Goal: Task Accomplishment & Management: Manage account settings

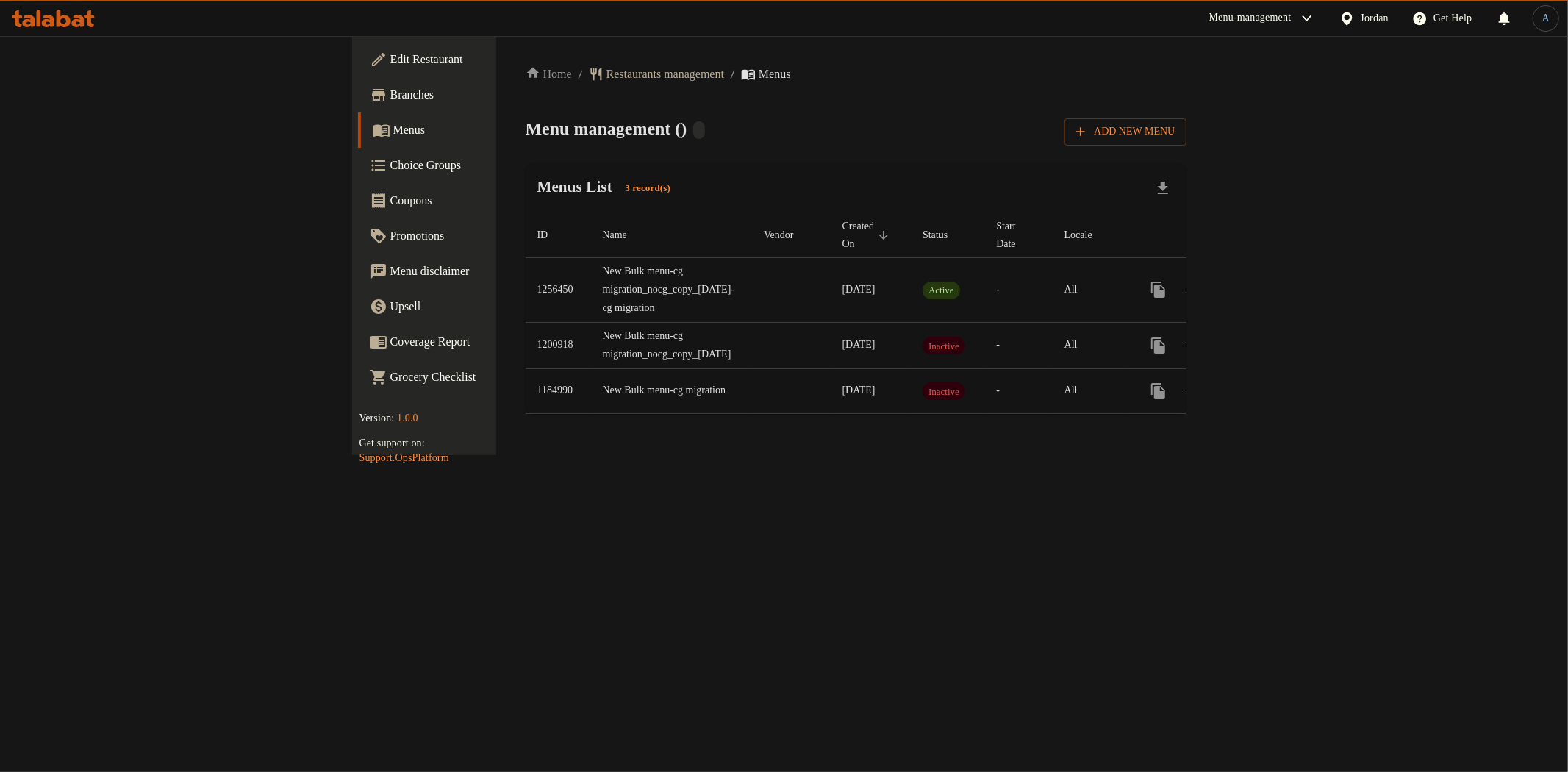
click at [643, 144] on div "Menu management ( ) Add New Menu" at bounding box center [856, 129] width 662 height 33
click at [672, 142] on div "Menu management ( ) Add New Menu" at bounding box center [856, 129] width 662 height 33
click at [670, 133] on div "Menu management ( ) Add New Menu" at bounding box center [856, 129] width 662 height 33
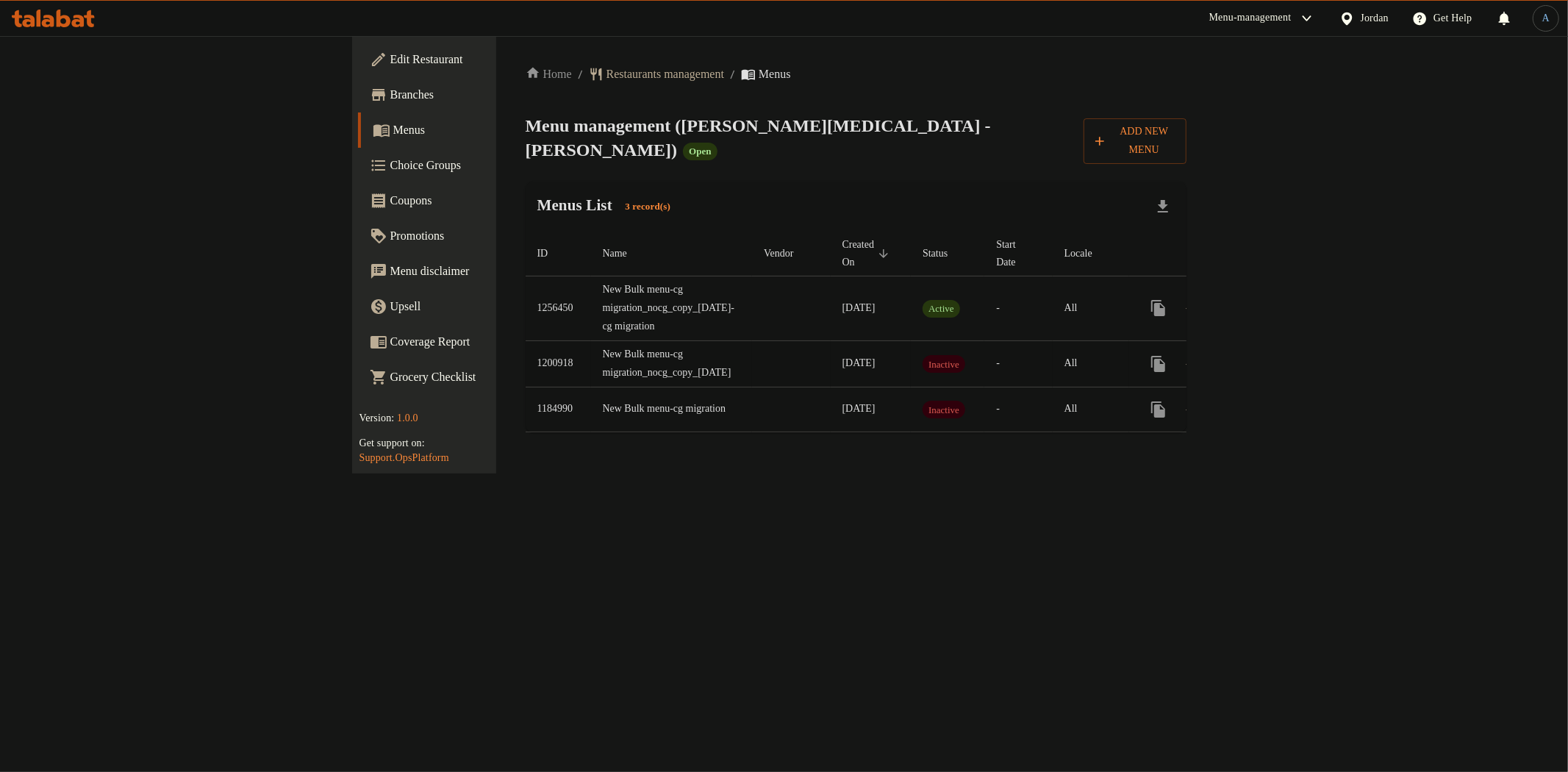
click at [592, 340] on td "New Bulk menu-cg migration_nocg_copy_13/10/2023" at bounding box center [673, 363] width 162 height 47
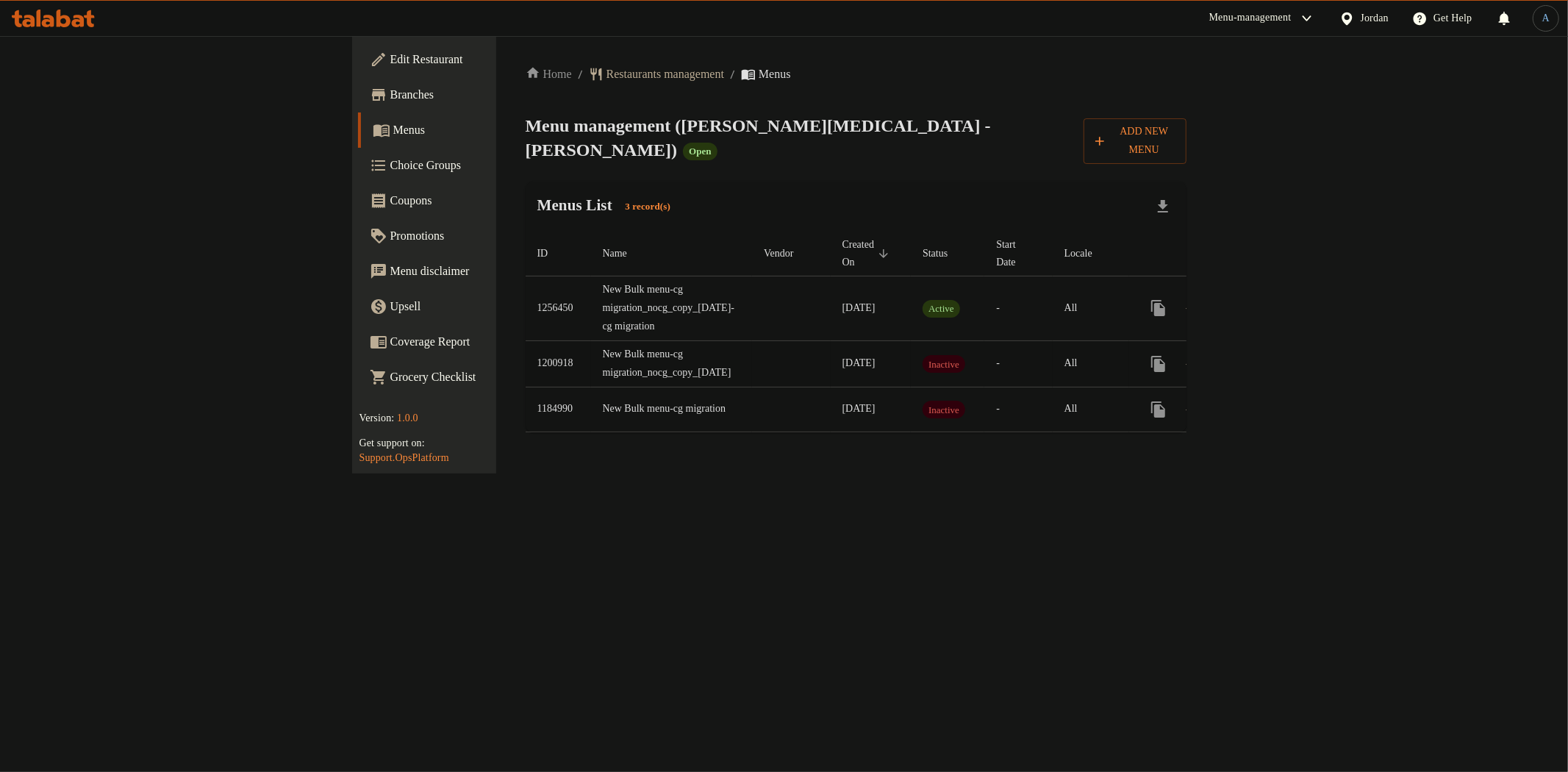
click at [592, 340] on td "New Bulk menu-cg migration_nocg_copy_13/10/2023" at bounding box center [673, 363] width 162 height 47
click at [753, 340] on td "enhanced table" at bounding box center [792, 363] width 78 height 47
click at [753, 276] on td "enhanced table" at bounding box center [792, 309] width 78 height 65
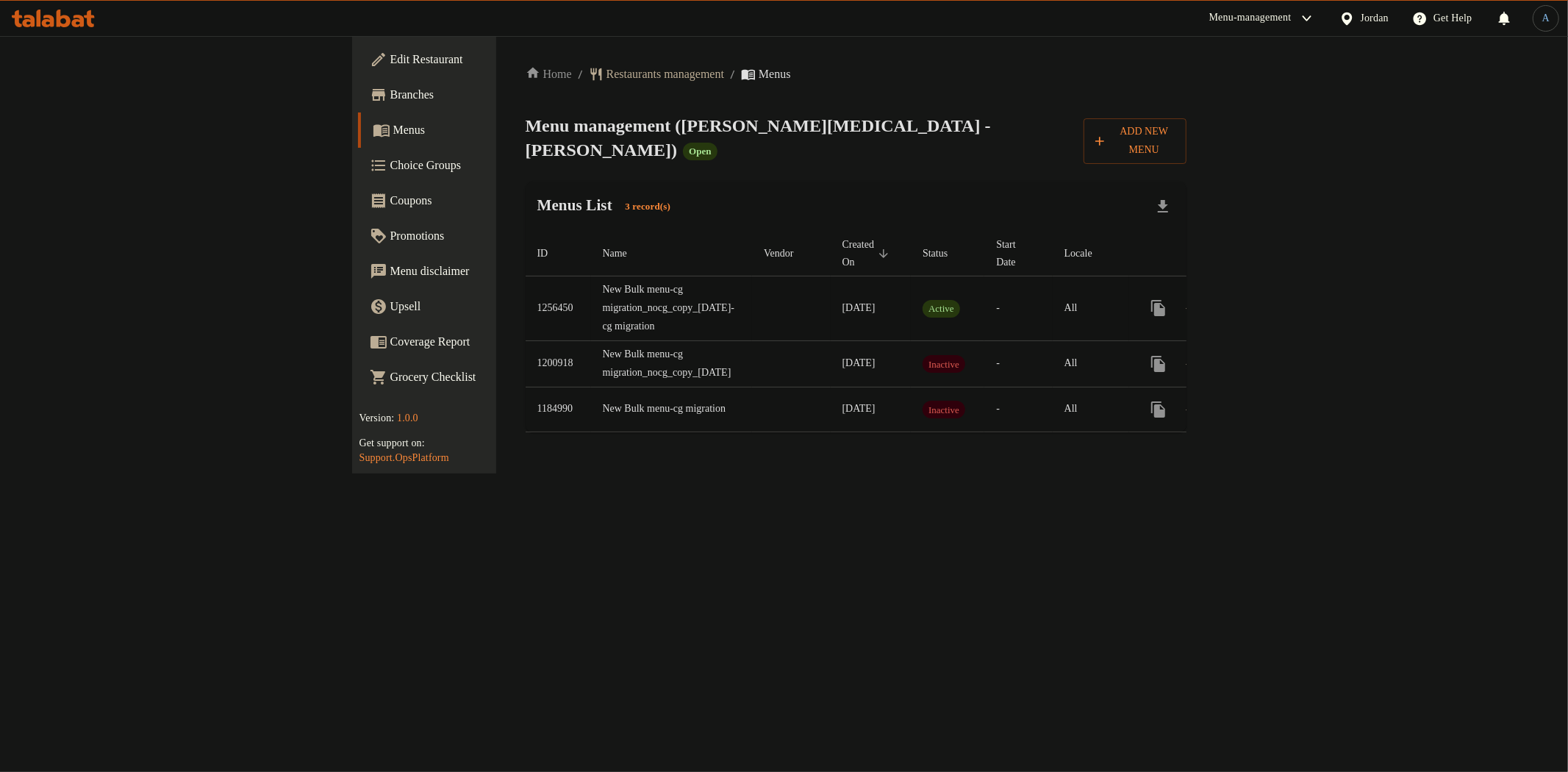
click at [753, 276] on td "enhanced table" at bounding box center [792, 309] width 78 height 65
click at [651, 195] on div "Menus List 3 record(s)" at bounding box center [856, 207] width 662 height 50
click at [391, 91] on span "Branches" at bounding box center [496, 94] width 211 height 18
click at [1175, 135] on span "Add New Menu" at bounding box center [1135, 141] width 79 height 37
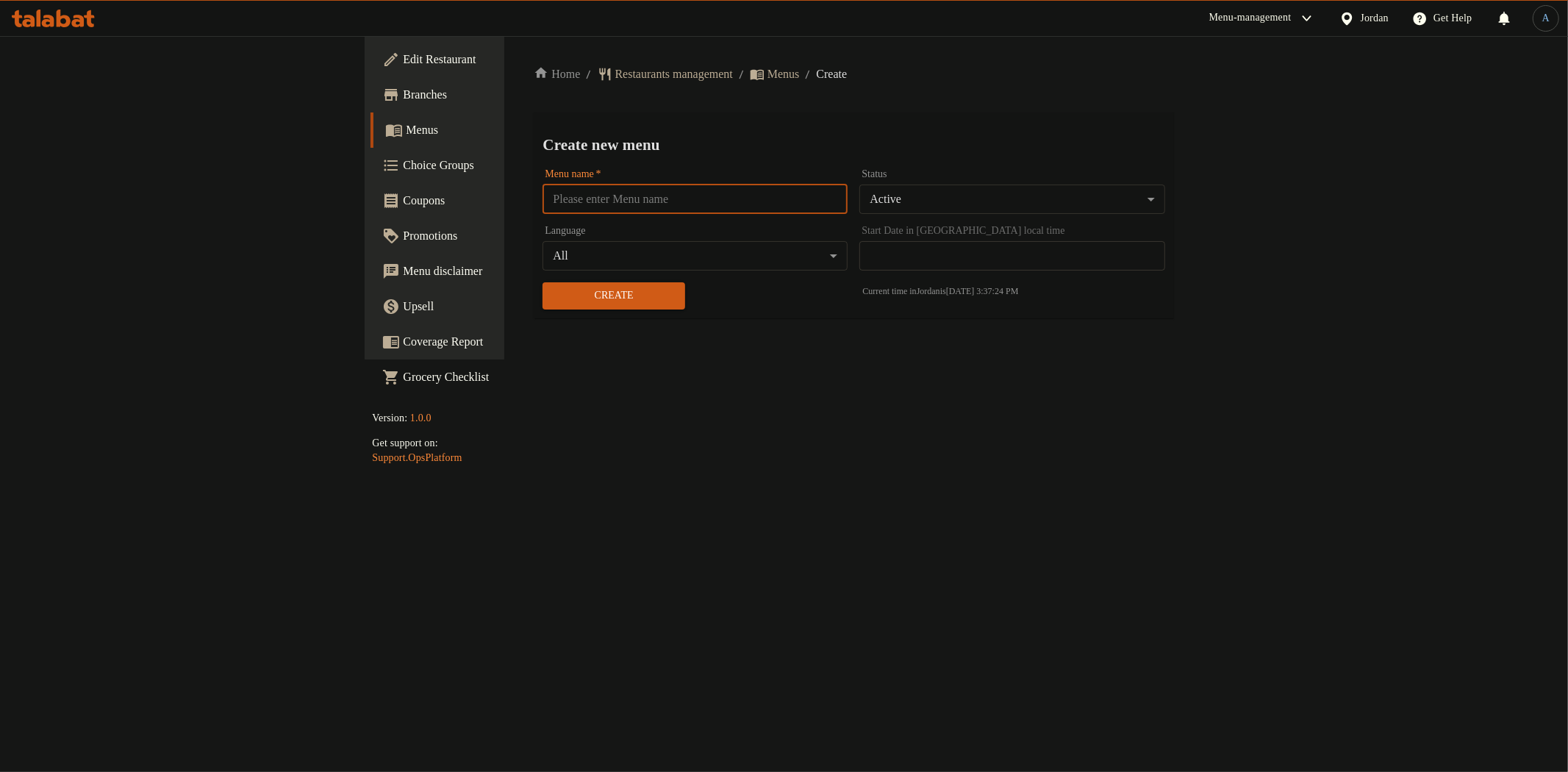
click at [543, 206] on input "text" at bounding box center [695, 199] width 305 height 30
paste input "342544402"
type input "NM CN 342544402"
click at [769, 102] on div "Home / Restaurants management / Menus / Create Create new menu Menu name   * NM…" at bounding box center [853, 198] width 639 height 265
click at [966, 195] on body "​ Menu-management Jordan Get Help A Edit Restaurant Branches Menus Choice Group…" at bounding box center [784, 404] width 1568 height 737
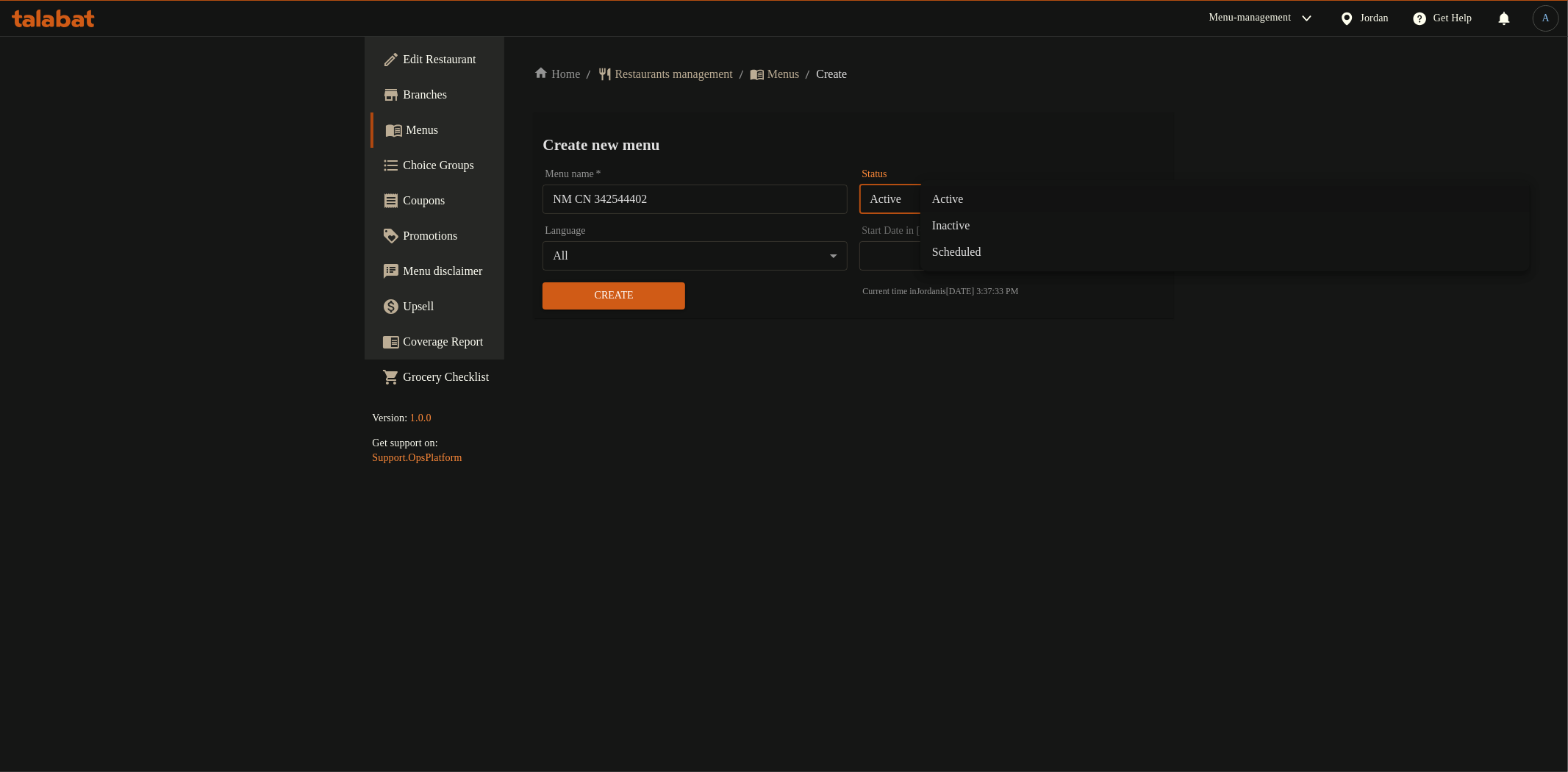
click at [972, 234] on li "Inactive" at bounding box center [1225, 226] width 610 height 27
click at [997, 74] on ol "Home / Restaurants management / Menus / Create" at bounding box center [854, 74] width 646 height 18
click at [553, 296] on span "Create" at bounding box center [613, 295] width 120 height 18
click at [768, 78] on span "Menus" at bounding box center [784, 74] width 32 height 18
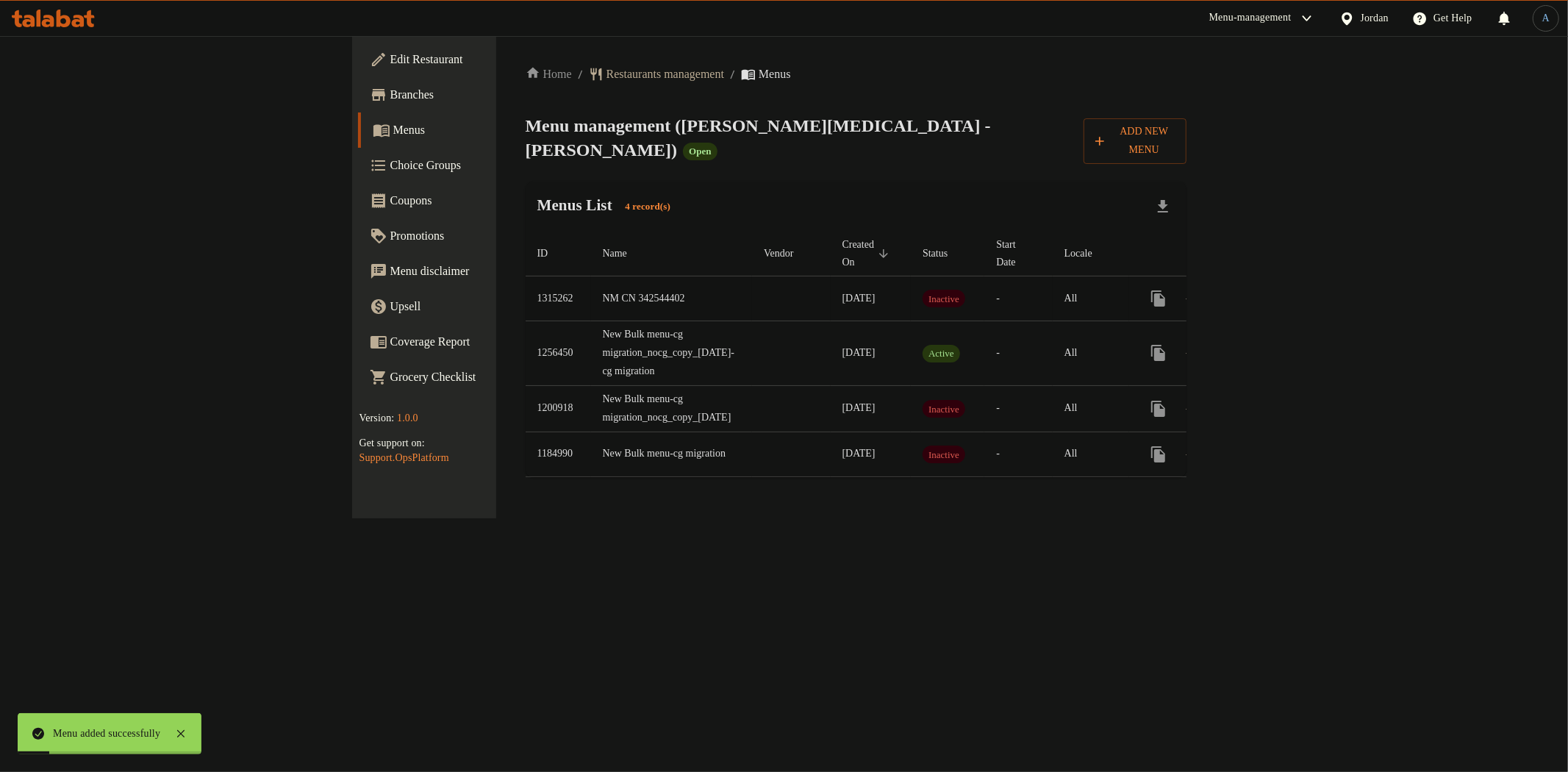
click at [526, 276] on td "1315262" at bounding box center [558, 298] width 66 height 45
copy td "1315262"
click at [668, 182] on div "Menus List 4 record(s)" at bounding box center [856, 207] width 662 height 50
click at [831, 324] on td "31/08/2024" at bounding box center [871, 354] width 81 height 65
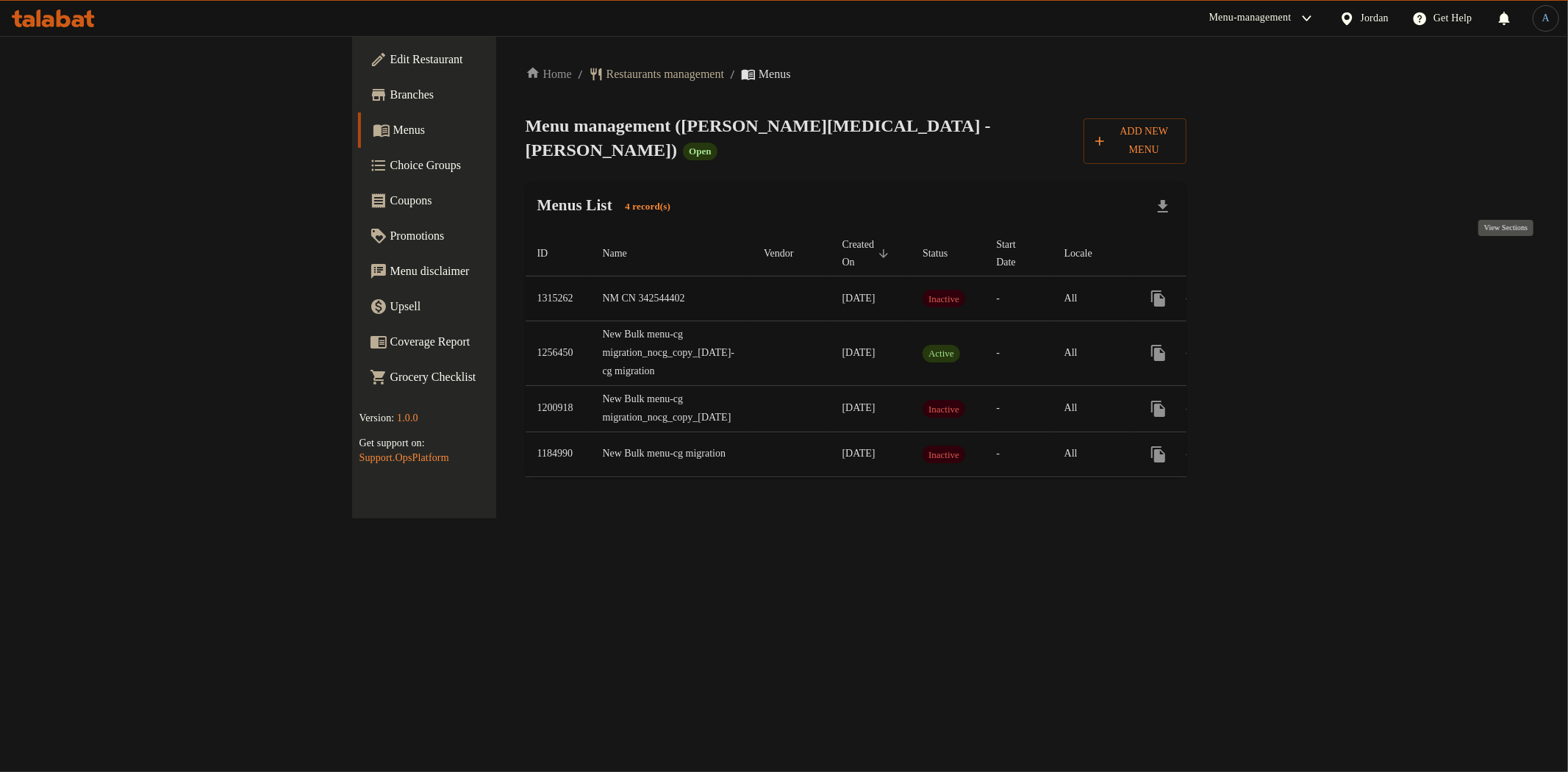
click at [1274, 290] on icon "enhanced table" at bounding box center [1264, 298] width 18 height 18
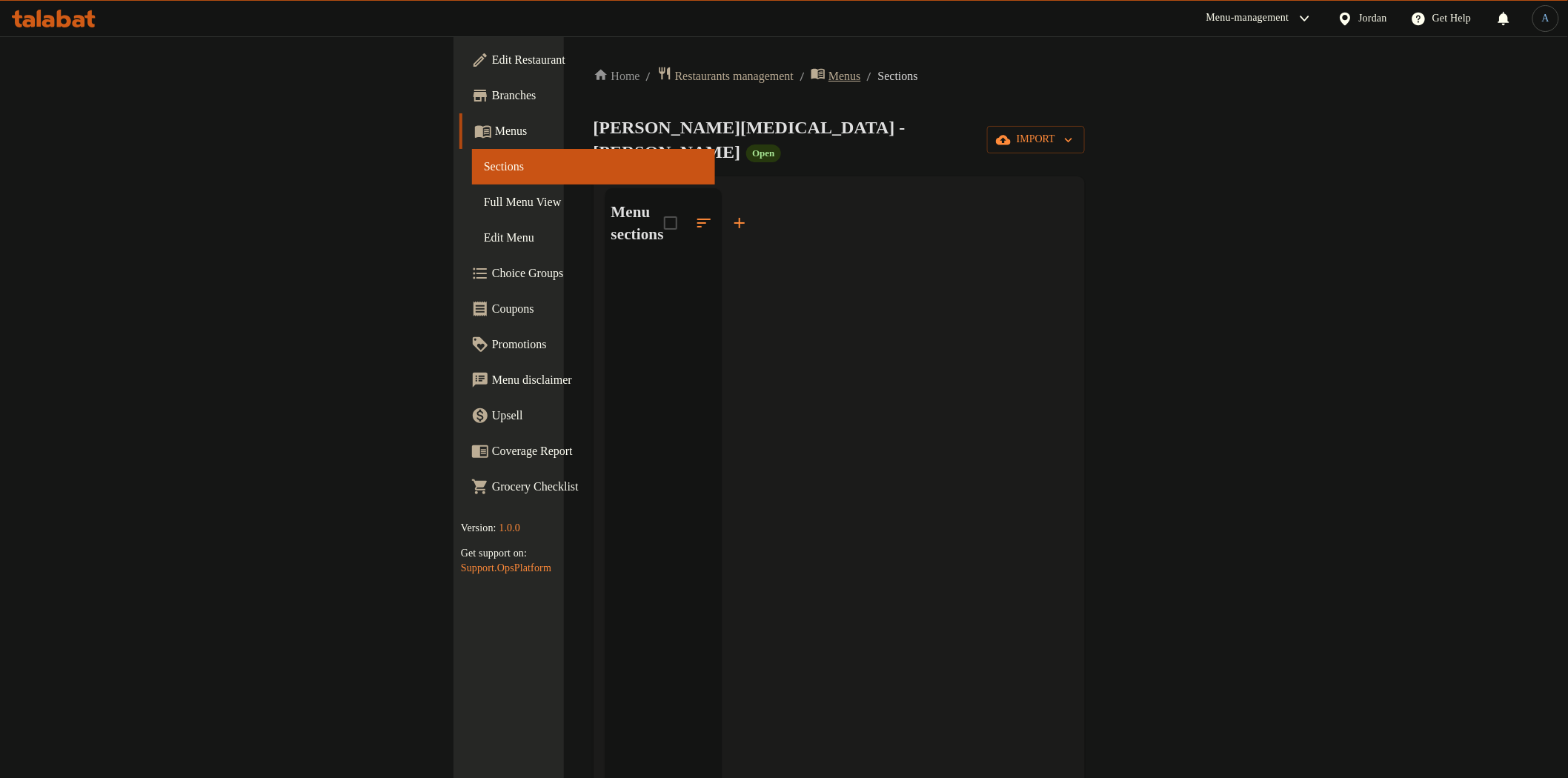
click at [829, 80] on span "Menus" at bounding box center [845, 76] width 33 height 18
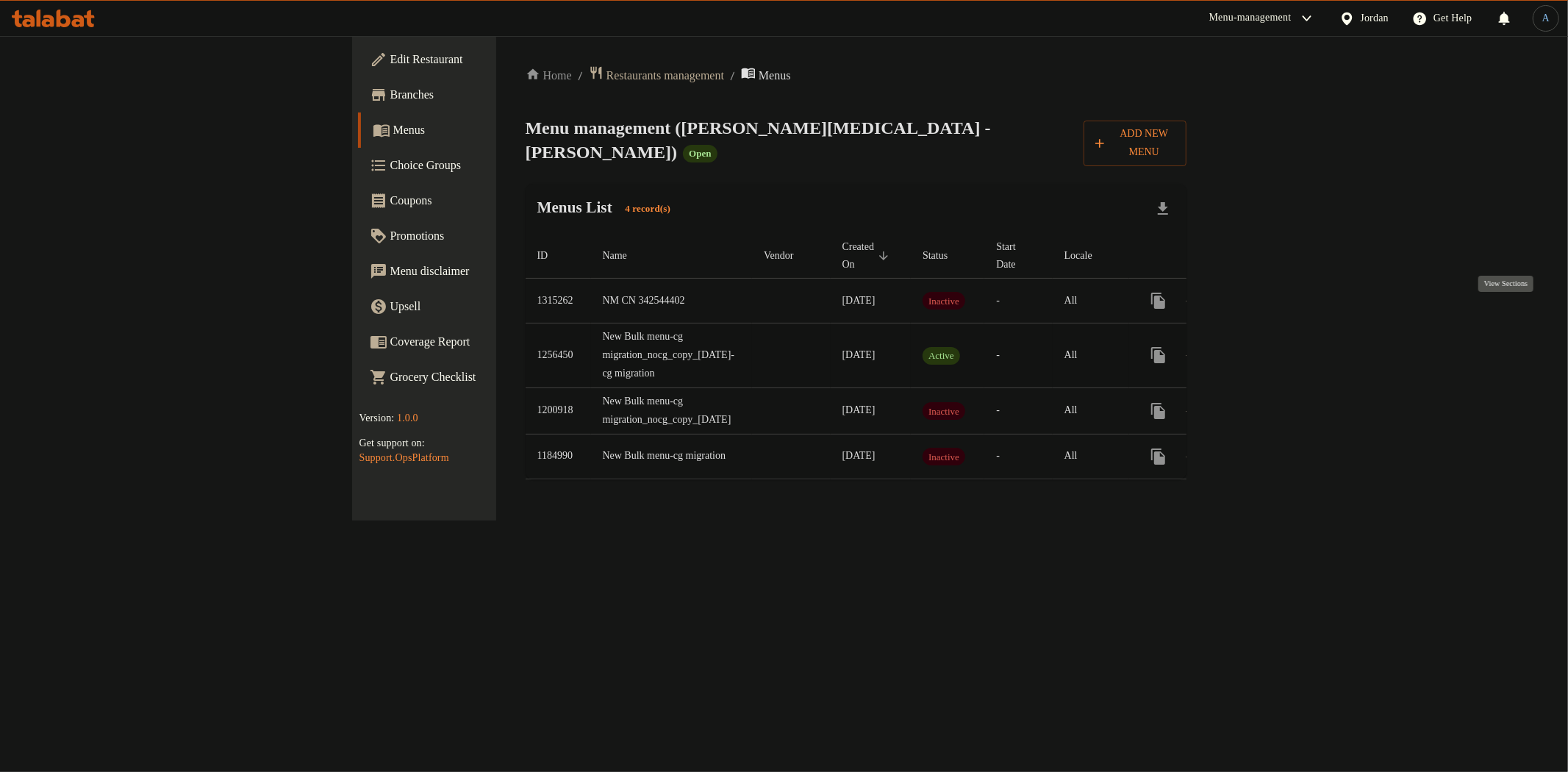
click at [1271, 349] on icon "enhanced table" at bounding box center [1265, 356] width 13 height 13
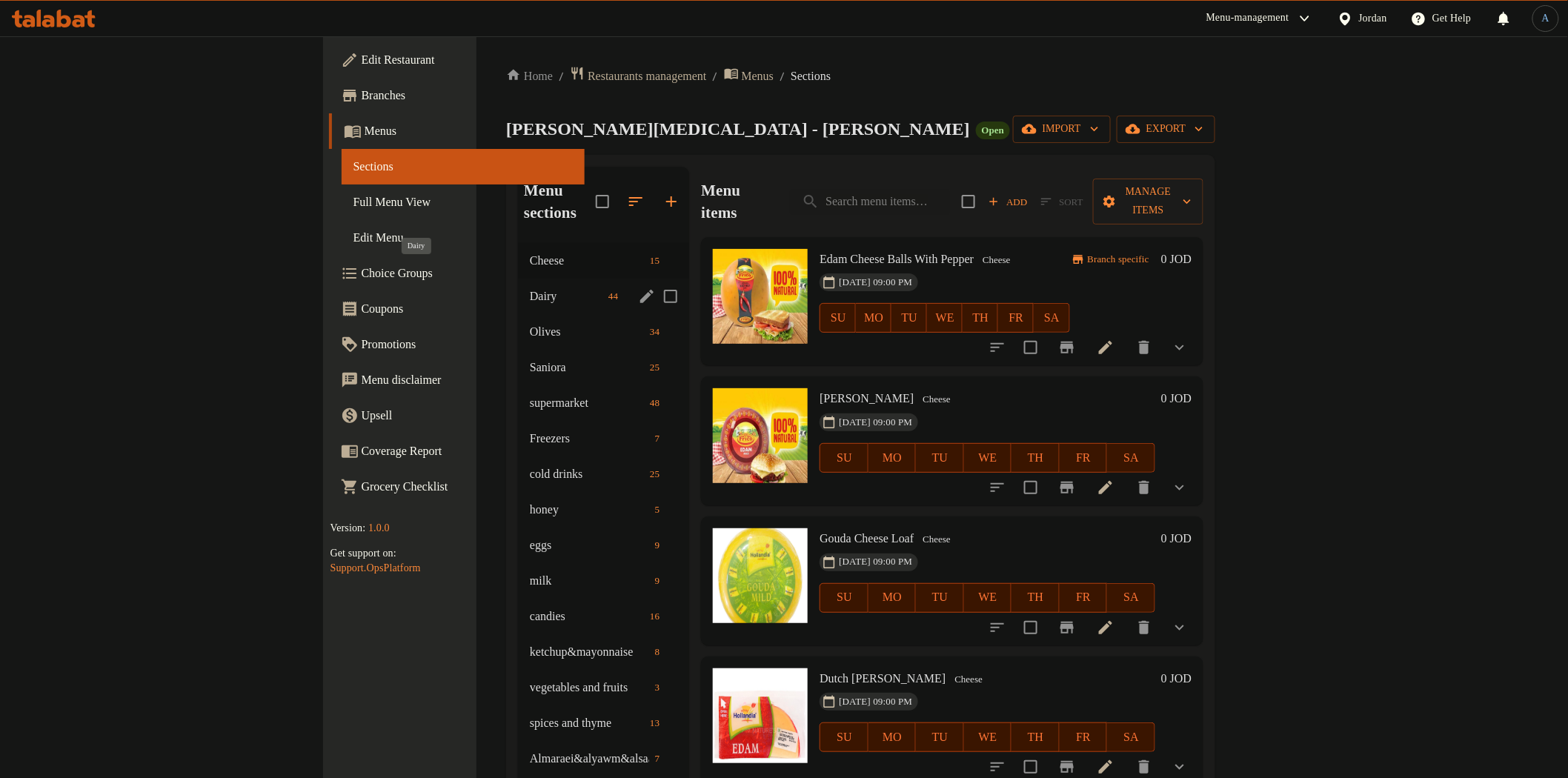
click at [530, 287] on span "Dairy" at bounding box center [567, 296] width 73 height 18
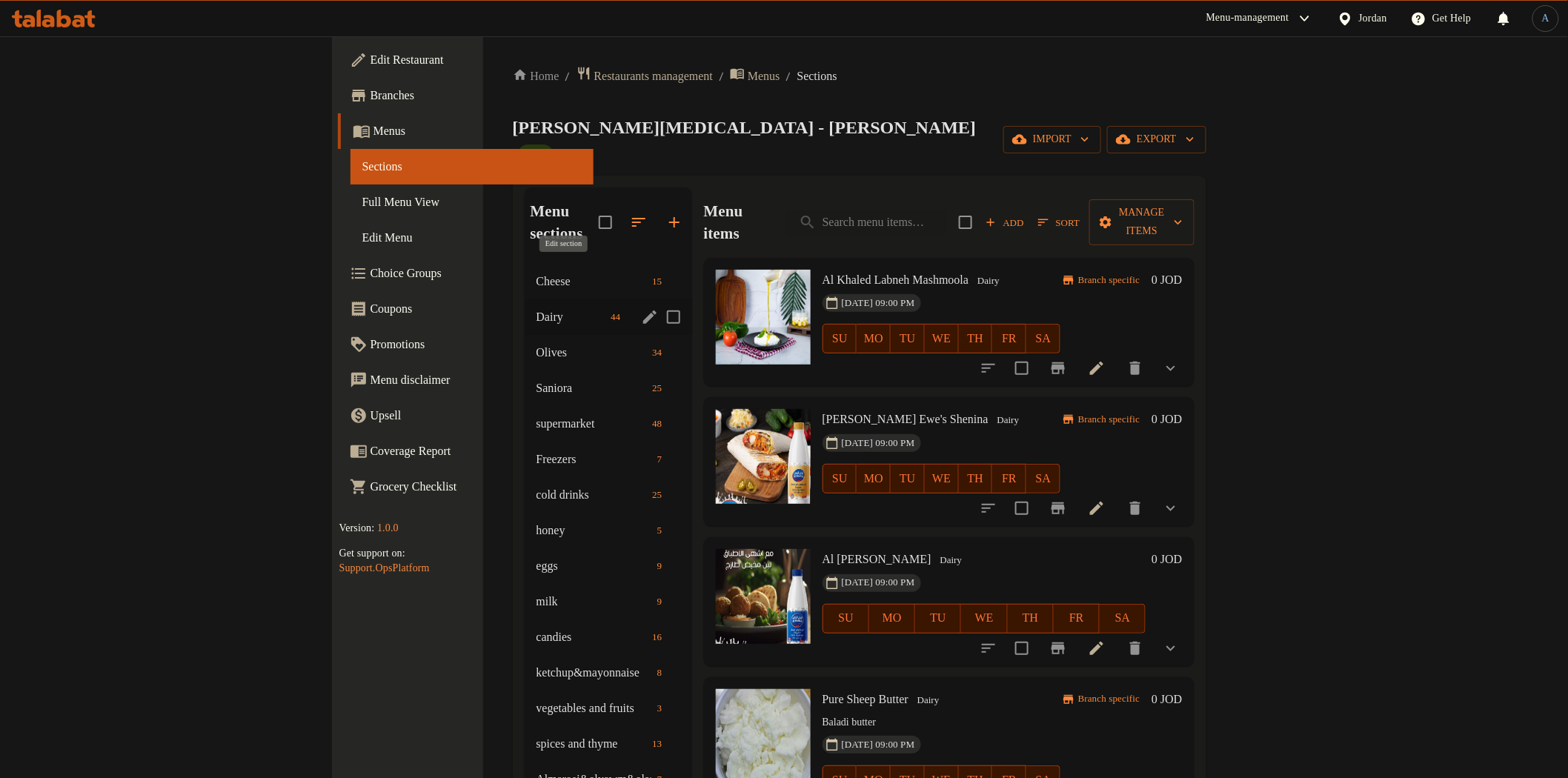
click at [641, 308] on icon "edit" at bounding box center [650, 317] width 18 height 18
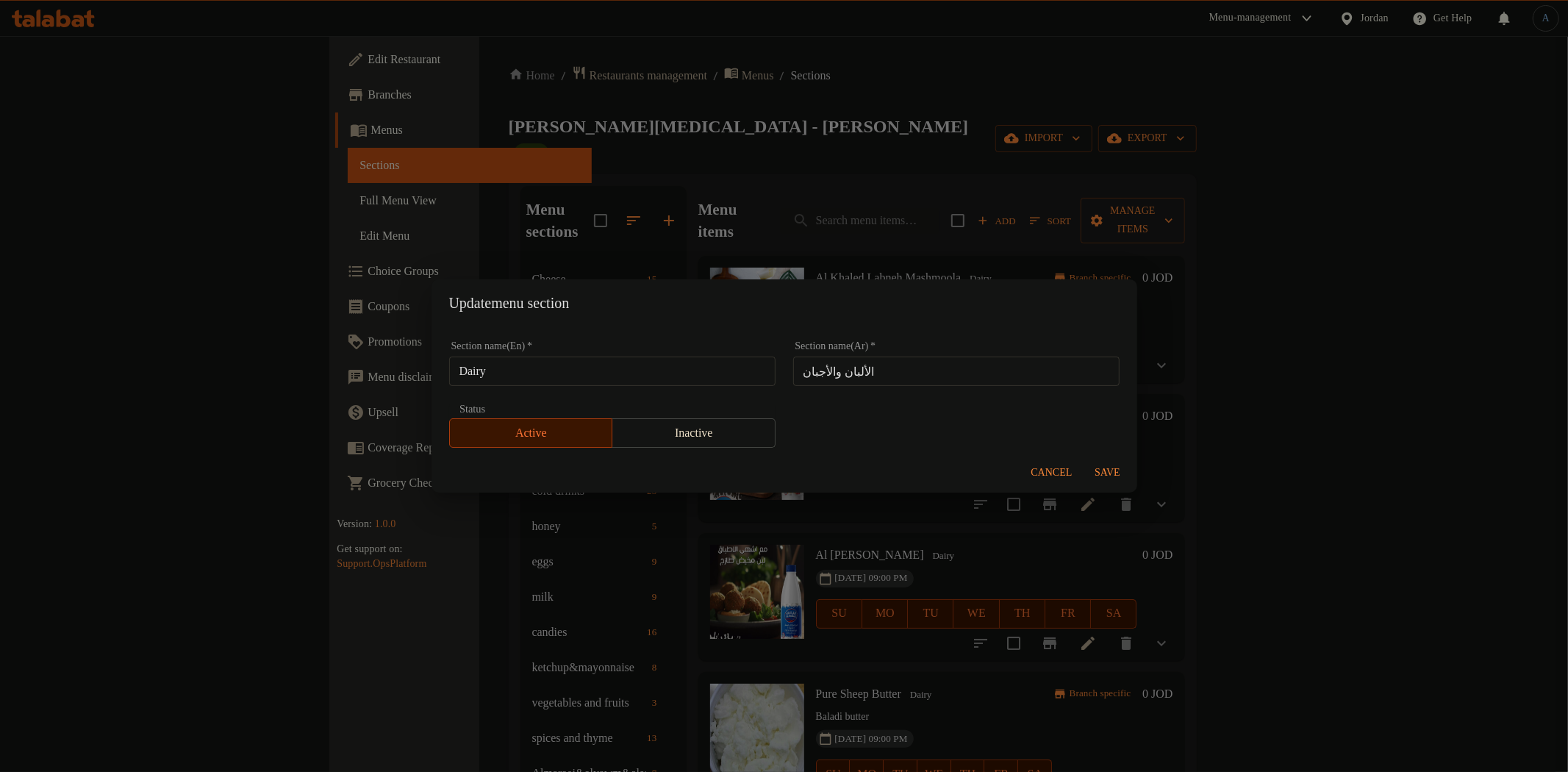
click at [803, 224] on div "Update menu section Section name(En)   * Dairy Section name(En) * Section name(…" at bounding box center [784, 386] width 1568 height 772
drag, startPoint x: 407, startPoint y: 194, endPoint x: 434, endPoint y: 246, distance: 58.6
click at [412, 194] on div "Update menu section Section name(En)   * Dairy Section name(En) * Section name(…" at bounding box center [784, 386] width 1568 height 772
click at [1048, 473] on span "Cancel" at bounding box center [1052, 473] width 41 height 18
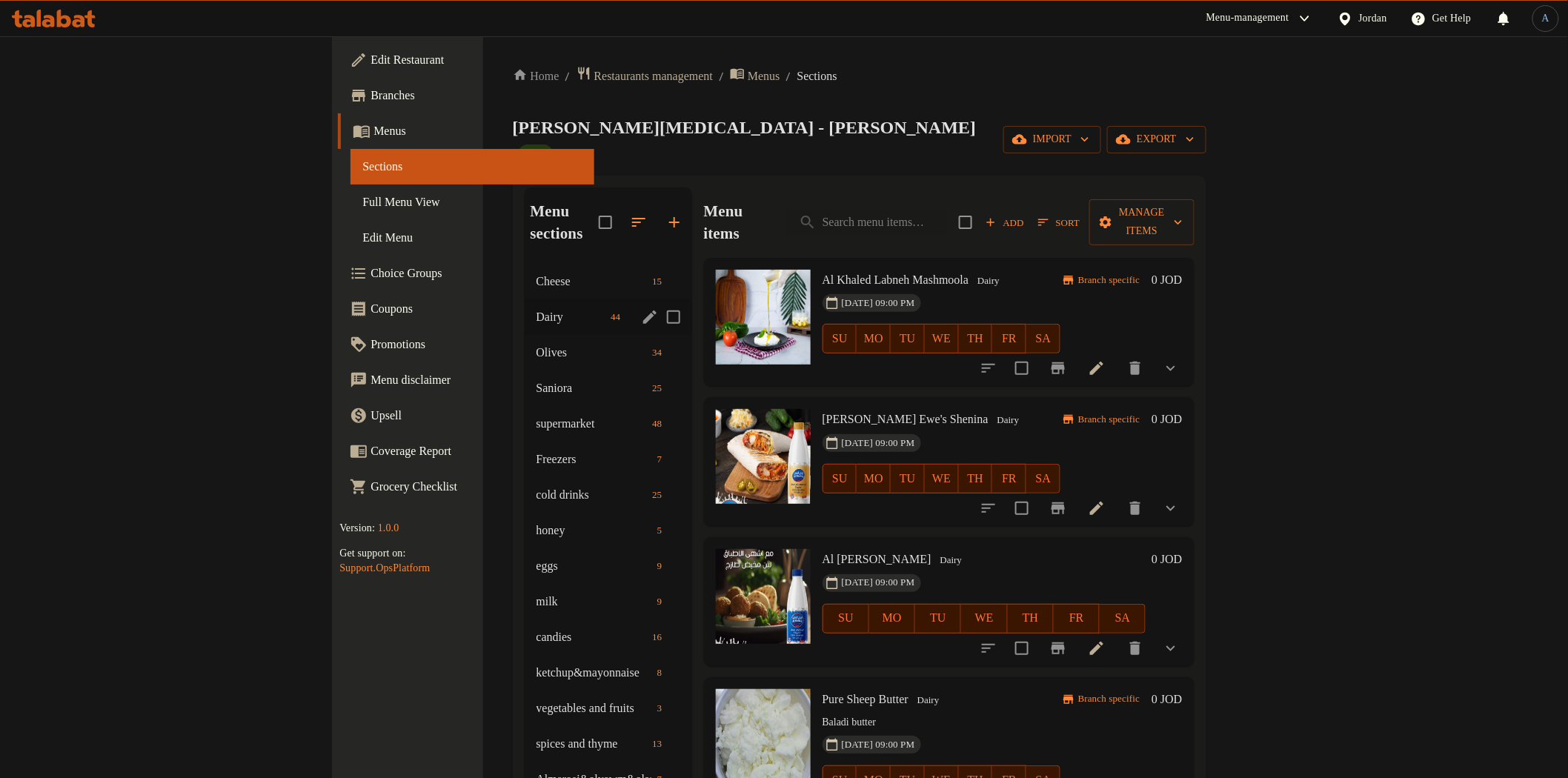
click at [374, 123] on span "Menus" at bounding box center [477, 131] width 208 height 18
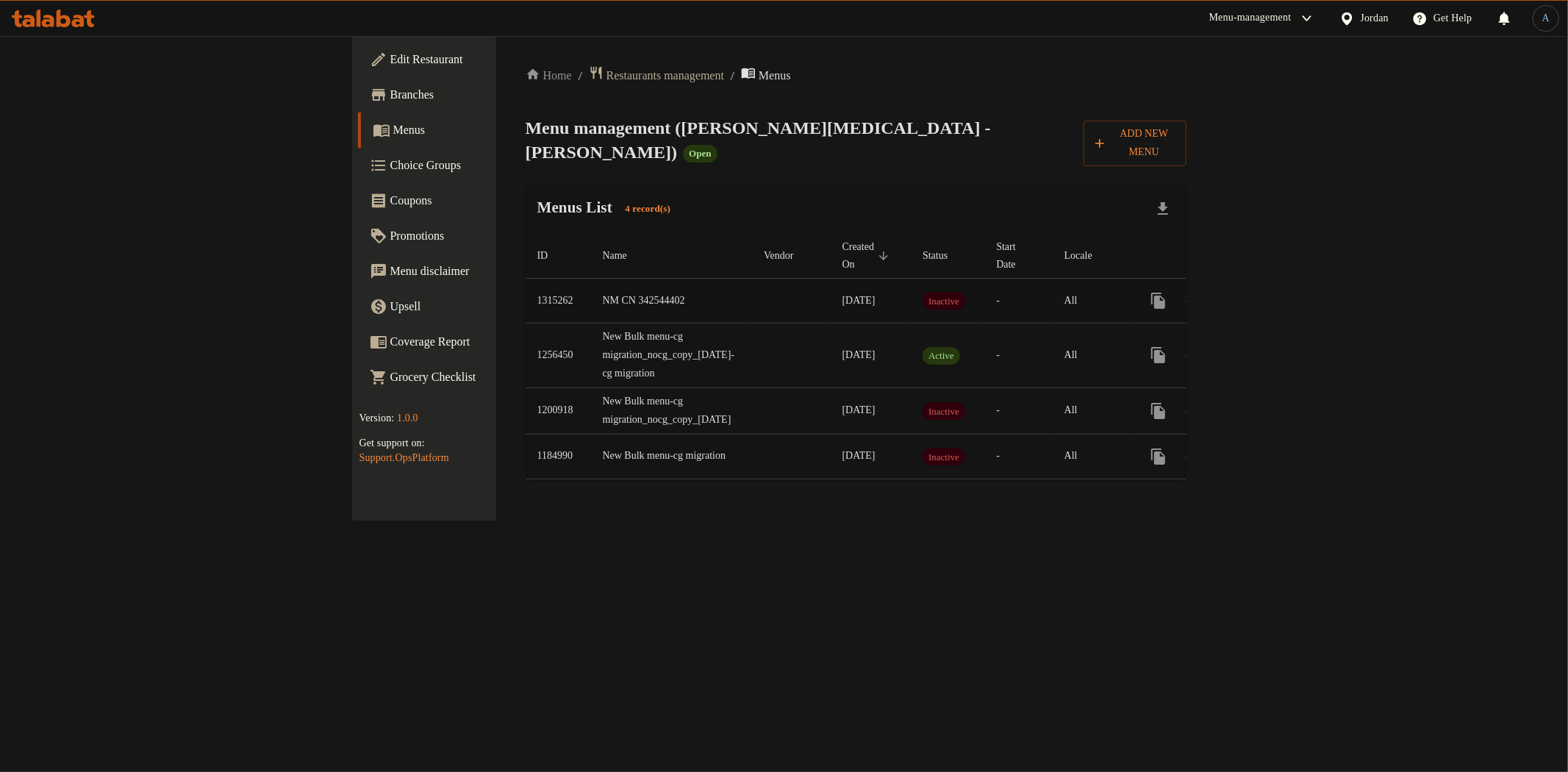
click at [1274, 292] on icon "enhanced table" at bounding box center [1264, 300] width 18 height 18
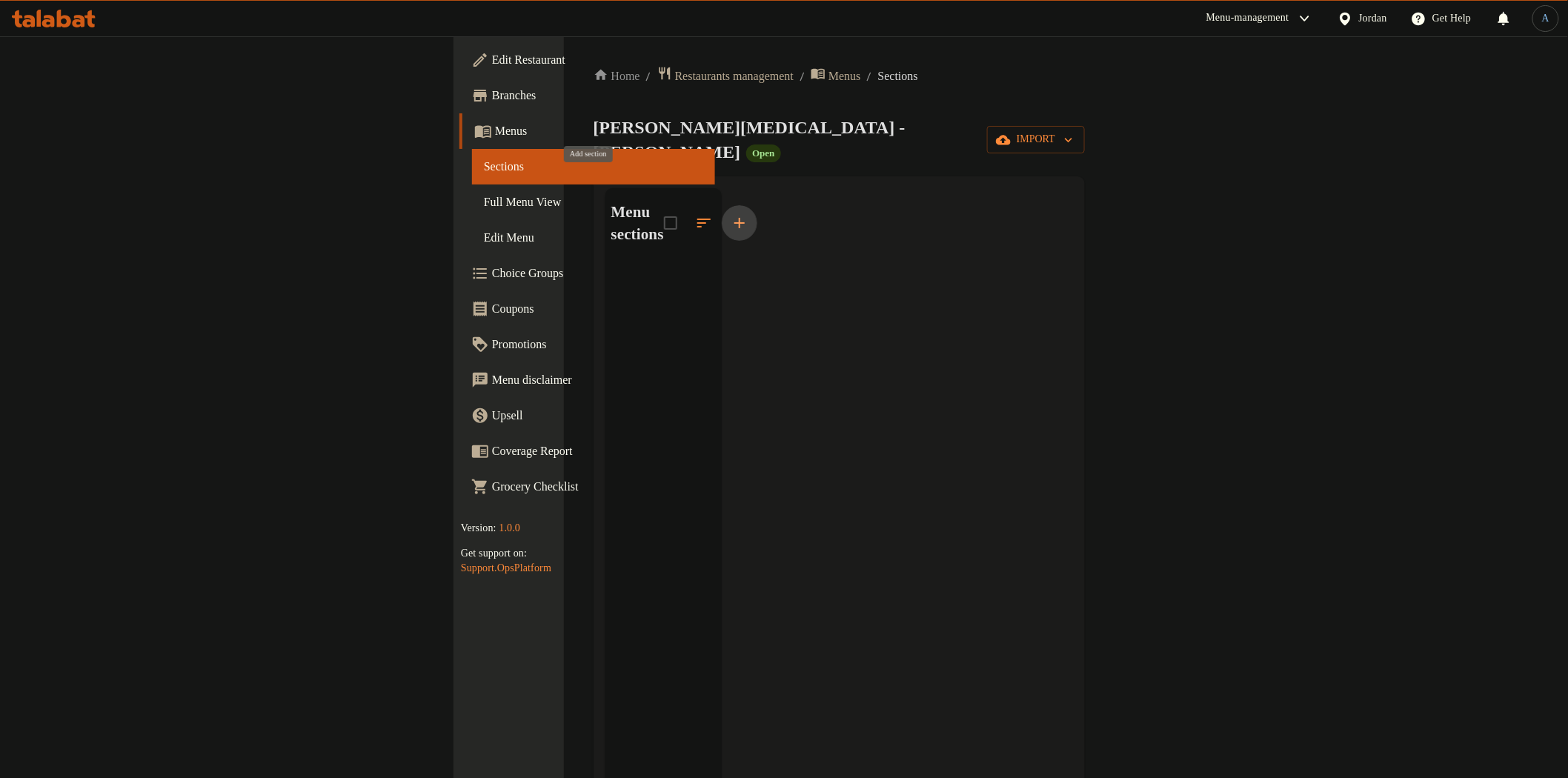
click at [731, 214] on icon "button" at bounding box center [739, 223] width 18 height 18
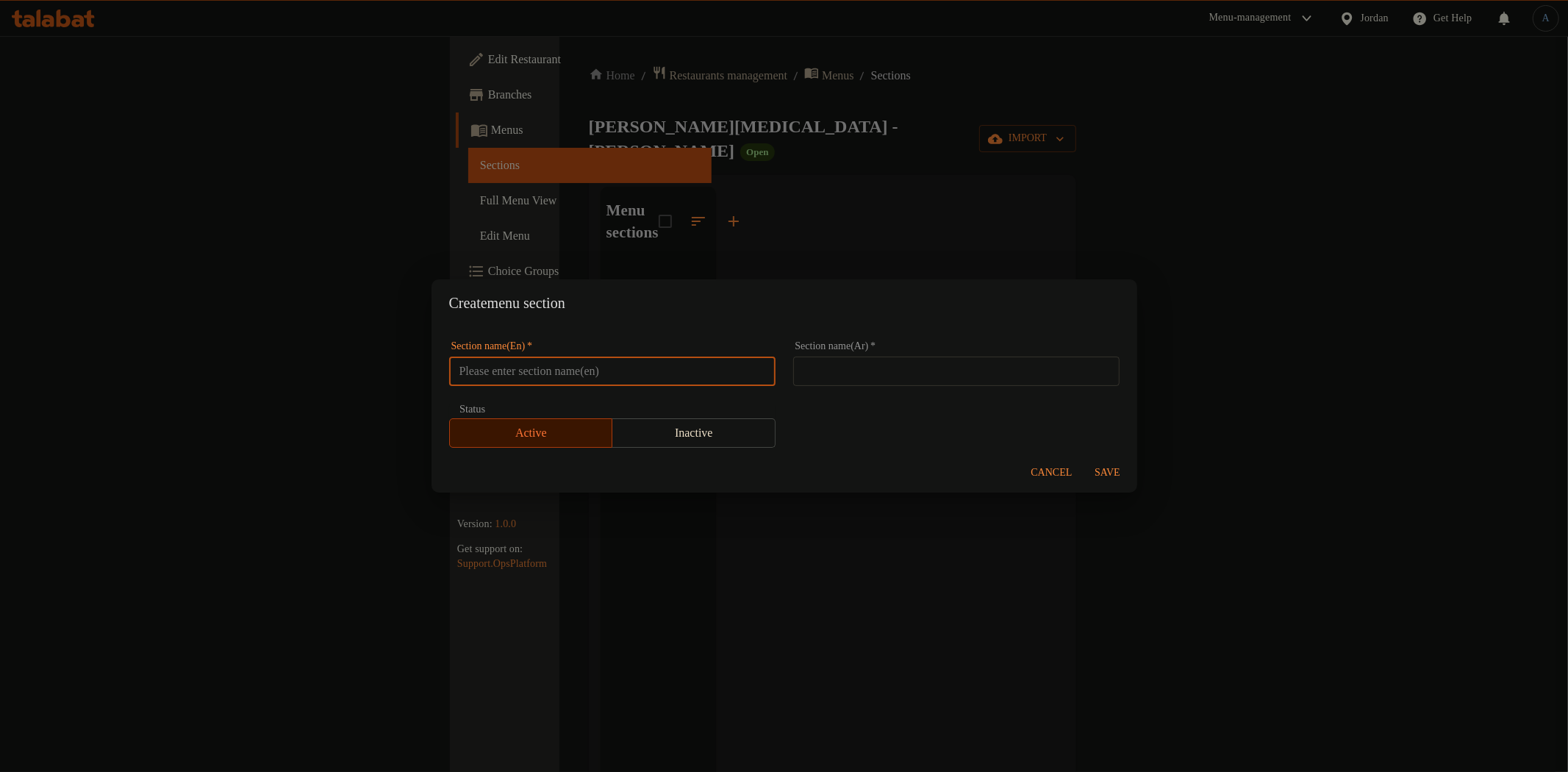
click at [636, 370] on input "text" at bounding box center [613, 371] width 327 height 30
paste input "Cheeses"
type input "Cheeses"
click at [725, 313] on h2 "Create menu section" at bounding box center [785, 303] width 671 height 24
click at [571, 365] on input "Cheeses" at bounding box center [613, 371] width 327 height 30
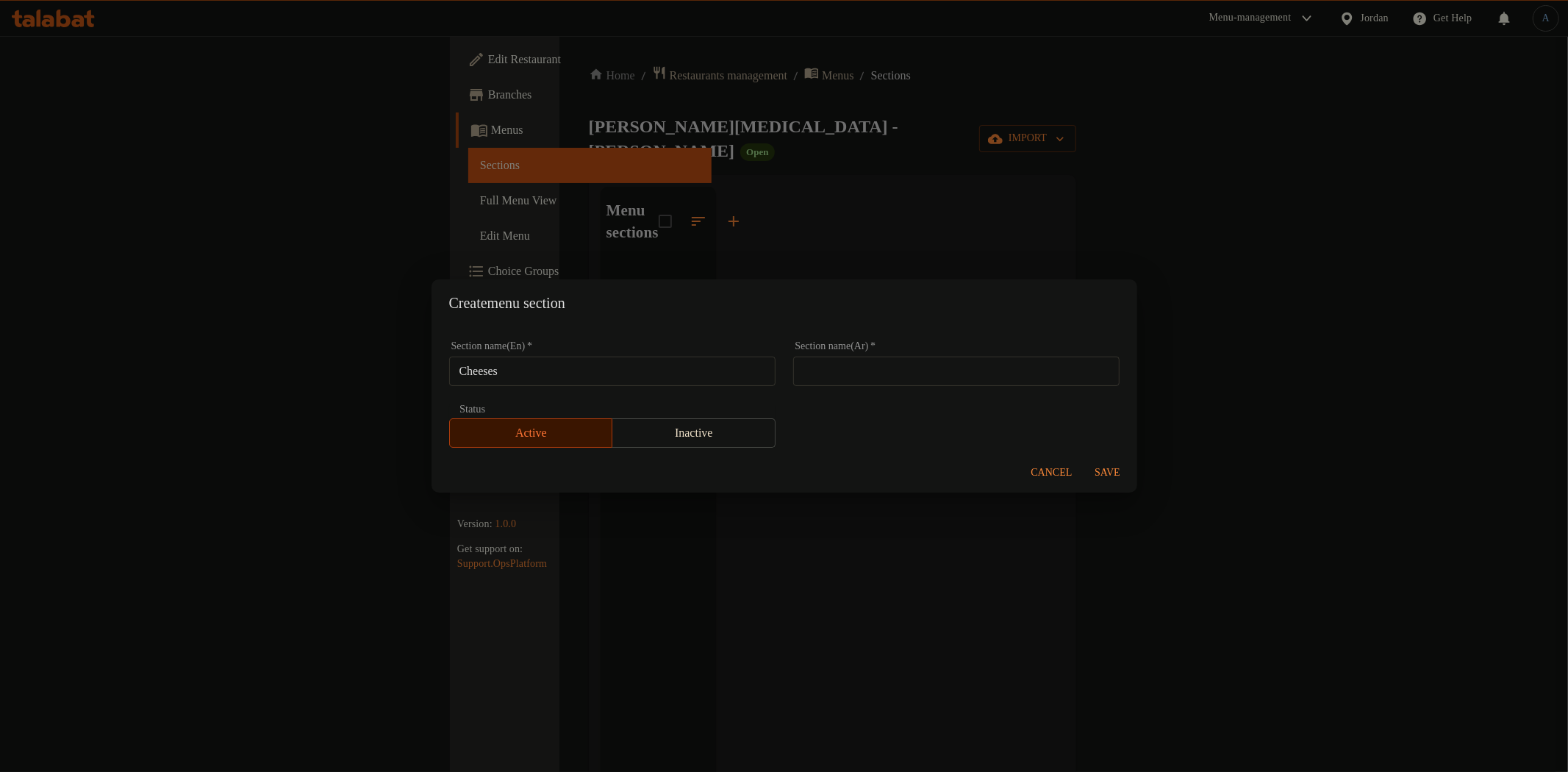
click at [927, 376] on input "text" at bounding box center [956, 371] width 327 height 30
paste input "الأجبان"
type input "الأجبان"
click at [1119, 472] on span "Save" at bounding box center [1108, 473] width 35 height 18
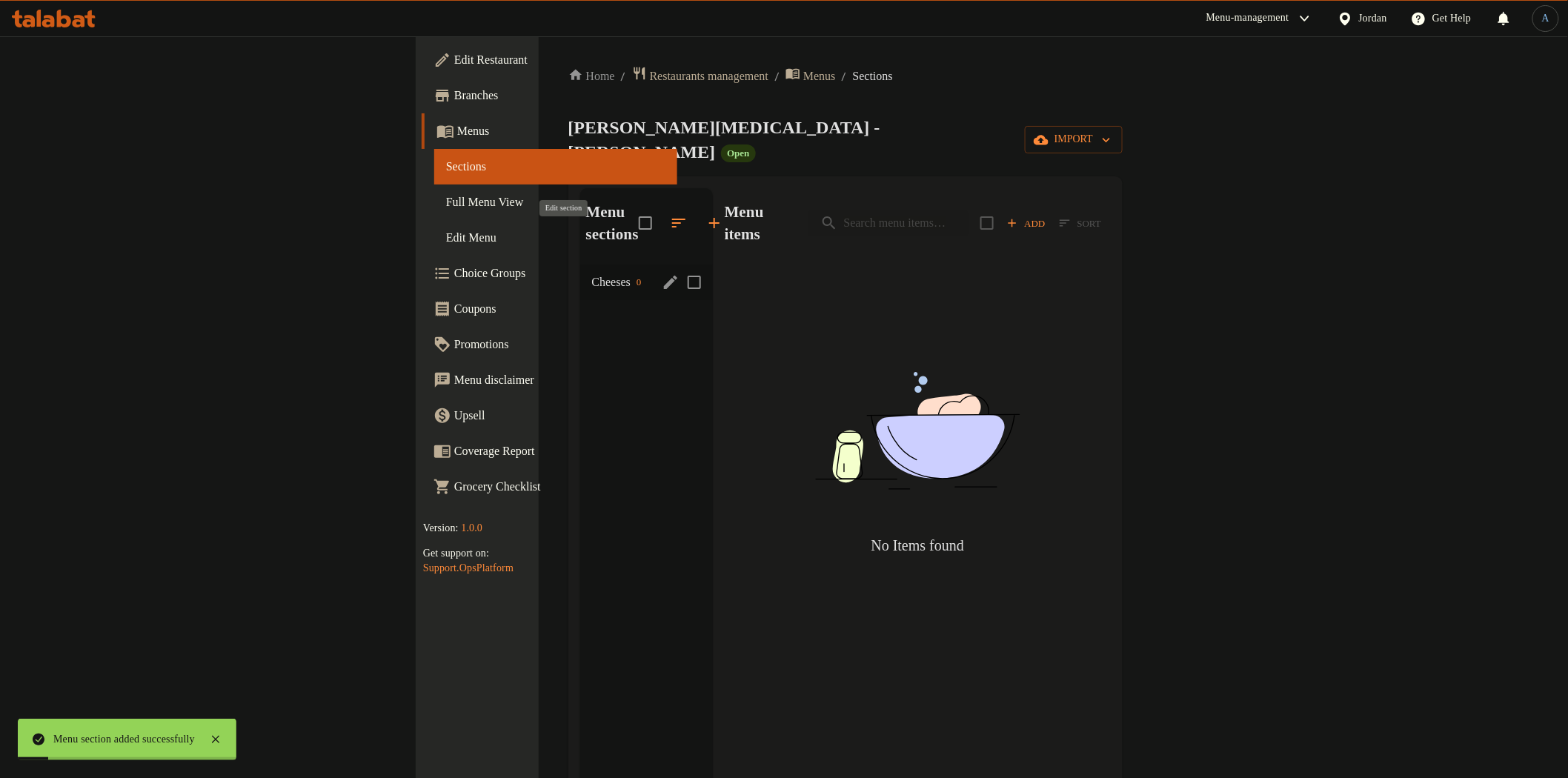
click at [664, 276] on icon "edit" at bounding box center [671, 282] width 13 height 13
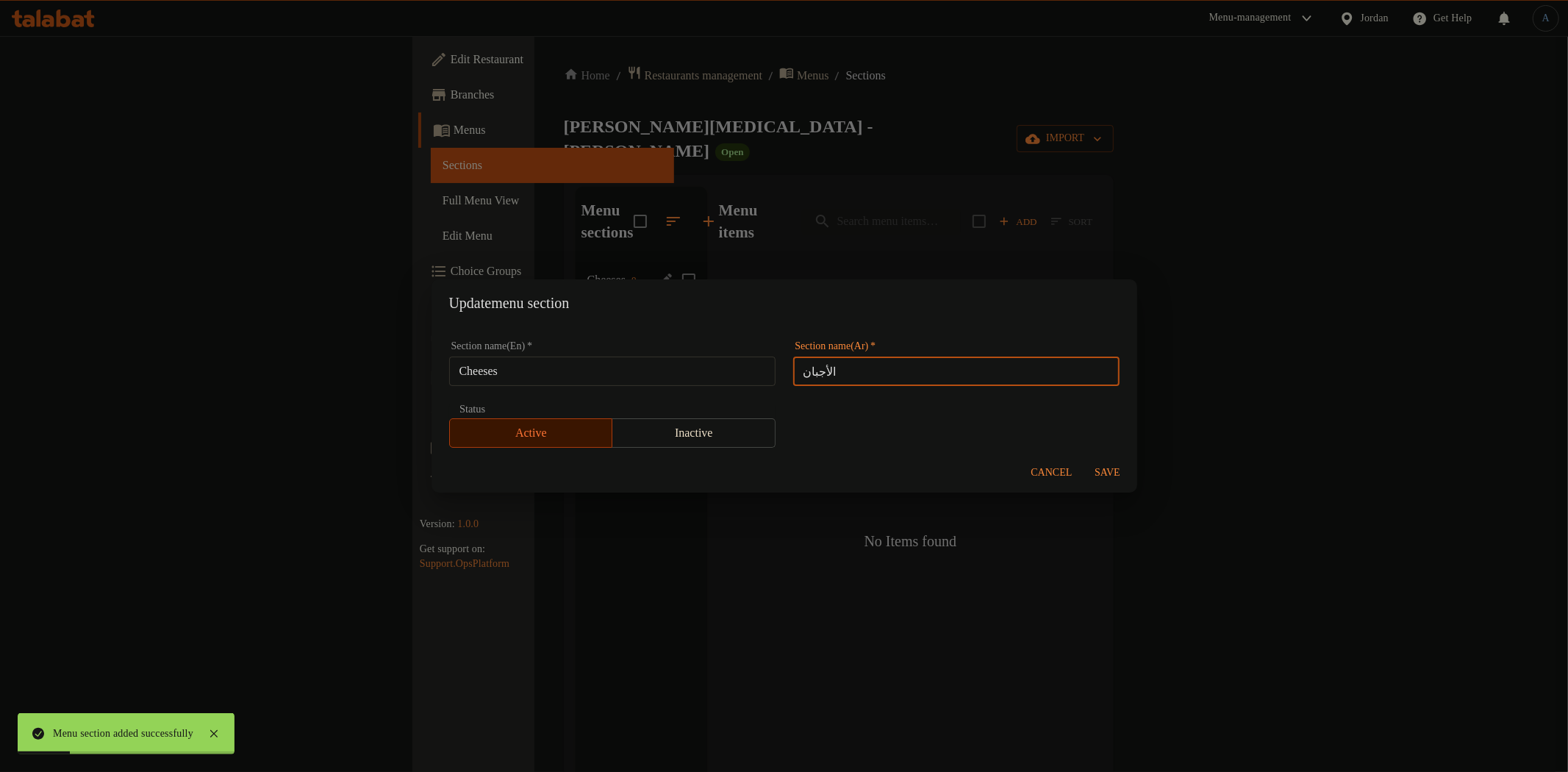
click at [923, 381] on input "الأجبان" at bounding box center [956, 371] width 327 height 30
paste input "text"
type input "أجبان"
click at [1077, 420] on div "Section name(En)   * Cheeses Section name(En) * Section name(Ar)   * أجبان Sect…" at bounding box center [784, 395] width 688 height 124
click at [1101, 457] on div "Cancel Save" at bounding box center [784, 473] width 706 height 39
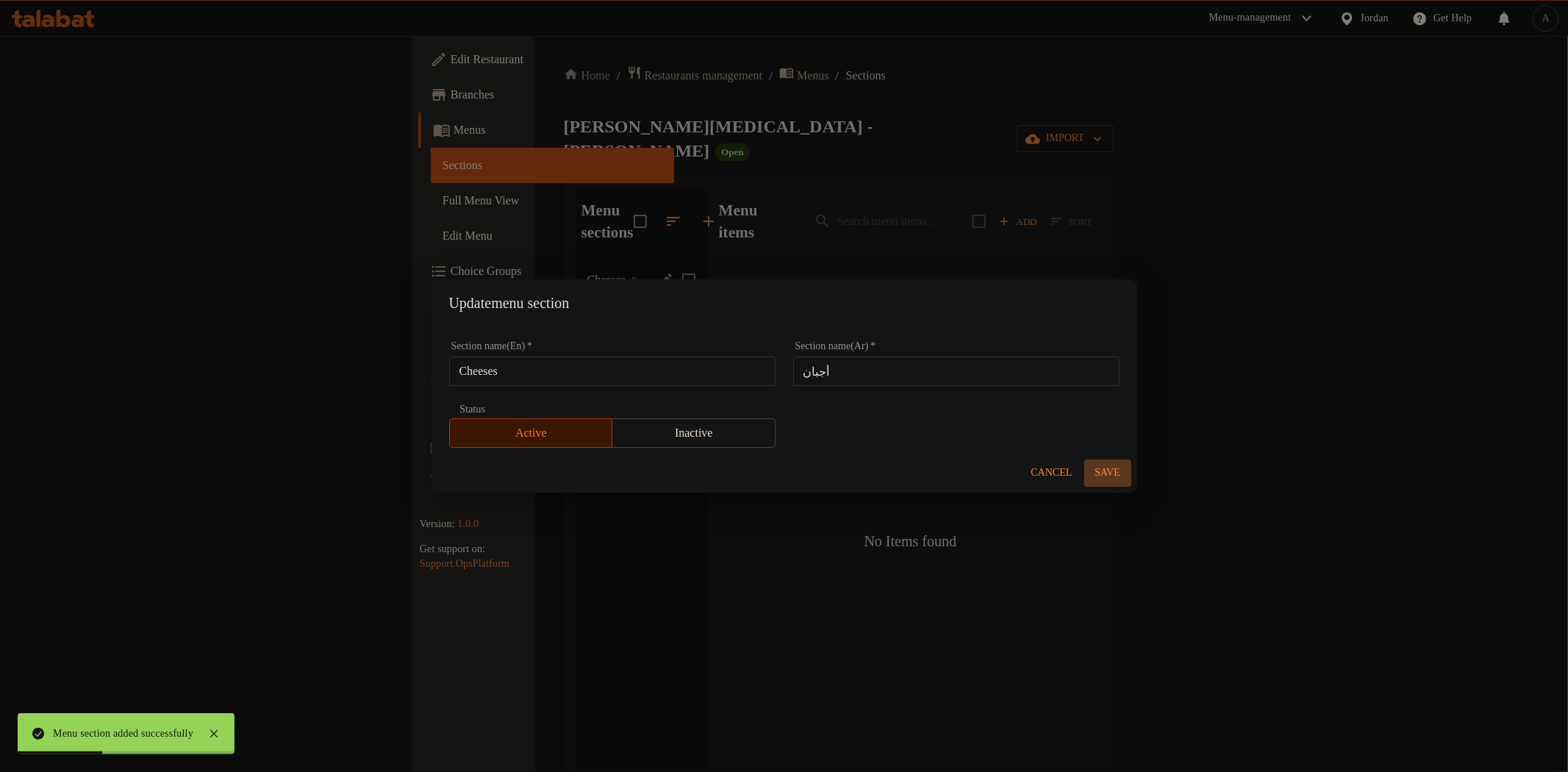
click at [1101, 464] on span "Save" at bounding box center [1108, 473] width 35 height 18
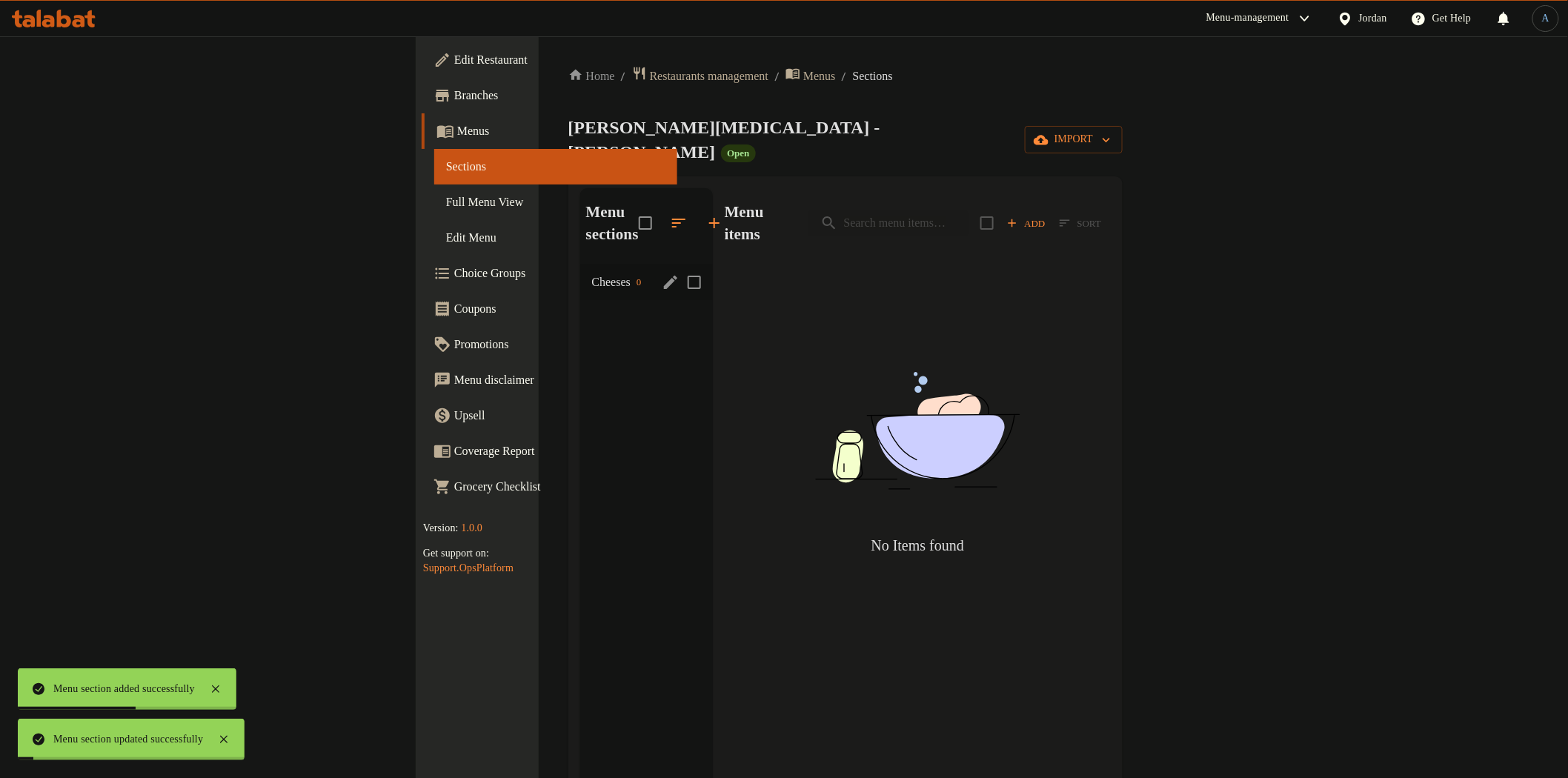
click at [592, 274] on span "Cheeses" at bounding box center [612, 282] width 38 height 18
click at [664, 276] on icon "edit" at bounding box center [671, 282] width 13 height 13
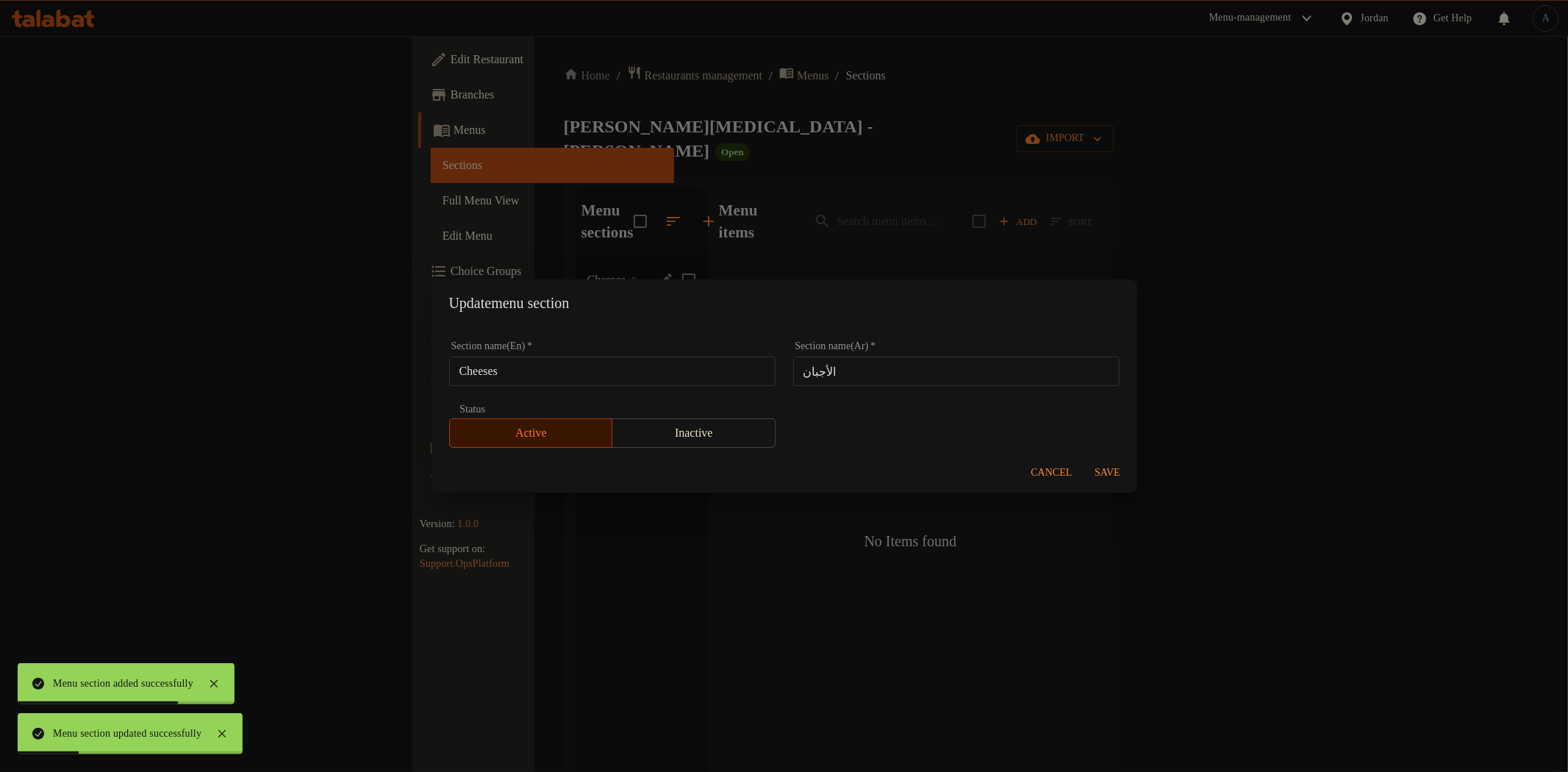
click at [883, 148] on div "Update menu section Section name(En)   * Cheeses Section name(En) * Section nam…" at bounding box center [784, 386] width 1568 height 772
click at [923, 364] on input "الأجبان" at bounding box center [956, 371] width 327 height 30
paste input "text"
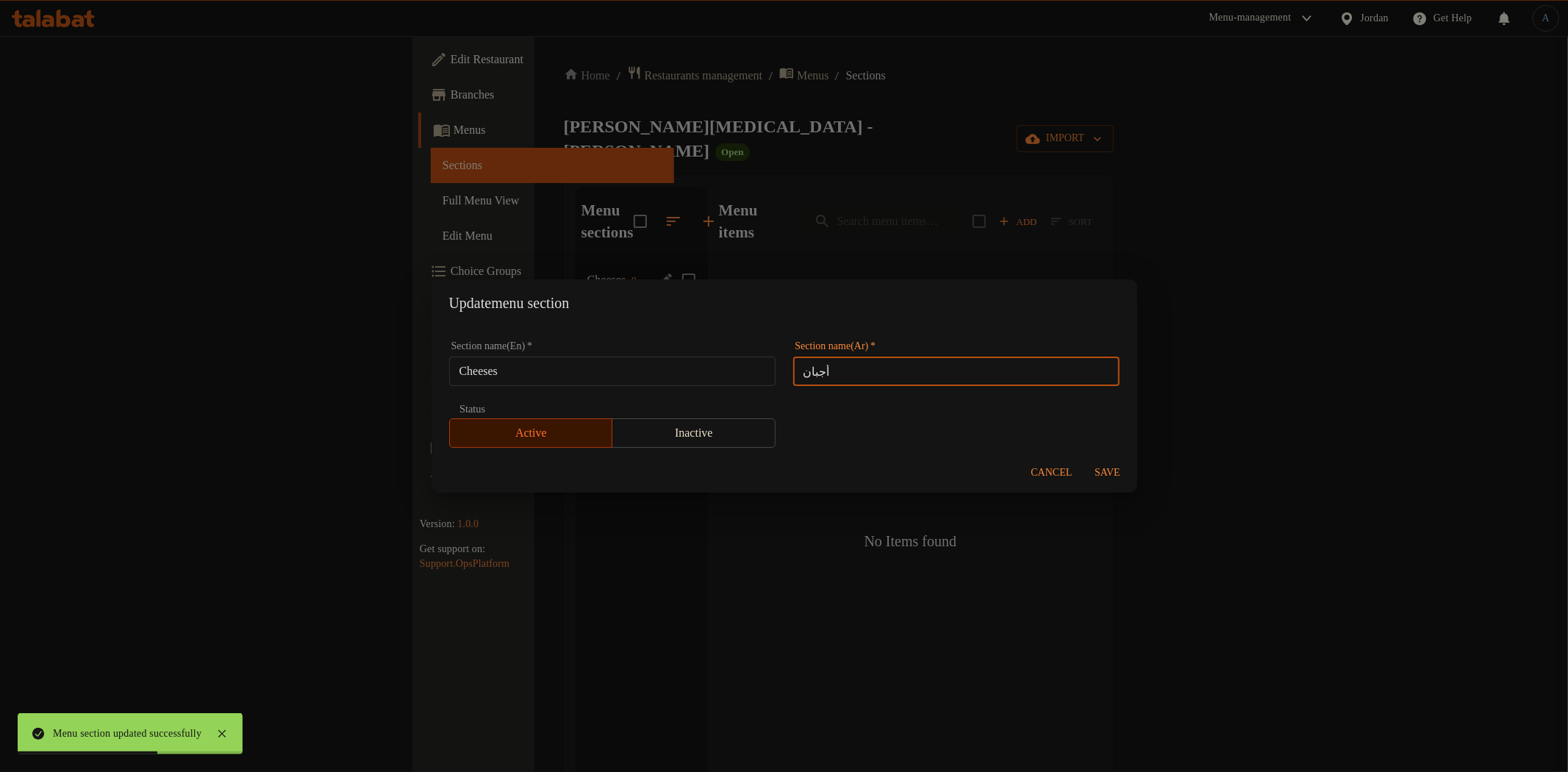
type input "أجبان"
click at [1110, 467] on span "Save" at bounding box center [1108, 473] width 35 height 18
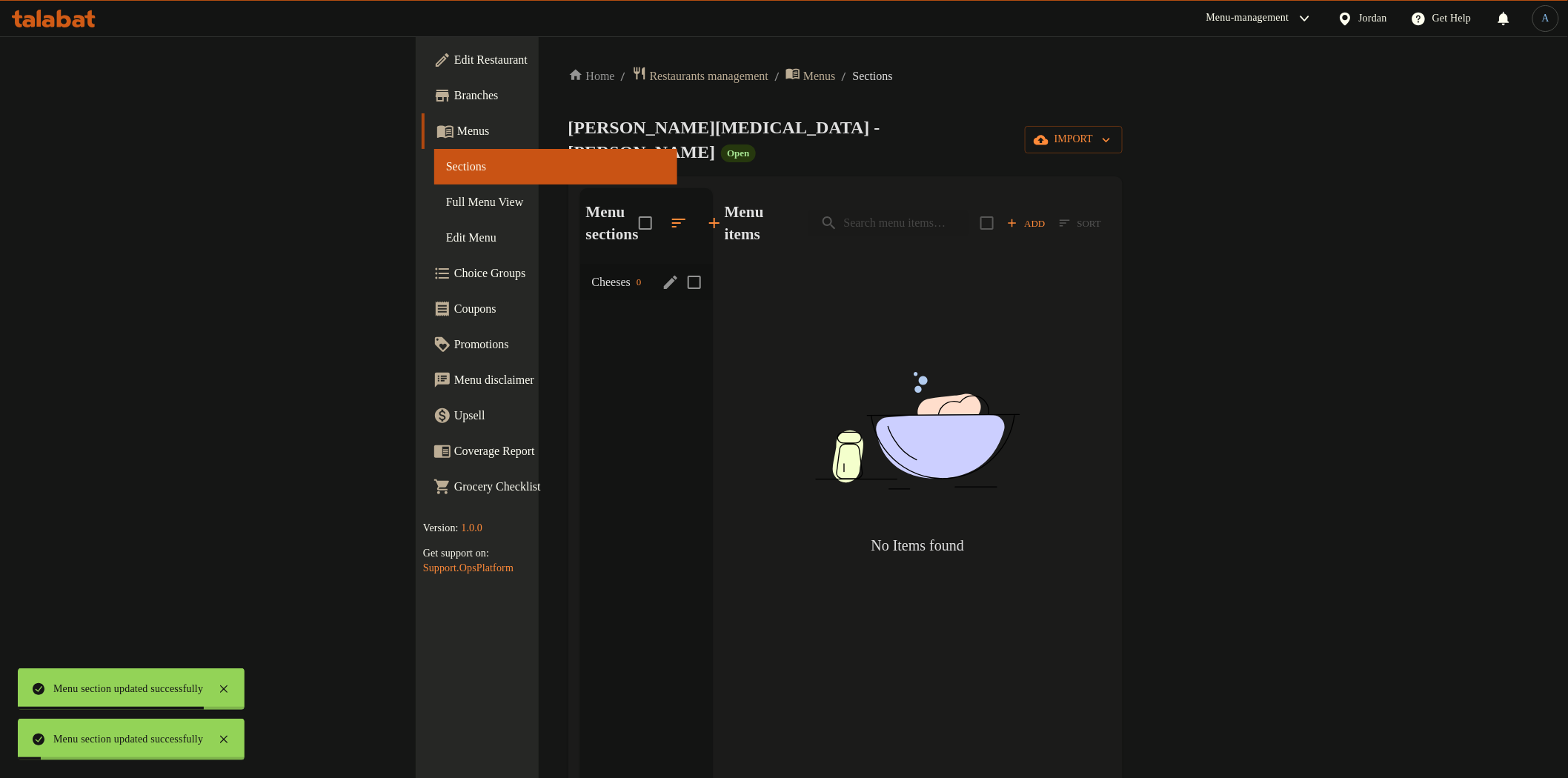
click at [662, 274] on icon "edit" at bounding box center [670, 282] width 18 height 18
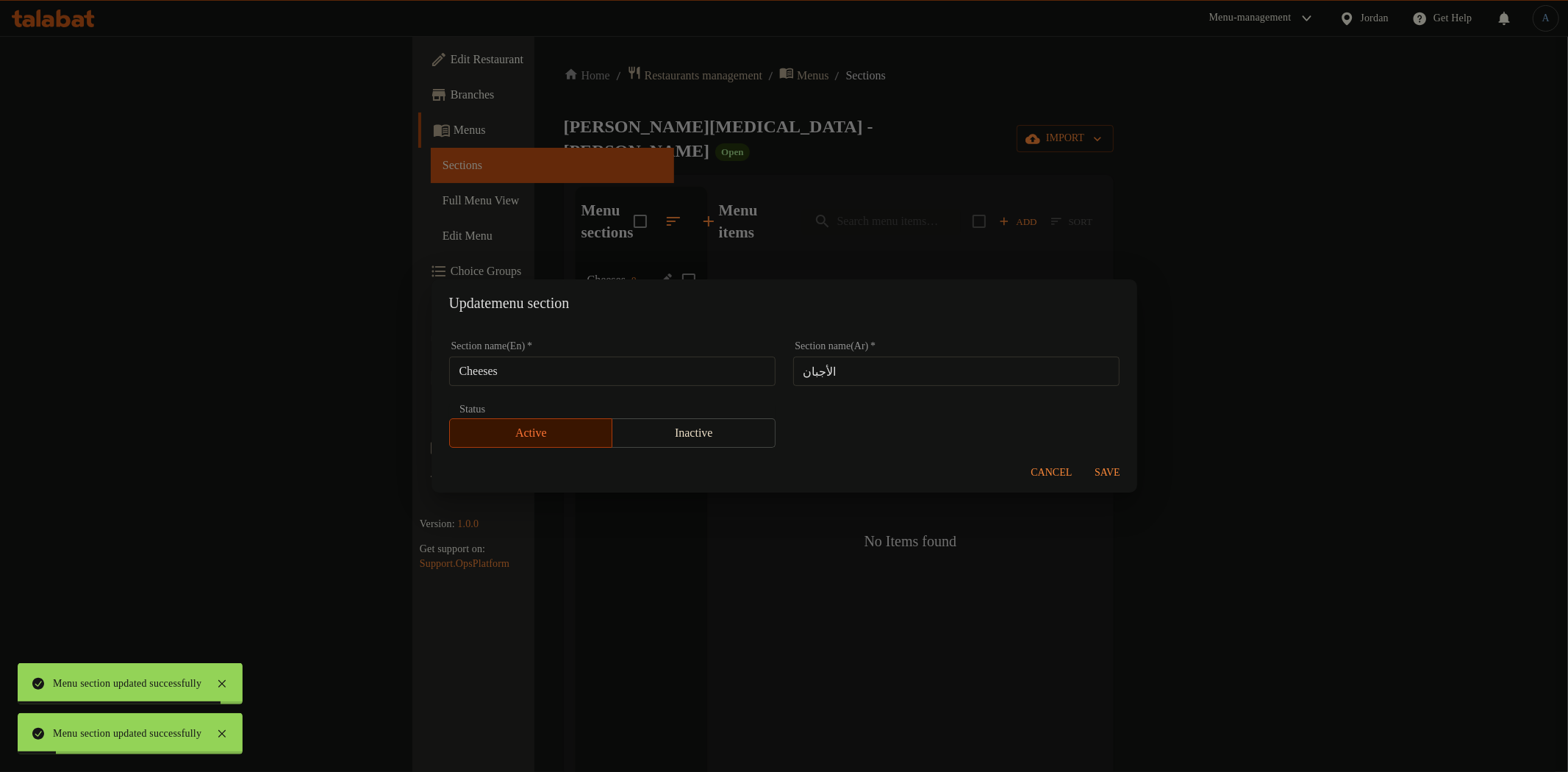
drag, startPoint x: 892, startPoint y: 244, endPoint x: 909, endPoint y: 311, distance: 69.1
click at [893, 246] on div "Update menu section Section name(En)   * Cheeses Section name(En) * Section nam…" at bounding box center [784, 386] width 1568 height 772
click at [1055, 465] on span "Cancel" at bounding box center [1052, 473] width 41 height 18
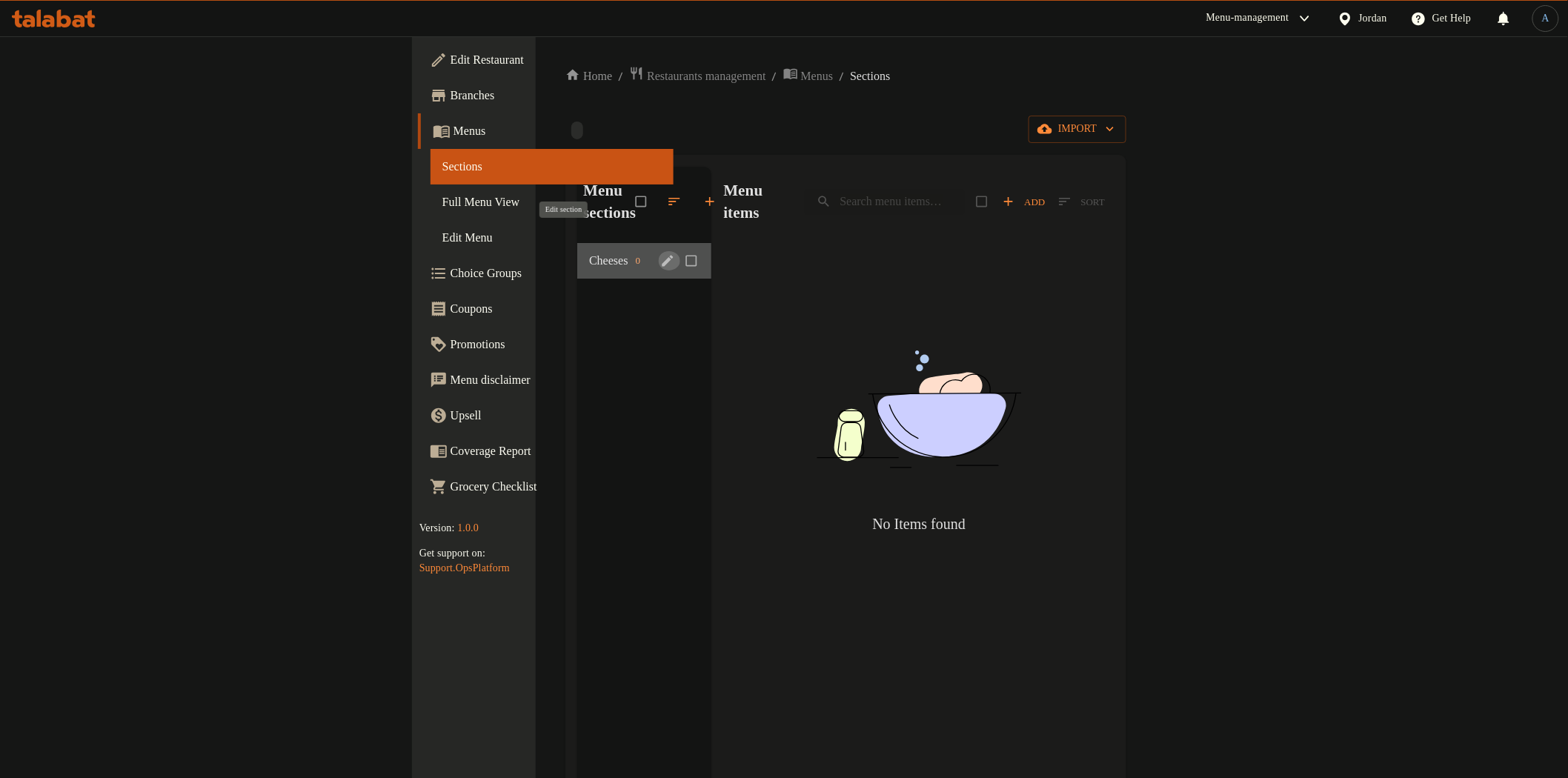
click at [661, 254] on icon "edit" at bounding box center [667, 260] width 14 height 14
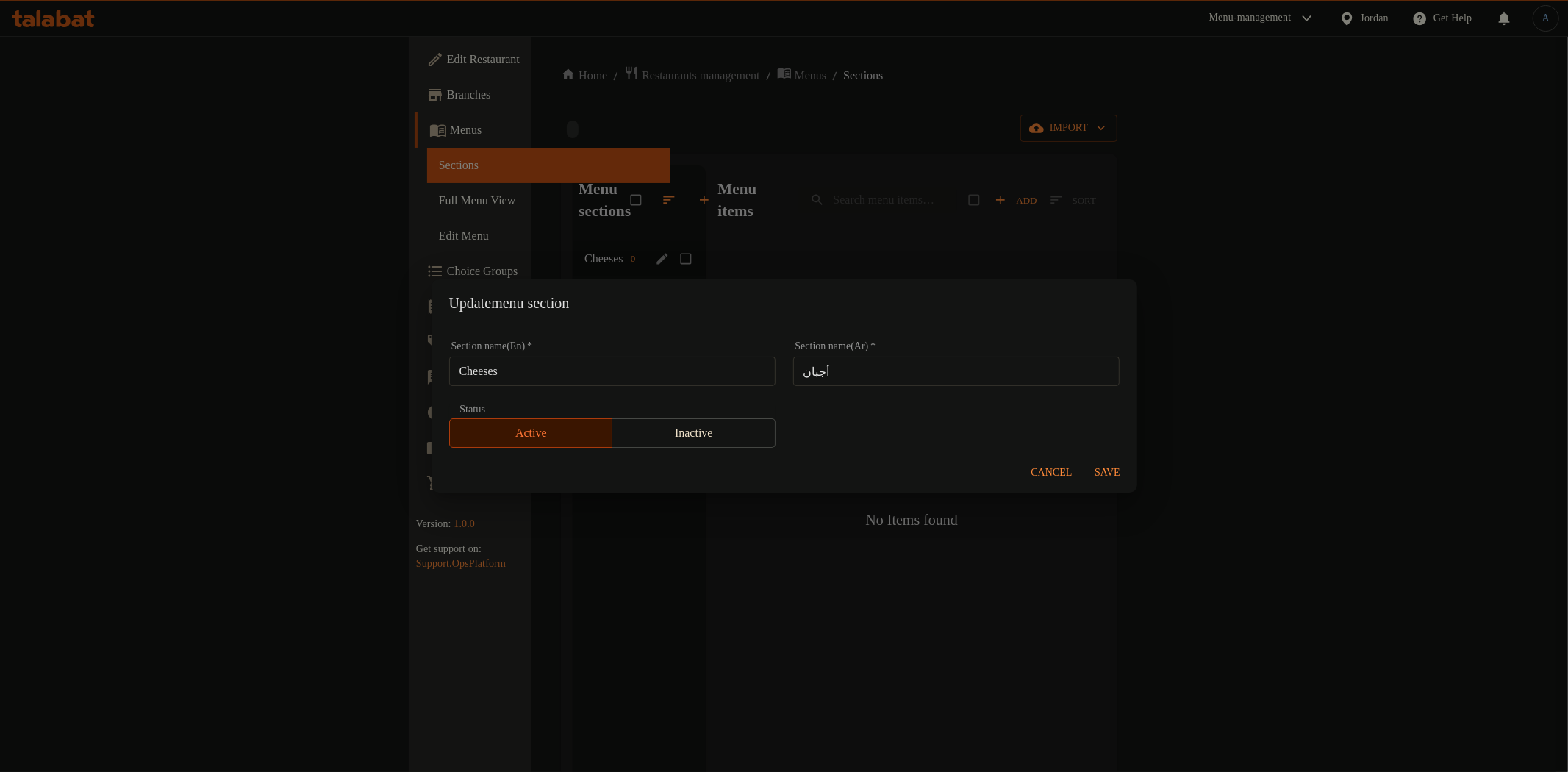
click at [846, 170] on div "Update menu section Section name(En)   * Cheeses Section name(En) * Section nam…" at bounding box center [784, 386] width 1568 height 772
click at [1059, 481] on span "Cancel" at bounding box center [1052, 473] width 41 height 18
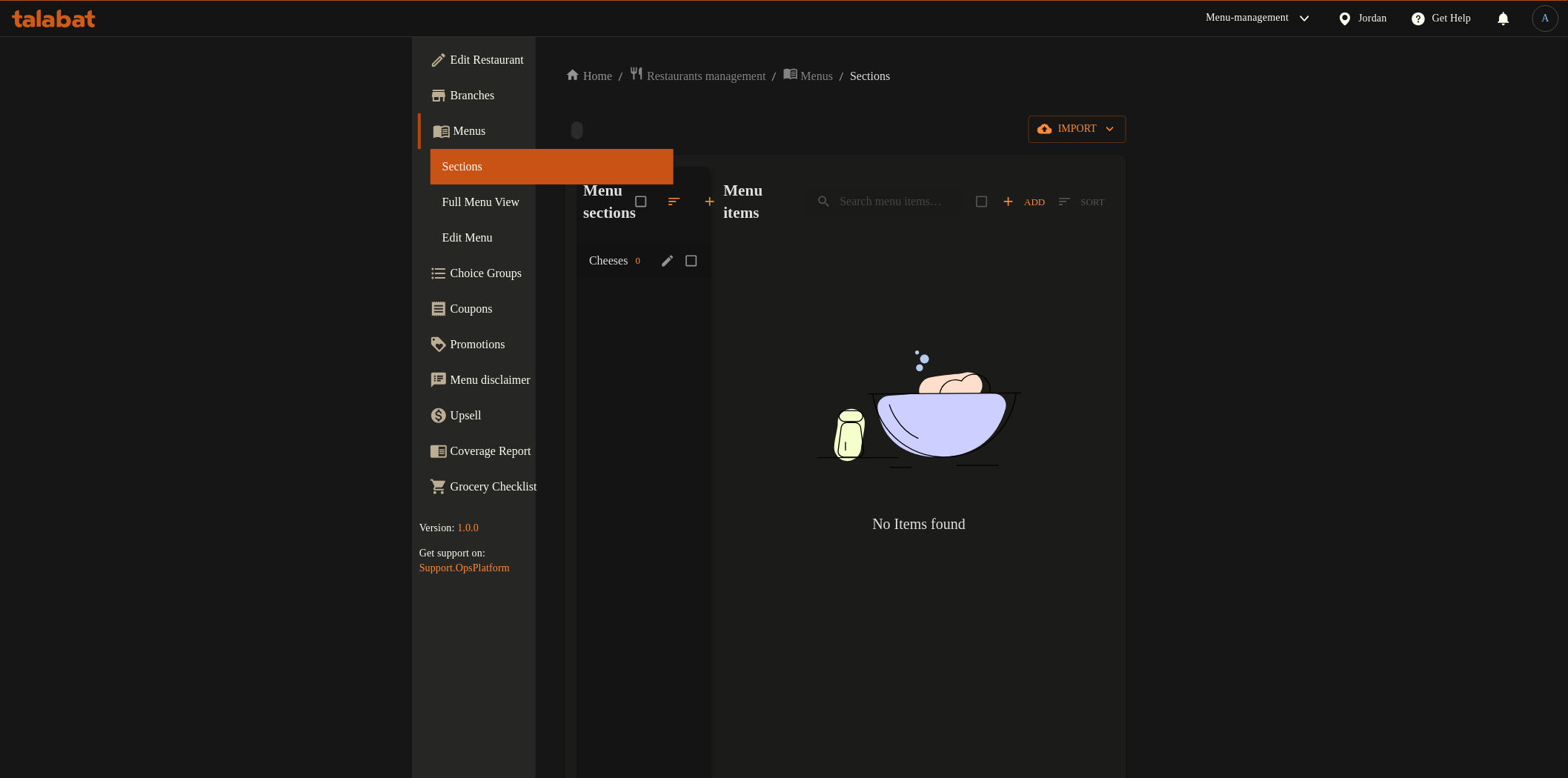
click at [973, 444] on img at bounding box center [919, 409] width 371 height 197
click at [590, 252] on span "Cheeses" at bounding box center [610, 260] width 40 height 18
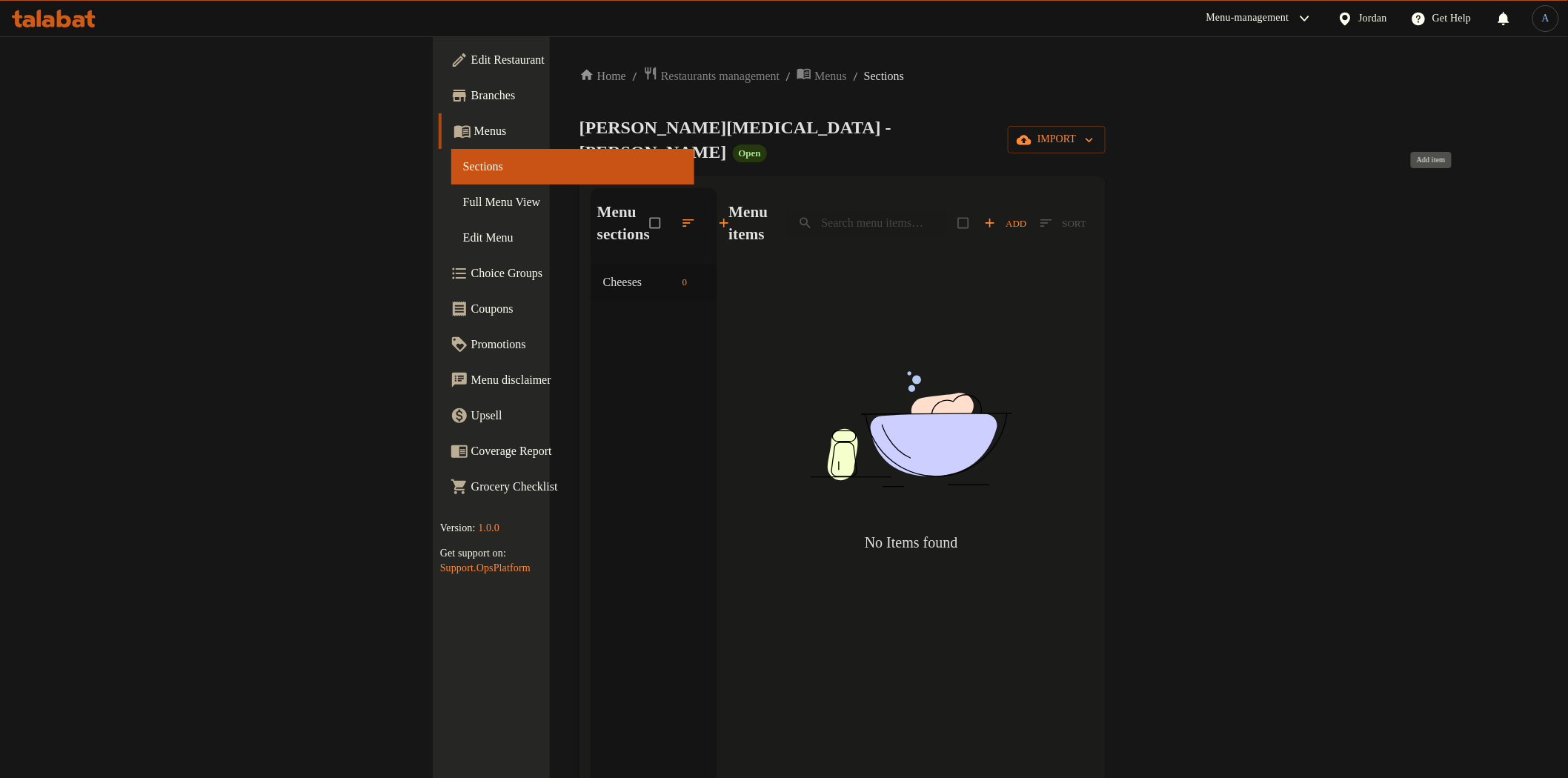
click at [1027, 215] on span "Add" at bounding box center [1005, 224] width 43 height 17
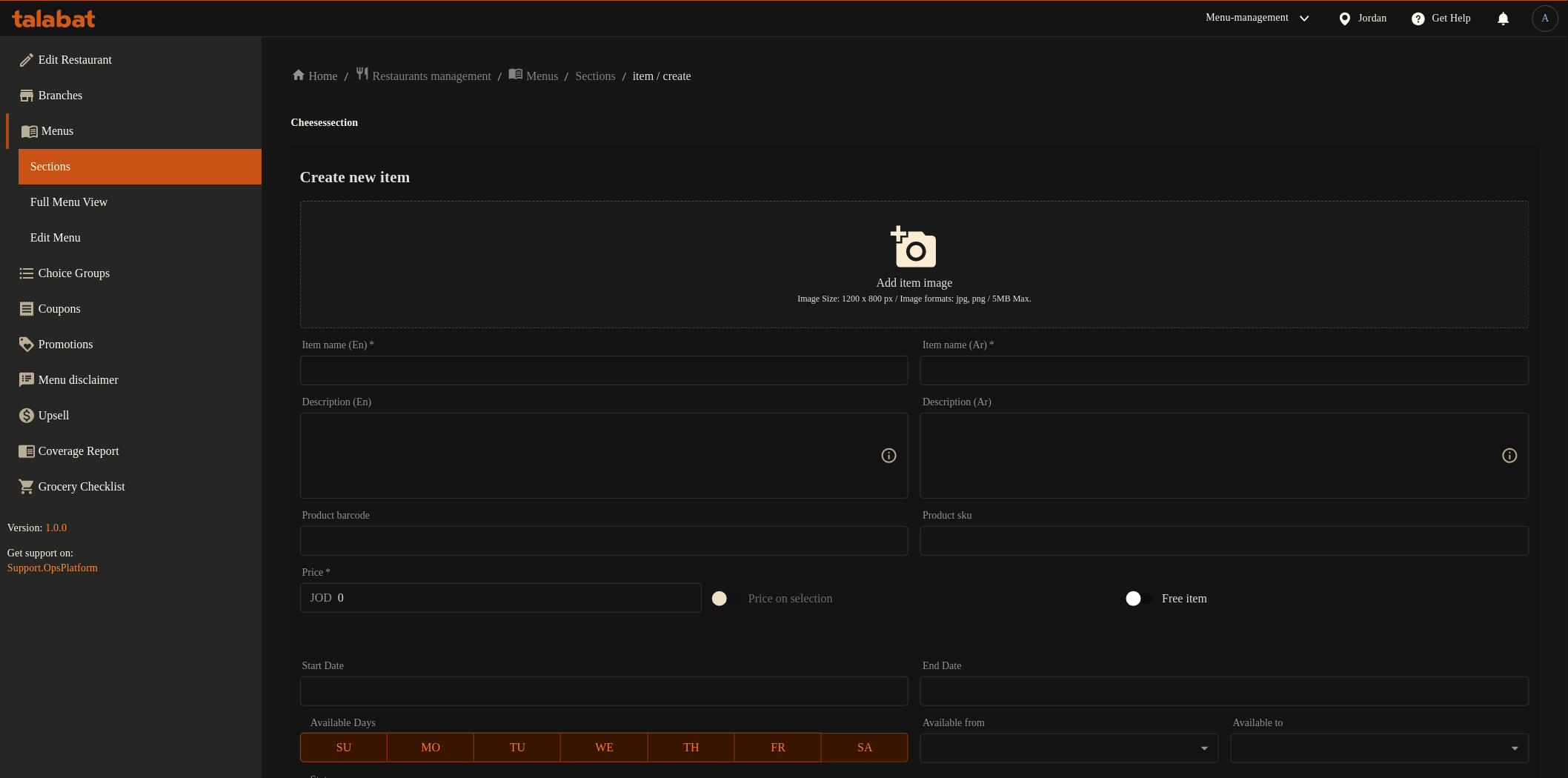
drag, startPoint x: 956, startPoint y: 137, endPoint x: 932, endPoint y: 132, distance: 24.5
click at [942, 134] on div "Home / Restaurants management / Menus / Sections / item / create Cheeses sectio…" at bounding box center [914, 538] width 1247 height 944
click at [576, 369] on input "text" at bounding box center [605, 370] width 609 height 30
paste input "Spiral Cheese with Black Cumin – 250g"
type input "Spiral Cheese with Black Cumin – 250g"
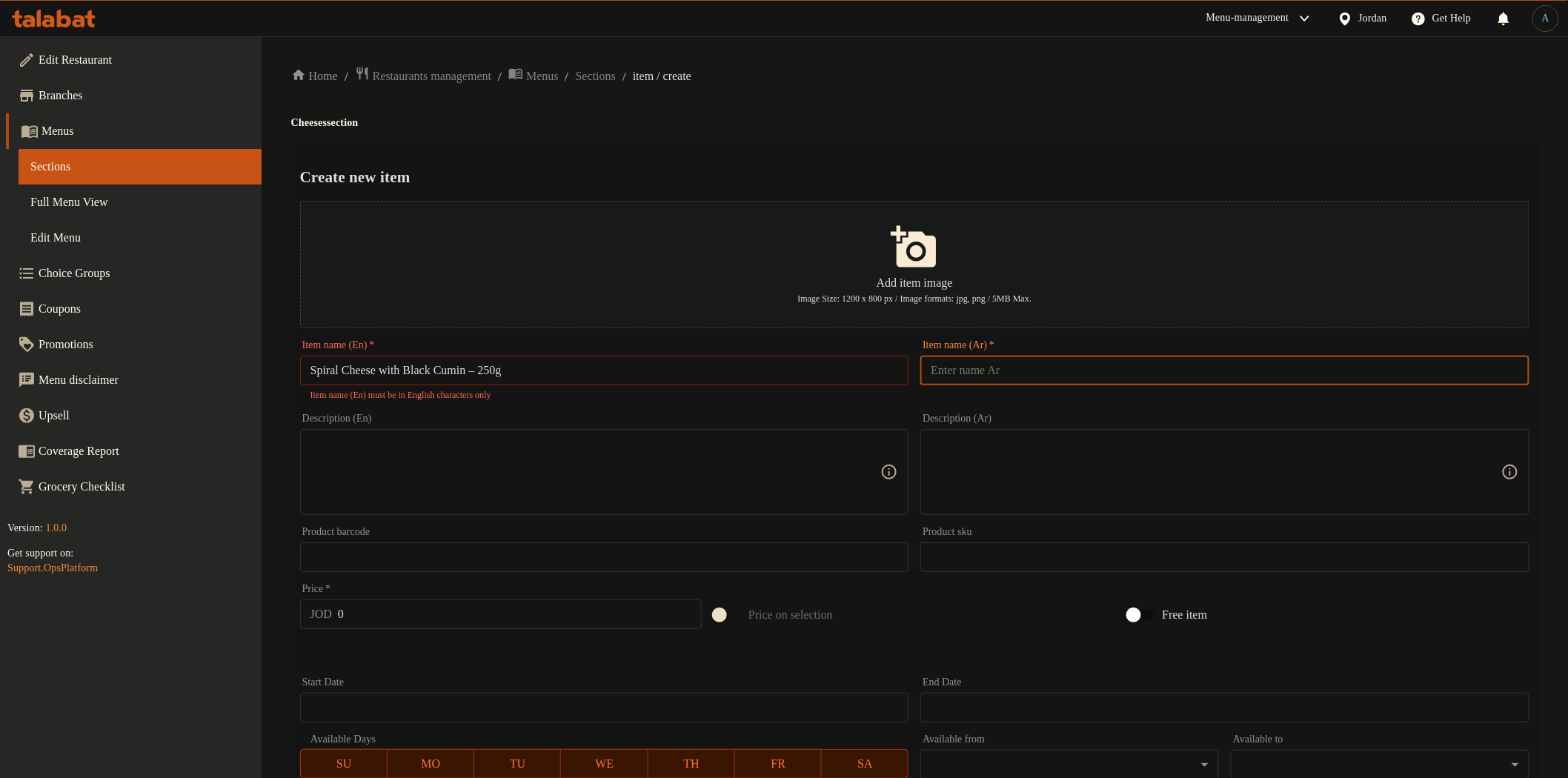
click at [971, 375] on input "text" at bounding box center [1225, 370] width 609 height 30
paste input "جبنة حلوزنية بلقزحة 250غم"
type input "جبنة حلوزنية بلقزحة 250غم"
click at [995, 186] on h2 "Create new item" at bounding box center [915, 177] width 1229 height 22
click at [490, 371] on input "Spiral Cheese with Black Cumin – 250g" at bounding box center [605, 370] width 609 height 30
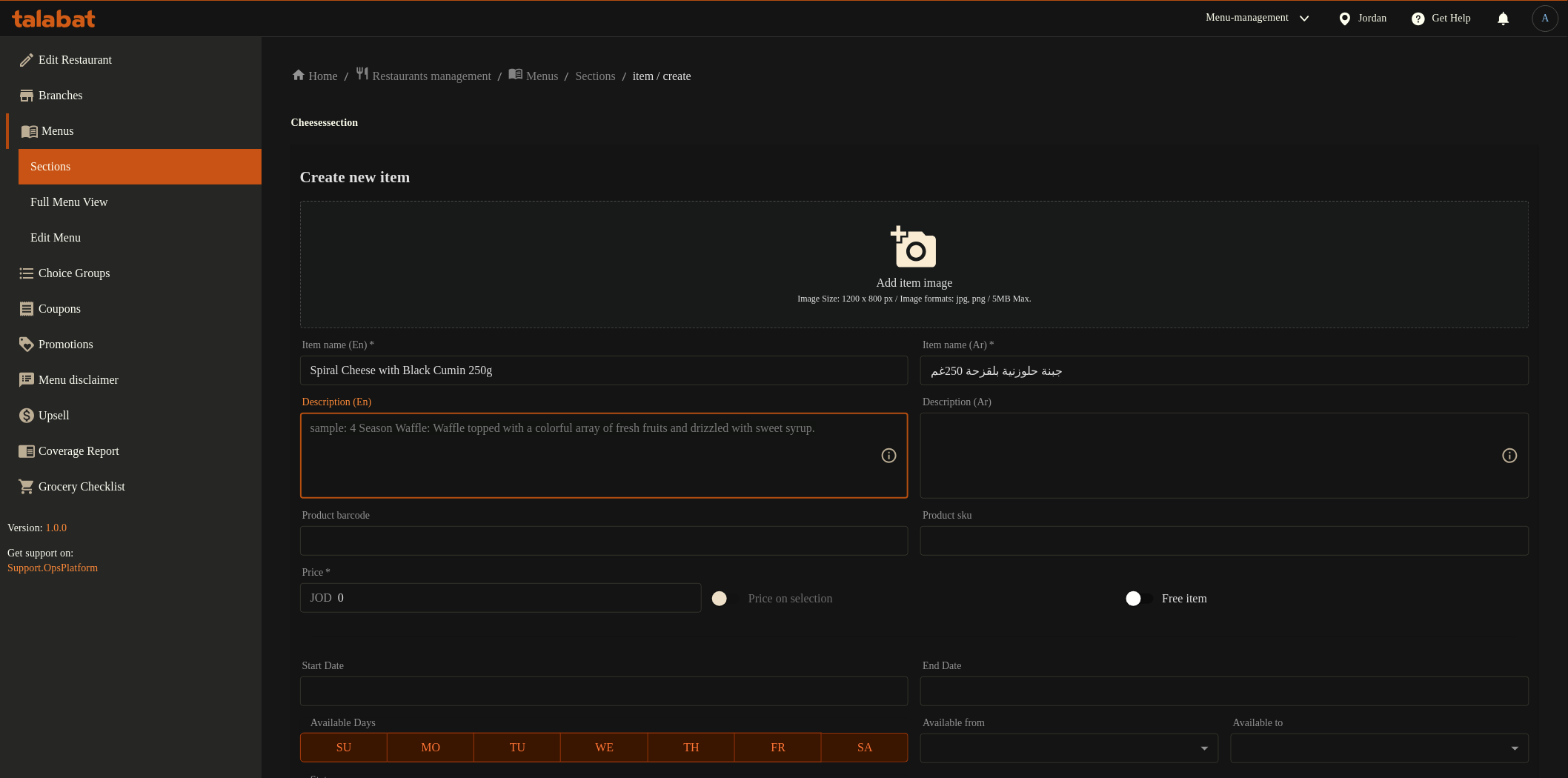
click at [652, 486] on textarea at bounding box center [595, 455] width 570 height 70
click at [579, 371] on input "Spiral Cheese with Black Cumin 250g" at bounding box center [605, 370] width 609 height 30
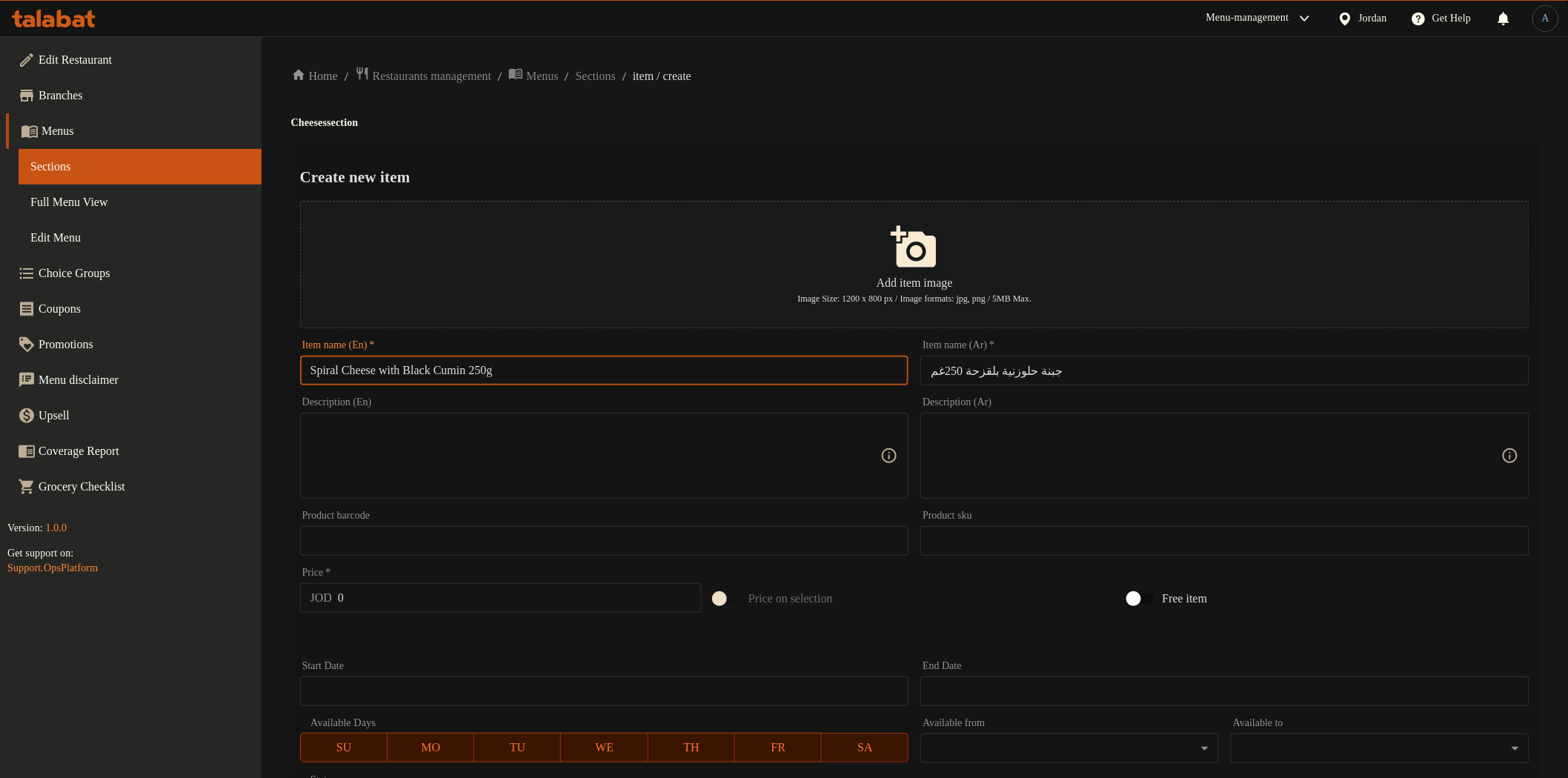
click at [485, 369] on input "Spiral Cheese with Black Cumin 250g" at bounding box center [605, 370] width 609 height 30
type input "Spiral Cheese with Black Cumin - 250g"
click at [887, 146] on div "Create new item Add item image Image Size: 1200 x 800 px / Image formats: jpg, …" at bounding box center [914, 571] width 1247 height 855
click at [628, 465] on textarea at bounding box center [595, 455] width 570 height 70
paste textarea "Traditional spiral cheese blended with black cumin, offering authentic taste an…"
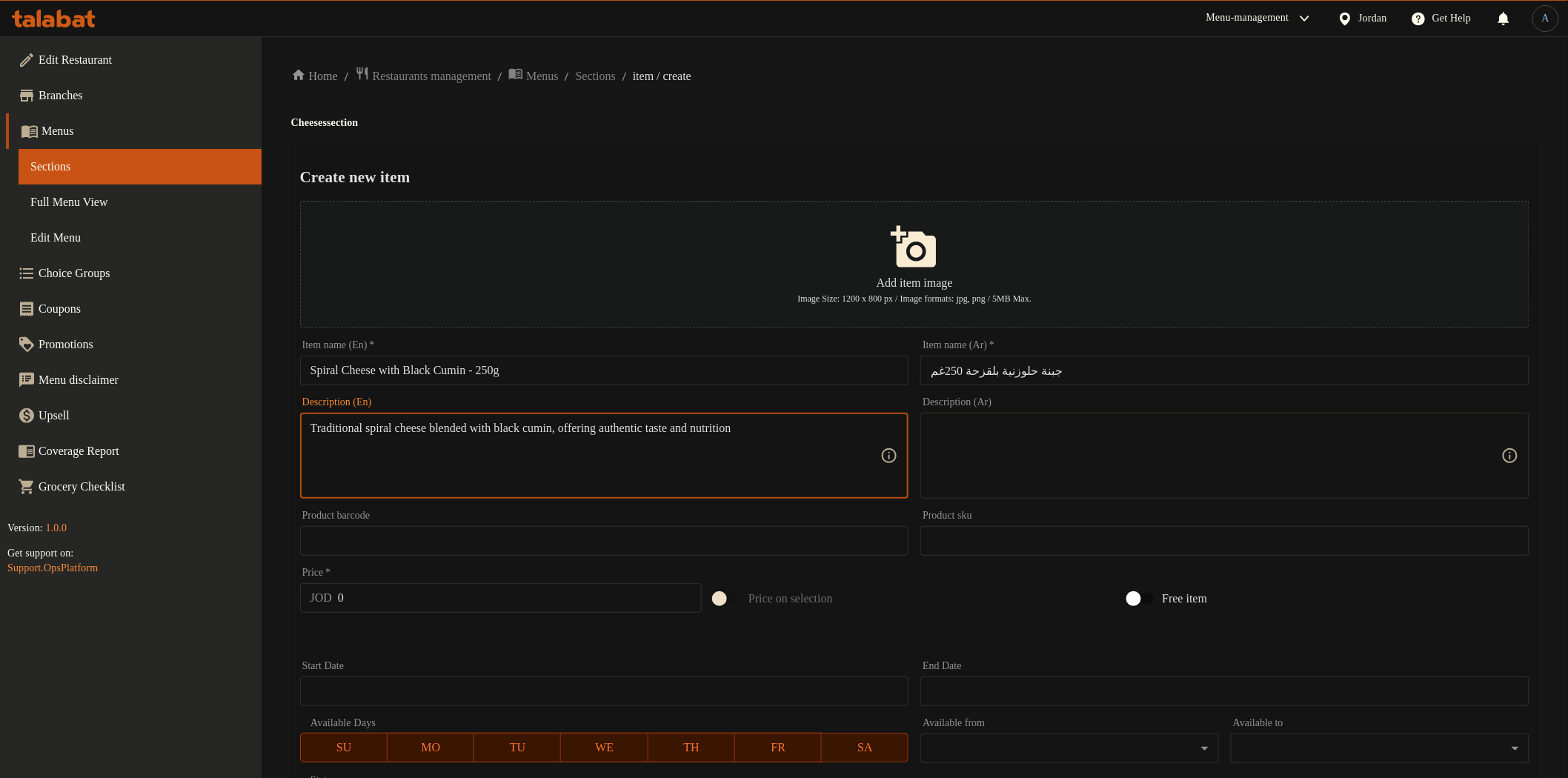
type textarea "Traditional spiral cheese blended with black cumin, offering authentic taste an…"
click at [1096, 470] on textarea at bounding box center [1216, 455] width 570 height 70
paste textarea "جبنة حلزونية بلدية ممزوجة بالقزحة، بطعم أصيل وفوائد غذائية"
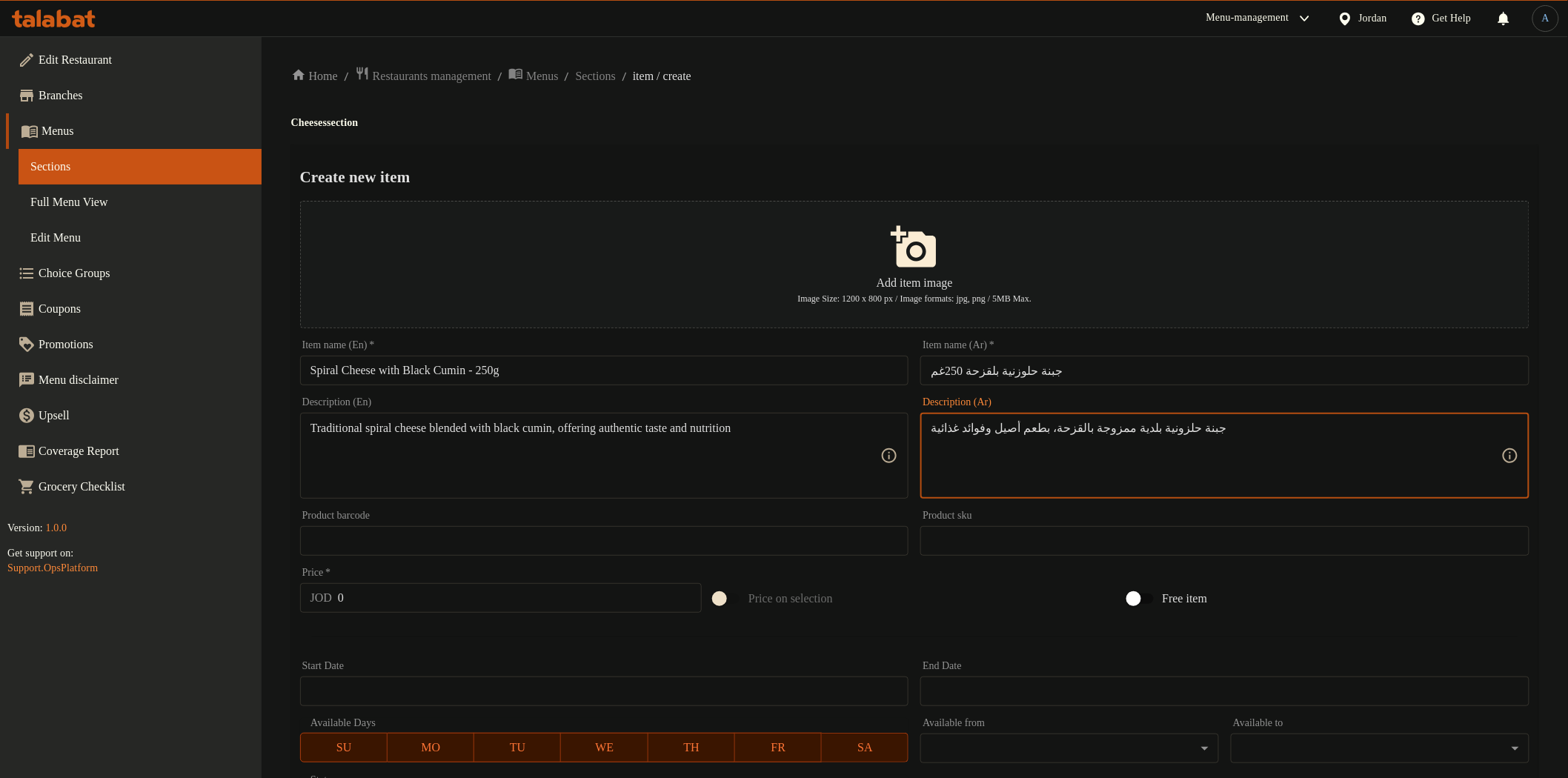
type textarea "جبنة حلزونية بلدية ممزوجة بالقزحة، بطعم أصيل وفوائد غذائية"
click at [661, 418] on div "Traditional spiral cheese blended with black cumin, offering authentic taste an…" at bounding box center [605, 456] width 609 height 86
click at [1050, 427] on textarea "جبنة حلزونية بلدية ممزوجة بالقزحة، بطعم أصيل وفوائد غذائية" at bounding box center [1216, 455] width 570 height 70
click at [1090, 80] on ol "Home / Restaurants management / Menus / Sections / item / create" at bounding box center [914, 76] width 1247 height 20
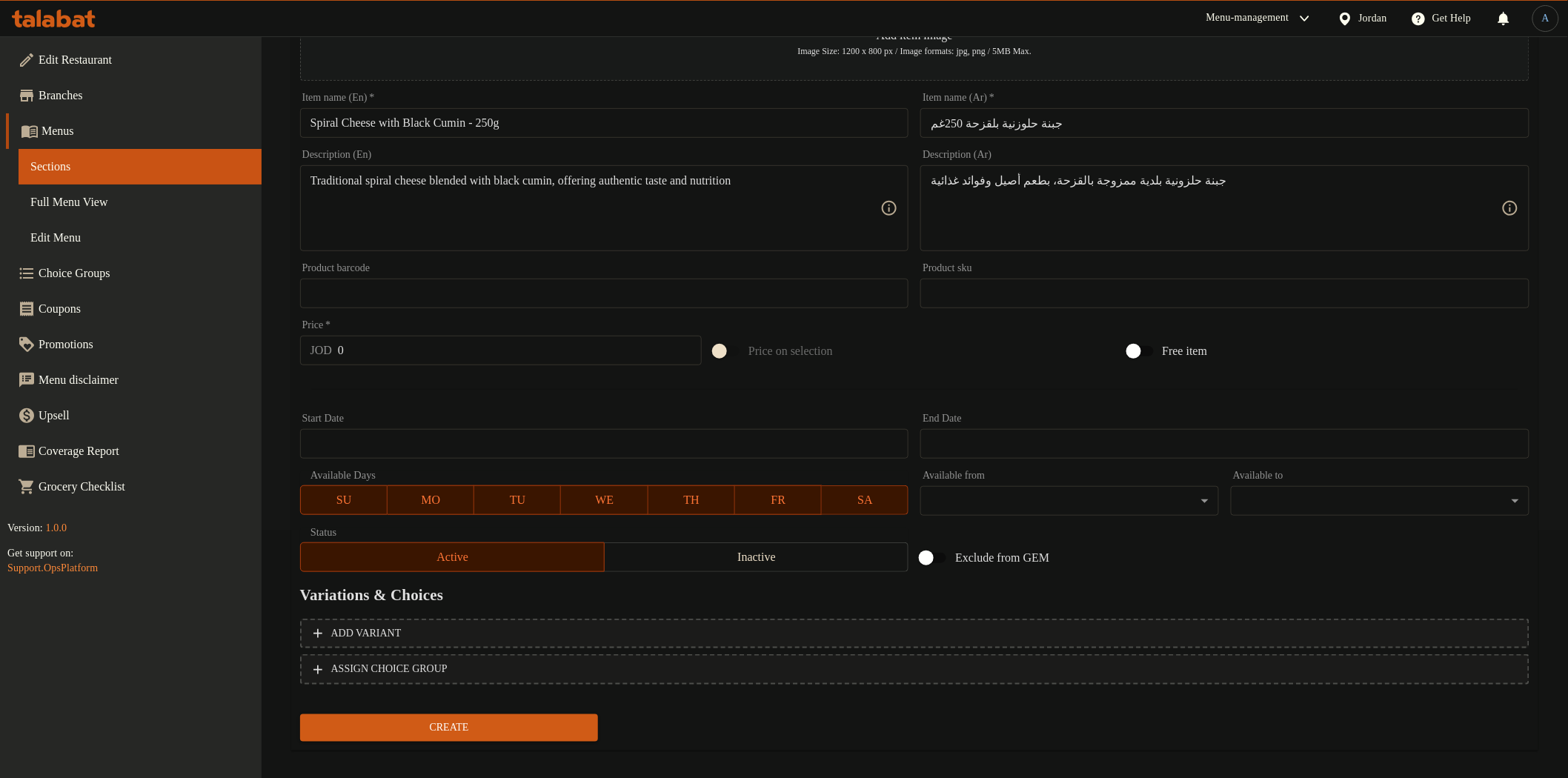
scroll to position [258, 0]
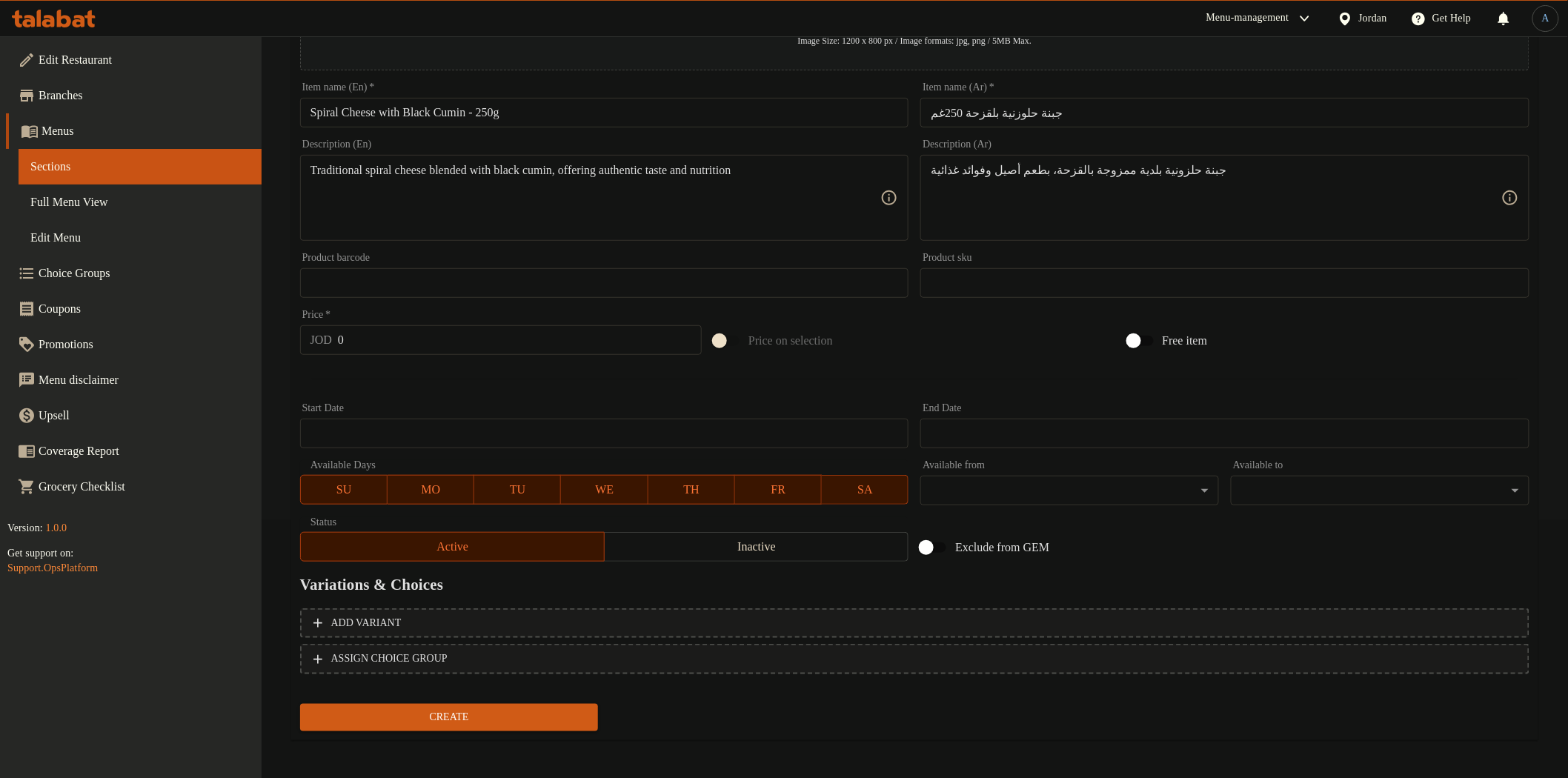
click at [404, 336] on input "0" at bounding box center [519, 340] width 364 height 30
paste input "2.6"
type input "2.6"
click at [301, 704] on button "Create" at bounding box center [449, 717] width 299 height 28
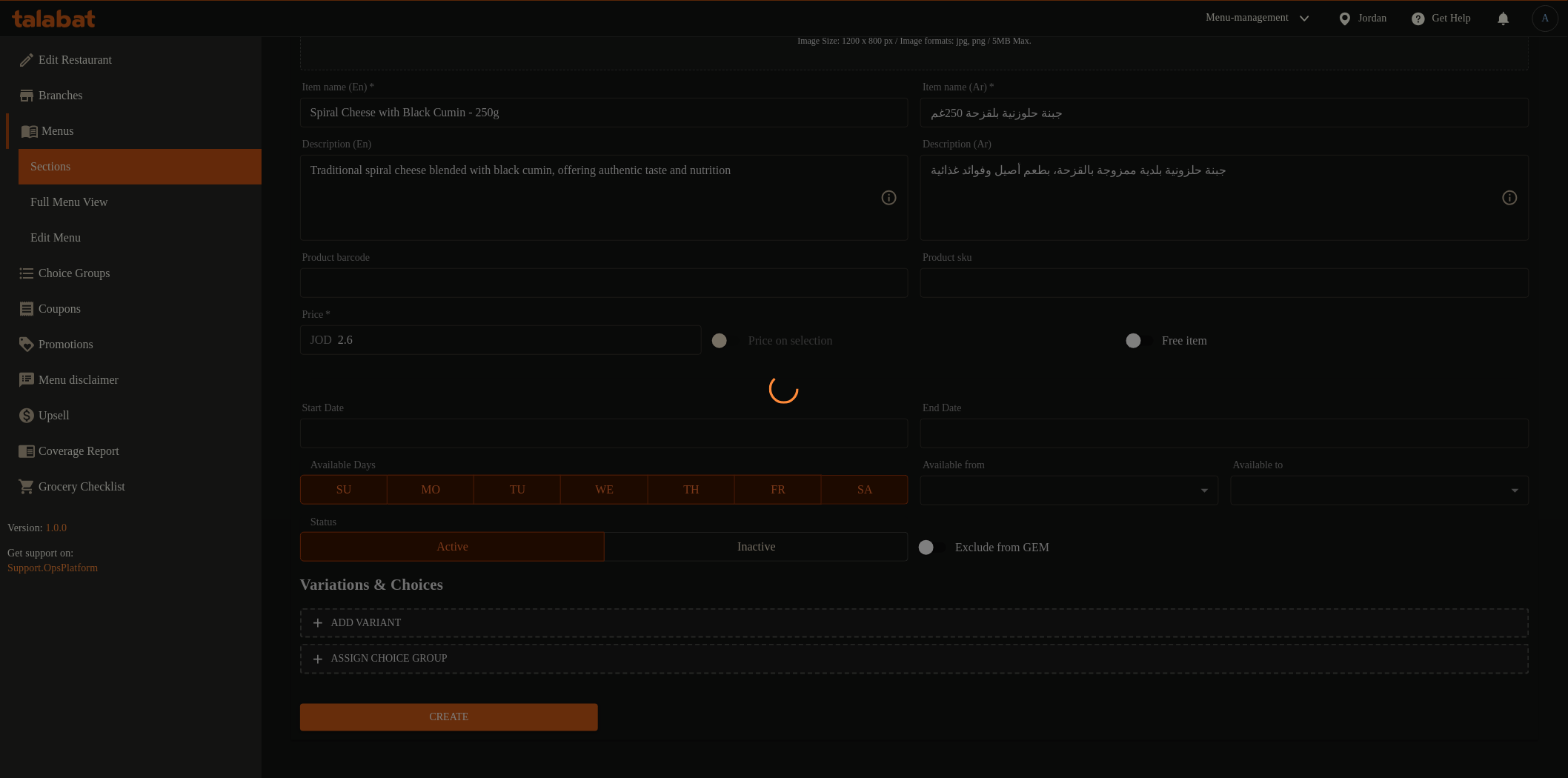
type input "0"
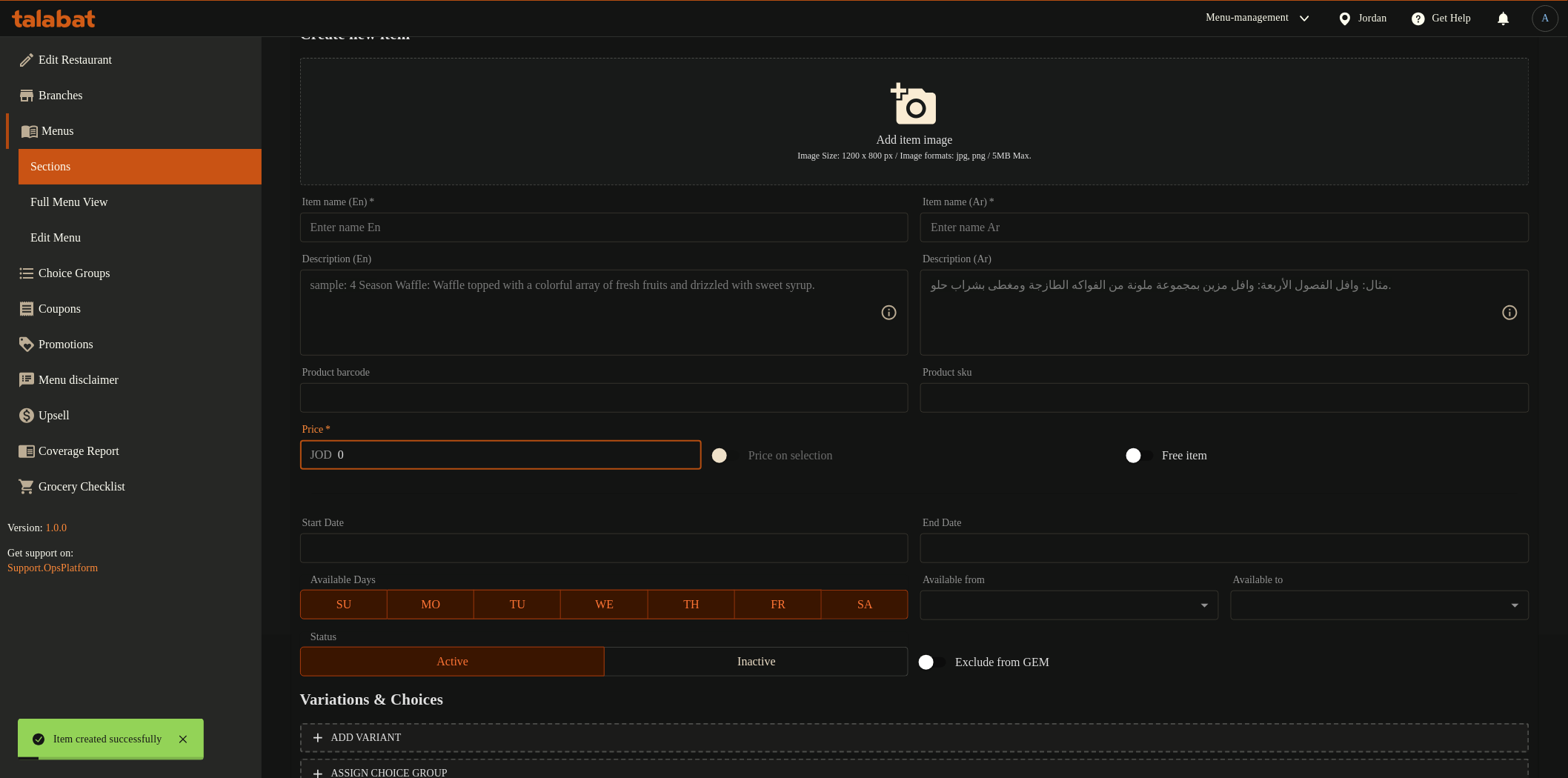
scroll to position [0, 0]
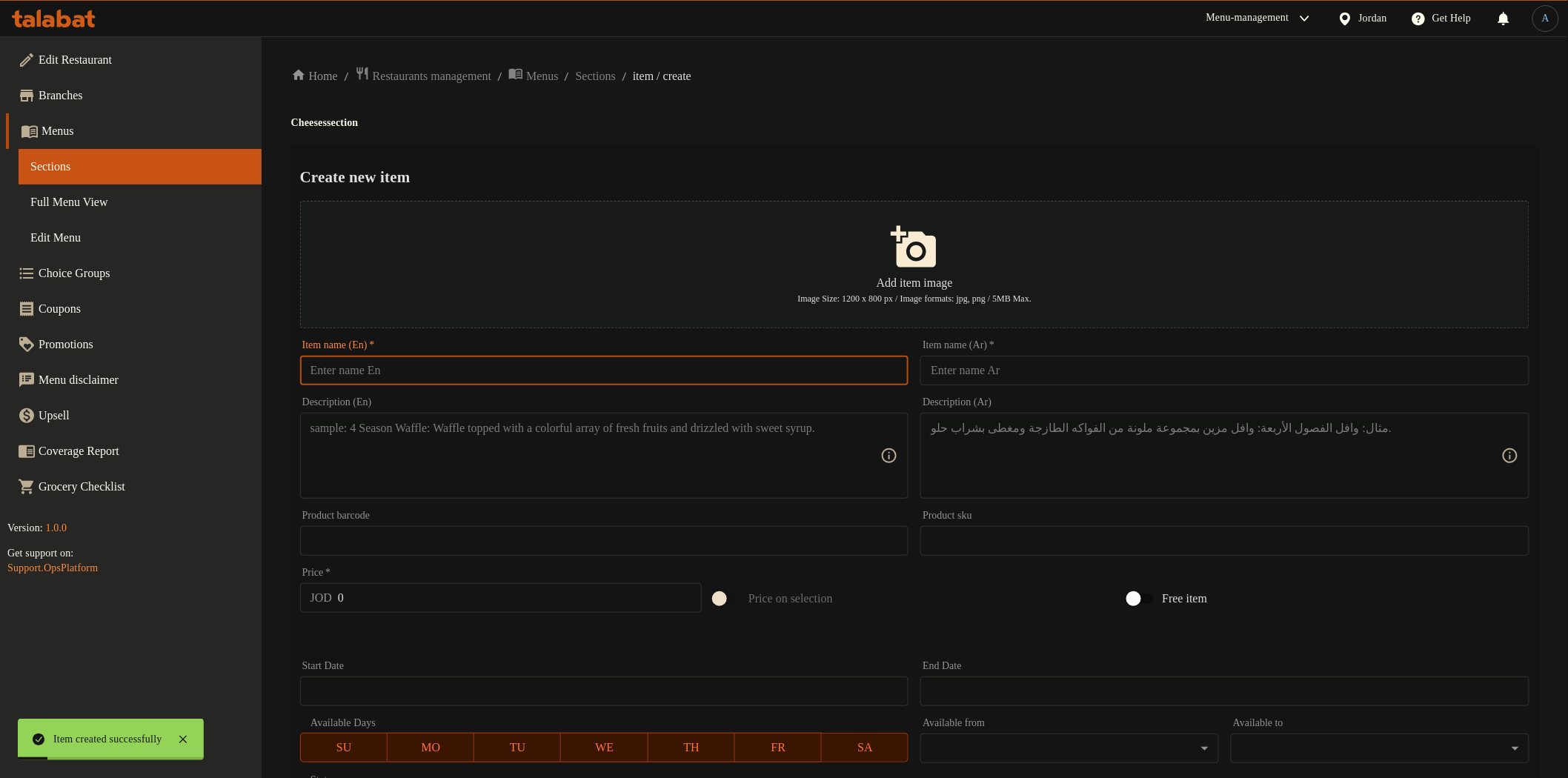
click at [465, 377] on input "text" at bounding box center [605, 370] width 609 height 30
paste input "Plain Spiral Cheese – 250g"
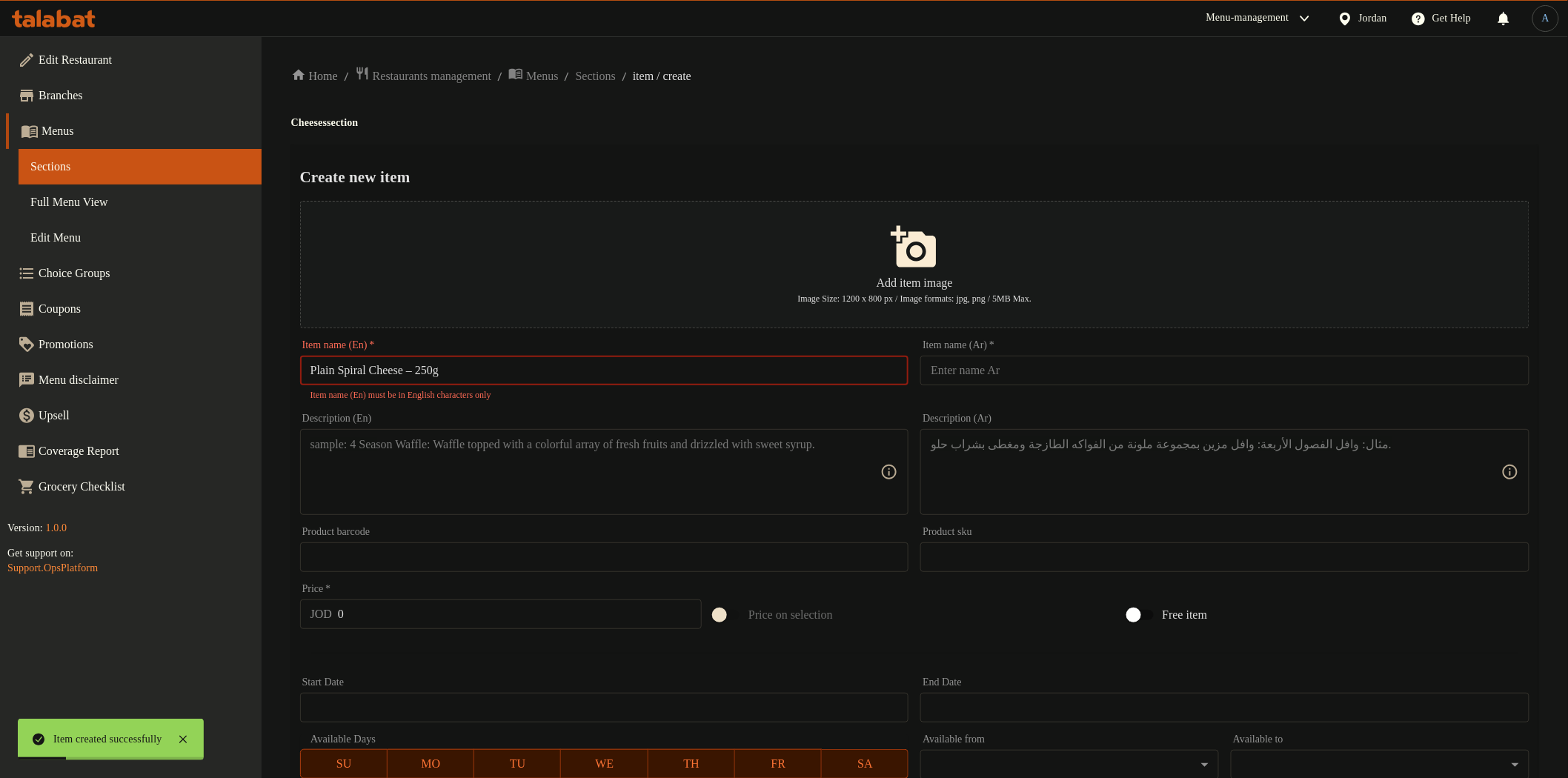
drag, startPoint x: 421, startPoint y: 372, endPoint x: 434, endPoint y: 372, distance: 13.0
click at [423, 372] on input "Plain Spiral Cheese – 250g" at bounding box center [605, 370] width 609 height 30
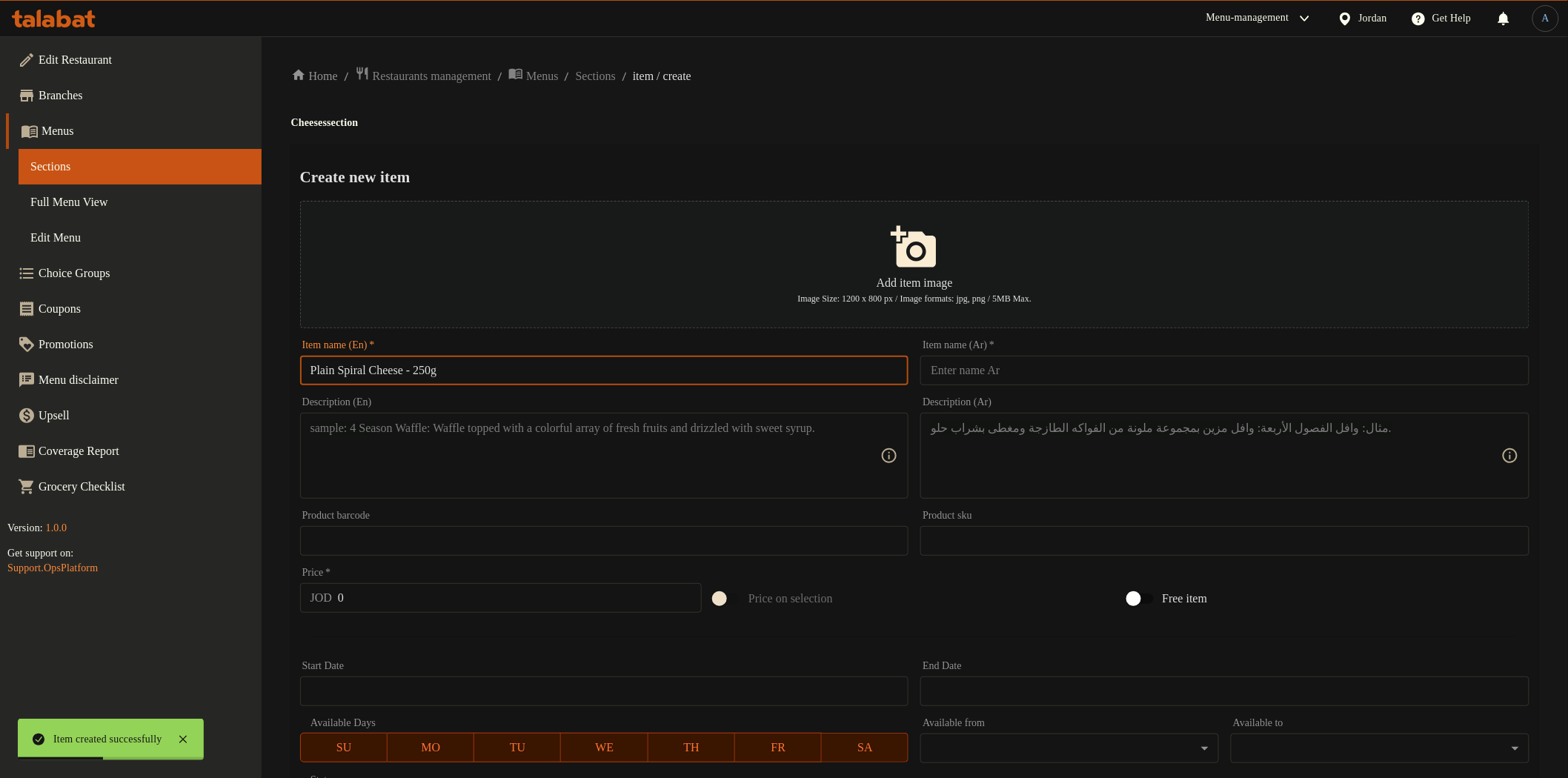
type input "Plain Spiral Cheese - 250g"
click at [1001, 381] on input "text" at bounding box center [1225, 370] width 609 height 30
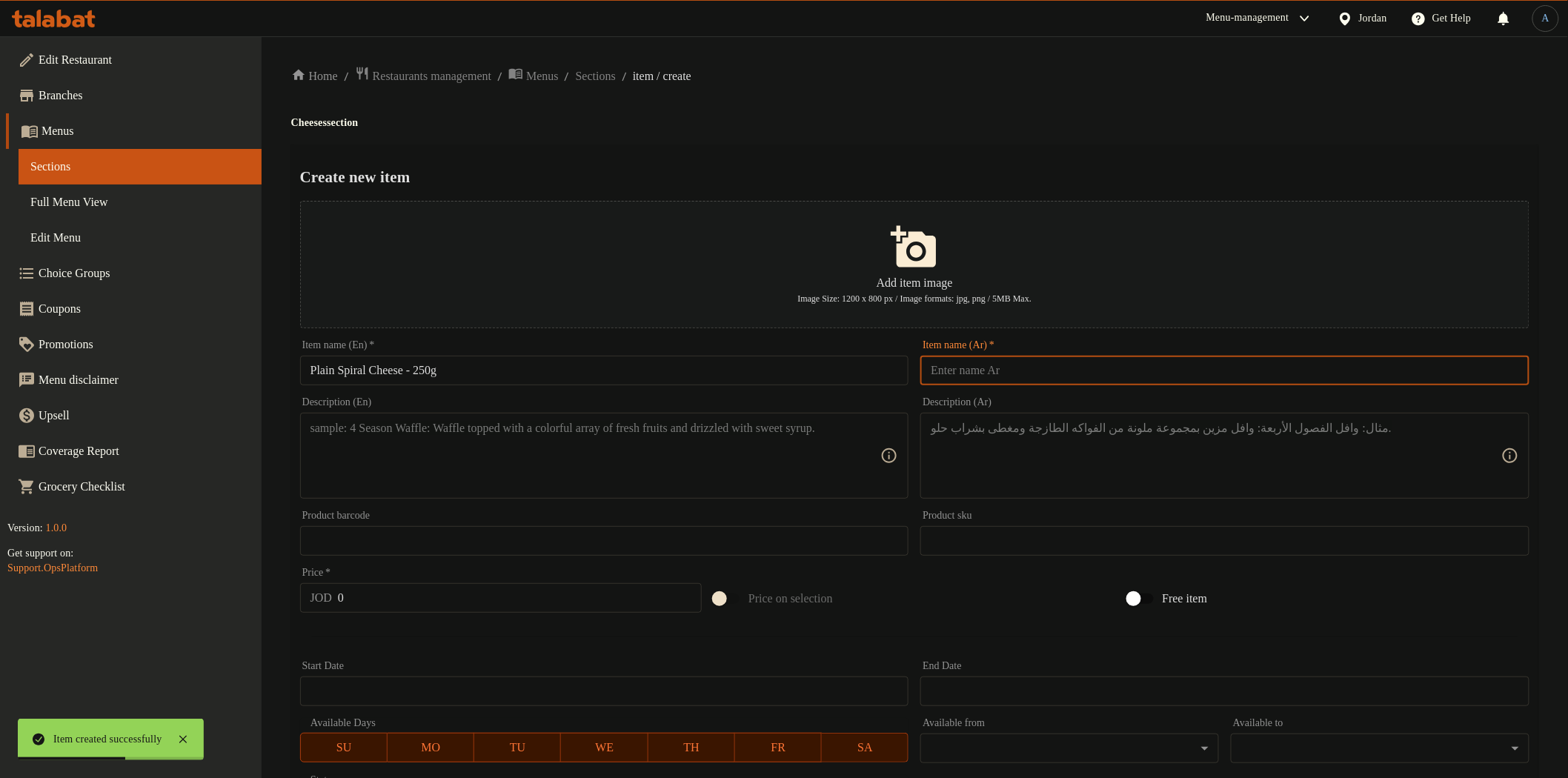
paste input "جبنة حلزونية سادة 250غم"
type input "جبنة حلزونية سادة 250غم"
click at [1040, 144] on div "Create new item Add item image Image Size: 1200 x 800 px / Image formats: jpg, …" at bounding box center [914, 571] width 1247 height 855
click at [536, 369] on input "Plain Spiral Cheese - 250g" at bounding box center [605, 370] width 609 height 30
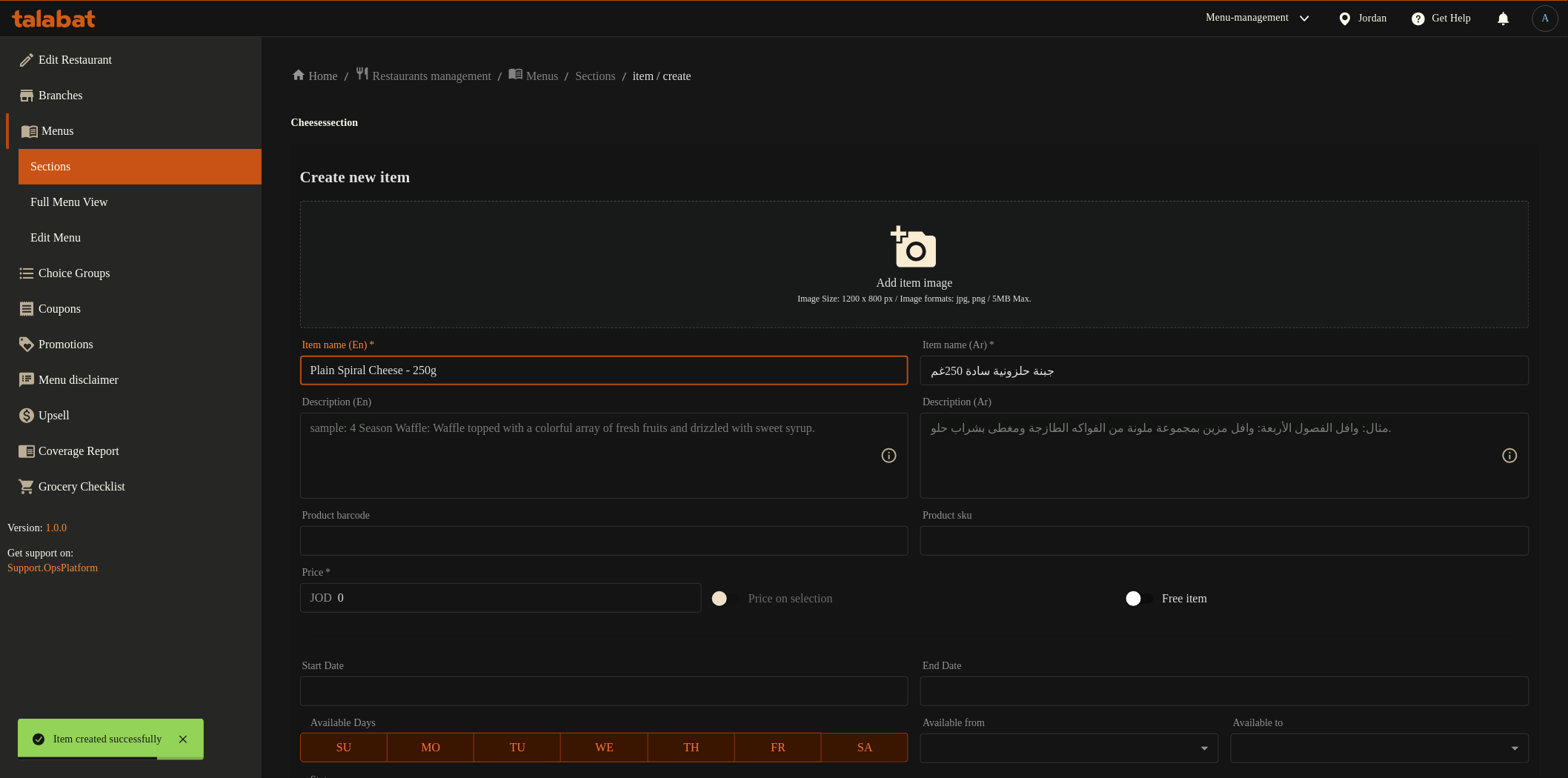
click at [536, 369] on input "Plain Spiral Cheese - 250g" at bounding box center [605, 370] width 609 height 30
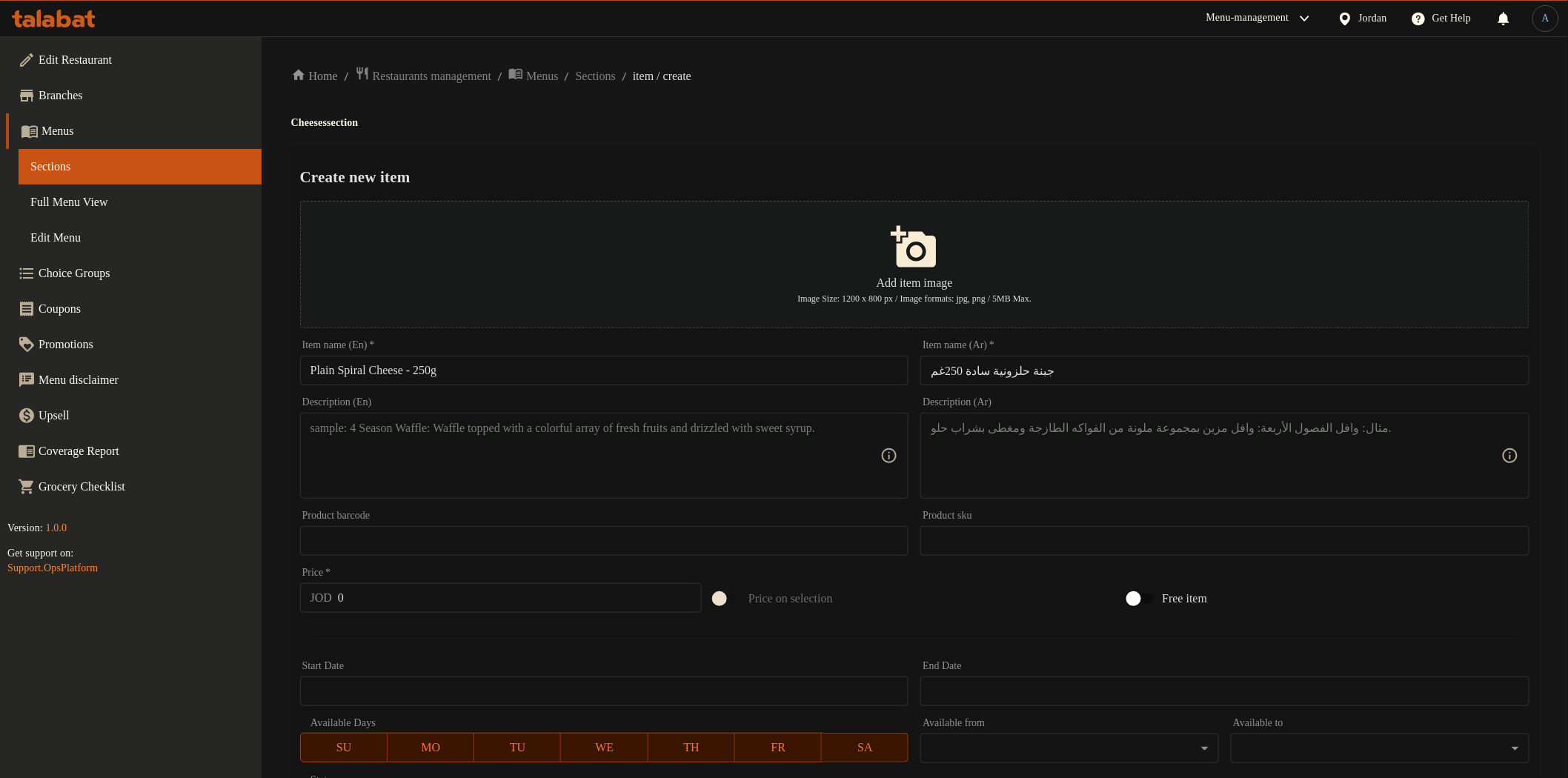
click at [754, 185] on h2 "Create new item" at bounding box center [915, 177] width 1229 height 22
click at [825, 437] on textarea at bounding box center [595, 455] width 570 height 70
paste textarea "Plain spiral cheese with a smooth, mild flavor suitable for all tastes"
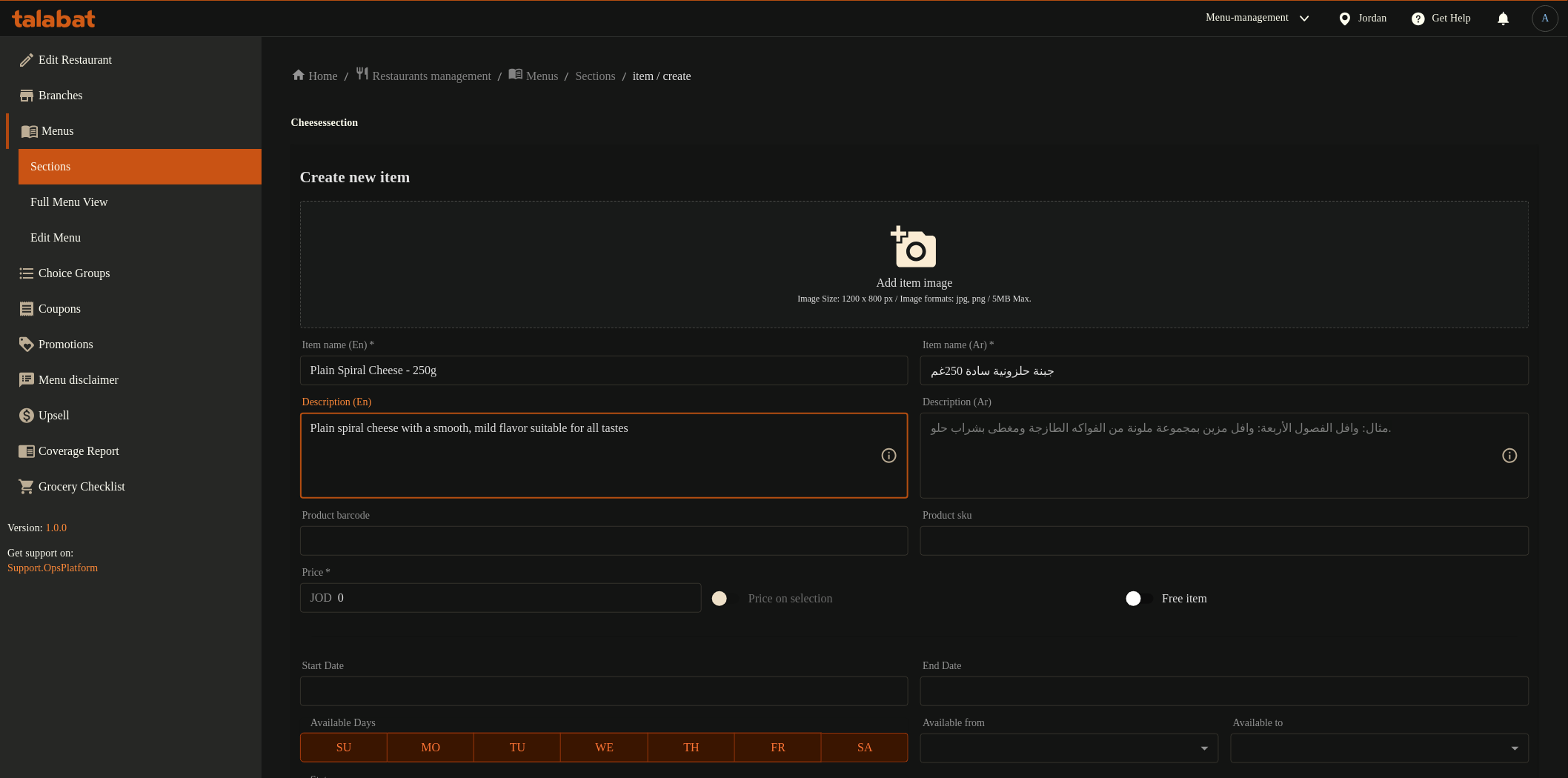
type textarea "Plain spiral cheese with a smooth, mild flavor suitable for all tastes"
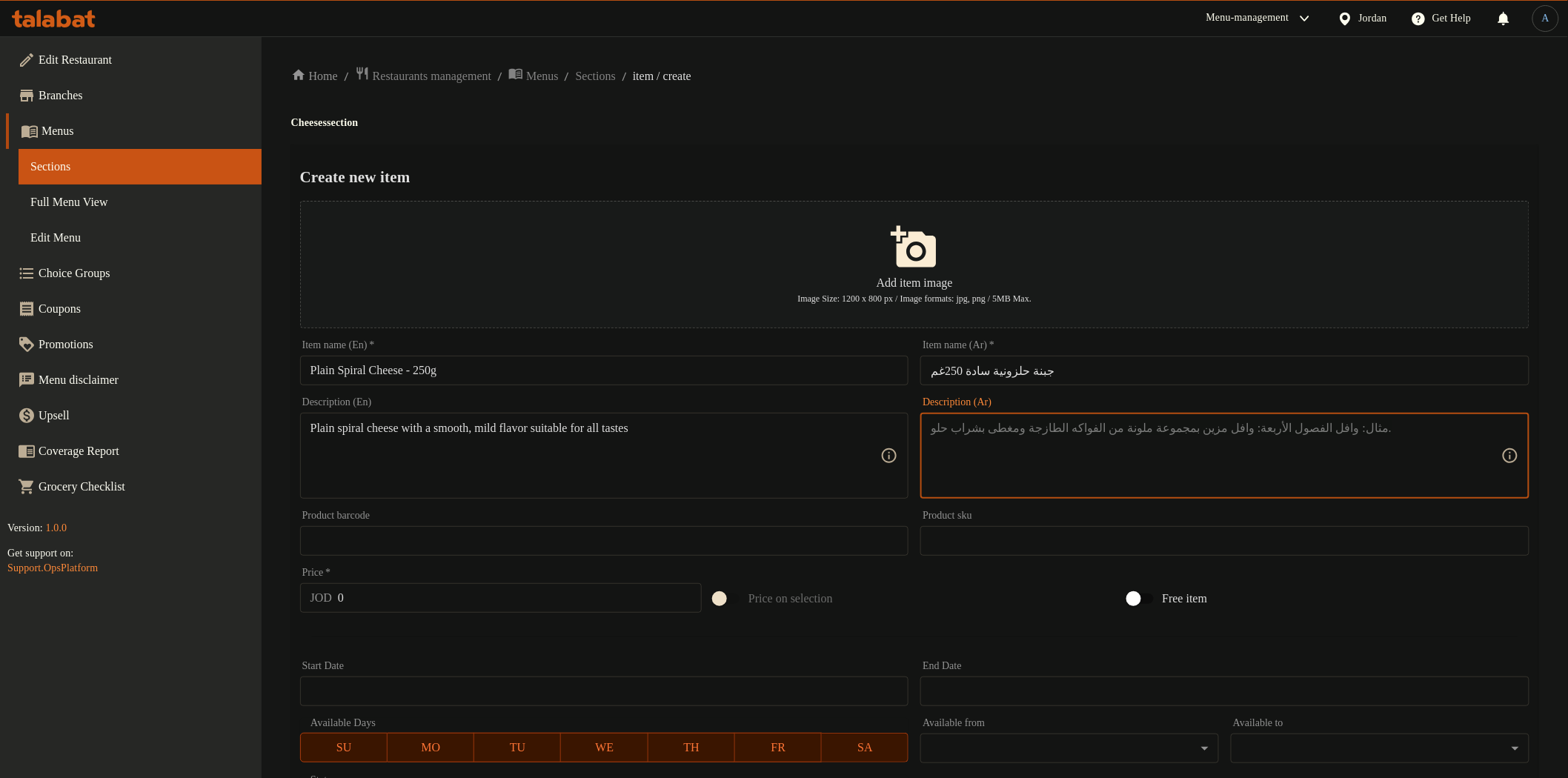
click at [1093, 445] on textarea at bounding box center [1216, 455] width 570 height 70
paste textarea "جبنة مبسترة سادة بجودة عالية وطعم كريمي لذيذ."
type textarea "جبنة مبسترة سادة بجودة عالية وطعم كريمي لذيذ."
click at [1050, 182] on h2 "Create new item" at bounding box center [915, 177] width 1229 height 22
click at [1064, 136] on div "Home / Restaurants management / Menus / Sections / item / create Cheeses sectio…" at bounding box center [914, 538] width 1247 height 944
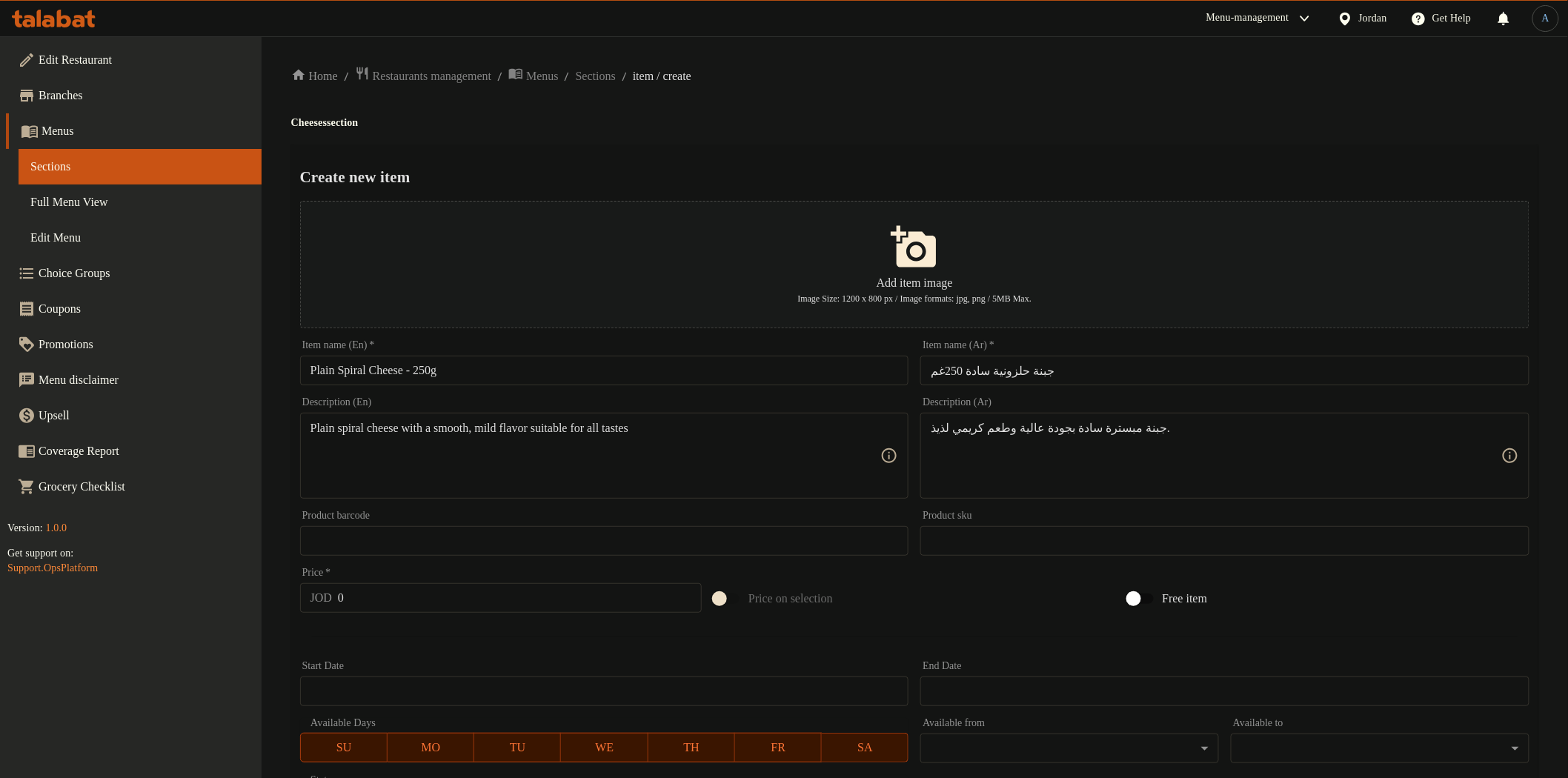
click at [475, 596] on input "0" at bounding box center [519, 597] width 364 height 30
paste input "2.6"
type input "2.6"
click at [453, 640] on div at bounding box center [914, 637] width 1242 height 36
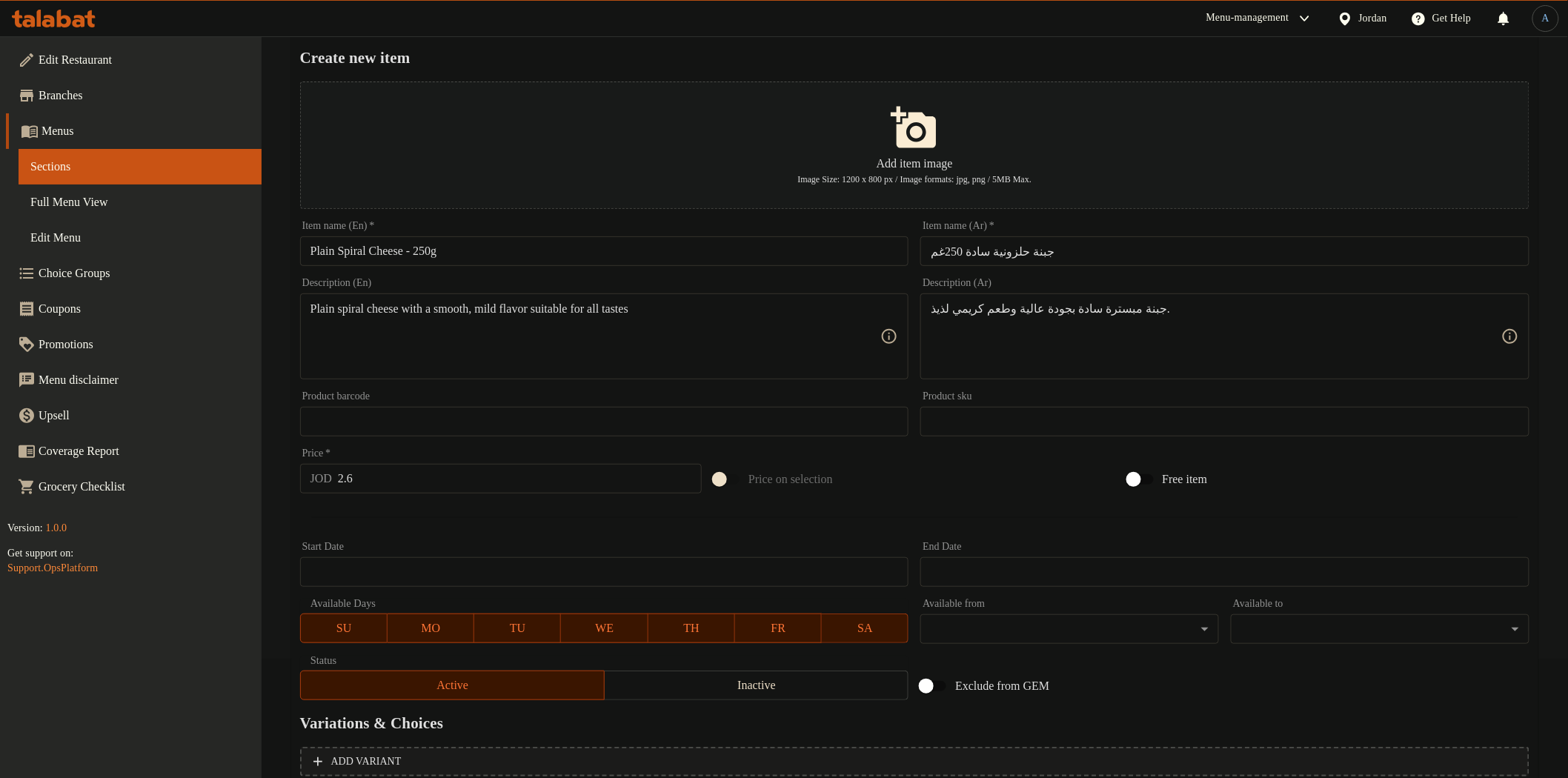
scroll to position [258, 0]
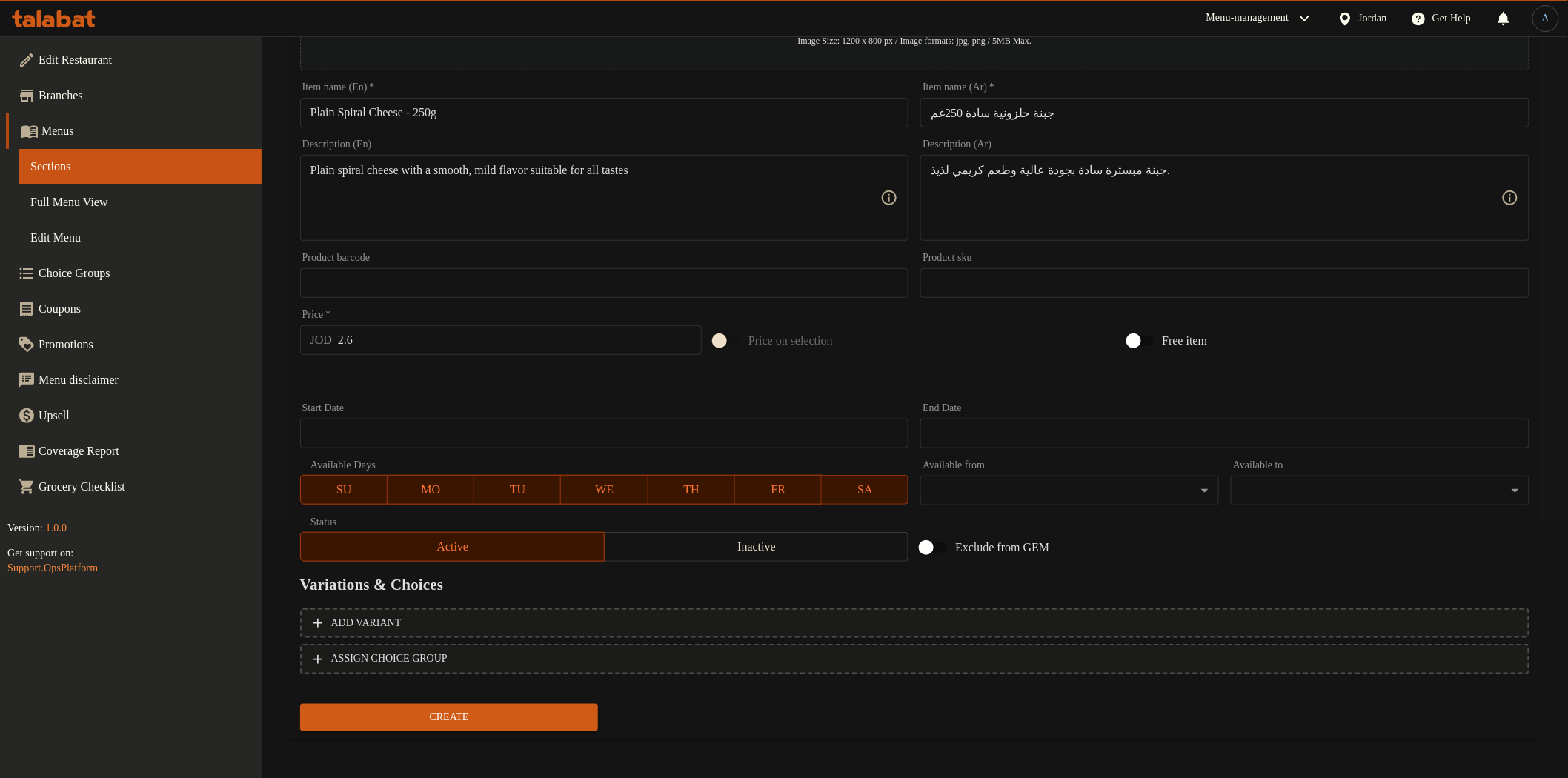
click at [509, 710] on span "Create" at bounding box center [449, 717] width 275 height 18
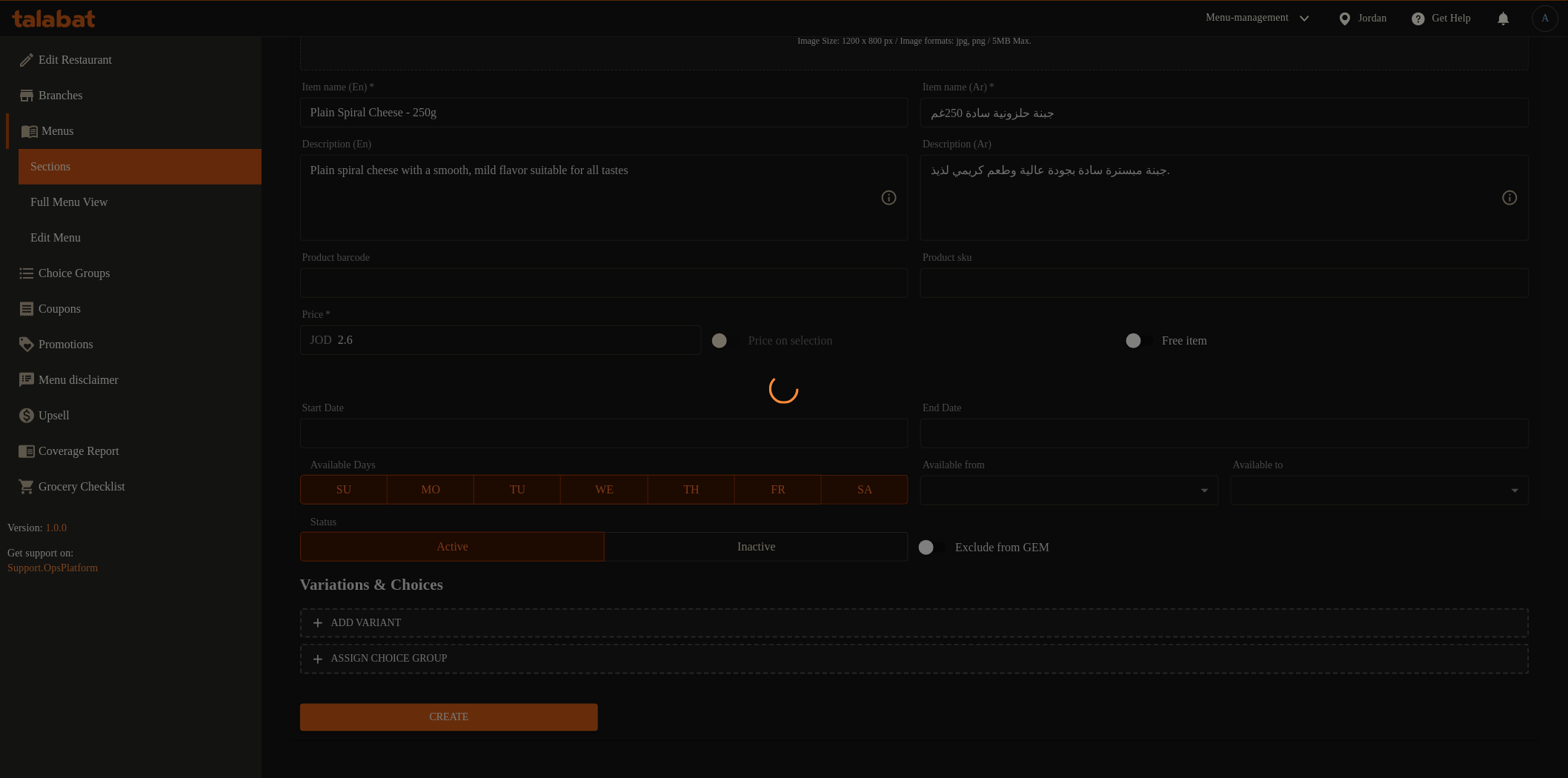
type input "0"
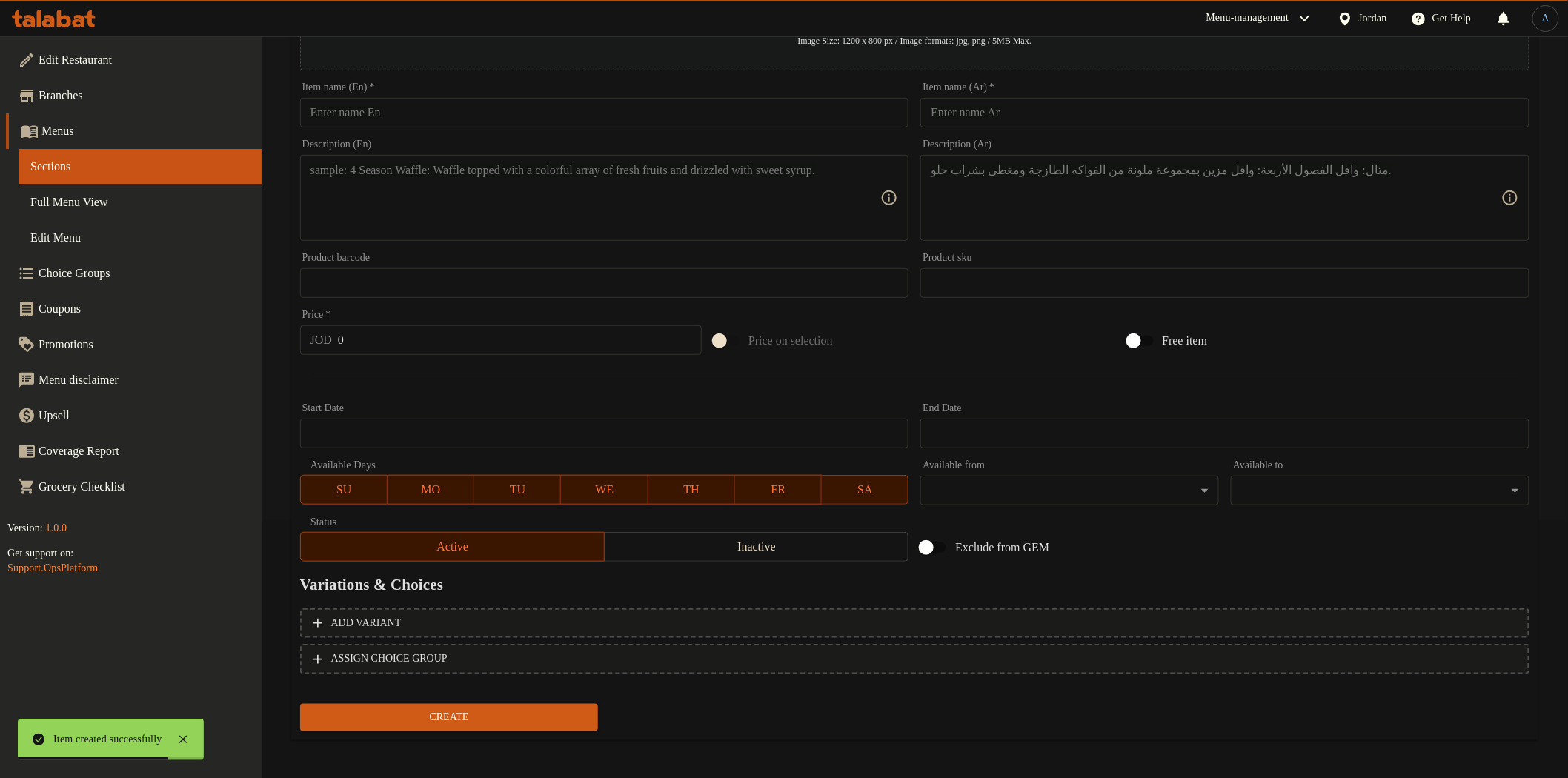
scroll to position [0, 0]
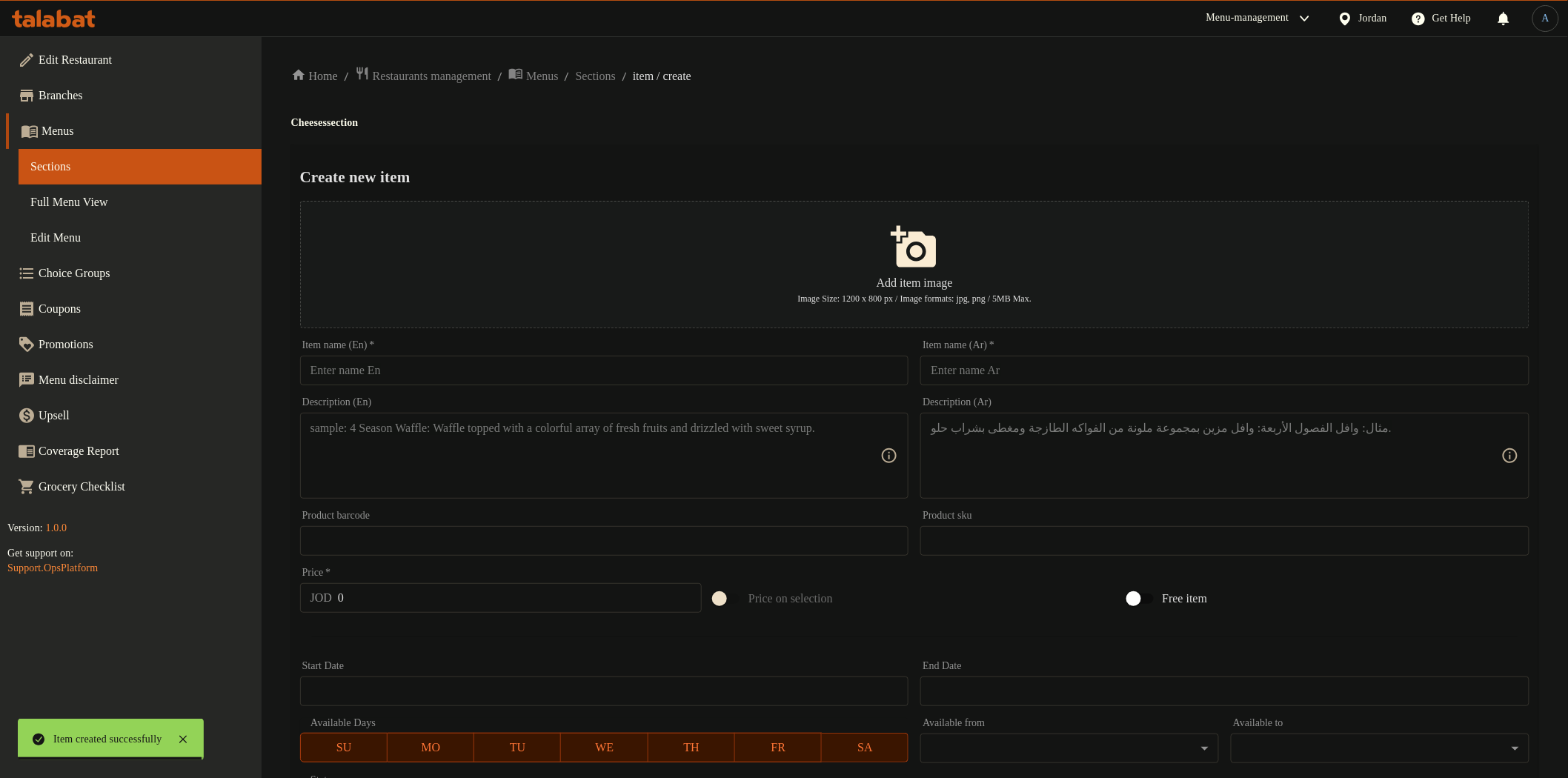
click at [444, 372] on input "text" at bounding box center [605, 370] width 609 height 30
paste input "Pasteurized Plain Cheese – 250g"
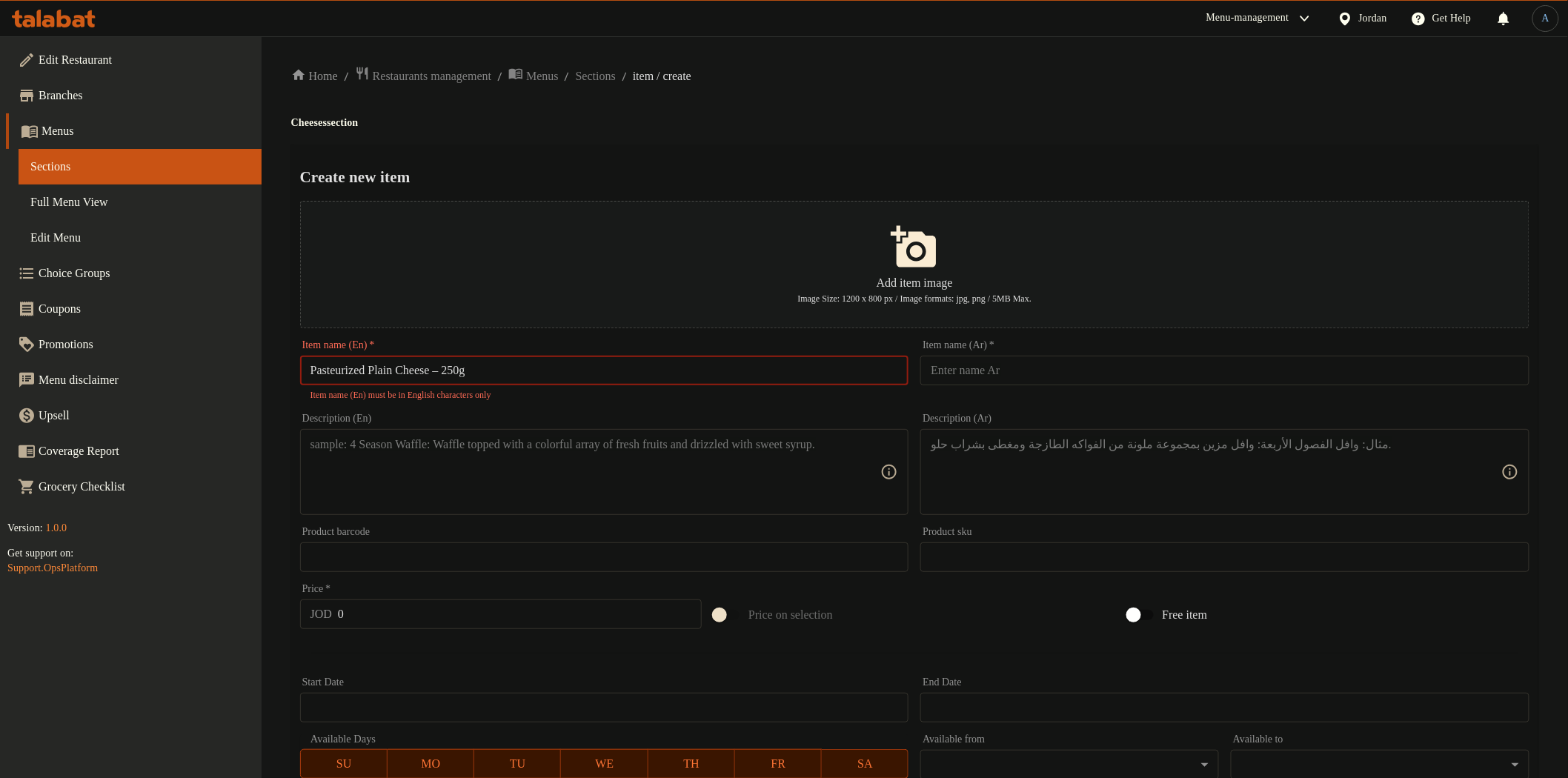
click at [453, 369] on input "Pasteurized Plain Cheese – 250g" at bounding box center [605, 370] width 609 height 30
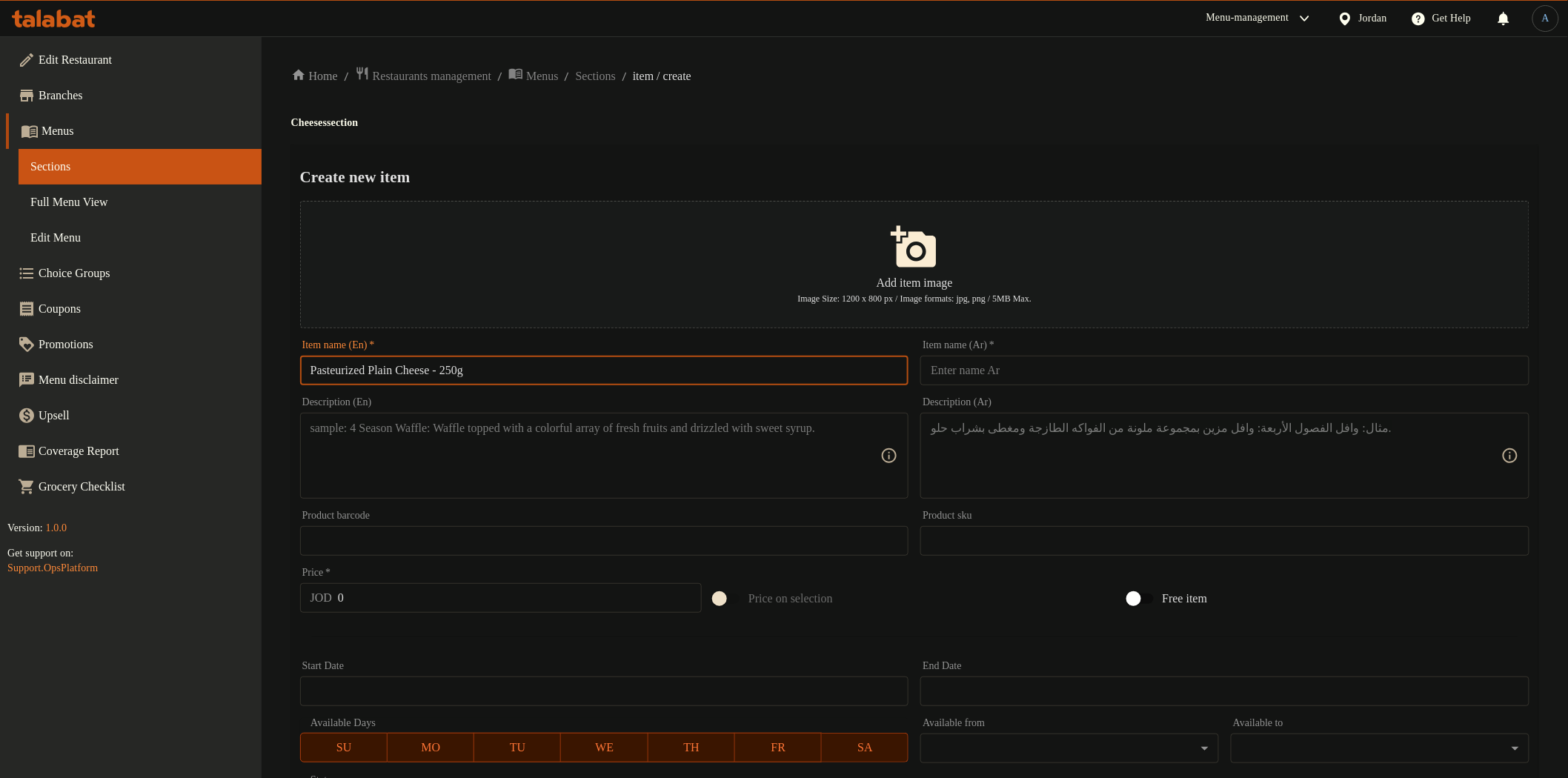
type input "Pasteurized Plain Cheese - 250g"
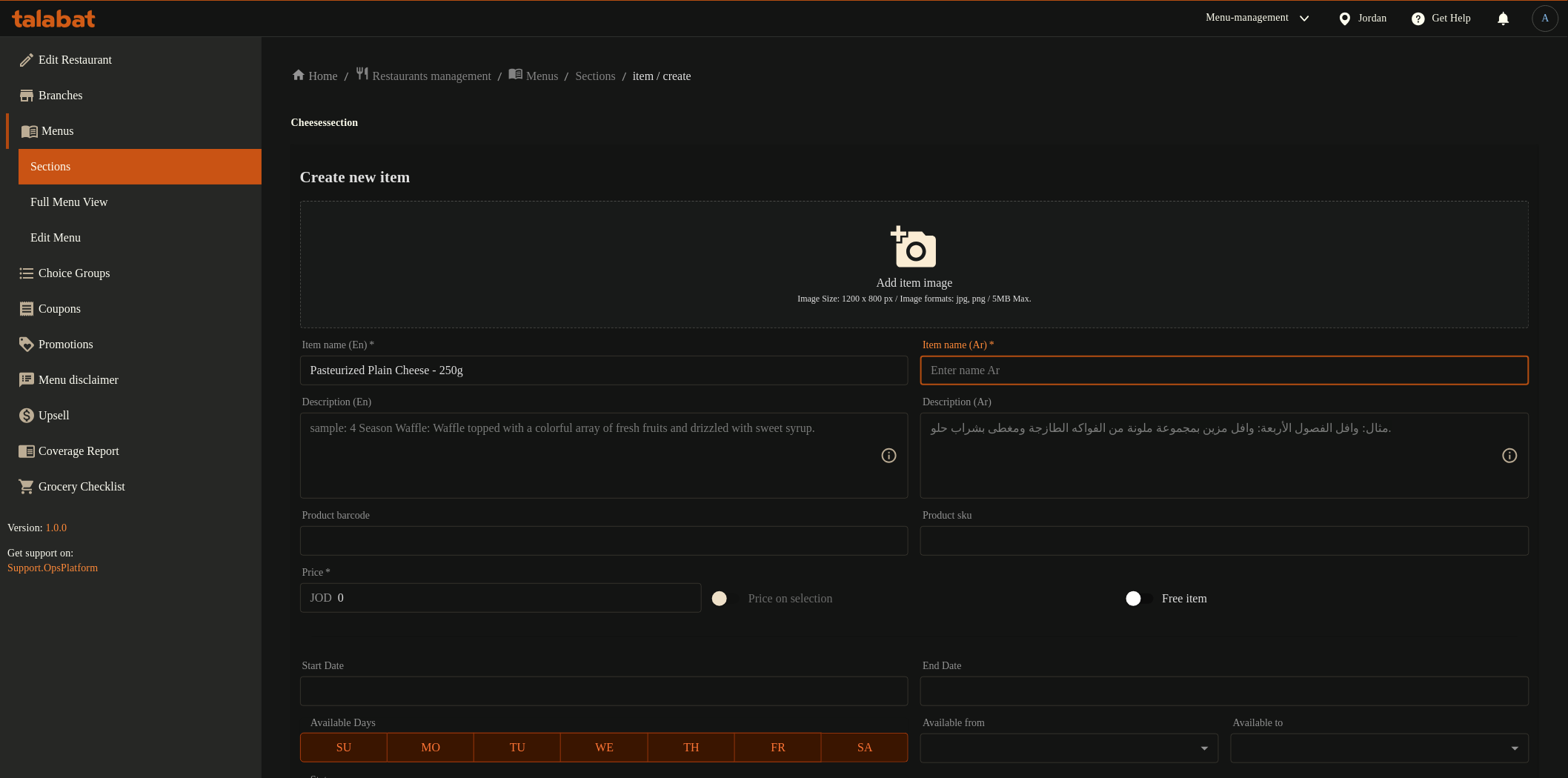
drag, startPoint x: 1040, startPoint y: 365, endPoint x: 1032, endPoint y: 360, distance: 9.4
click at [1040, 365] on input "text" at bounding box center [1225, 370] width 609 height 30
paste input "جبنه مبسترة سادة 250غم"
type input "جبنه مبسترة سادة 250غم"
click at [1011, 124] on h4 "Cheeses section" at bounding box center [914, 122] width 1247 height 14
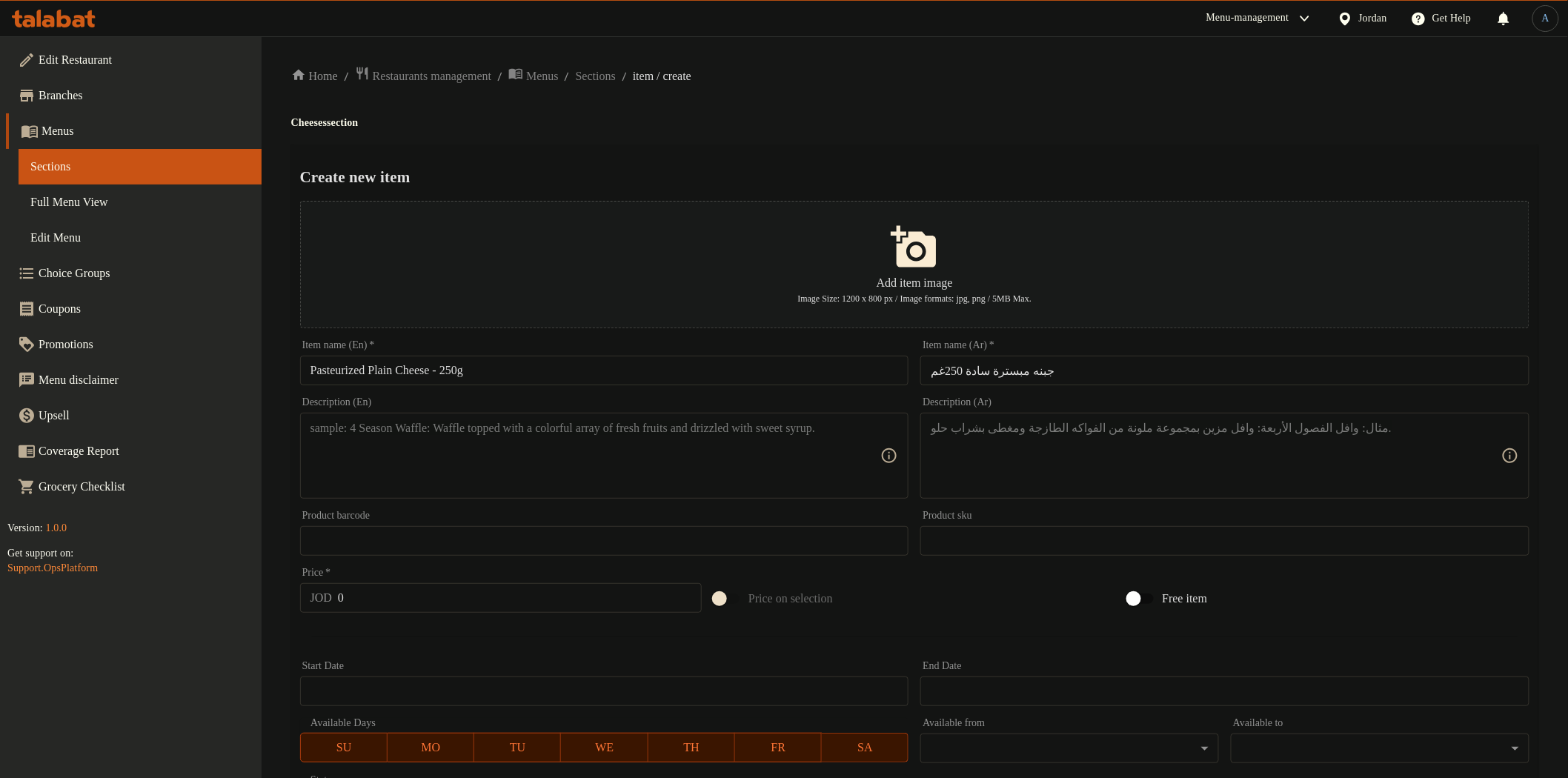
click at [524, 431] on textarea at bounding box center [595, 455] width 570 height 70
paste textarea "High-quality pasteurized plain cheese with a creamy, delicious flavor"
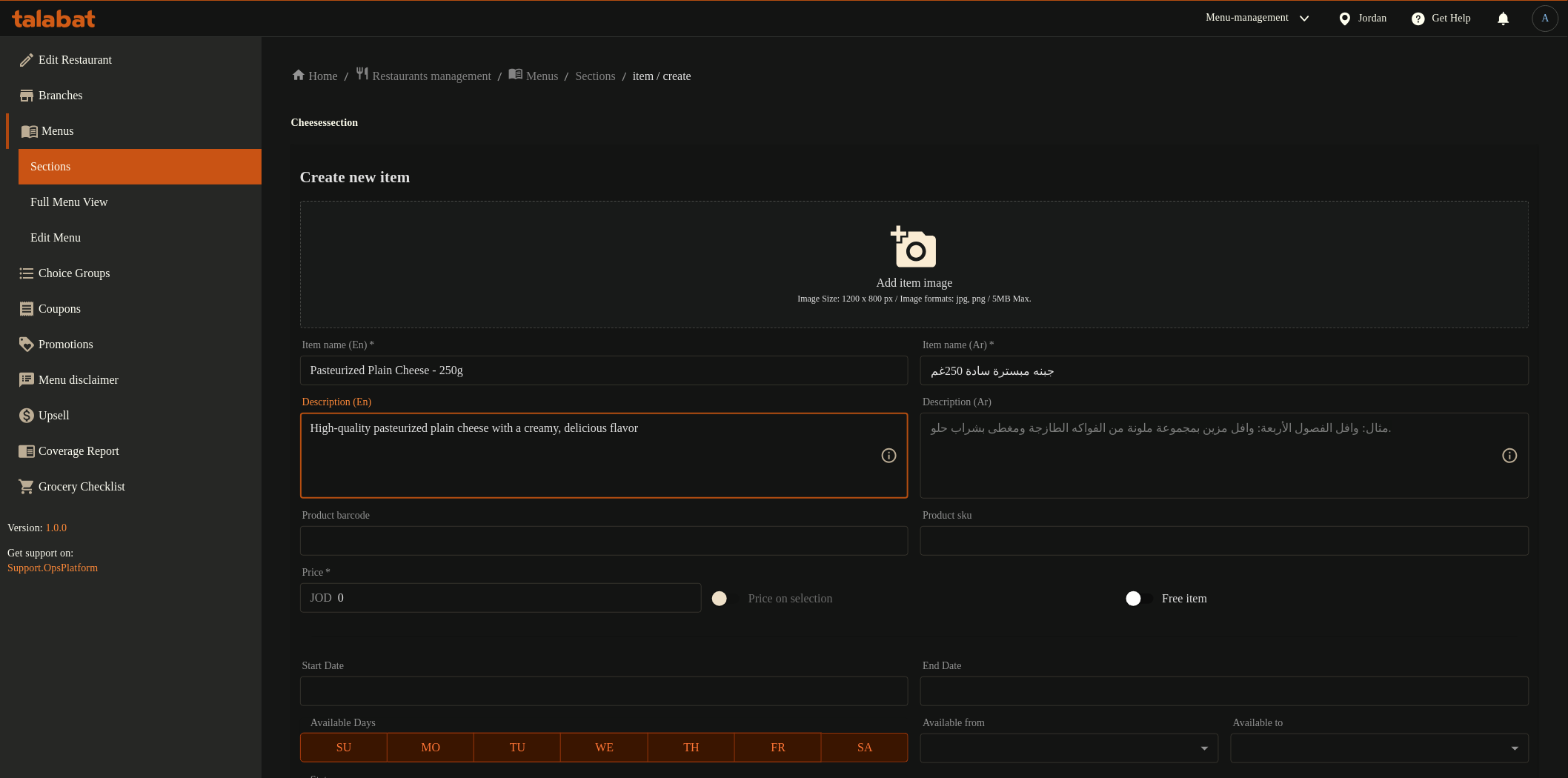
type textarea "High-quality pasteurized plain cheese with a creamy, delicious flavor"
click at [1180, 449] on textarea at bounding box center [1216, 455] width 570 height 70
paste textarea "جبنة مبسترة سادة بجودة عالية وطعم كريمي لذيذ."
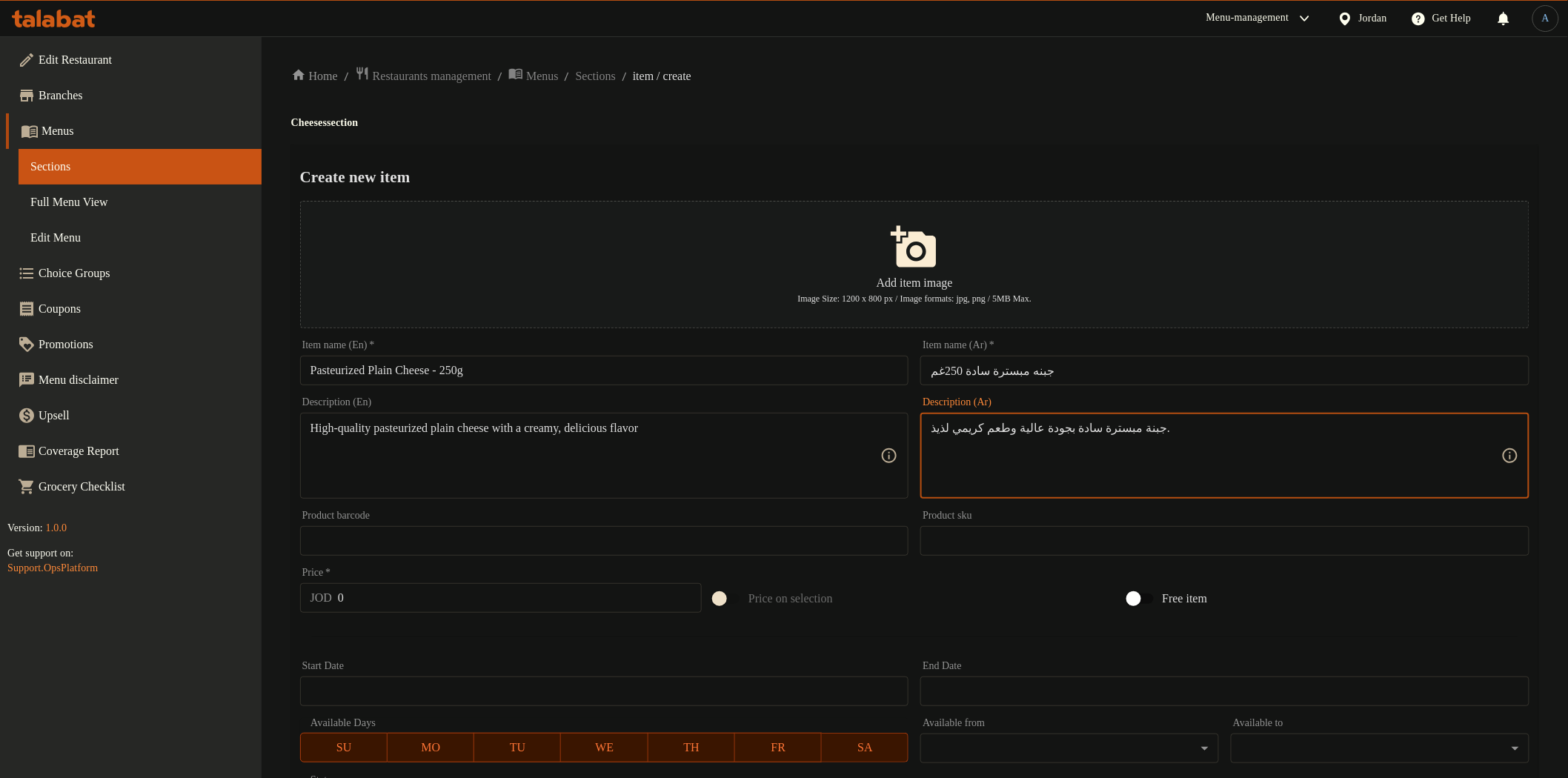
type textarea "جبنة مبسترة سادة بجودة عالية وطعم كريمي لذيذ."
click at [961, 146] on div "Create new item Add item image Image Size: 1200 x 800 px / Image formats: jpg, …" at bounding box center [914, 571] width 1247 height 855
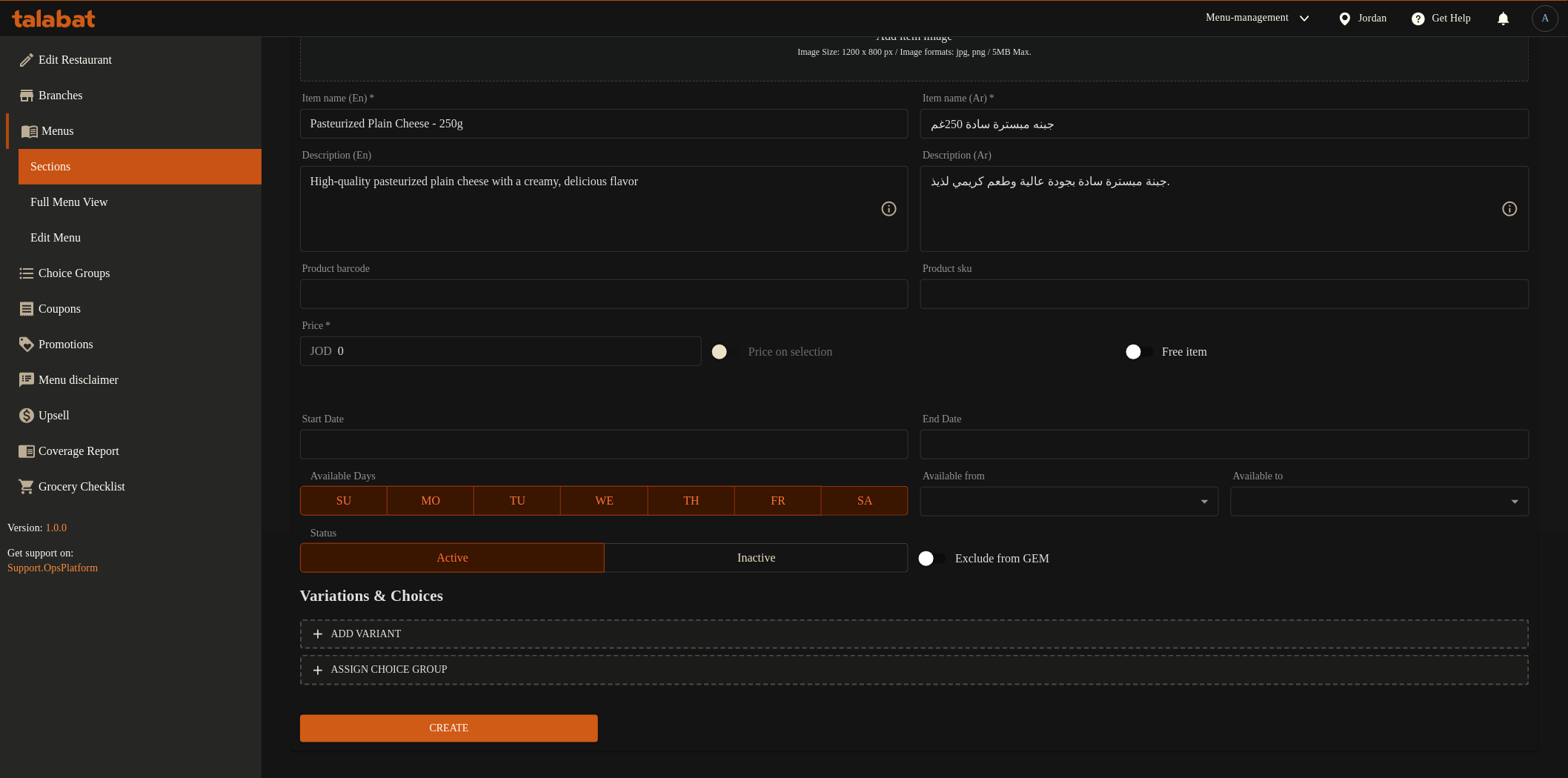
click at [483, 356] on input "0" at bounding box center [519, 351] width 364 height 30
paste input "1.75"
type input "1.75"
click at [301, 716] on button "Create" at bounding box center [449, 729] width 299 height 28
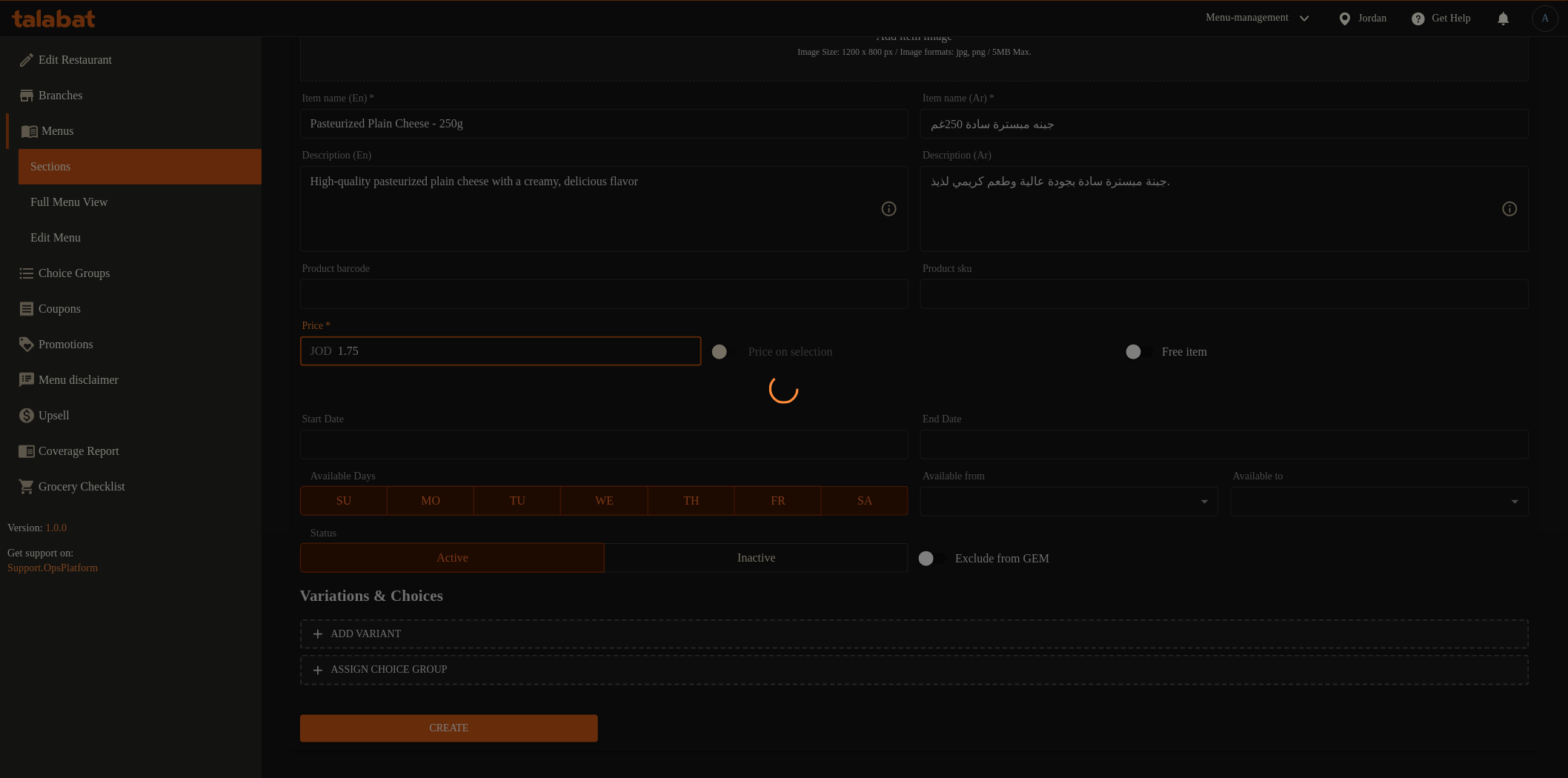
click at [532, 381] on div at bounding box center [784, 389] width 1568 height 778
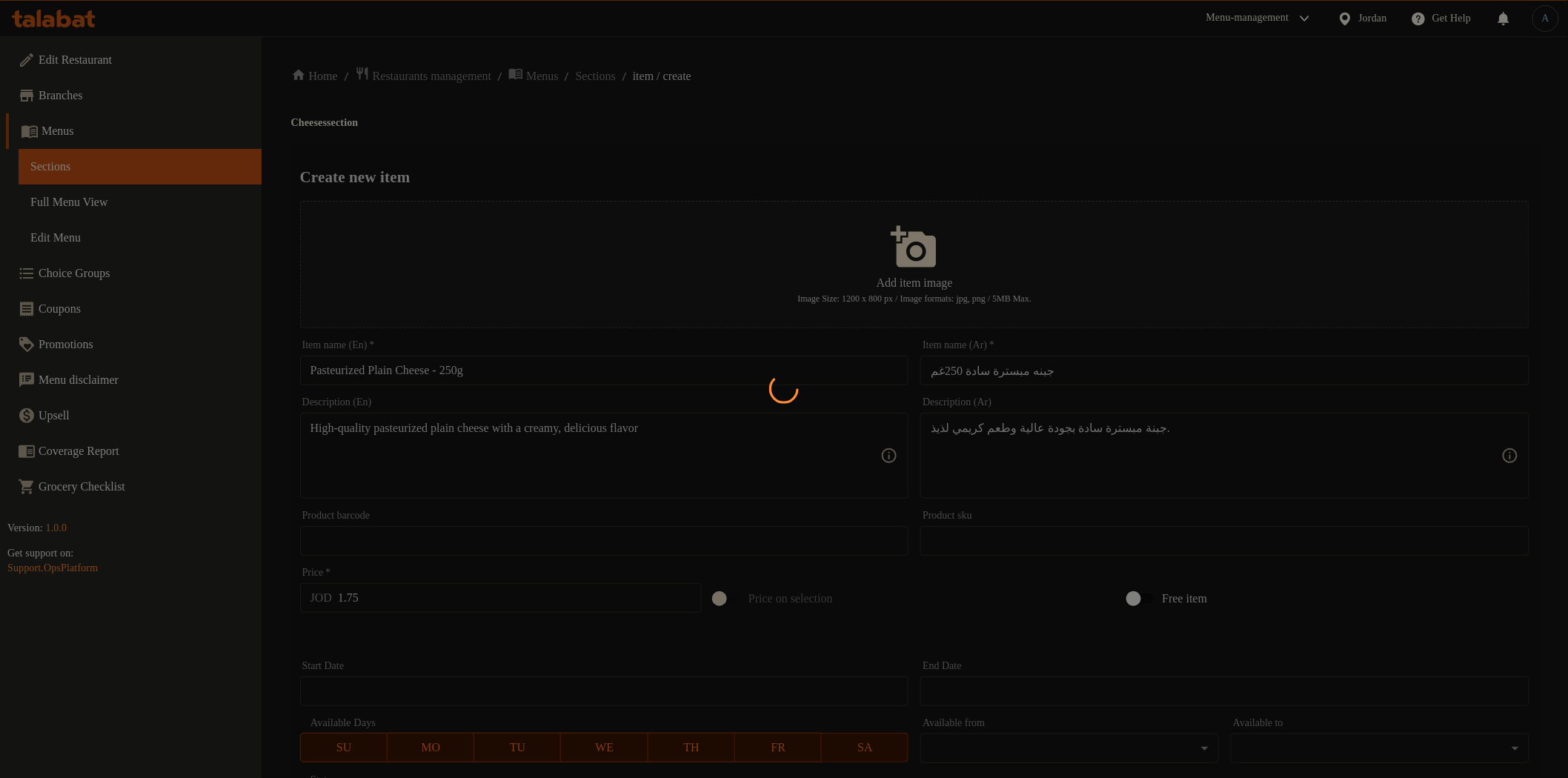
click at [708, 138] on div at bounding box center [784, 389] width 1568 height 778
click at [706, 139] on div at bounding box center [784, 389] width 1568 height 778
click at [700, 141] on div at bounding box center [784, 389] width 1568 height 778
type input "0"
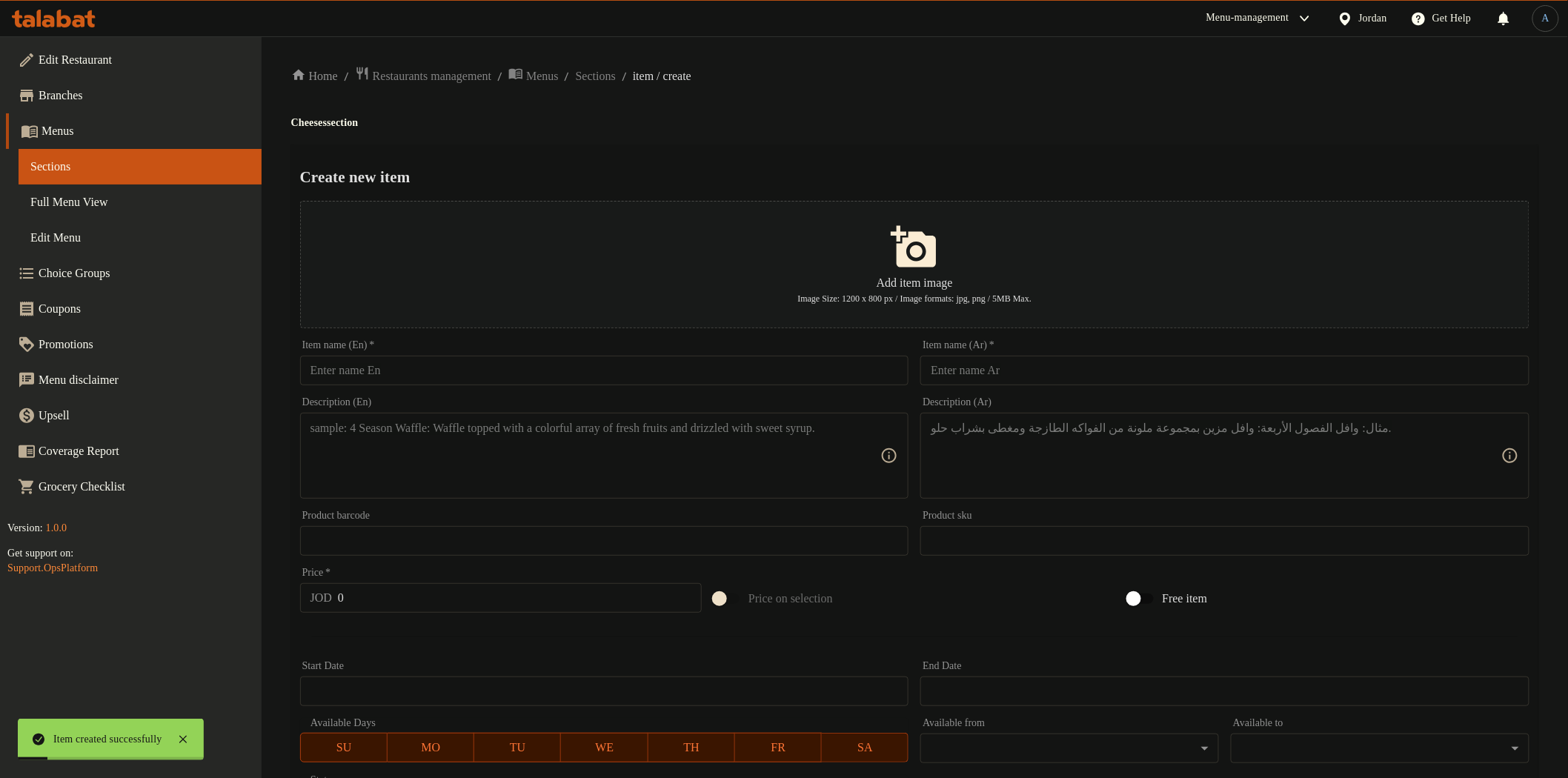
click at [589, 376] on input "text" at bounding box center [605, 370] width 609 height 30
paste input "Pasteurized Cheese with Black Cumin – 250g"
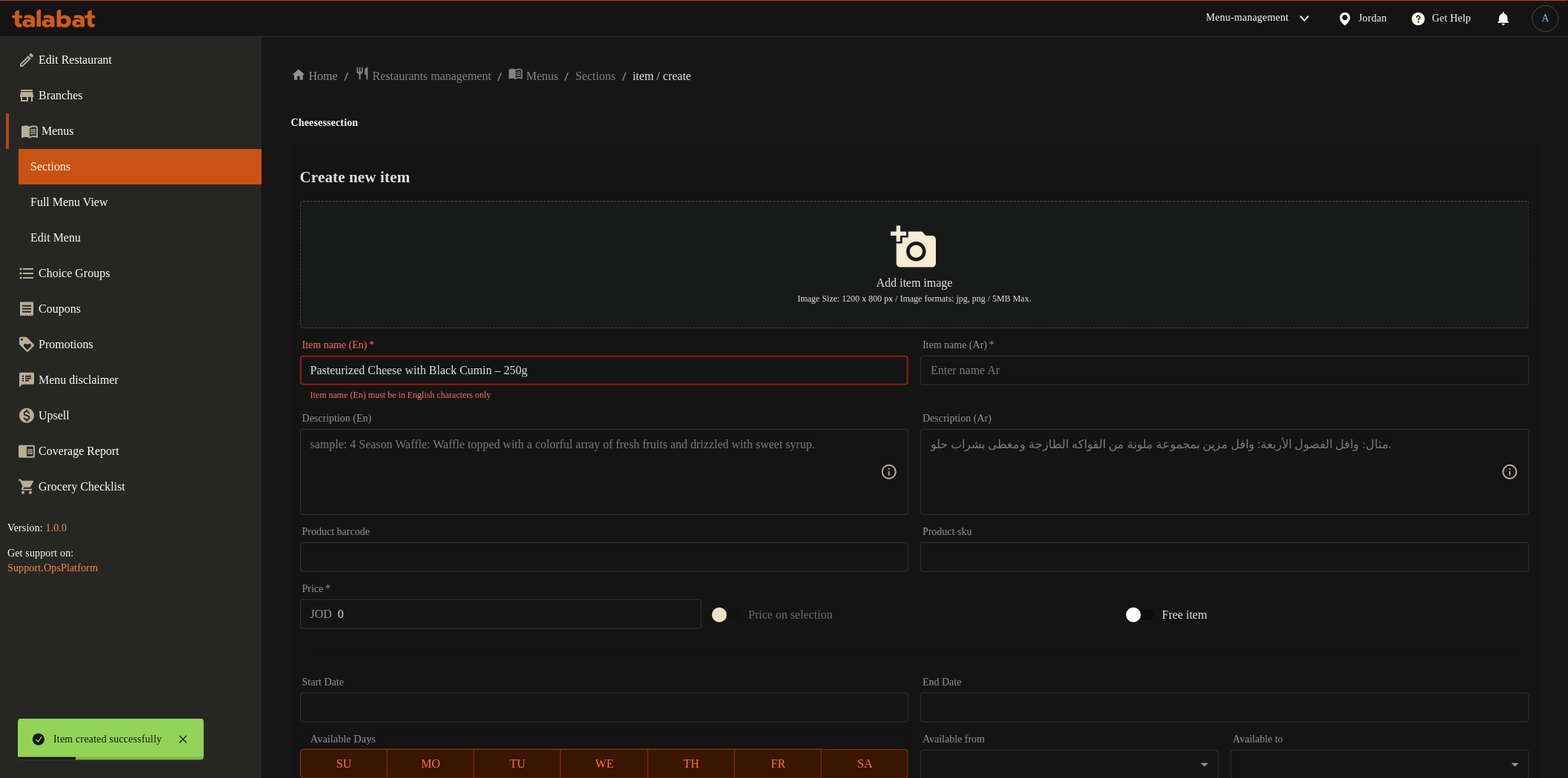
click at [521, 372] on input "Pasteurized Cheese with Black Cumin – 250g" at bounding box center [605, 370] width 609 height 30
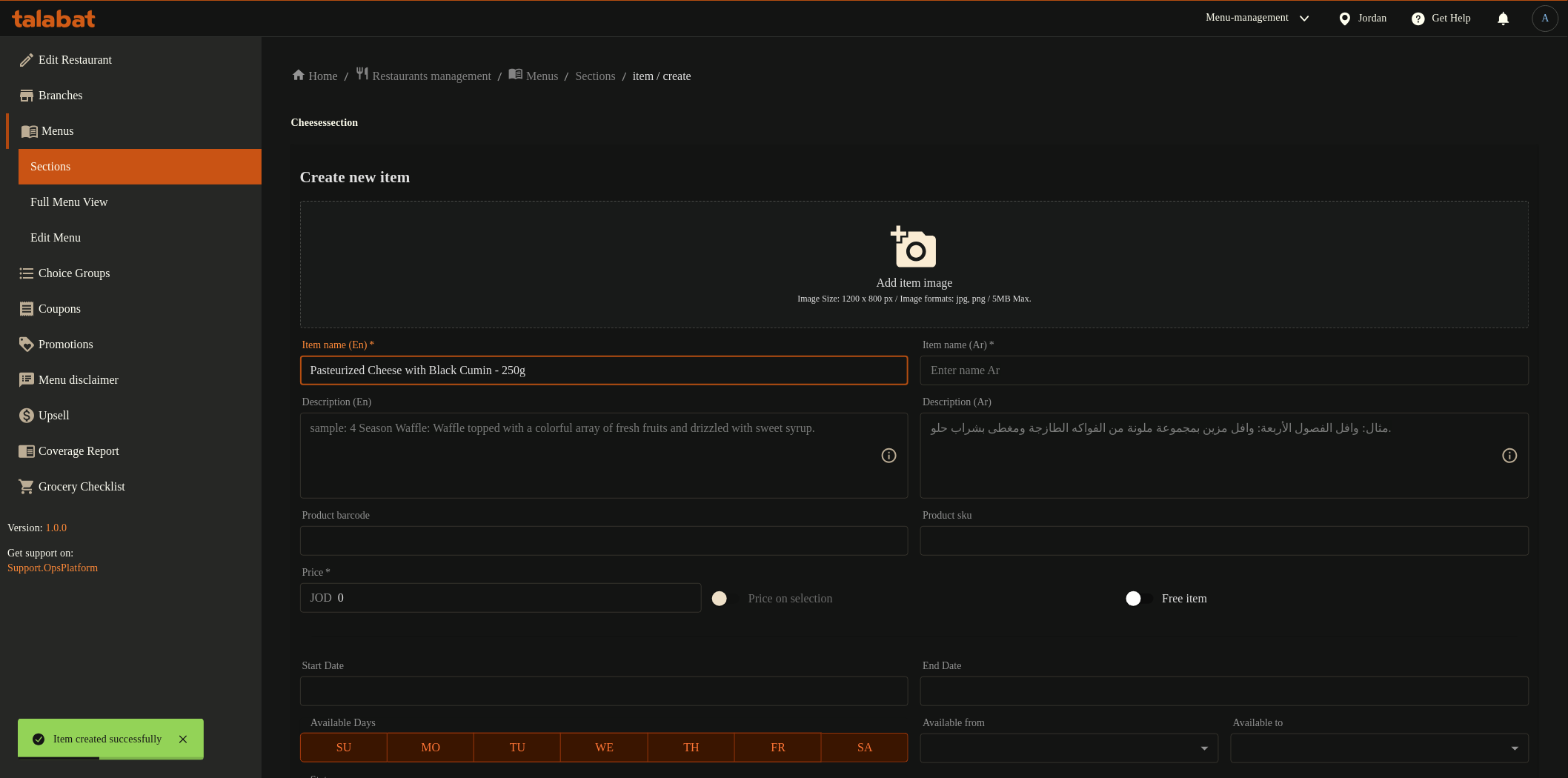
type input "Pasteurized Cheese with Black Cumin - 250g"
click at [797, 129] on h4 "Cheeses section" at bounding box center [914, 122] width 1247 height 14
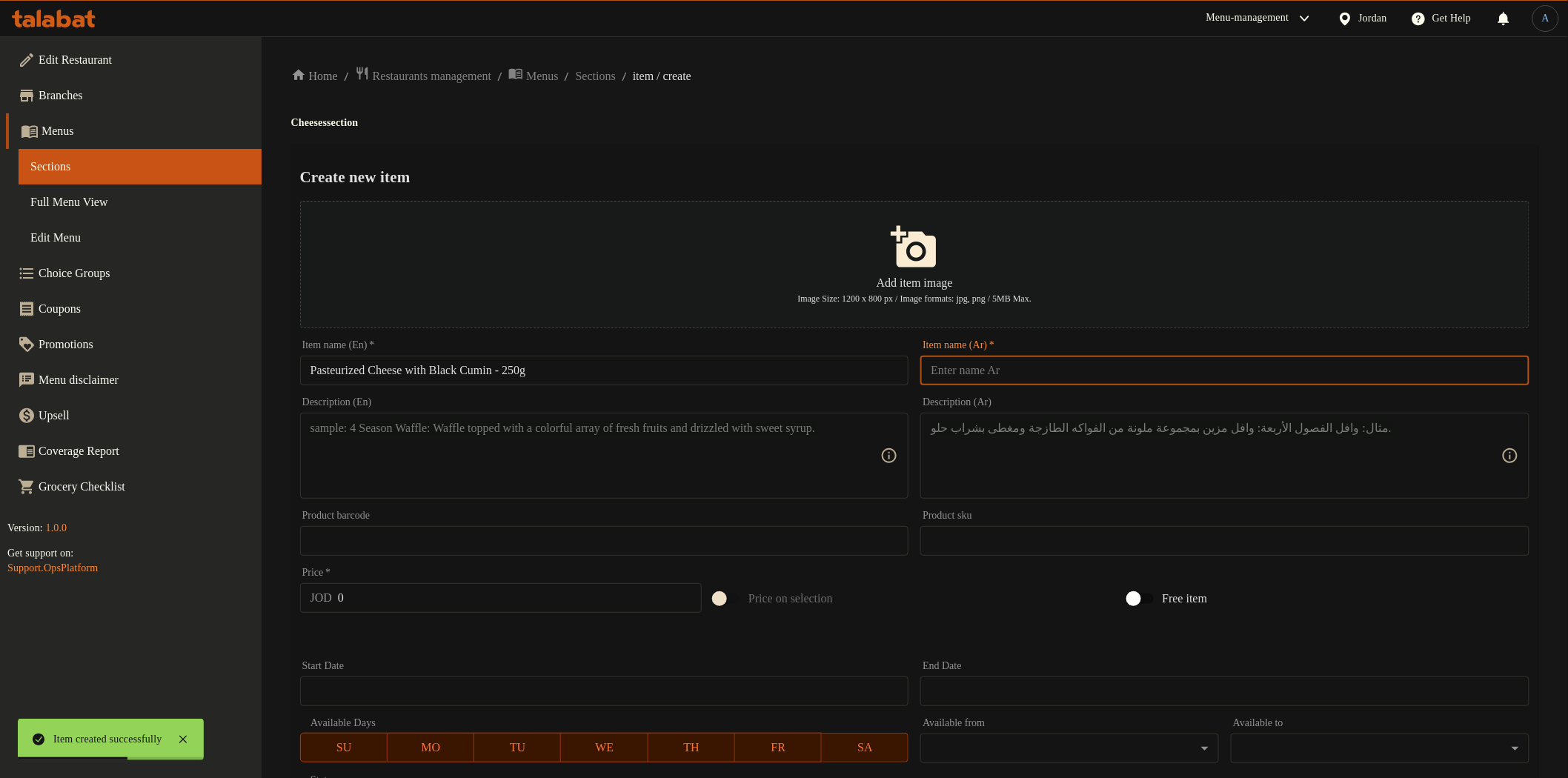
click at [1003, 367] on input "text" at bounding box center [1225, 370] width 609 height 30
paste input "جبنة مبسترة قزحة 250غم"
type input "جبنة مبسترة قزحة 250غم"
click at [1006, 161] on div "Create new item Add item image Image Size: 1200 x 800 px / Image formats: jpg, …" at bounding box center [914, 571] width 1247 height 855
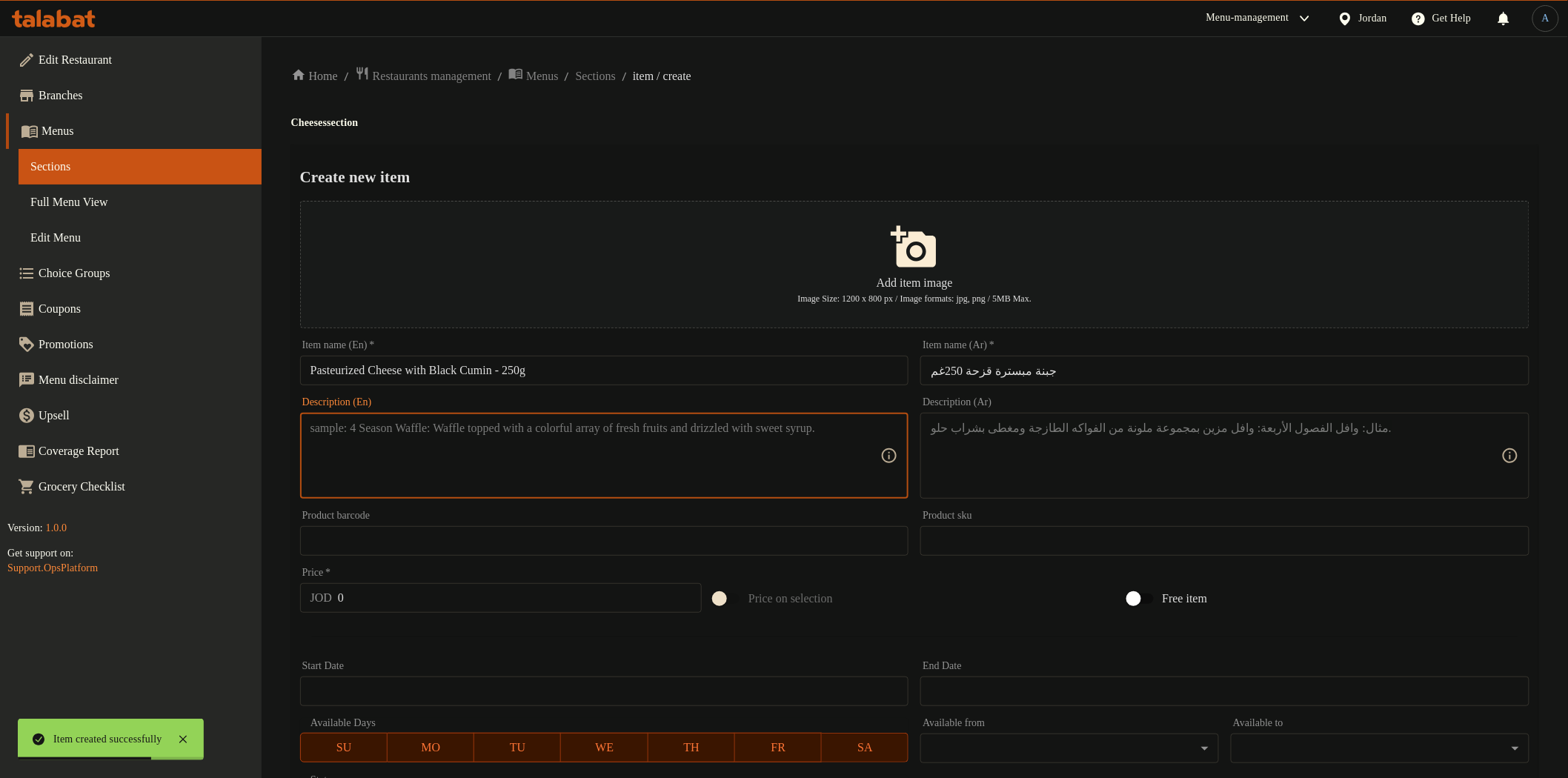
click at [552, 446] on textarea at bounding box center [595, 455] width 570 height 70
paste textarea "Pasteurized cheese with black cumin, a perfect blend of authentic flavor and he…"
type textarea "Pasteurized cheese with black cumin, a perfect blend of authentic flavor and he…"
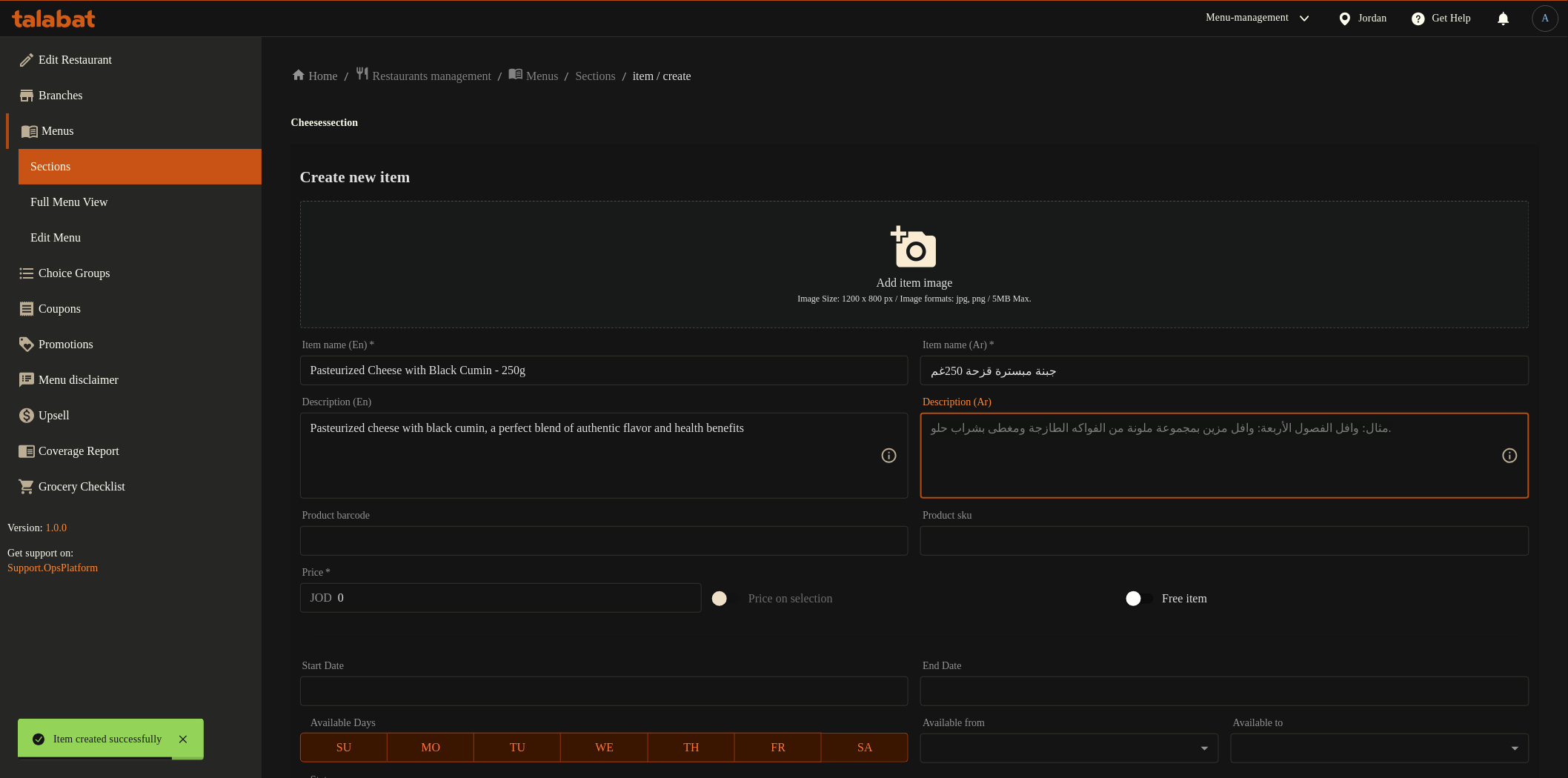
click at [959, 450] on textarea at bounding box center [1216, 455] width 570 height 70
paste textarea "جبنة مبسترة بالقزحة، مزيج مثالي يجمع بين الطعم الأصيل والفائدة الصحية."
type textarea "جبنة مبسترة بالقزحة، مزيج مثالي يجمع بين الطعم الأصيل والفائدة الصحية."
click at [797, 79] on ol "Home / Restaurants management / Menus / Sections / item / create" at bounding box center [914, 76] width 1247 height 20
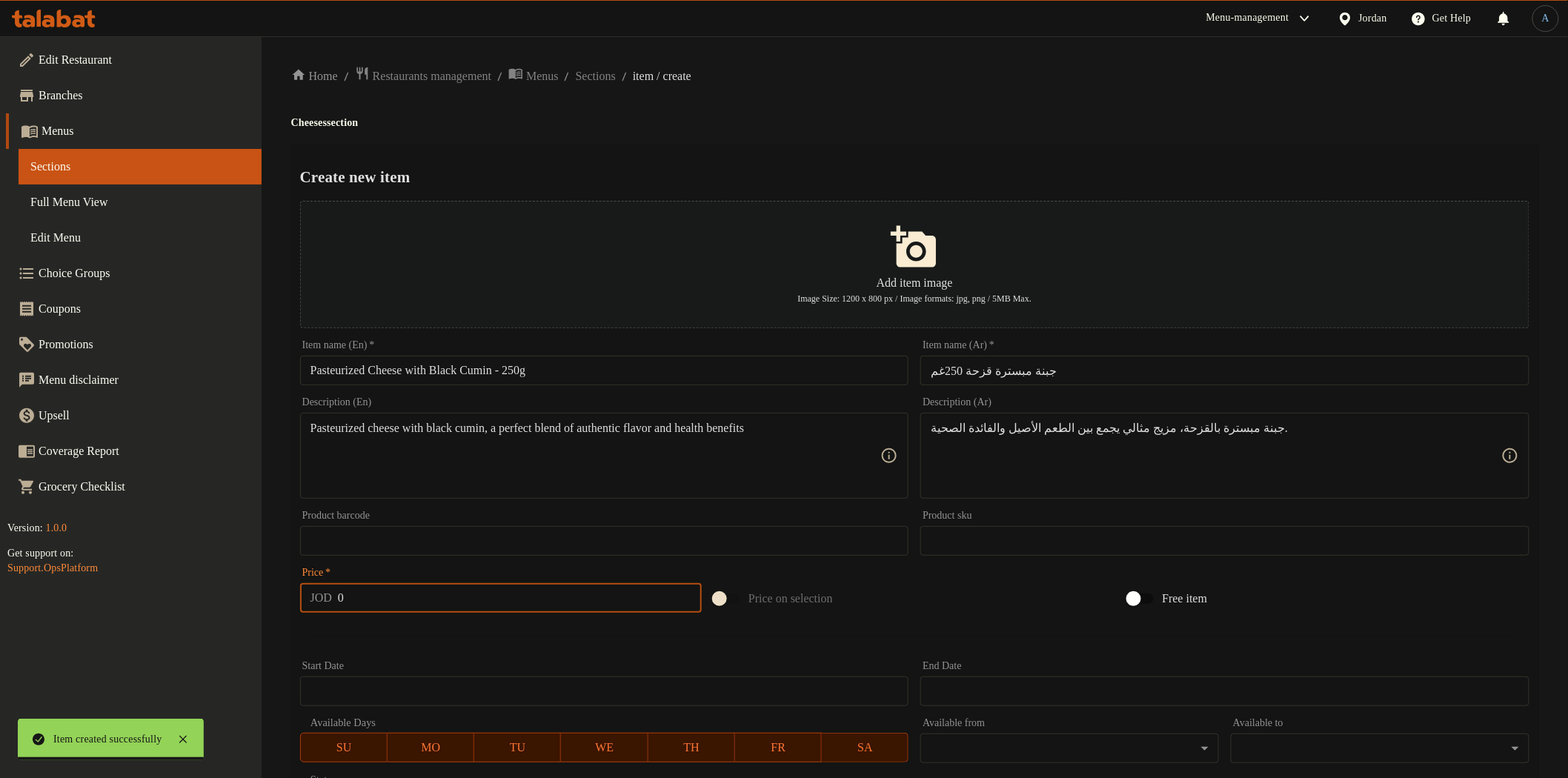
click at [499, 590] on input "0" at bounding box center [519, 597] width 364 height 30
paste input "1.75"
type input "1.75"
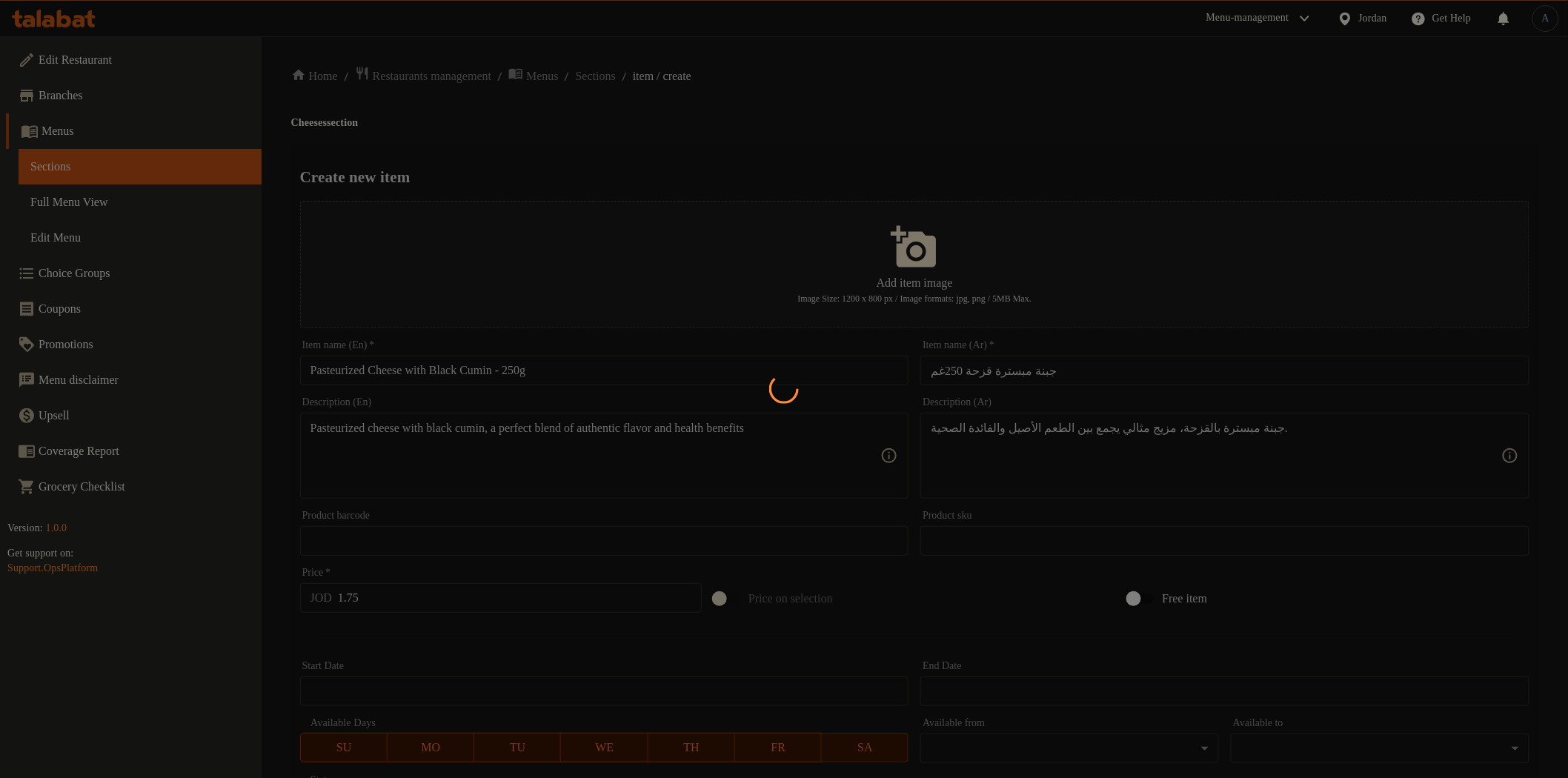
type input "0"
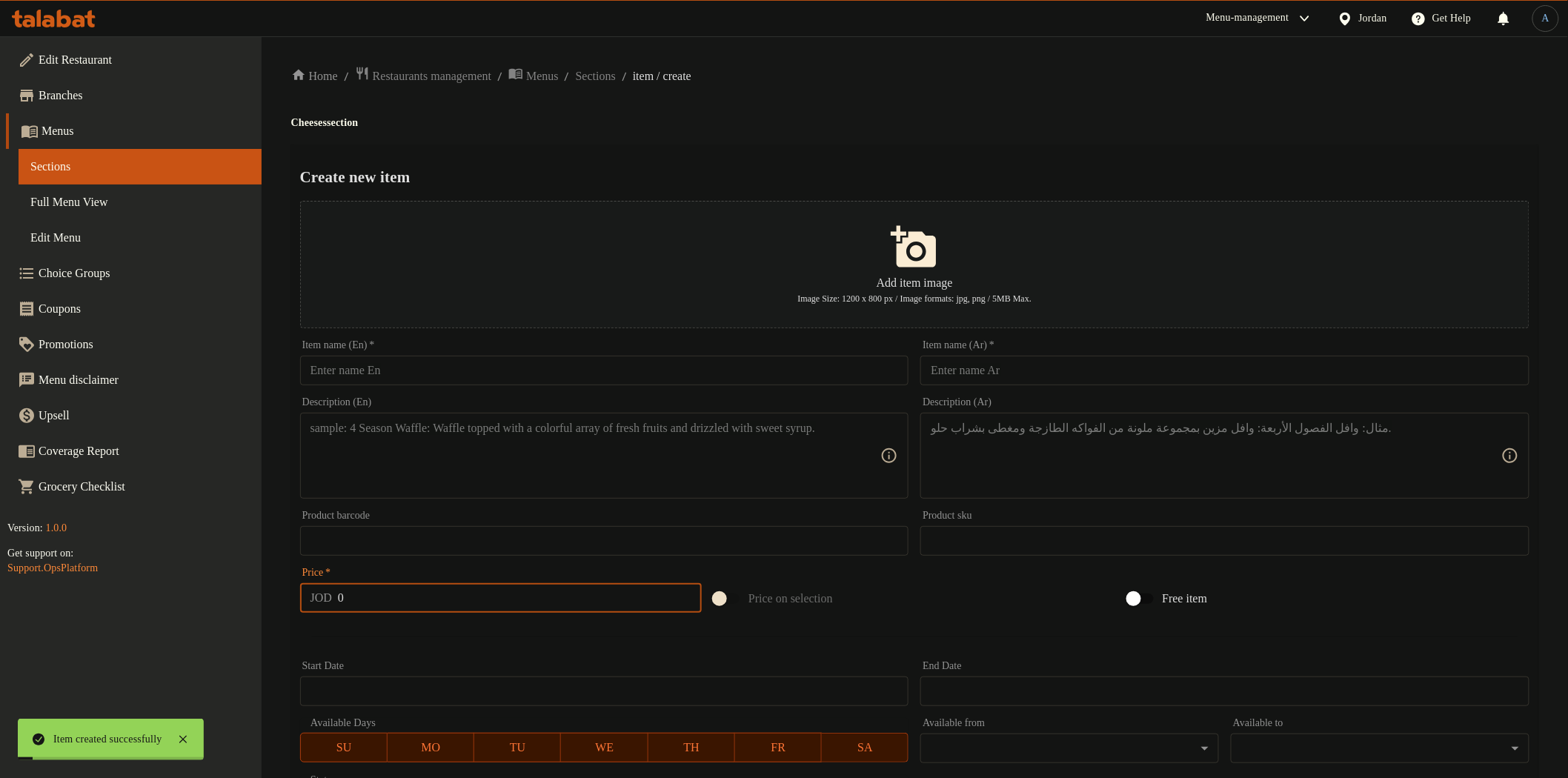
paste input "Halloumi Cheese – 250g"
click at [536, 363] on input "text" at bounding box center [605, 370] width 609 height 30
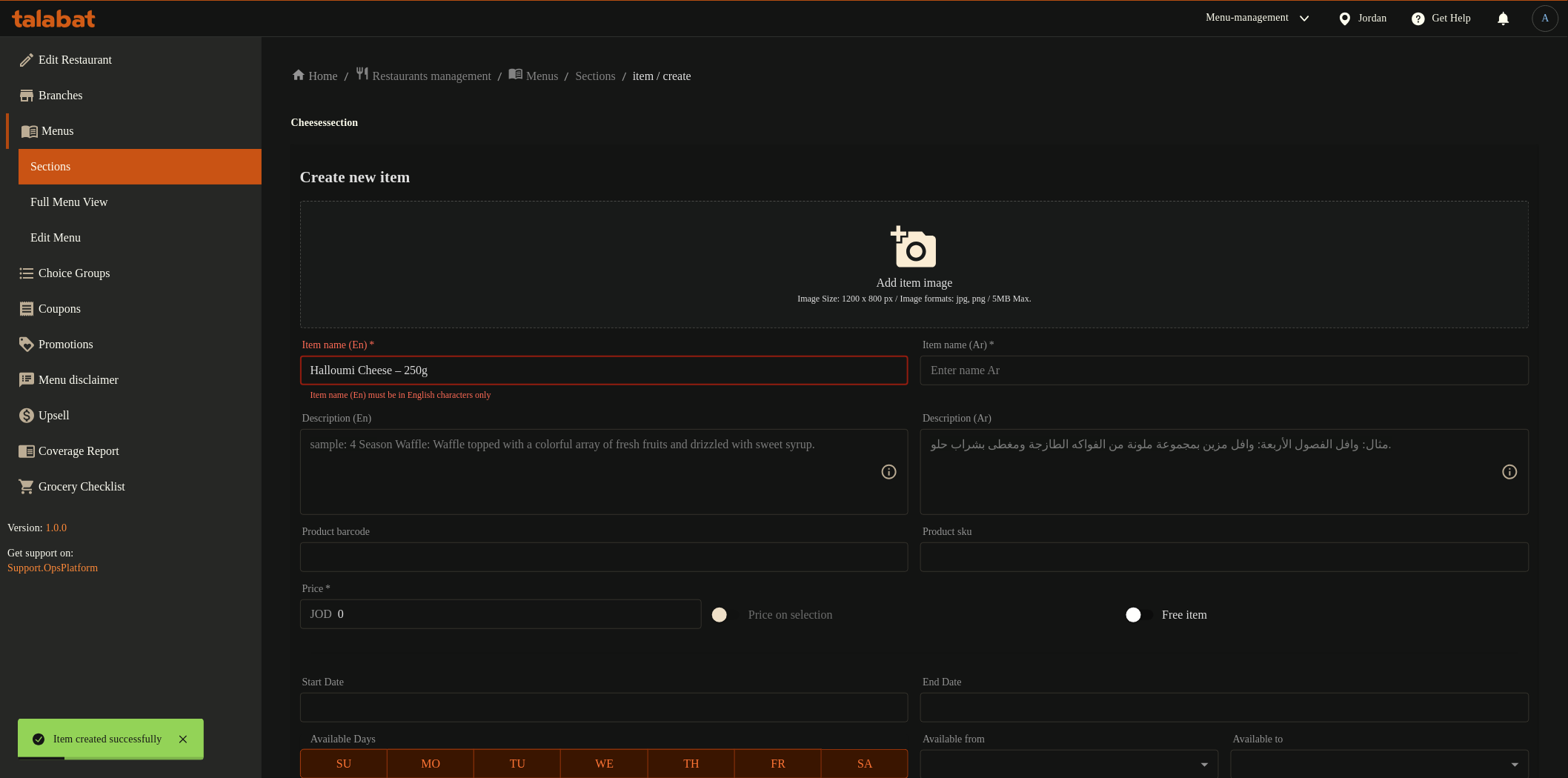
click at [406, 373] on input "Halloumi Cheese – 250g" at bounding box center [605, 370] width 609 height 30
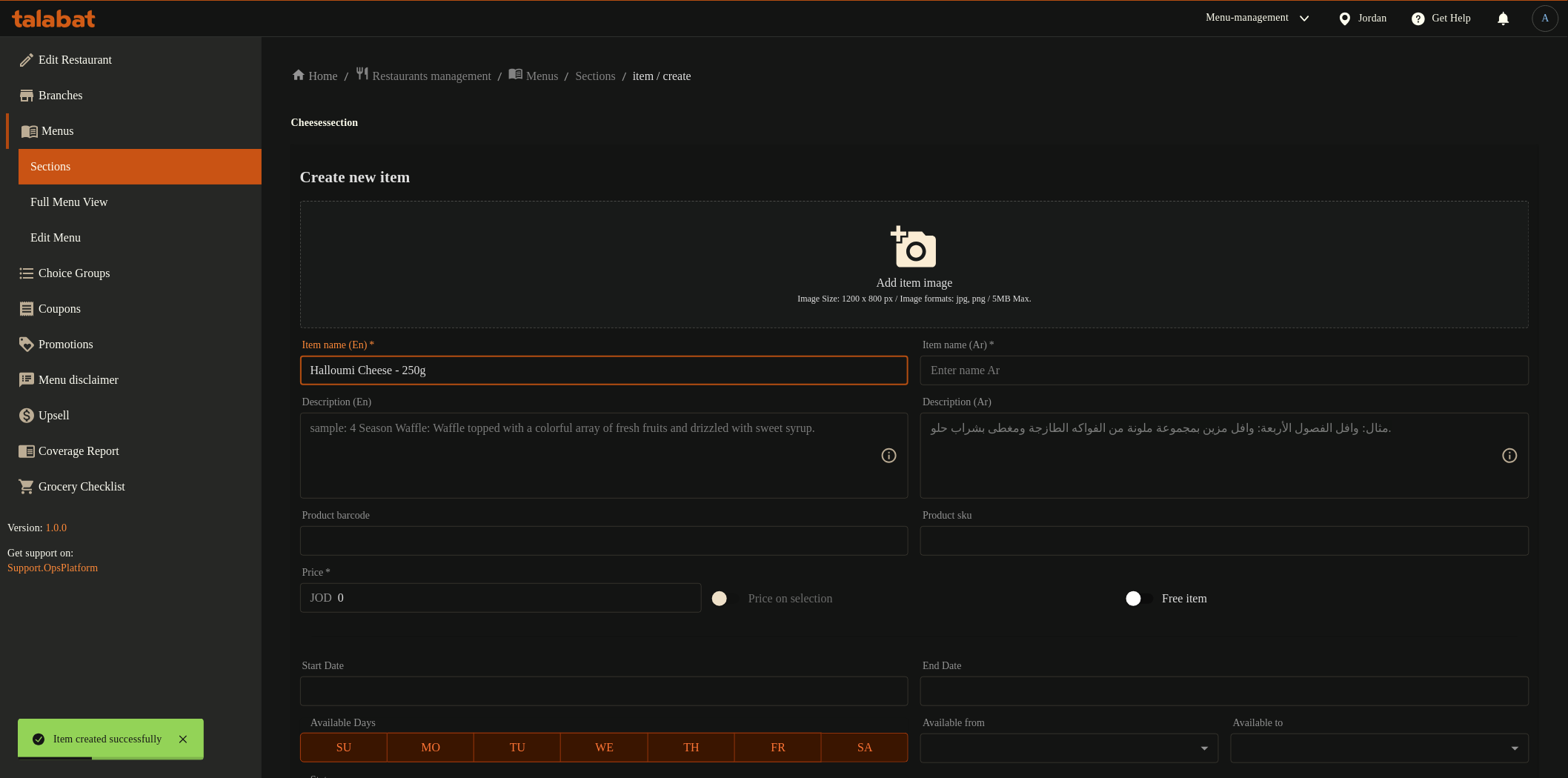
type input "Halloumi Cheese - 250g"
drag, startPoint x: 739, startPoint y: 47, endPoint x: 741, endPoint y: 69, distance: 22.1
click at [739, 50] on div "Home / Restaurants management / Menus / Sections / item / create Cheeses sectio…" at bounding box center [914, 538] width 1307 height 1004
click at [1001, 378] on input "text" at bounding box center [1225, 370] width 609 height 30
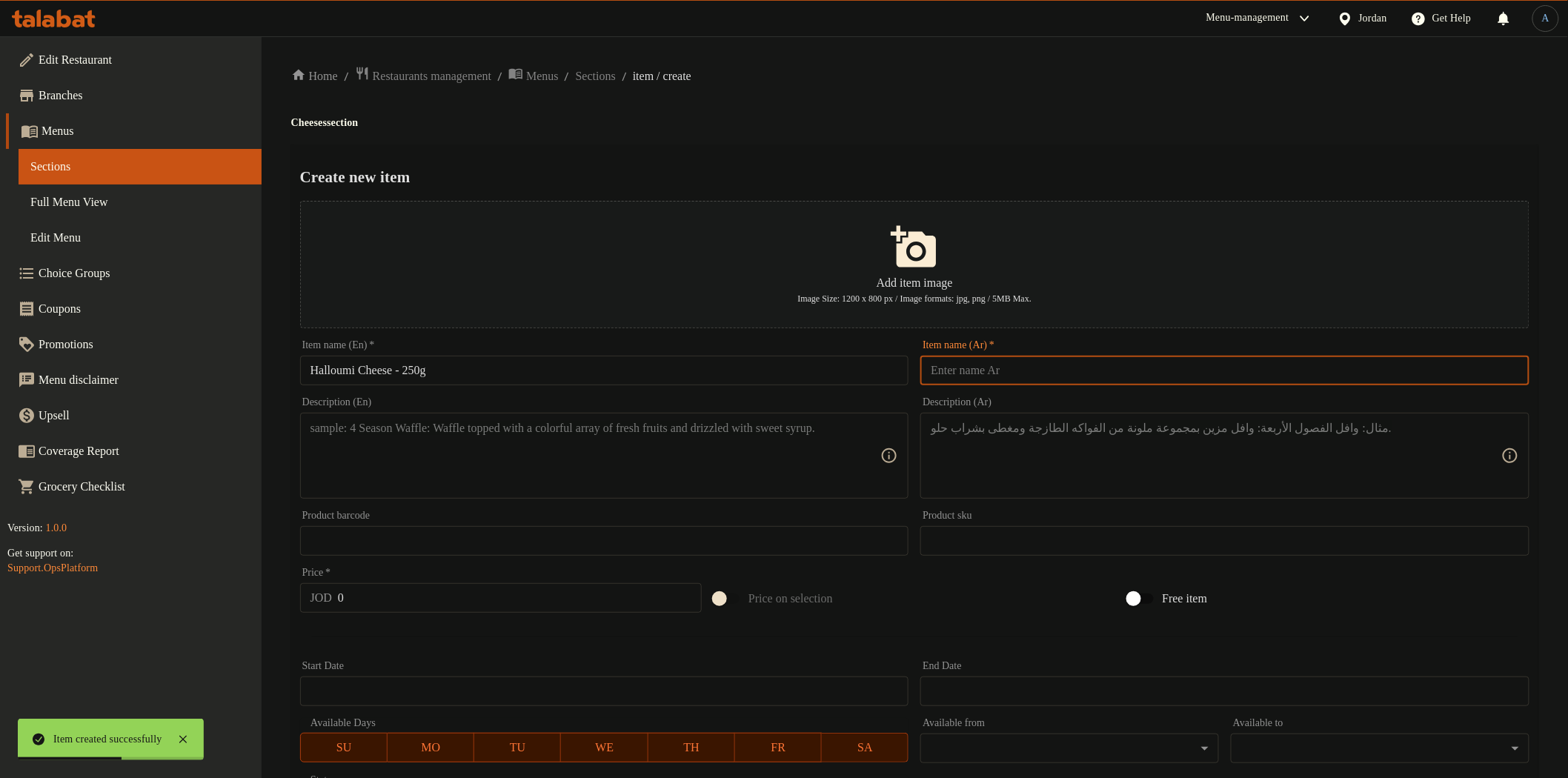
paste input "جبنة حلوم 250غم"
type input "جبنة حلوم 250غم"
click at [993, 152] on div "Create new item Add item image Image Size: 1200 x 800 px / Image formats: jpg, …" at bounding box center [914, 571] width 1247 height 855
click at [574, 476] on textarea at bounding box center [595, 455] width 570 height 70
paste textarea "Traditional halloumi cheese, perfect for grilling or frying with a delicious ta…"
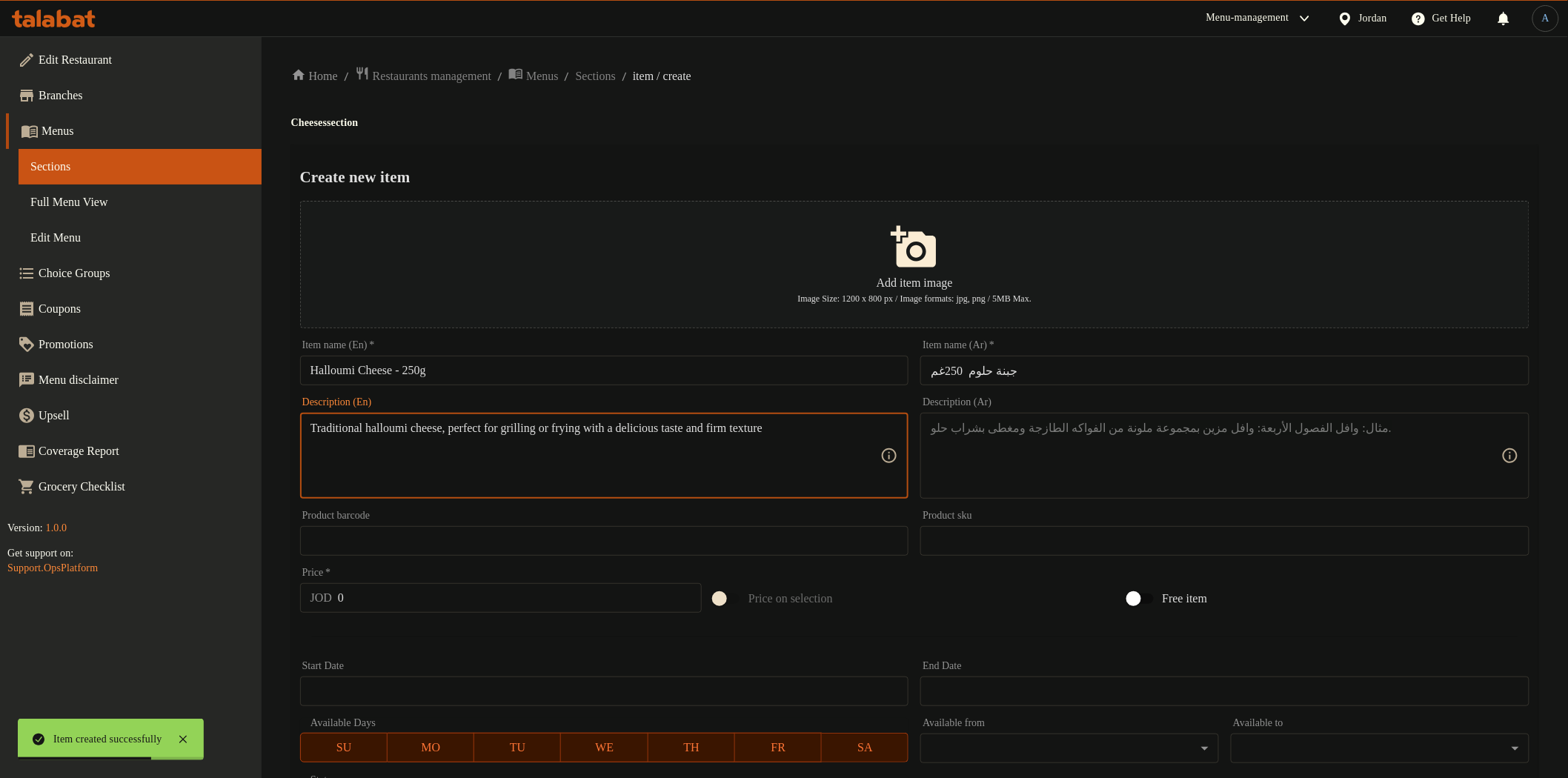
type textarea "Traditional halloumi cheese, perfect for grilling or frying with a delicious ta…"
click at [1006, 453] on textarea at bounding box center [1216, 455] width 570 height 70
paste textarea "جبنة حلوم بلدية، مثالية للشوي أو القلي بطعم لذيذ وقوام متماسك."
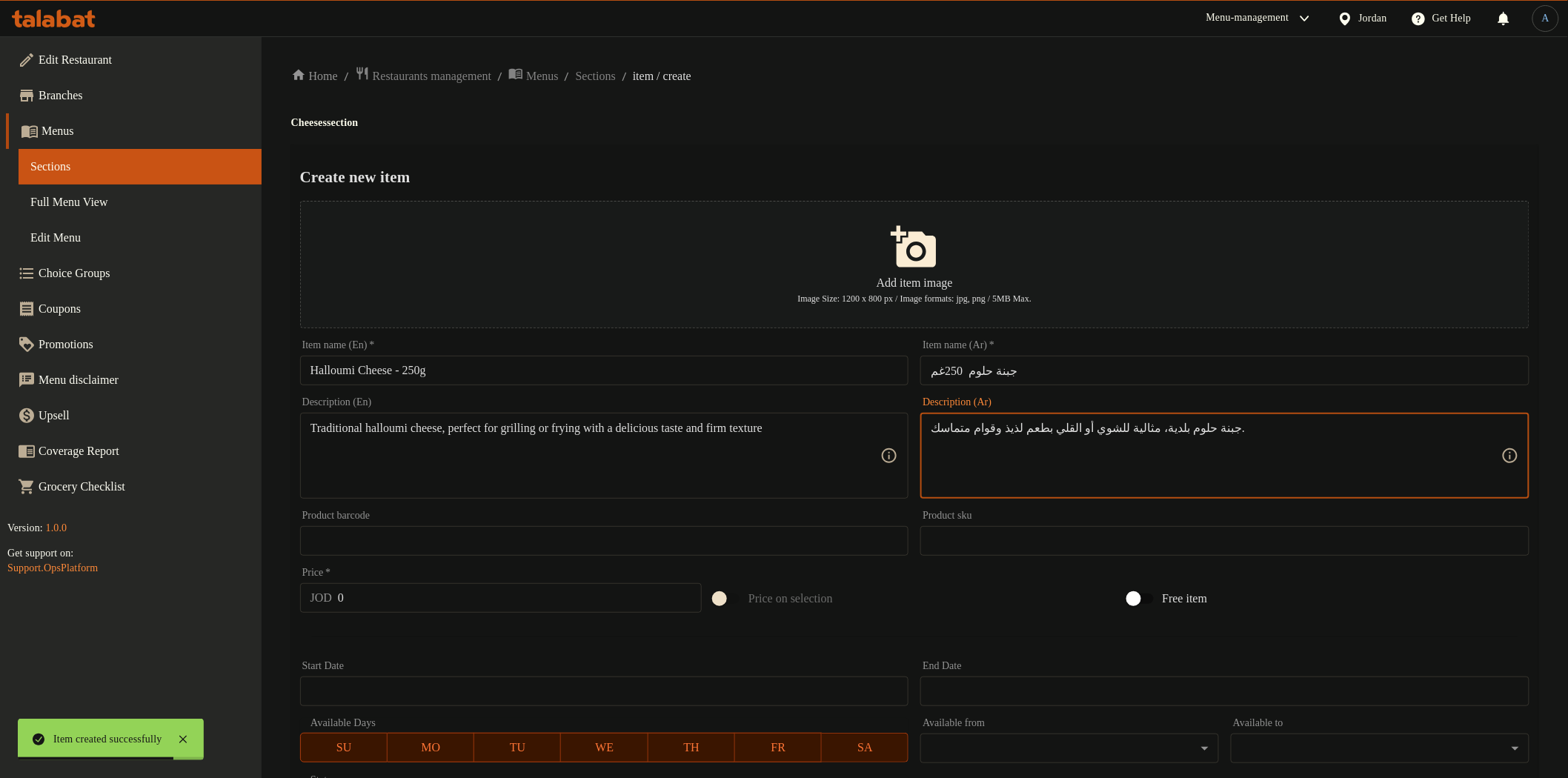
type textarea "جبنة حلوم بلدية، مثالية للشوي أو القلي بطعم لذيذ وقوام متماسك."
click at [975, 154] on div "Create new item Add item image Image Size: 1200 x 800 px / Image formats: jpg, …" at bounding box center [914, 571] width 1247 height 855
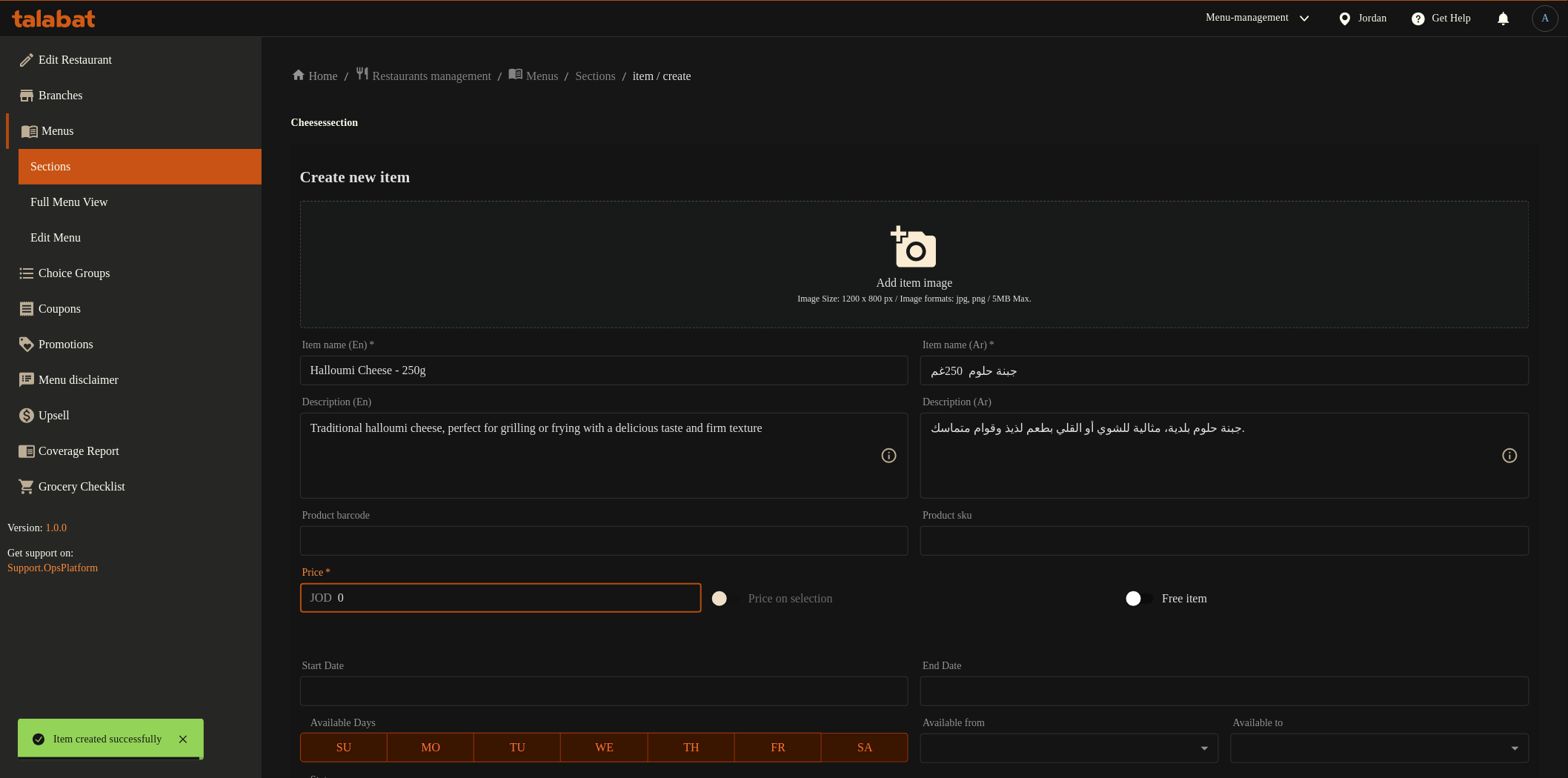
click at [549, 591] on input "0" at bounding box center [519, 597] width 364 height 30
paste input "1.75"
type input "1.75"
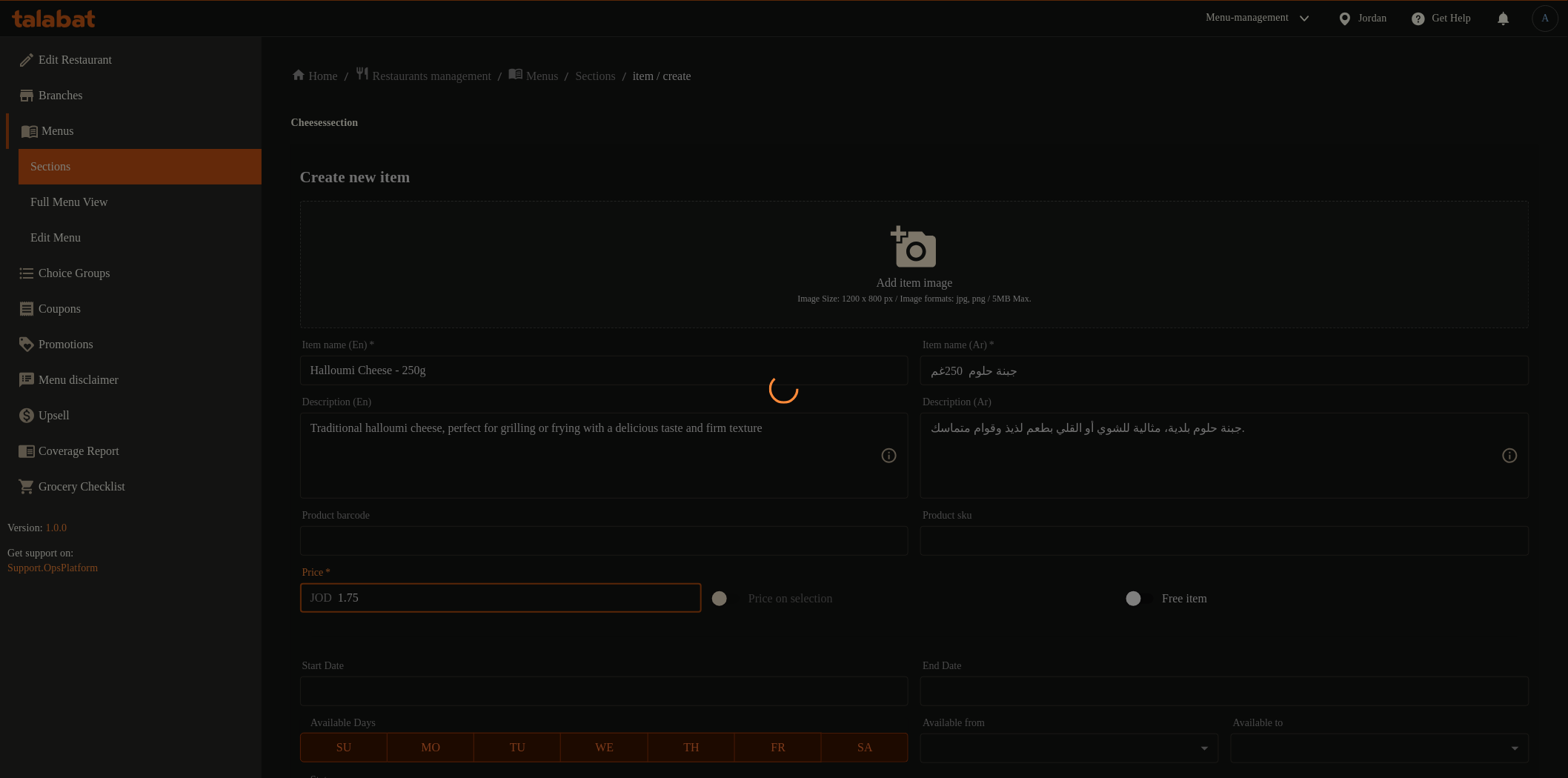
type input "0"
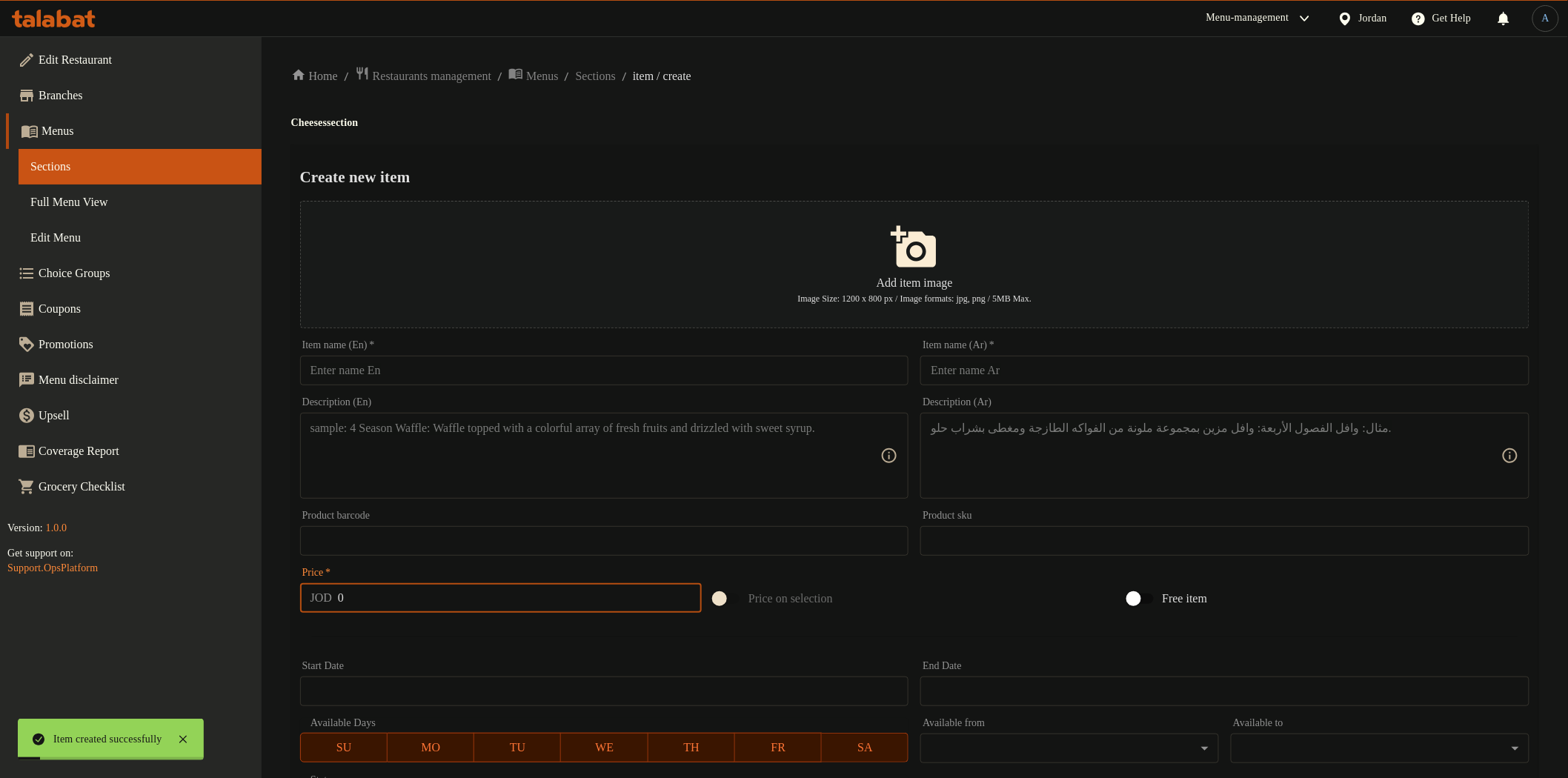
click at [517, 361] on input "text" at bounding box center [605, 370] width 609 height 30
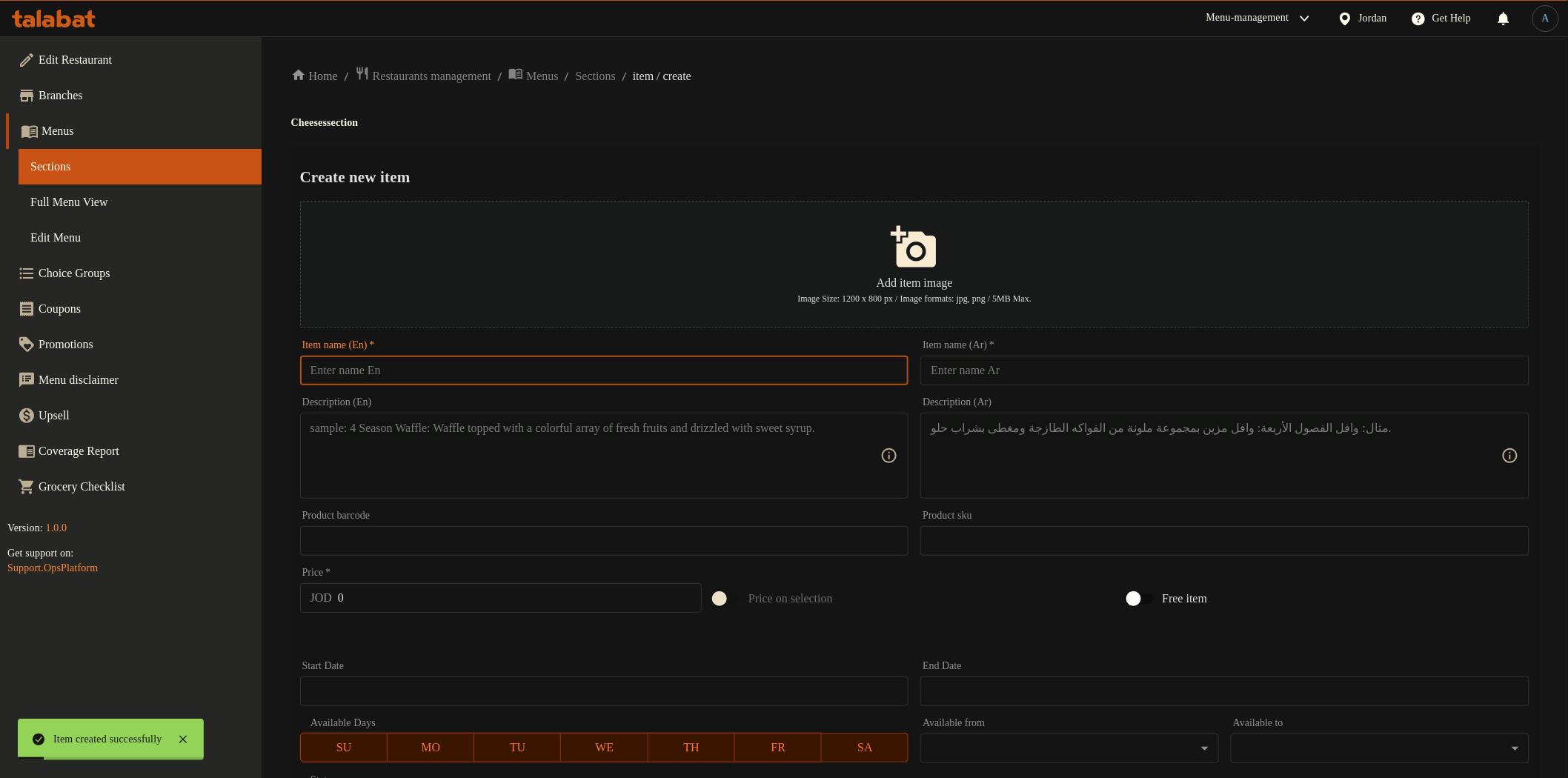
paste input "Boiled Cheese with Black Cumin – 250g"
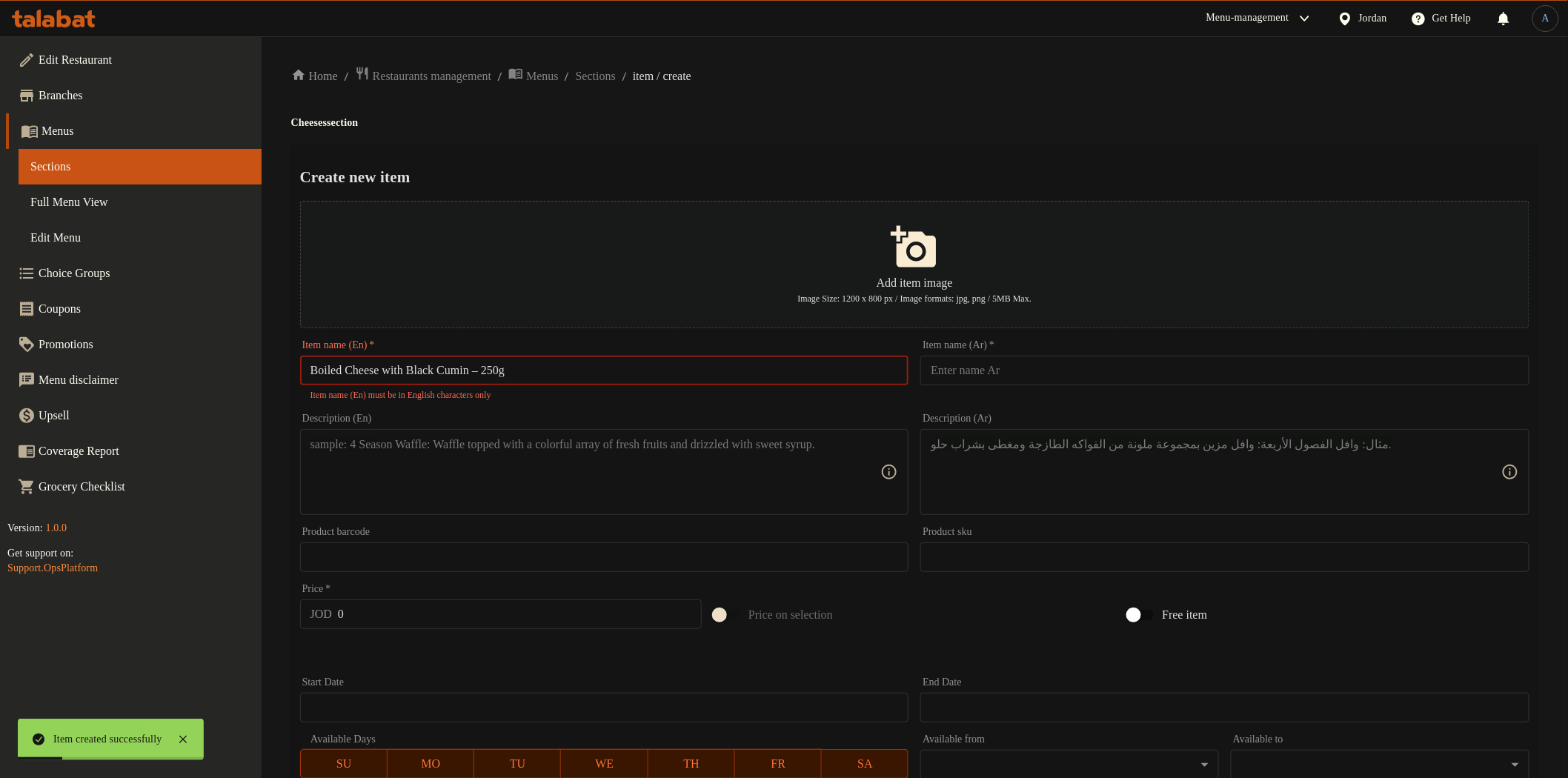
click at [492, 369] on input "Boiled Cheese with Black Cumin – 250g" at bounding box center [605, 370] width 609 height 30
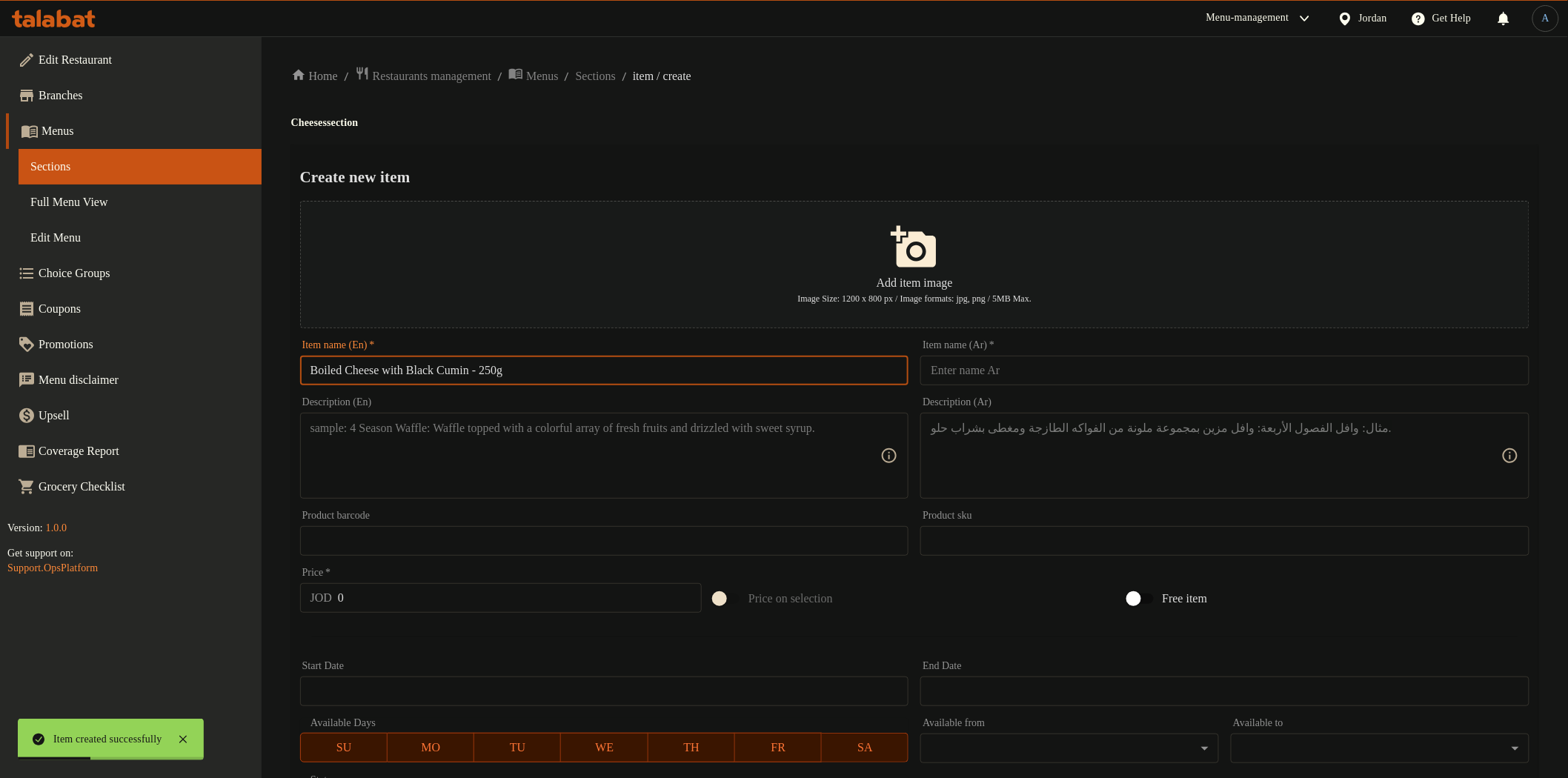
type input "Boiled Cheese with Black Cumin - 250g"
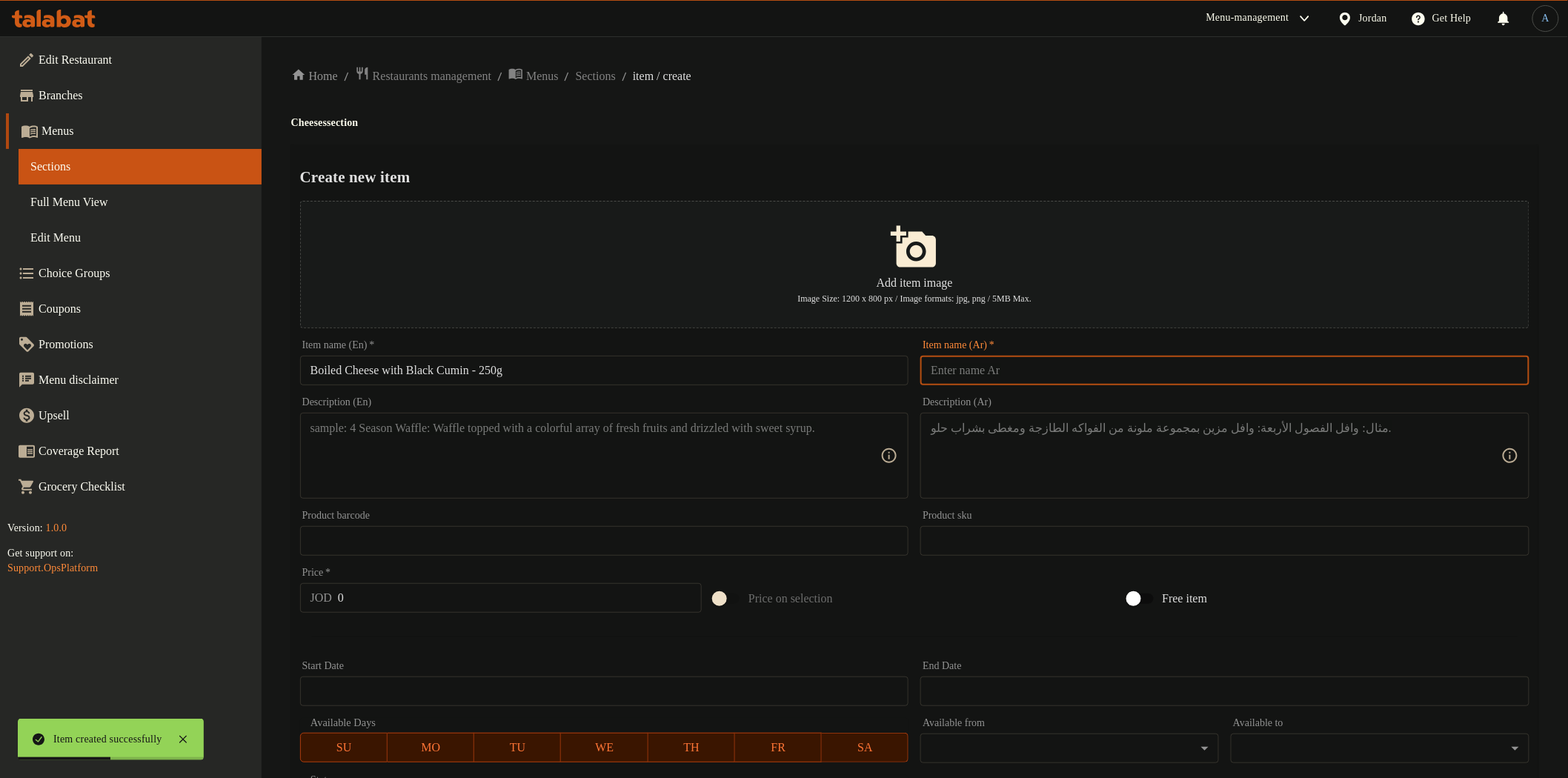
click at [1016, 372] on input "text" at bounding box center [1225, 370] width 609 height 30
paste input "جبنة مغلية قزحة 250غم"
type input "جبنة مغلية قزحة 250غم"
click at [953, 84] on ol "Home / Restaurants management / Menus / Sections / item / create" at bounding box center [914, 76] width 1247 height 20
paste textarea "Boiled cheese infused with black cumin for an authentic oriental flavor"
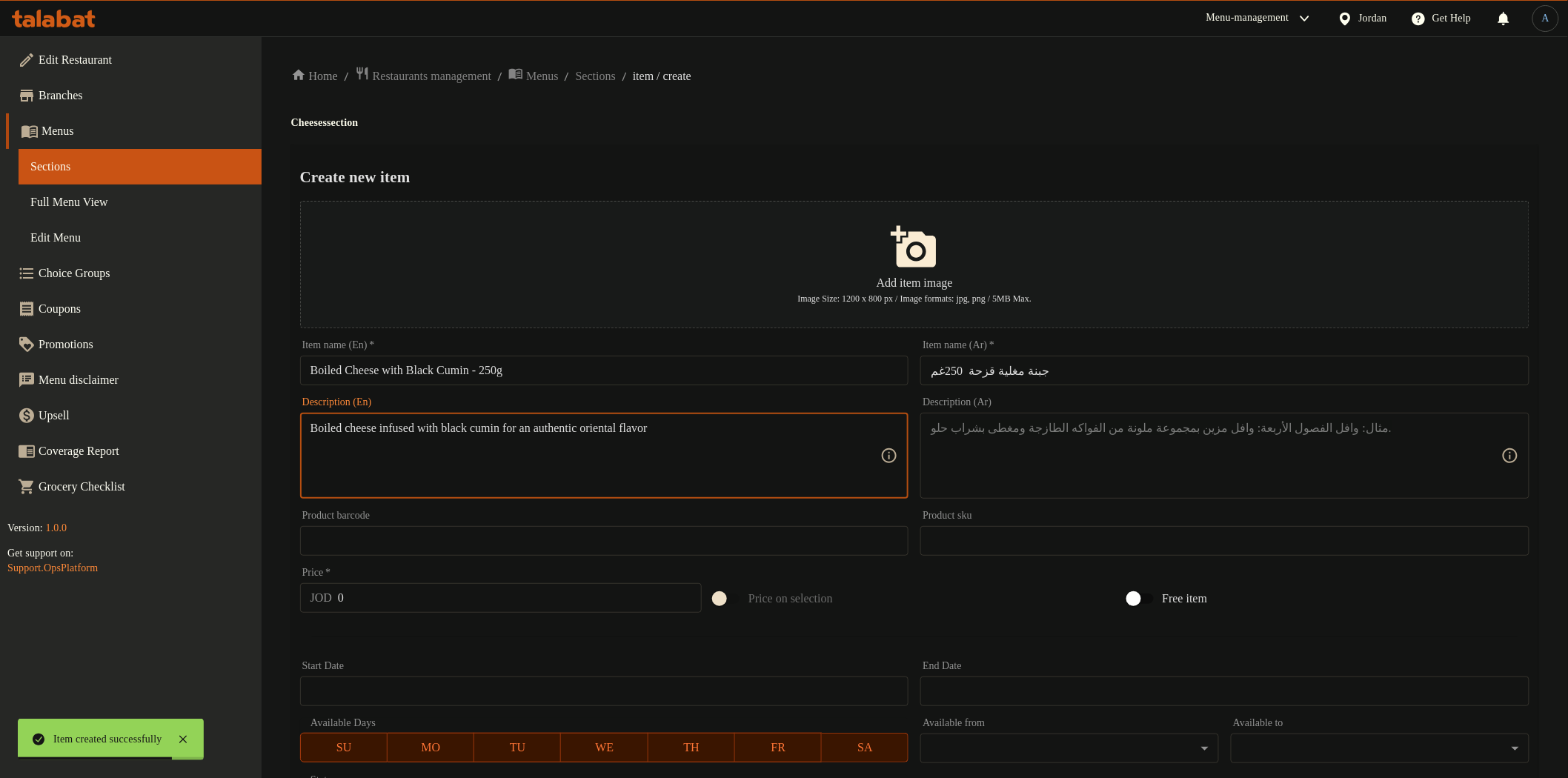
type textarea "Boiled cheese infused with black cumin for an authentic oriental flavor"
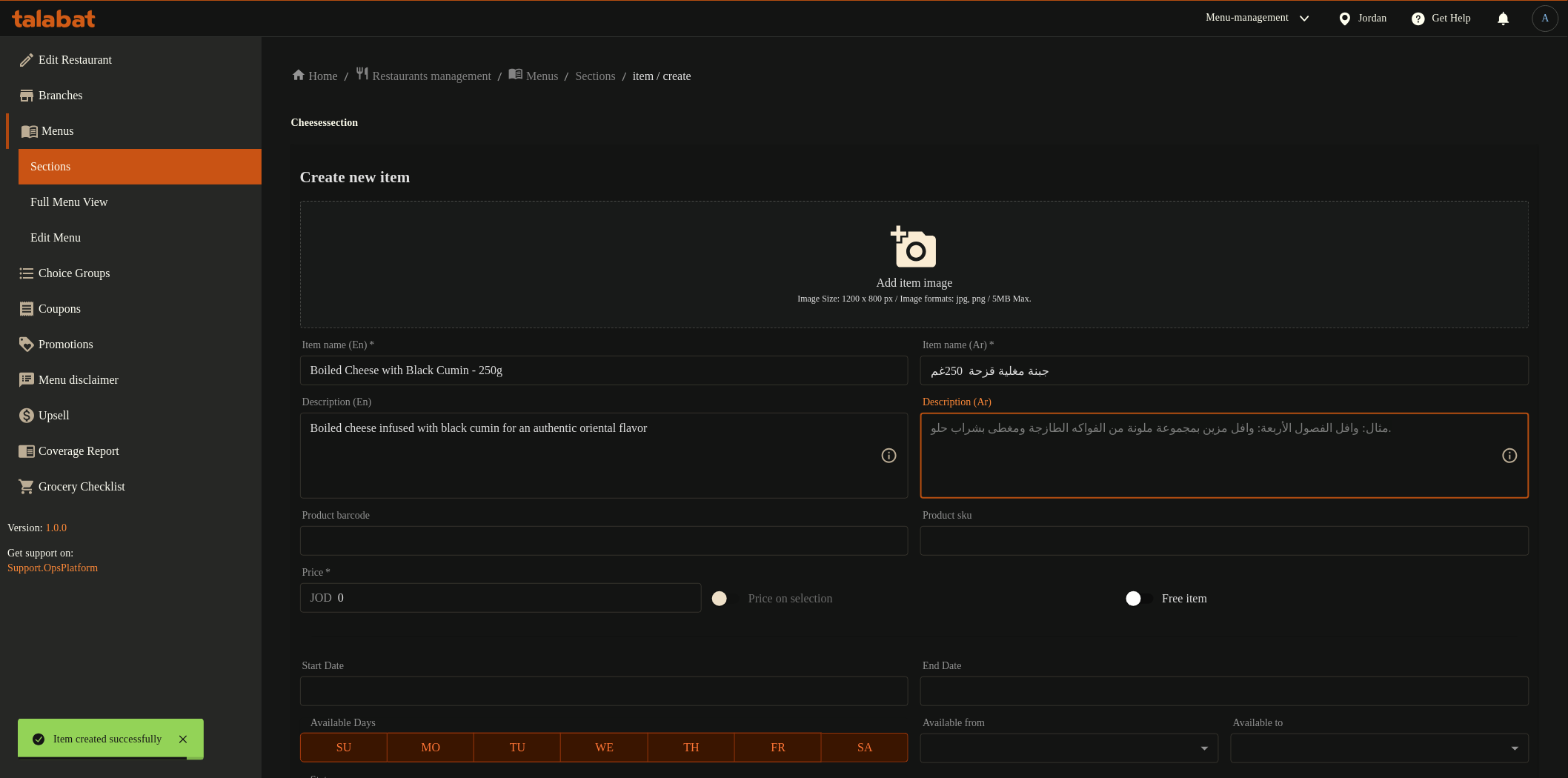
click at [1013, 452] on textarea at bounding box center [1216, 455] width 570 height 70
paste textarea "جبنة مغلية ممزوجة بالقزحة لإضافة نكهة شرقية أصيلة."
type textarea "جبنة مغلية ممزوجة بالقزحة لإضافة نكهة شرقية أصيلة."
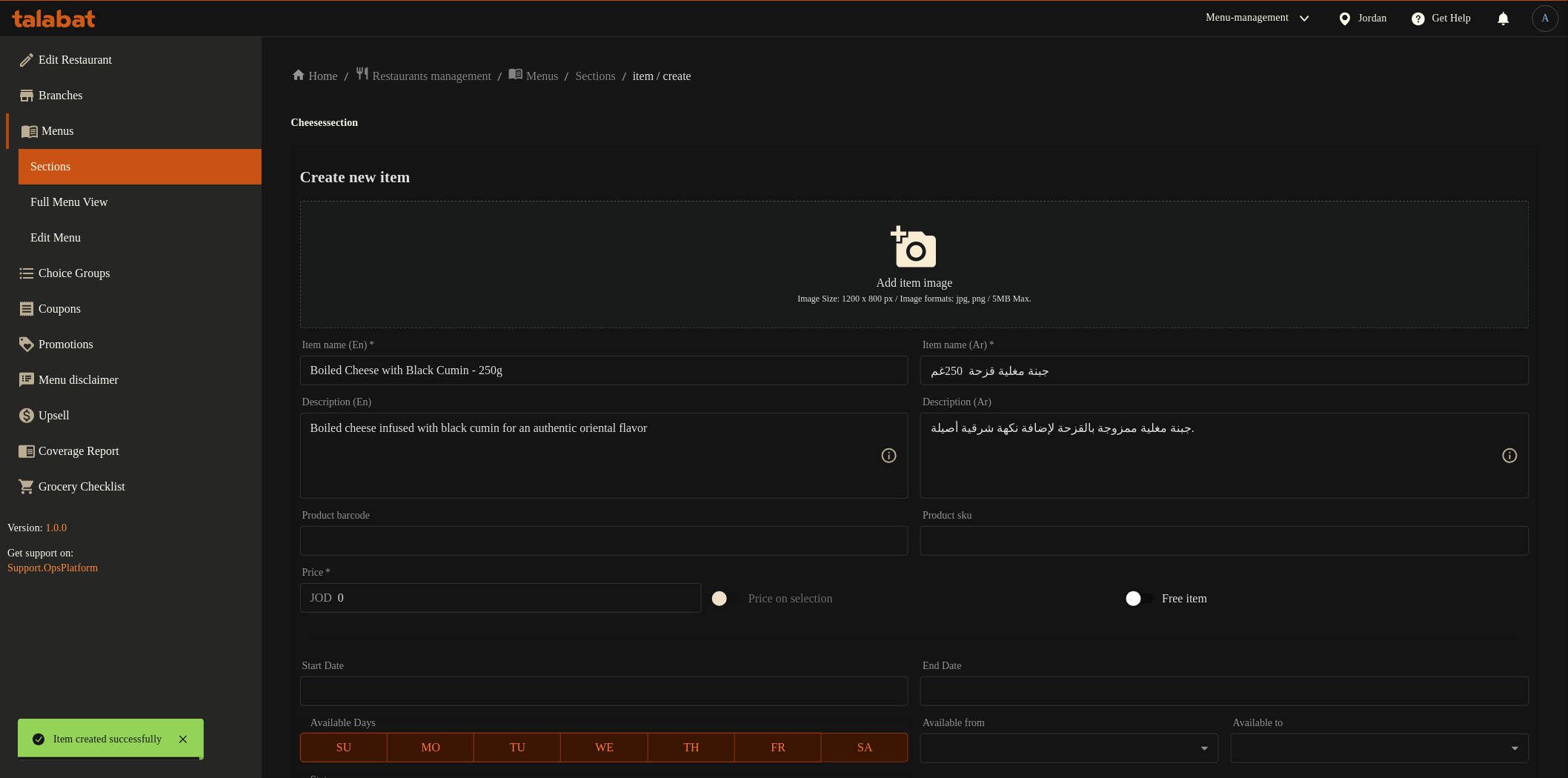
click at [1024, 144] on div "Create new item Add item image Image Size: 1200 x 800 px / Image formats: jpg, …" at bounding box center [914, 571] width 1247 height 855
click at [1015, 138] on div "Home / Restaurants management / Menus / Sections / item / create Cheeses sectio…" at bounding box center [914, 538] width 1247 height 944
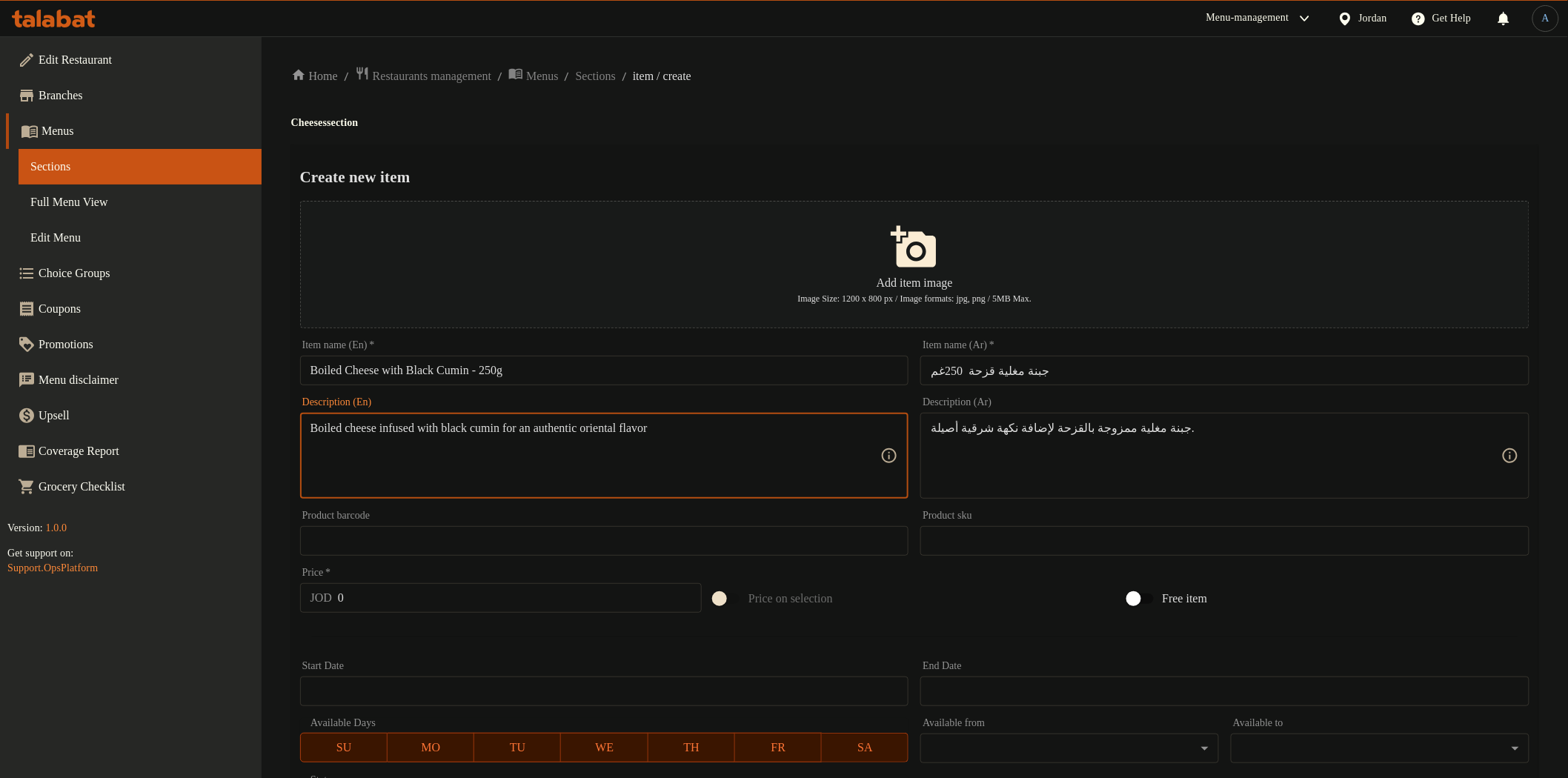
click at [471, 425] on textarea "Boiled cheese infused with black cumin for an authentic oriental flavor" at bounding box center [595, 455] width 570 height 70
click at [502, 430] on textarea "Boiled cheese infused with black cumin for an authentic oriental flavor" at bounding box center [595, 455] width 570 height 70
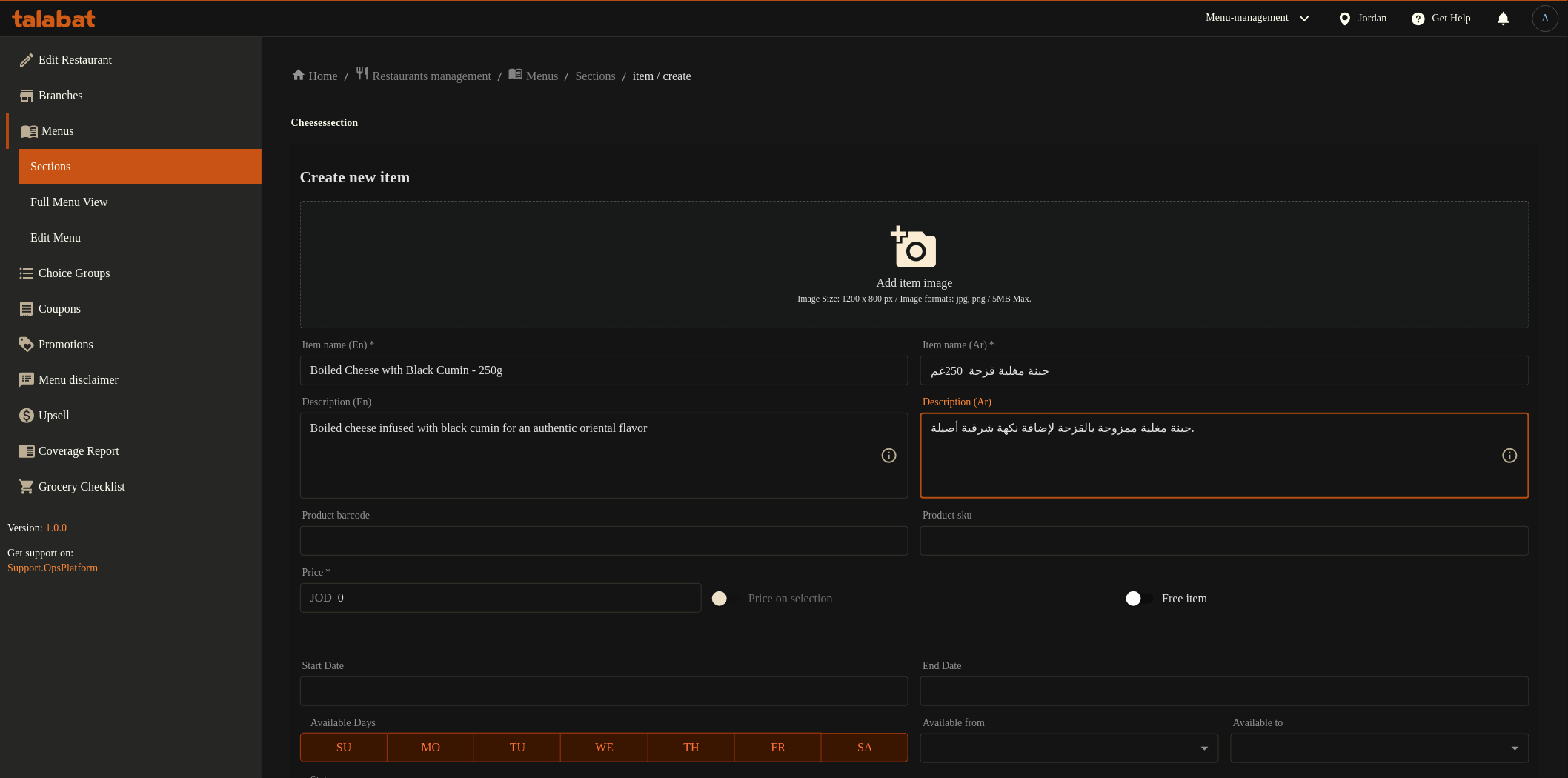
drag, startPoint x: 1053, startPoint y: 430, endPoint x: 1034, endPoint y: 430, distance: 19.0
click at [869, 73] on ol "Home / Restaurants management / Menus / Sections / item / create" at bounding box center [914, 76] width 1247 height 20
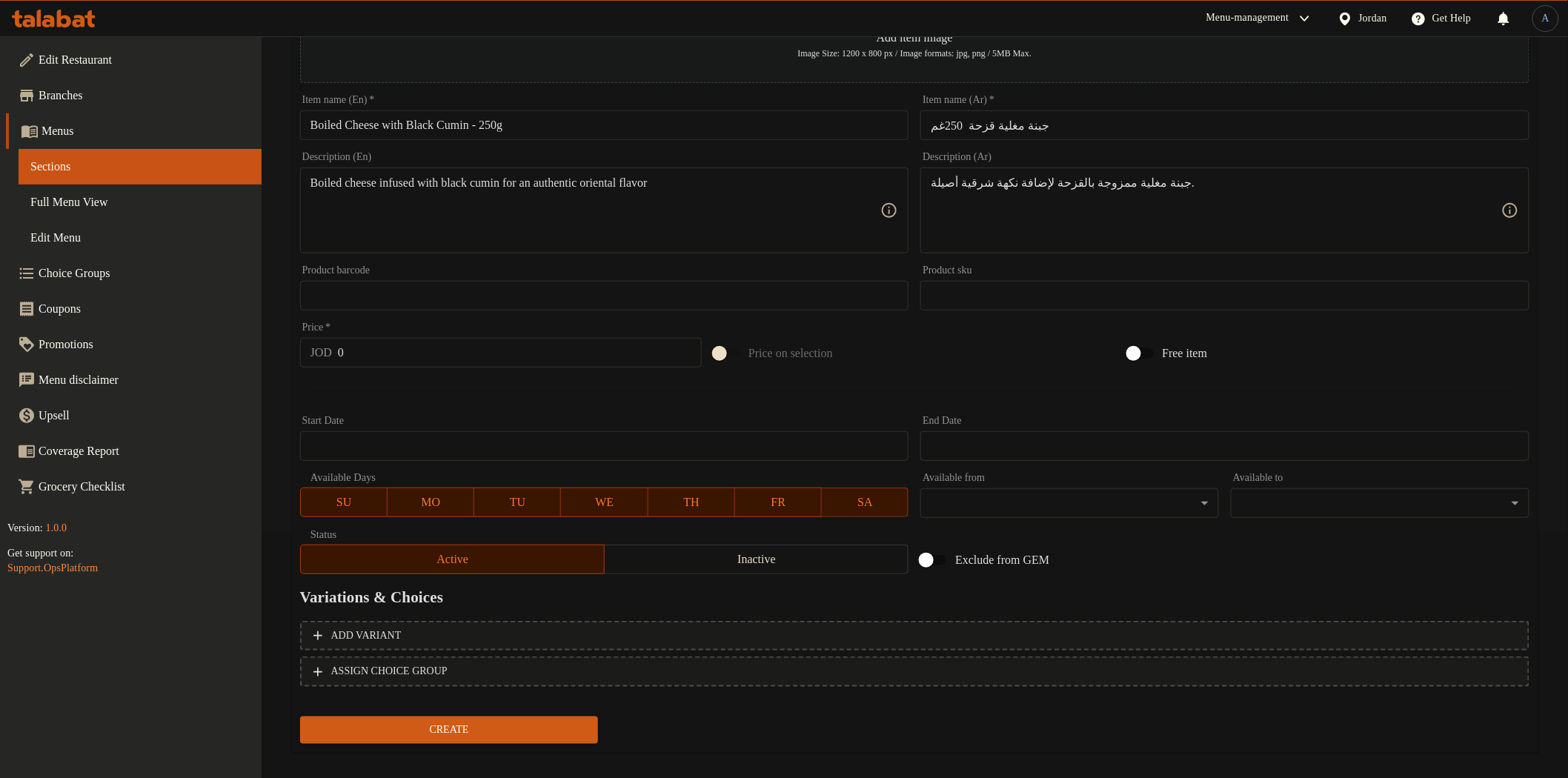
scroll to position [258, 0]
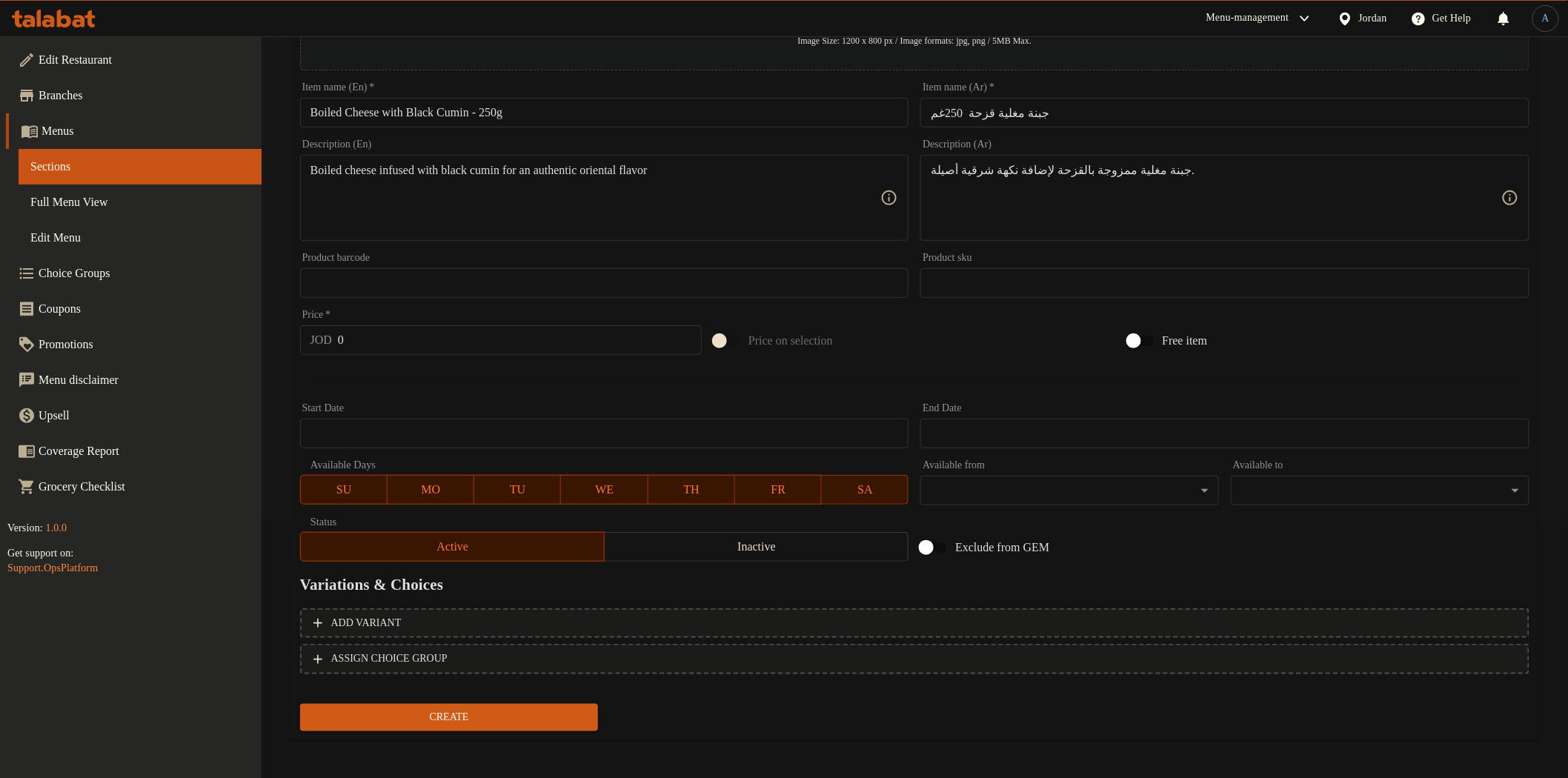
click at [398, 346] on input "0" at bounding box center [519, 340] width 364 height 30
paste input "1.8"
type input "01.8"
click at [301, 704] on button "Create" at bounding box center [449, 717] width 299 height 28
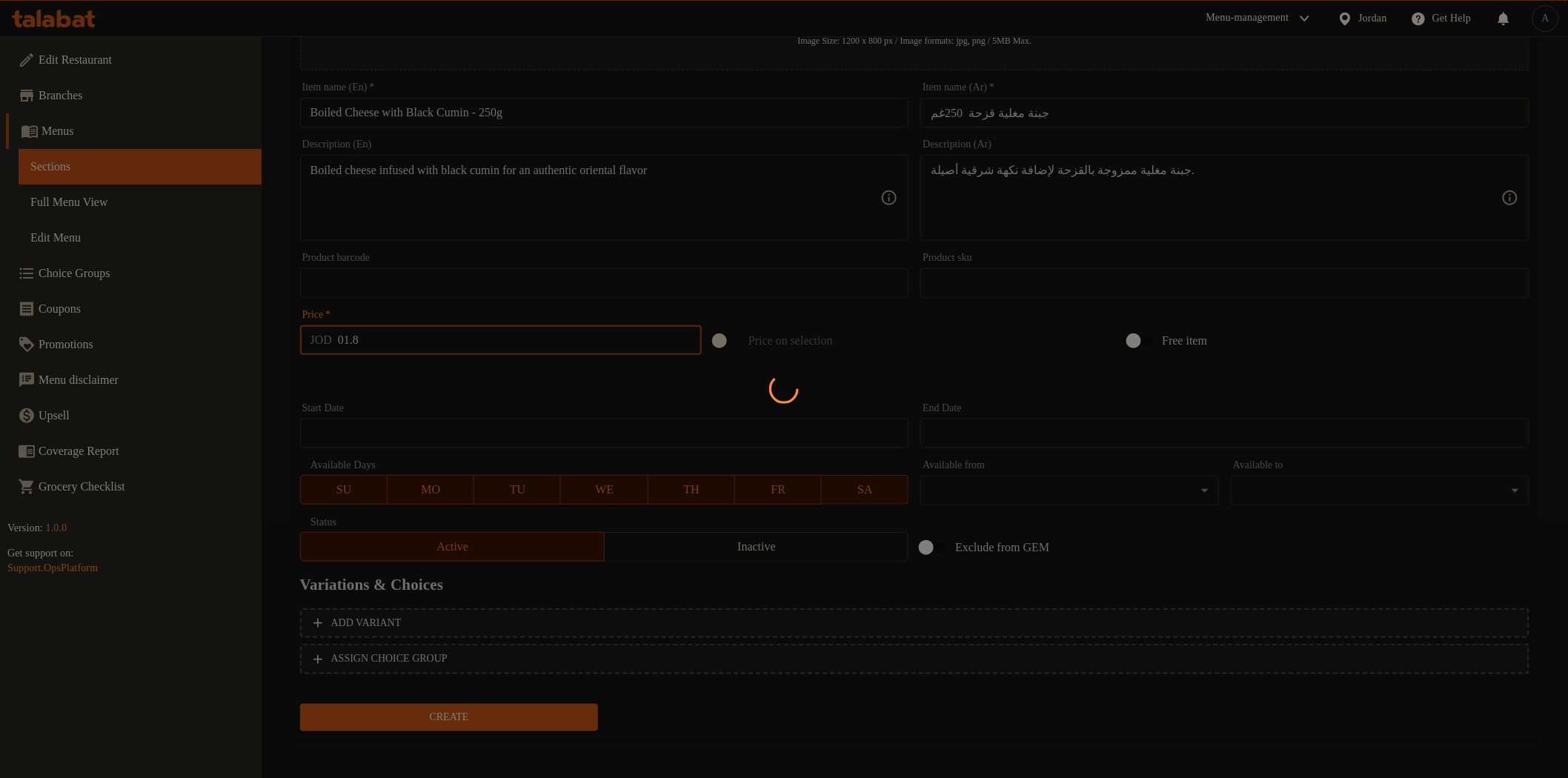
type input "0"
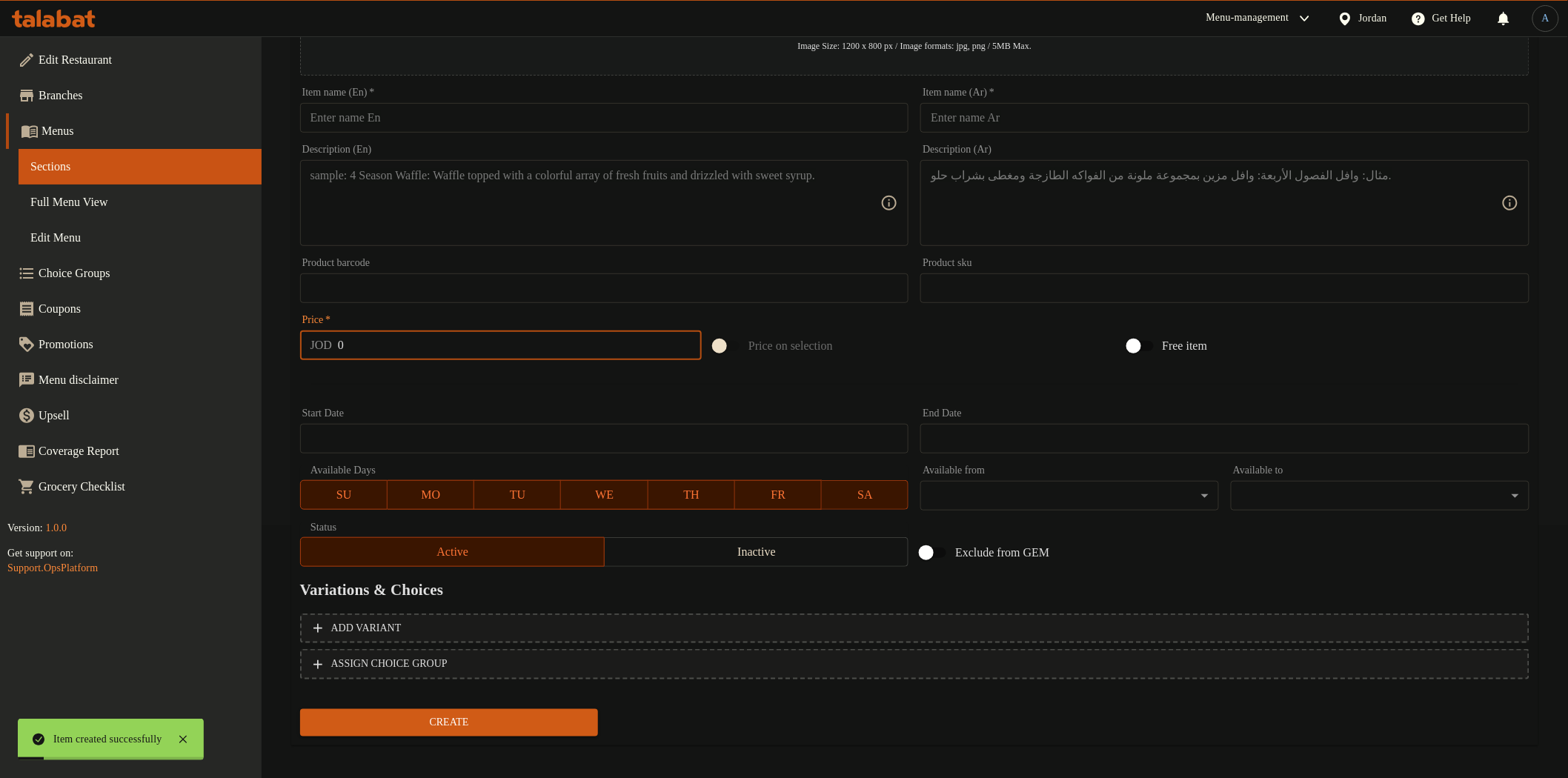
scroll to position [0, 0]
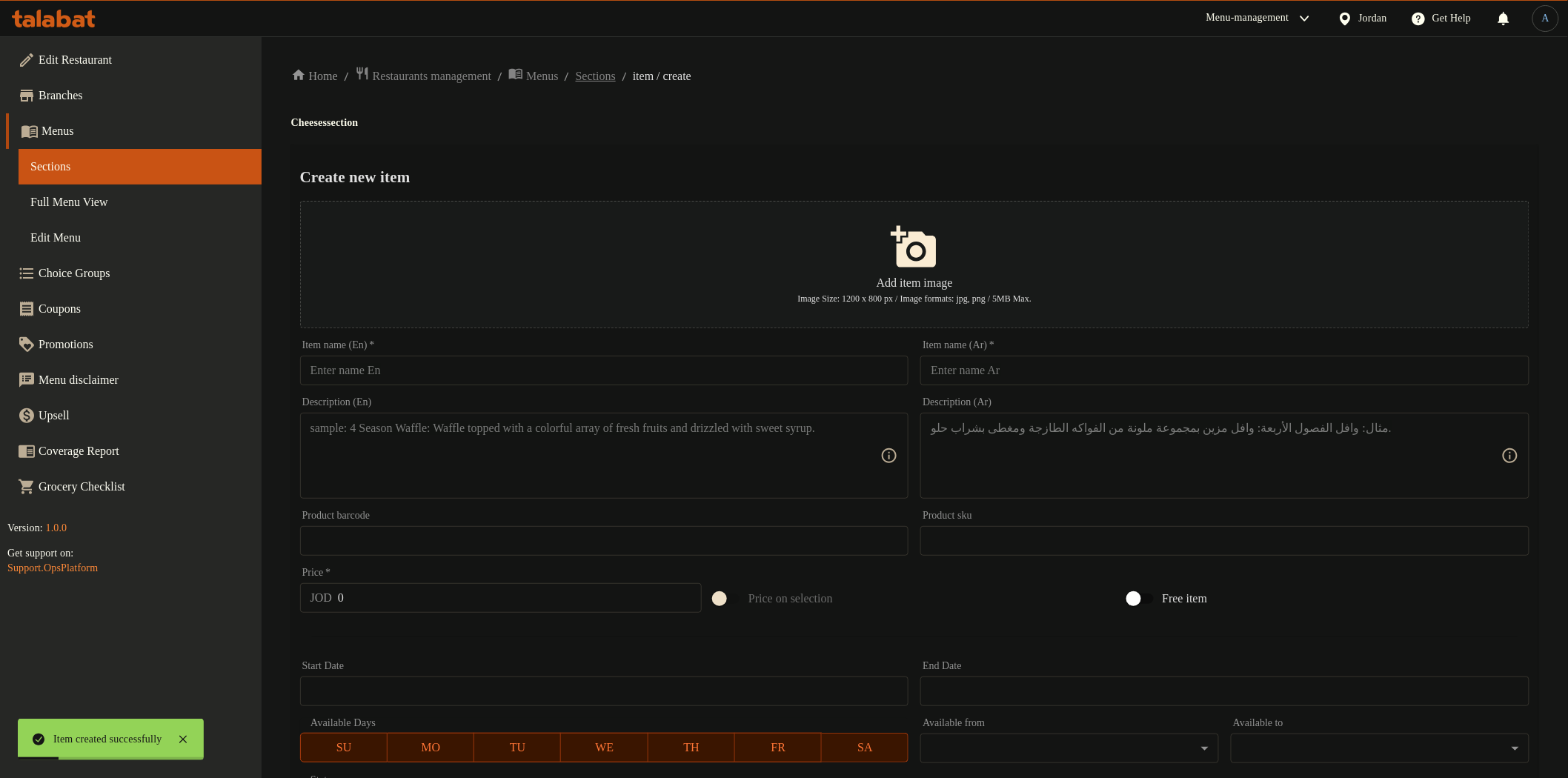
click at [615, 75] on span "Sections" at bounding box center [596, 76] width 40 height 18
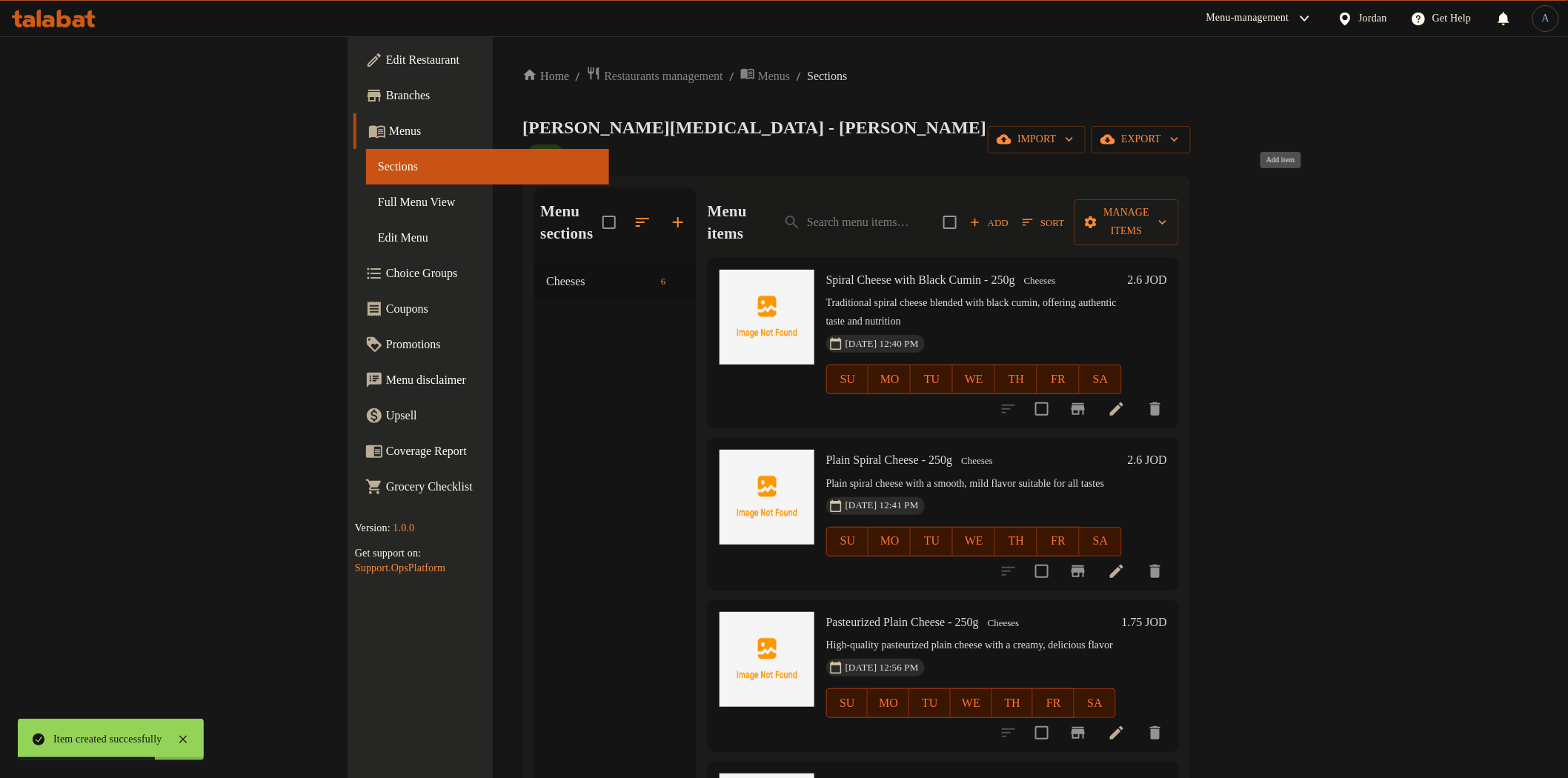
click at [1009, 214] on span "Add" at bounding box center [990, 223] width 40 height 17
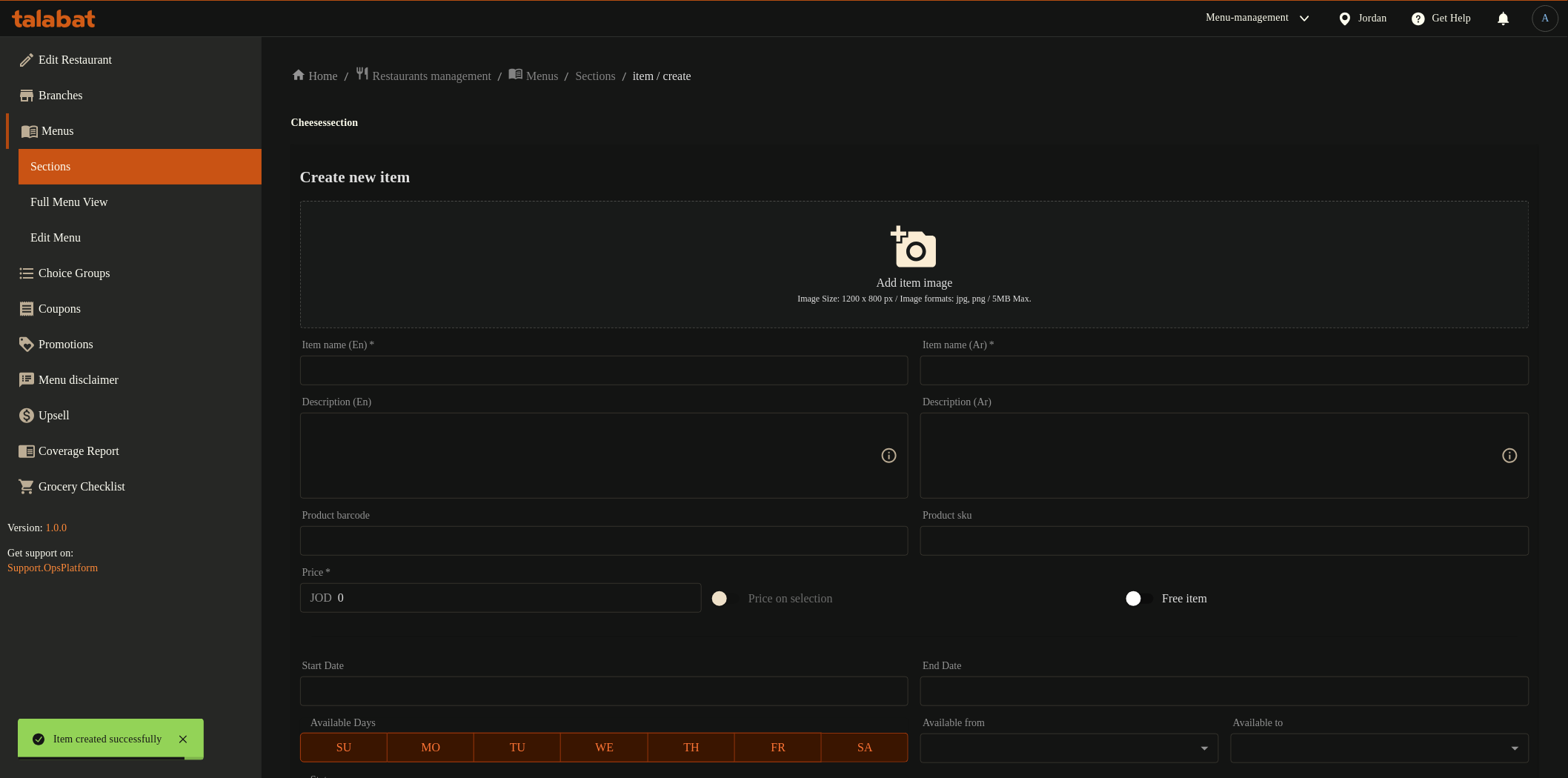
click at [495, 379] on input "text" at bounding box center [605, 370] width 609 height 30
paste input "Boiled Cheese with Mastic – 250g"
type input "Boiled Cheese with Mastic – 250g"
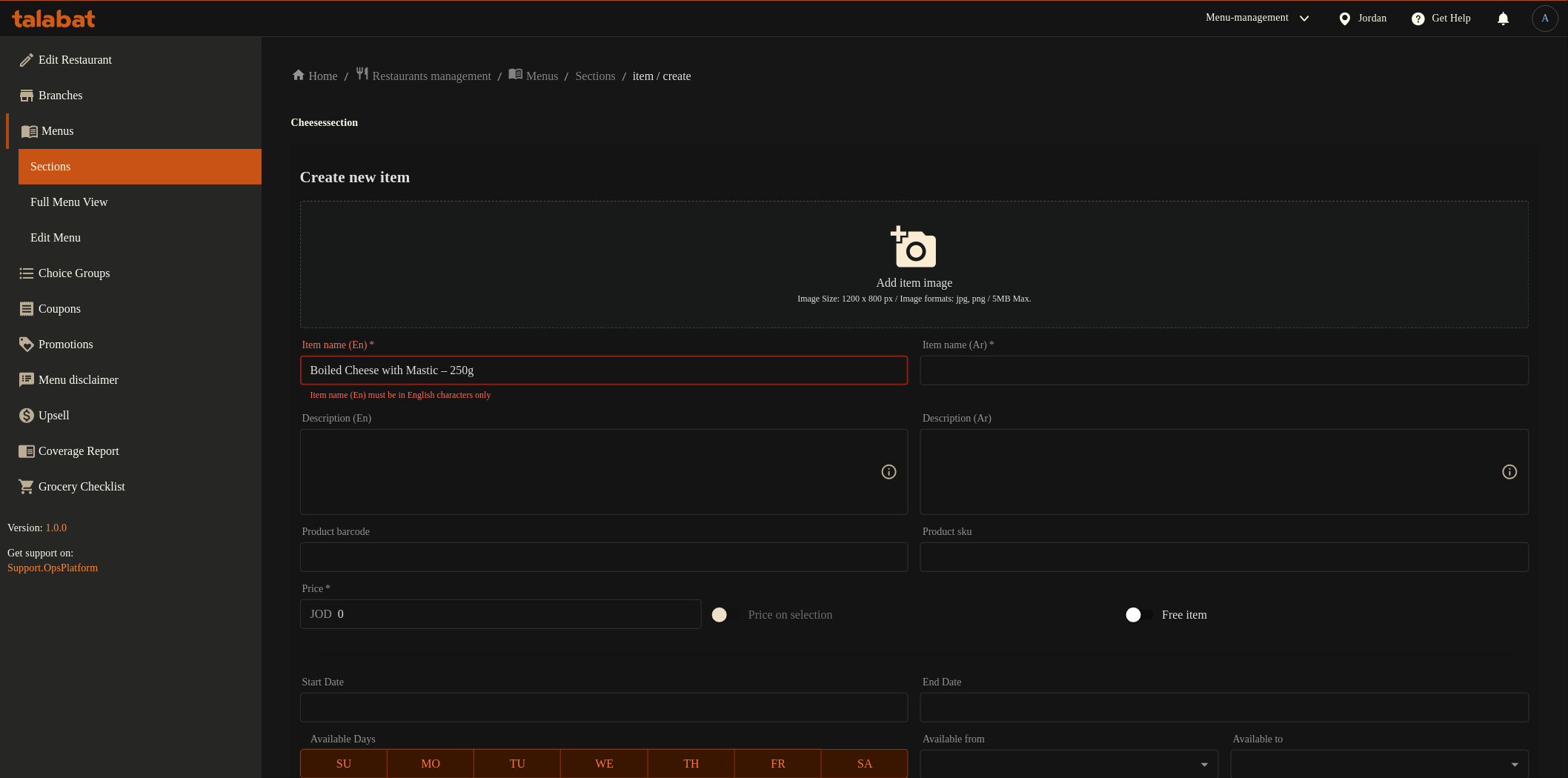
click at [979, 374] on input "text" at bounding box center [1225, 370] width 609 height 30
paste input "جبنة مغلية مستكة 250غم"
type input "جبنة مغلية مستكة 250غم"
click at [463, 373] on input "Boiled Cheese with Mastic – 250g" at bounding box center [605, 370] width 609 height 30
type input "Boiled Cheese with Mastic - 250g"
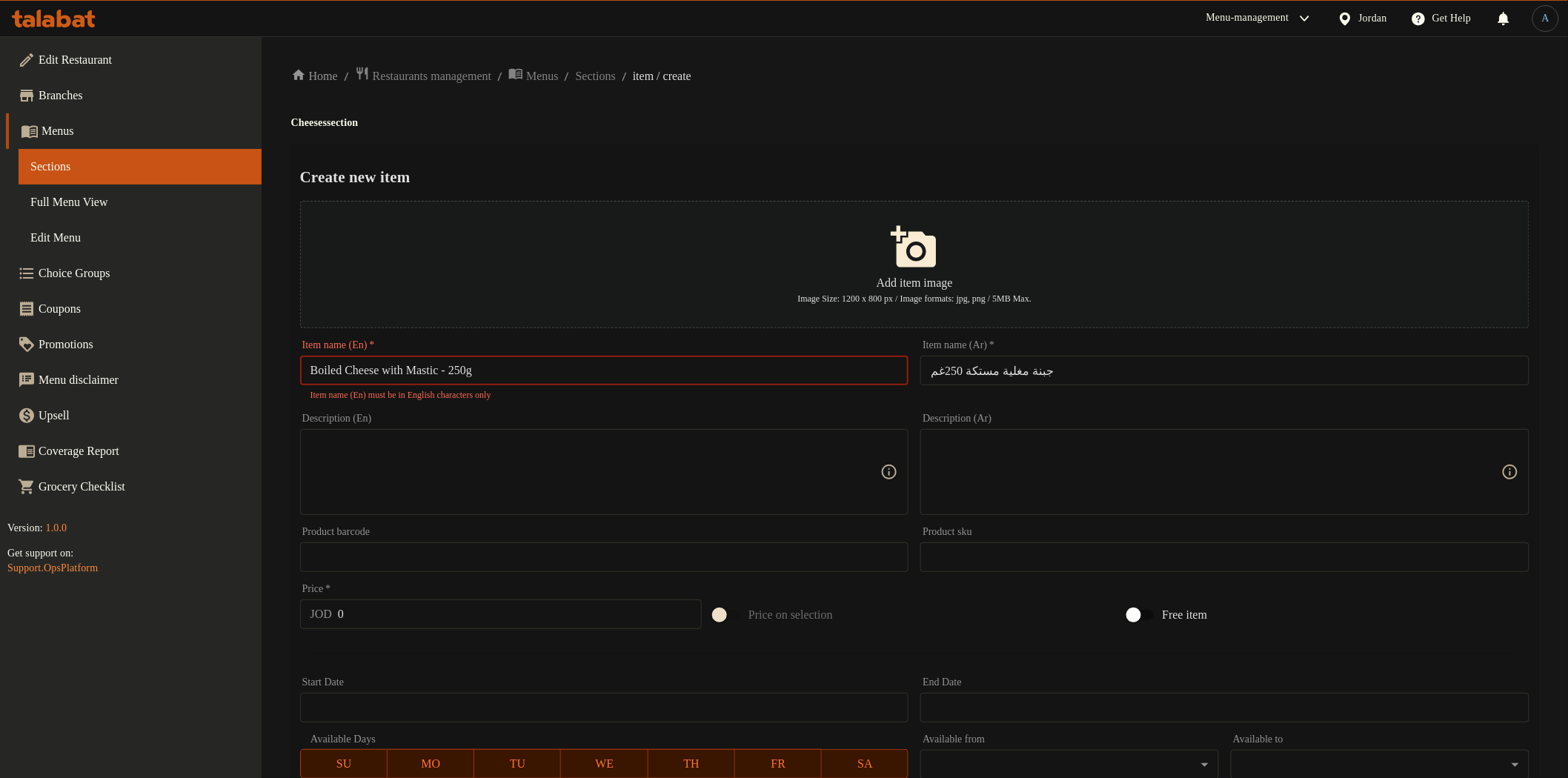
drag, startPoint x: 887, startPoint y: 156, endPoint x: 895, endPoint y: 158, distance: 8.2
click at [891, 156] on div "Create new item Add item image Image Size: 1200 x 800 px / Image formats: jpg, …" at bounding box center [914, 579] width 1247 height 871
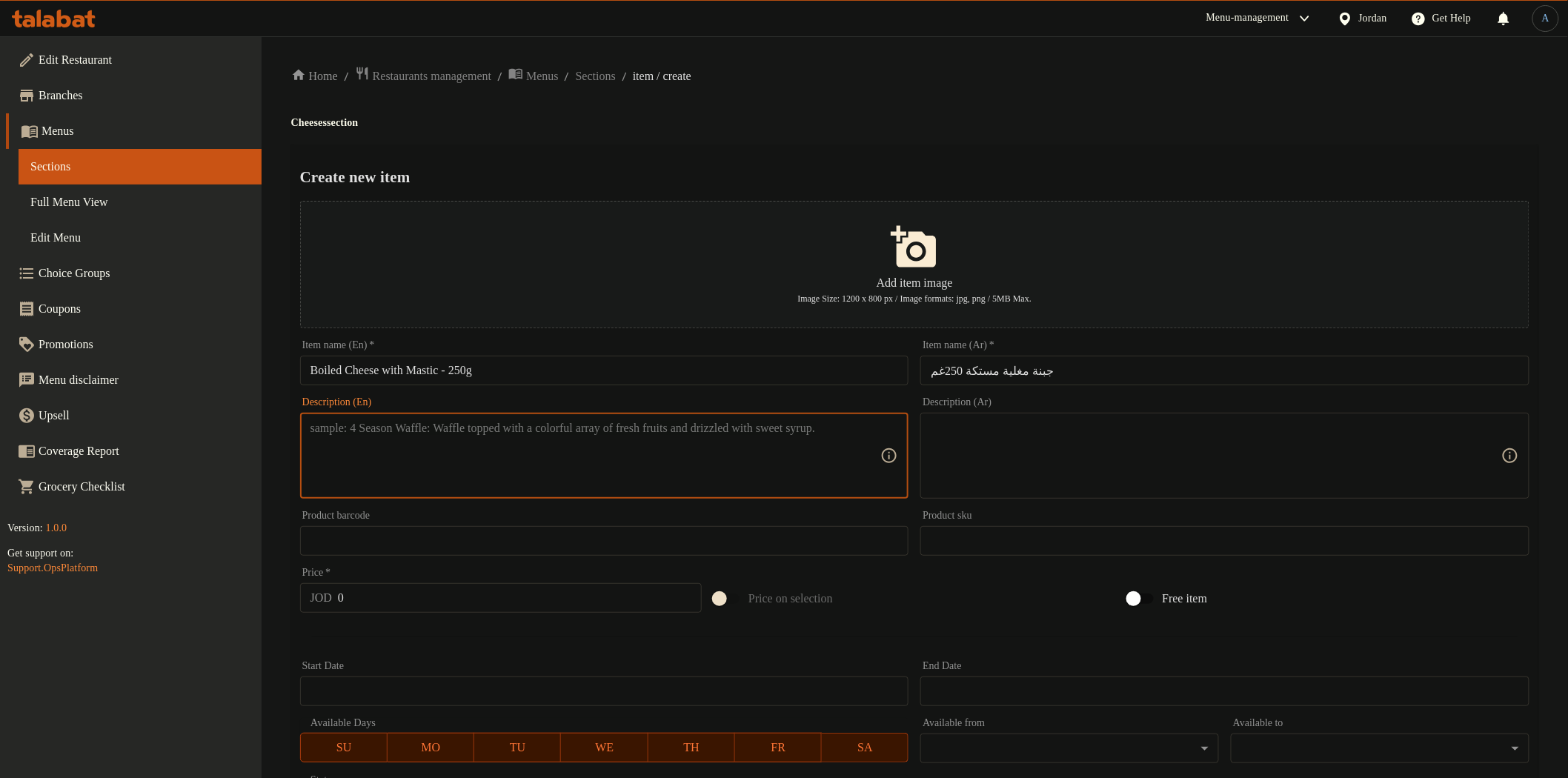
click at [766, 437] on textarea at bounding box center [595, 455] width 570 height 70
paste textarea "Boiled cheese with mastic, offering a unique taste and aromatic flavor"
type textarea "Boiled cheese with mastic, offering a unique taste and aromatic flavor"
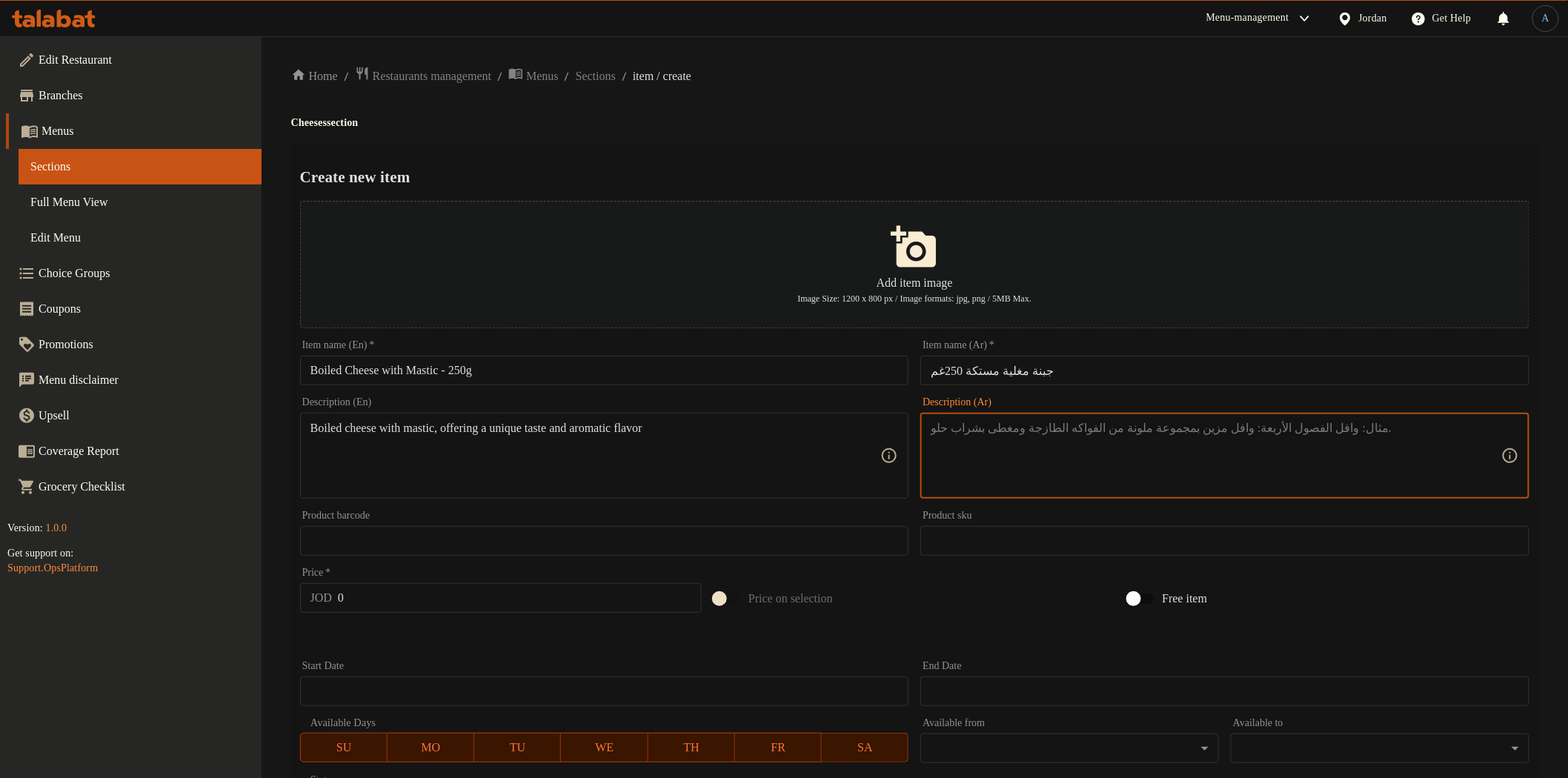
click at [1290, 472] on textarea at bounding box center [1216, 455] width 570 height 70
paste textarea "جبنة مغلية بالمستكة تمنحك طعماً مميزاً برائحة عطرية فريدة."
type textarea "جبنة مغلية بالمستكة تمنحك طعماً مميزاً برائحة عطرية فريدة."
click at [479, 596] on input "0" at bounding box center [519, 597] width 364 height 30
paste input "1.85"
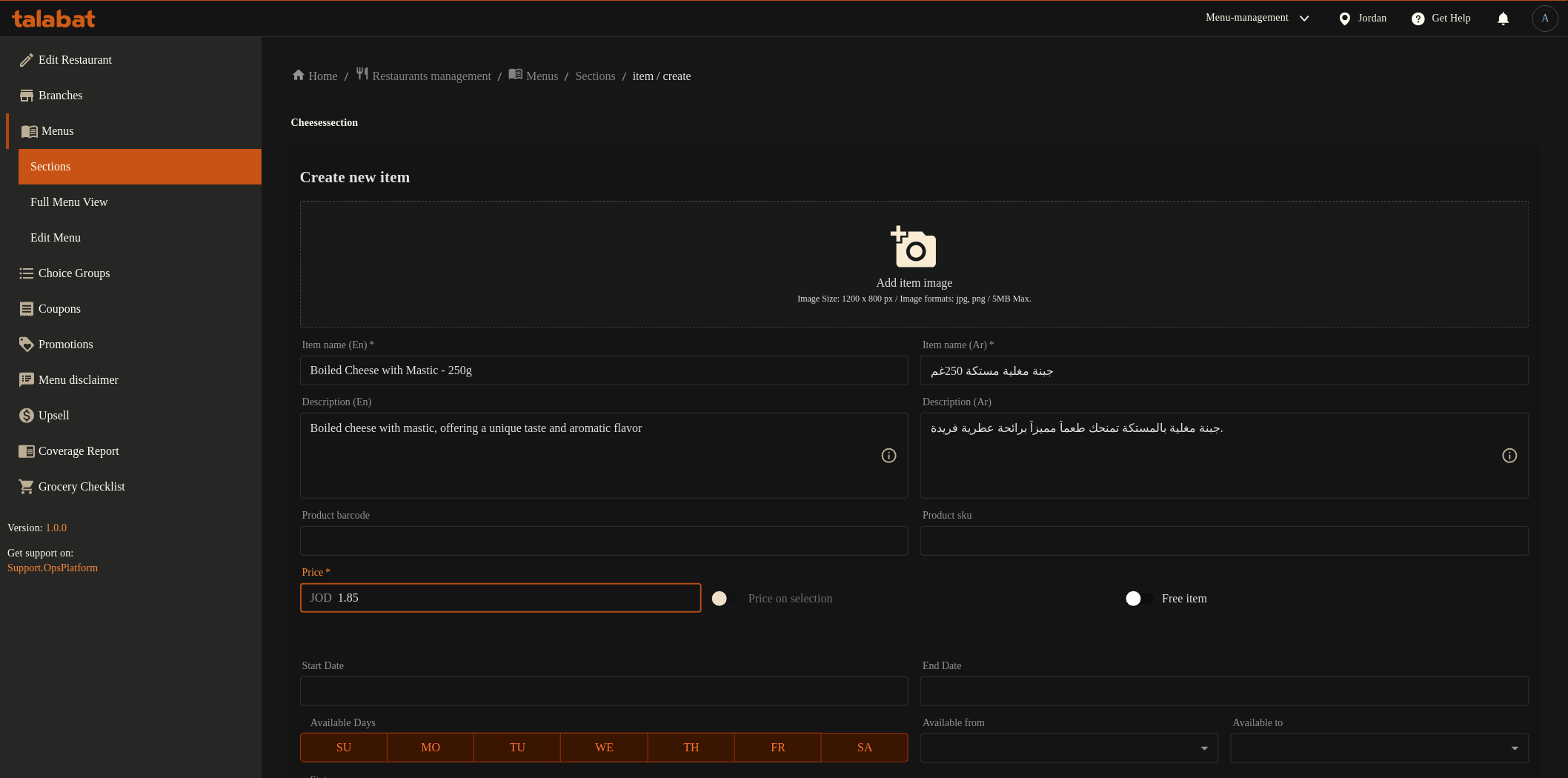
type input "1.85"
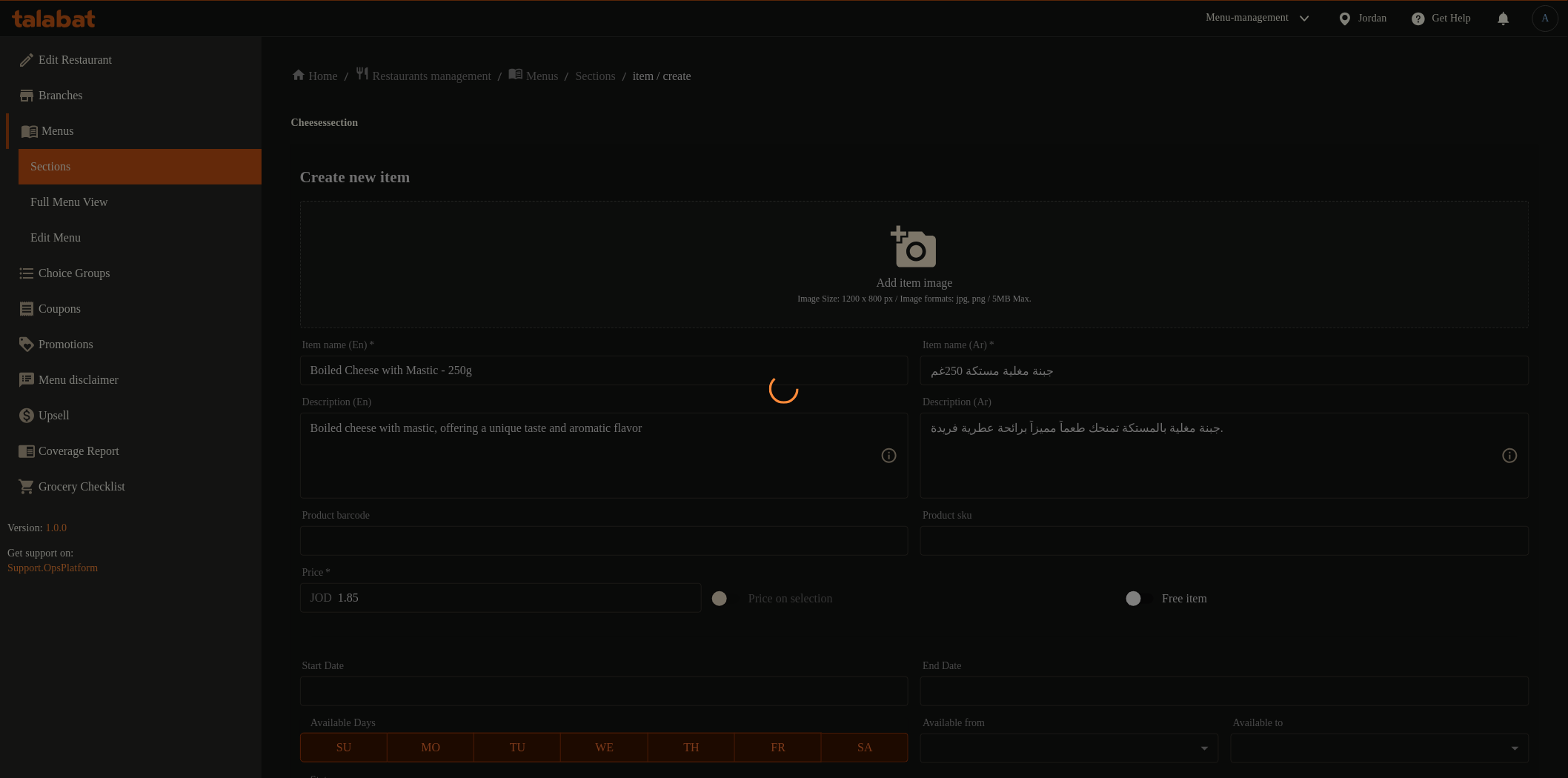
type input "0"
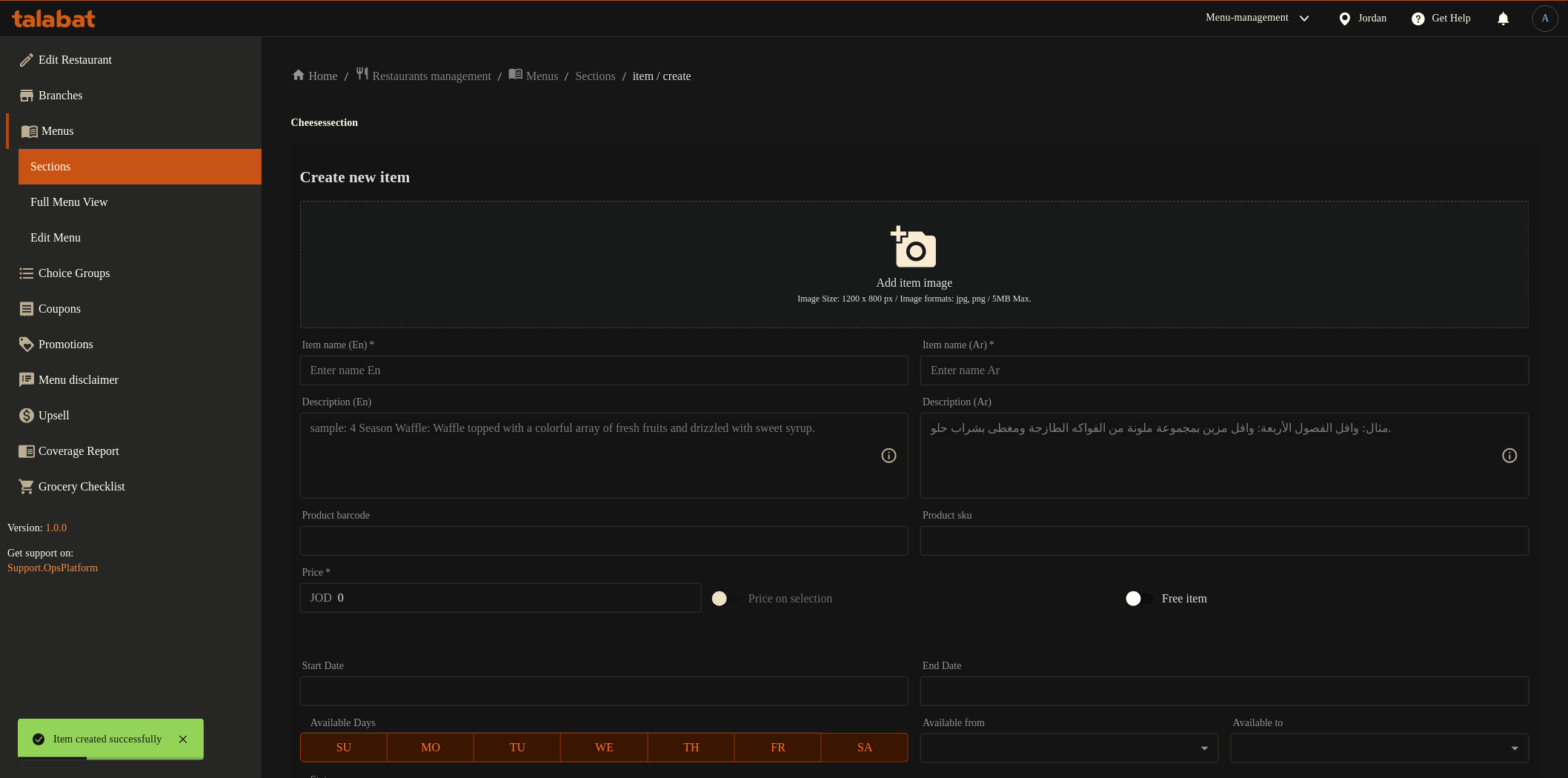
click at [842, 369] on input "text" at bounding box center [605, 370] width 609 height 30
paste input "Akkawi Cheese – 250g"
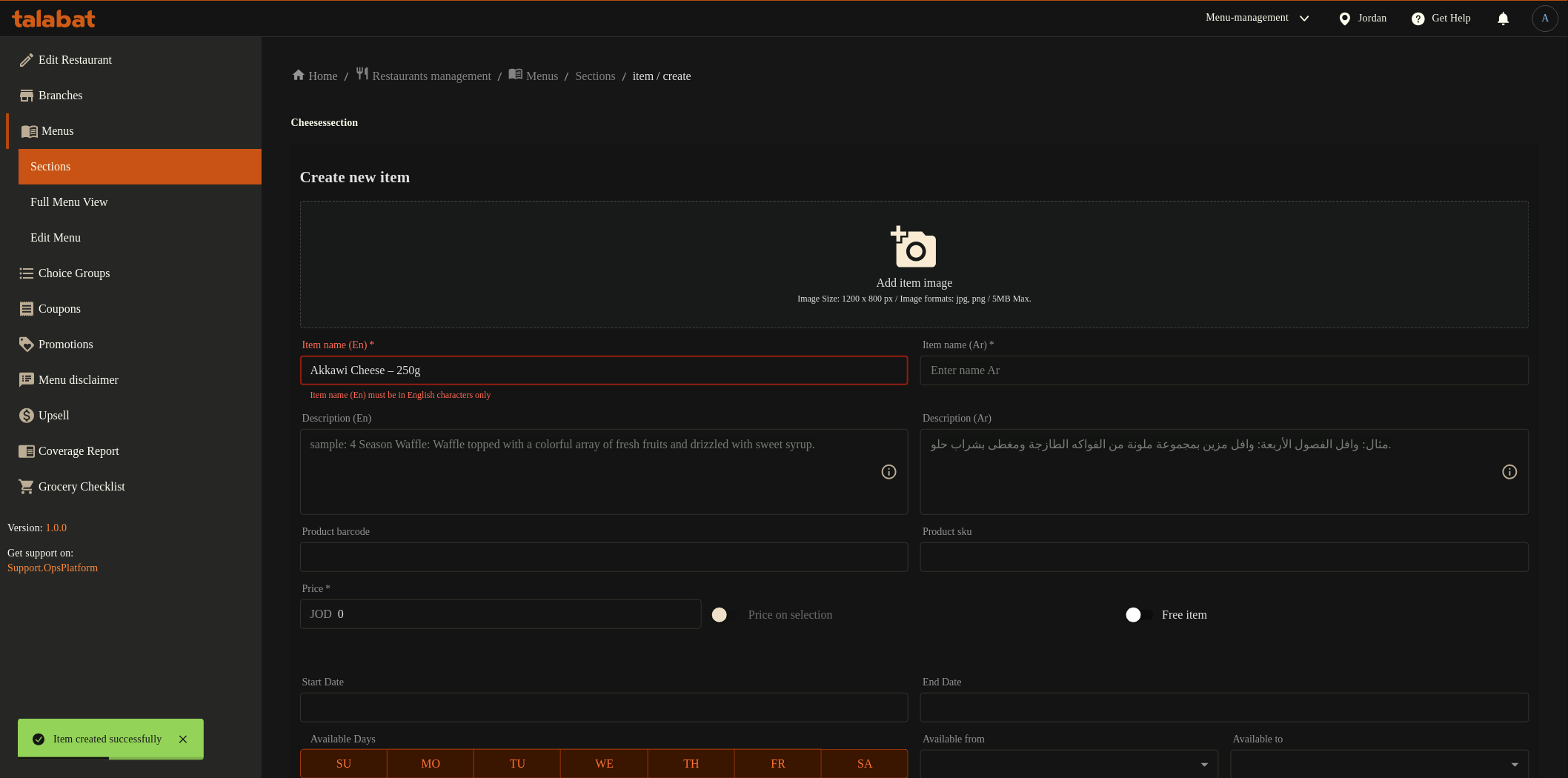
click at [400, 371] on input "Akkawi Cheese – 250g" at bounding box center [605, 370] width 609 height 30
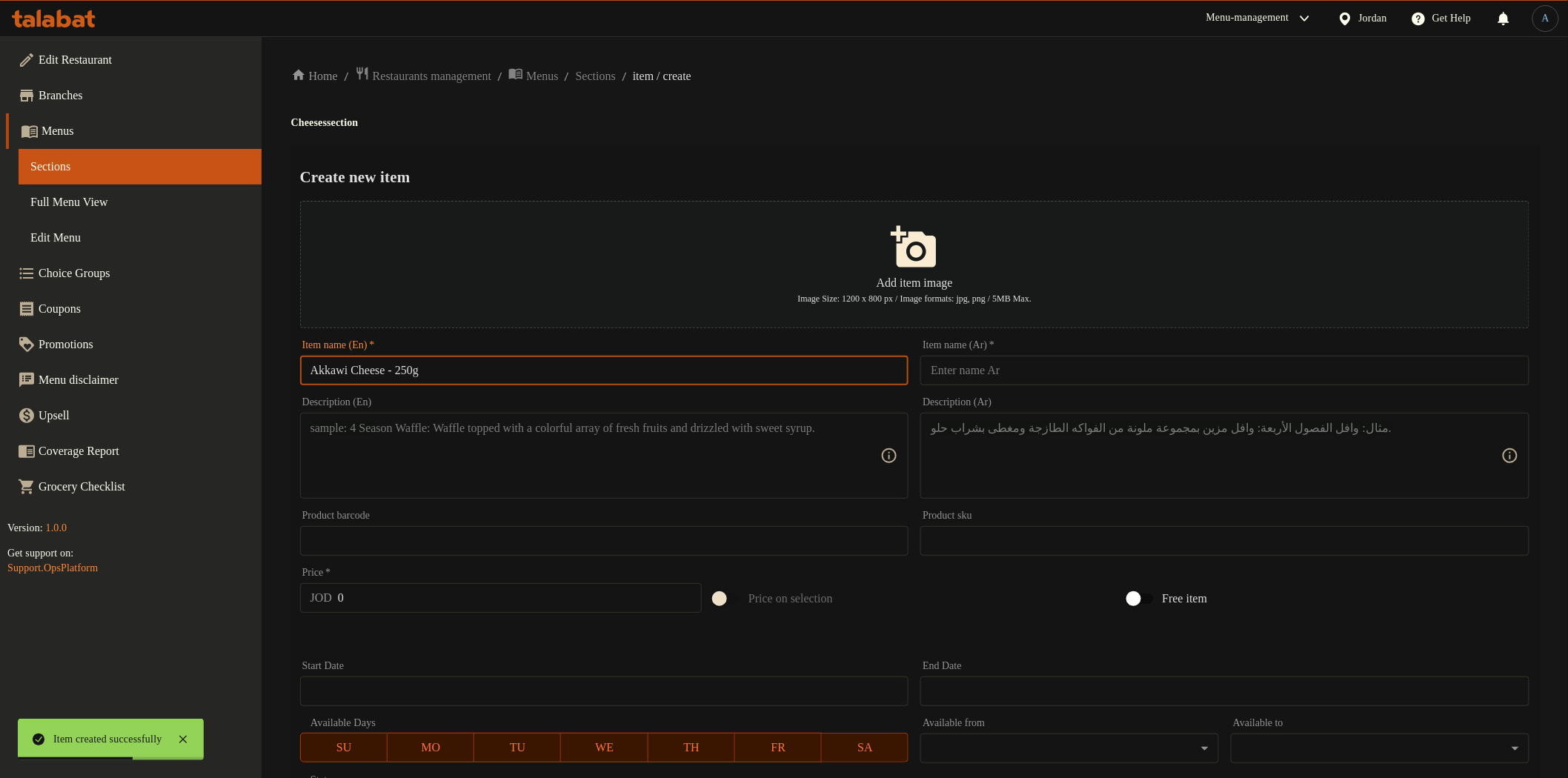
type input "Akkawi Cheese - 250g"
click at [953, 376] on input "text" at bounding box center [1225, 370] width 609 height 30
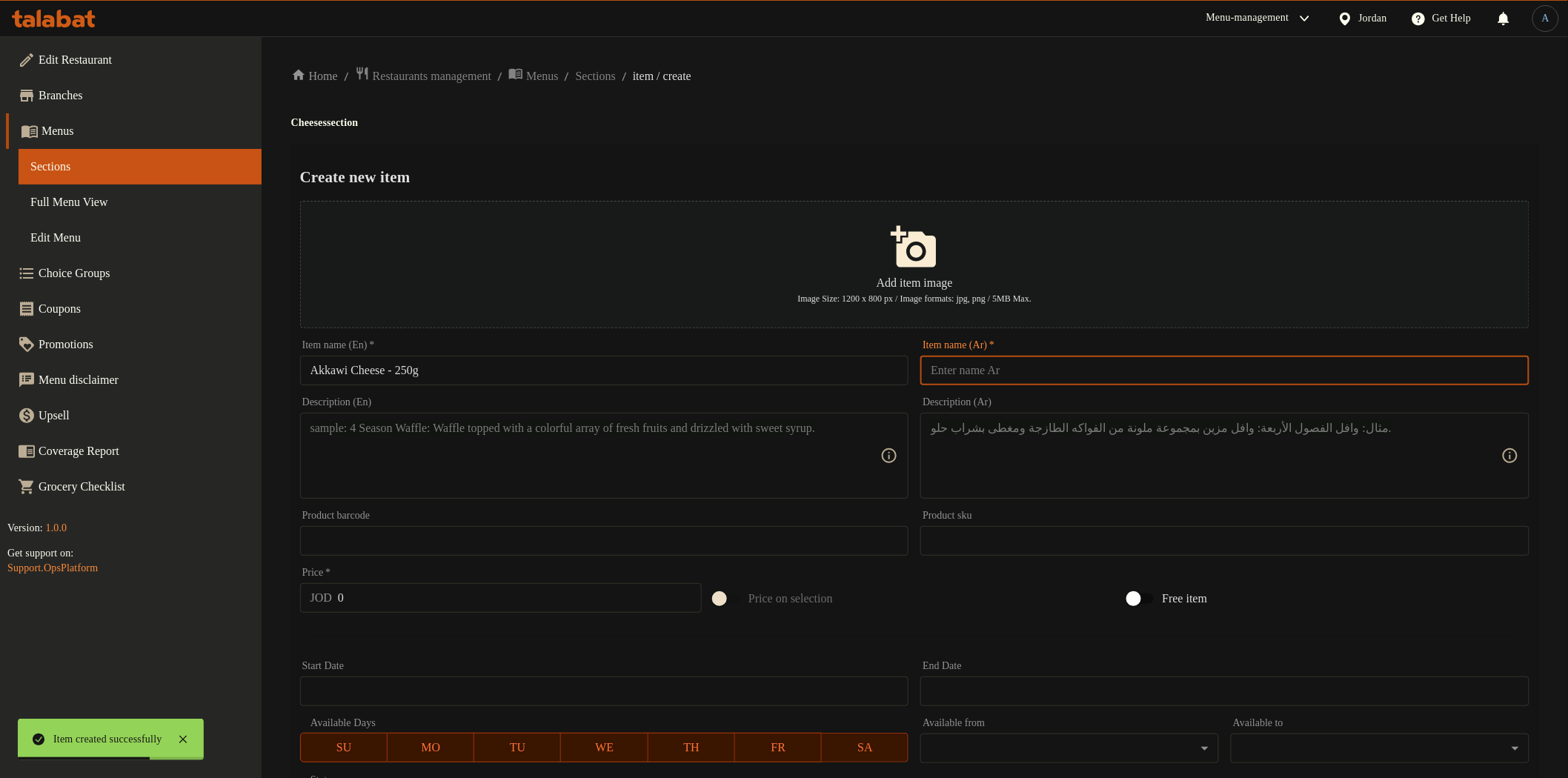
paste input "جبنة عكاوي 250غم"
type input "جبنة عكاوي 250غم"
click at [957, 144] on div "Create new item Add item image Image Size: 1200 x 800 px / Image formats: jpg, …" at bounding box center [914, 571] width 1247 height 855
click at [742, 493] on div "Description (En)" at bounding box center [605, 456] width 609 height 86
paste textarea "Soft Akkawi cheese with a mild, delicious flavor suitable for various uses"
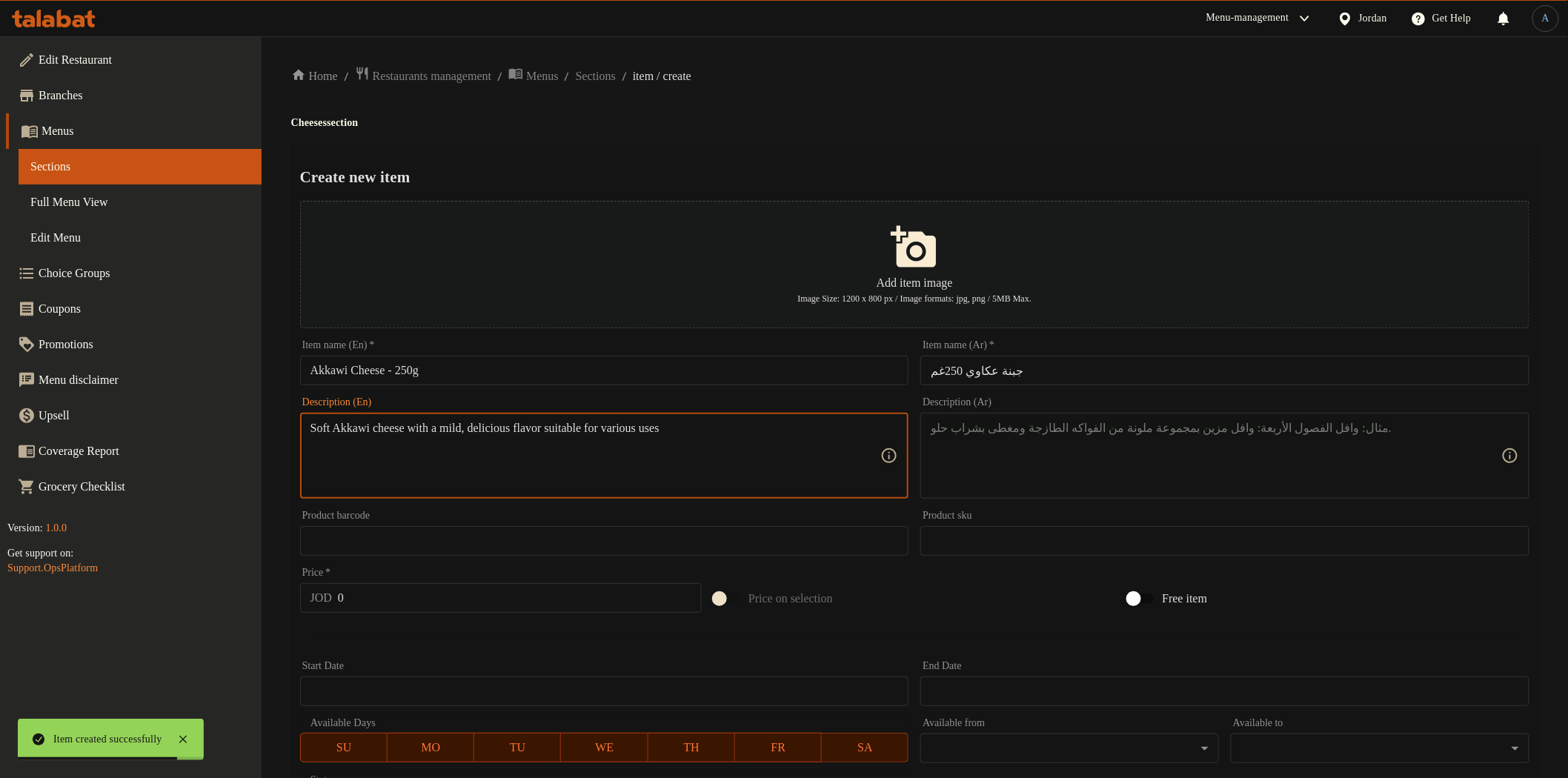
type textarea "Soft Akkawi cheese with a mild, delicious flavor suitable for various uses"
click at [1038, 456] on textarea at bounding box center [1216, 455] width 570 height 70
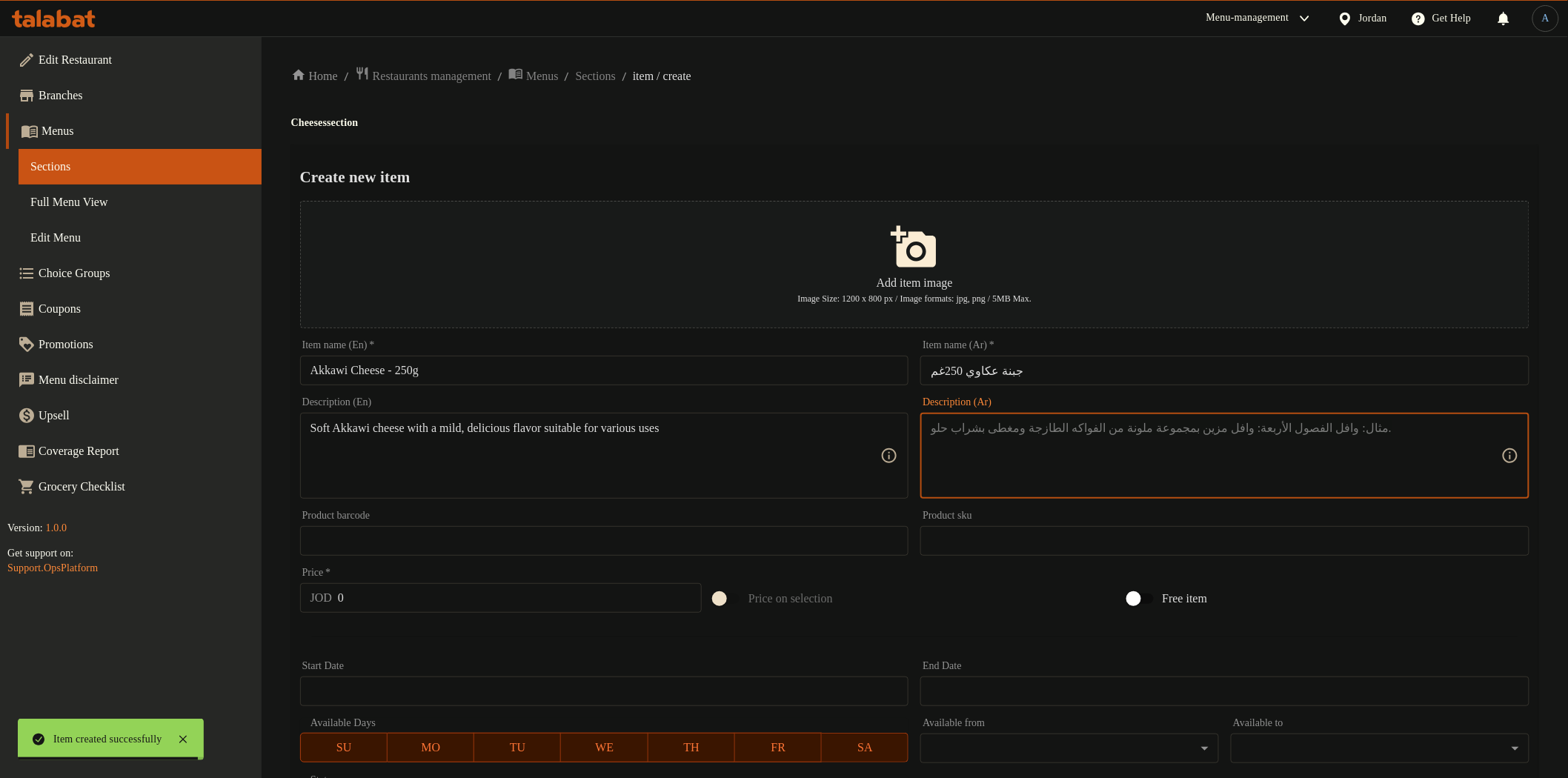
paste textarea "جبنة عكاوي ناعمة بطعم خفيف ولذيذ تناسب جميع الاستخدامات."
type textarea "جبنة عكاوي ناعمة بطعم خفيف ولذيذ تناسب جميع الاستخدامات."
click at [951, 53] on div "Home / Restaurants management / Menus / Sections / item / create Cheeses sectio…" at bounding box center [914, 538] width 1307 height 1004
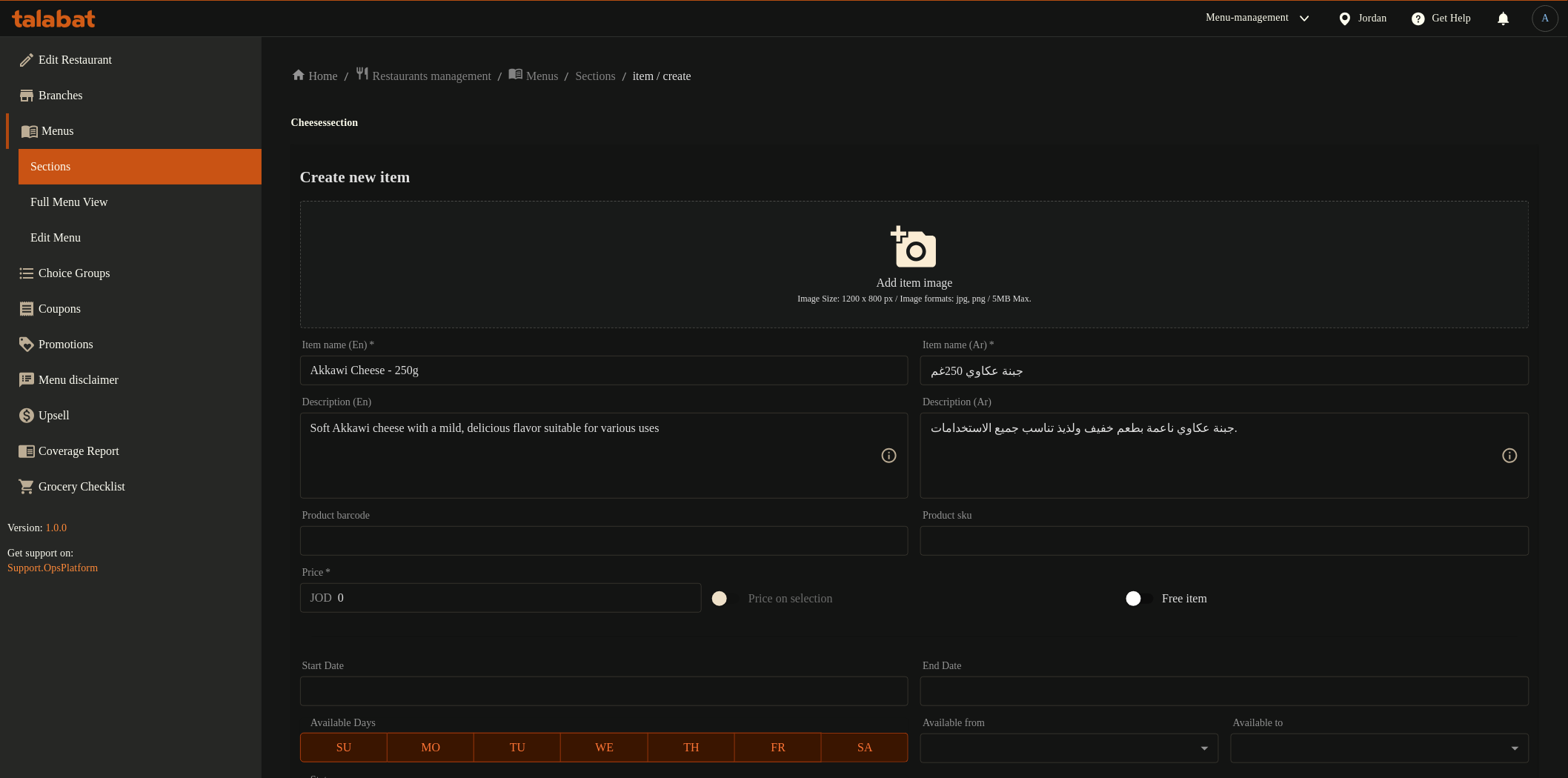
click at [546, 596] on input "0" at bounding box center [519, 597] width 364 height 30
paste input "2"
type input "2"
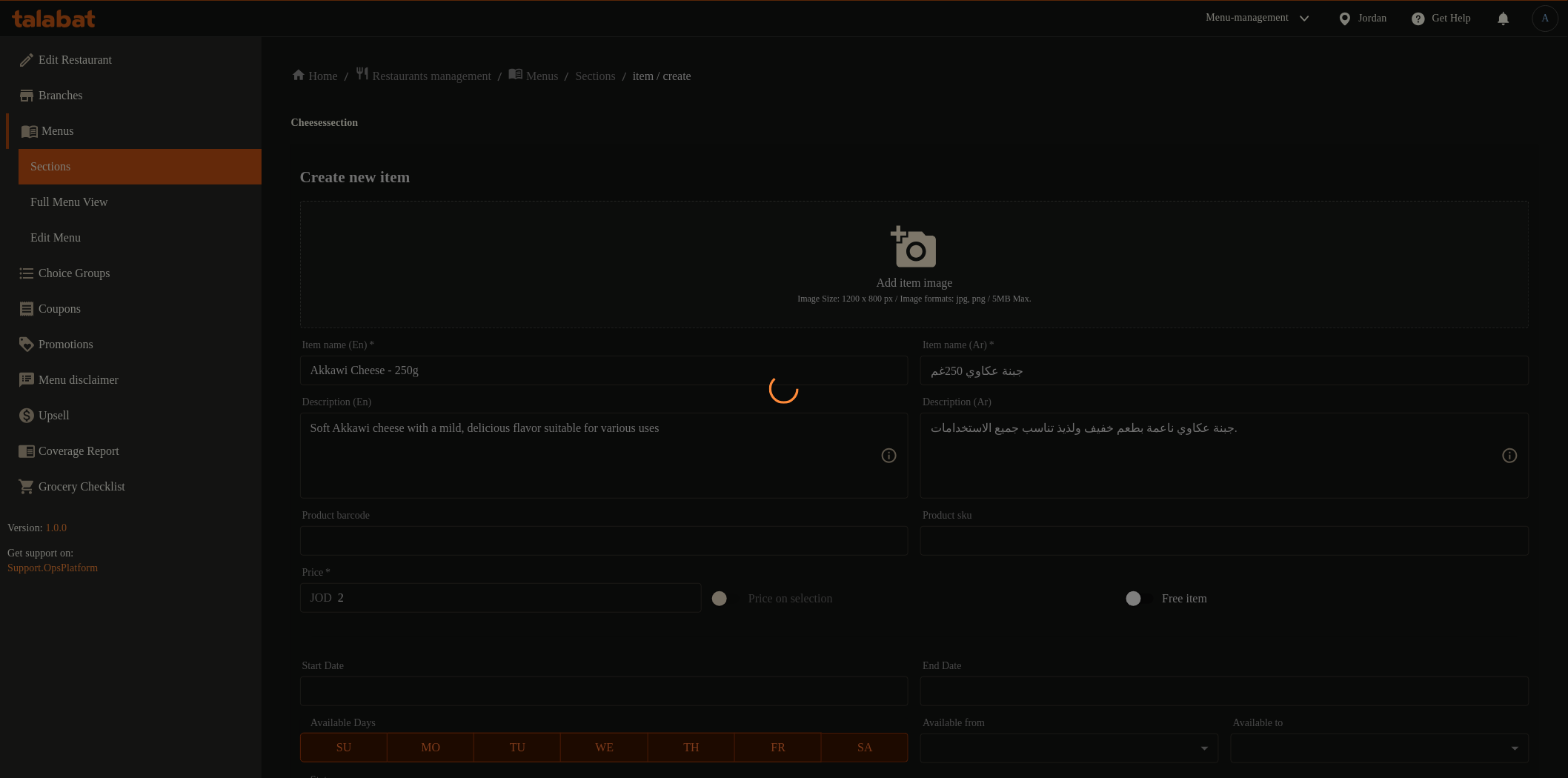
type input "0"
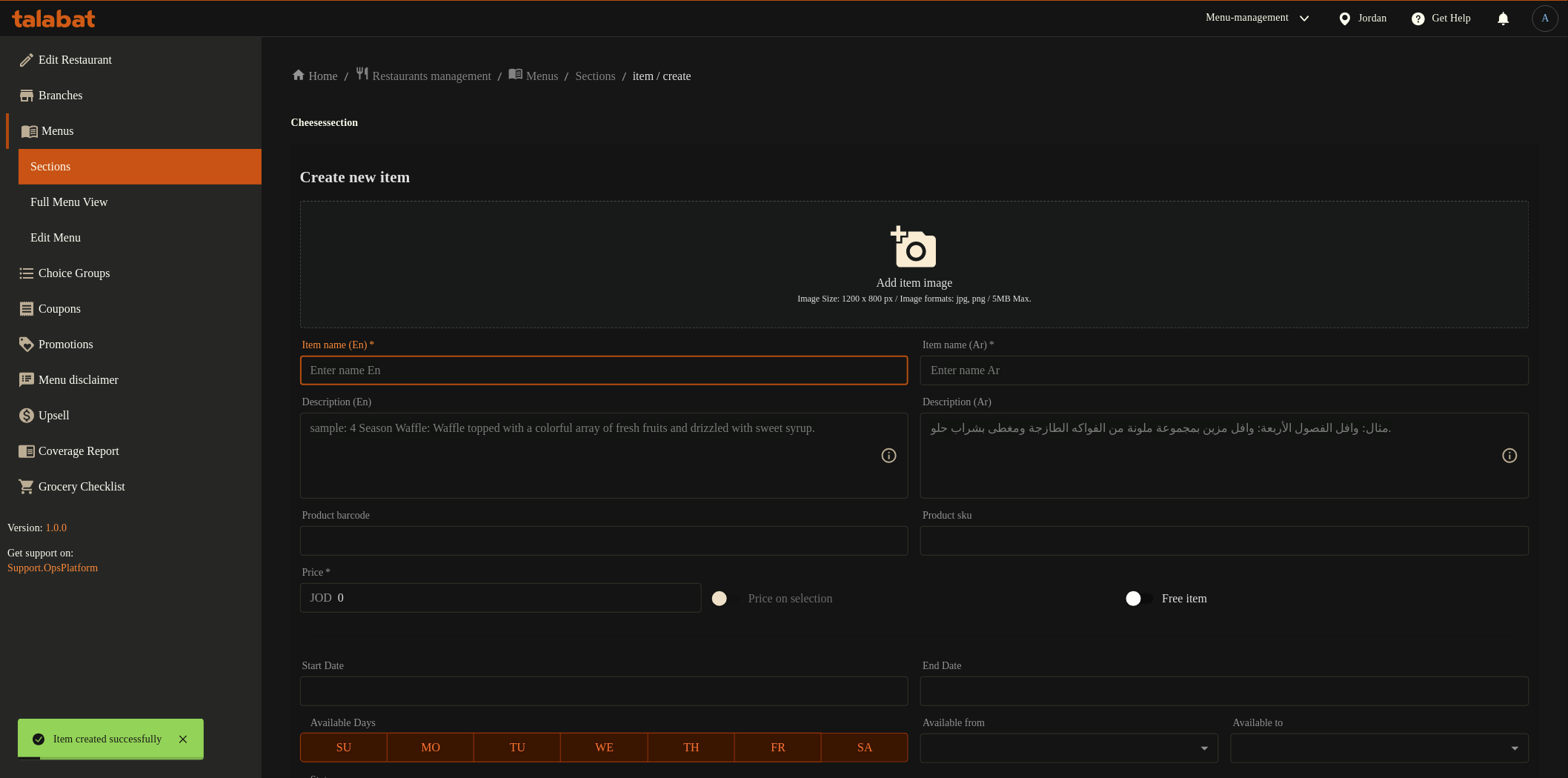
click at [500, 356] on input "text" at bounding box center [605, 370] width 609 height 30
paste input "Sweet Screw Cheese – 250g"
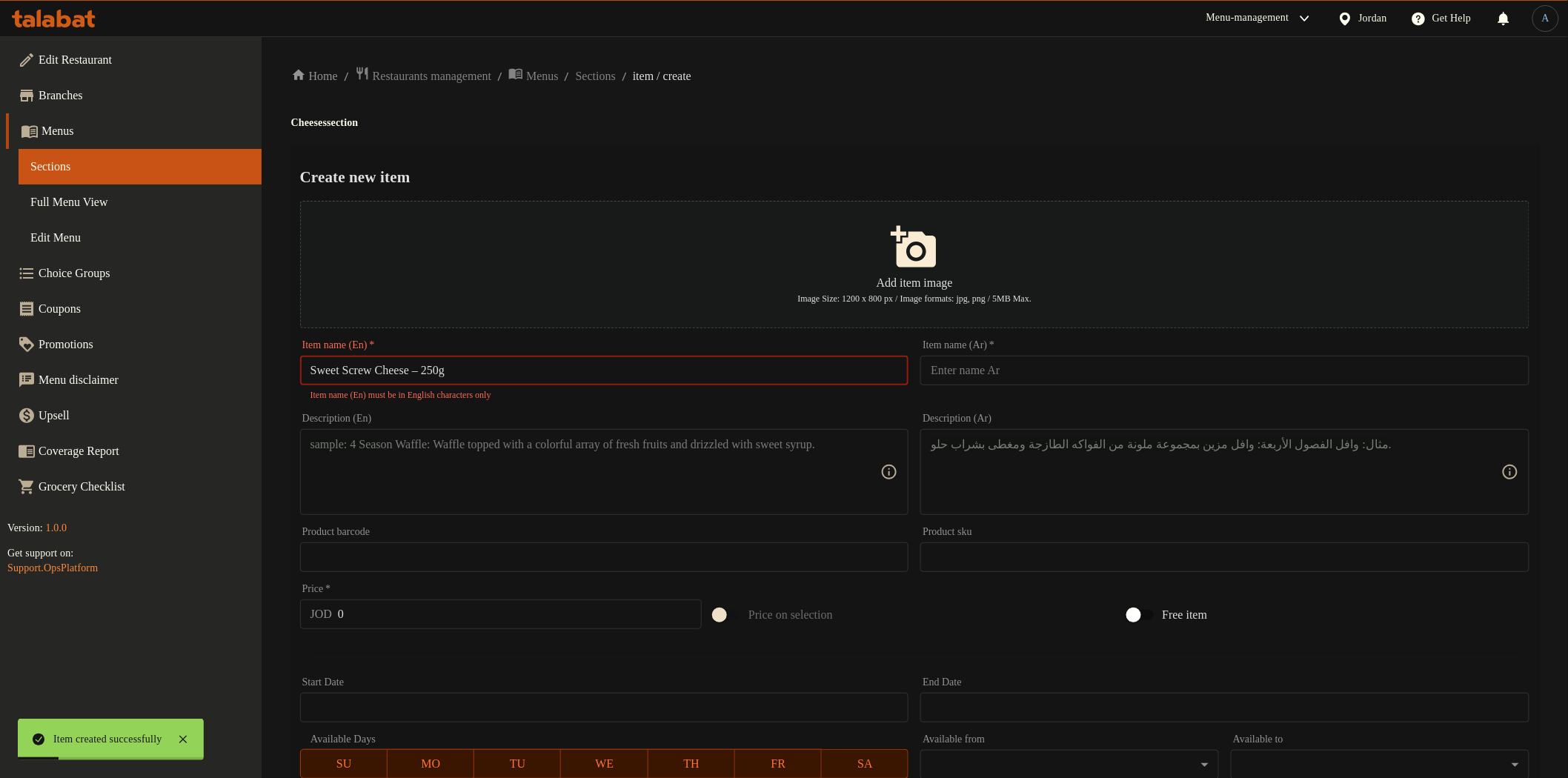
click at [431, 369] on input "Sweet Screw Cheese – 250g" at bounding box center [605, 370] width 609 height 30
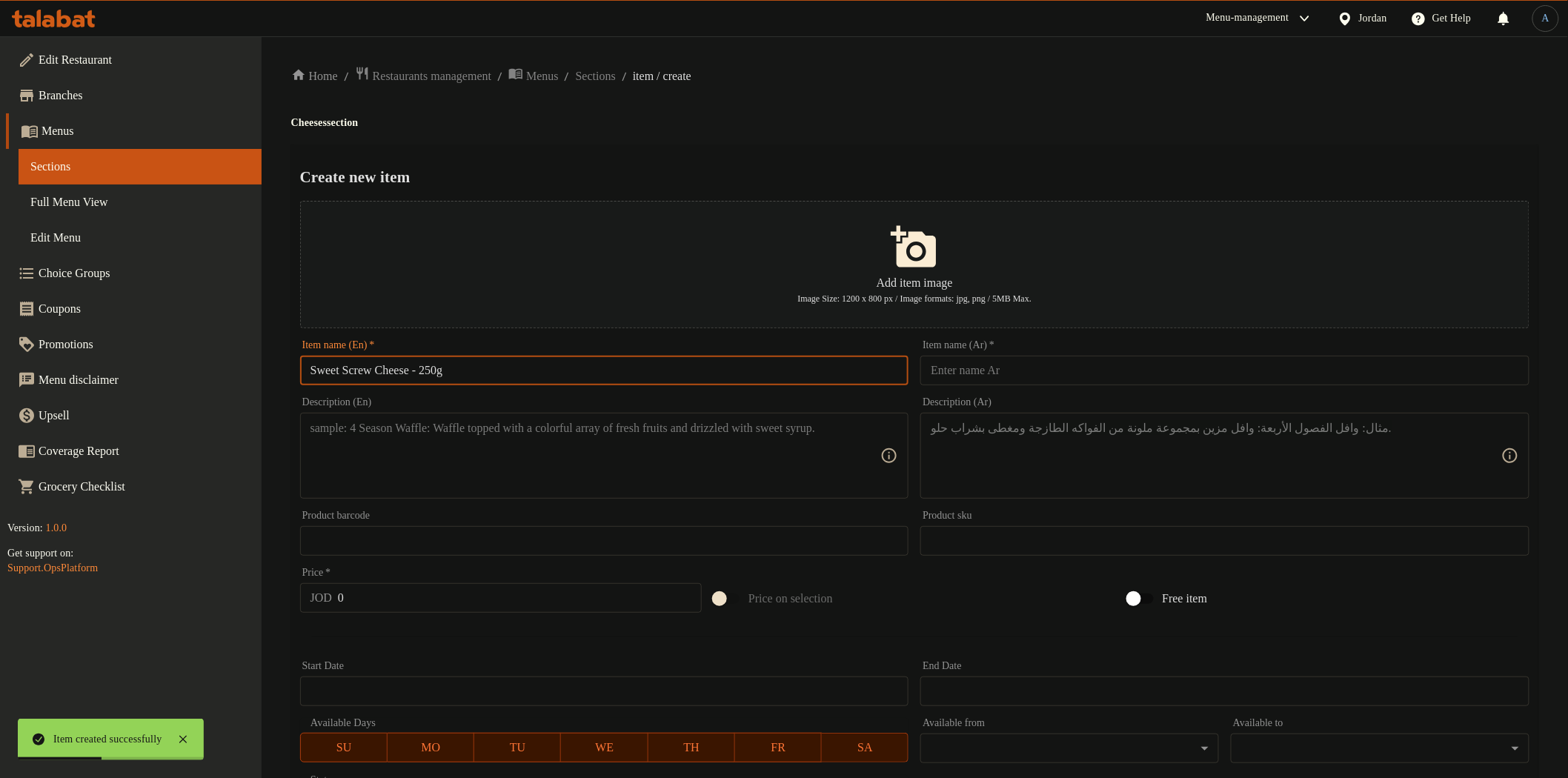
type input "Sweet Screw Cheese - 250g"
click at [651, 159] on div "Create new item Add item image Image Size: 1200 x 800 px / Image formats: jpg, …" at bounding box center [914, 571] width 1247 height 855
click at [1076, 381] on input "text" at bounding box center [1225, 370] width 609 height 30
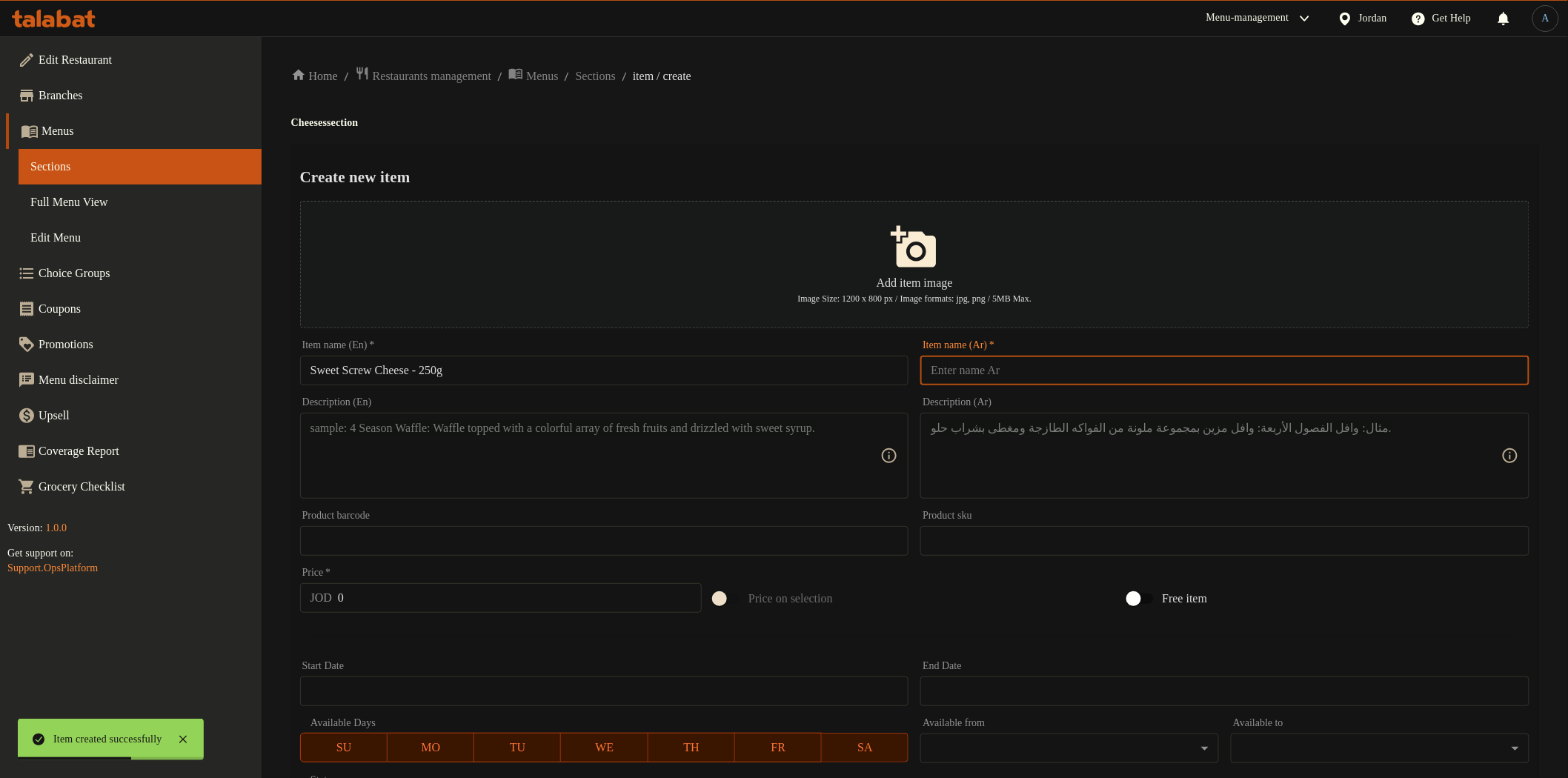
paste input "جبنة براغي حلوه 250غم"
type input "جبنة براغي حلوه 250غم"
click at [1071, 160] on div "Create new item Add item image Image Size: 1200 x 800 px / Image formats: jpg, …" at bounding box center [914, 571] width 1247 height 855
click at [594, 365] on input "Sweet Screw Cheese - 250g" at bounding box center [605, 370] width 609 height 30
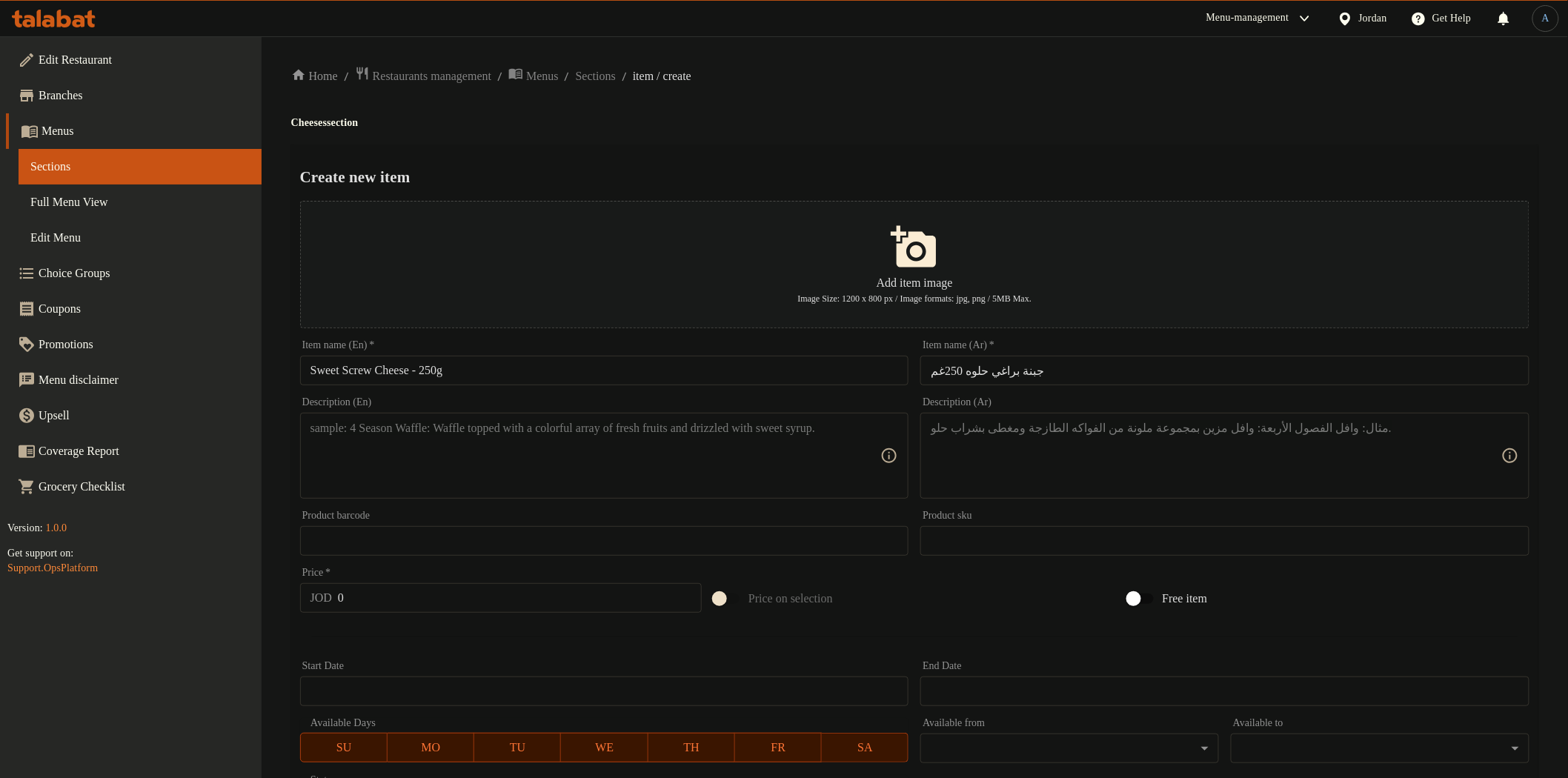
click at [832, 116] on h4 "Cheeses section" at bounding box center [914, 122] width 1247 height 14
drag, startPoint x: 1050, startPoint y: 374, endPoint x: 966, endPoint y: 372, distance: 84.0
click at [966, 372] on input "جبنة براغي حلوه 250غم" at bounding box center [1225, 370] width 609 height 30
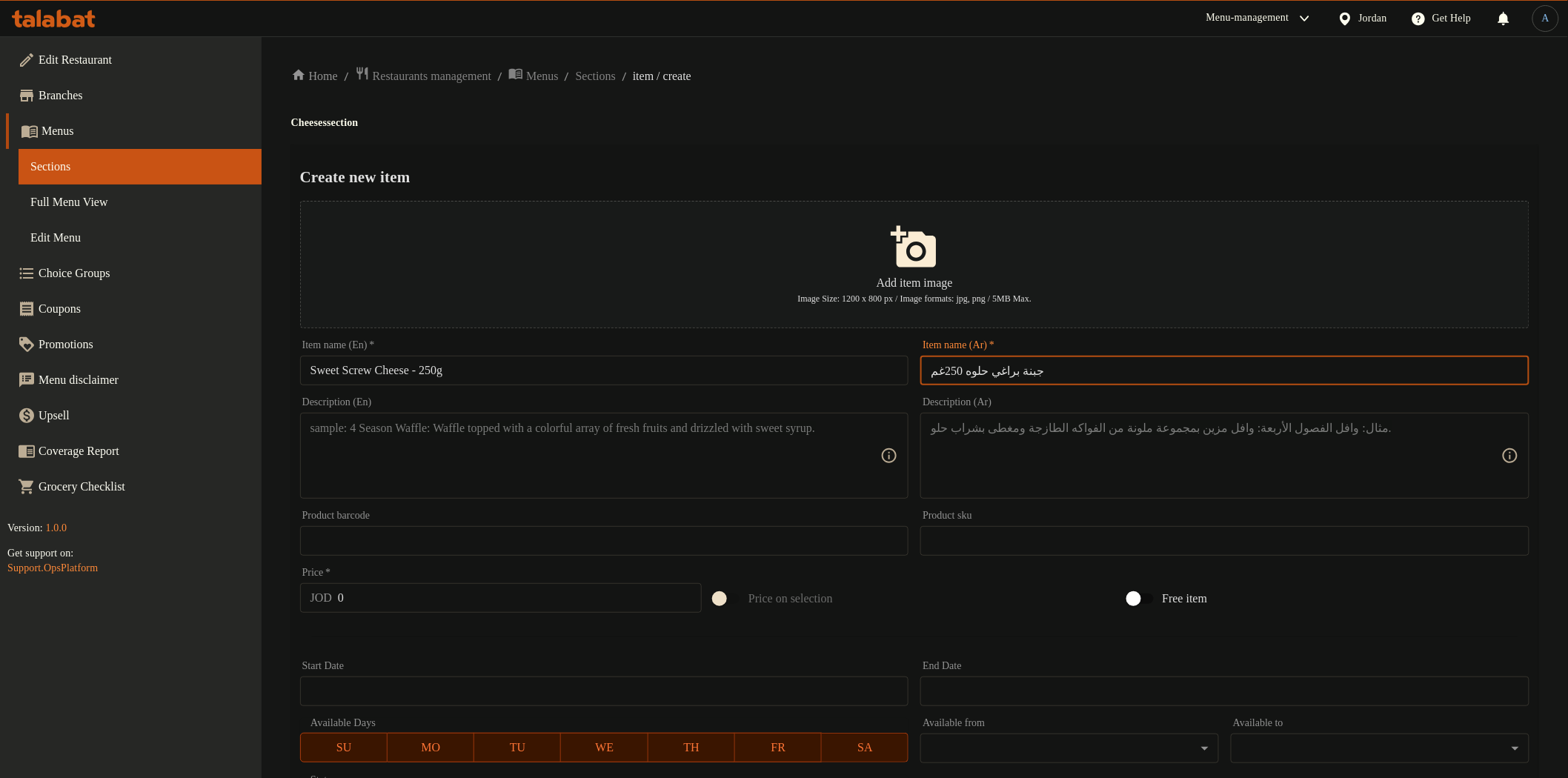
click at [966, 372] on input "جبنة براغي حلوه 250غم" at bounding box center [1225, 370] width 609 height 30
click at [981, 95] on div "Home / Restaurants management / Menus / Sections / item / create Cheeses sectio…" at bounding box center [914, 538] width 1247 height 944
click at [979, 95] on div "Home / Restaurants management / Menus / Sections / item / create Cheeses sectio…" at bounding box center [914, 538] width 1247 height 944
click at [1053, 372] on input "جبنة براغي حلوه 250غم" at bounding box center [1225, 370] width 609 height 30
click at [903, 120] on h4 "Cheeses section" at bounding box center [914, 122] width 1247 height 14
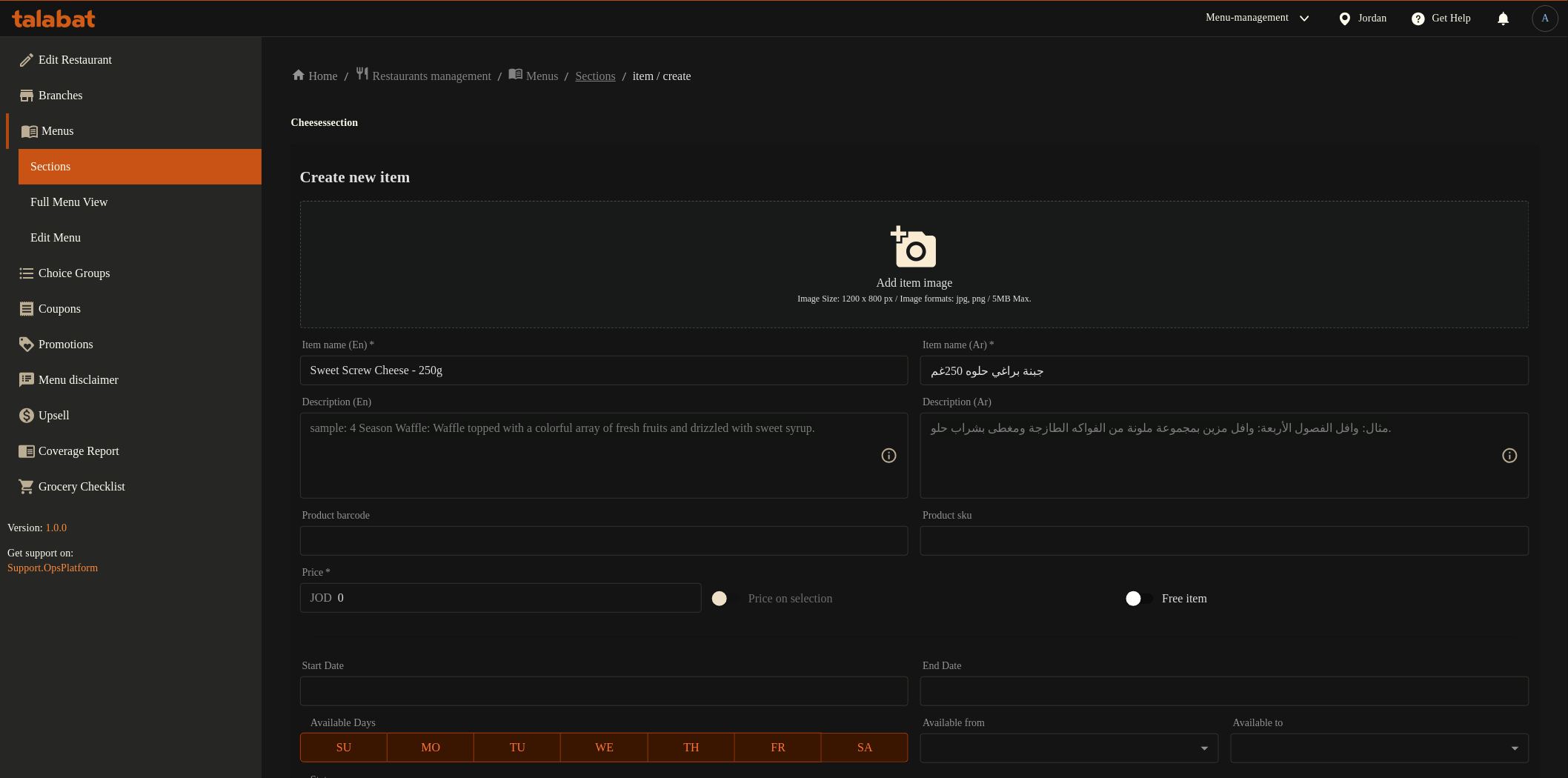
click at [615, 76] on span "Sections" at bounding box center [596, 76] width 40 height 18
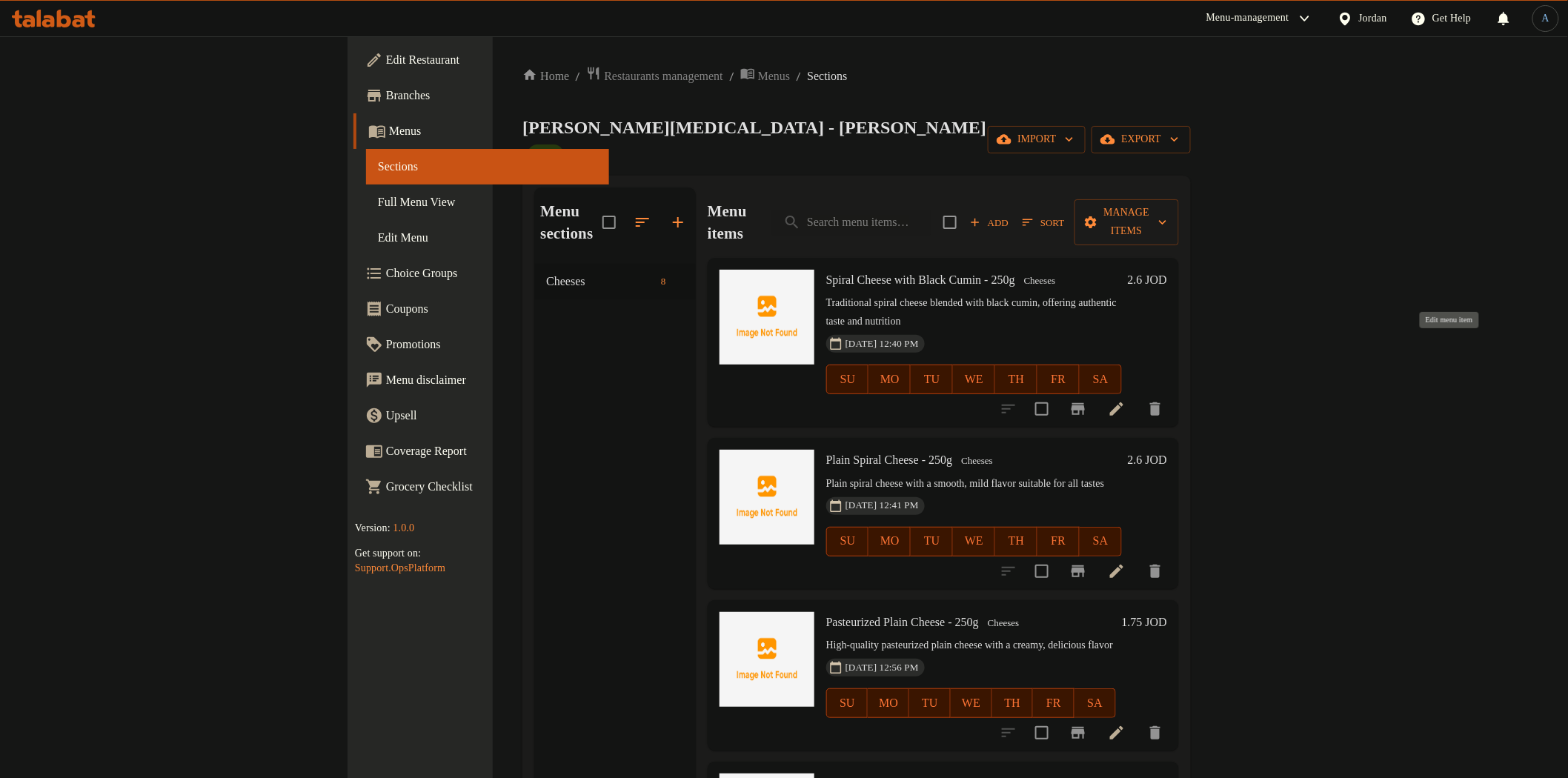
click at [1125, 401] on icon at bounding box center [1117, 409] width 18 height 18
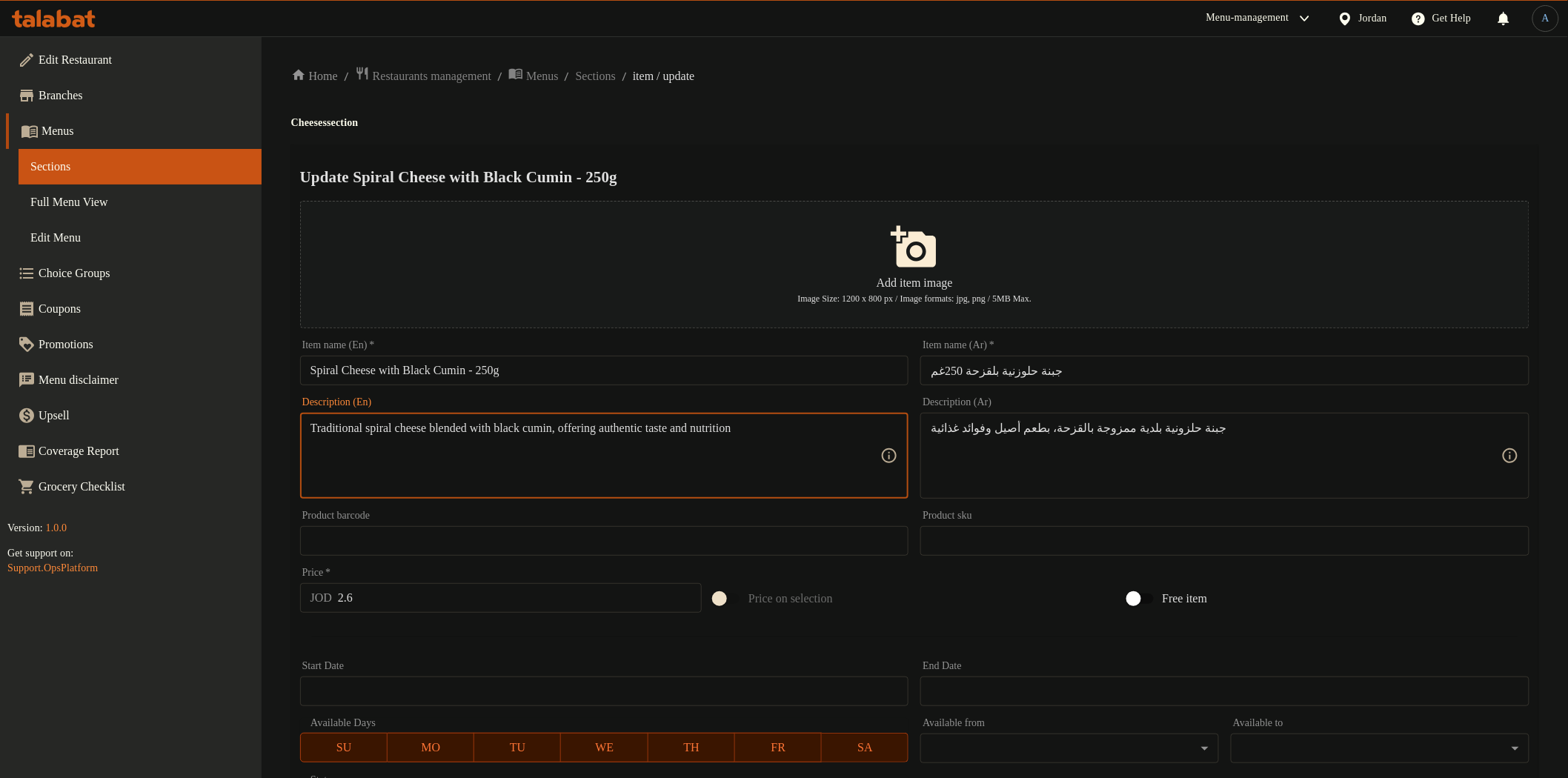
click at [863, 125] on h4 "Cheeses section" at bounding box center [914, 122] width 1247 height 14
click at [541, 426] on textarea "Traditional spiral cheese blended with black cumin, offering authentic taste an…" at bounding box center [595, 455] width 570 height 70
click at [716, 174] on h2 "Update Spiral Cheese with Black Cumin - 250g" at bounding box center [915, 177] width 1229 height 22
click at [615, 71] on span "Sections" at bounding box center [596, 76] width 40 height 18
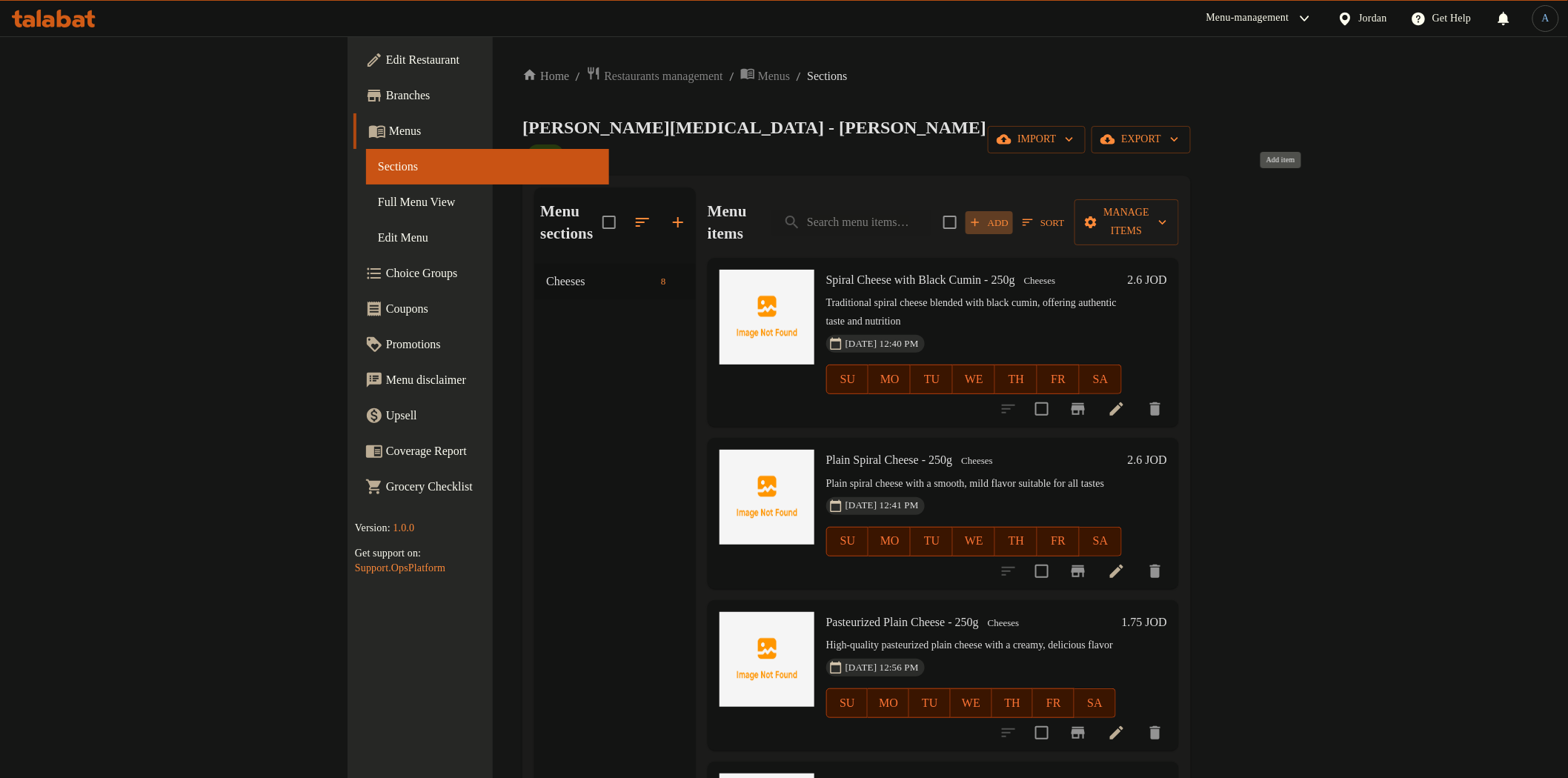
click at [1009, 214] on span "Add" at bounding box center [990, 223] width 40 height 17
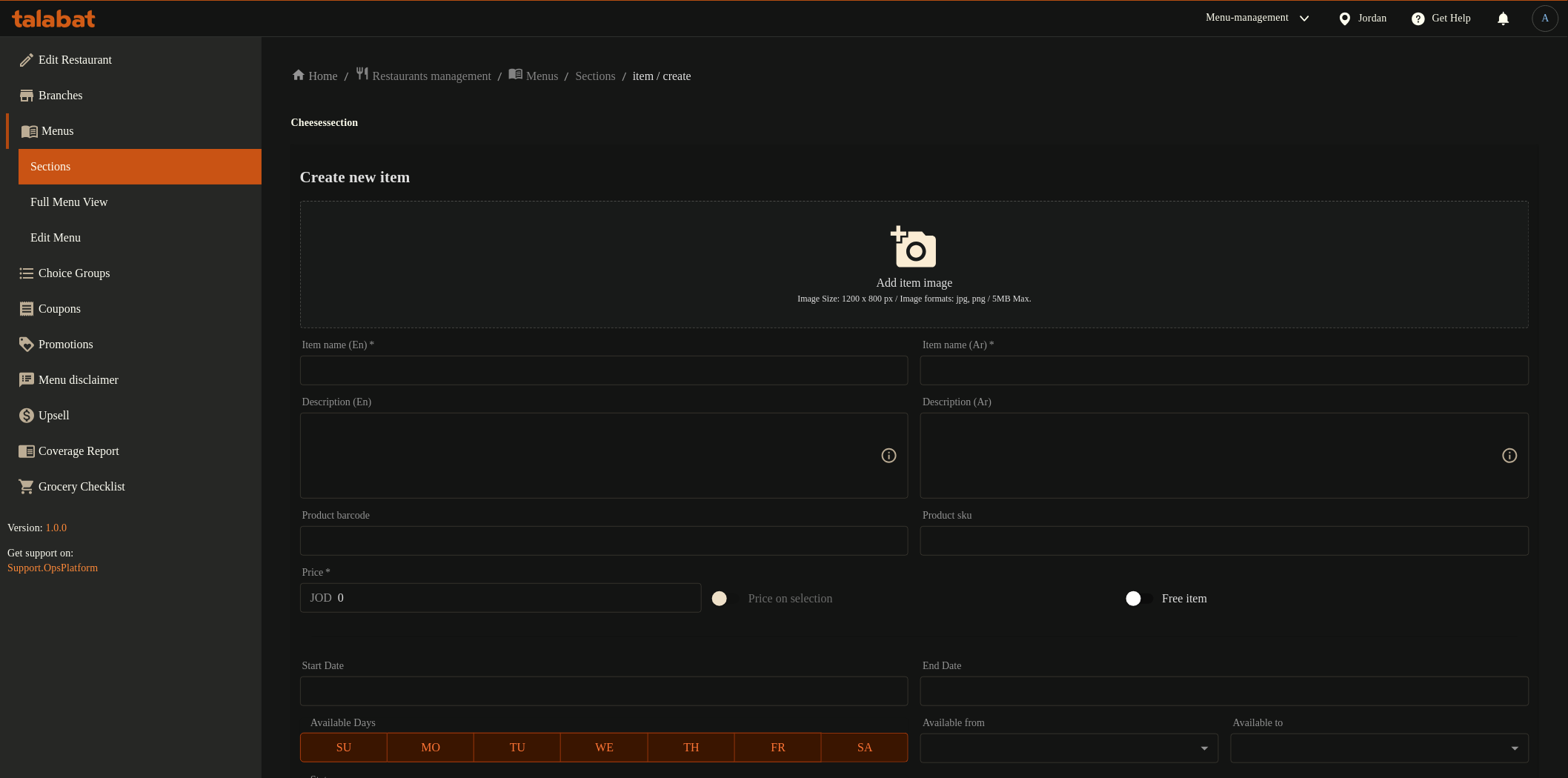
click at [667, 375] on input "text" at bounding box center [605, 370] width 609 height 30
paste input "Sweet Screw Cheese – 250g"
type input "Sweet Screw Cheese – 250g"
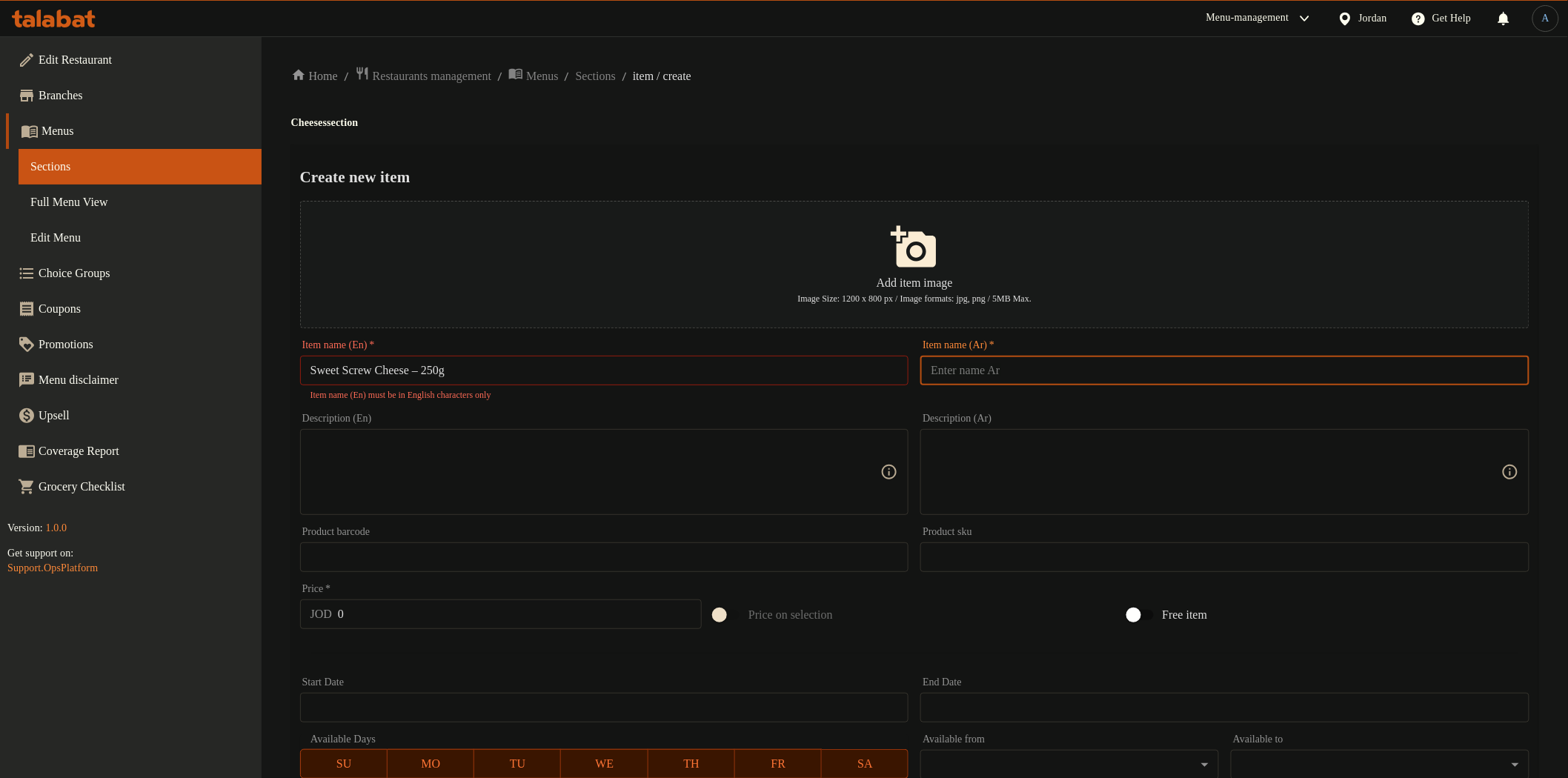
click at [997, 380] on input "text" at bounding box center [1225, 370] width 609 height 30
paste input "جبنة براغي حلوه 250غم"
type input "جبنة براغي حلوه 250غم"
click at [440, 368] on input "Sweet Screw Cheese – 250g" at bounding box center [605, 370] width 609 height 30
click at [436, 372] on input "Sweet Screw Cheese – 250g" at bounding box center [605, 370] width 609 height 30
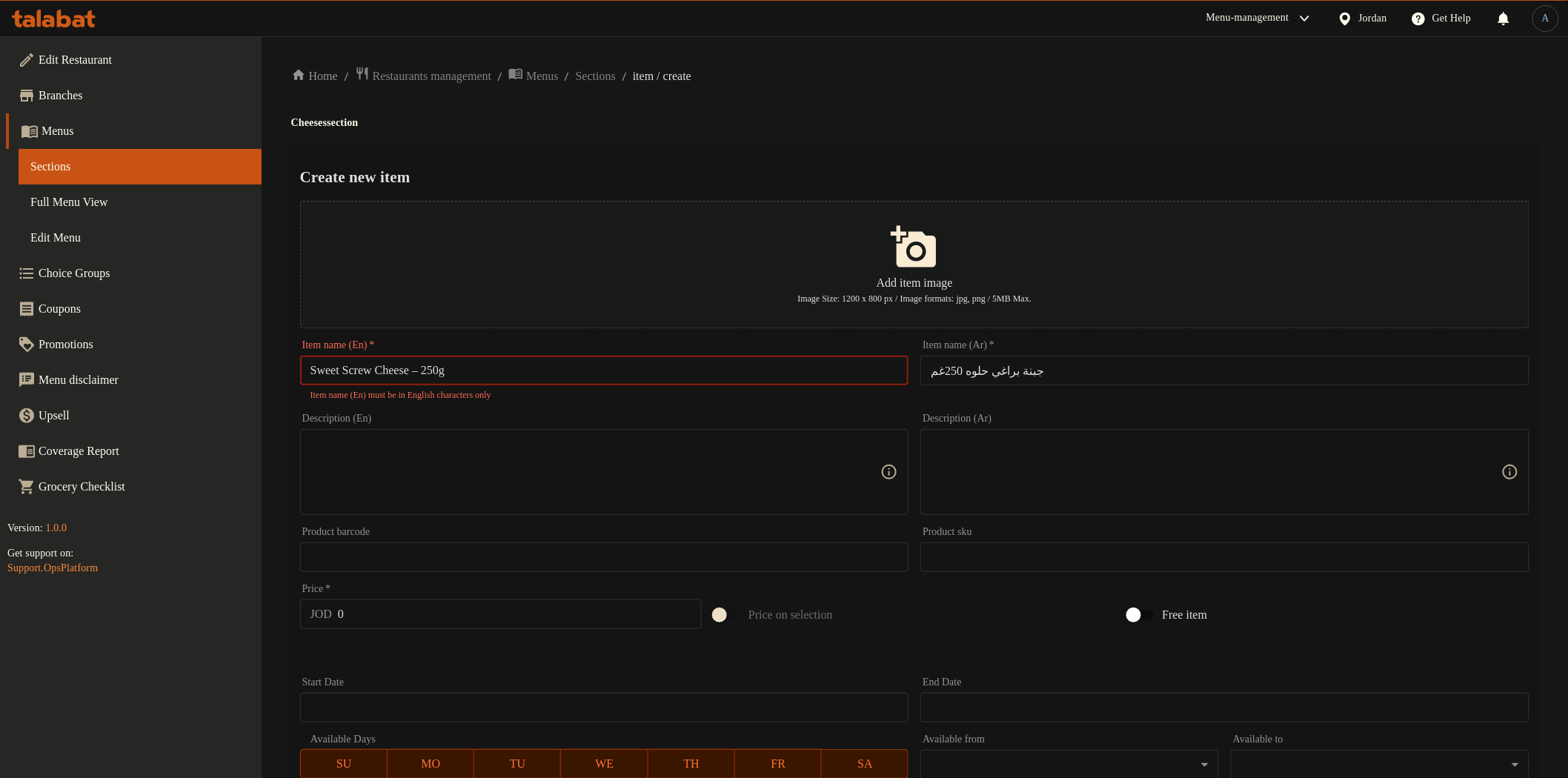
click at [433, 372] on input "Sweet Screw Cheese – 250g" at bounding box center [605, 370] width 609 height 30
type input "Sweet Screw Cheese - 250g"
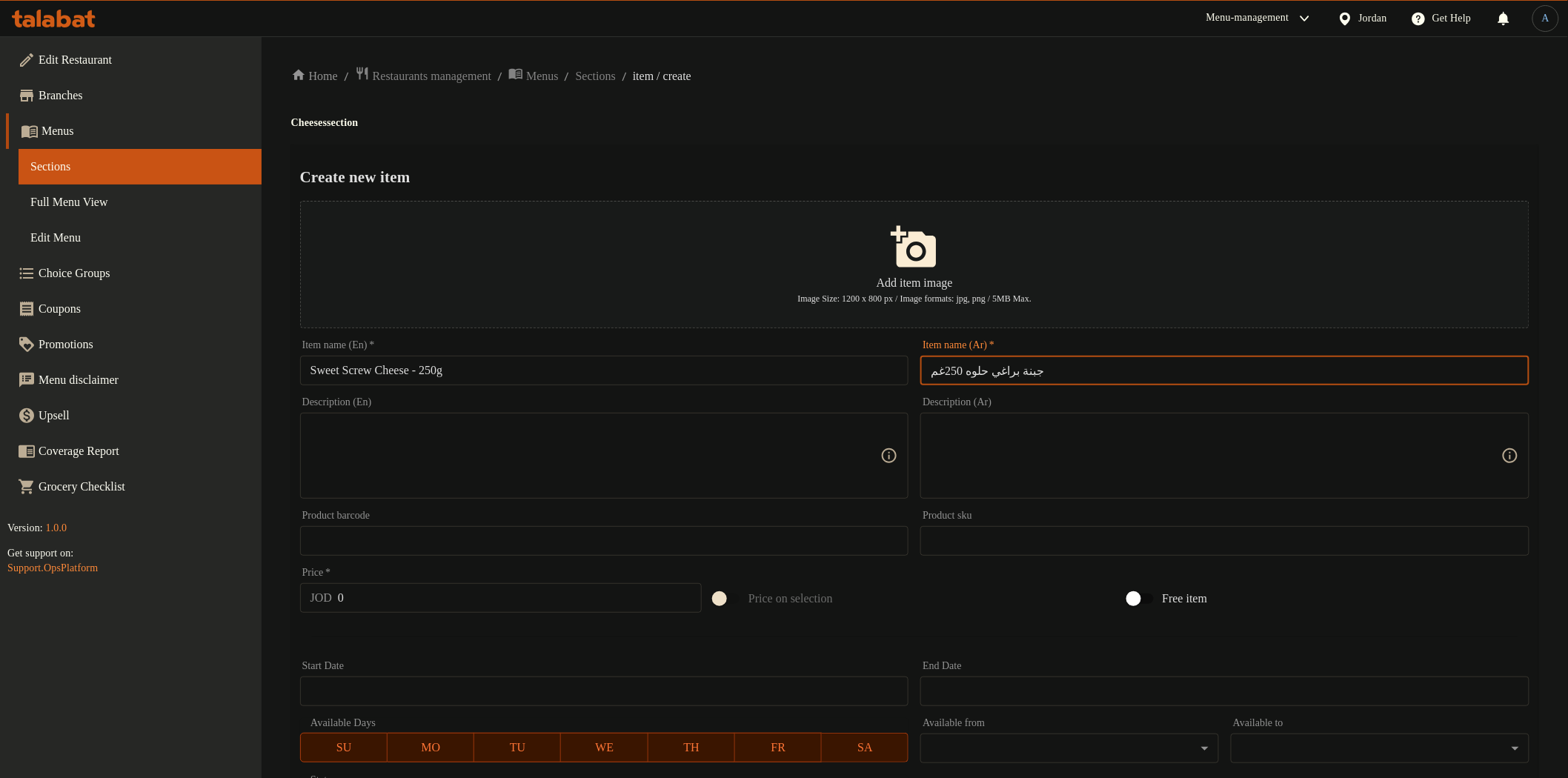
click at [1138, 368] on input "جبنة براغي حلوه 250غم" at bounding box center [1225, 370] width 609 height 30
click at [1217, 512] on div "Product sku Product sku" at bounding box center [1225, 533] width 609 height 45
click at [376, 372] on input "Sweet Screw Cheese - 250g" at bounding box center [605, 370] width 609 height 30
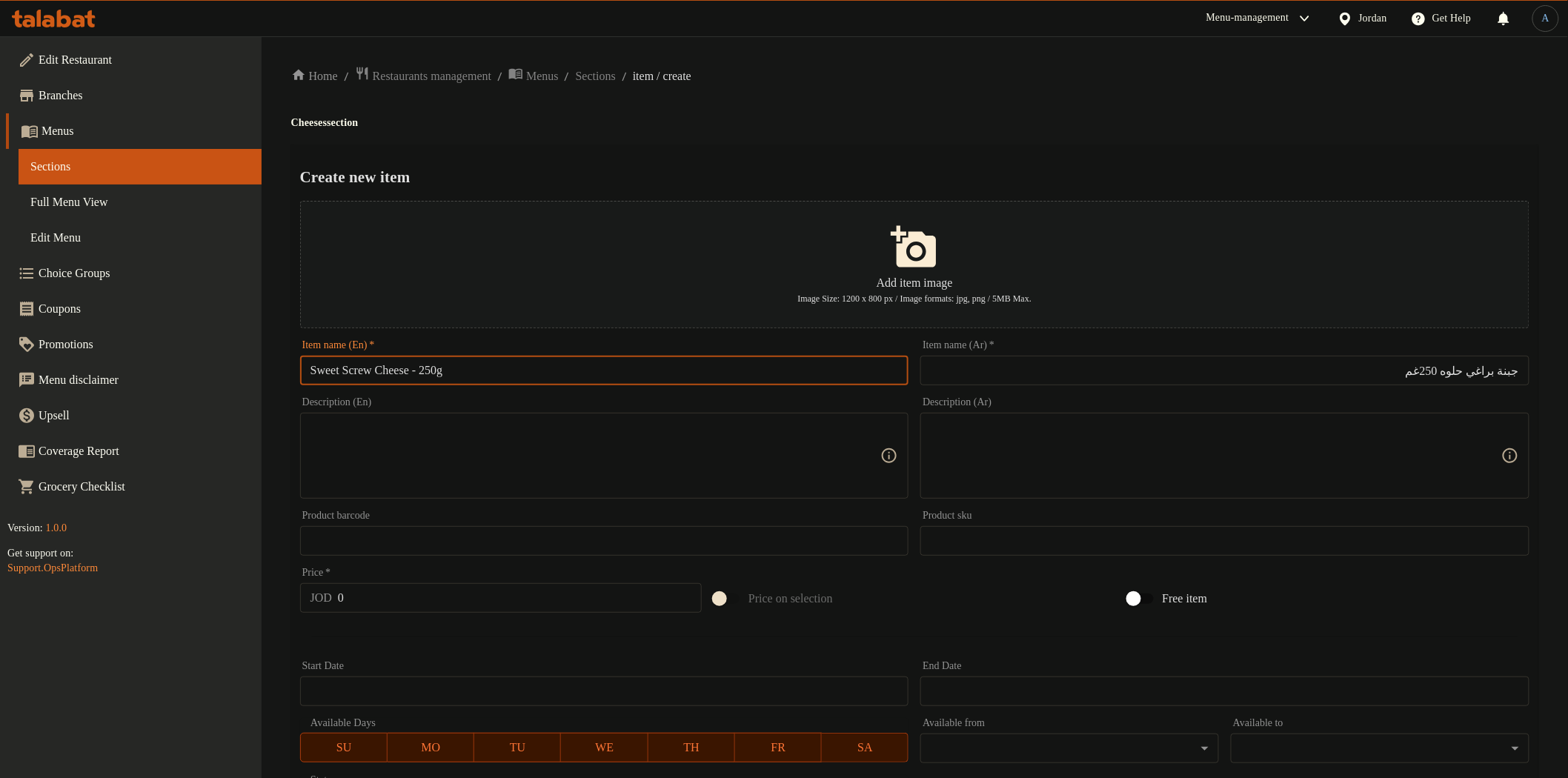
click at [376, 372] on input "Sweet Screw Cheese - 250g" at bounding box center [605, 370] width 609 height 30
click at [1327, 76] on ol "Home / Restaurants management / Menus / Sections / item / create" at bounding box center [914, 76] width 1247 height 20
click at [580, 378] on input "Sweet Screw Cheese - 250g" at bounding box center [605, 370] width 609 height 30
click at [1429, 158] on div "Create new item Add item image Image Size: 1200 x 800 px / Image formats: jpg, …" at bounding box center [914, 571] width 1247 height 855
click at [1086, 467] on textarea at bounding box center [1216, 455] width 570 height 70
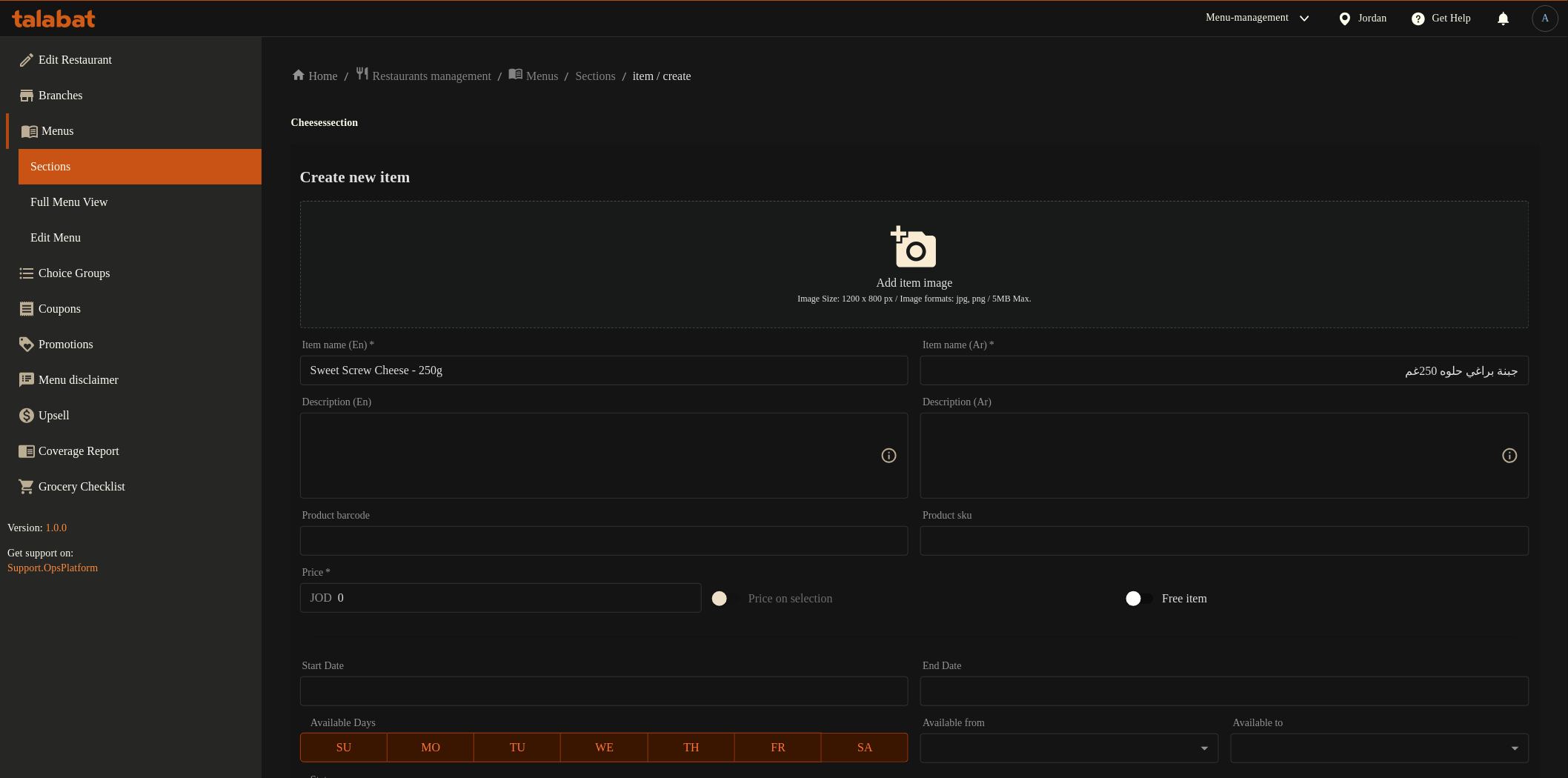
paste textarea "جبنة براغي حلوة بلدية، تجمع بين الطعم المميز والشكل الجذاب."
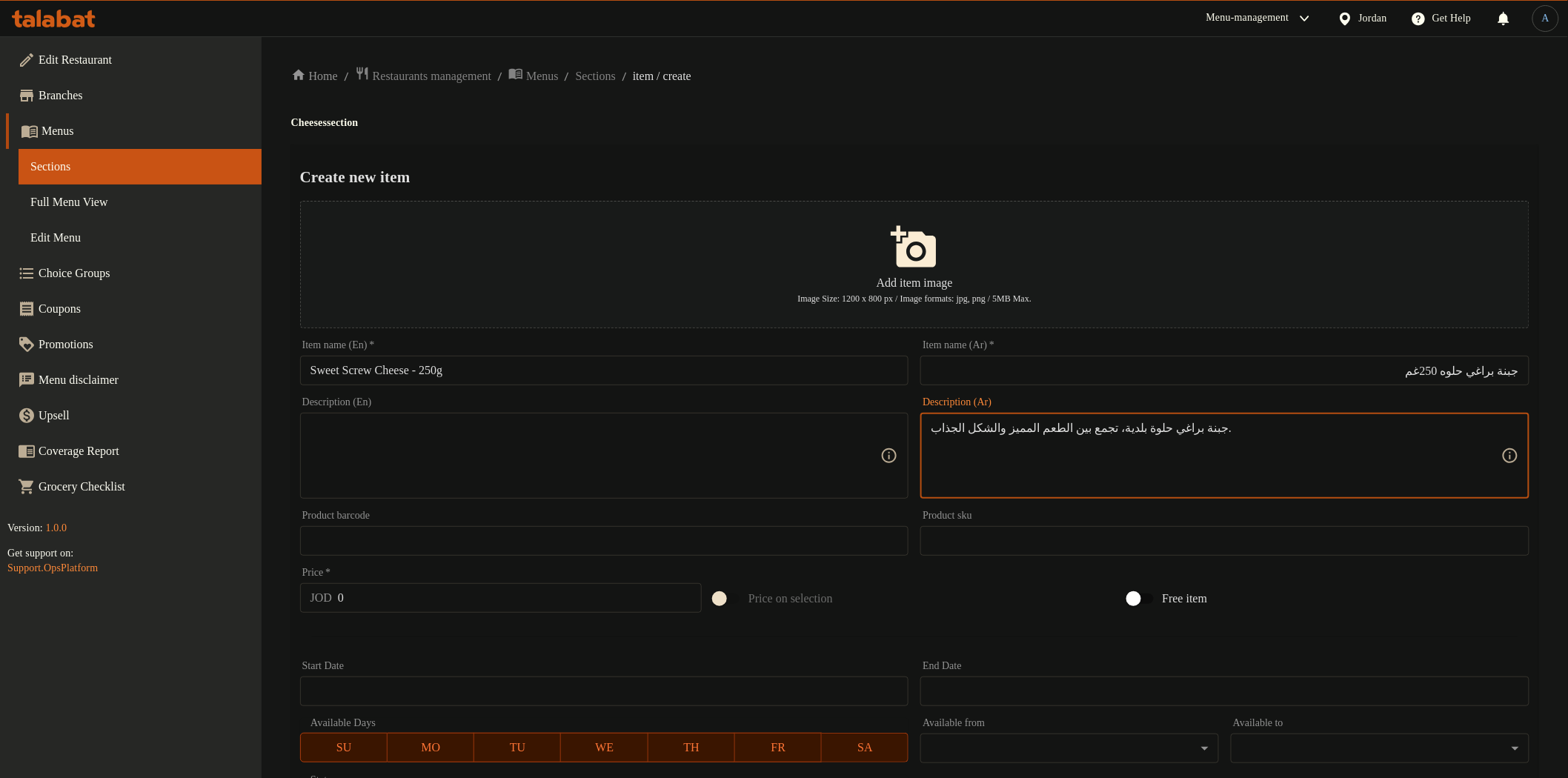
type textarea "جبنة براغي حلوة بلدية، تجمع بين الطعم المميز والشكل الجذاب."
click at [702, 461] on textarea at bounding box center [595, 455] width 570 height 70
paste textarea "Traditional sweet screw-shaped cheese, combining delightful taste with appealin…"
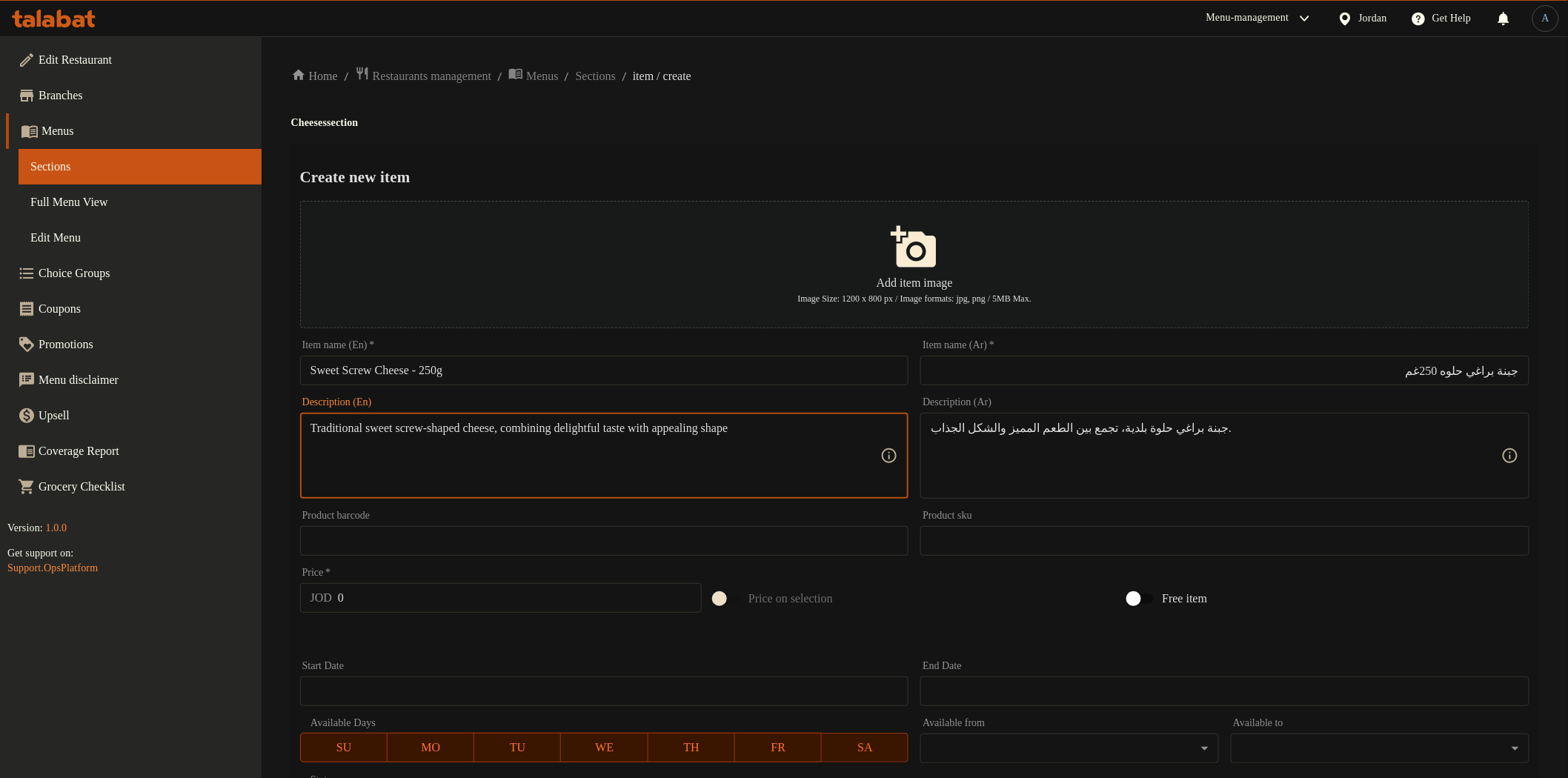
type textarea "Traditional sweet screw-shaped cheese, combining delightful taste with appealin…"
click at [470, 581] on div "Price   * JOD 0 Price *" at bounding box center [501, 590] width 401 height 45
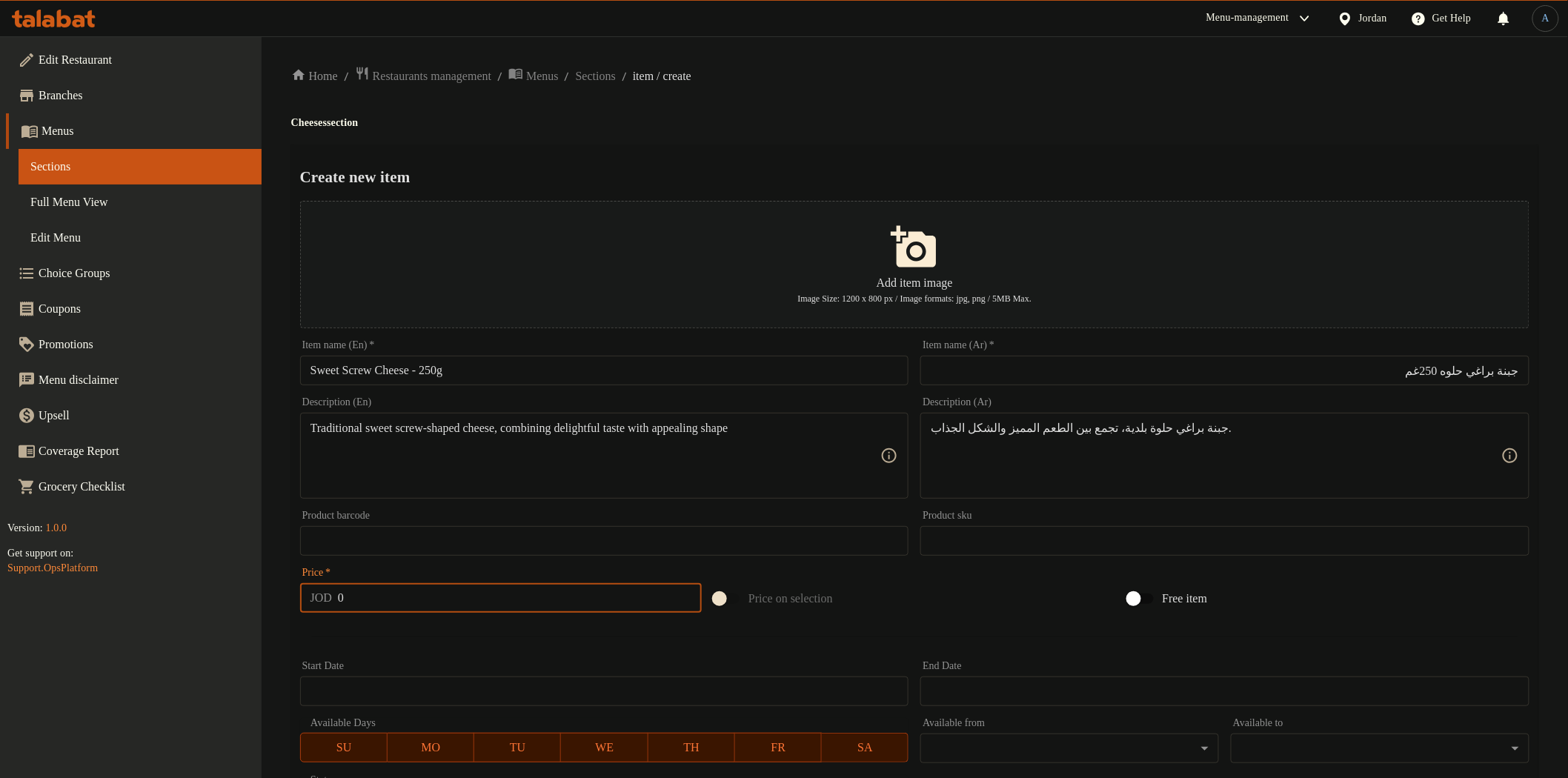
click at [443, 596] on input "0" at bounding box center [519, 597] width 364 height 30
paste input "2.6"
type input "2.6"
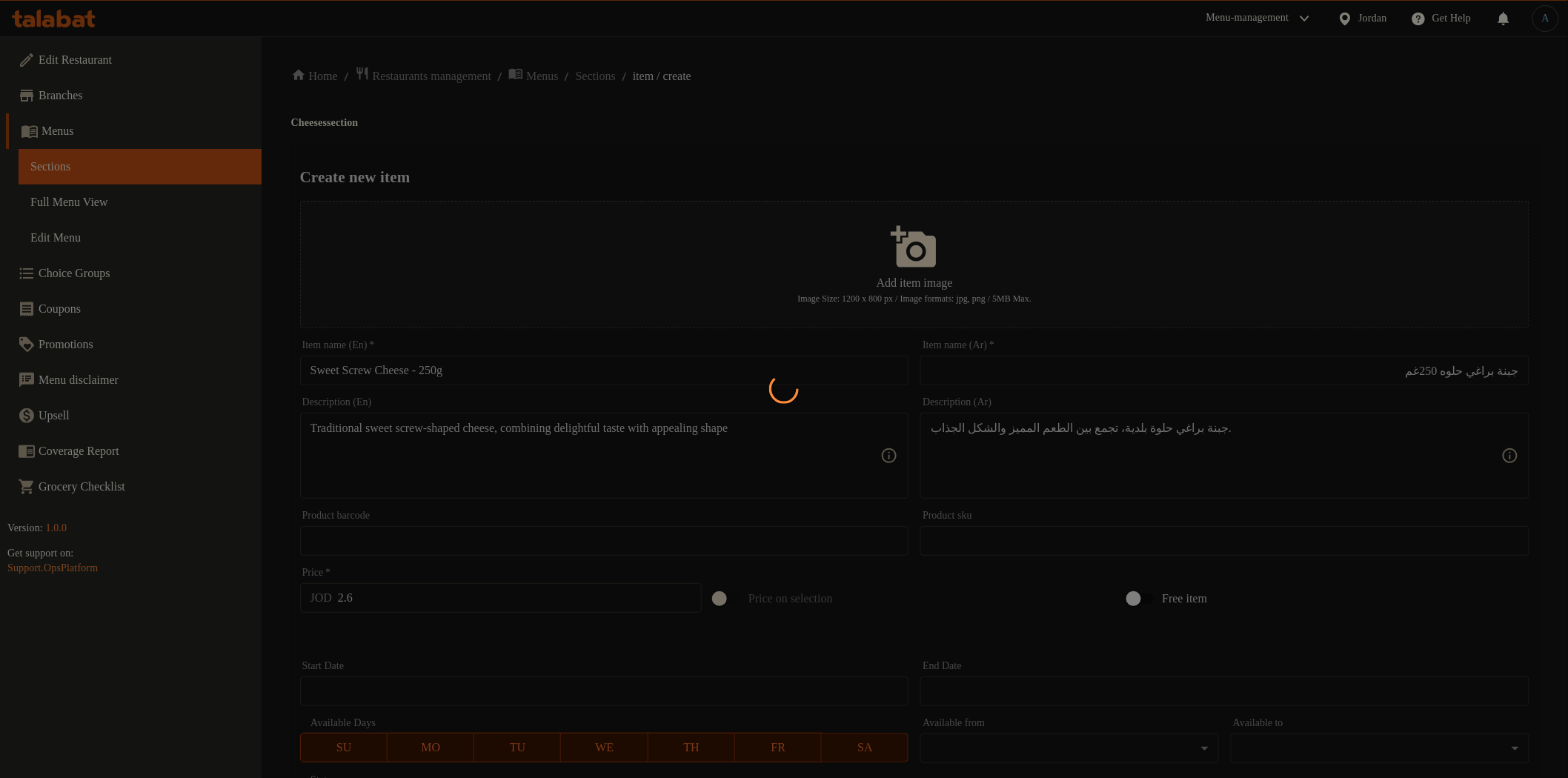
type input "0"
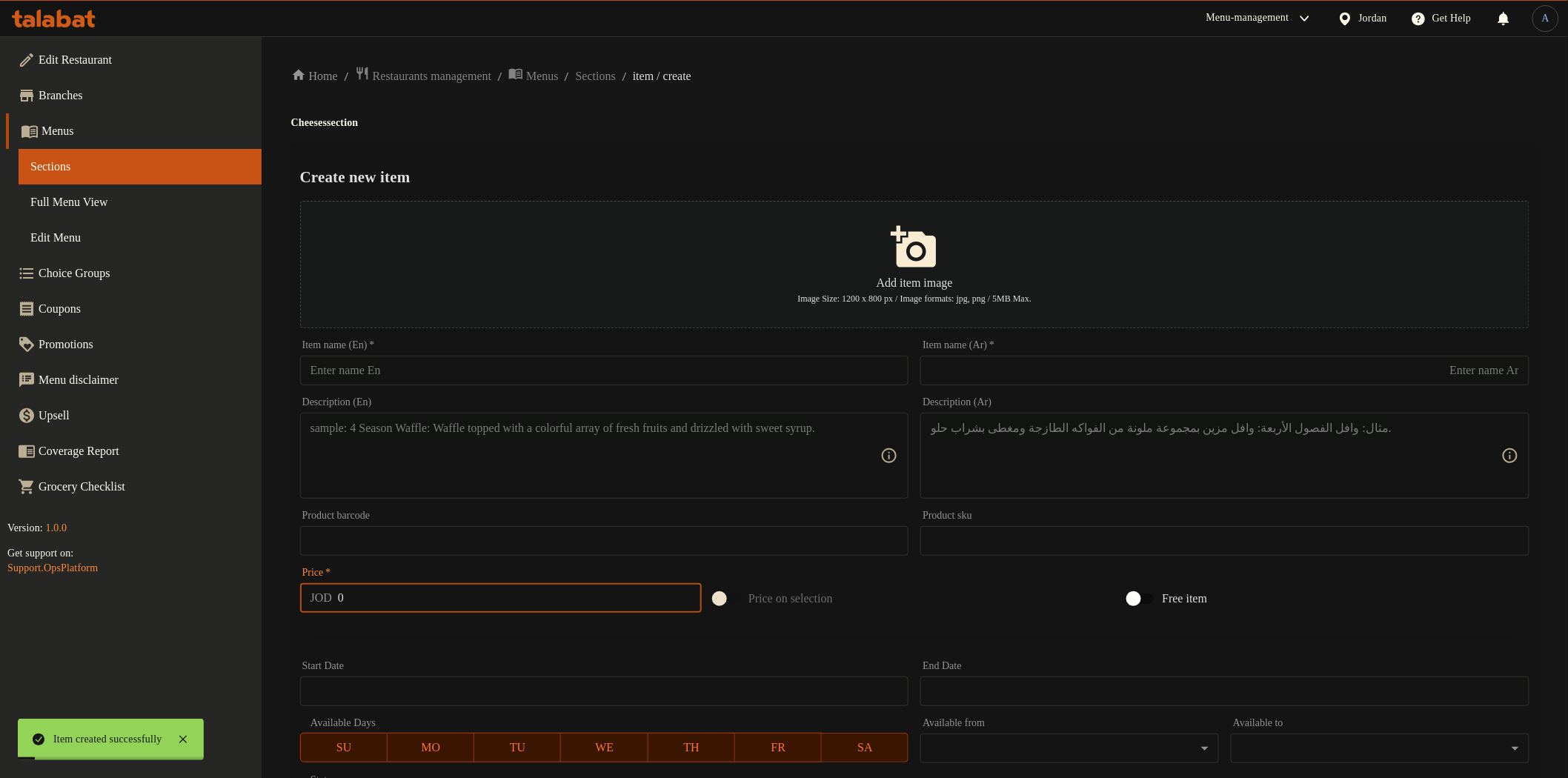
click at [456, 368] on input "text" at bounding box center [605, 370] width 609 height 30
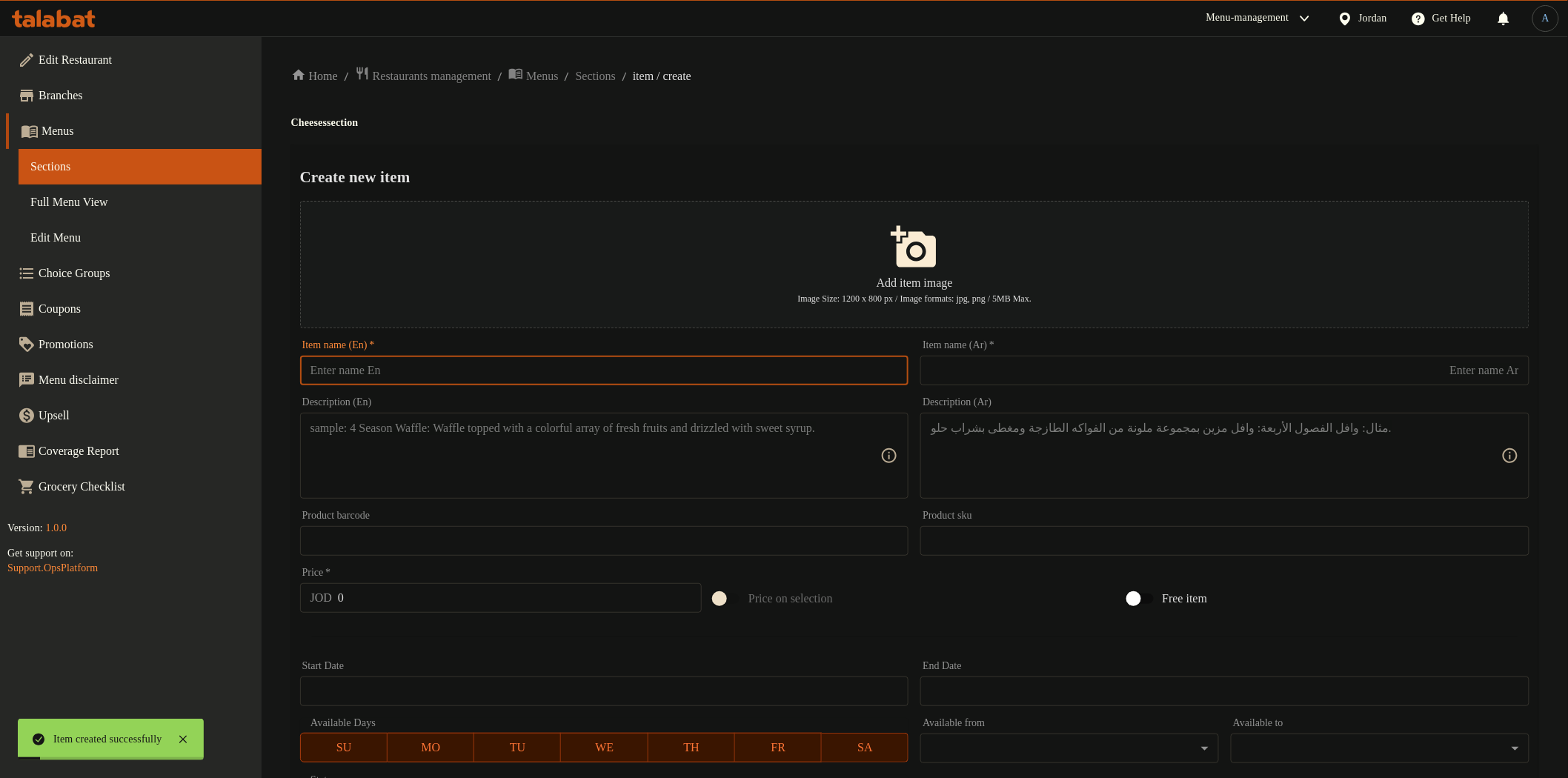
paste input "German Feta Cheese – 250g"
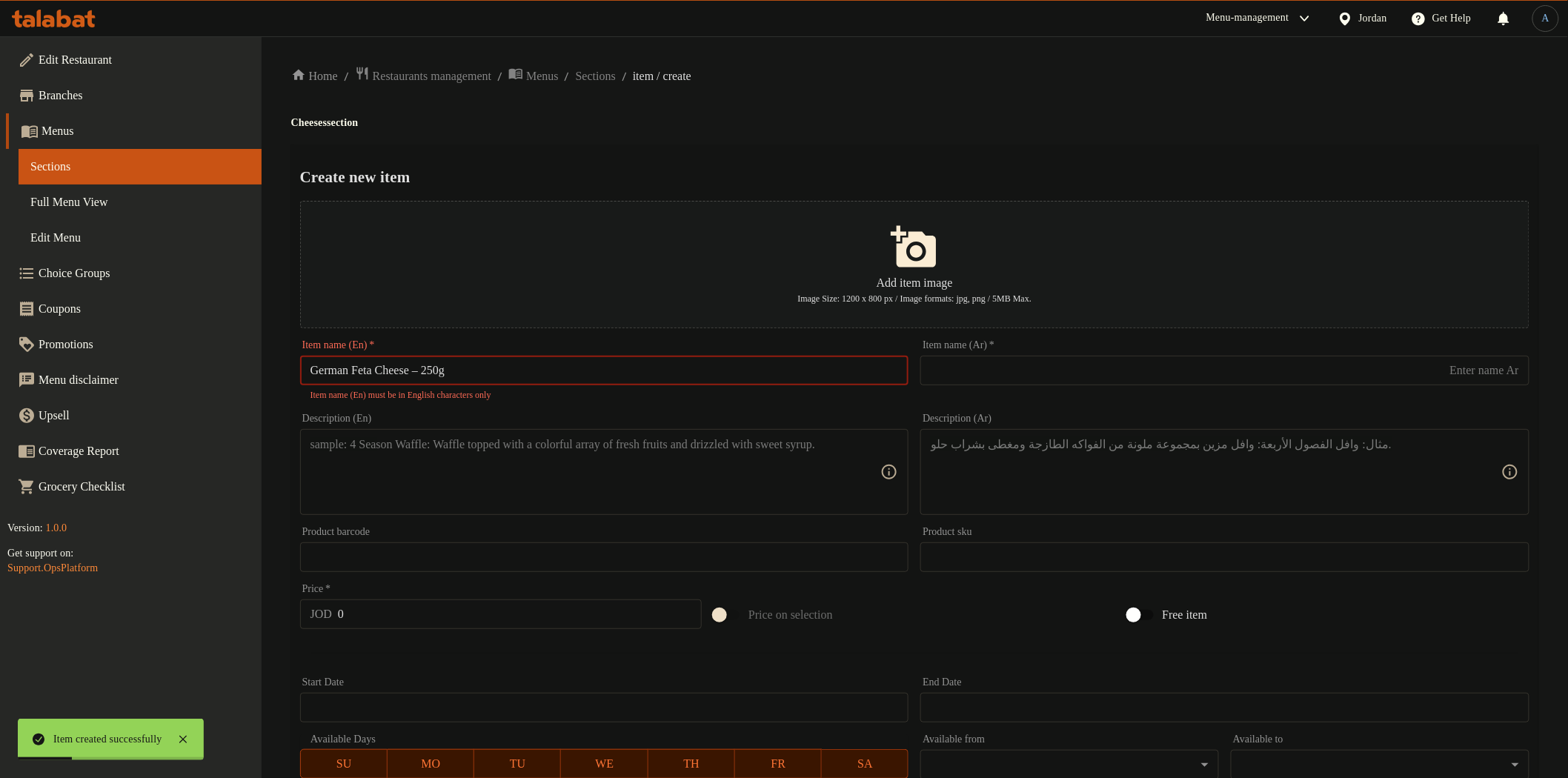
click at [433, 372] on input "German Feta Cheese – 250g" at bounding box center [605, 370] width 609 height 30
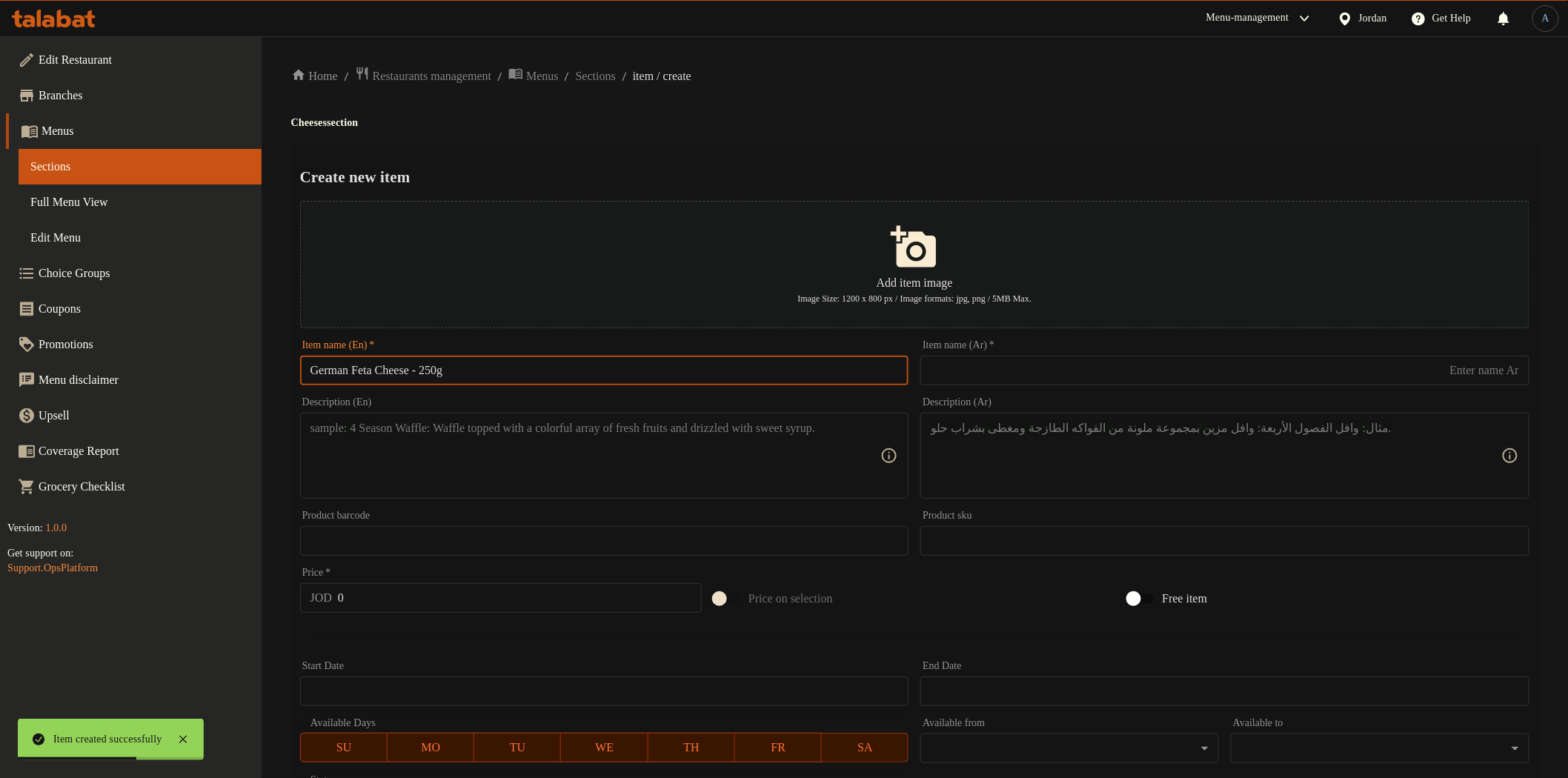
type input "German Feta Cheese - 250g"
click at [945, 86] on div "Home / Restaurants management / Menus / Sections / item / create Cheeses sectio…" at bounding box center [914, 538] width 1247 height 944
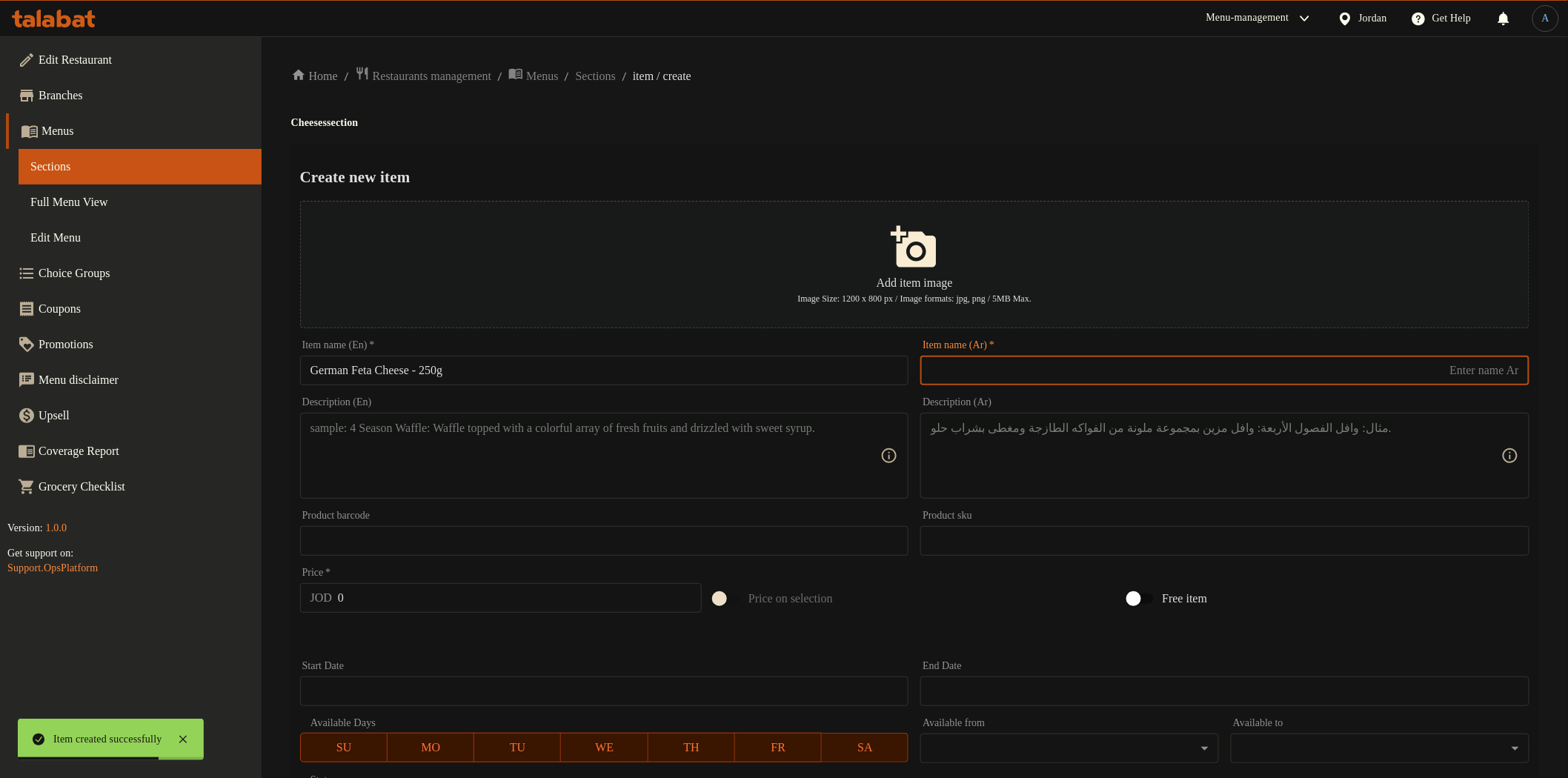
click at [1025, 372] on input "text" at bounding box center [1225, 370] width 609 height 30
paste input "جبنة فيتا المانية 250غم"
type input "جبنة فيتا المانية 250غم"
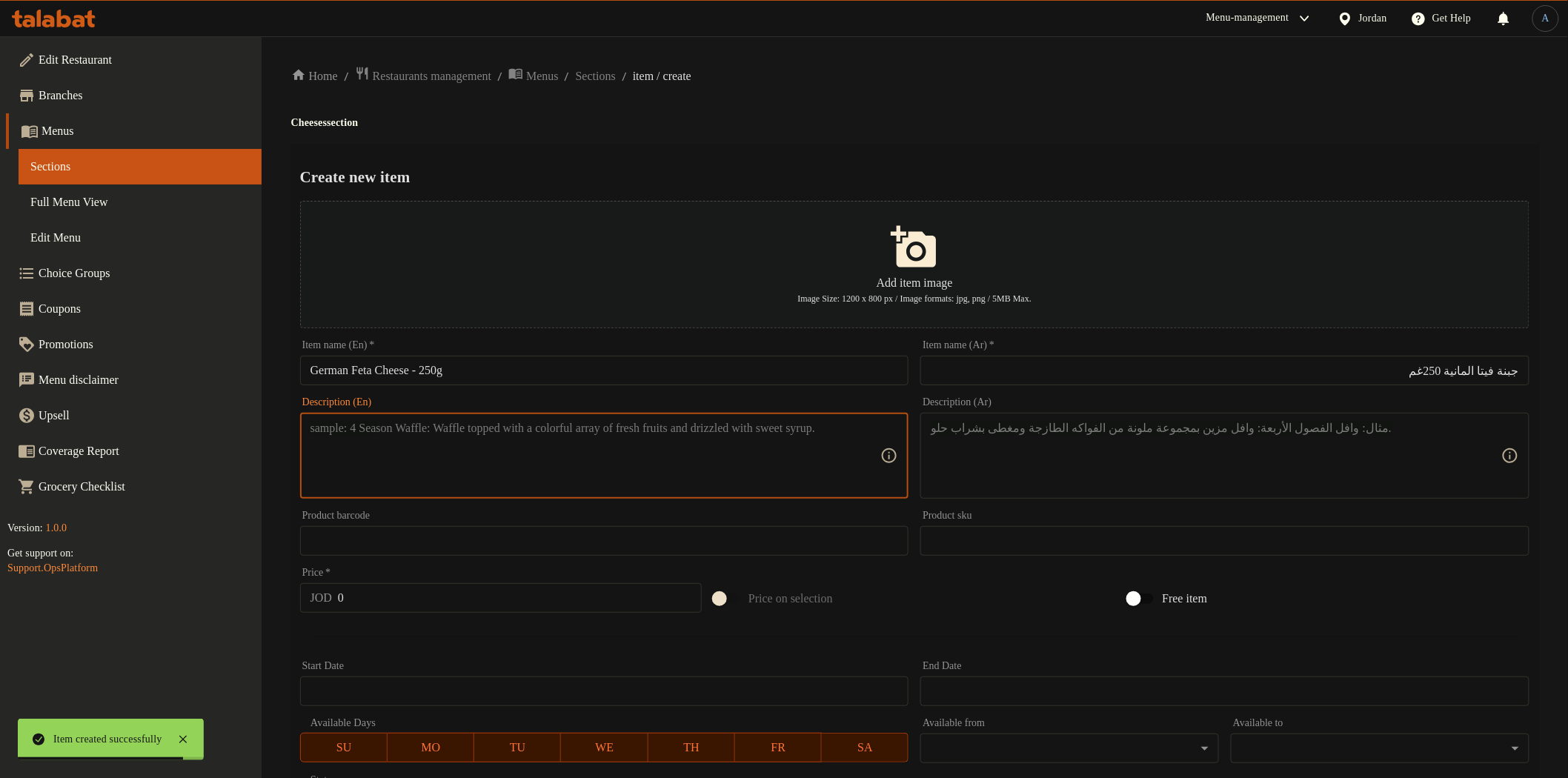
click at [640, 461] on textarea at bounding box center [595, 455] width 570 height 70
paste textarea "Premium German feta cheese, perfect for salads and cold dishes"
type textarea "Premium German feta cheese, perfect for salads and cold dishes"
click at [1098, 452] on textarea at bounding box center [1216, 455] width 570 height 70
paste textarea "جبنة فيتا ألمانية ذات جودة عالية، مثالية للسلطات والأطباق الباردة."
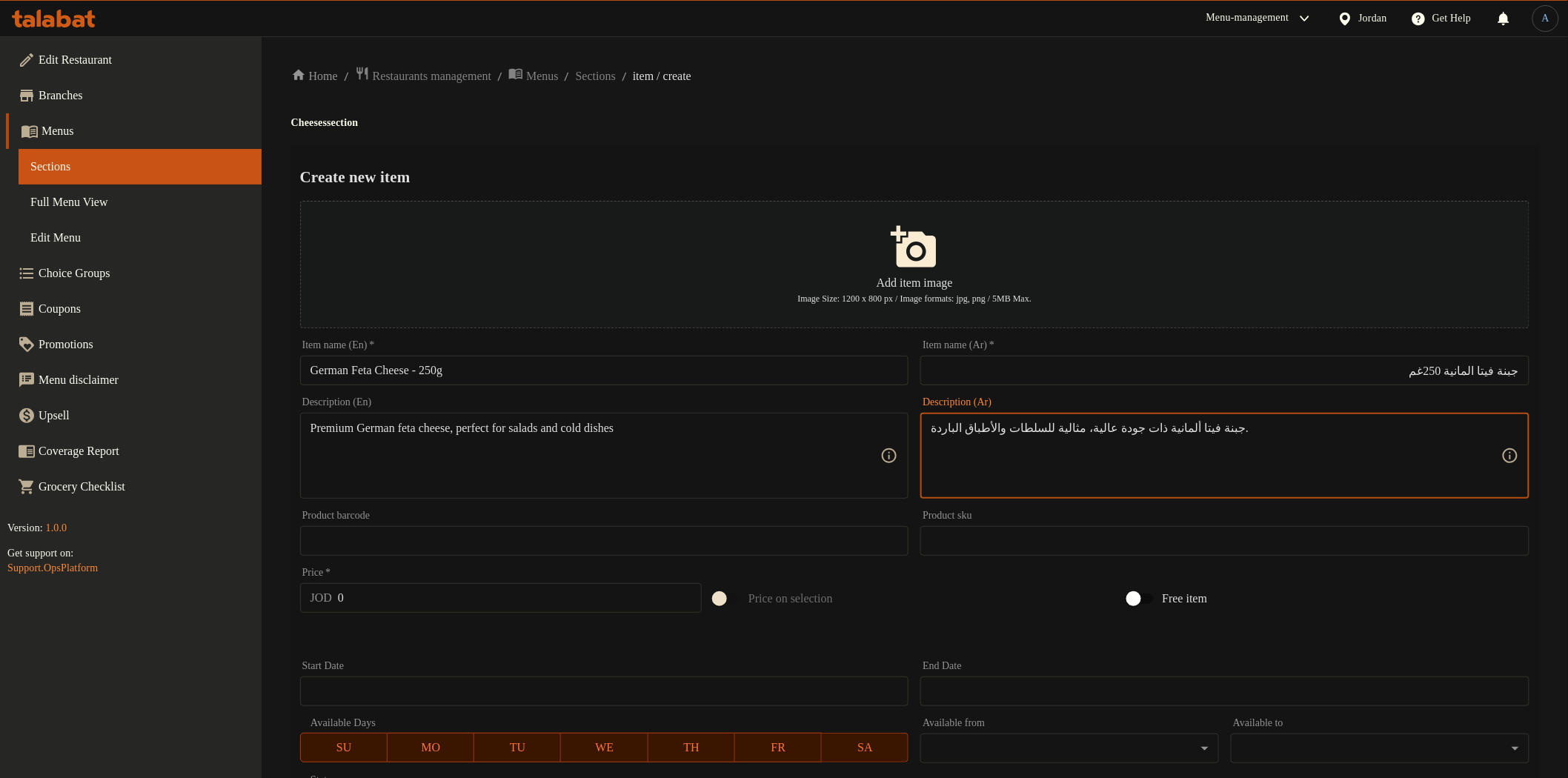
type textarea "جبنة فيتا ألمانية ذات جودة عالية، مثالية للسلطات والأطباق الباردة."
click at [430, 579] on div "Price   * JOD 0 Price *" at bounding box center [501, 590] width 401 height 45
click at [431, 603] on input "0" at bounding box center [519, 597] width 364 height 30
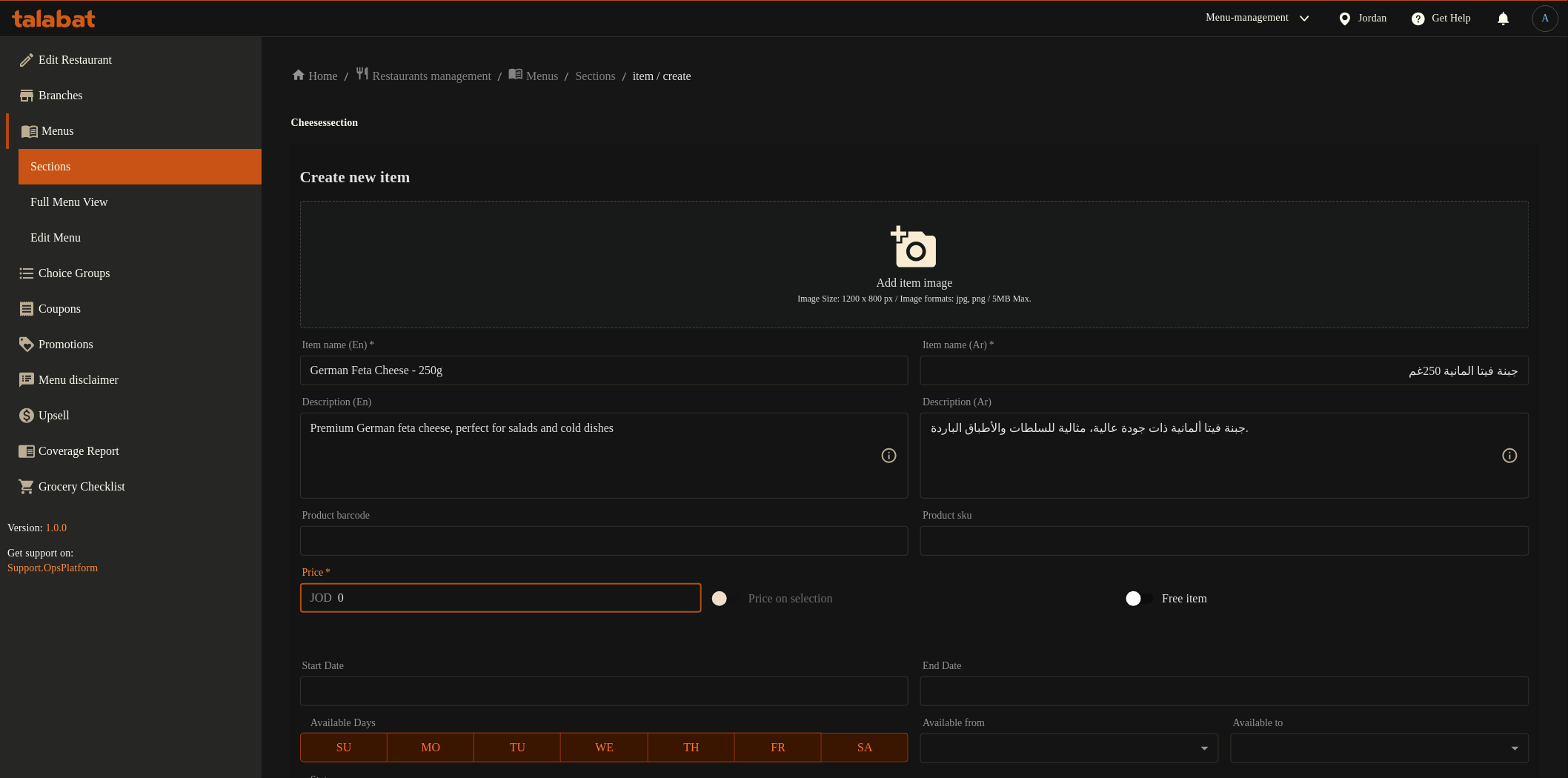
paste input "1.55"
type input "1.55"
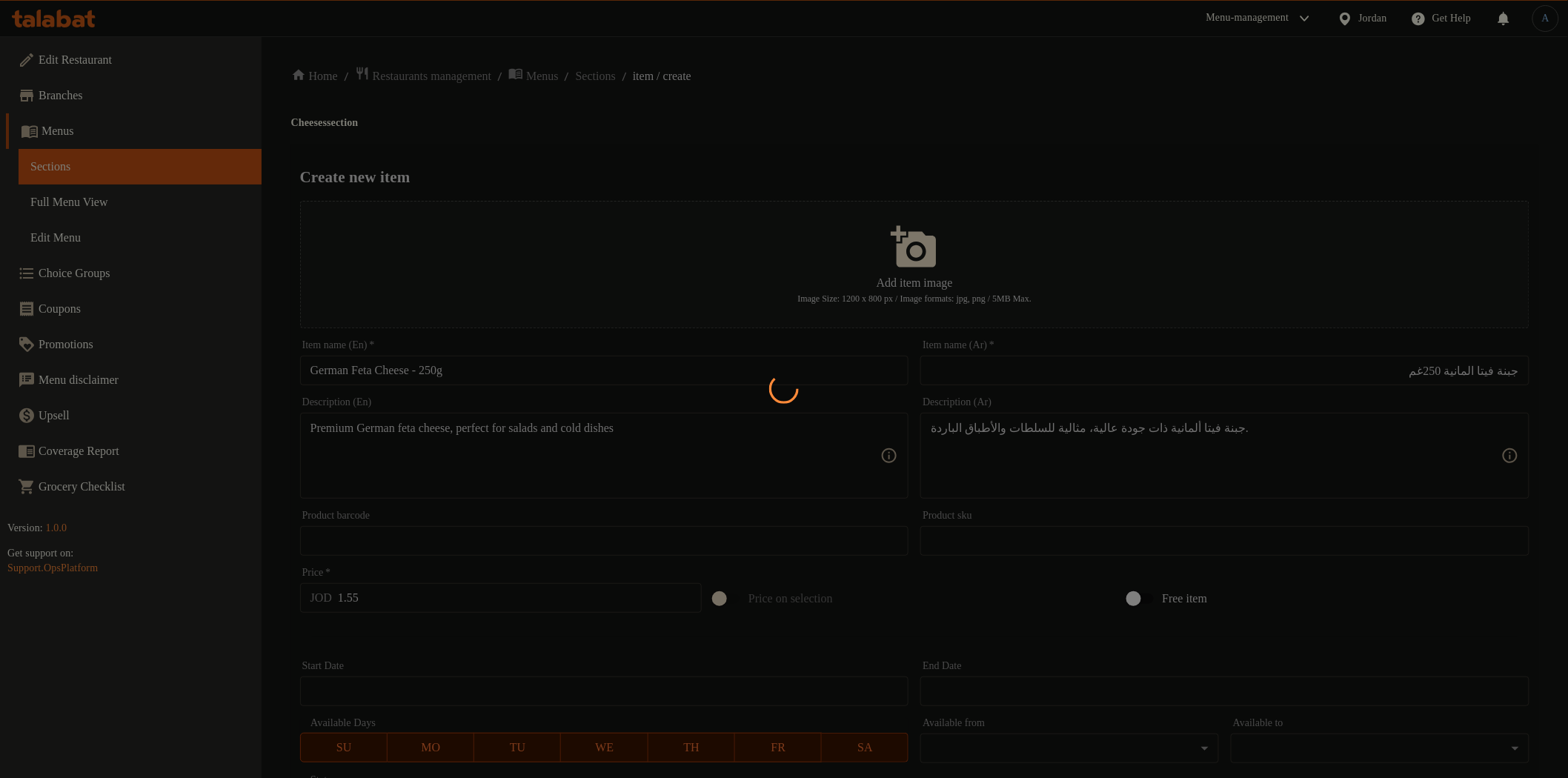
type input "0"
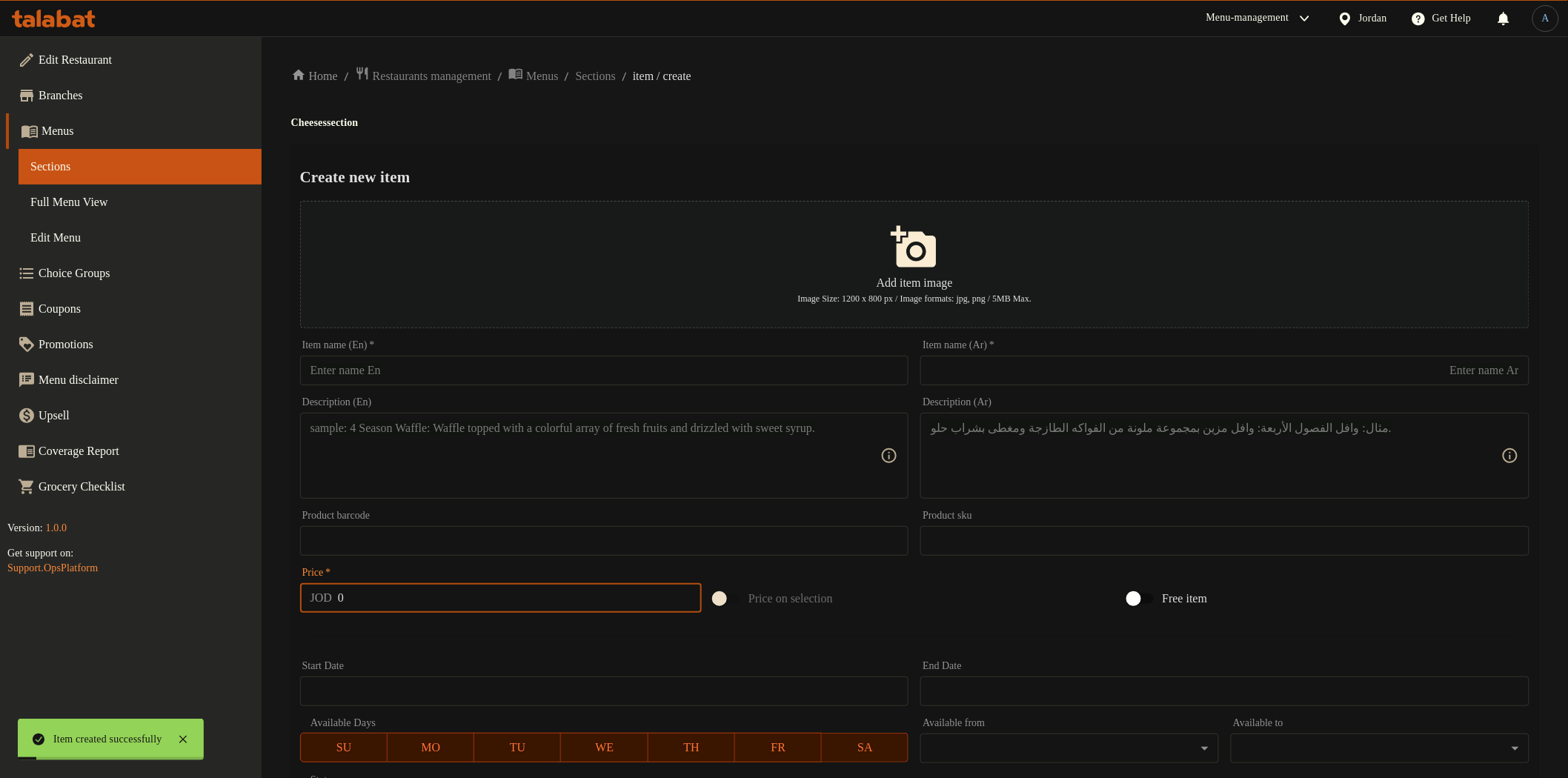
click at [661, 378] on input "text" at bounding box center [605, 370] width 609 height 30
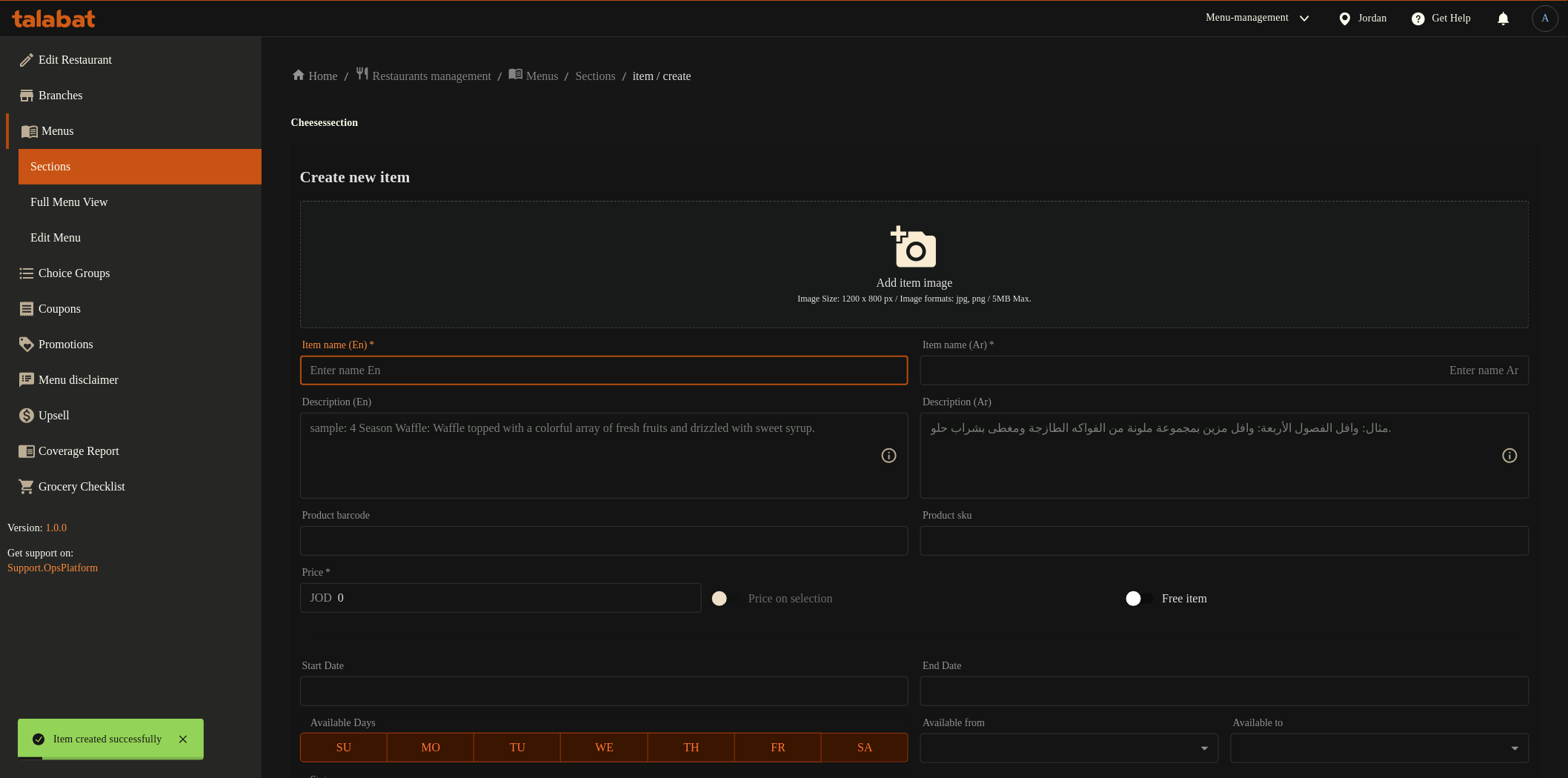
paste input "Mozzarella Balls – 250g"
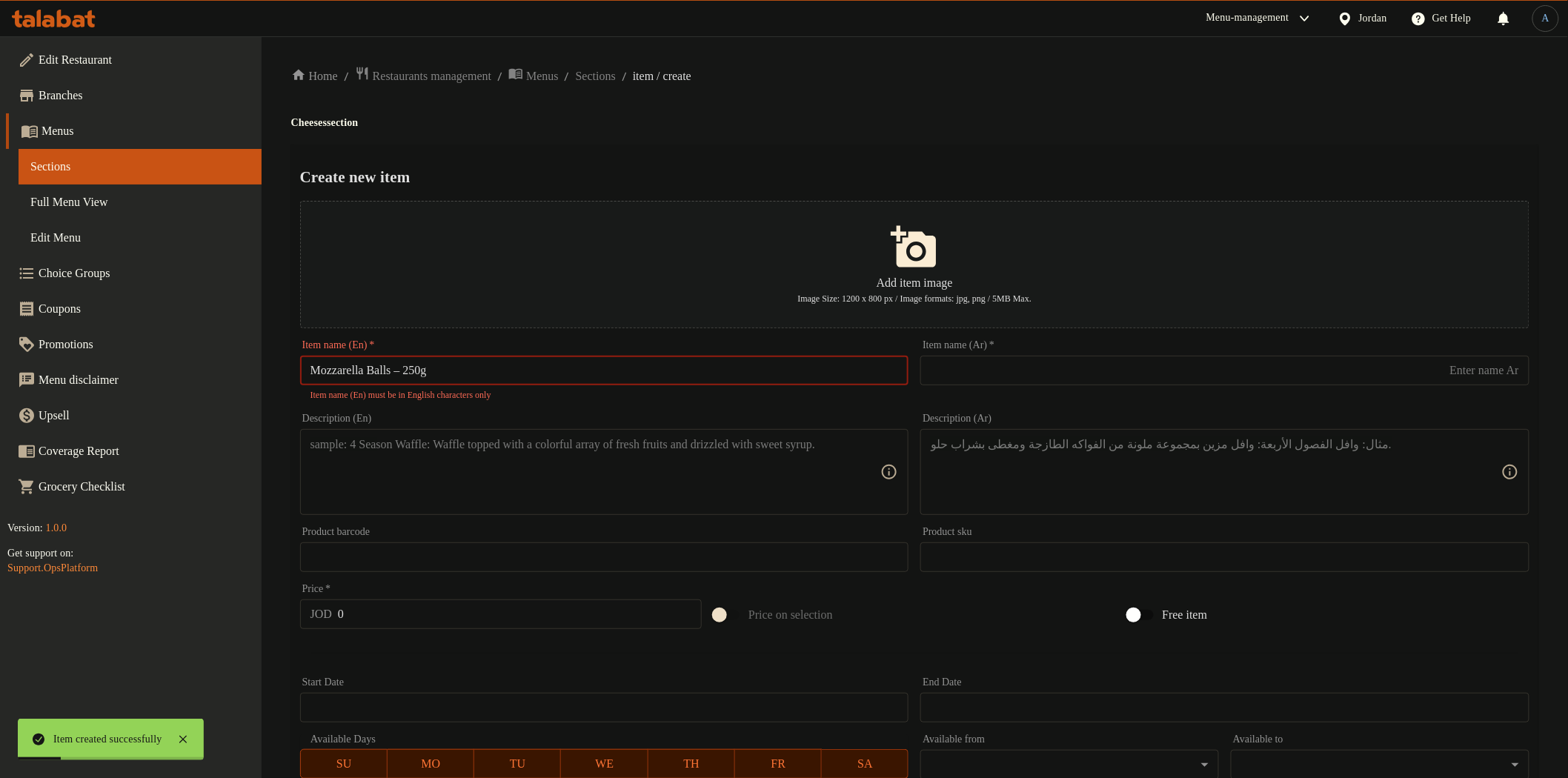
click at [407, 369] on input "Mozzarella Balls – 250g" at bounding box center [605, 370] width 609 height 30
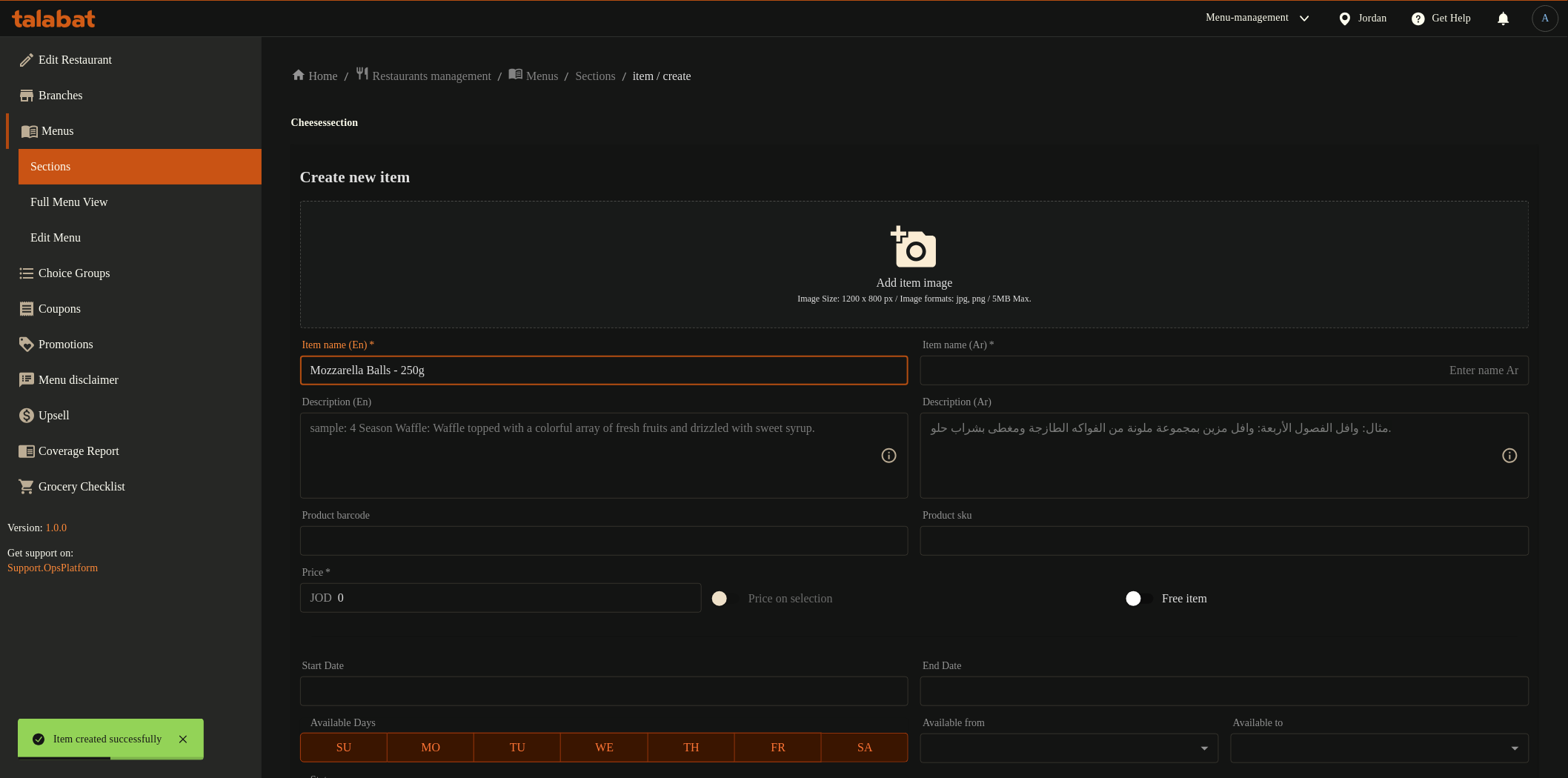
type input "Mozzarella Balls - 250g"
click at [1006, 376] on input "text" at bounding box center [1225, 370] width 609 height 30
paste input "جبنة مودزريلا طابات 250غم"
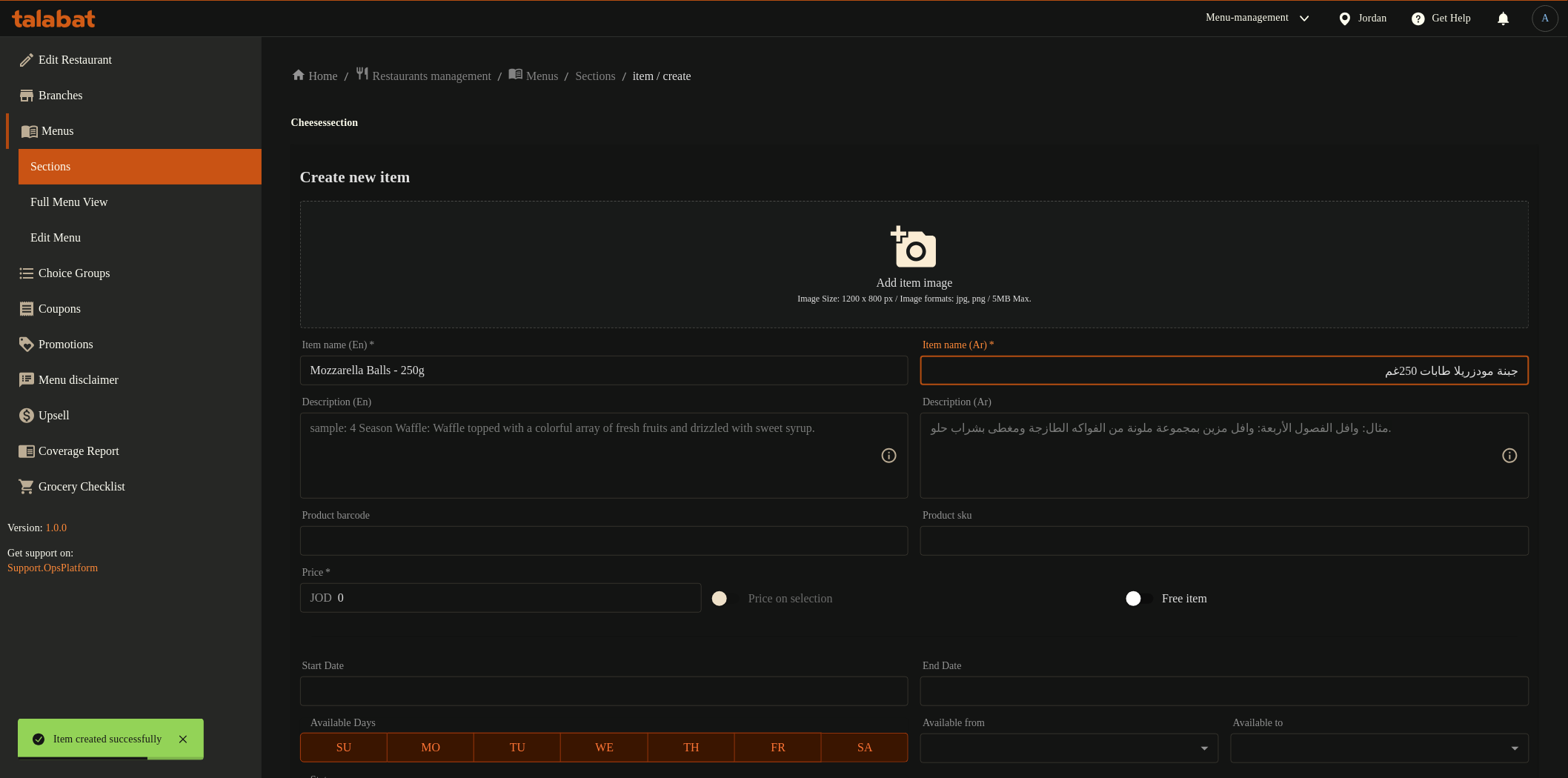
type input "جبنة مودزريلا طابات 250غم"
click at [1062, 135] on div "Home / Restaurants management / Menus / Sections / item / create Cheeses sectio…" at bounding box center [914, 538] width 1247 height 944
click at [1065, 135] on div "Home / Restaurants management / Menus / Sections / item / create Cheeses sectio…" at bounding box center [914, 538] width 1247 height 944
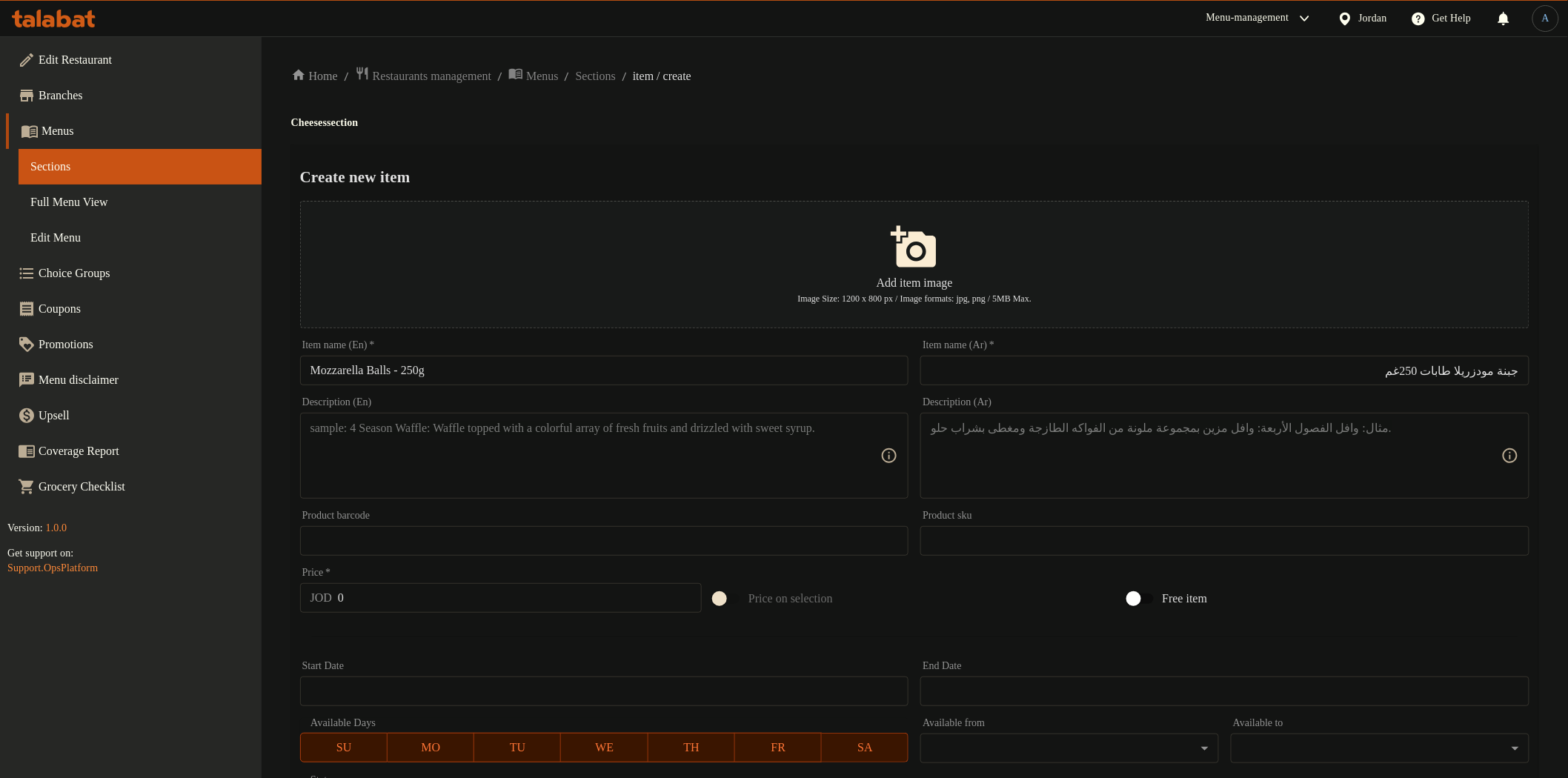
click at [375, 374] on input "Mozzarella Balls - 250g" at bounding box center [605, 370] width 609 height 30
click at [568, 369] on input "Mozzarella cheese Balls - 250g" at bounding box center [605, 370] width 609 height 30
paste input "C"
type input "Mozzarella Cheese Balls - 250g"
click at [839, 83] on ol "Home / Restaurants management / Menus / Sections / item / create" at bounding box center [914, 76] width 1247 height 20
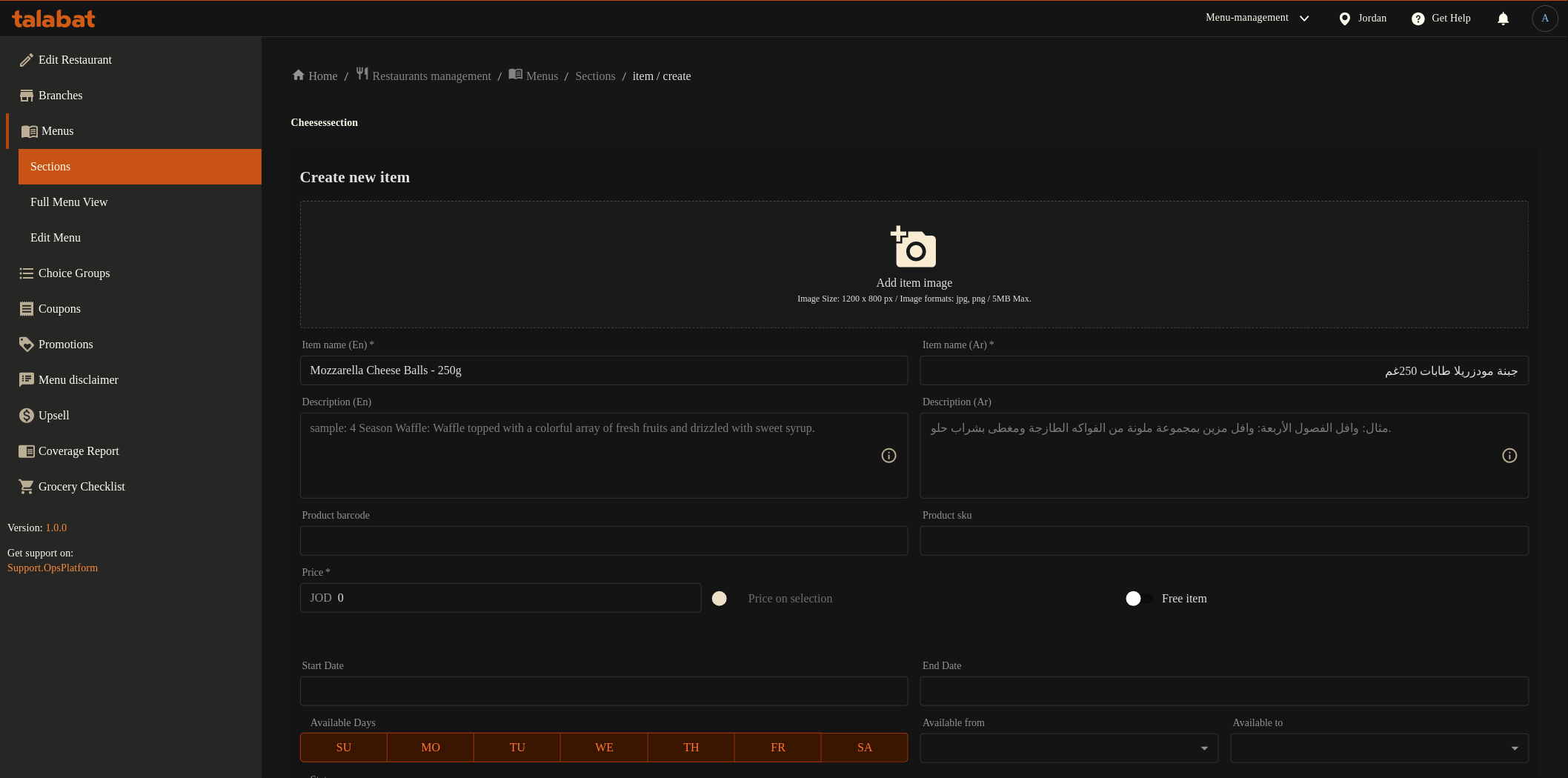
click at [641, 496] on div "Description (En)" at bounding box center [605, 456] width 609 height 86
paste textarea "Fresh mozzarella balls, ideal for pizzas and appetizers"
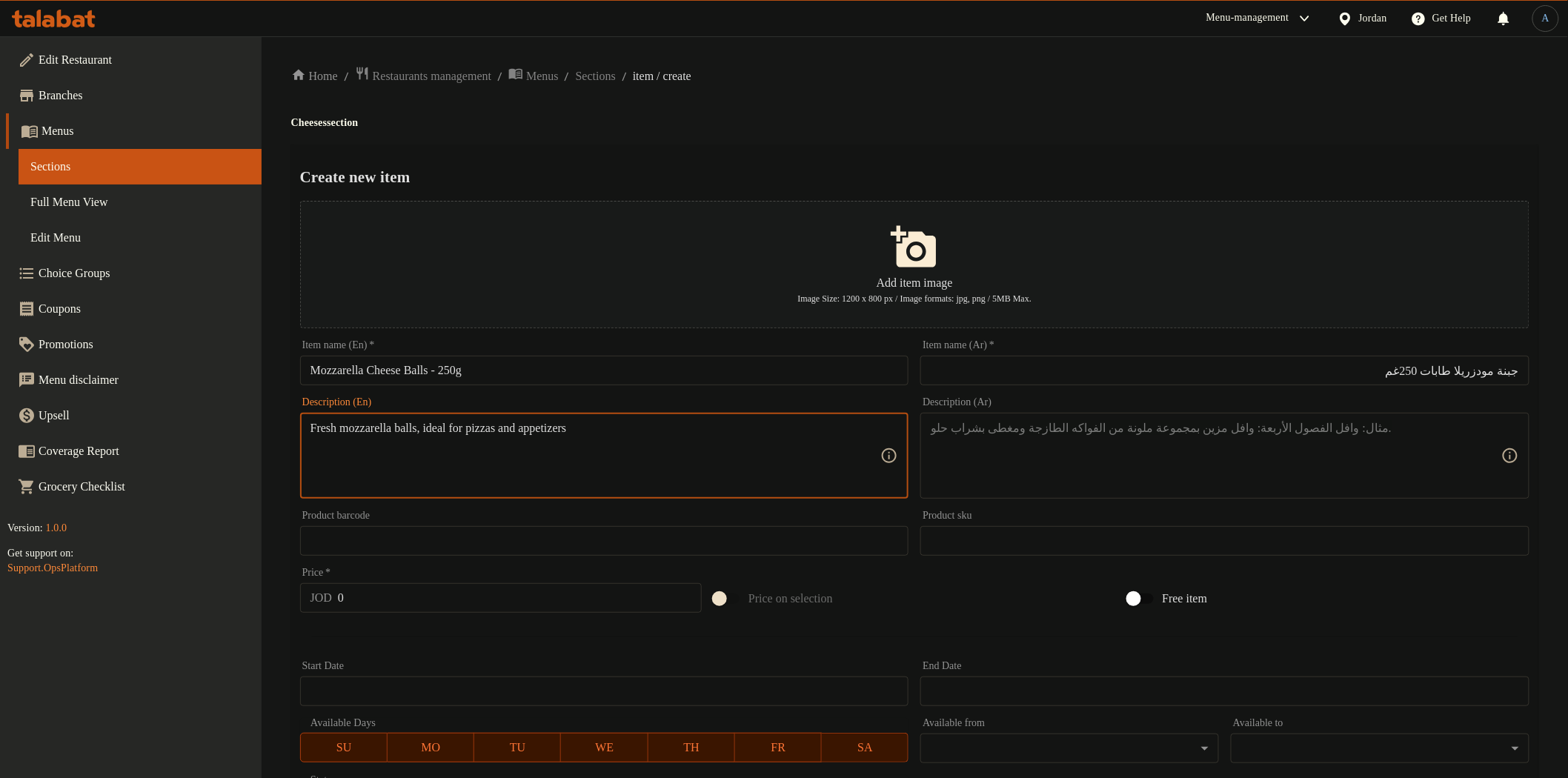
type textarea "Fresh mozzarella balls, ideal for pizzas and appetizers"
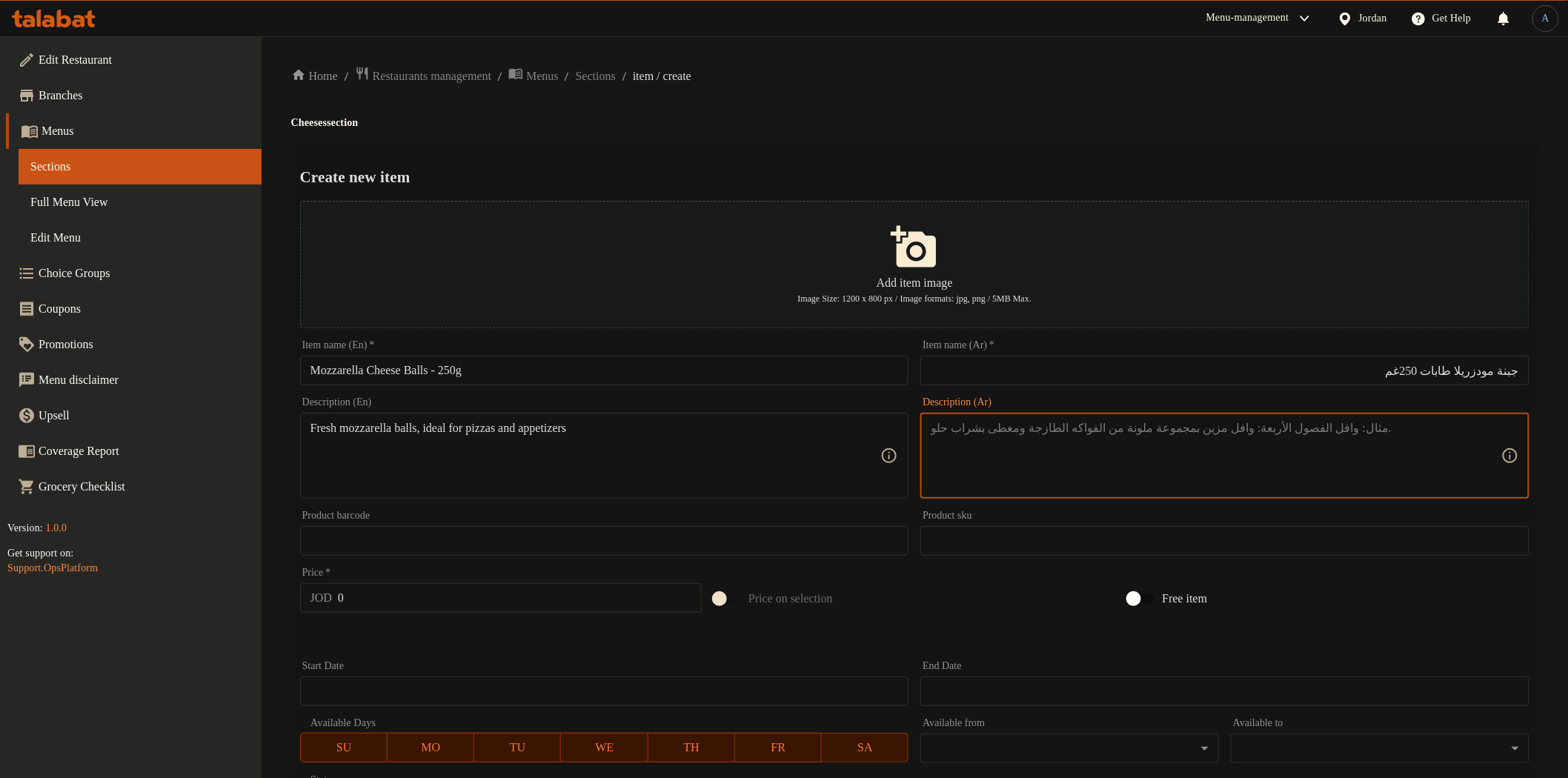
paste textarea "جبنة موزاريلا طازجة على شكل طابات، رائعة للبيتزا والمقبلات."
type textarea "جبنة موزاريلا طازجة على شكل طابات، رائعة للبيتزا والمقبلات."
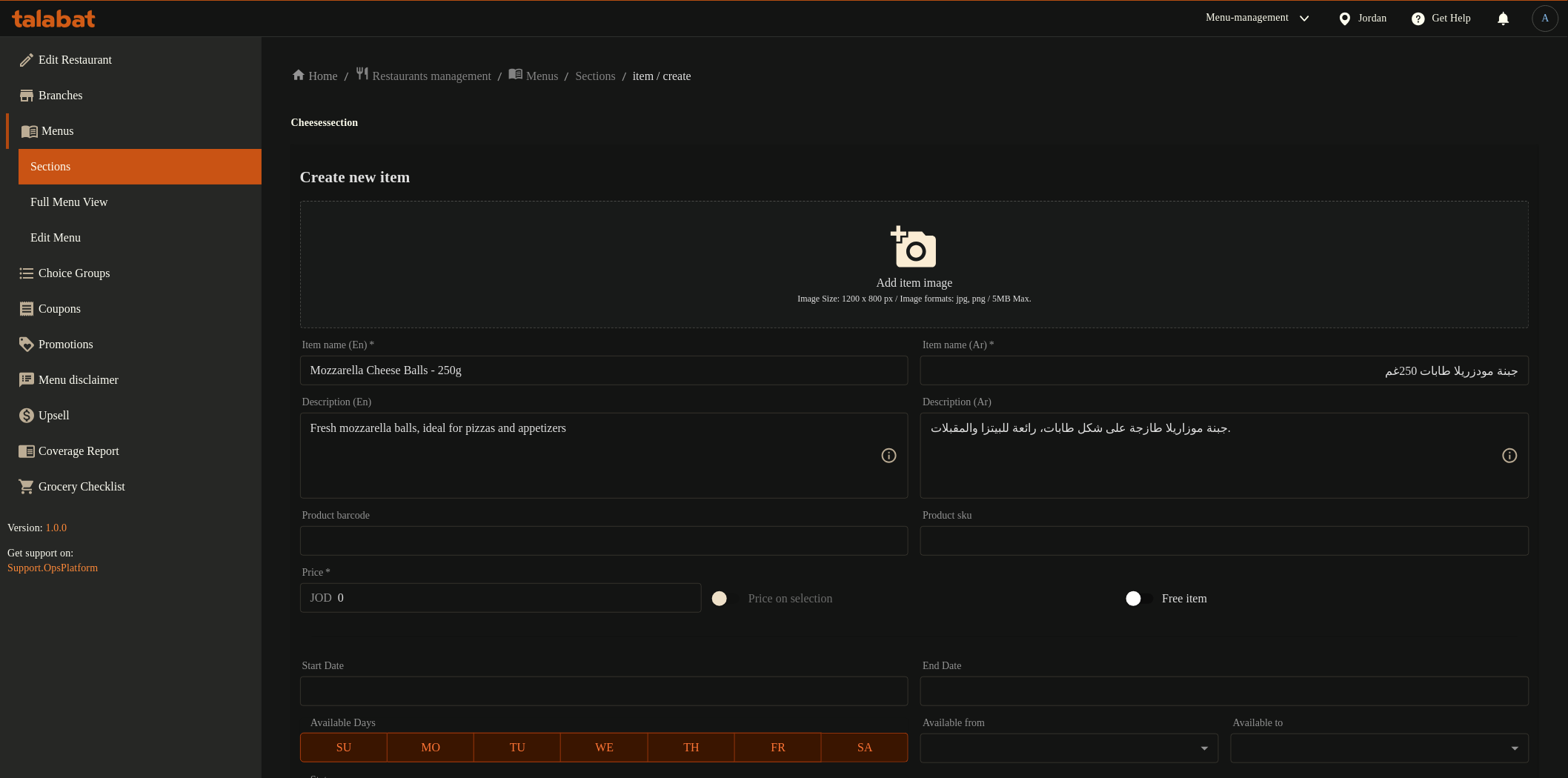
click at [1077, 137] on div "Home / Restaurants management / Menus / Sections / item / create Cheeses sectio…" at bounding box center [914, 538] width 1247 height 944
click at [403, 610] on input "0" at bounding box center [519, 597] width 364 height 30
paste input "3.4"
type input "3.4"
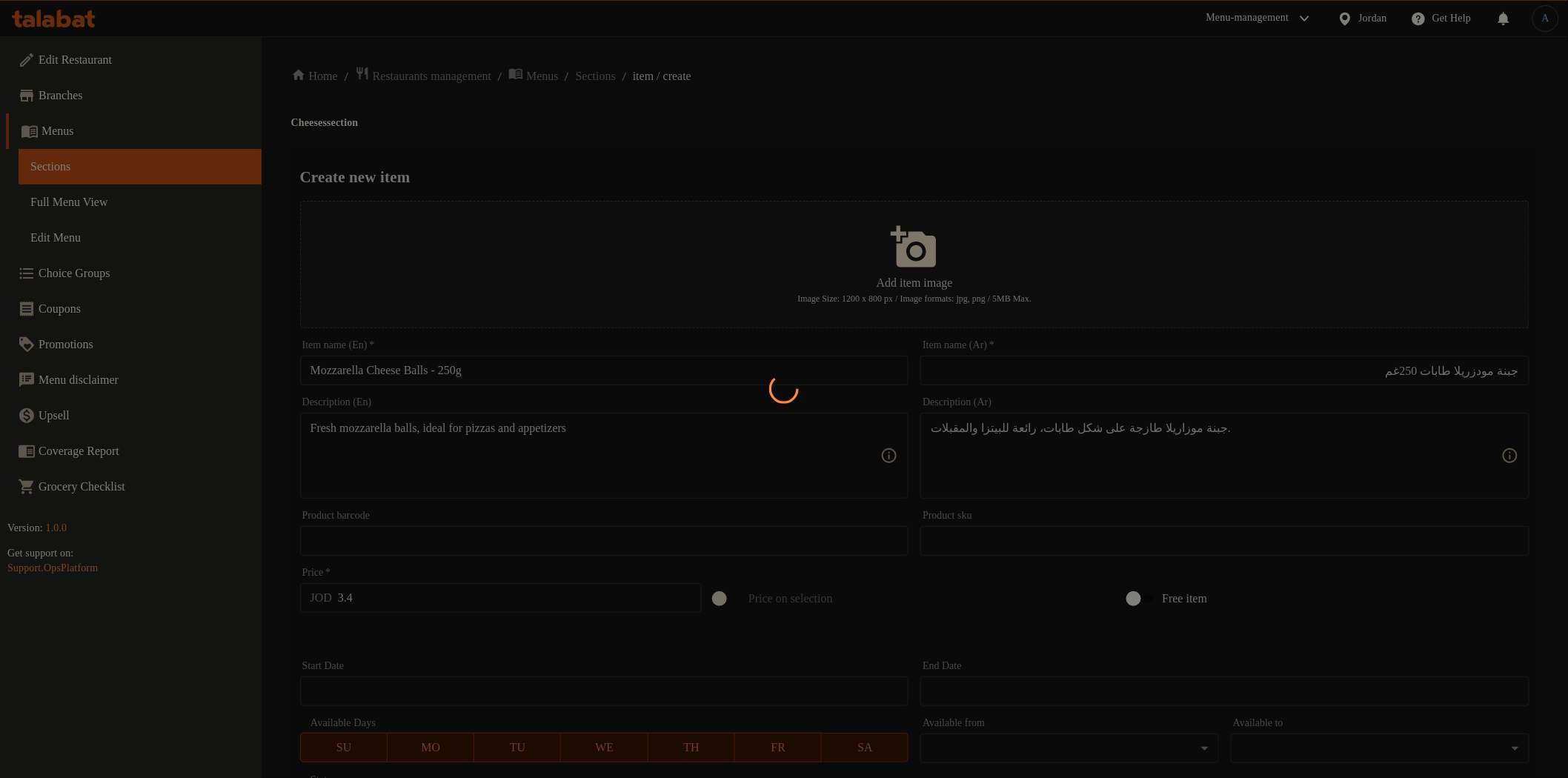
type input "0"
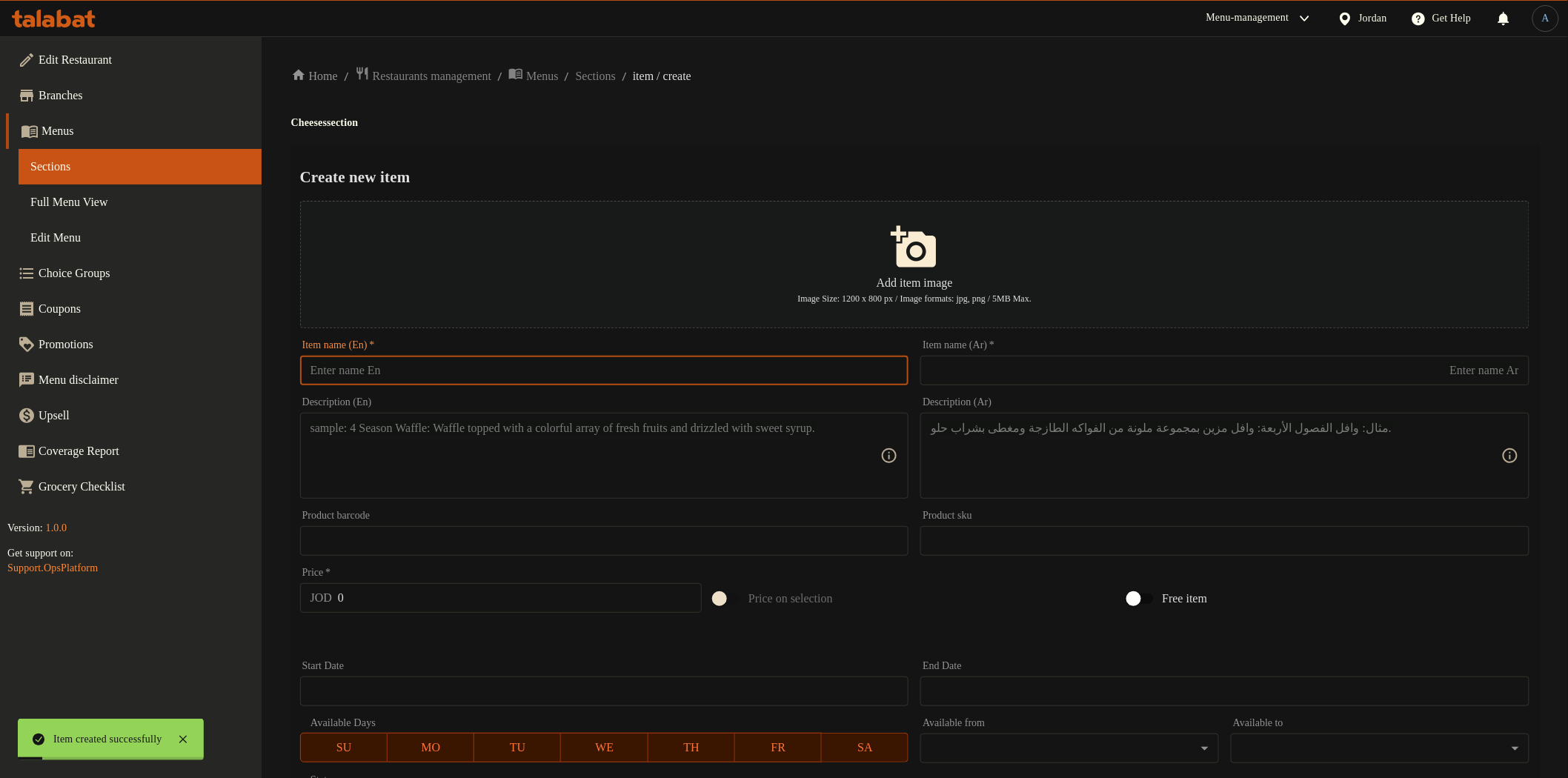
click at [423, 371] on input "text" at bounding box center [605, 370] width 609 height 30
paste input "Braided Mozzarella Cheese – 250g"
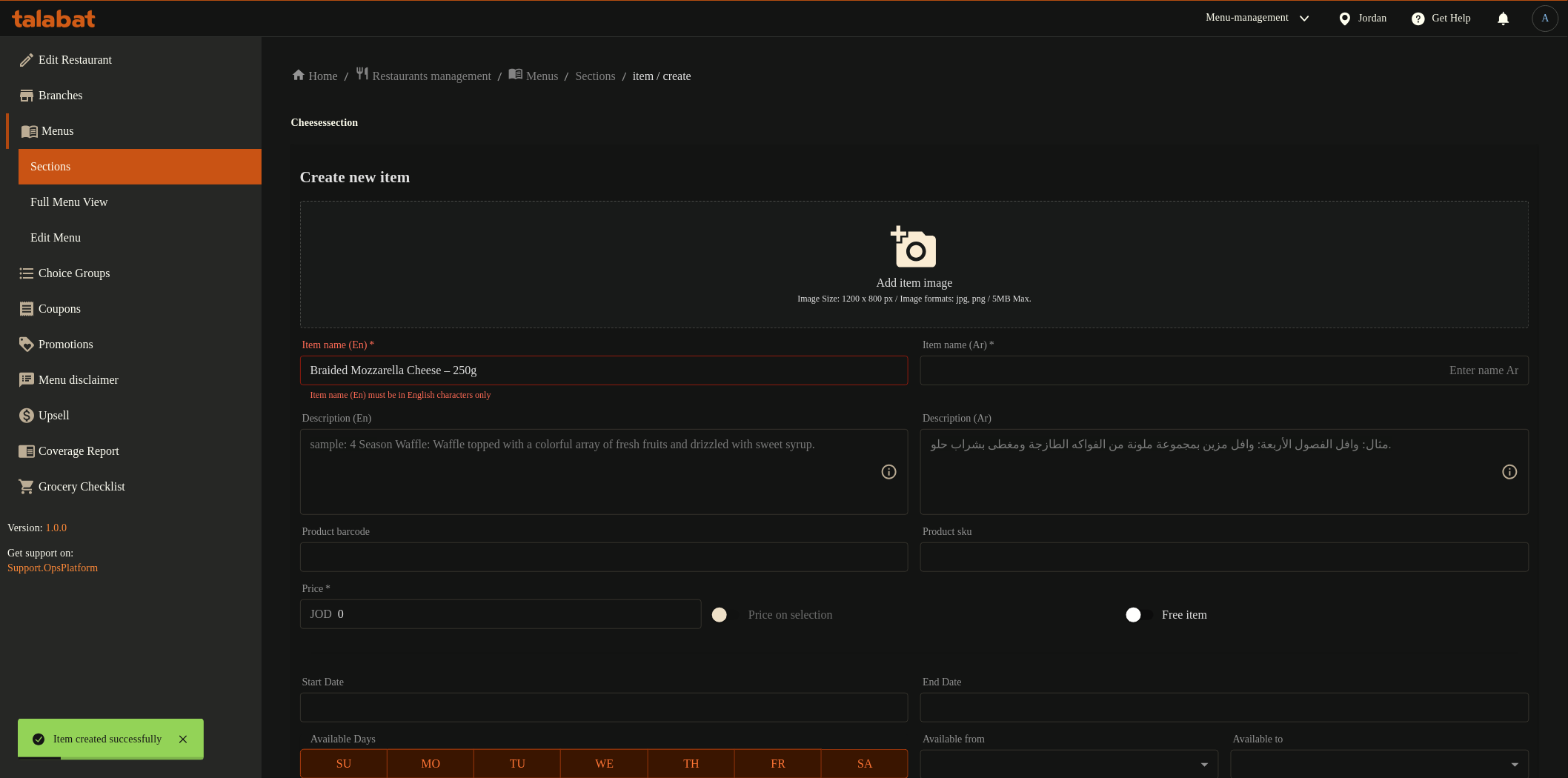
click at [811, 152] on div "Create new item Add item image Image Size: 1200 x 800 px / Image formats: jpg, …" at bounding box center [914, 579] width 1247 height 871
click at [465, 369] on input "Braided Mozzarella Cheese – 250g" at bounding box center [605, 370] width 609 height 30
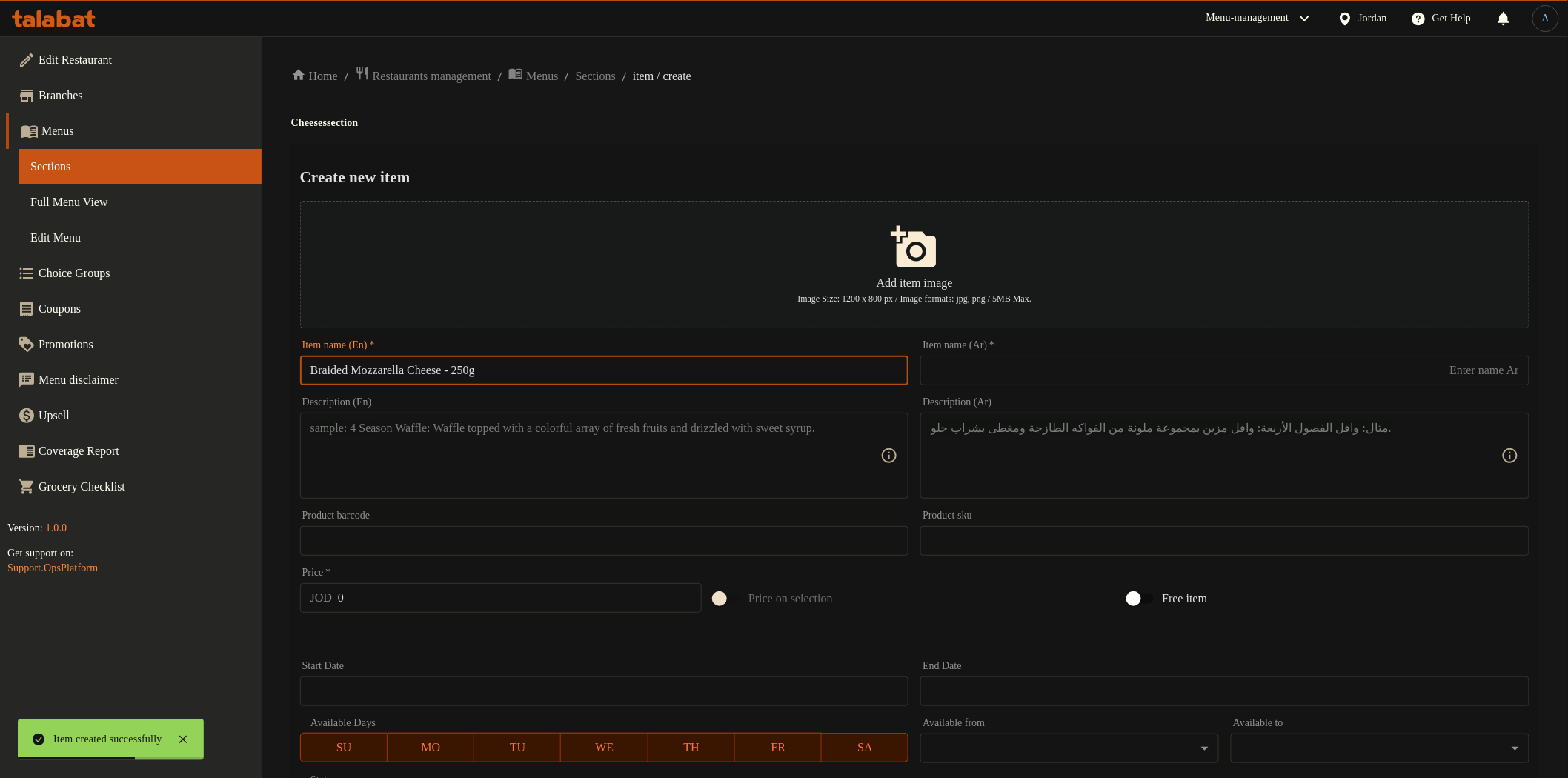
type input "Braided Mozzarella Cheese - 250g"
click at [698, 129] on h4 "Cheeses section" at bounding box center [914, 122] width 1247 height 14
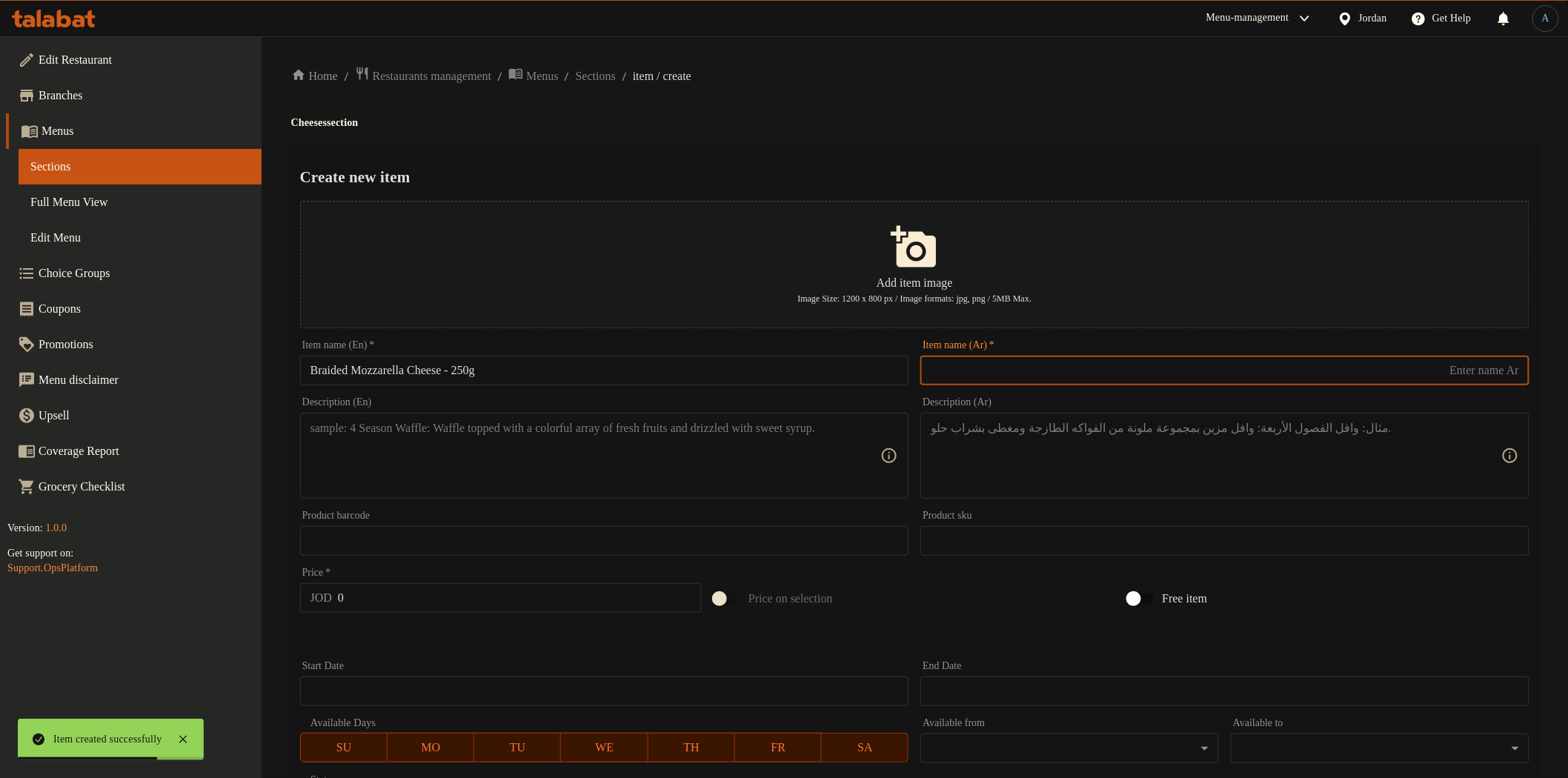
click at [1076, 371] on input "text" at bounding box center [1225, 370] width 609 height 30
paste input "جبنة مودزريلا مجدلة 250غم"
type input "جبنة مودزريلا مجدلة 250غم"
click at [1040, 80] on ol "Home / Restaurants management / Menus / Sections / item / create" at bounding box center [914, 76] width 1247 height 20
click at [559, 456] on textarea at bounding box center [595, 455] width 570 height 70
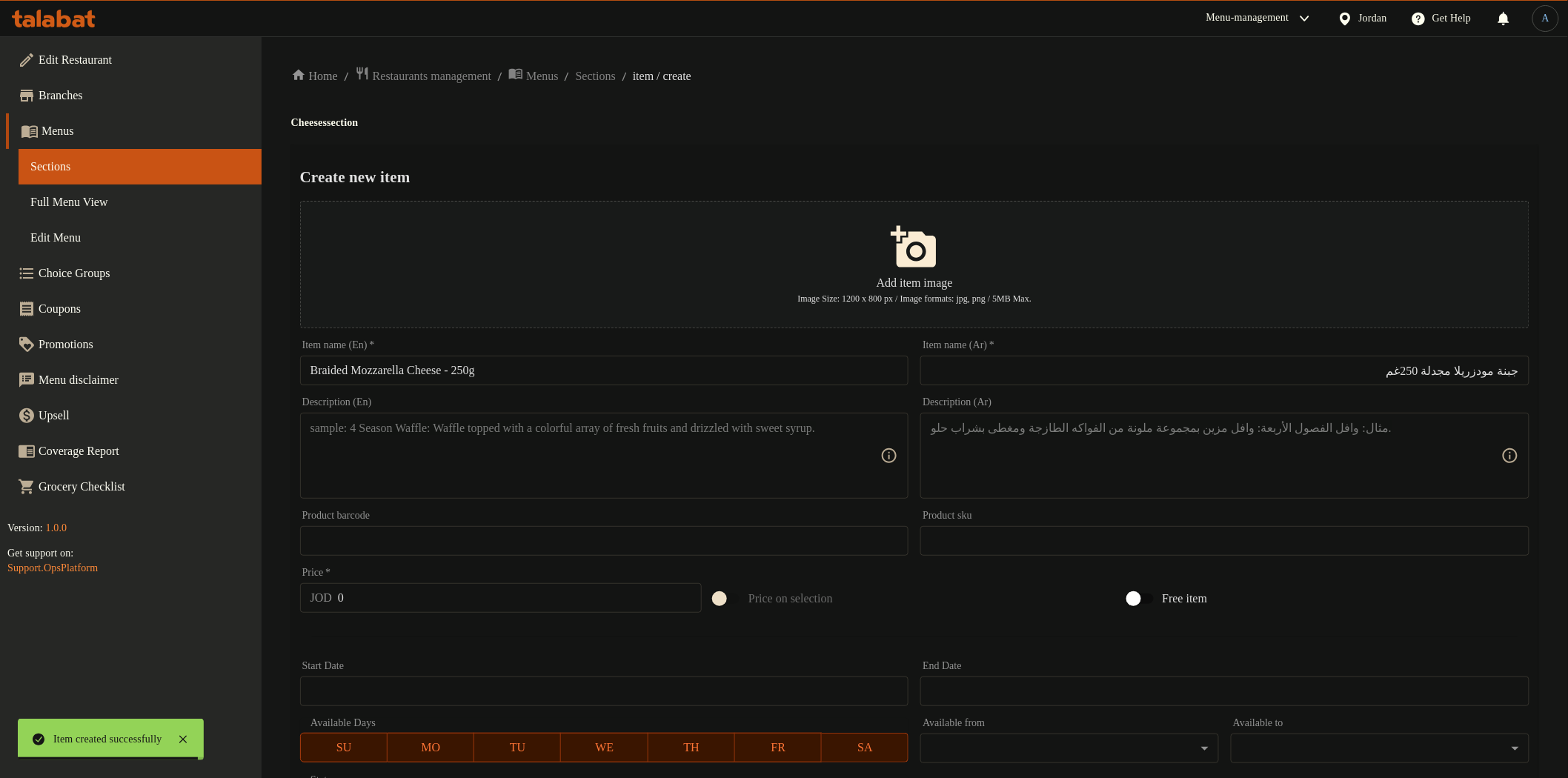
paste textarea "Braided mozzarella cheese, combining soft texture with beautiful traditional sh…"
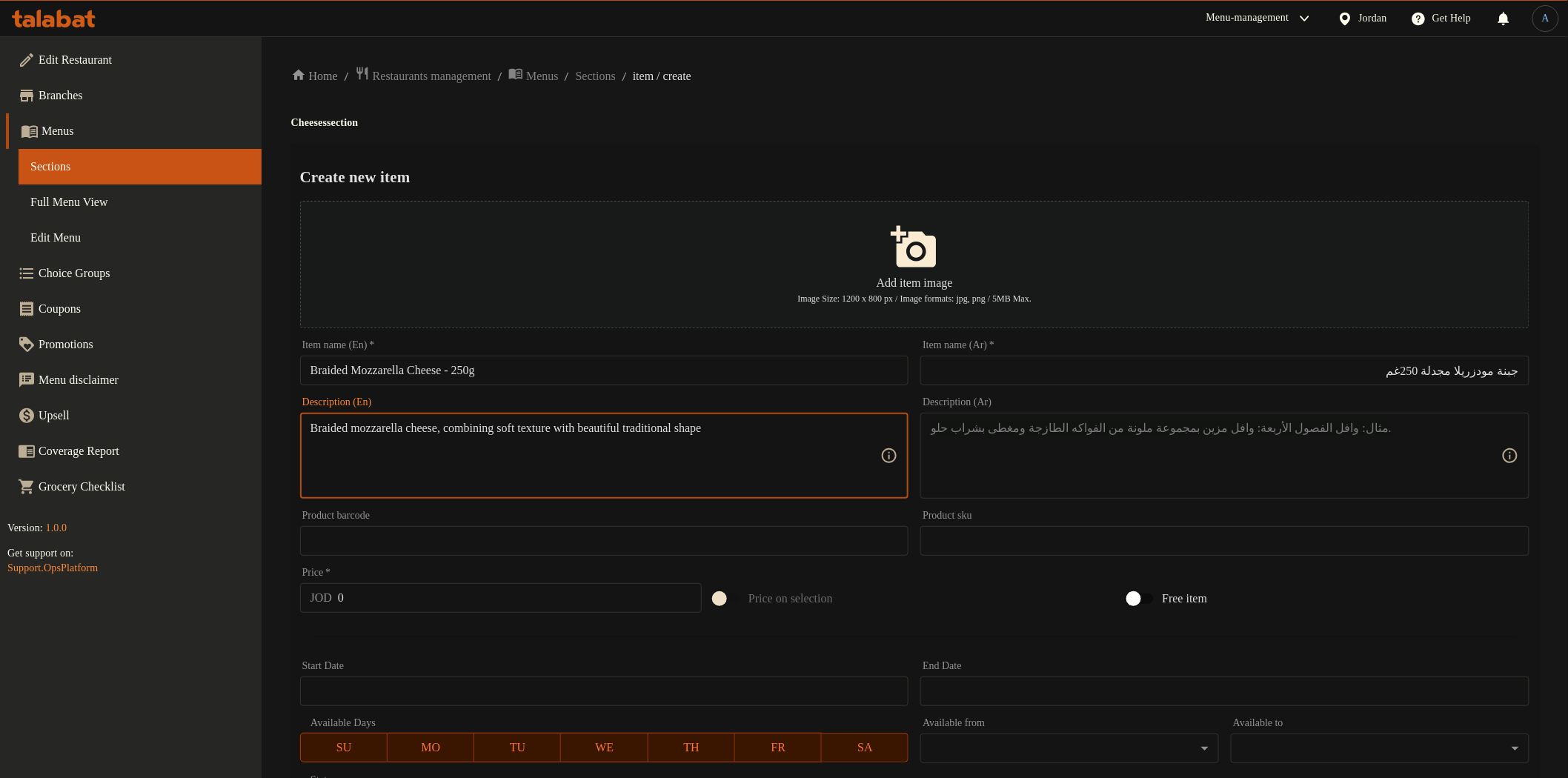
type textarea "Braided mozzarella cheese, combining soft texture with beautiful traditional sh…"
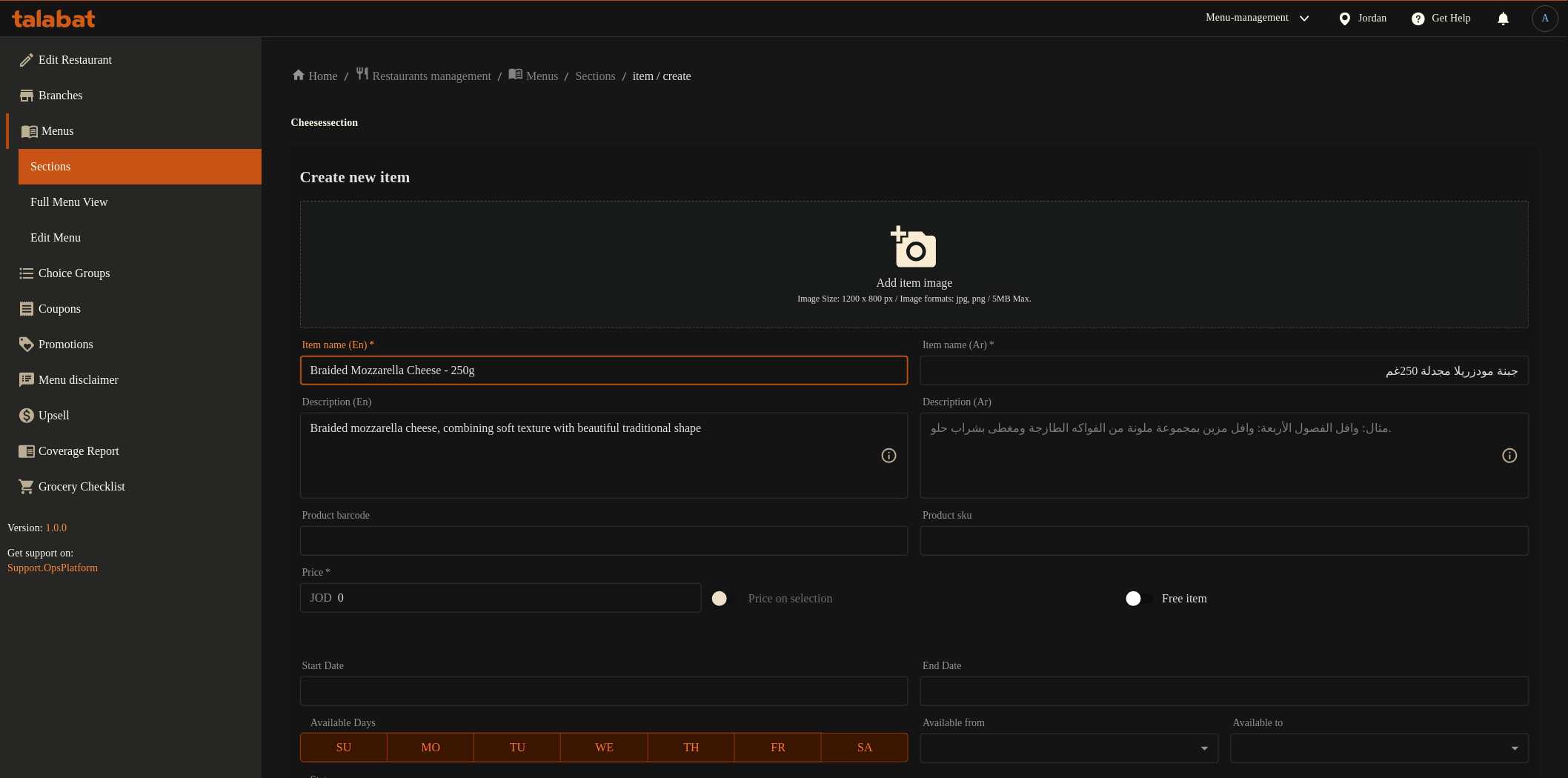
click at [329, 378] on input "Braided Mozzarella Cheese - 250g" at bounding box center [605, 370] width 609 height 30
drag, startPoint x: 829, startPoint y: 122, endPoint x: 679, endPoint y: 163, distance: 155.5
click at [829, 122] on h4 "Cheeses section" at bounding box center [914, 122] width 1247 height 14
click at [1385, 506] on div "Product sku Product sku" at bounding box center [1224, 533] width 621 height 57
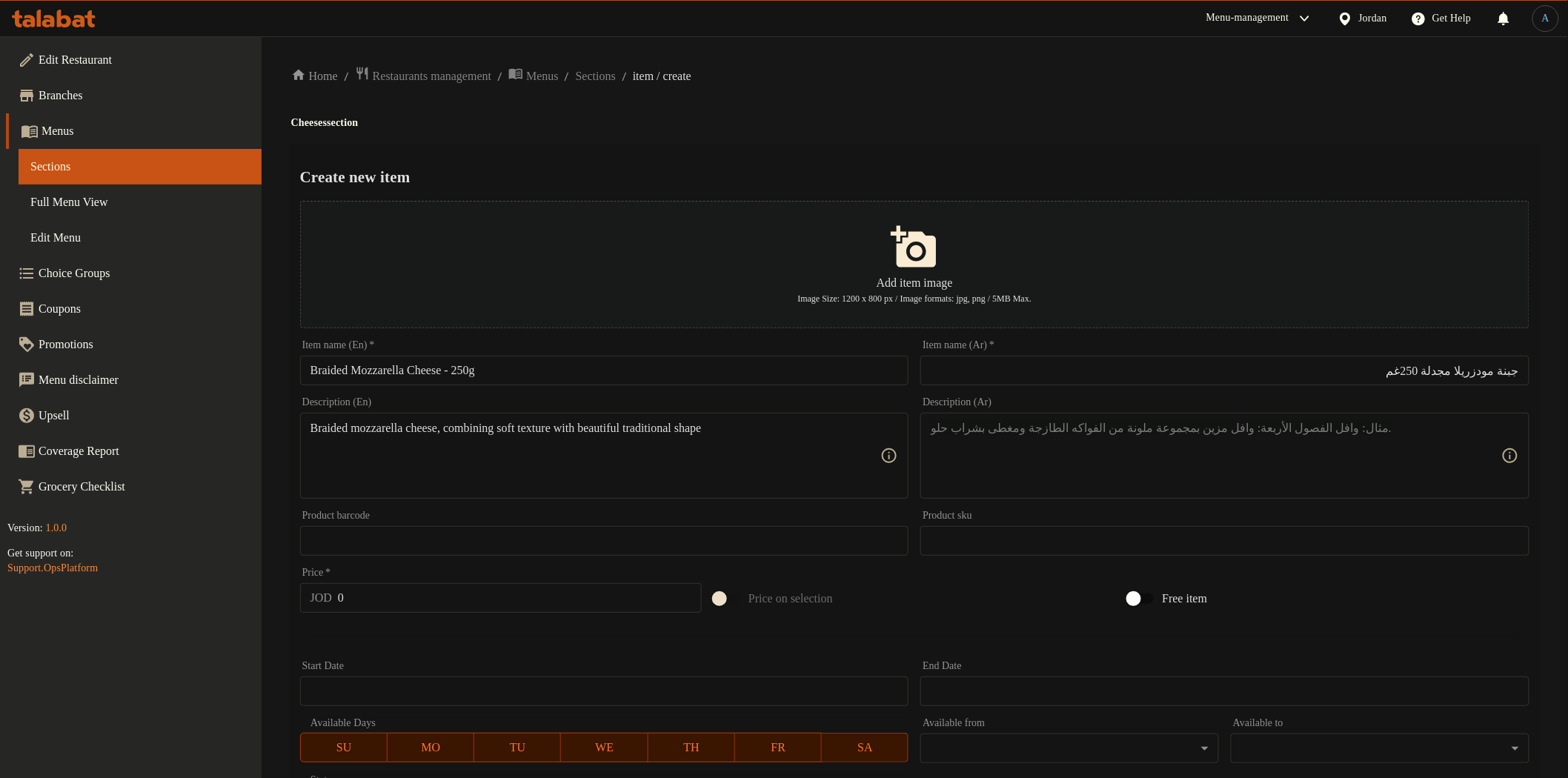
click at [1379, 450] on textarea at bounding box center [1216, 455] width 570 height 70
paste textarea "جبنة موزاريلا مجدلة، تجمع بين القوام الطري والشكل التقليدي الجميل."
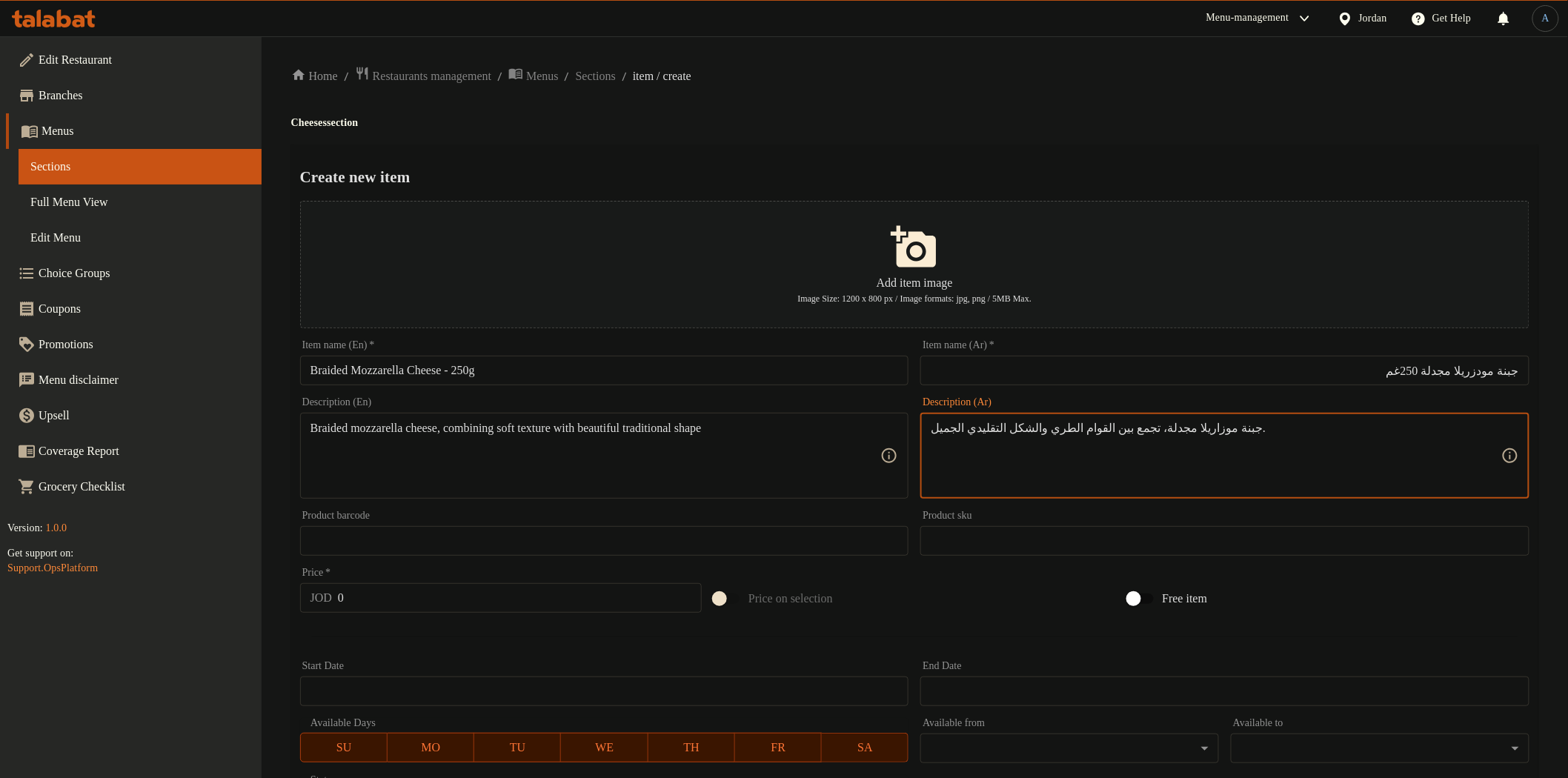
type textarea "جبنة موزاريلا مجدلة، تجمع بين القوام الطري والشكل التقليدي الجميل."
click at [582, 593] on input "0" at bounding box center [519, 597] width 364 height 30
paste input "3.4"
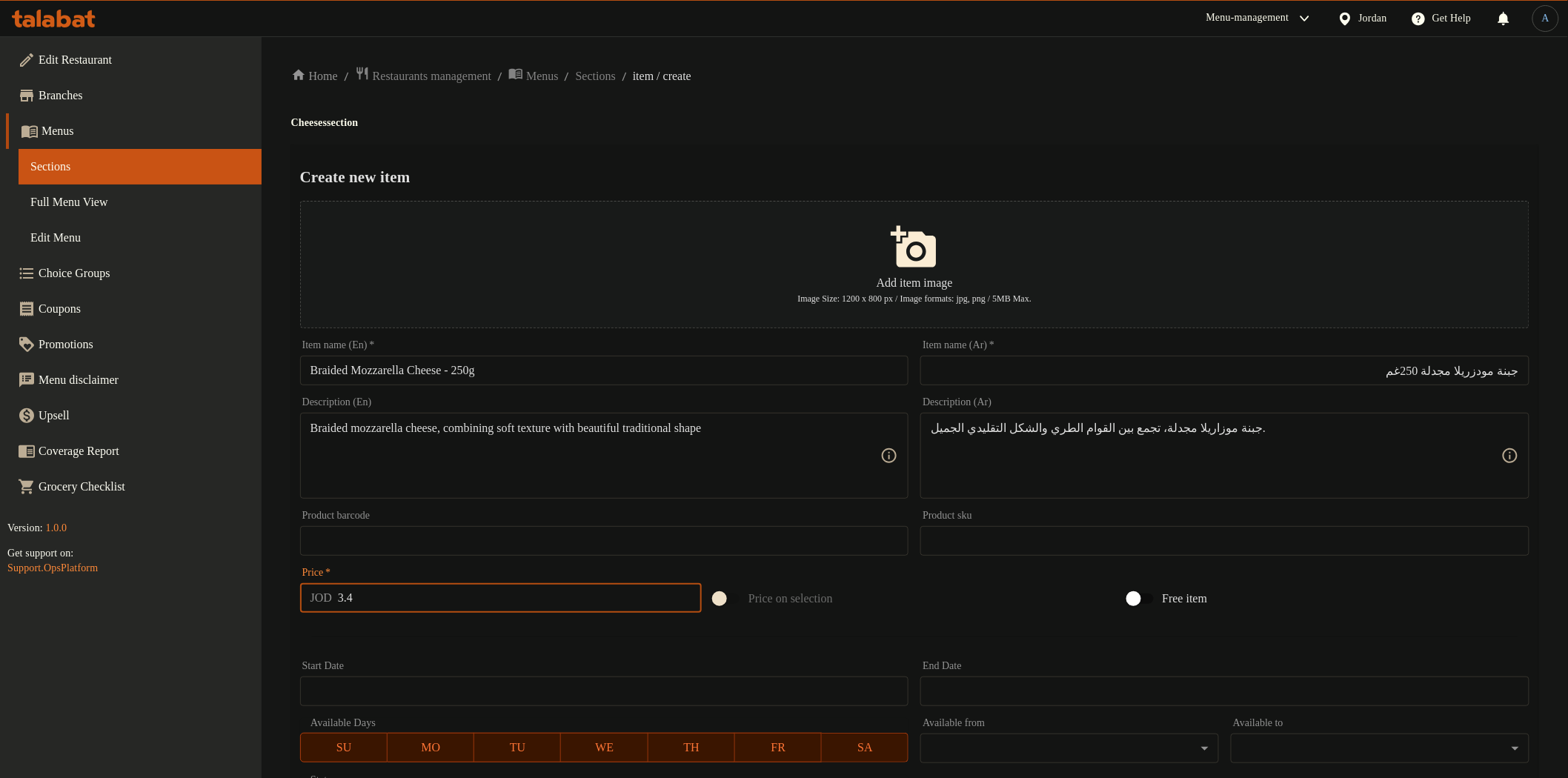
type input "3.4"
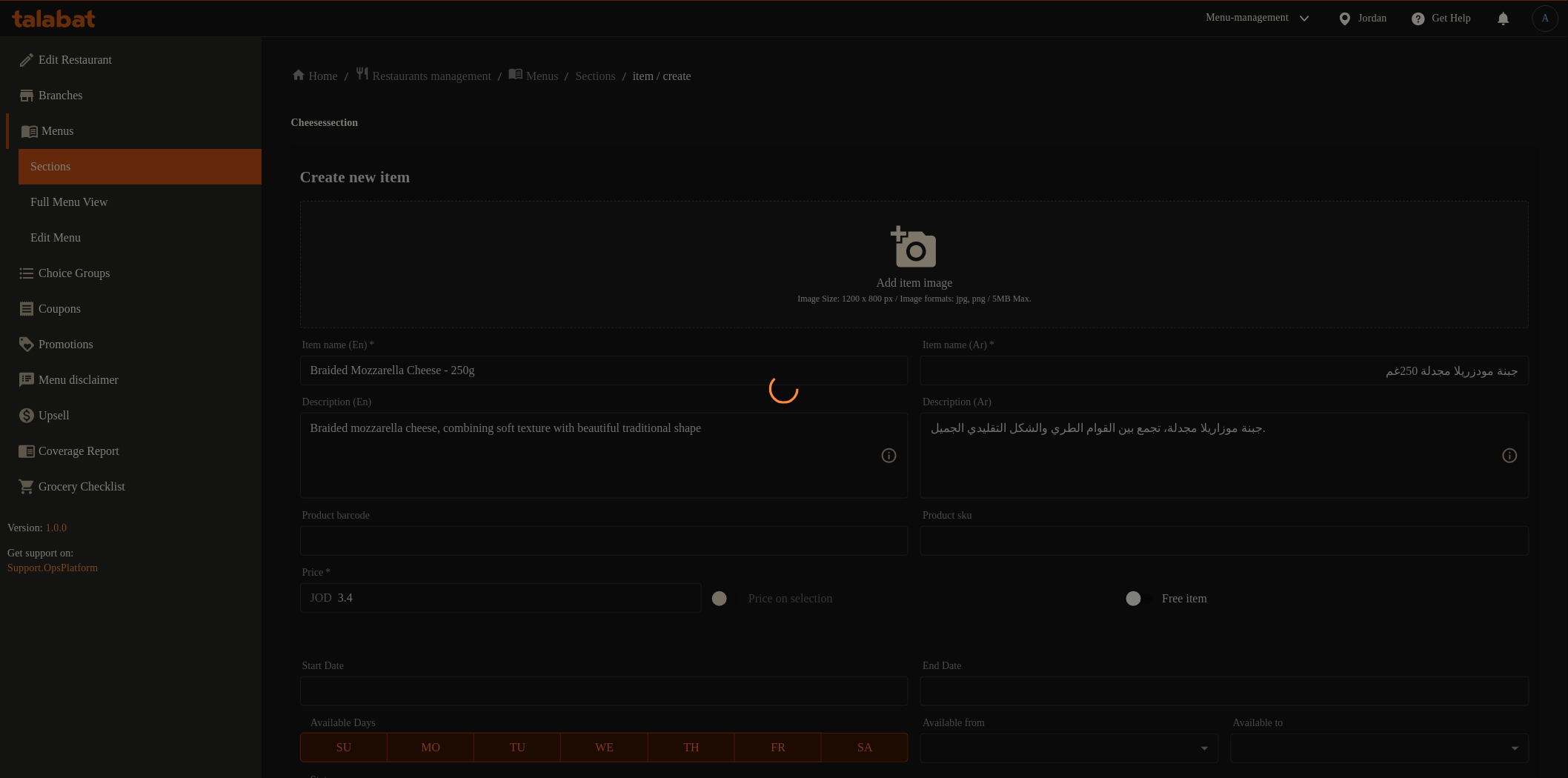
type input "0"
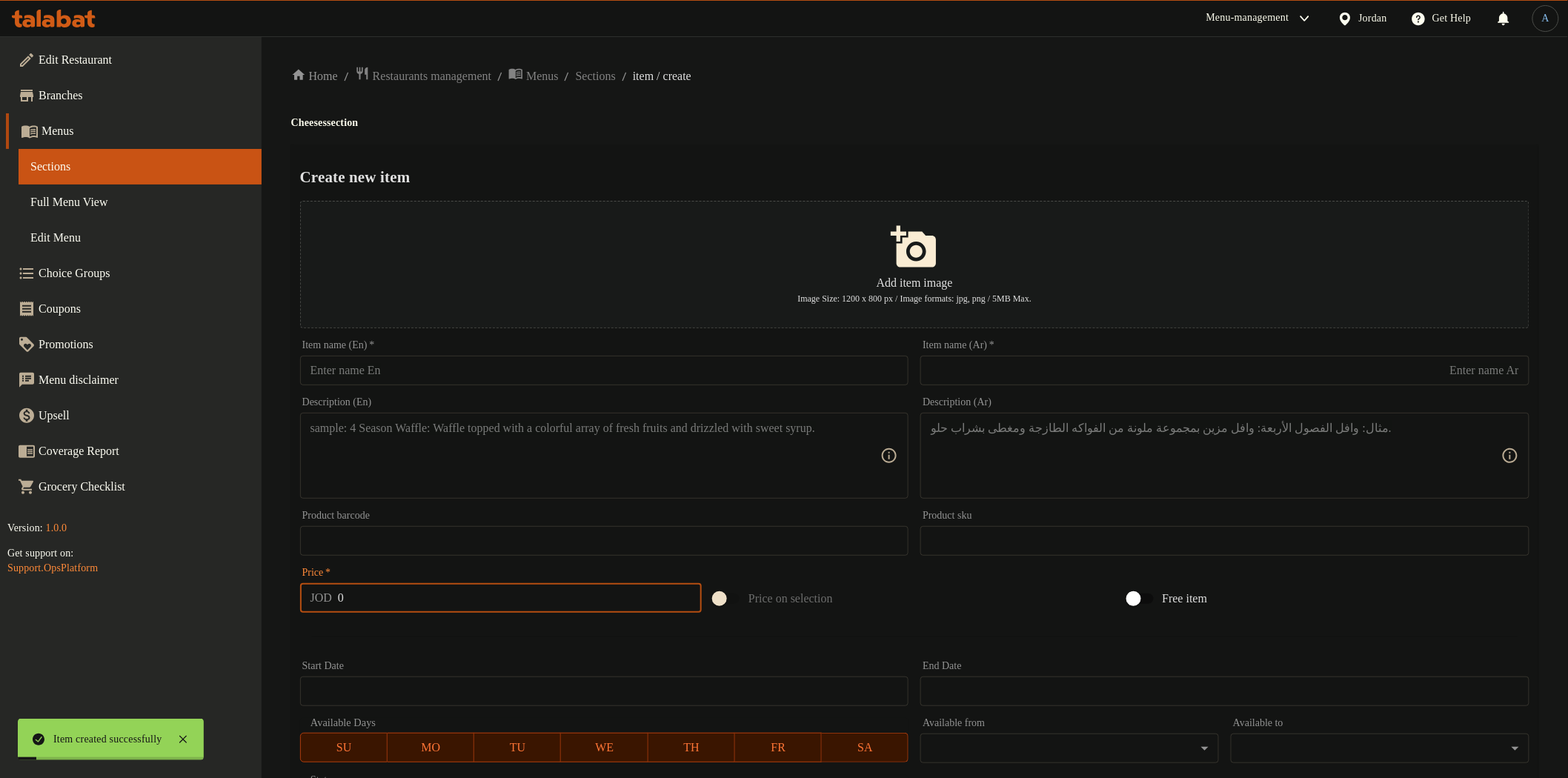
click at [411, 365] on input "text" at bounding box center [605, 370] width 609 height 30
paste input "String Cheese – 250g"
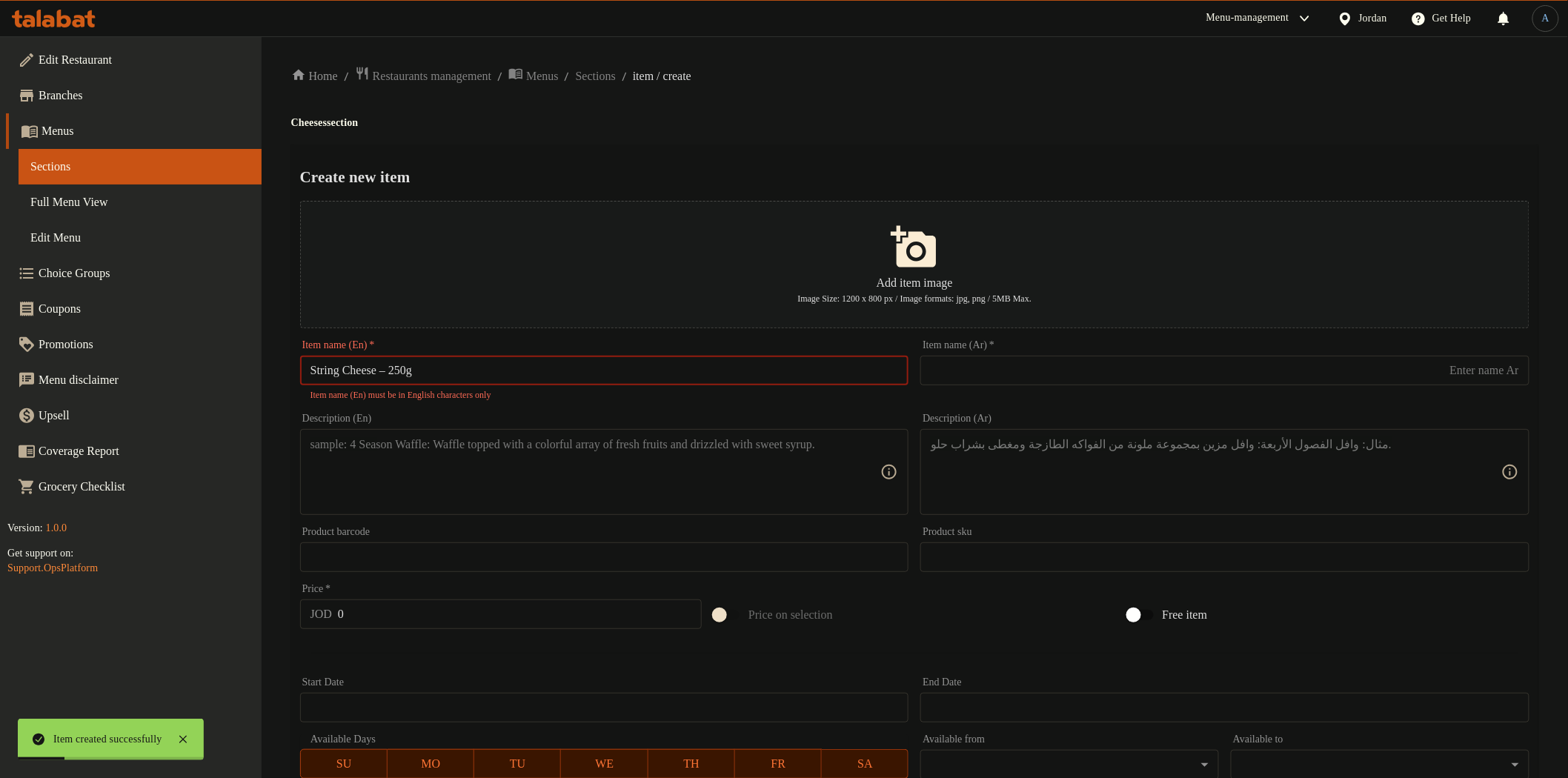
click at [395, 371] on input "String Cheese – 250g" at bounding box center [605, 370] width 609 height 30
click at [397, 369] on input "String Cheese – 250g" at bounding box center [605, 370] width 609 height 30
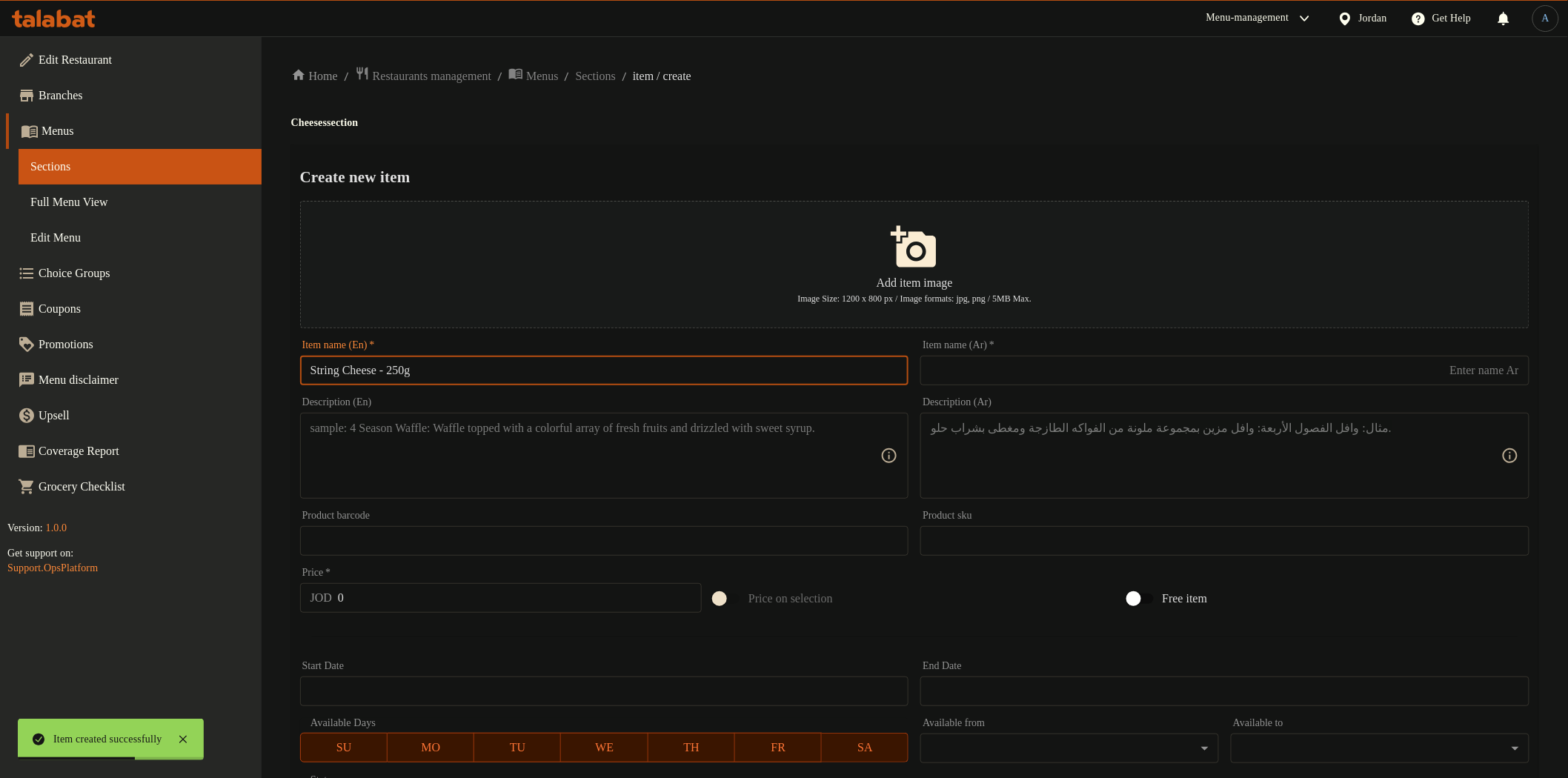
type input "String Cheese - 250g"
click at [738, 167] on h2 "Create new item" at bounding box center [915, 177] width 1229 height 22
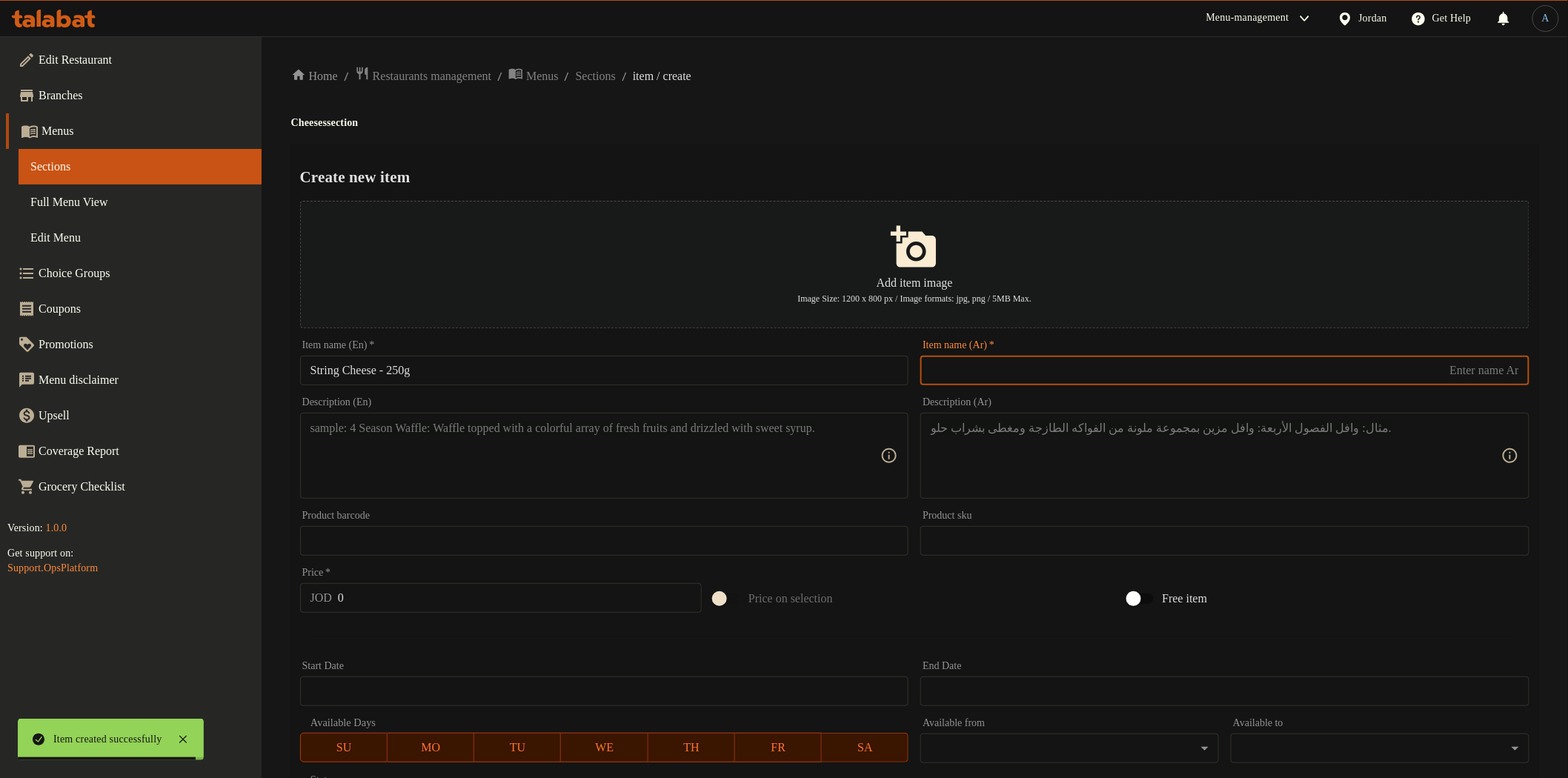
click at [1080, 372] on input "text" at bounding box center [1225, 370] width 609 height 30
paste input "جبنة مشللة 250غم"
type input "جبنة مشللة 250غم"
click at [542, 372] on input "String Cheese - 250g" at bounding box center [605, 370] width 609 height 30
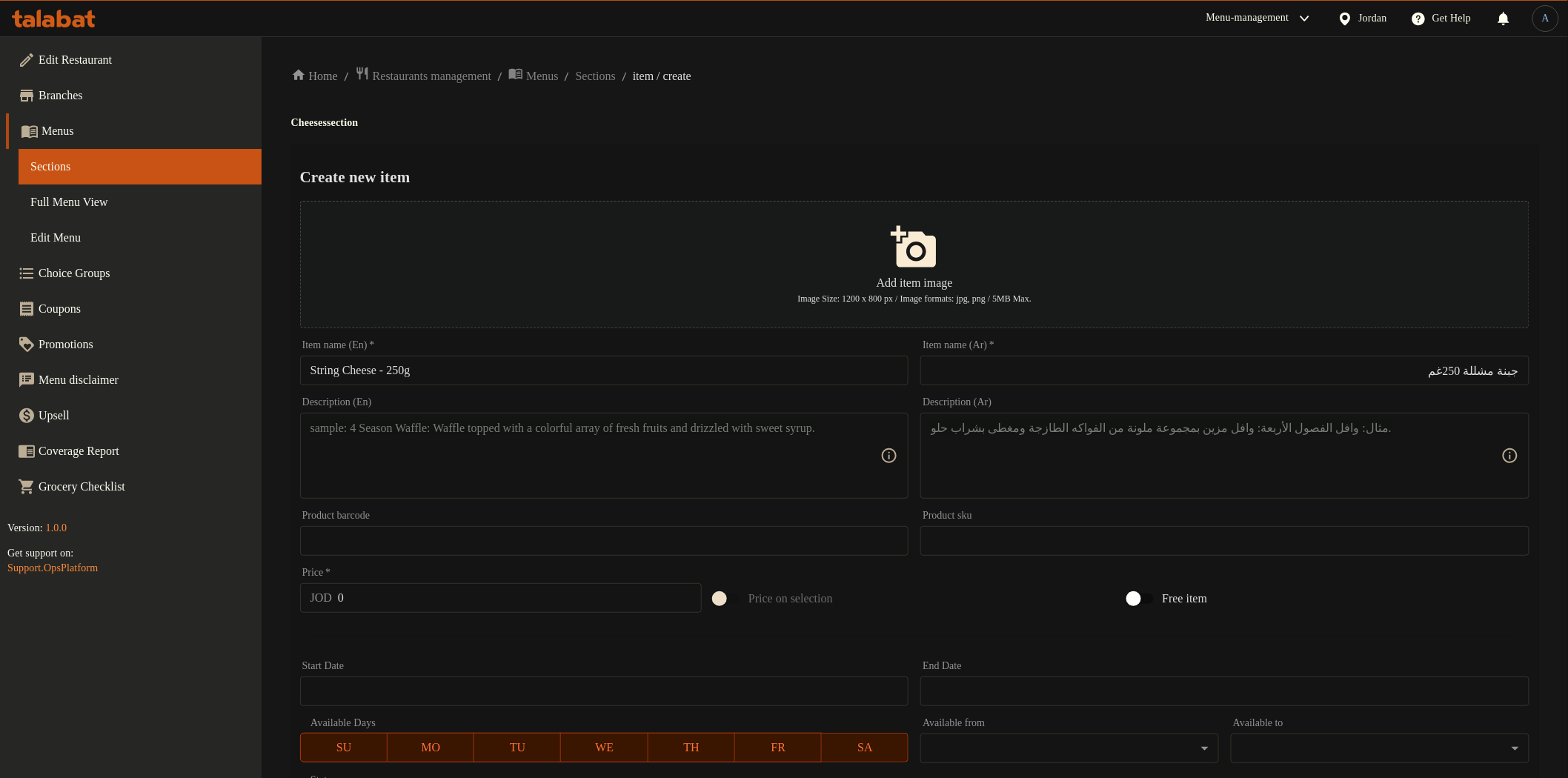
click at [1432, 367] on input "جبنة مشللة 250غم" at bounding box center [1225, 370] width 609 height 30
click at [884, 99] on div "Home / Restaurants management / Menus / Sections / item / create Cheeses sectio…" at bounding box center [914, 538] width 1247 height 944
click at [650, 494] on div "Description (En)" at bounding box center [605, 456] width 609 height 86
paste textarea "Delicious string cheese, stretchable and fun, loved by both kids and adults"
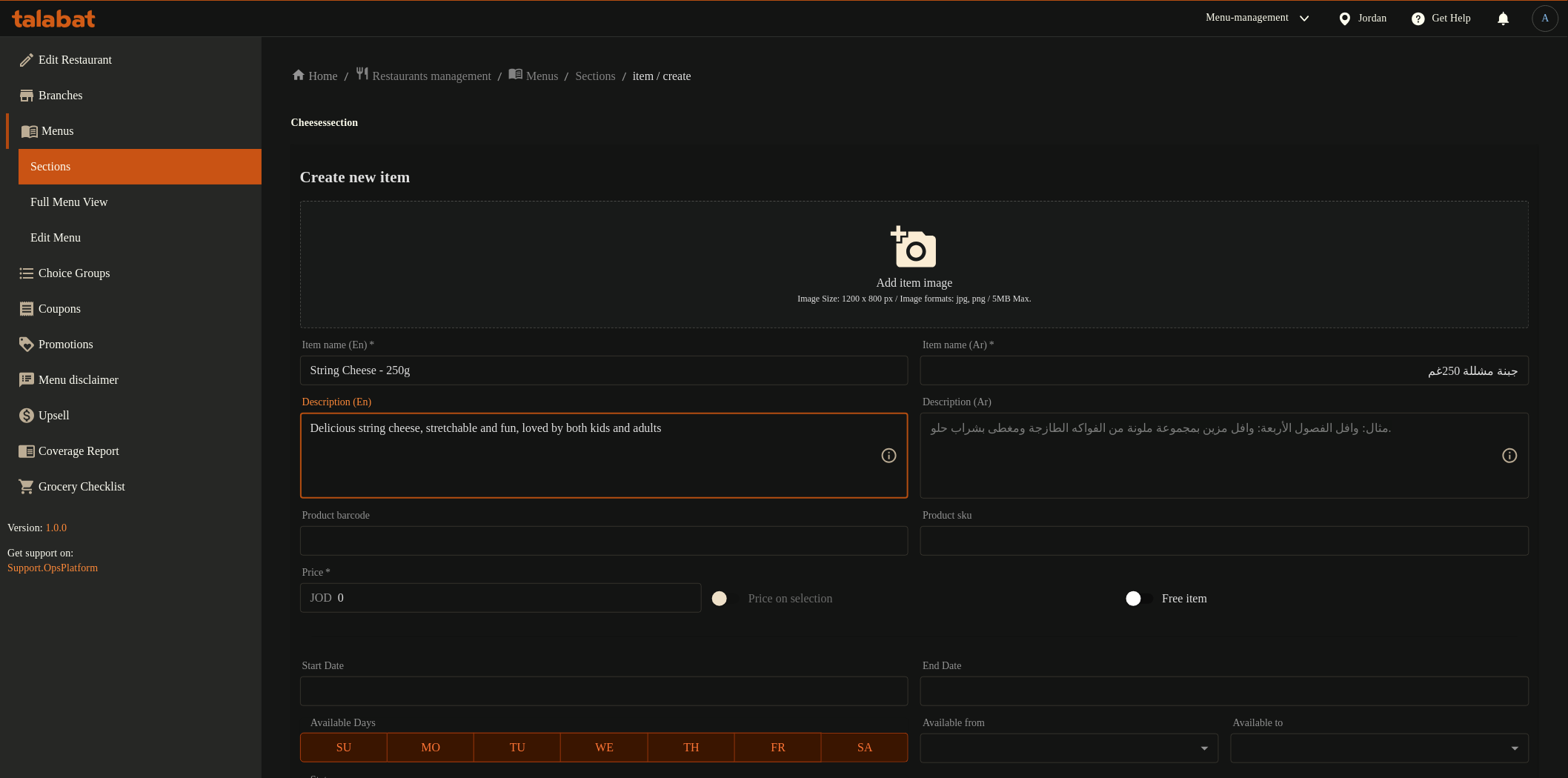
type textarea "Delicious string cheese, stretchable and fun, loved by both kids and adults"
click at [1113, 446] on textarea at bounding box center [1216, 455] width 570 height 70
paste textarea "جبنة مشللة لذيذة قابلة للمد والشد، محبوبة لدى الصغار والكبار"
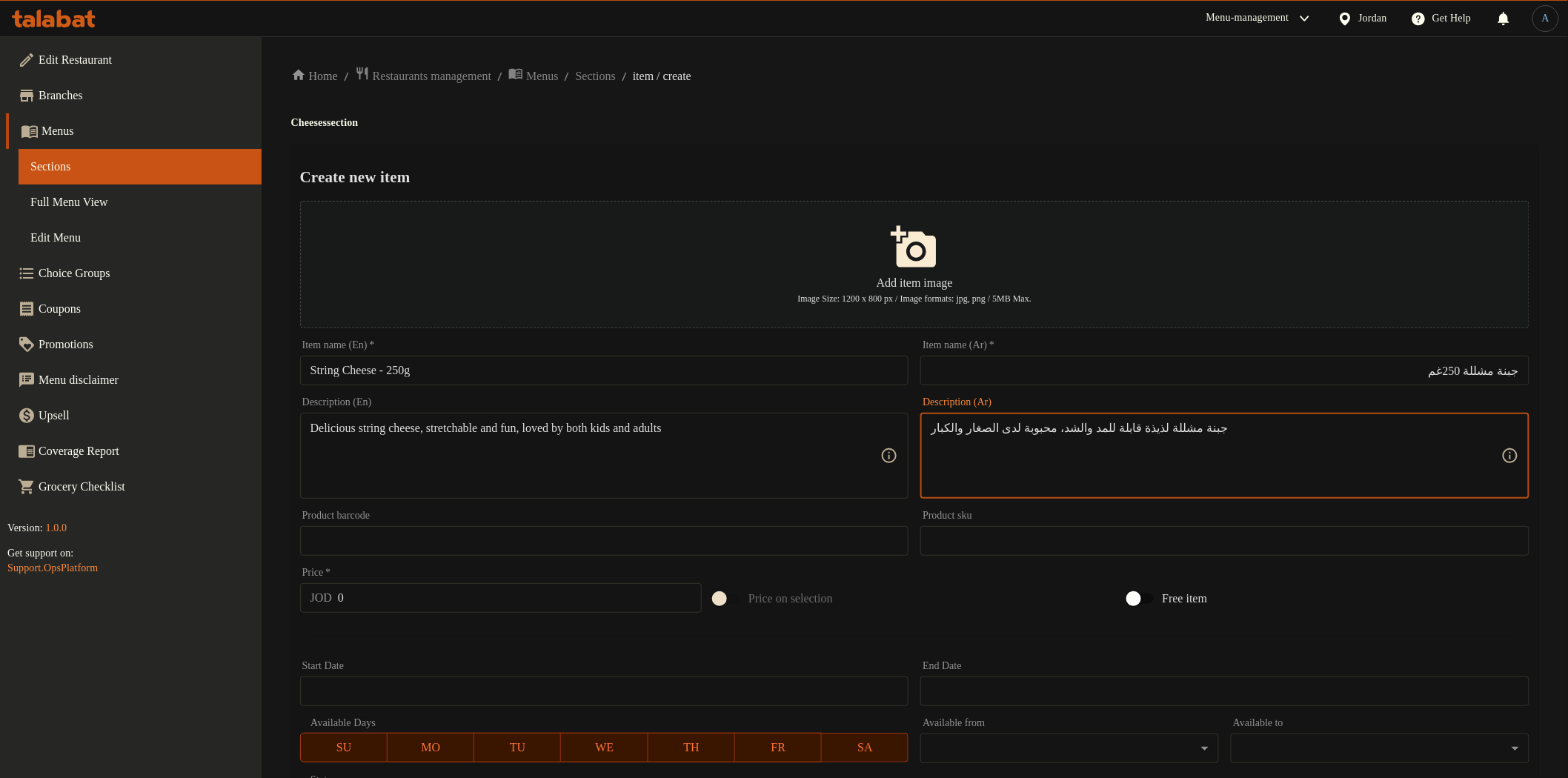
type textarea "جبنة مشللة لذيذة قابلة للمد والشد، محبوبة لدى الصغار والكبار"
click at [375, 596] on input "0" at bounding box center [519, 597] width 364 height 30
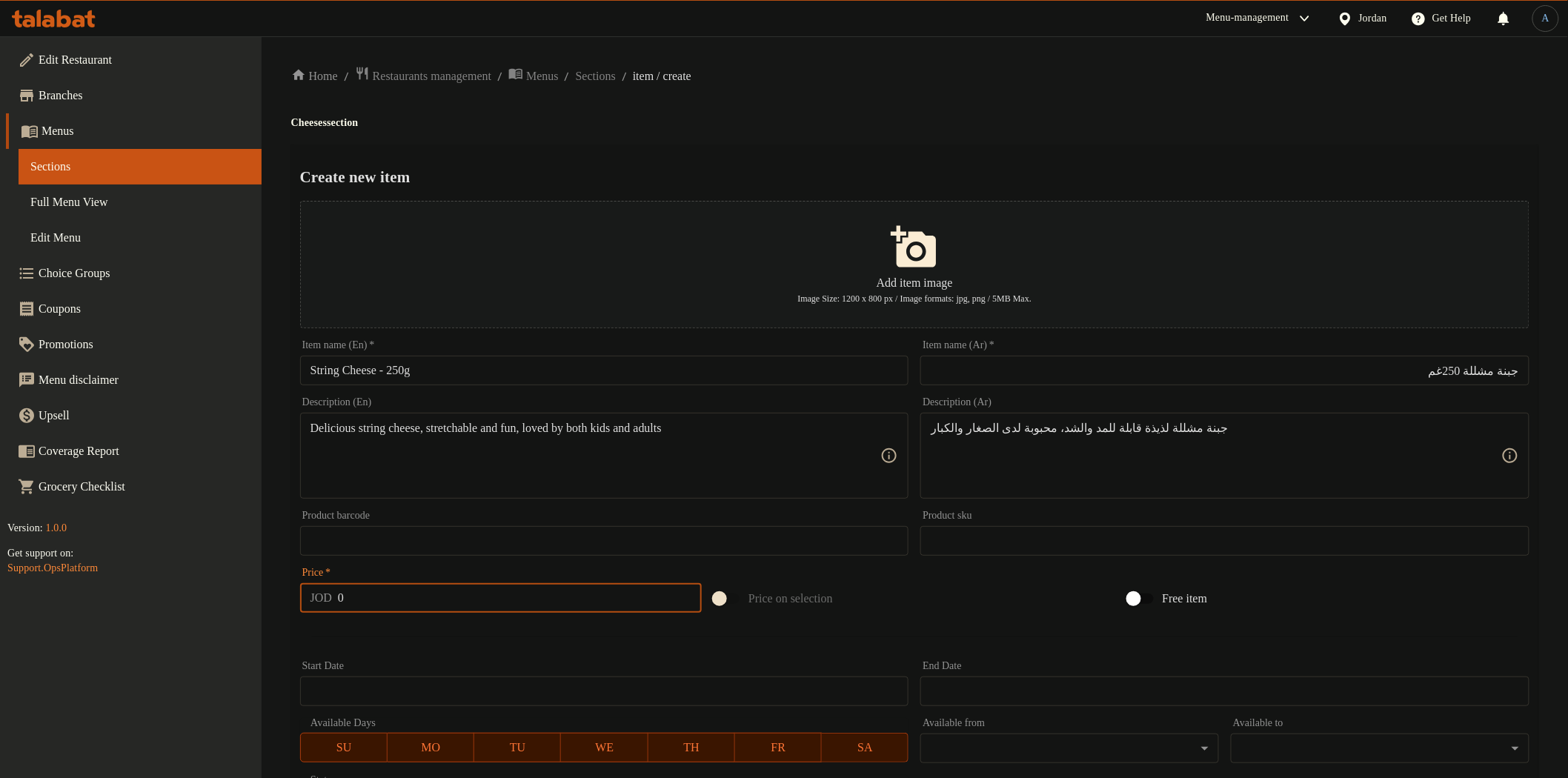
paste input "2.5"
type input "2.5"
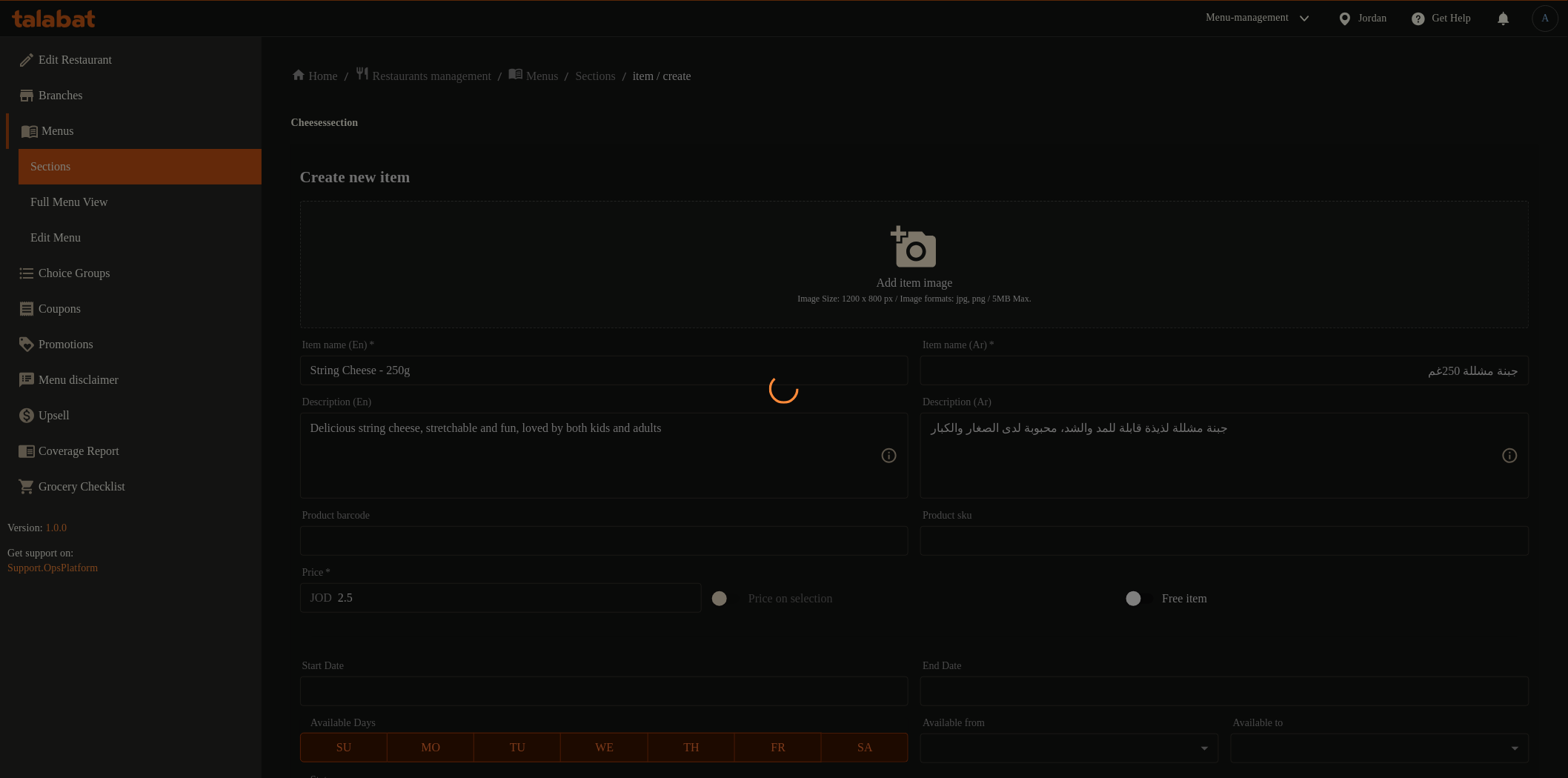
click at [551, 369] on div at bounding box center [784, 389] width 1568 height 778
type input "0"
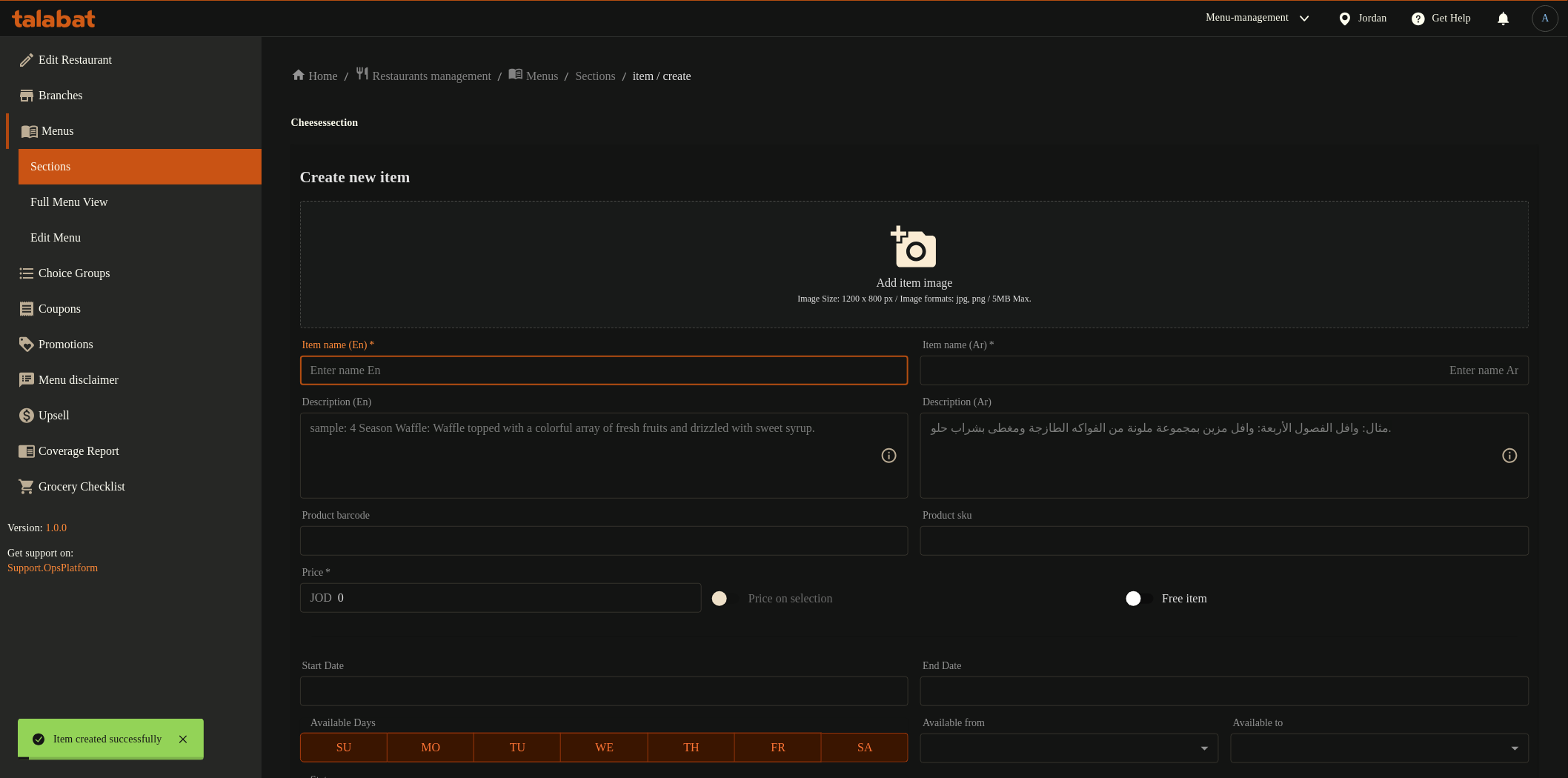
click at [551, 369] on input "text" at bounding box center [605, 370] width 609 height 30
paste input "Braided Cheese – 250g"
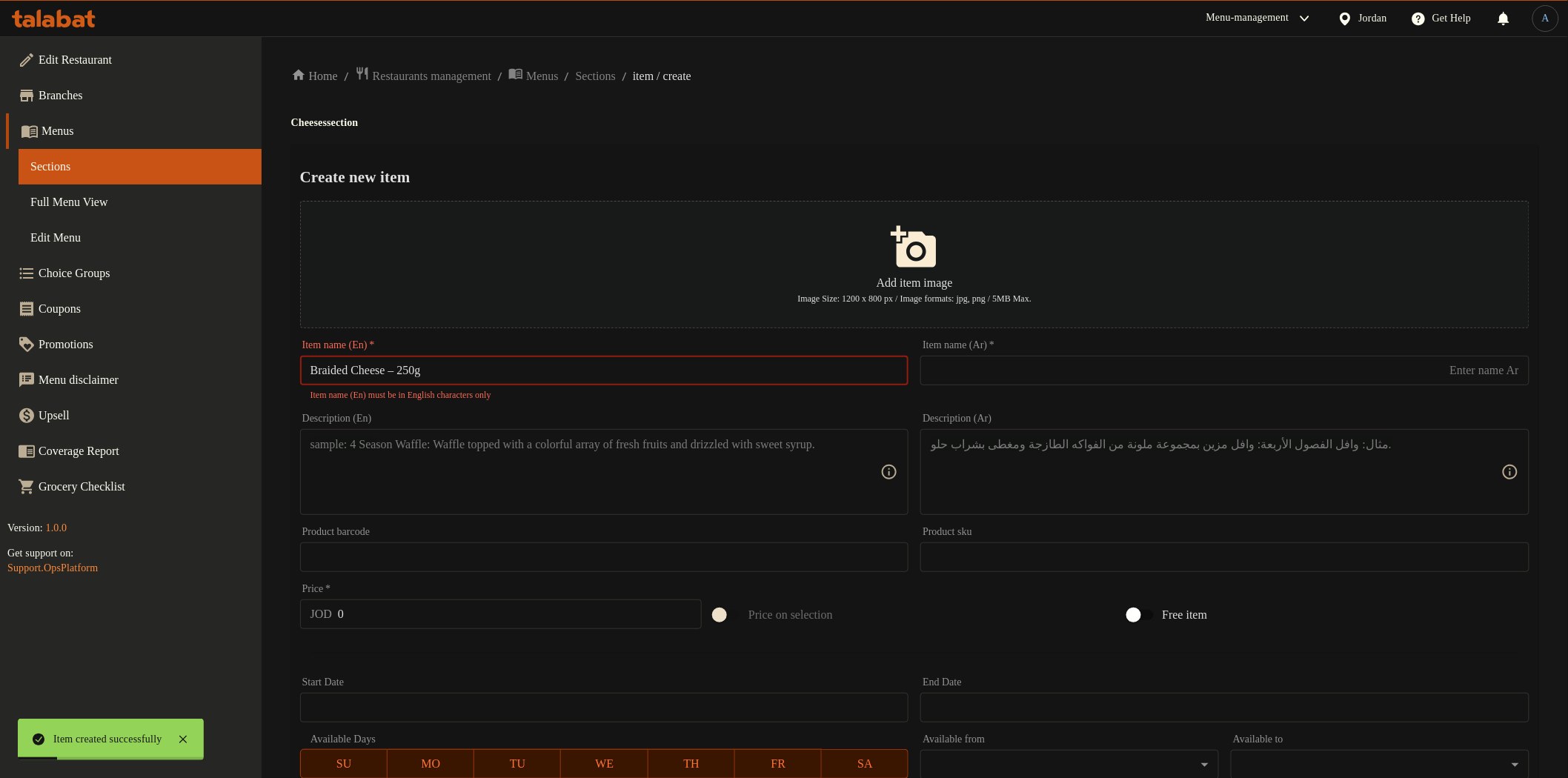
click at [403, 373] on input "Braided Cheese – 250g" at bounding box center [605, 370] width 609 height 30
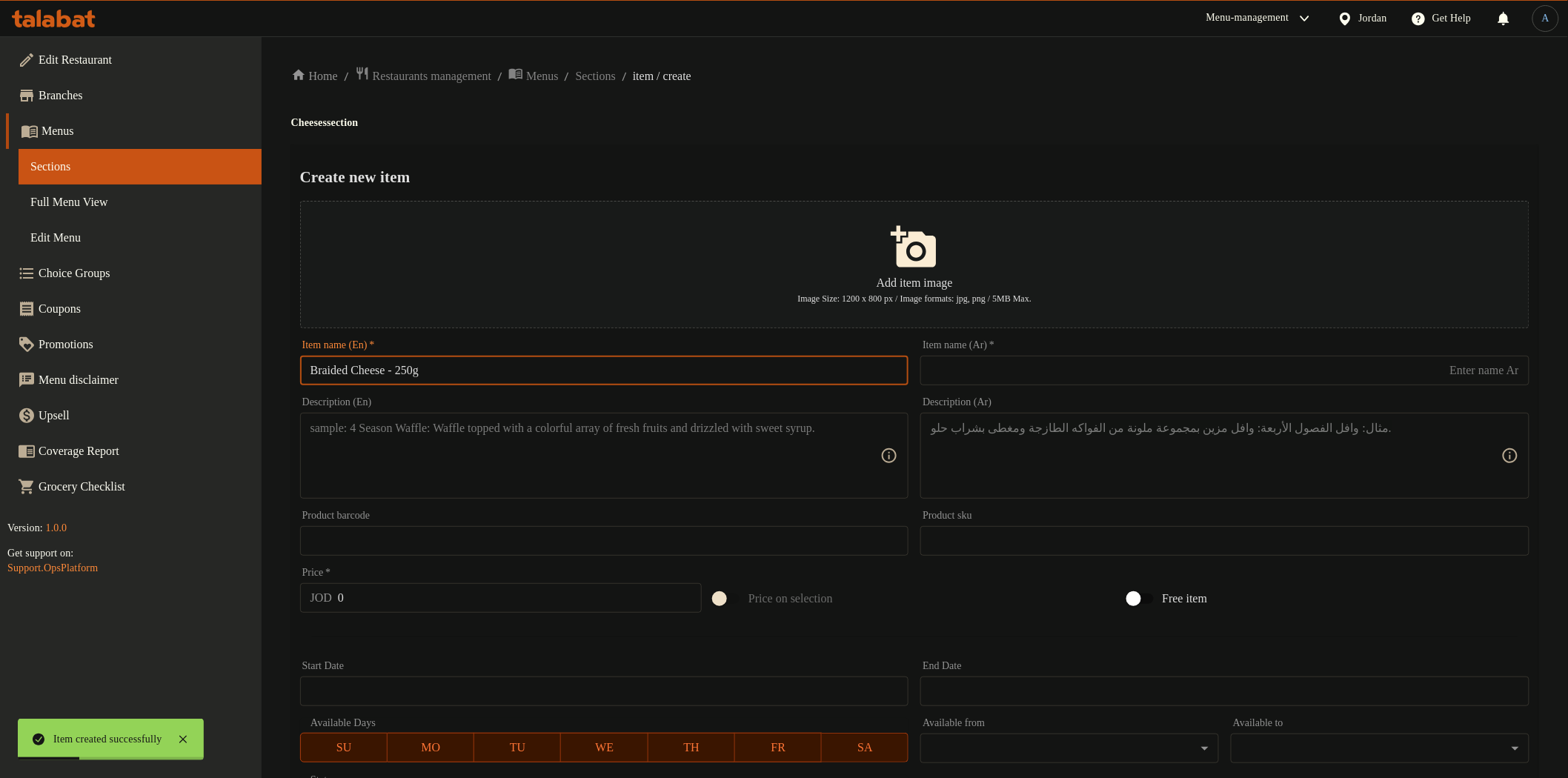
type input "Braided Cheese - 250g"
click at [1016, 353] on div "Item name (Ar)   * Item name (Ar) *" at bounding box center [1225, 362] width 609 height 45
click at [1016, 366] on input "text" at bounding box center [1225, 370] width 609 height 30
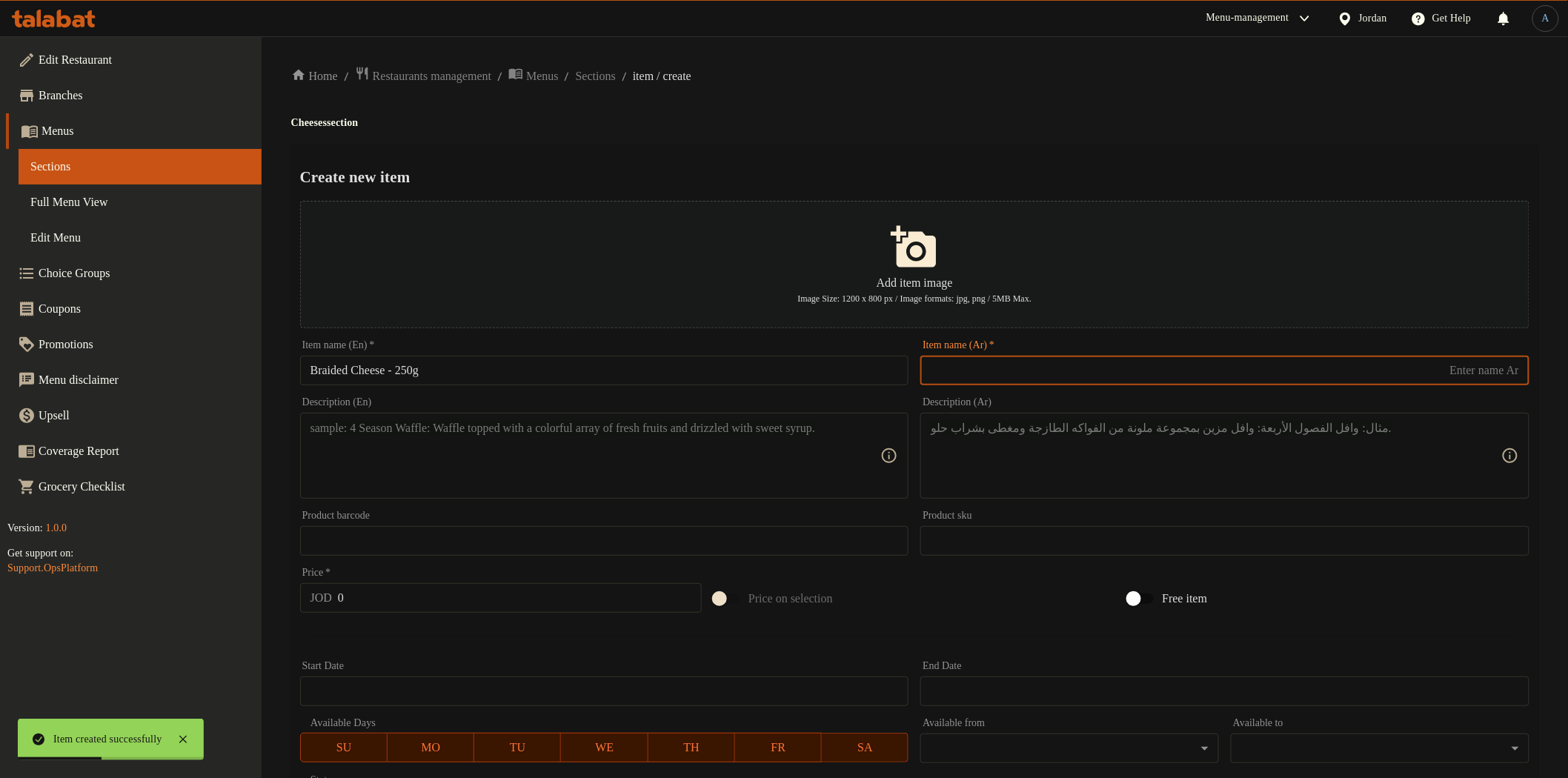
paste input "جبنة مجدلة 250غم"
type input "جبنة مجدلة 250غم"
click at [594, 456] on textarea at bounding box center [595, 455] width 570 height 70
paste textarea "Traditional braided cheese with authentic taste and classic shape"
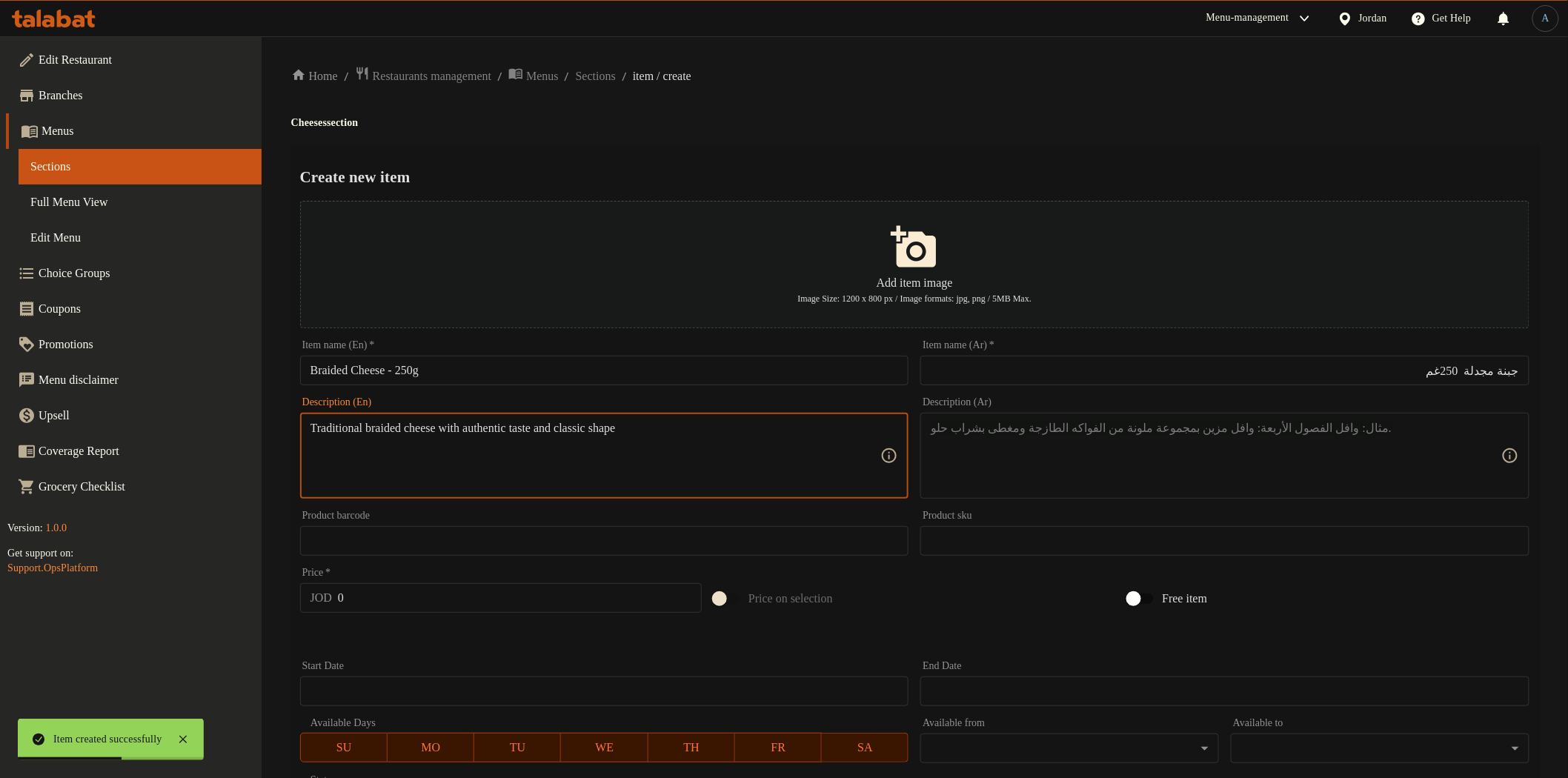
type textarea "Traditional braided cheese with authentic taste and classic shape"
click at [1079, 439] on textarea at bounding box center [1216, 455] width 570 height 70
paste textarea "جبنة مجدلة بلدية بطعم أصيل وشكل تقليدي جميل."
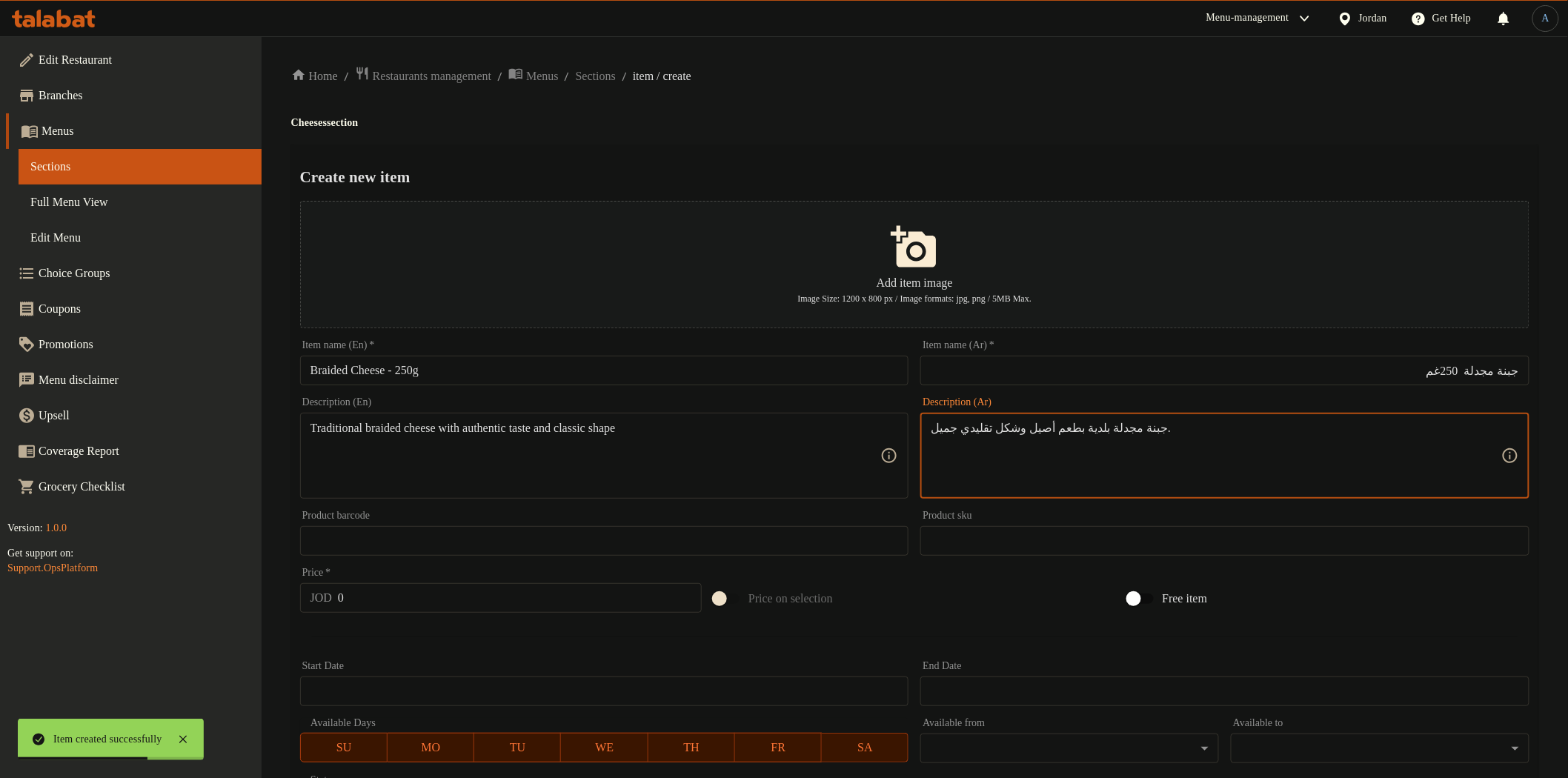
type textarea "جبنة مجدلة بلدية بطعم أصيل وشكل تقليدي جميل."
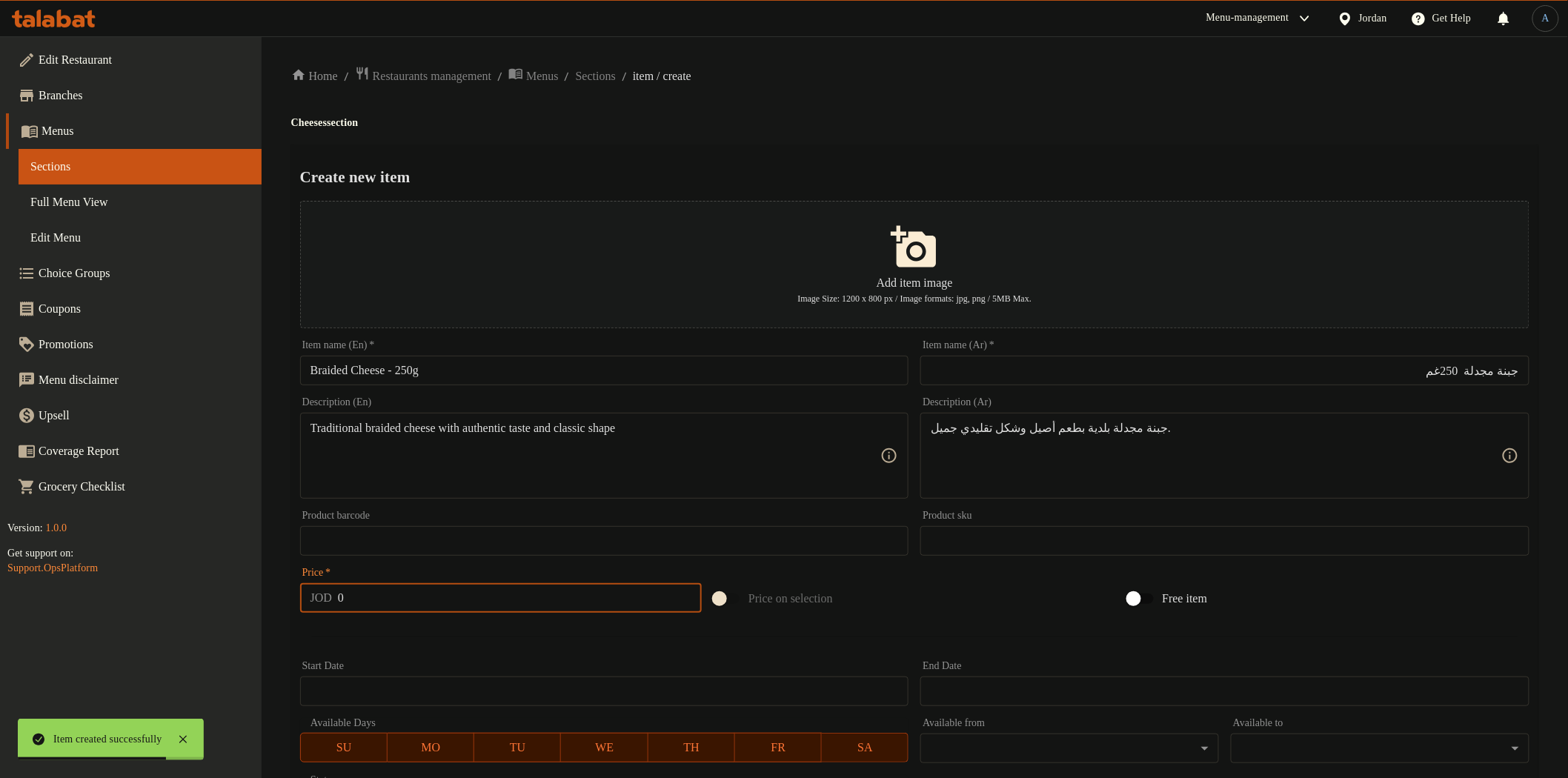
click at [427, 606] on input "0" at bounding box center [519, 597] width 364 height 30
paste input "2.5"
type input "2.5"
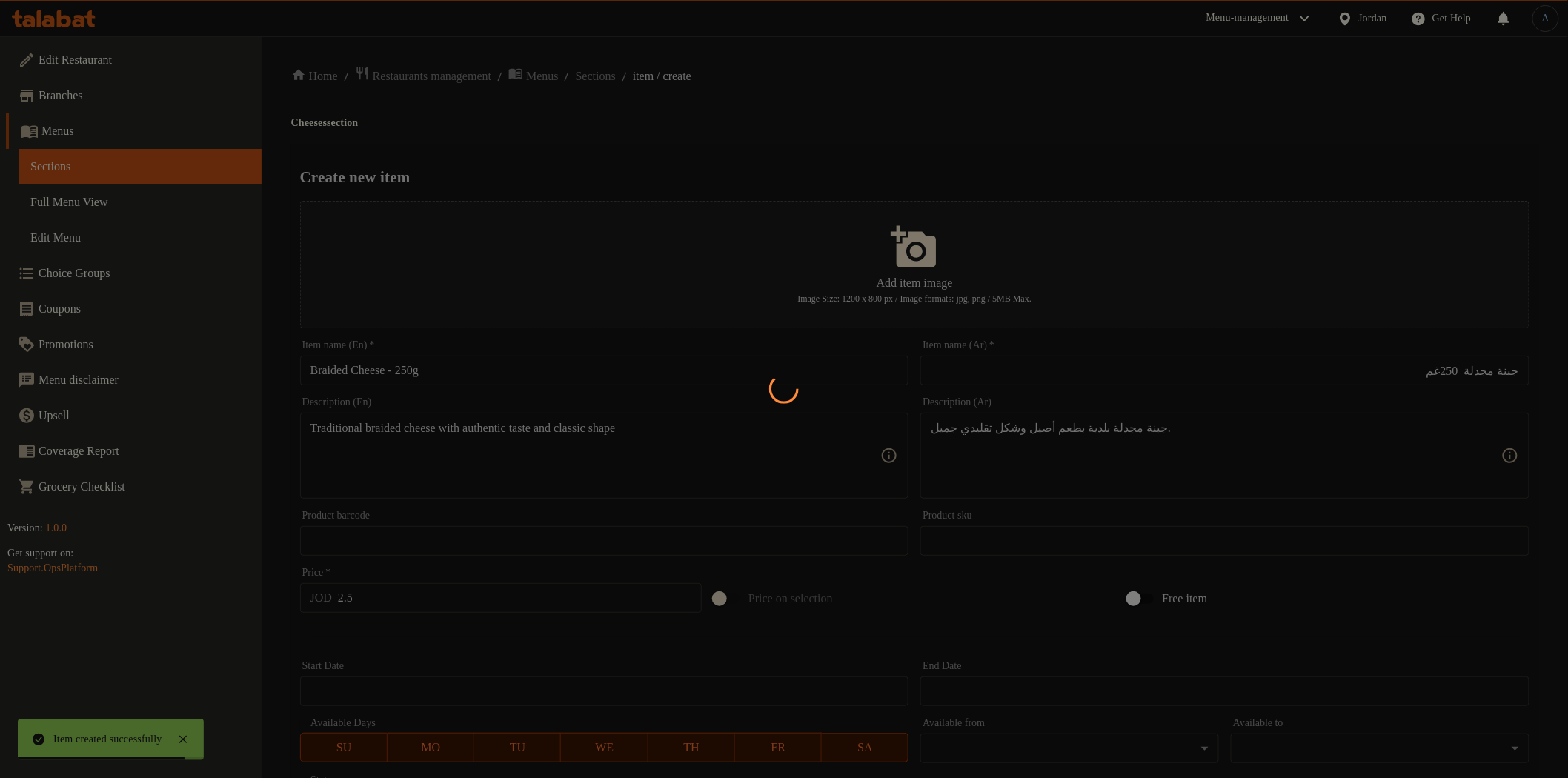
type input "0"
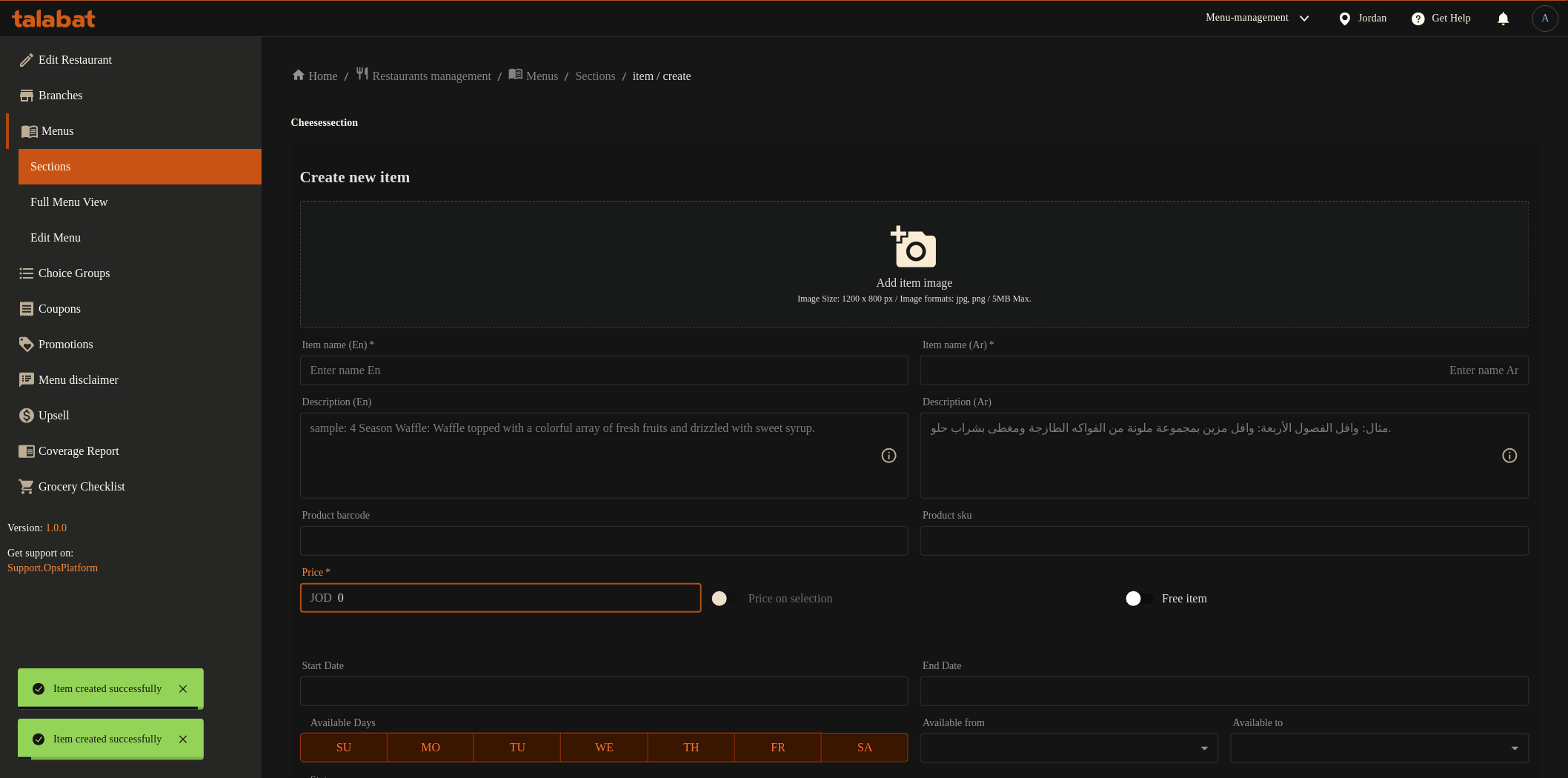
click at [500, 371] on input "text" at bounding box center [605, 370] width 609 height 30
paste input "Cheese Cubes with Black Cumin – 250g"
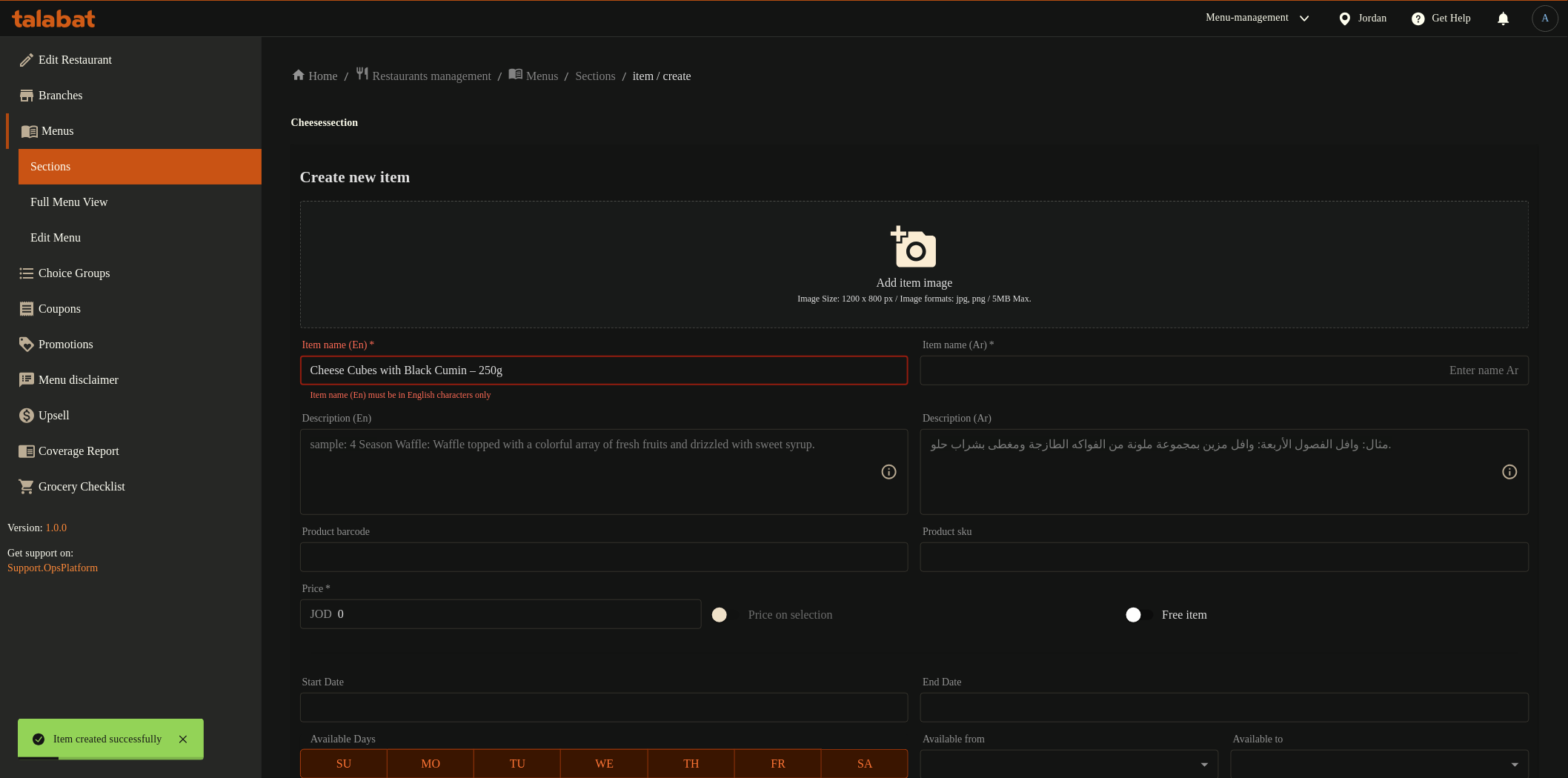
click at [489, 372] on input "Cheese Cubes with Black Cumin – 250g" at bounding box center [605, 370] width 609 height 30
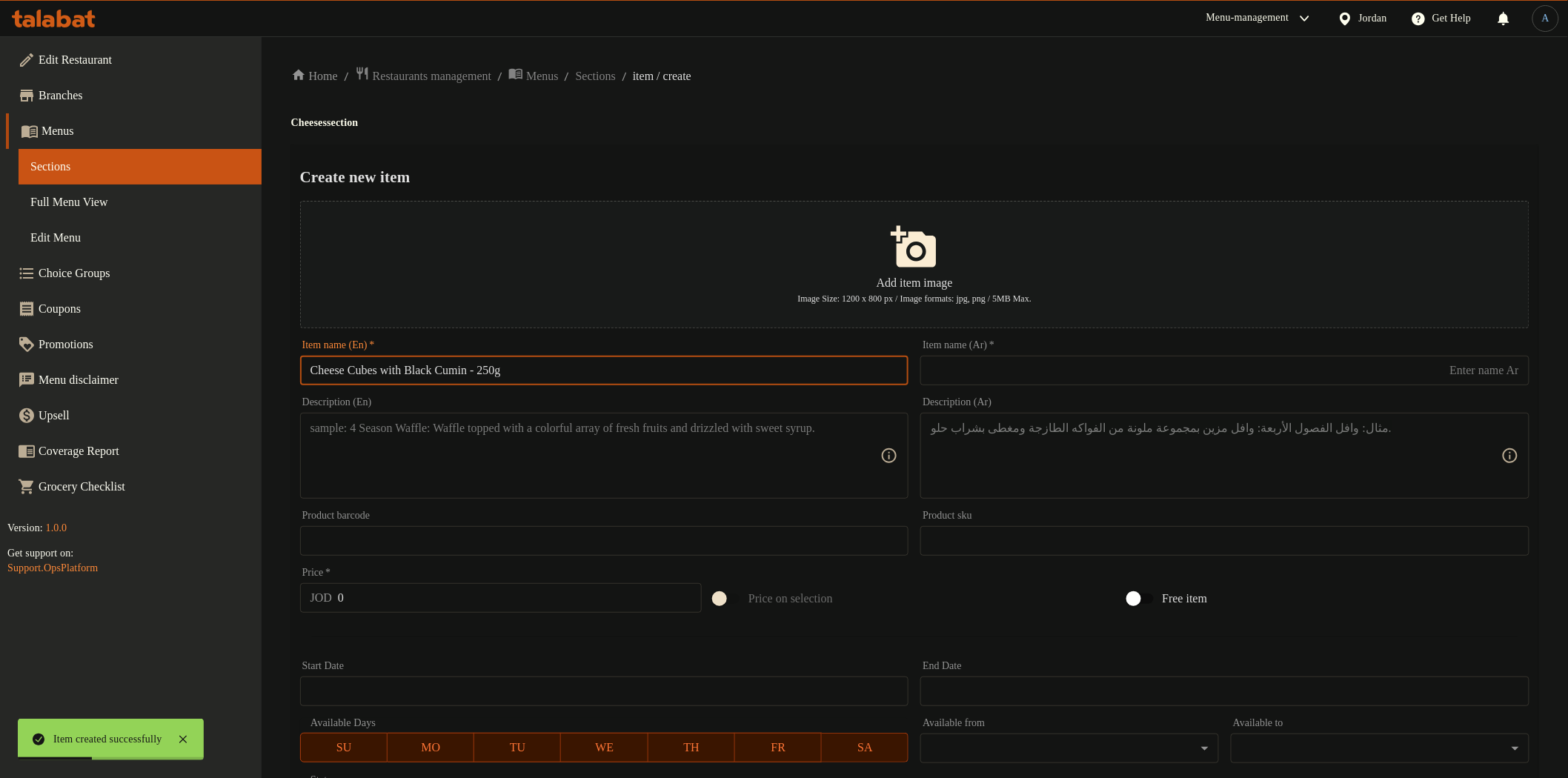
type input "Cheese Cubes with Black Cumin - 250g"
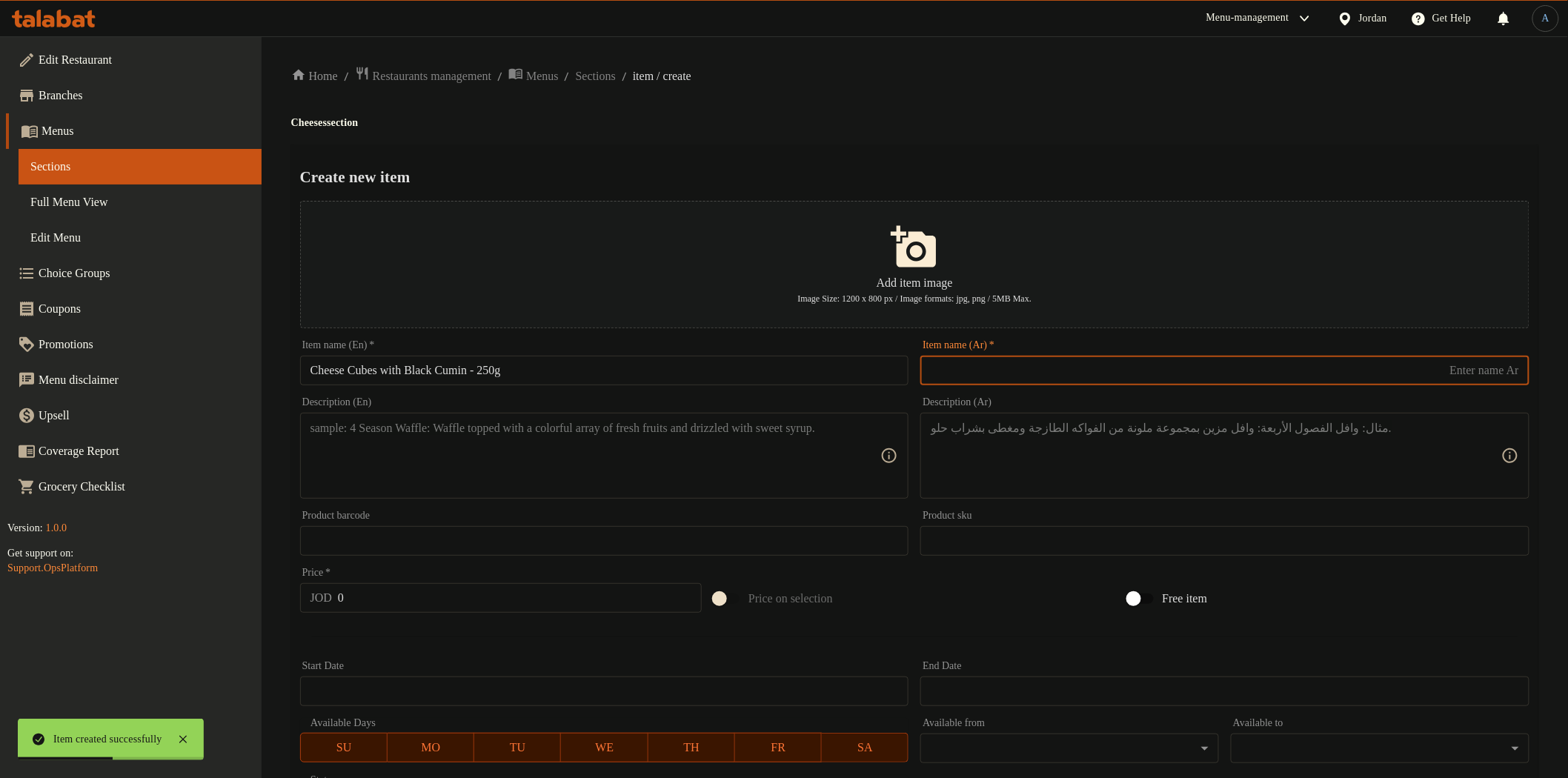
click at [976, 365] on input "text" at bounding box center [1225, 370] width 609 height 30
paste input "جبنة مكعبات قزحة 250غم"
type input "جبنة مكعبات قزحة 250غم"
click at [1028, 139] on div "Home / Restaurants management / Menus / Sections / item / create Cheeses sectio…" at bounding box center [914, 538] width 1247 height 944
click at [591, 439] on textarea at bounding box center [595, 455] width 570 height 70
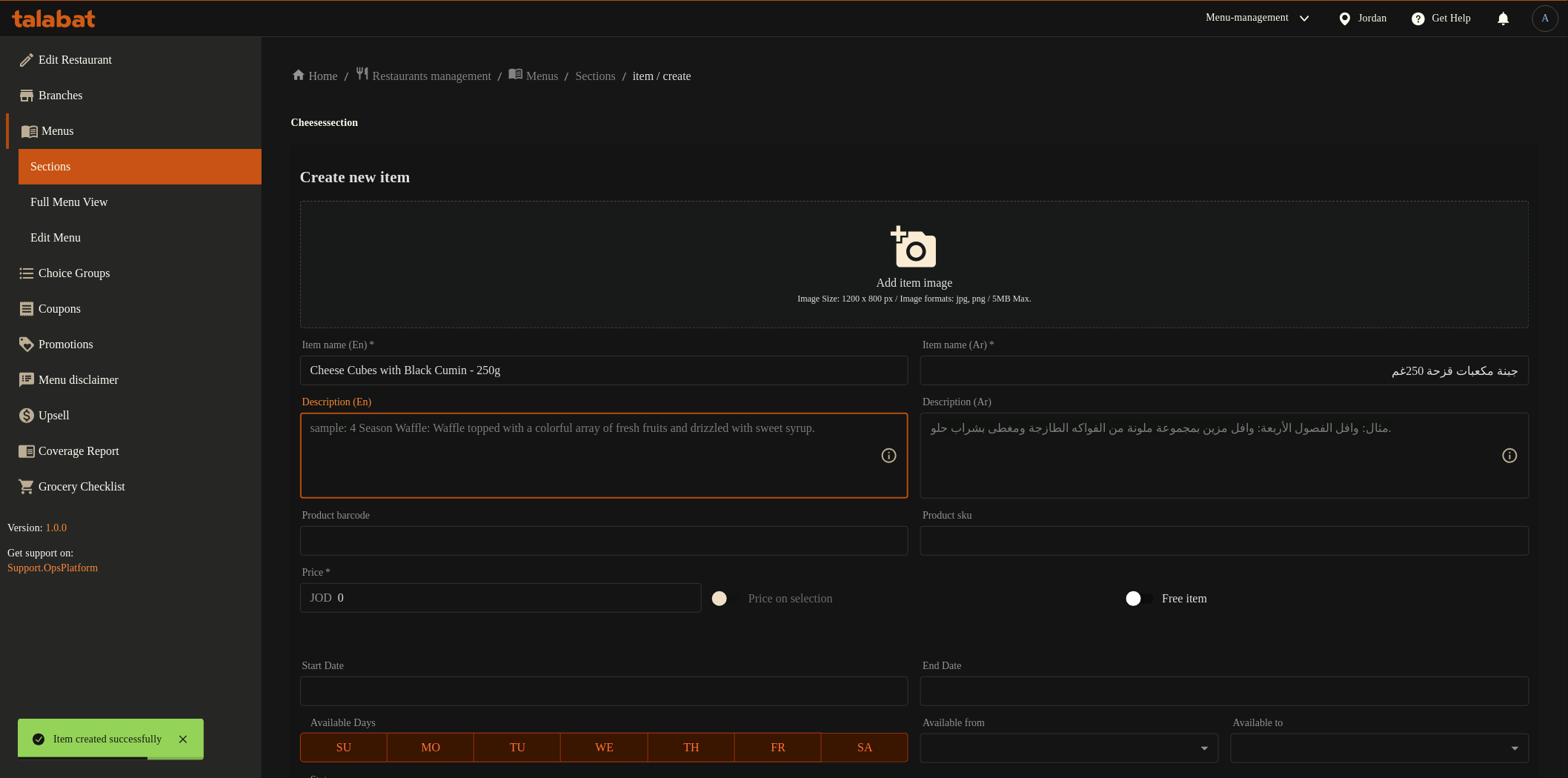
paste textarea "Cheese cubes blended with black cumin, perfect for quick serving"
type textarea "Cheese cubes blended with black cumin, perfect for quick serving"
click at [1137, 456] on textarea at bounding box center [1216, 455] width 570 height 70
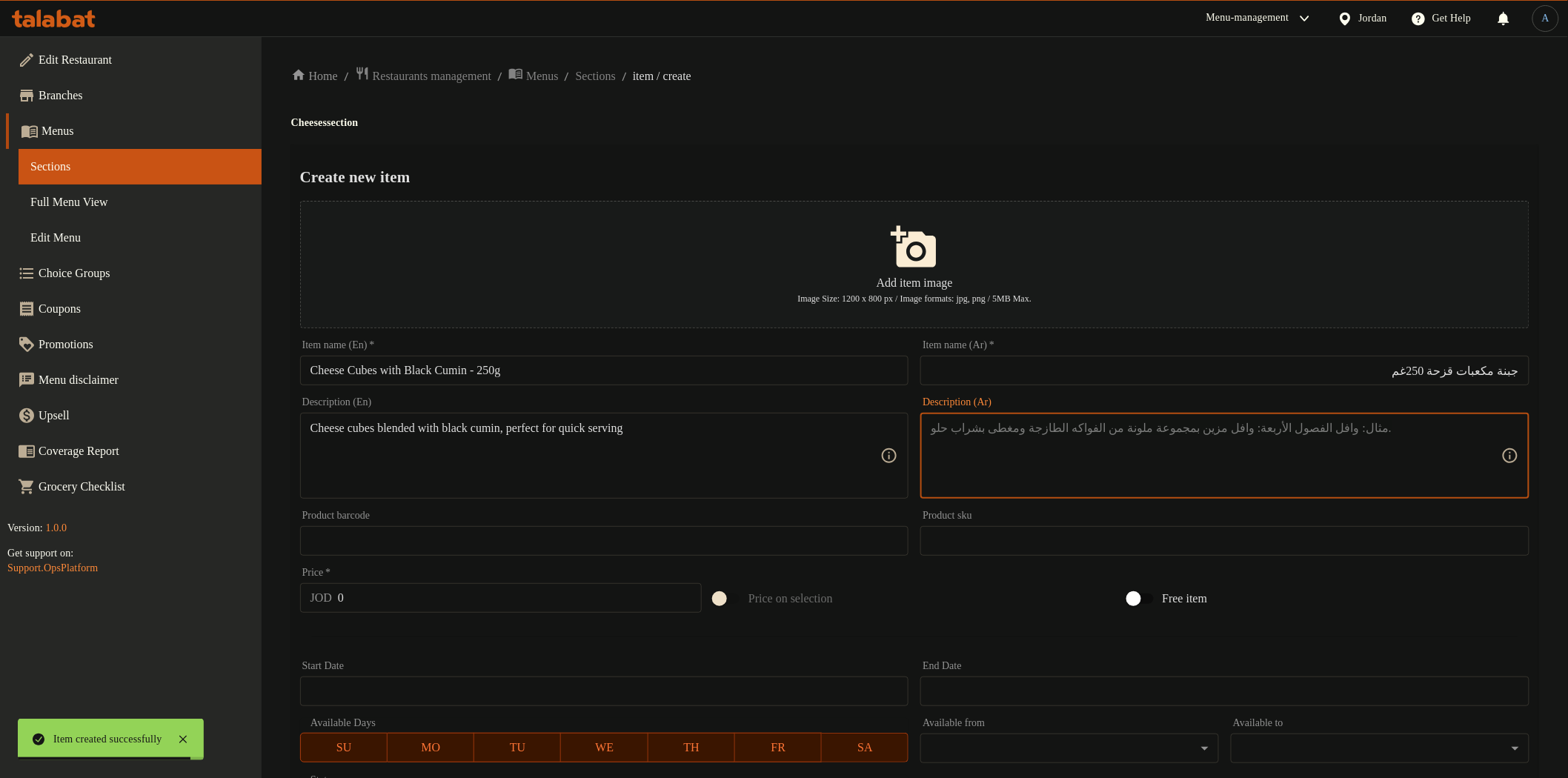
paste textarea "جبنة مقطعة على شكل مكعبات ممزوجة بالقزحة، مثالية للتقديم السريع."
type textarea "جبنة مقطعة على شكل مكعبات ممزوجة بالقزحة، مثالية للتقديم السريع."
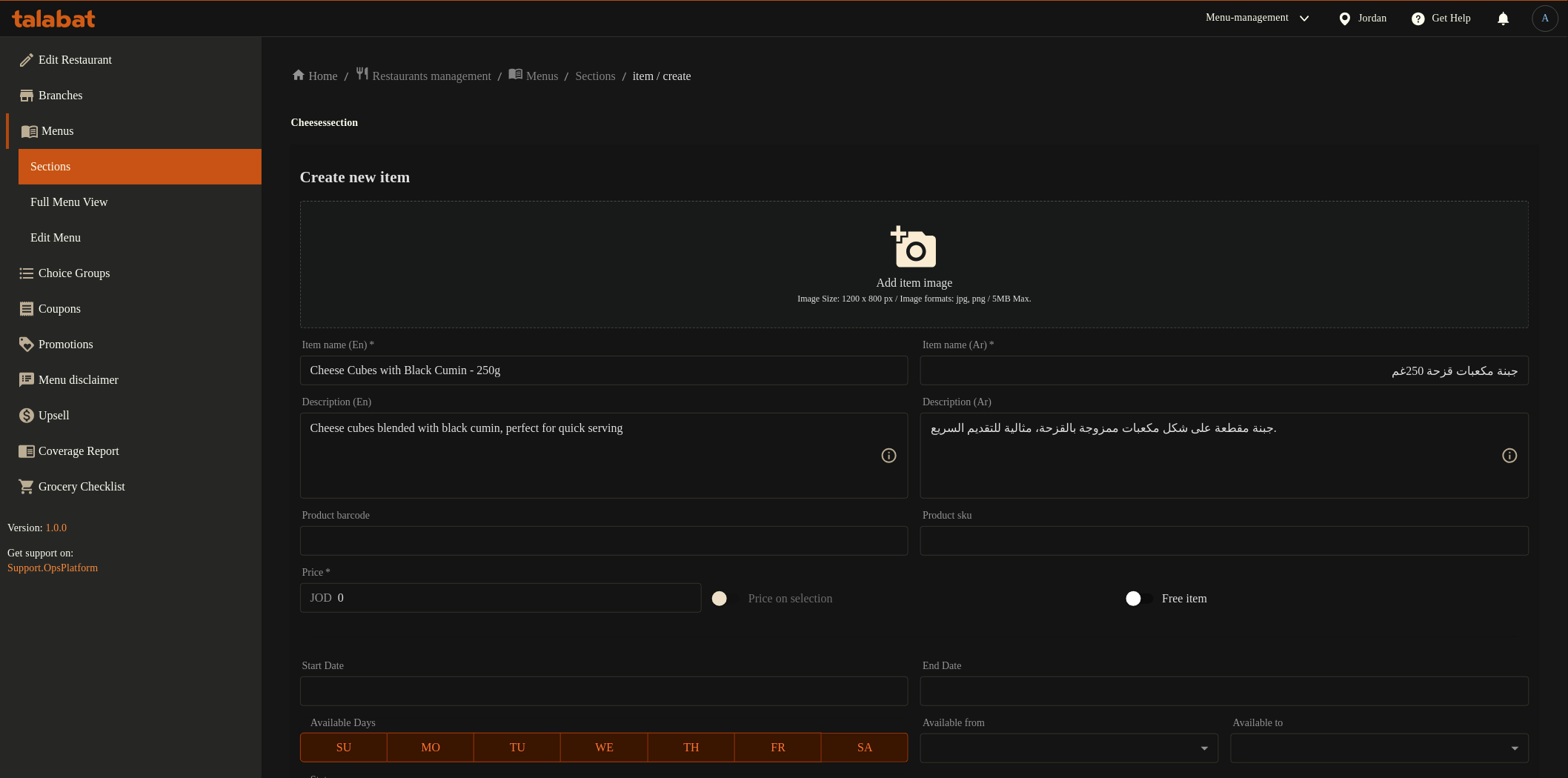
click at [1101, 120] on h4 "Cheeses section" at bounding box center [914, 122] width 1247 height 14
click at [477, 582] on div "Price   * JOD 0 Price *" at bounding box center [501, 590] width 401 height 45
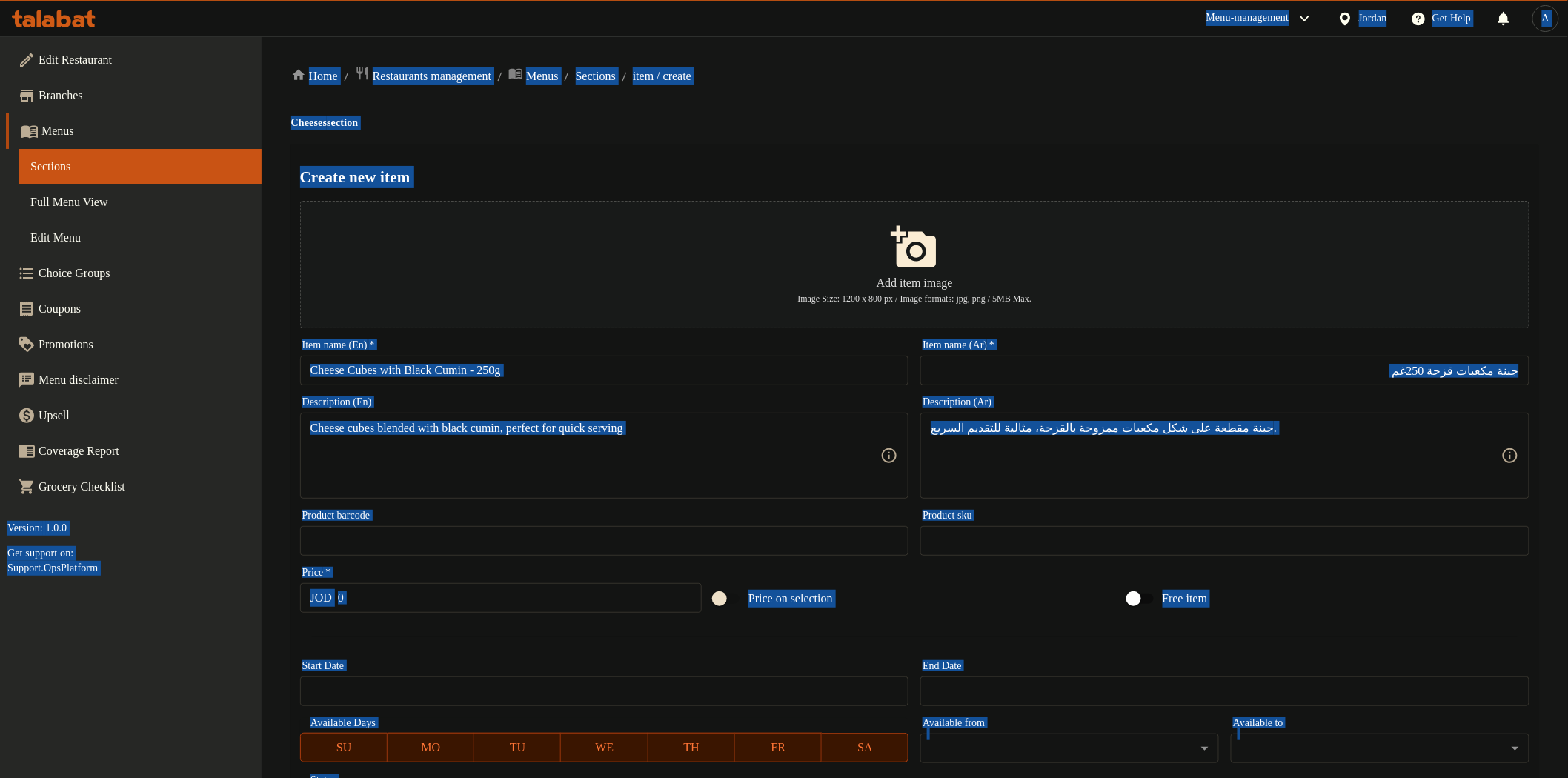
click at [471, 595] on input "0" at bounding box center [519, 597] width 364 height 30
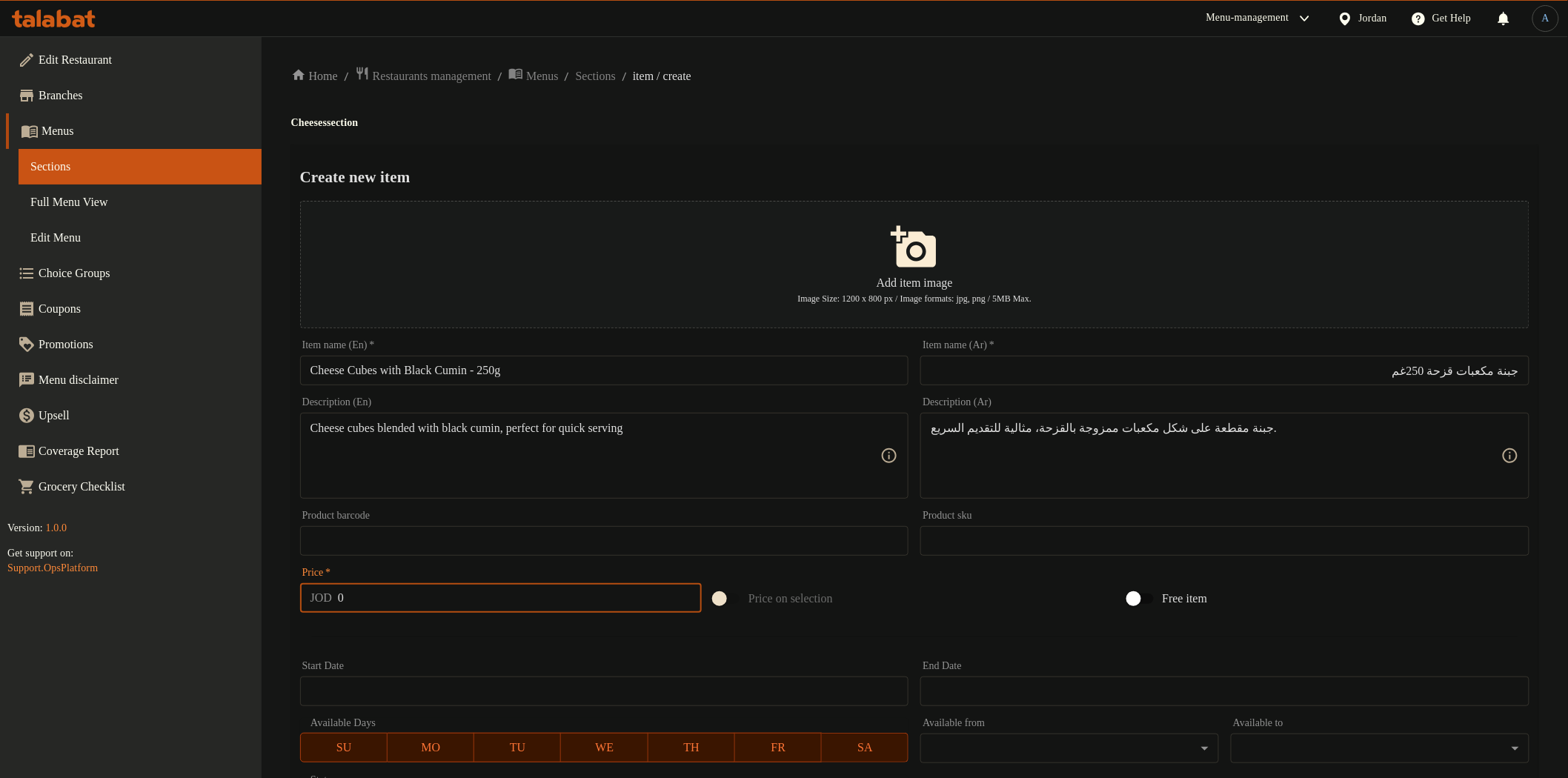
paste input "1.55"
type input "1.55"
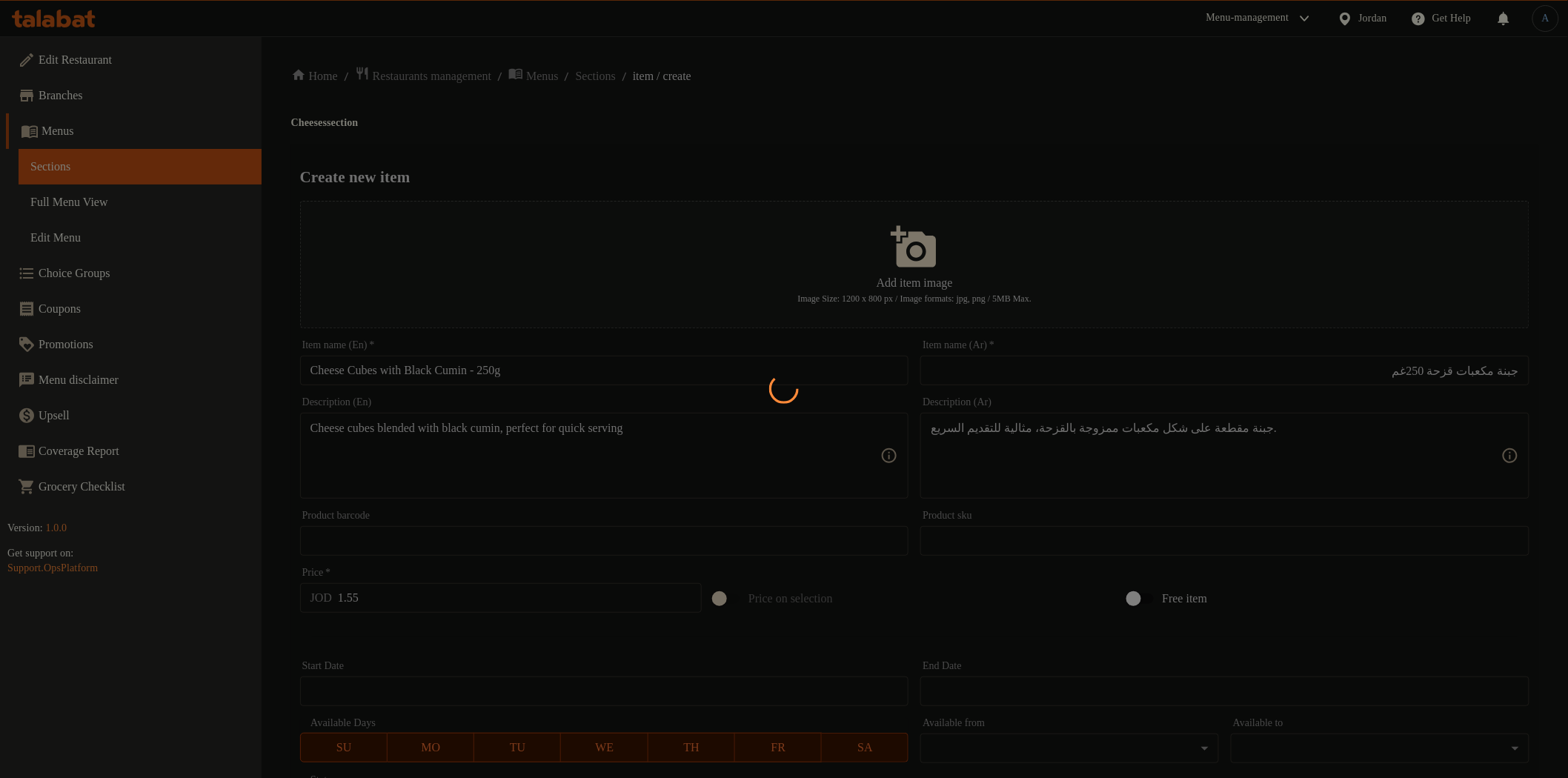
click at [470, 635] on div at bounding box center [784, 389] width 1568 height 778
type input "0"
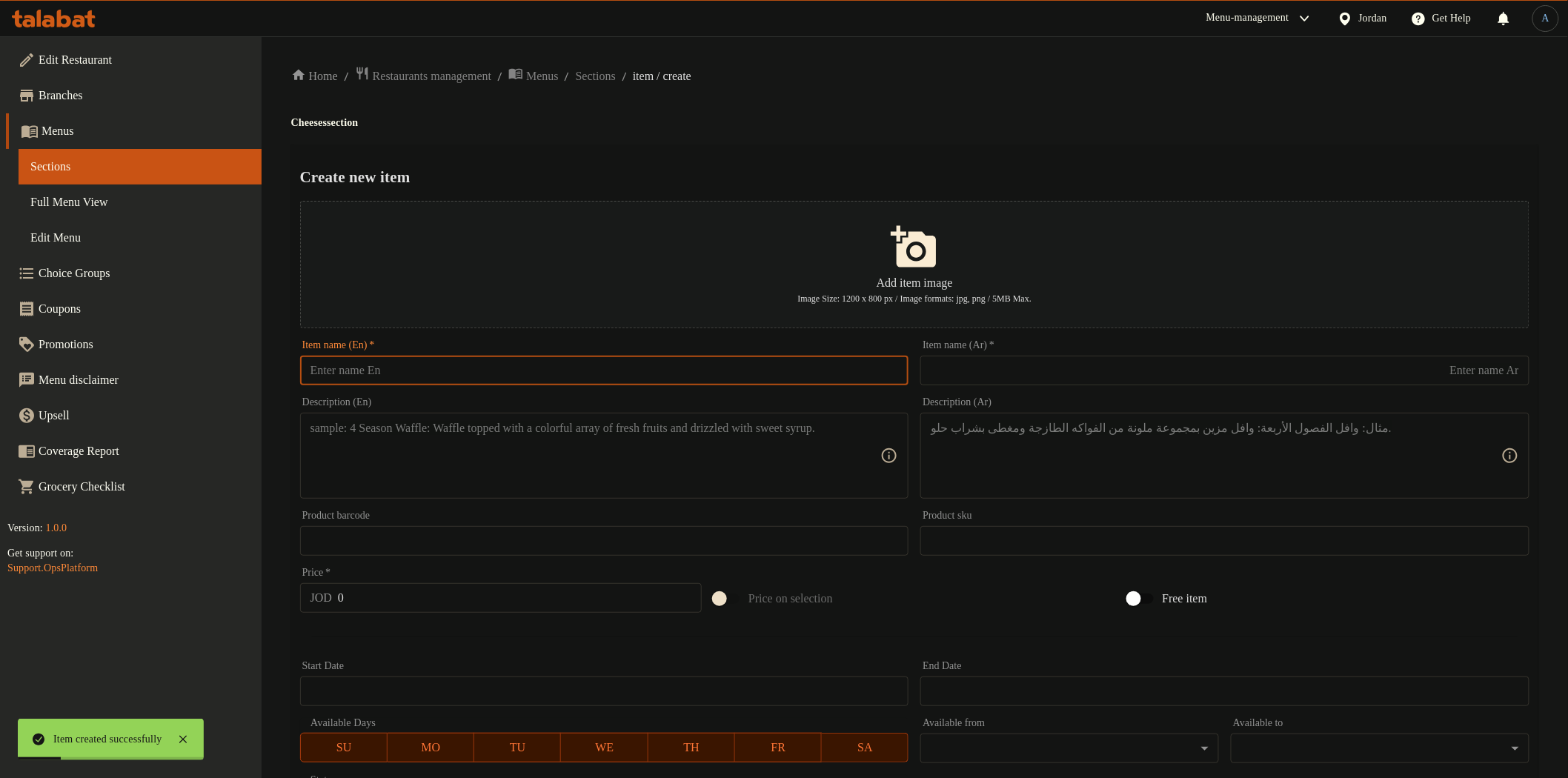
click at [626, 367] on input "text" at bounding box center [605, 370] width 609 height 30
paste input "Vacuum-Packed Sheep Cheese – 500g"
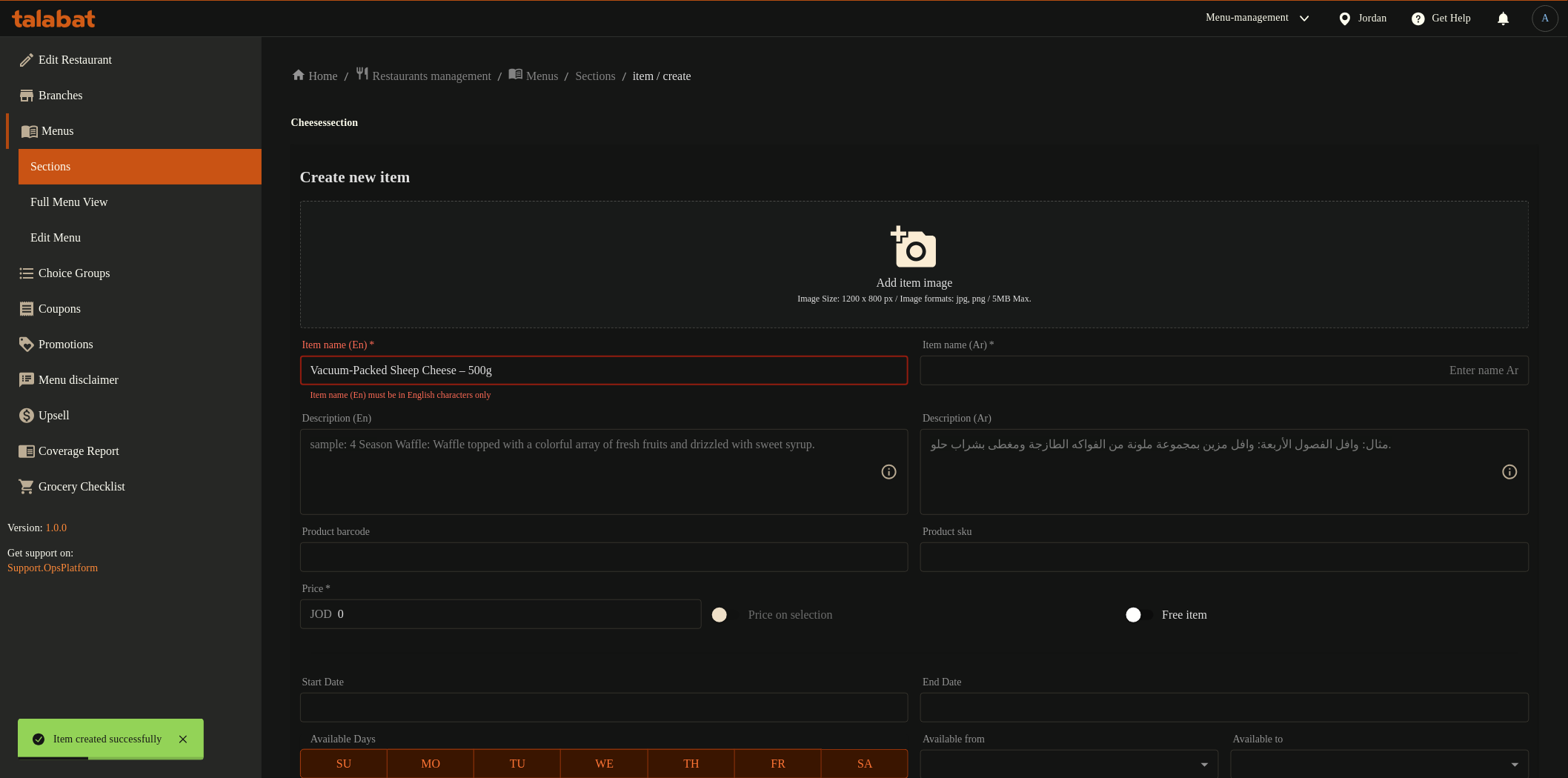
click at [484, 375] on input "Vacuum-Packed Sheep Cheese – 500g" at bounding box center [605, 370] width 609 height 30
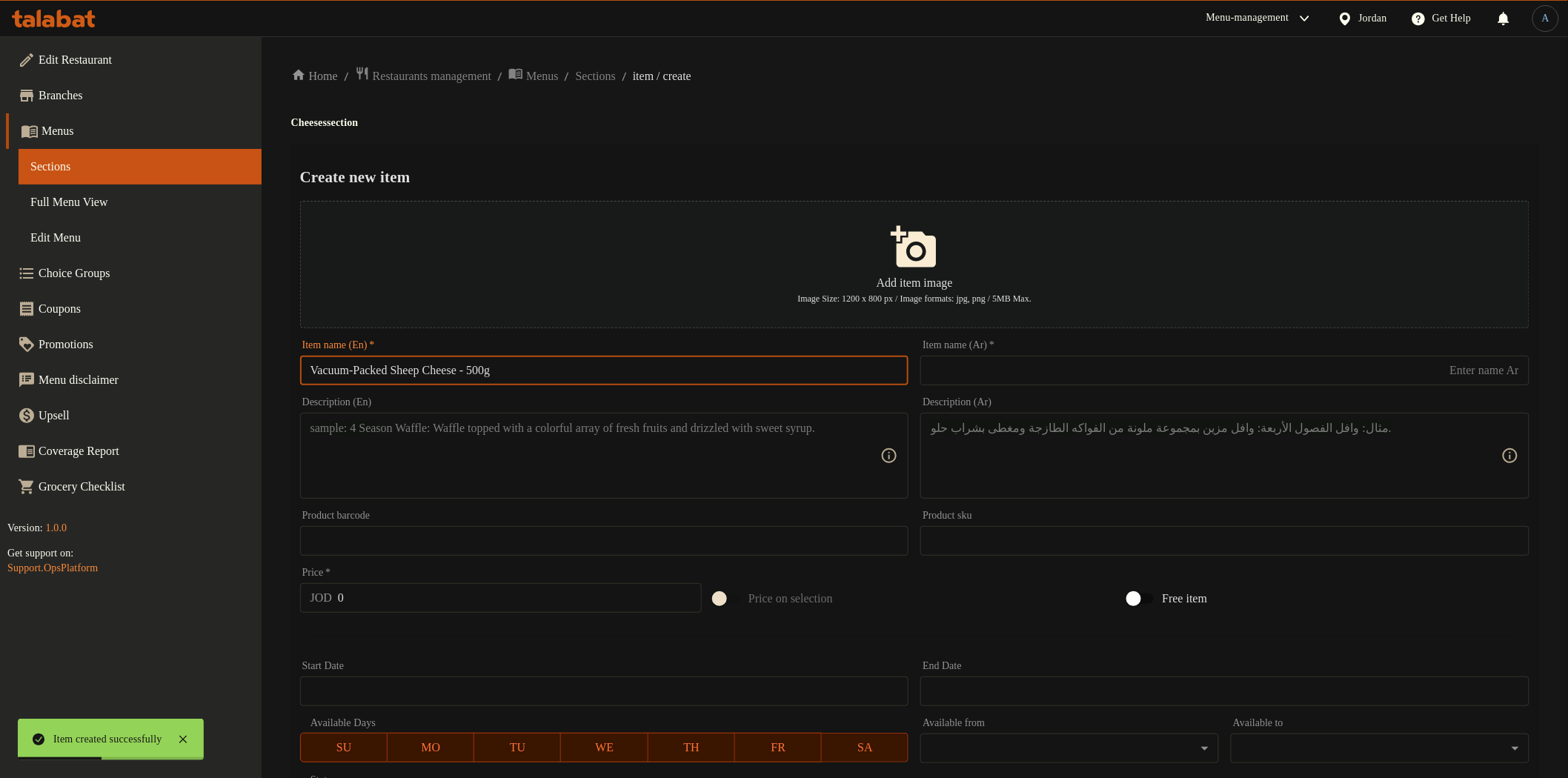
type input "Vacuum-Packed Sheep Cheese - 500g"
click at [1097, 376] on input "text" at bounding box center [1225, 370] width 609 height 30
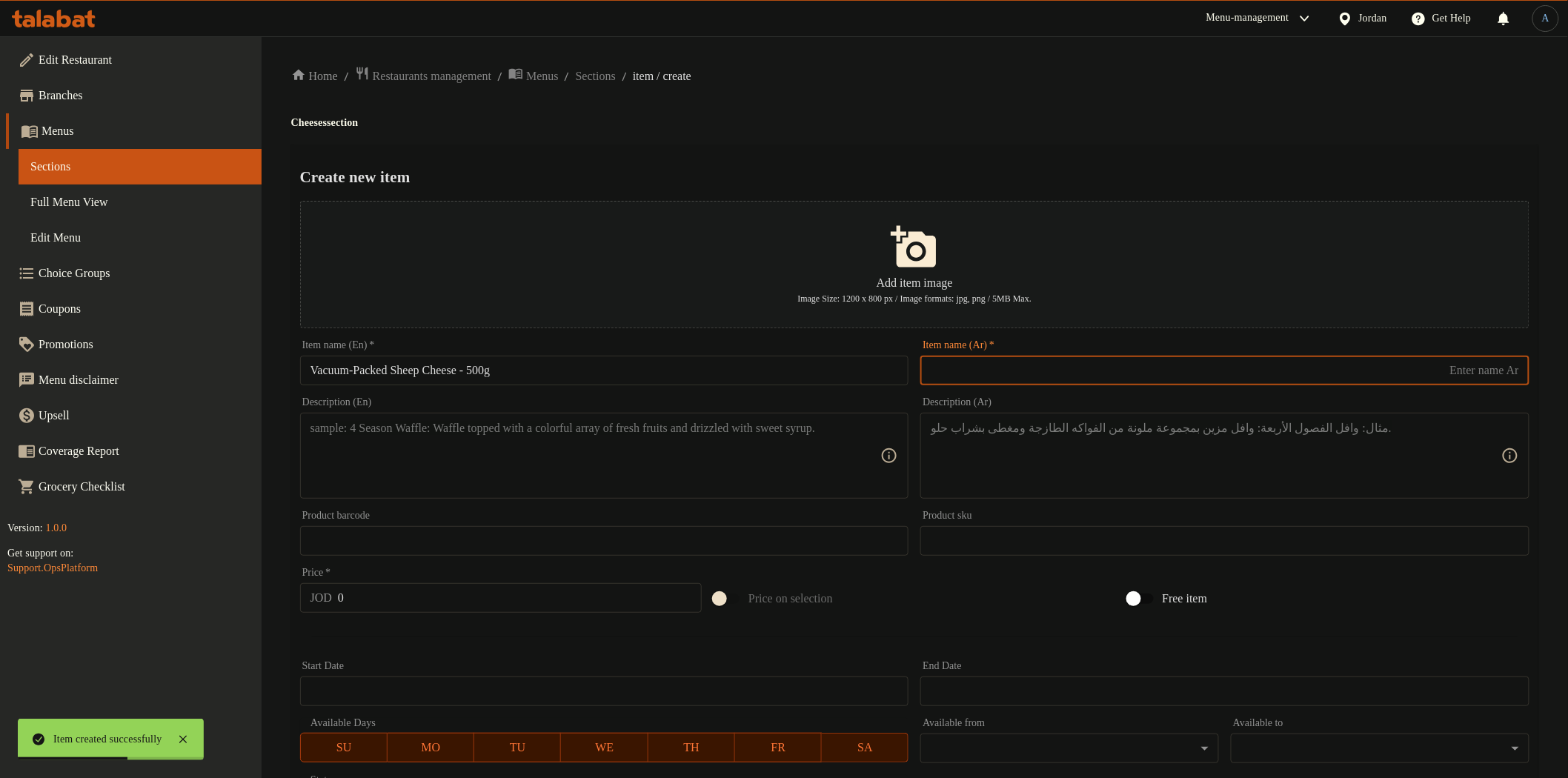
paste input "جبنة غنم فاكيوم 500 غم 500 غم"
type input "جبنة غنم فاكيوم 500 غم 500 غم"
click at [1135, 167] on h2 "Create new item" at bounding box center [915, 177] width 1229 height 22
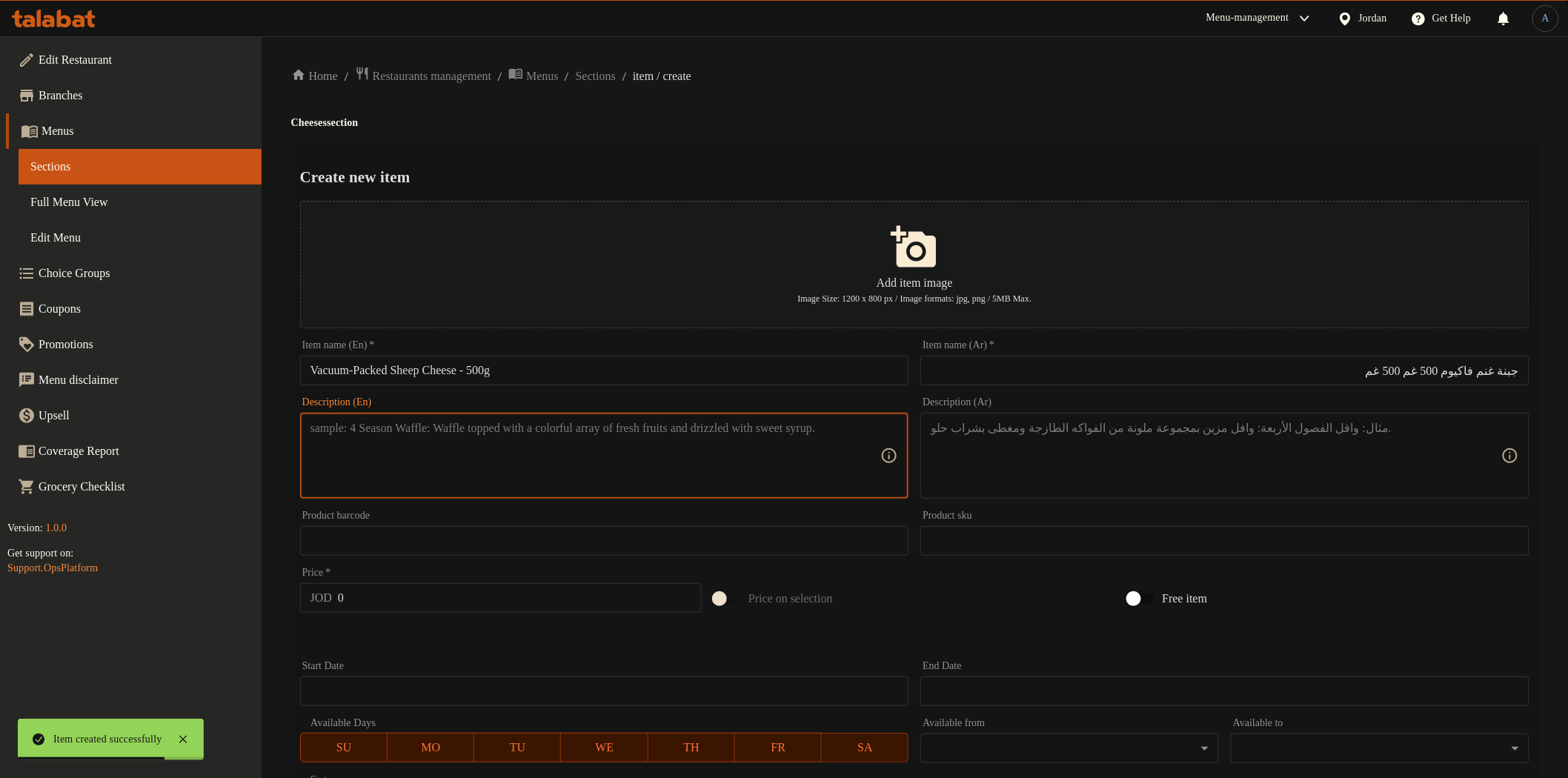
click at [688, 441] on textarea at bounding box center [595, 455] width 570 height 70
paste textarea "Traditional sheep cheese vacuum-packed to preserve freshness and authentic flav…"
type textarea "Traditional sheep cheese vacuum-packed to preserve freshness and authentic flav…"
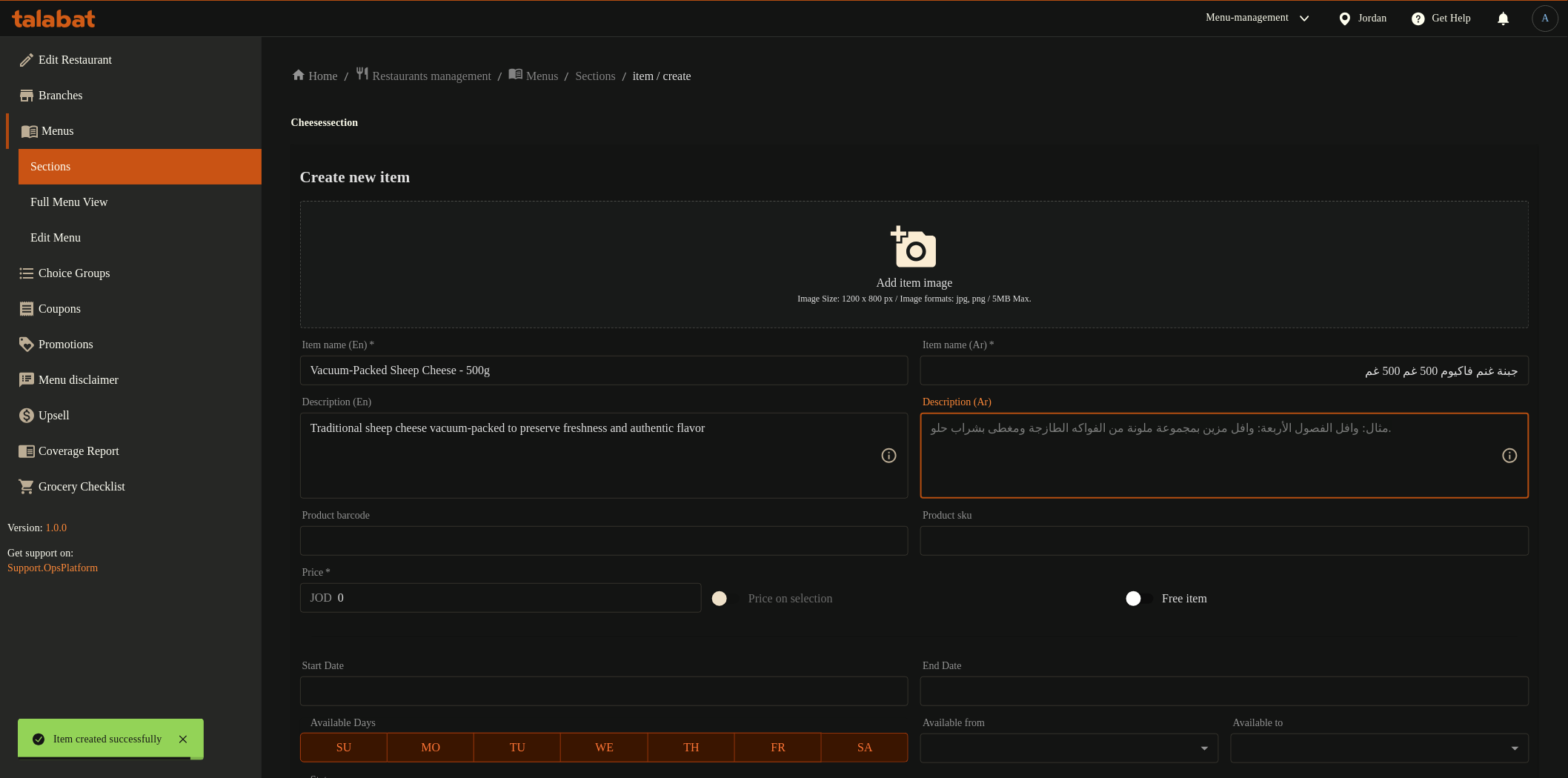
click at [1109, 439] on textarea at bounding box center [1216, 455] width 570 height 70
paste textarea "جبنة غنم بلدية معبأة بتفريغ الهواء للحفاظ على الطزاجة والنكهة الأصيلة."
type textarea "جبنة غنم بلدية معبأة بتفريغ الهواء للحفاظ على الطزاجة والنكهة الأصيلة."
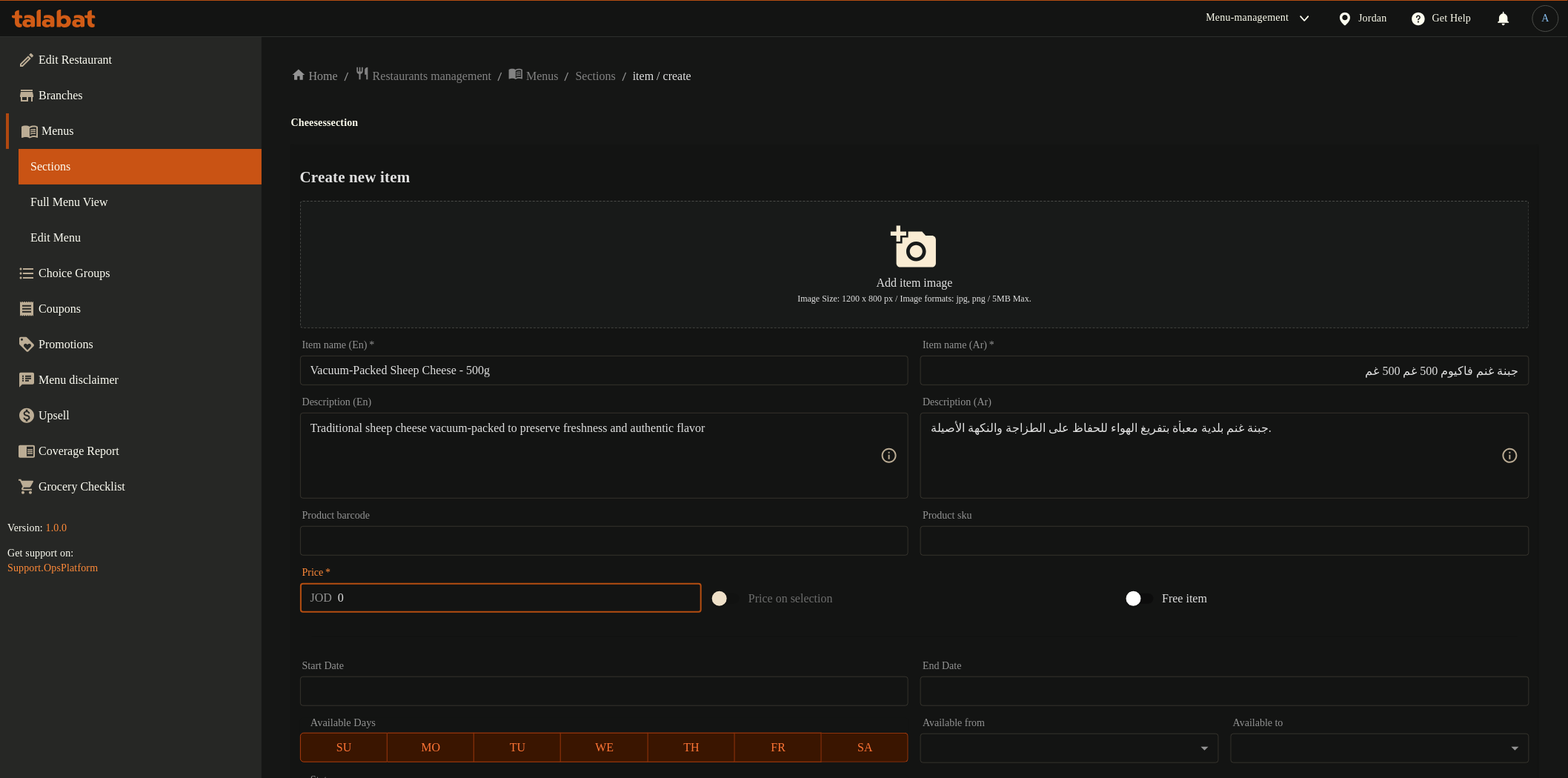
click at [392, 612] on input "0" at bounding box center [519, 597] width 364 height 30
paste input "2"
type input "2"
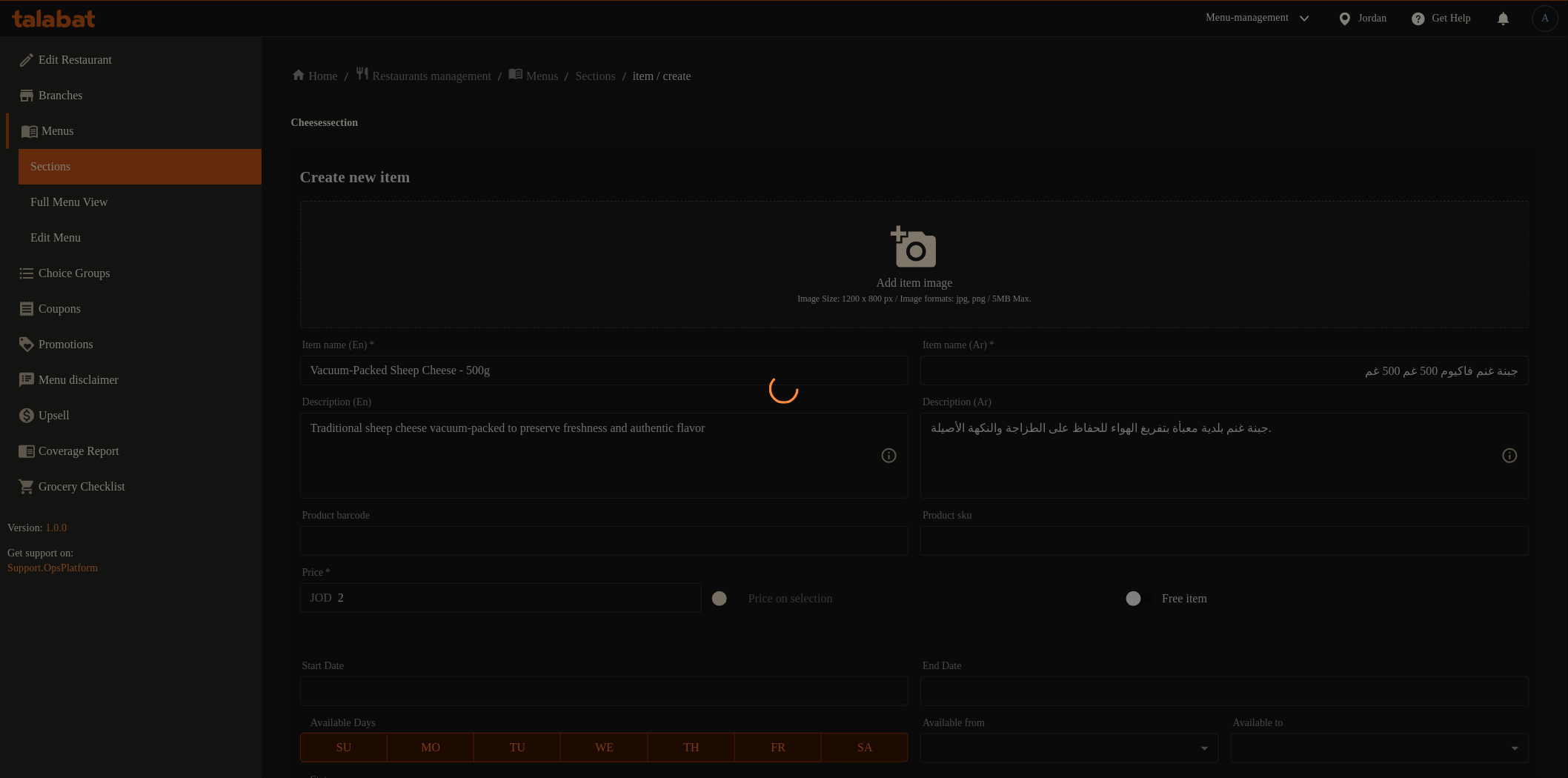
type input "0"
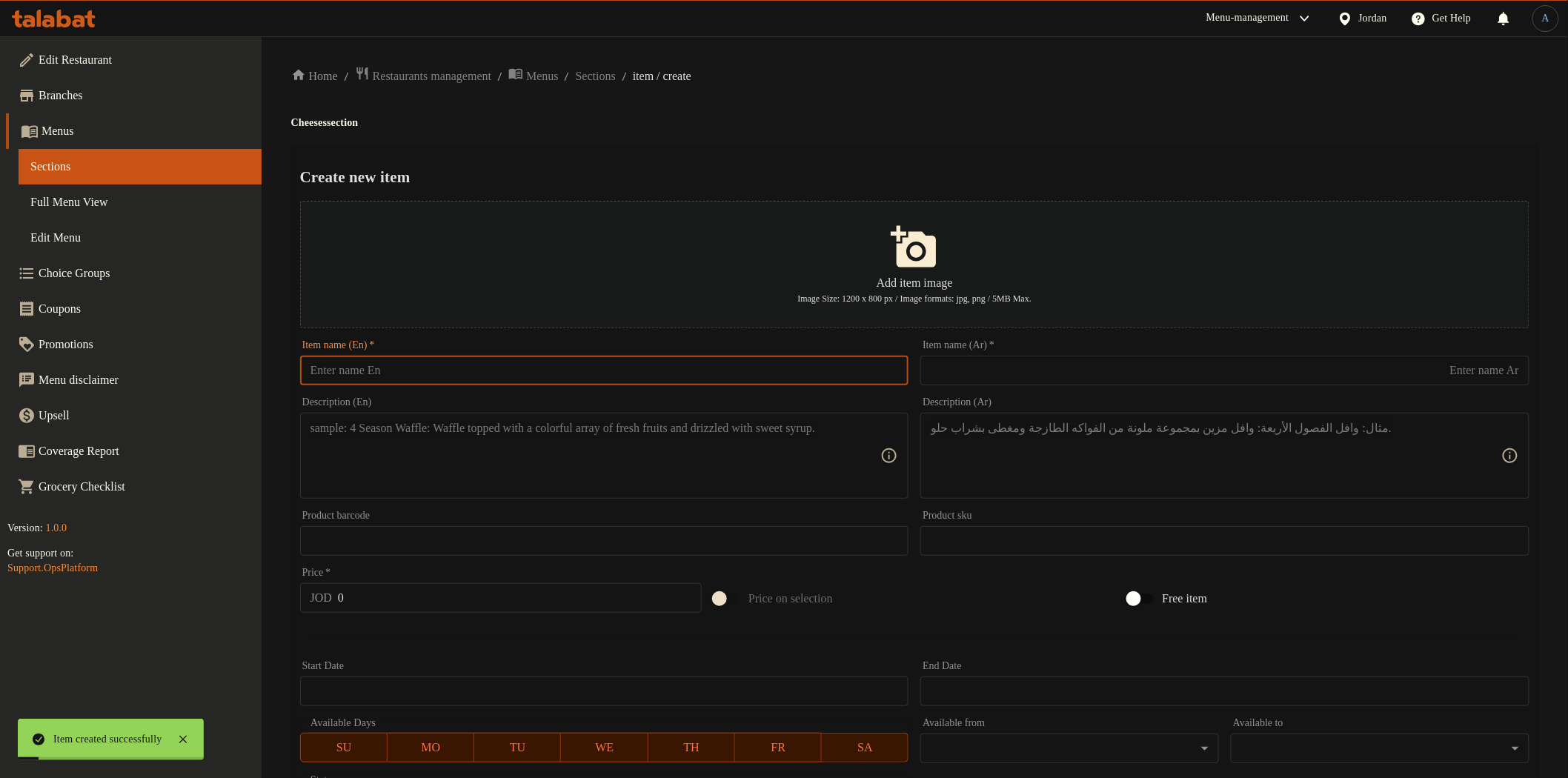
click at [550, 372] on input "text" at bounding box center [605, 370] width 609 height 30
paste input "Extra Mastic Cheese – 250g"
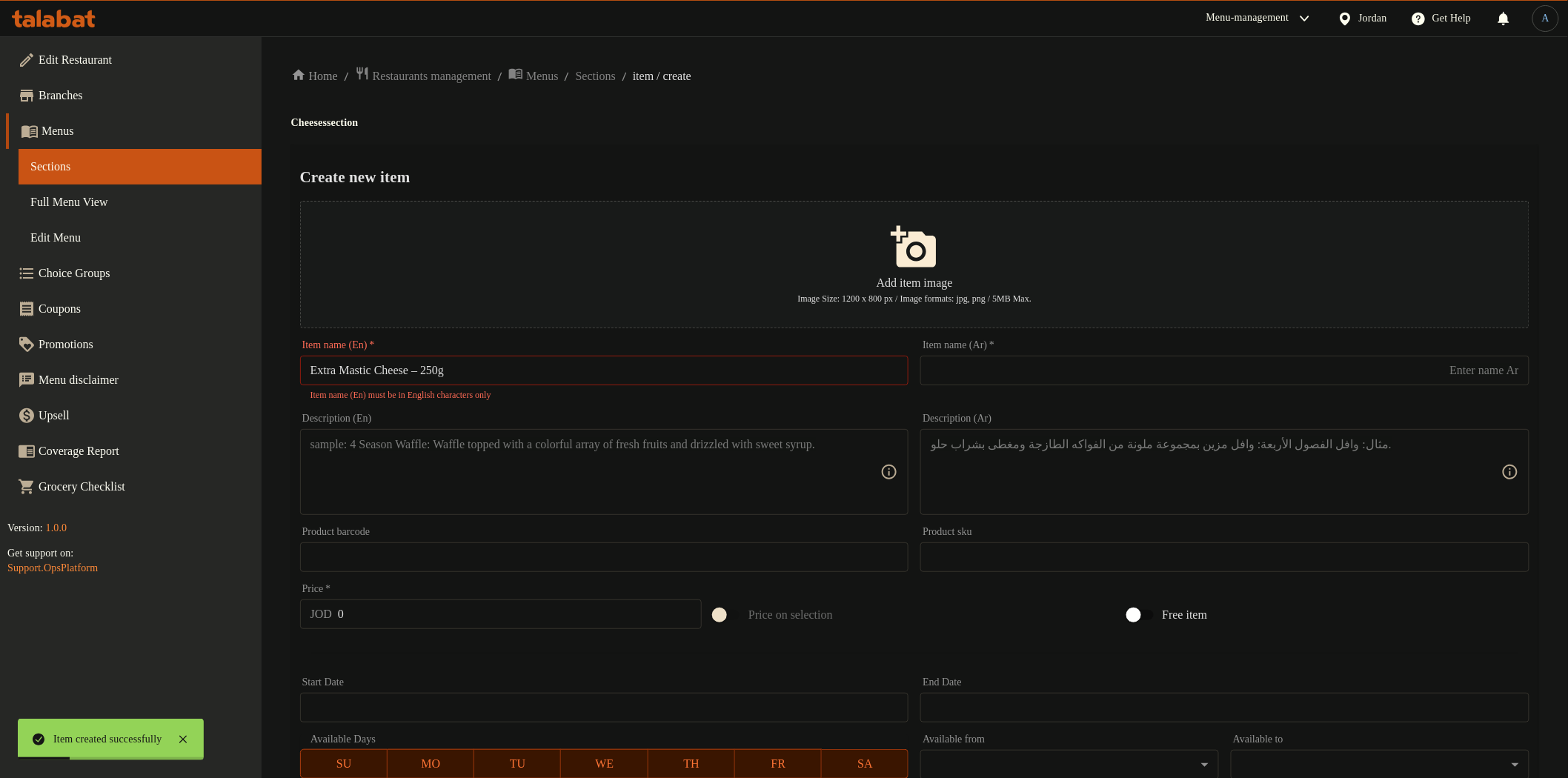
click at [434, 367] on input "Extra Mastic Cheese – 250g" at bounding box center [605, 370] width 609 height 30
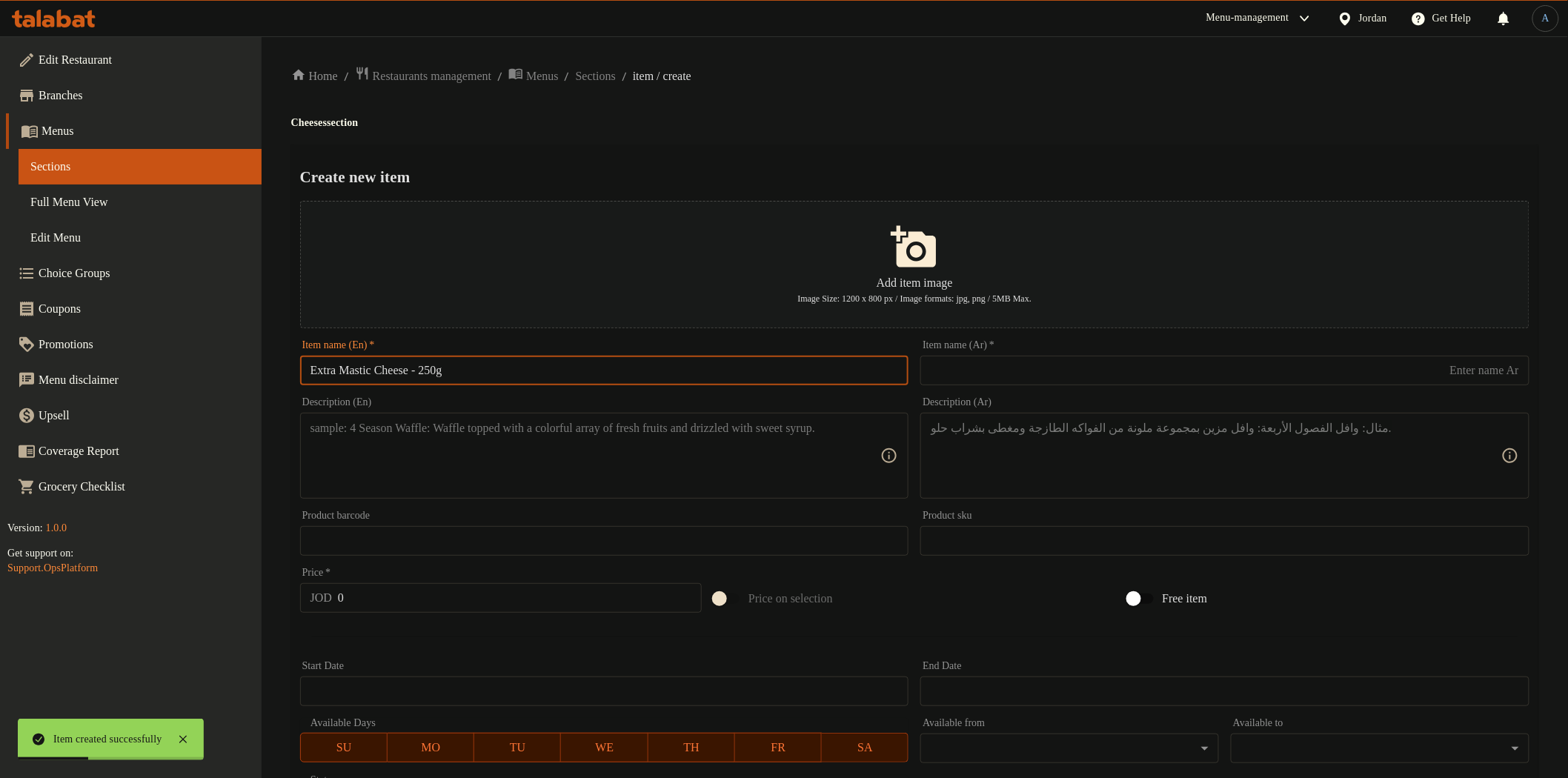
type input "Extra Mastic Cheese - 250g"
click at [1063, 365] on input "text" at bounding box center [1225, 370] width 609 height 30
paste input "جبنة اكسترا مستكة 250غم"
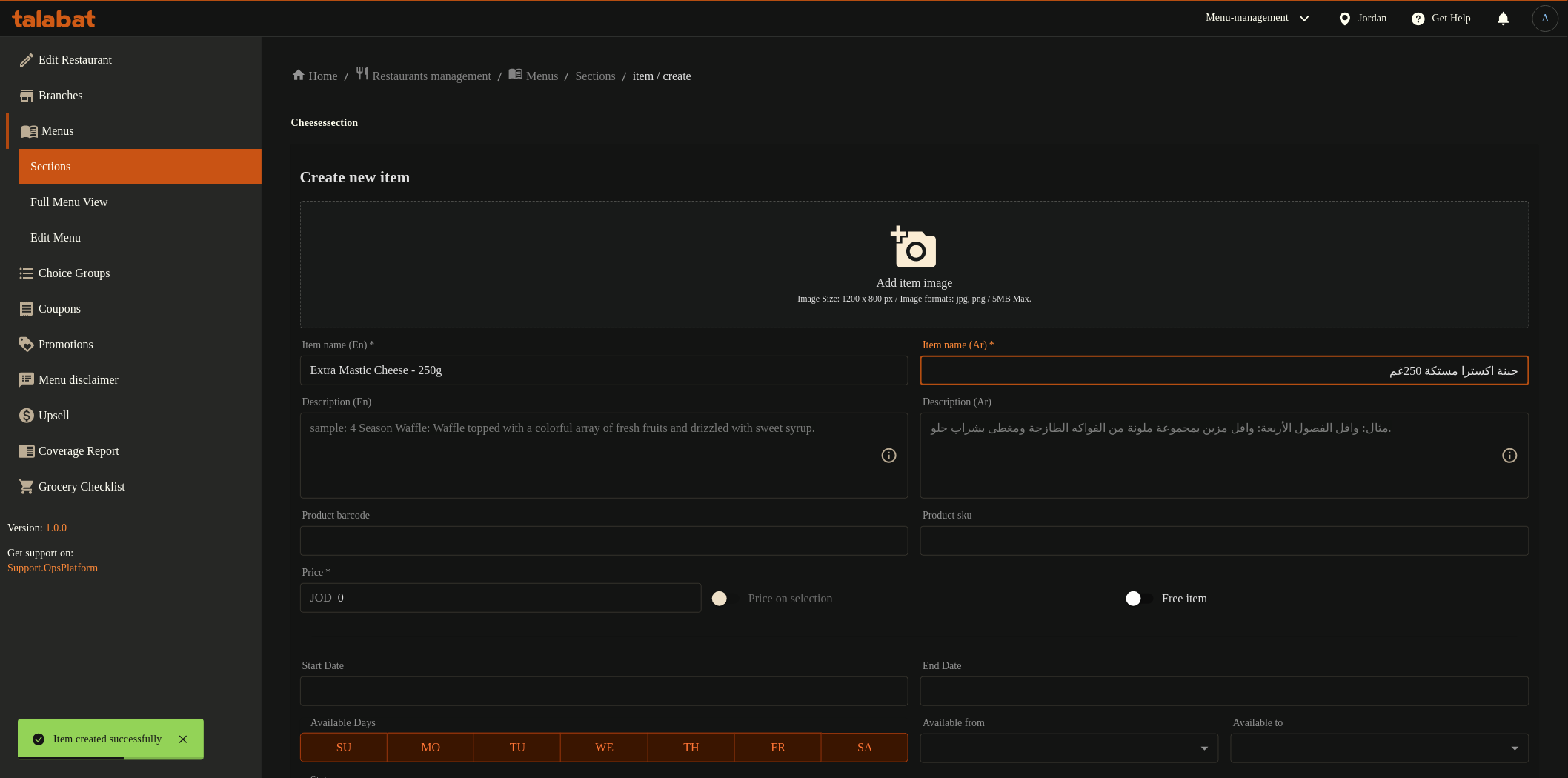
type input "جبنة اكسترا مستكة 250غم"
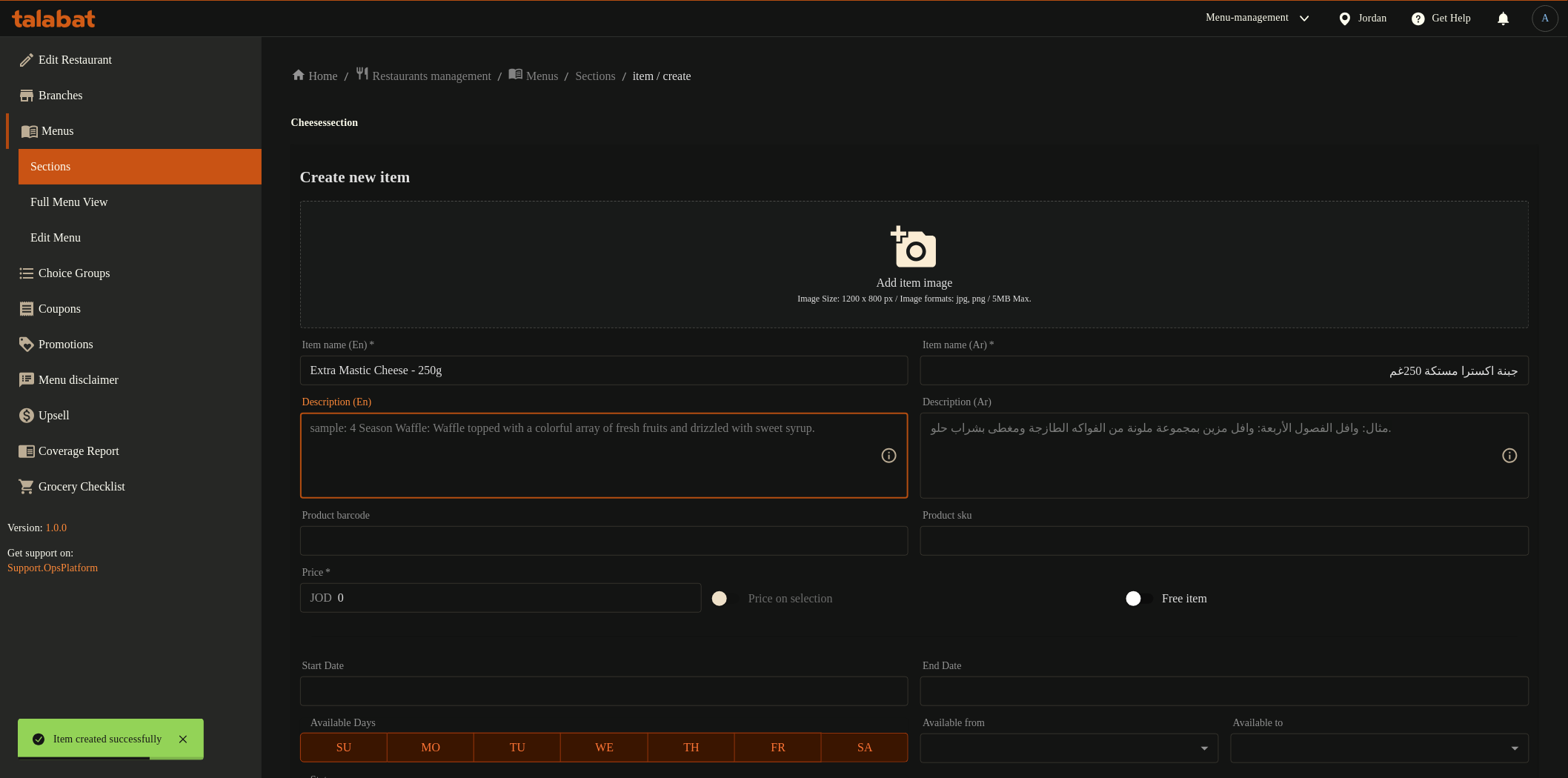
click at [588, 470] on textarea at bounding box center [595, 455] width 570 height 70
paste textarea "Traditional cheese blended with aromatic mastic for a distinctive and unique fl…"
type textarea "Traditional cheese blended with aromatic mastic for a distinctive and unique fl…"
click at [1153, 449] on textarea at bounding box center [1216, 455] width 570 height 70
paste textarea "جبنة بلدية ممزوجة بالمستكة العطرية، تمنحك طعماً مميزاً وفريداً."
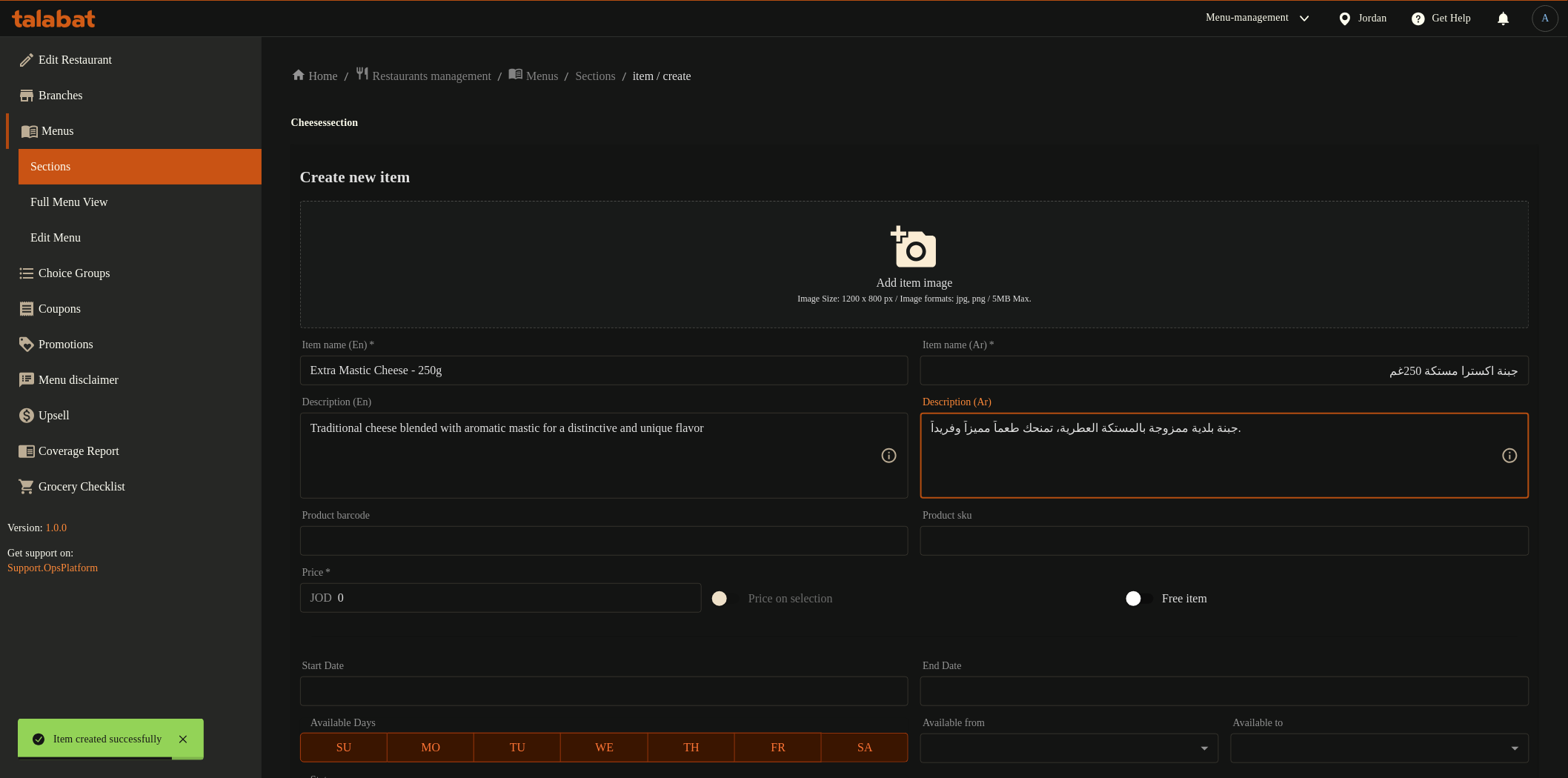
type textarea "جبنة بلدية ممزوجة بالمستكة العطرية، تمنحك طعماً مميزاً وفريداً."
click at [463, 593] on input "0" at bounding box center [519, 597] width 364 height 30
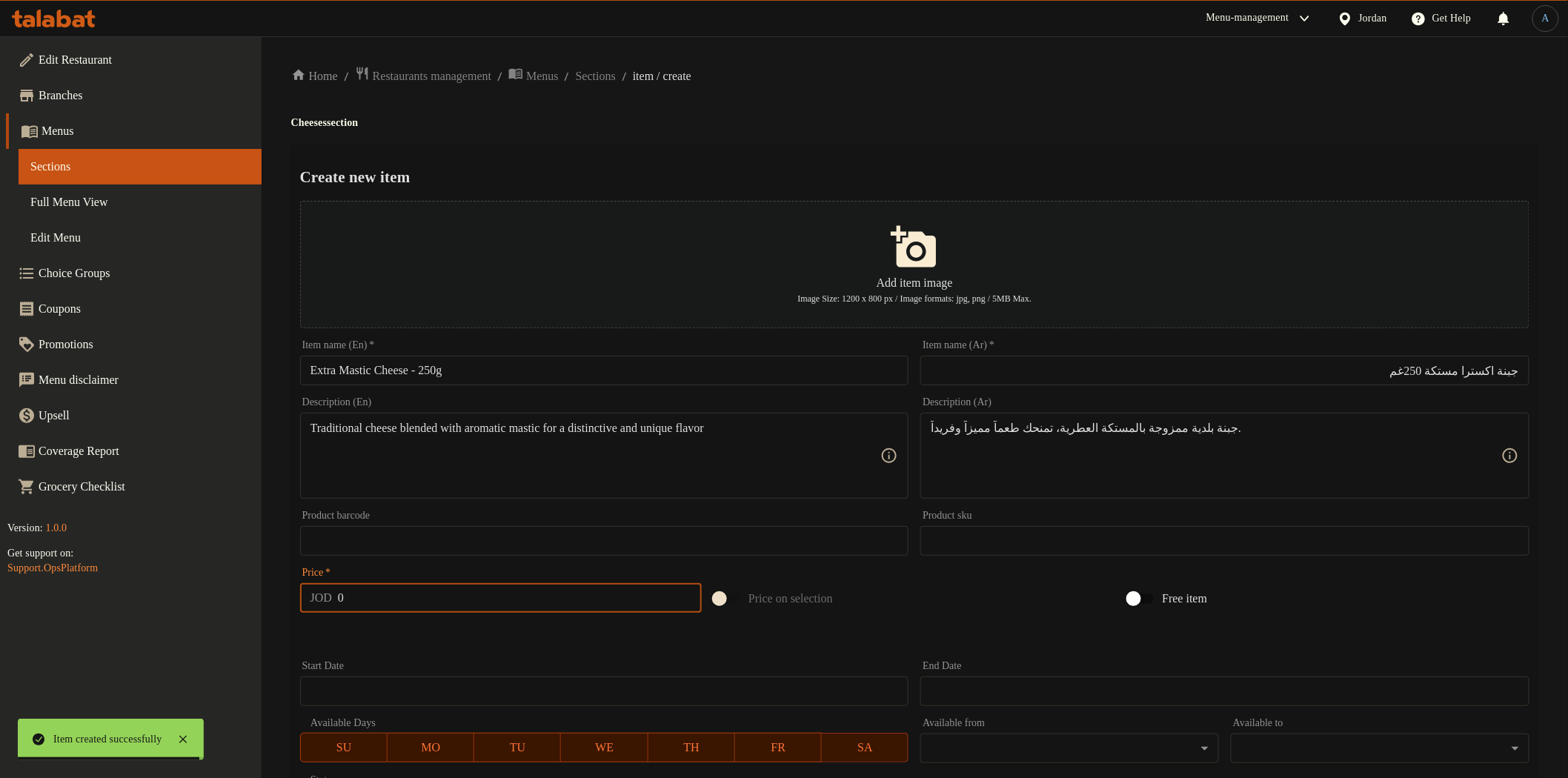
paste input "2.25"
type input "2.25"
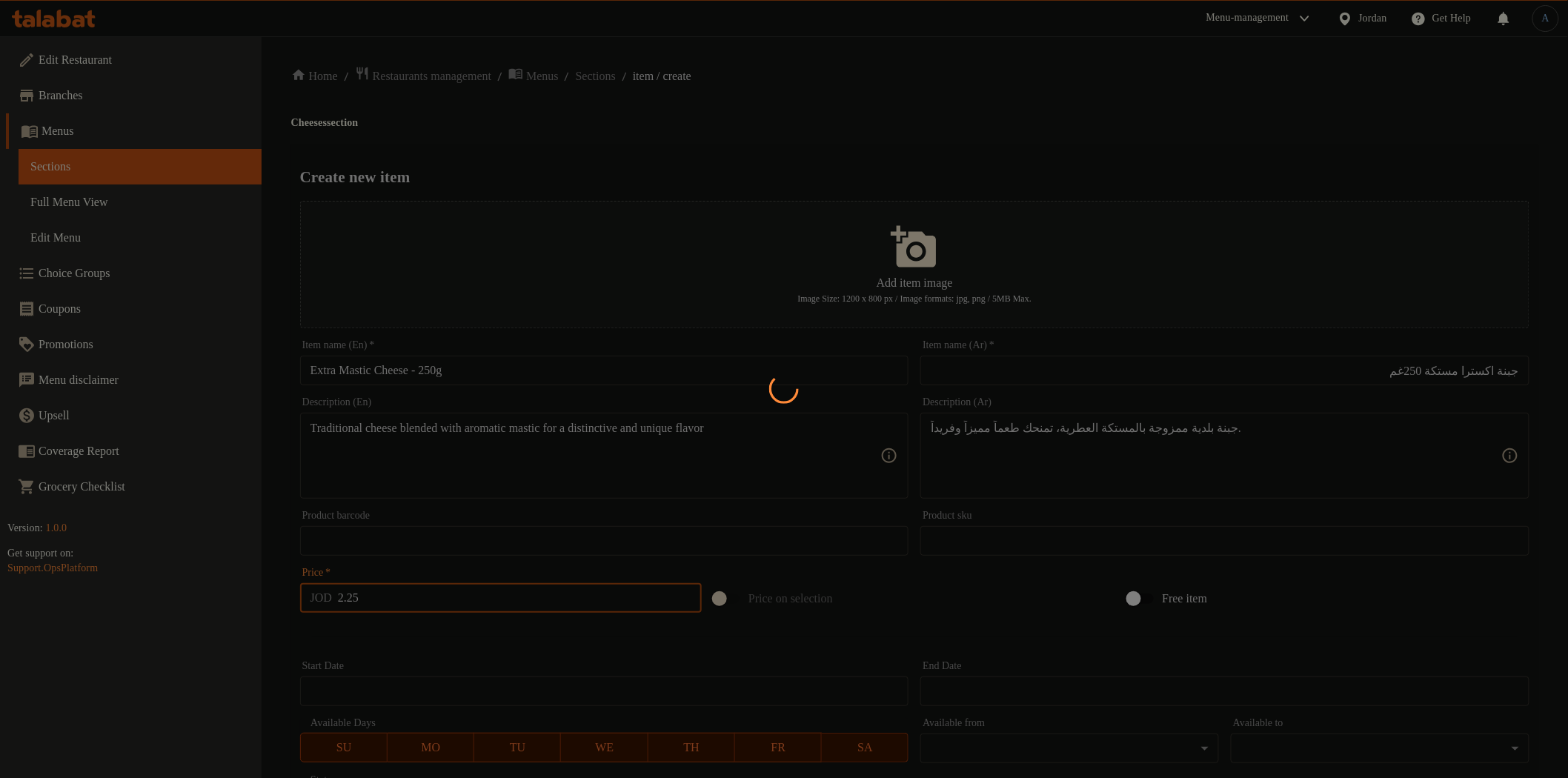
type input "0"
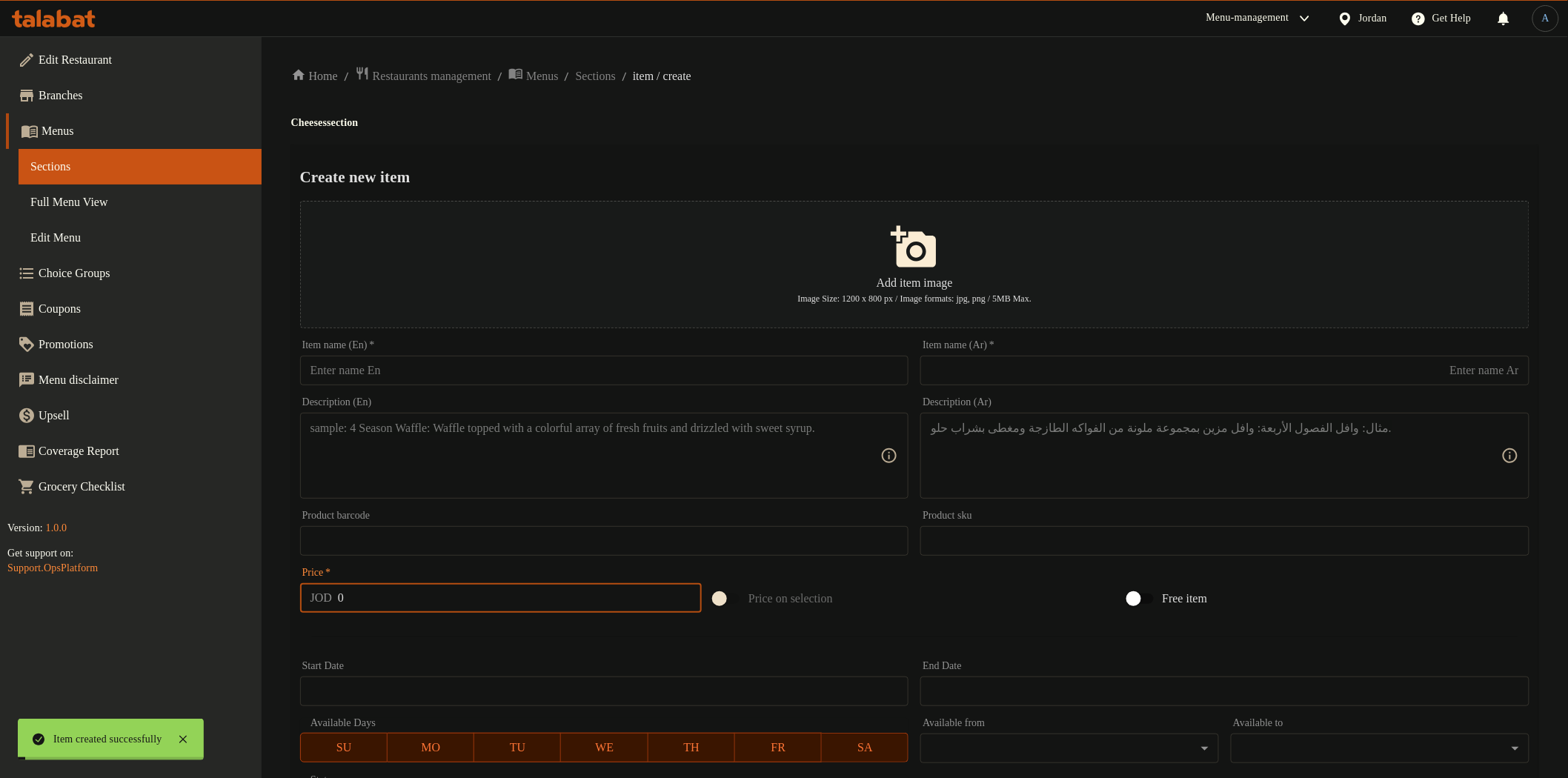
click at [632, 651] on div at bounding box center [914, 637] width 1242 height 36
click at [615, 78] on span "Sections" at bounding box center [596, 76] width 40 height 18
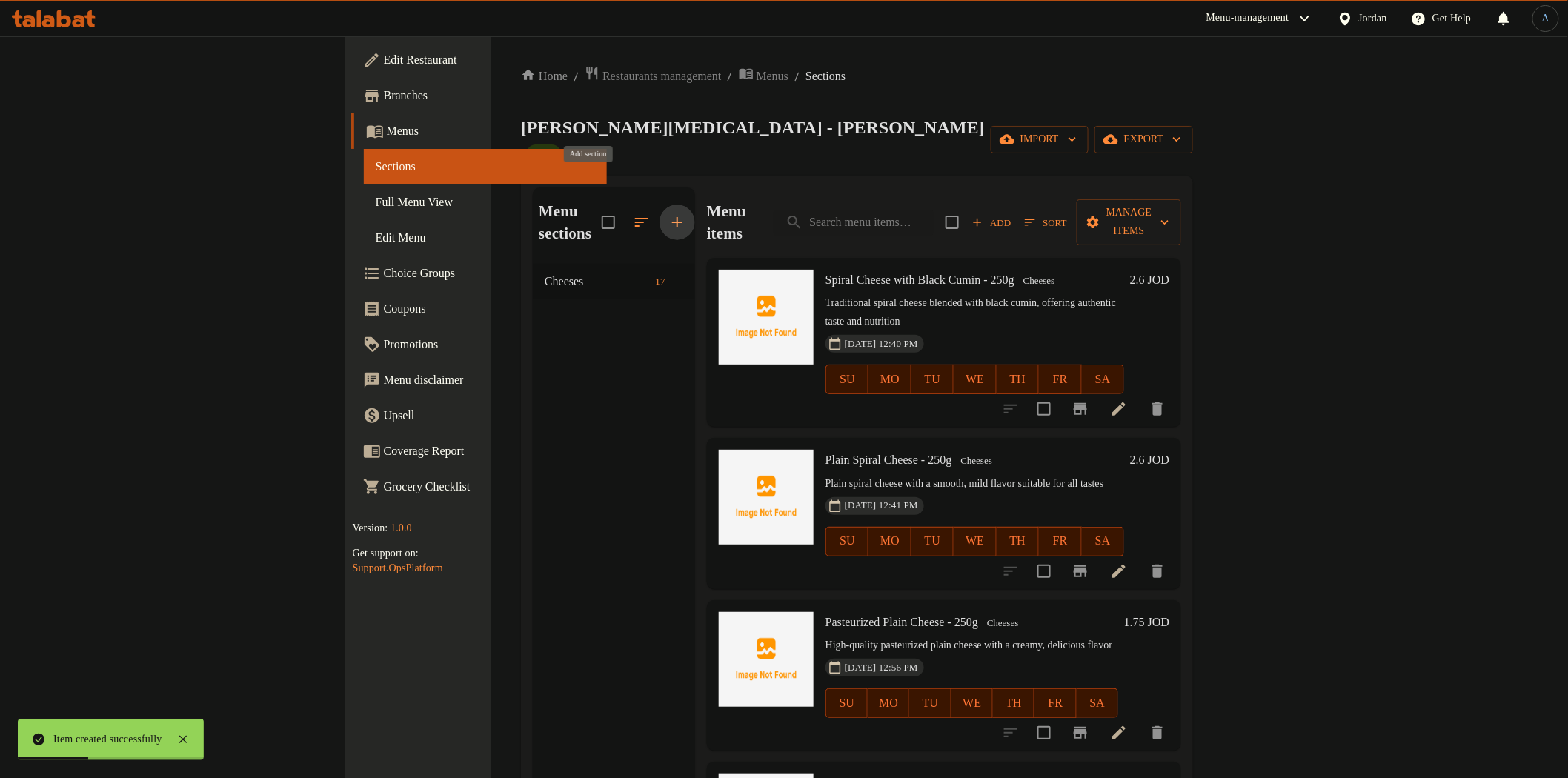
click at [668, 213] on icon "button" at bounding box center [677, 222] width 18 height 18
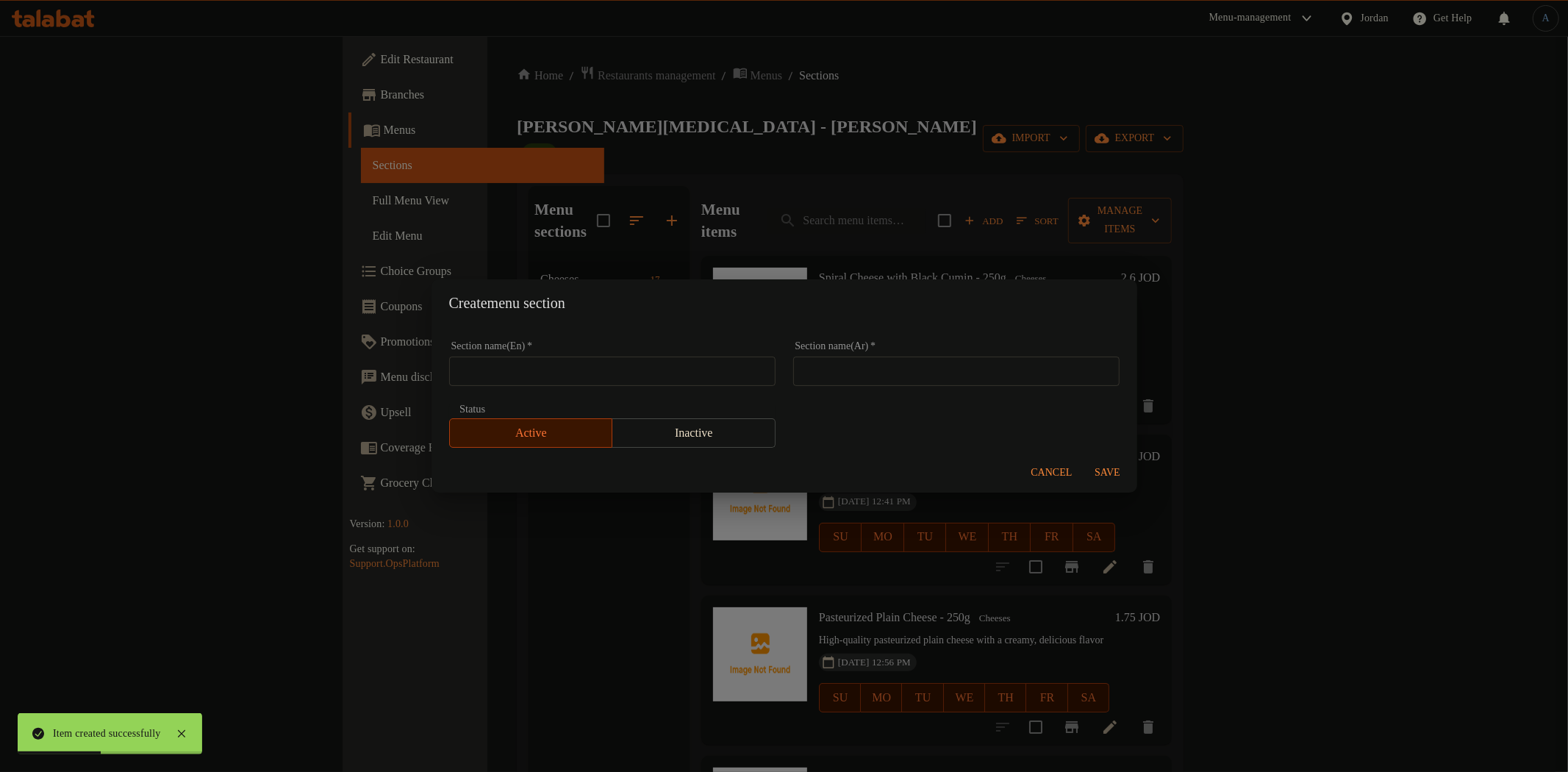
click at [570, 365] on input "text" at bounding box center [613, 371] width 327 height 30
paste input "International Cheeses"
type input "International Cheeses"
click at [1017, 369] on input "text" at bounding box center [956, 371] width 327 height 30
paste input "أجبان عالمية"
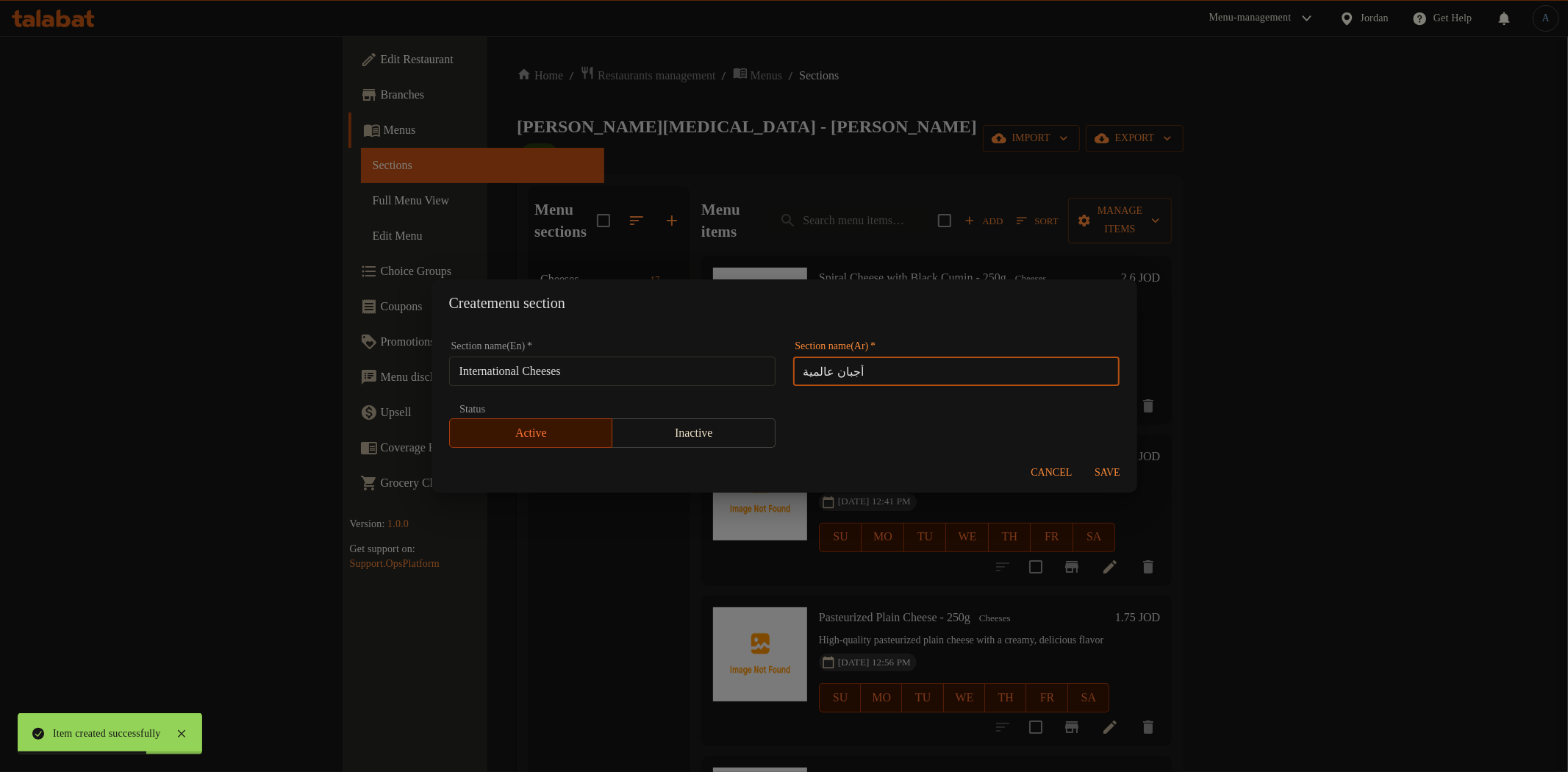
type input "أجبان عالمية"
click at [1100, 469] on span "Save" at bounding box center [1108, 473] width 35 height 18
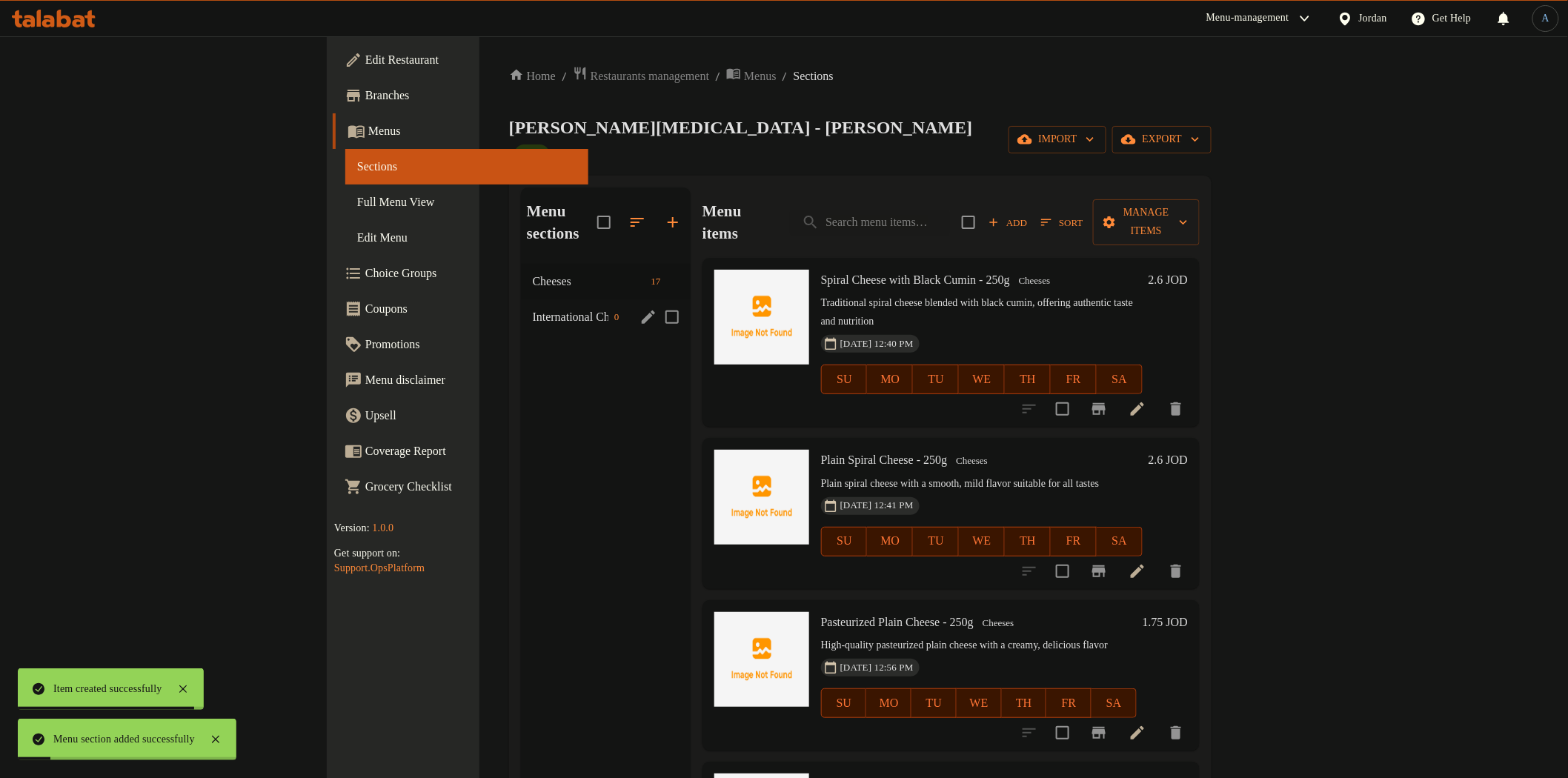
click at [533, 308] on span "International Cheeses" at bounding box center [570, 317] width 76 height 18
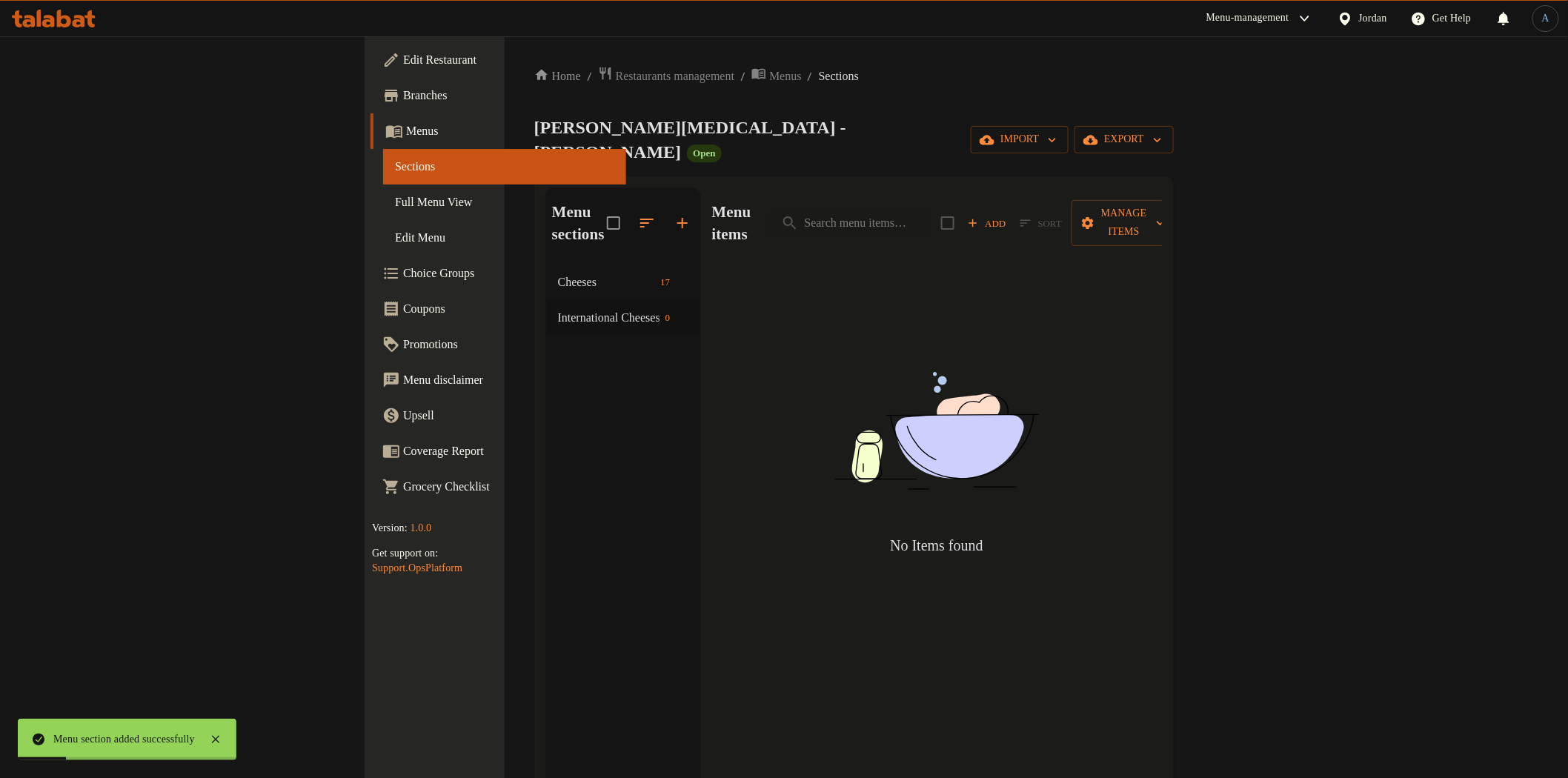
click at [1074, 388] on img at bounding box center [937, 431] width 371 height 197
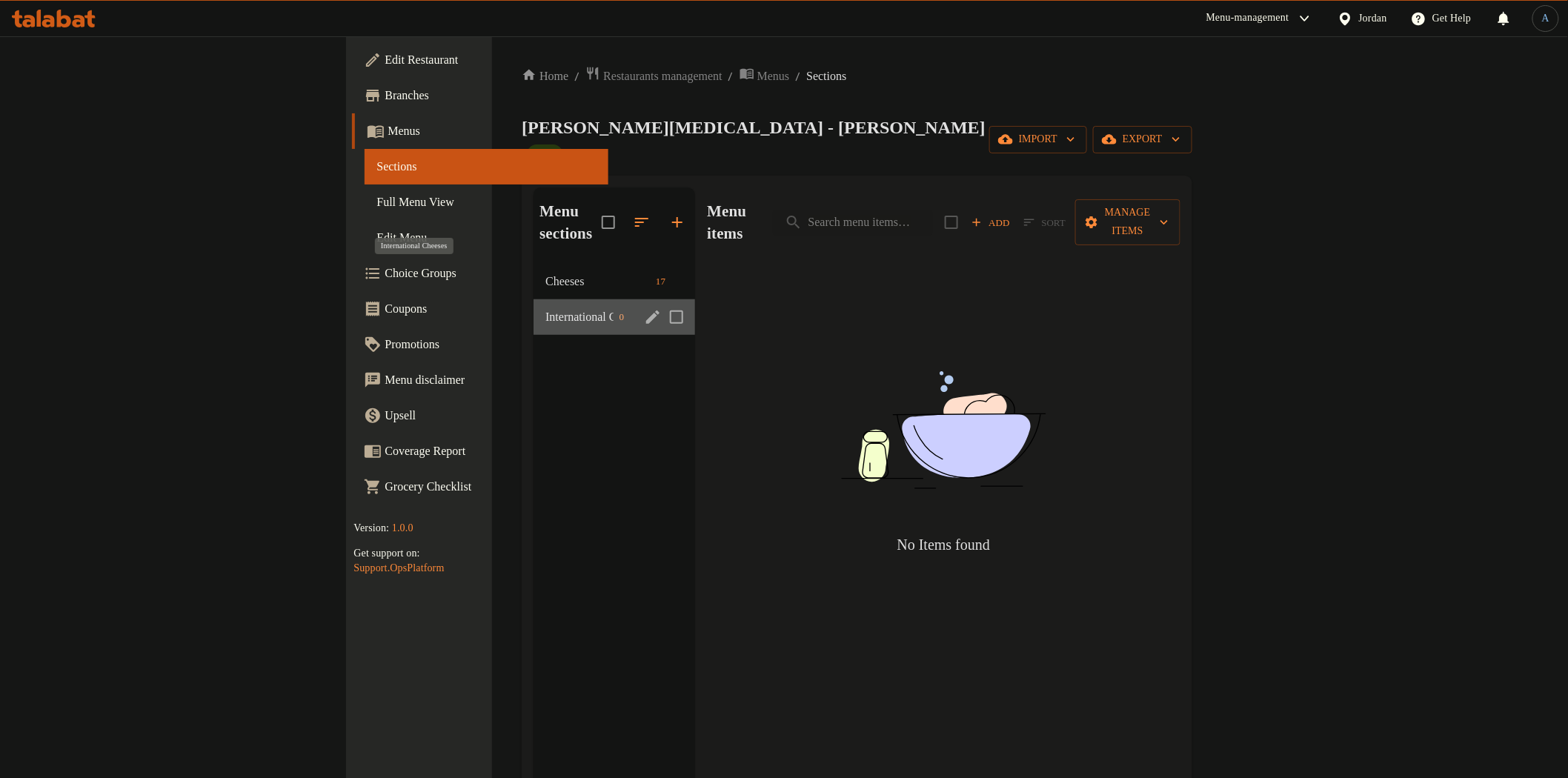
click at [545, 308] on span "International Cheeses" at bounding box center [579, 317] width 67 height 18
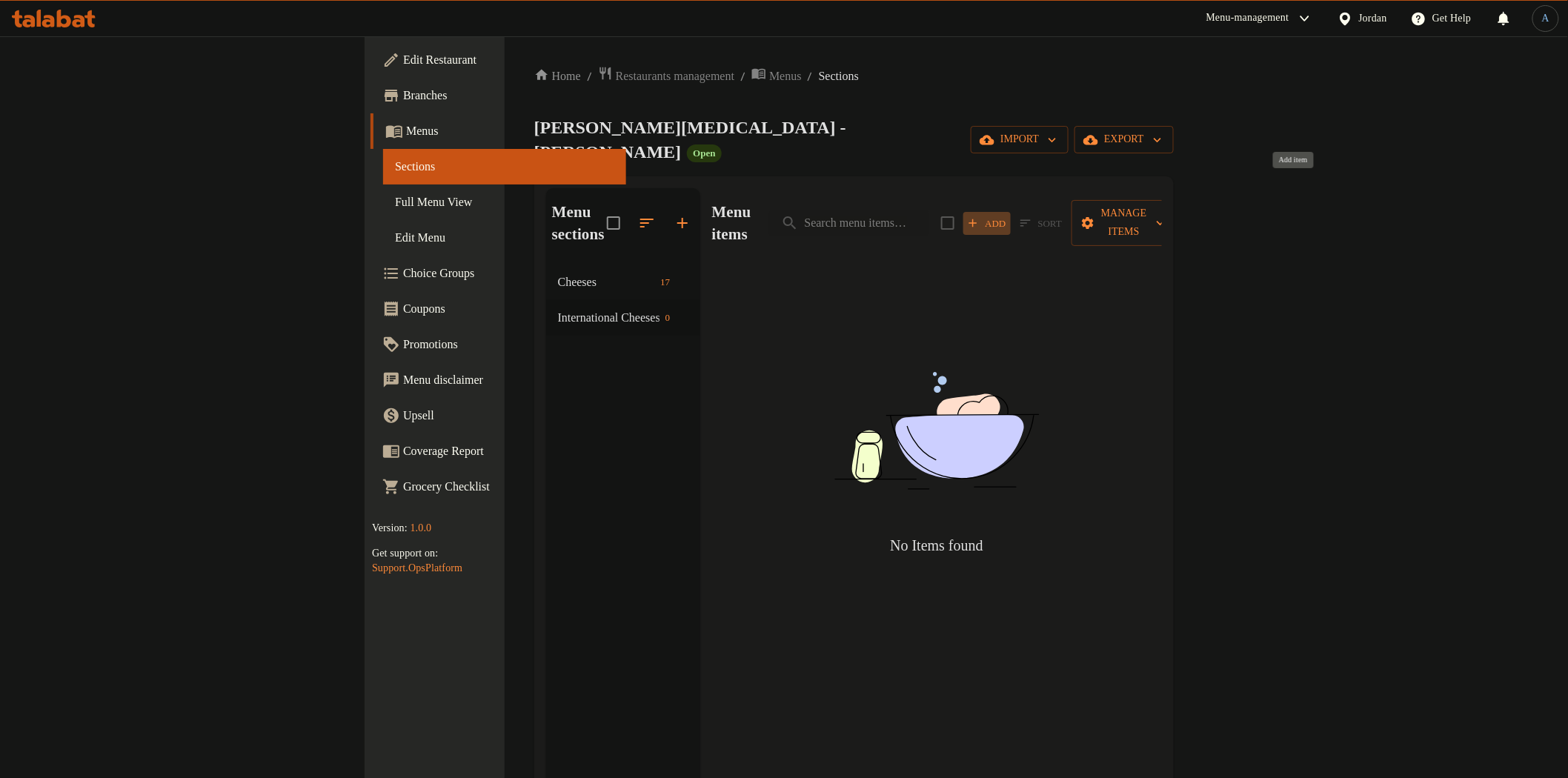
click at [1007, 215] on span "Add" at bounding box center [987, 224] width 40 height 17
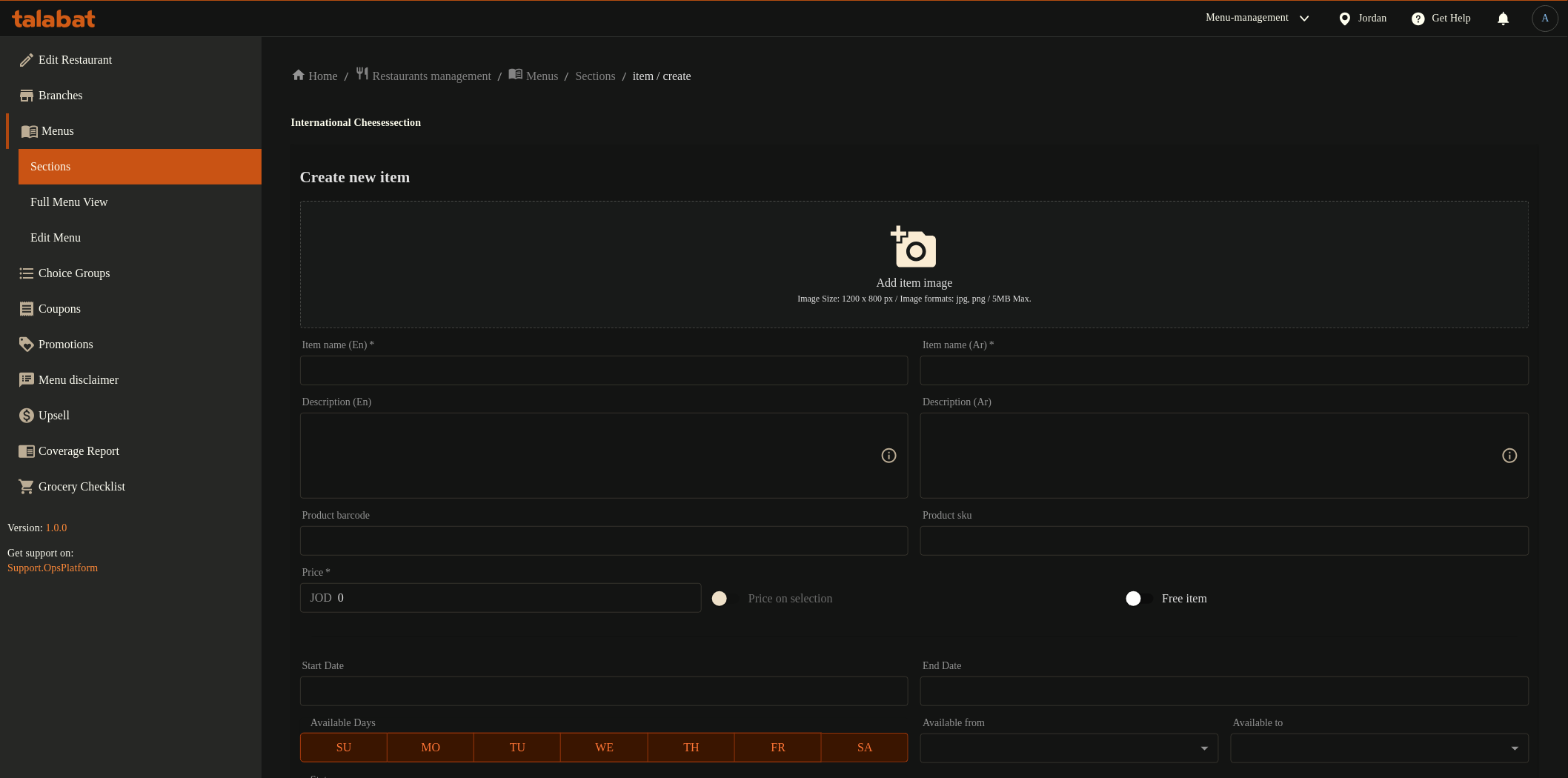
click at [722, 373] on input "text" at bounding box center [605, 370] width 609 height 30
paste input "Mozzarella Cheese “Kazro” – 250g"
type input "Mozzarella Cheese “Kazro” – 250g"
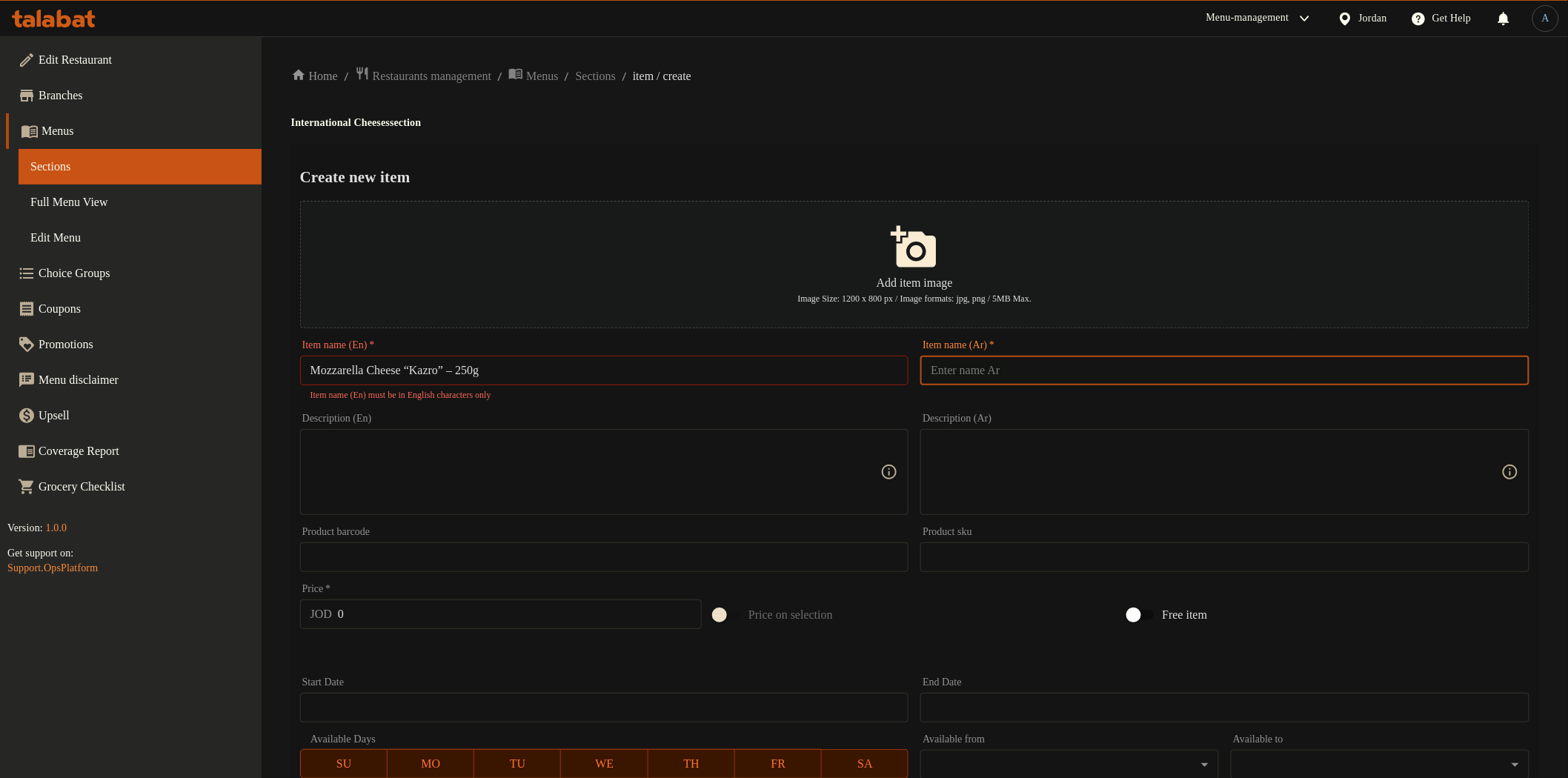
click at [1146, 372] on input "text" at bounding box center [1225, 370] width 609 height 30
paste input "جبنة موزريلا كازرو 250 غم"
type input "جبنة موزريلا كازرو 250 غم"
click at [469, 371] on input "Mozzarella Cheese “Kazro” – 250g" at bounding box center [605, 370] width 609 height 30
click at [670, 372] on input "Mozzarella Cheese “Kazro” - 250g" at bounding box center [605, 370] width 609 height 30
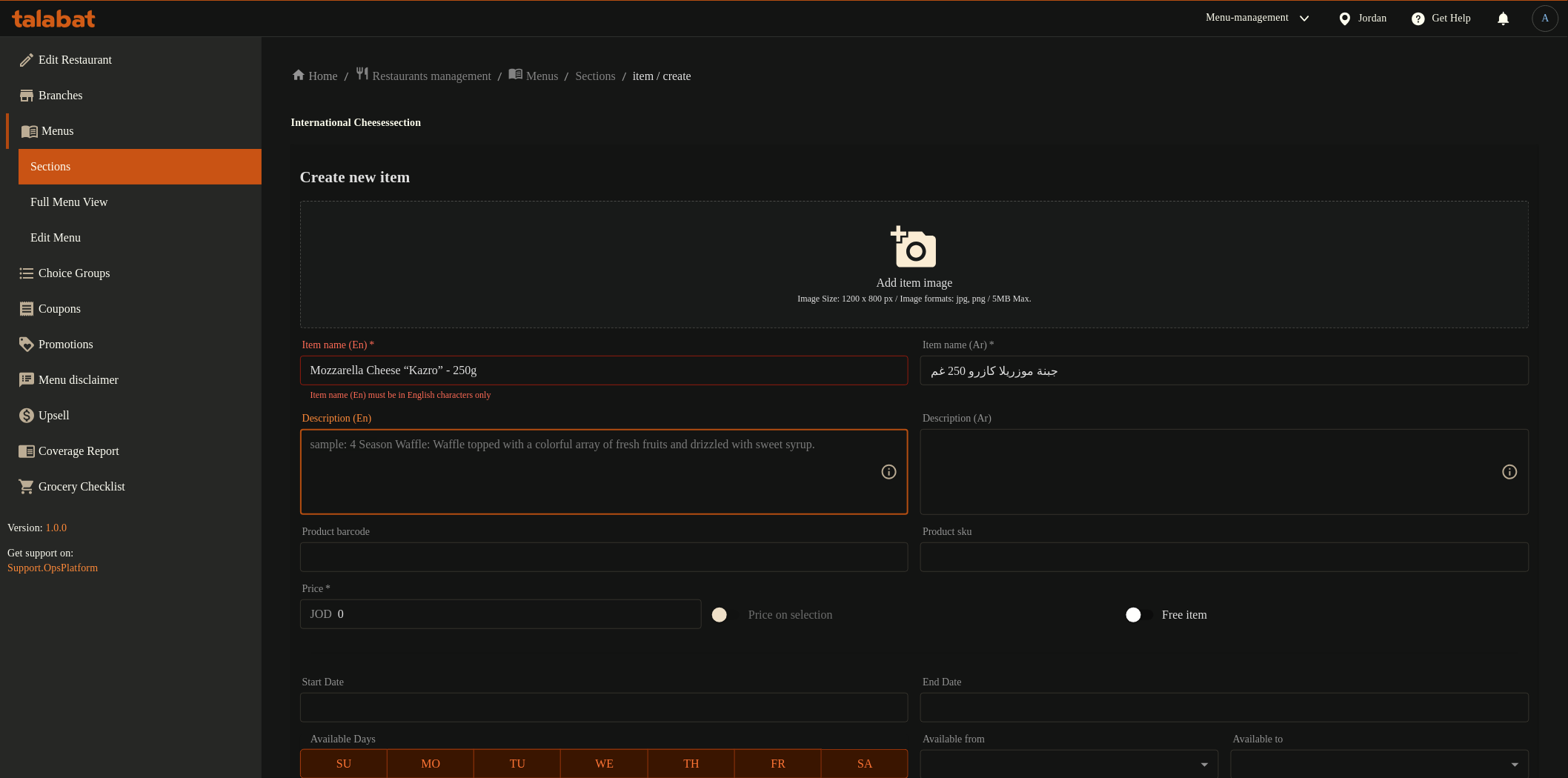
click at [690, 471] on textarea at bounding box center [595, 472] width 570 height 70
drag, startPoint x: 457, startPoint y: 369, endPoint x: 643, endPoint y: 329, distance: 190.3
click at [458, 369] on input "Mozzarella Cheese “Kazro” - 250g" at bounding box center [605, 370] width 609 height 30
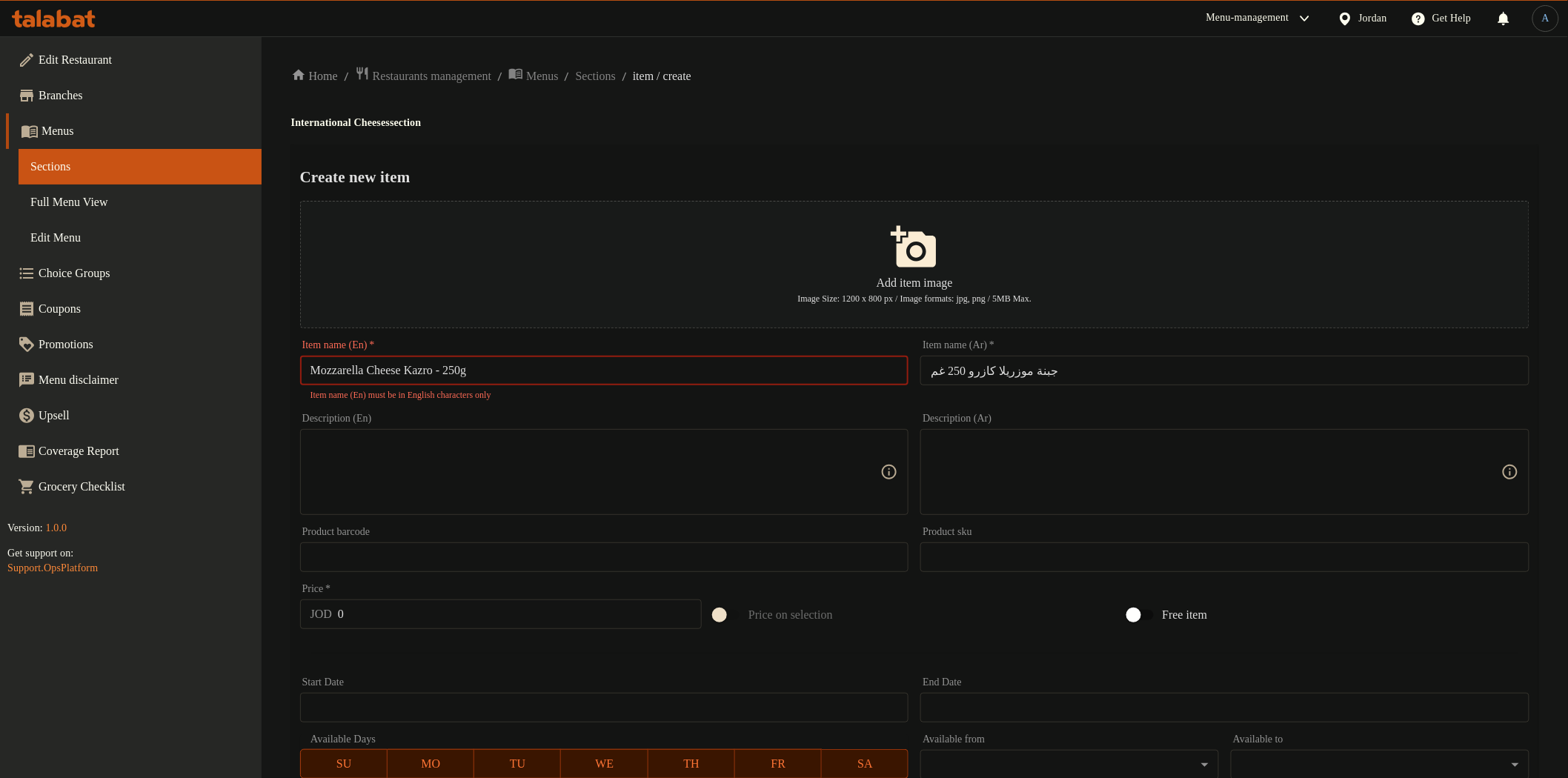
type input "Mozzarella Cheese Kazro - 250g"
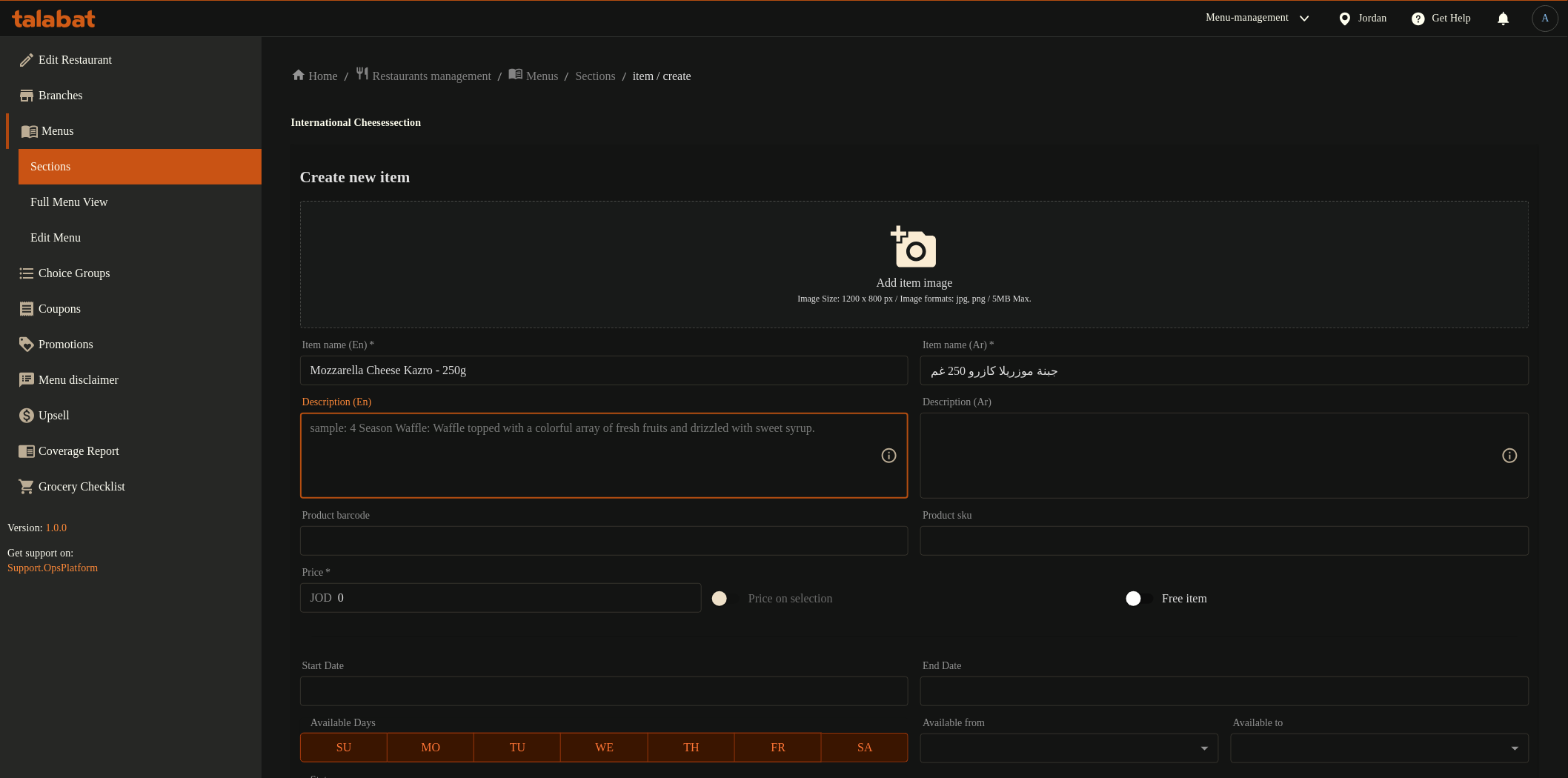
click at [656, 470] on textarea at bounding box center [595, 455] width 570 height 70
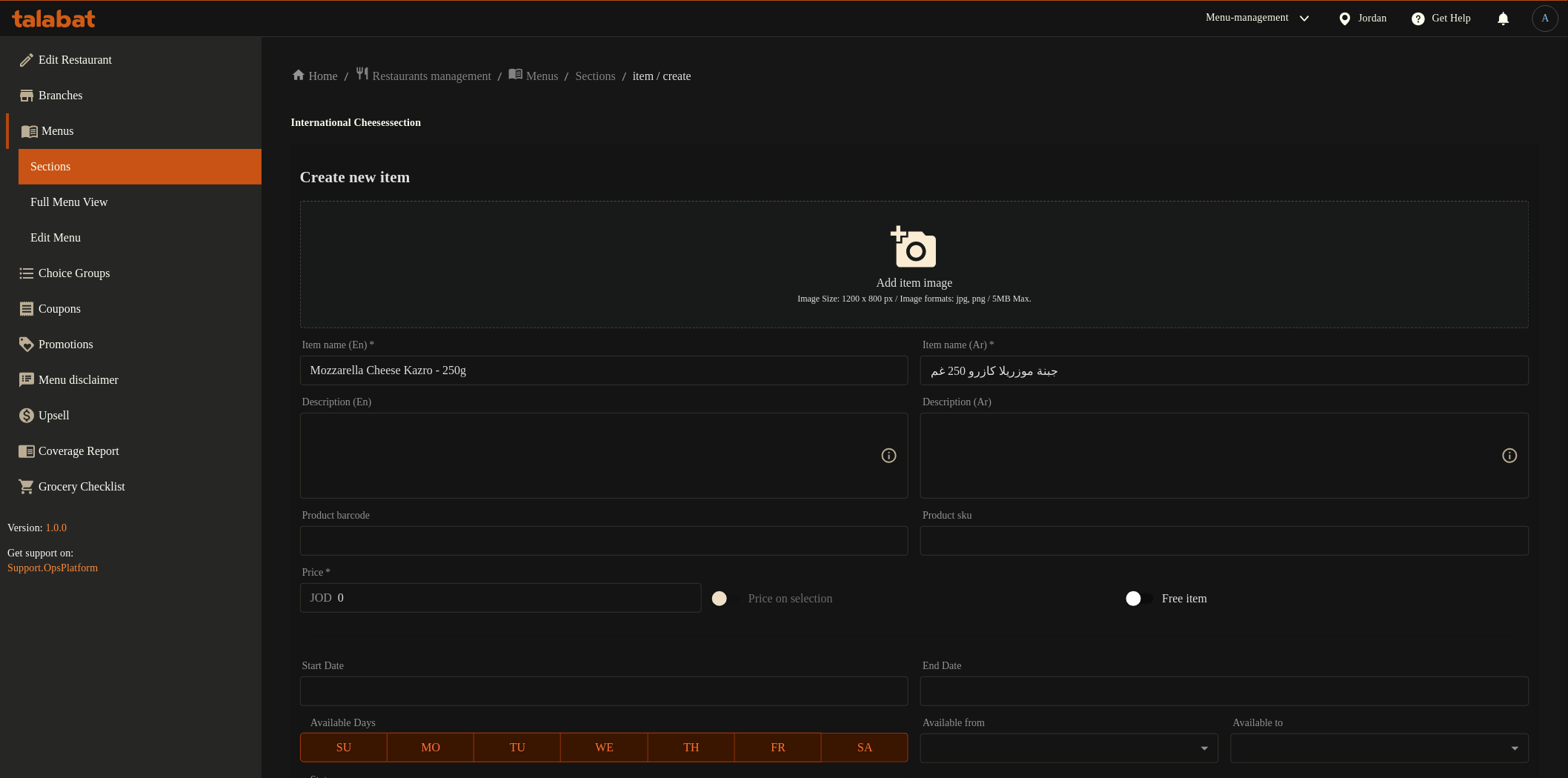
click at [550, 350] on div "Item name (En)   * Mozzarella Cheese Kazro - 250g Item name (En) *" at bounding box center [605, 362] width 609 height 45
click at [447, 376] on input "Mozzarella Cheese Kazro - 250g" at bounding box center [605, 370] width 609 height 30
click at [487, 426] on textarea at bounding box center [595, 455] width 570 height 70
paste textarea "Kazro mozzarella cheese with fresh taste and perfect texture for pizzas and pas…"
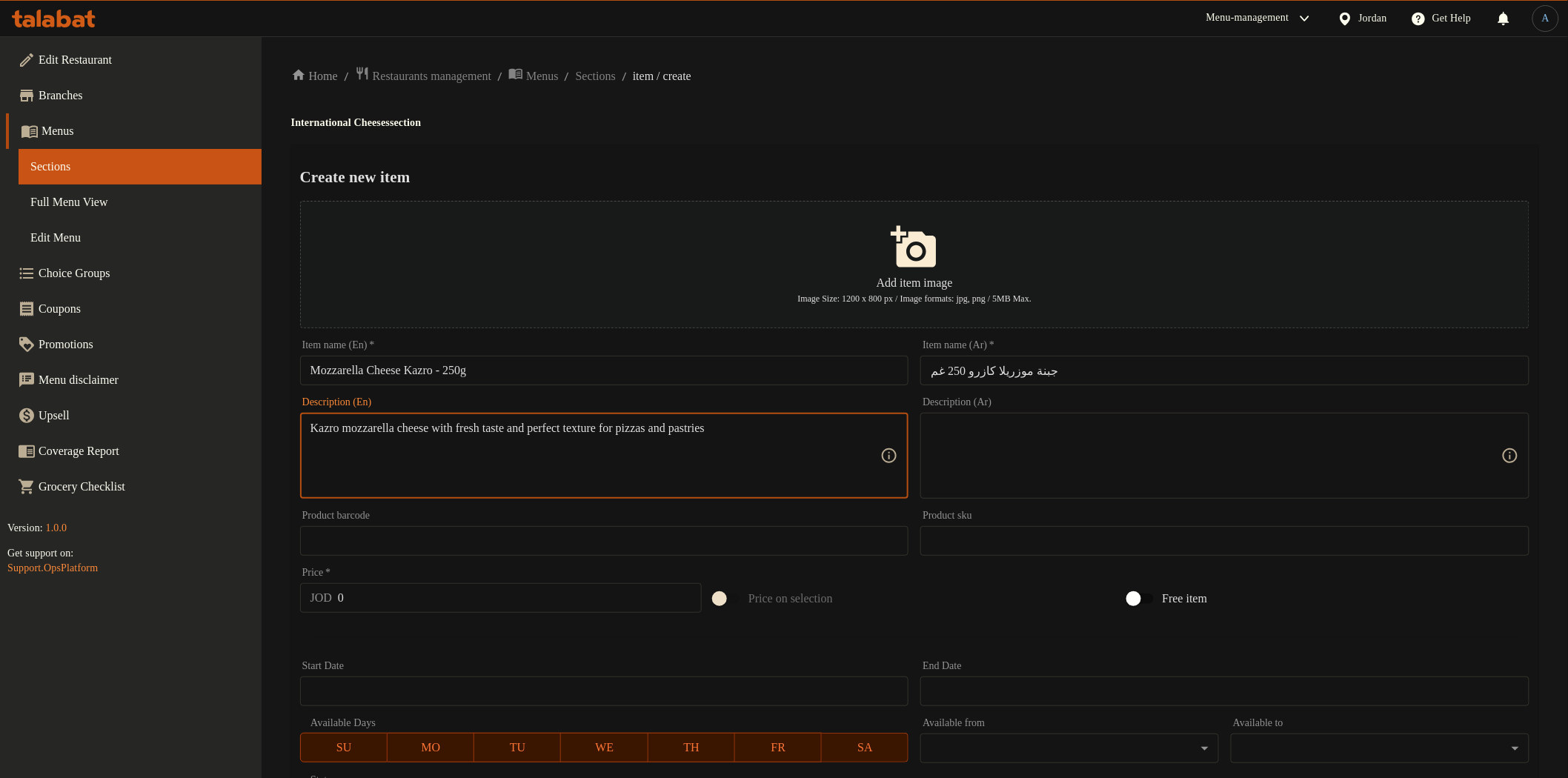
type textarea "Kazro mozzarella cheese with fresh taste and perfect texture for pizzas and pas…"
click at [1186, 454] on textarea at bounding box center [1216, 455] width 570 height 70
paste textarea "جبنة موزاريلا كازرو بطعم طازج وقوام مثالي للبيتزا والمعجنات."
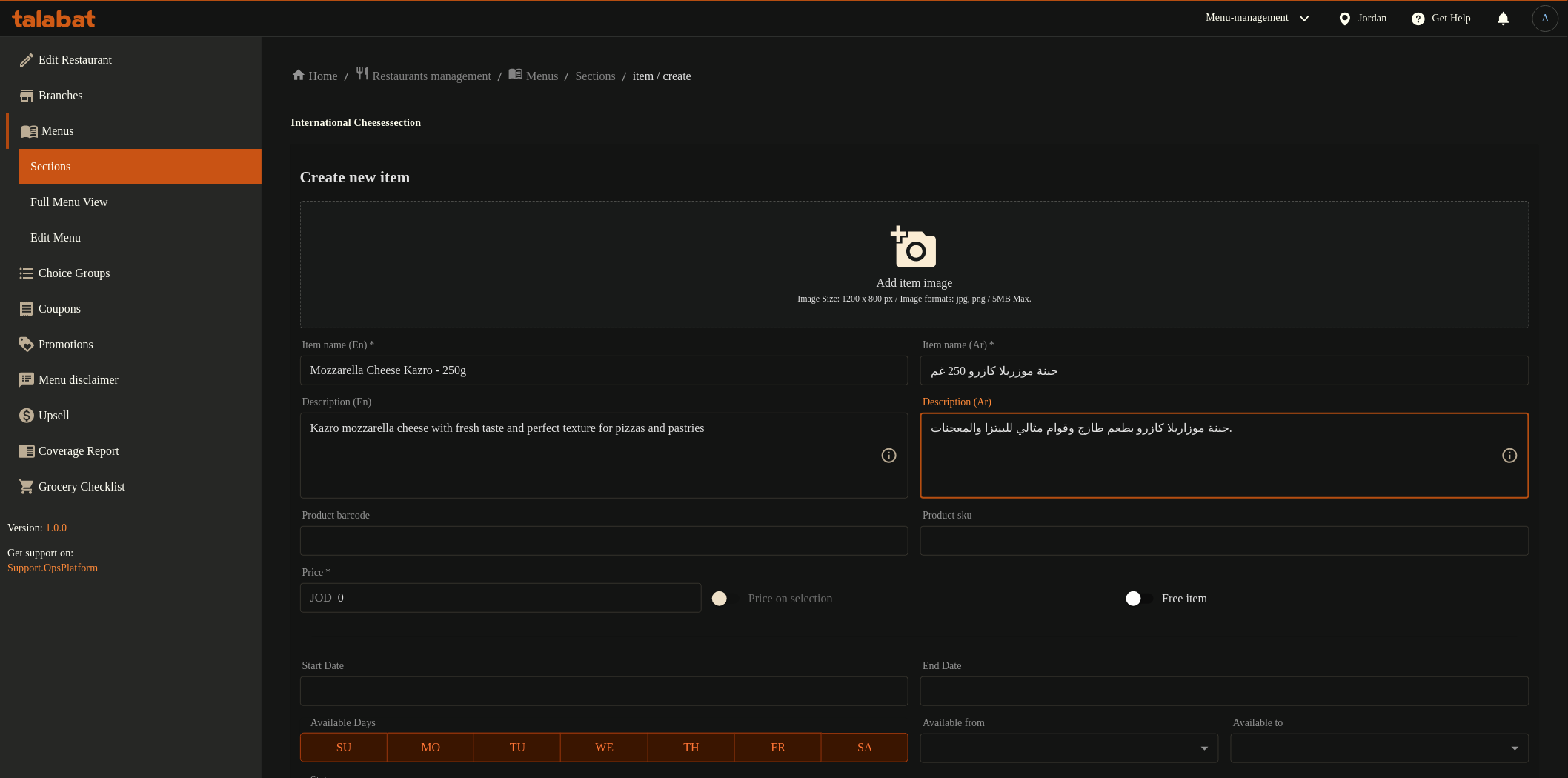
type textarea "جبنة موزاريلا كازرو بطعم طازج وقوام مثالي للبيتزا والمعجنات."
click at [372, 590] on input "0" at bounding box center [519, 597] width 364 height 30
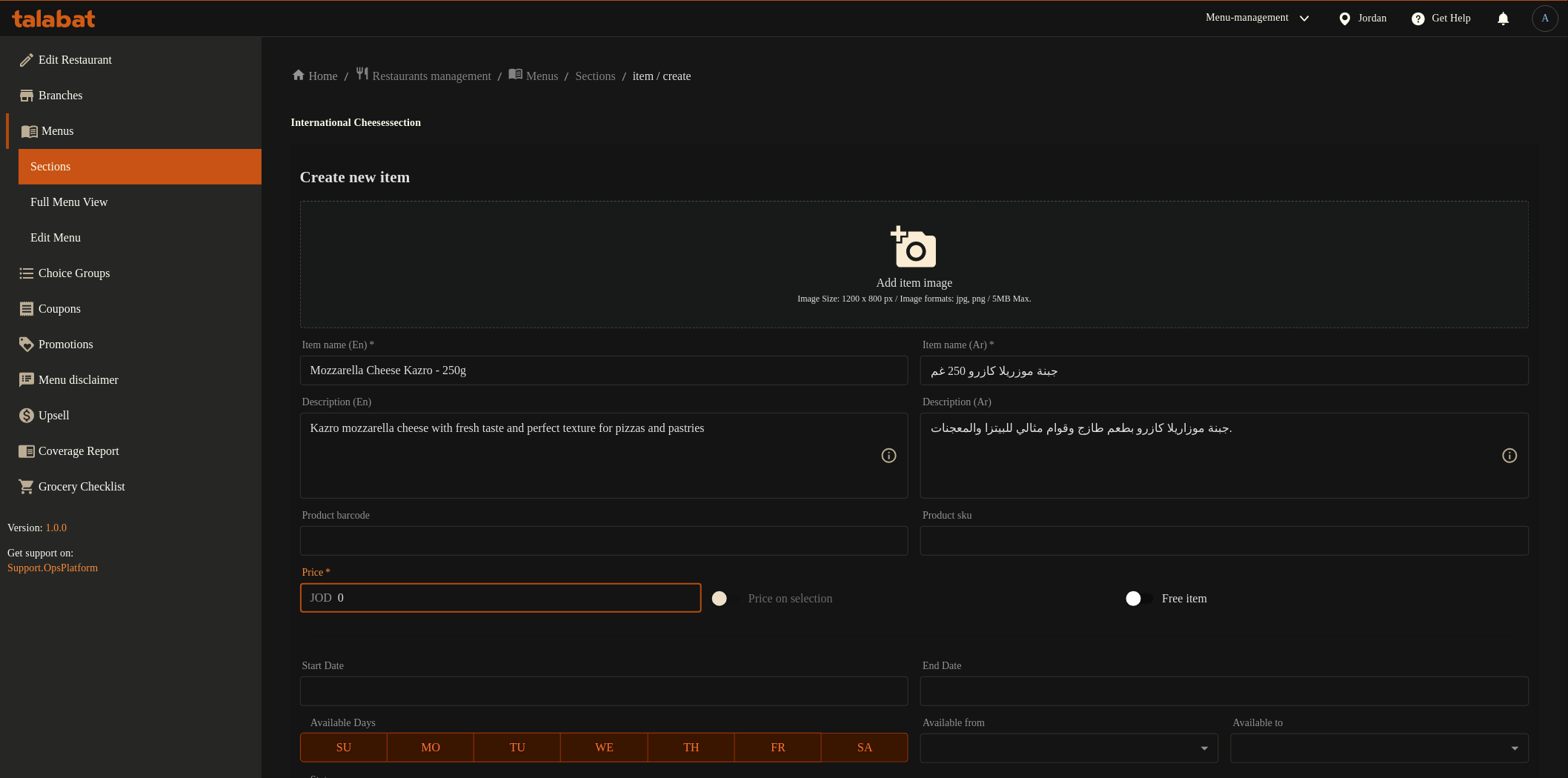
paste input "1.55"
type input "1.55"
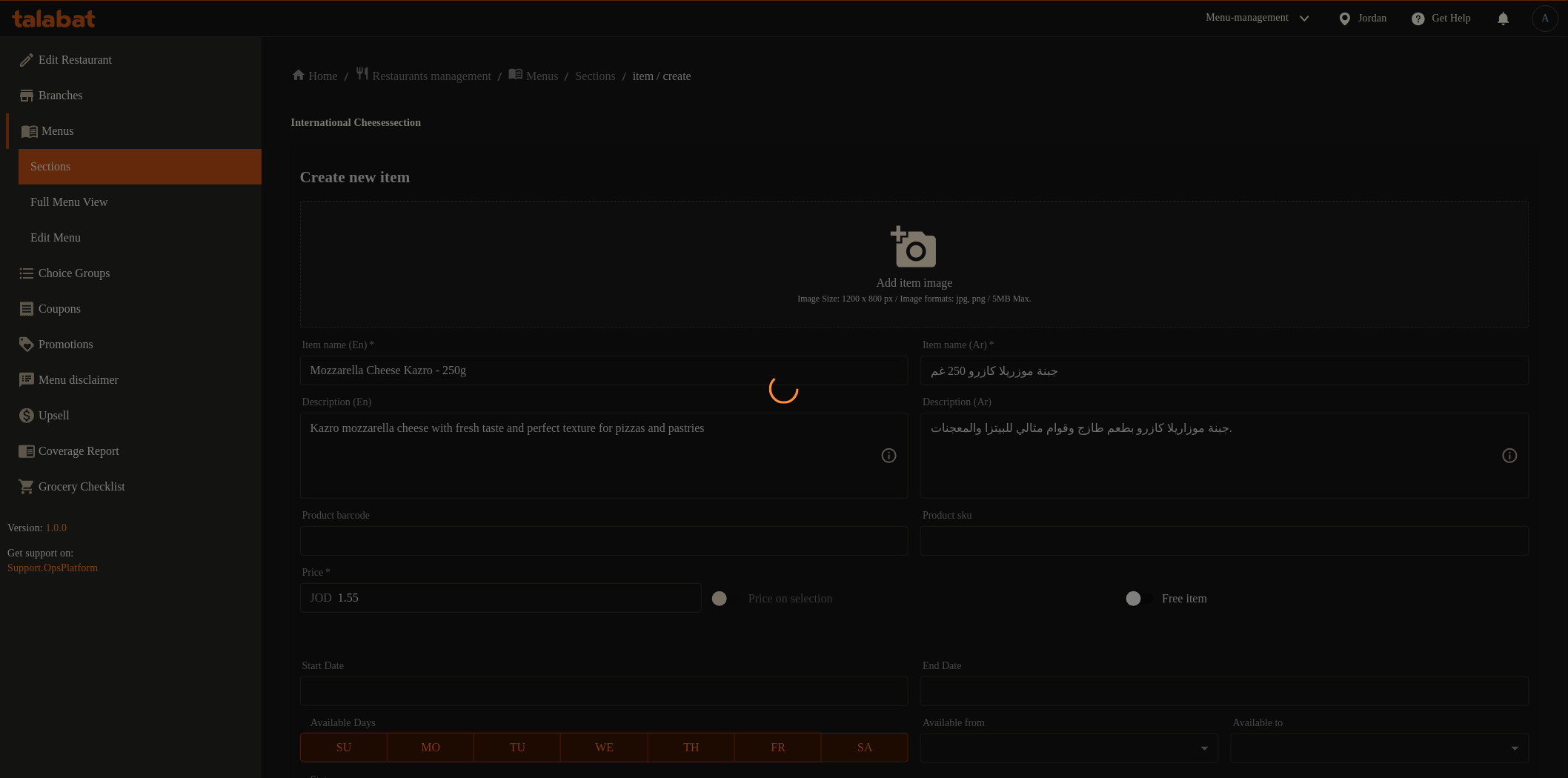
type input "0"
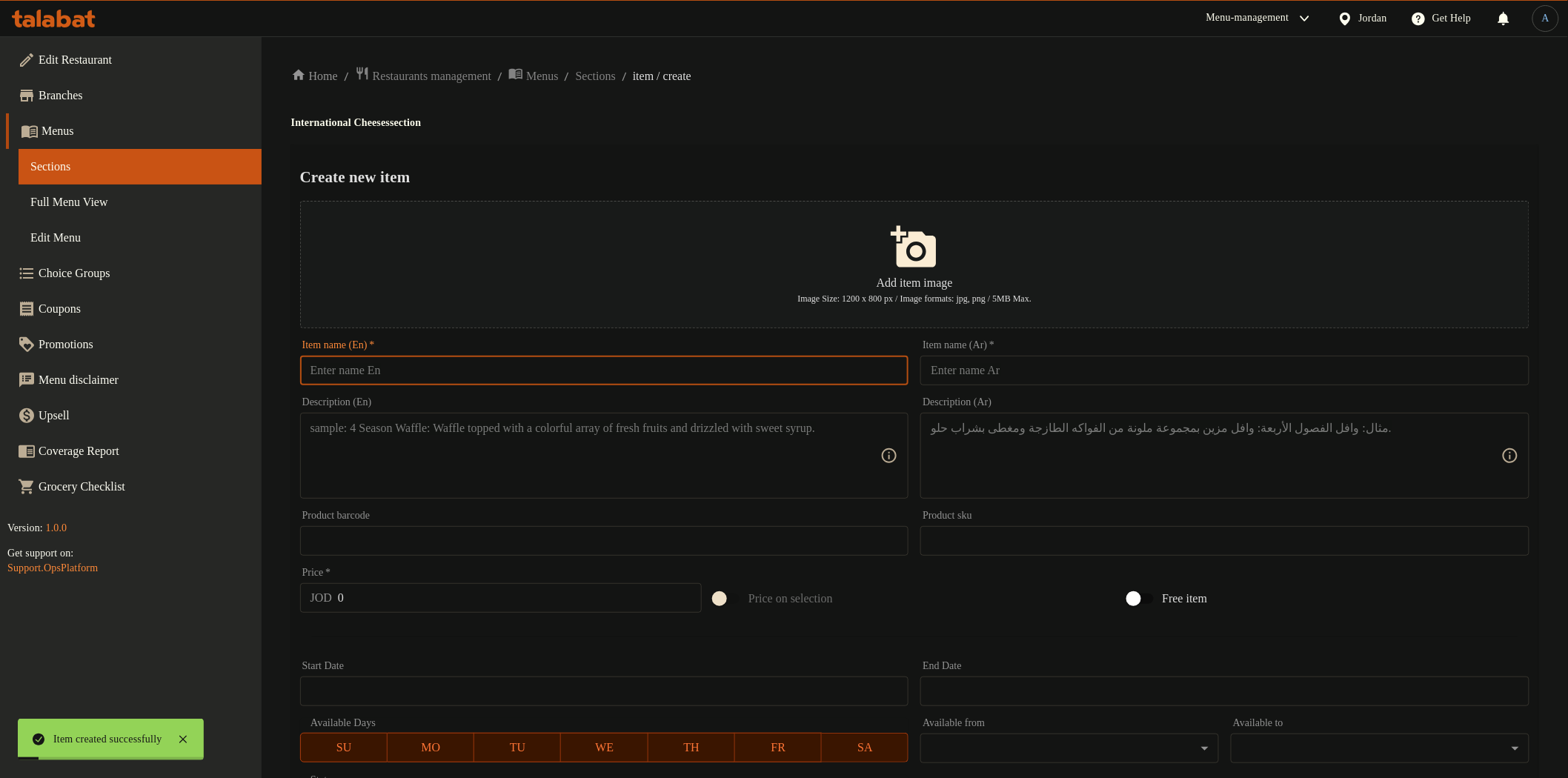
click at [649, 380] on input "text" at bounding box center [605, 370] width 609 height 30
paste input "Argentine Mozzarella Cheese – 250g"
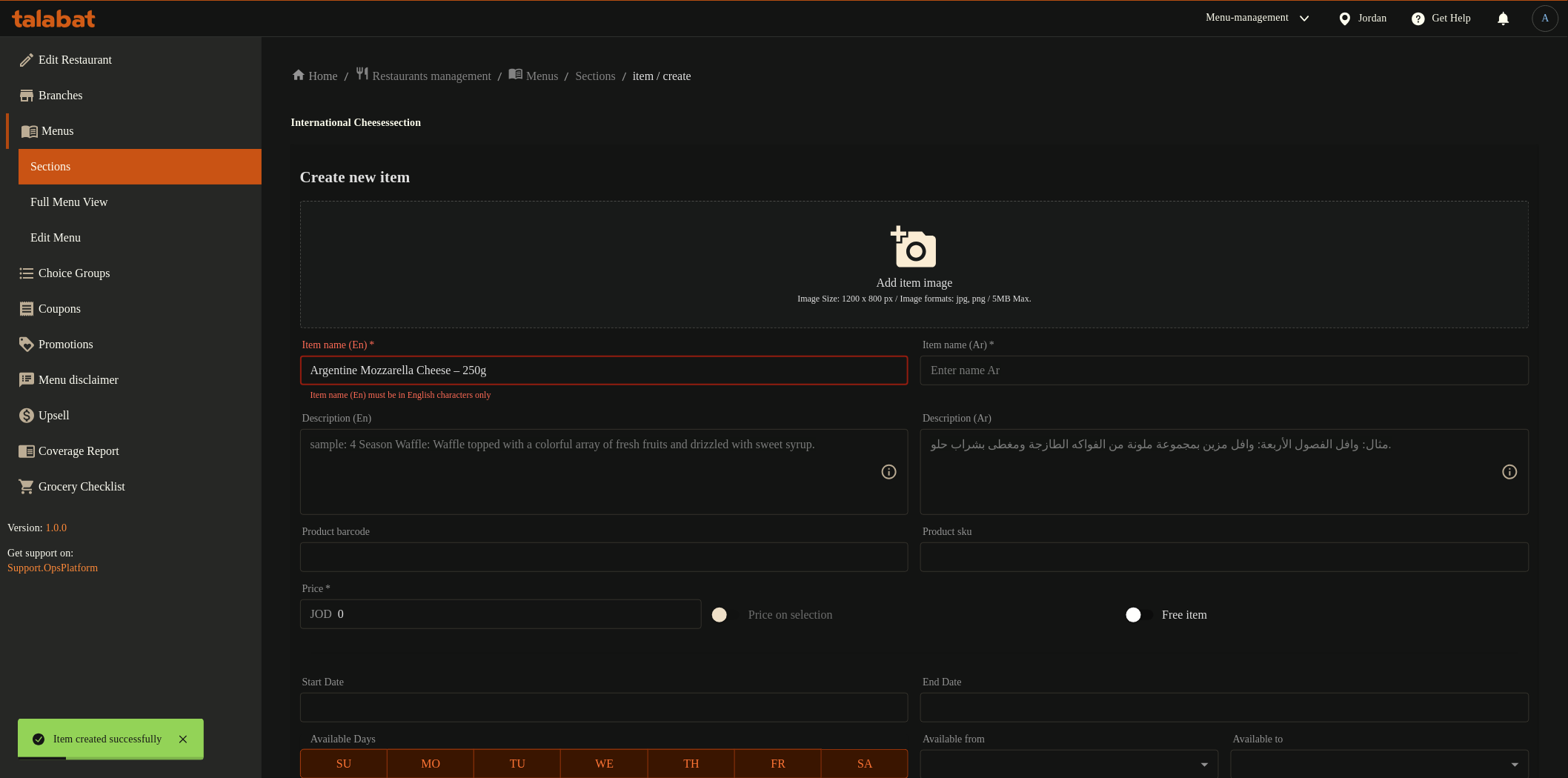
click at [480, 371] on input "Argentine Mozzarella Cheese – 250g" at bounding box center [605, 370] width 609 height 30
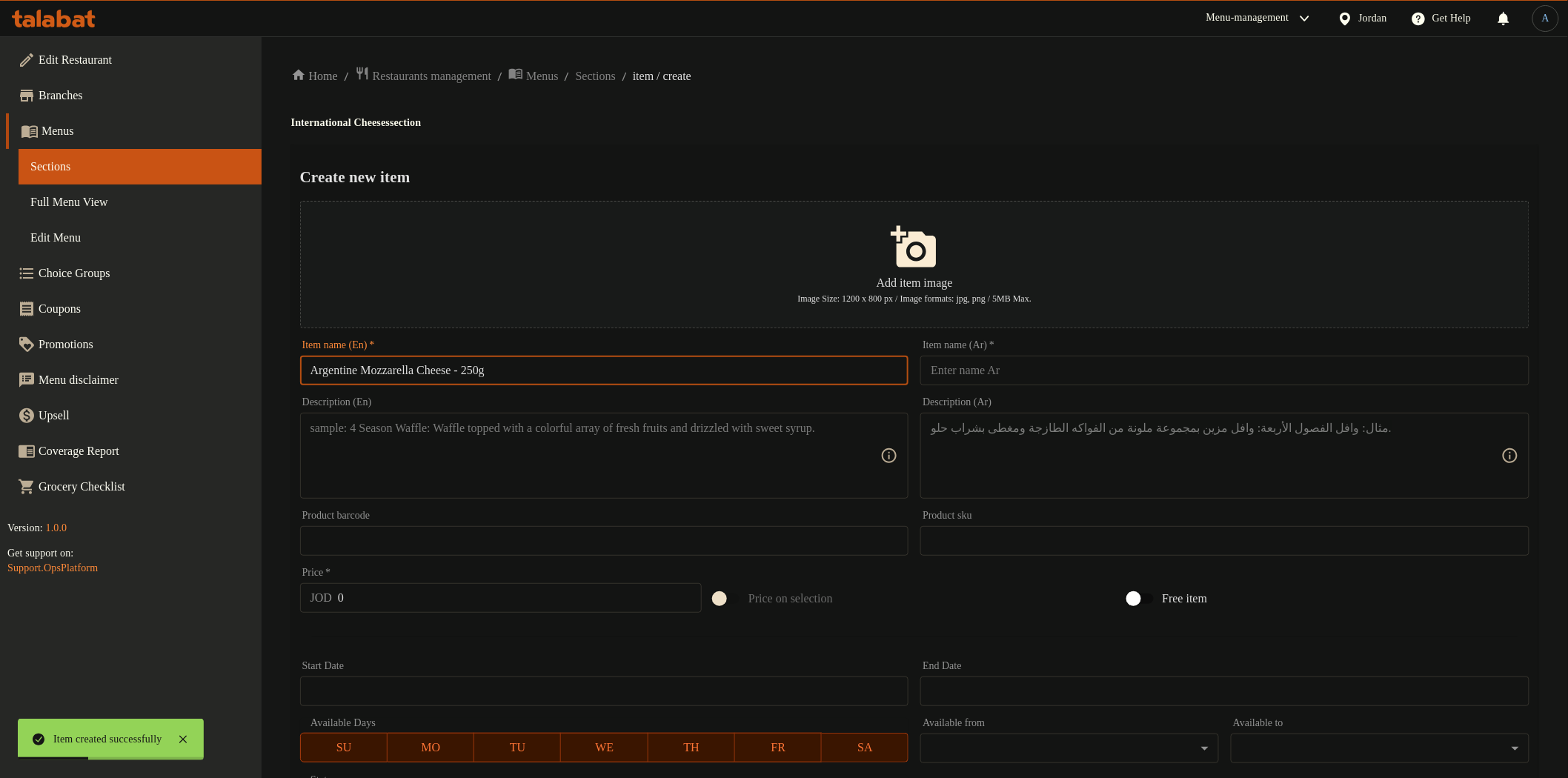
type input "Argentine Mozzarella Cheese - 250g"
click at [1102, 358] on input "text" at bounding box center [1225, 370] width 609 height 30
paste input "جبنة مودزريلا ارجنتيني 250 غم"
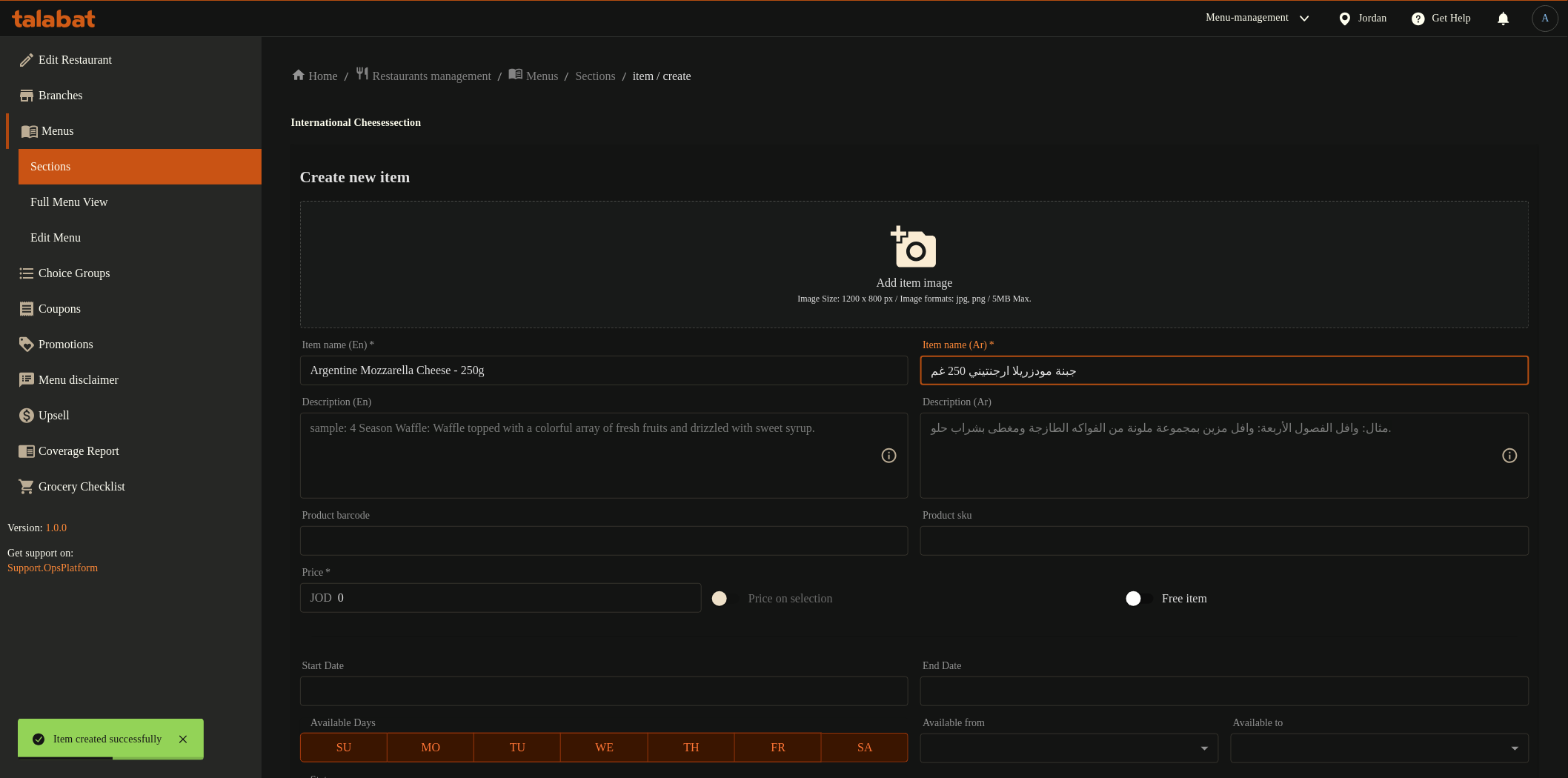
type input "جبنة مودزريلا ارجنتيني 250 غم"
click at [984, 70] on ol "Home / Restaurants management / Menus / Sections / item / create" at bounding box center [914, 76] width 1247 height 20
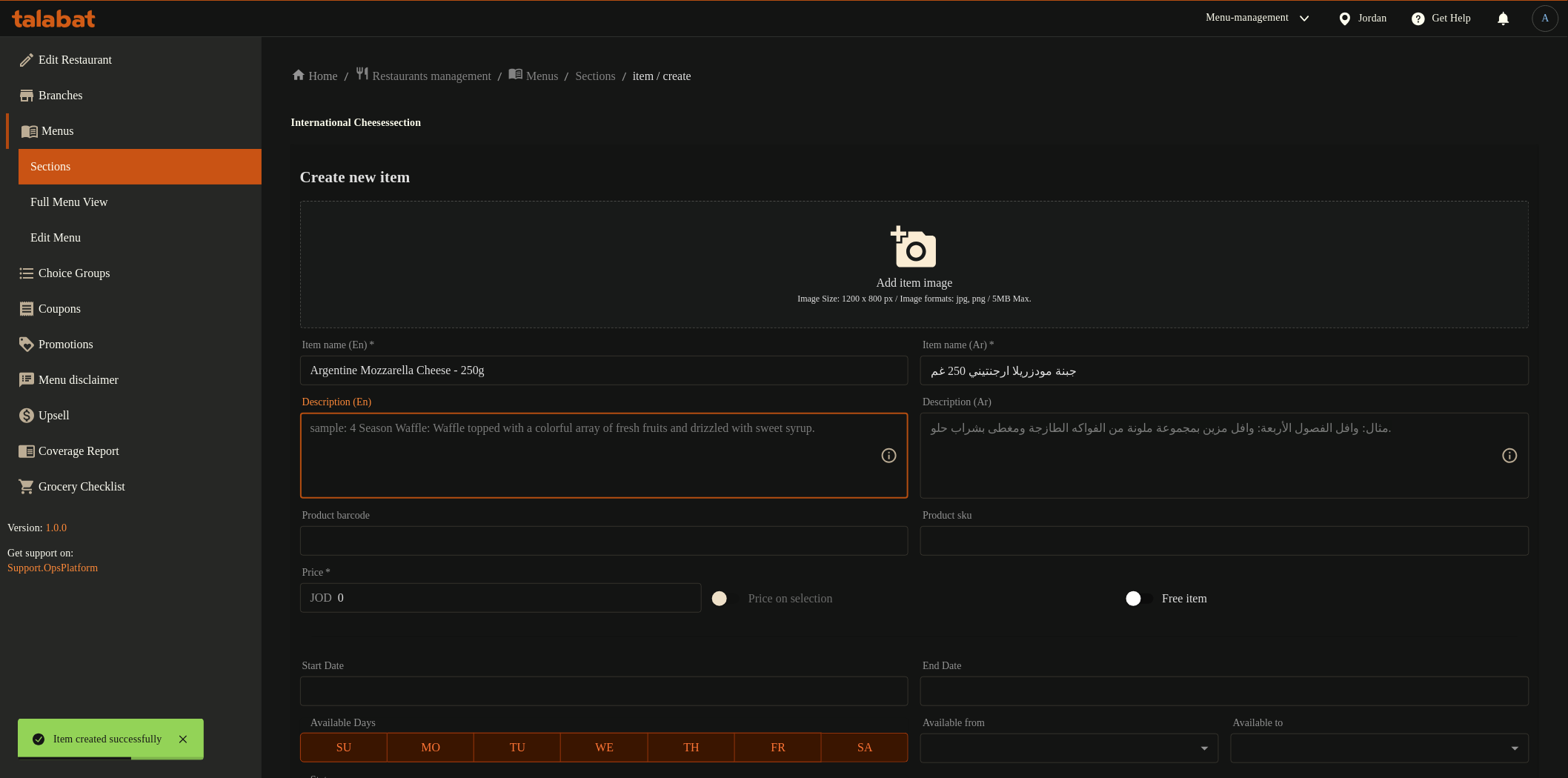
click at [557, 488] on textarea at bounding box center [595, 455] width 570 height 70
paste textarea "Premium Argentine mozzarella cheese with a distinctive taste for global cheese …"
paste textarea "جبنة موزاريلا أرجنتينية بجودة عالية وطعم مميز لعشاق الأجبان العالمية."
click at [1109, 418] on div "Description (Ar)" at bounding box center [1225, 456] width 609 height 86
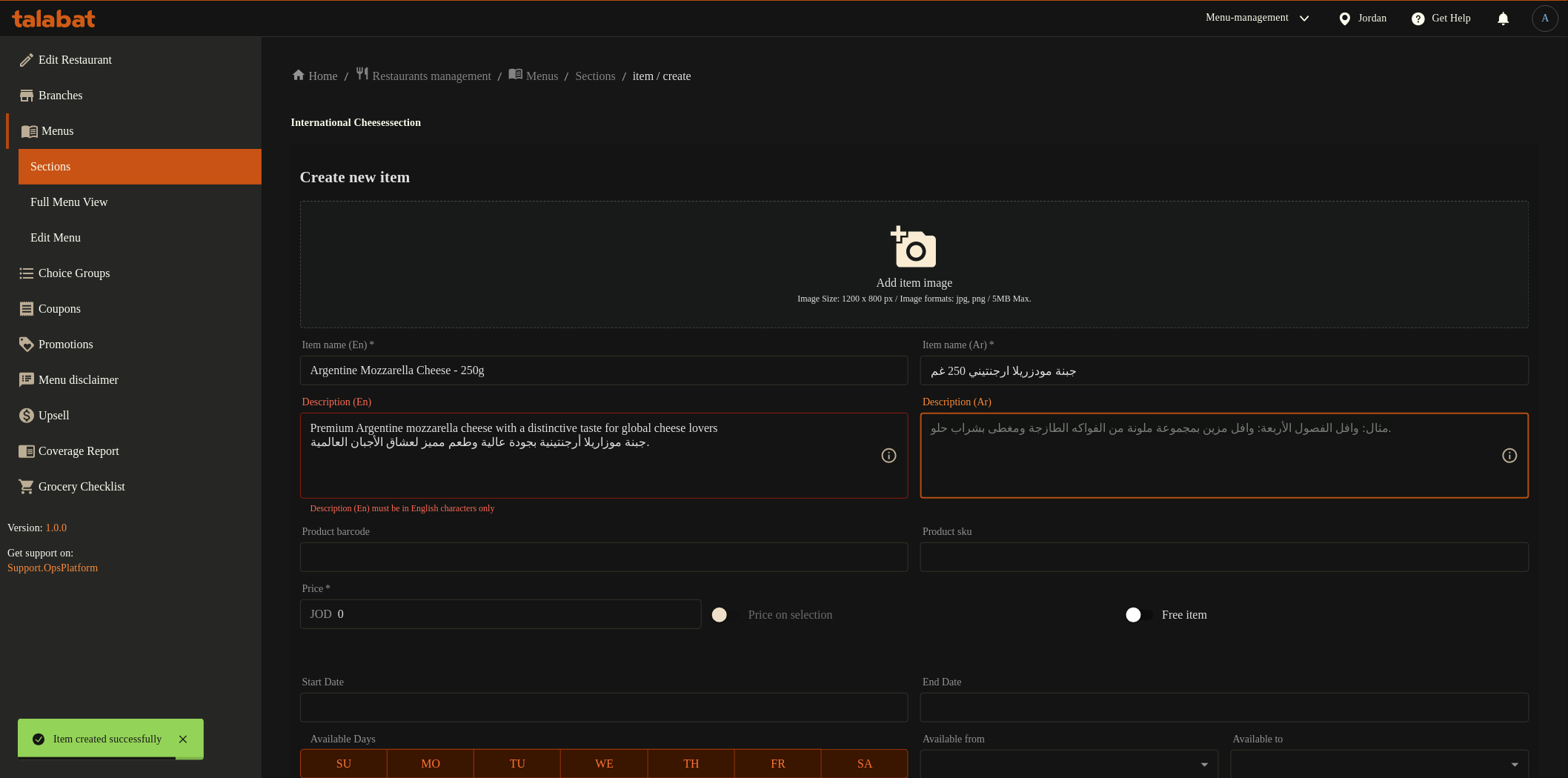
type textarea "Premium Argentine mozzarella cheese with a distinctive taste for global cheese …"
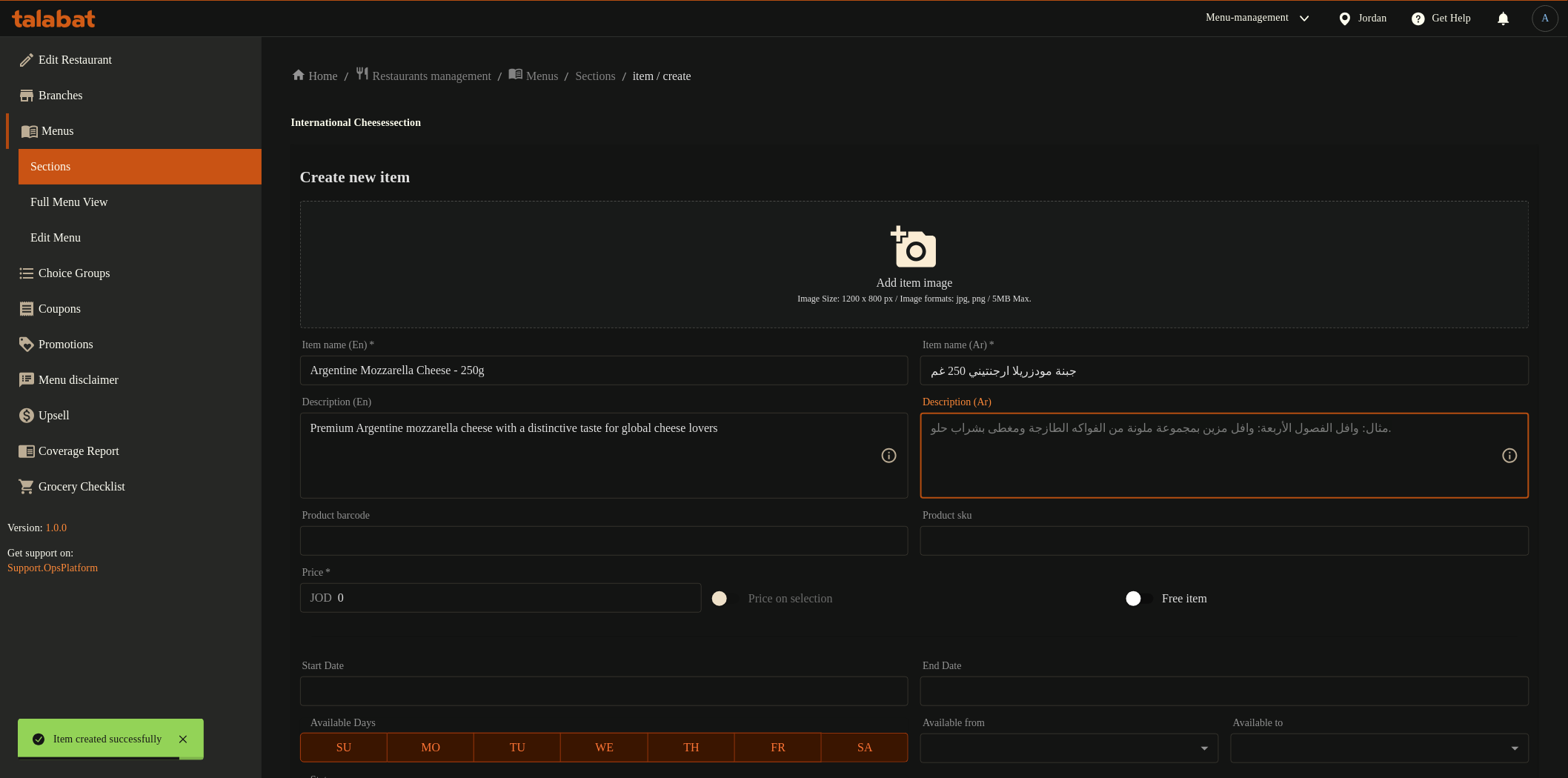
click at [1038, 436] on textarea at bounding box center [1216, 455] width 570 height 70
paste textarea "جبنة موزاريلا أرجنتينية بجودة عالية وطعم مميز لعشاق الأجبان العالمية."
type textarea "جبنة موزاريلا أرجنتينية بجودة عالية وطعم مميز لعشاق الأجبان العالمية."
click at [618, 593] on input "0" at bounding box center [519, 597] width 364 height 30
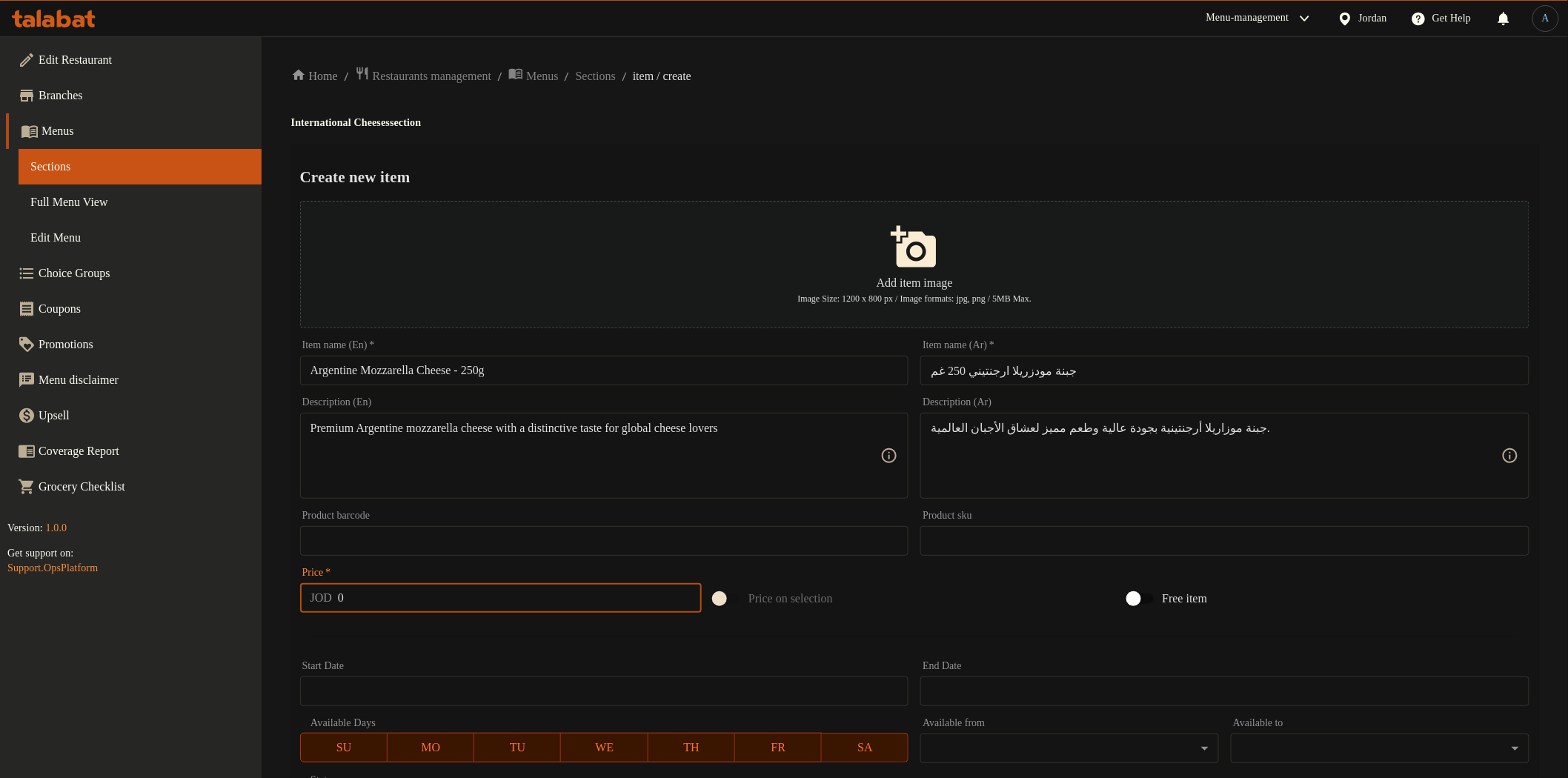
paste
type input "2"
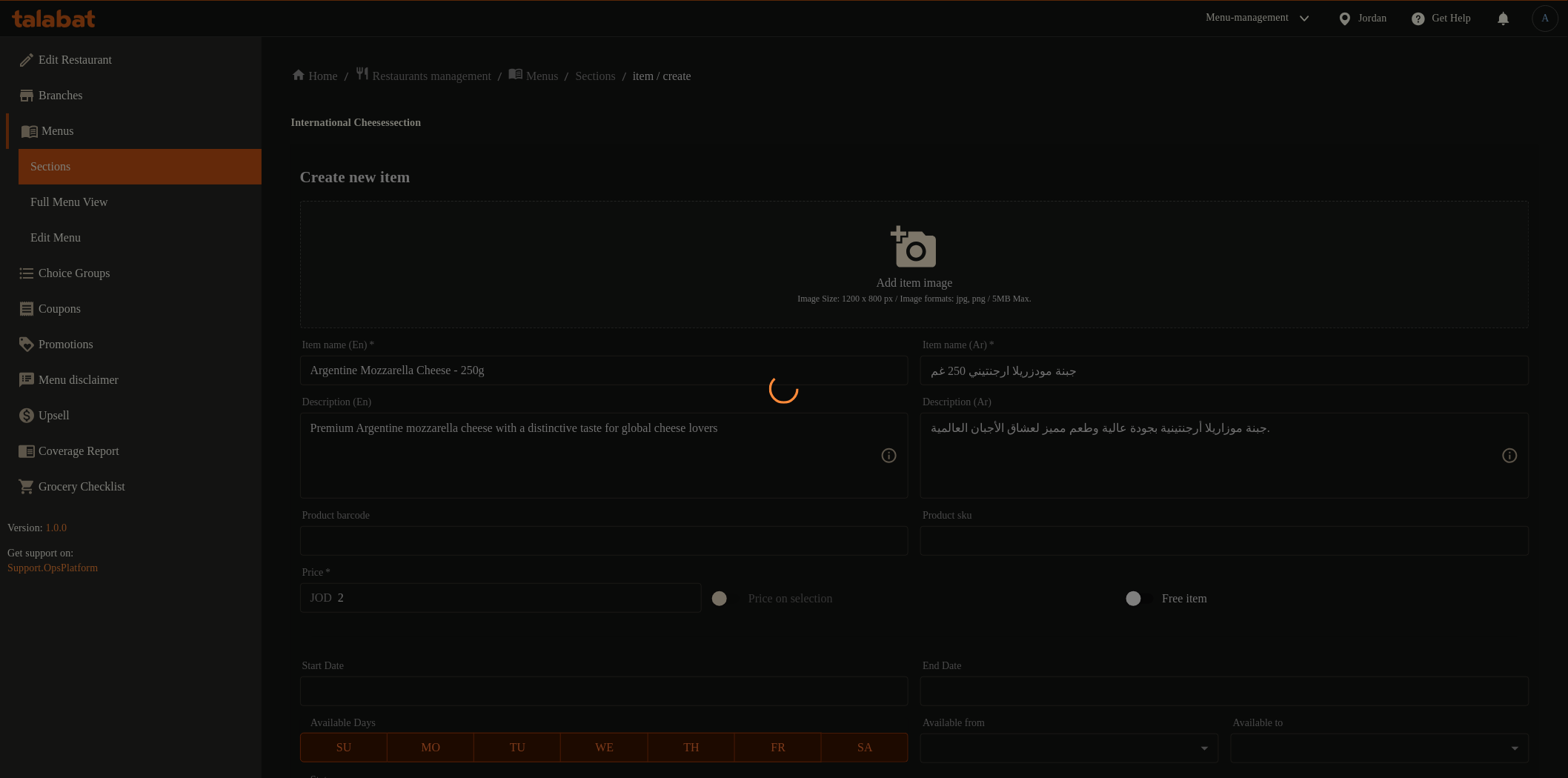
type input "0"
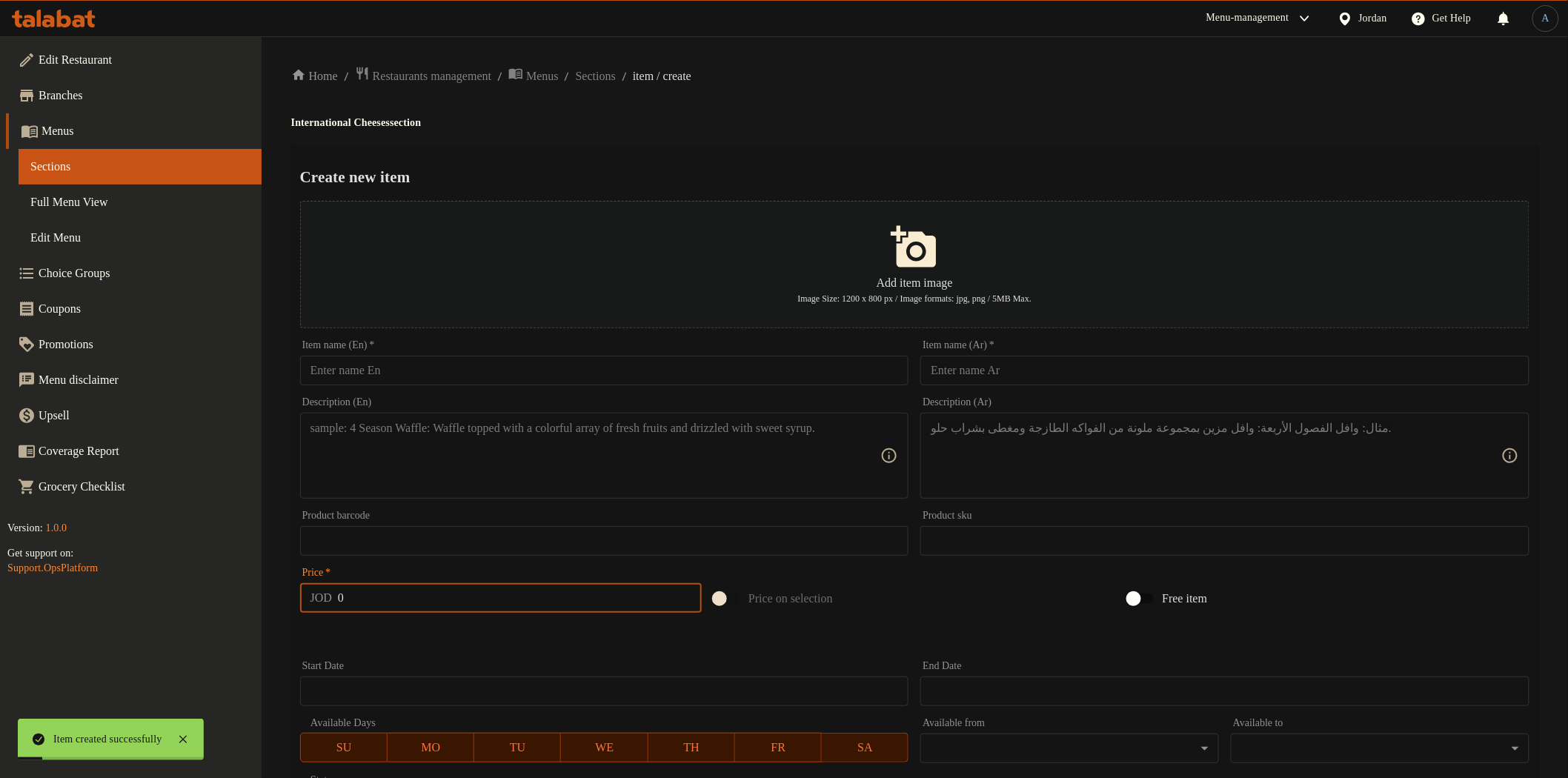
click at [423, 381] on input "text" at bounding box center [605, 370] width 609 height 30
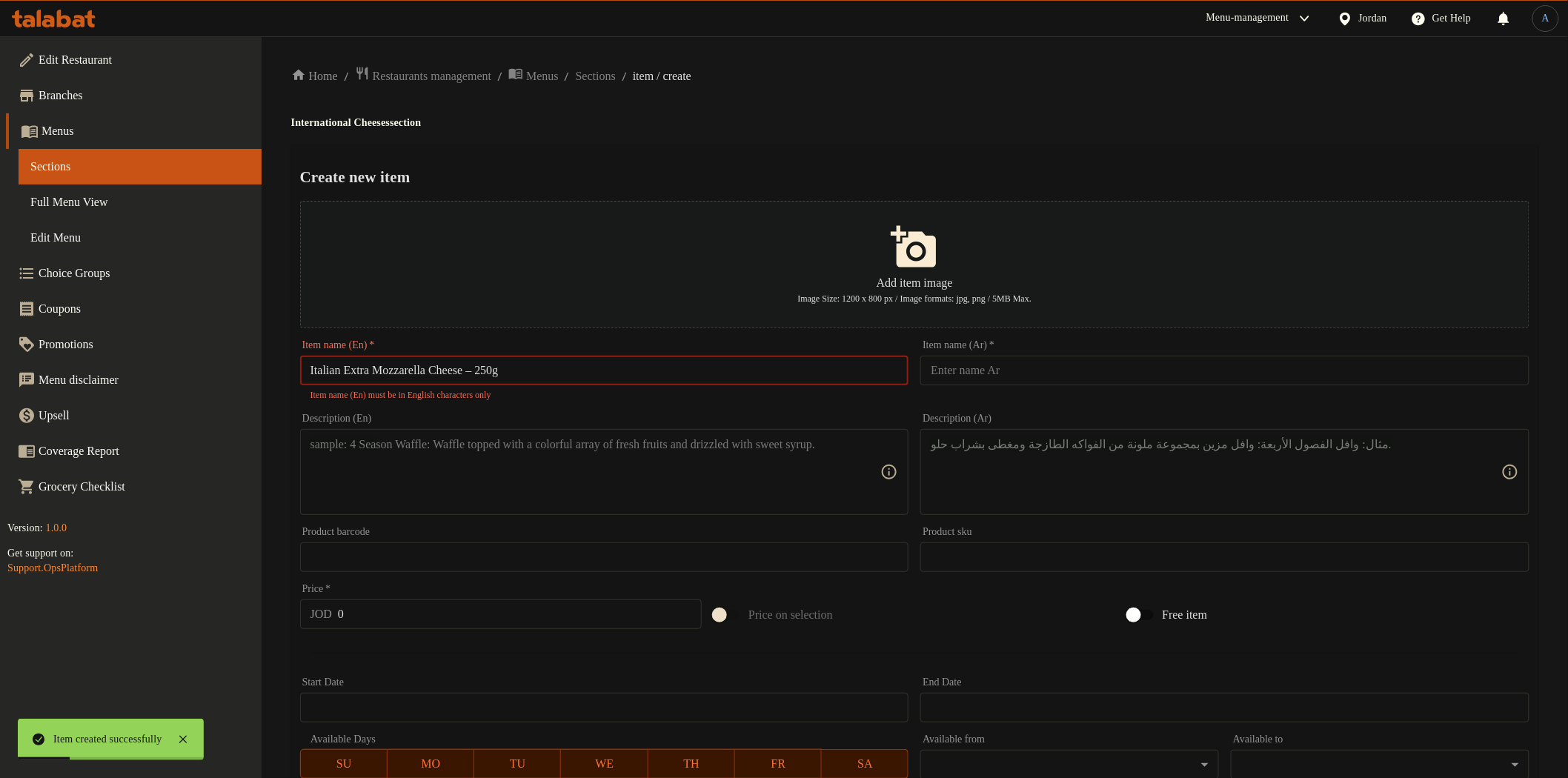
click at [501, 371] on input "Italian Extra Mozzarella Cheese – 250g" at bounding box center [605, 370] width 609 height 30
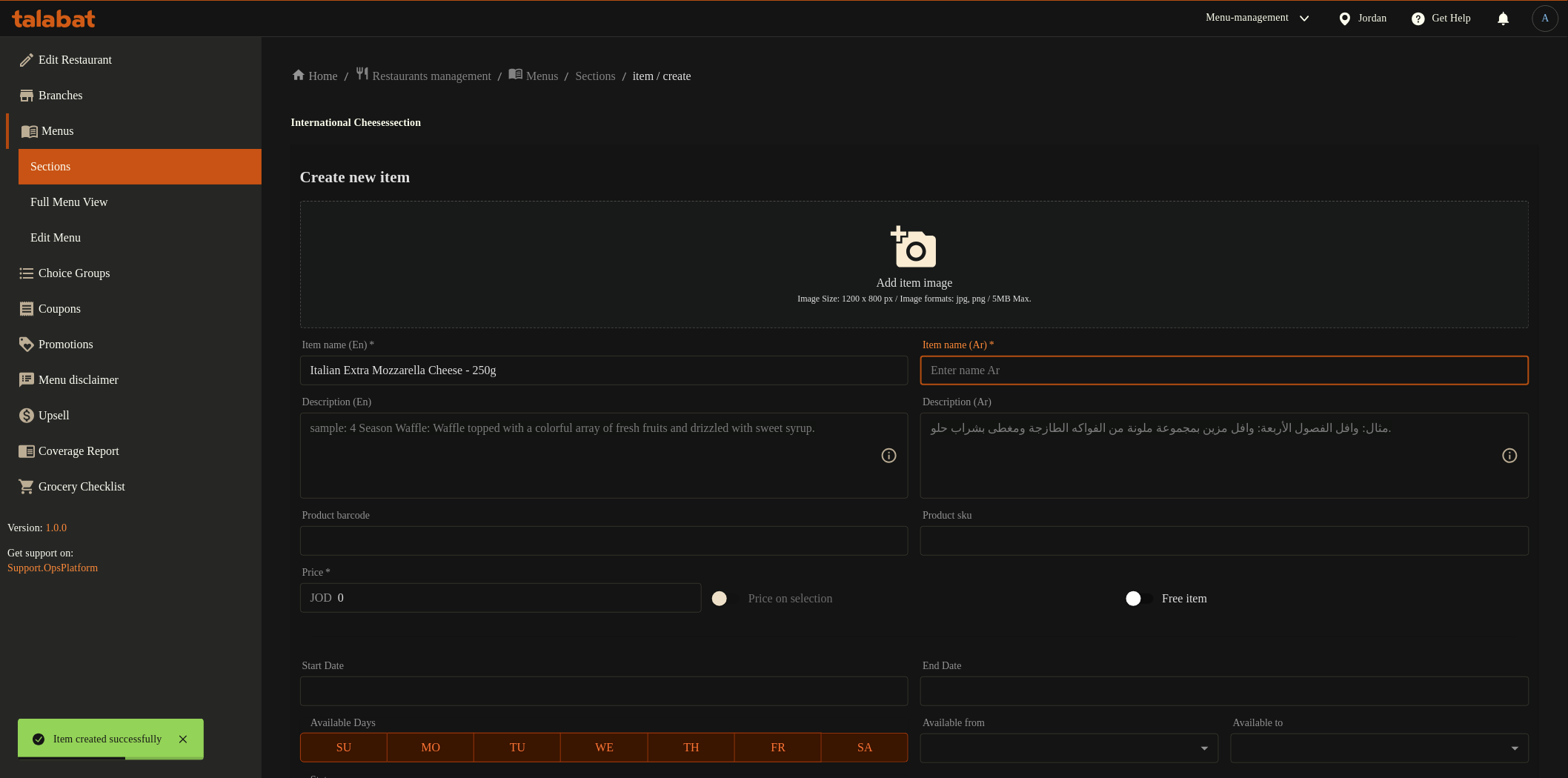
click at [1025, 368] on input "text" at bounding box center [1225, 370] width 609 height 30
click at [1028, 134] on div "Home / Restaurants management / Menus / Sections / item / create International …" at bounding box center [914, 538] width 1247 height 944
click at [641, 453] on textarea at bounding box center [595, 455] width 570 height 70
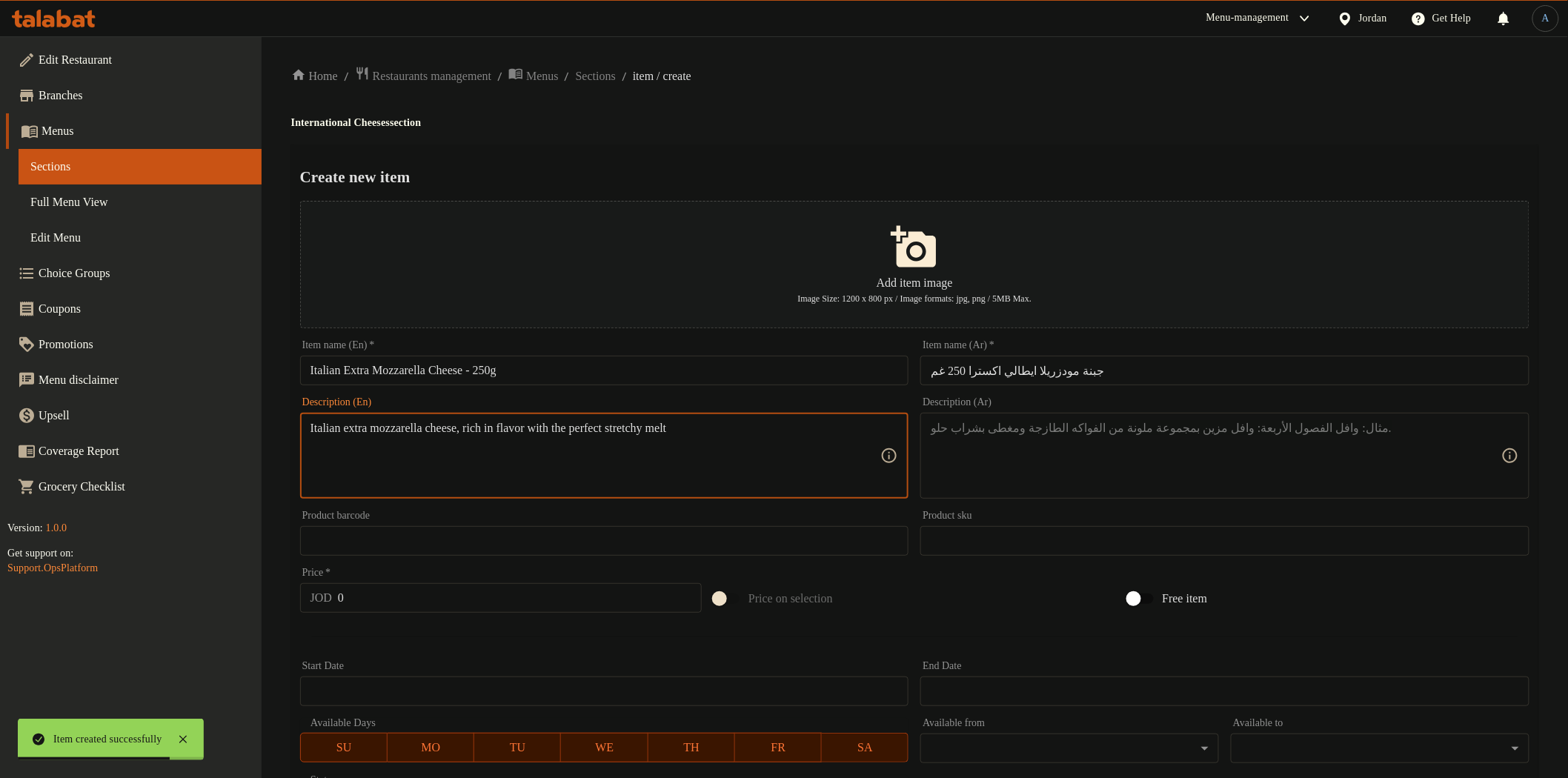
click at [1109, 460] on textarea at bounding box center [1216, 455] width 570 height 70
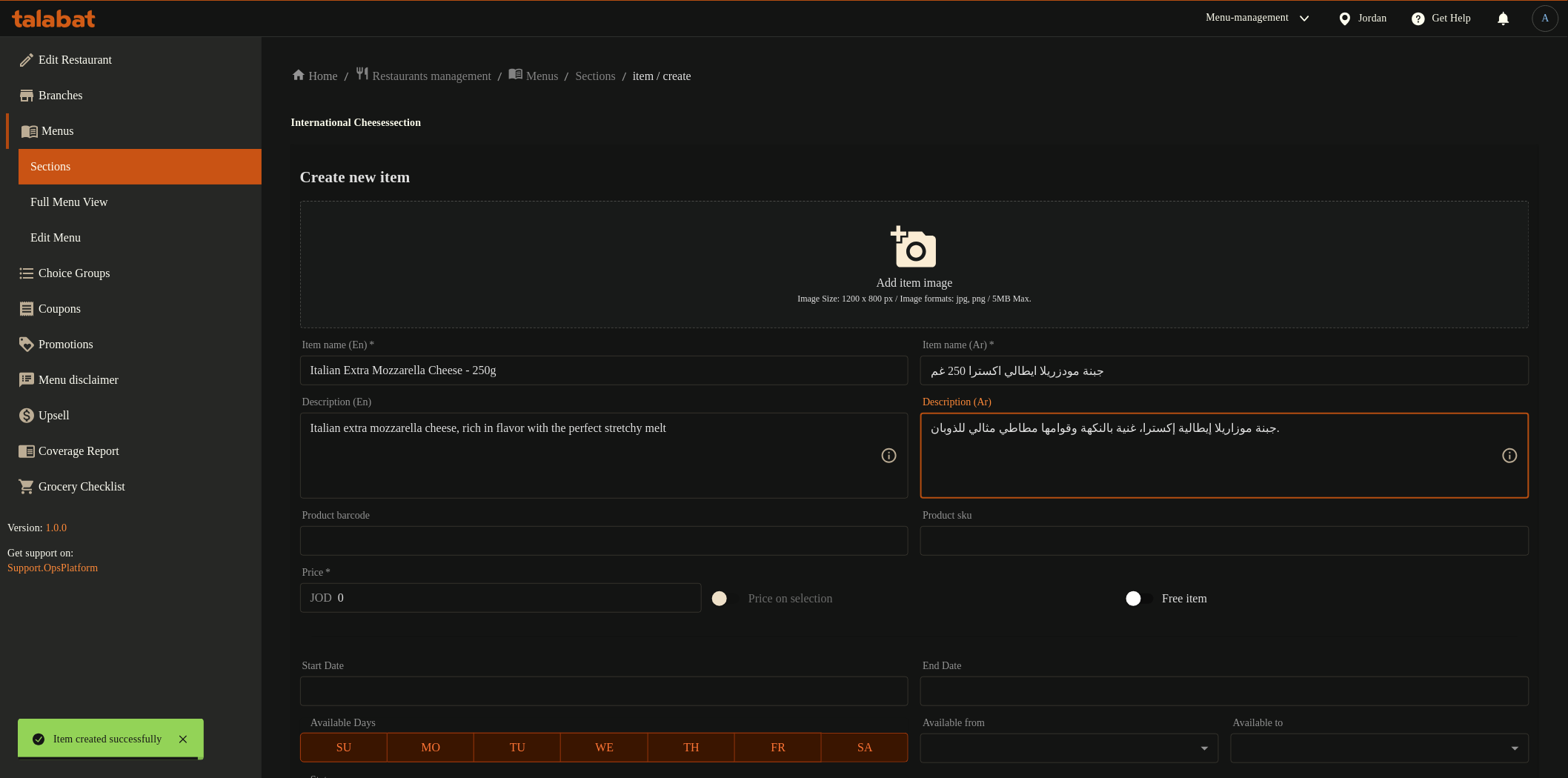
click at [391, 600] on input "0" at bounding box center [519, 597] width 364 height 30
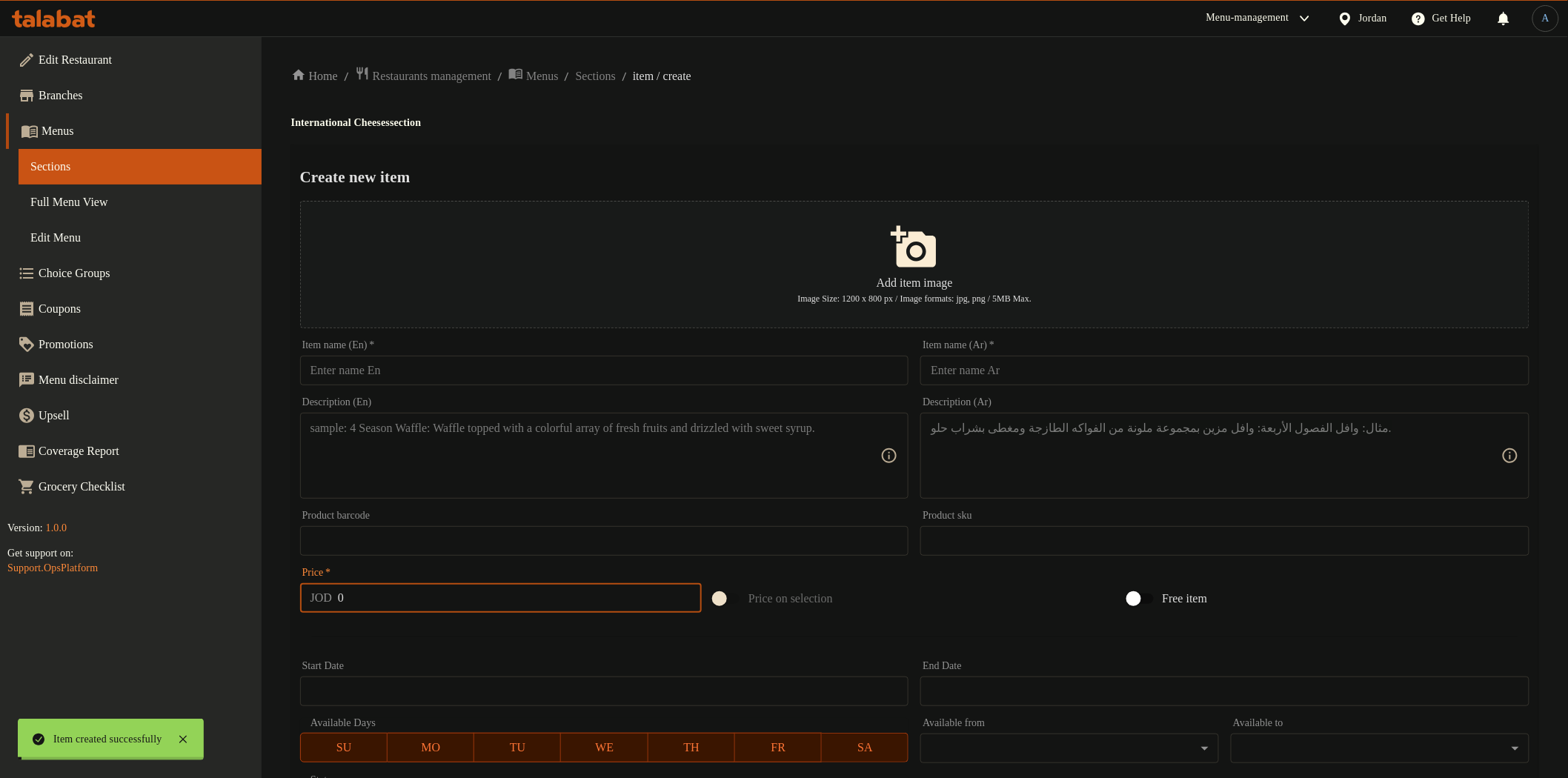
click at [517, 662] on div "Start Date Start Date" at bounding box center [605, 683] width 609 height 45
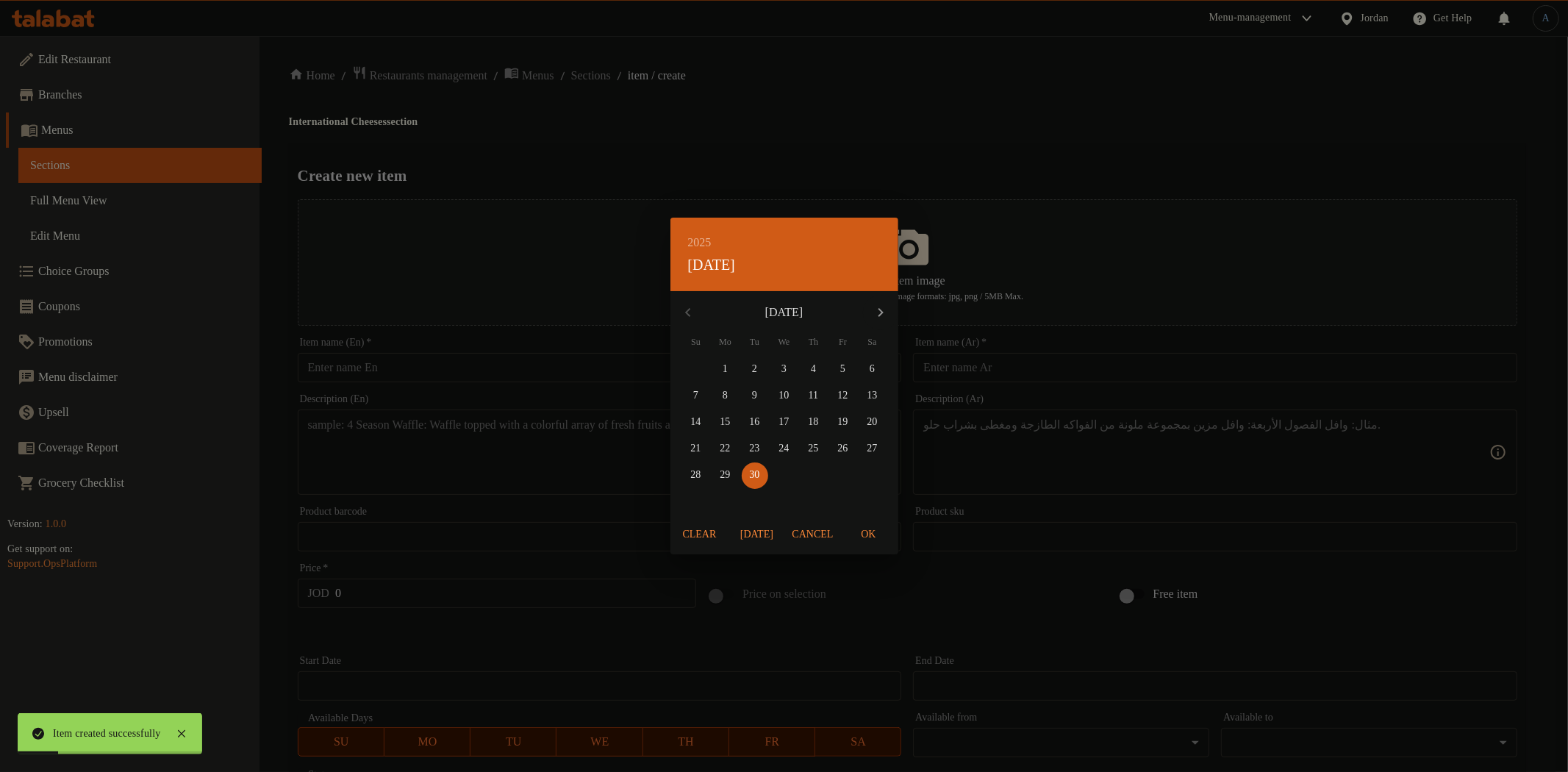
click at [821, 539] on span "Cancel" at bounding box center [813, 535] width 41 height 18
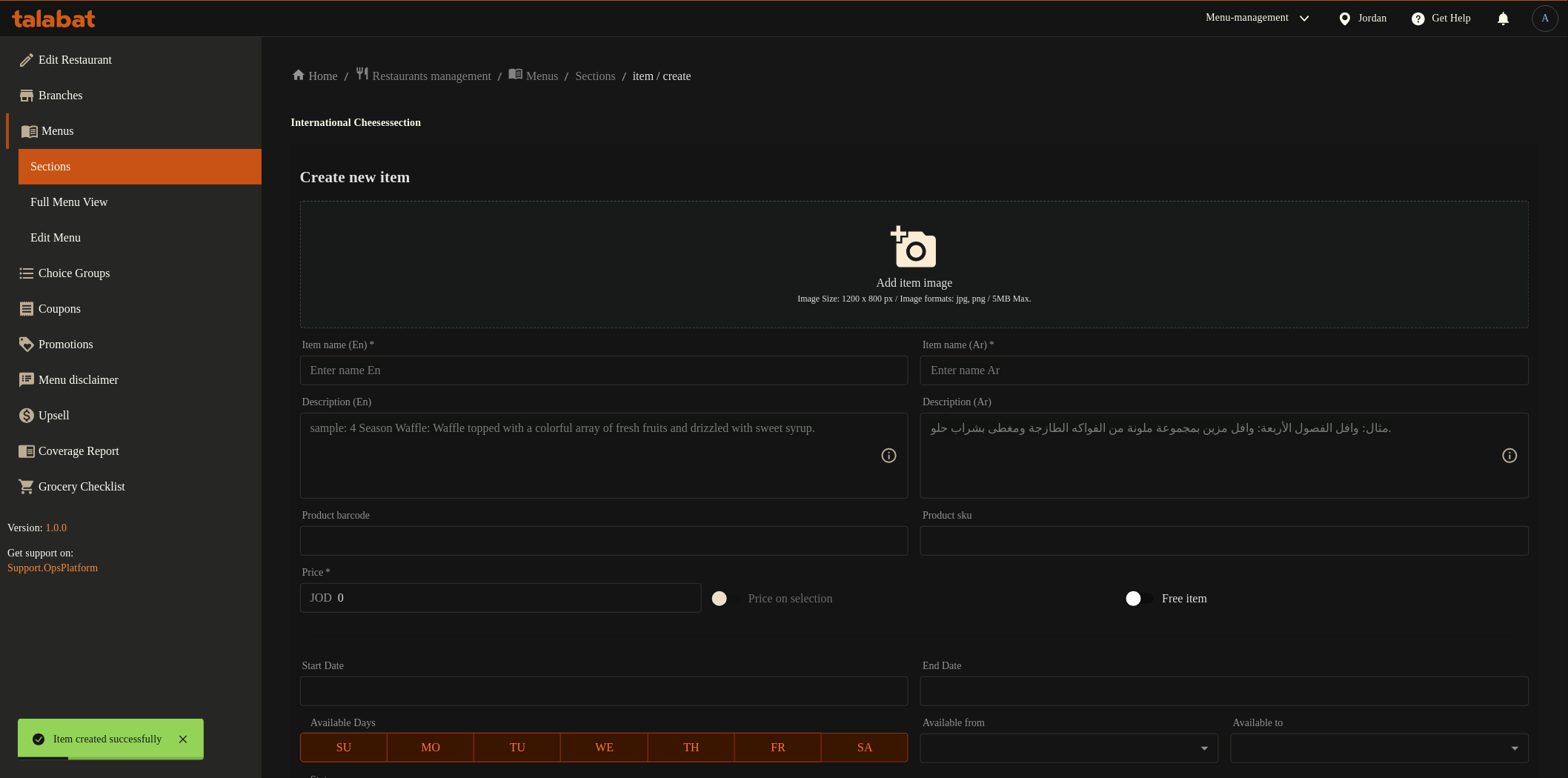
click at [524, 368] on input "text" at bounding box center [605, 370] width 609 height 30
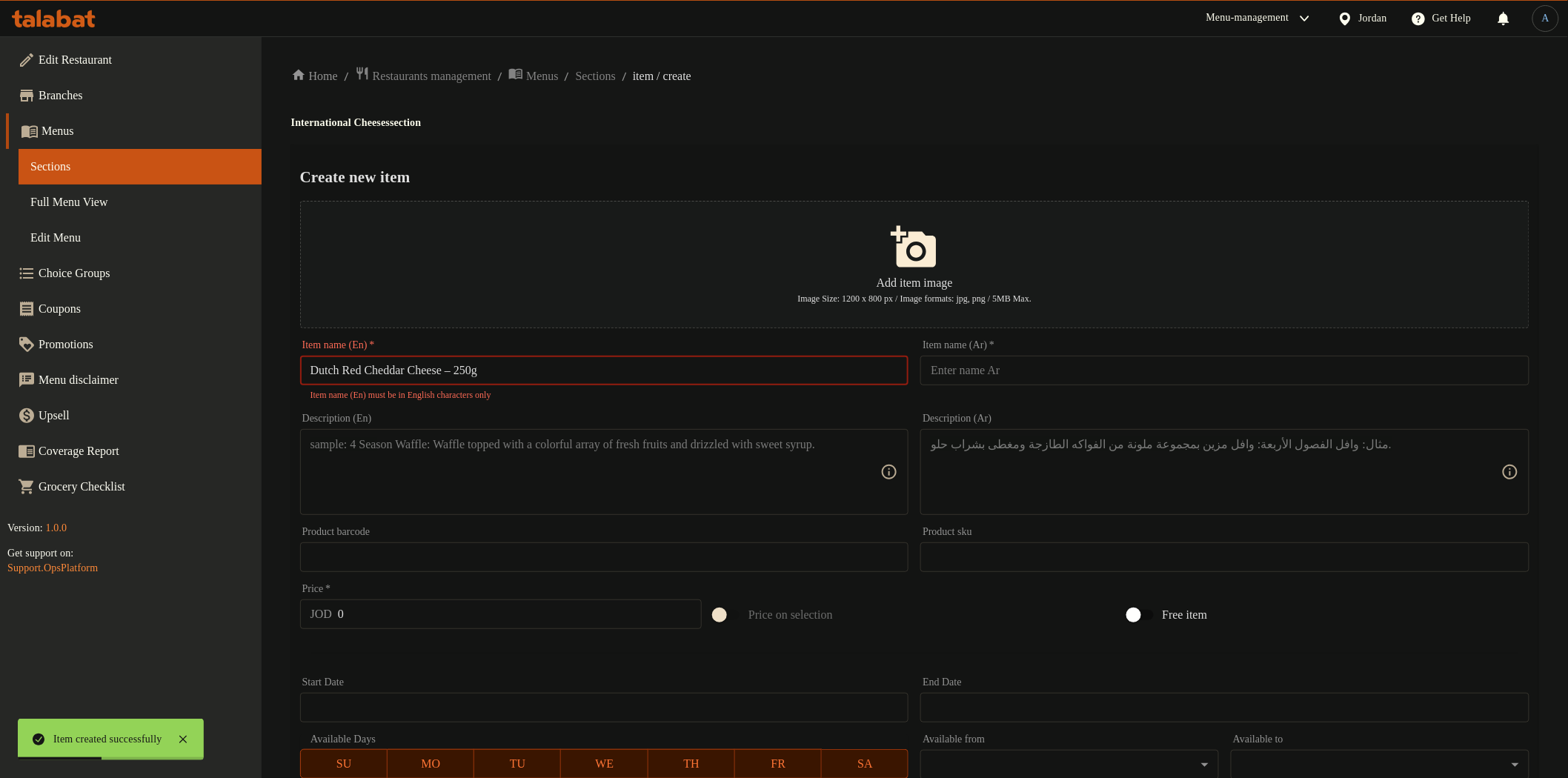
click at [467, 369] on input "Dutch Red Cheddar Cheese – 250g" at bounding box center [605, 370] width 609 height 30
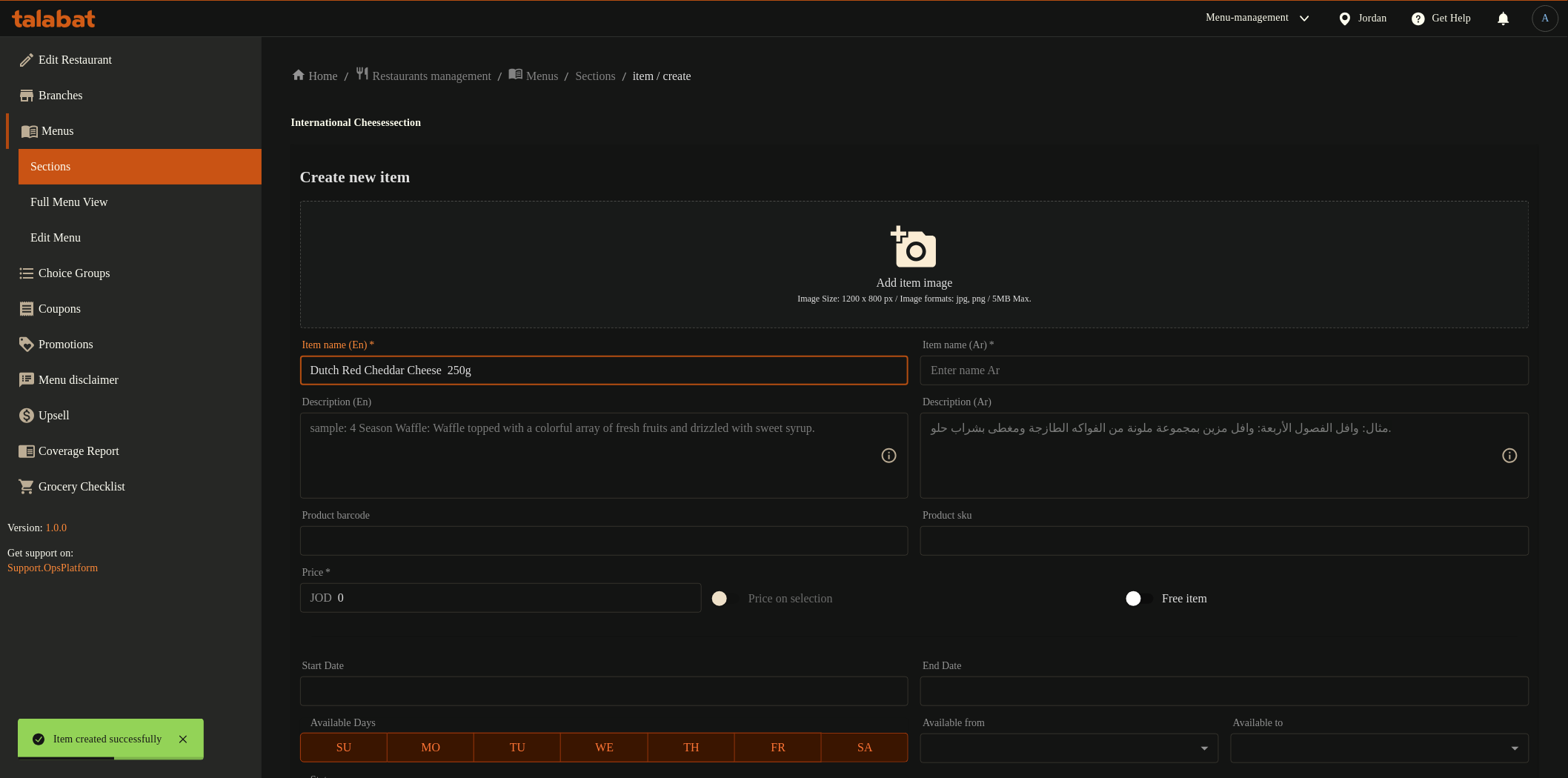
click at [515, 368] on input "Dutch Red Cheddar Cheese 250g" at bounding box center [605, 370] width 609 height 30
click at [1095, 385] on input "text" at bounding box center [1225, 370] width 609 height 30
click at [958, 61] on div "Home / Restaurants management / Menus / Sections / item / create International …" at bounding box center [914, 538] width 1307 height 1004
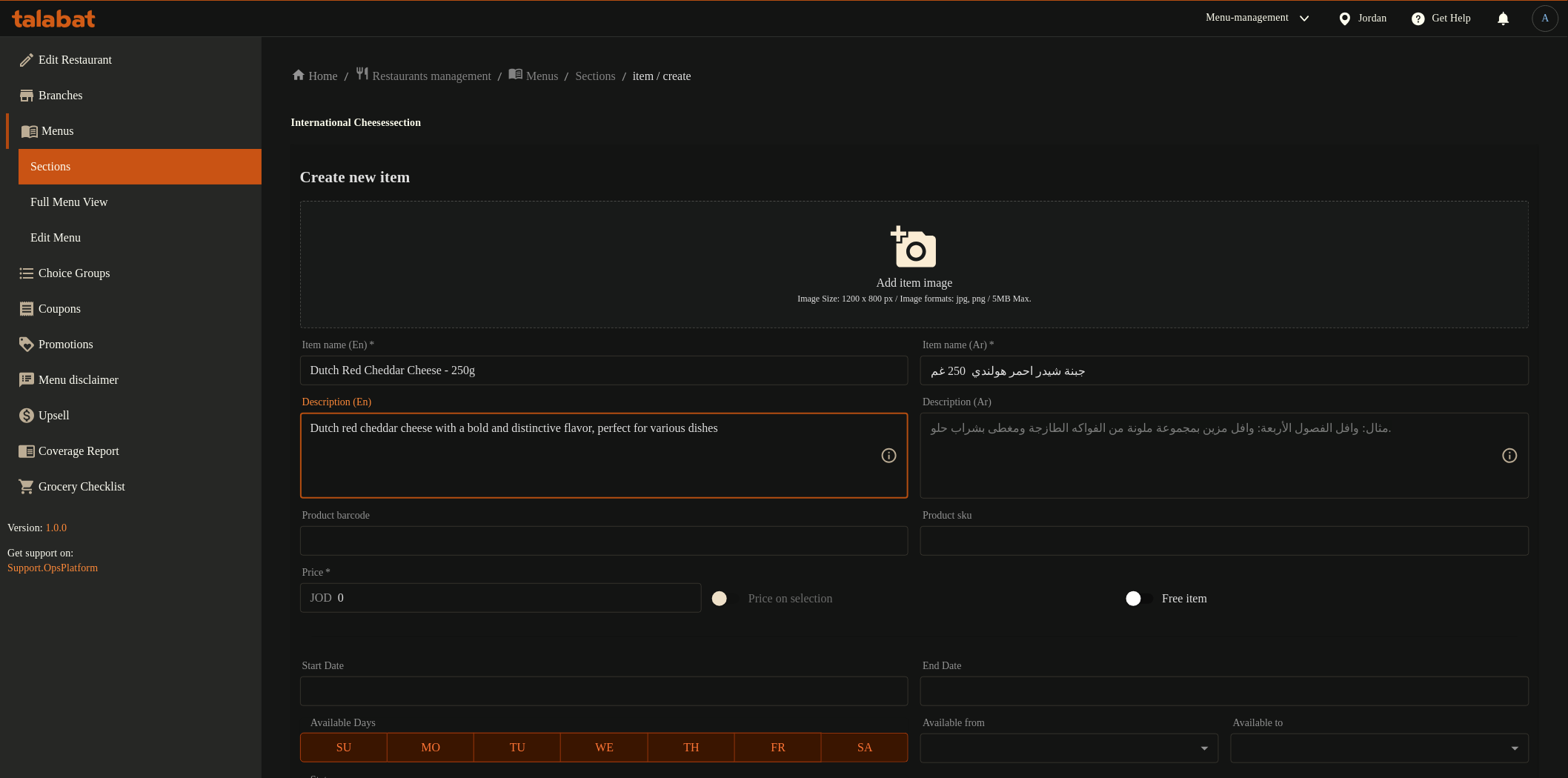
click at [1056, 447] on textarea at bounding box center [1216, 455] width 570 height 70
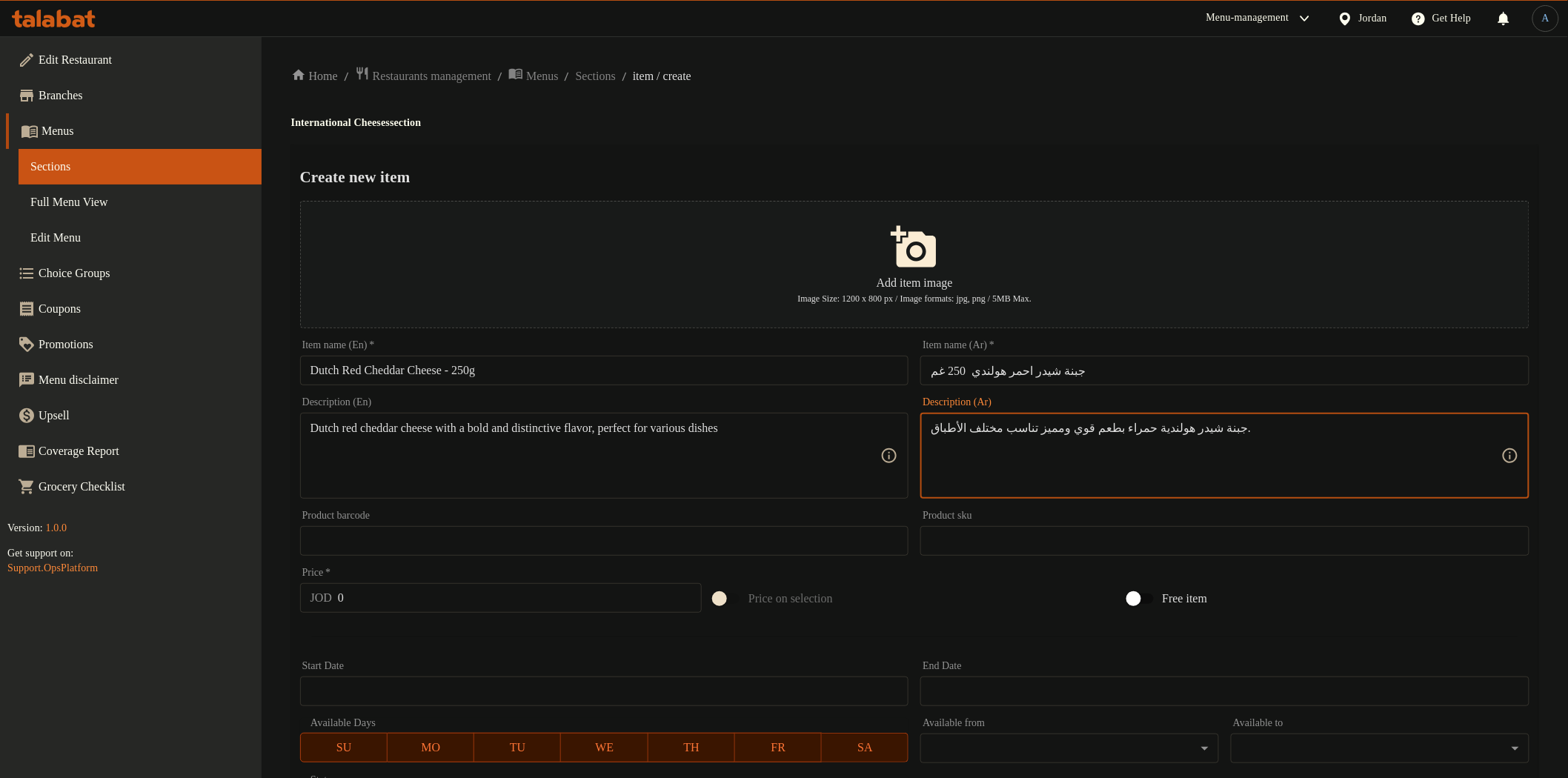
click at [552, 599] on input "0" at bounding box center [519, 597] width 364 height 30
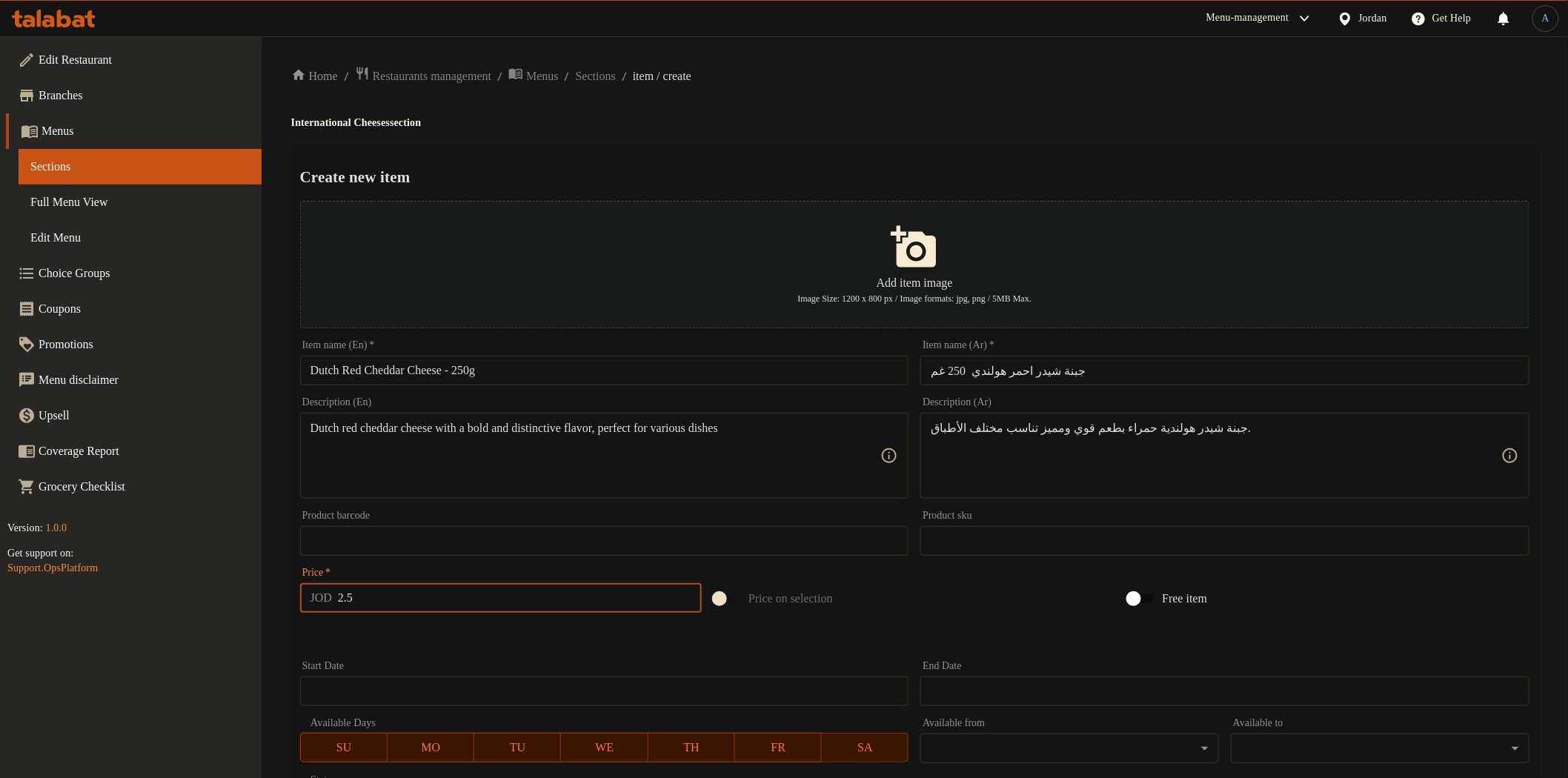
click at [548, 622] on div at bounding box center [914, 637] width 1242 height 36
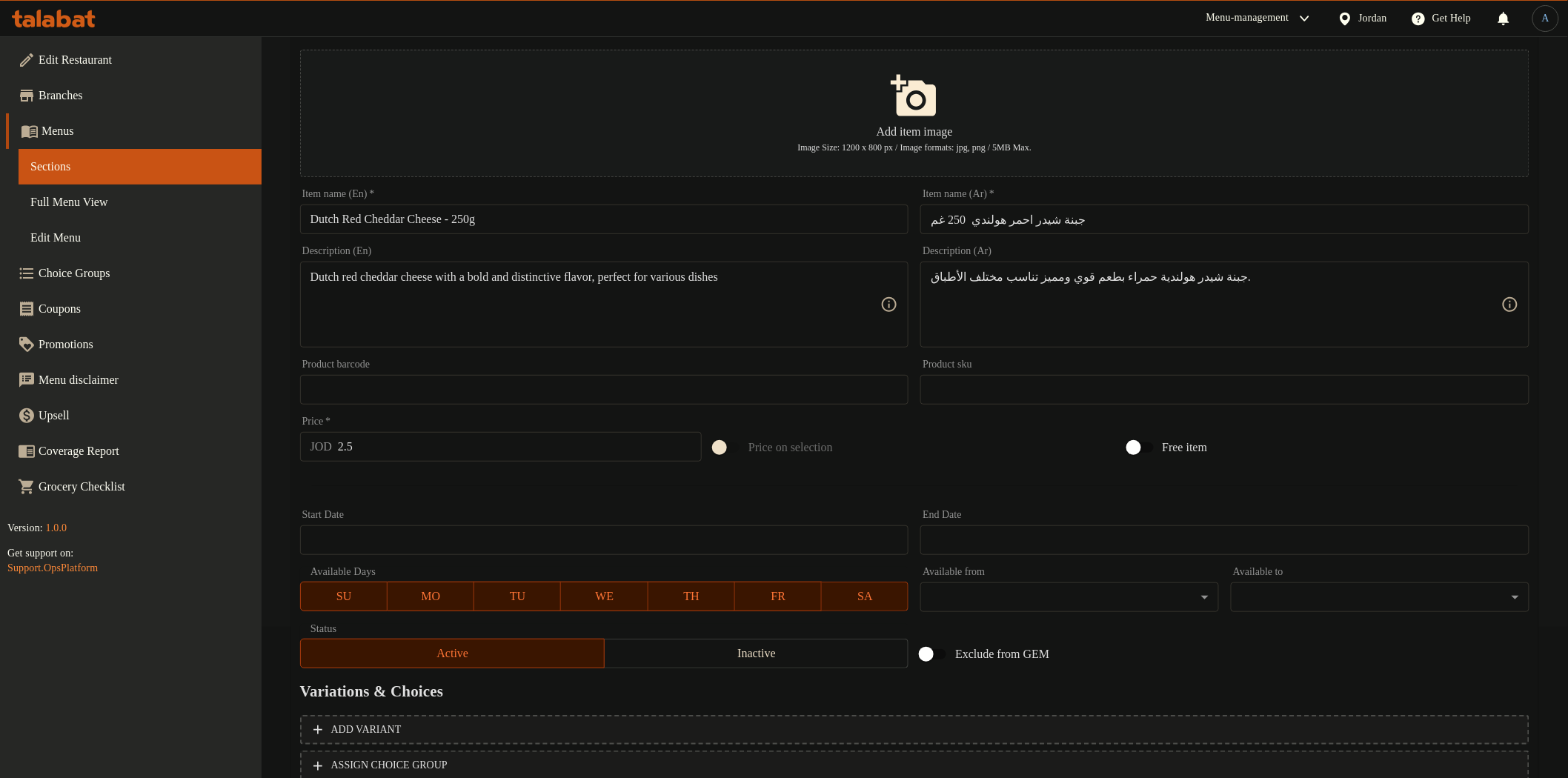
scroll to position [258, 0]
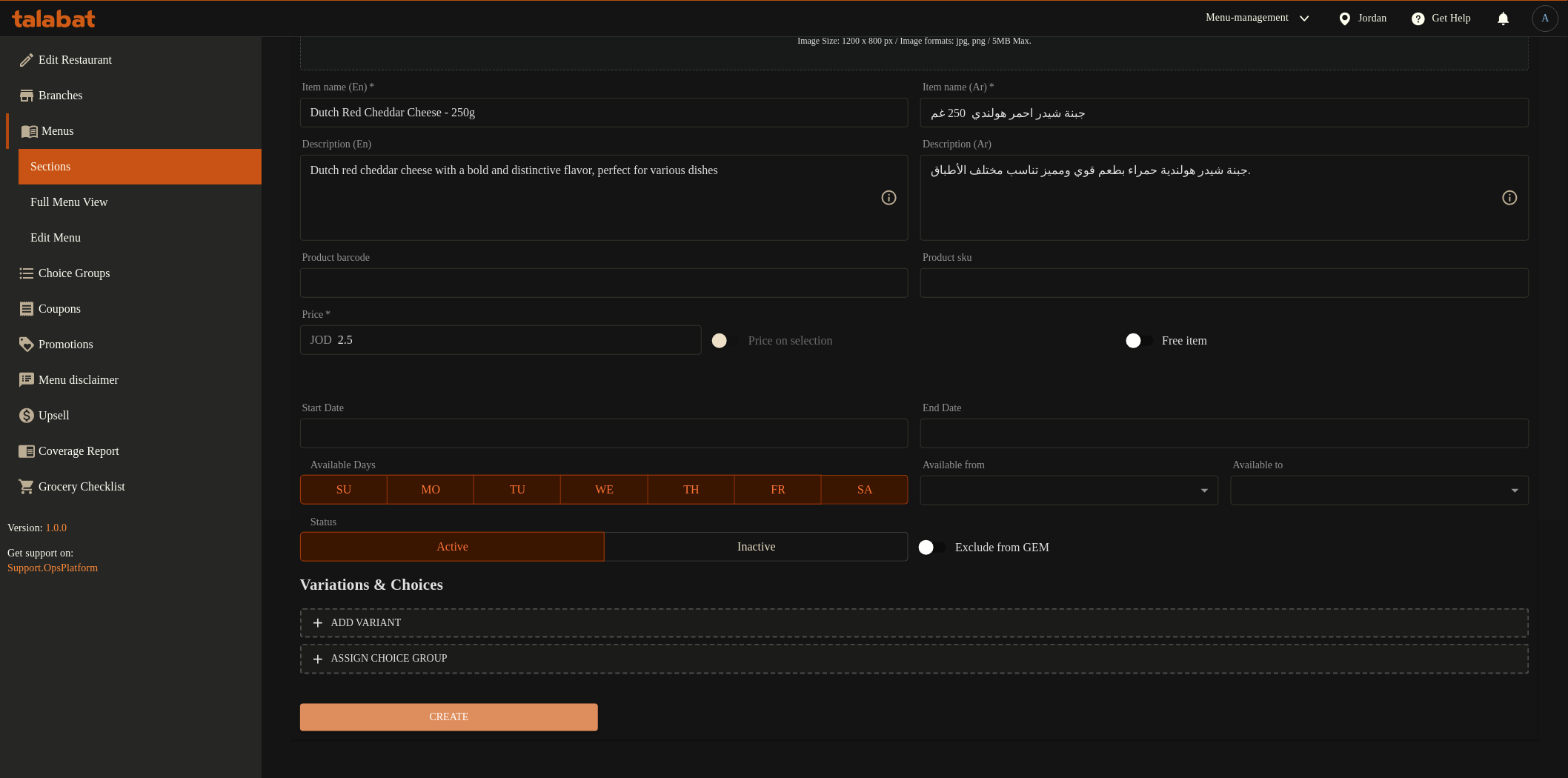
click at [474, 717] on span "Create" at bounding box center [449, 717] width 275 height 18
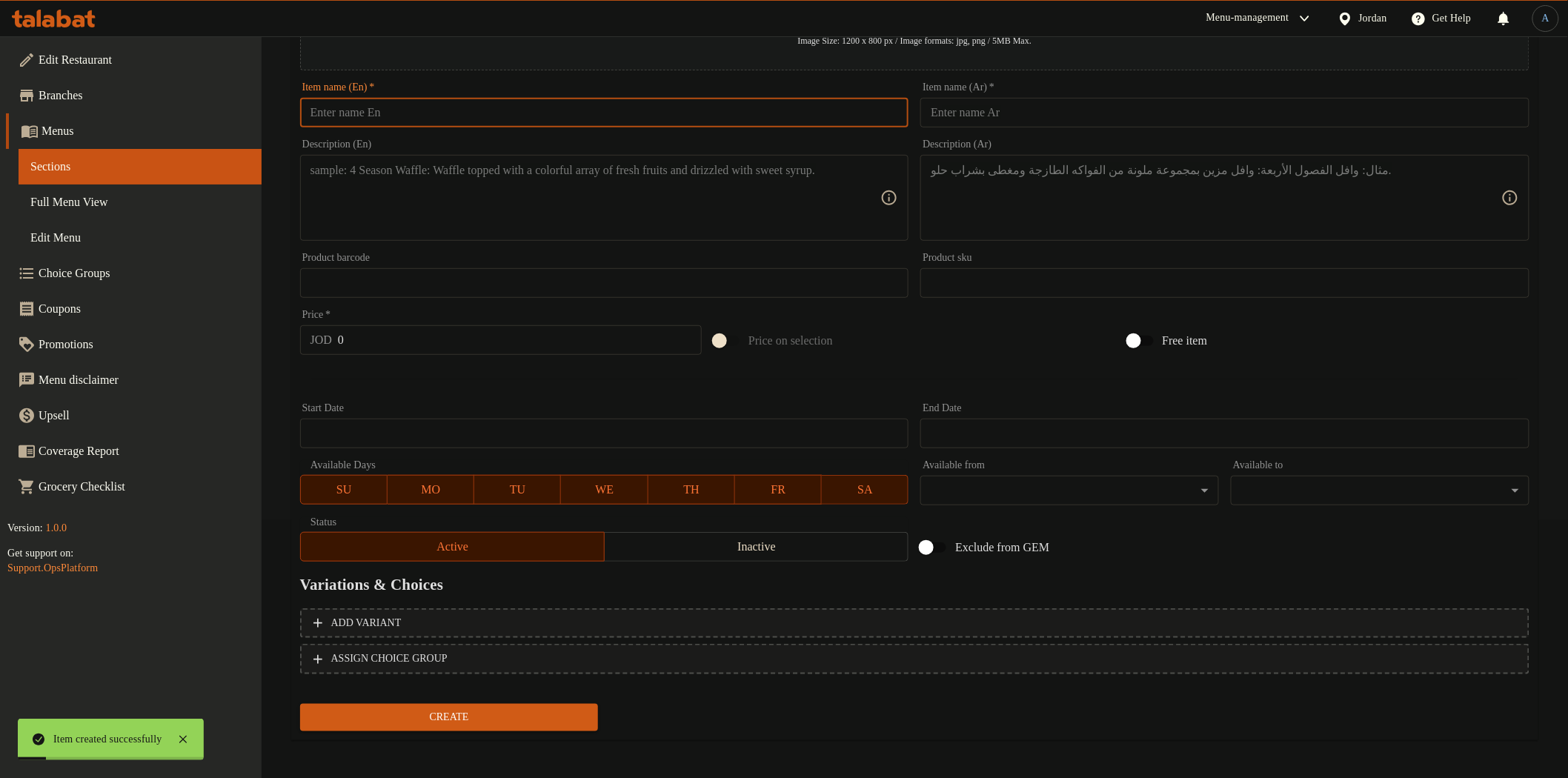
click at [460, 114] on input "text" at bounding box center [605, 112] width 609 height 30
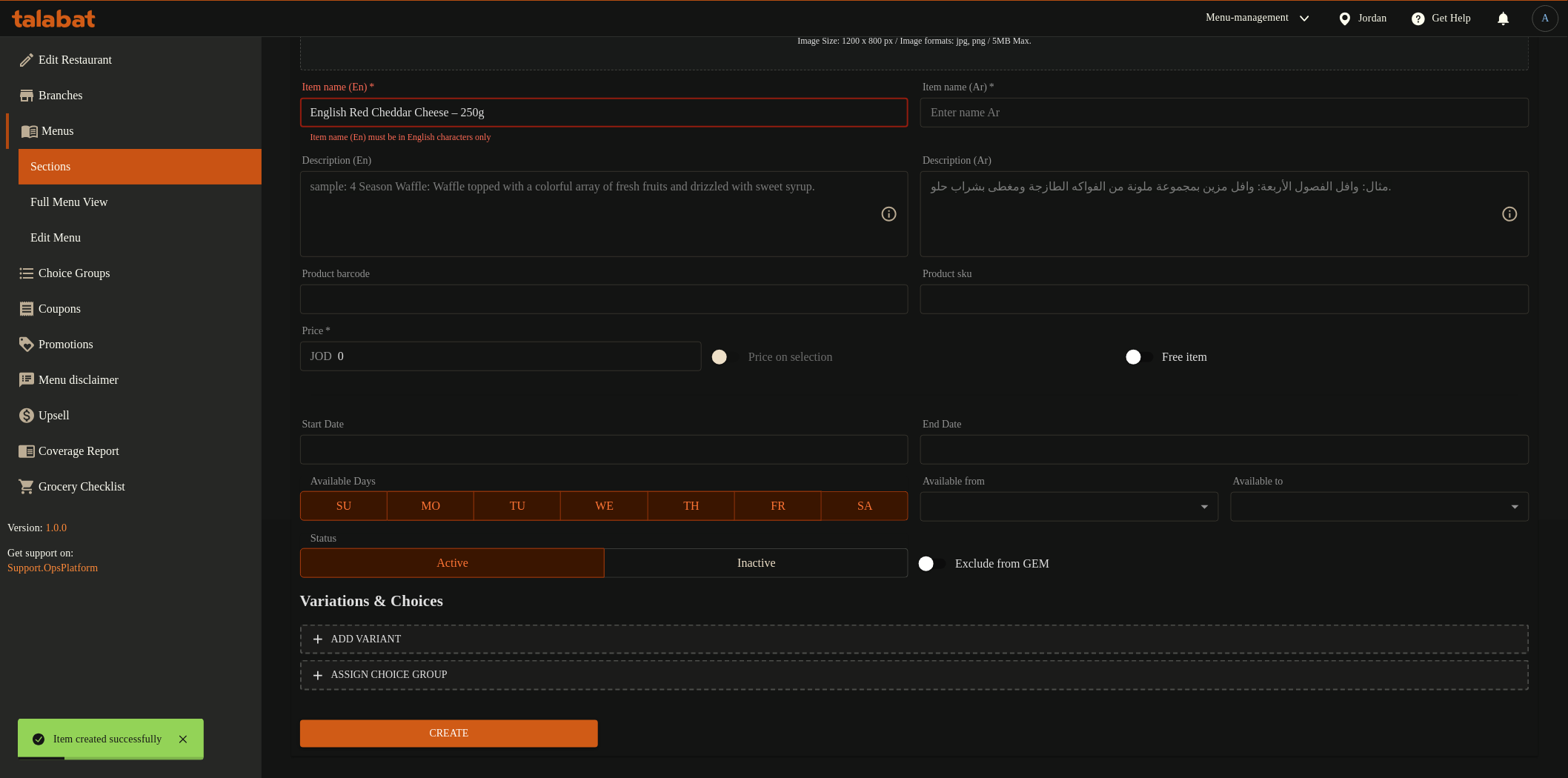
click at [475, 109] on input "English Red Cheddar Cheese – 250g" at bounding box center [605, 112] width 609 height 30
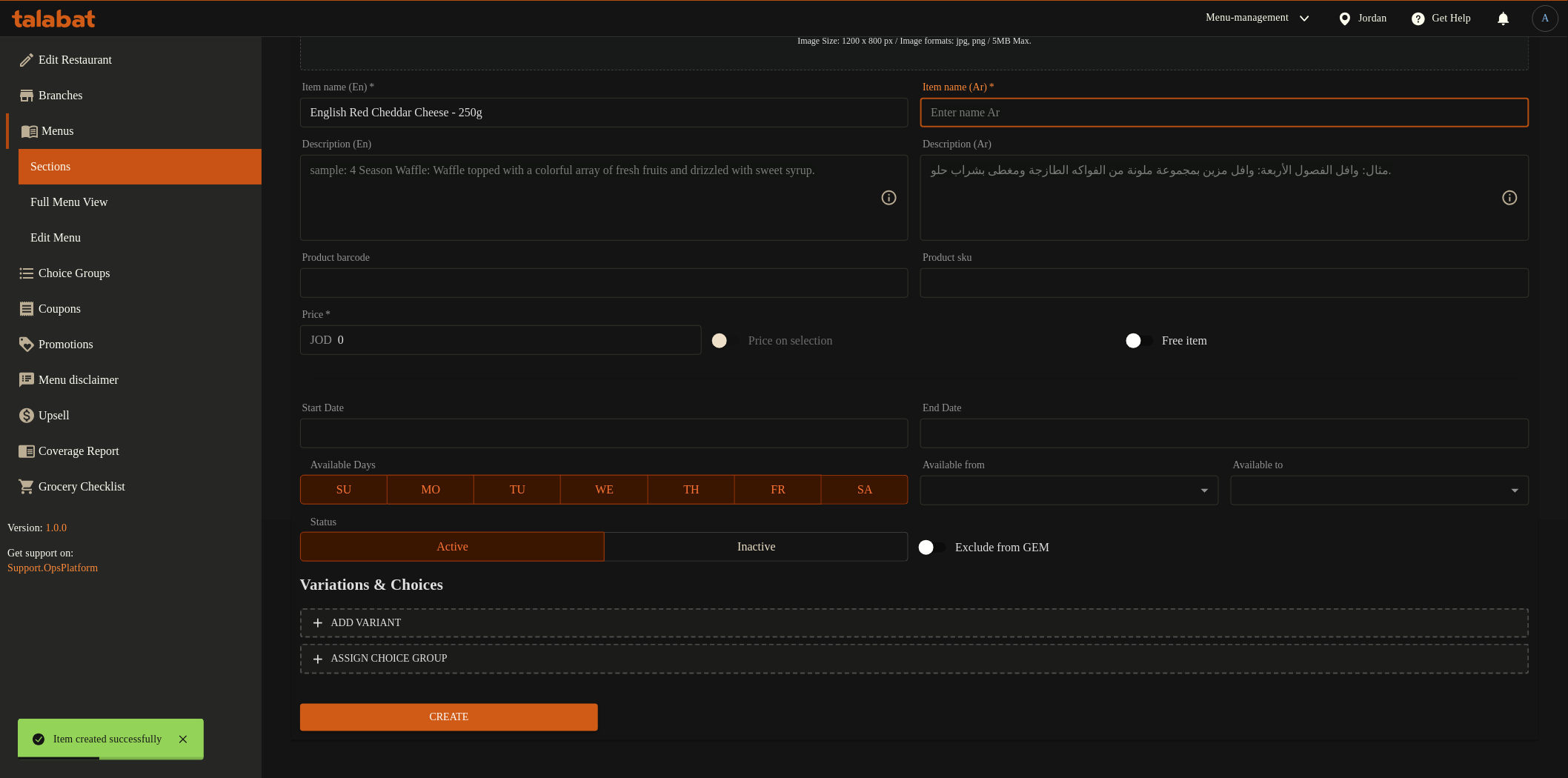
click at [1071, 121] on input "text" at bounding box center [1225, 112] width 609 height 30
click at [521, 188] on textarea at bounding box center [595, 198] width 570 height 70
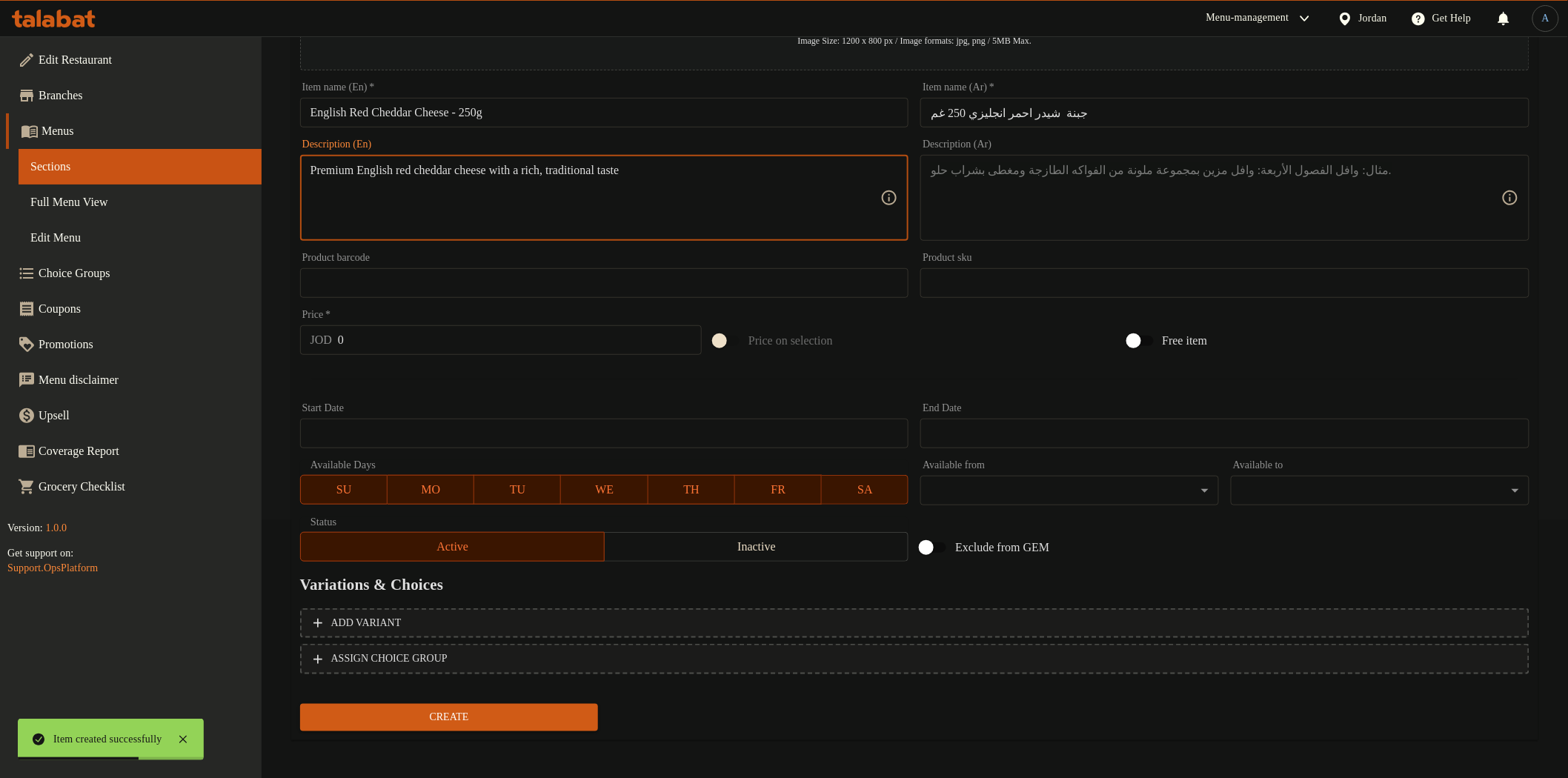
click at [1088, 179] on textarea at bounding box center [1216, 198] width 570 height 70
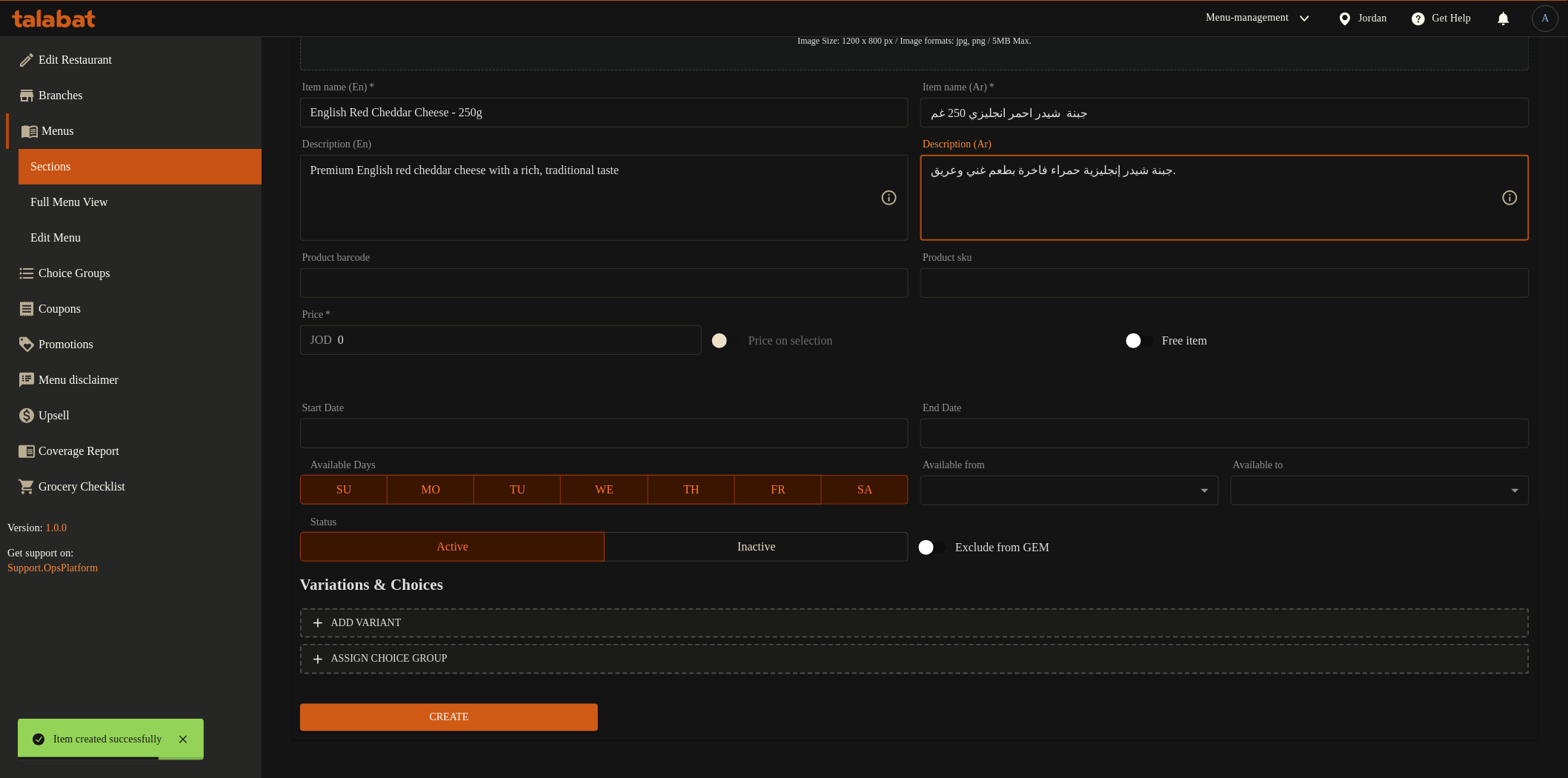
click at [470, 342] on input "0" at bounding box center [519, 340] width 364 height 30
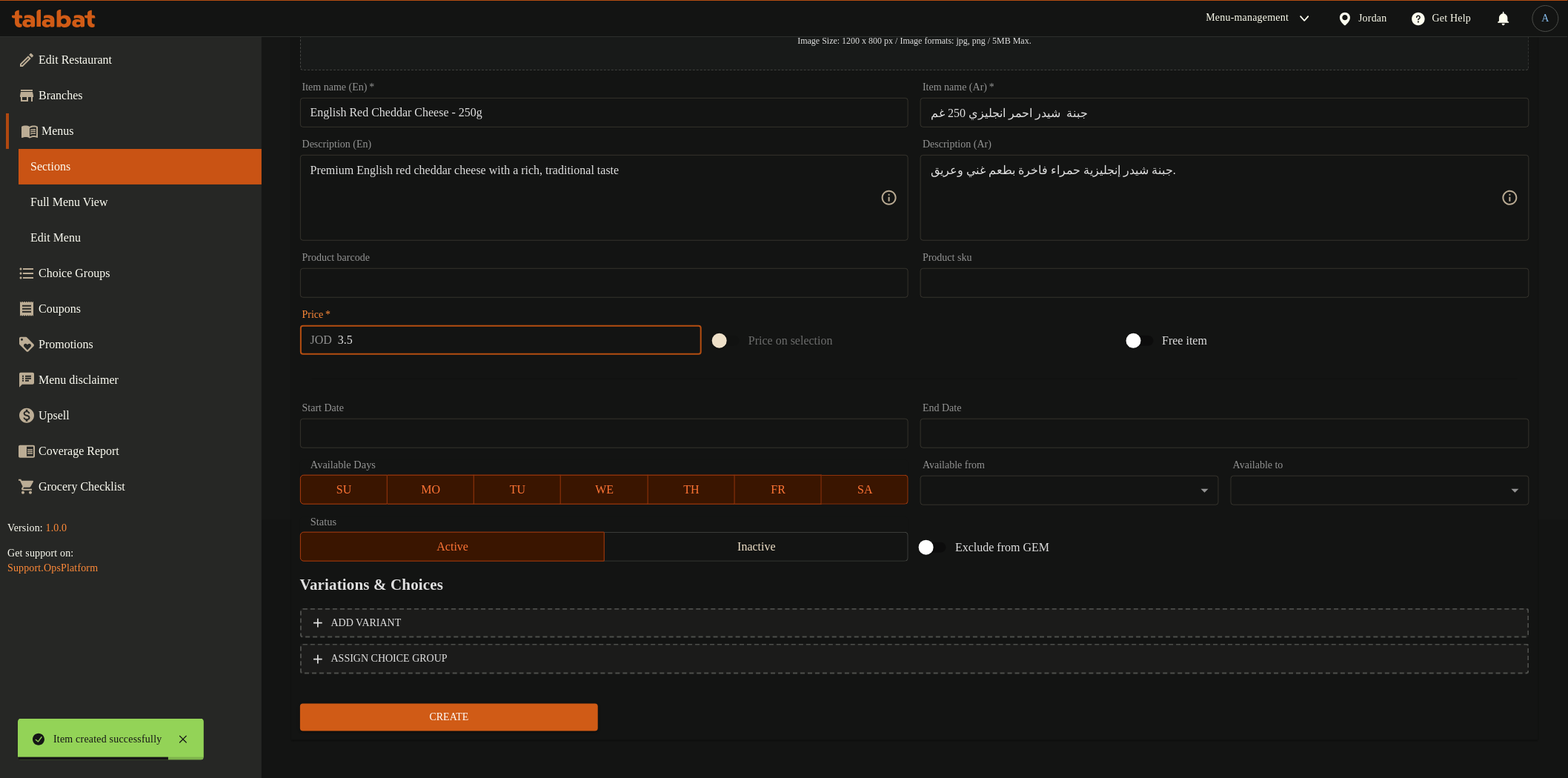
click at [471, 375] on div at bounding box center [914, 379] width 1242 height 36
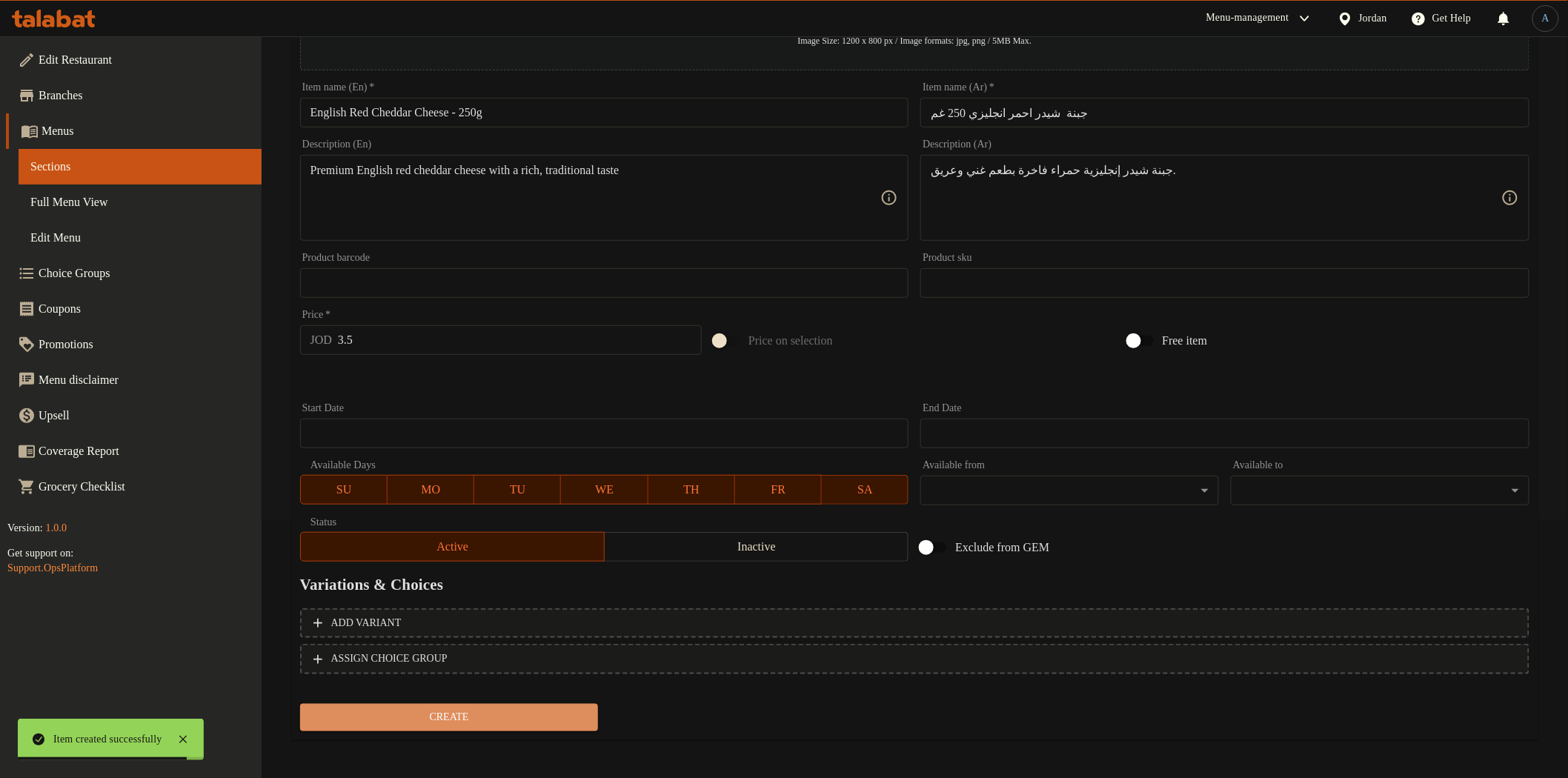
click at [564, 717] on span "Create" at bounding box center [449, 717] width 275 height 18
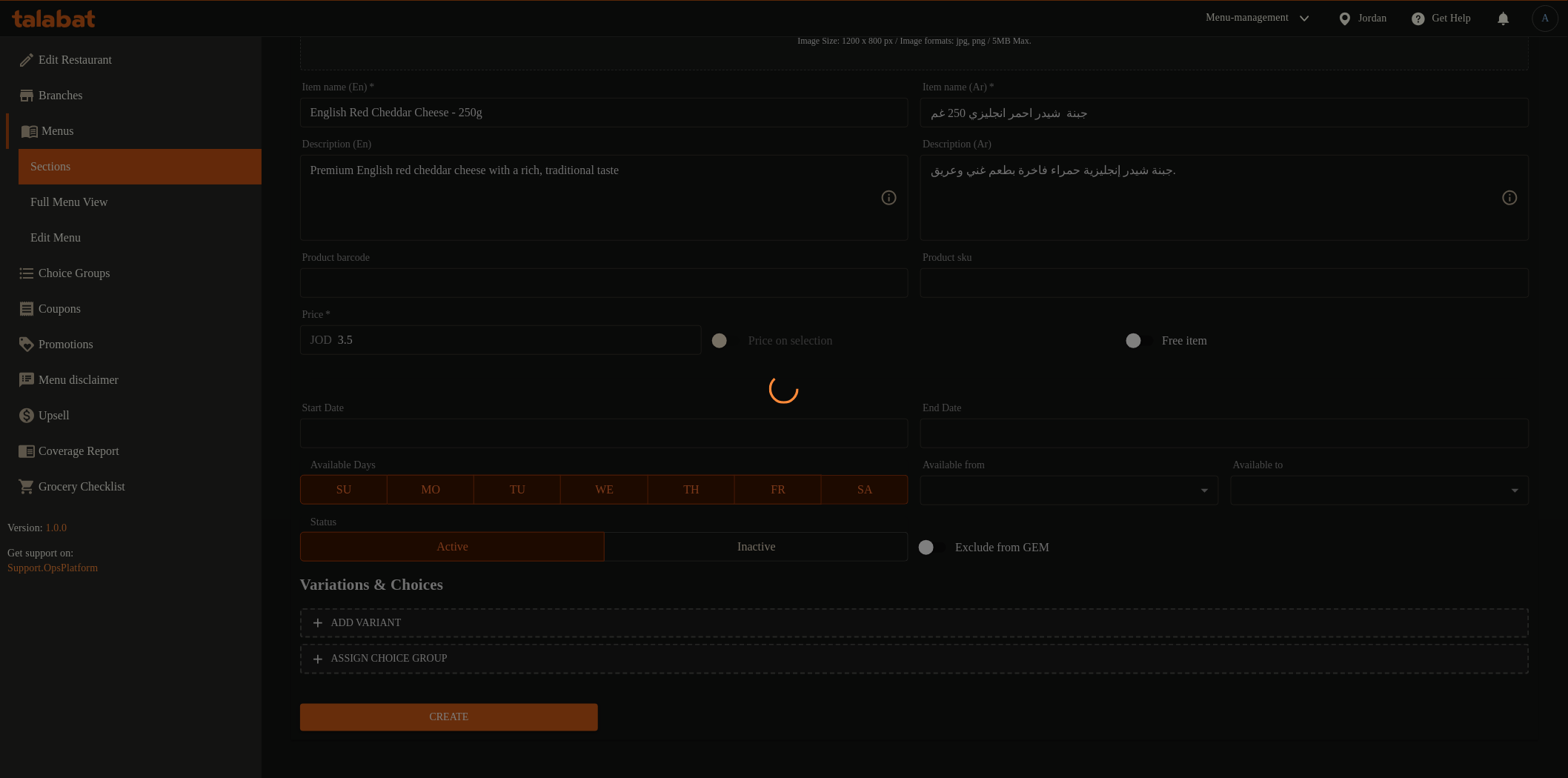
click at [621, 181] on div at bounding box center [784, 389] width 1568 height 778
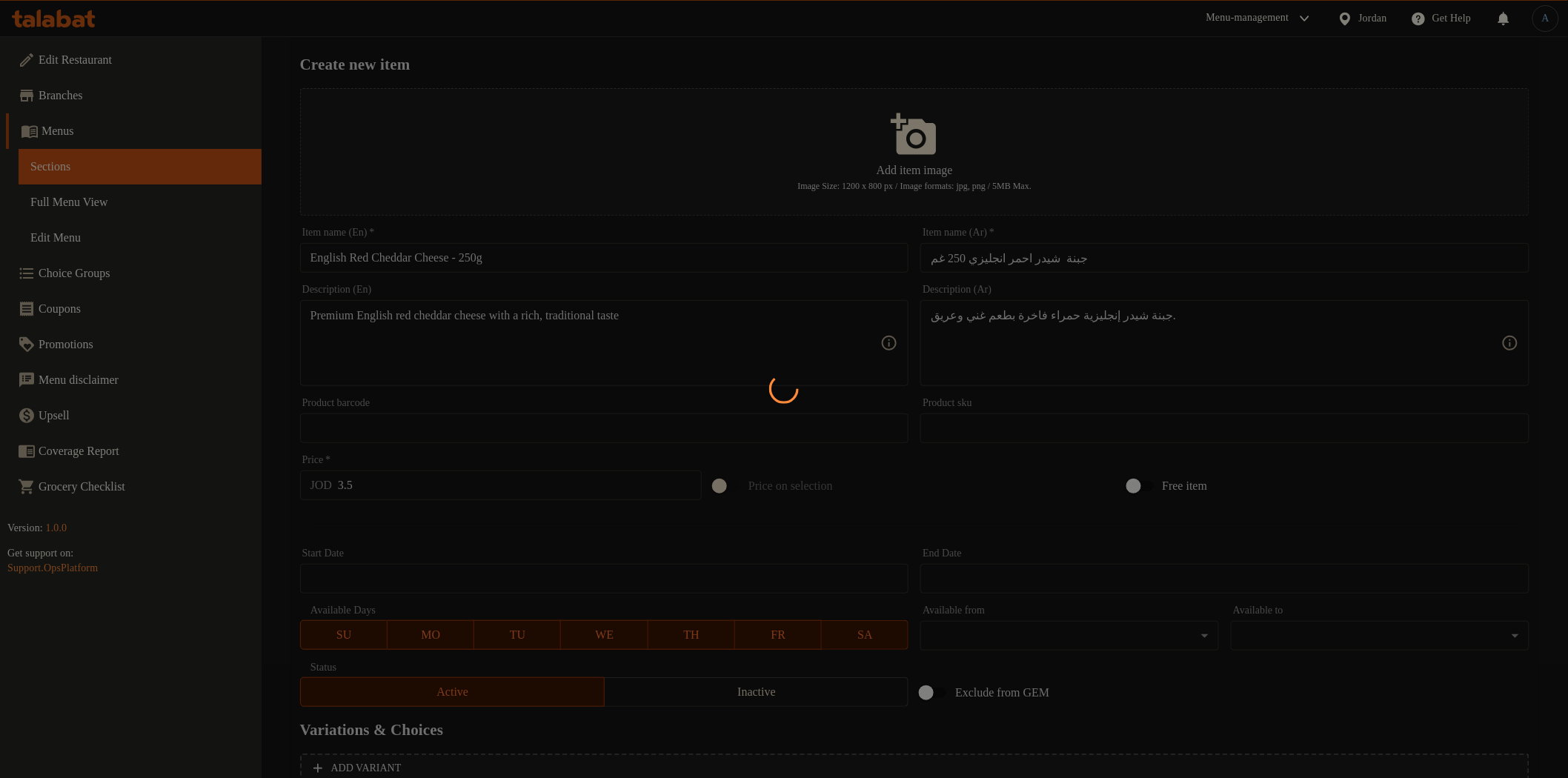
scroll to position [0, 0]
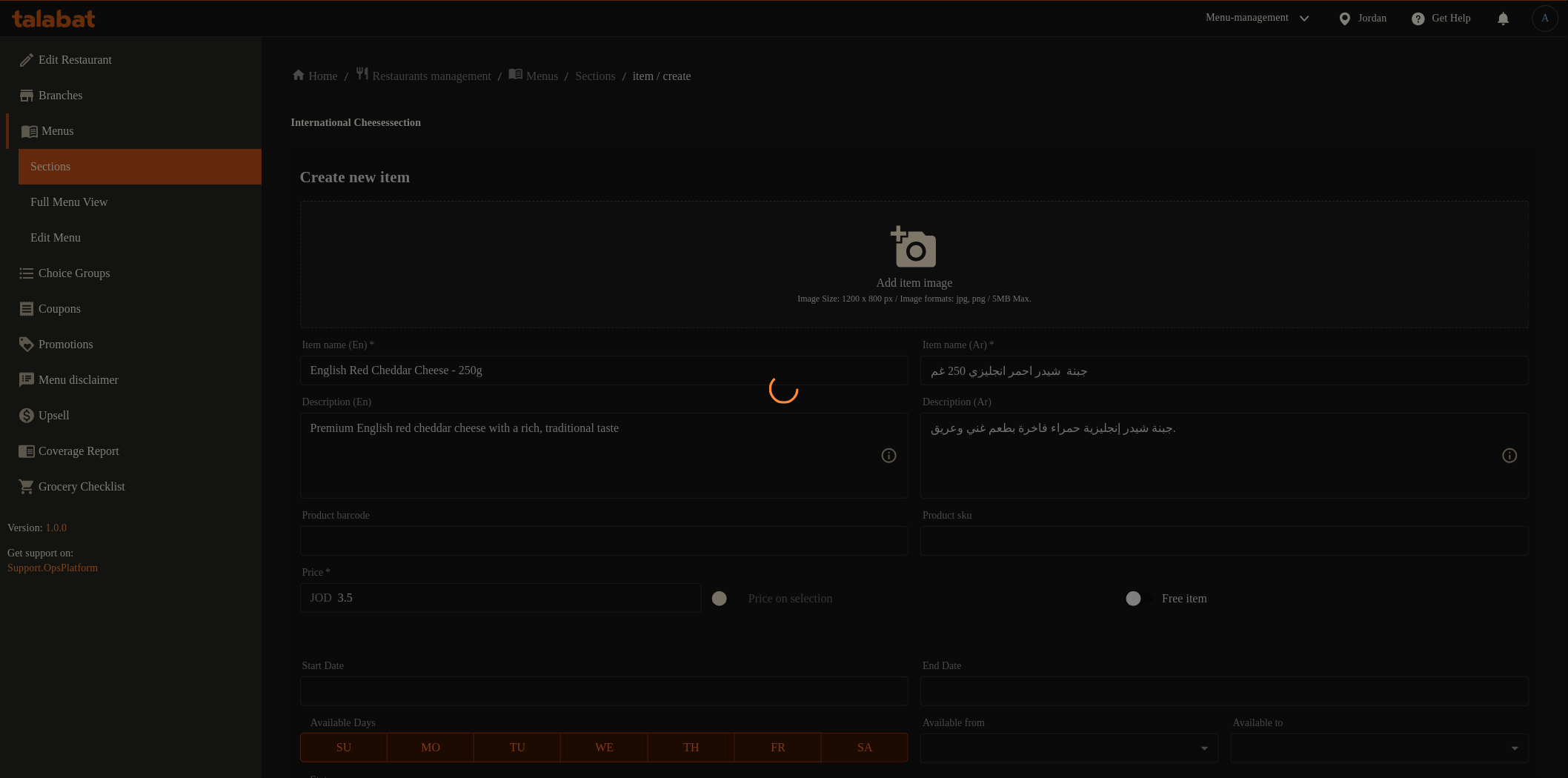
click at [810, 100] on div at bounding box center [784, 389] width 1568 height 778
click at [617, 164] on div at bounding box center [784, 389] width 1568 height 778
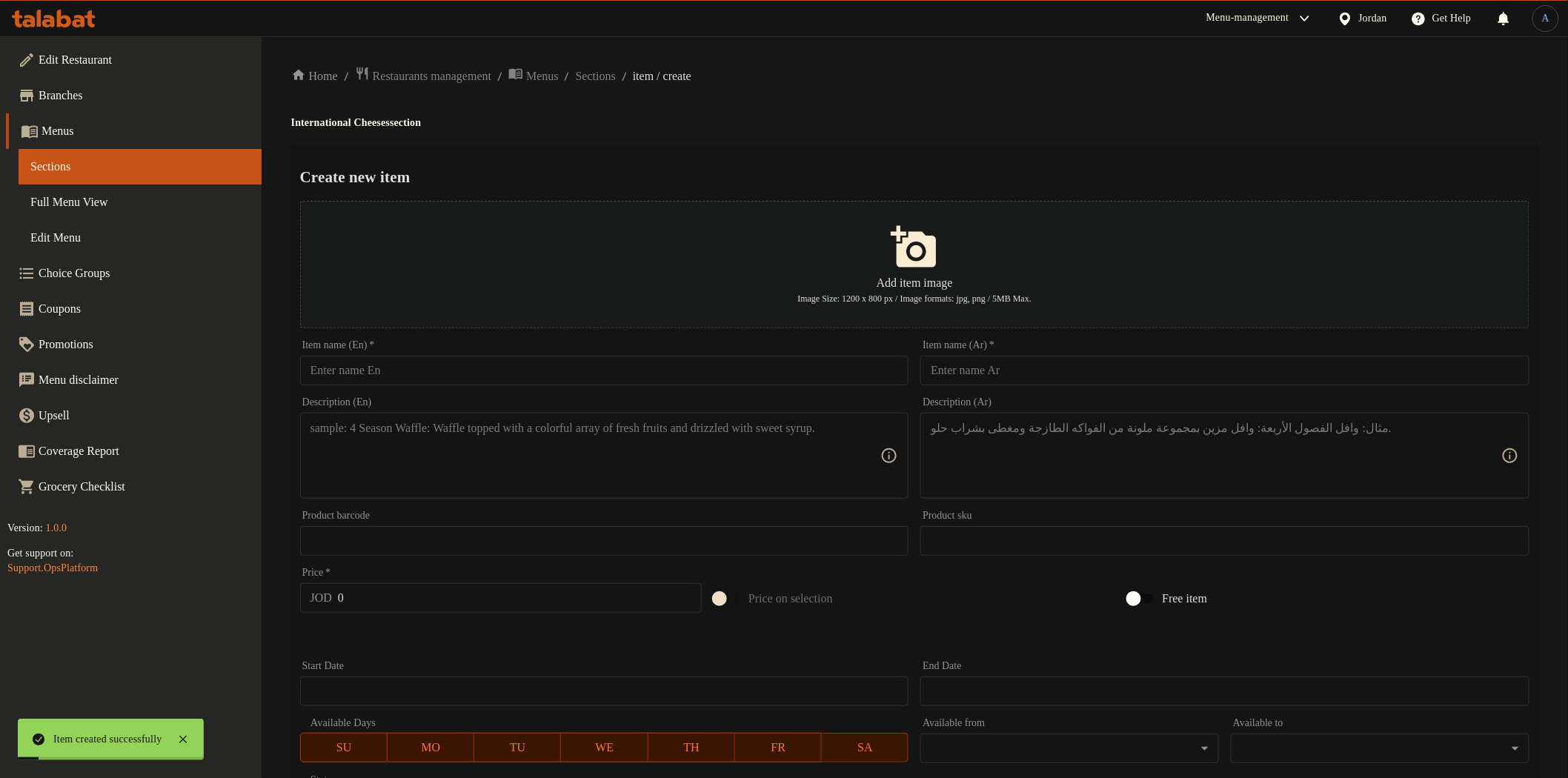
click at [501, 380] on input "text" at bounding box center [605, 370] width 609 height 30
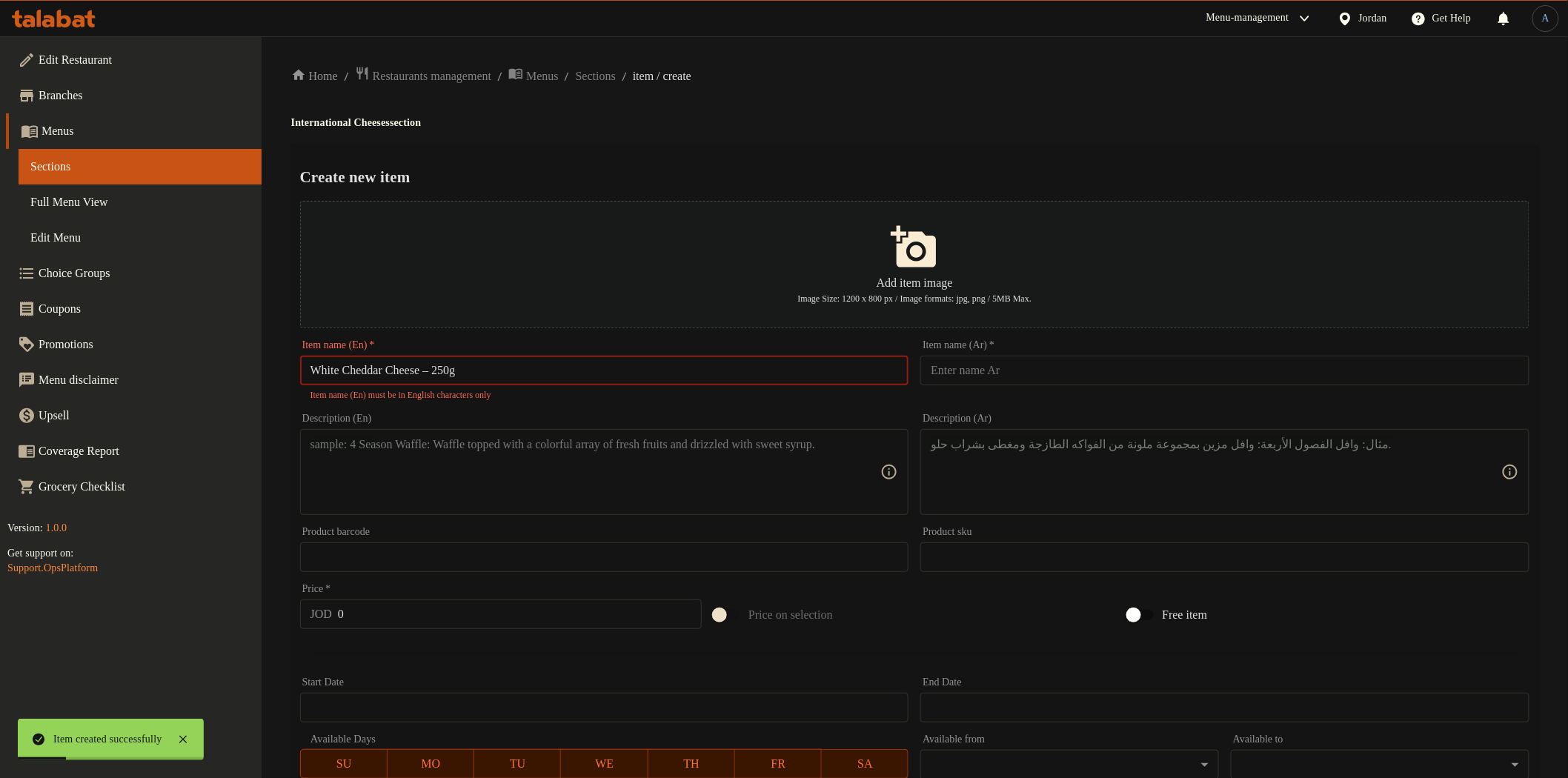
click at [446, 369] on input "White Cheddar Cheese – 250g" at bounding box center [605, 370] width 609 height 30
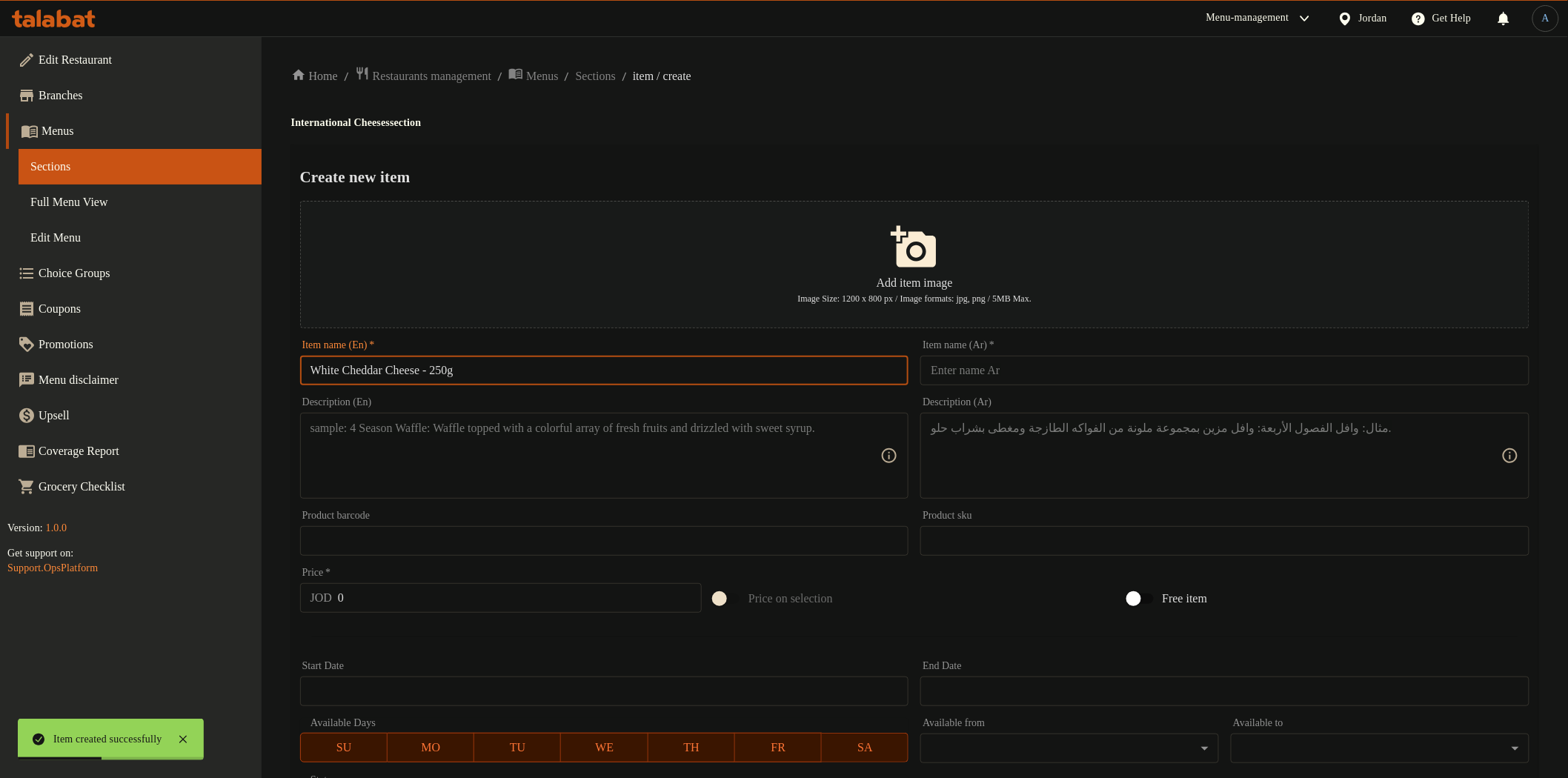
click at [998, 355] on div "Item name (Ar)   * Item name (Ar) *" at bounding box center [1225, 362] width 609 height 45
click at [1001, 366] on input "text" at bounding box center [1225, 370] width 609 height 30
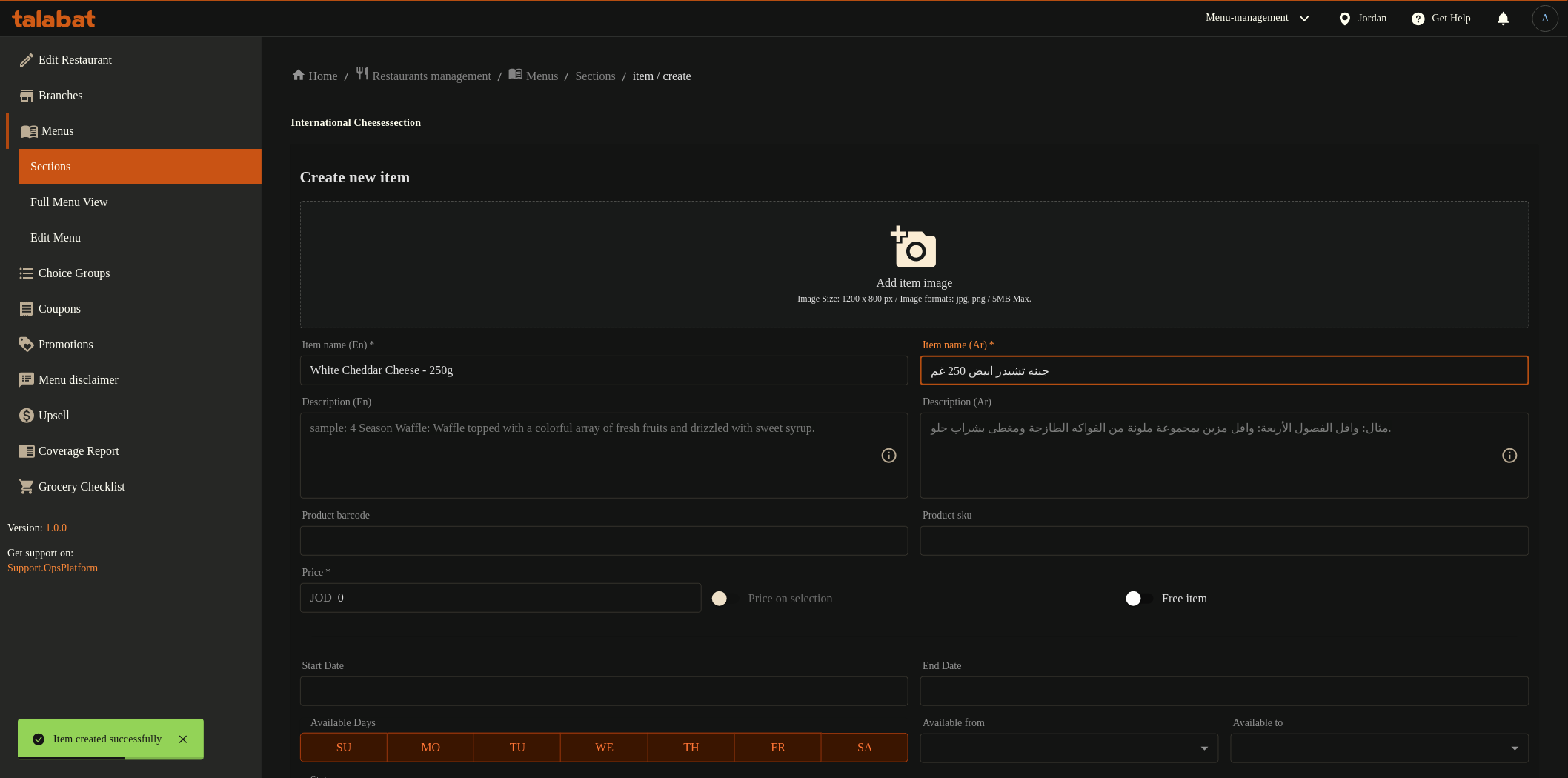
click at [1033, 83] on ol "Home / Restaurants management / Menus / Sections / item / create" at bounding box center [914, 76] width 1247 height 20
click at [646, 478] on textarea at bounding box center [595, 455] width 570 height 70
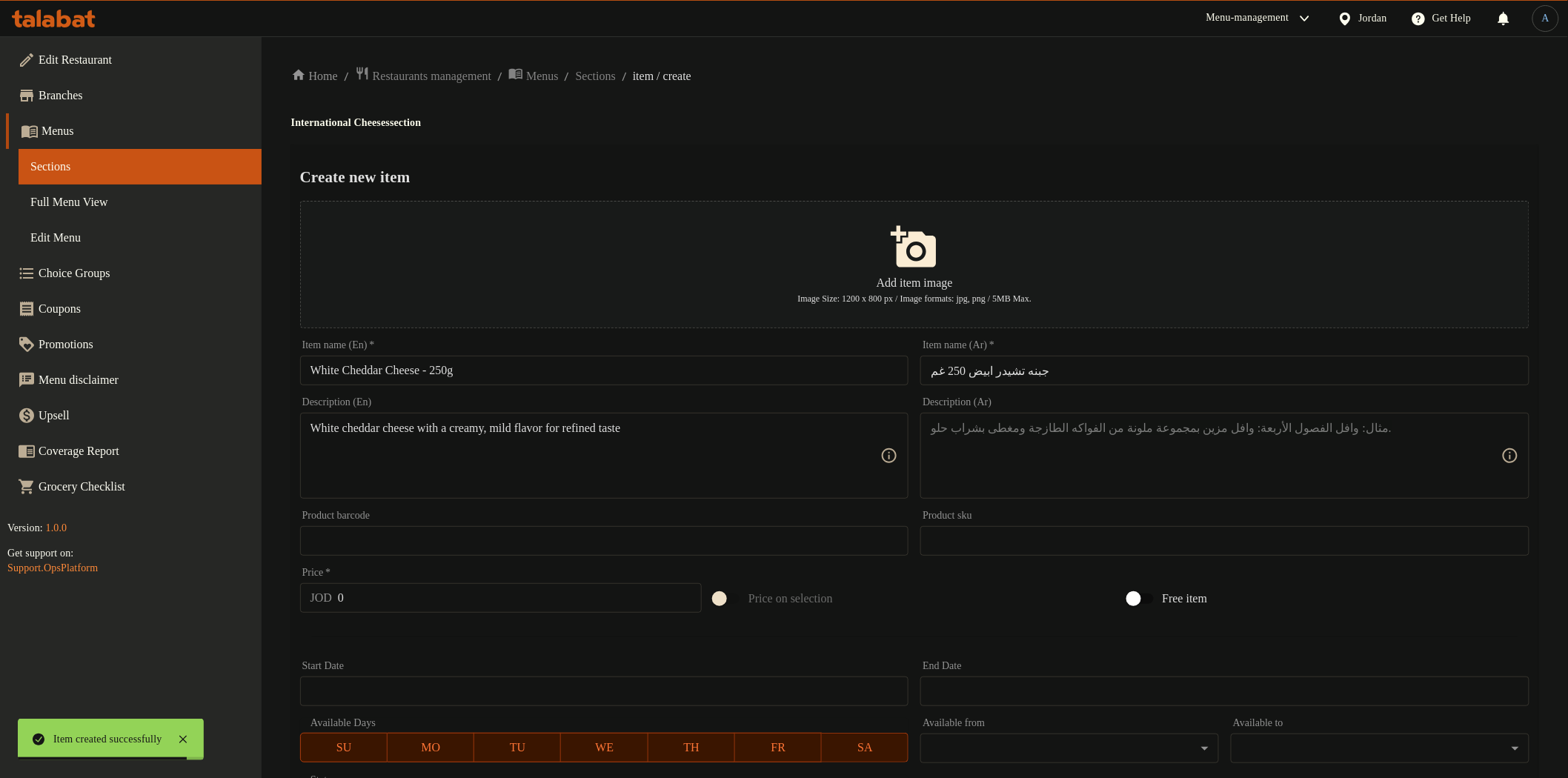
click at [1011, 424] on textarea at bounding box center [1216, 455] width 570 height 70
click at [1008, 55] on div "Home / Restaurants management / Menus / Sections / item / create International …" at bounding box center [914, 538] width 1307 height 1004
click at [439, 587] on input "0" at bounding box center [519, 597] width 364 height 30
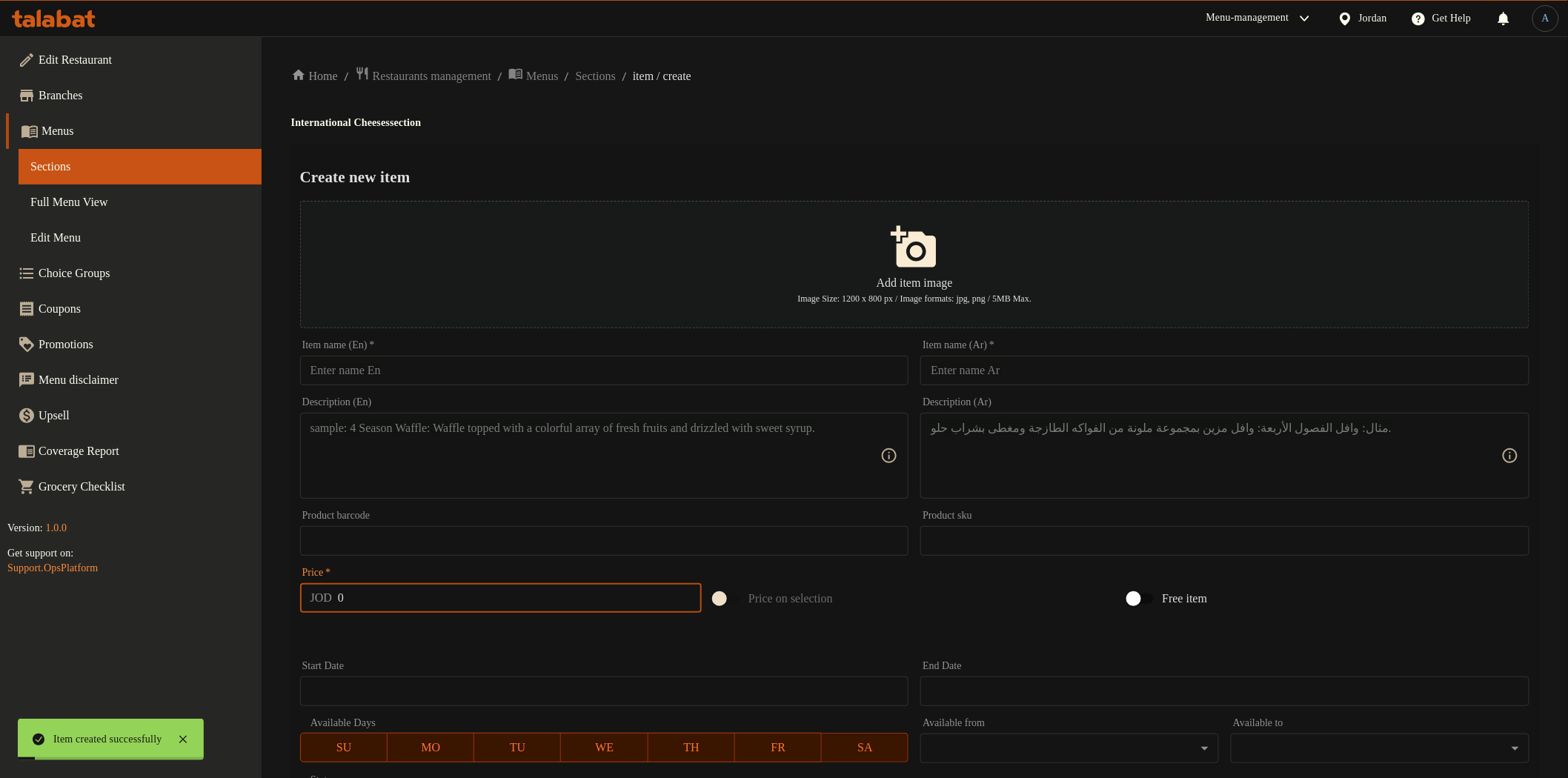
click at [466, 377] on input "text" at bounding box center [605, 370] width 609 height 30
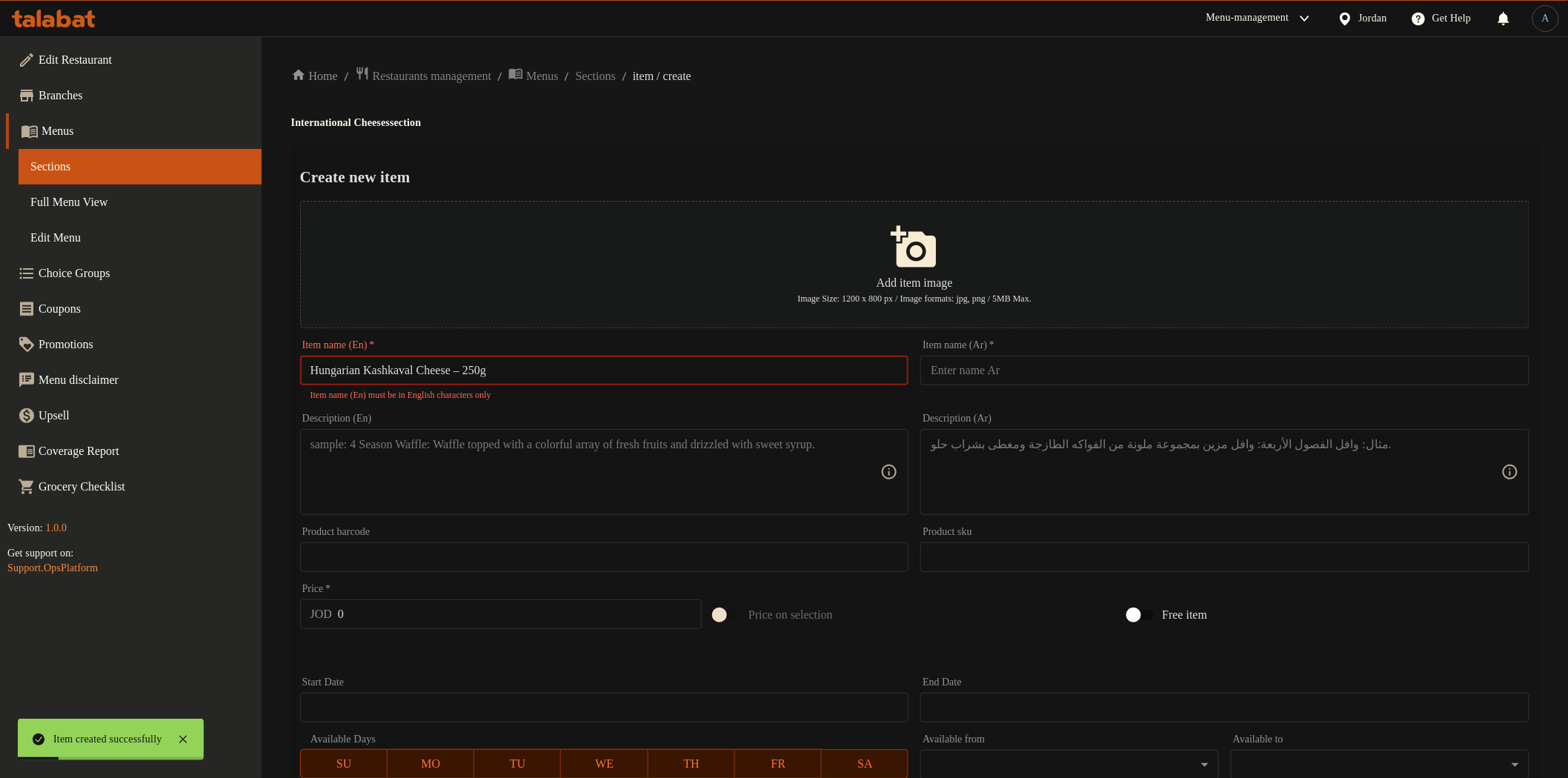
click at [474, 369] on input "Hungarian Kashkaval Cheese – 250g" at bounding box center [605, 370] width 609 height 30
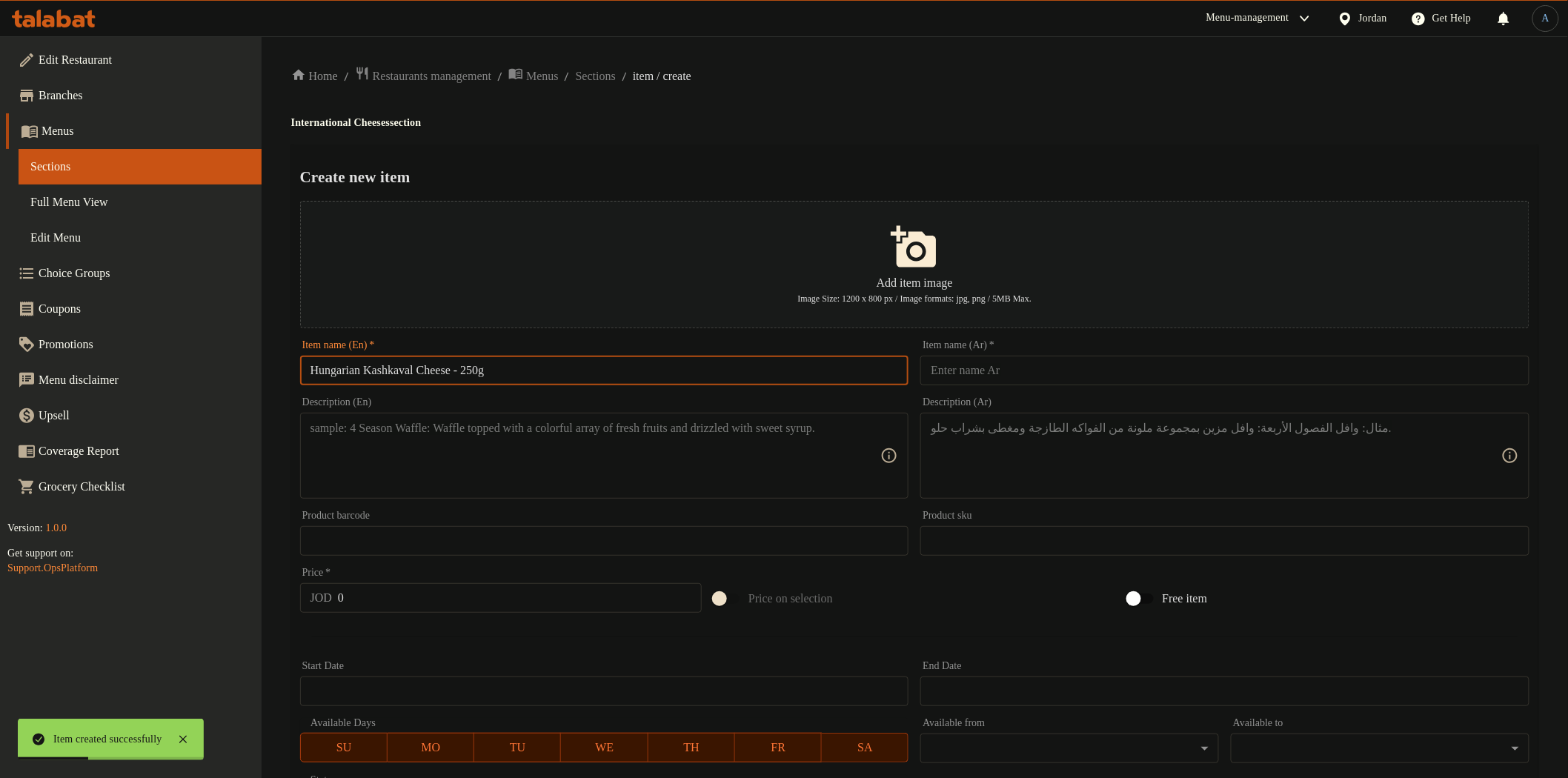
click at [1024, 374] on input "text" at bounding box center [1225, 370] width 609 height 30
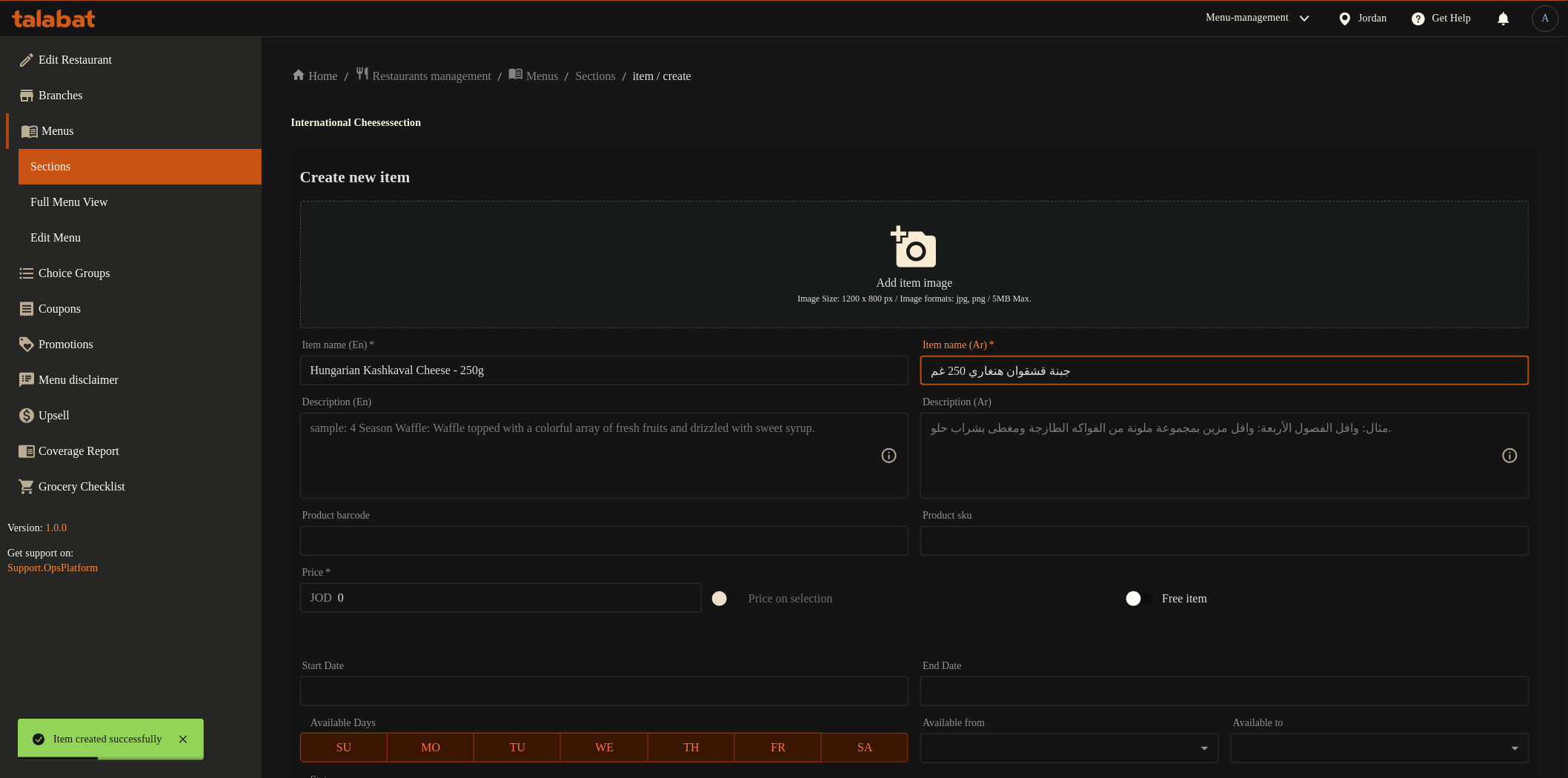
click at [1045, 134] on div "Home / Restaurants management / Menus / Sections / item / create International …" at bounding box center [914, 538] width 1247 height 944
click at [653, 492] on div "Description (En)" at bounding box center [605, 456] width 609 height 86
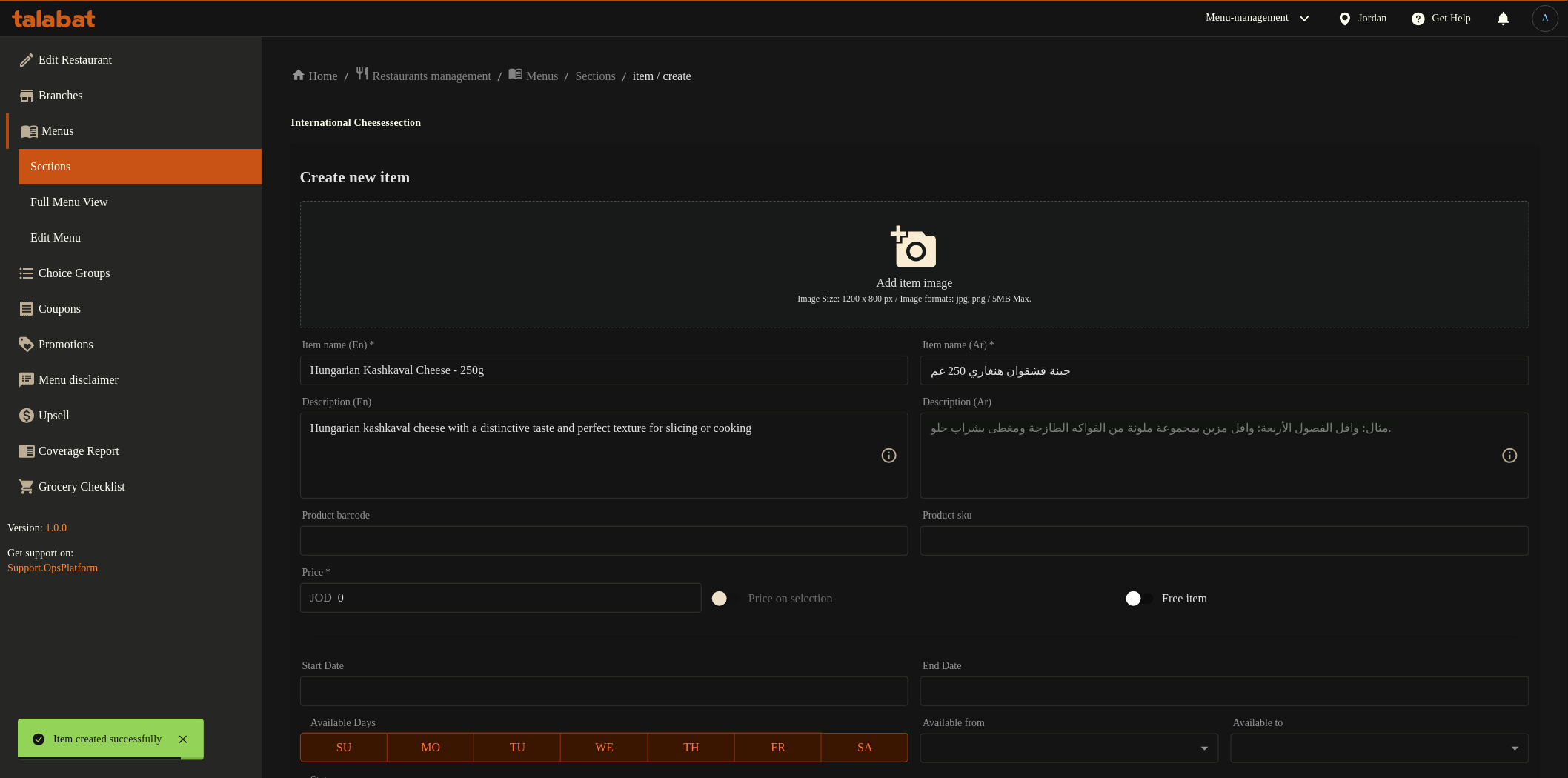
click at [998, 456] on textarea at bounding box center [1216, 455] width 570 height 70
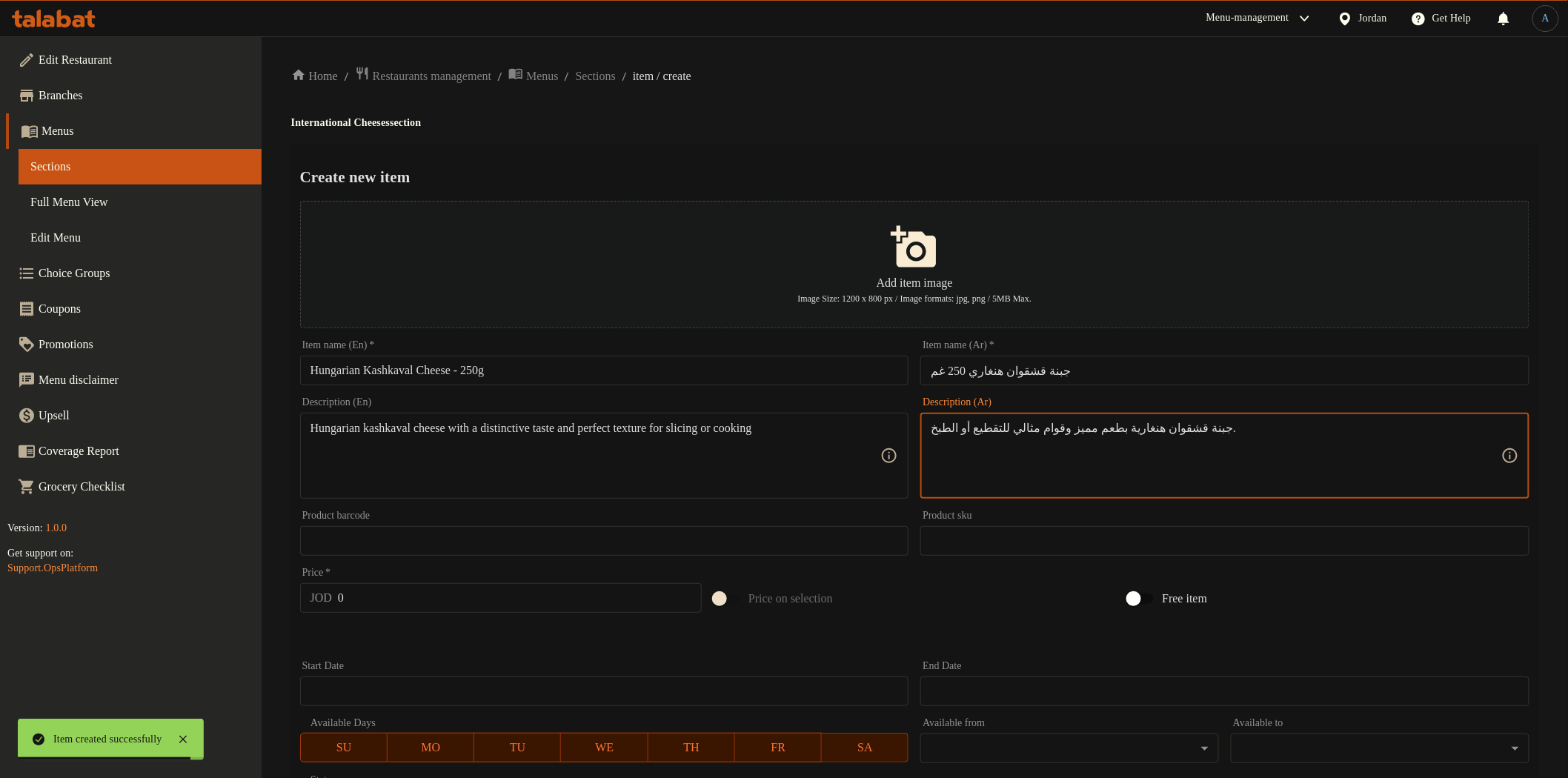
click at [1021, 99] on div "Home / Restaurants management / Menus / Sections / item / create International …" at bounding box center [914, 538] width 1247 height 944
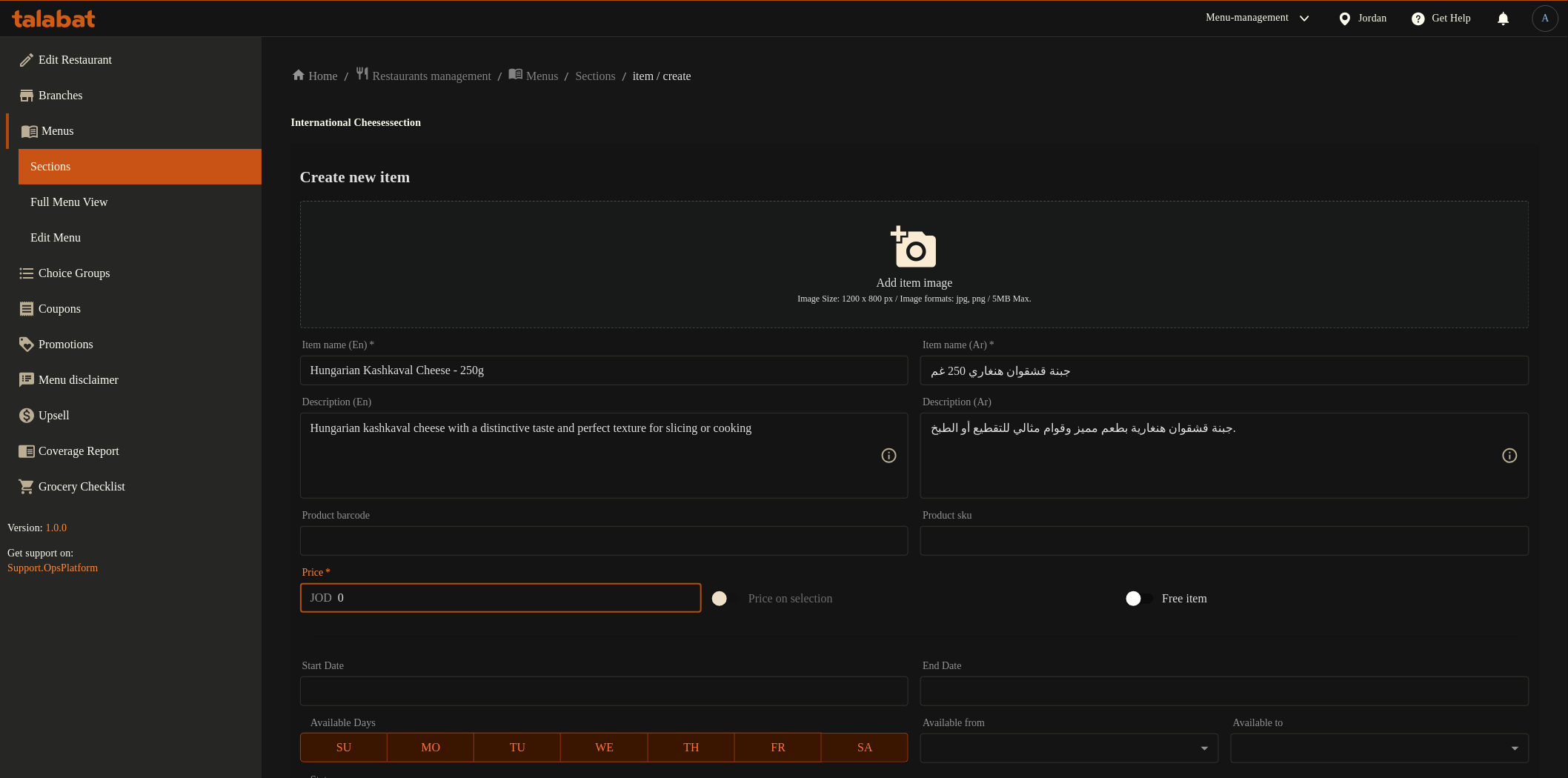
click at [545, 592] on input "0" at bounding box center [519, 597] width 364 height 30
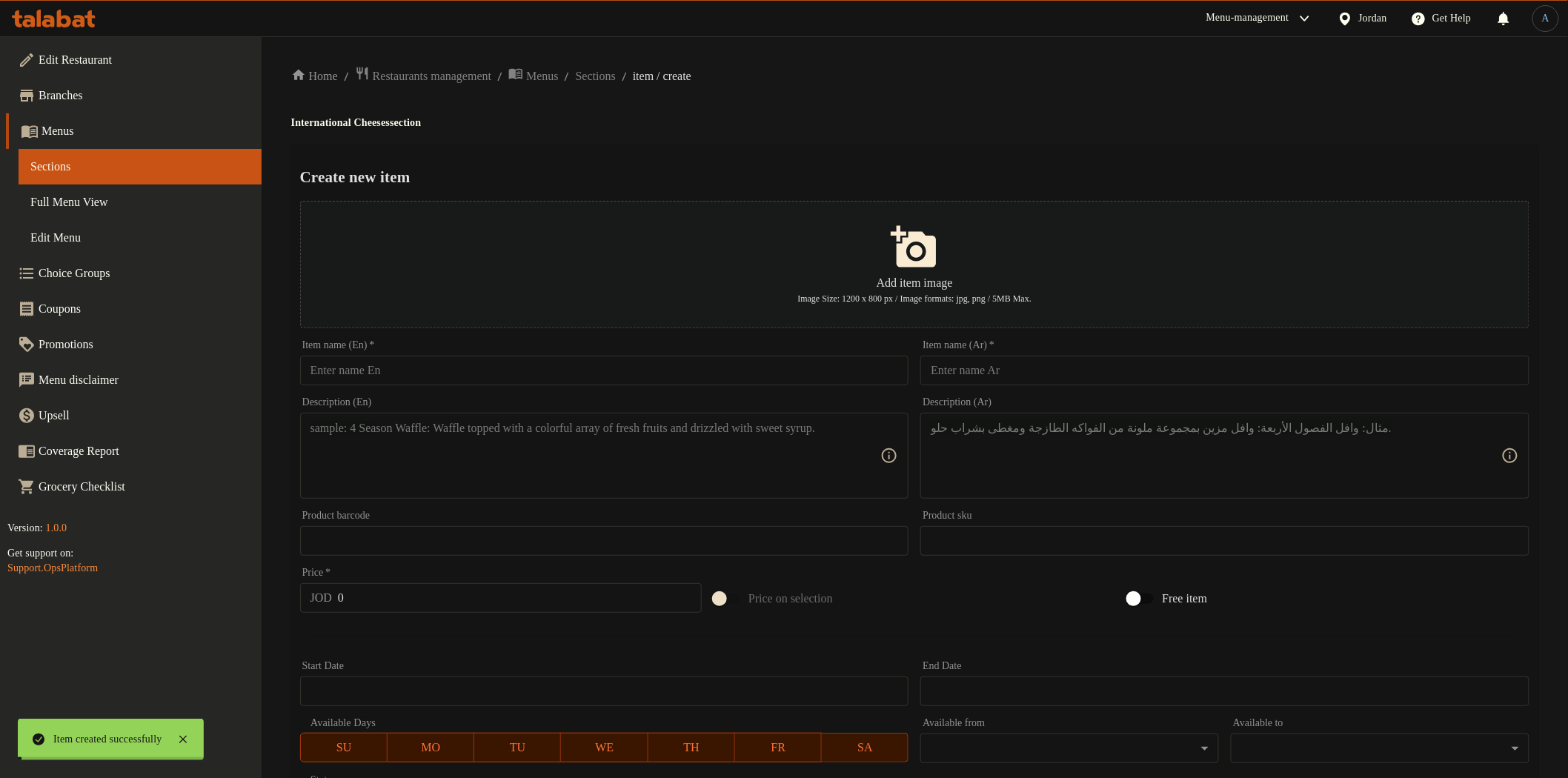
click at [559, 651] on div at bounding box center [914, 637] width 1242 height 36
click at [549, 361] on input "text" at bounding box center [605, 370] width 609 height 30
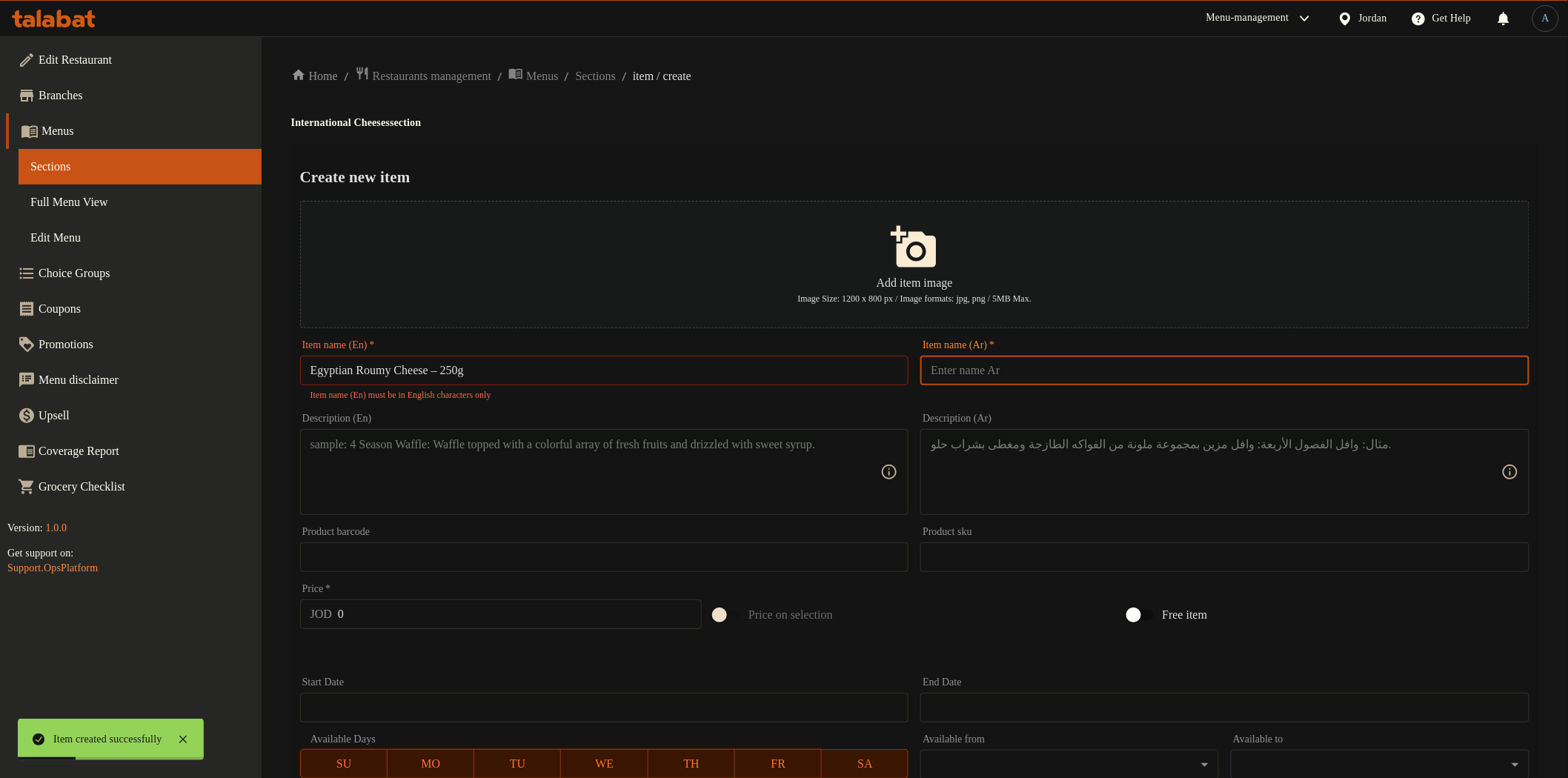
drag, startPoint x: 954, startPoint y: 375, endPoint x: 928, endPoint y: 378, distance: 26.2
click at [954, 375] on input "text" at bounding box center [1225, 370] width 609 height 30
click at [446, 372] on input "Egyptian Roumy Cheese – 250g" at bounding box center [605, 370] width 609 height 30
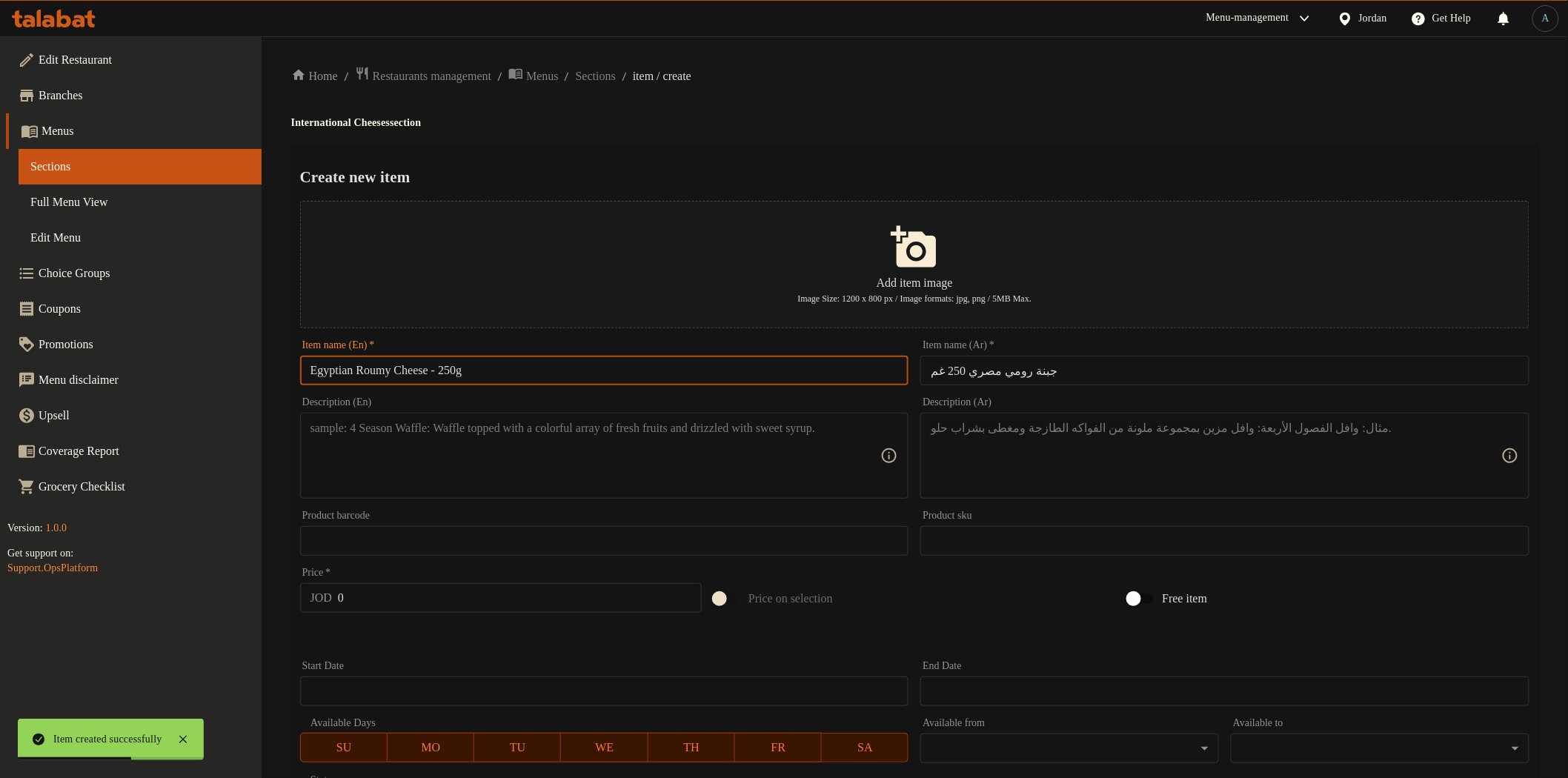
click at [556, 446] on textarea at bounding box center [595, 455] width 570 height 70
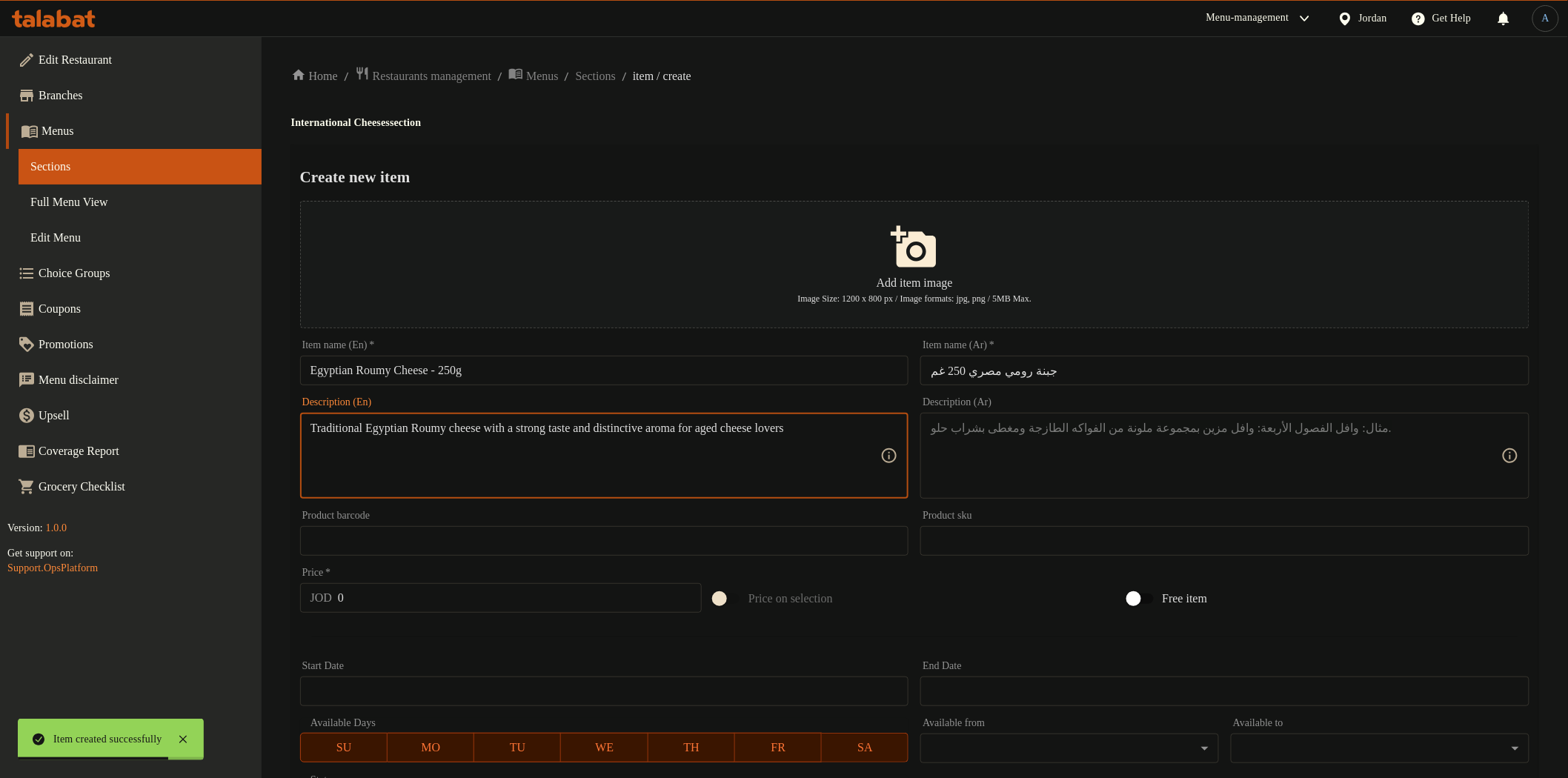
click at [1072, 464] on textarea at bounding box center [1216, 455] width 570 height 70
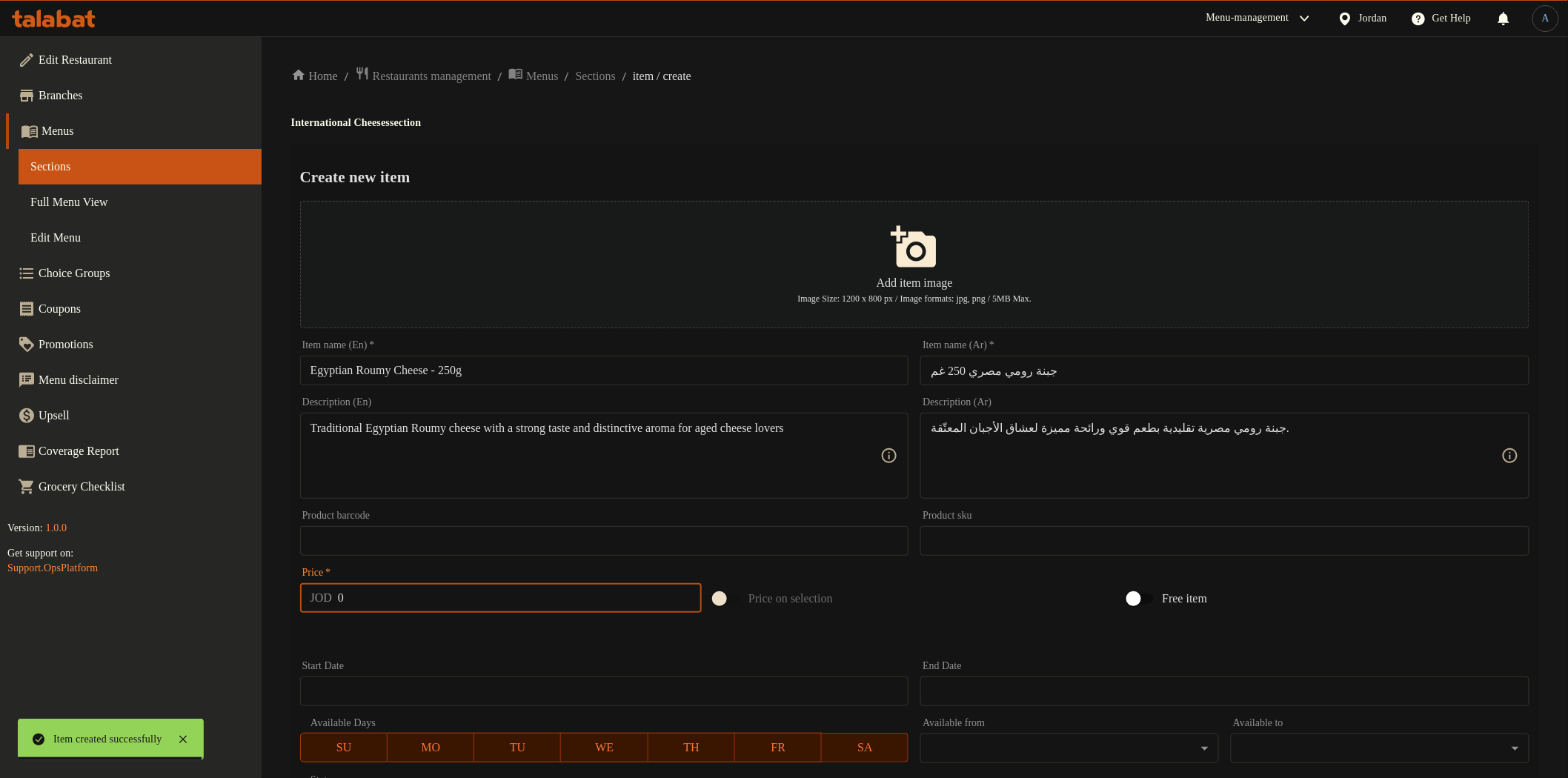
click at [394, 591] on input "0" at bounding box center [519, 597] width 364 height 30
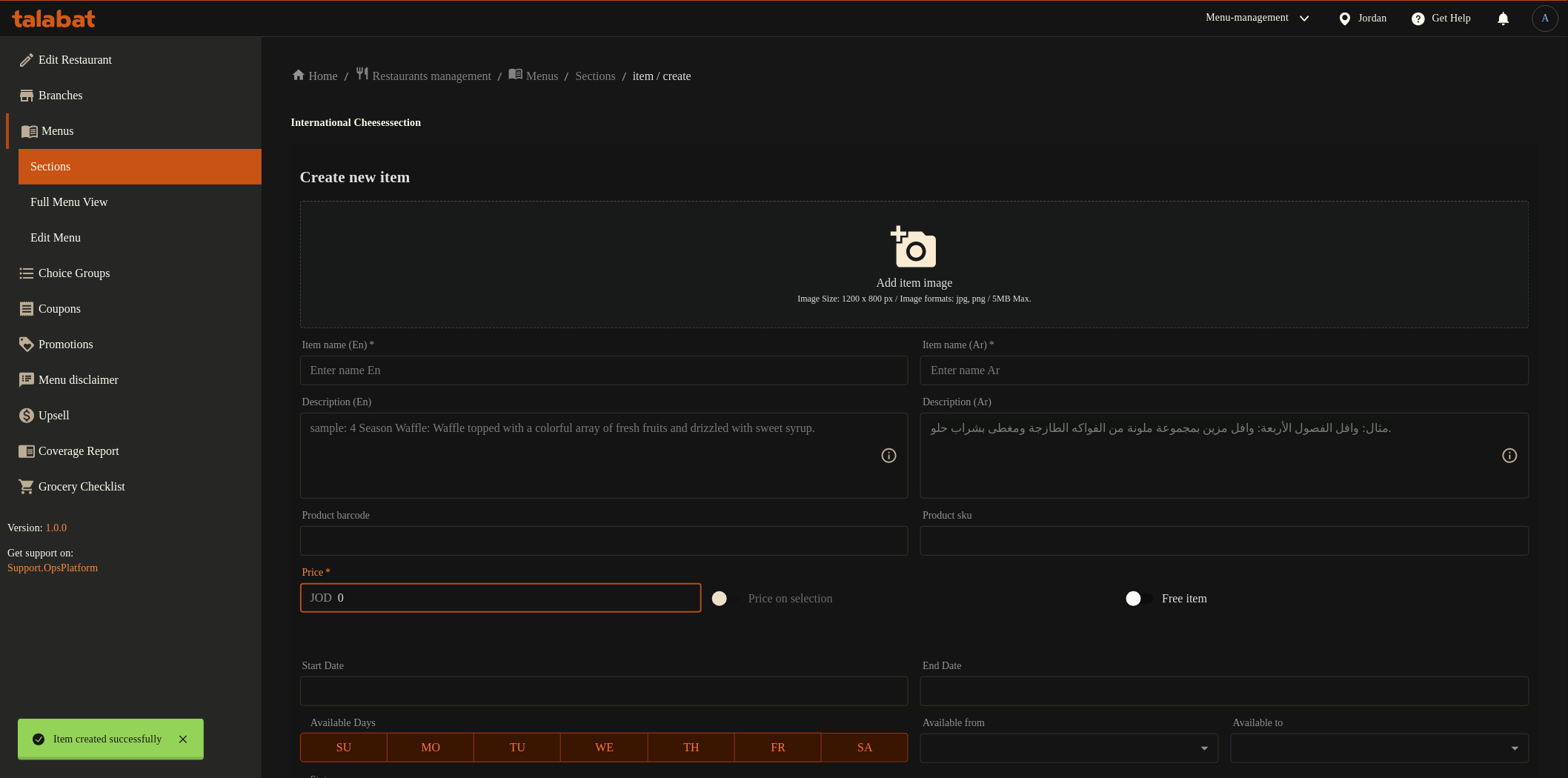
click at [435, 658] on div "Home / Restaurants management / Menus / Sections / item / create International …" at bounding box center [914, 538] width 1247 height 944
click at [574, 121] on h4 "International Cheeses section" at bounding box center [914, 122] width 1247 height 14
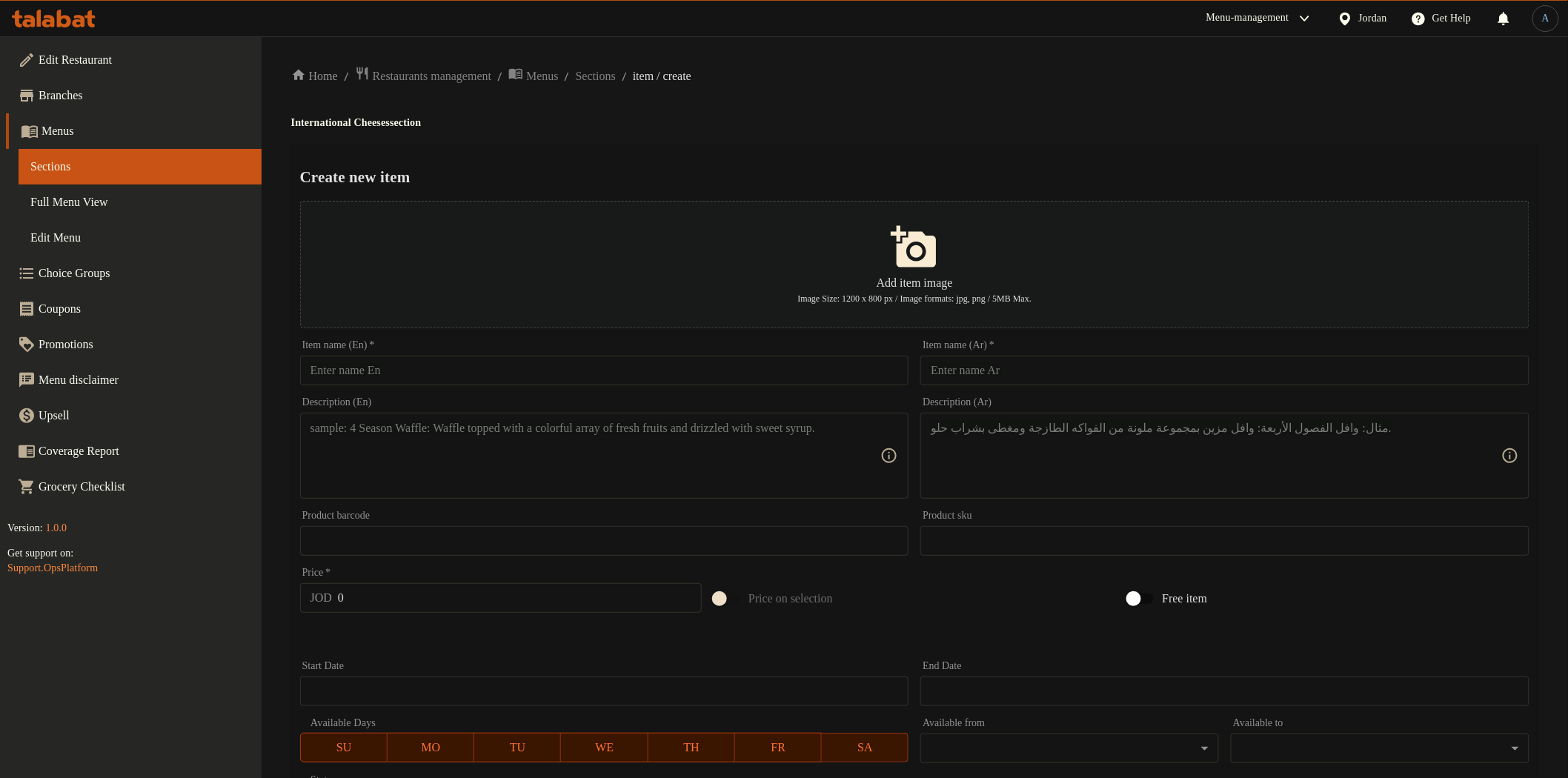
click at [806, 112] on div "Home / Restaurants management / Menus / Sections / item / create International …" at bounding box center [914, 538] width 1247 height 944
click at [787, 111] on div "Home / Restaurants management / Menus / Sections / item / create International …" at bounding box center [914, 538] width 1247 height 944
click at [615, 78] on span "Sections" at bounding box center [596, 76] width 40 height 18
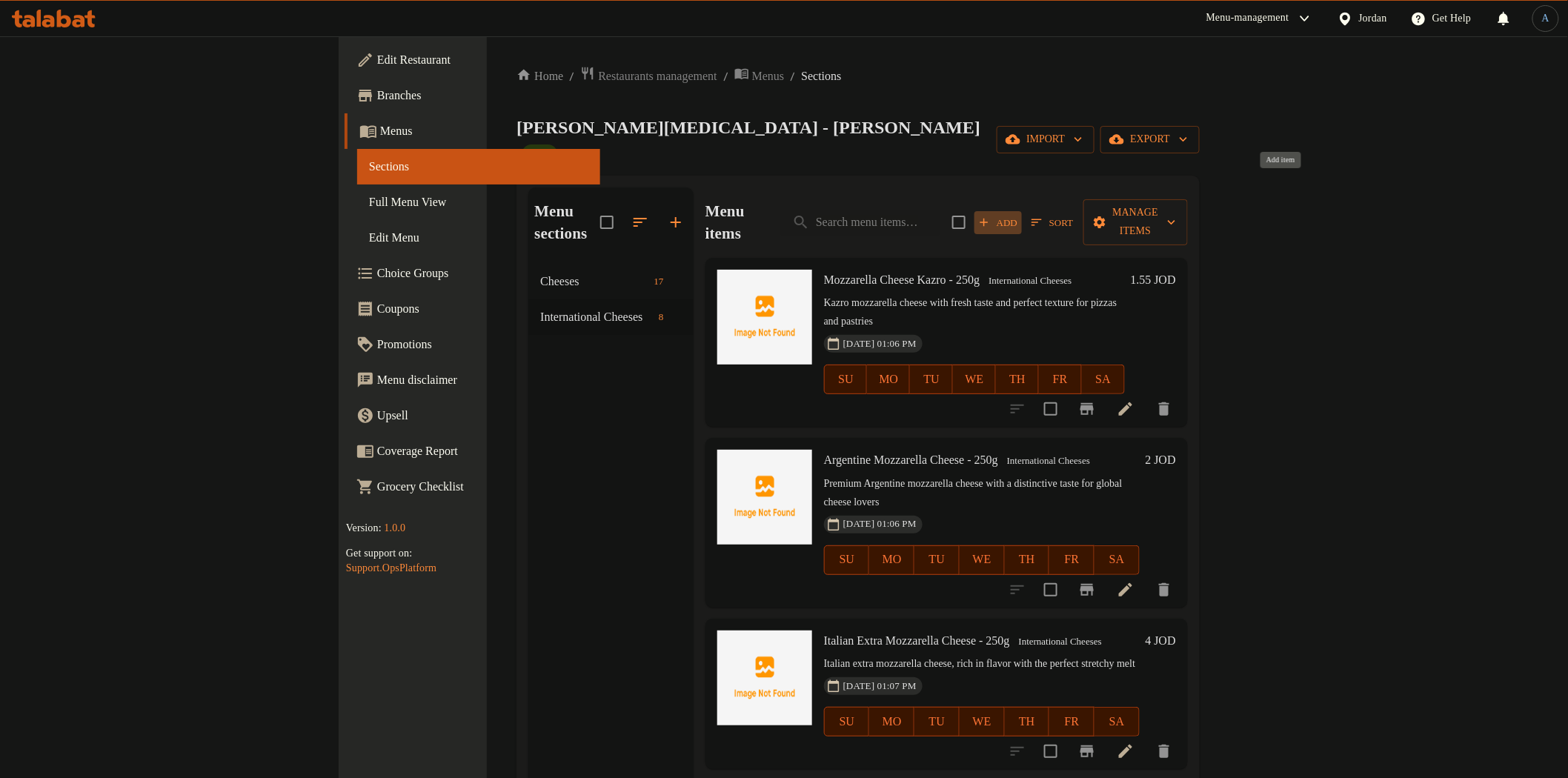
click at [1018, 214] on span "Add" at bounding box center [999, 223] width 40 height 17
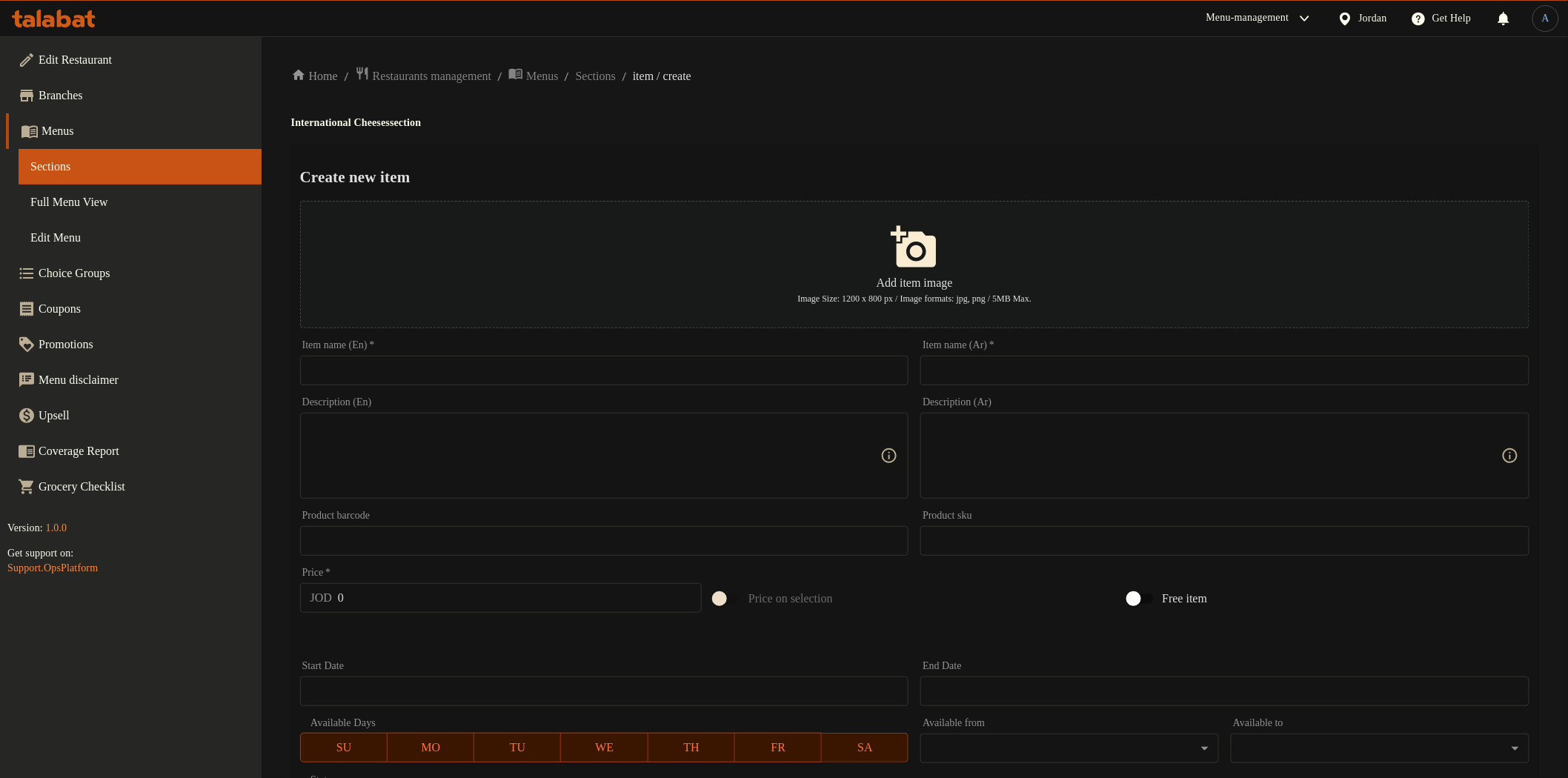
click at [789, 362] on input "text" at bounding box center [605, 370] width 609 height 30
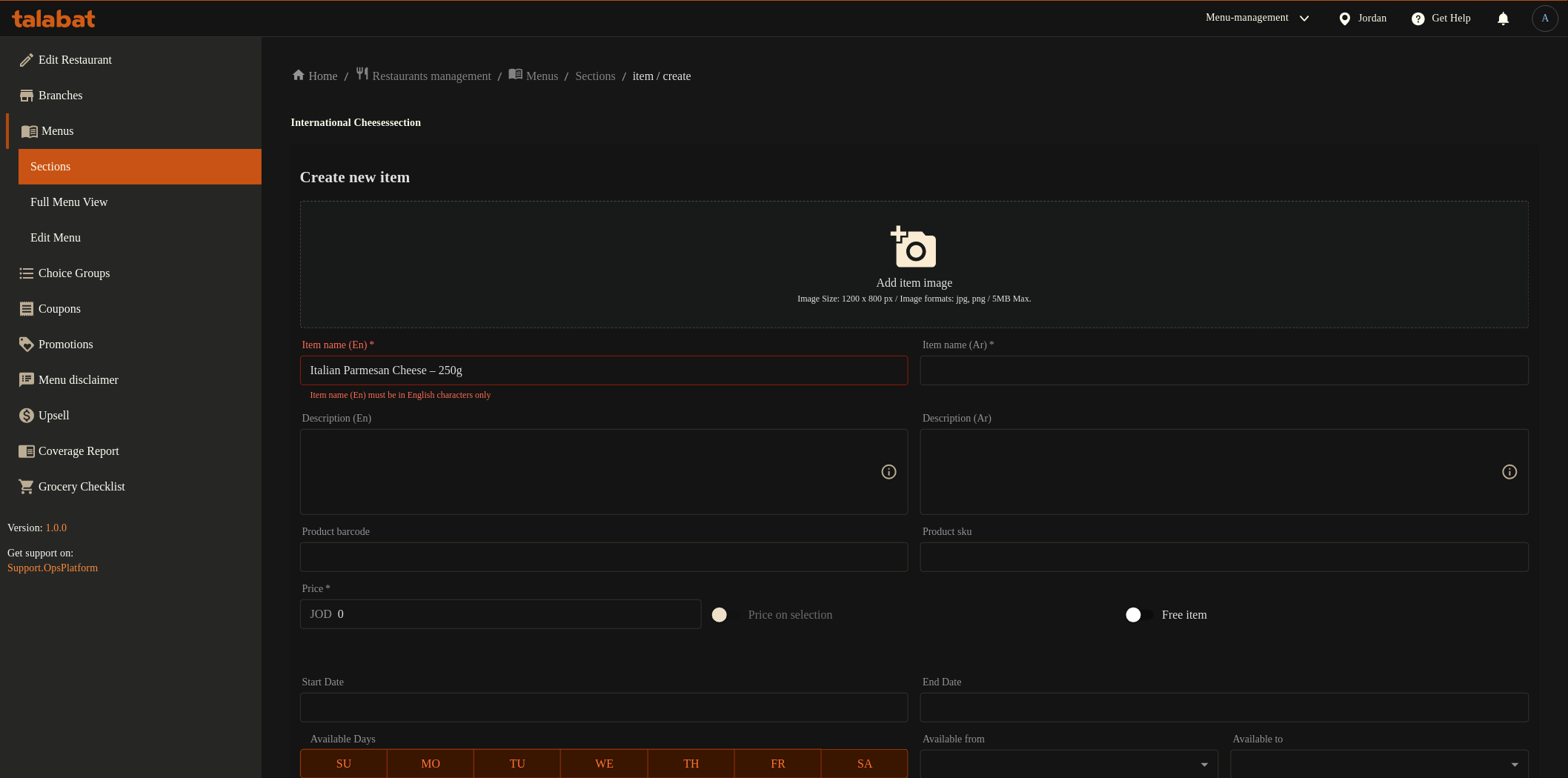
click at [456, 372] on input "Italian Parmesan Cheese – 250g" at bounding box center [605, 370] width 609 height 30
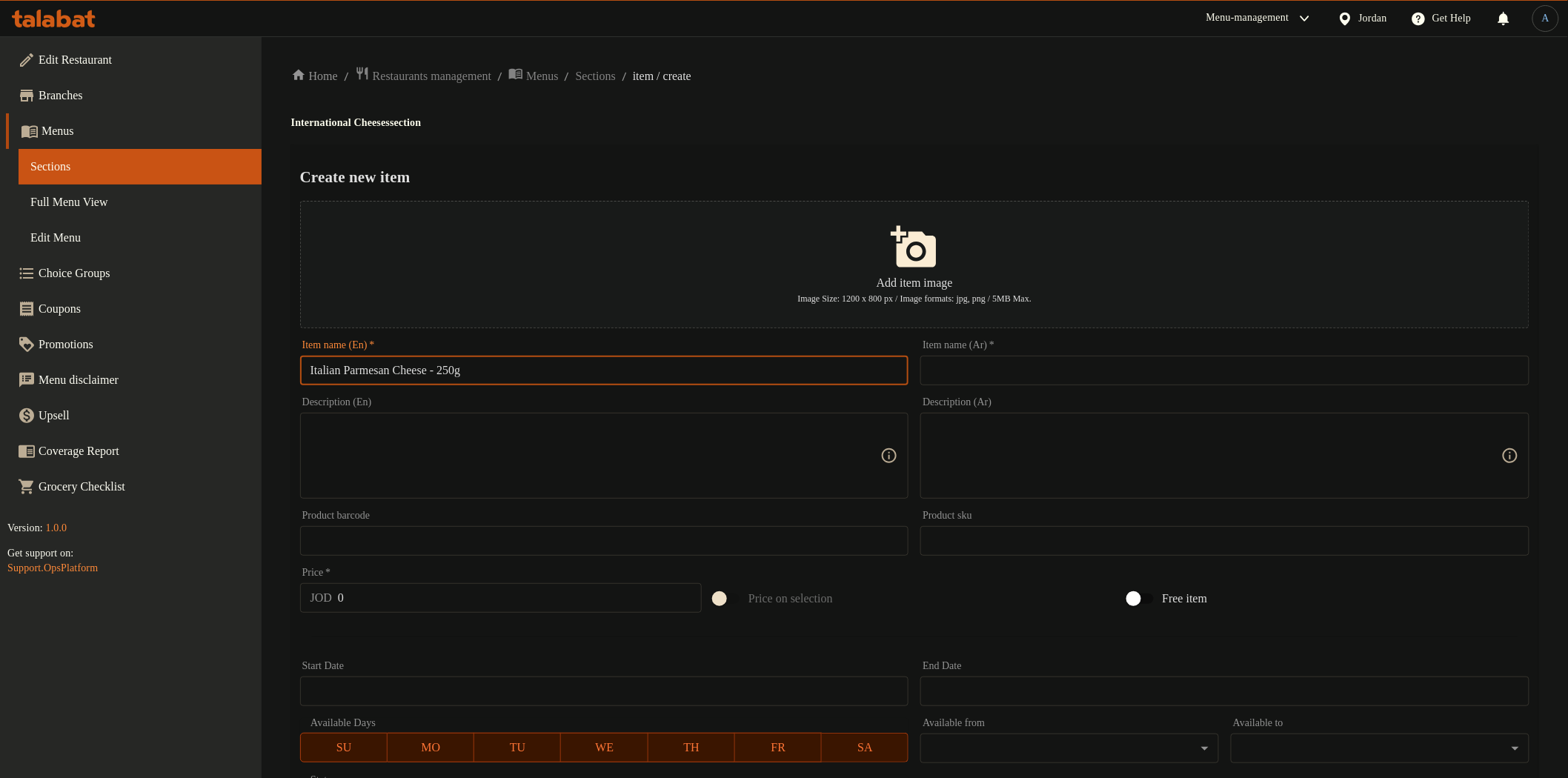
click at [967, 374] on input "text" at bounding box center [1225, 370] width 609 height 30
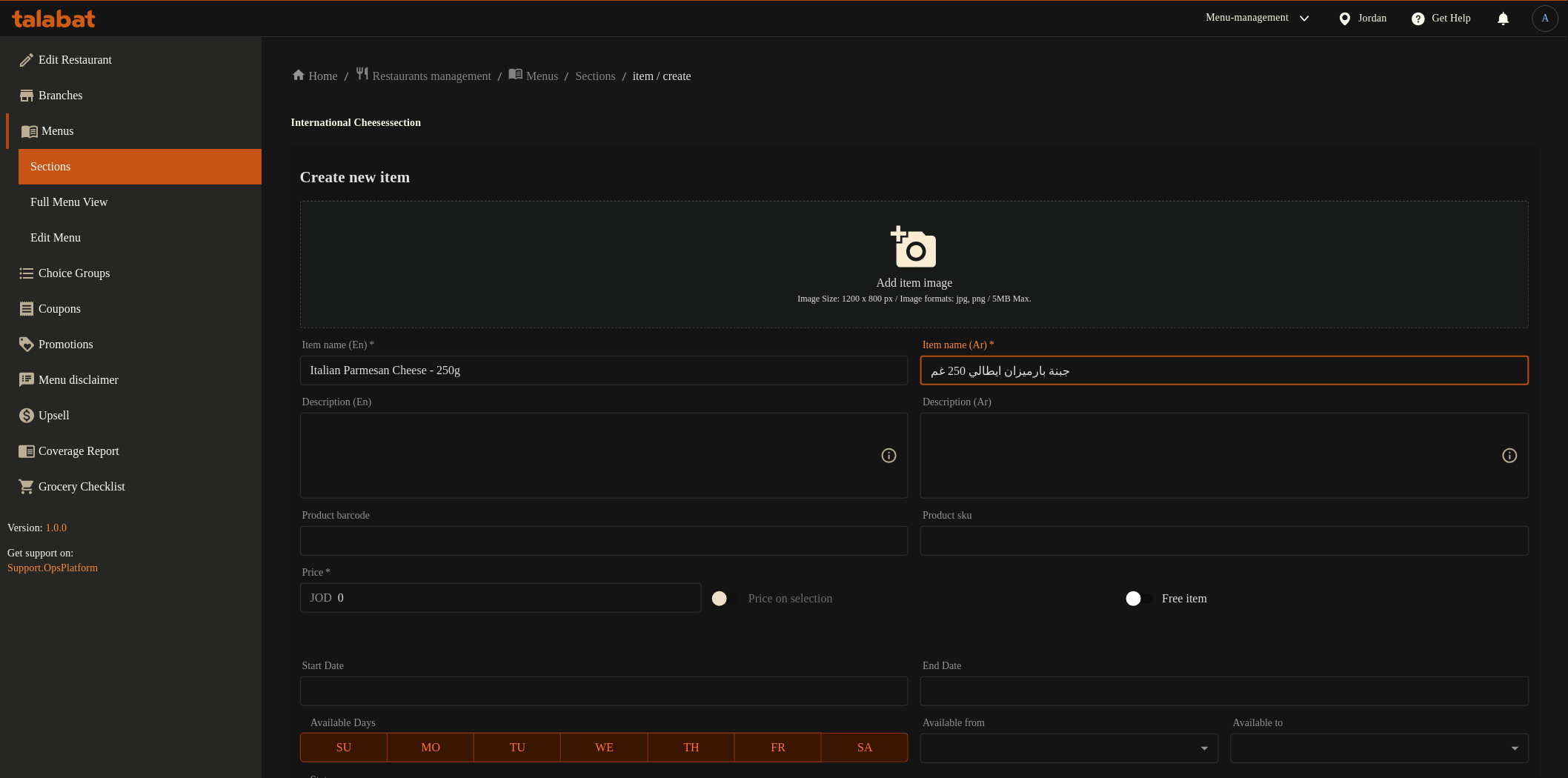
click at [996, 173] on h2 "Create new item" at bounding box center [915, 177] width 1229 height 22
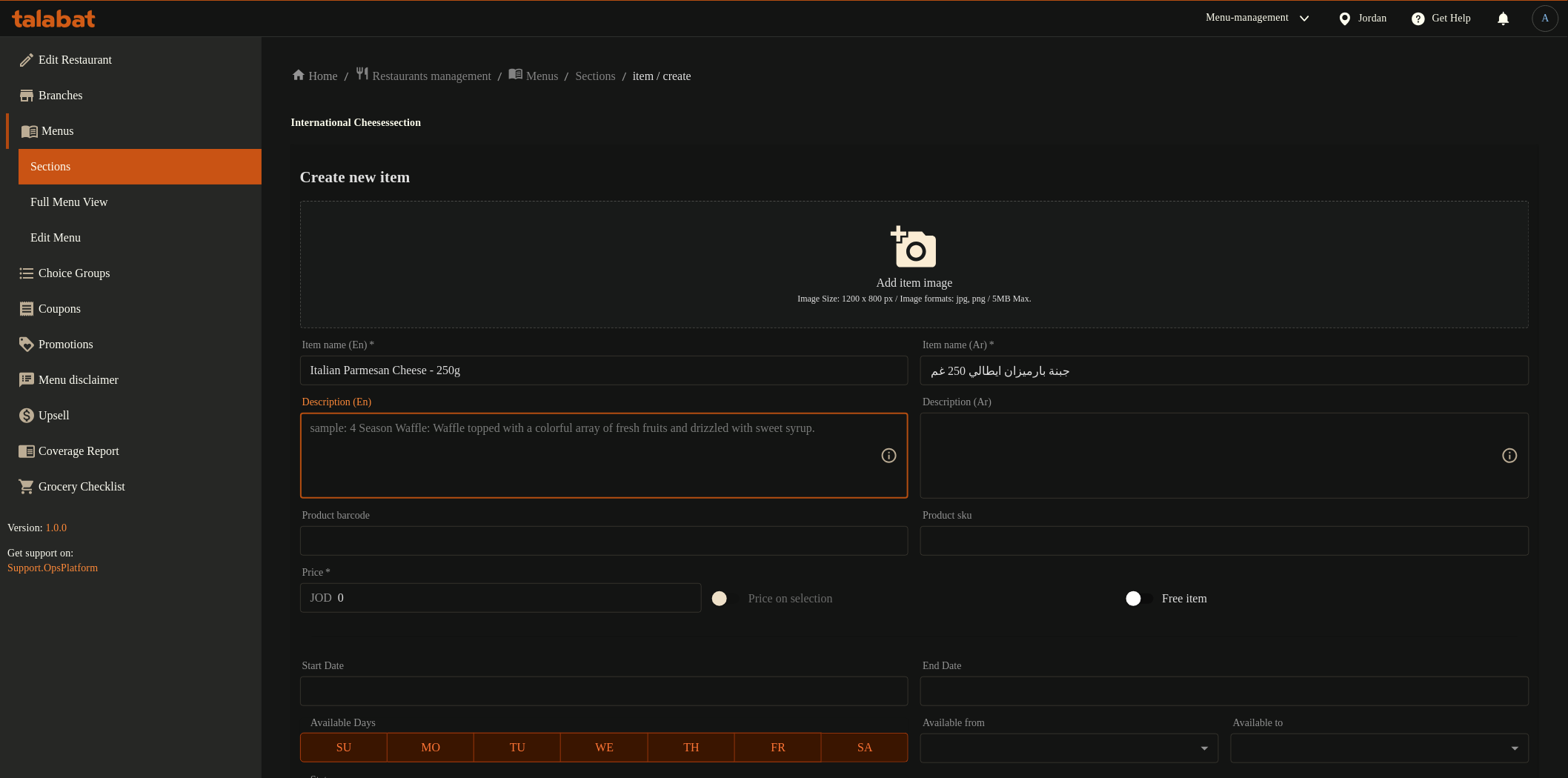
click at [600, 428] on textarea at bounding box center [595, 455] width 570 height 70
click at [1229, 473] on textarea at bounding box center [1216, 455] width 570 height 70
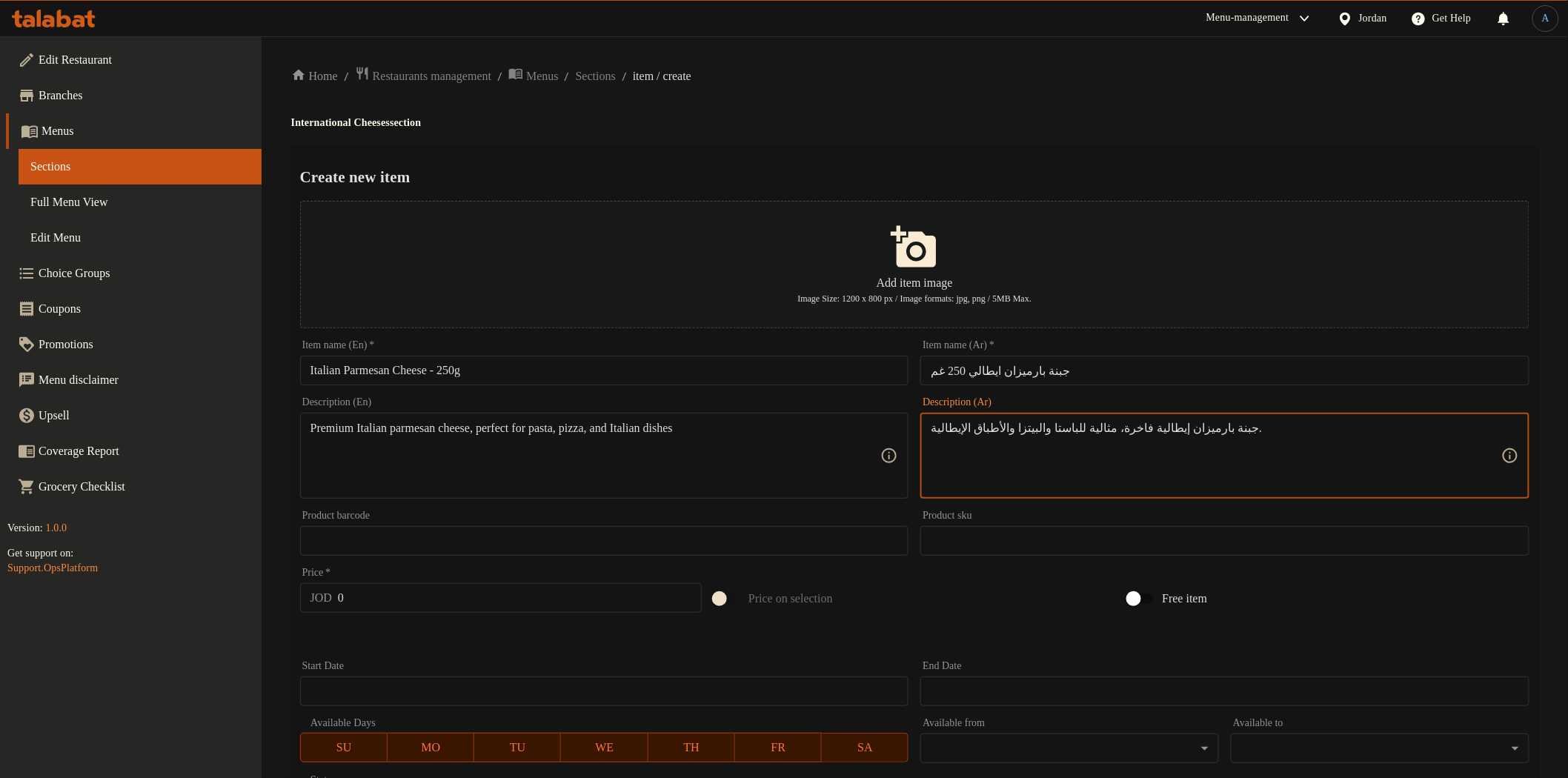
click at [1030, 12] on div "Menu-management Jordan Get Help A" at bounding box center [784, 18] width 1568 height 36
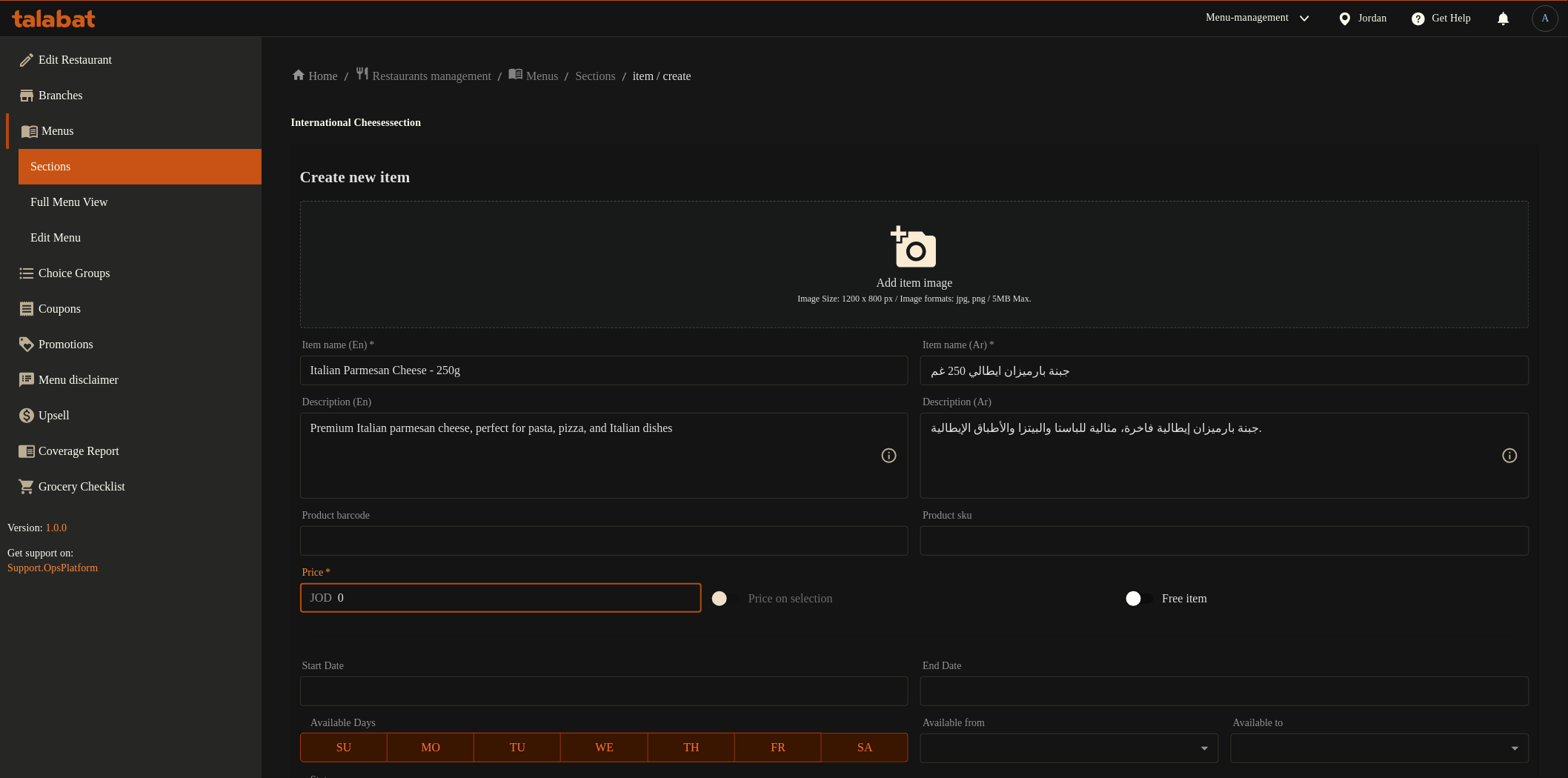
click at [396, 594] on input "0" at bounding box center [519, 597] width 364 height 30
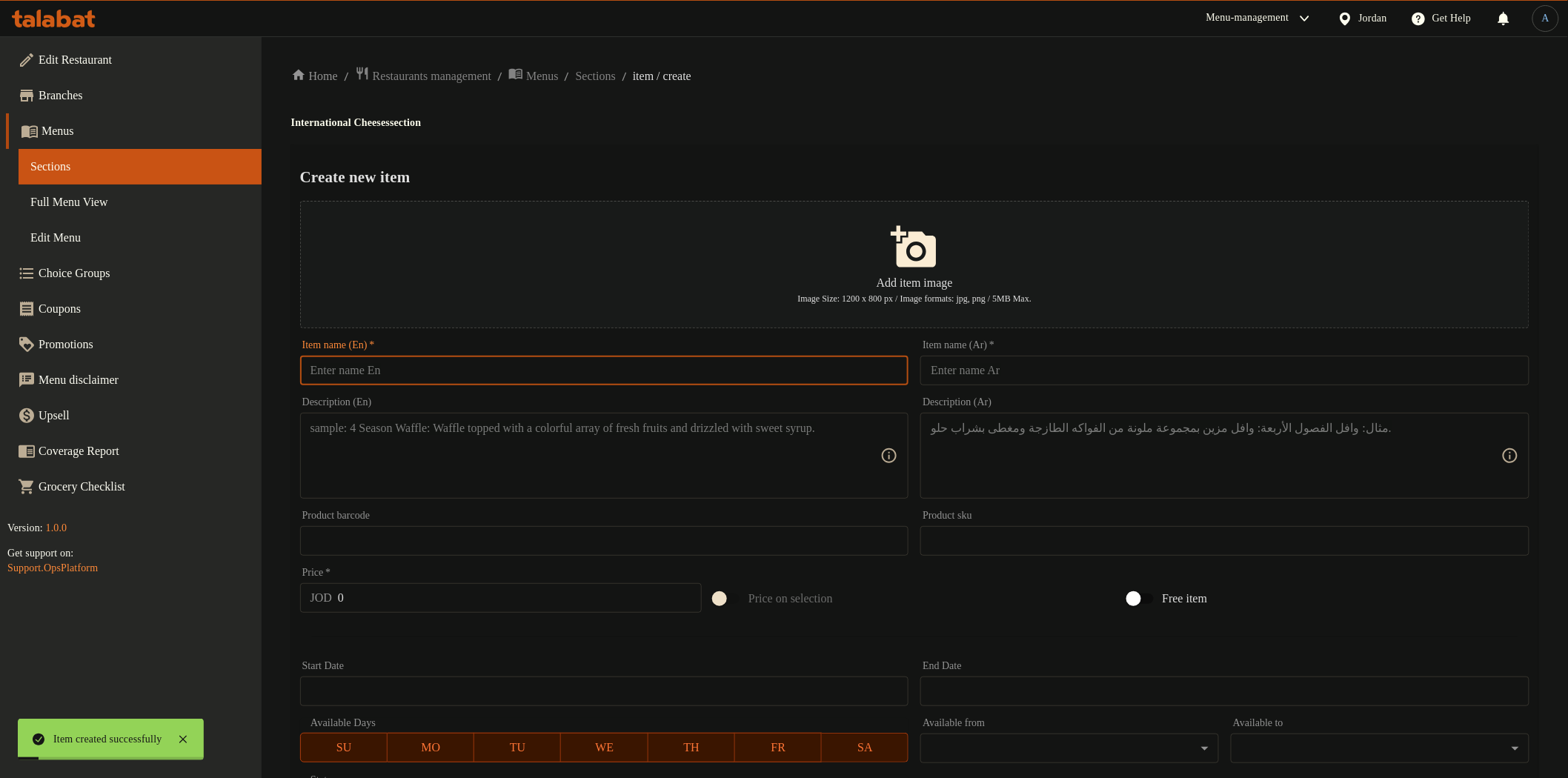
click at [531, 374] on input "text" at bounding box center [605, 370] width 609 height 30
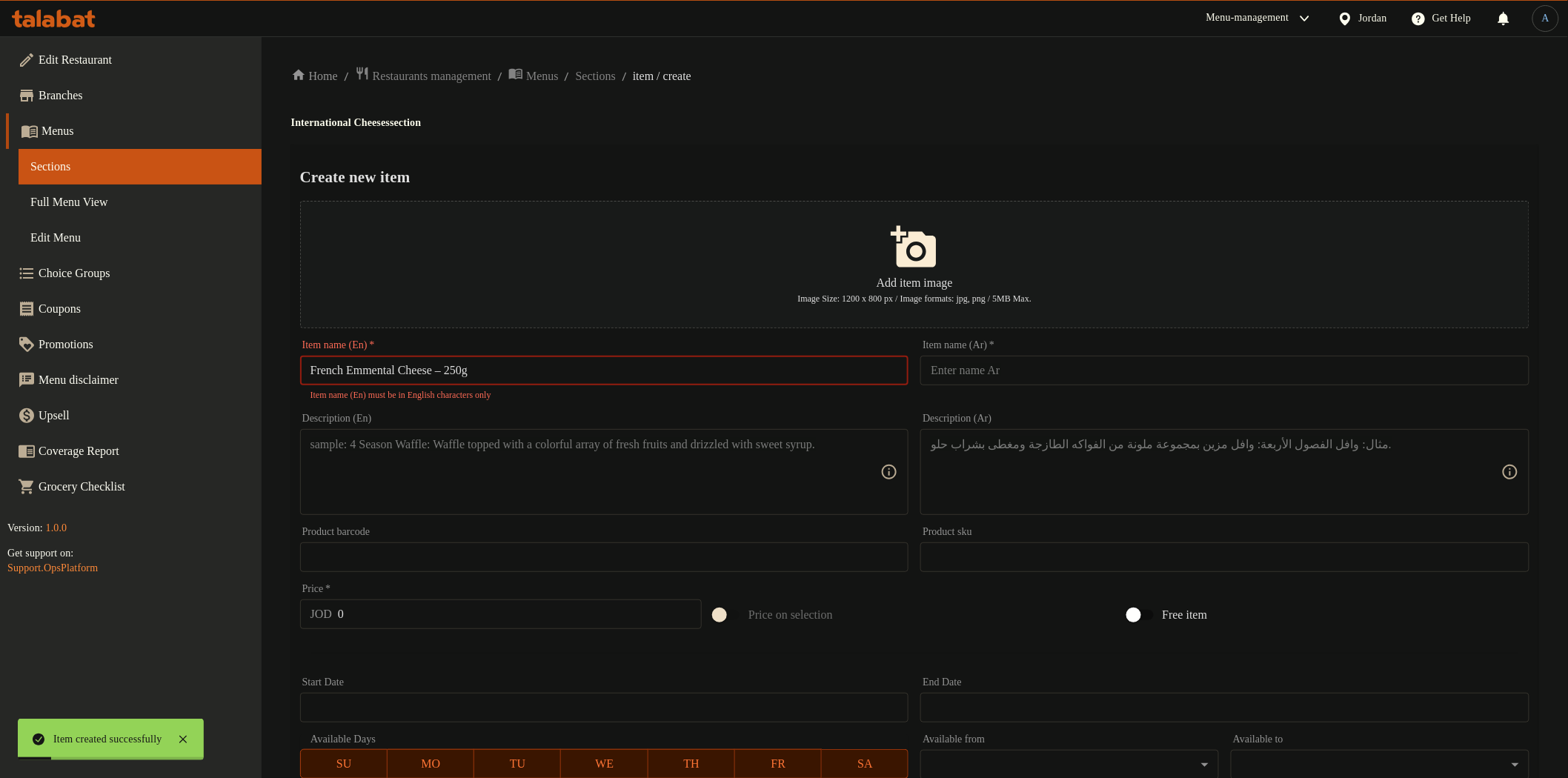
click at [456, 373] on input "French Emmental Cheese – 250g" at bounding box center [605, 370] width 609 height 30
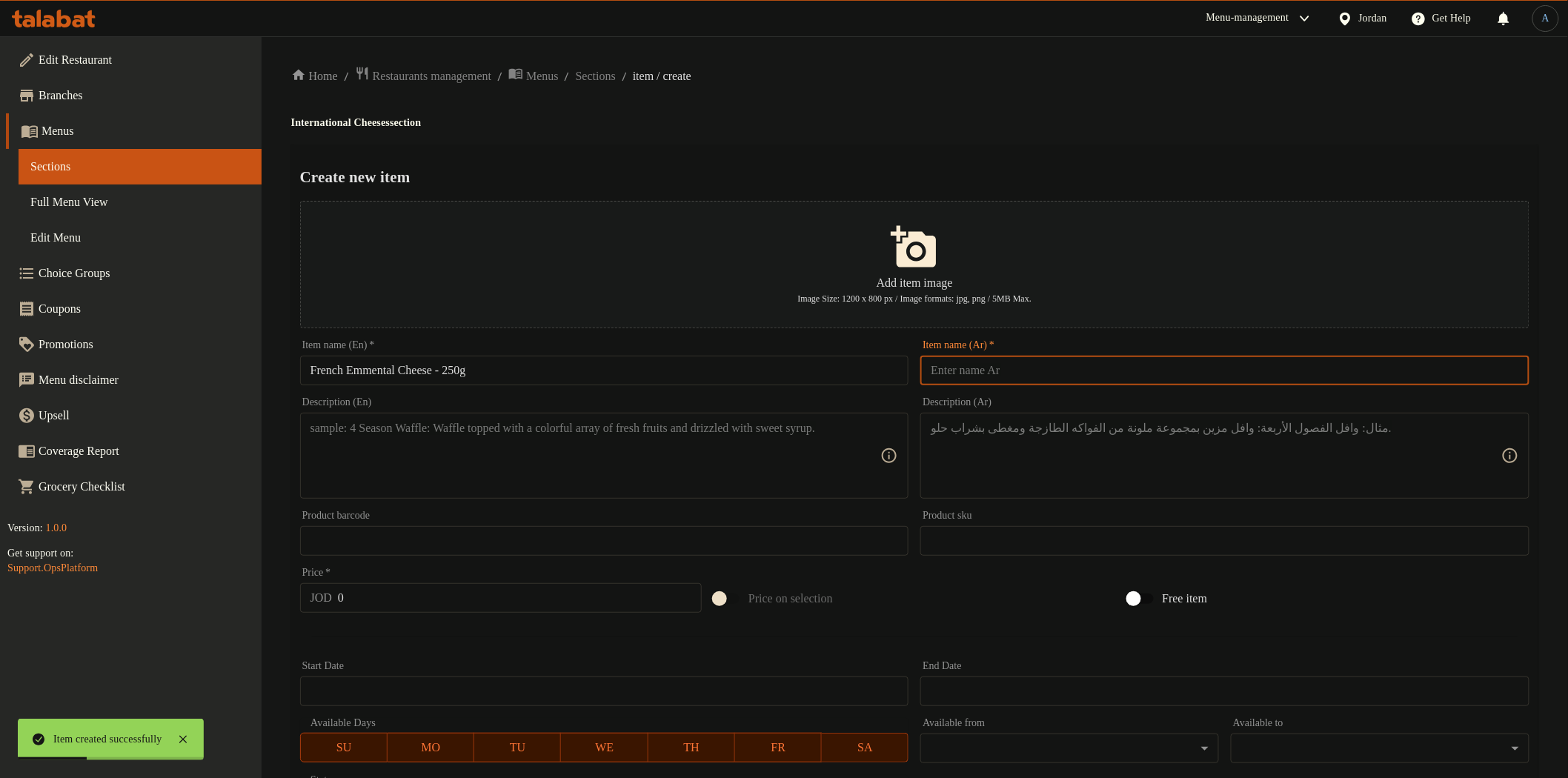
click at [1013, 378] on input "text" at bounding box center [1225, 370] width 609 height 30
click at [981, 179] on h2 "Create new item" at bounding box center [915, 177] width 1229 height 22
click at [734, 460] on textarea at bounding box center [595, 455] width 570 height 70
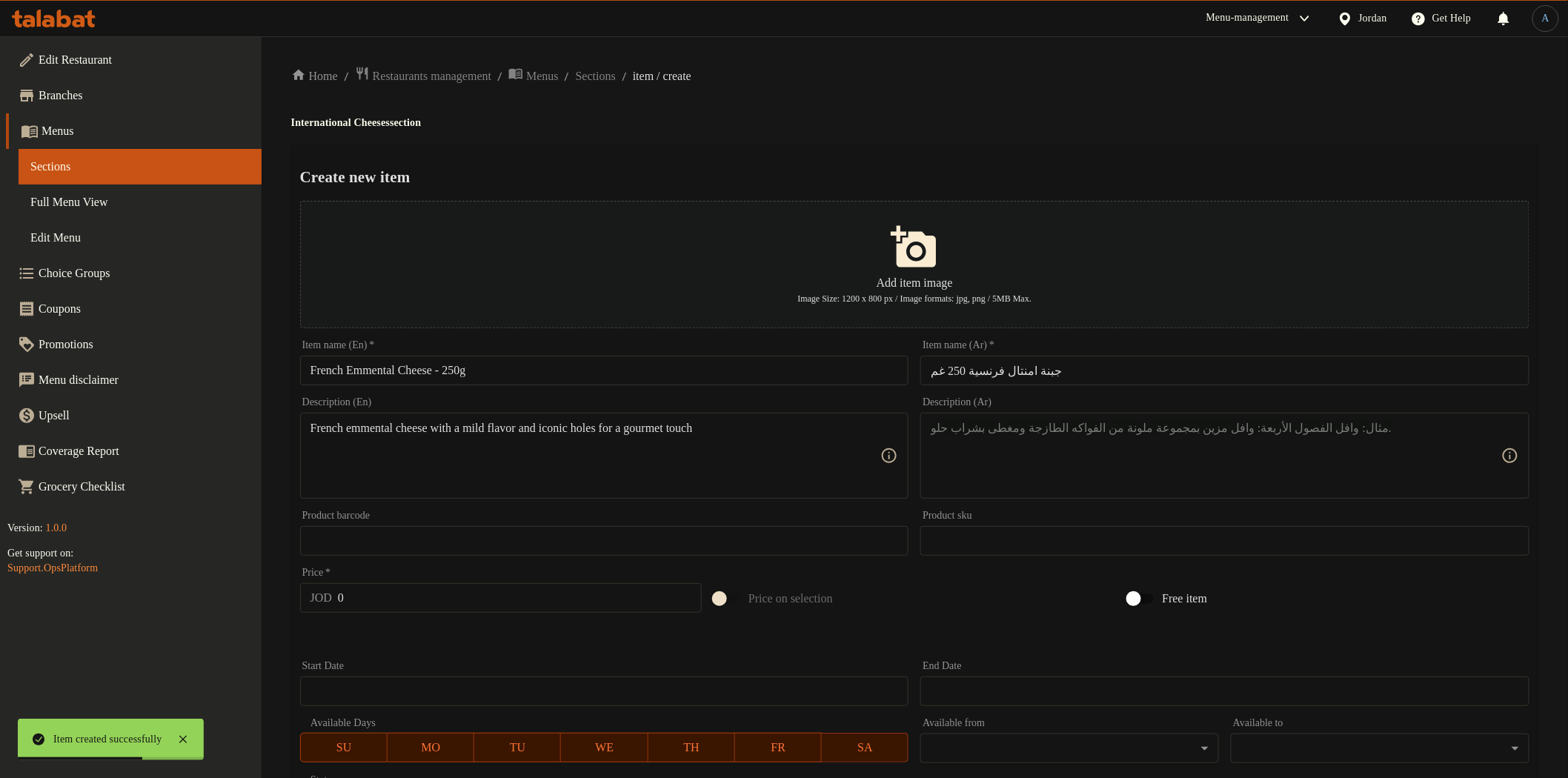
click at [1073, 452] on textarea at bounding box center [1216, 455] width 570 height 70
click at [1006, 101] on div "Home / Restaurants management / Menus / Sections / item / create International …" at bounding box center [914, 538] width 1247 height 944
click at [508, 600] on input "0" at bounding box center [519, 597] width 364 height 30
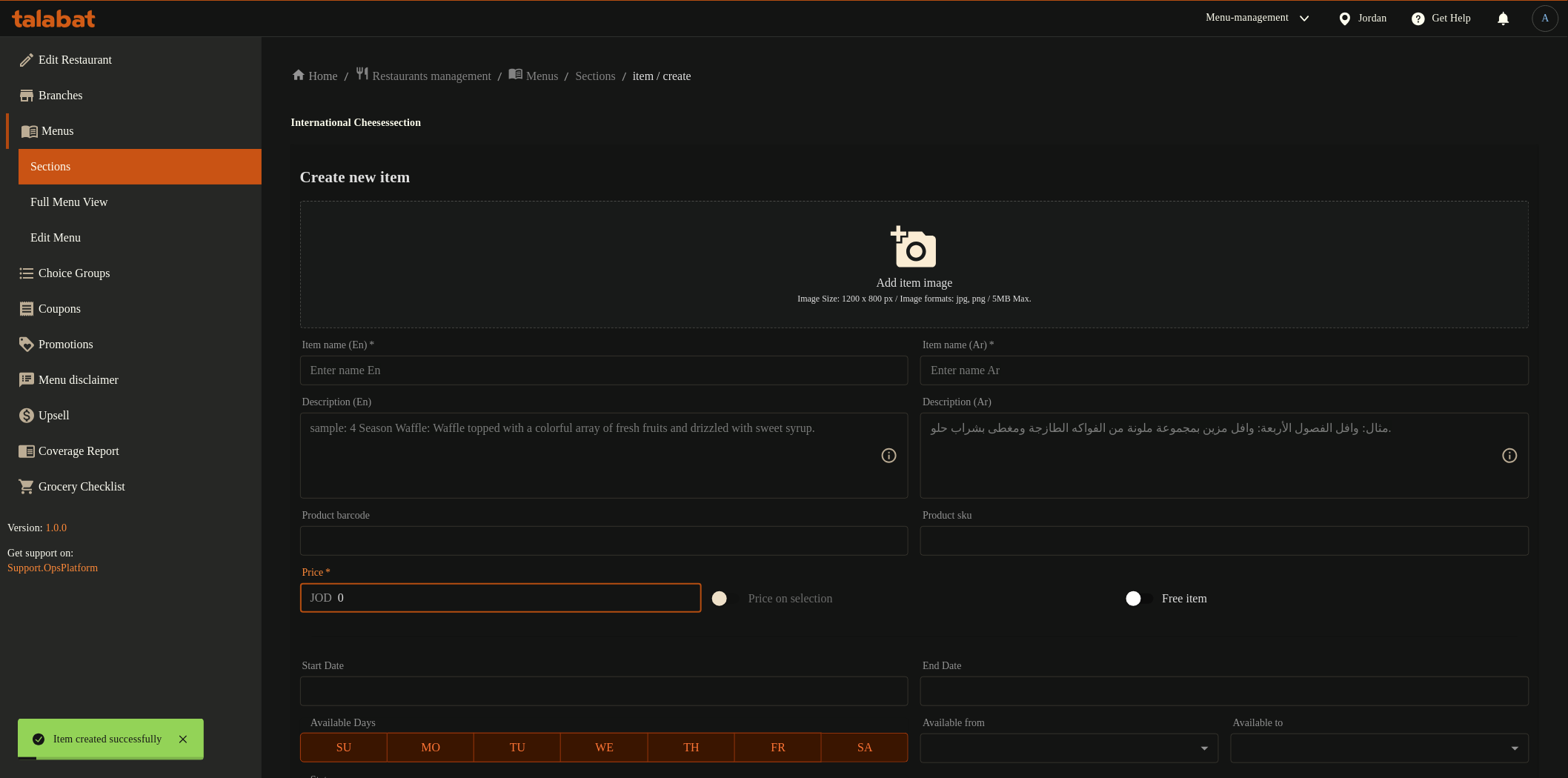
click at [469, 377] on input "text" at bounding box center [605, 370] width 609 height 30
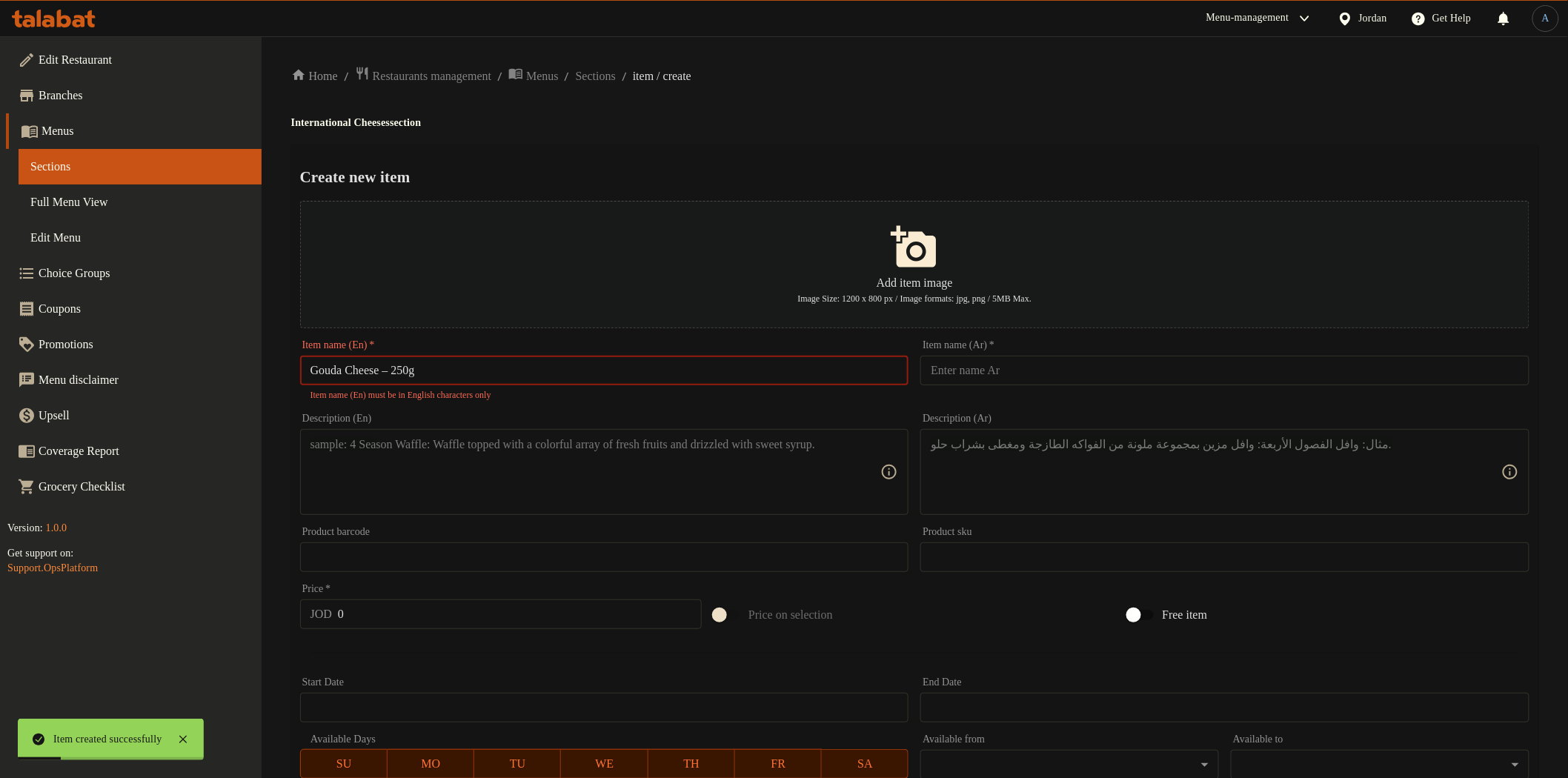
click at [395, 371] on input "Gouda Cheese – 250g" at bounding box center [605, 370] width 609 height 30
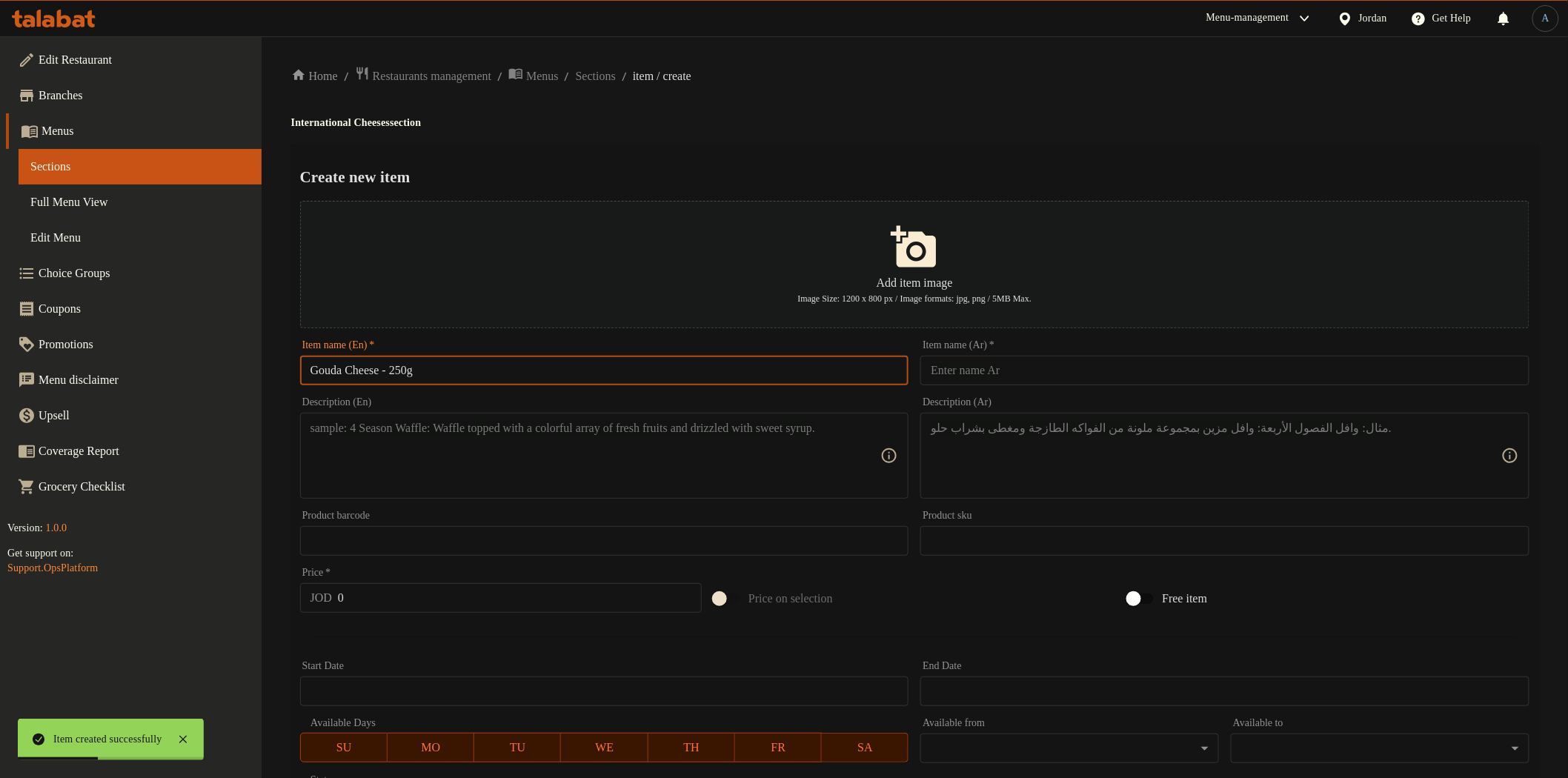
click at [951, 371] on input "text" at bounding box center [1225, 370] width 609 height 30
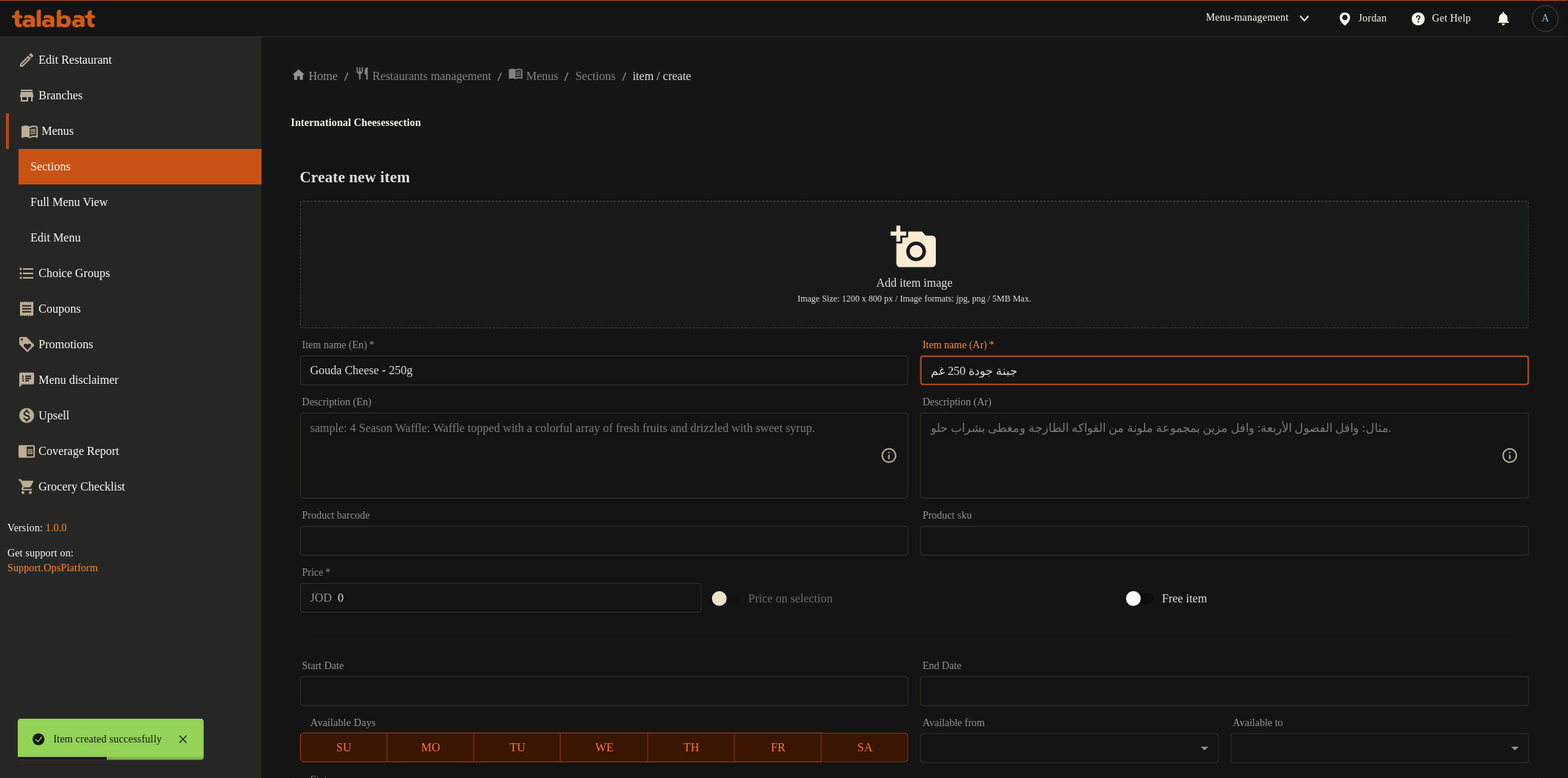
click at [947, 150] on div "Create new item Add item image Image Size: 1200 x 800 px / Image formats: jpg, …" at bounding box center [914, 571] width 1247 height 855
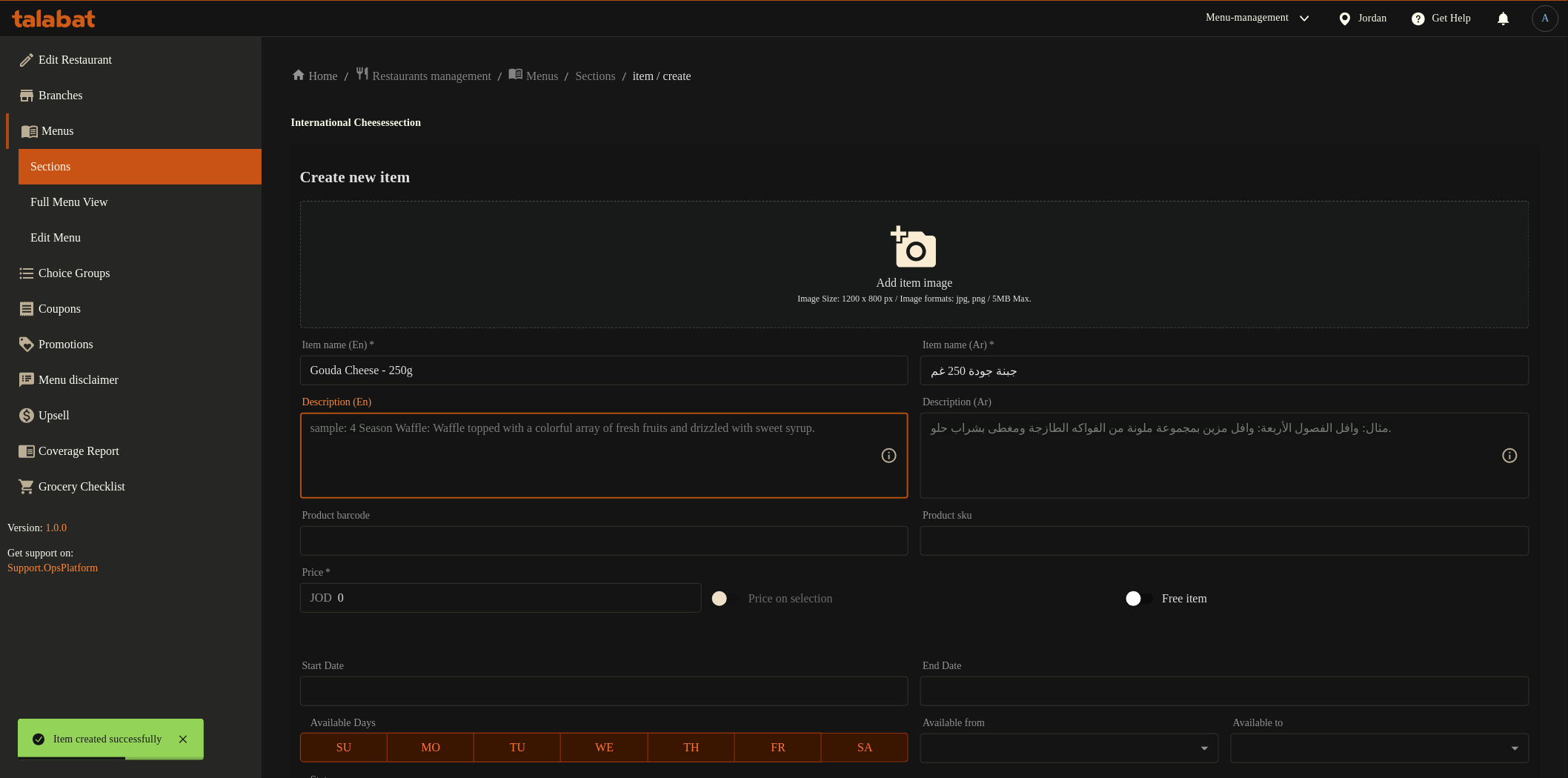
click at [589, 491] on textarea at bounding box center [595, 455] width 570 height 70
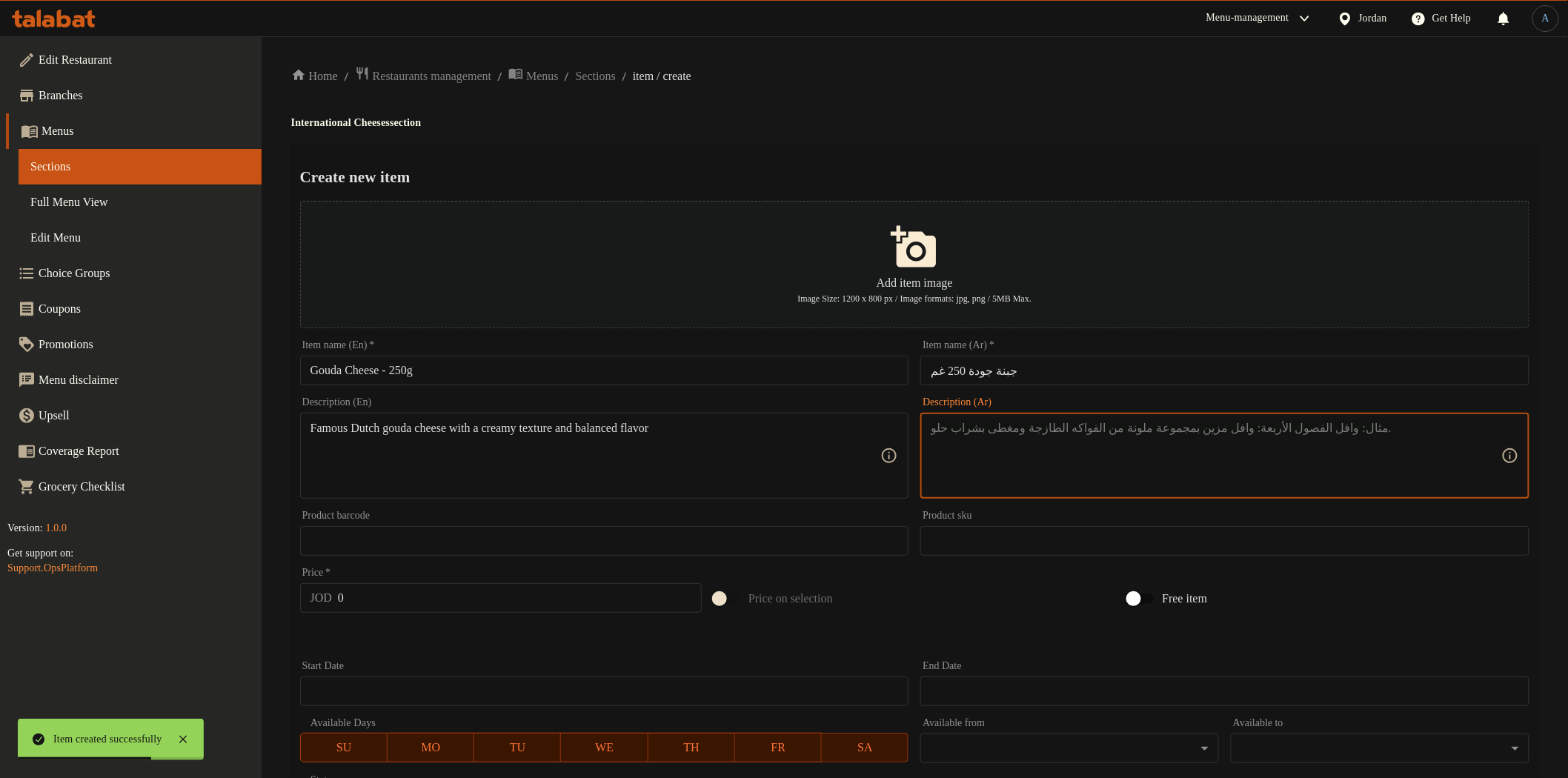
click at [1117, 450] on textarea at bounding box center [1216, 455] width 570 height 70
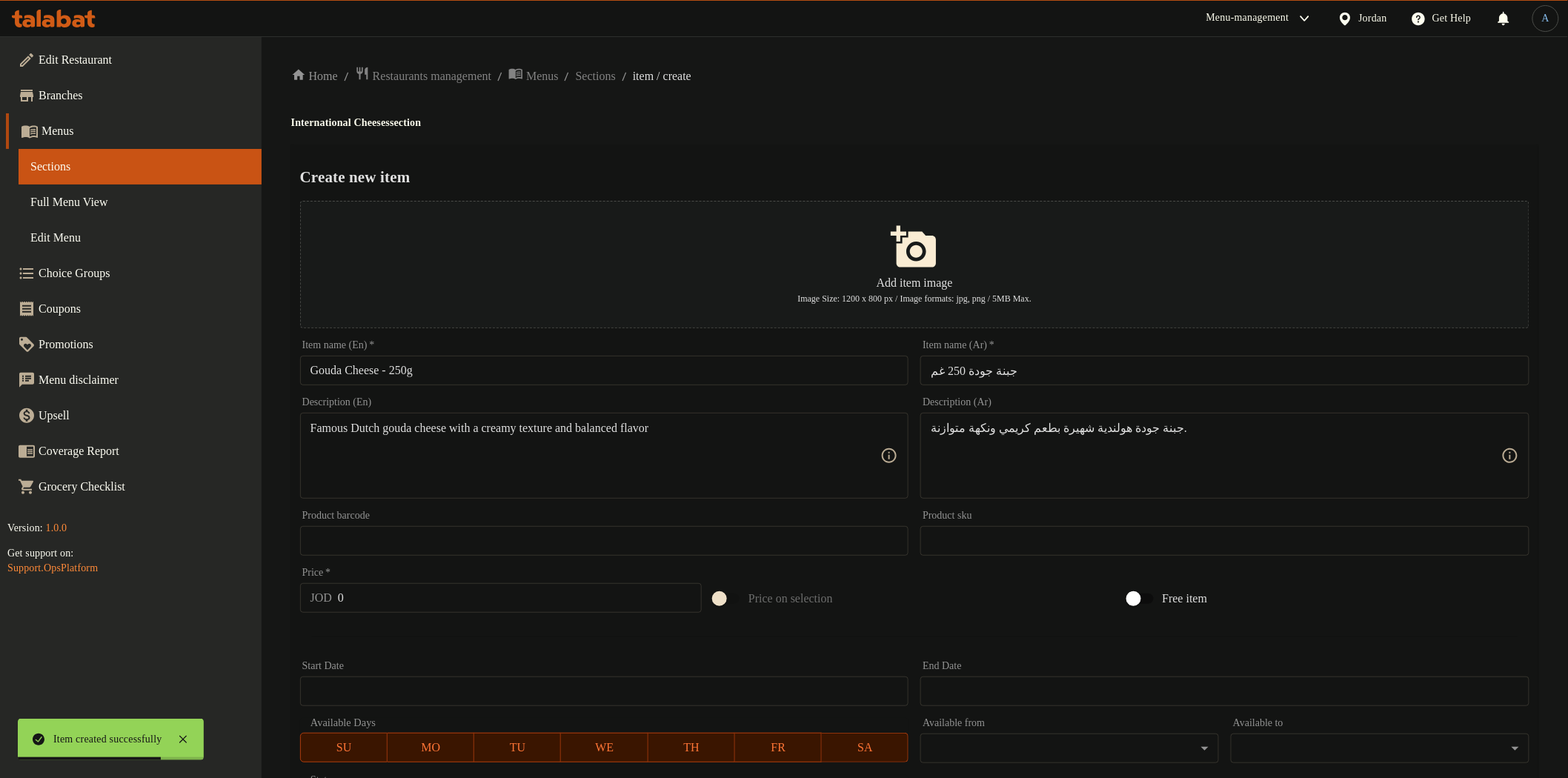
click at [992, 69] on ol "Home / Restaurants management / Menus / Sections / item / create" at bounding box center [914, 76] width 1247 height 20
click at [394, 602] on input "0" at bounding box center [519, 597] width 364 height 30
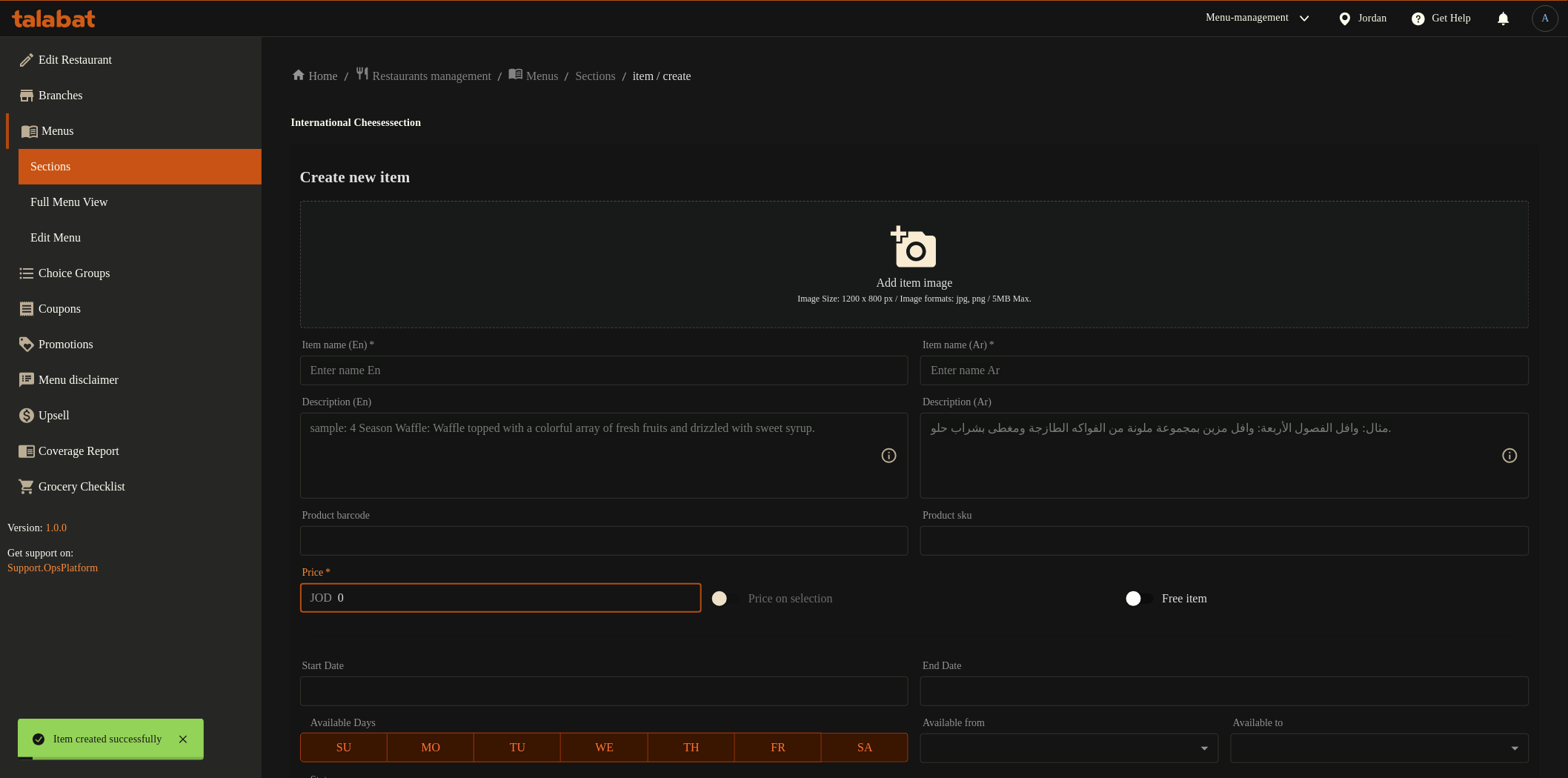
click at [560, 378] on input "text" at bounding box center [605, 370] width 609 height 30
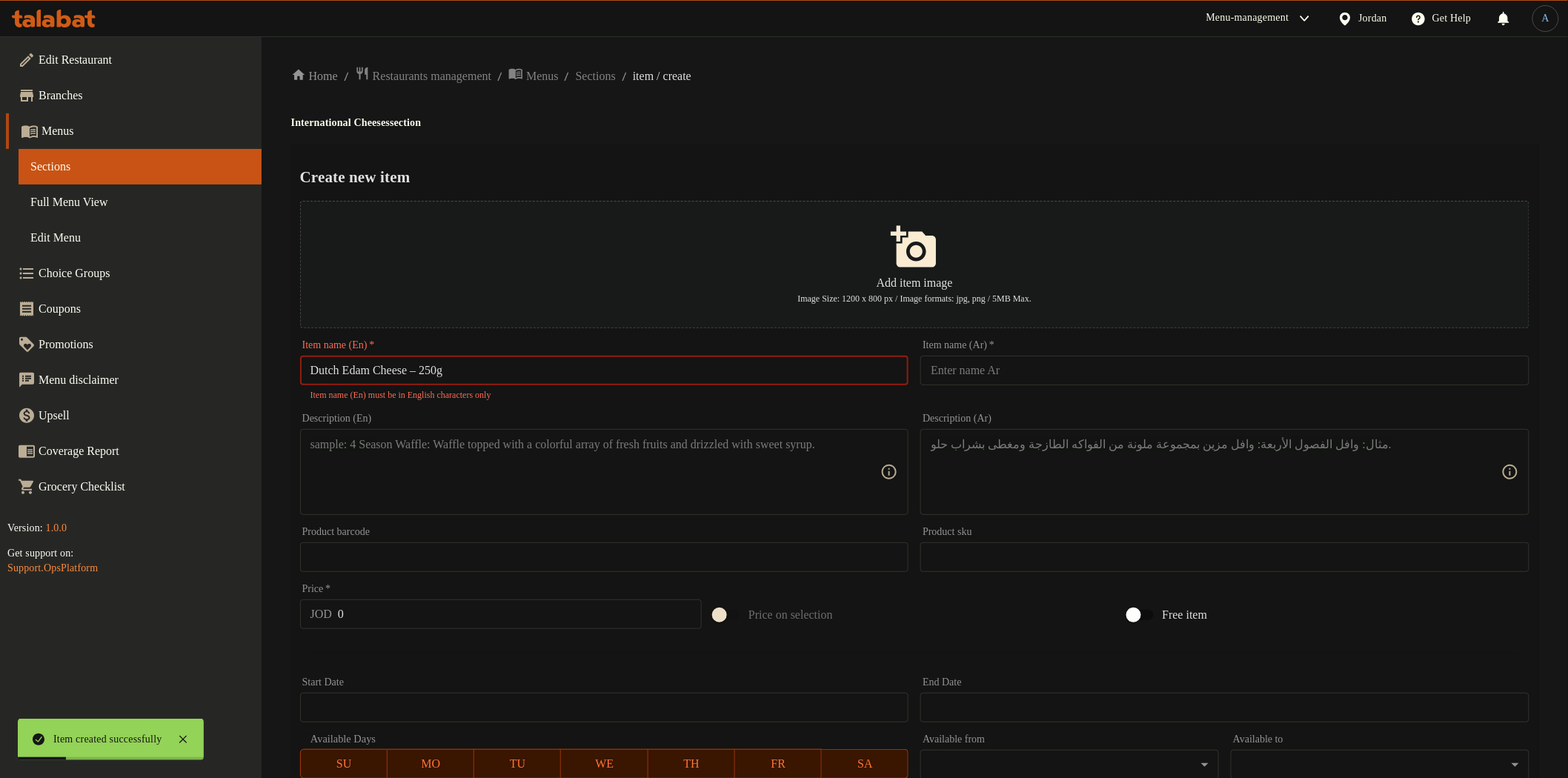
click at [427, 372] on input "Dutch Edam Cheese – 250g" at bounding box center [605, 370] width 609 height 30
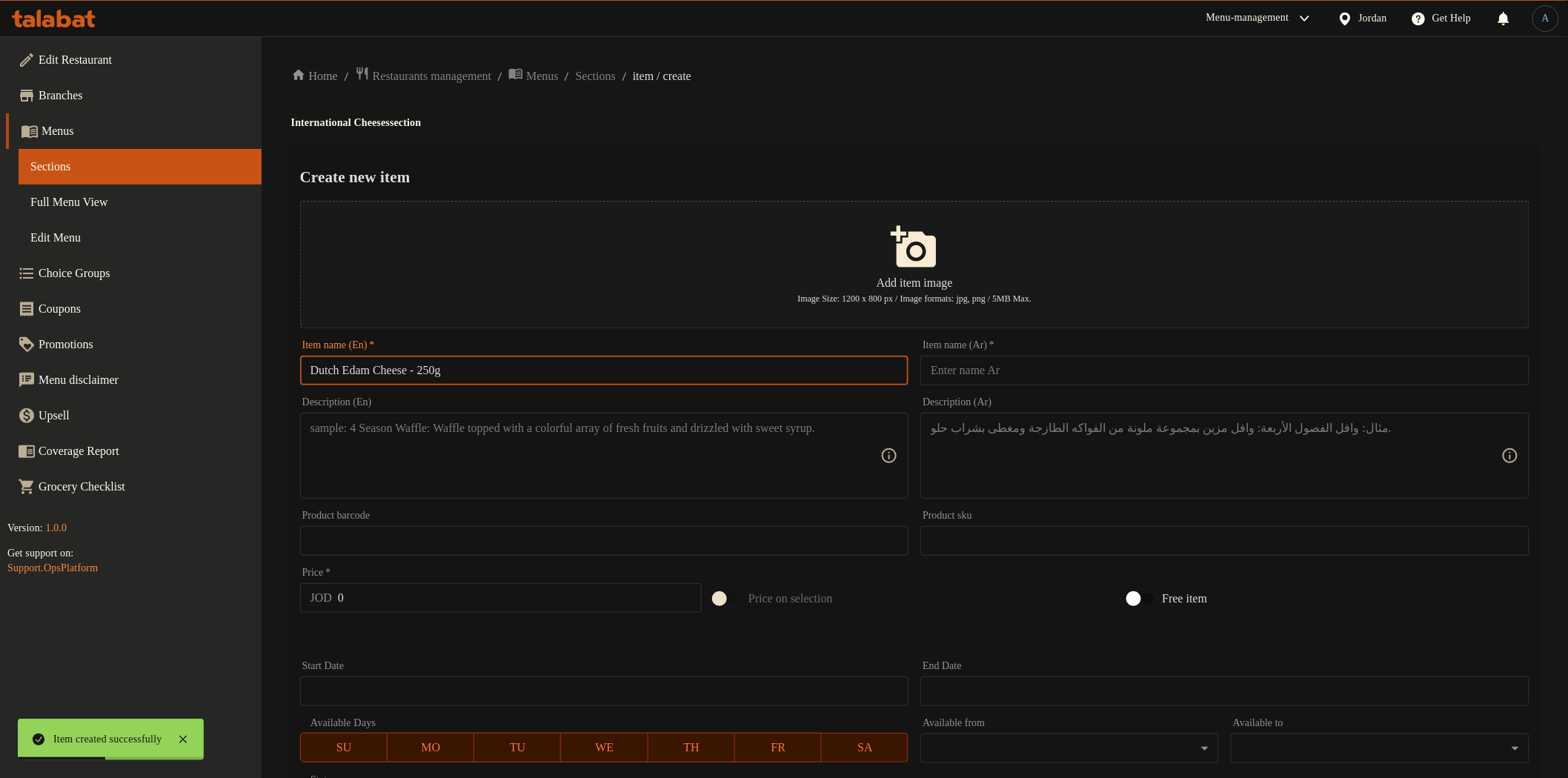
click at [1045, 374] on input "text" at bounding box center [1225, 370] width 609 height 30
click at [1041, 106] on div "Home / Restaurants management / Menus / Sections / item / create International …" at bounding box center [914, 538] width 1247 height 944
click at [460, 460] on textarea at bounding box center [595, 455] width 570 height 70
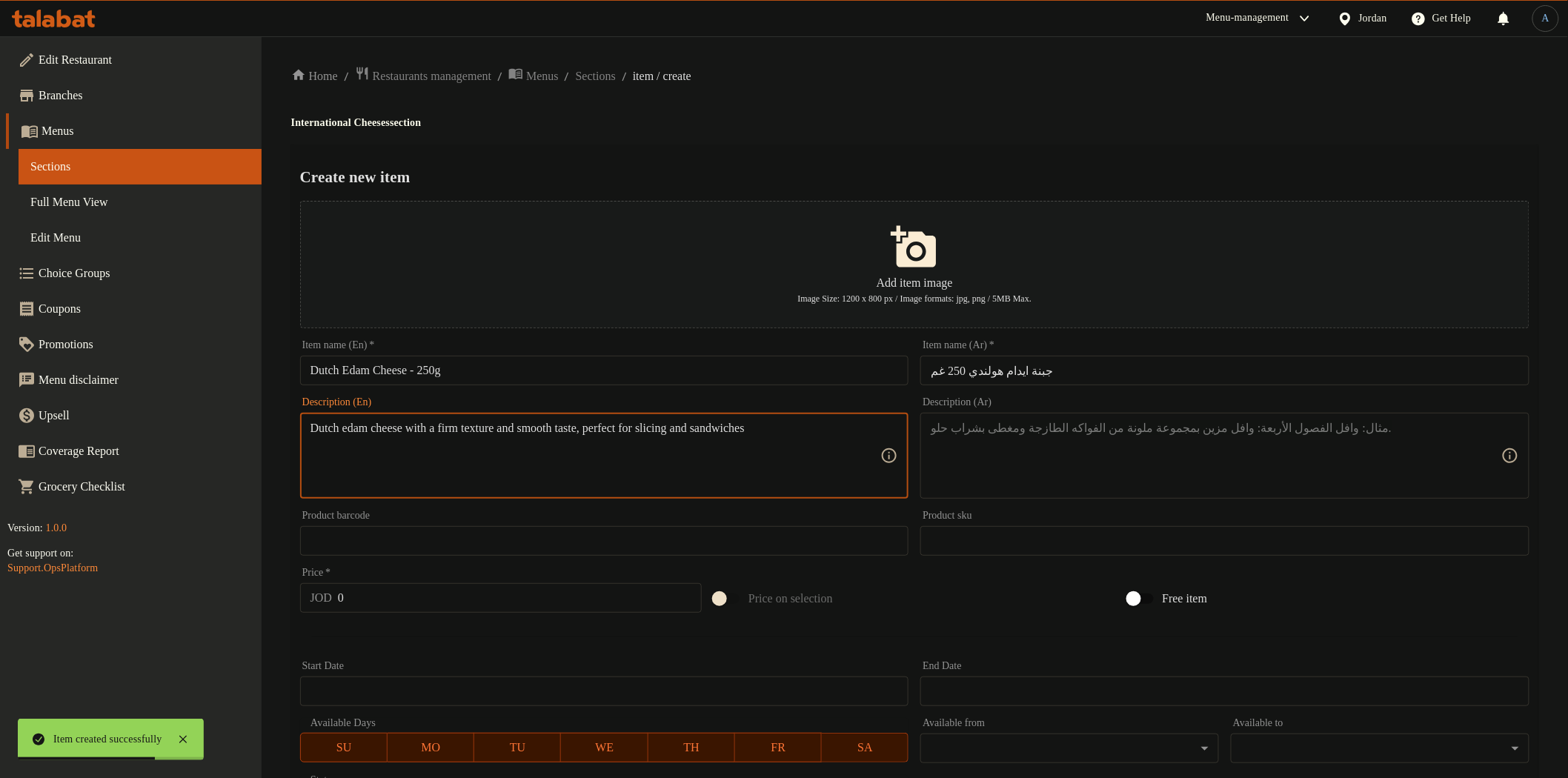
click at [1093, 454] on textarea at bounding box center [1216, 455] width 570 height 70
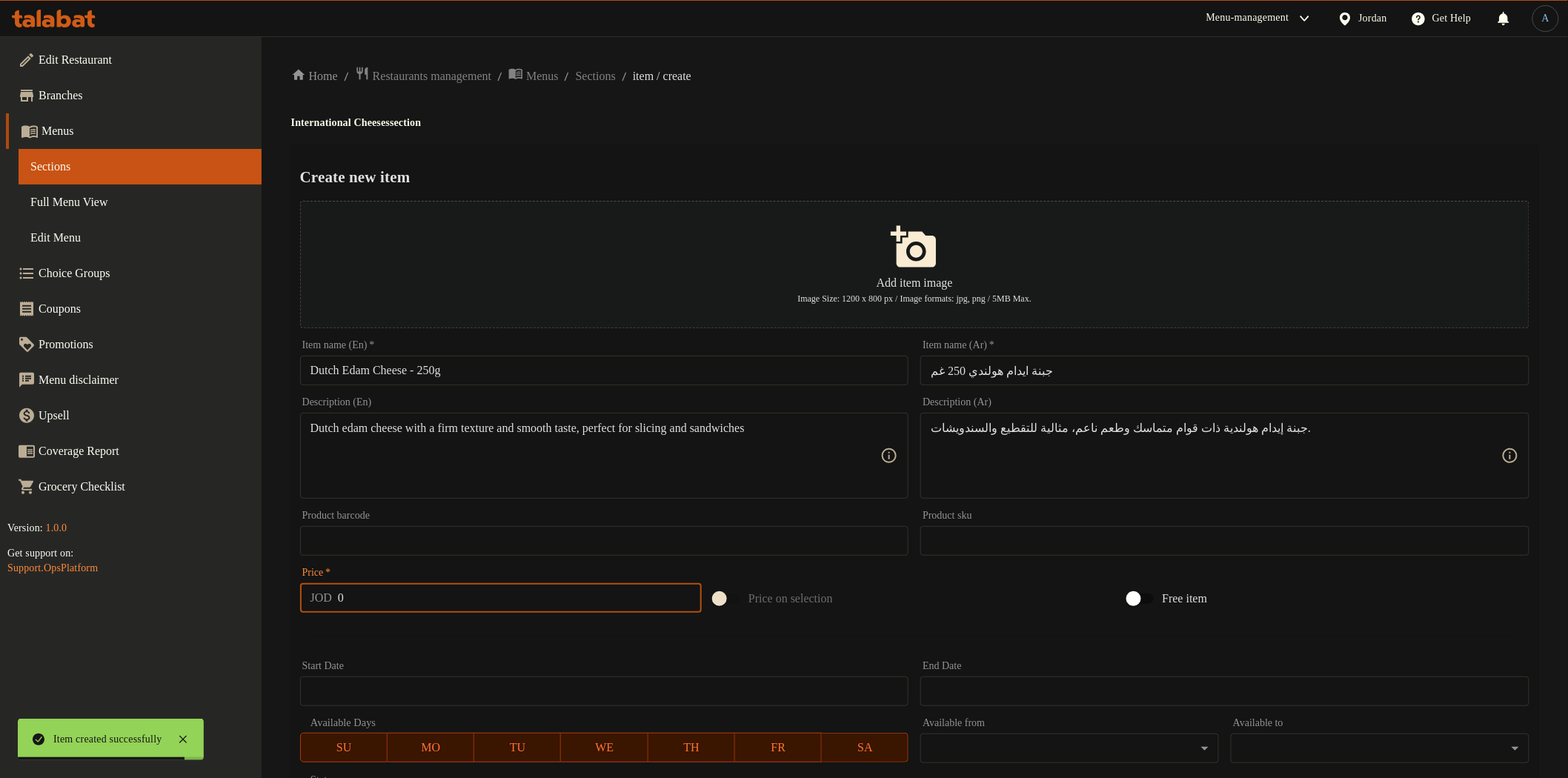
click at [449, 588] on input "0" at bounding box center [519, 597] width 364 height 30
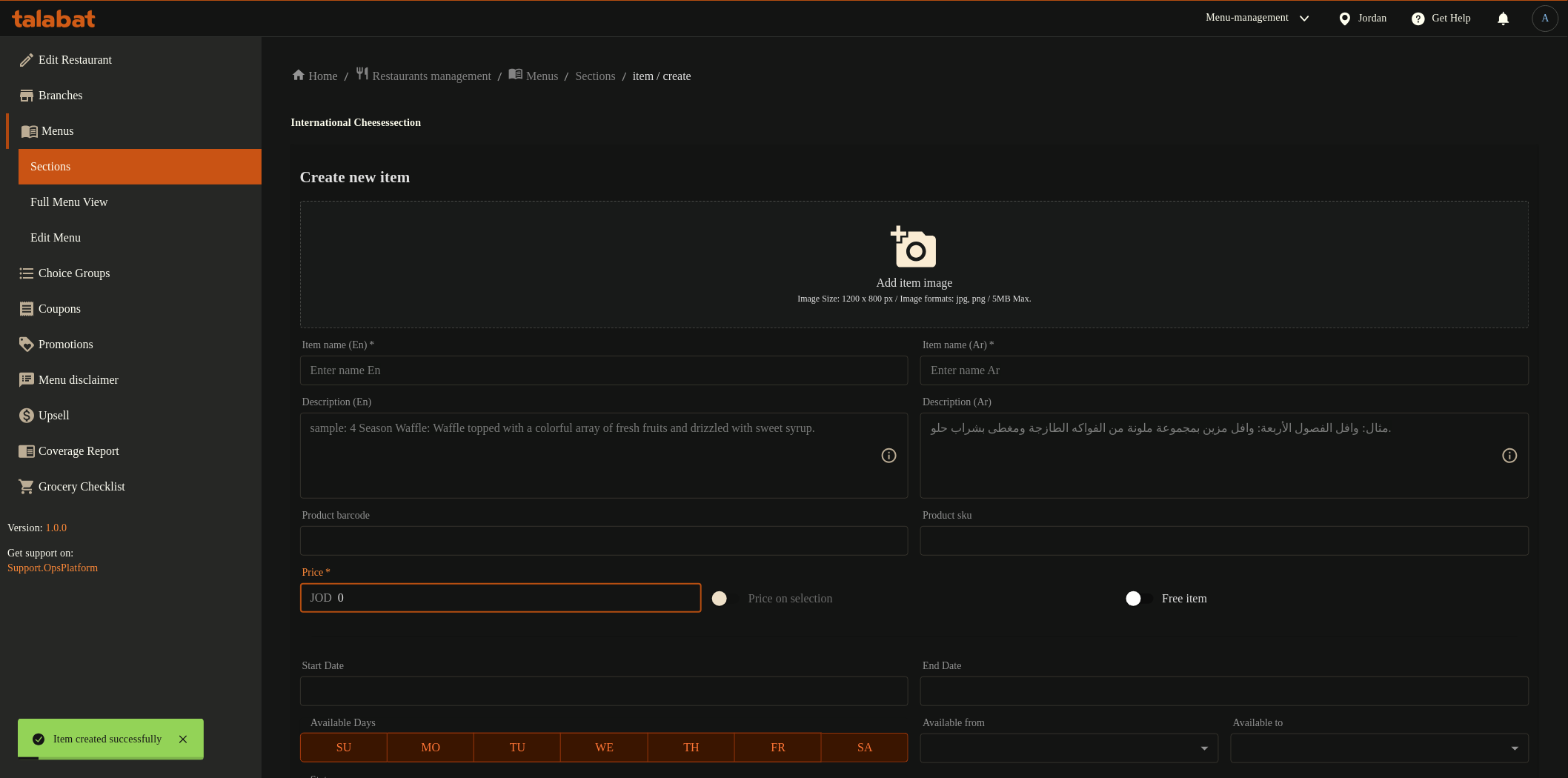
click at [613, 381] on input "text" at bounding box center [605, 370] width 609 height 30
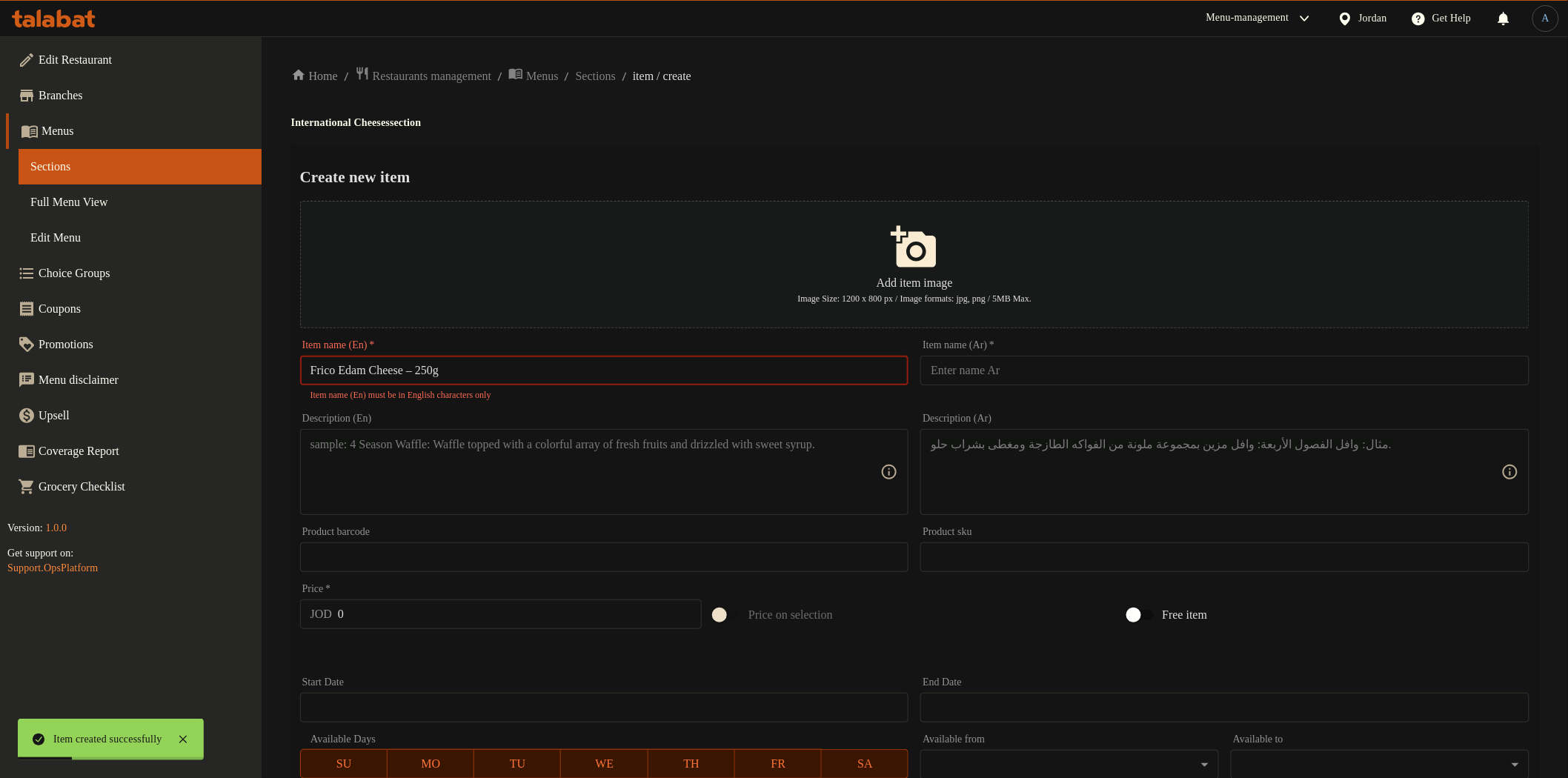
click at [423, 369] on input "Frico Edam Cheese – 250g" at bounding box center [605, 370] width 609 height 30
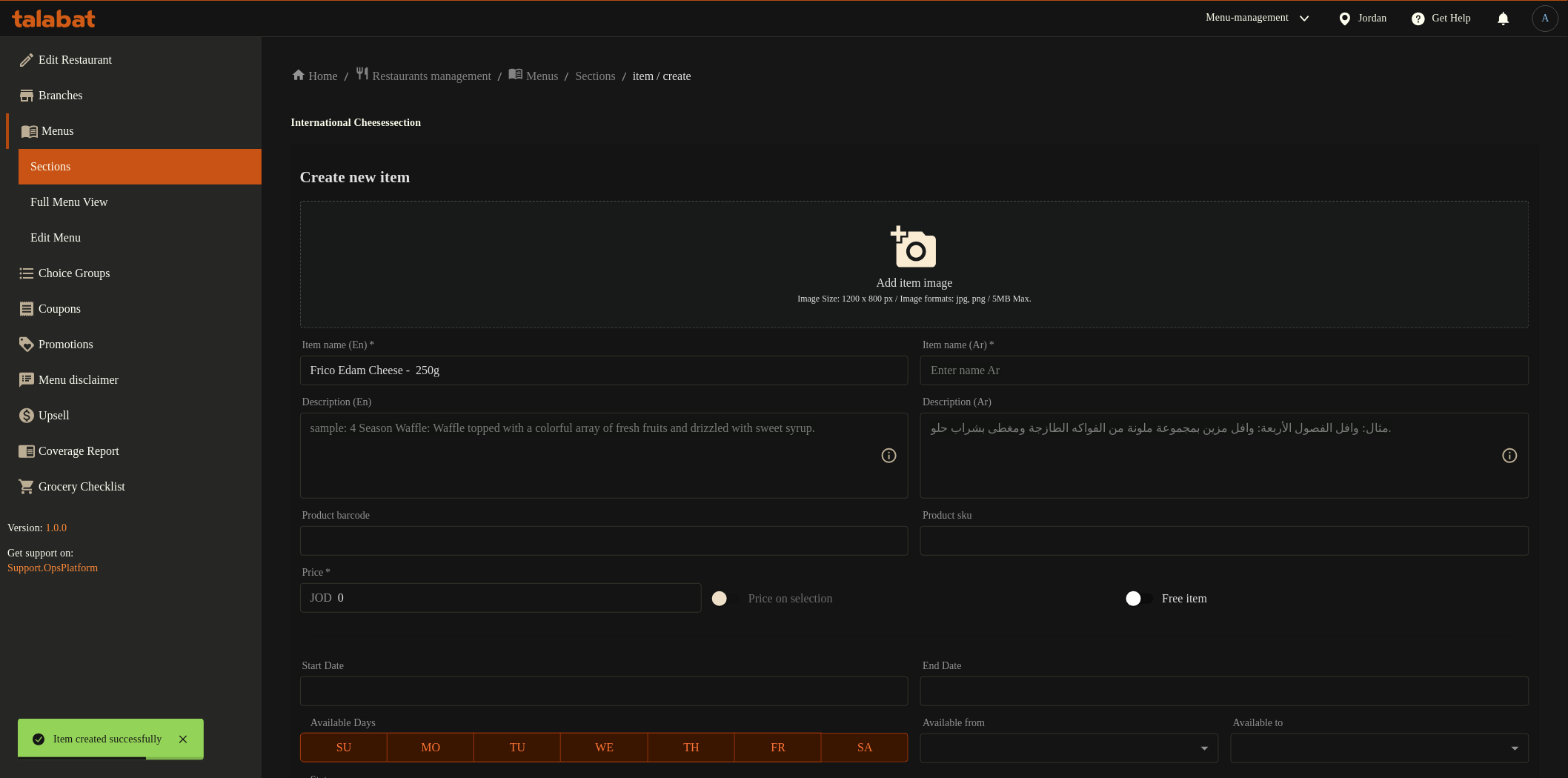
click at [430, 371] on input "Frico Edam Cheese - 250g" at bounding box center [605, 370] width 609 height 30
drag, startPoint x: 1143, startPoint y: 371, endPoint x: 1135, endPoint y: 372, distance: 8.1
click at [1140, 371] on input "text" at bounding box center [1225, 370] width 609 height 30
click at [1068, 138] on div "Home / Restaurants management / Menus / Sections / item / create International …" at bounding box center [914, 538] width 1247 height 944
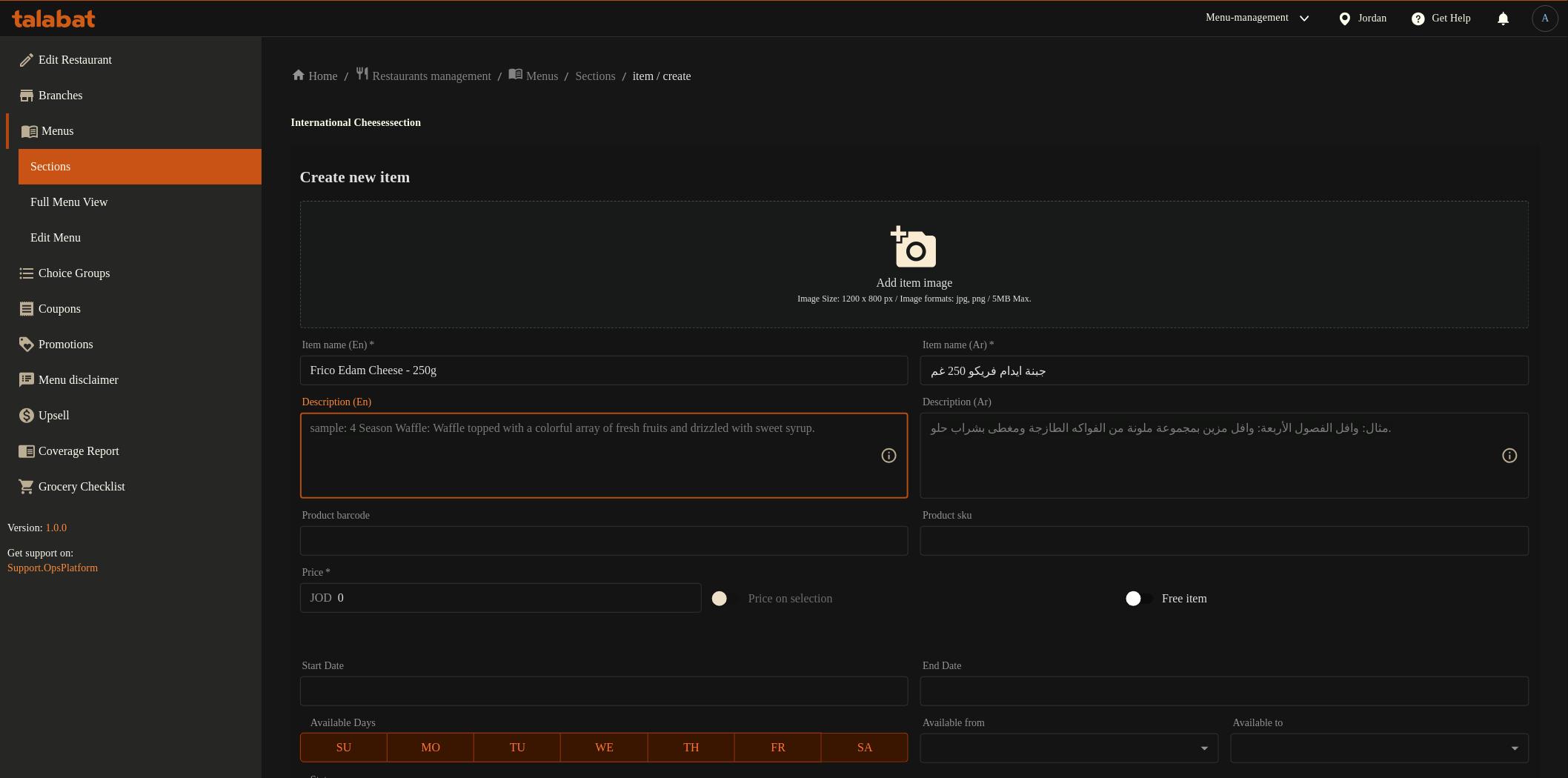
click at [667, 466] on textarea at bounding box center [595, 455] width 570 height 70
click at [1179, 425] on textarea at bounding box center [1216, 455] width 570 height 70
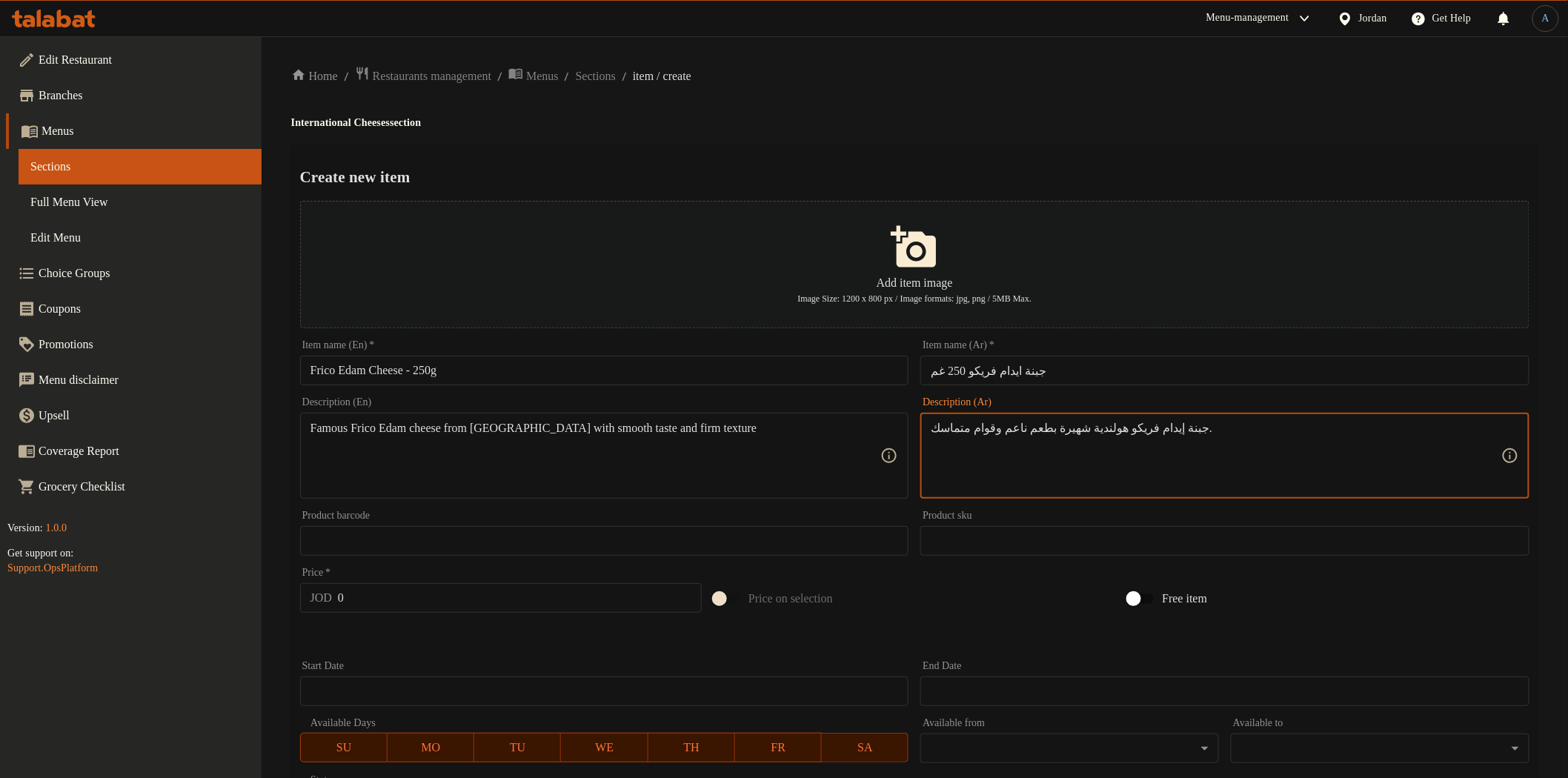
click at [1060, 57] on div "Home / Restaurants management / Menus / Sections / item / create International …" at bounding box center [914, 538] width 1307 height 1004
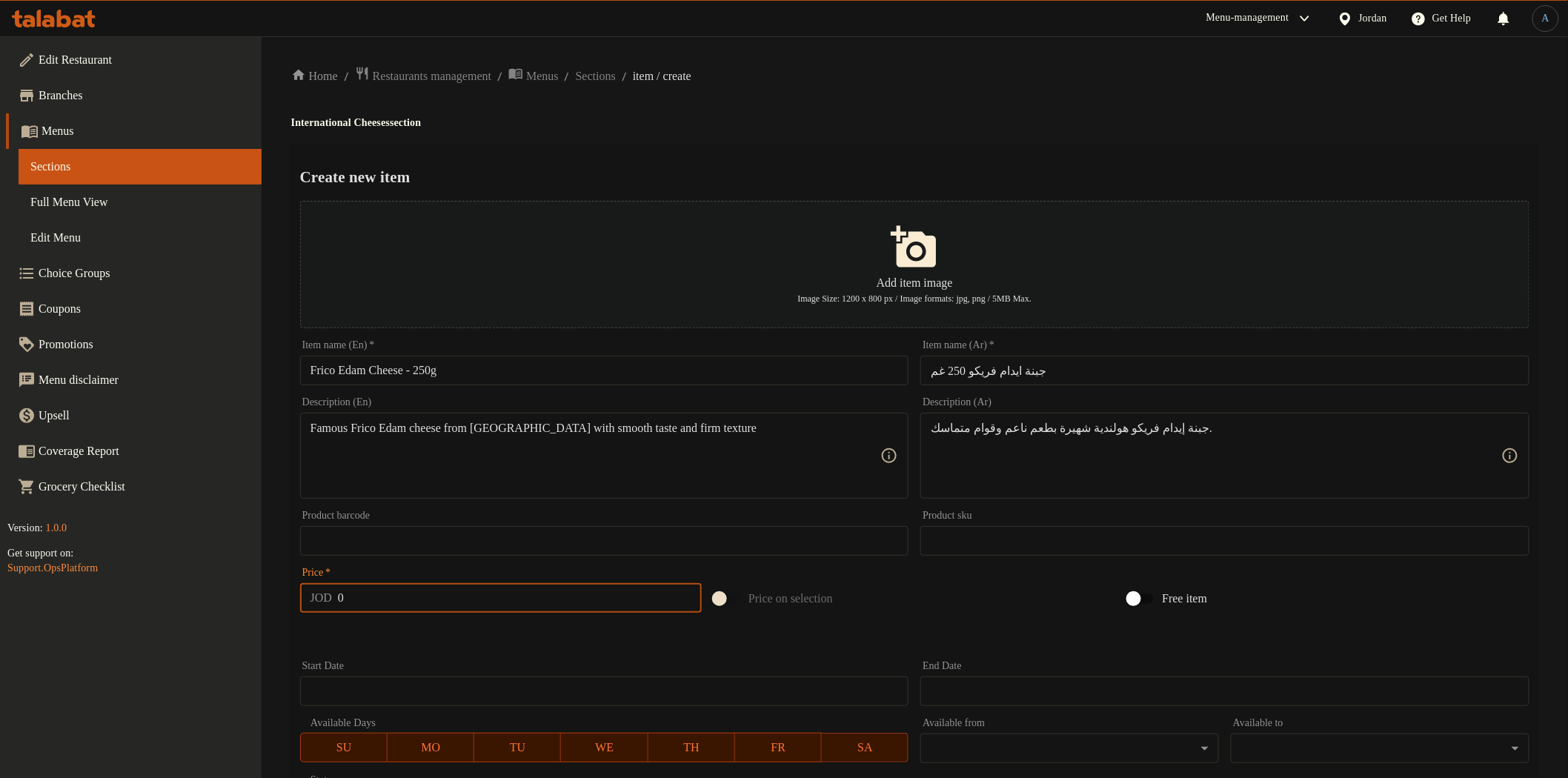
click at [485, 590] on input "0" at bounding box center [519, 597] width 364 height 30
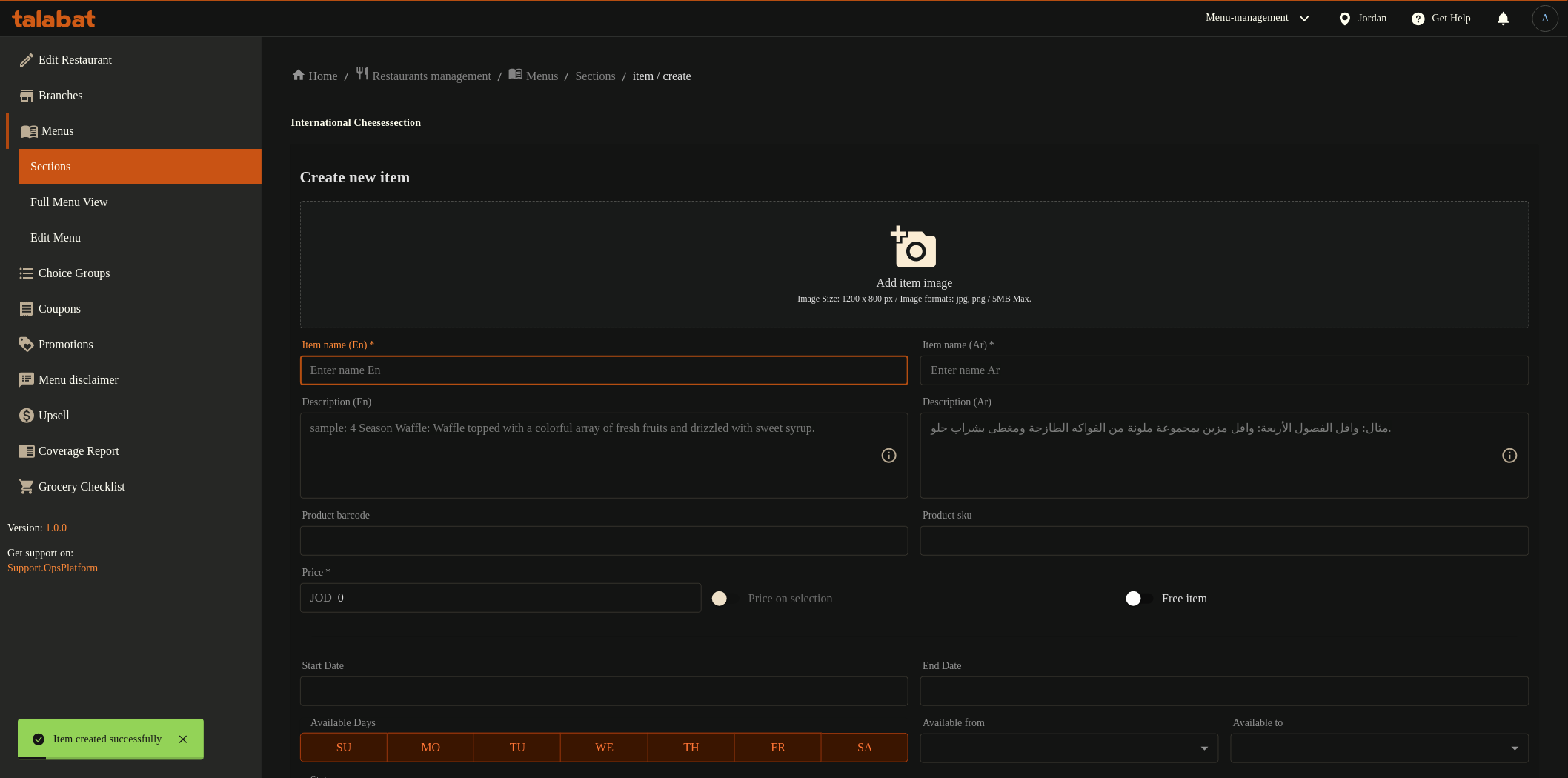
click at [537, 369] on input "text" at bounding box center [605, 370] width 609 height 30
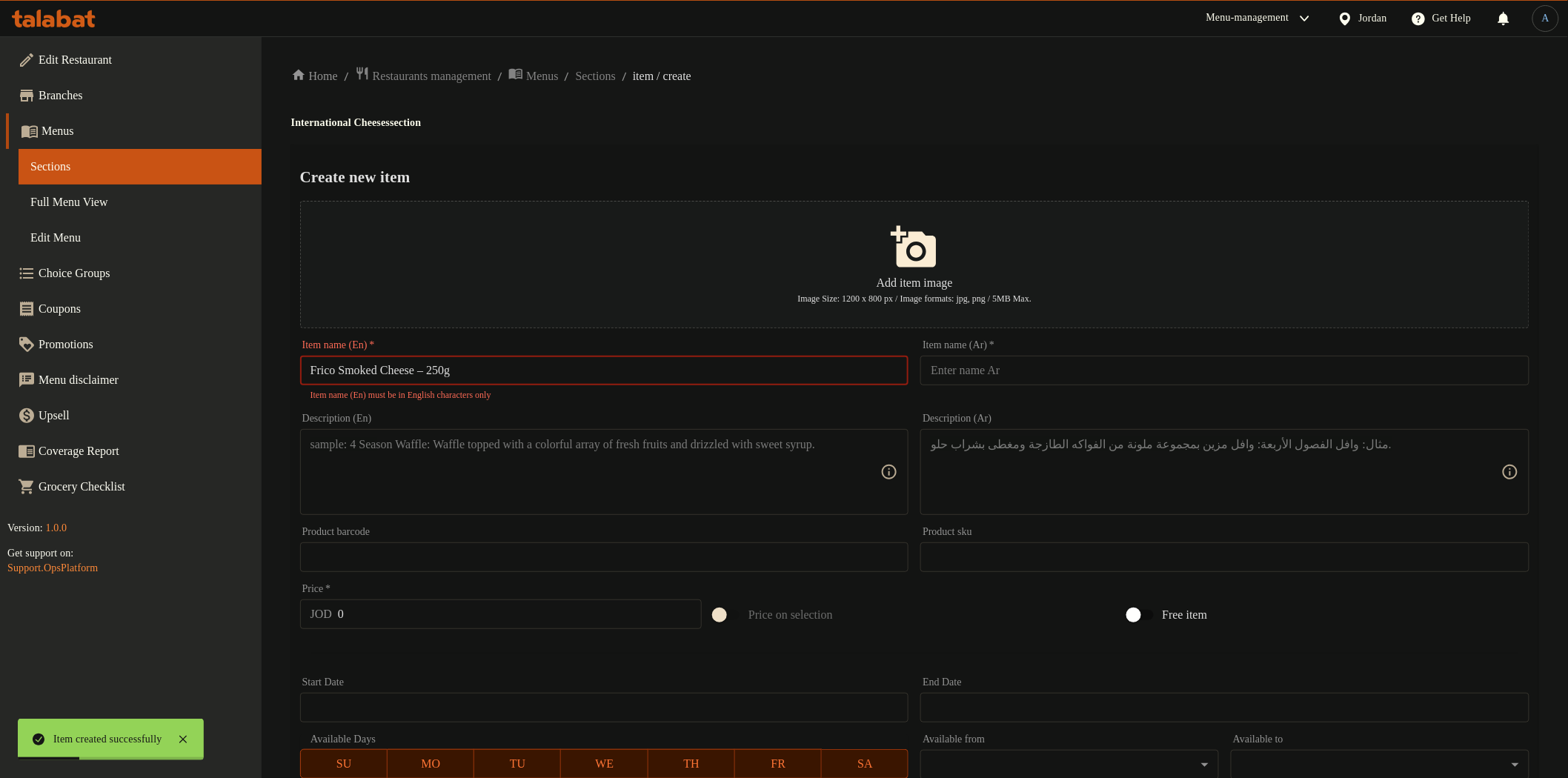
click at [438, 369] on input "Frico Smoked Cheese – 250g" at bounding box center [605, 370] width 609 height 30
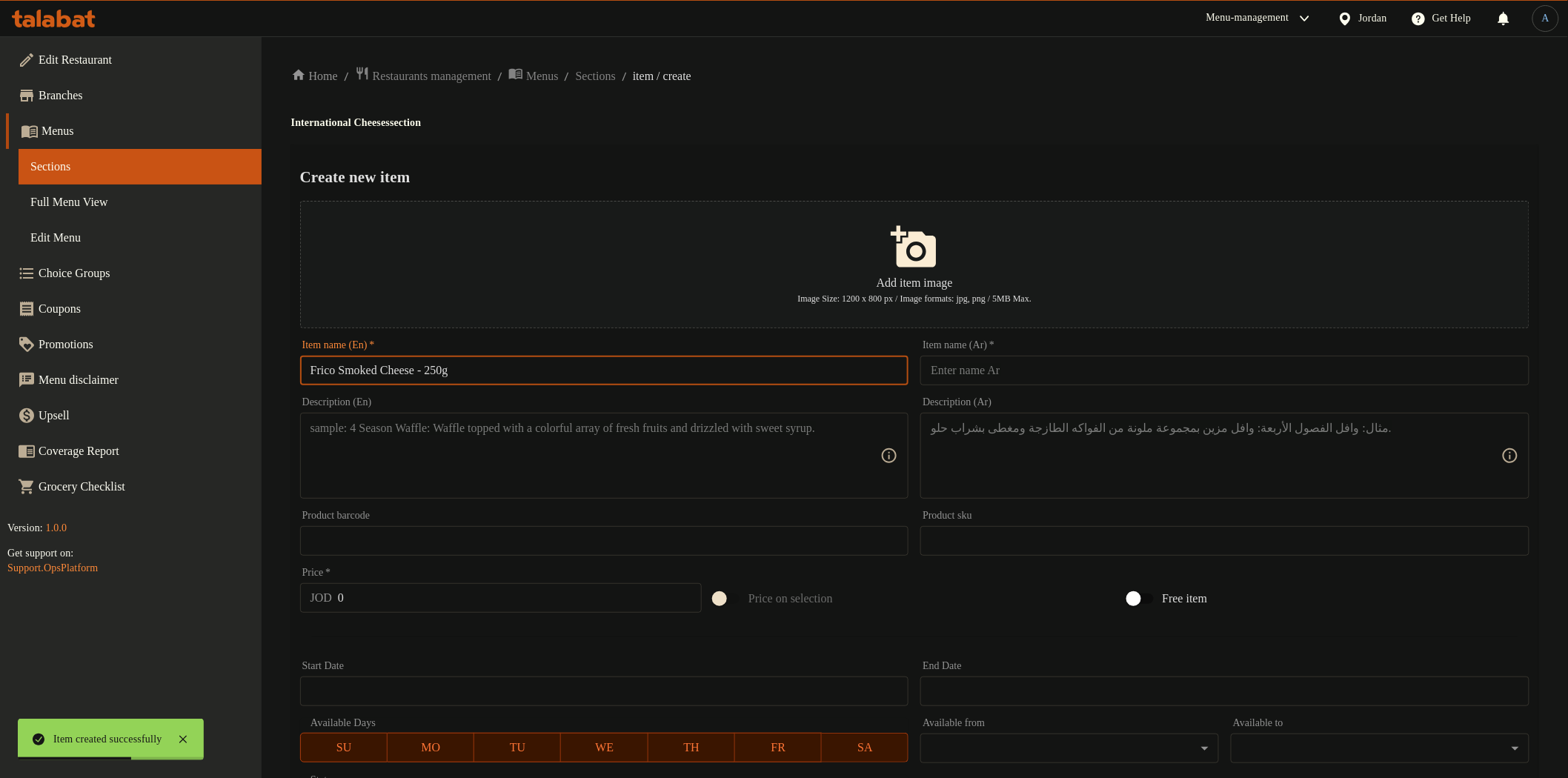
click at [1057, 378] on input "text" at bounding box center [1225, 370] width 609 height 30
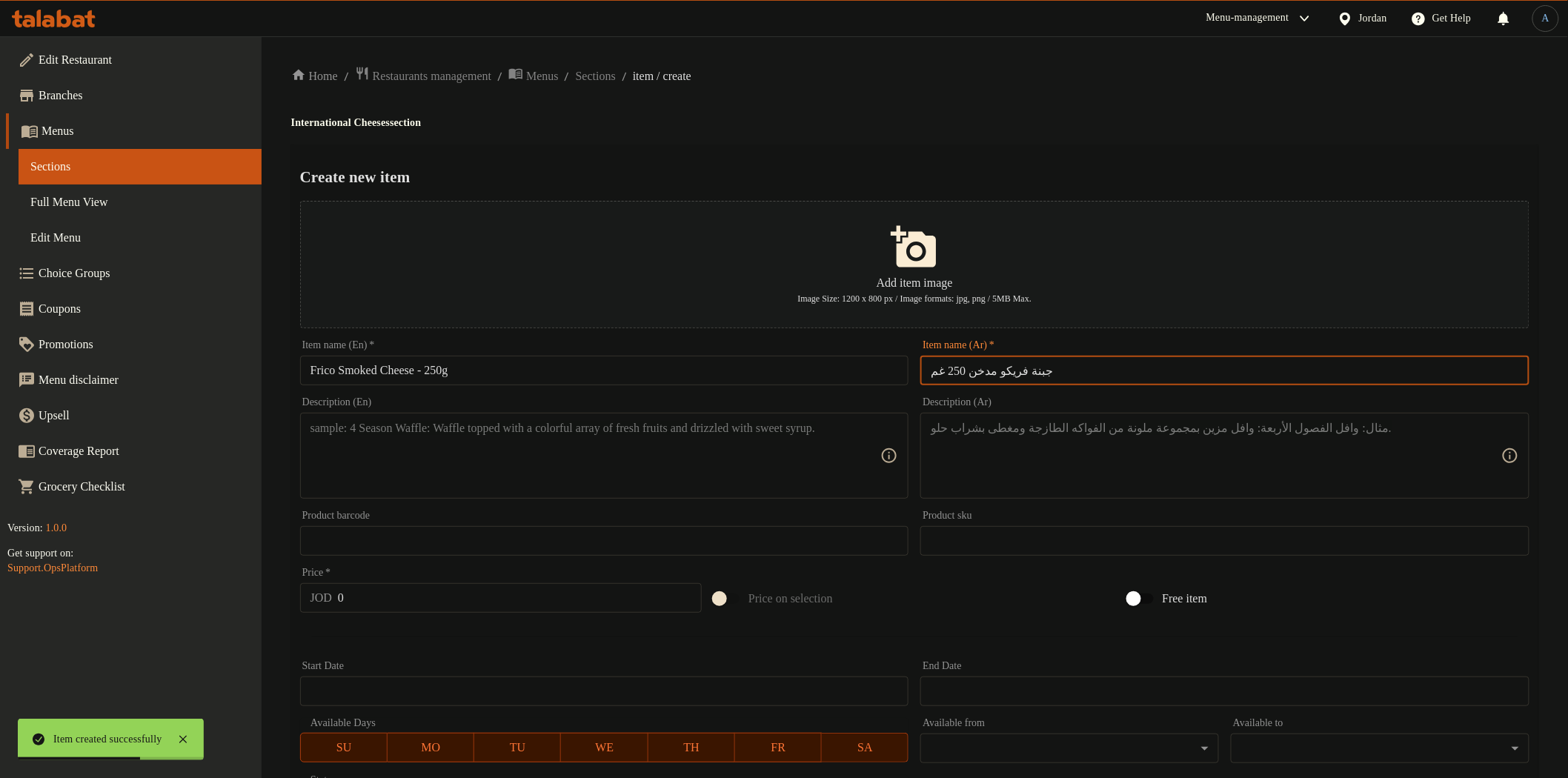
click at [1015, 151] on div "Create new item Add item image Image Size: 1200 x 800 px / Image formats: jpg, …" at bounding box center [914, 571] width 1247 height 855
click at [678, 456] on textarea at bounding box center [595, 455] width 570 height 70
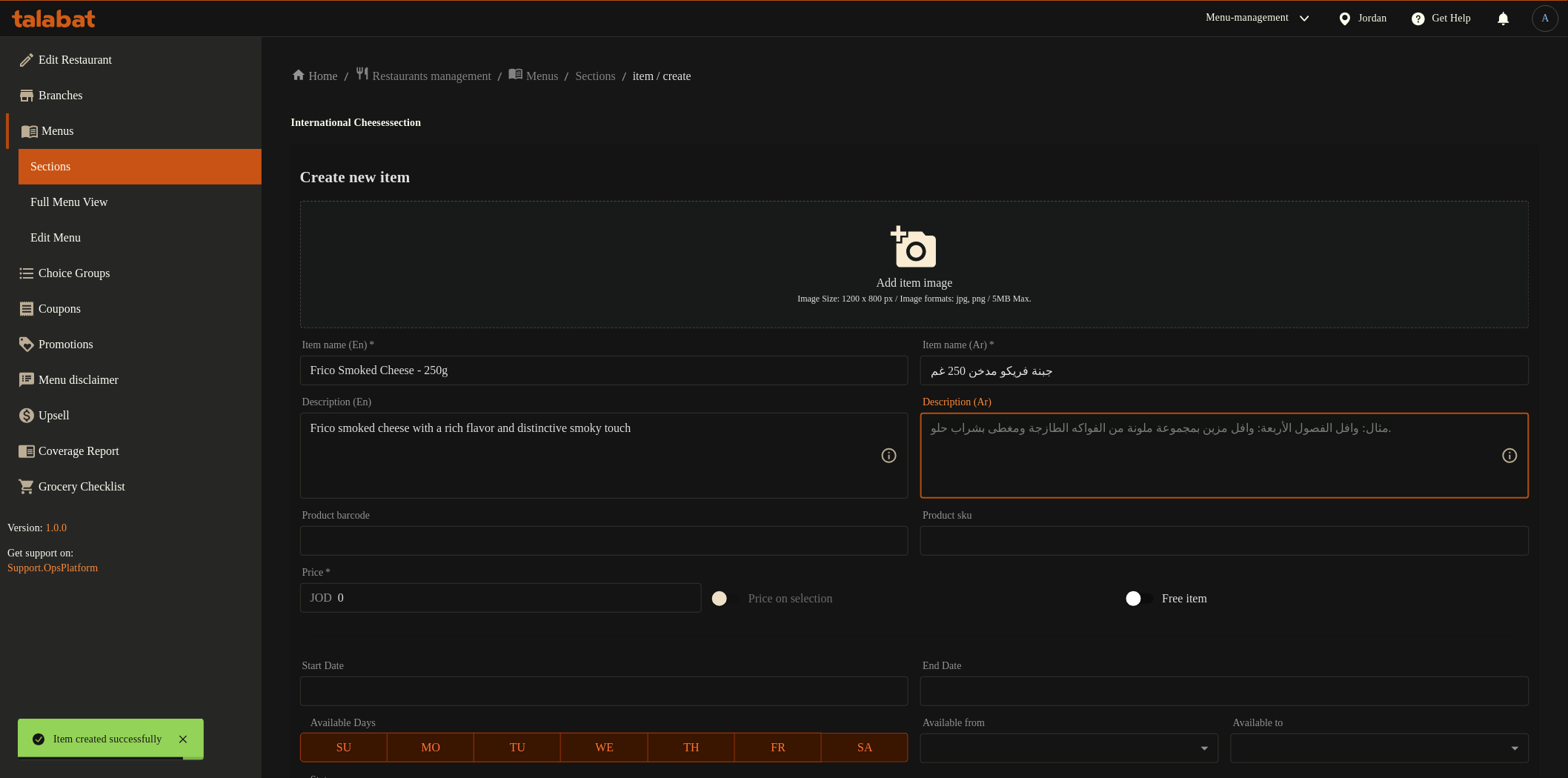
click at [1168, 456] on textarea at bounding box center [1216, 455] width 570 height 70
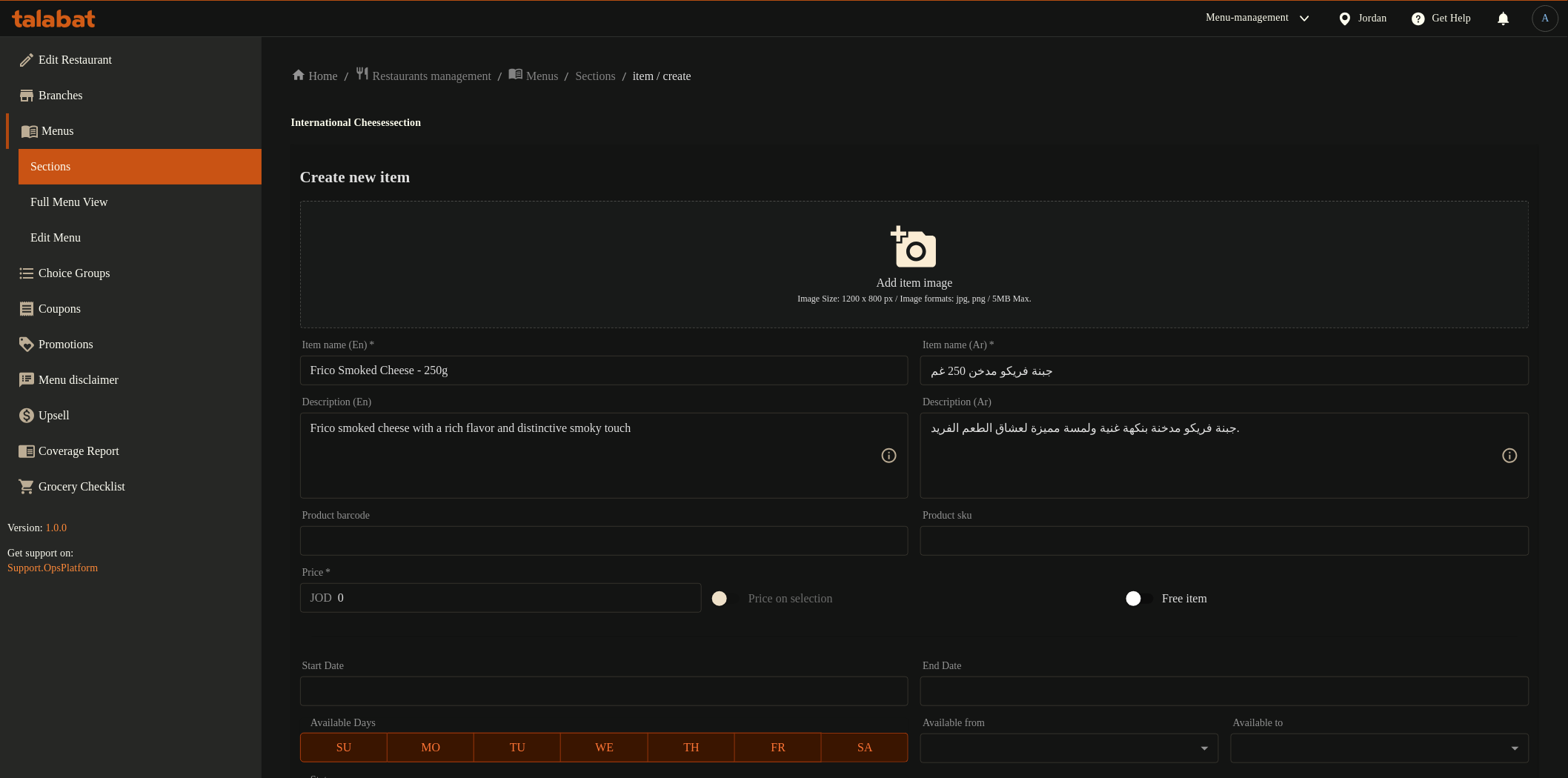
click at [477, 620] on div at bounding box center [914, 637] width 1242 height 36
click at [487, 599] on input "0" at bounding box center [519, 597] width 364 height 30
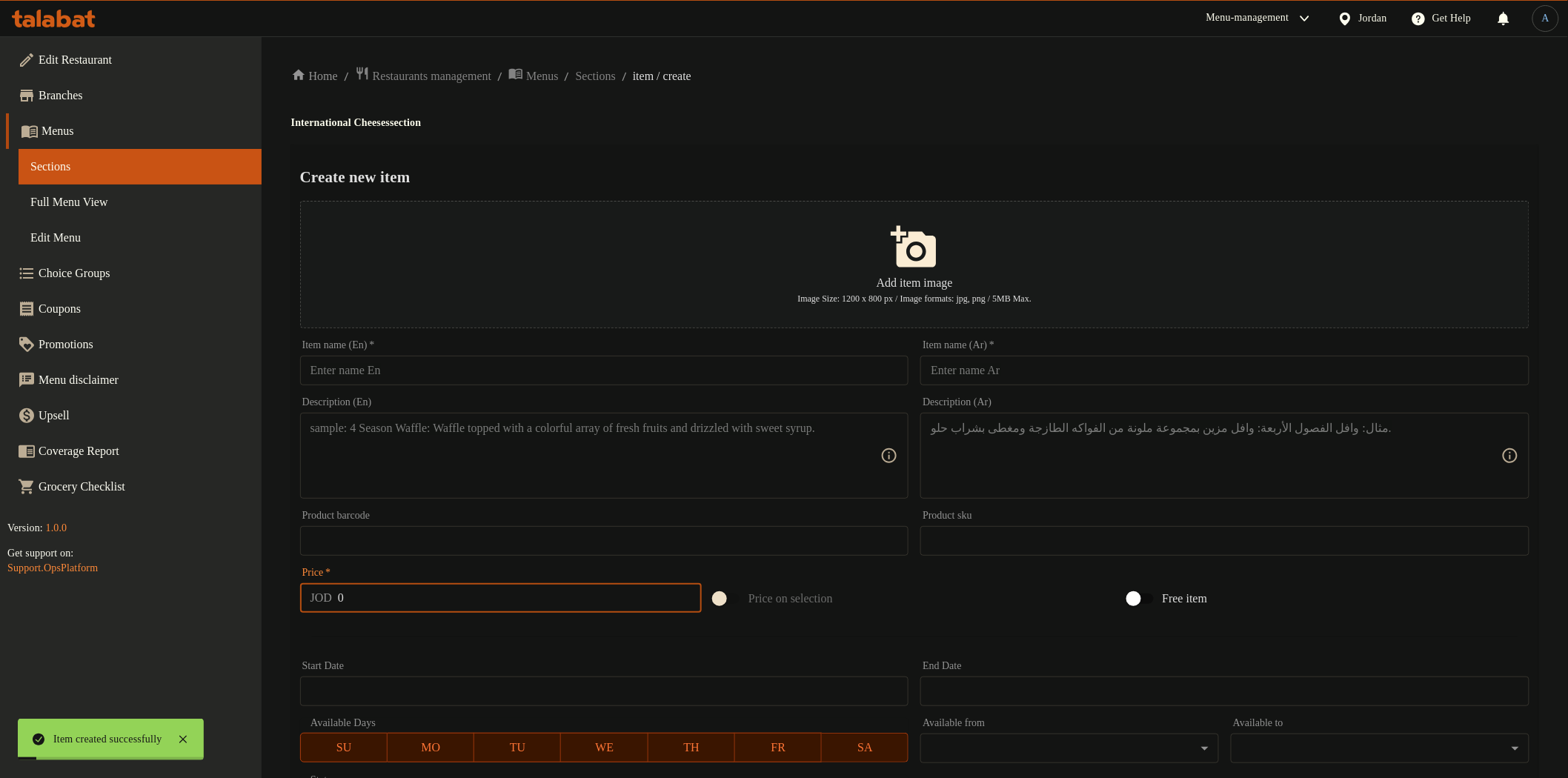
click at [474, 352] on div "Item name (En)   * Item name (En) *" at bounding box center [605, 362] width 609 height 45
click at [475, 369] on input "text" at bounding box center [605, 370] width 609 height 30
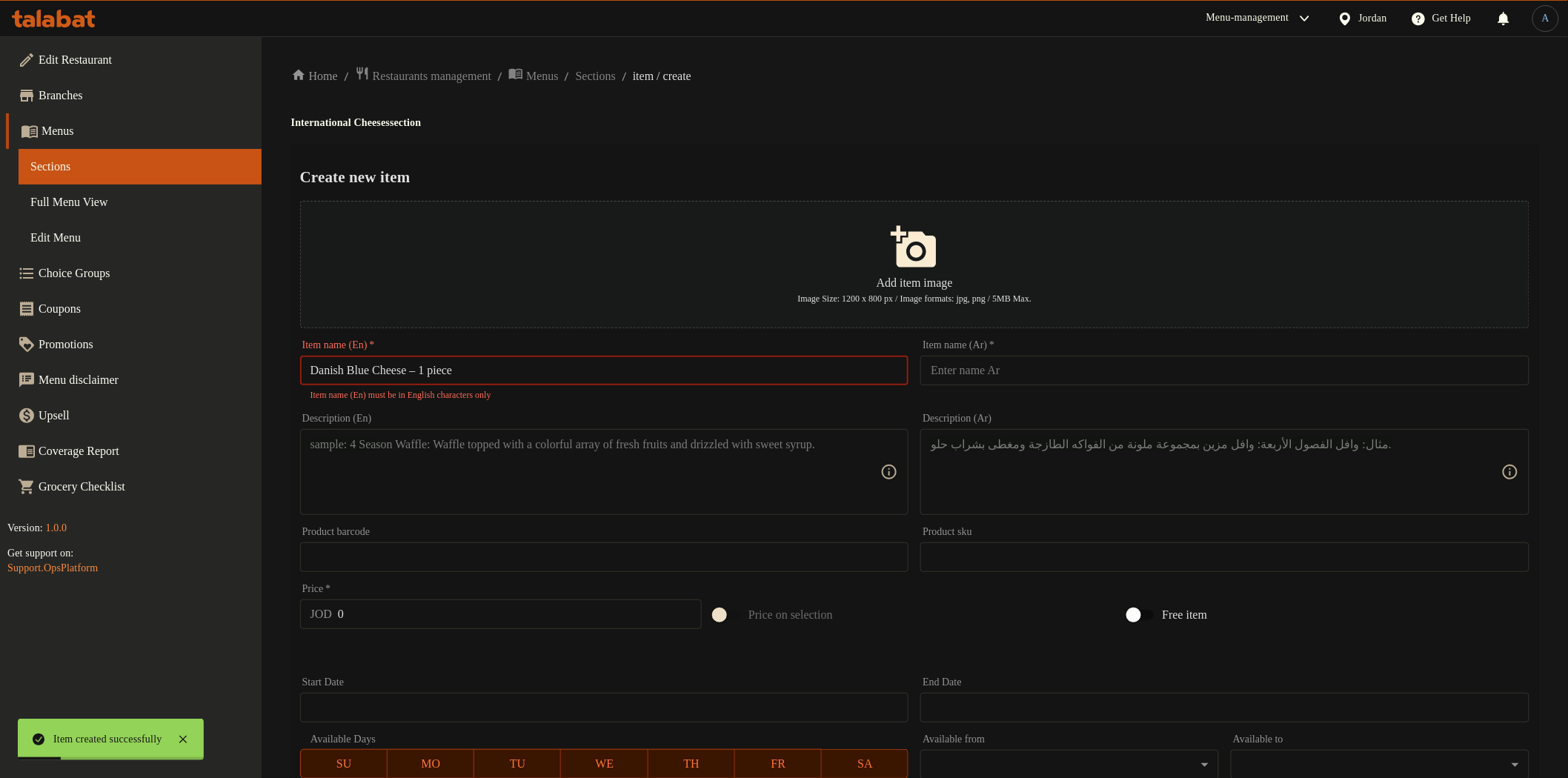
click at [426, 375] on input "Danish Blue Cheese – 1 piece" at bounding box center [605, 370] width 609 height 30
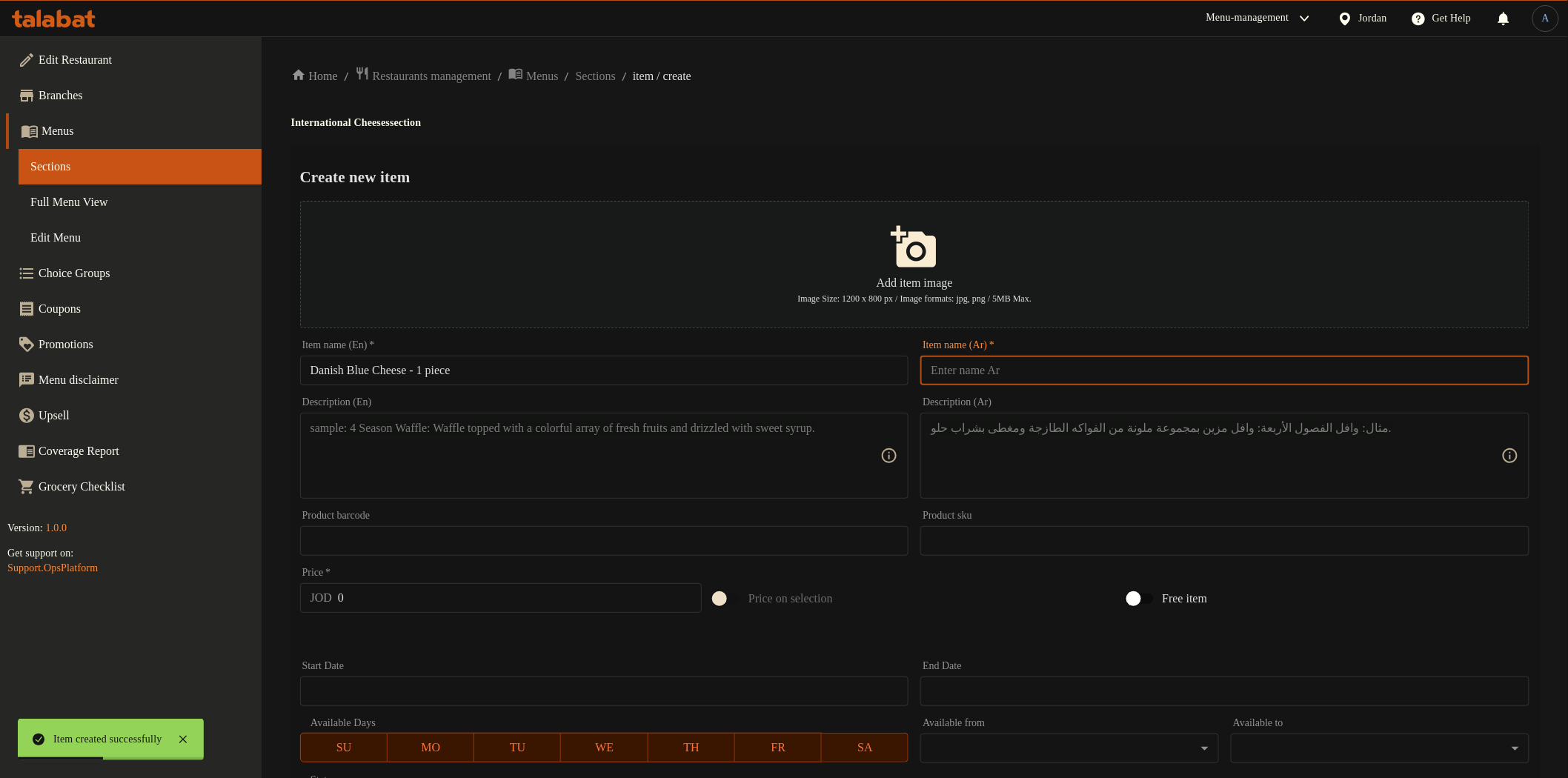
click at [985, 367] on input "text" at bounding box center [1225, 370] width 609 height 30
click at [997, 180] on h2 "Create new item" at bounding box center [915, 177] width 1229 height 22
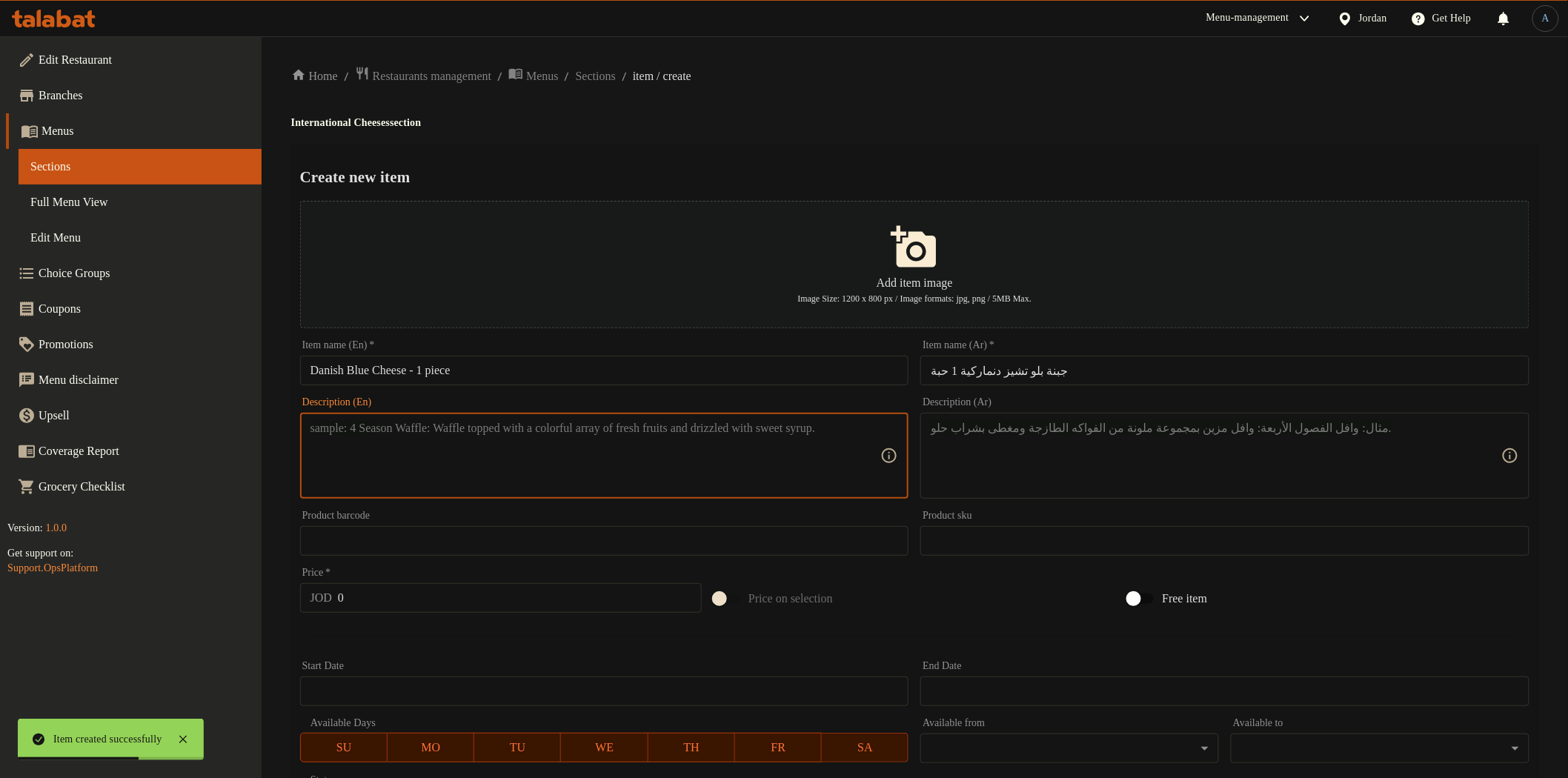
click at [538, 433] on textarea at bounding box center [595, 455] width 570 height 70
click at [1180, 441] on textarea at bounding box center [1216, 455] width 570 height 70
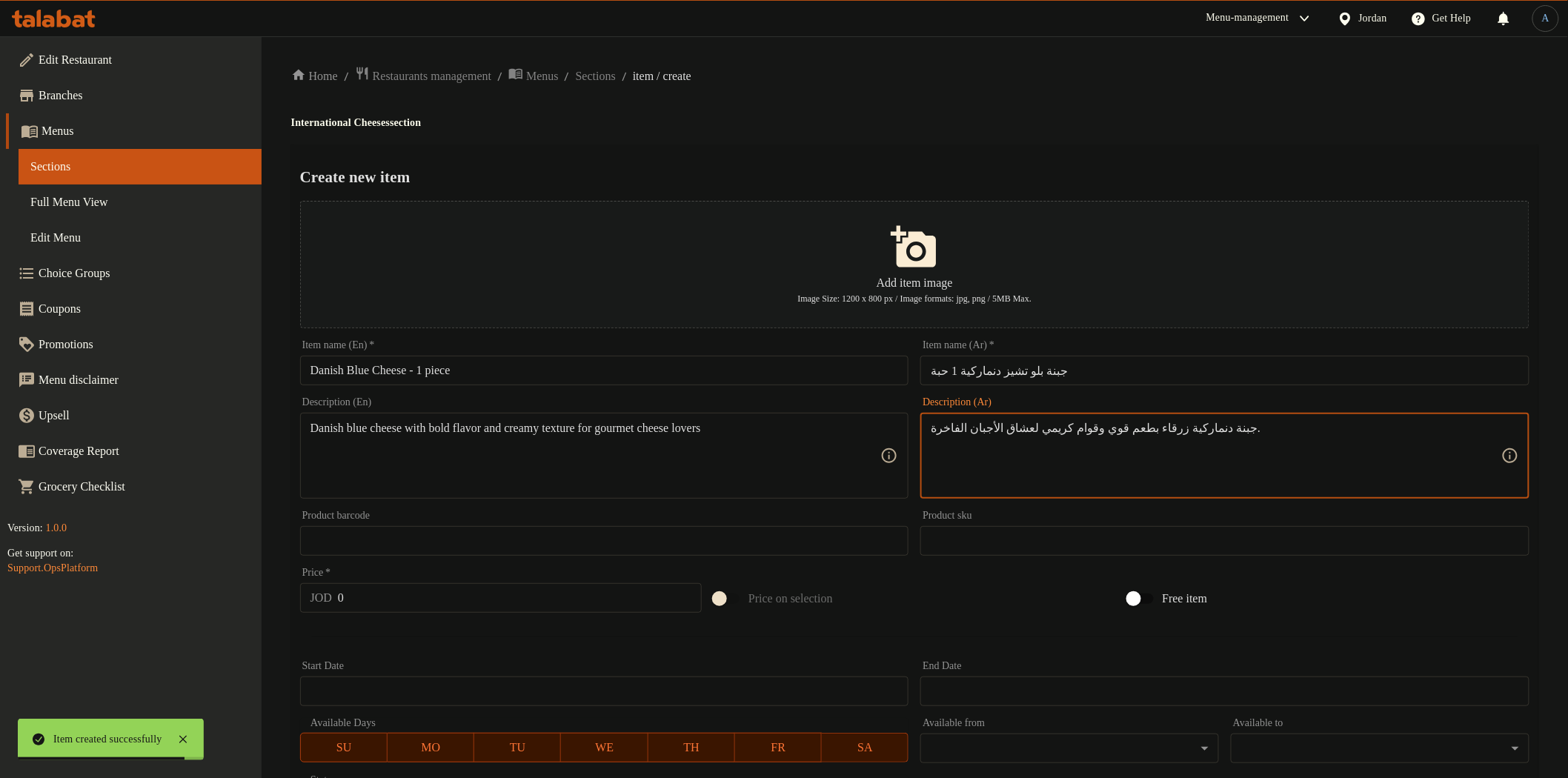
click at [453, 604] on input "0" at bounding box center [519, 597] width 364 height 30
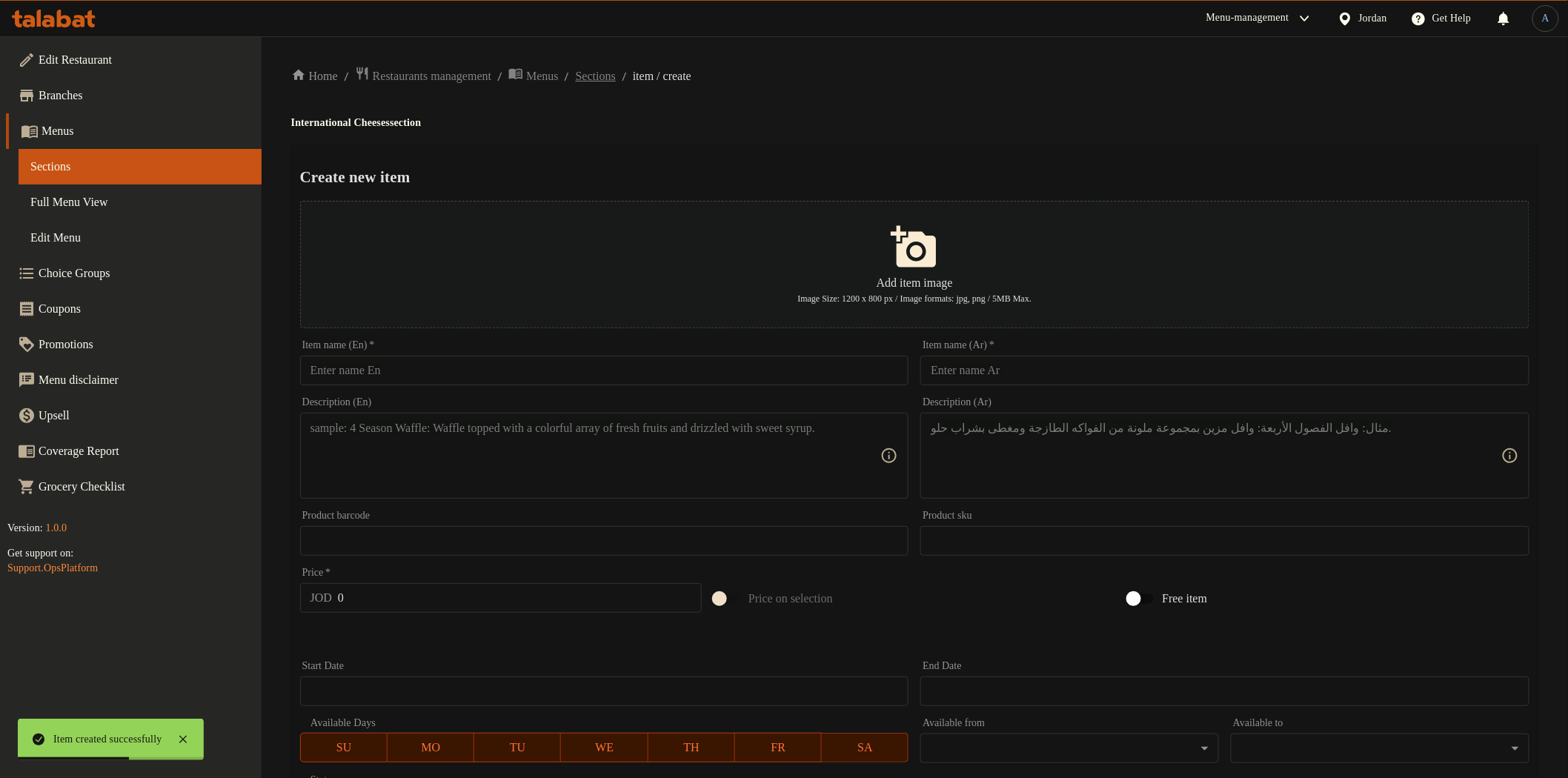
click at [615, 82] on span "Sections" at bounding box center [596, 76] width 40 height 18
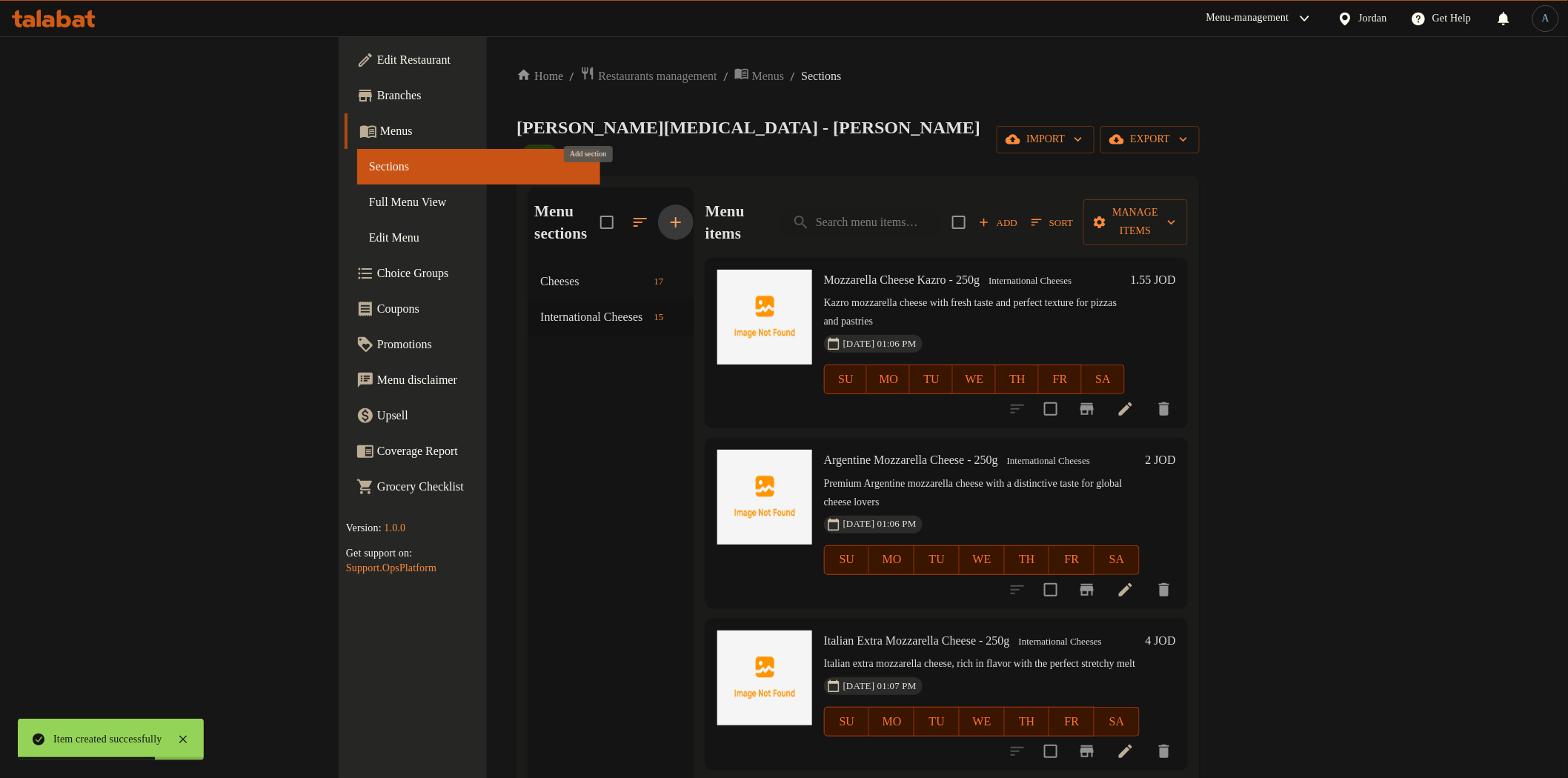
click at [670, 217] on icon "button" at bounding box center [675, 222] width 11 height 11
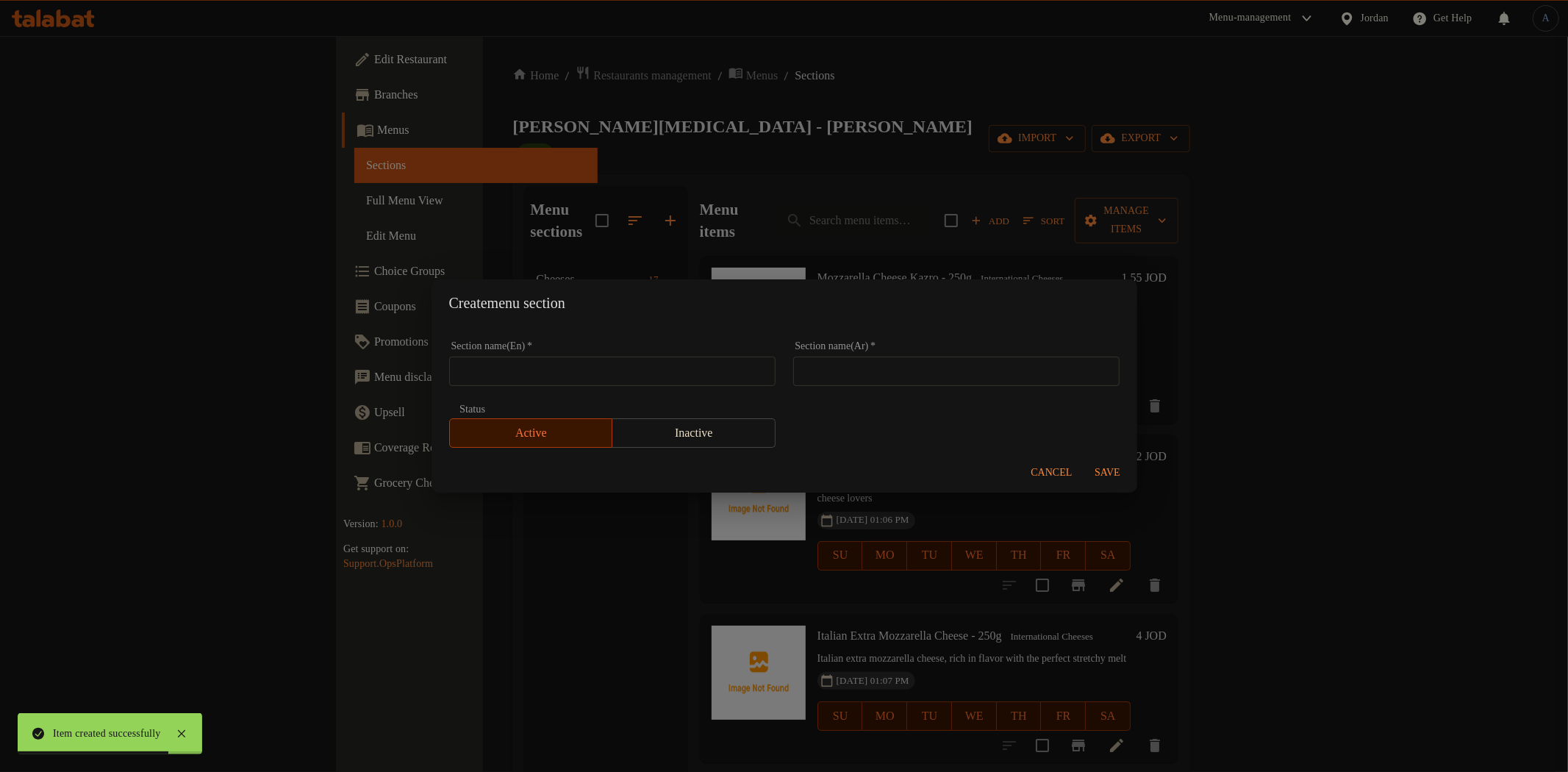
click at [595, 370] on input "text" at bounding box center [613, 371] width 327 height 30
click at [922, 373] on input "text" at bounding box center [956, 371] width 327 height 30
click at [1105, 473] on span "Save" at bounding box center [1108, 473] width 35 height 18
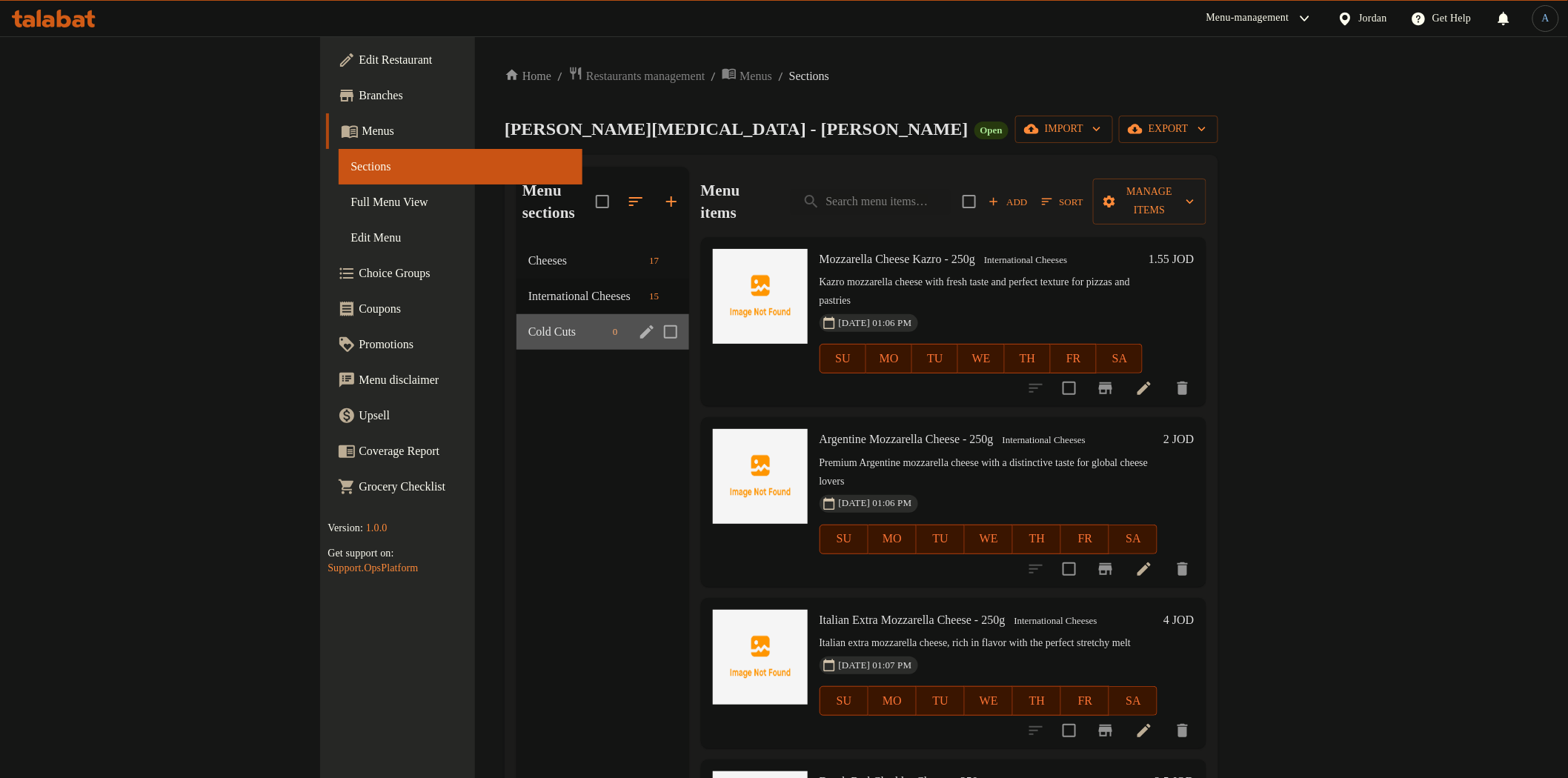
click at [517, 314] on div "Cold Cuts 0" at bounding box center [603, 331] width 173 height 36
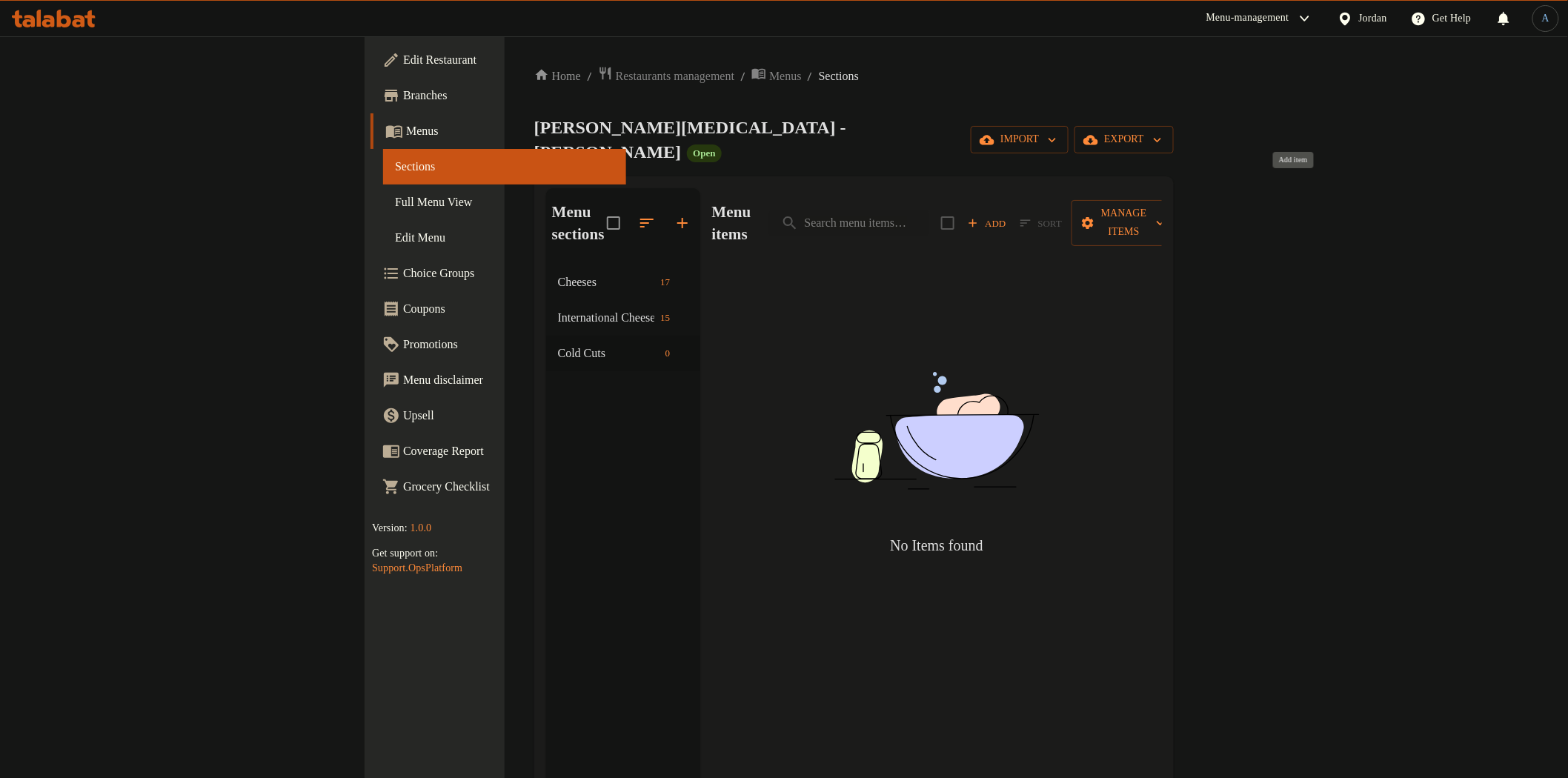
click at [1007, 215] on span "Add" at bounding box center [987, 224] width 40 height 17
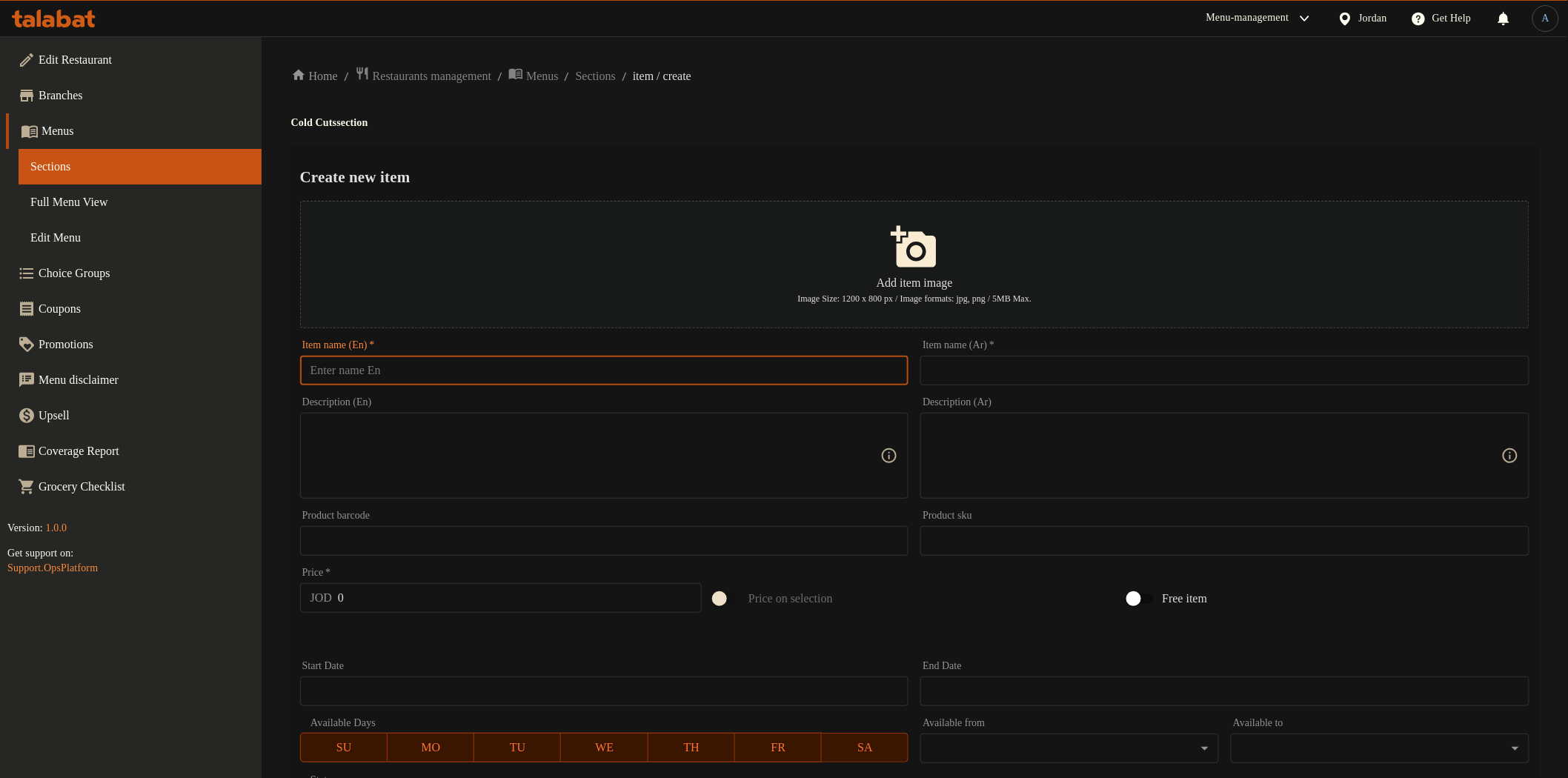
click at [565, 358] on input "text" at bounding box center [605, 370] width 609 height 30
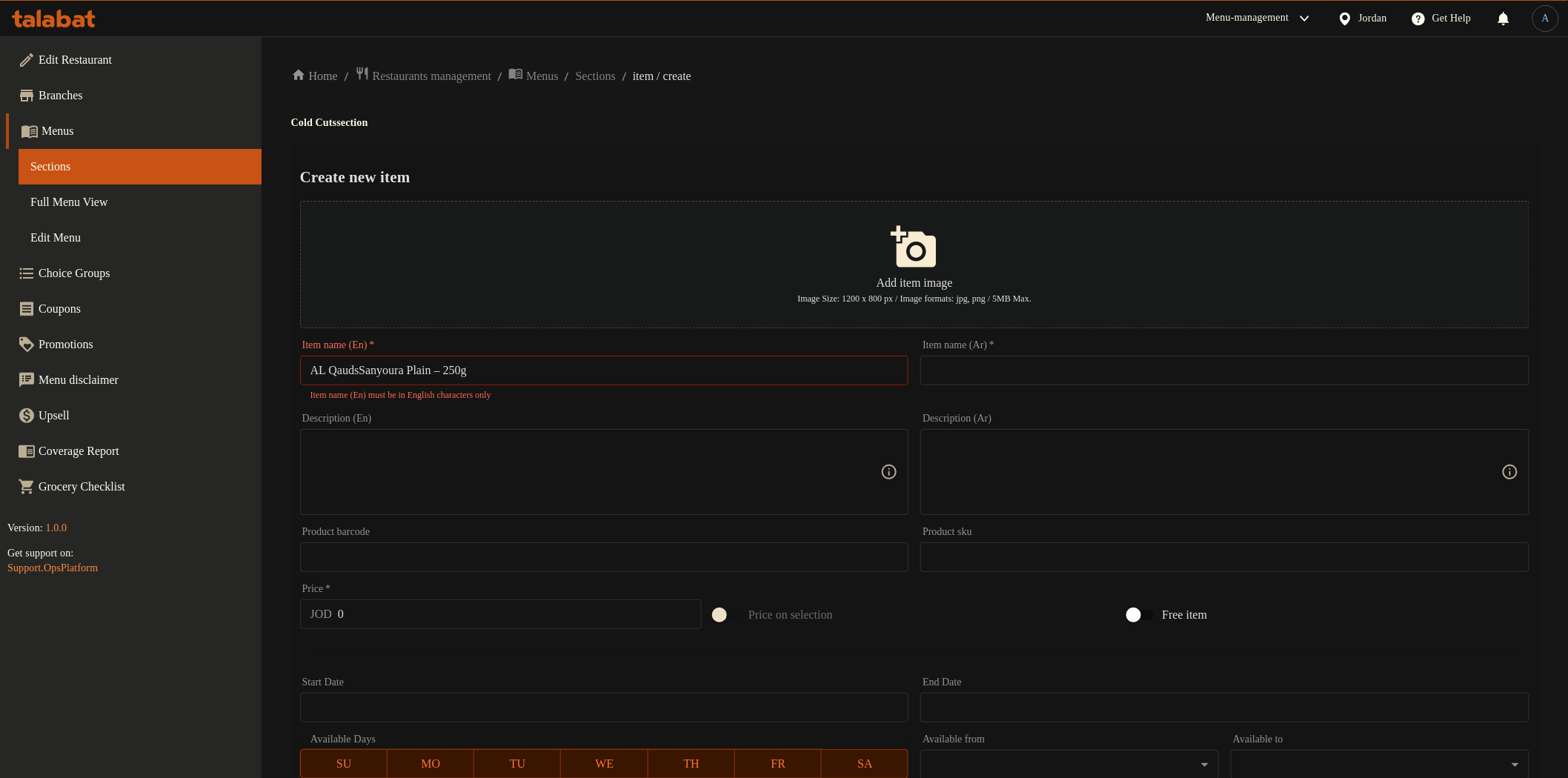
drag, startPoint x: 1048, startPoint y: 352, endPoint x: 1048, endPoint y: 363, distance: 11.0
click at [1050, 353] on div "Item name (Ar)   * Item name (Ar) *" at bounding box center [1225, 362] width 609 height 45
click at [1048, 365] on input "text" at bounding box center [1225, 370] width 609 height 30
click at [365, 372] on input "AL QaudsSanyoura Plain – 250g" at bounding box center [605, 370] width 609 height 30
click at [564, 372] on input "AL Qauds Sanyoura Plain – 250g" at bounding box center [605, 370] width 609 height 30
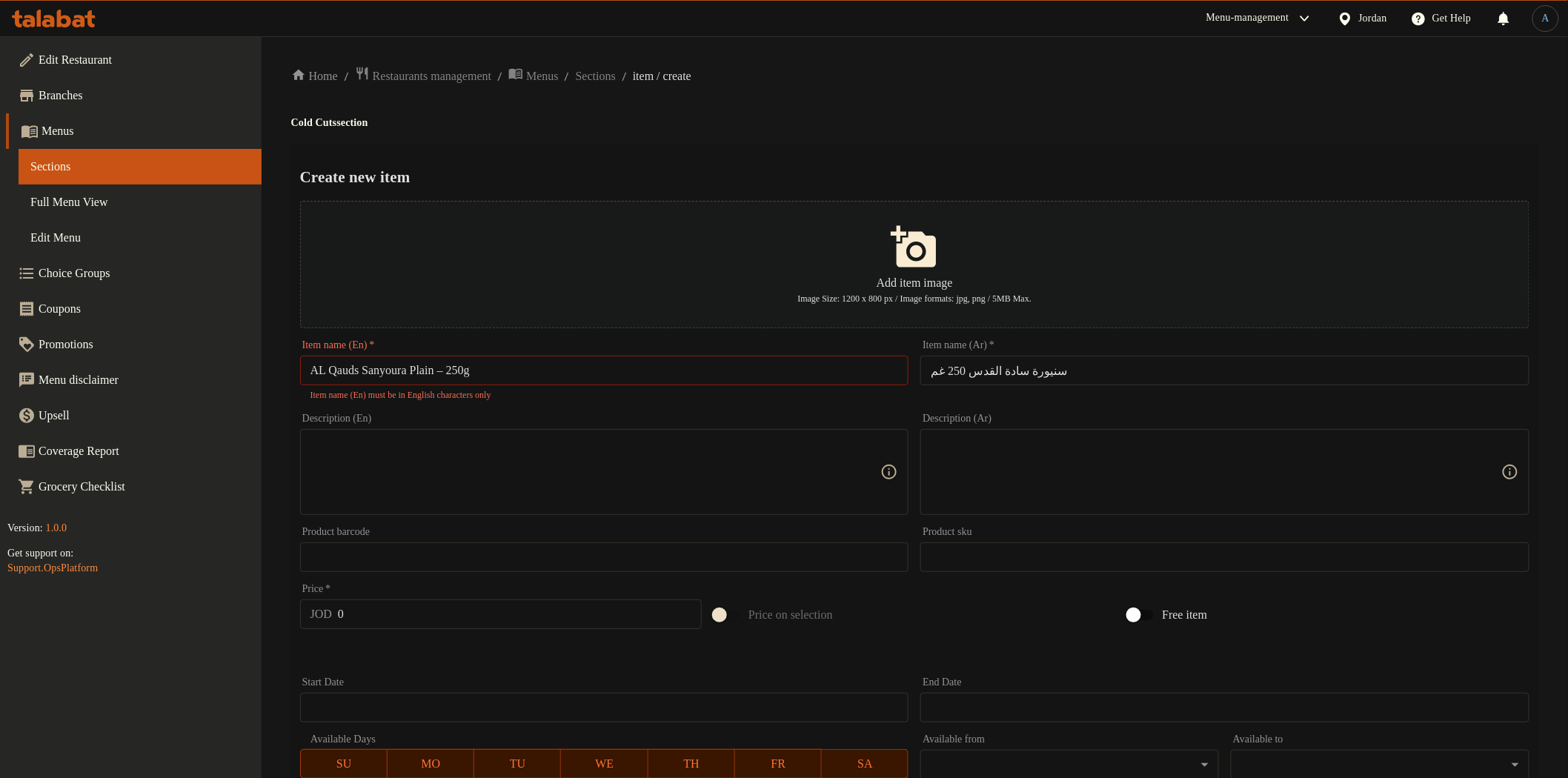
click at [701, 151] on div "Create new item Add item image Image Size: 1200 x 800 px / Image formats: jpg, …" at bounding box center [914, 579] width 1247 height 871
click at [456, 369] on input "AL Qauds Sanyoura Plain – 250g" at bounding box center [605, 370] width 609 height 30
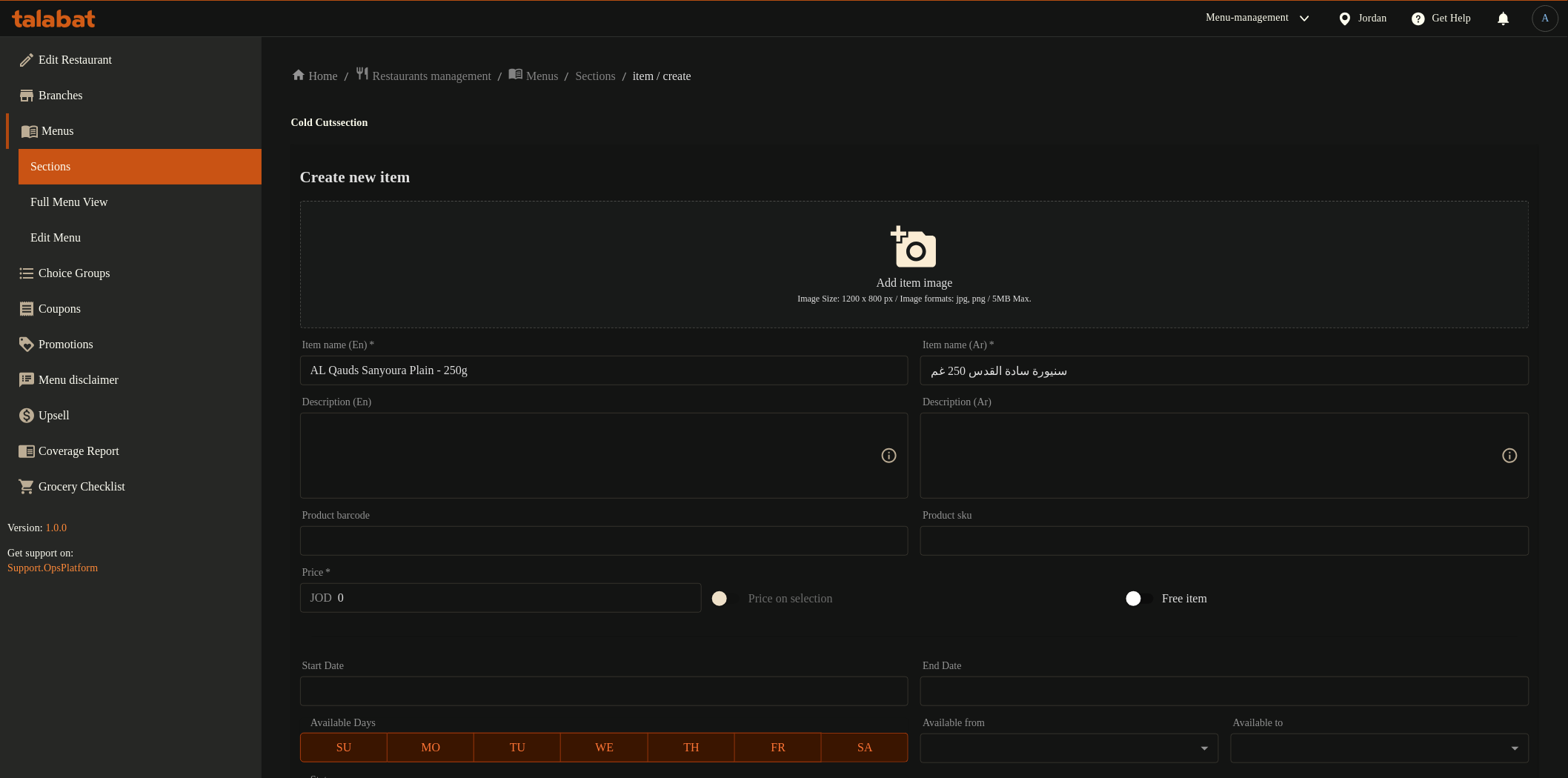
click at [889, 125] on h4 "Cold Cuts section" at bounding box center [914, 122] width 1247 height 14
click at [564, 465] on textarea at bounding box center [595, 455] width 570 height 70
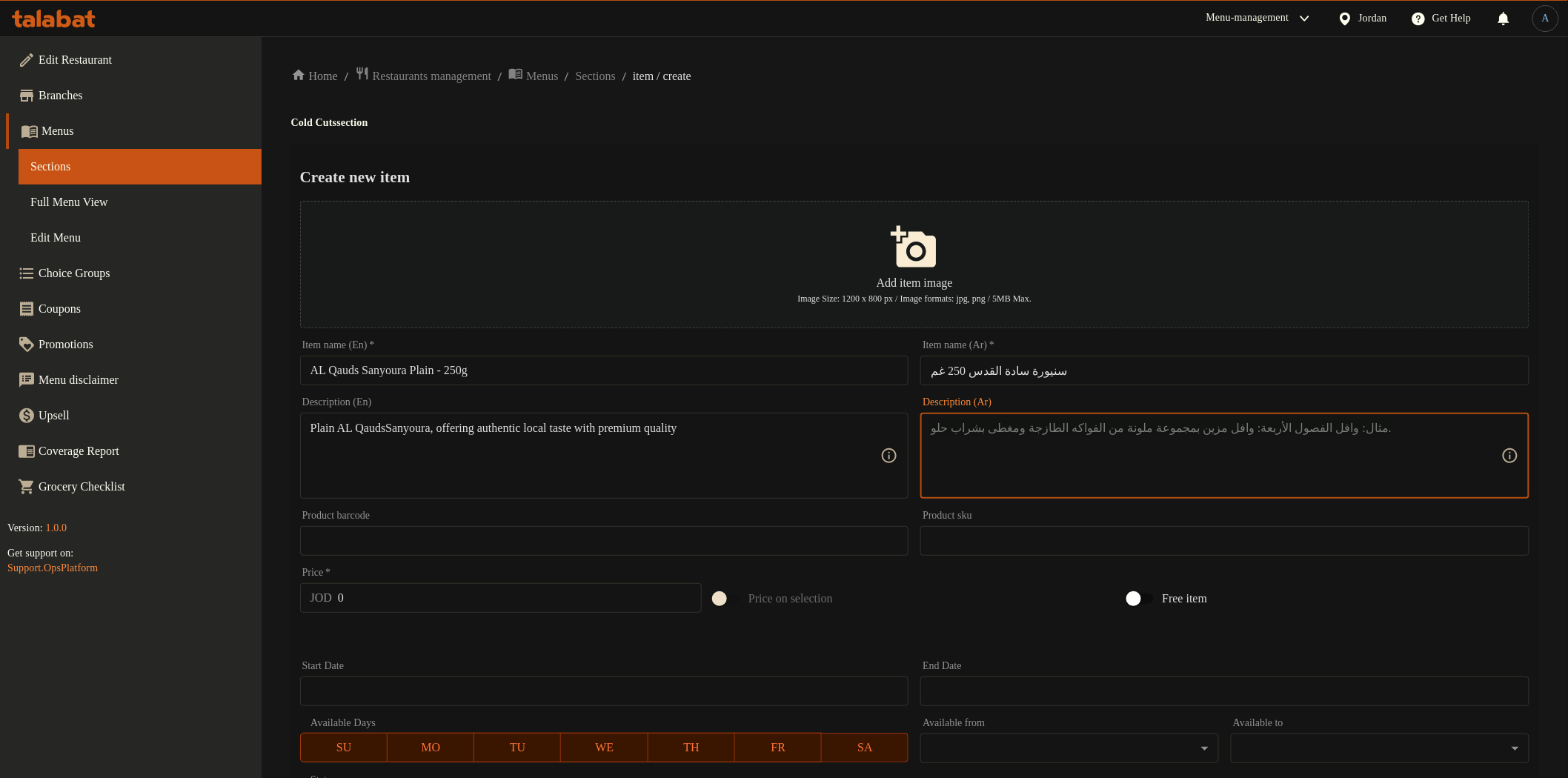
click at [1080, 460] on textarea at bounding box center [1216, 455] width 570 height 70
click at [515, 362] on input "AL Qauds Sanyoura Plain - 250g" at bounding box center [605, 370] width 609 height 30
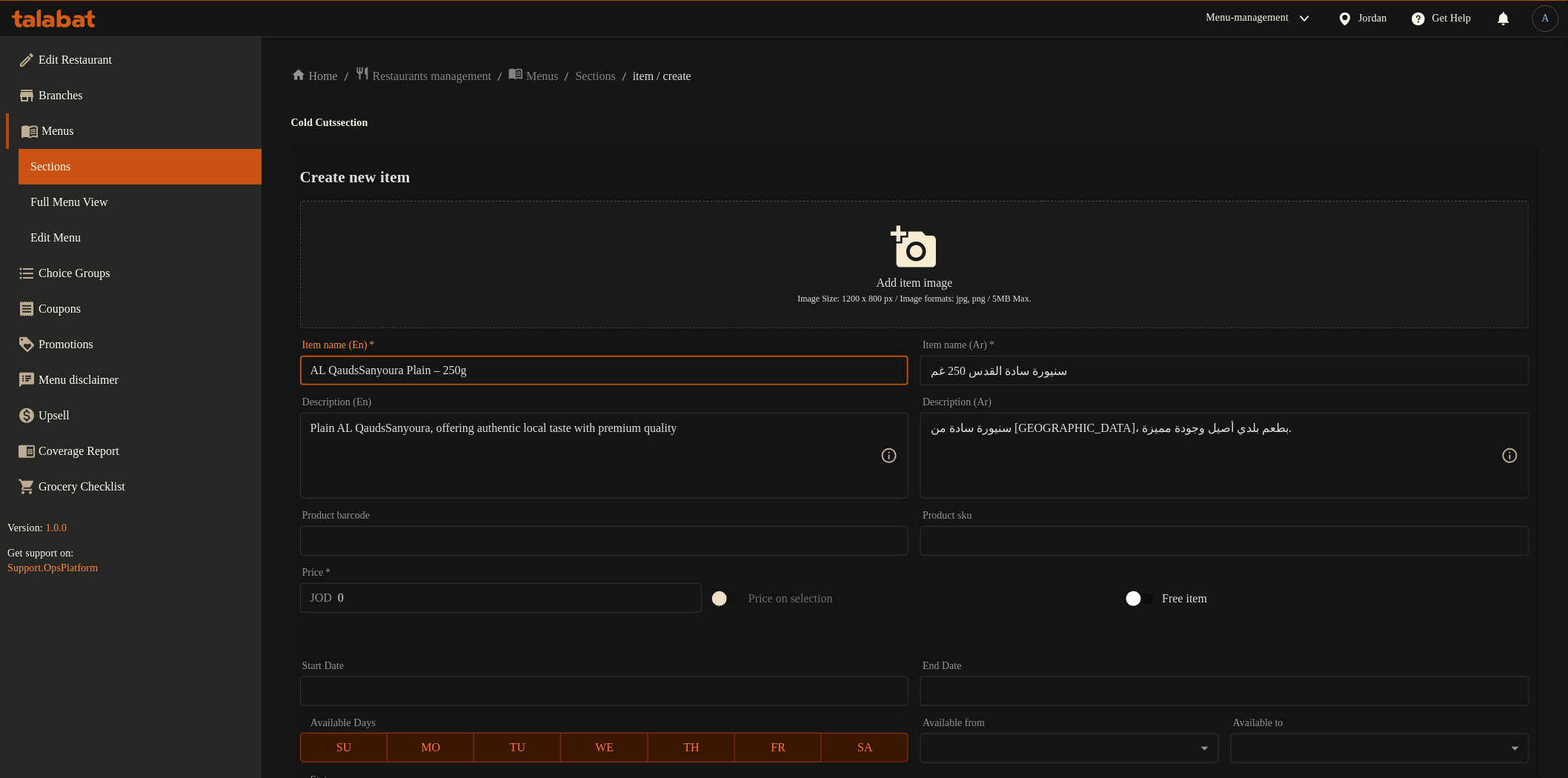
click at [452, 372] on input "AL QaudsSanyoura Plain – 250g" at bounding box center [605, 370] width 609 height 30
click at [768, 134] on div "Home / Restaurants management / Menus / Sections / item / create Cold Cuts sect…" at bounding box center [914, 538] width 1247 height 944
click at [736, 137] on div "Home / Restaurants management / Menus / Sections / item / create Cold Cuts sect…" at bounding box center [914, 538] width 1247 height 944
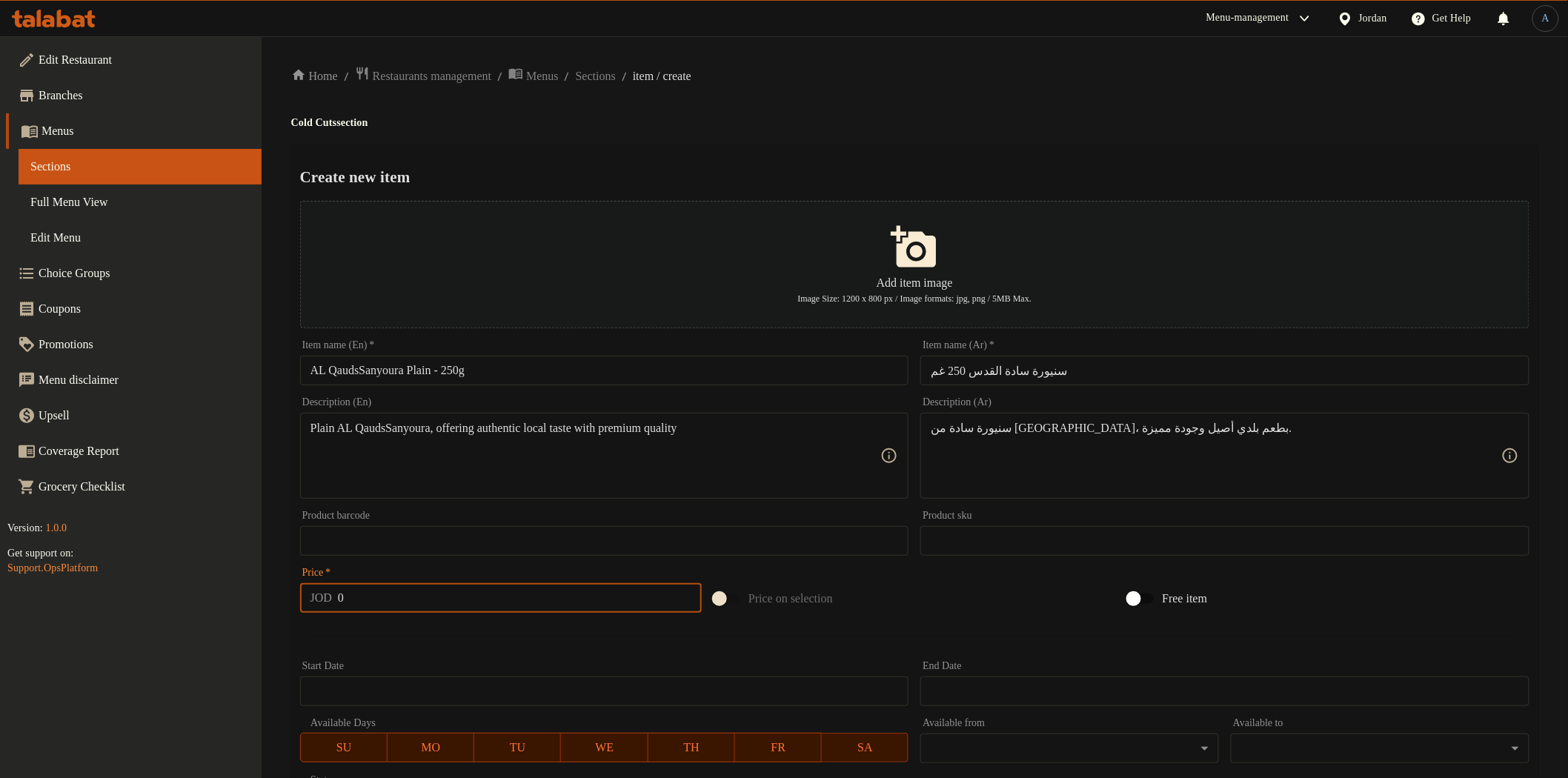
click at [406, 592] on input "0" at bounding box center [519, 597] width 364 height 30
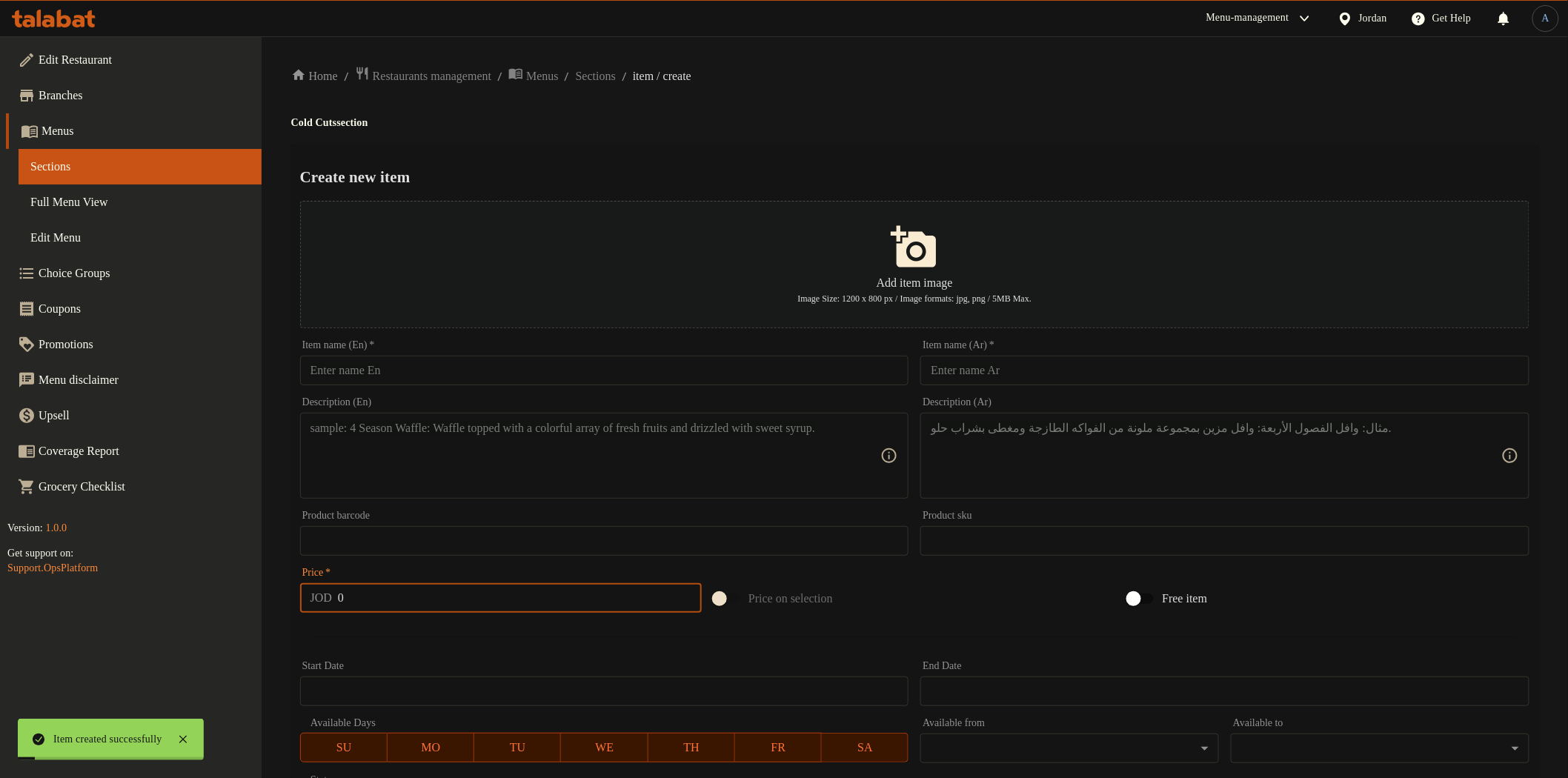
click at [653, 382] on input "text" at bounding box center [605, 370] width 609 height 30
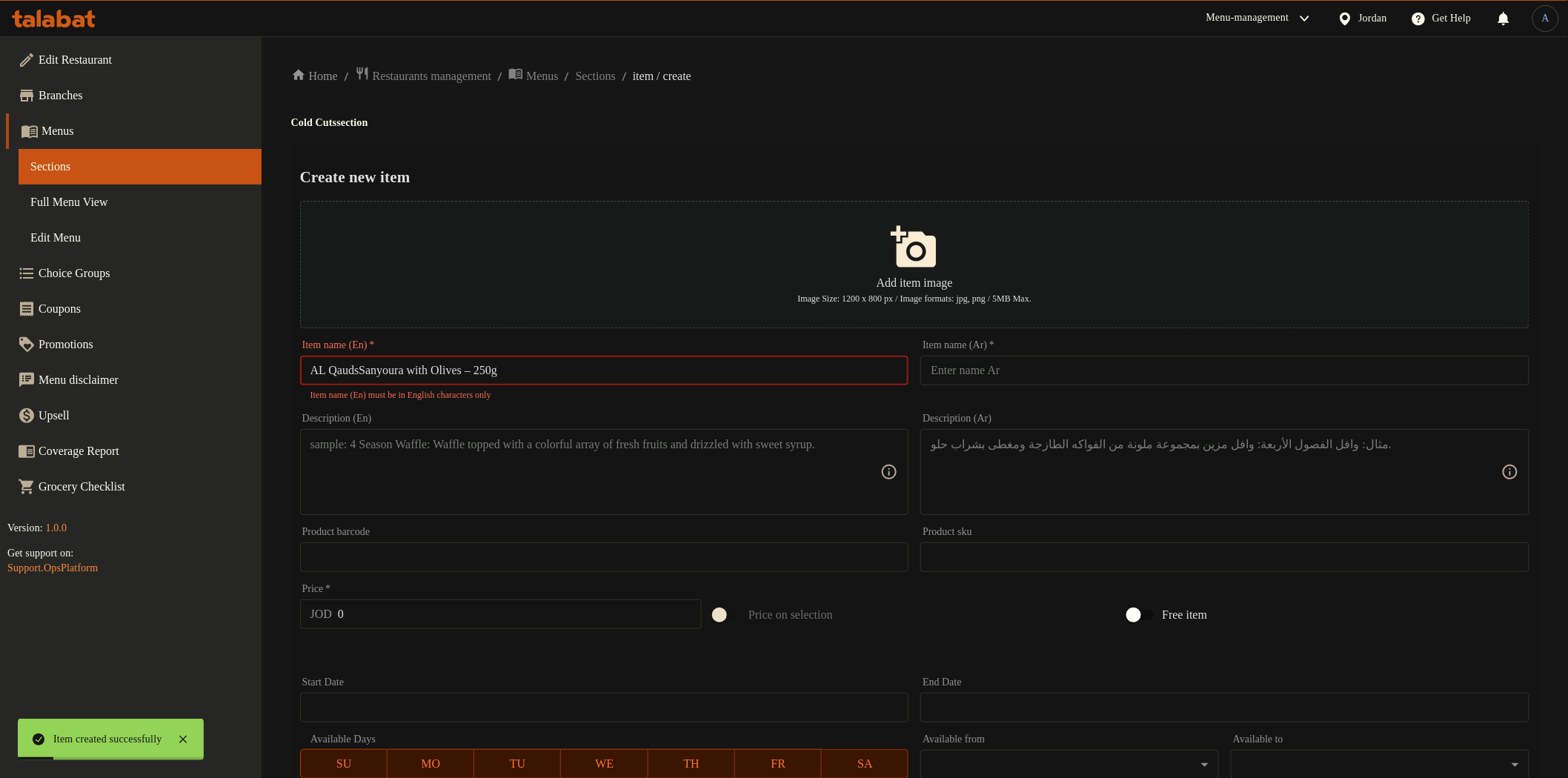
click at [488, 369] on input "AL QaudsSanyoura with Olives – 250g" at bounding box center [605, 370] width 609 height 30
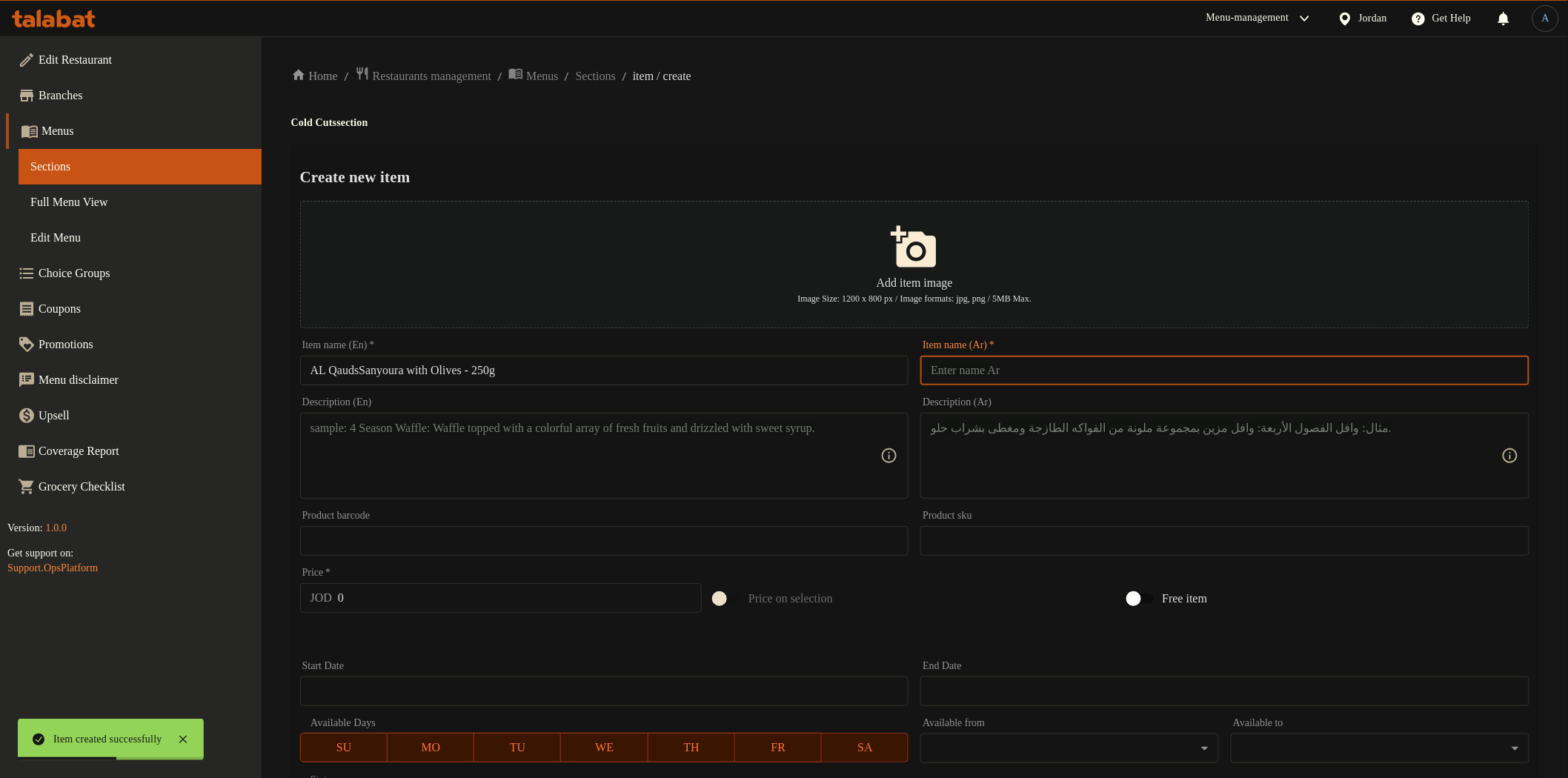
click at [1106, 369] on input "text" at bounding box center [1225, 370] width 609 height 30
click at [1019, 373] on input "سنيورةزيتون القدس 250 غم" at bounding box center [1225, 370] width 609 height 30
click at [1061, 166] on h2 "Create new item" at bounding box center [915, 177] width 1229 height 22
click at [365, 376] on input "AL QaudsSanyoura with Olives - 250g" at bounding box center [605, 370] width 609 height 30
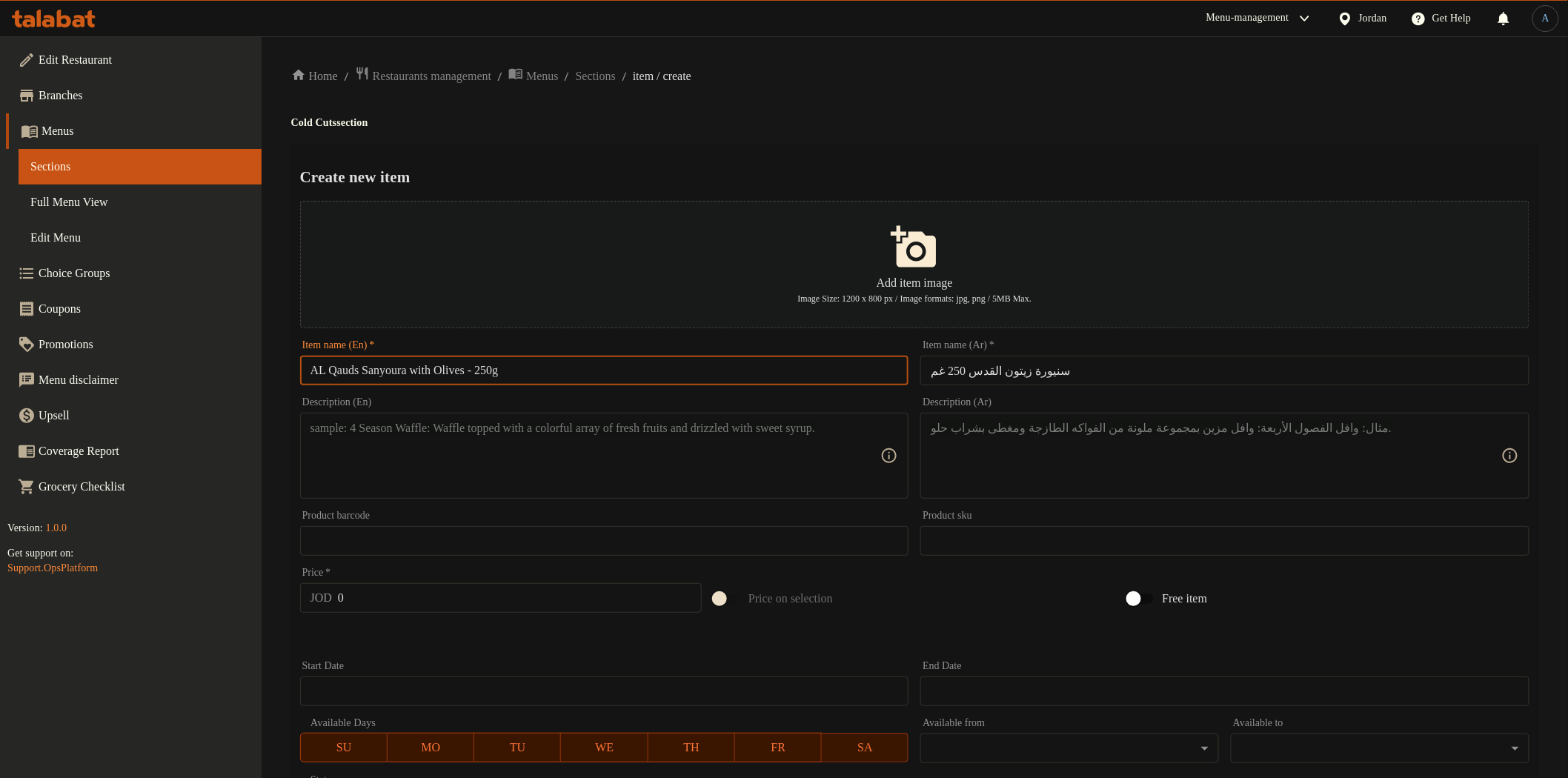
click at [608, 364] on input "AL Qauds Sanyoura with Olives - 250g" at bounding box center [605, 370] width 609 height 30
click at [573, 374] on input "AL Qauds Sanyoura with Olives - 250g" at bounding box center [605, 370] width 609 height 30
click at [857, 124] on h4 "Cold Cuts section" at bounding box center [914, 122] width 1247 height 14
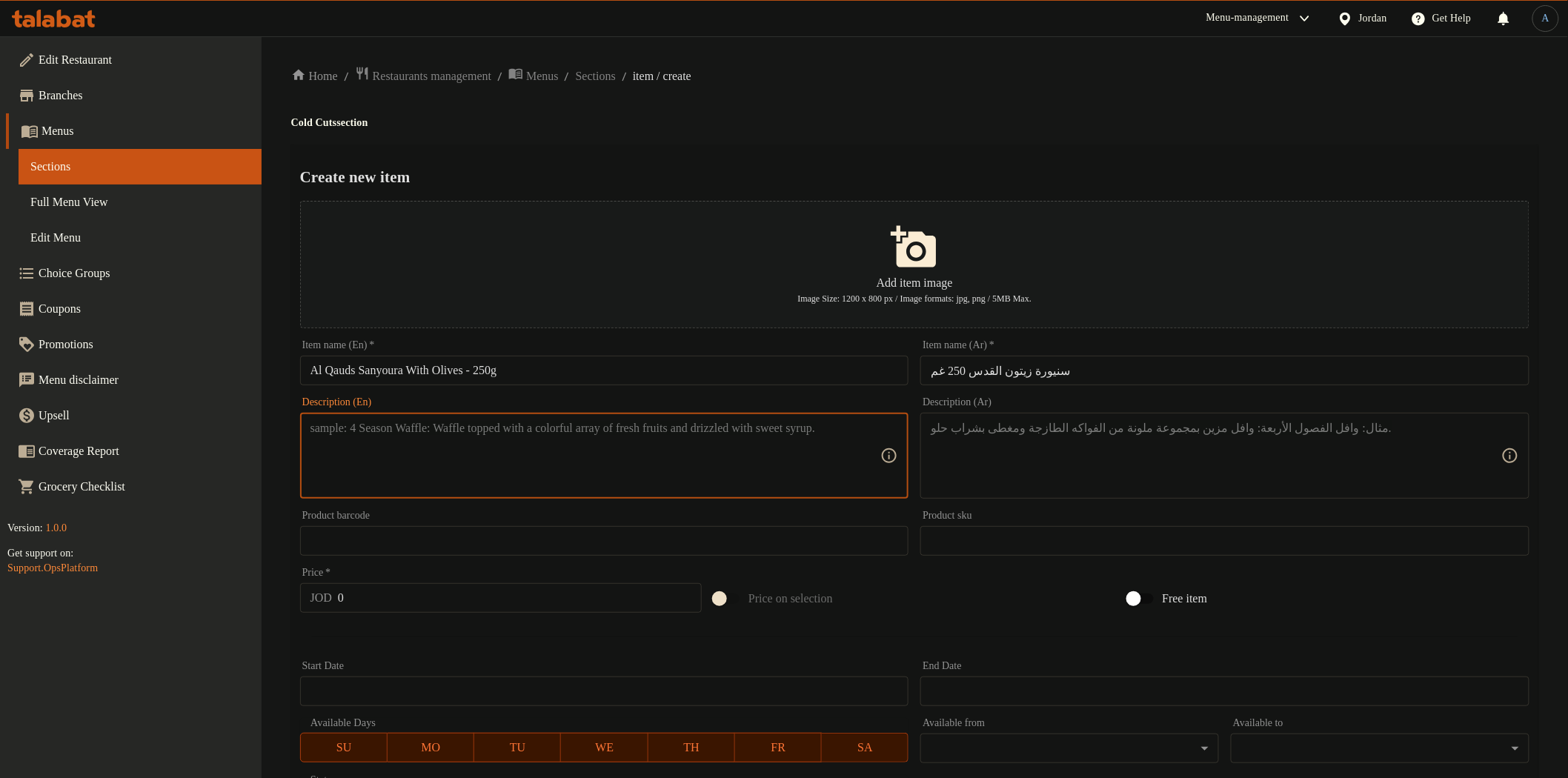
click at [464, 450] on textarea at bounding box center [595, 455] width 570 height 70
click at [365, 428] on textarea "AL QaudsSanyoura blended with fresh olives for a delicious oriental flavor" at bounding box center [595, 455] width 570 height 70
click at [502, 433] on textarea "AL Qauds Sanyoura blended with fresh olives for a delicious oriental flavor" at bounding box center [595, 455] width 570 height 70
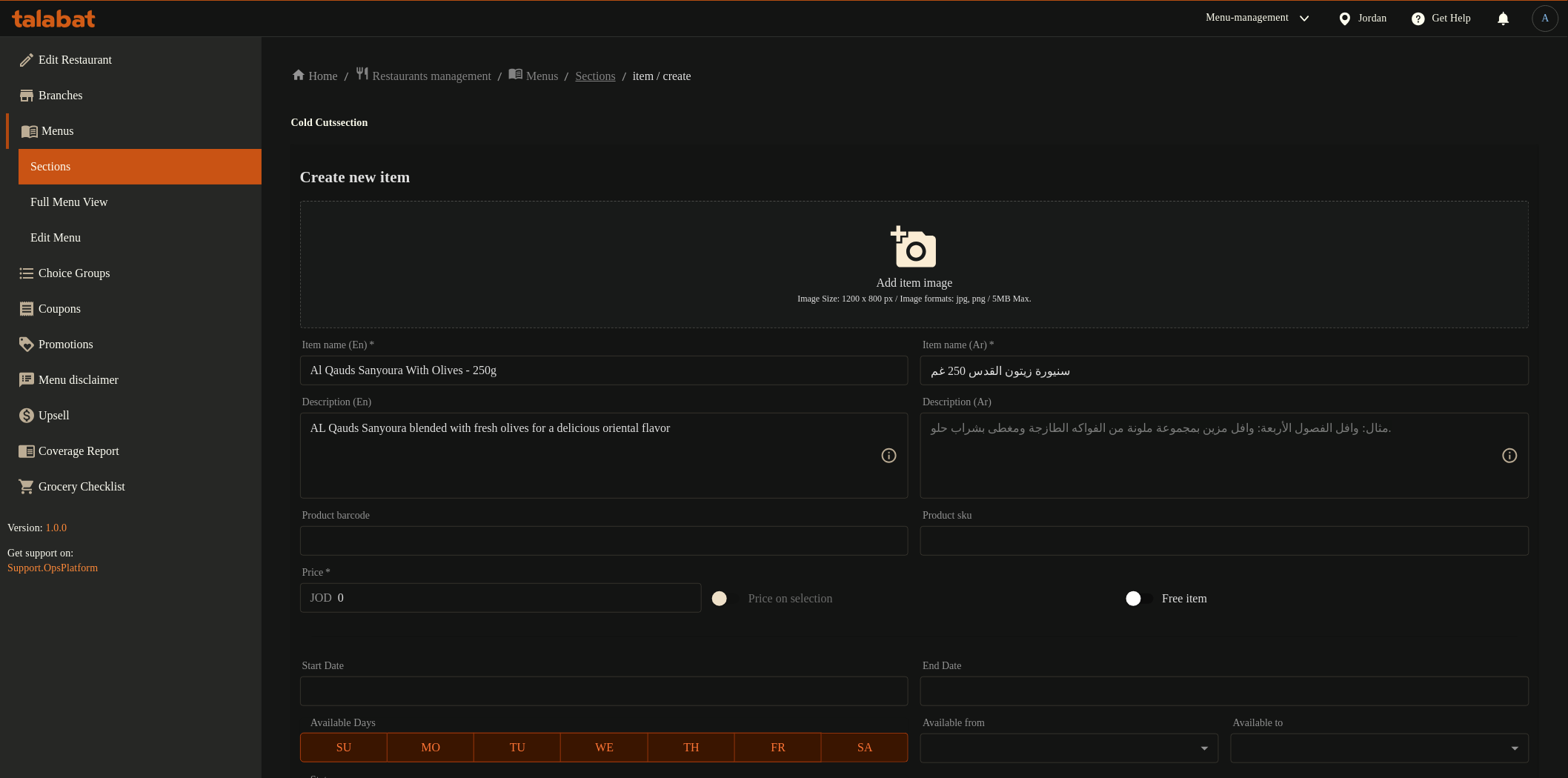
click at [615, 80] on span "Sections" at bounding box center [596, 76] width 40 height 18
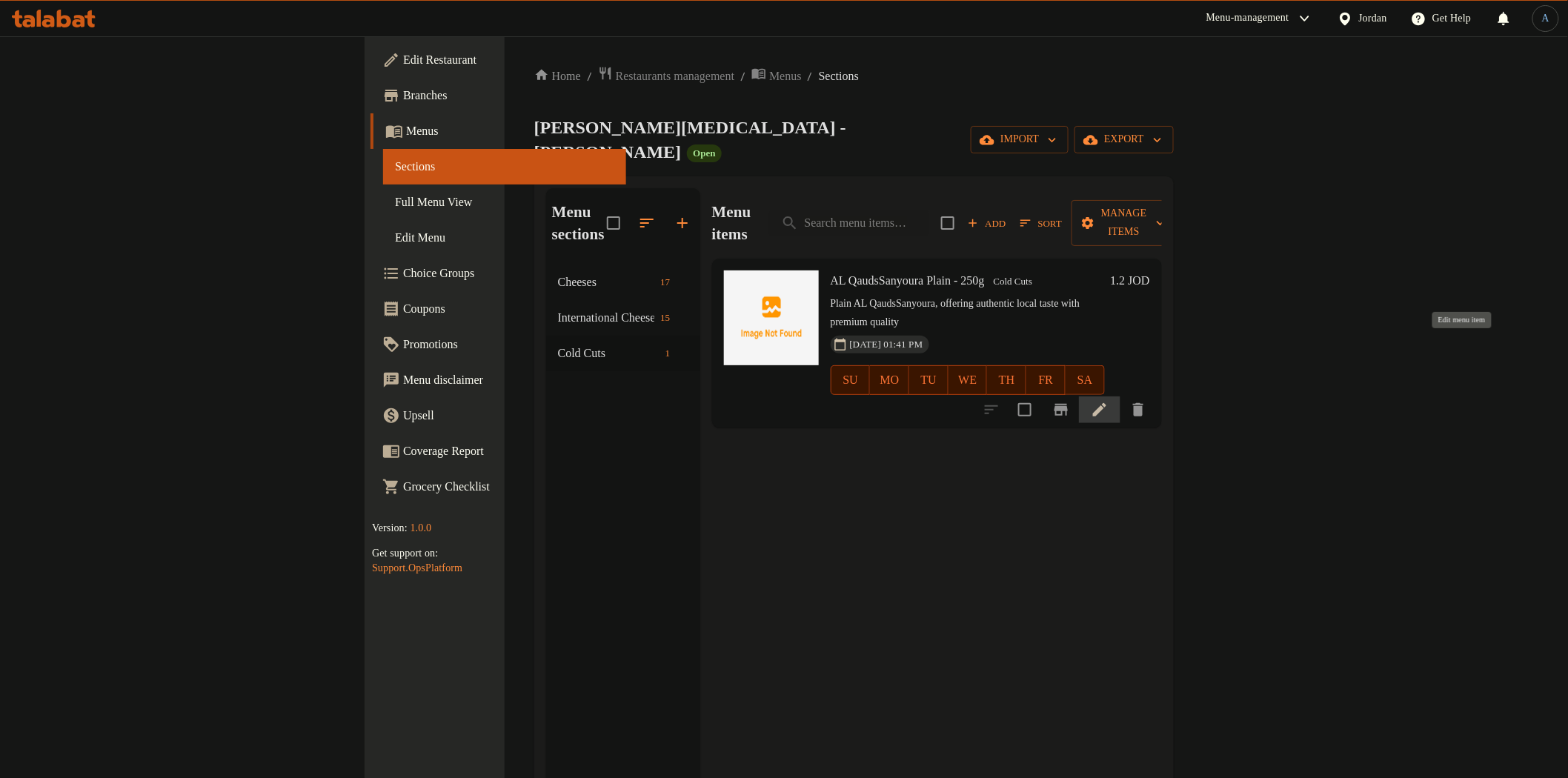
click at [1109, 401] on icon at bounding box center [1099, 410] width 18 height 18
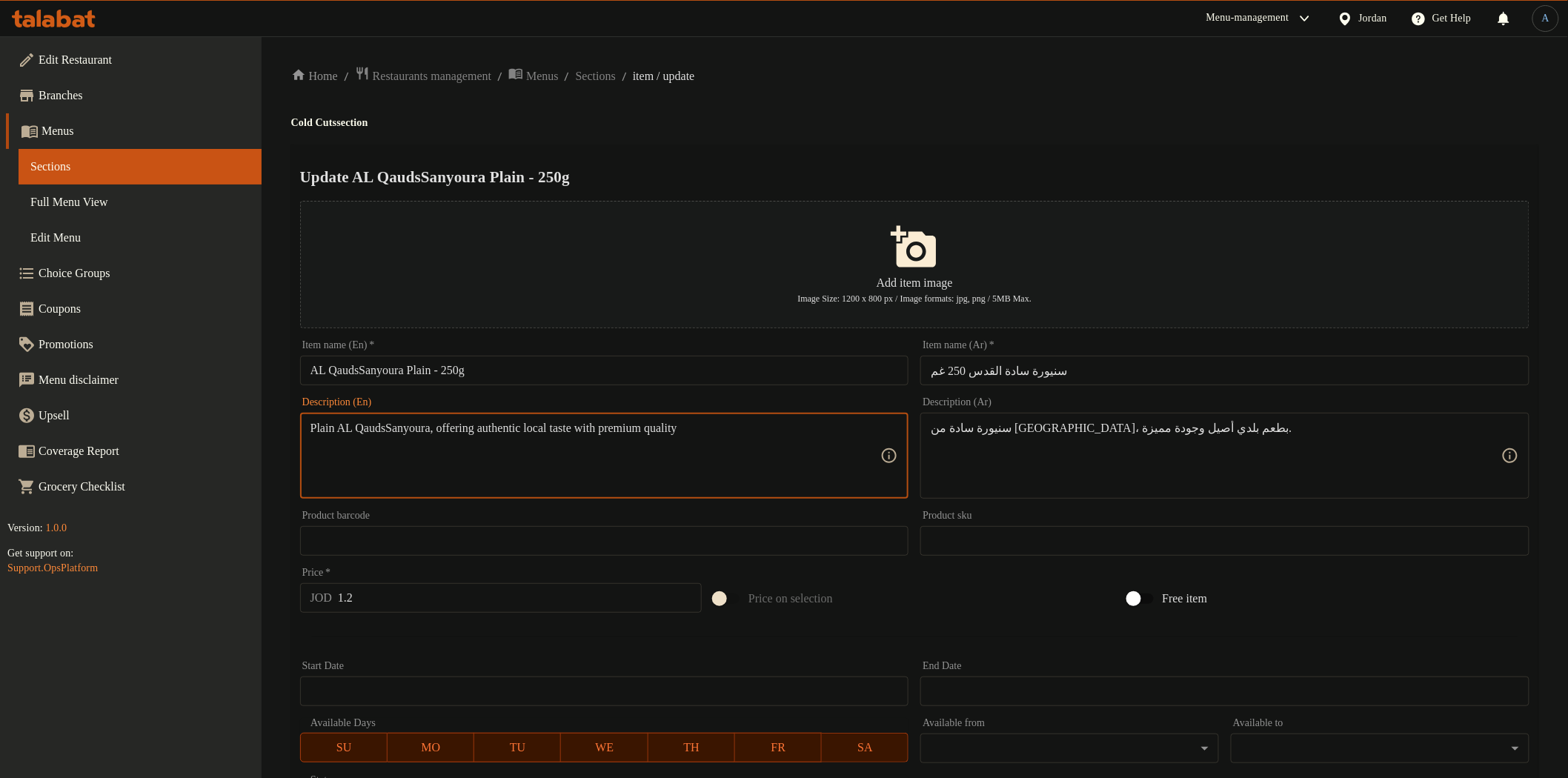
click at [366, 368] on input "AL QaudsSanyoura Plain - 250g" at bounding box center [605, 370] width 609 height 30
click at [478, 453] on textarea "Plain AL Qauds Sanyoura, offering authentic local taste with premium quality" at bounding box center [595, 455] width 570 height 70
click at [710, 454] on textarea "Plain AL Qauds Sanyoura, offering authentic local taste with premium quality" at bounding box center [595, 455] width 570 height 70
click at [818, 126] on h4 "Cold Cuts section" at bounding box center [914, 122] width 1247 height 14
click at [497, 368] on input "AL Qauds Sanyoura Plain - 250g" at bounding box center [605, 370] width 609 height 30
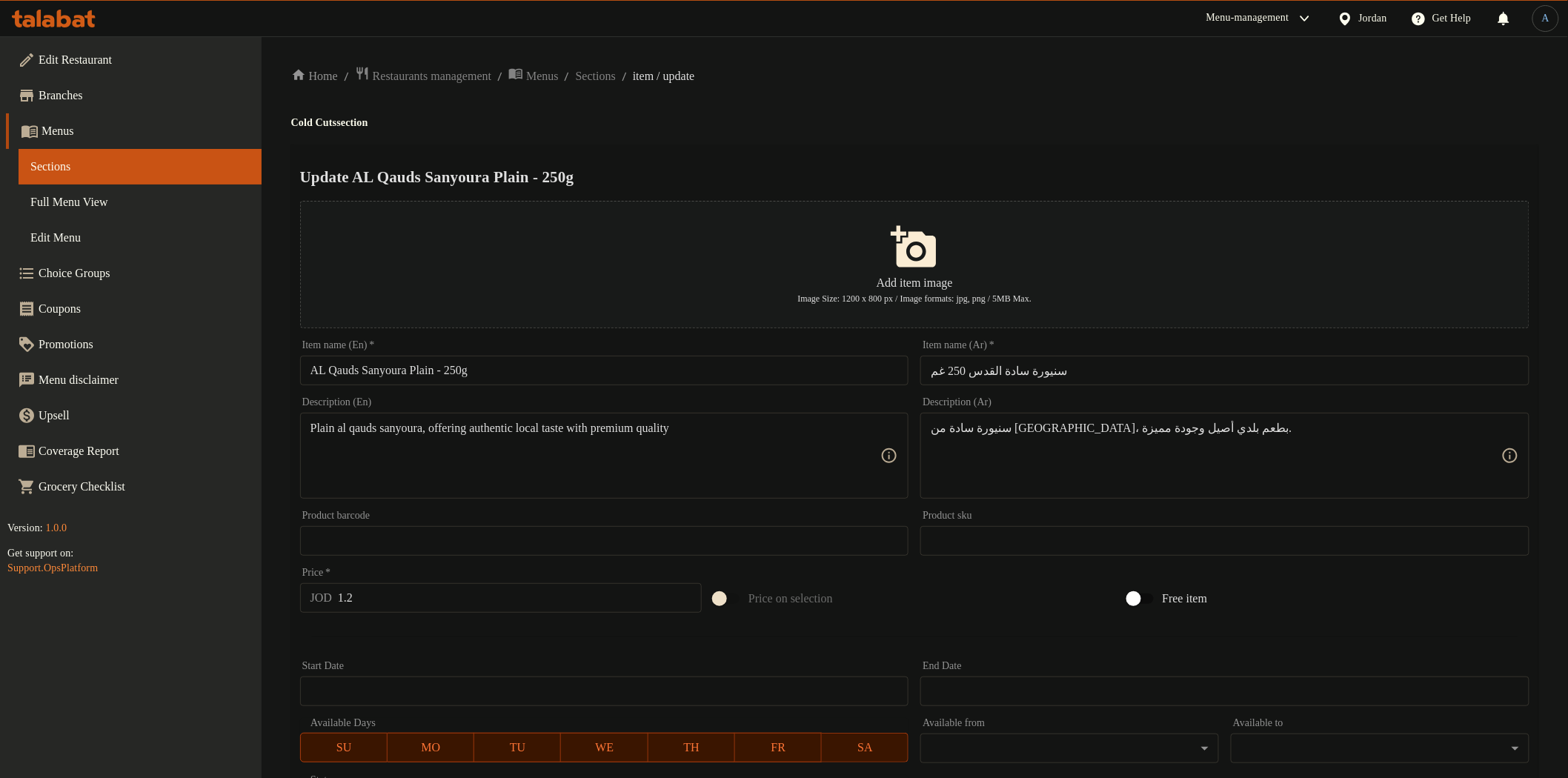
click at [757, 375] on input "AL Qauds Sanyoura Plain - 250g" at bounding box center [605, 370] width 609 height 30
click at [902, 111] on div "Home / Restaurants management / Menus / Sections / item / update Cold Cuts sect…" at bounding box center [914, 538] width 1247 height 944
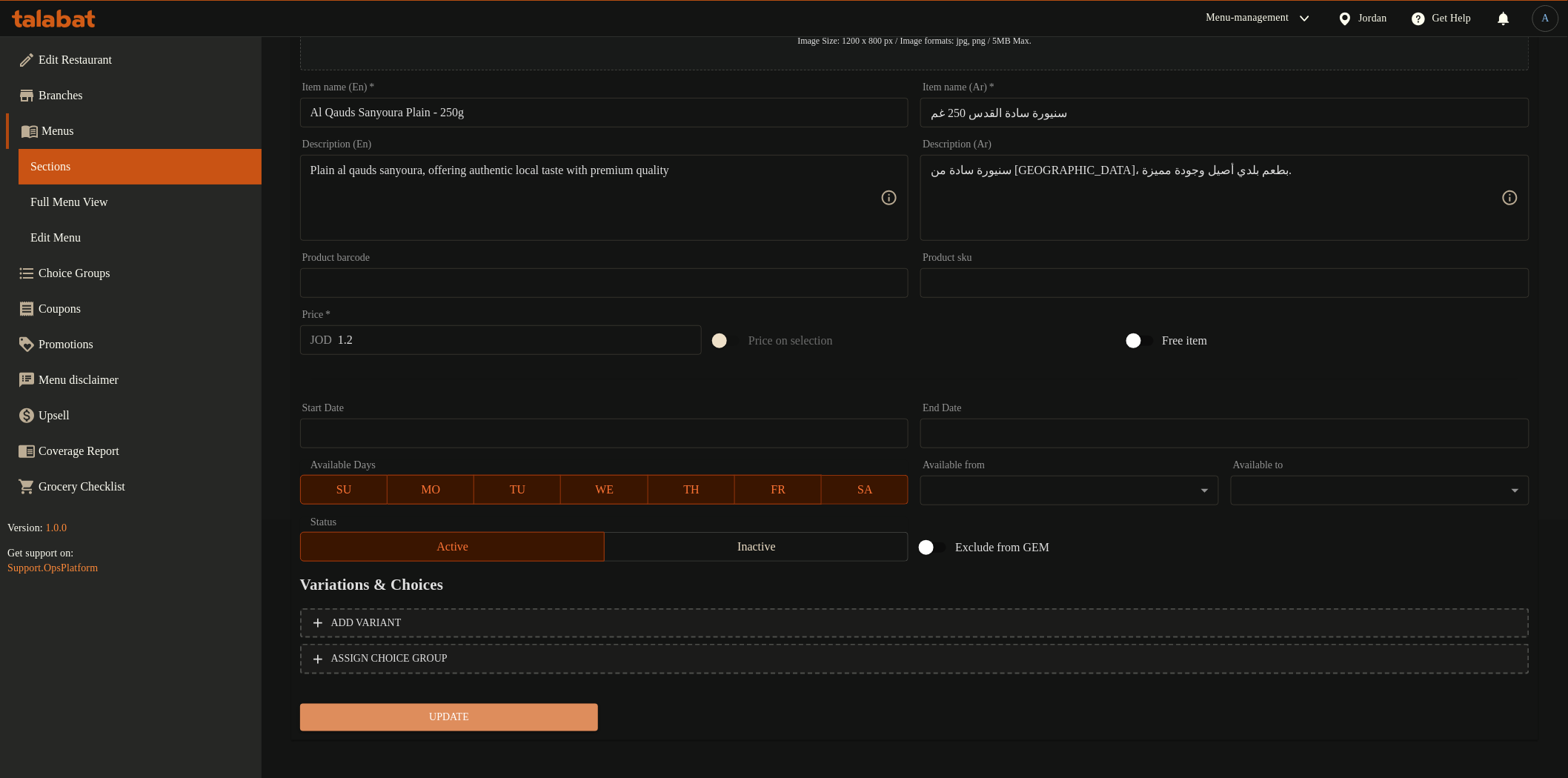
click at [531, 717] on span "Update" at bounding box center [449, 717] width 275 height 18
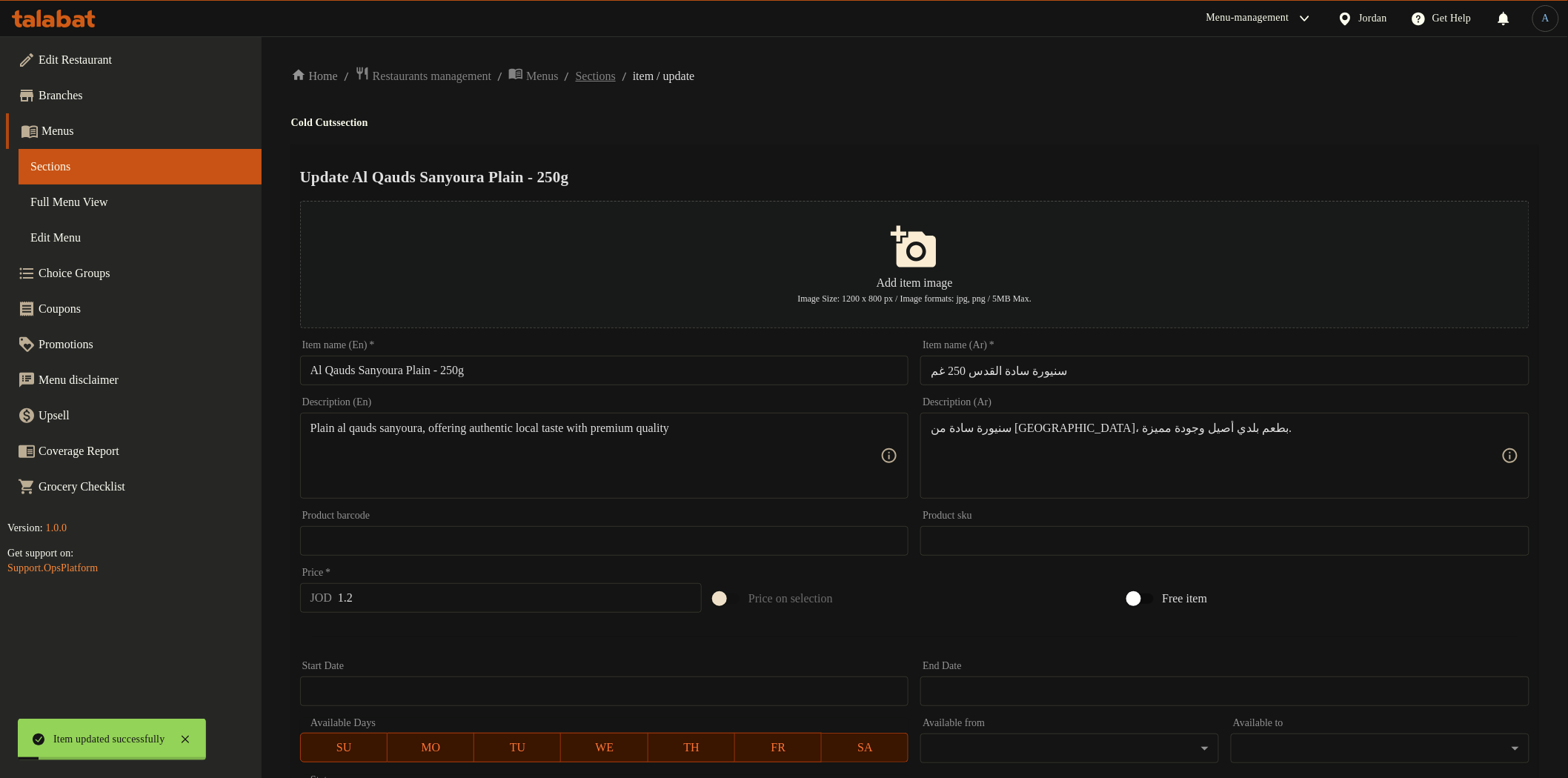
click at [615, 76] on span "Sections" at bounding box center [596, 76] width 40 height 18
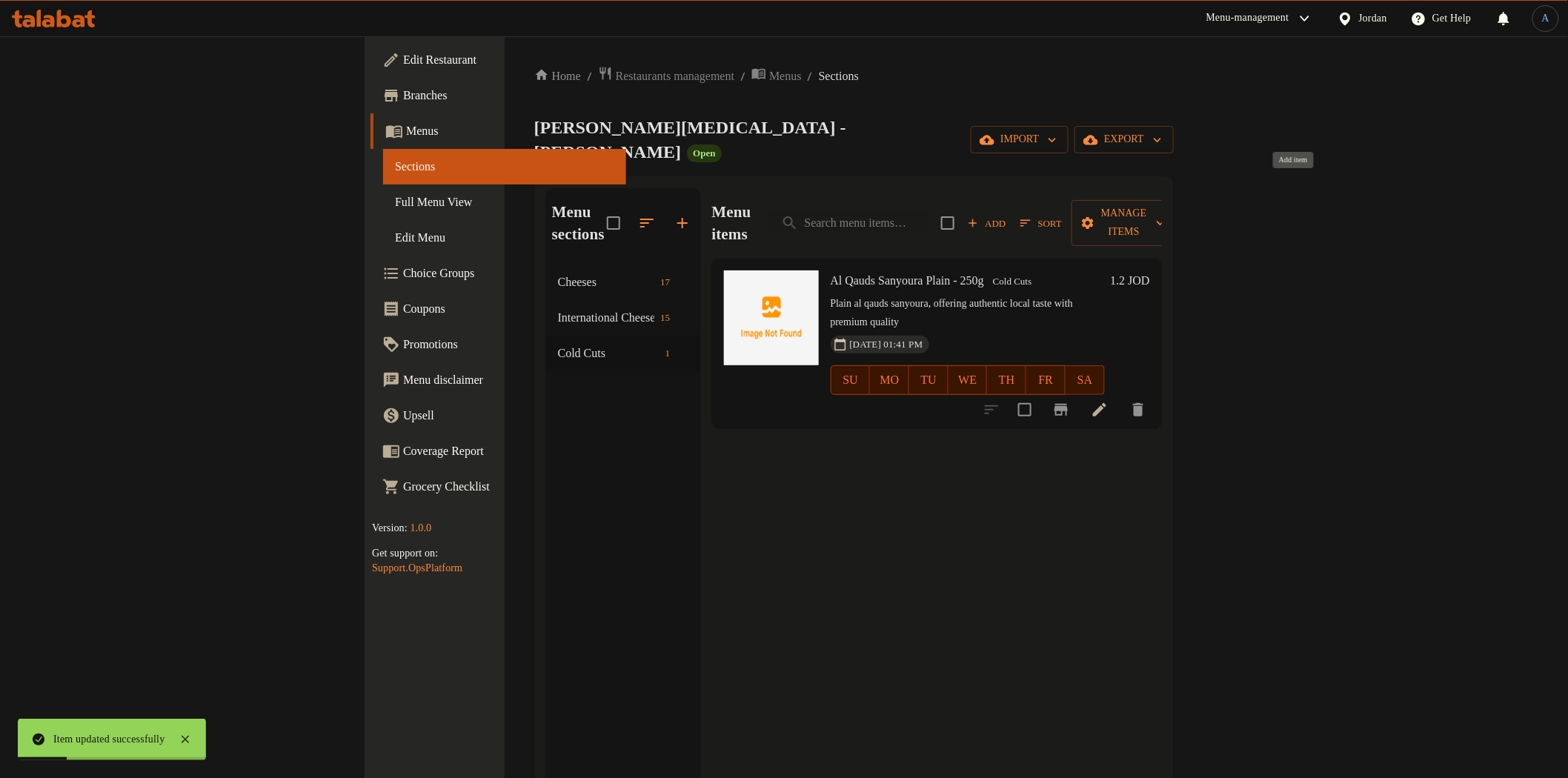
click at [1007, 215] on span "Add" at bounding box center [987, 224] width 40 height 17
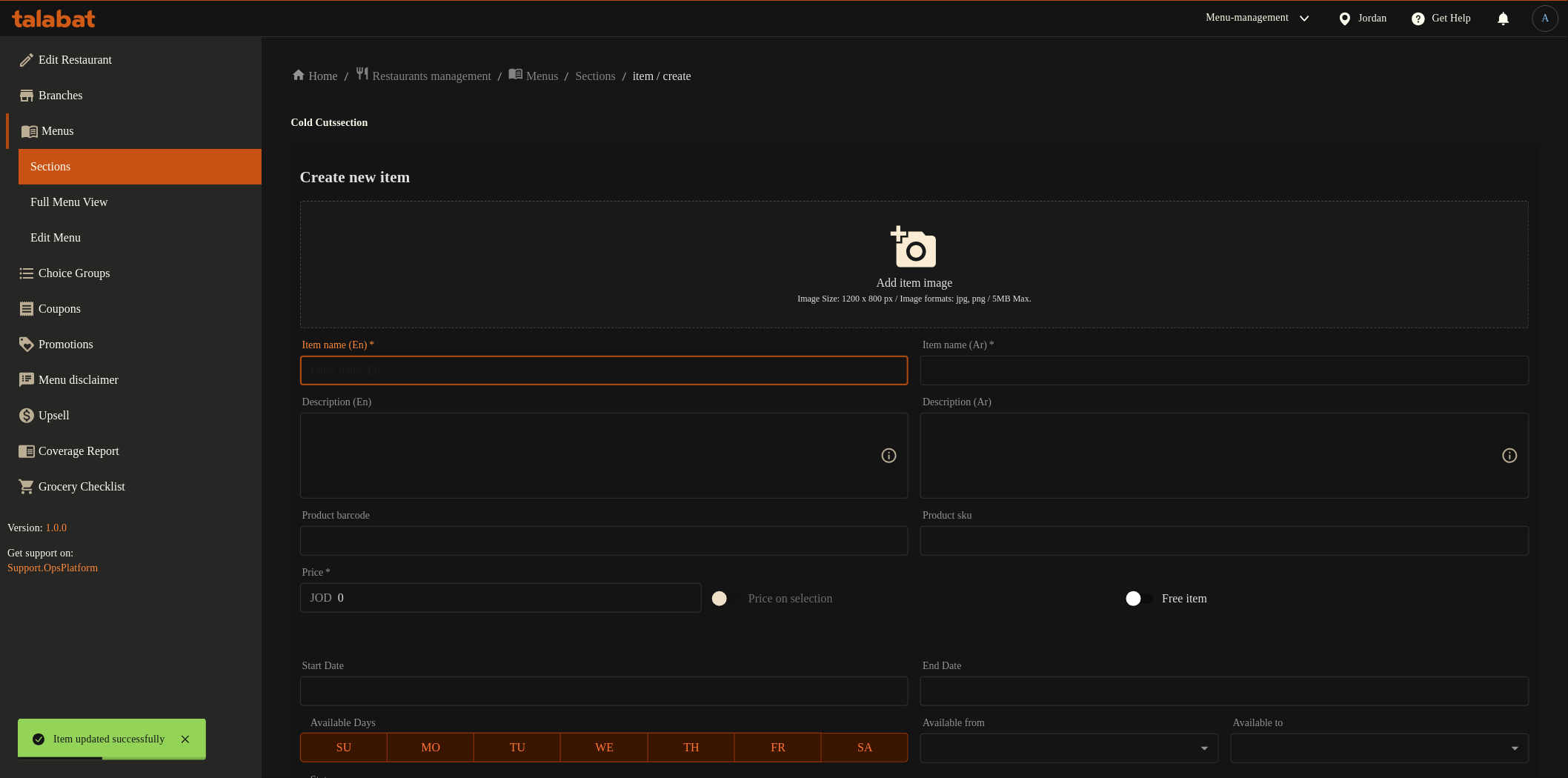
click at [510, 375] on input "text" at bounding box center [605, 370] width 609 height 30
click at [366, 369] on input "AL QaudsSanyoura with Olives – 250g" at bounding box center [605, 370] width 609 height 30
click at [537, 366] on input "AL Qauds Sanyoura with Olives – 250g" at bounding box center [605, 370] width 609 height 30
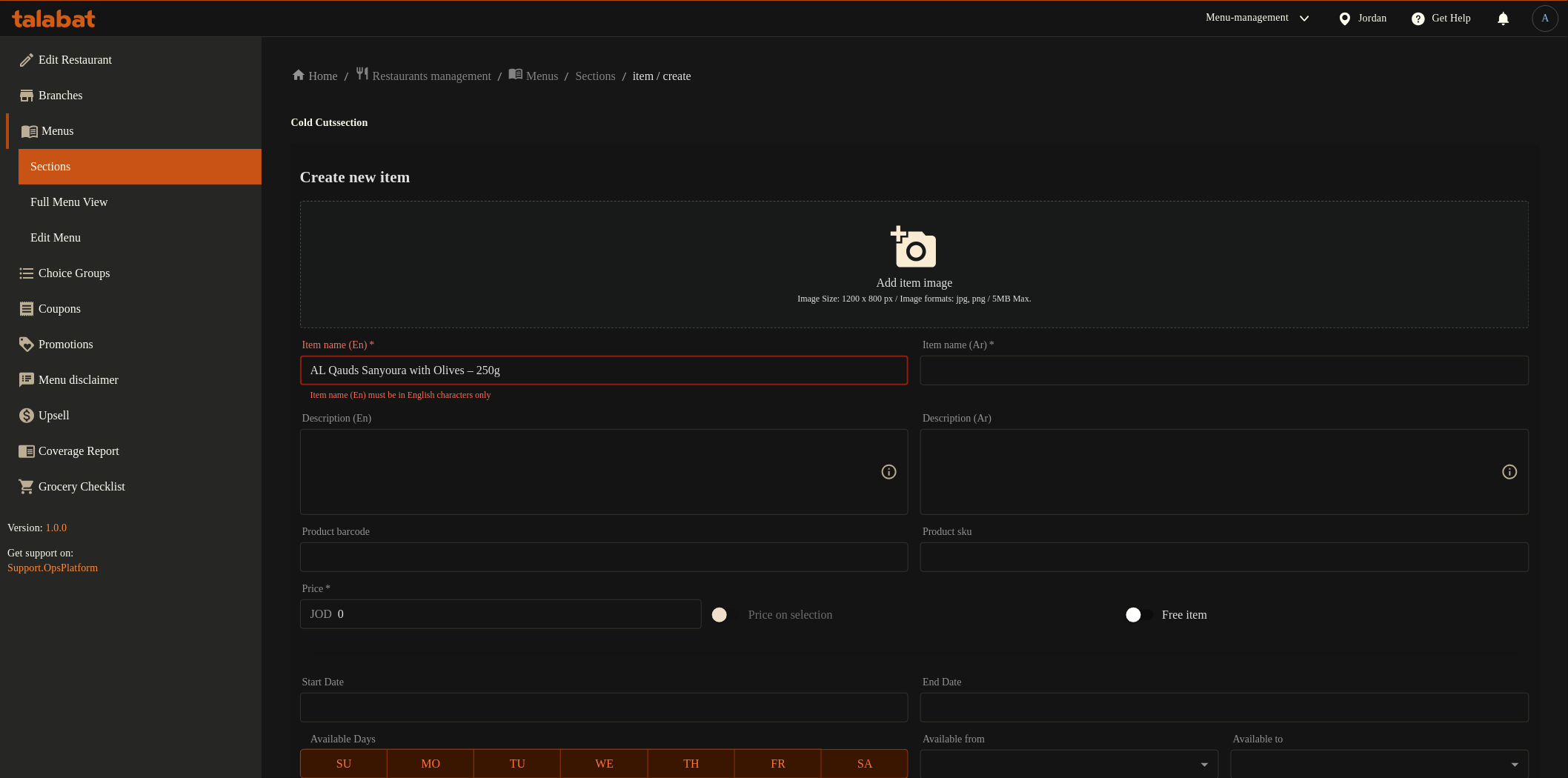
click at [596, 378] on input "AL Qauds Sanyoura with Olives – 250g" at bounding box center [605, 370] width 609 height 30
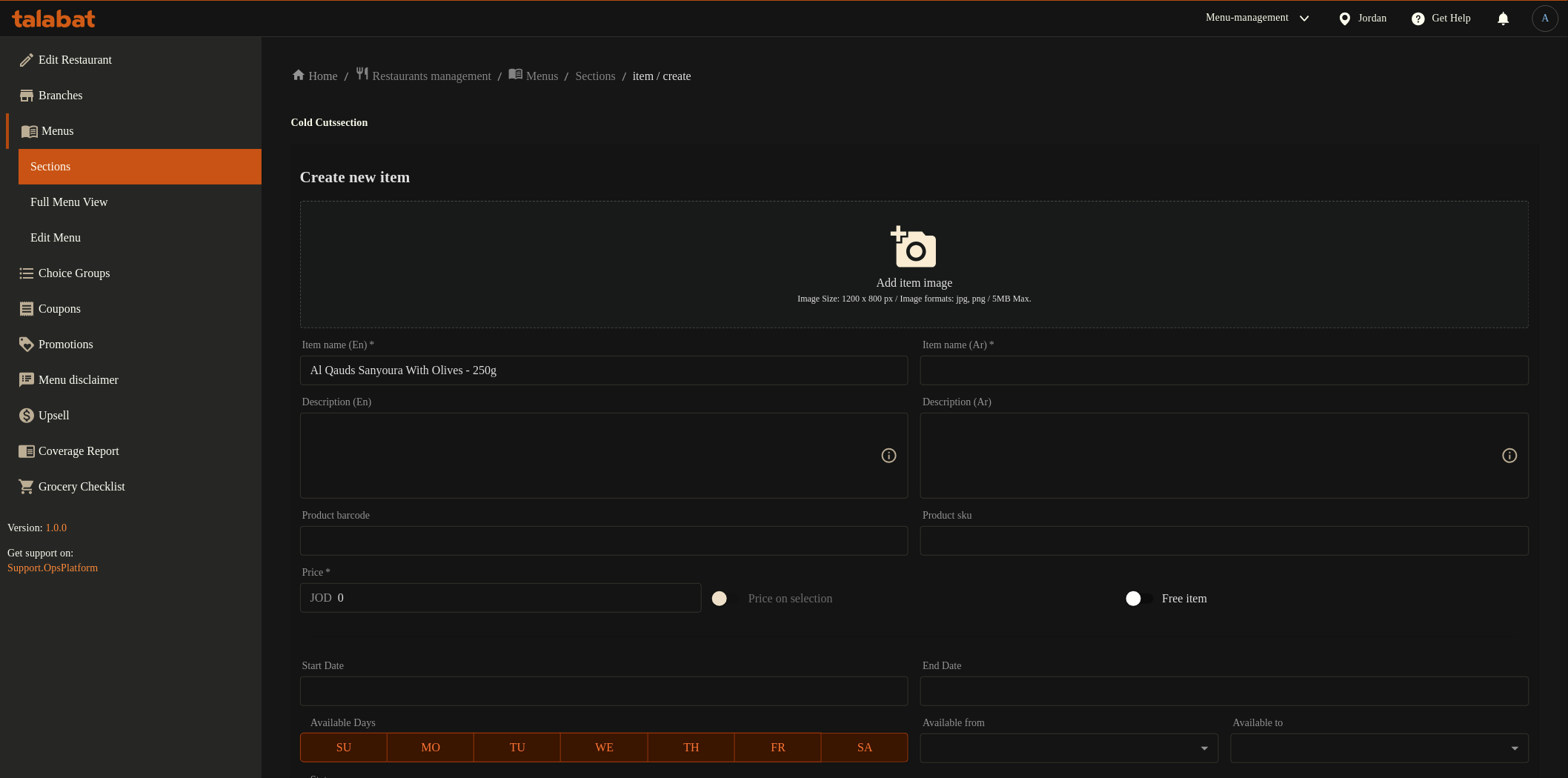
drag, startPoint x: 831, startPoint y: 109, endPoint x: 840, endPoint y: 78, distance: 32.3
click at [839, 85] on div "Home / Restaurants management / Menus / Sections / item / create Cold Cuts sect…" at bounding box center [914, 538] width 1247 height 944
click at [1087, 379] on input "text" at bounding box center [1225, 370] width 609 height 30
click at [975, 151] on div "Create new item Add item image Image Size: 1200 x 800 px / Image formats: jpg, …" at bounding box center [914, 571] width 1247 height 855
click at [687, 421] on textarea at bounding box center [595, 455] width 570 height 70
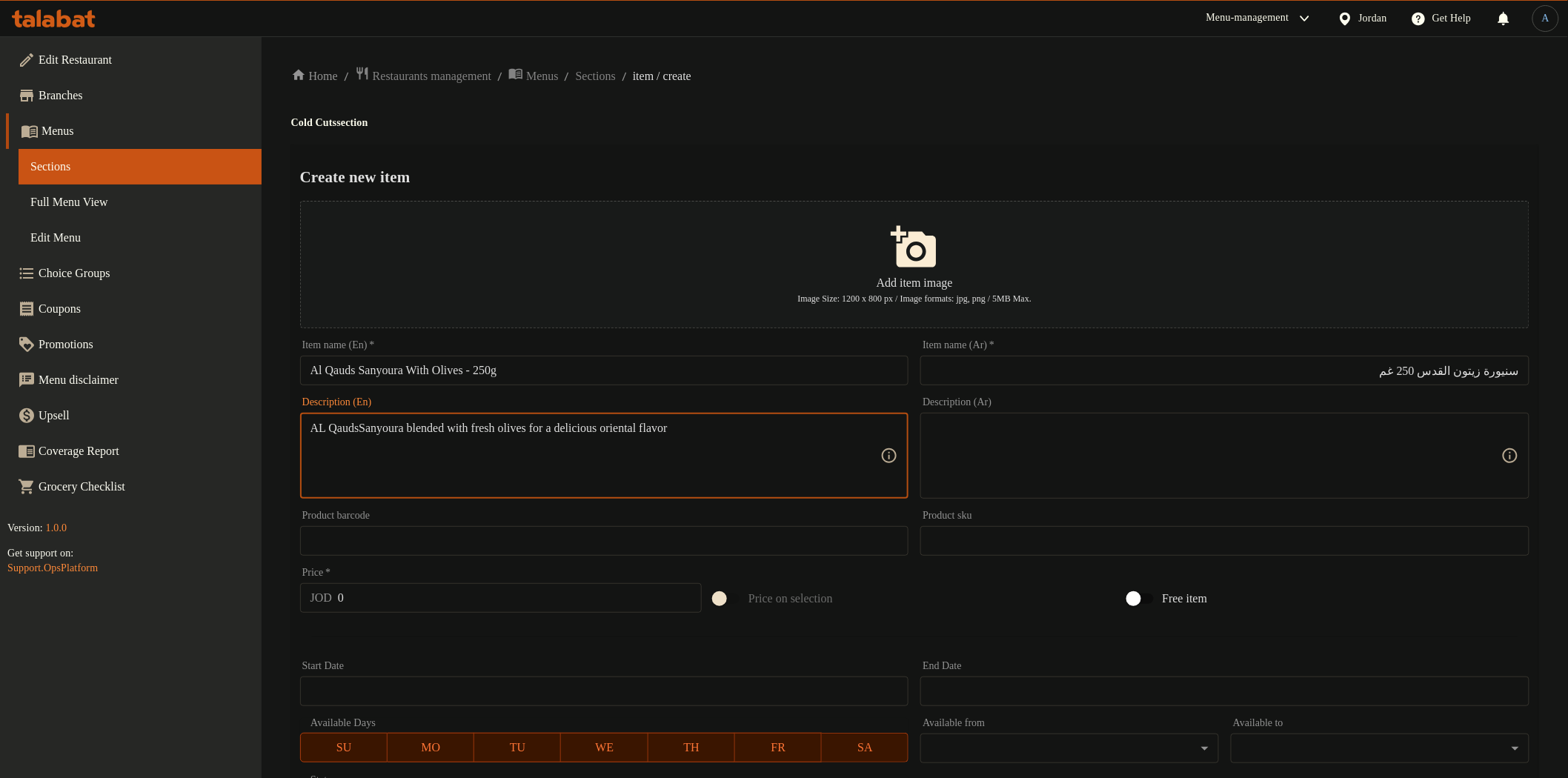
click at [366, 427] on textarea "AL QaudsSanyoura blended with fresh olives for a delicious oriental flavor" at bounding box center [595, 455] width 570 height 70
click at [381, 432] on textarea "AL Qauds Sanyoura blended with fresh olives for a delicious oriental flavor" at bounding box center [595, 455] width 570 height 70
click at [757, 469] on textarea "AL Qauds Sanyoura blended with fresh olives for a delicious oriental flavor" at bounding box center [595, 455] width 570 height 70
click at [998, 125] on h4 "Cold Cuts section" at bounding box center [914, 122] width 1247 height 14
click at [1134, 484] on textarea at bounding box center [1216, 455] width 570 height 70
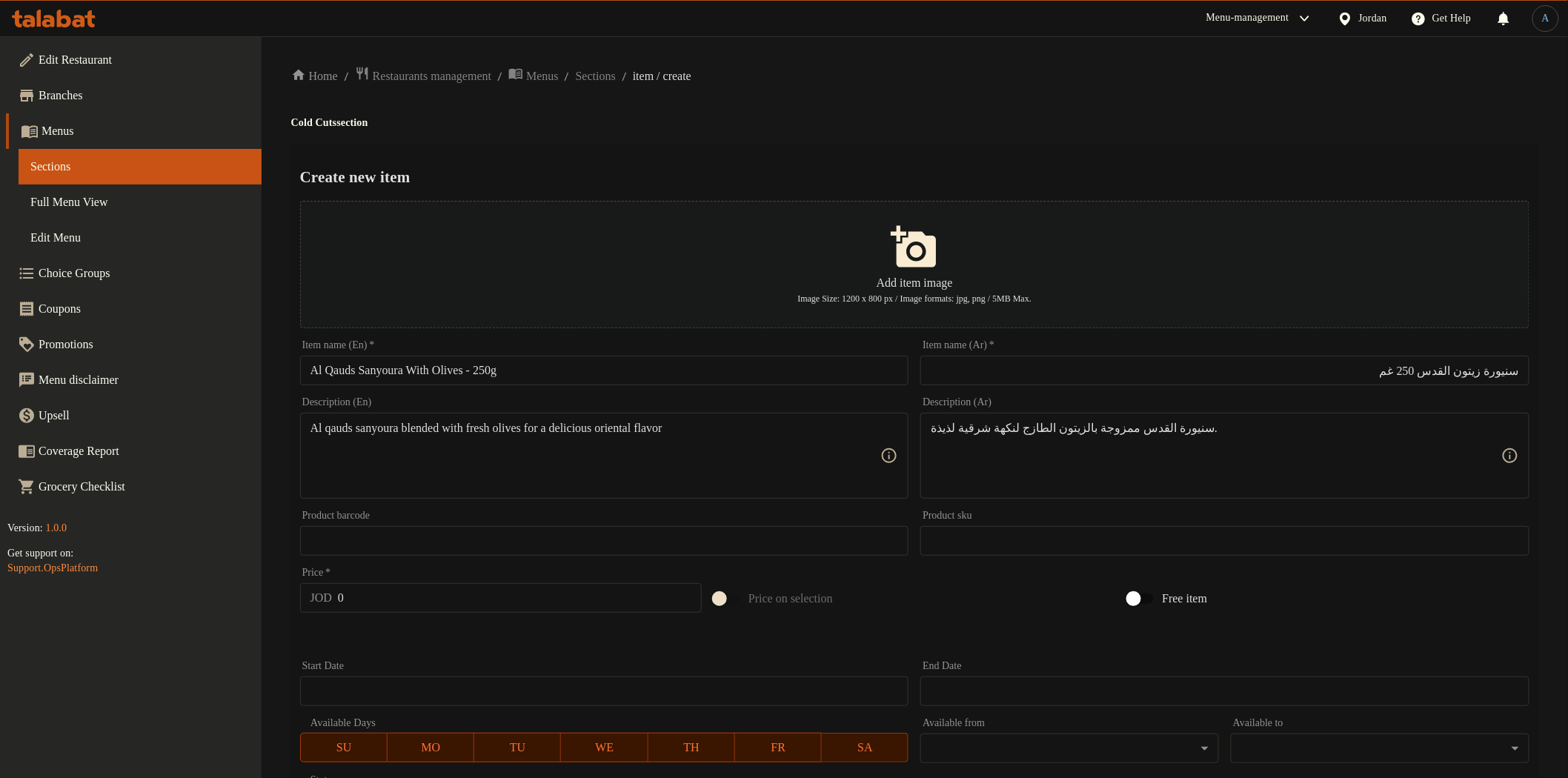
click at [1114, 78] on ol "Home / Restaurants management / Menus / Sections / item / create" at bounding box center [914, 76] width 1247 height 20
click at [471, 596] on input "0" at bounding box center [519, 597] width 364 height 30
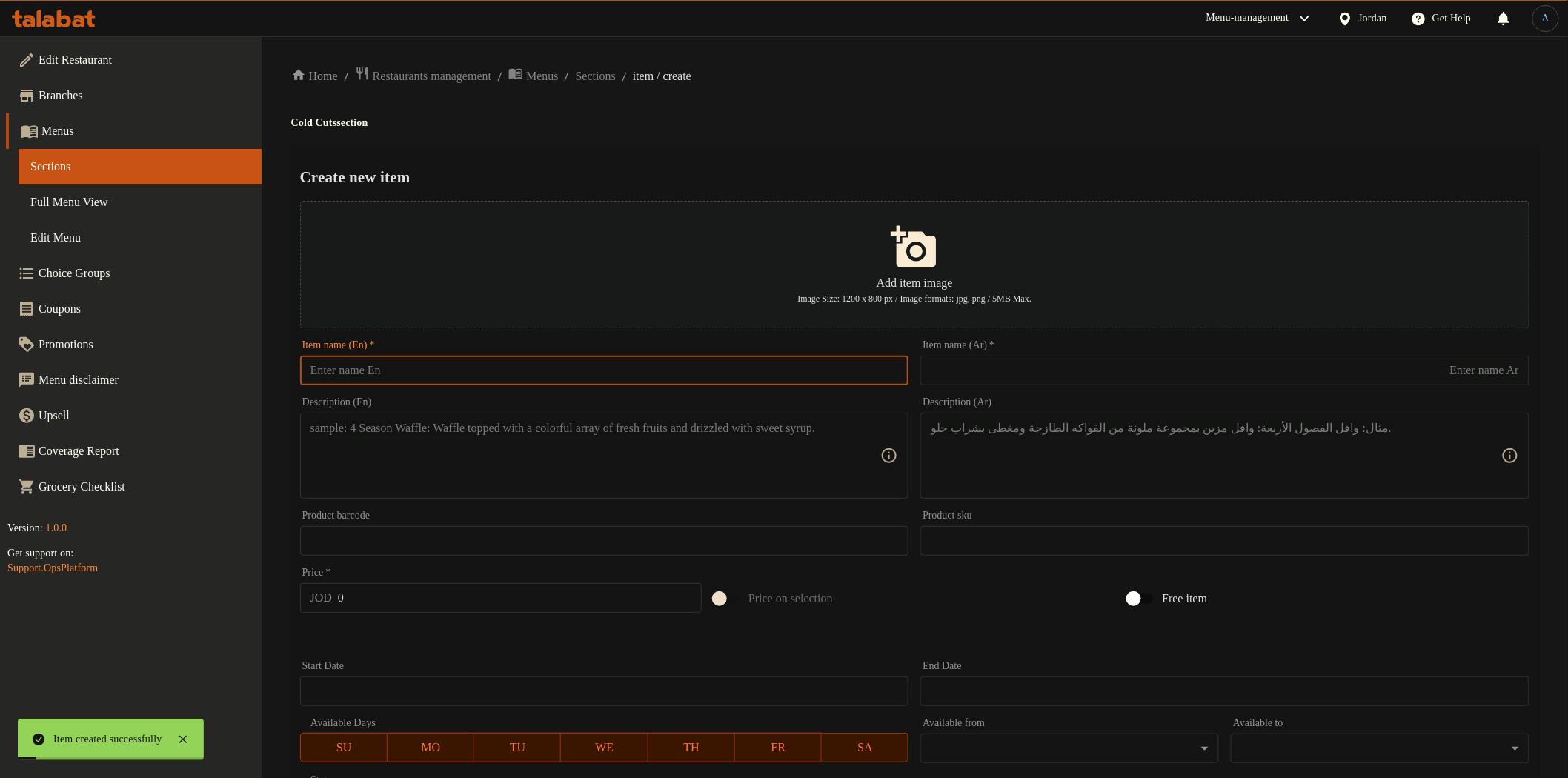
drag, startPoint x: 535, startPoint y: 372, endPoint x: 495, endPoint y: 372, distance: 40.0
click at [535, 372] on input "text" at bounding box center [605, 370] width 609 height 30
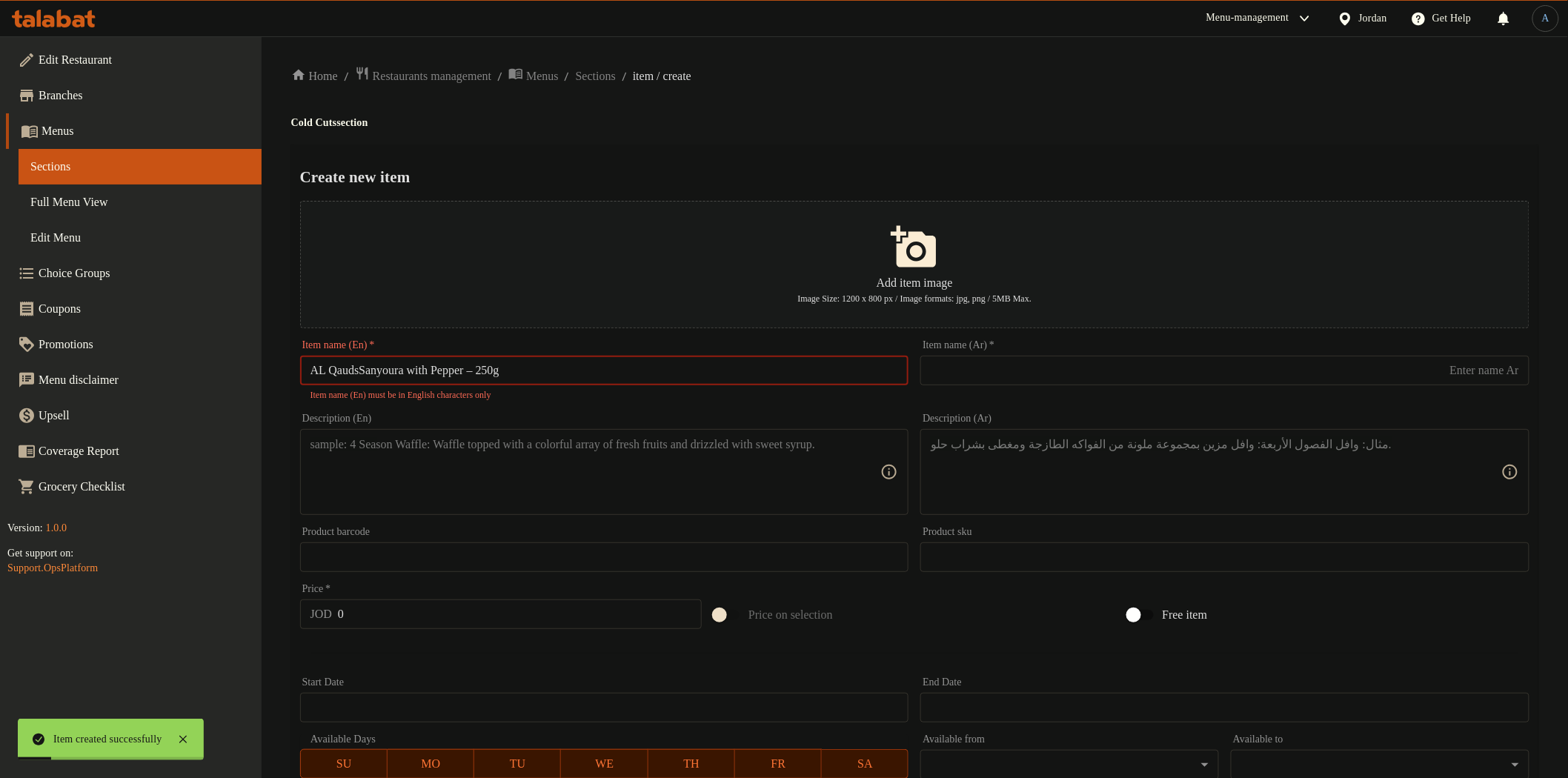
click at [367, 366] on input "AL QaudsSanyoura with Pepper – 250g" at bounding box center [605, 370] width 609 height 30
click at [463, 375] on input "AL Qauds Sanyoura with Pepper – 250g" at bounding box center [605, 370] width 609 height 30
click at [841, 375] on input "AL Qauds Sanyoura with Pepper – 250g" at bounding box center [605, 370] width 609 height 30
click at [498, 371] on input "Al Qauds Sanyoura With Pepper – 250g" at bounding box center [605, 370] width 609 height 30
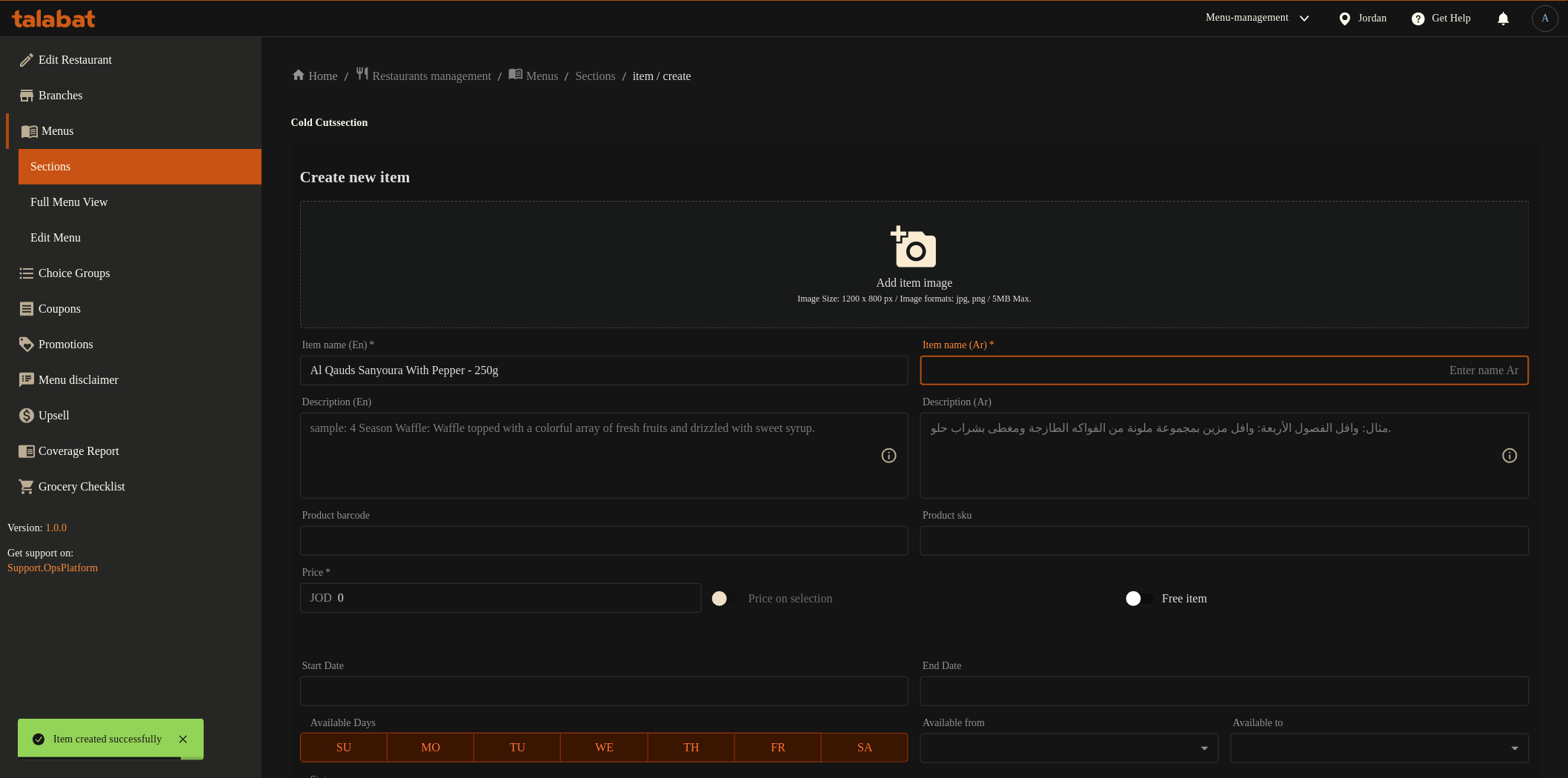
click at [1128, 374] on input "text" at bounding box center [1225, 370] width 609 height 30
click at [648, 488] on textarea at bounding box center [595, 455] width 570 height 70
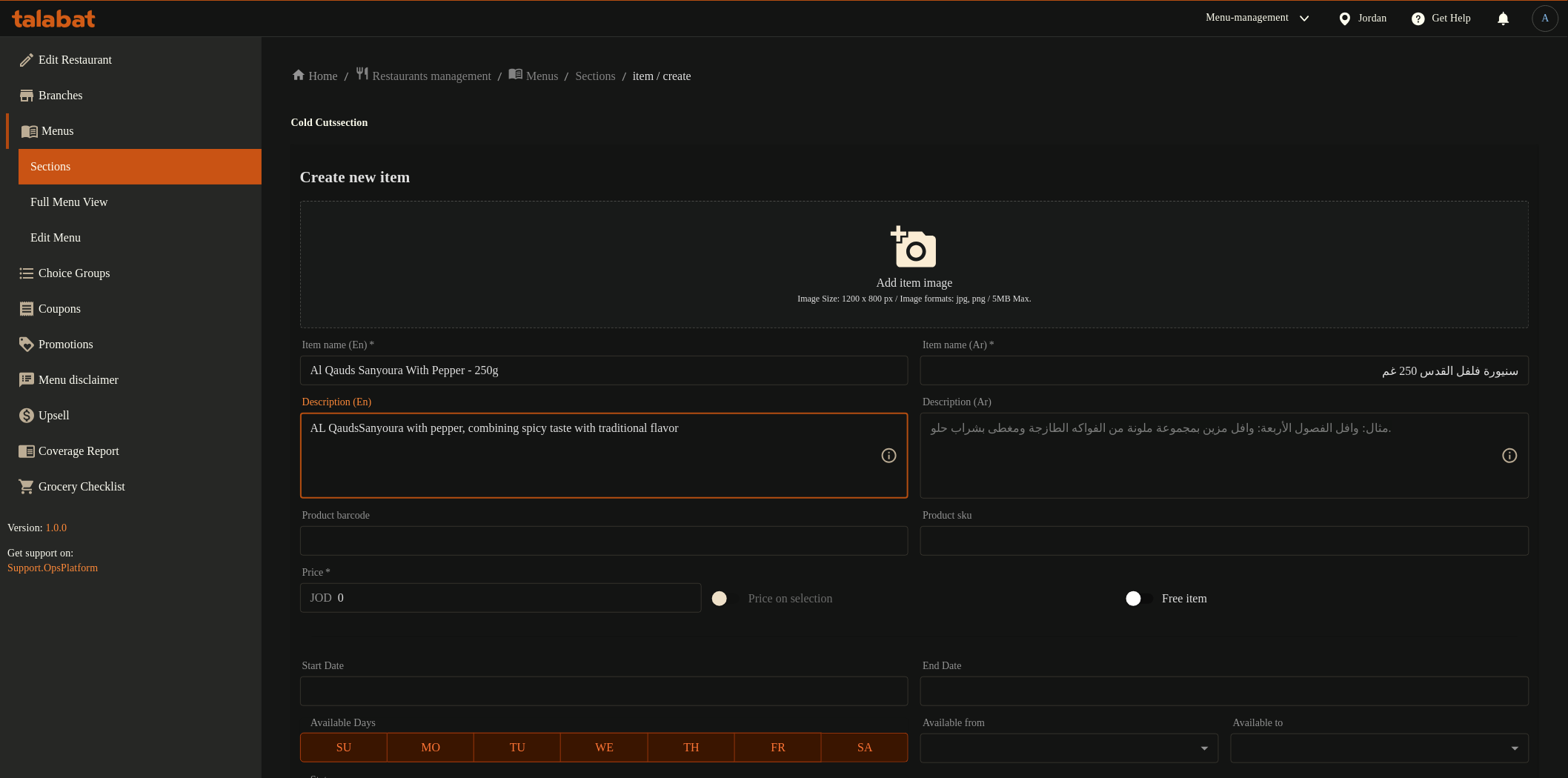
click at [365, 427] on textarea "AL QaudsSanyoura with pepper, combining spicy taste with traditional flavor" at bounding box center [595, 455] width 570 height 70
click at [402, 441] on textarea "AL Qauds Sanyoura with pepper, combining spicy taste with traditional flavor" at bounding box center [595, 455] width 570 height 70
click at [752, 438] on textarea "AL Qauds Sanyoura with pepper, combining spicy taste with traditional flavor" at bounding box center [595, 455] width 570 height 70
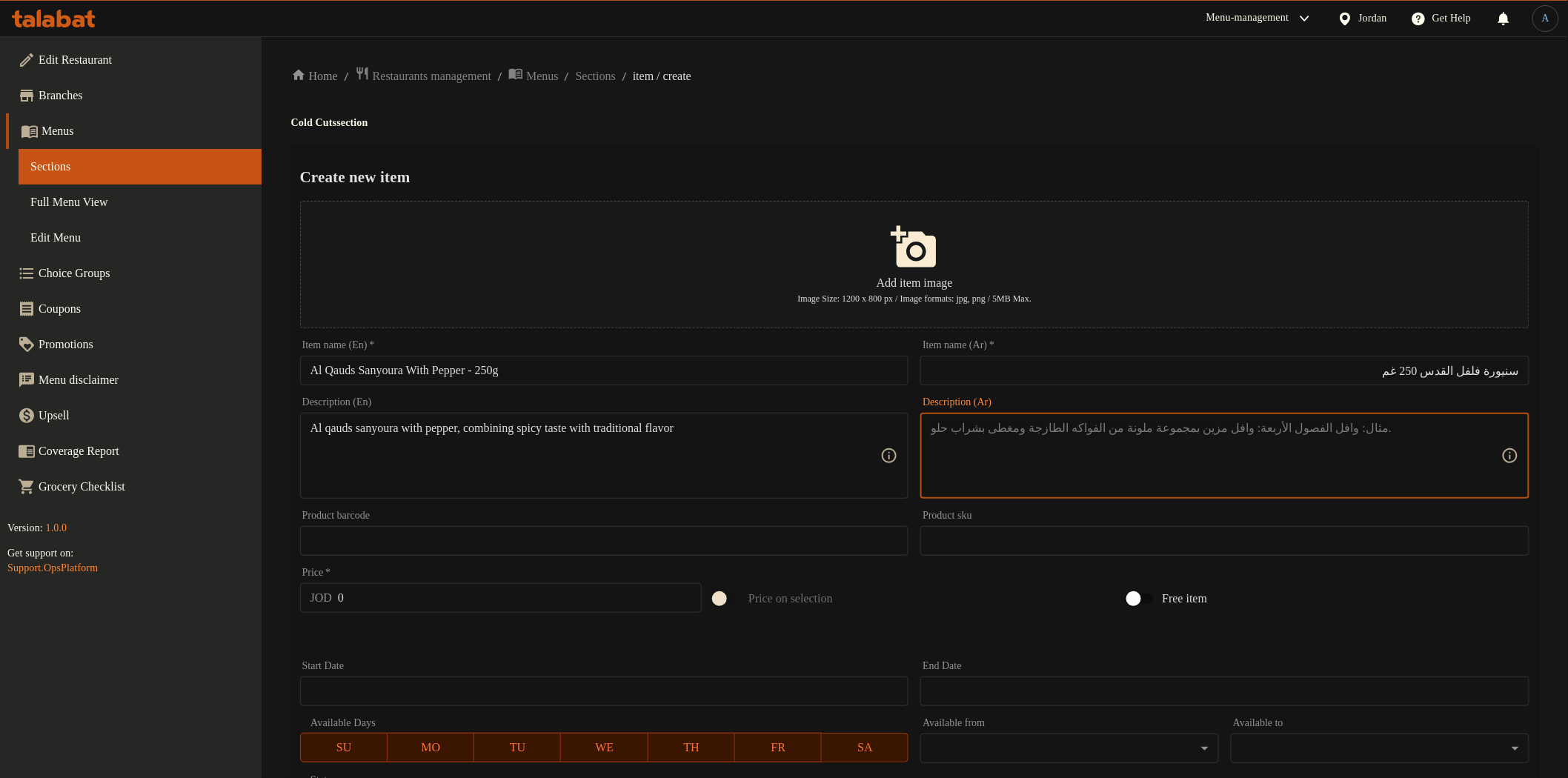
click at [1071, 456] on textarea at bounding box center [1216, 455] width 570 height 70
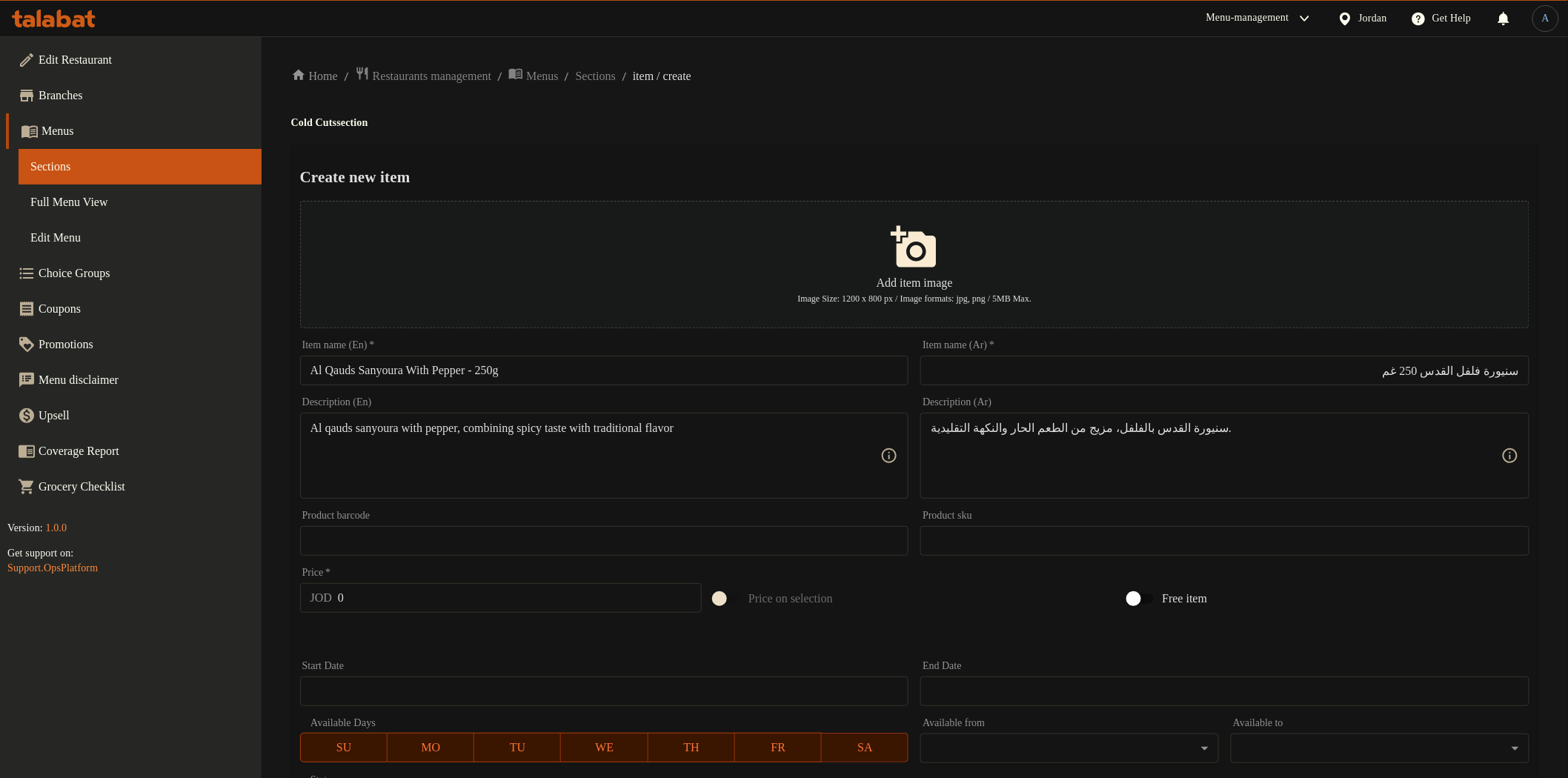
click at [966, 126] on h4 "Cold Cuts section" at bounding box center [914, 122] width 1247 height 14
click at [385, 592] on input "0" at bounding box center [519, 597] width 364 height 30
click at [401, 628] on div at bounding box center [914, 637] width 1242 height 36
click at [438, 594] on input "1.2" at bounding box center [519, 597] width 364 height 30
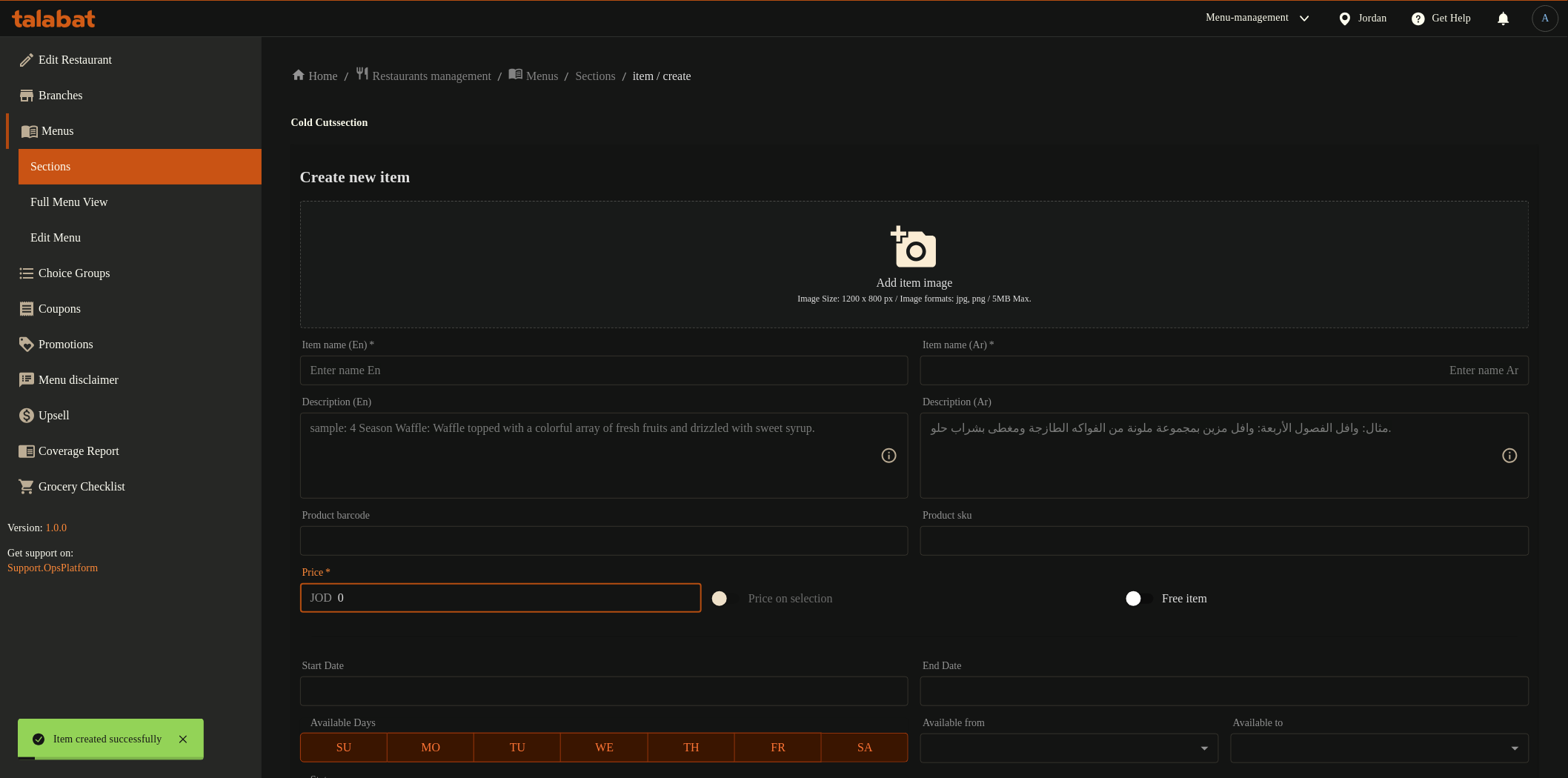
click at [497, 372] on input "text" at bounding box center [605, 370] width 609 height 30
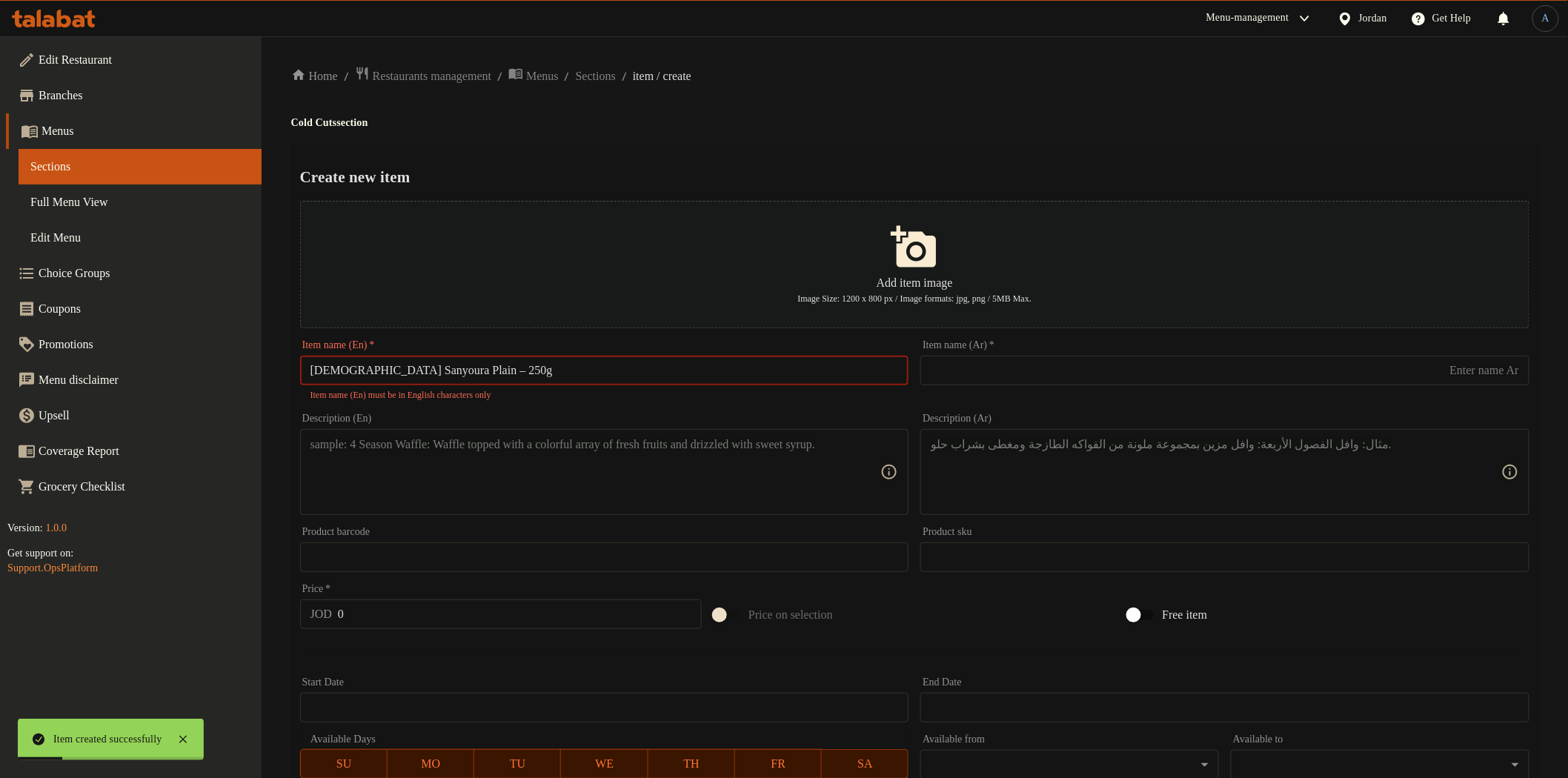
drag, startPoint x: 989, startPoint y: 377, endPoint x: 963, endPoint y: 380, distance: 26.2
click at [986, 377] on input "text" at bounding box center [1225, 370] width 609 height 30
click at [446, 368] on input "[DEMOGRAPHIC_DATA] Sanyoura Plain – 250g" at bounding box center [605, 370] width 609 height 30
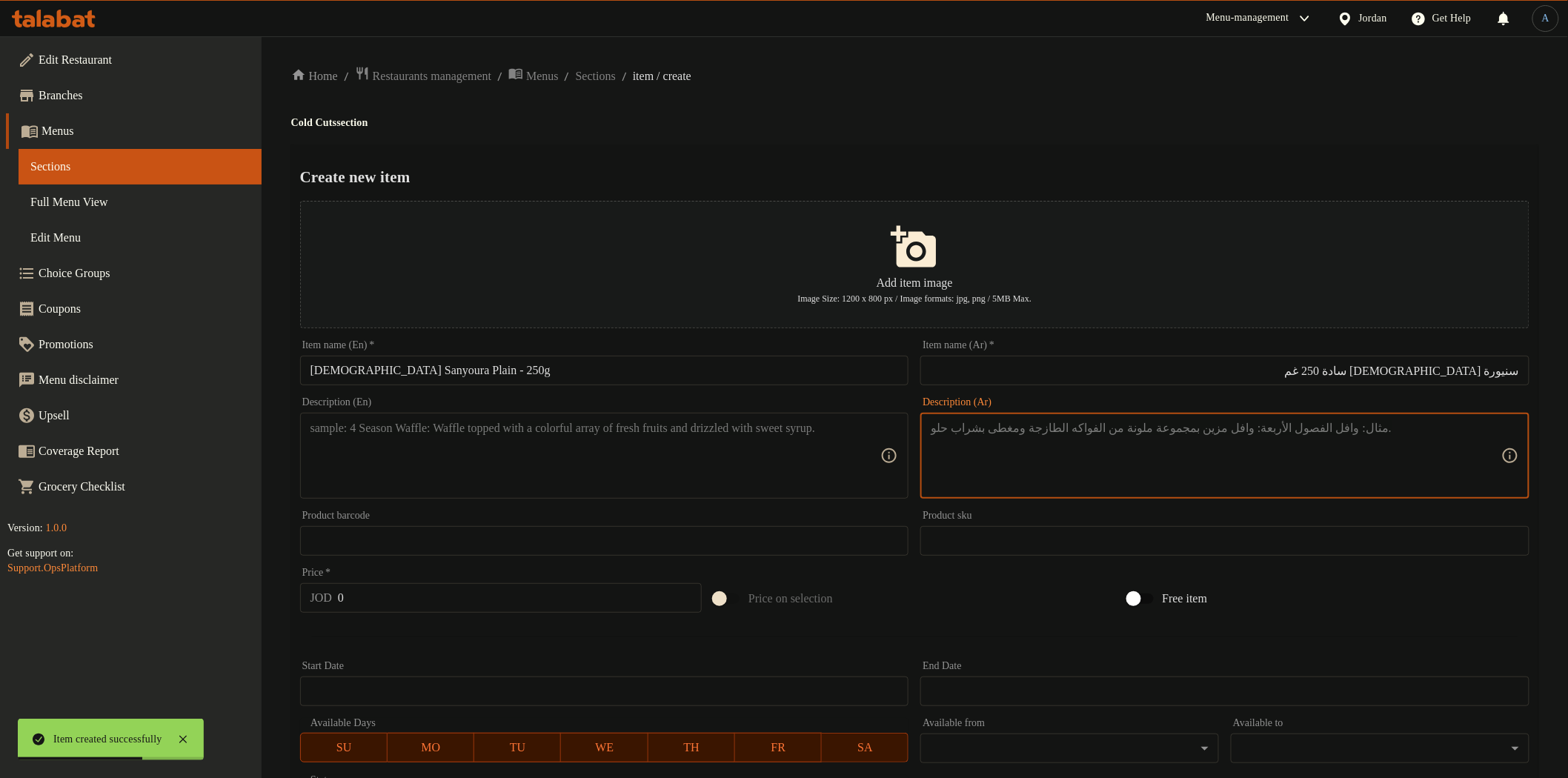
click at [1038, 424] on textarea at bounding box center [1216, 455] width 570 height 70
click at [738, 474] on textarea at bounding box center [595, 455] width 570 height 70
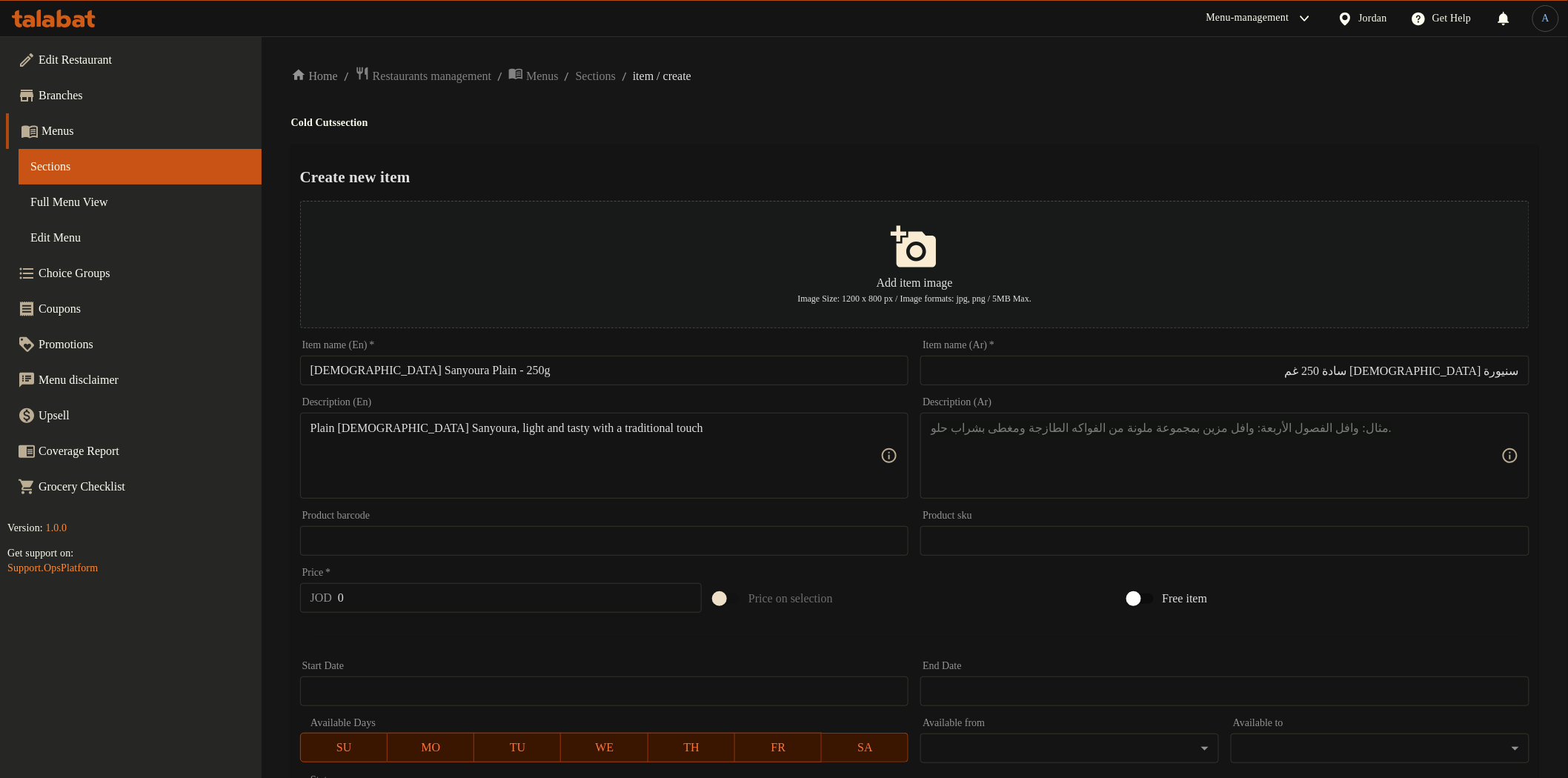
click at [807, 443] on textarea "Plain [DEMOGRAPHIC_DATA] Sanyoura, light and tasty with a traditional touch" at bounding box center [595, 455] width 570 height 70
click at [738, 470] on textarea at bounding box center [595, 455] width 570 height 70
click at [1171, 465] on textarea at bounding box center [1216, 455] width 570 height 70
click at [454, 604] on input "0" at bounding box center [519, 597] width 364 height 30
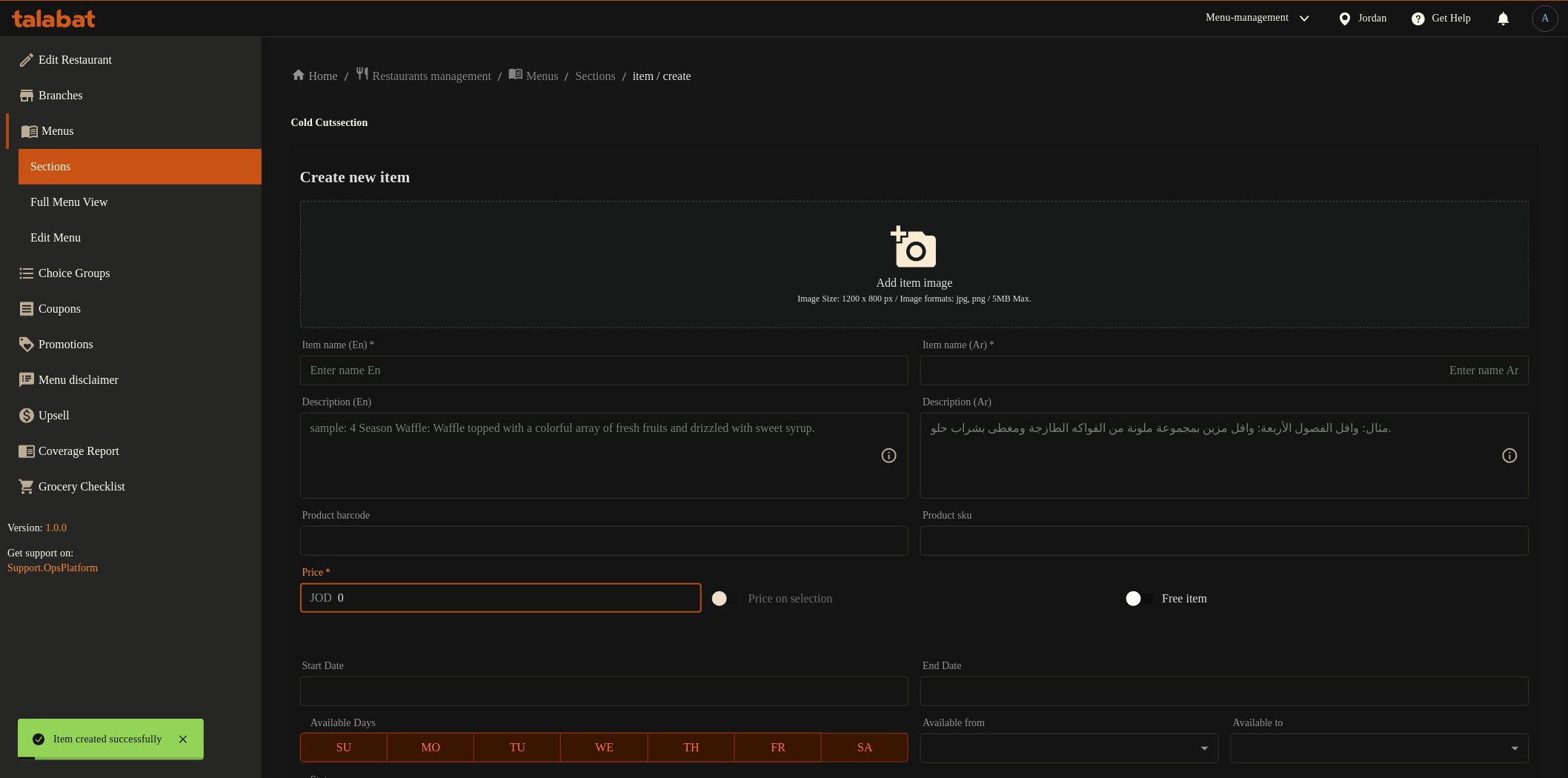
click at [598, 371] on input "text" at bounding box center [605, 370] width 609 height 30
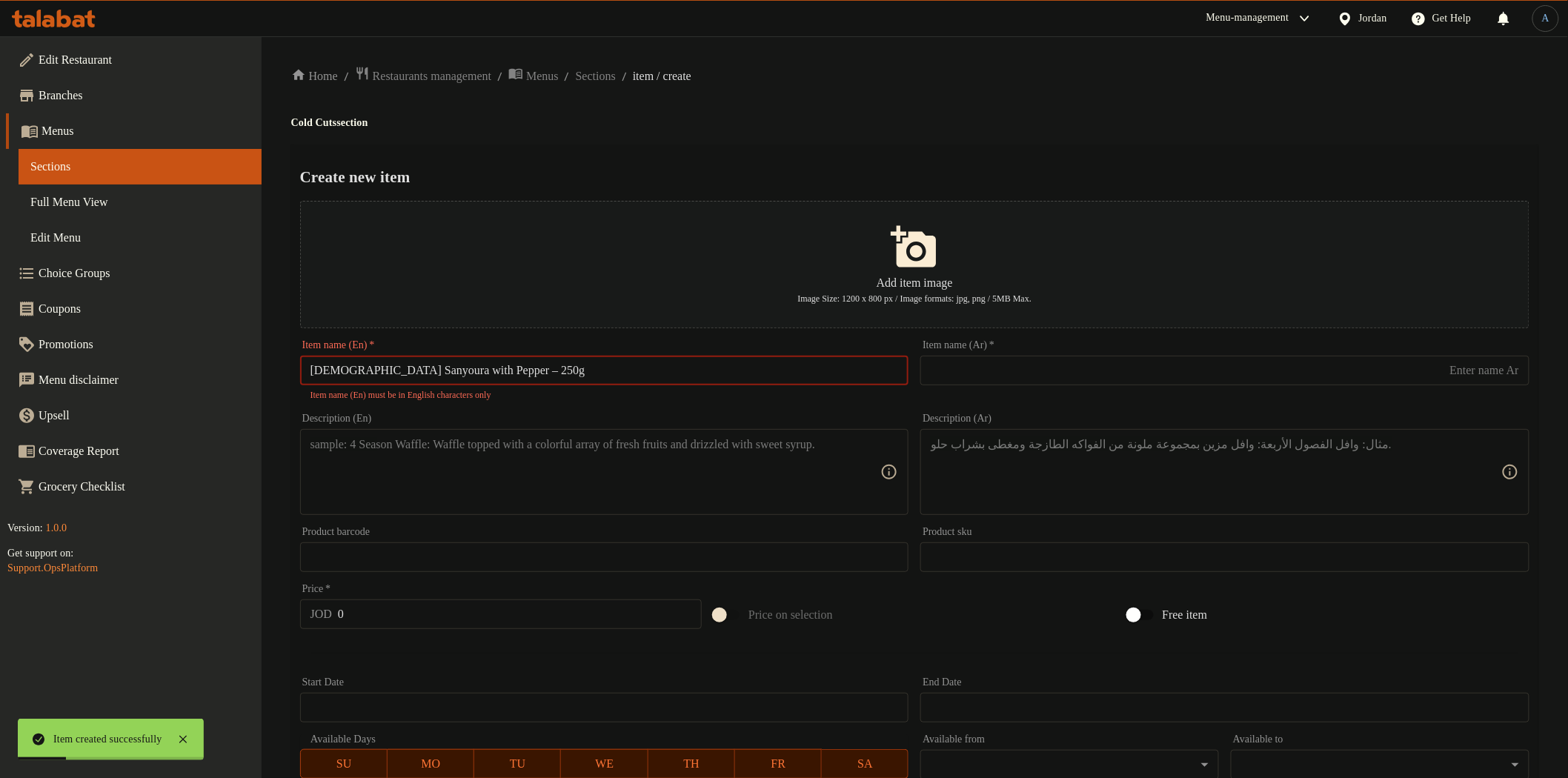
click at [477, 373] on input "[DEMOGRAPHIC_DATA] Sanyoura with Pepper – 250g" at bounding box center [605, 370] width 609 height 30
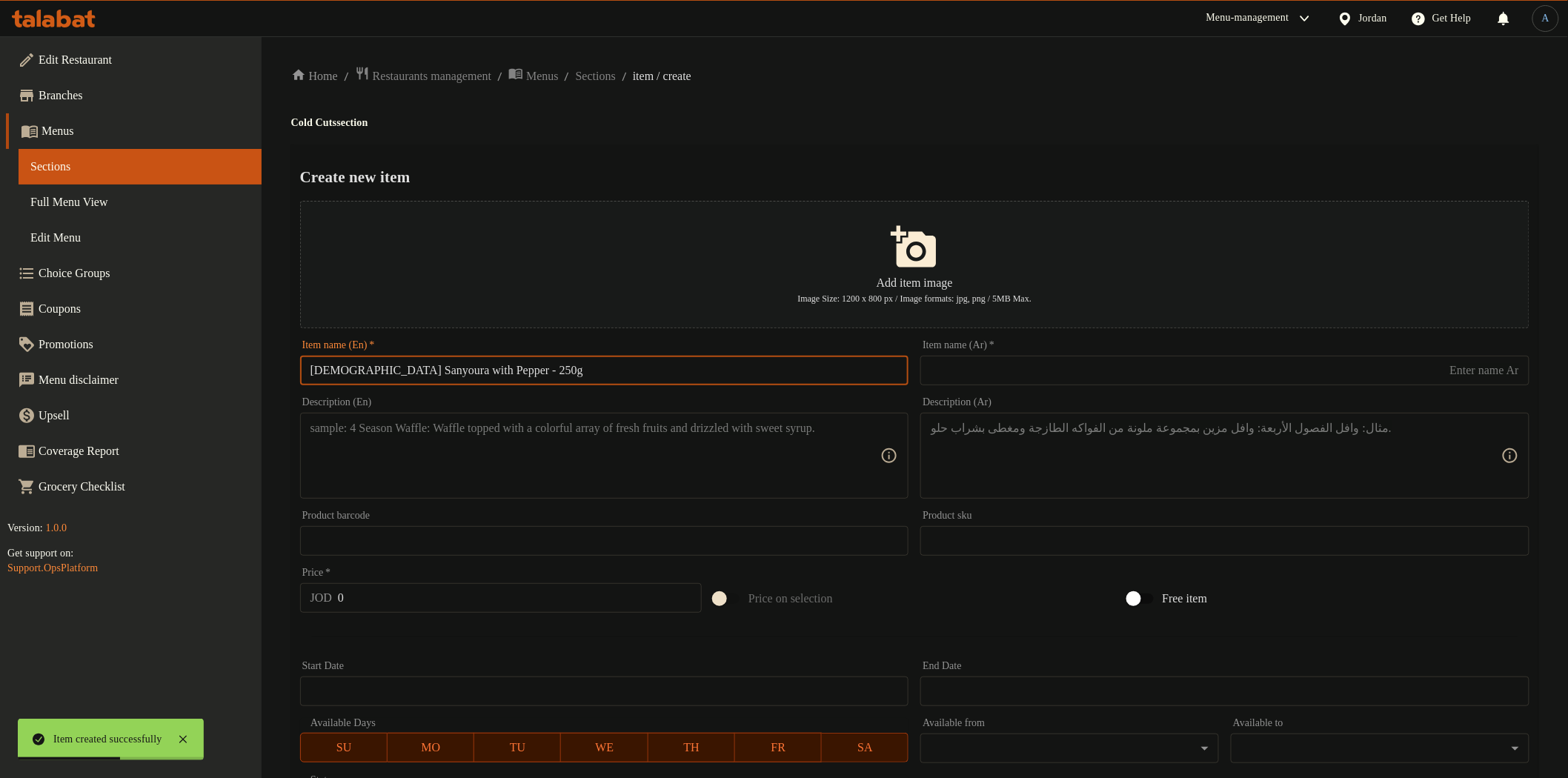
click at [1017, 359] on input "text" at bounding box center [1225, 370] width 609 height 30
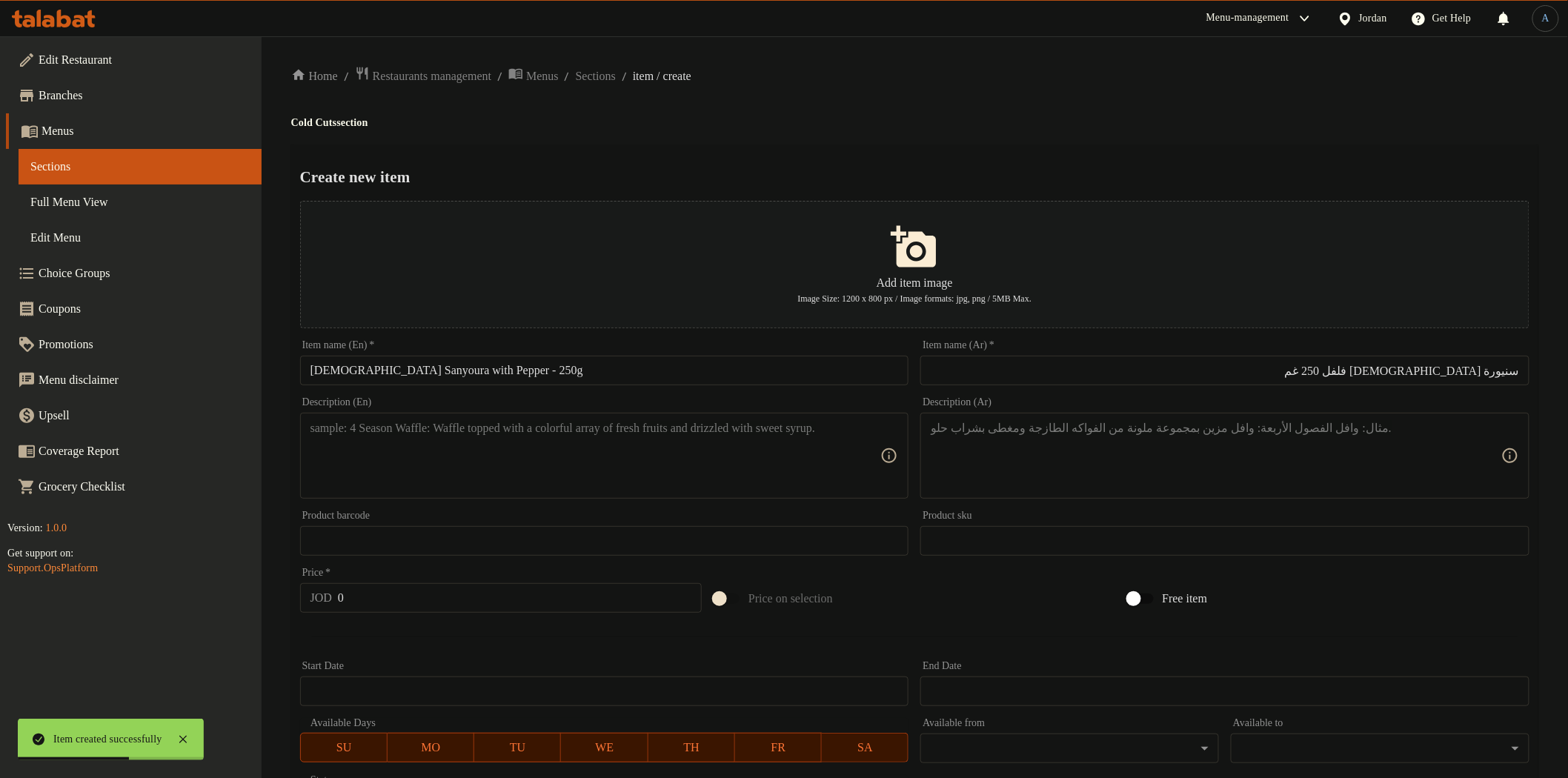
click at [960, 160] on div "Create new item Add item image Image Size: 1200 x 800 px / Image formats: jpg, …" at bounding box center [914, 571] width 1247 height 855
click at [809, 435] on textarea at bounding box center [595, 455] width 570 height 70
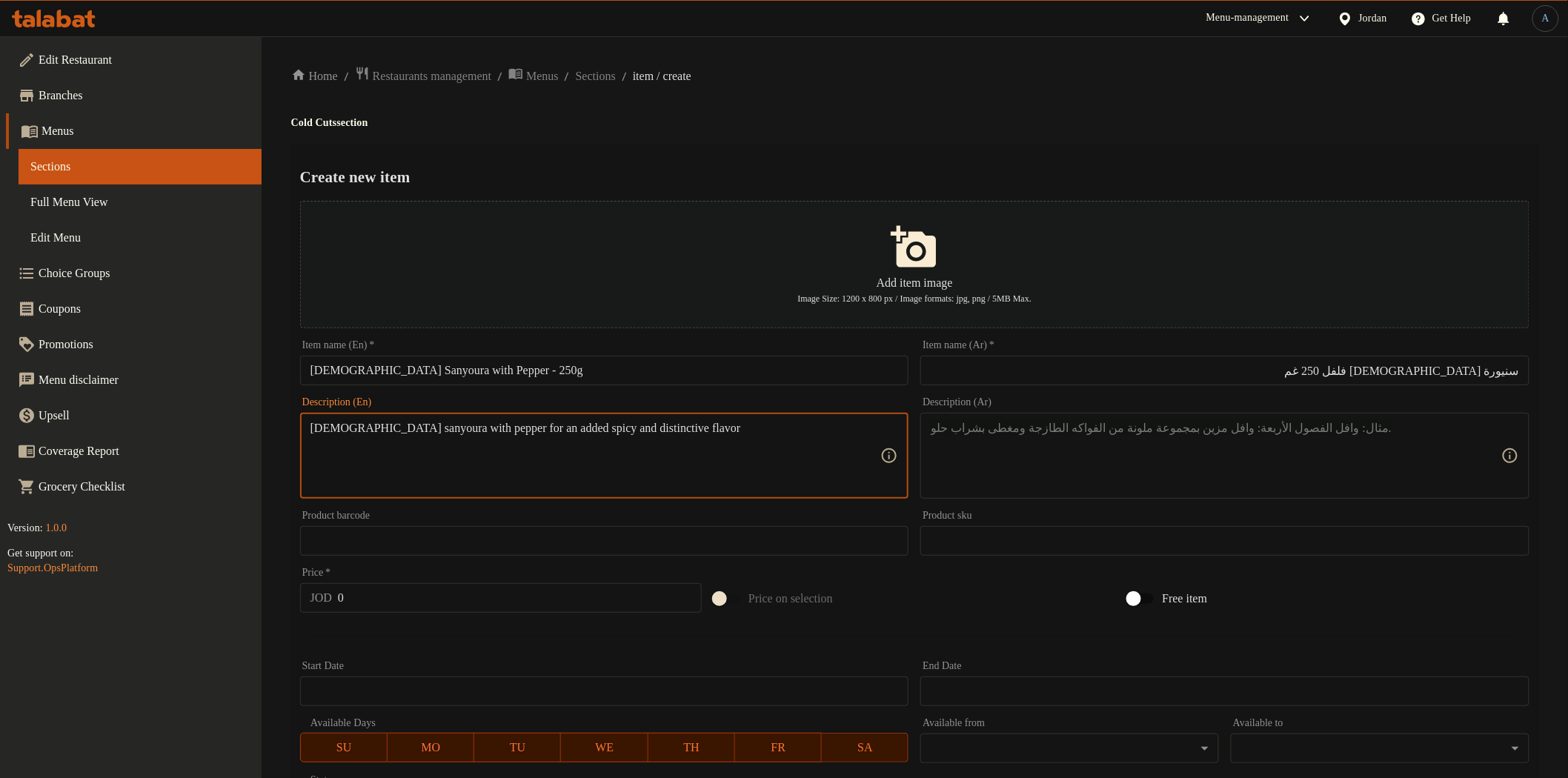
click at [835, 128] on h4 "Cold Cuts section" at bounding box center [914, 122] width 1247 height 14
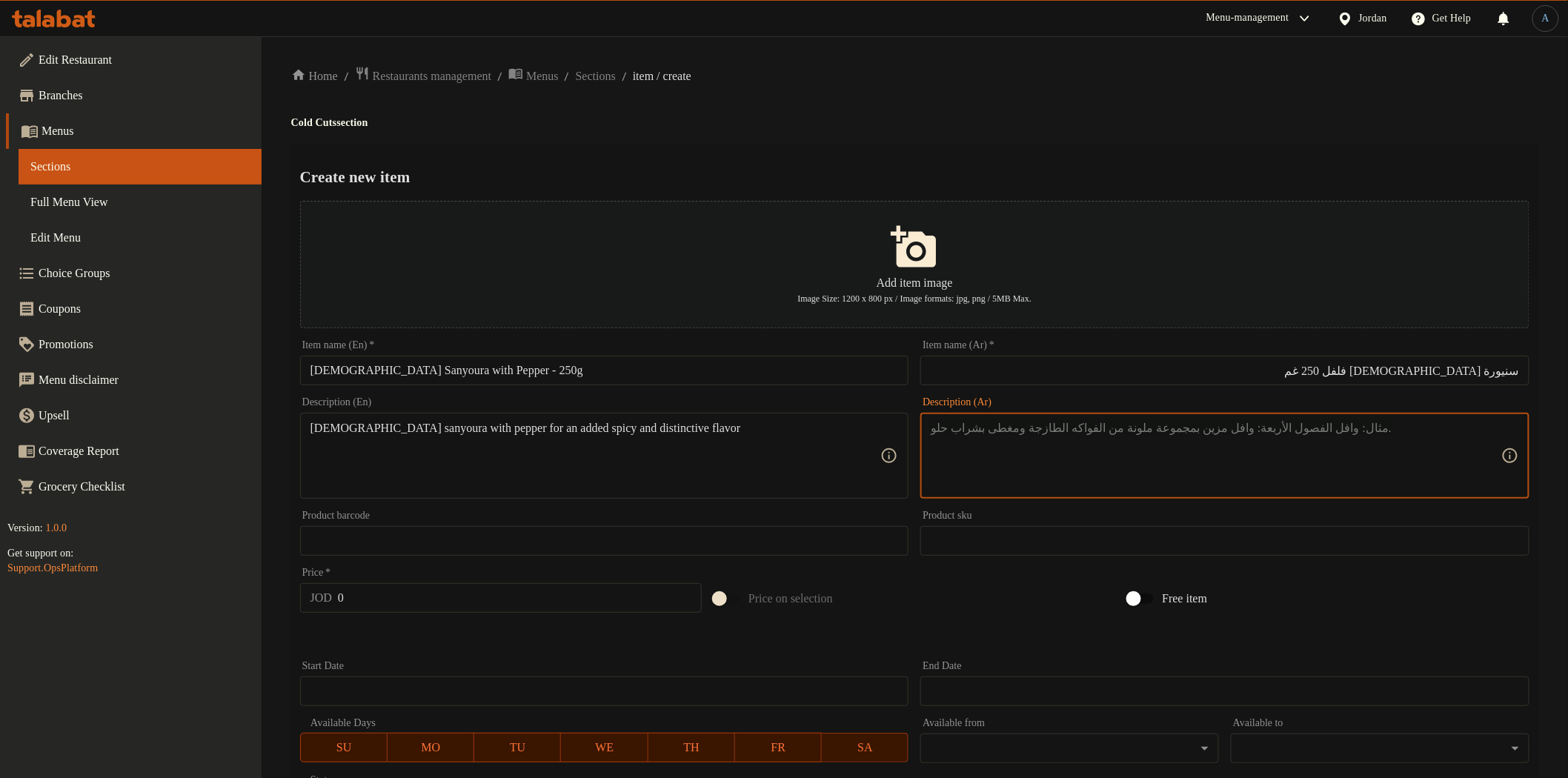
click at [1122, 460] on textarea at bounding box center [1216, 455] width 570 height 70
click at [1154, 160] on div "Create new item Add item image Image Size: 1200 x 800 px / Image formats: jpg, …" at bounding box center [914, 571] width 1247 height 855
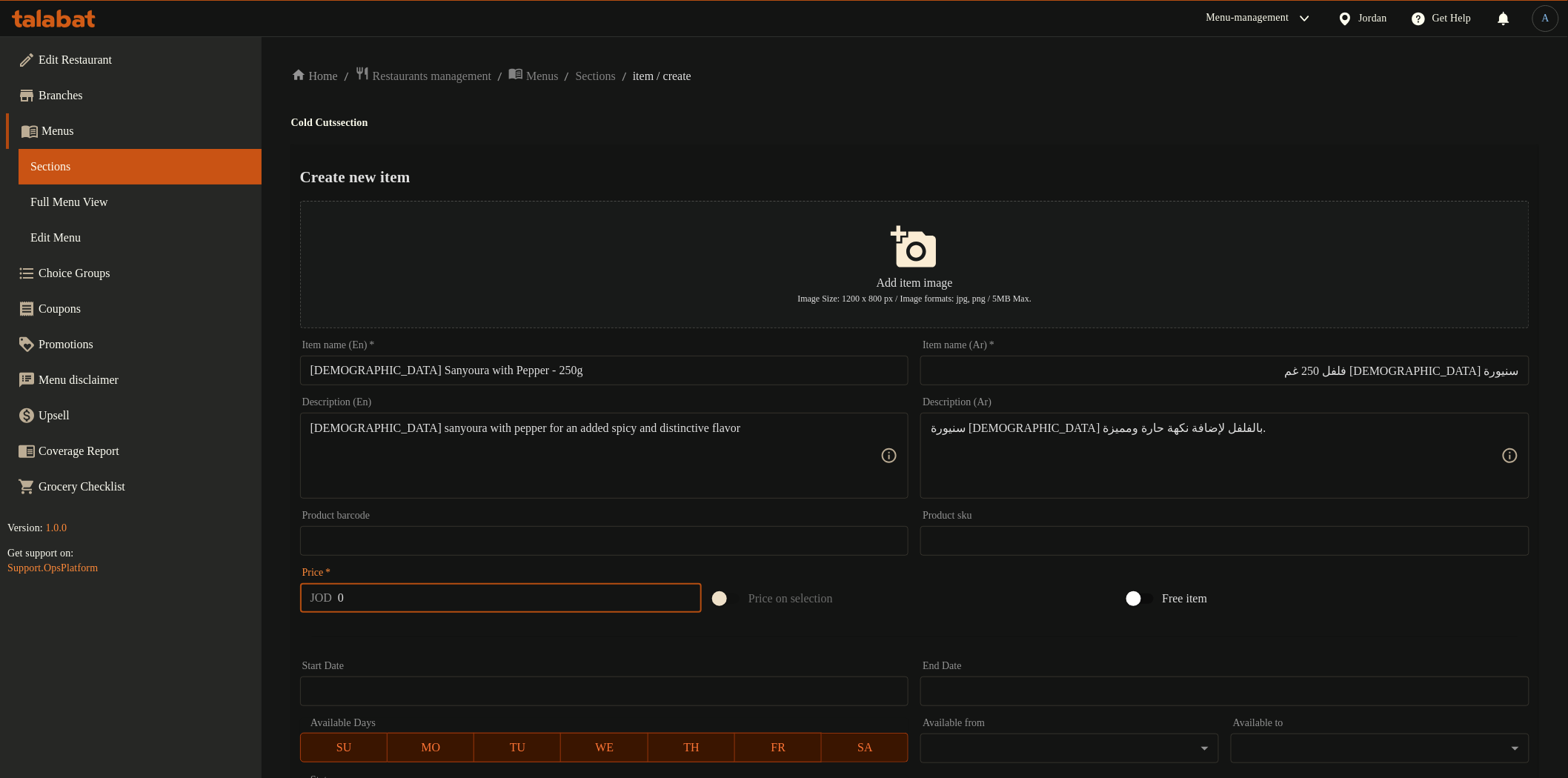
click at [398, 608] on input "0" at bounding box center [519, 597] width 364 height 30
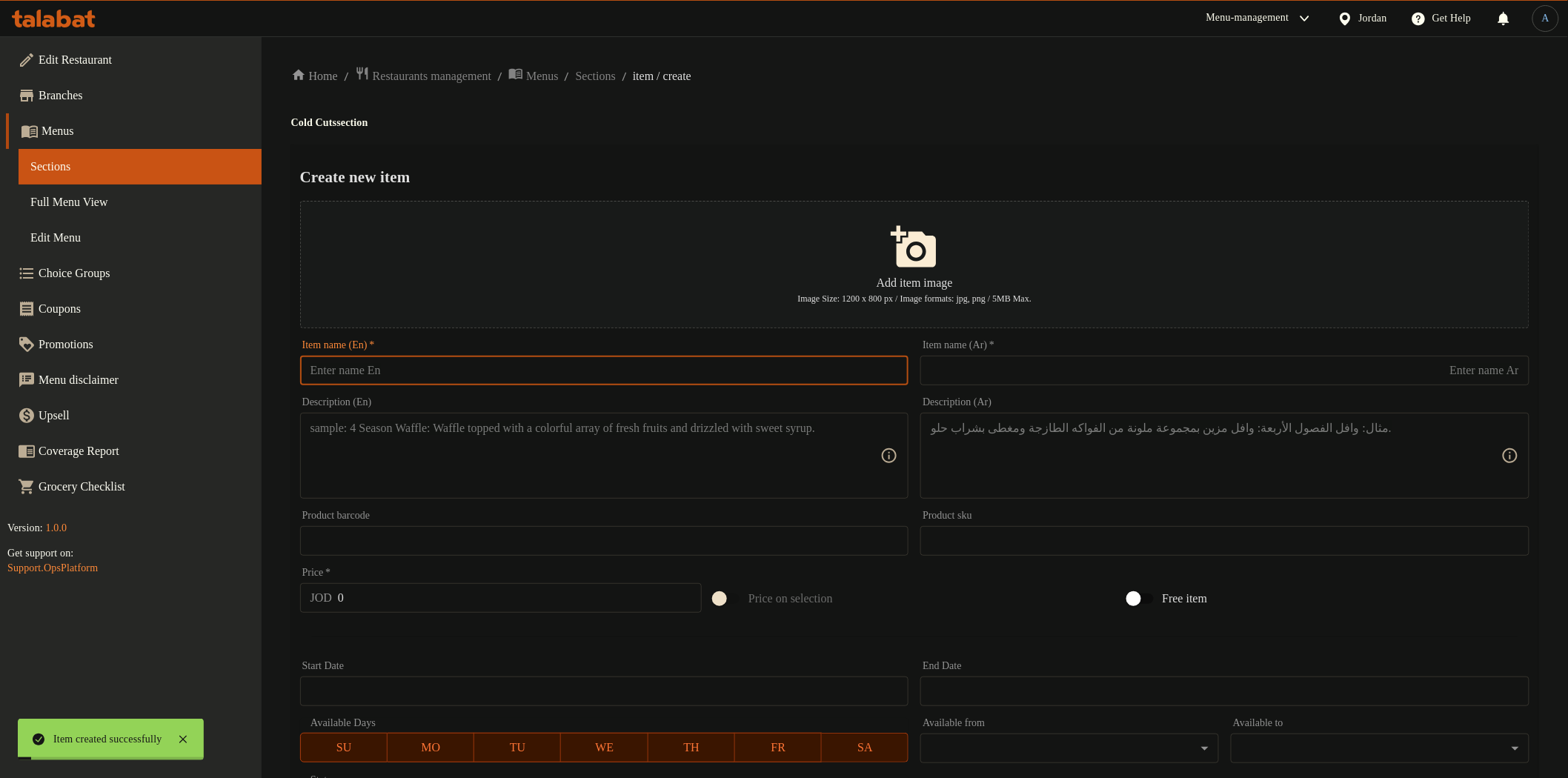
click at [508, 367] on input "text" at bounding box center [605, 370] width 609 height 30
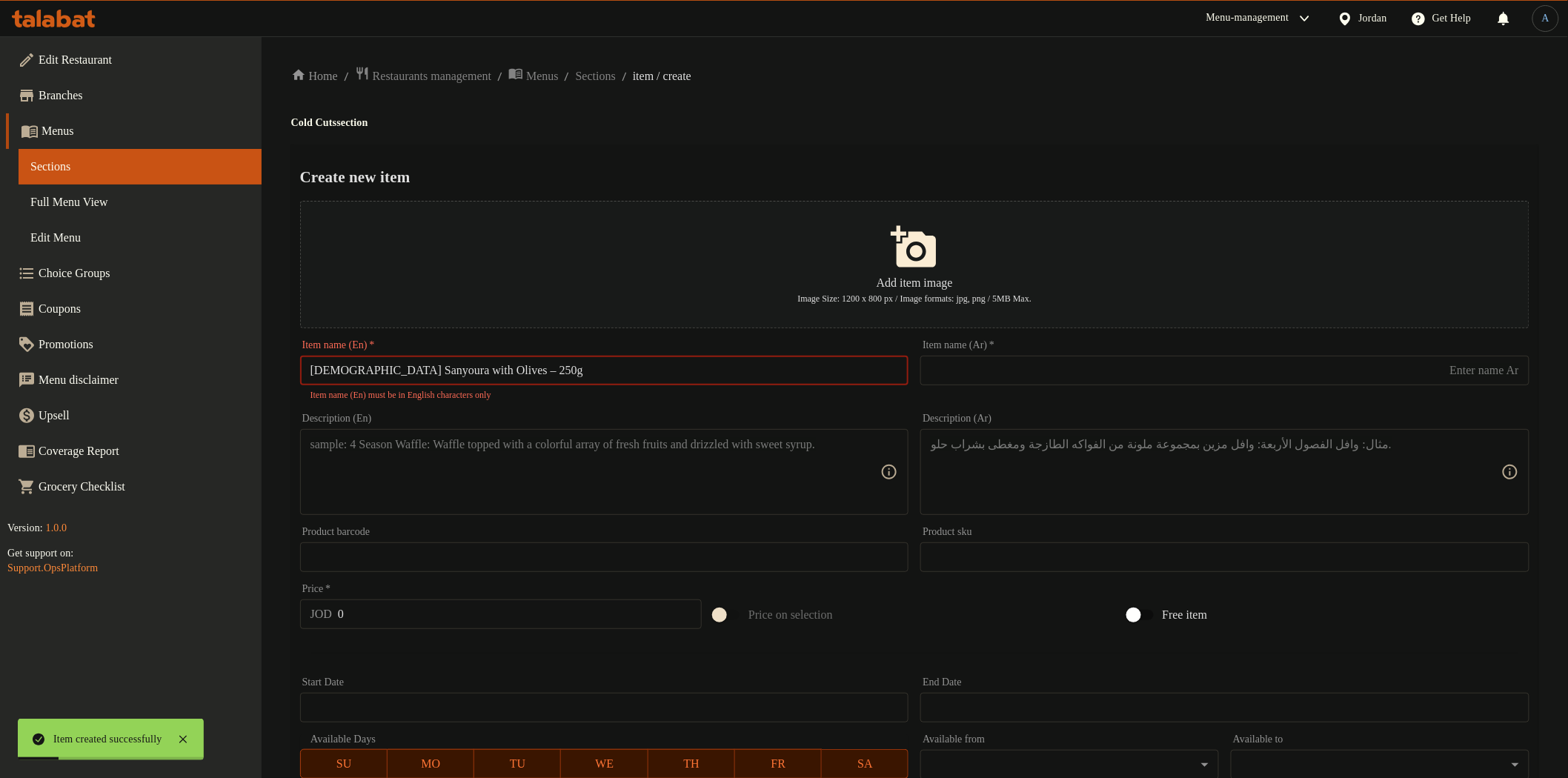
click at [477, 368] on input "[DEMOGRAPHIC_DATA] Sanyoura with Olives – 250g" at bounding box center [605, 370] width 609 height 30
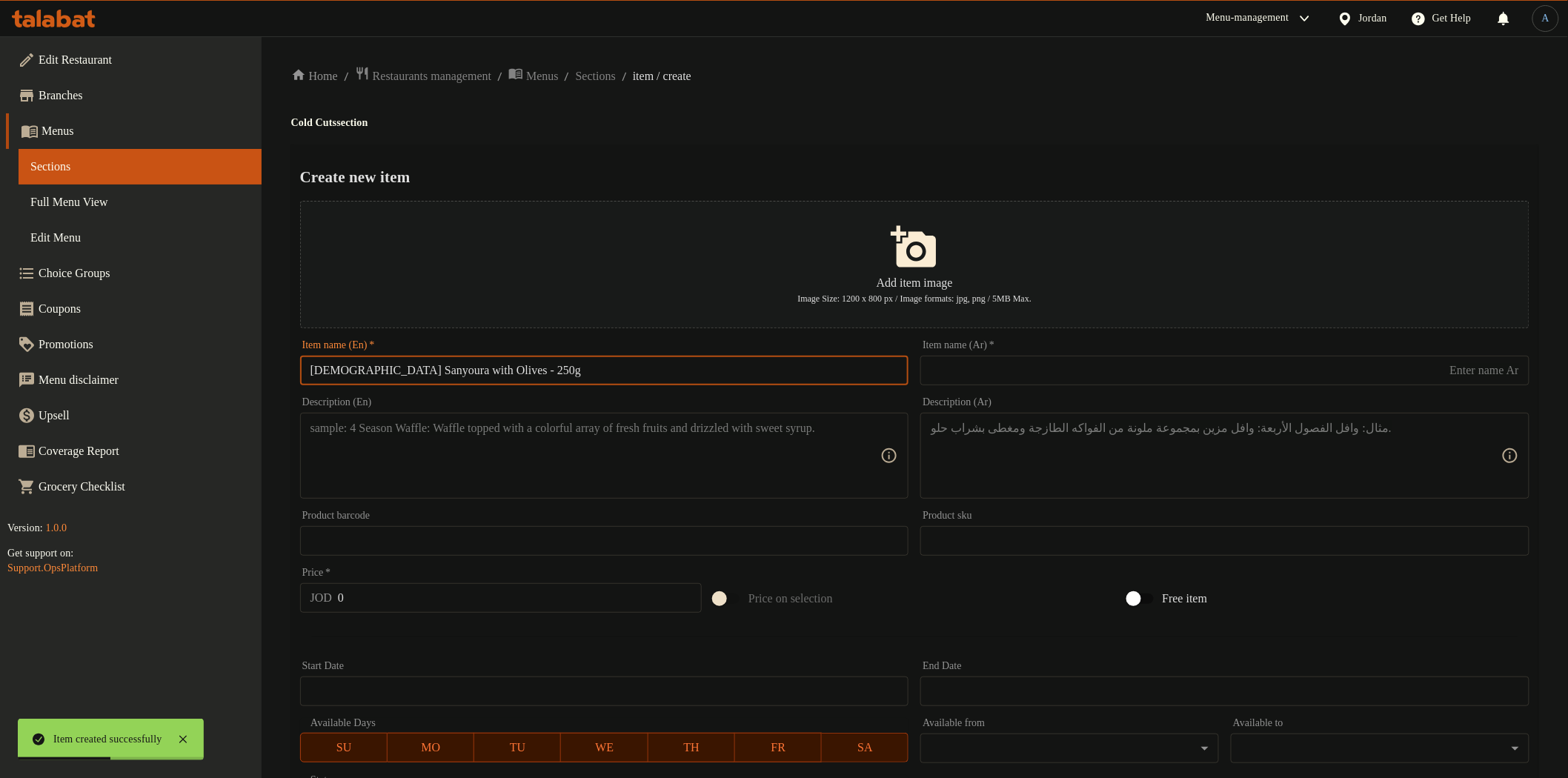
click at [1064, 377] on input "text" at bounding box center [1225, 370] width 609 height 30
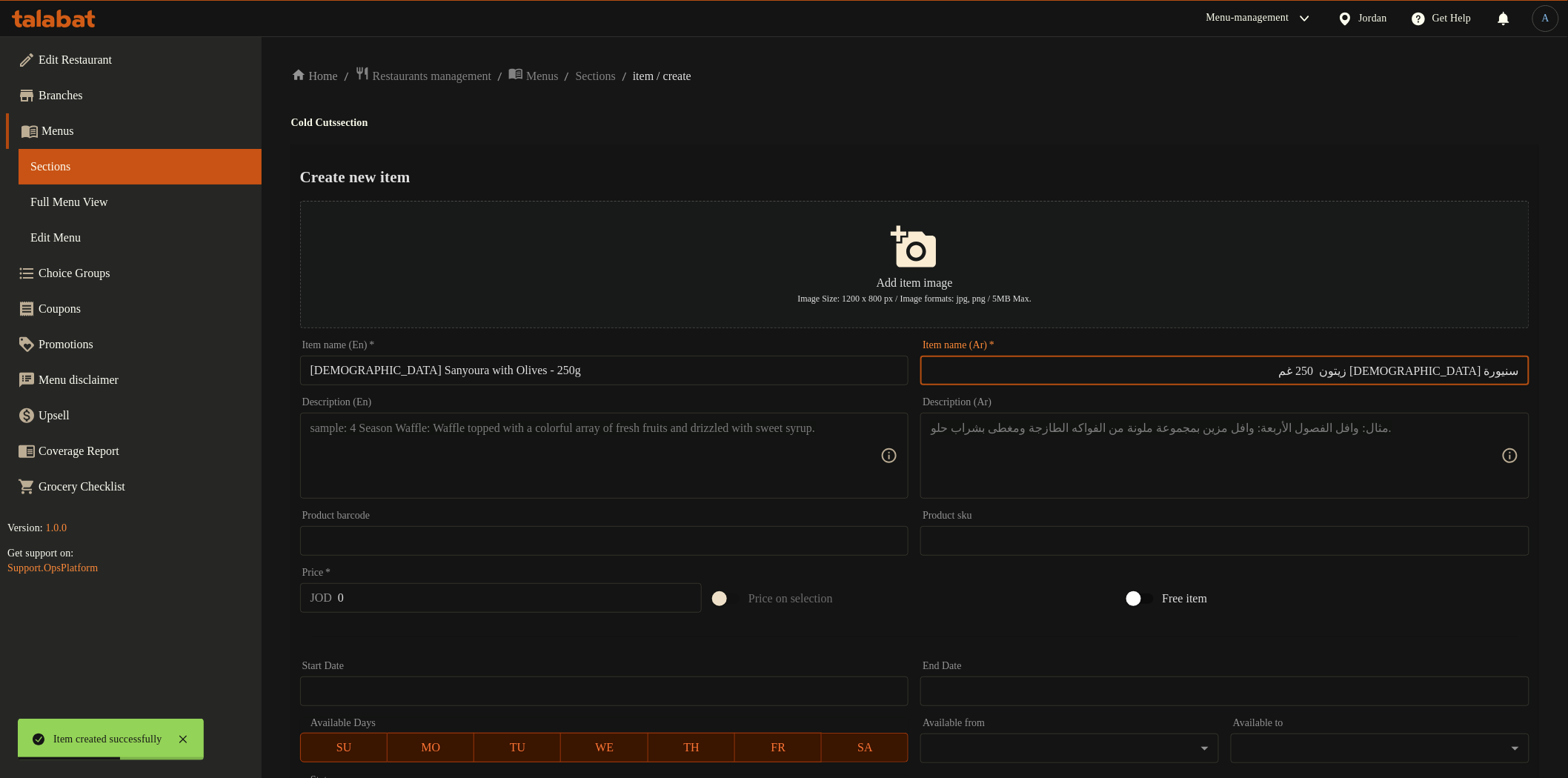
click at [1066, 106] on div "Home / Restaurants management / Menus / Sections / item / create Cold Cuts sect…" at bounding box center [914, 538] width 1247 height 944
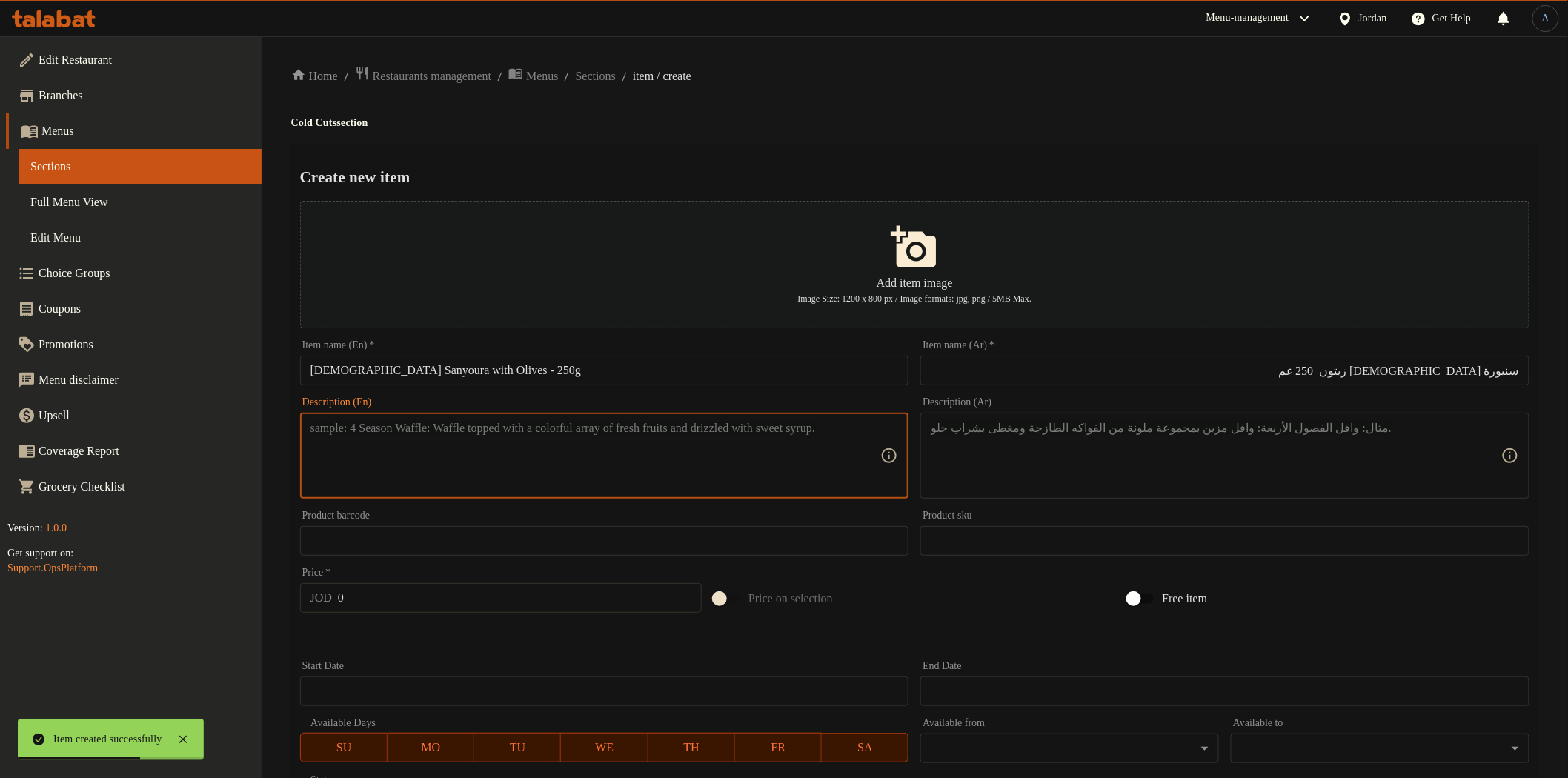
click at [646, 487] on textarea at bounding box center [595, 455] width 570 height 70
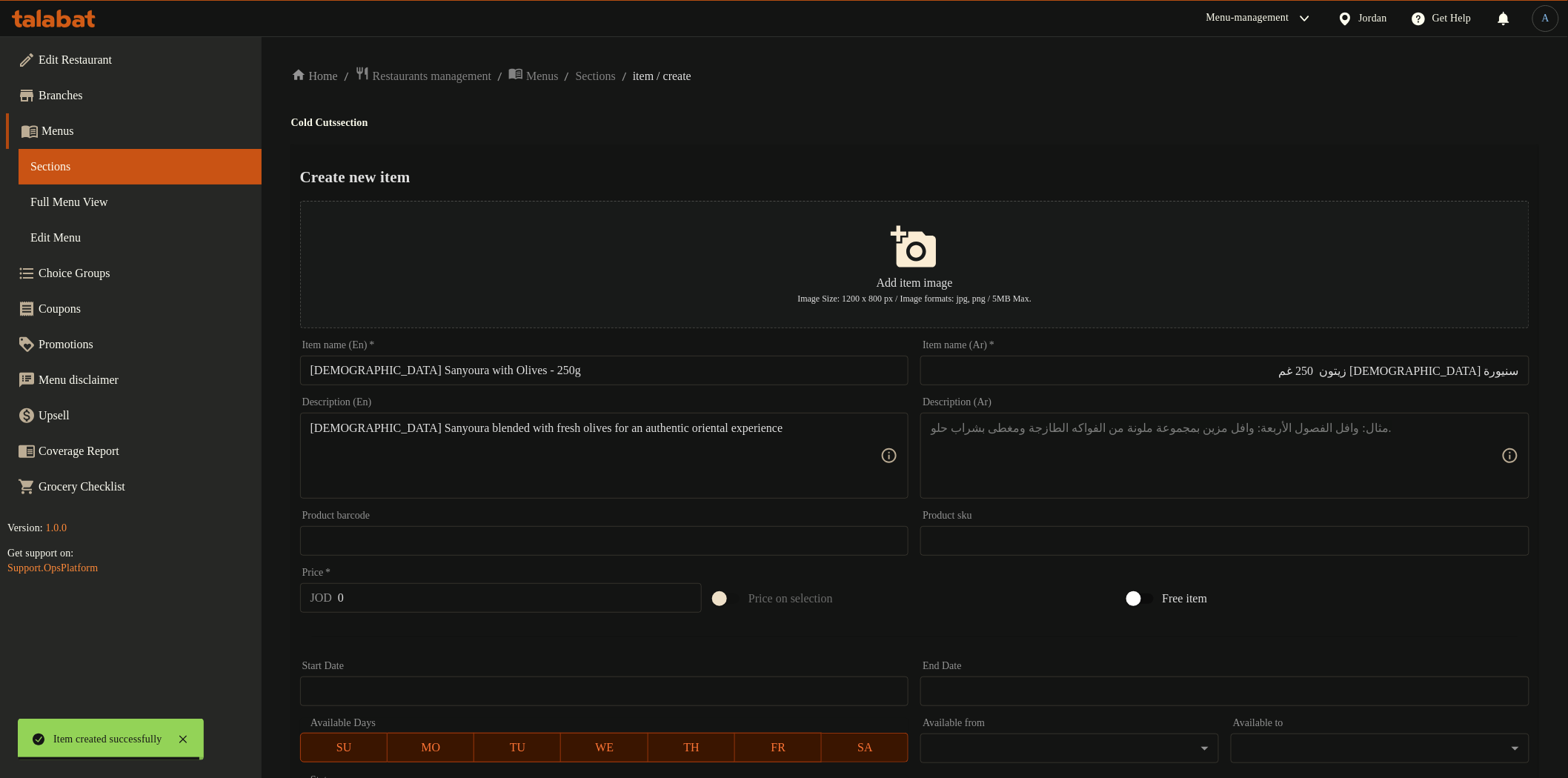
click at [736, 468] on textarea "[DEMOGRAPHIC_DATA] Sanyoura blended with fresh olives for an authentic oriental…" at bounding box center [595, 455] width 570 height 70
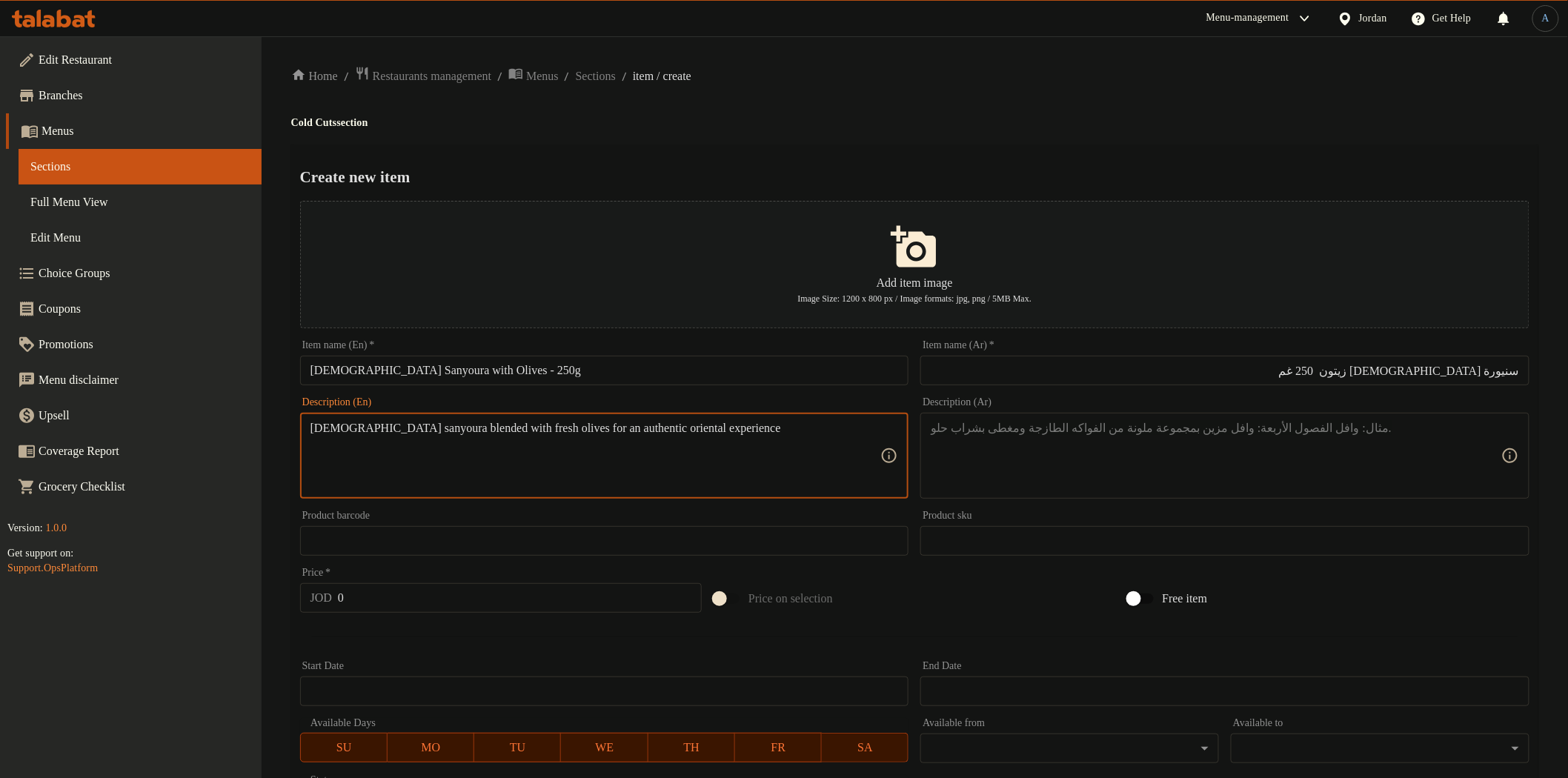
click at [917, 135] on div "Home / Restaurants management / Menus / Sections / item / create Cold Cuts sect…" at bounding box center [914, 538] width 1247 height 944
click at [1138, 475] on textarea at bounding box center [1216, 455] width 570 height 70
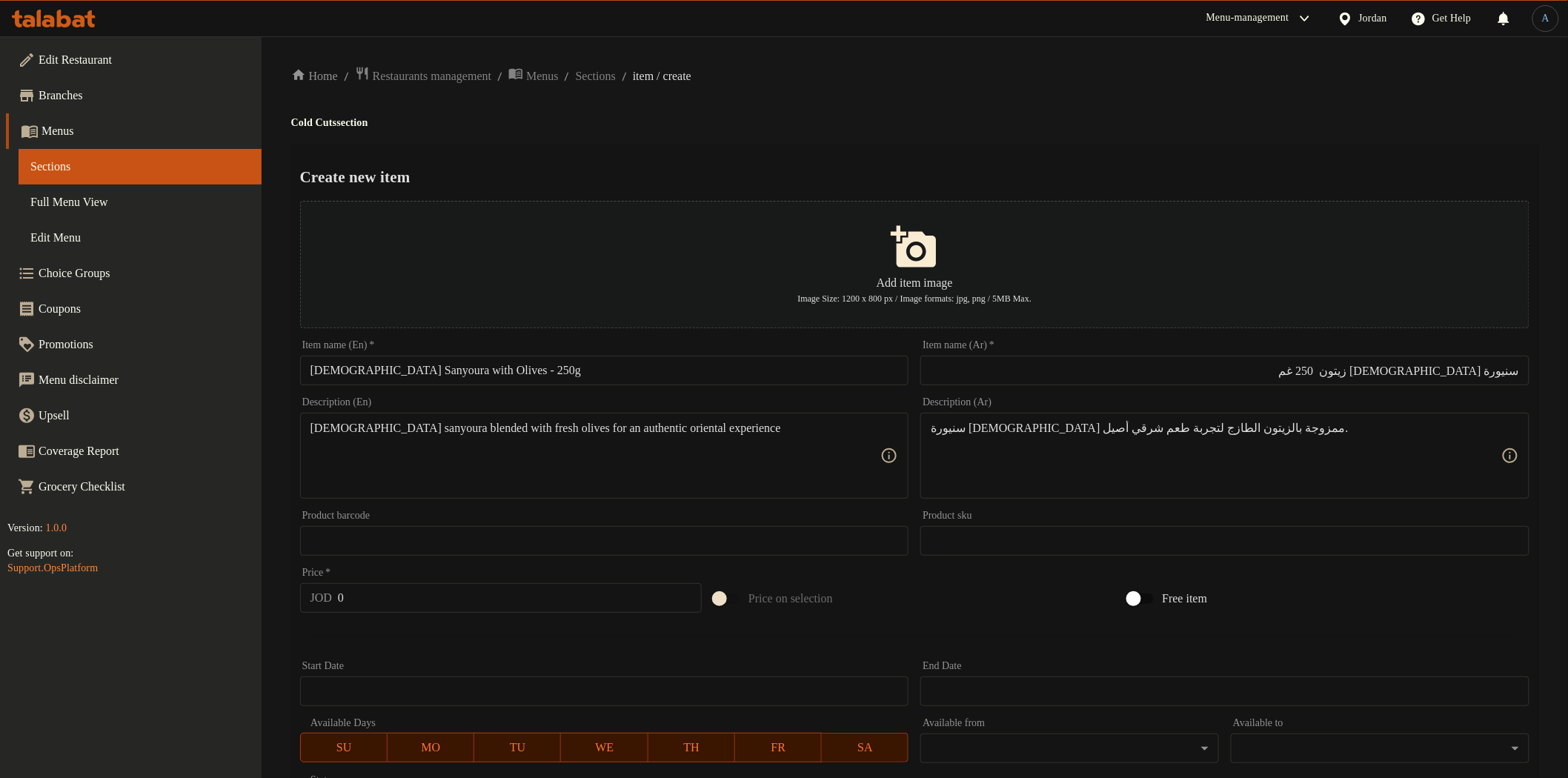
click at [1038, 189] on div "Create new item Add item image Image Size: 1200 x 800 px / Image formats: jpg, …" at bounding box center [914, 571] width 1247 height 855
click at [495, 602] on input "0" at bounding box center [519, 597] width 364 height 30
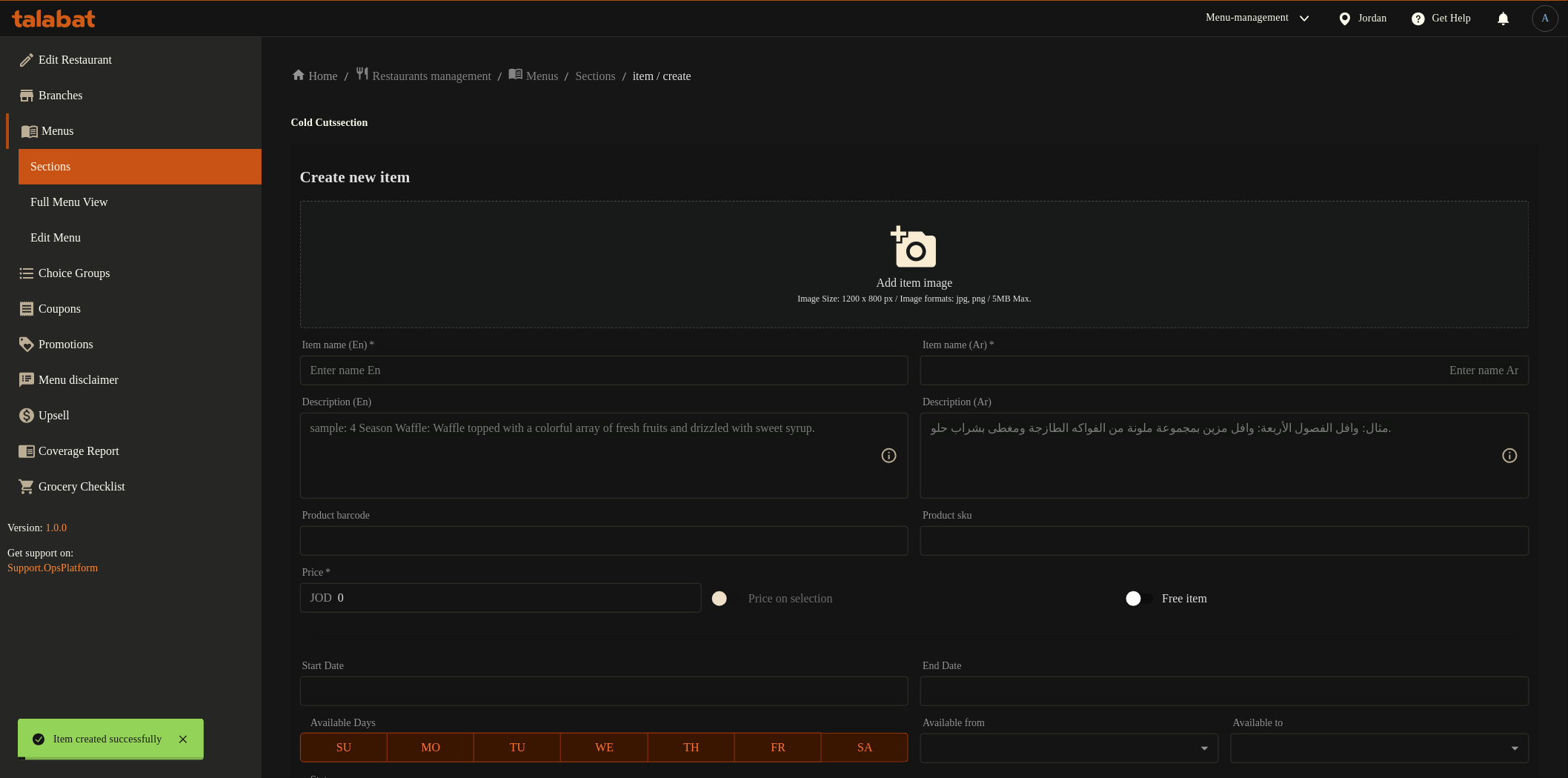
click at [871, 142] on div "Home / Restaurants management / Menus / Sections / item / create Cold Cuts sect…" at bounding box center [914, 538] width 1247 height 944
click at [482, 369] on input "text" at bounding box center [605, 370] width 609 height 30
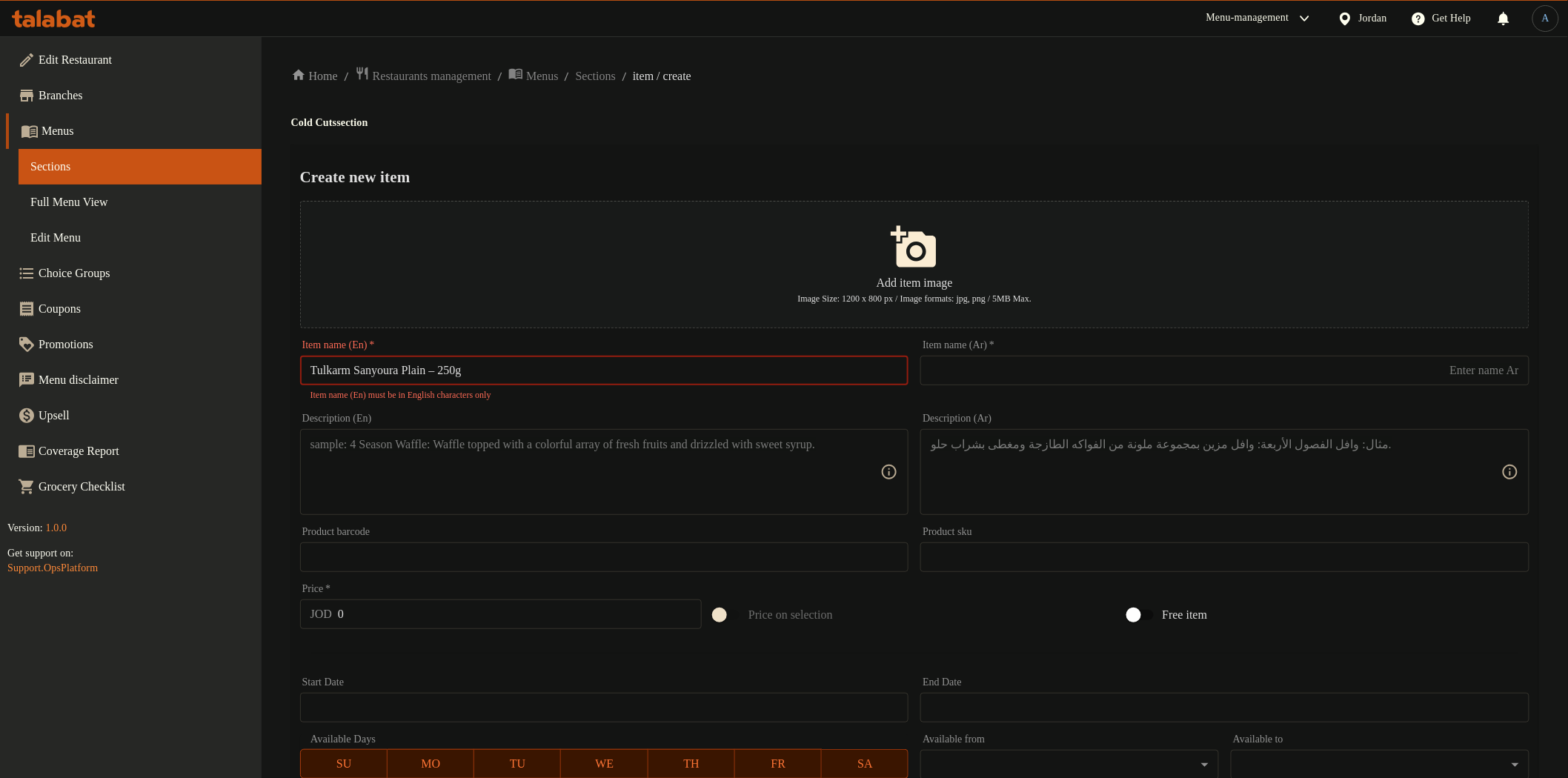
click at [445, 372] on input "Tulkarm Sanyoura Plain – 250g" at bounding box center [605, 370] width 609 height 30
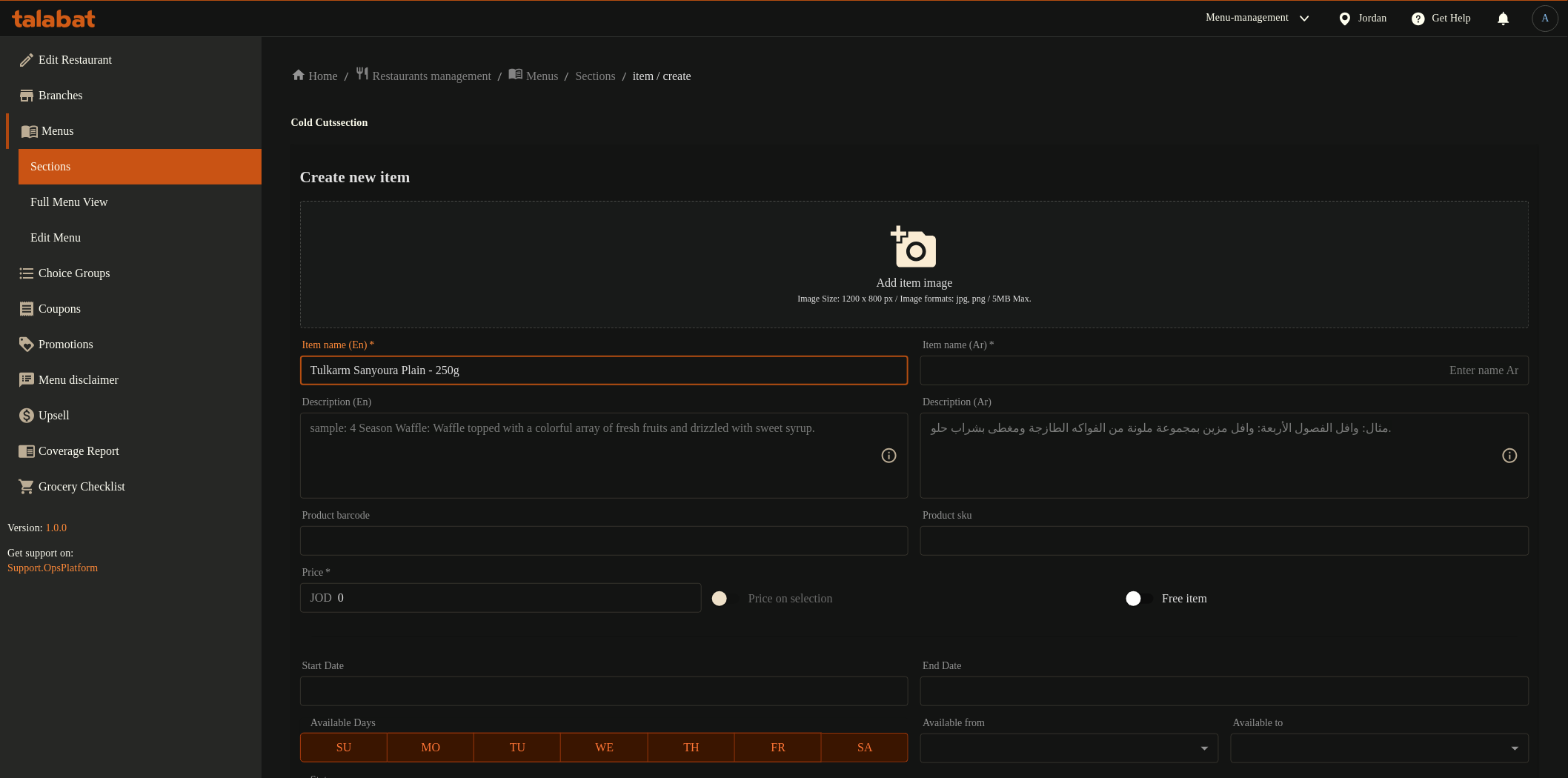
click at [1076, 366] on input "text" at bounding box center [1225, 370] width 609 height 30
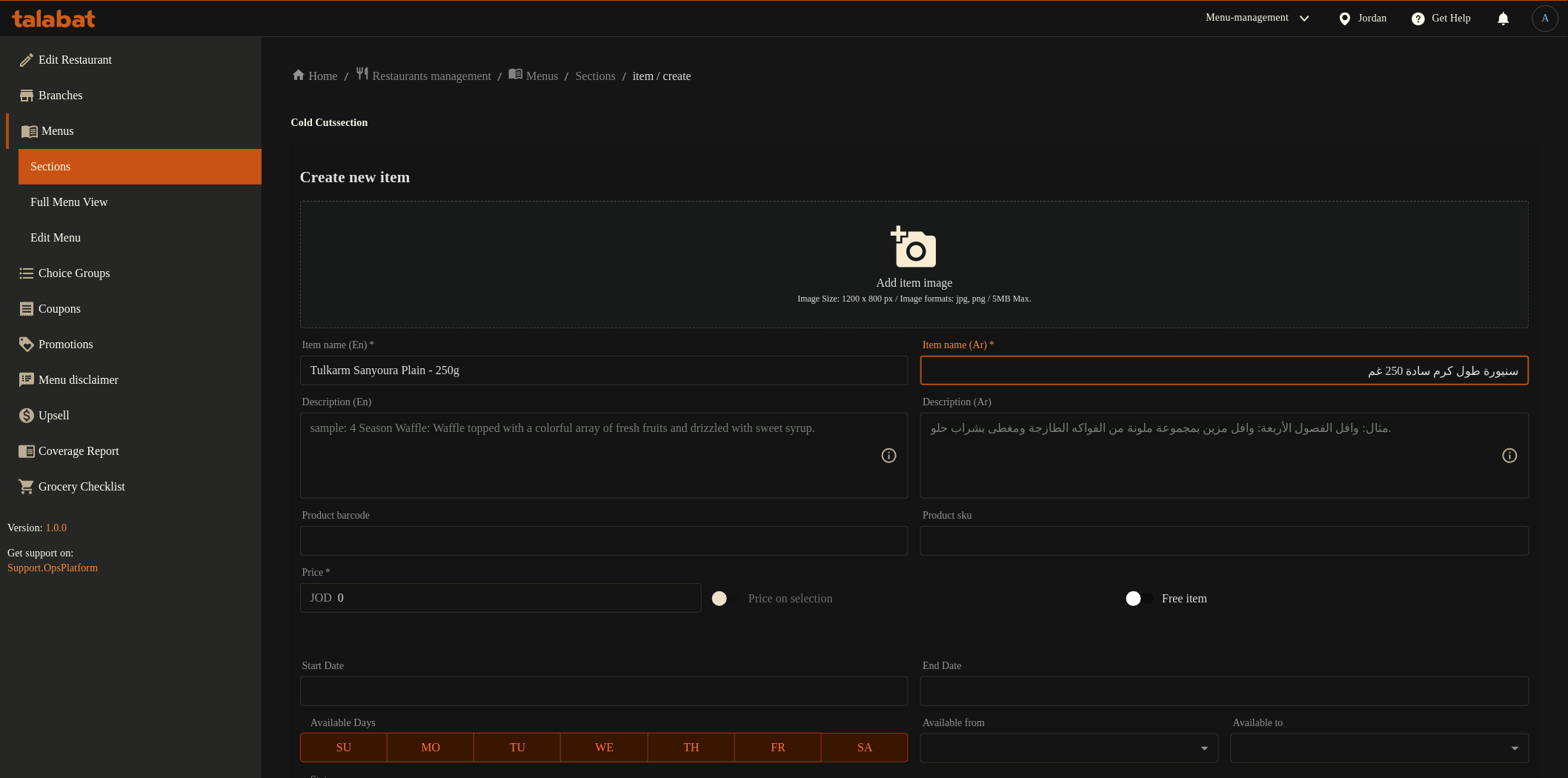
click at [1105, 190] on div "Create new item Add item image Image Size: 1200 x 800 px / Image formats: jpg, …" at bounding box center [914, 571] width 1247 height 855
click at [743, 470] on textarea at bounding box center [595, 455] width 570 height 70
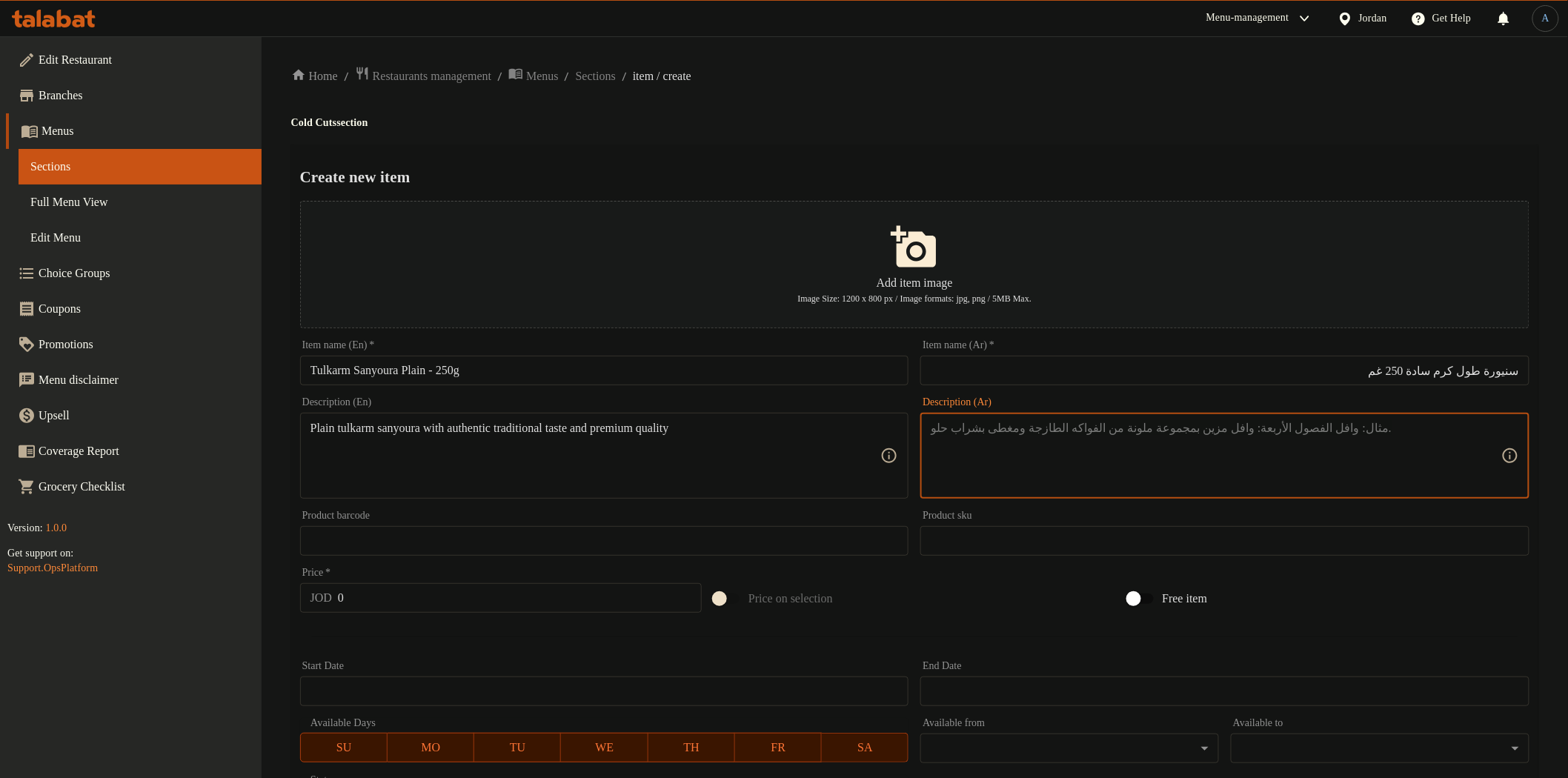
click at [1040, 444] on textarea at bounding box center [1216, 455] width 570 height 70
click at [1010, 134] on div "Home / Restaurants management / Menus / Sections / item / create Cold Cuts sect…" at bounding box center [914, 538] width 1247 height 944
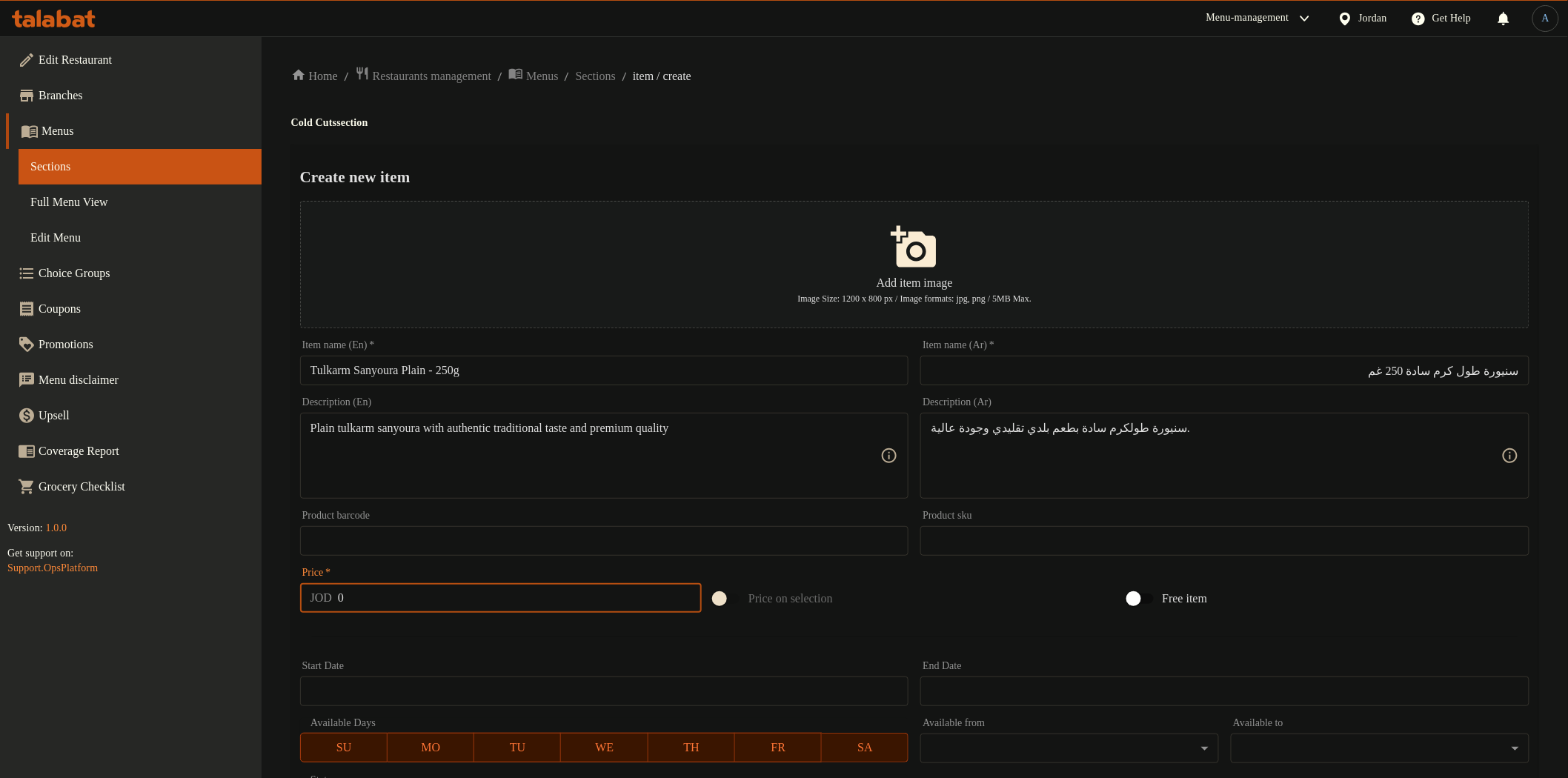
click at [406, 596] on input "0" at bounding box center [519, 597] width 364 height 30
click at [439, 639] on div at bounding box center [914, 637] width 1242 height 36
click at [446, 608] on input "1" at bounding box center [519, 597] width 364 height 30
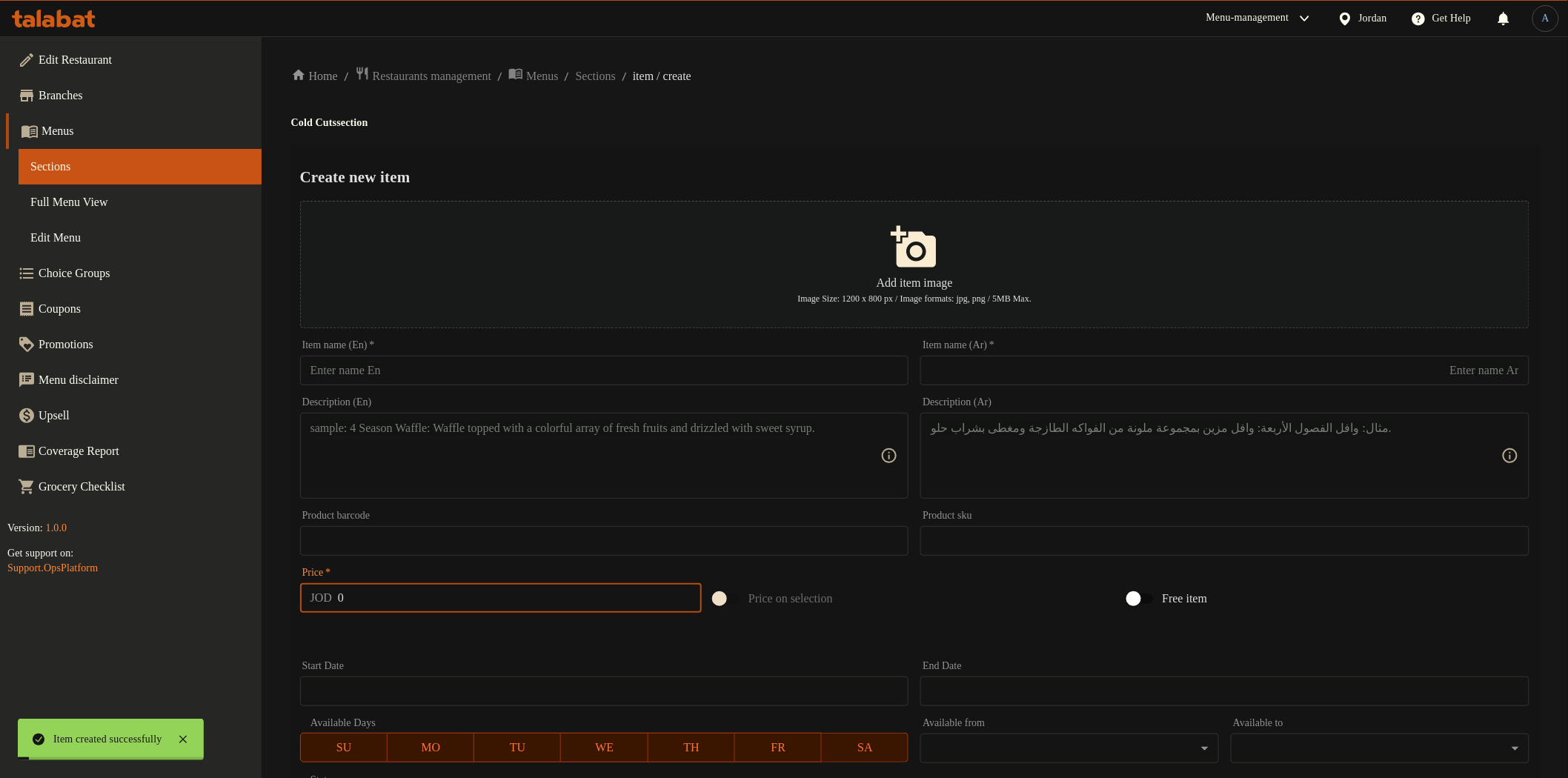
click at [592, 377] on input "text" at bounding box center [605, 370] width 609 height 30
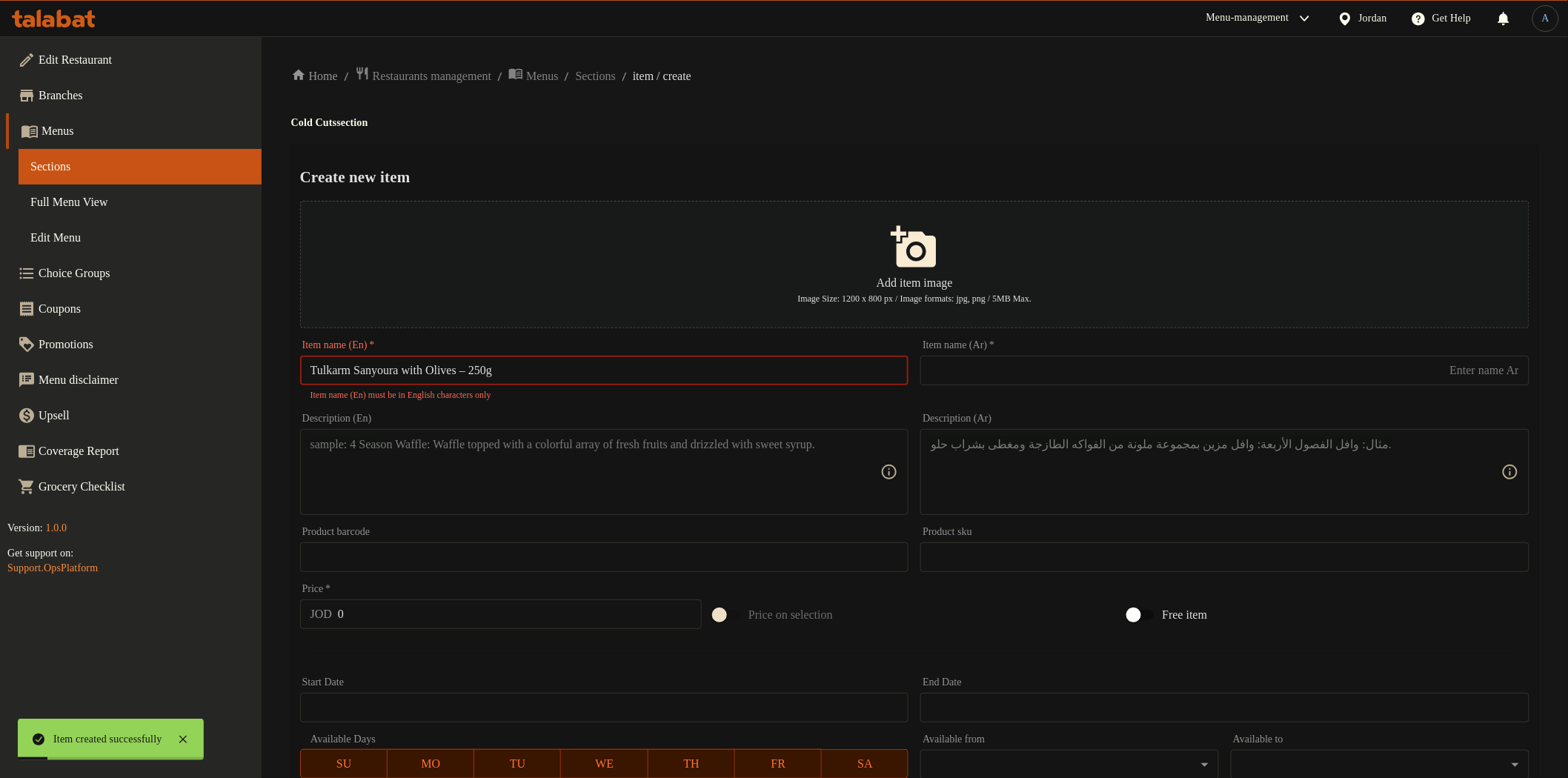
click at [485, 368] on input "Tulkarm Sanyoura with Olives – 250g" at bounding box center [605, 370] width 609 height 30
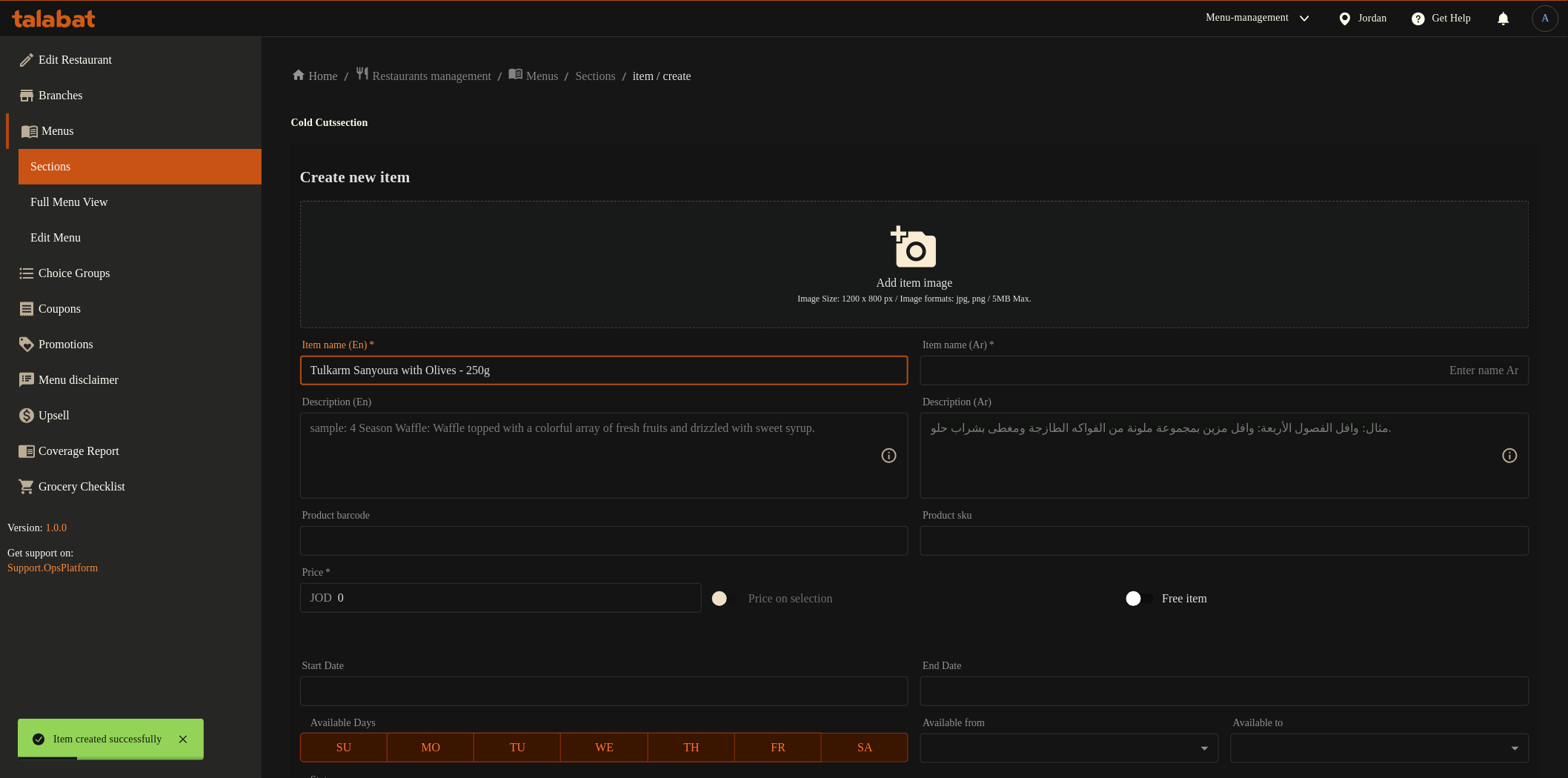
drag, startPoint x: 1117, startPoint y: 336, endPoint x: 1117, endPoint y: 352, distance: 16.0
click at [1117, 350] on div "Item name (Ar)   * Item name (Ar) *" at bounding box center [1224, 362] width 621 height 57
click at [1107, 353] on div at bounding box center [1107, 353] width 0 height 0
click at [1099, 380] on input "text" at bounding box center [1225, 370] width 609 height 30
click at [1085, 193] on div "Create new item Add item image Image Size: 1200 x 800 px / Image formats: jpg, …" at bounding box center [914, 571] width 1247 height 855
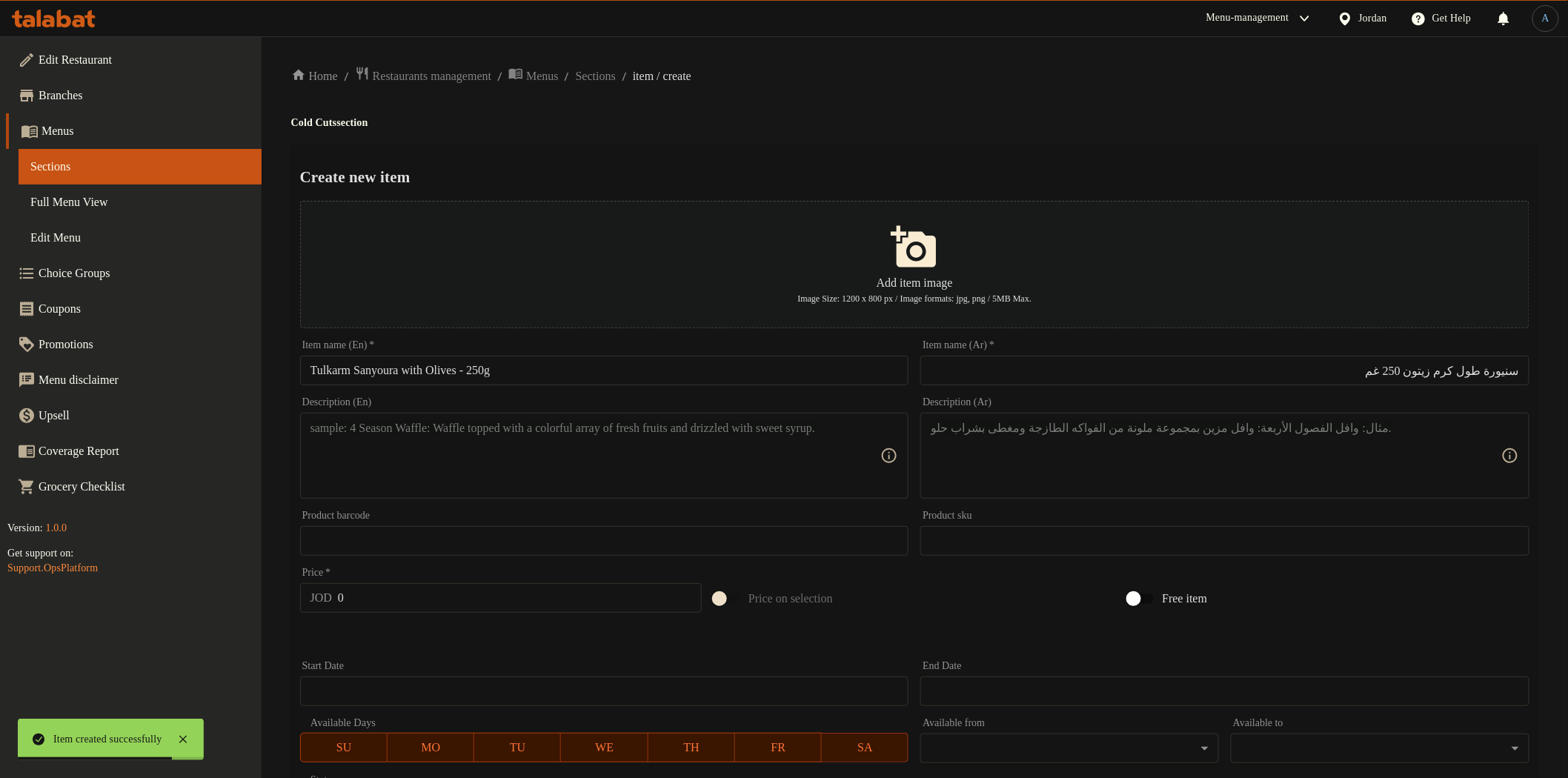
click at [760, 471] on textarea at bounding box center [595, 455] width 570 height 70
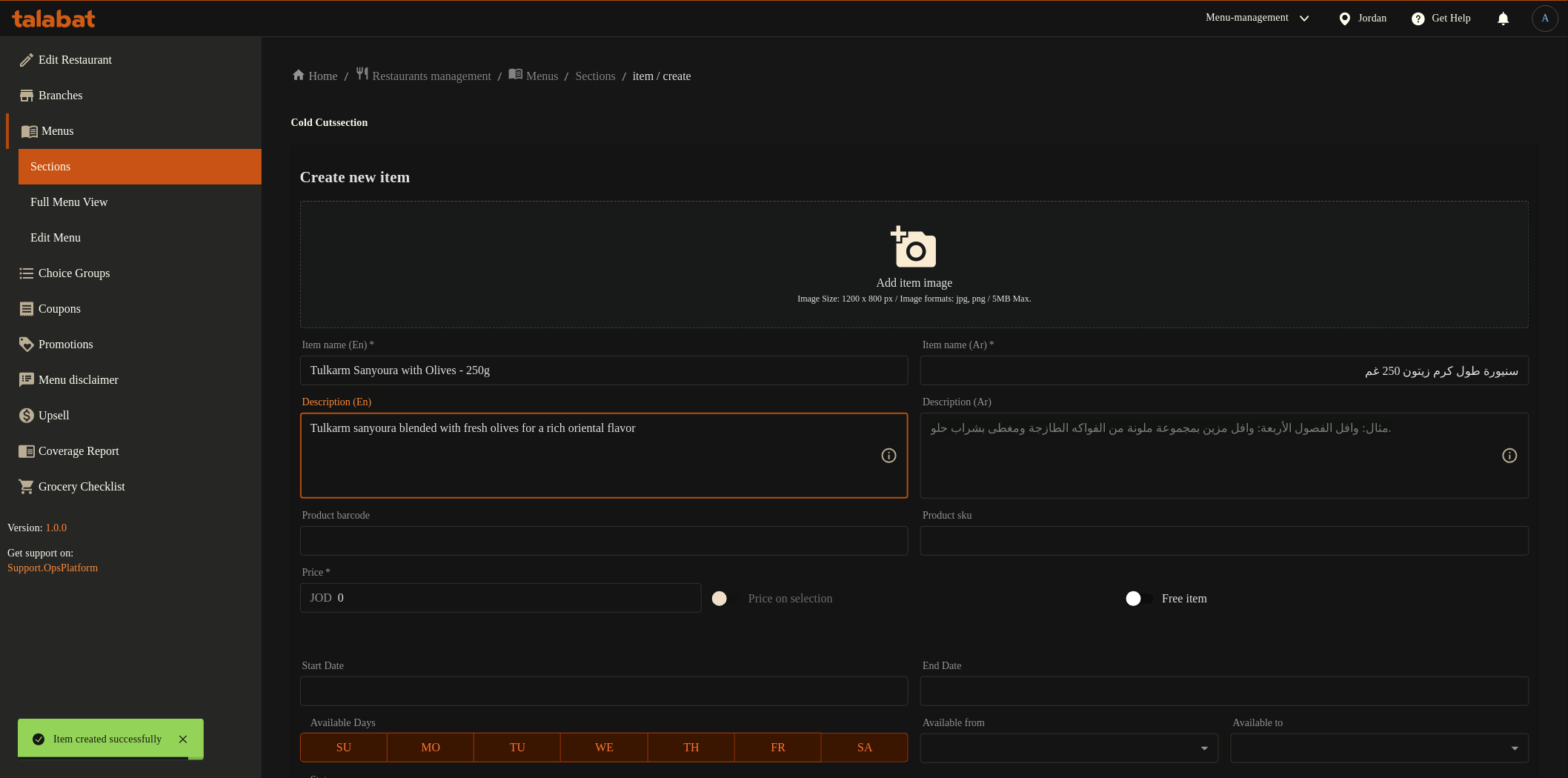
click at [1076, 486] on textarea at bounding box center [1216, 455] width 570 height 70
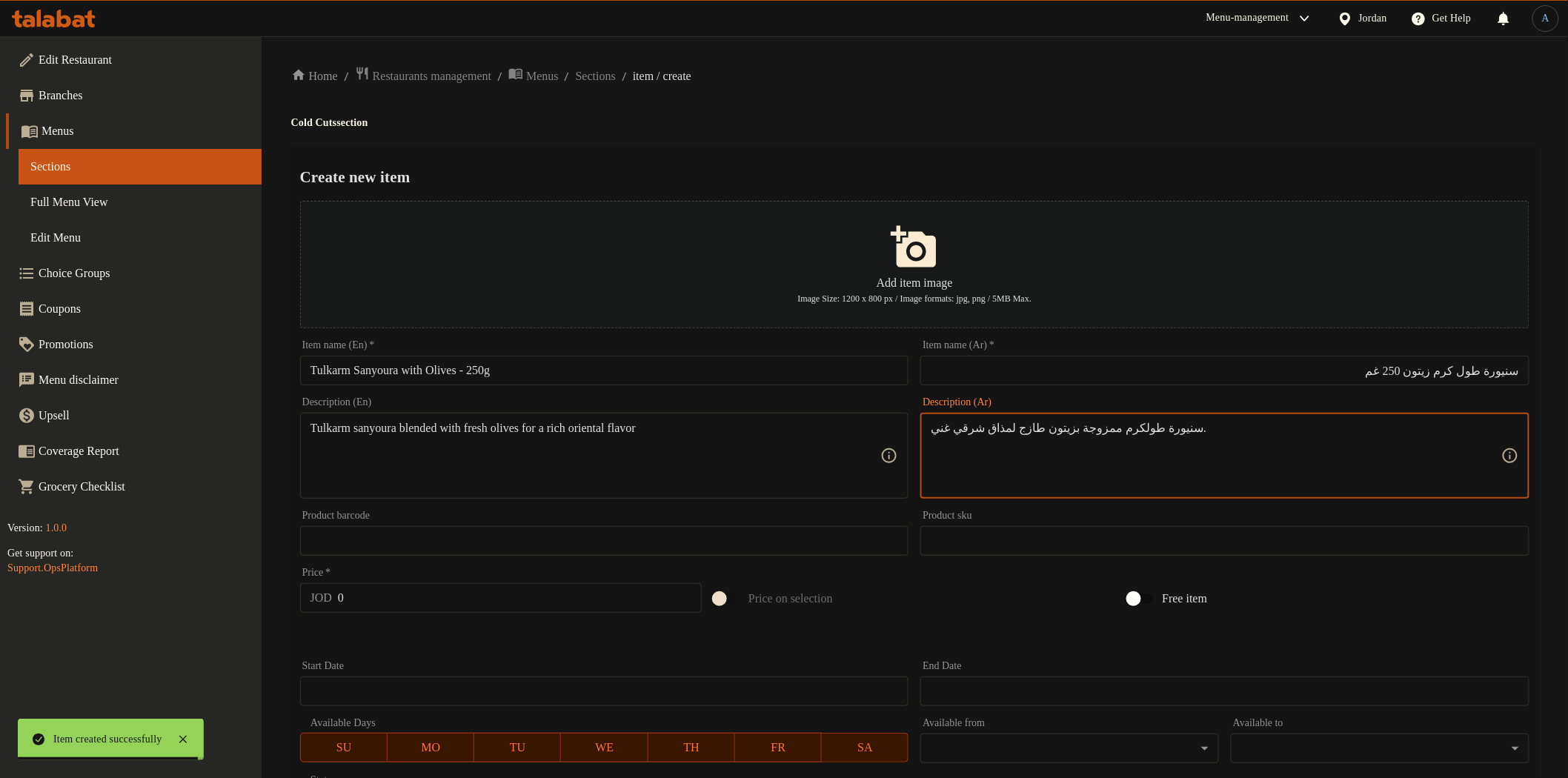
click at [1001, 96] on div "Home / Restaurants management / Menus / Sections / item / create Cold Cuts sect…" at bounding box center [914, 538] width 1247 height 944
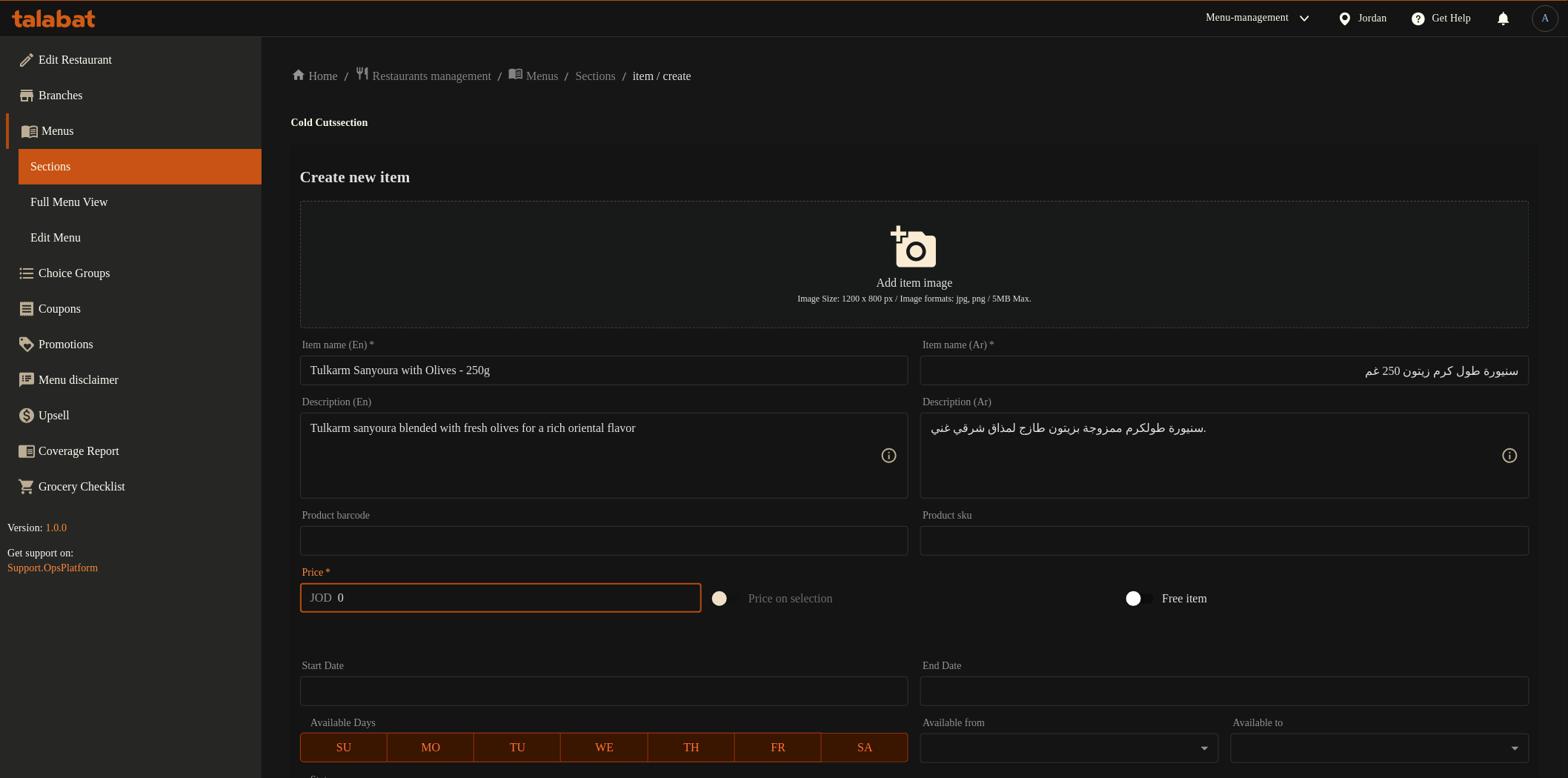
click at [519, 586] on div "Price   * JOD 0 Price *" at bounding box center [501, 590] width 401 height 45
click at [524, 598] on input "0" at bounding box center [519, 597] width 364 height 30
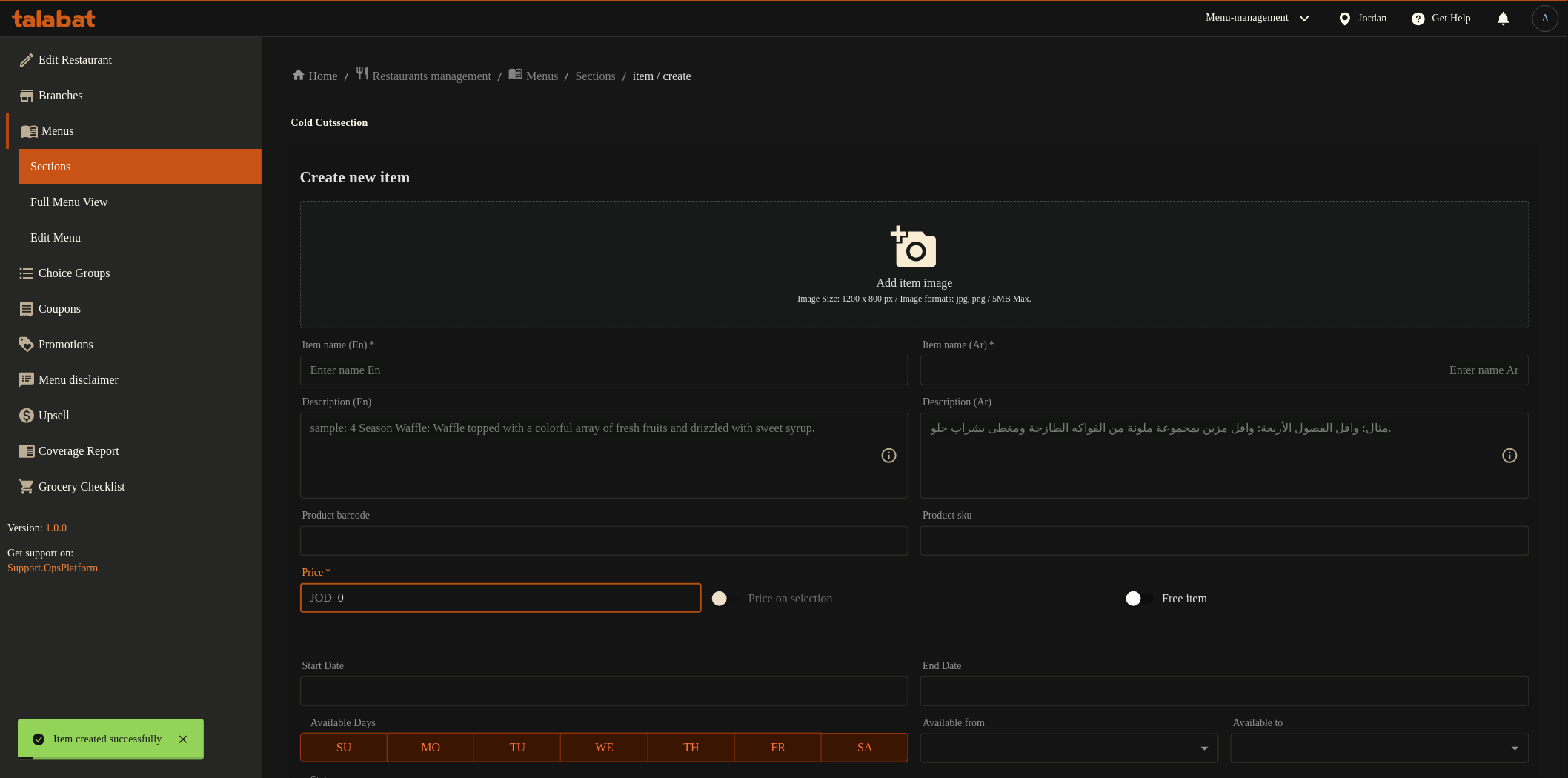
click at [567, 369] on input "text" at bounding box center [605, 370] width 609 height 30
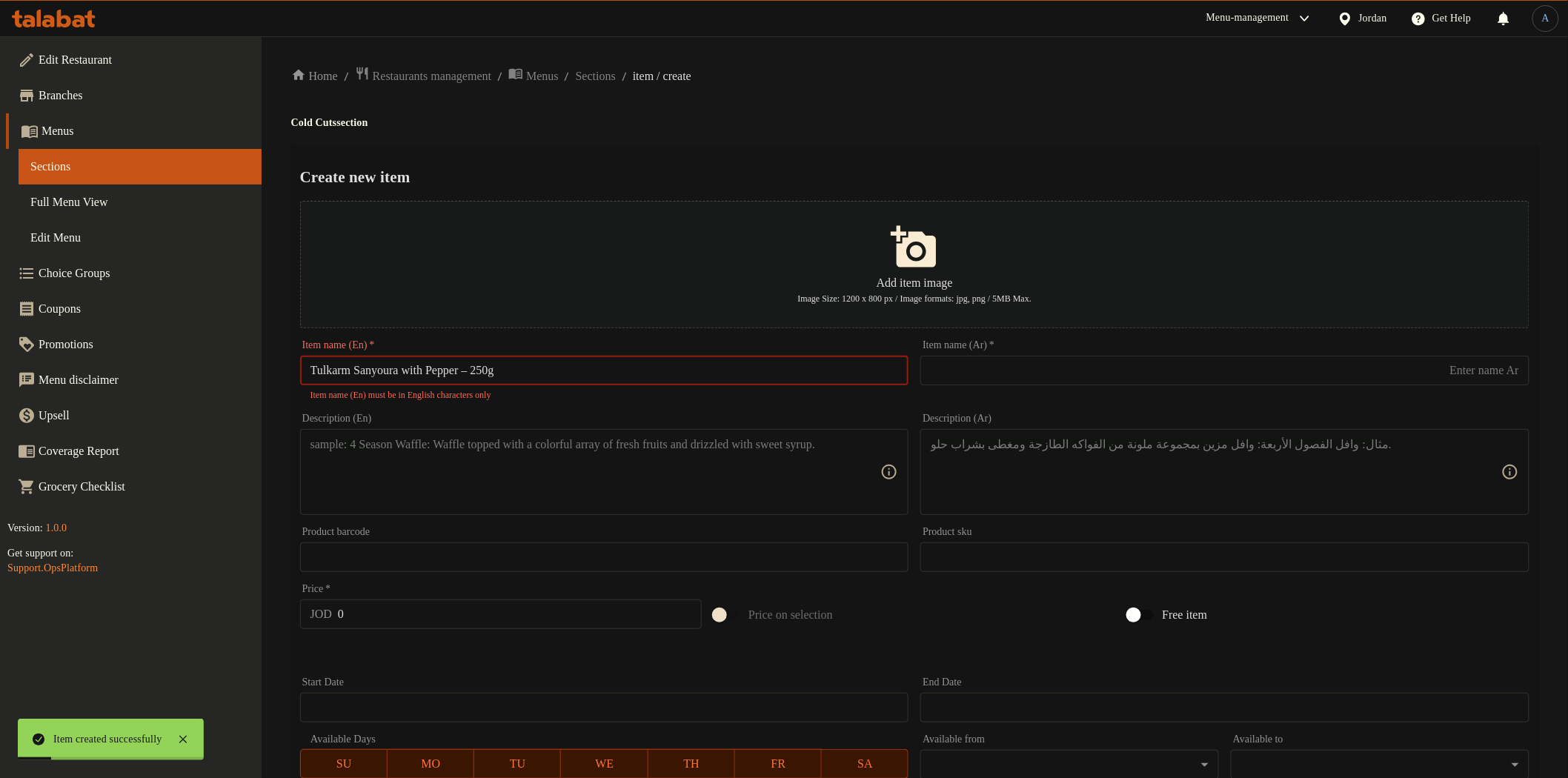
click at [485, 371] on input "Tulkarm Sanyoura with Pepper – 250g" at bounding box center [605, 370] width 609 height 30
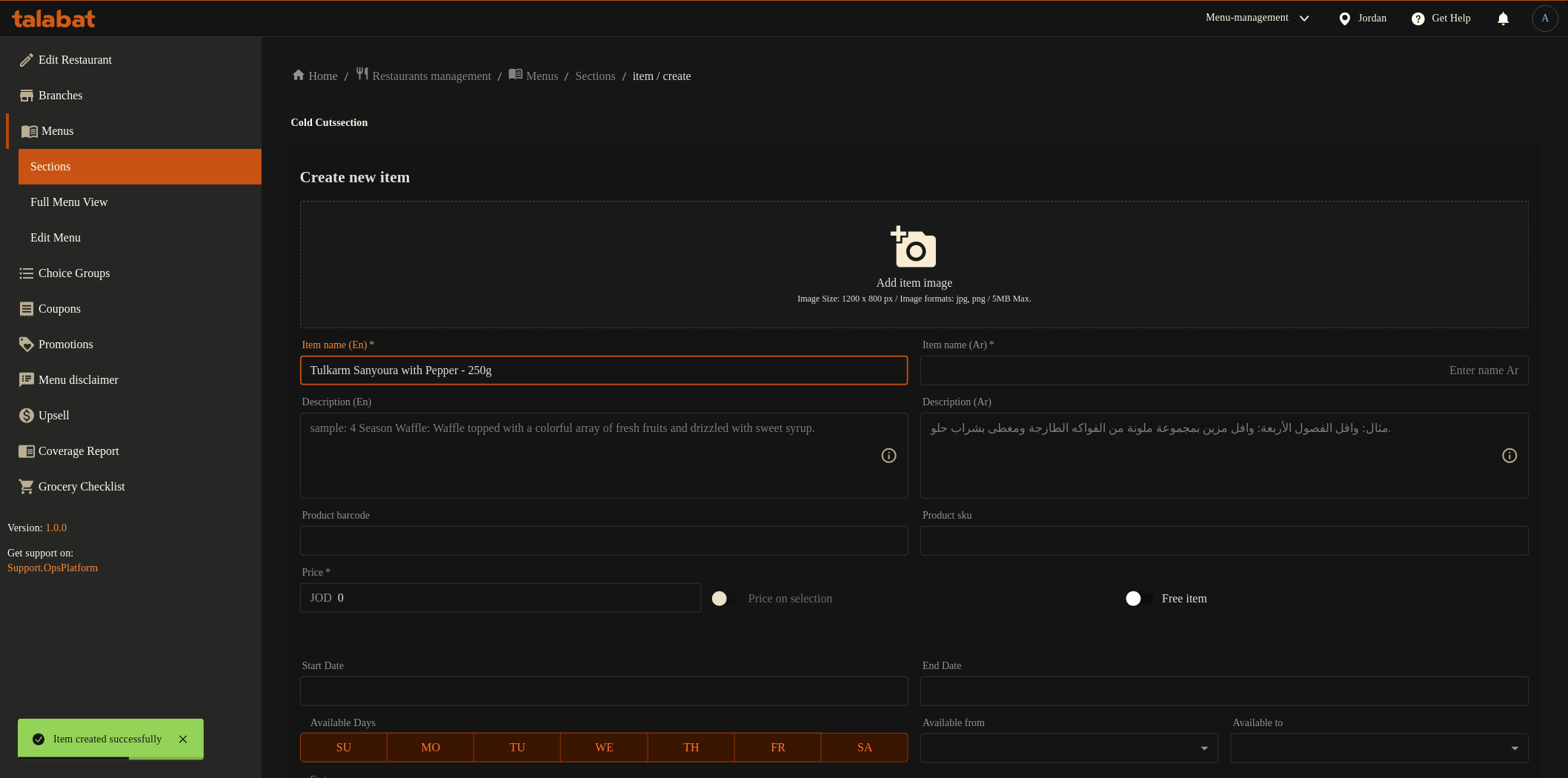
click at [989, 365] on input "text" at bounding box center [1225, 370] width 609 height 30
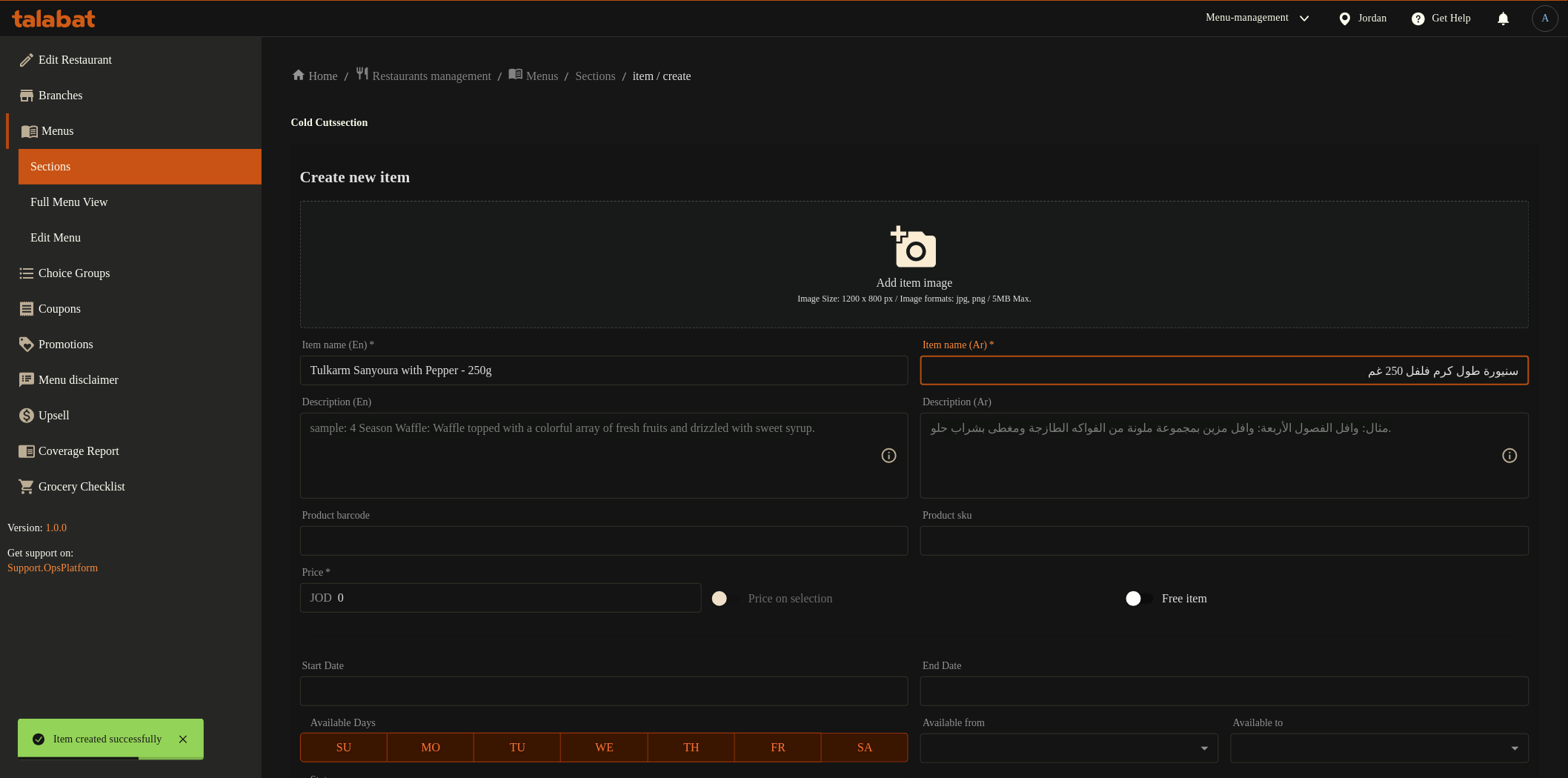
click at [782, 381] on input "Tulkarm Sanyoura with Pepper - 250g" at bounding box center [605, 370] width 609 height 30
click at [672, 373] on input "Tulkarm Sanyoura with Pepper - 250g" at bounding box center [605, 370] width 609 height 30
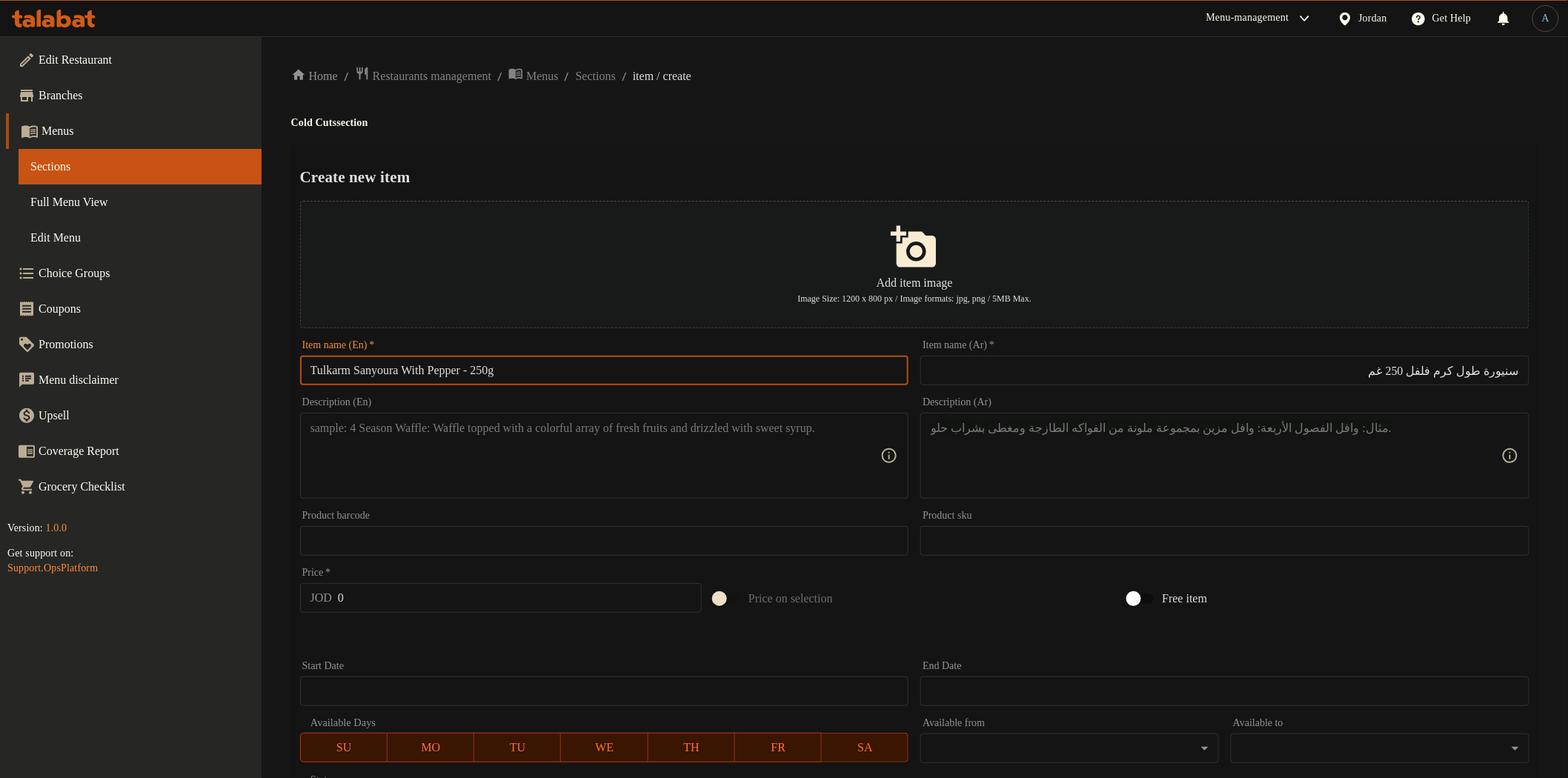
click at [854, 109] on div "Home / Restaurants management / Menus / Sections / item / create Cold Cuts sect…" at bounding box center [914, 538] width 1247 height 944
click at [658, 466] on textarea at bounding box center [595, 455] width 570 height 70
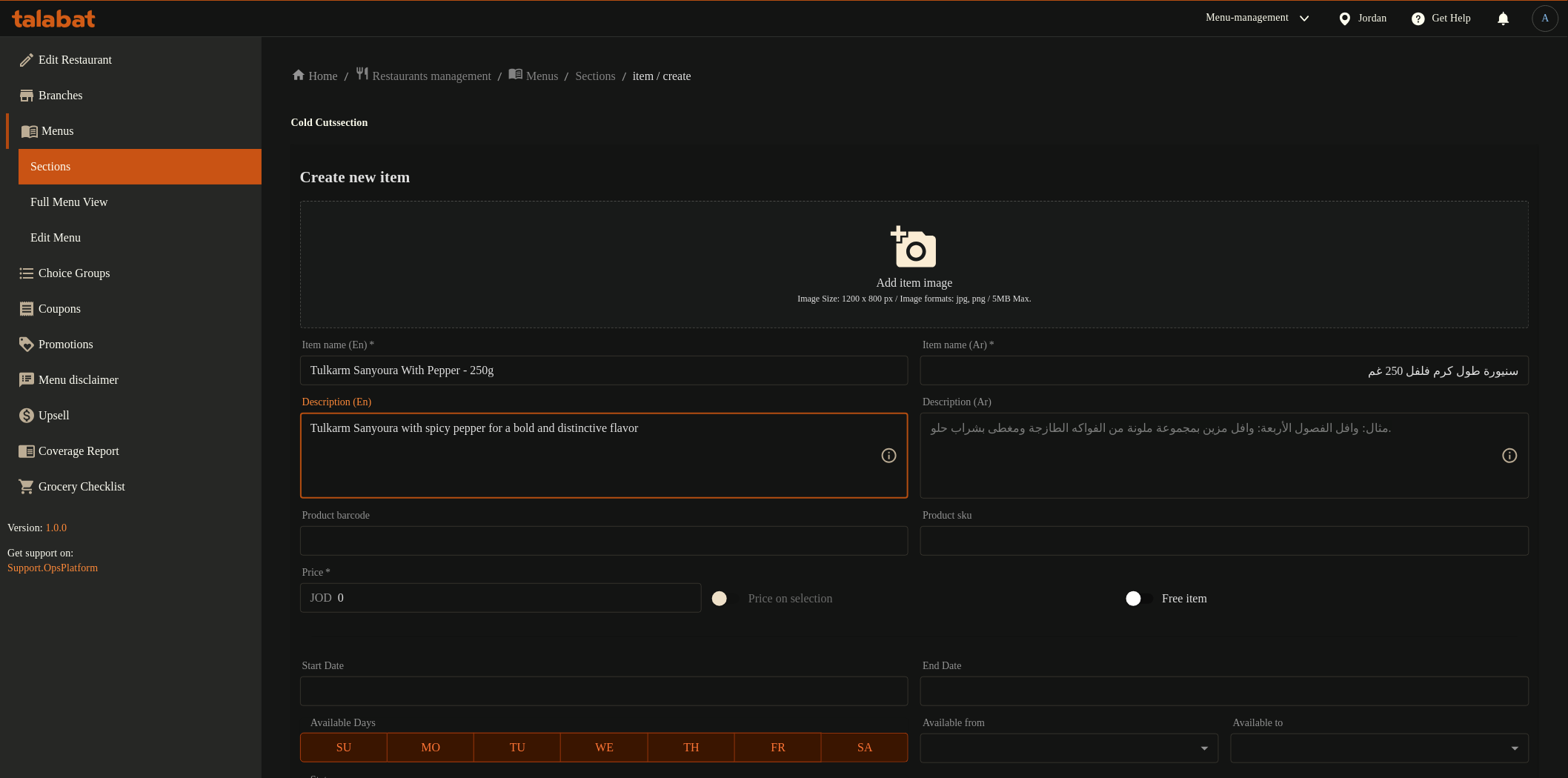
click at [764, 431] on textarea "Tulkarm Sanyoura with spicy pepper for a bold and distinctive flavor" at bounding box center [595, 455] width 570 height 70
click at [886, 169] on h2 "Create new item" at bounding box center [915, 177] width 1229 height 22
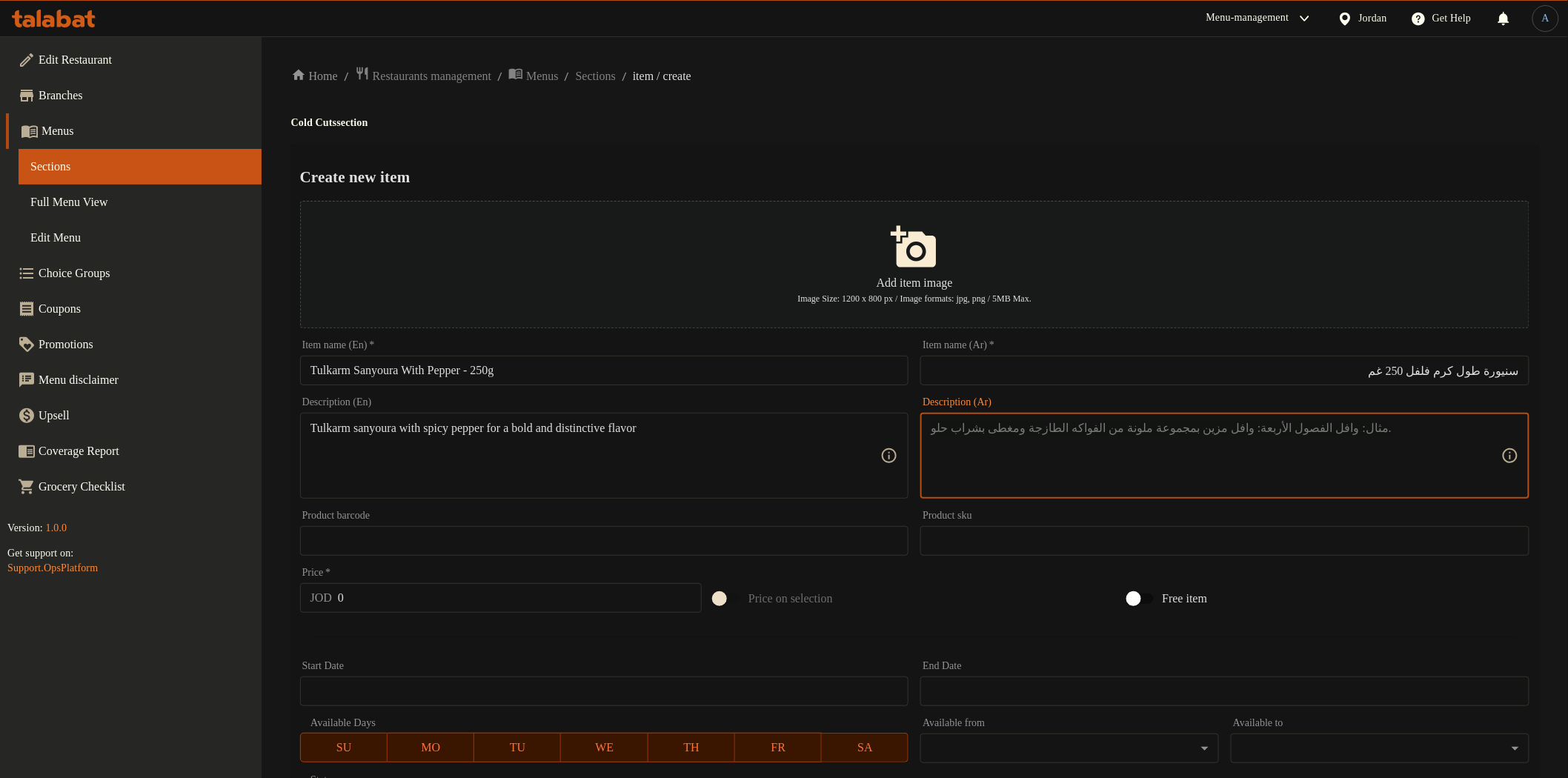
click at [1147, 472] on textarea at bounding box center [1216, 455] width 570 height 70
click at [1090, 144] on div "Create new item Add item image Image Size: 1200 x 800 px / Image formats: jpg, …" at bounding box center [914, 571] width 1247 height 855
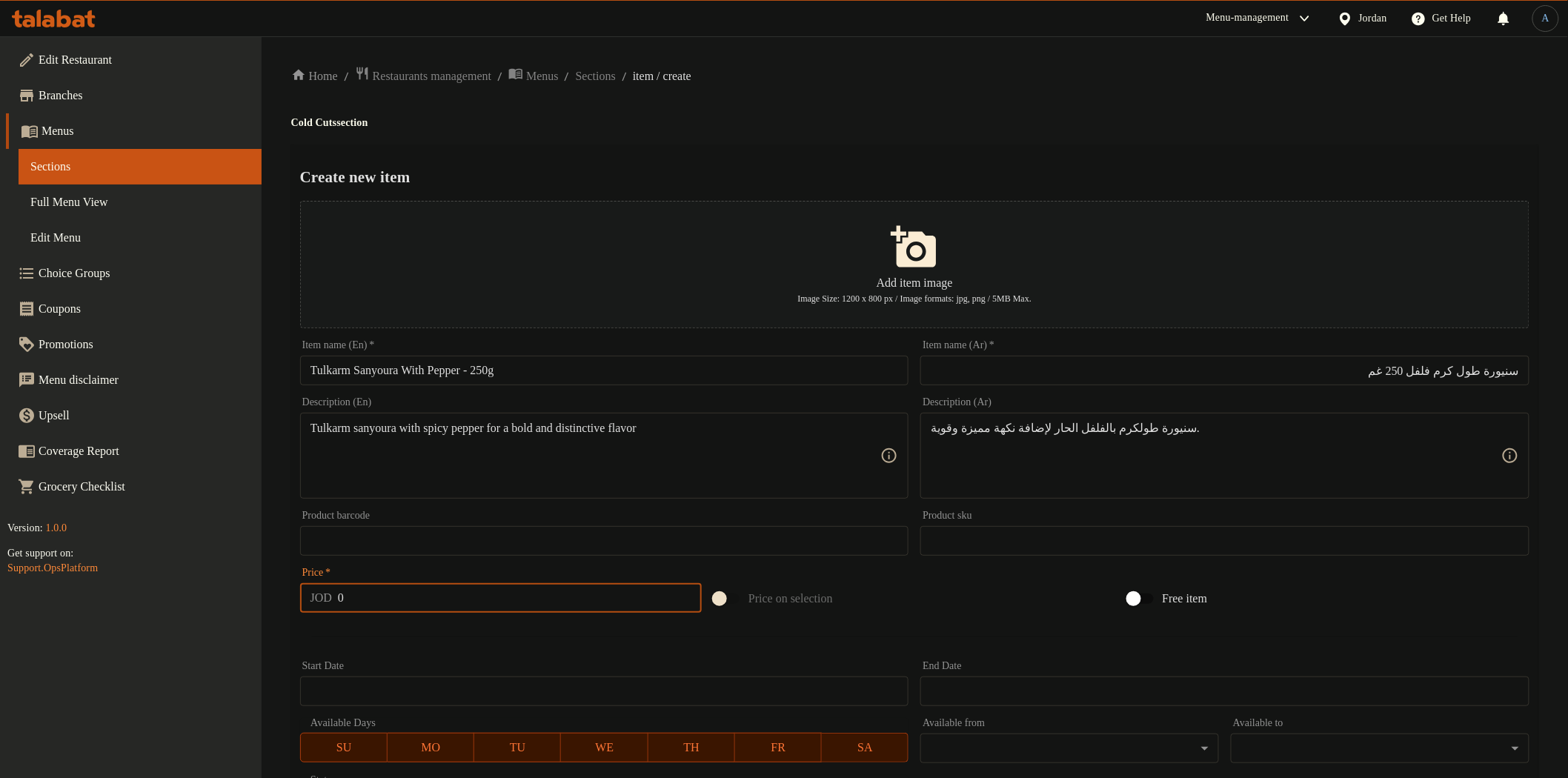
click at [549, 603] on input "0" at bounding box center [519, 597] width 364 height 30
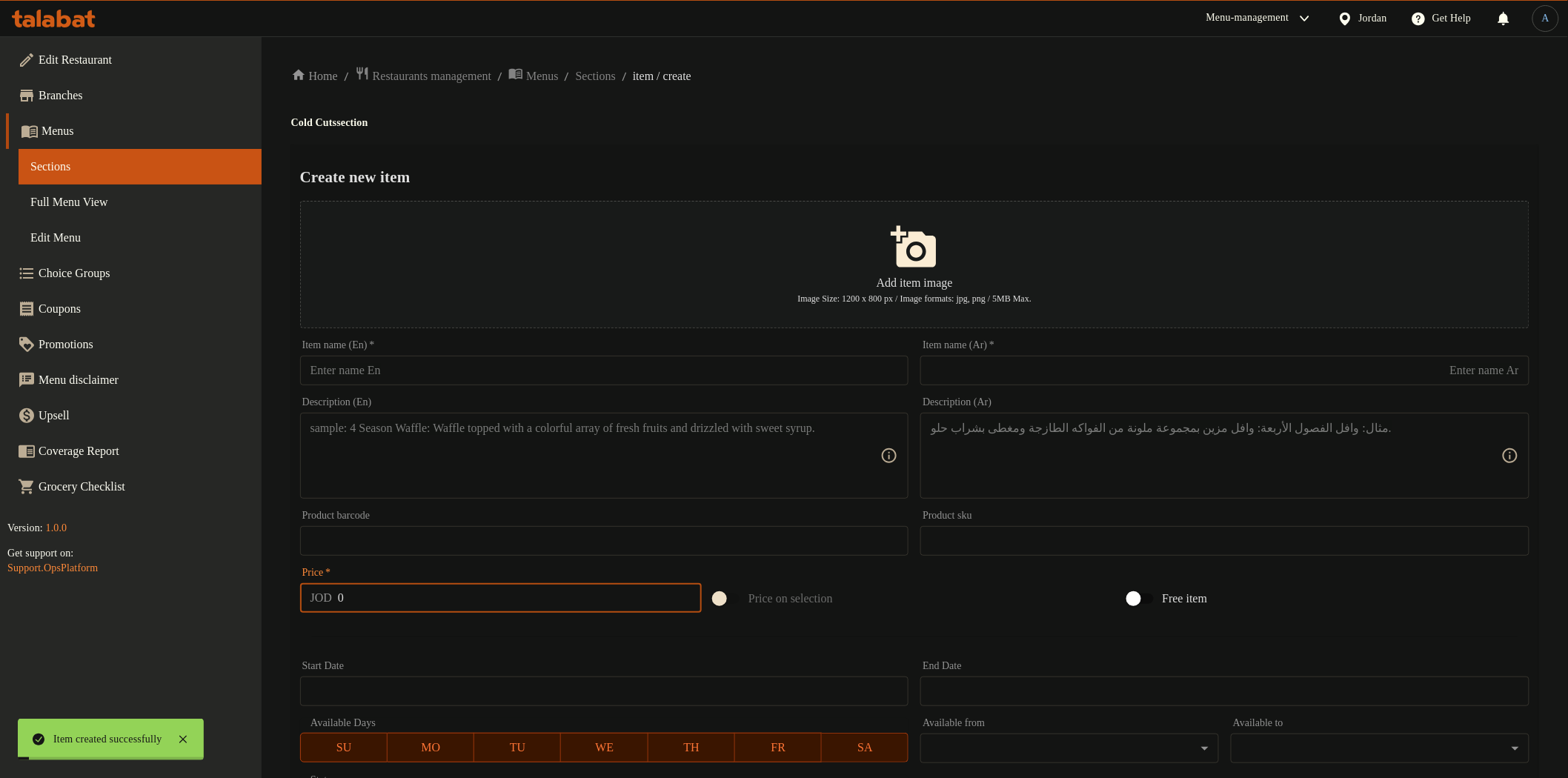
click at [501, 382] on input "text" at bounding box center [605, 370] width 609 height 30
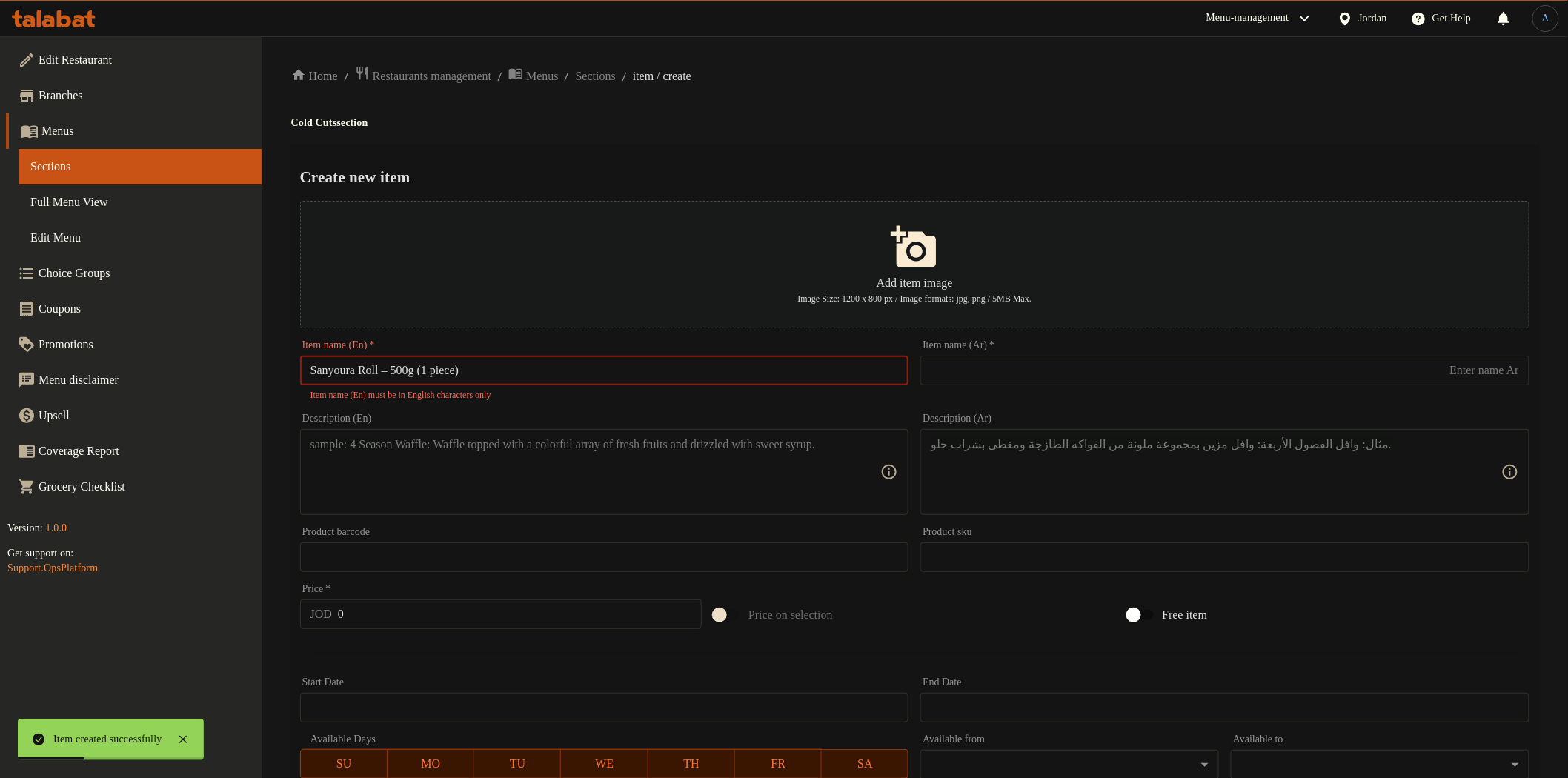
click at [395, 373] on input "Sanyoura Roll – 500g (1 piece)" at bounding box center [605, 370] width 609 height 30
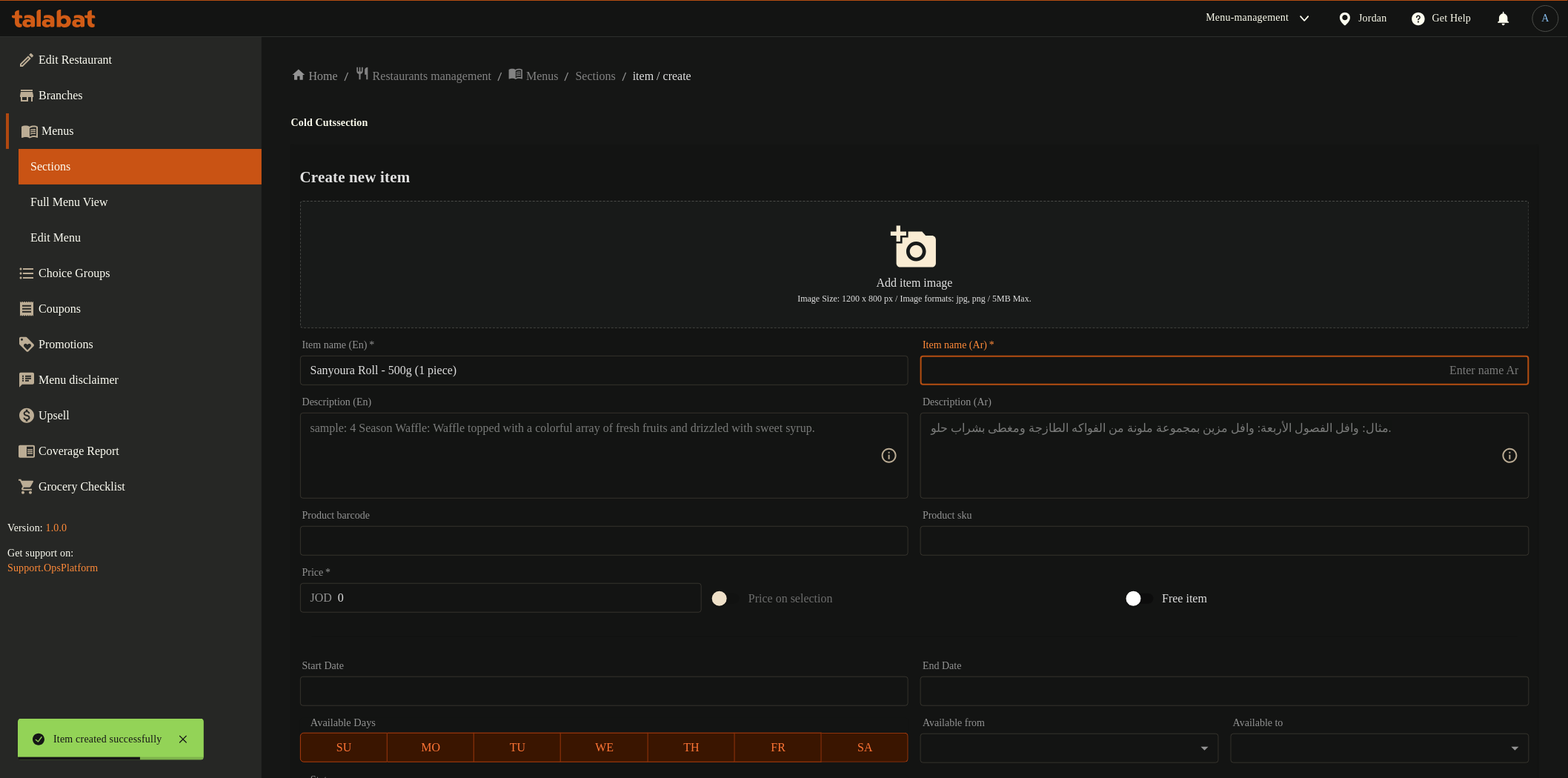
click at [1169, 367] on input "text" at bounding box center [1225, 370] width 609 height 30
click at [1102, 141] on div "Home / Restaurants management / Menus / Sections / item / create Cold Cuts sect…" at bounding box center [914, 538] width 1247 height 944
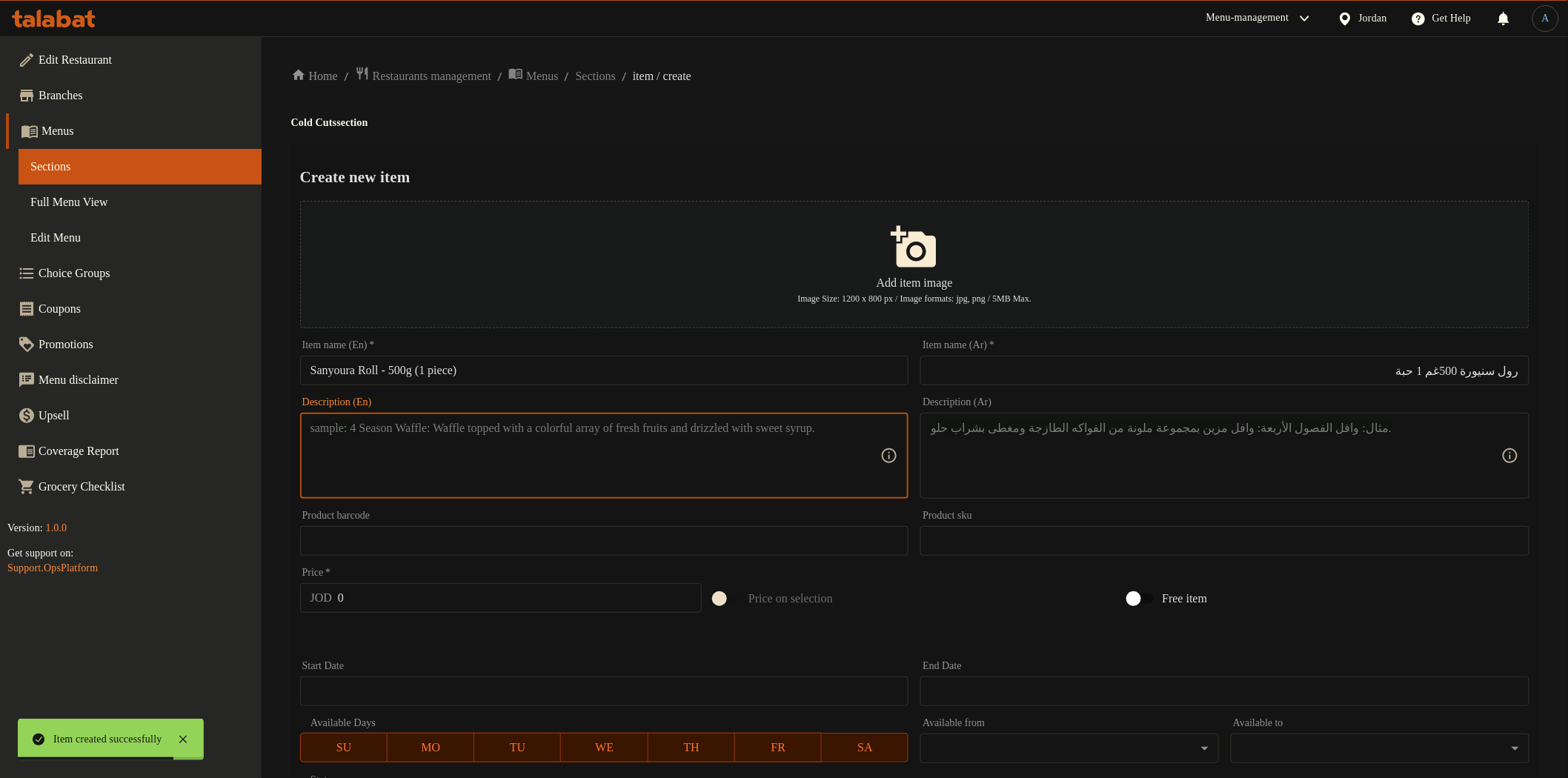
click at [802, 434] on textarea at bounding box center [595, 455] width 570 height 70
click at [1080, 468] on textarea at bounding box center [1216, 455] width 570 height 70
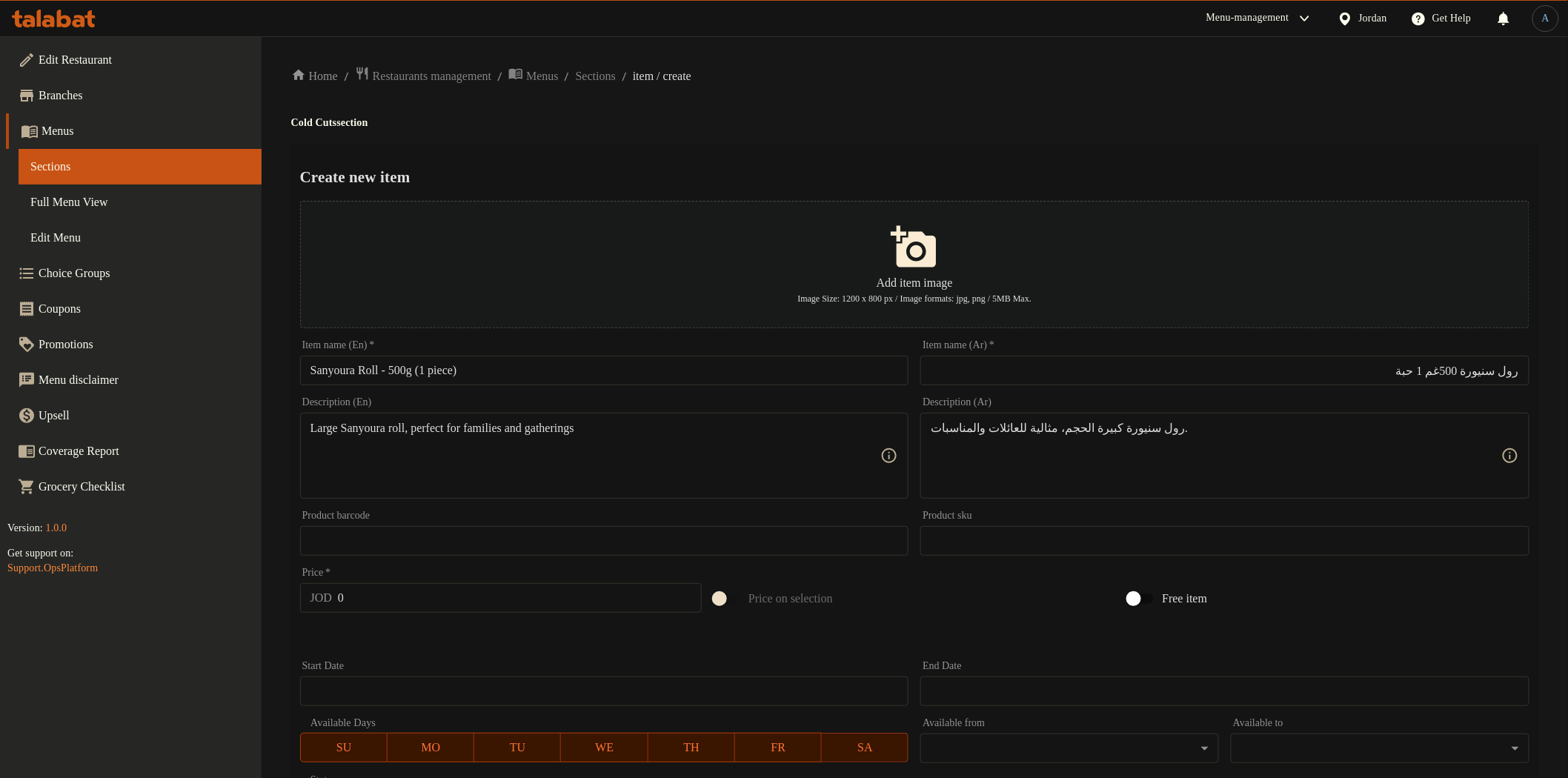
click at [774, 449] on textarea "Large Sanyoura roll, perfect for families and gatherings" at bounding box center [595, 455] width 570 height 70
click at [872, 145] on div "Create new item Add item image Image Size: 1200 x 800 px / Image formats: jpg, …" at bounding box center [914, 571] width 1247 height 855
click at [558, 609] on input "0" at bounding box center [519, 597] width 364 height 30
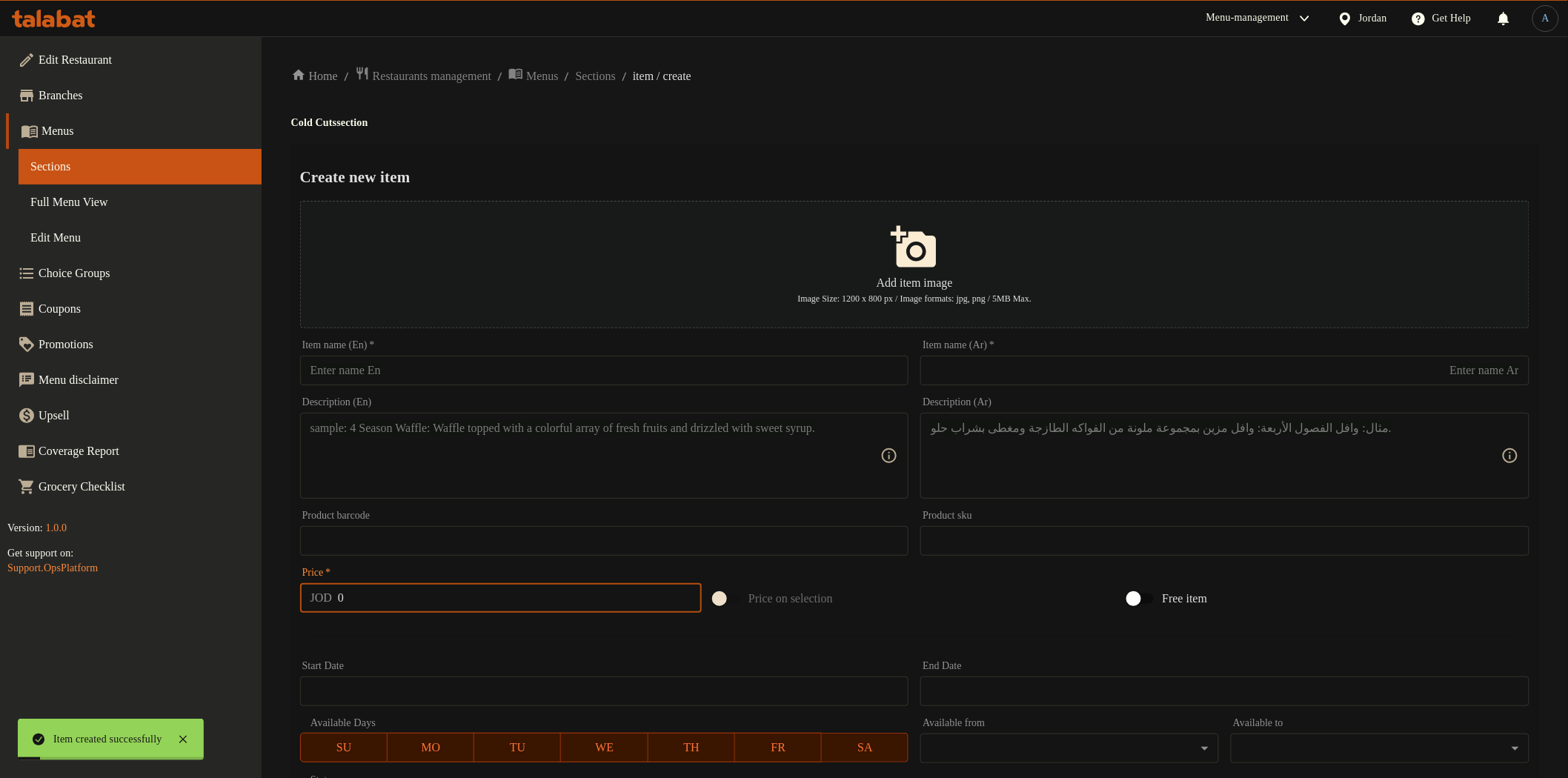
click at [526, 380] on input "text" at bounding box center [605, 370] width 609 height 30
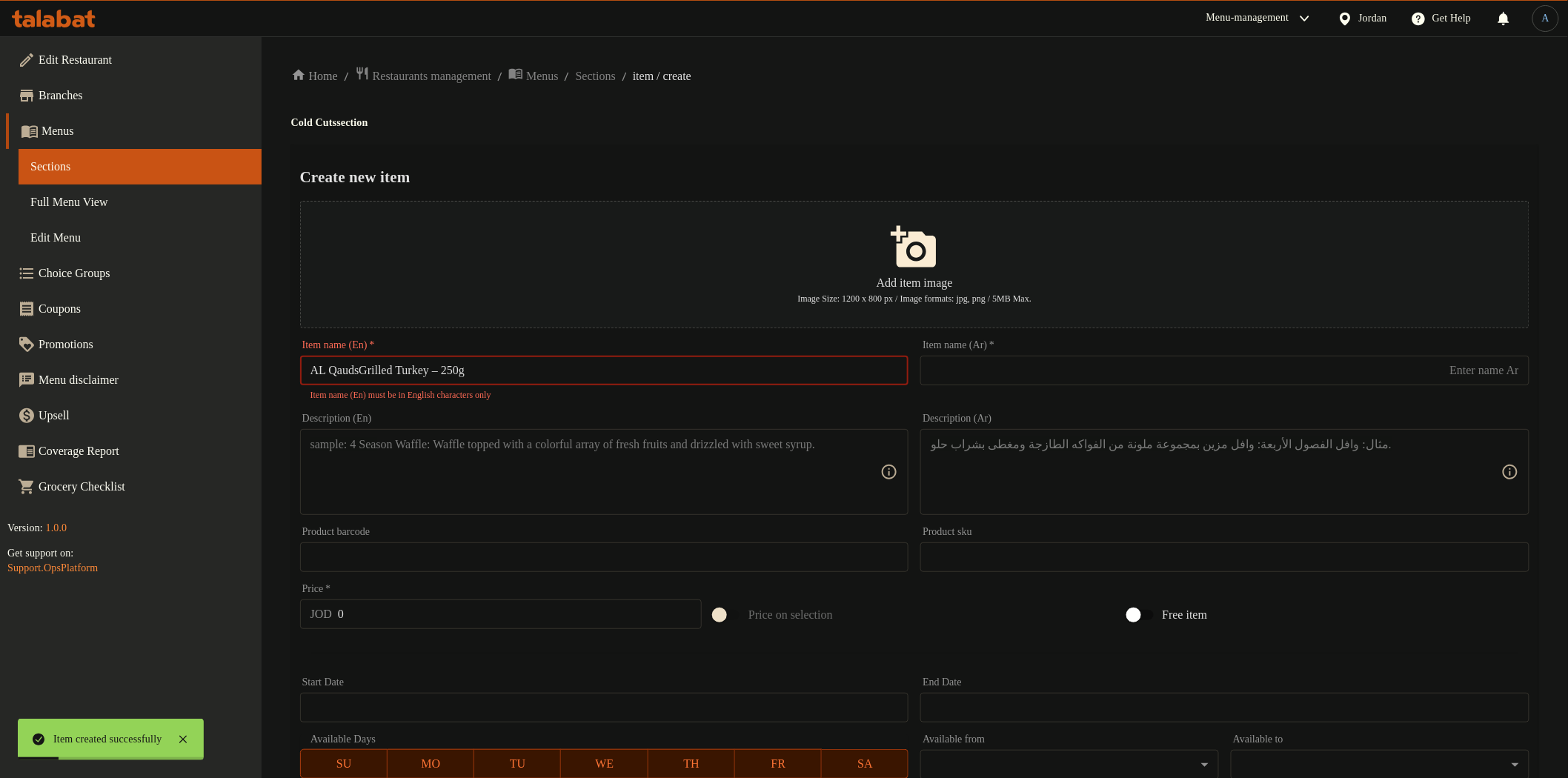
click at [454, 376] on input "AL QaudsGrilled Turkey – 250g" at bounding box center [605, 370] width 609 height 30
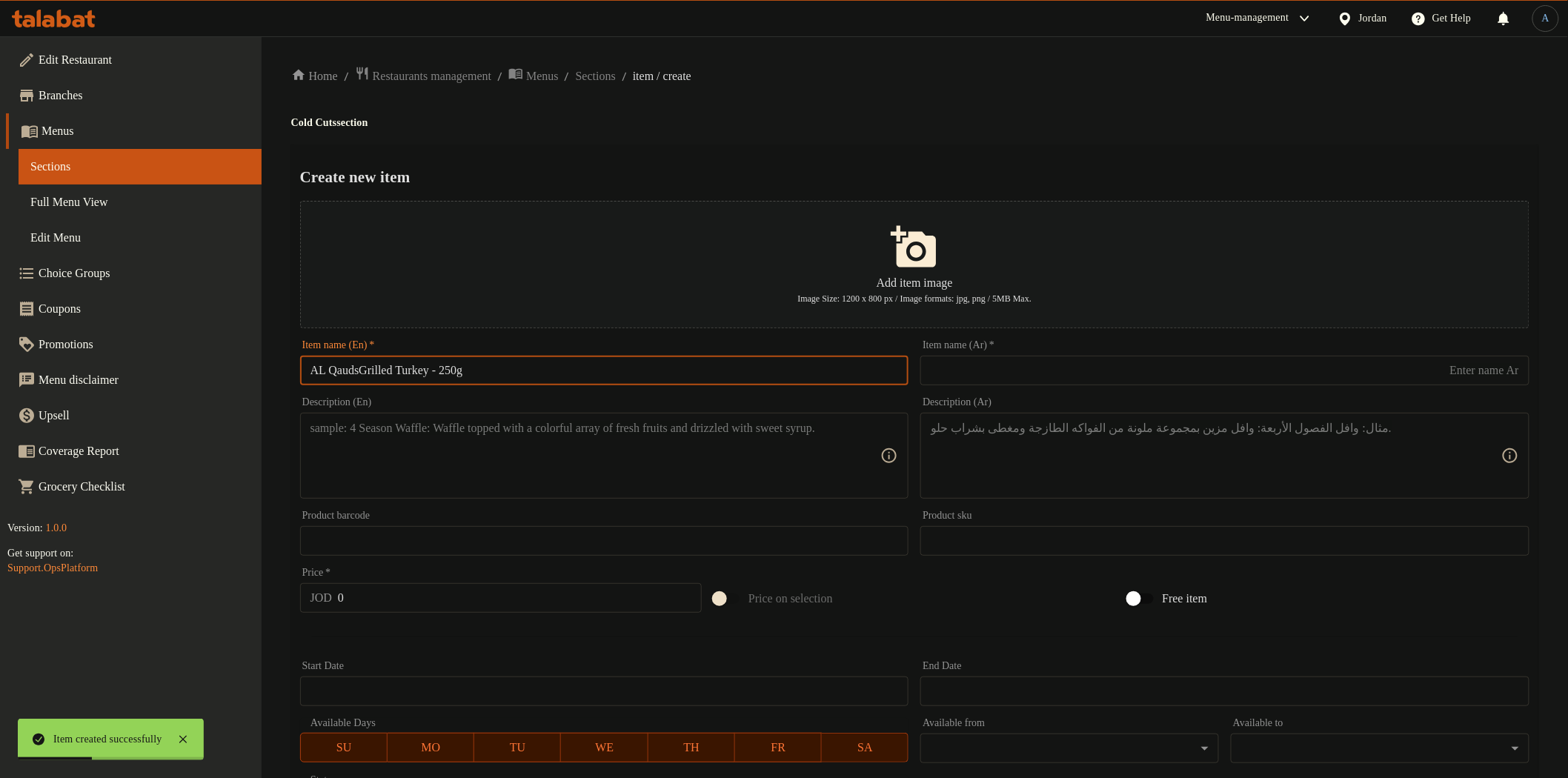
click at [969, 376] on input "text" at bounding box center [1225, 370] width 609 height 30
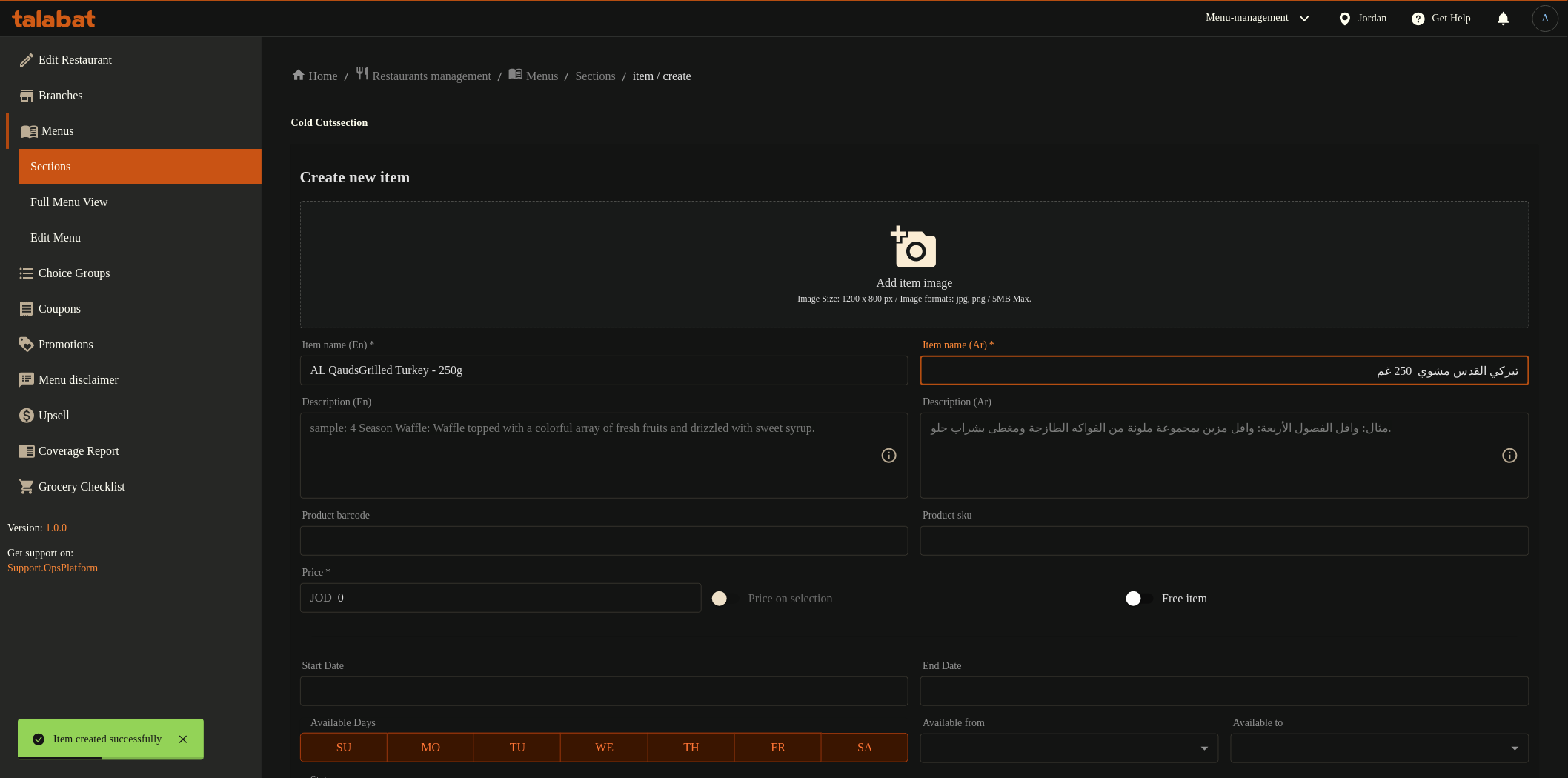
click at [947, 102] on div "Home / Restaurants management / Menus / Sections / item / create Cold Cuts sect…" at bounding box center [914, 538] width 1247 height 944
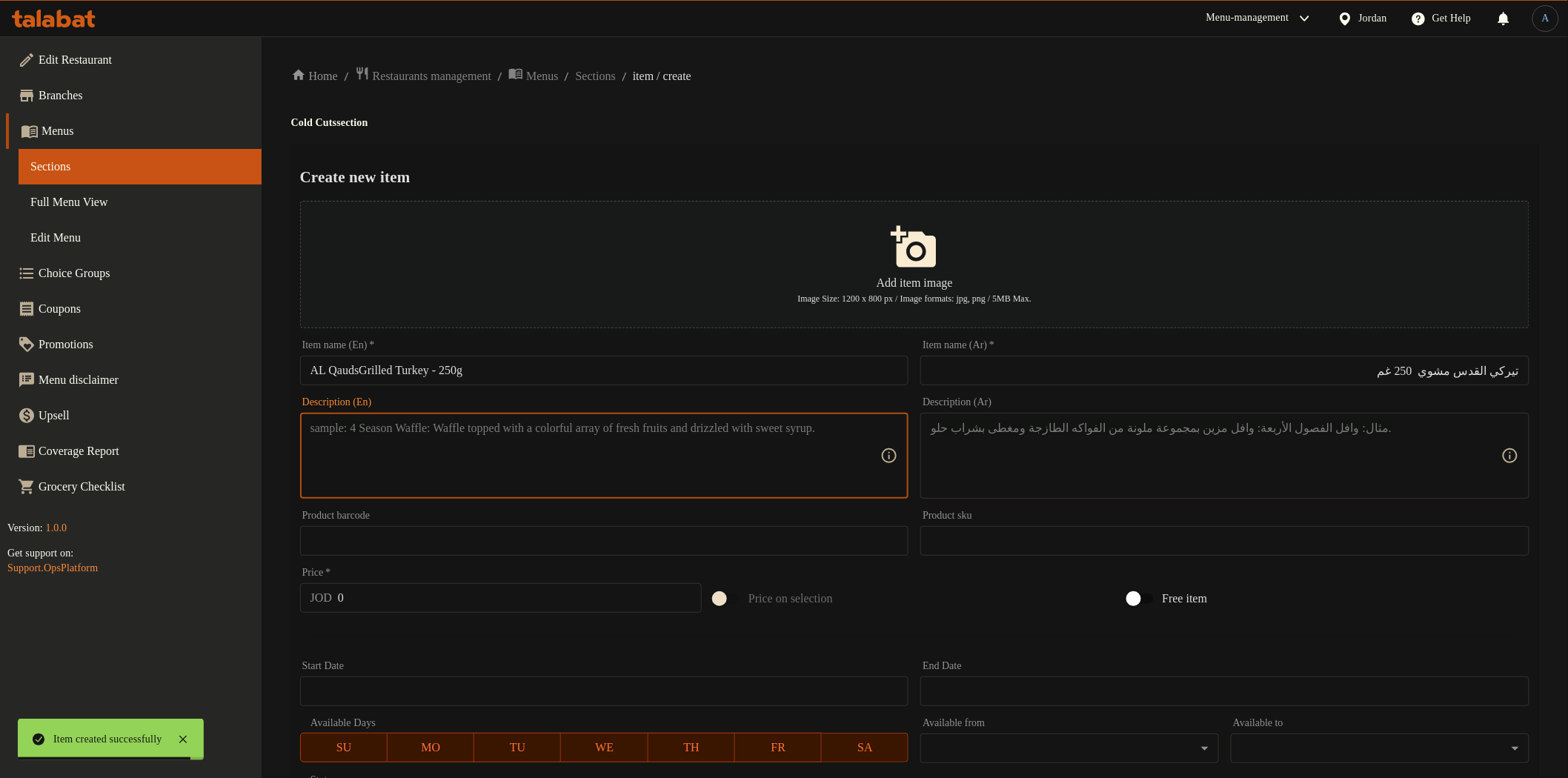
click at [816, 433] on textarea at bounding box center [595, 455] width 570 height 70
click at [946, 109] on div "Home / Restaurants management / Menus / Sections / item / create Cold Cuts sect…" at bounding box center [914, 538] width 1247 height 944
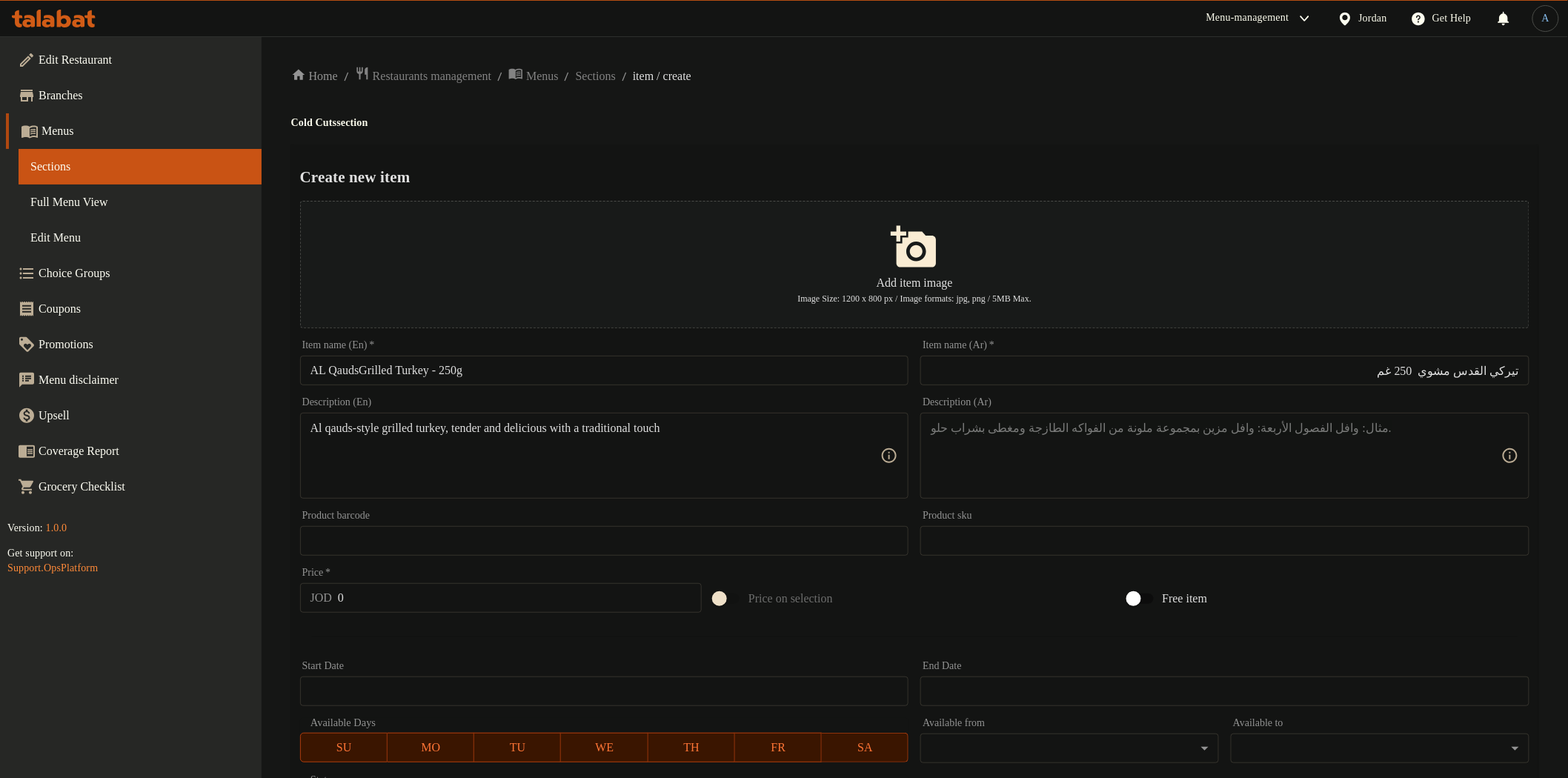
click at [1068, 431] on textarea at bounding box center [1216, 455] width 570 height 70
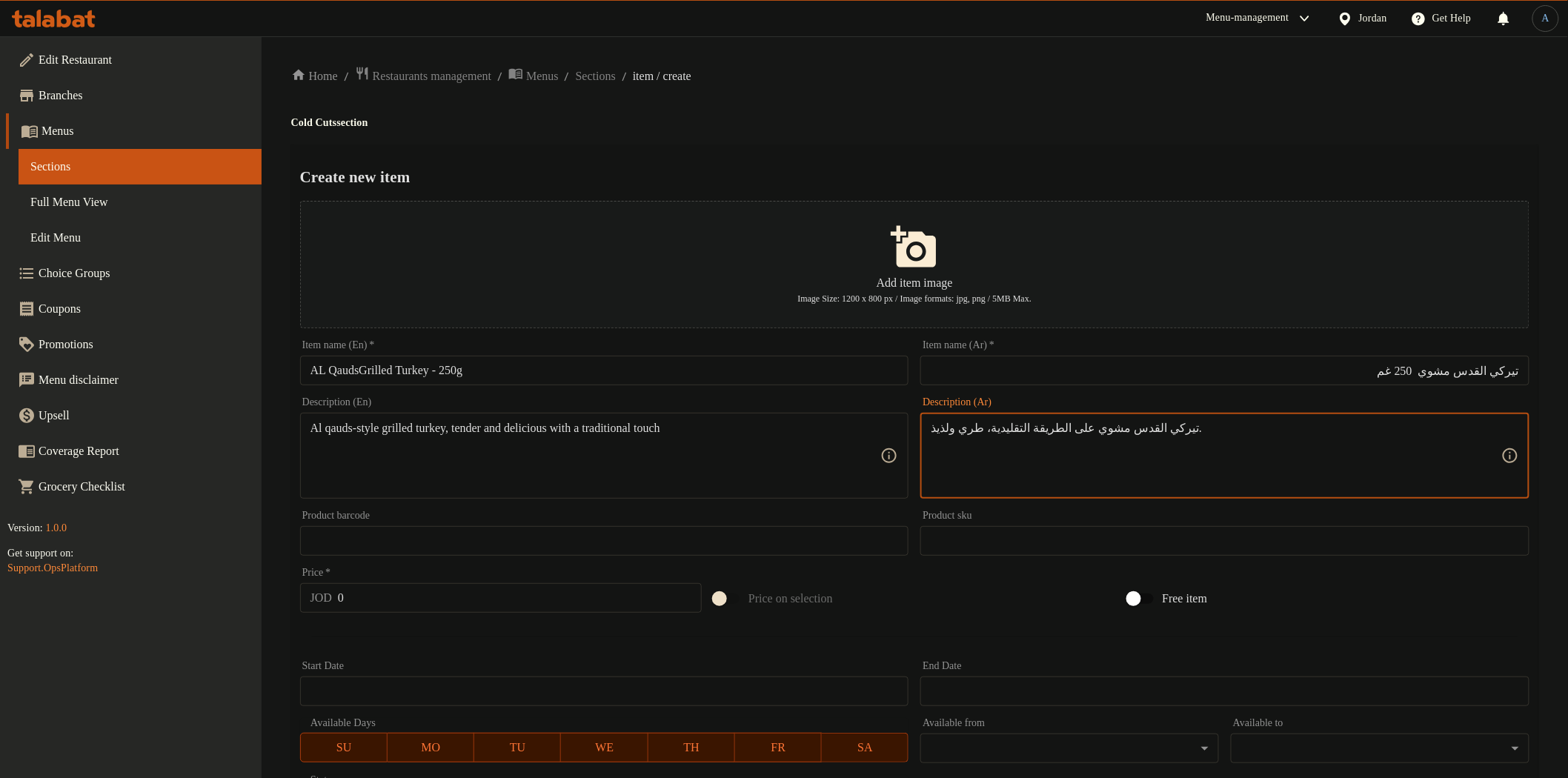
click at [1050, 131] on div "Home / Restaurants management / Menus / Sections / item / create Cold Cuts sect…" at bounding box center [914, 538] width 1247 height 944
click at [500, 595] on input "0" at bounding box center [519, 597] width 364 height 30
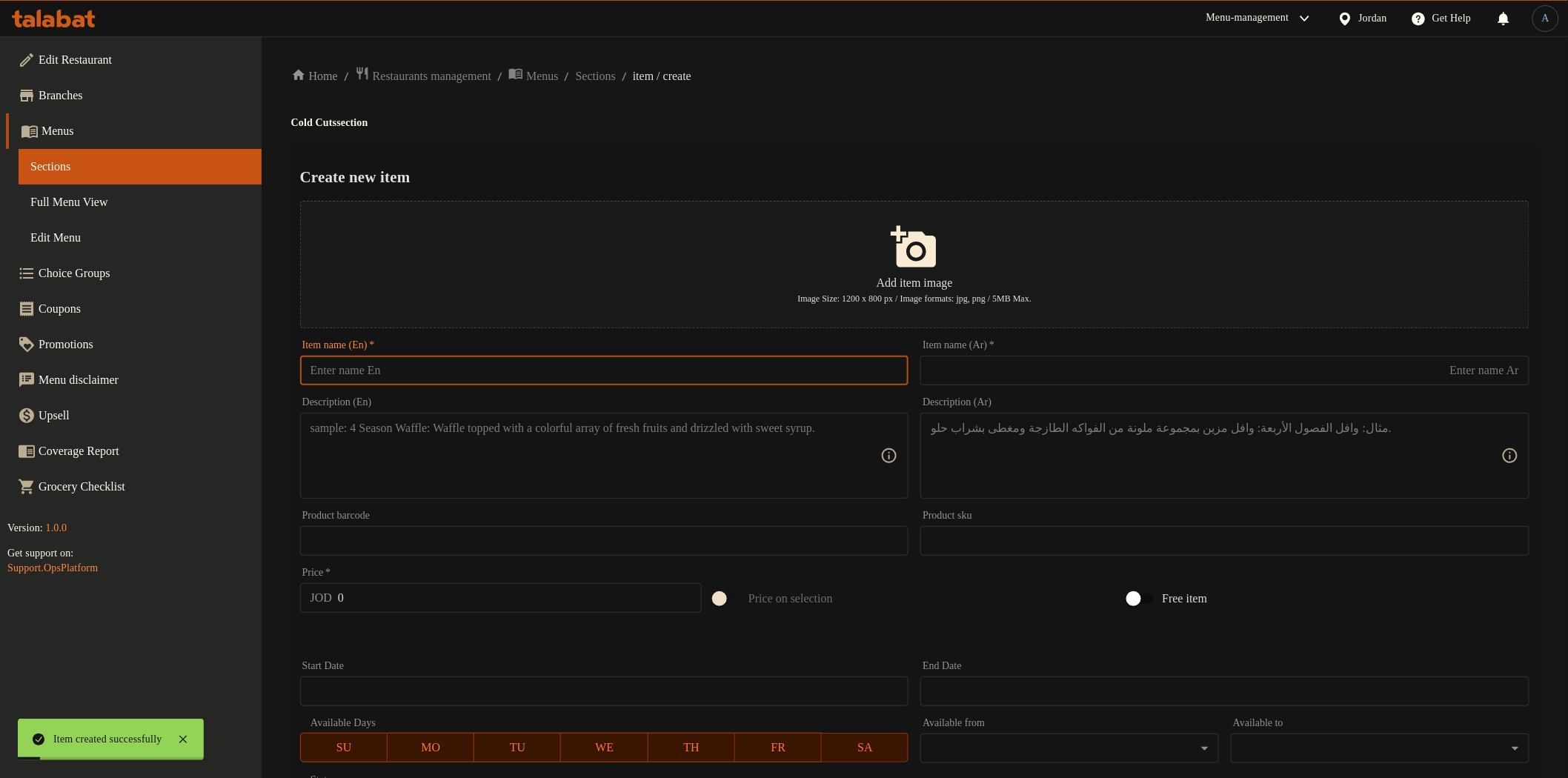
click at [668, 367] on input "text" at bounding box center [605, 370] width 609 height 30
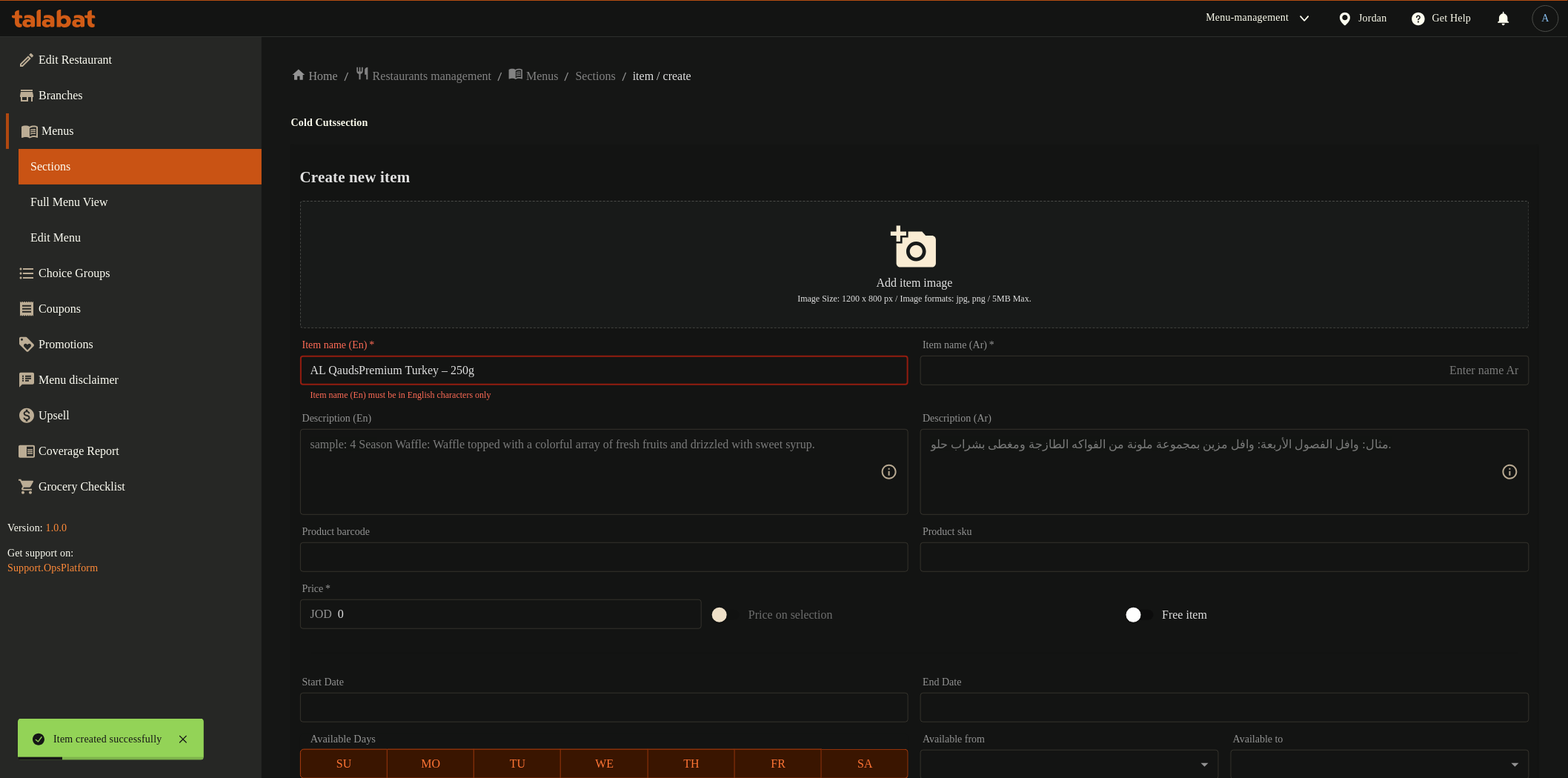
click at [361, 371] on input "AL QaudsPremium Turkey – 250g" at bounding box center [605, 370] width 609 height 30
click at [365, 372] on input "AL QaudsPremium Turkey – 250g" at bounding box center [605, 370] width 609 height 30
click at [505, 375] on input "AL Qauds Premium Turkey – 250g" at bounding box center [605, 370] width 609 height 30
click at [465, 372] on input "AL Qauds Premium Turkey – 250g" at bounding box center [605, 370] width 609 height 30
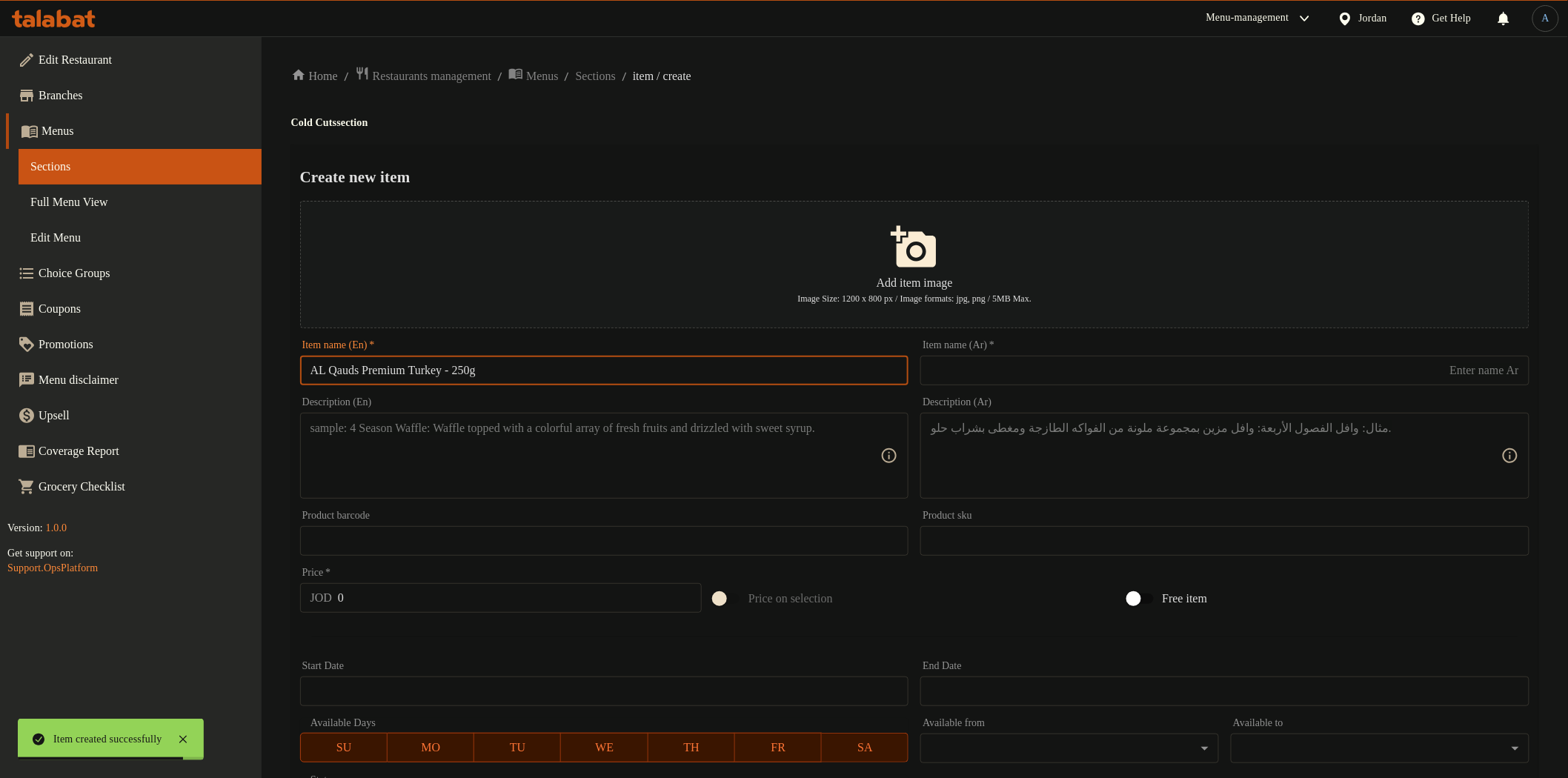
click at [1102, 369] on input "text" at bounding box center [1225, 370] width 609 height 30
click at [1050, 106] on div "Home / Restaurants management / Menus / Sections / item / create Cold Cuts sect…" at bounding box center [914, 538] width 1247 height 944
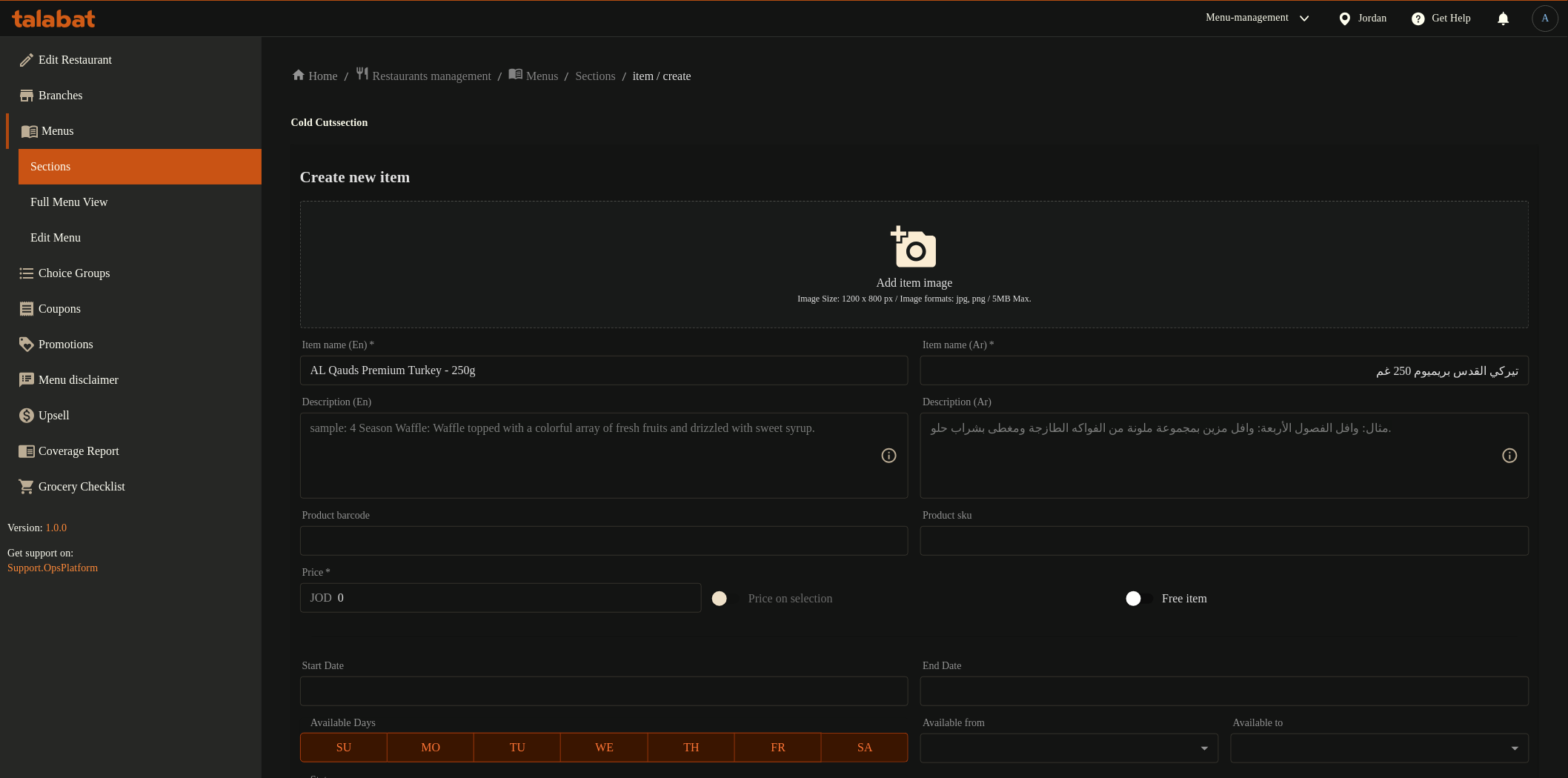
click at [777, 456] on textarea at bounding box center [595, 455] width 570 height 70
click at [872, 92] on div "Home / Restaurants management / Menus / Sections / item / create Cold Cuts sect…" at bounding box center [914, 538] width 1247 height 944
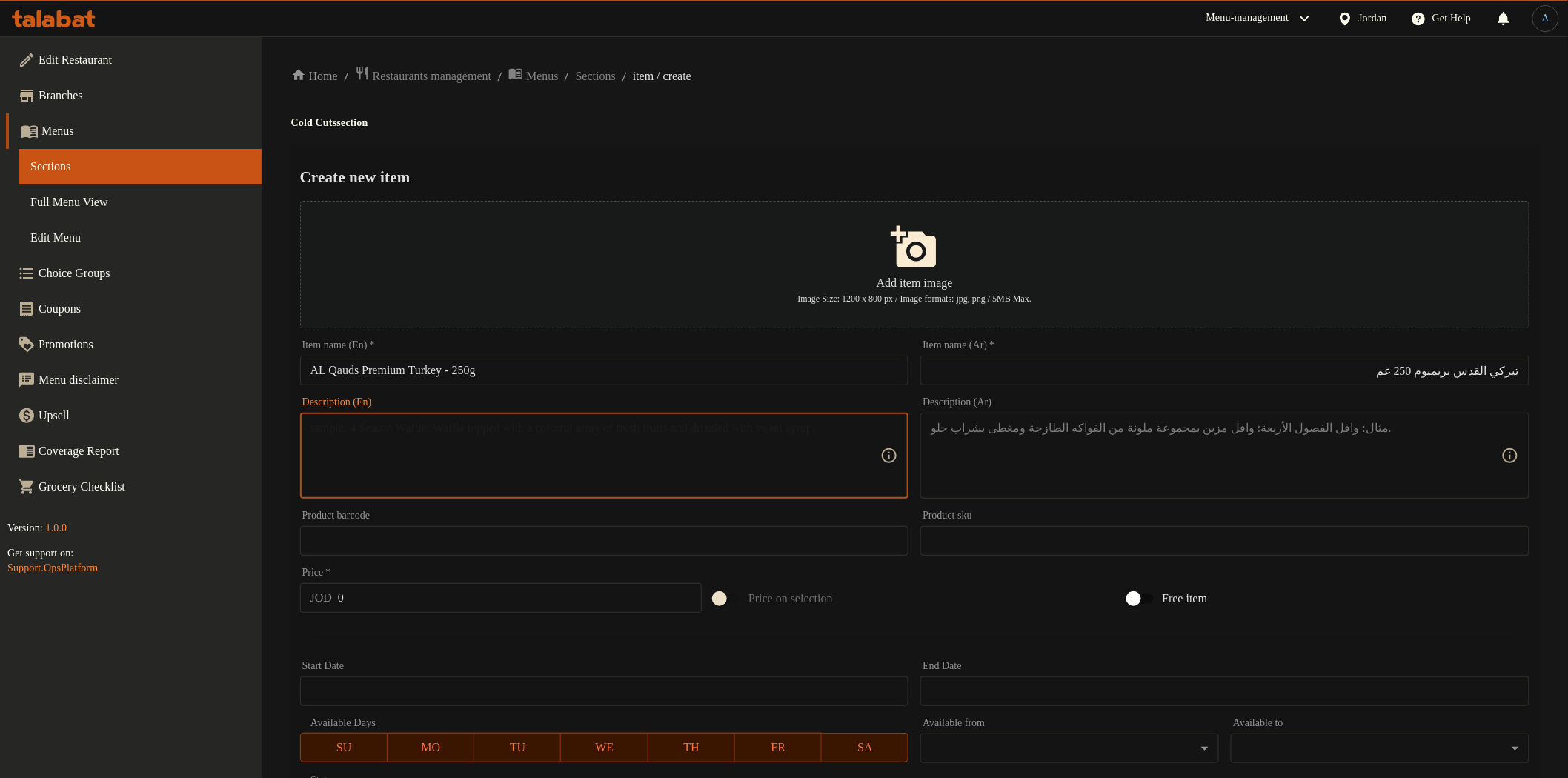
drag, startPoint x: 500, startPoint y: 504, endPoint x: 482, endPoint y: 479, distance: 30.8
click at [498, 504] on div "Description (En) Description (En)" at bounding box center [604, 449] width 621 height 113
click at [482, 473] on textarea at bounding box center [595, 455] width 570 height 70
click at [413, 427] on textarea "Premium AL Qaudsturkey with top quality and exquisite flavor" at bounding box center [595, 455] width 570 height 70
click at [712, 442] on textarea "Premium AL Qauds turkey with top quality and exquisite flavor" at bounding box center [595, 455] width 570 height 70
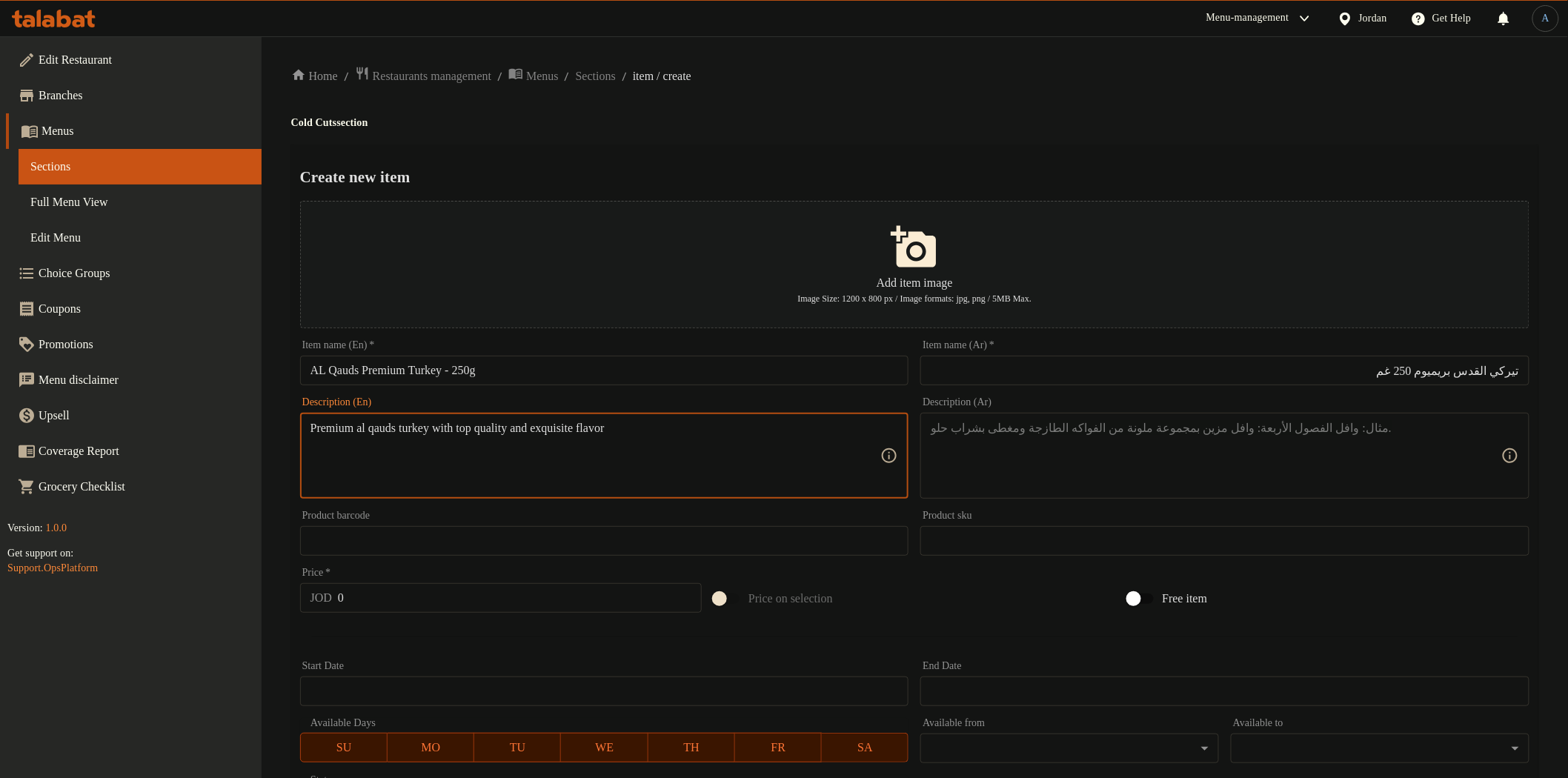
click at [908, 144] on div "Create new item Add item image Image Size: 1200 x 800 px / Image formats: jpg, …" at bounding box center [914, 571] width 1247 height 855
click at [1210, 470] on textarea at bounding box center [1216, 455] width 570 height 70
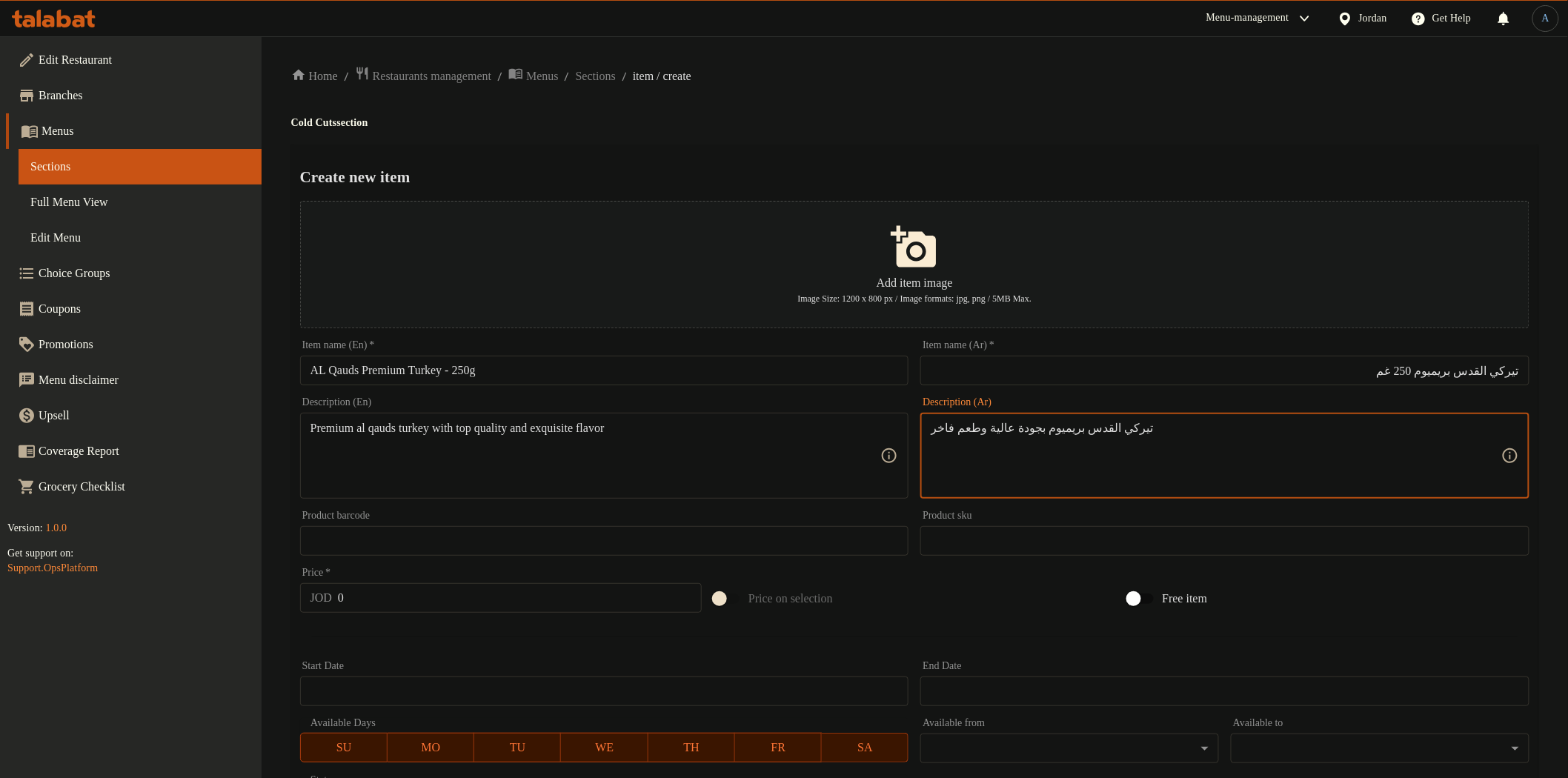
click at [1021, 139] on div "Home / Restaurants management / Menus / Sections / item / create Cold Cuts sect…" at bounding box center [914, 538] width 1247 height 944
click at [529, 601] on input "0" at bounding box center [519, 597] width 364 height 30
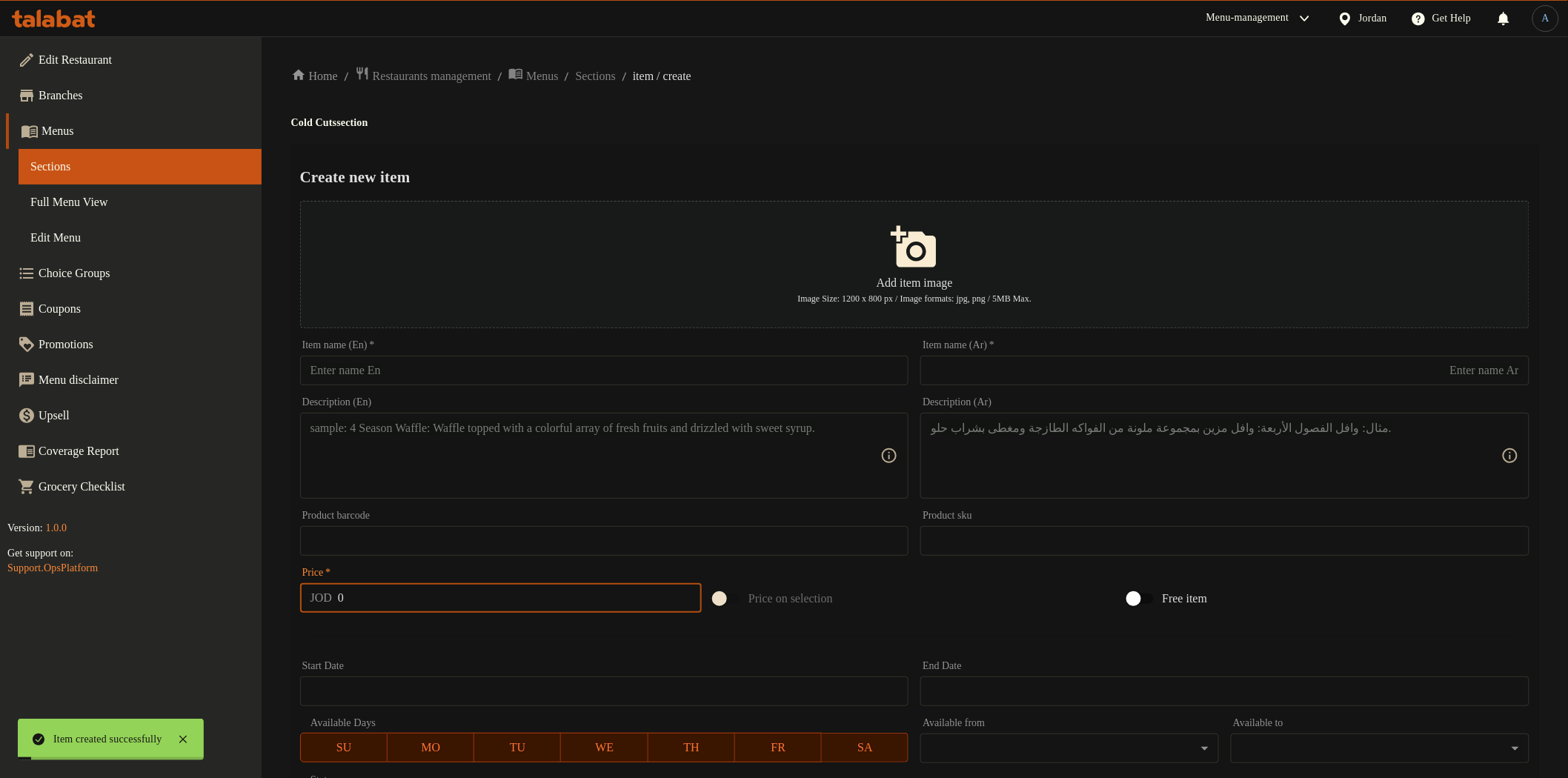
click at [414, 376] on input "text" at bounding box center [605, 370] width 609 height 30
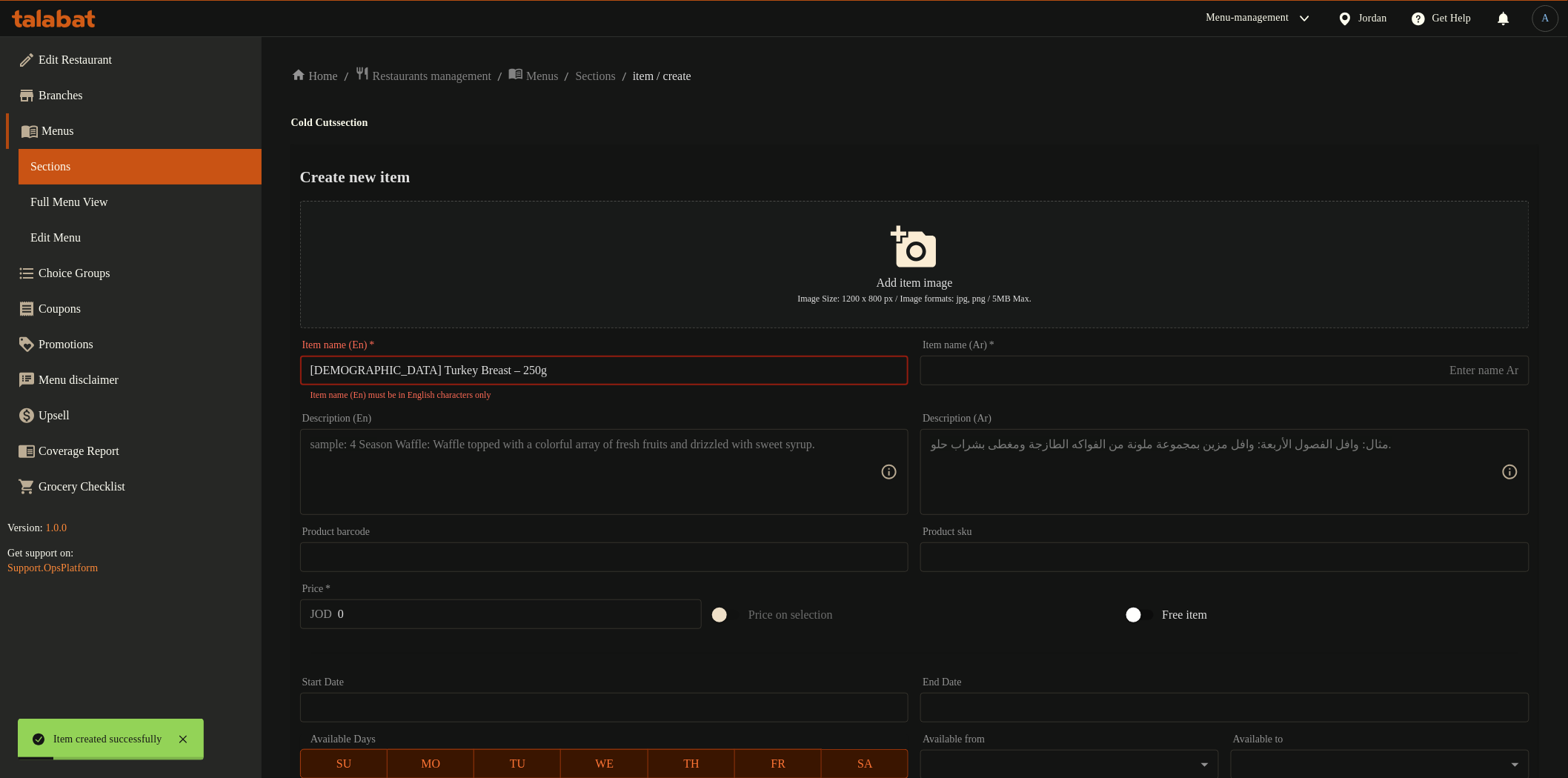
click at [440, 372] on input "[DEMOGRAPHIC_DATA] Turkey Breast – 250g" at bounding box center [605, 370] width 609 height 30
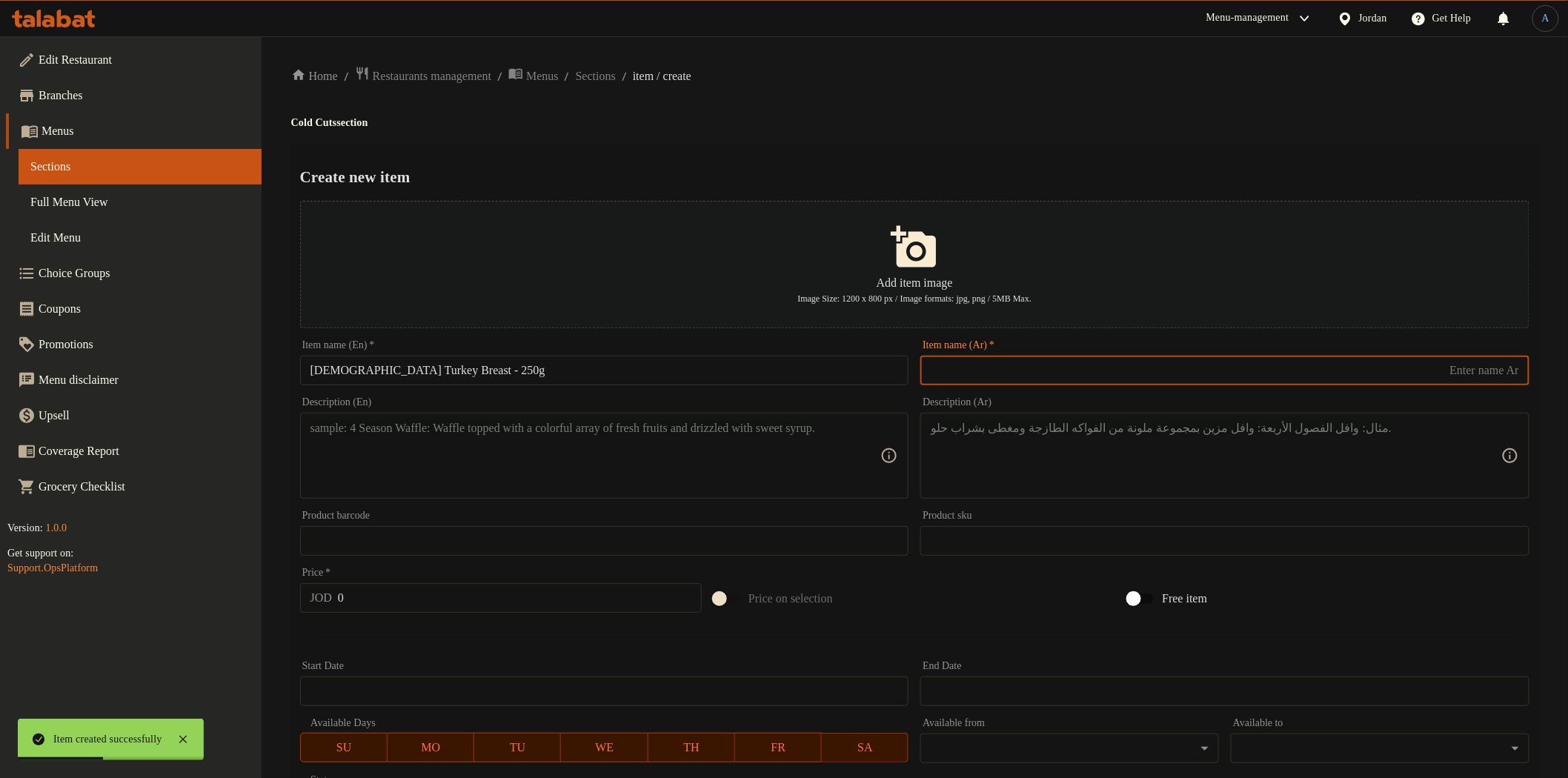
click at [1035, 360] on input "text" at bounding box center [1225, 370] width 609 height 30
click at [1012, 112] on div "Home / Restaurants management / Menus / Sections / item / create Cold Cuts sect…" at bounding box center [914, 538] width 1247 height 944
click at [736, 423] on textarea at bounding box center [595, 455] width 570 height 70
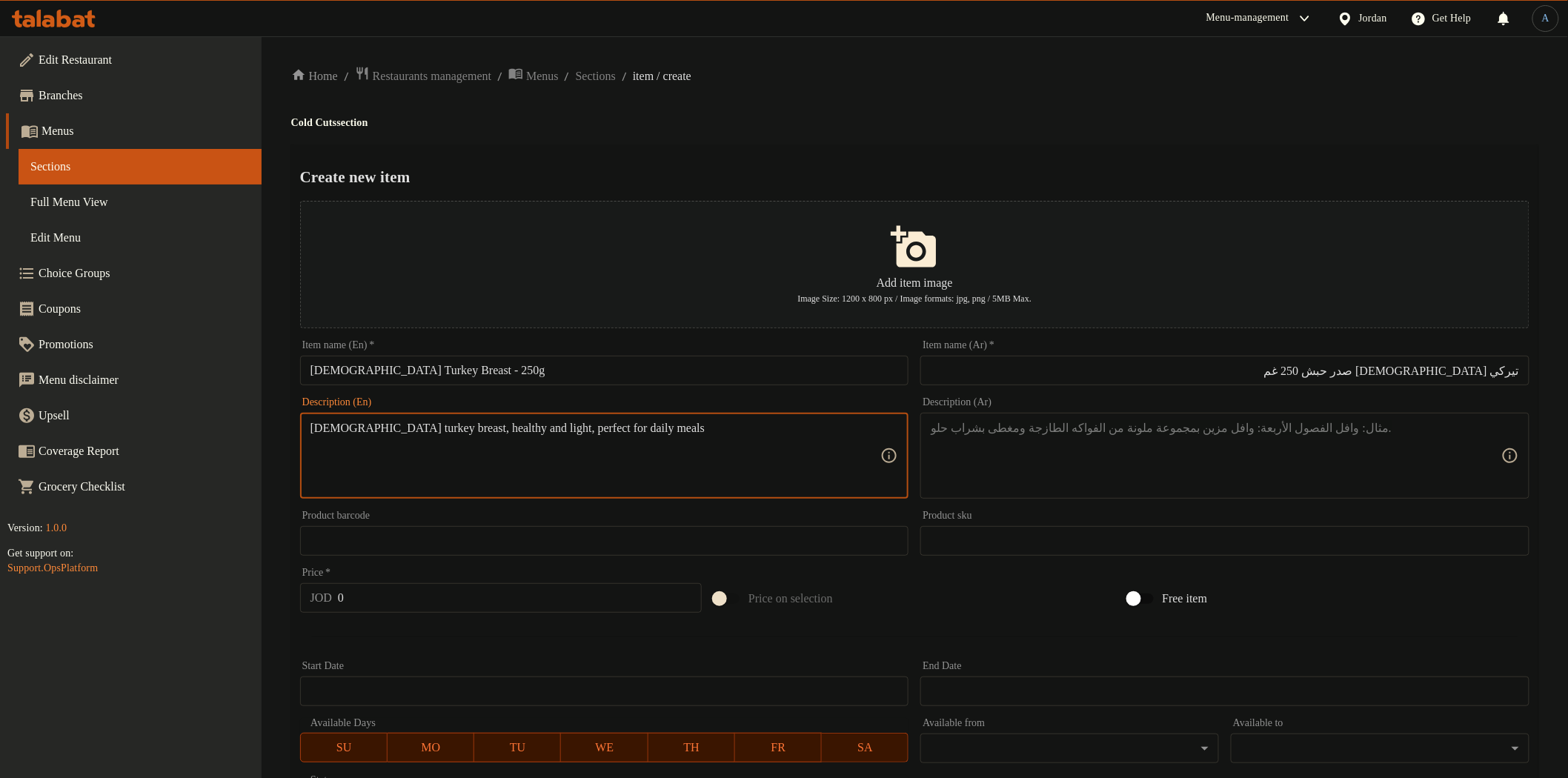
click at [1090, 450] on textarea at bounding box center [1216, 455] width 570 height 70
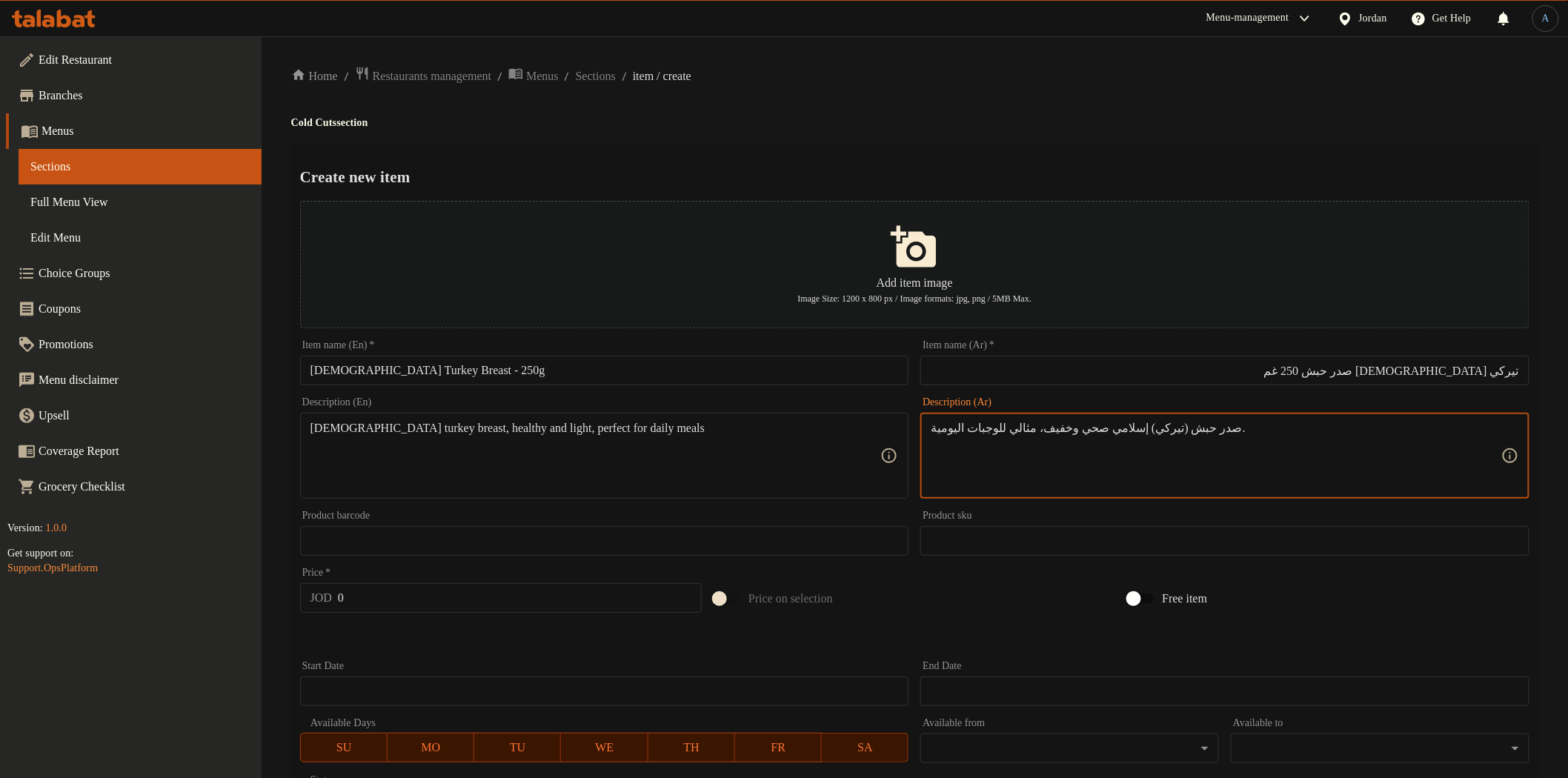
click at [528, 605] on input "0" at bounding box center [519, 597] width 364 height 30
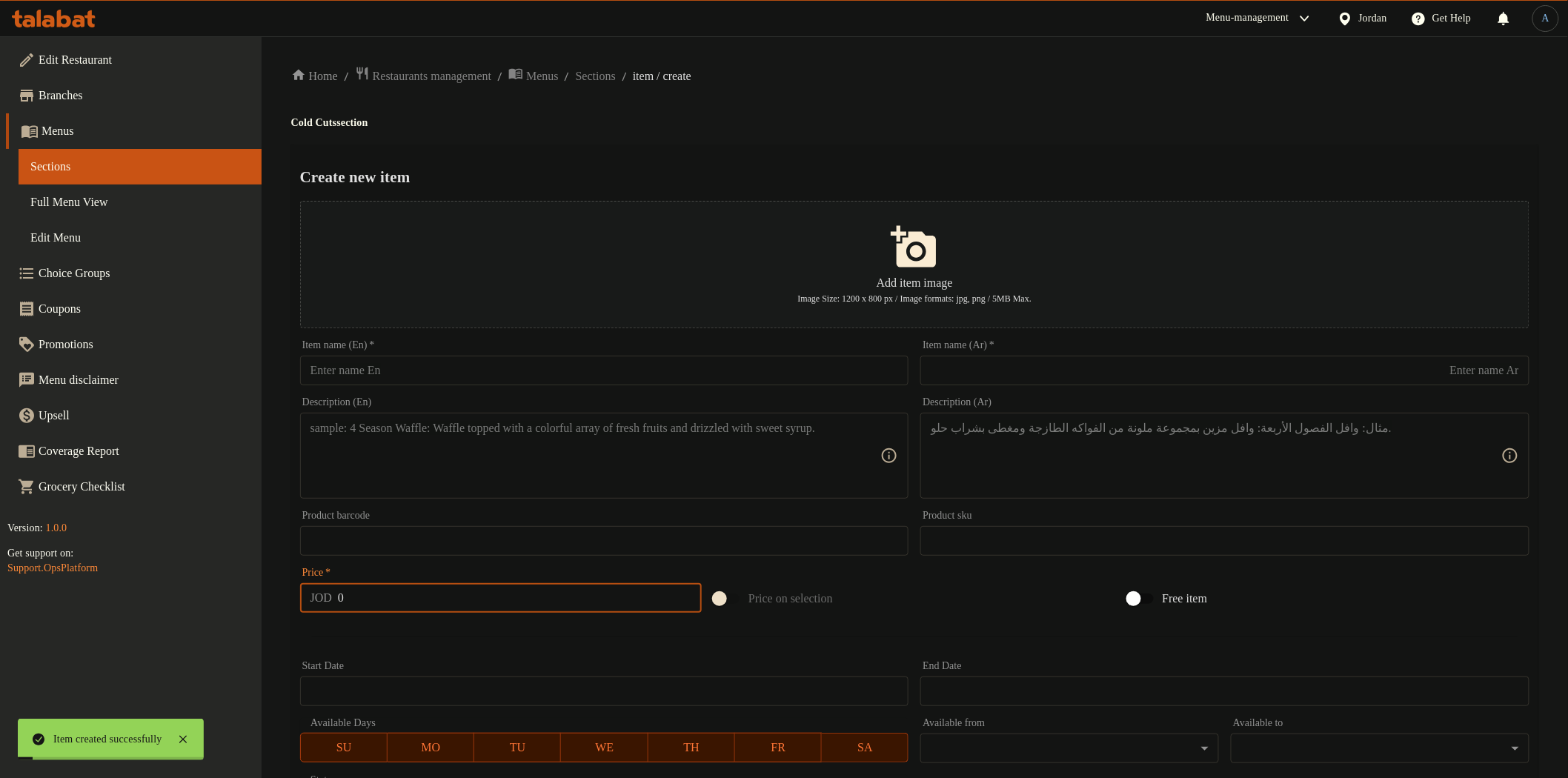
click at [721, 369] on input "text" at bounding box center [605, 370] width 609 height 30
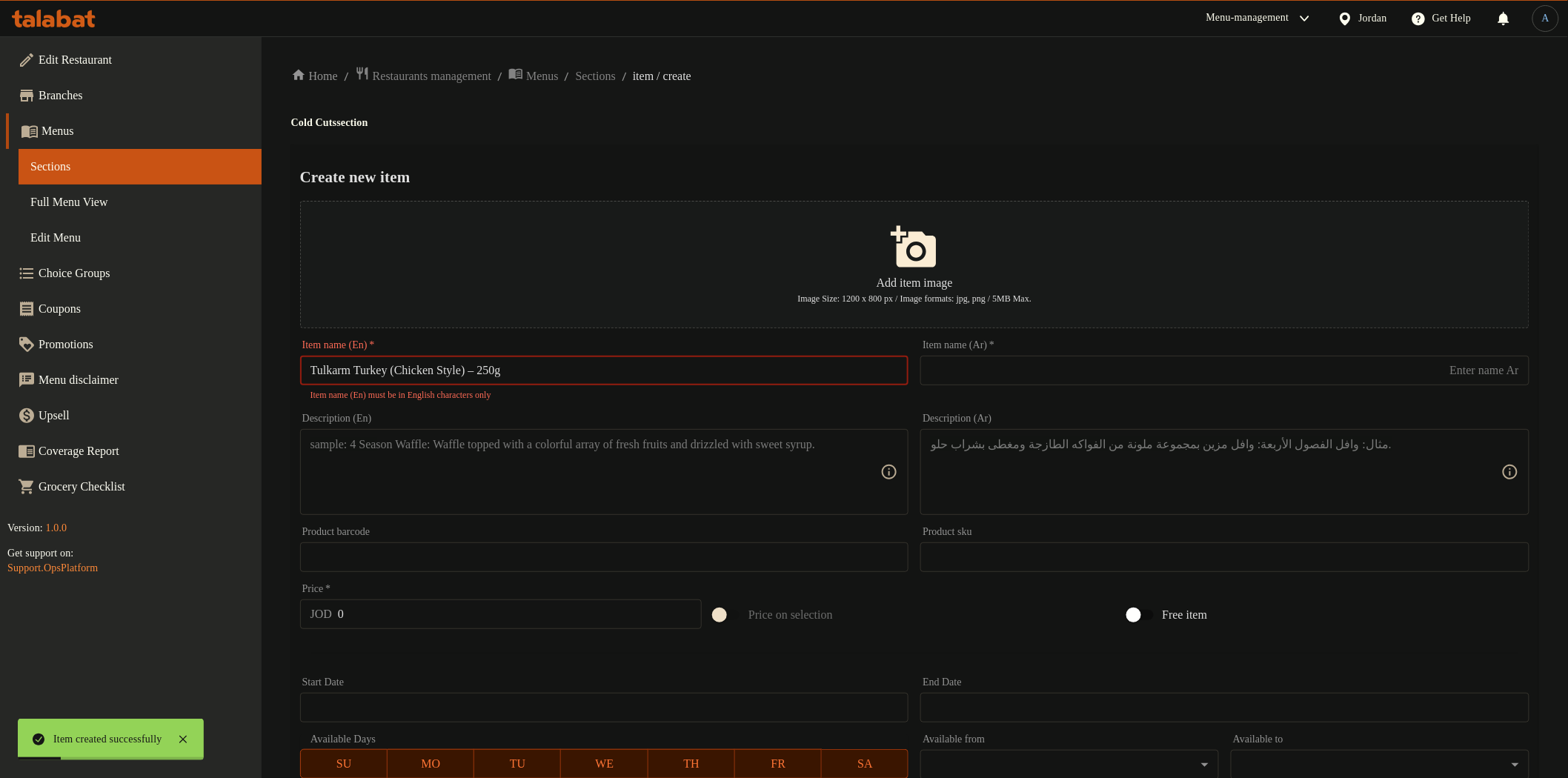
click at [495, 369] on input "Tulkarm Turkey (Chicken Style) – 250g" at bounding box center [605, 370] width 609 height 30
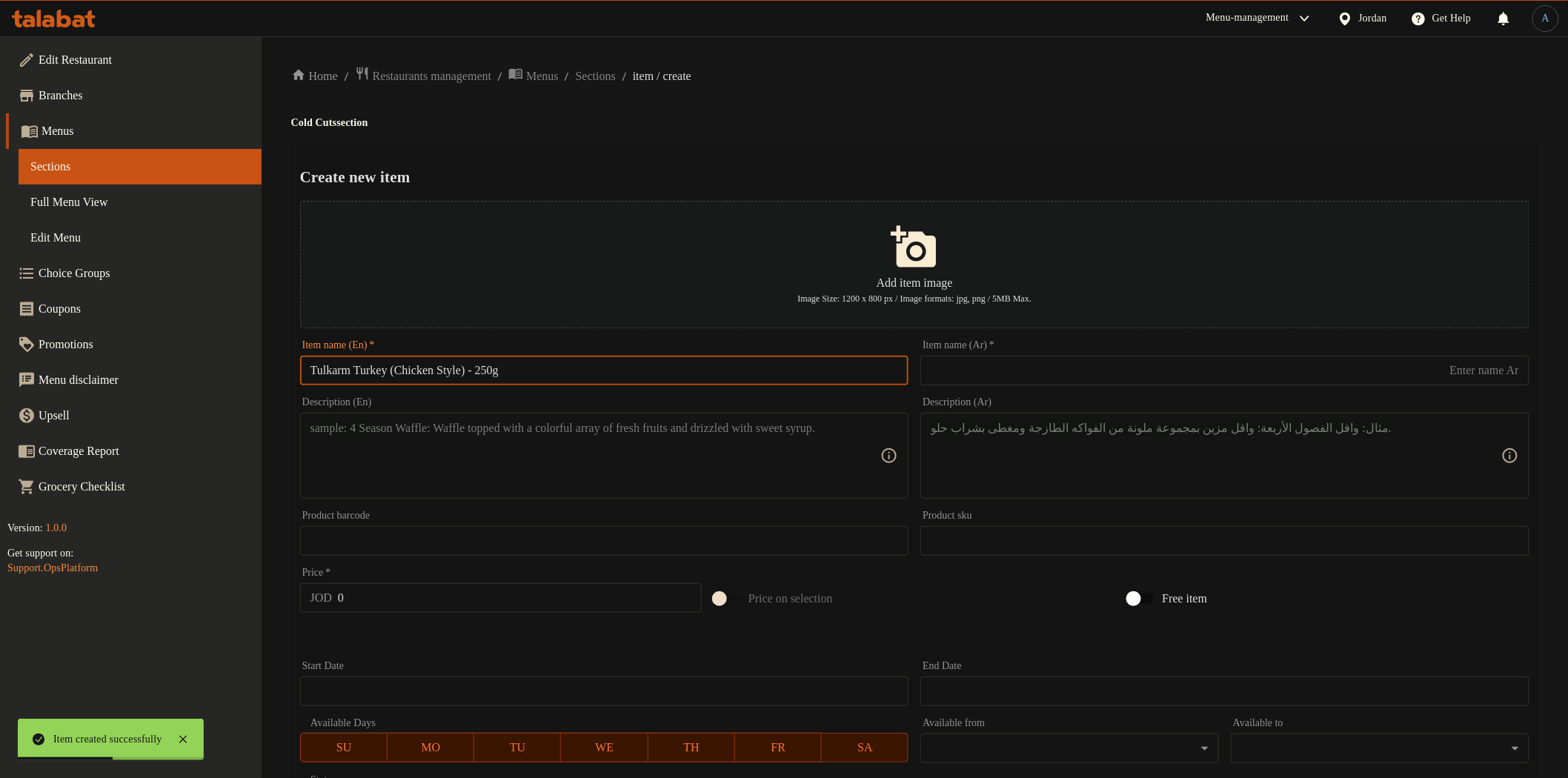
drag, startPoint x: 961, startPoint y: 196, endPoint x: 973, endPoint y: 178, distance: 21.6
click at [961, 195] on div "Add item image Image Size: 1200 x 800 px / Image formats: jpg, png / 5MB Max." at bounding box center [914, 264] width 1242 height 139
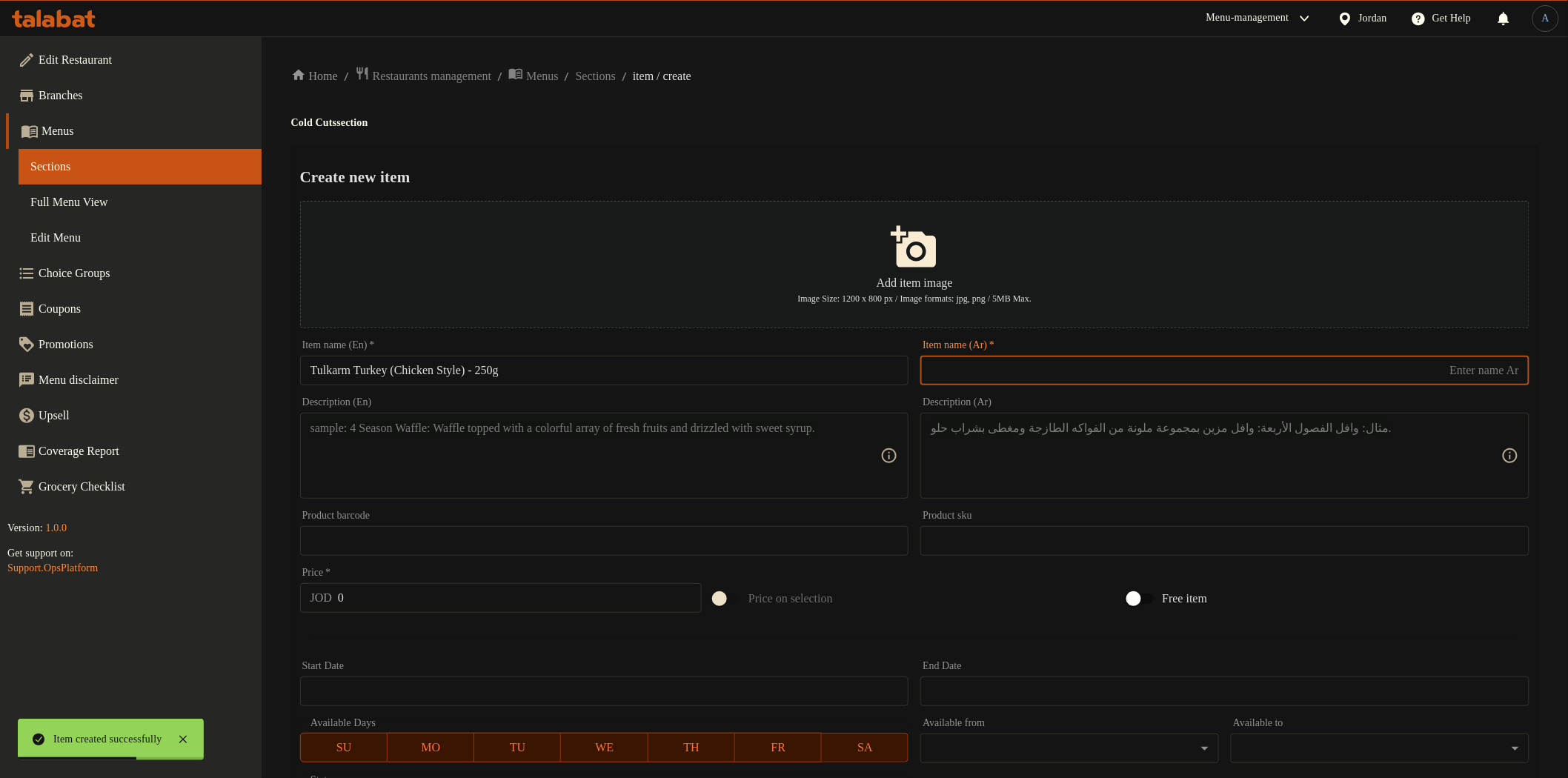
click at [1152, 364] on input "text" at bounding box center [1225, 370] width 609 height 30
click at [1052, 92] on div "Home / Restaurants management / Menus / Sections / item / create Cold Cuts sect…" at bounding box center [914, 538] width 1247 height 944
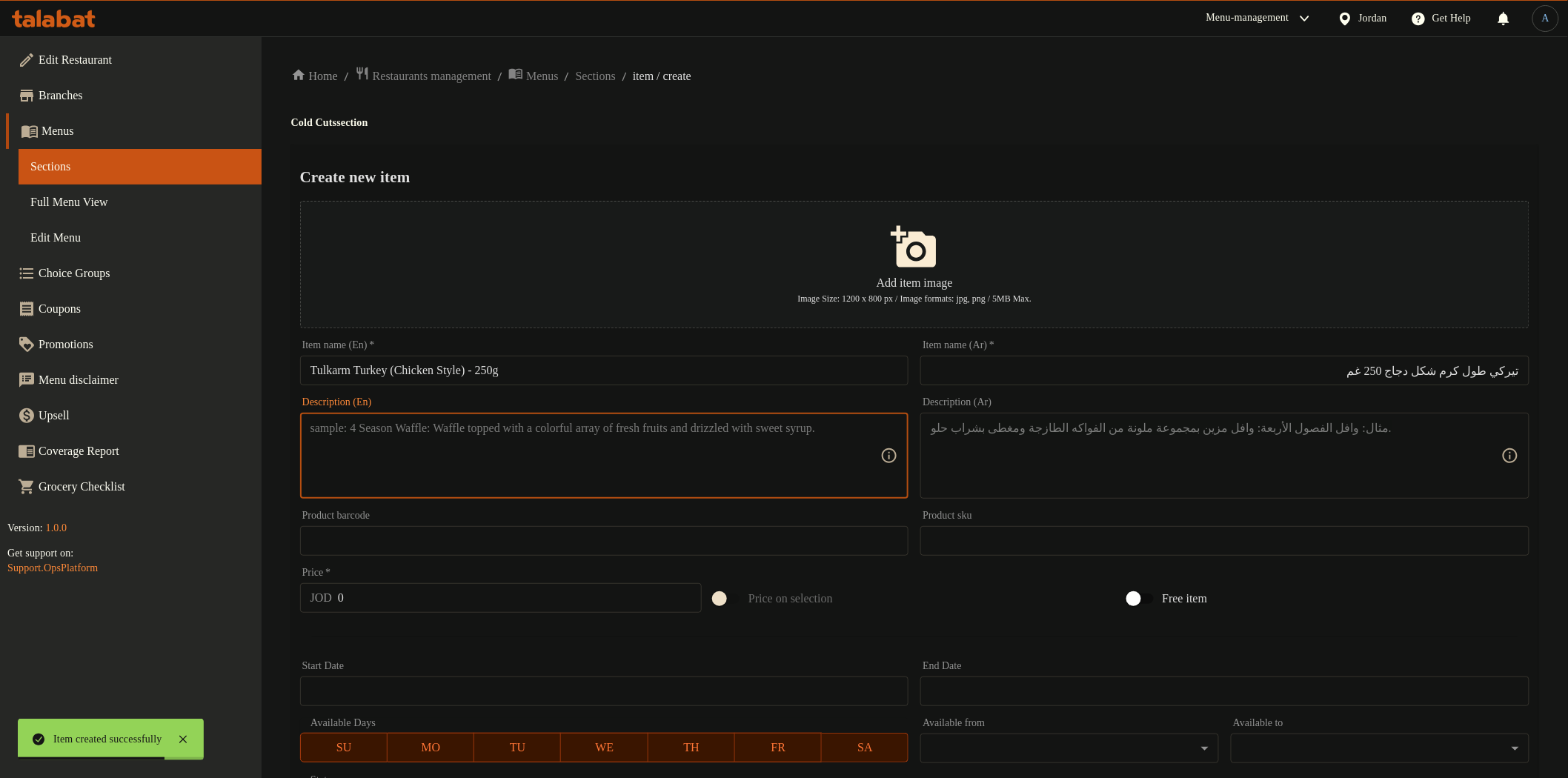
click at [624, 456] on textarea at bounding box center [595, 455] width 570 height 70
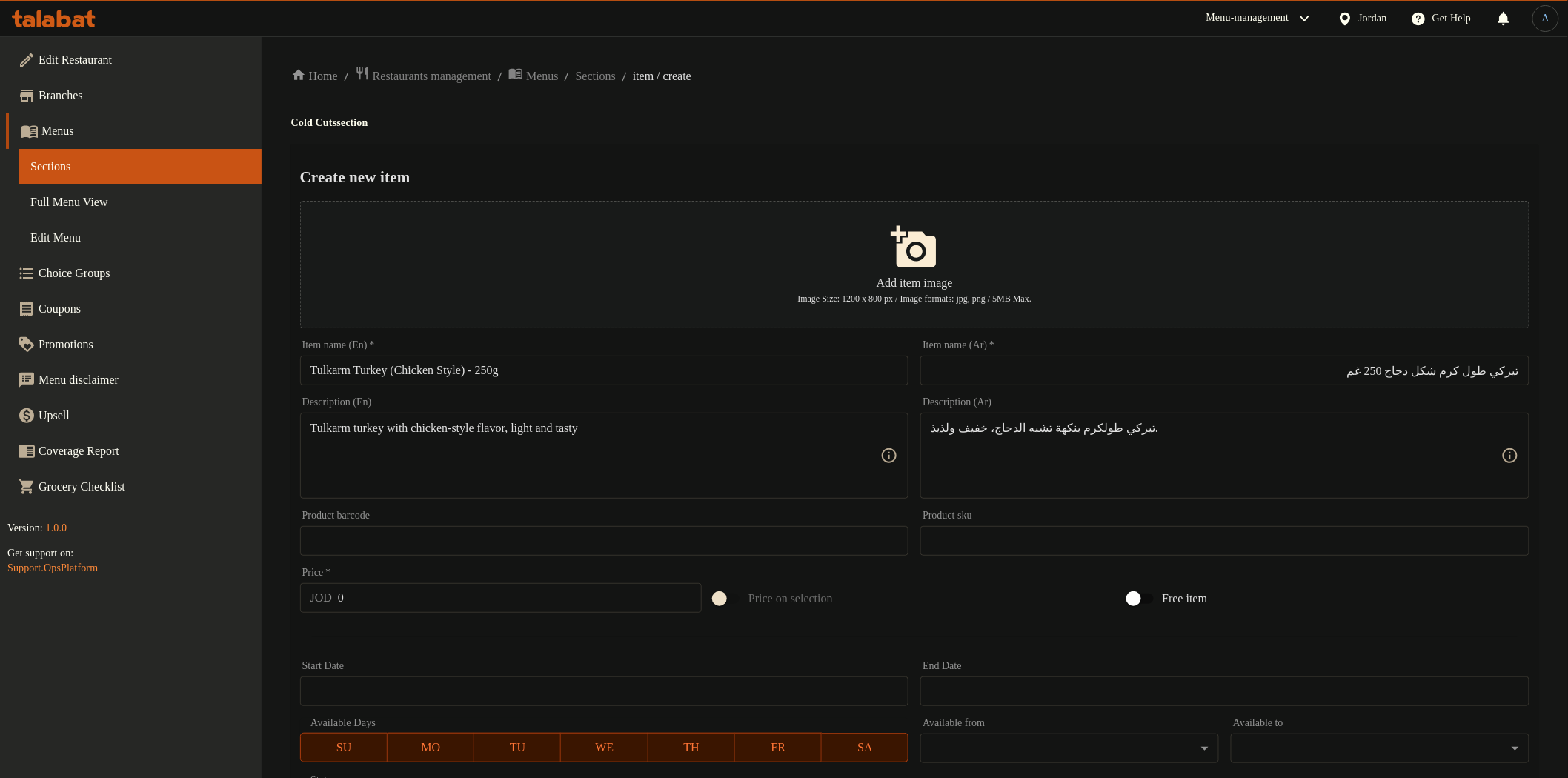
click at [979, 116] on h4 "Cold Cuts section" at bounding box center [914, 122] width 1247 height 14
click at [500, 596] on input "0" at bounding box center [519, 597] width 364 height 30
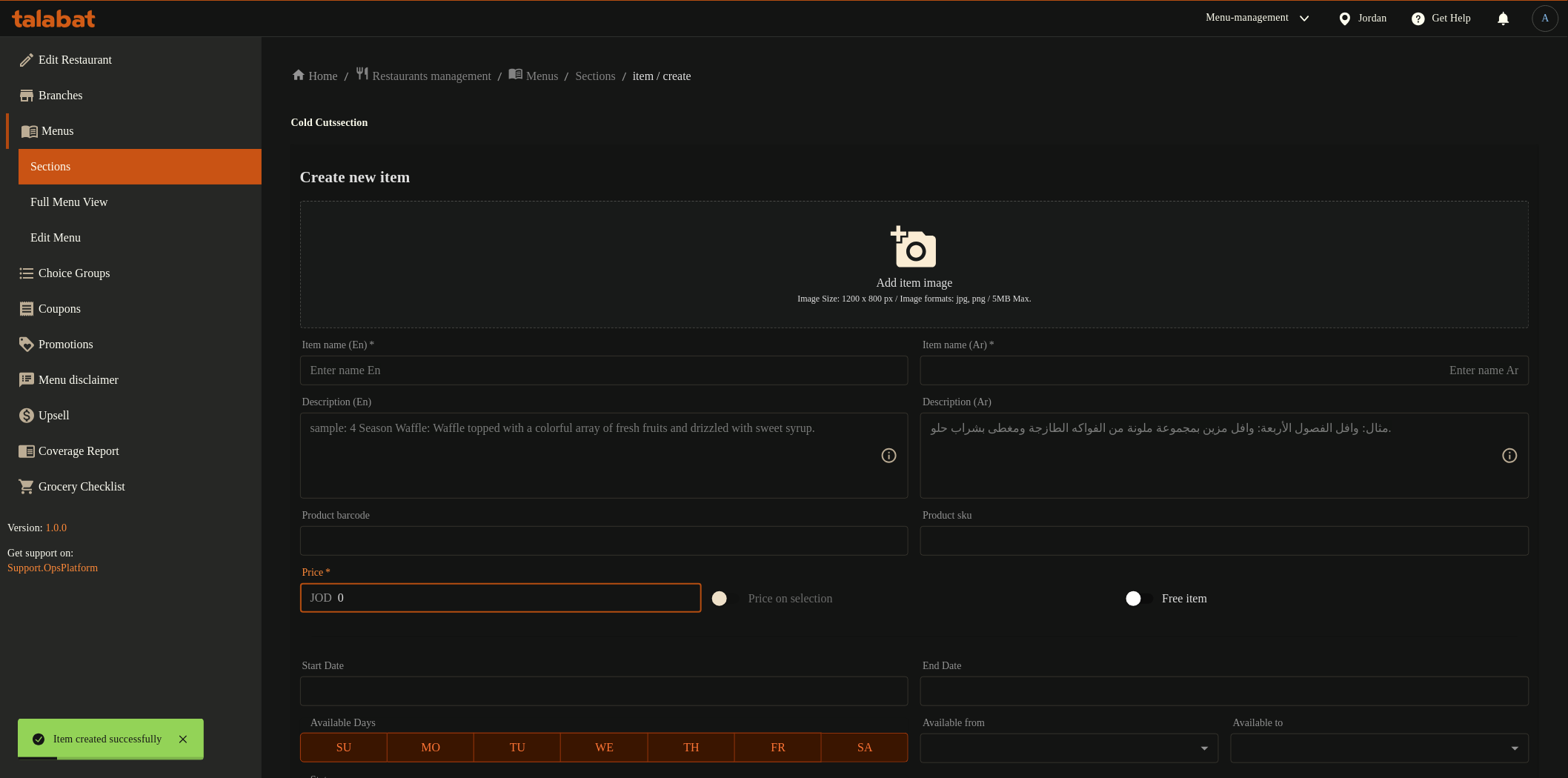
click at [714, 166] on h2 "Create new item" at bounding box center [915, 177] width 1229 height 22
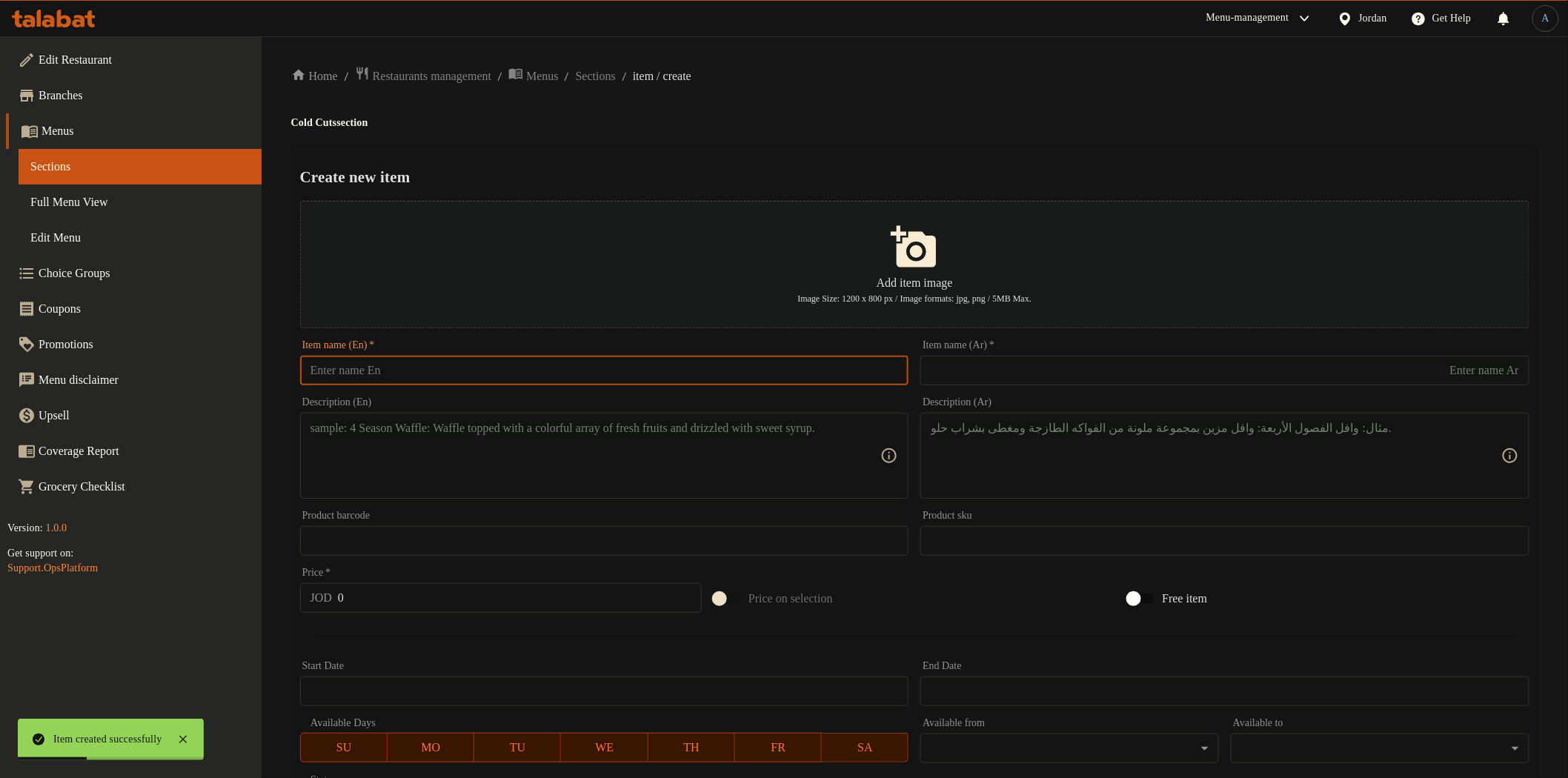
click at [522, 361] on input "text" at bounding box center [605, 370] width 609 height 30
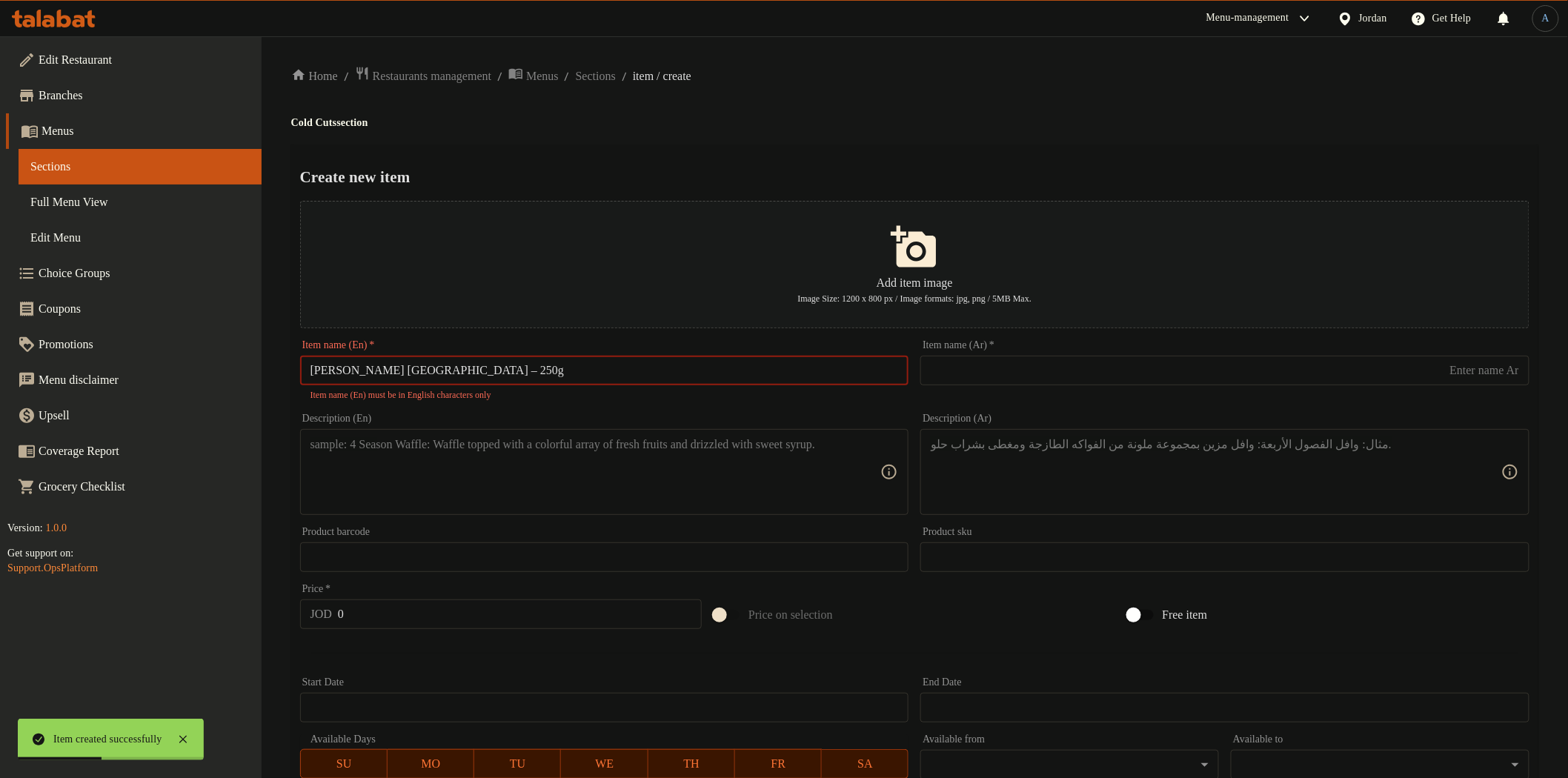
click at [401, 369] on input "[PERSON_NAME] [GEOGRAPHIC_DATA] – 250g" at bounding box center [605, 370] width 609 height 30
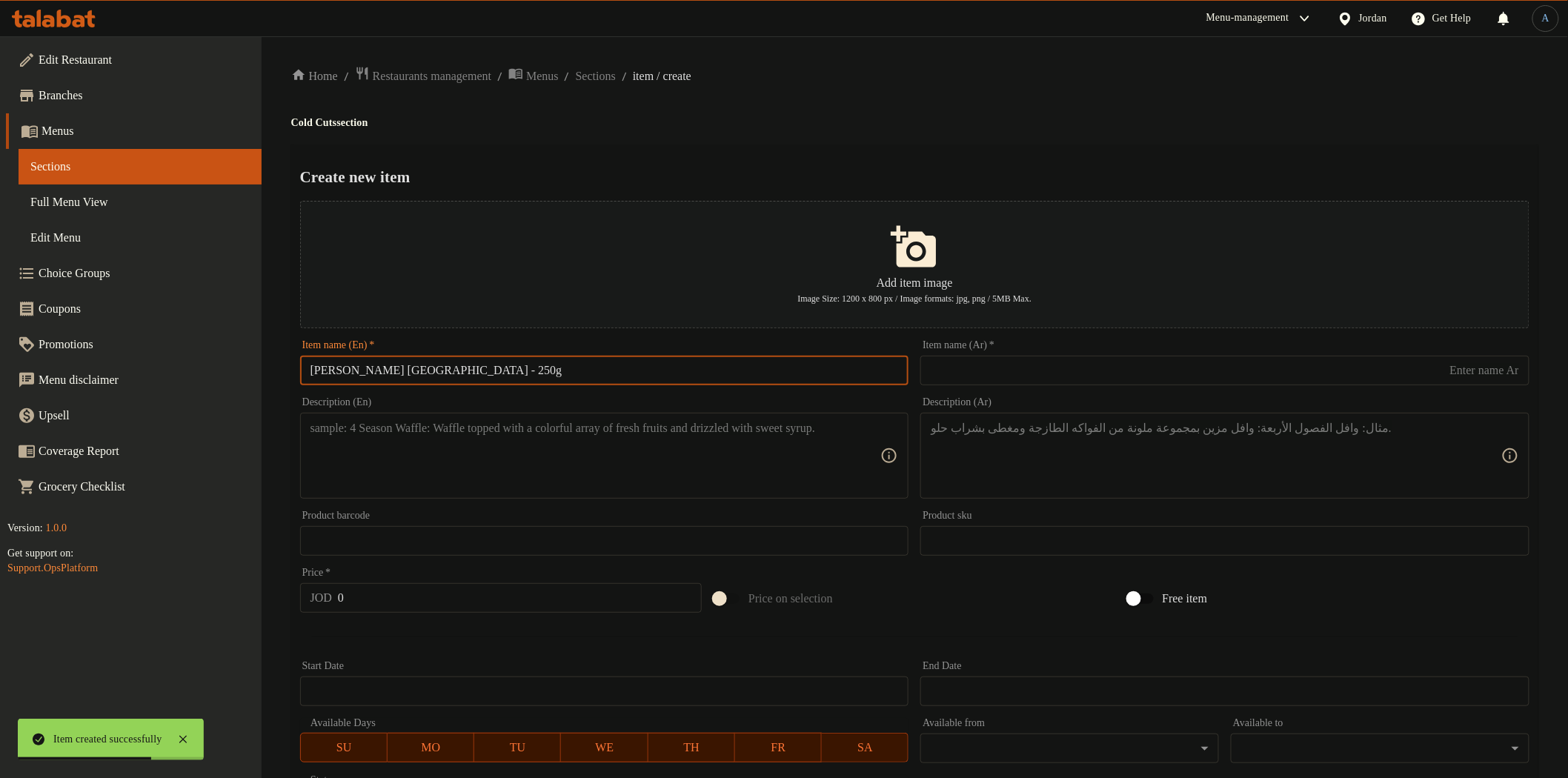
click at [1043, 382] on input "text" at bounding box center [1225, 370] width 609 height 30
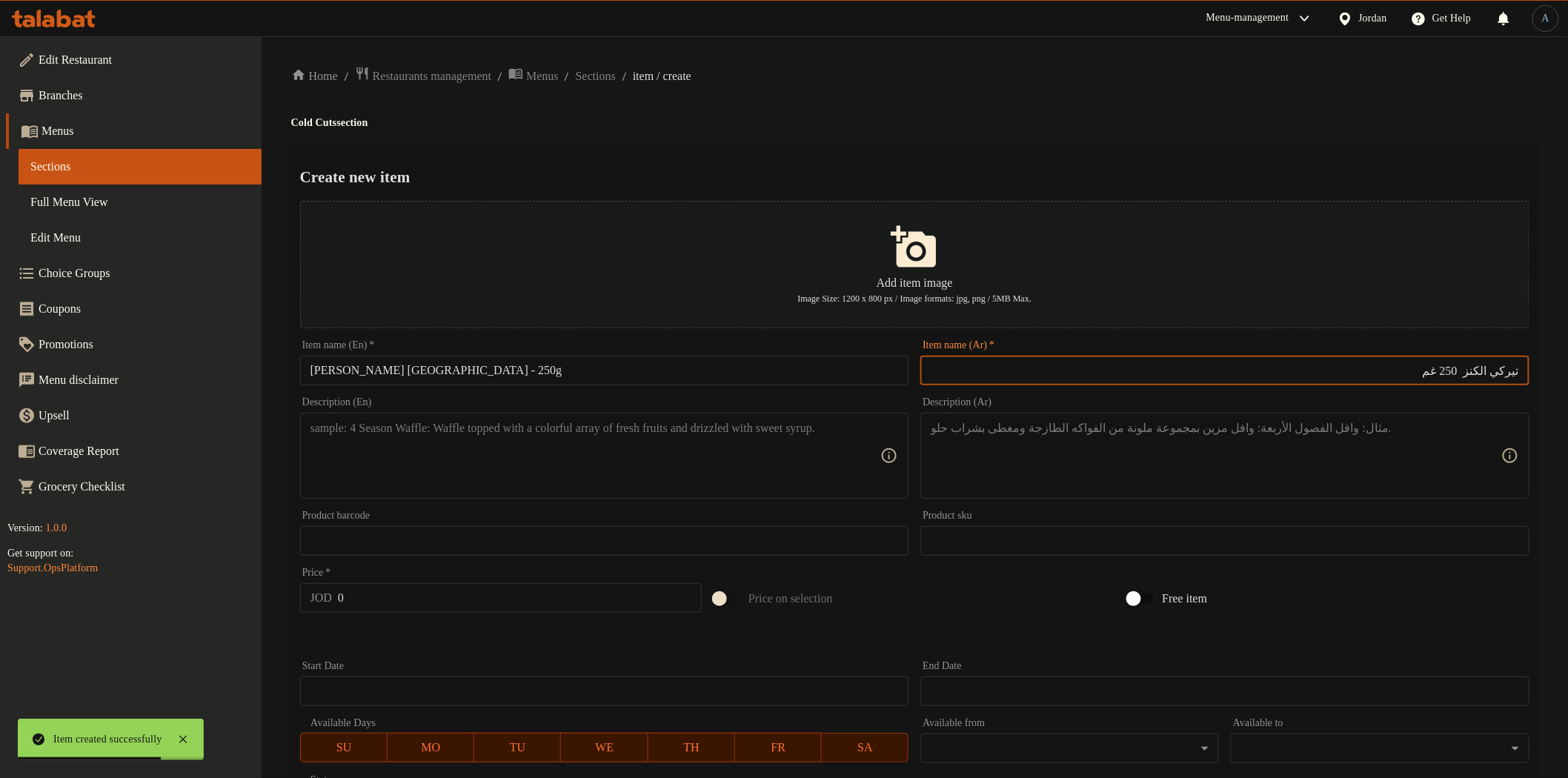
click at [953, 122] on h4 "Cold Cuts section" at bounding box center [914, 122] width 1247 height 14
click at [712, 469] on textarea at bounding box center [595, 455] width 570 height 70
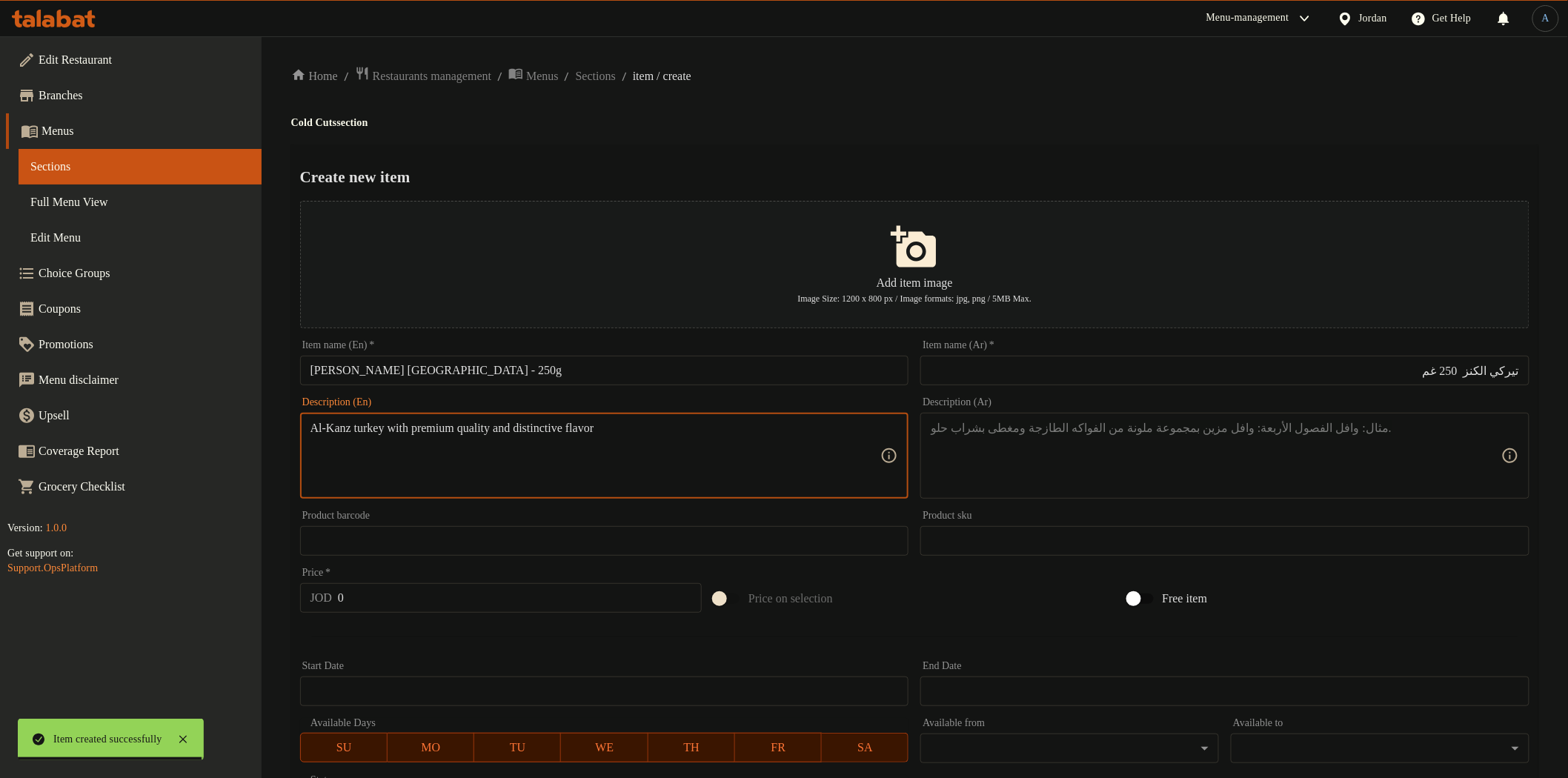
click at [1110, 437] on textarea at bounding box center [1216, 455] width 570 height 70
click at [760, 445] on textarea "Al-Kanz turkey with premium quality and distinctive flavor" at bounding box center [595, 455] width 570 height 70
click at [810, 150] on div "Create new item Add item image Image Size: 1200 x 800 px / Image formats: jpg, …" at bounding box center [914, 571] width 1247 height 855
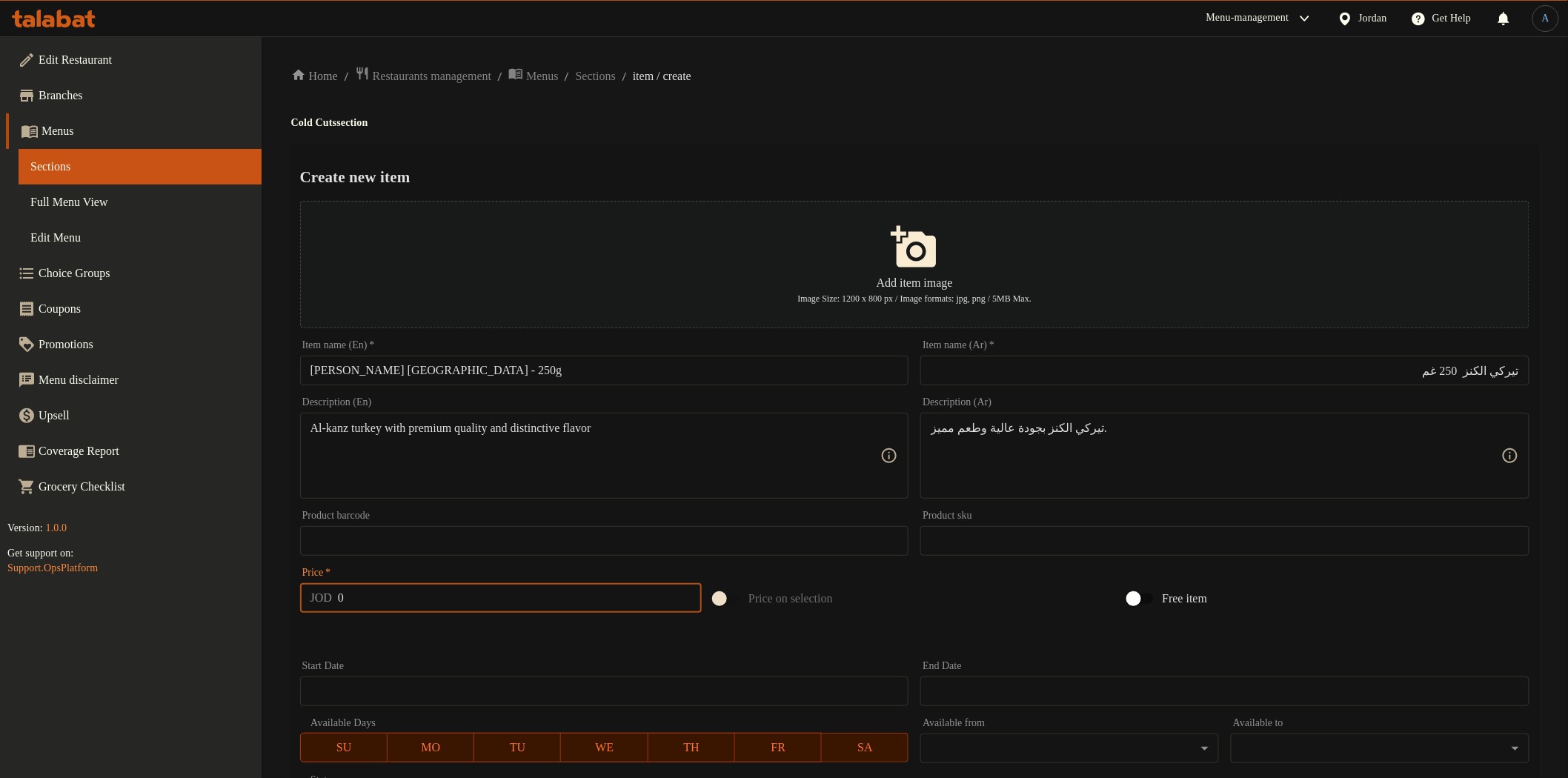
click at [456, 583] on div "Price   * JOD 0 Price *" at bounding box center [501, 590] width 401 height 45
click at [456, 592] on input "0" at bounding box center [519, 597] width 364 height 30
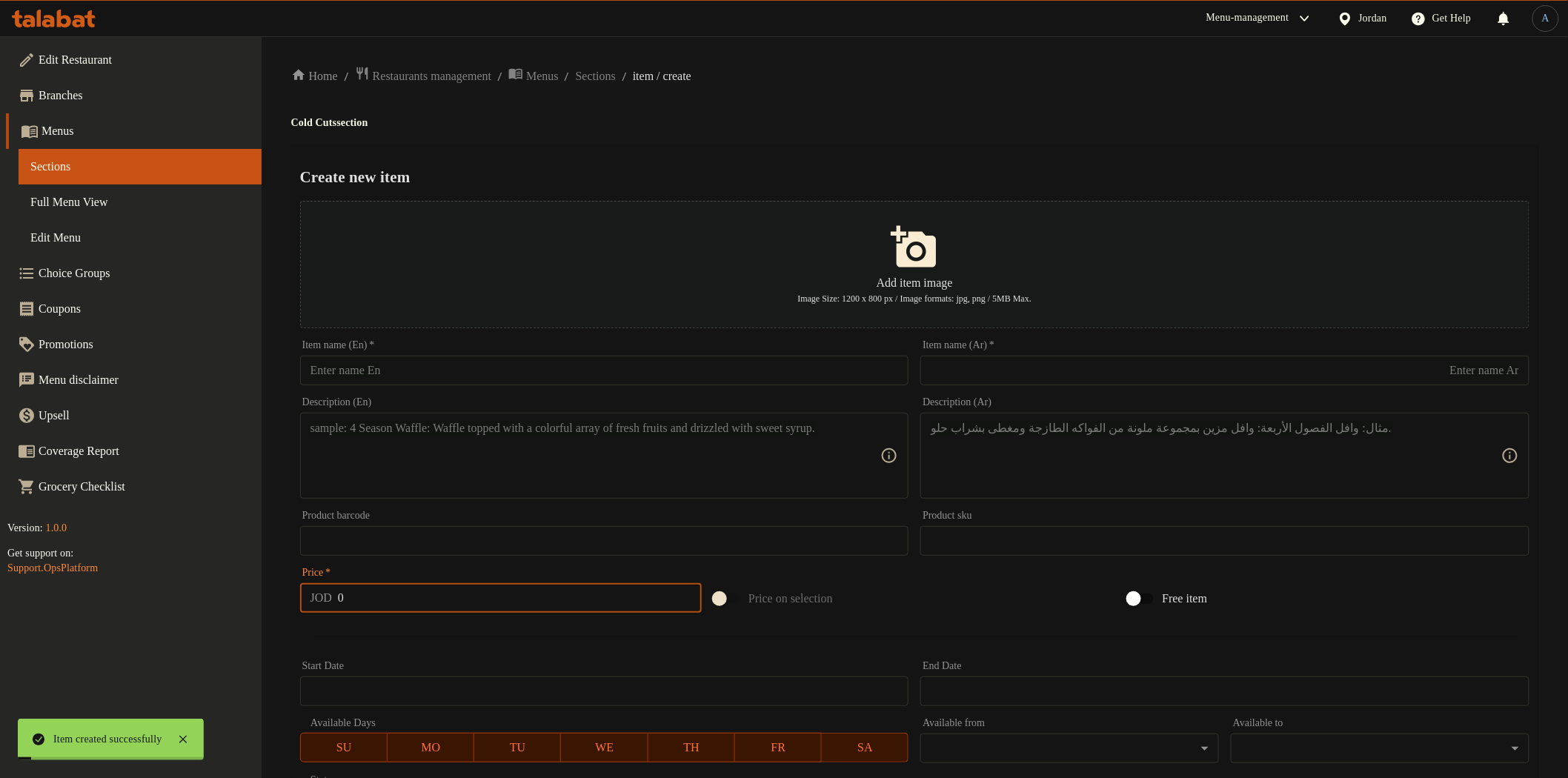
click at [538, 380] on input "text" at bounding box center [605, 370] width 609 height 30
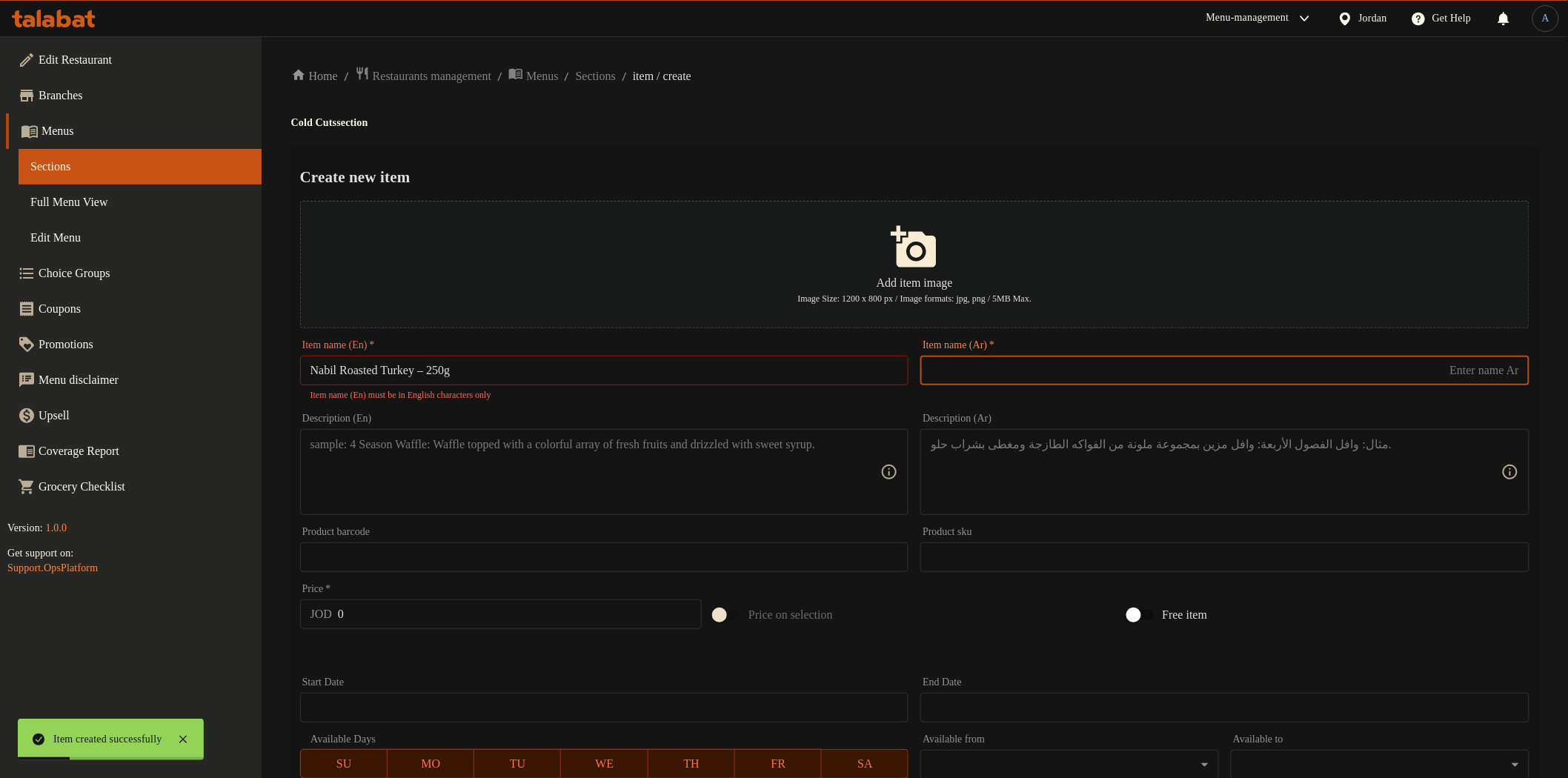
click at [1022, 365] on input "text" at bounding box center [1225, 370] width 609 height 30
click at [437, 372] on input "Nabil Roasted Turkey – 250g" at bounding box center [605, 370] width 609 height 30
click at [633, 373] on input "Nabil Roasted Turkey – 250g" at bounding box center [605, 370] width 609 height 30
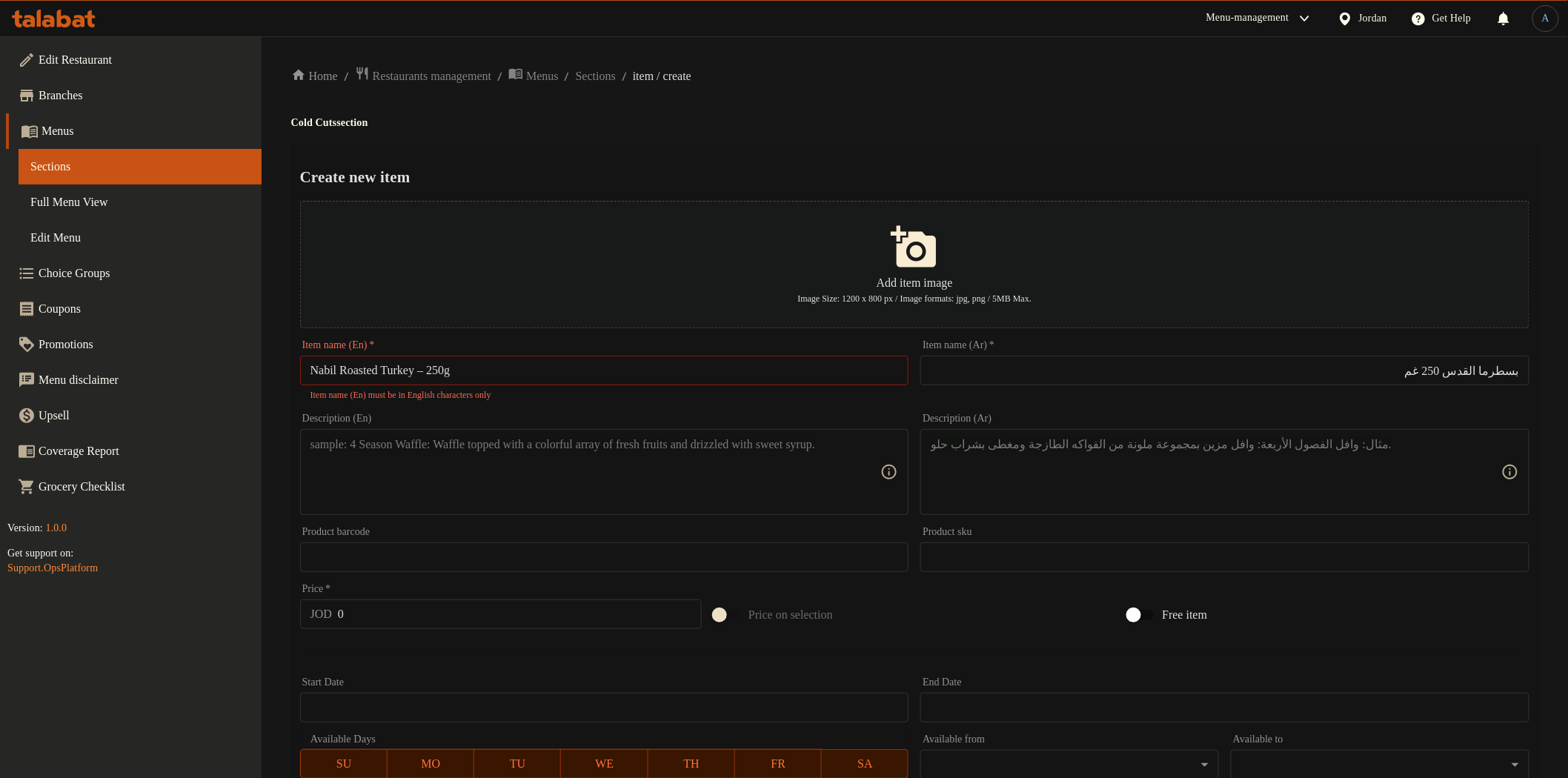
click at [914, 132] on div "Home / Restaurants management / Menus / Sections / item / create Cold Cuts sect…" at bounding box center [914, 547] width 1247 height 960
click at [716, 364] on input "Nabil Roasted Turkey – 250g" at bounding box center [605, 370] width 609 height 30
click at [442, 368] on input "Nabil Roasted Turkey – 250g" at bounding box center [605, 370] width 609 height 30
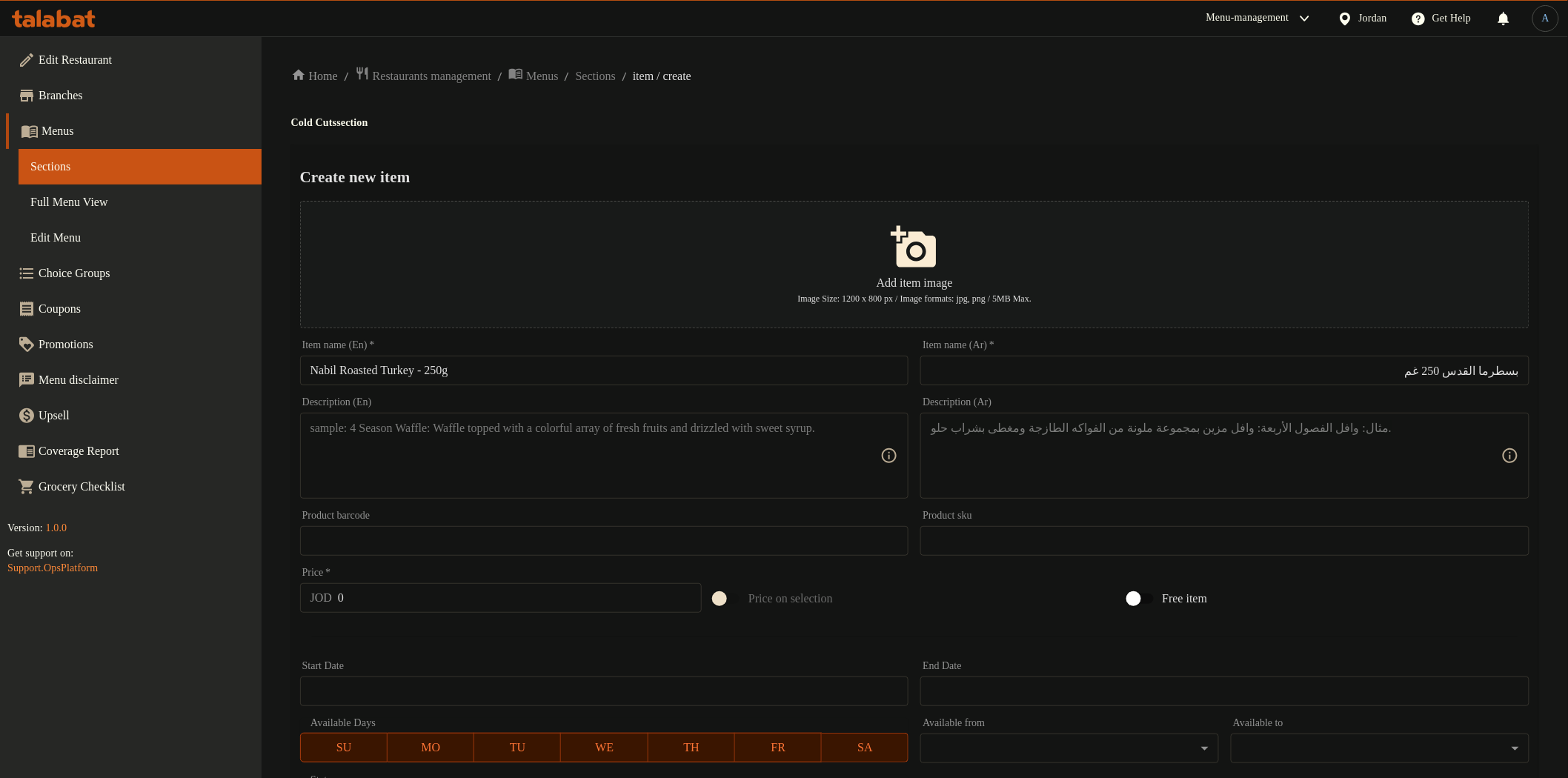
click at [839, 99] on div "Home / Restaurants management / Menus / Sections / item / create Cold Cuts sect…" at bounding box center [914, 538] width 1247 height 944
click at [524, 365] on input "Nabil Roasted Turkey - 250g" at bounding box center [605, 370] width 609 height 30
click at [1280, 366] on input "بسطرما القدس 250 غم" at bounding box center [1225, 370] width 609 height 30
click at [1194, 121] on h4 "Cold Cuts section" at bounding box center [914, 122] width 1247 height 14
click at [586, 380] on input "Nabil Roasted Turkey - 250g" at bounding box center [605, 370] width 609 height 30
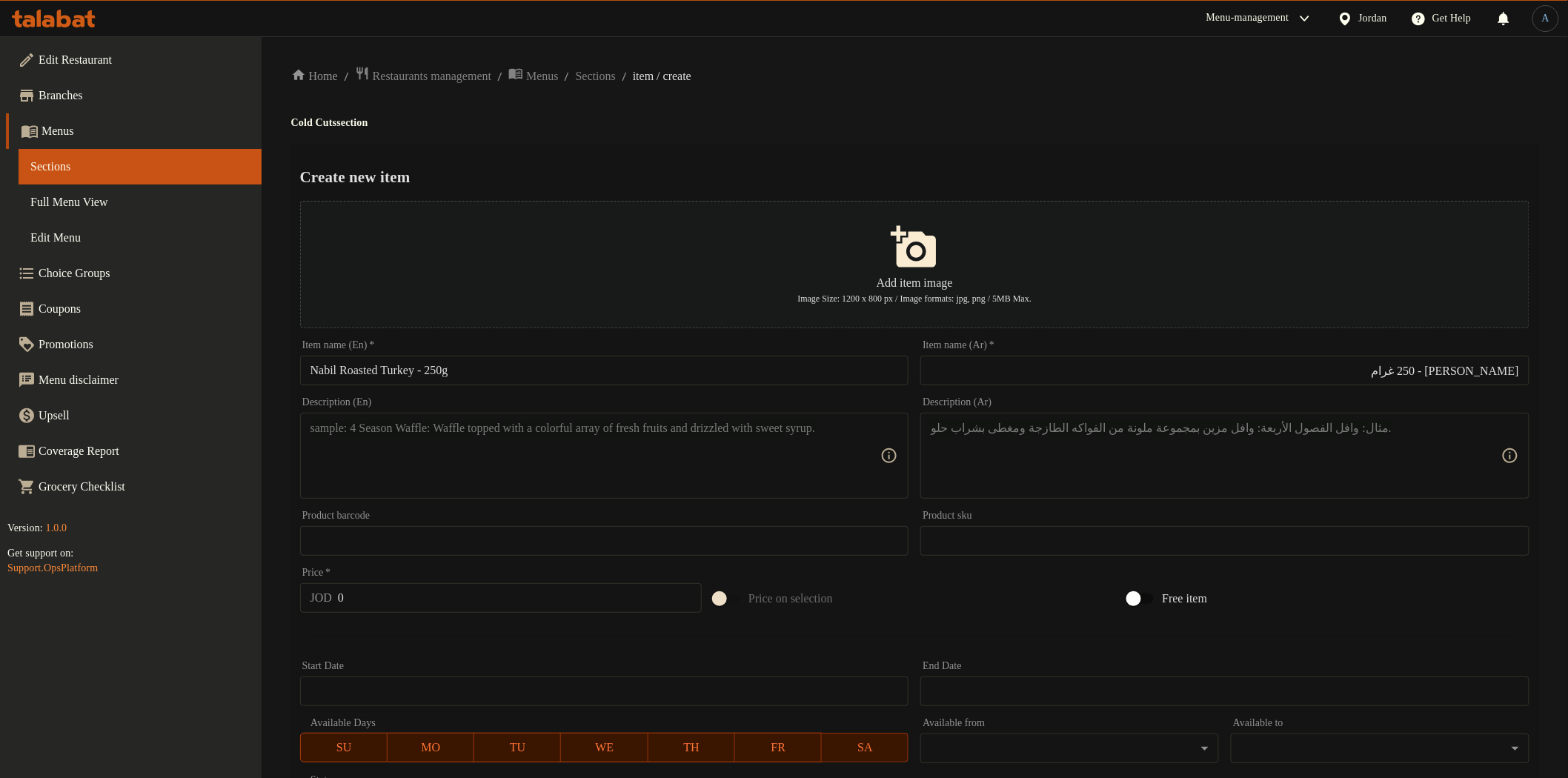
click at [834, 102] on div "Home / Restaurants management / Menus / Sections / item / create Cold Cuts sect…" at bounding box center [914, 538] width 1247 height 944
click at [1495, 373] on input "[PERSON_NAME] - 250 غرام" at bounding box center [1225, 370] width 609 height 30
click at [1339, 166] on h2 "Create new item" at bounding box center [915, 177] width 1229 height 22
click at [646, 464] on textarea at bounding box center [595, 455] width 570 height 70
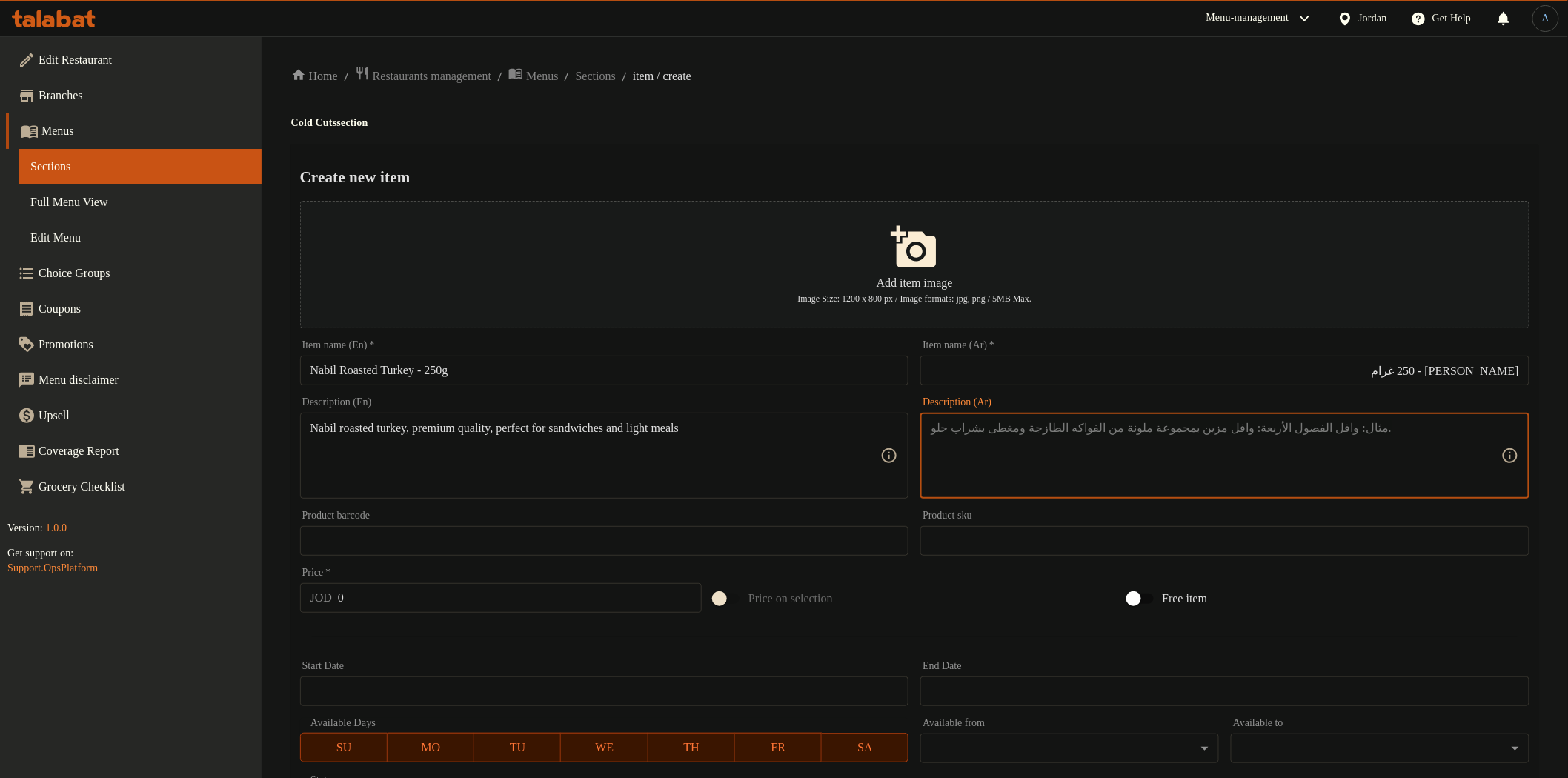
click at [1064, 452] on textarea at bounding box center [1216, 455] width 570 height 70
drag, startPoint x: 1194, startPoint y: 427, endPoint x: 1128, endPoint y: 433, distance: 66.3
click at [1128, 433] on textarea "تيركي [PERSON_NAME]، مثالي للسندويشات والوجبات الخفيفة." at bounding box center [1216, 455] width 570 height 70
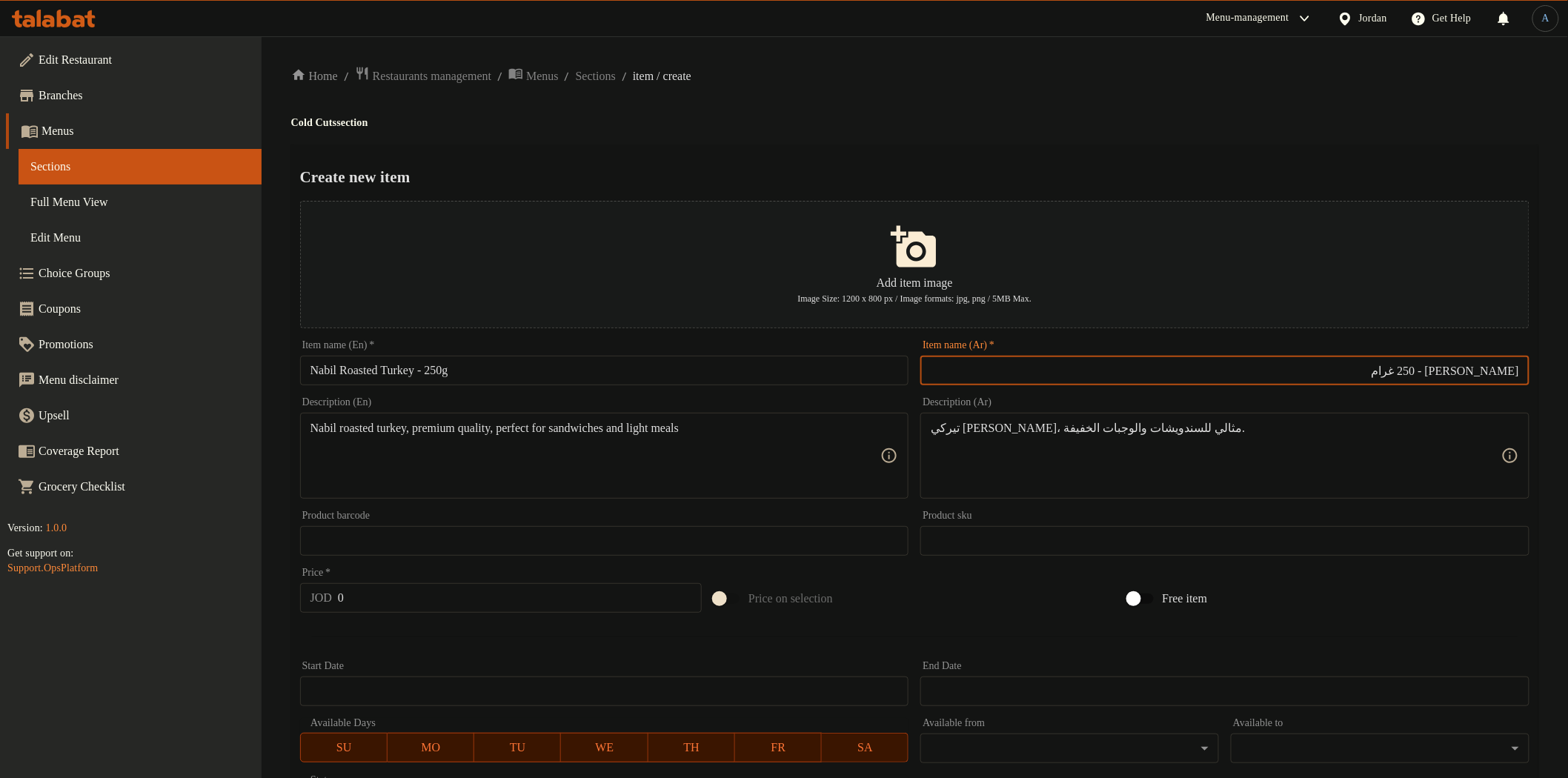
drag, startPoint x: 1521, startPoint y: 373, endPoint x: 1435, endPoint y: 378, distance: 86.1
click at [1435, 378] on input "[PERSON_NAME] - 250 غرام" at bounding box center [1225, 370] width 609 height 30
click at [1514, 372] on input "تيركي [PERSON_NAME] - 250 غرام" at bounding box center [1225, 370] width 609 height 30
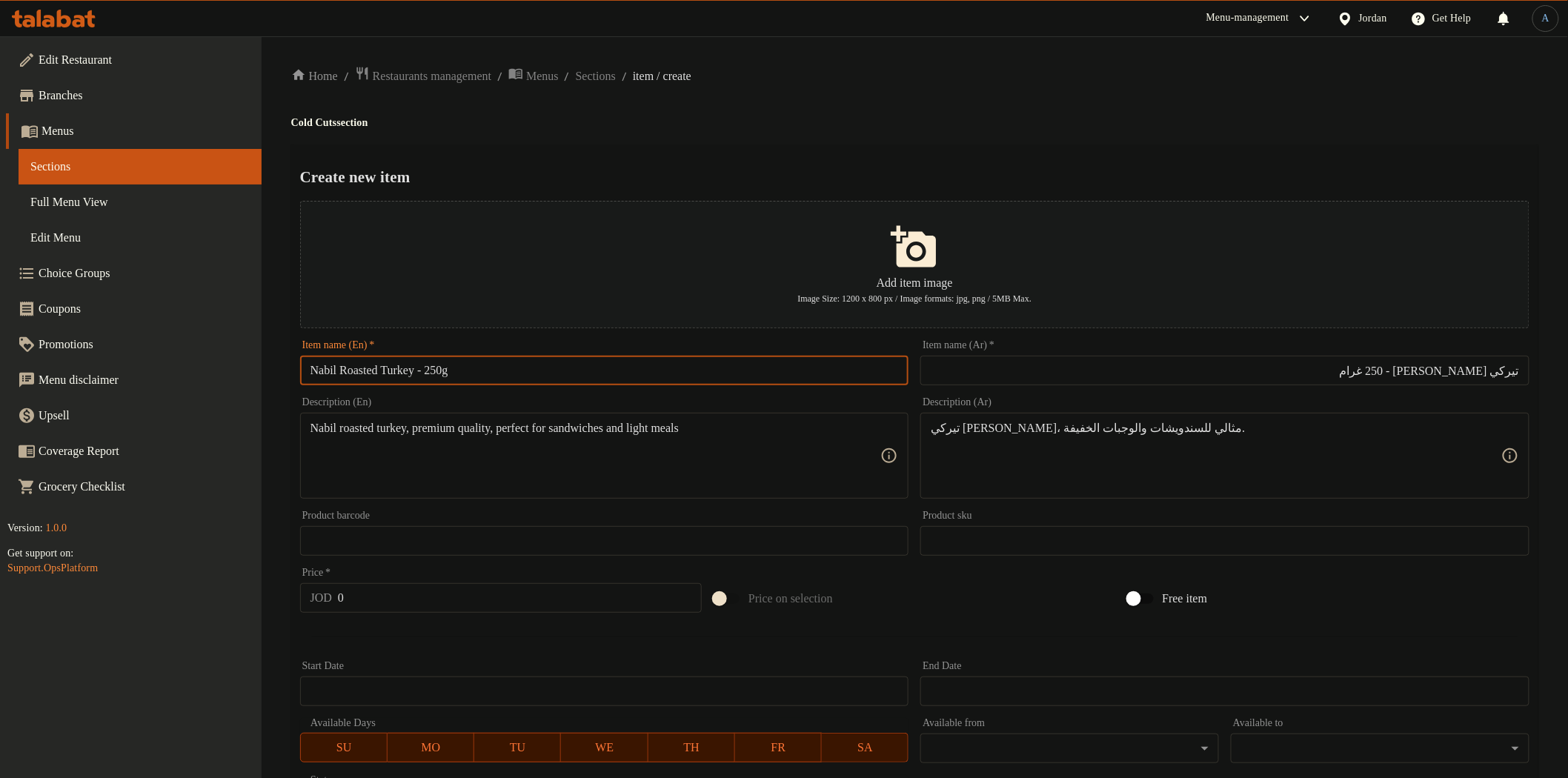
click at [406, 372] on input "Nabil Roasted Turkey - 250g" at bounding box center [605, 370] width 609 height 30
click at [1507, 372] on input "تيركي [PERSON_NAME] - 250 غرام" at bounding box center [1225, 370] width 609 height 30
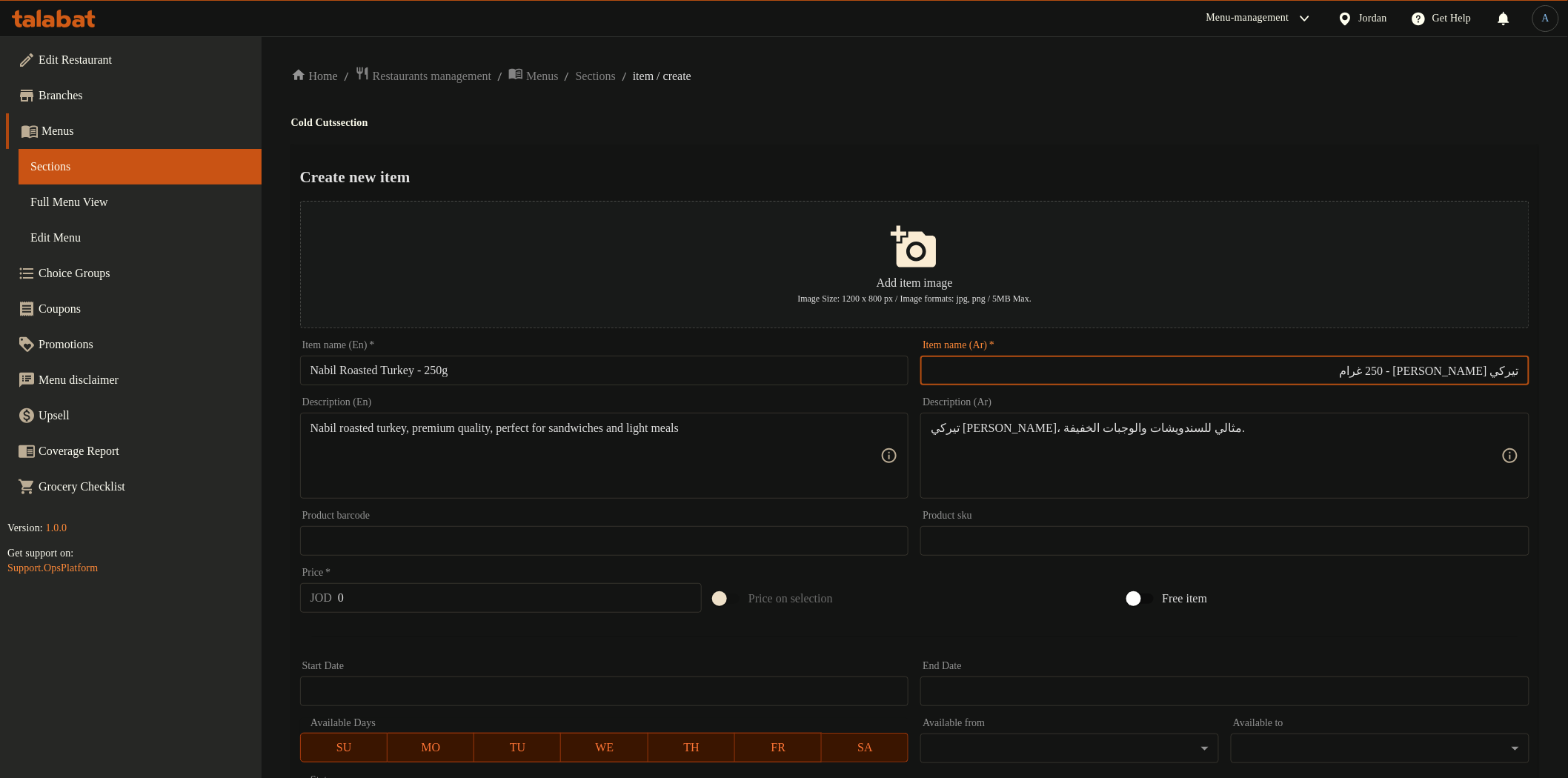
click at [1507, 372] on input "تيركي [PERSON_NAME] - 250 غرام" at bounding box center [1225, 370] width 609 height 30
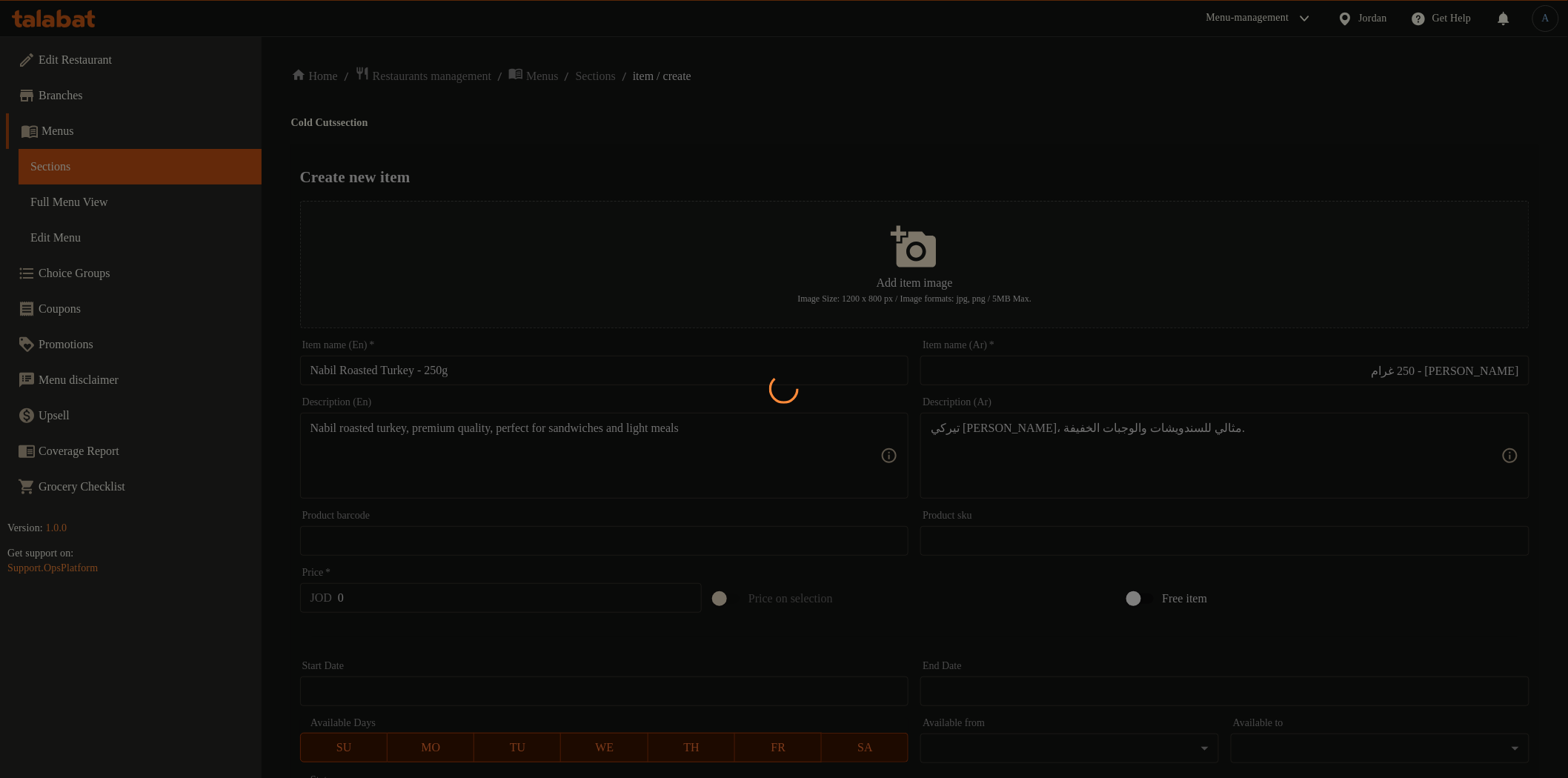
click at [624, 70] on div at bounding box center [784, 389] width 1568 height 778
click at [611, 77] on div at bounding box center [784, 389] width 1568 height 778
click at [1001, 134] on div at bounding box center [784, 389] width 1568 height 778
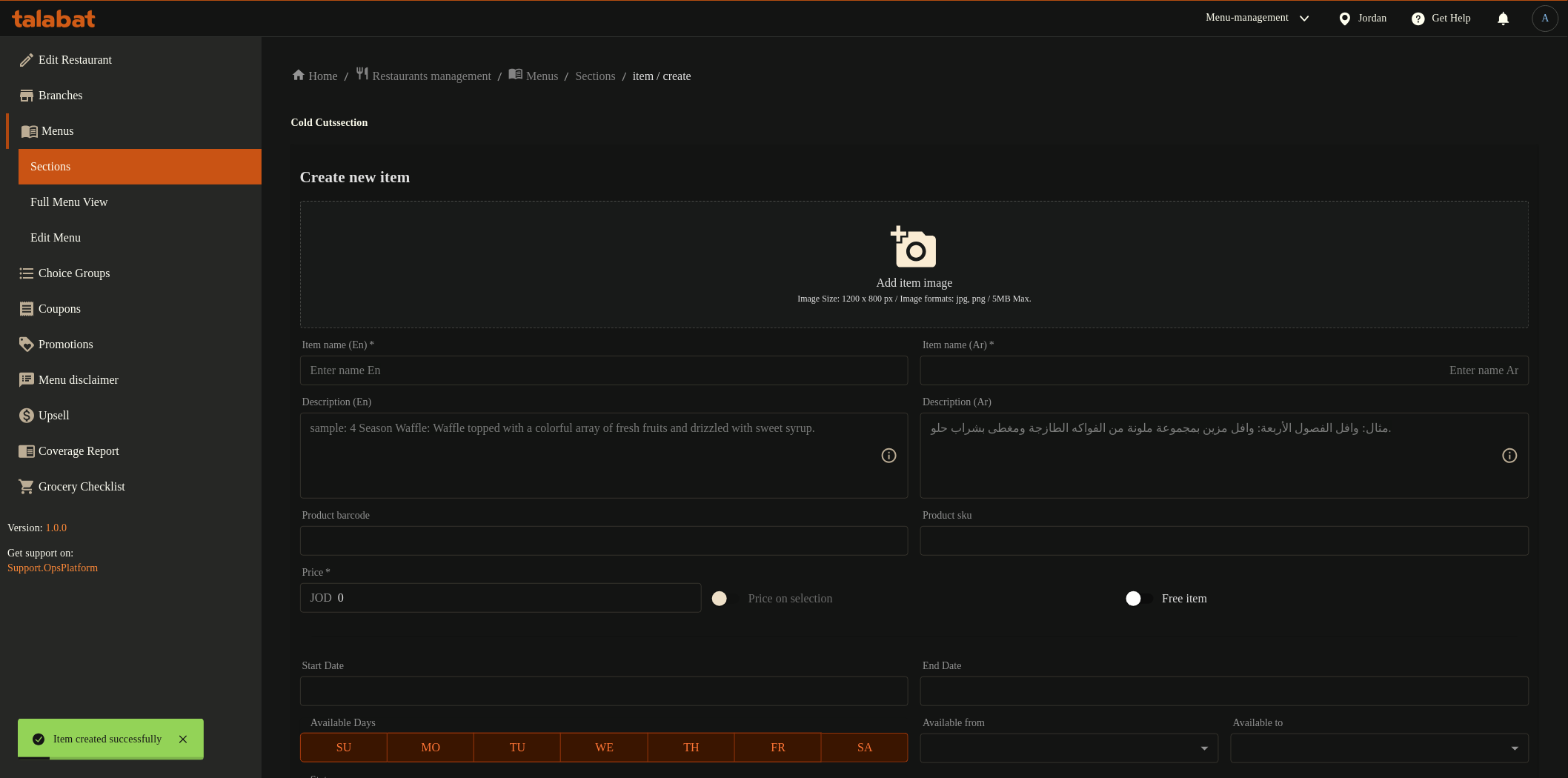
click at [840, 126] on h4 "Cold Cuts section" at bounding box center [914, 122] width 1247 height 14
click at [615, 75] on span "Sections" at bounding box center [596, 76] width 40 height 18
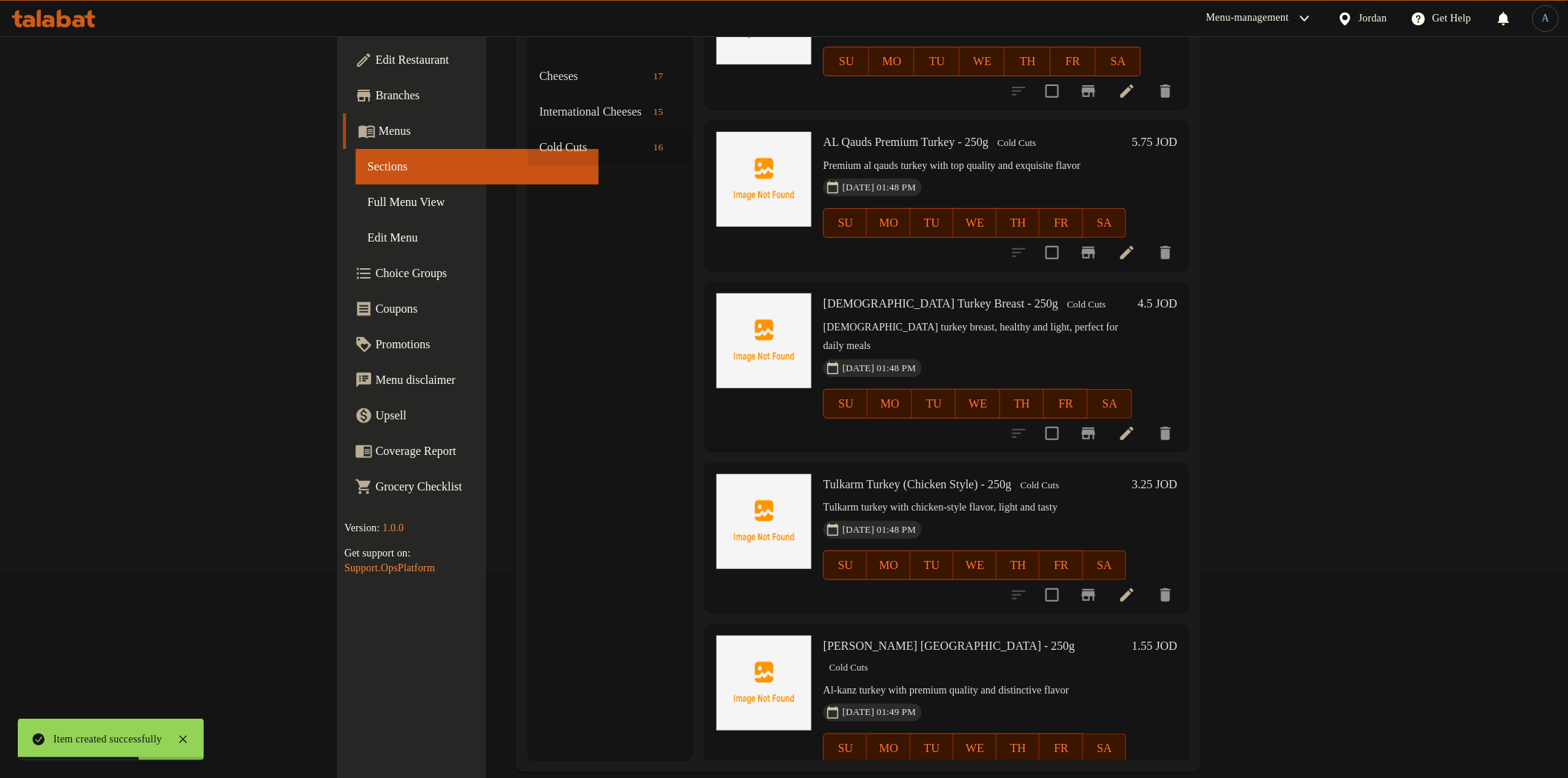
scroll to position [207, 0]
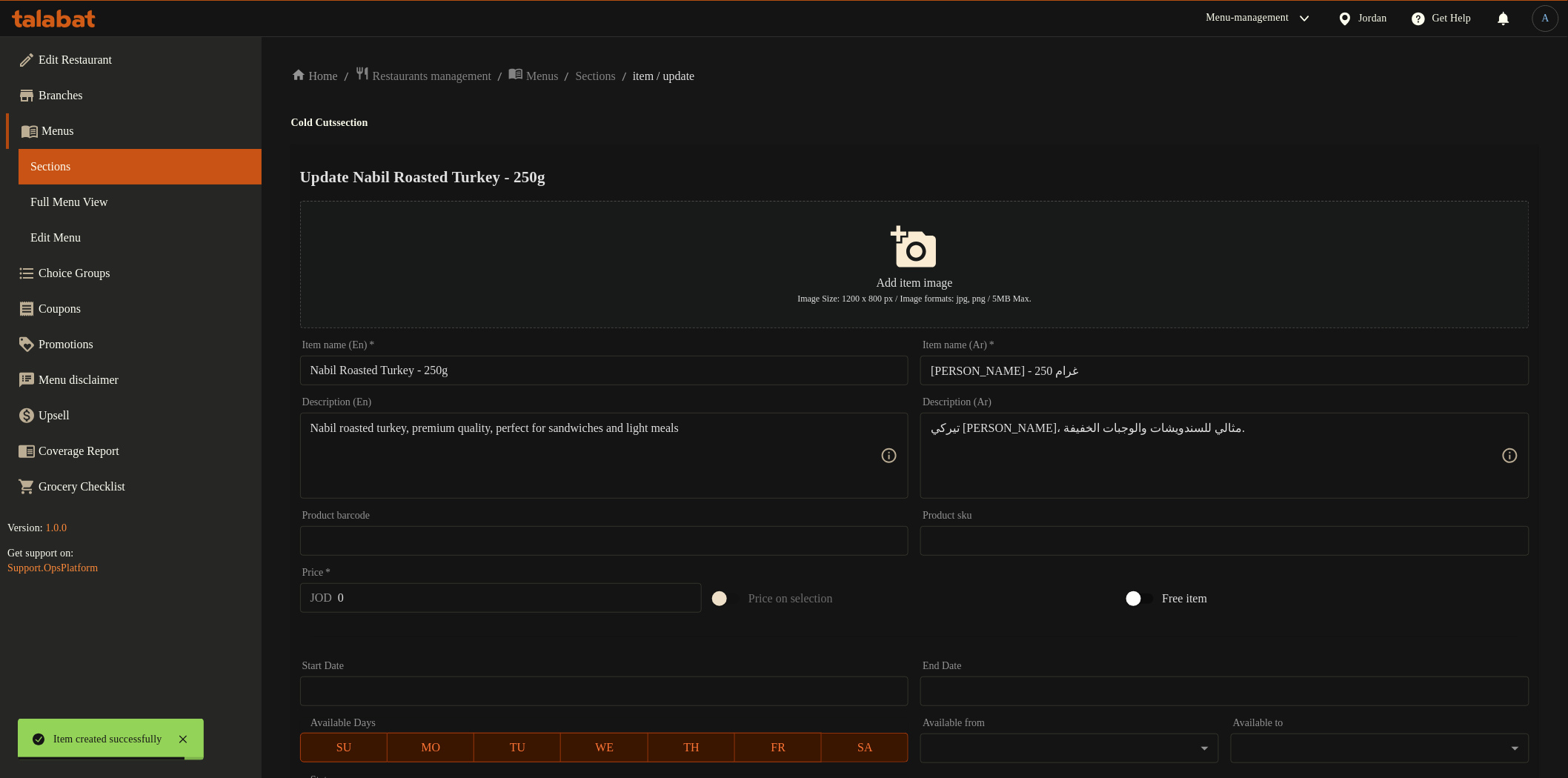
click at [1094, 369] on input "[PERSON_NAME] - 250 غرام" at bounding box center [1225, 370] width 609 height 30
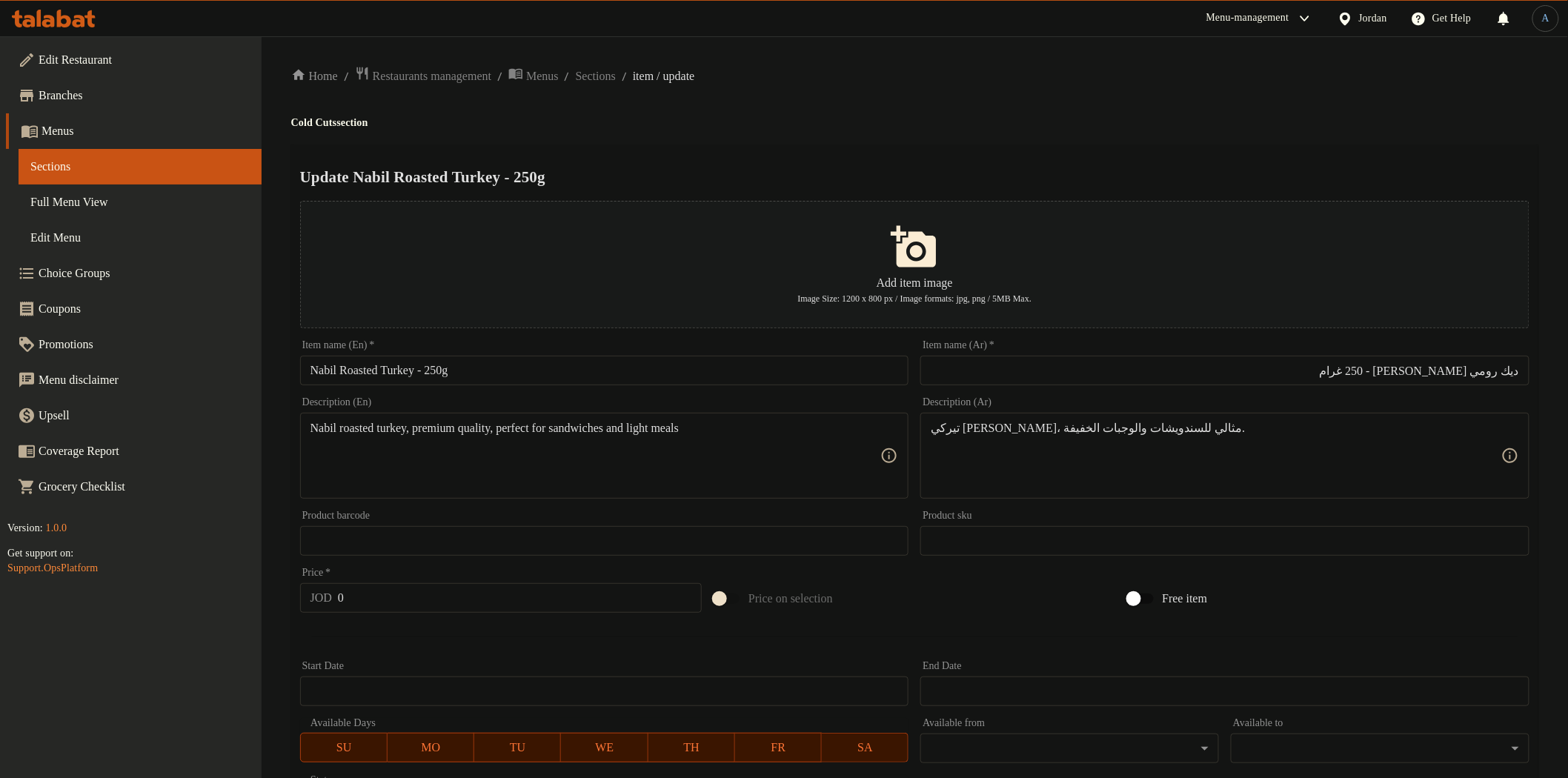
click at [1020, 130] on div "Home / Restaurants management / Menus / Sections / item / update Cold Cuts sect…" at bounding box center [914, 538] width 1247 height 944
click at [446, 602] on input "0" at bounding box center [519, 597] width 364 height 30
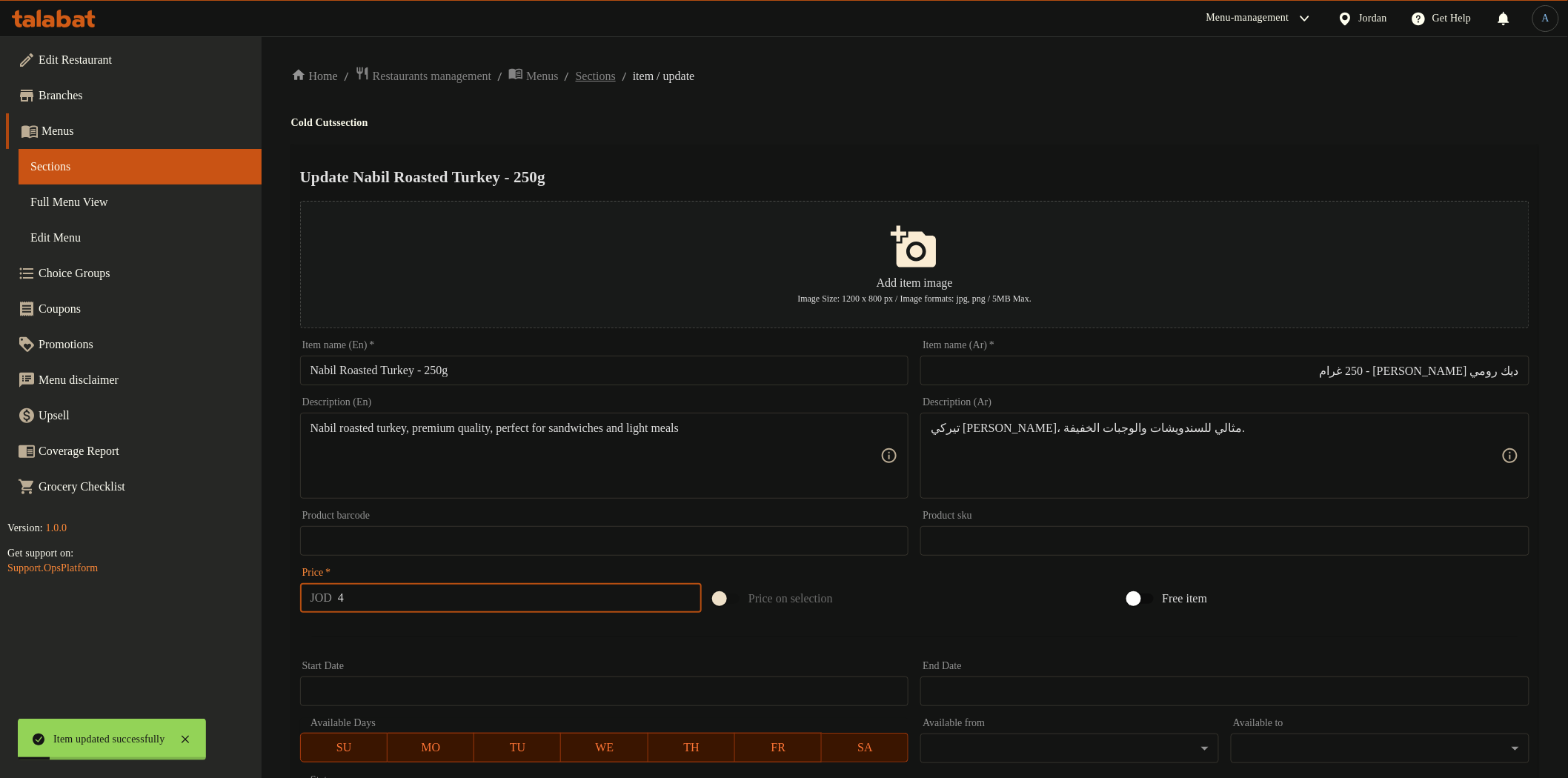
click at [615, 80] on span "Sections" at bounding box center [596, 76] width 40 height 18
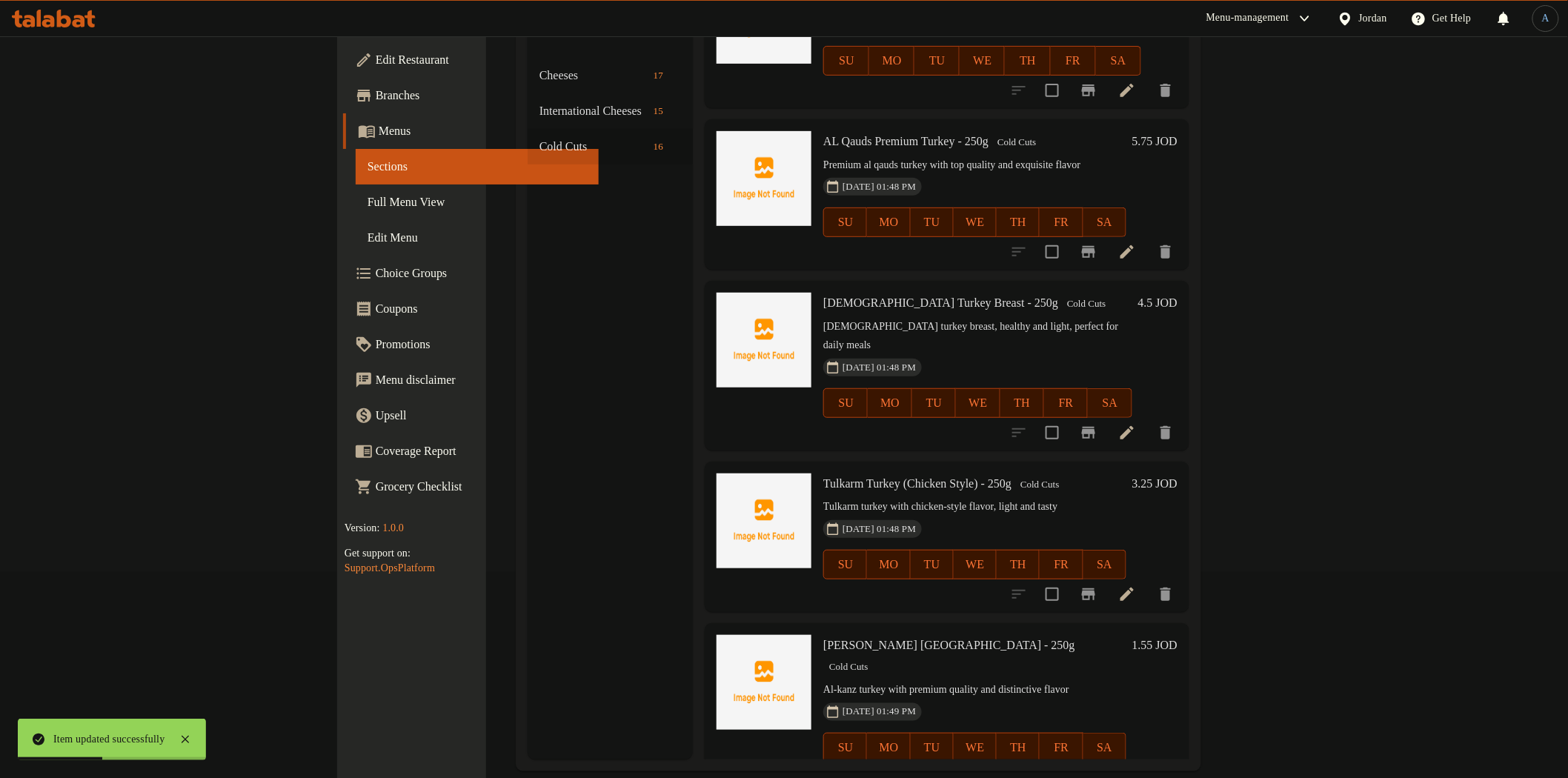
scroll to position [207, 0]
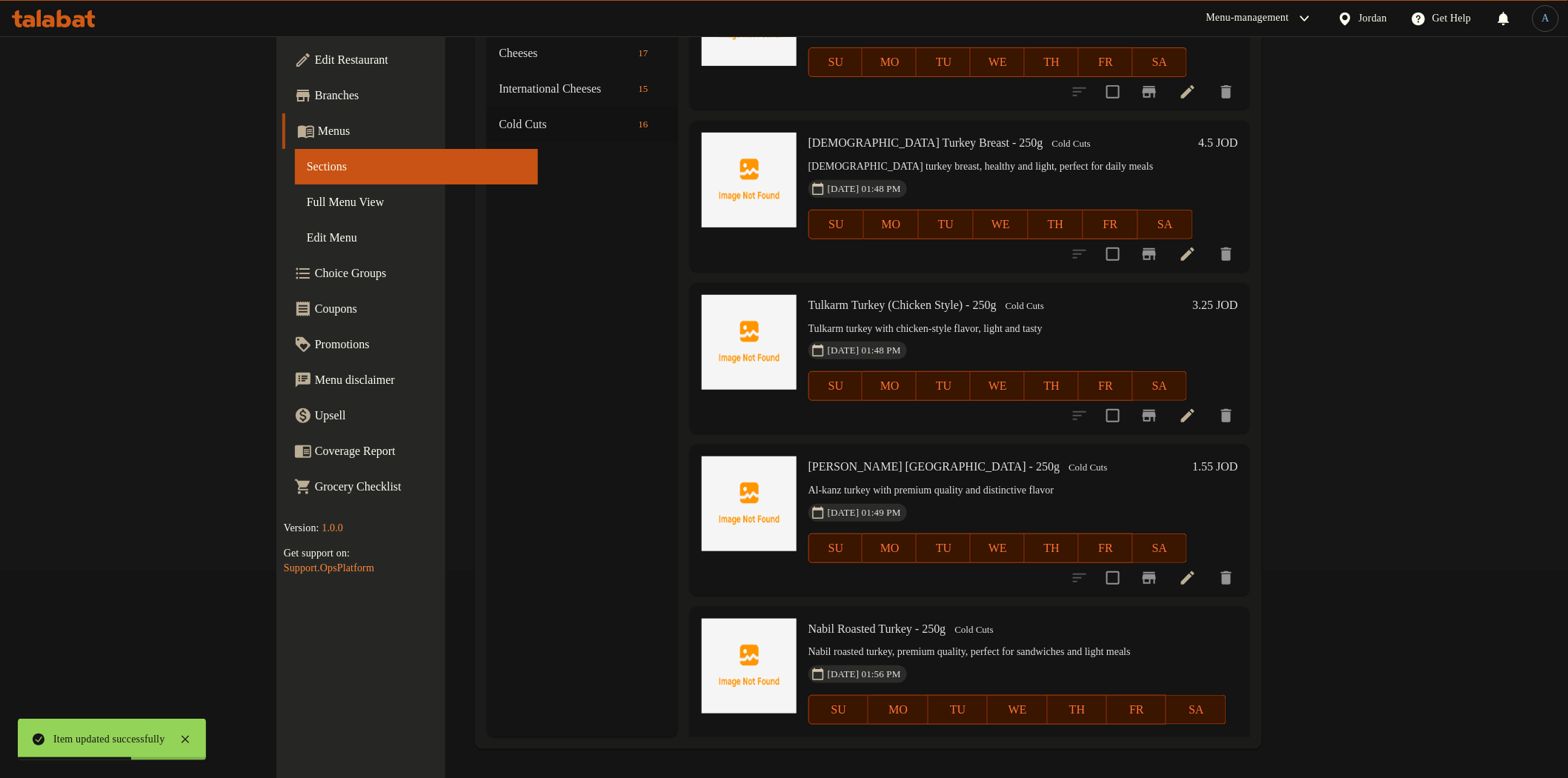
click at [984, 747] on input "0" at bounding box center [916, 762] width 134 height 30
click at [1052, 745] on button "ok" at bounding box center [1036, 762] width 33 height 33
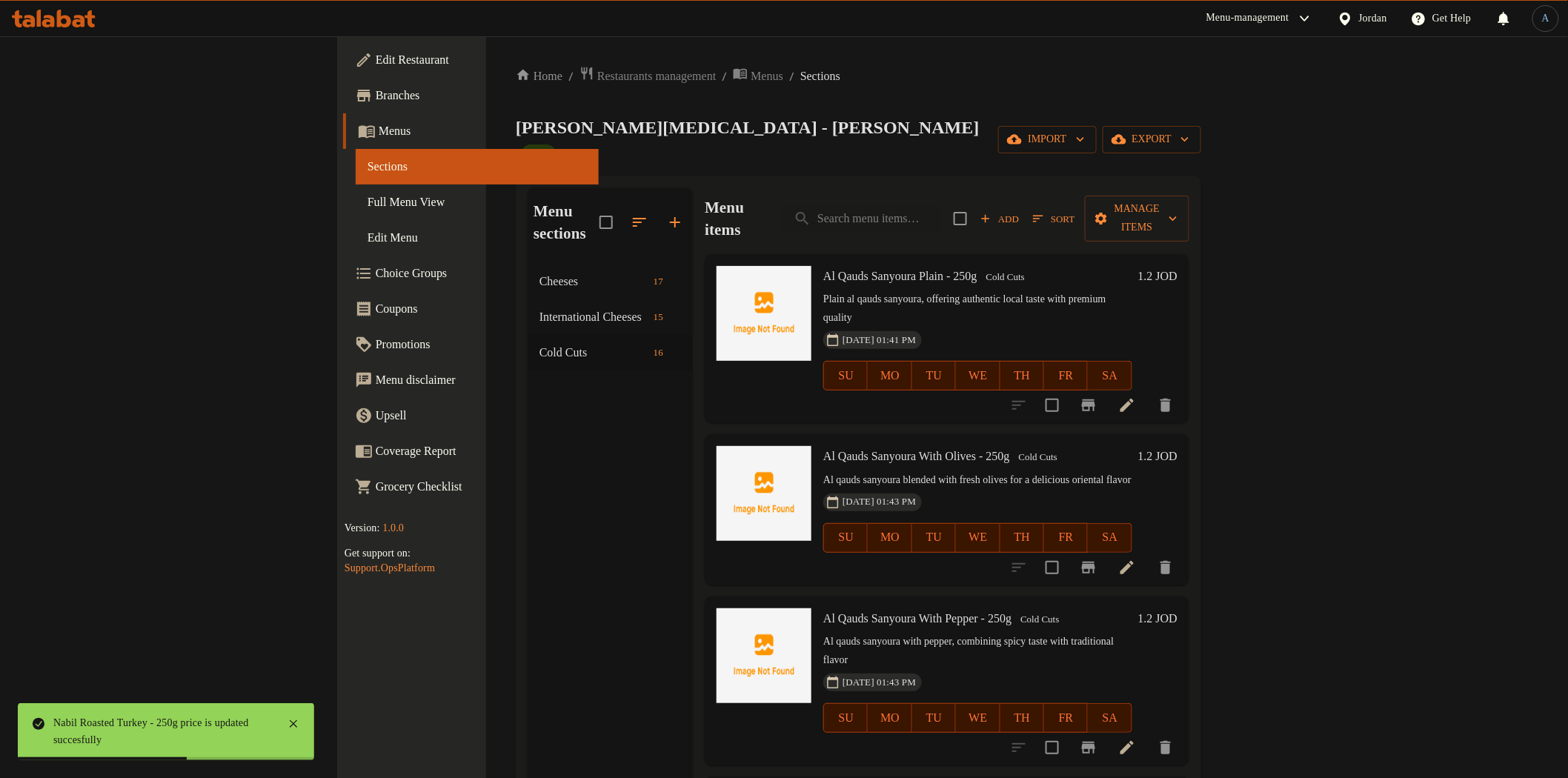
scroll to position [0, 0]
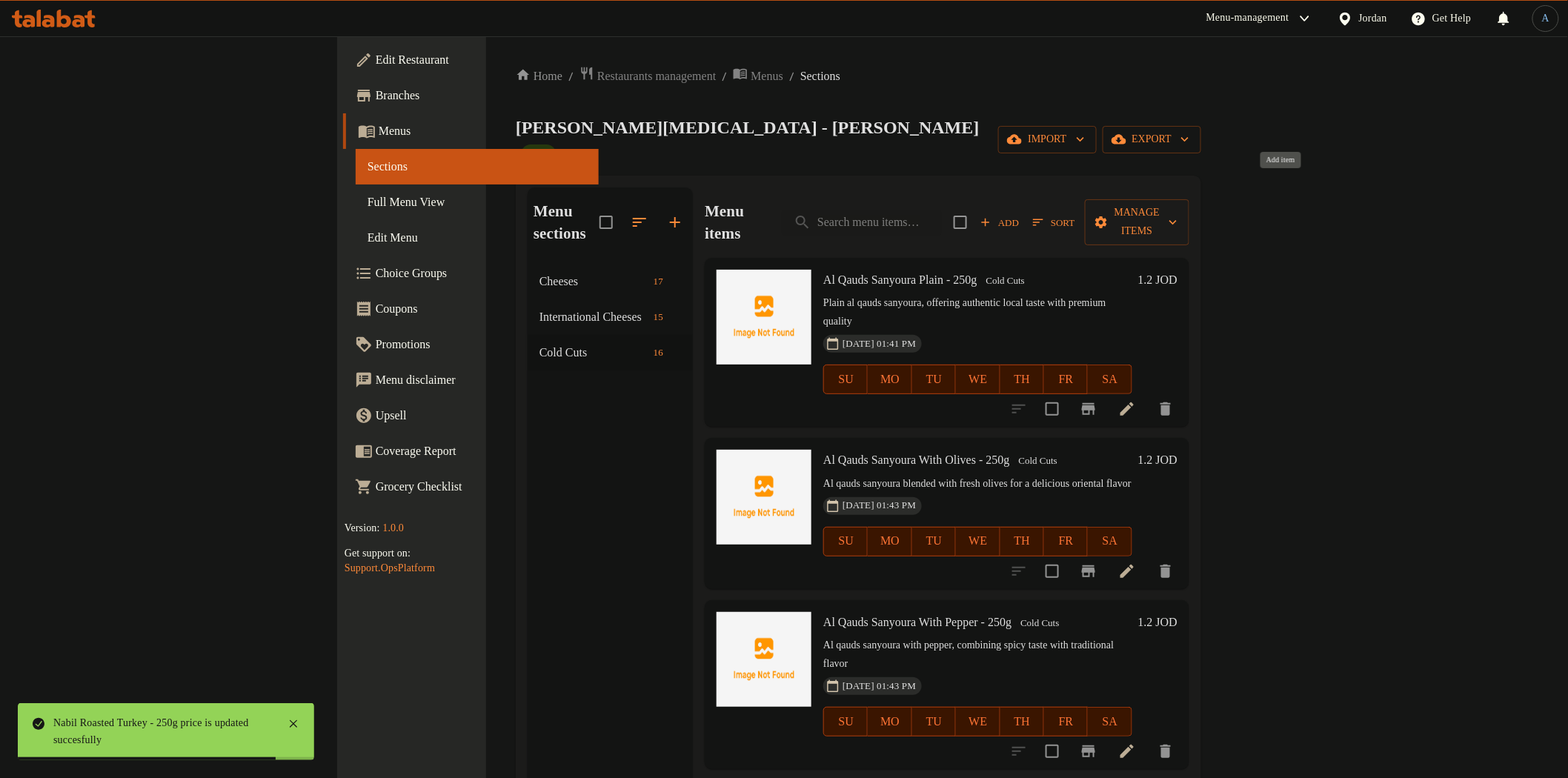
click at [1020, 214] on span "Add" at bounding box center [1000, 223] width 40 height 17
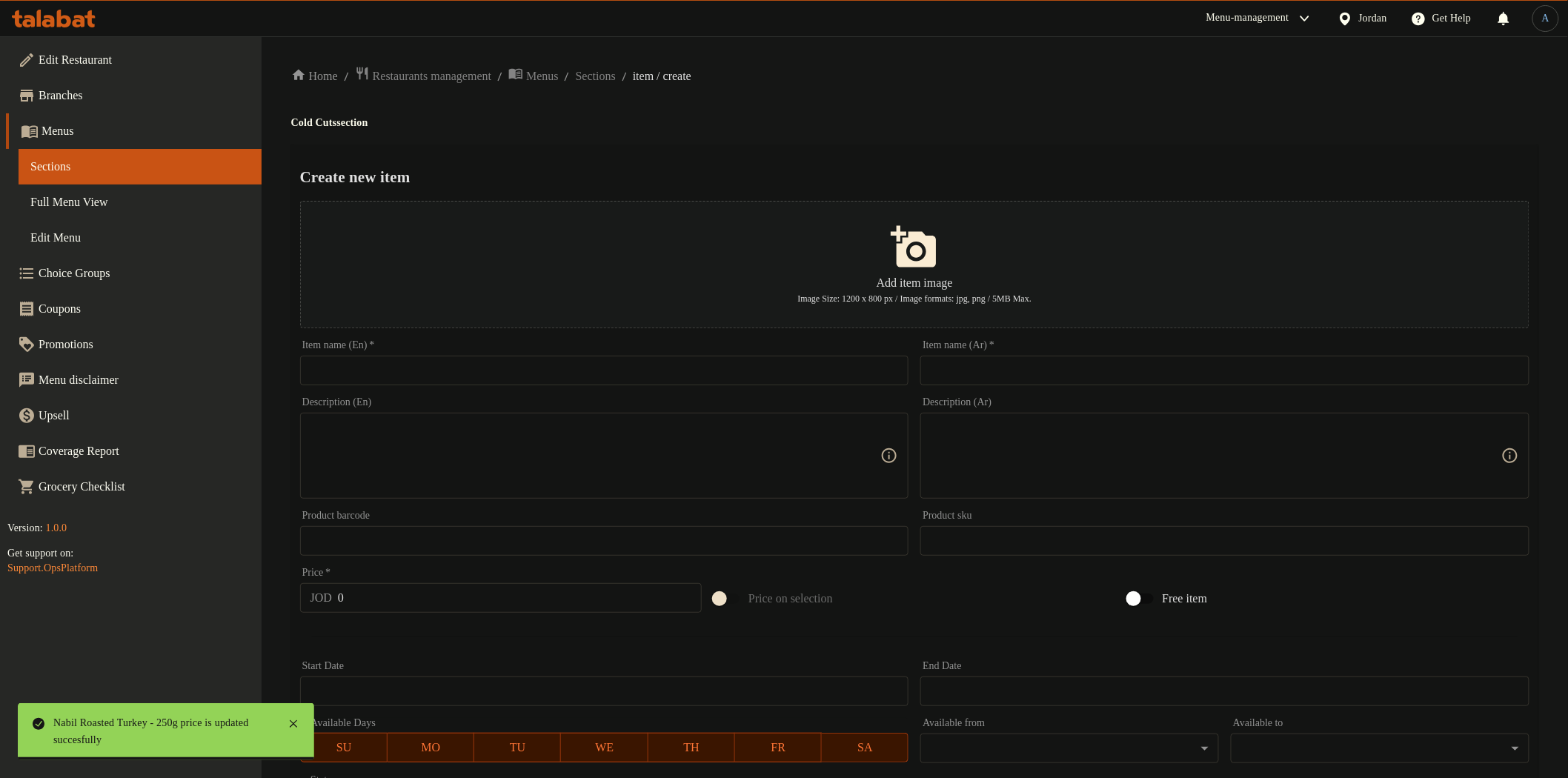
click at [500, 354] on div "Item name (En)   * Item name (En) *" at bounding box center [605, 362] width 609 height 45
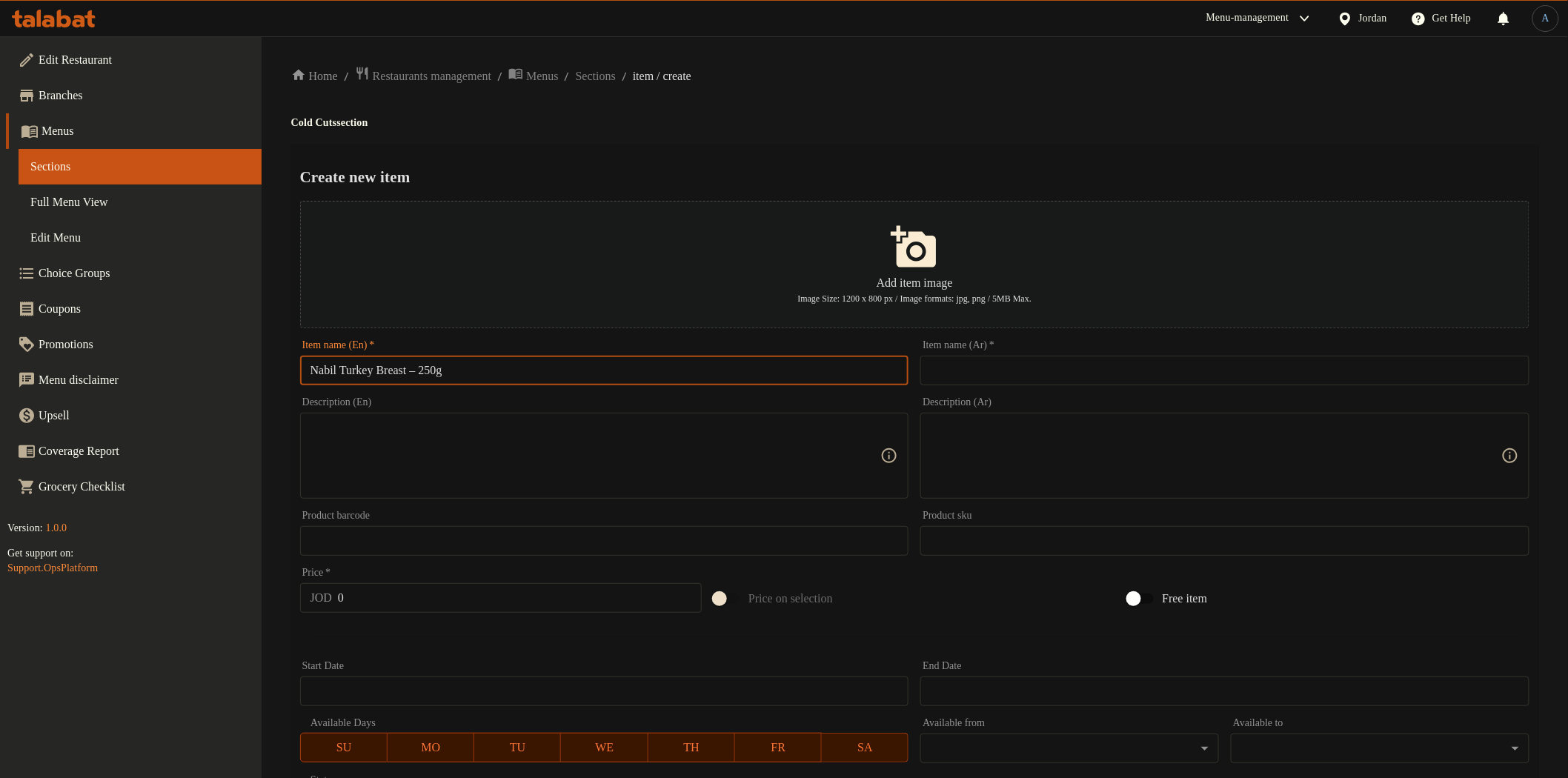
click at [508, 360] on input "Nabil Turkey Breast – 250g" at bounding box center [605, 370] width 609 height 30
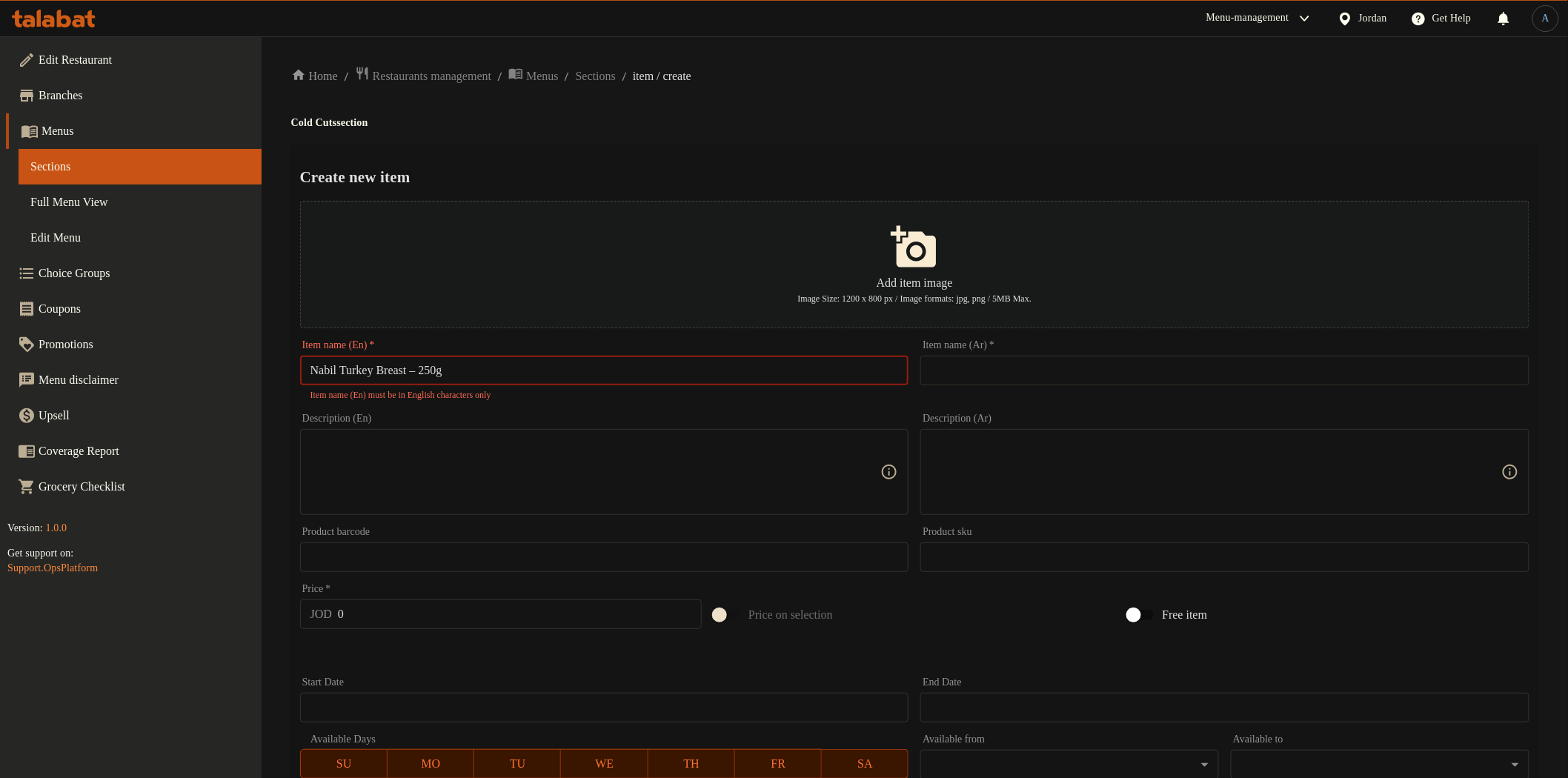
click at [433, 373] on input "Nabil Turkey Breast – 250g" at bounding box center [605, 370] width 609 height 30
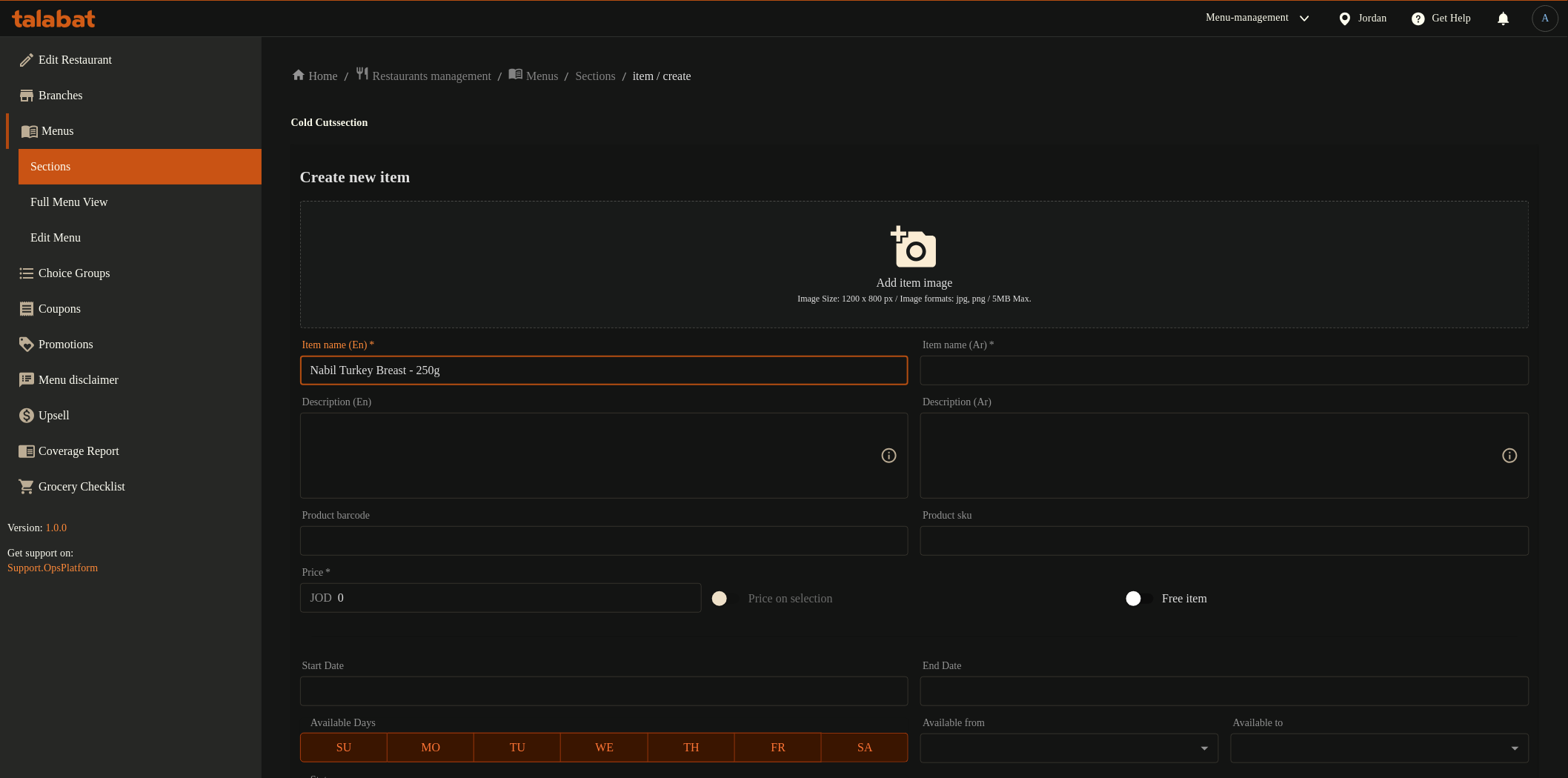
click at [722, 368] on input "Nabil Turkey Breast - 250g" at bounding box center [605, 370] width 609 height 30
click at [1074, 369] on input "text" at bounding box center [1225, 370] width 609 height 30
click at [952, 30] on div "Menu-management Jordan Get Help A" at bounding box center [784, 18] width 1568 height 36
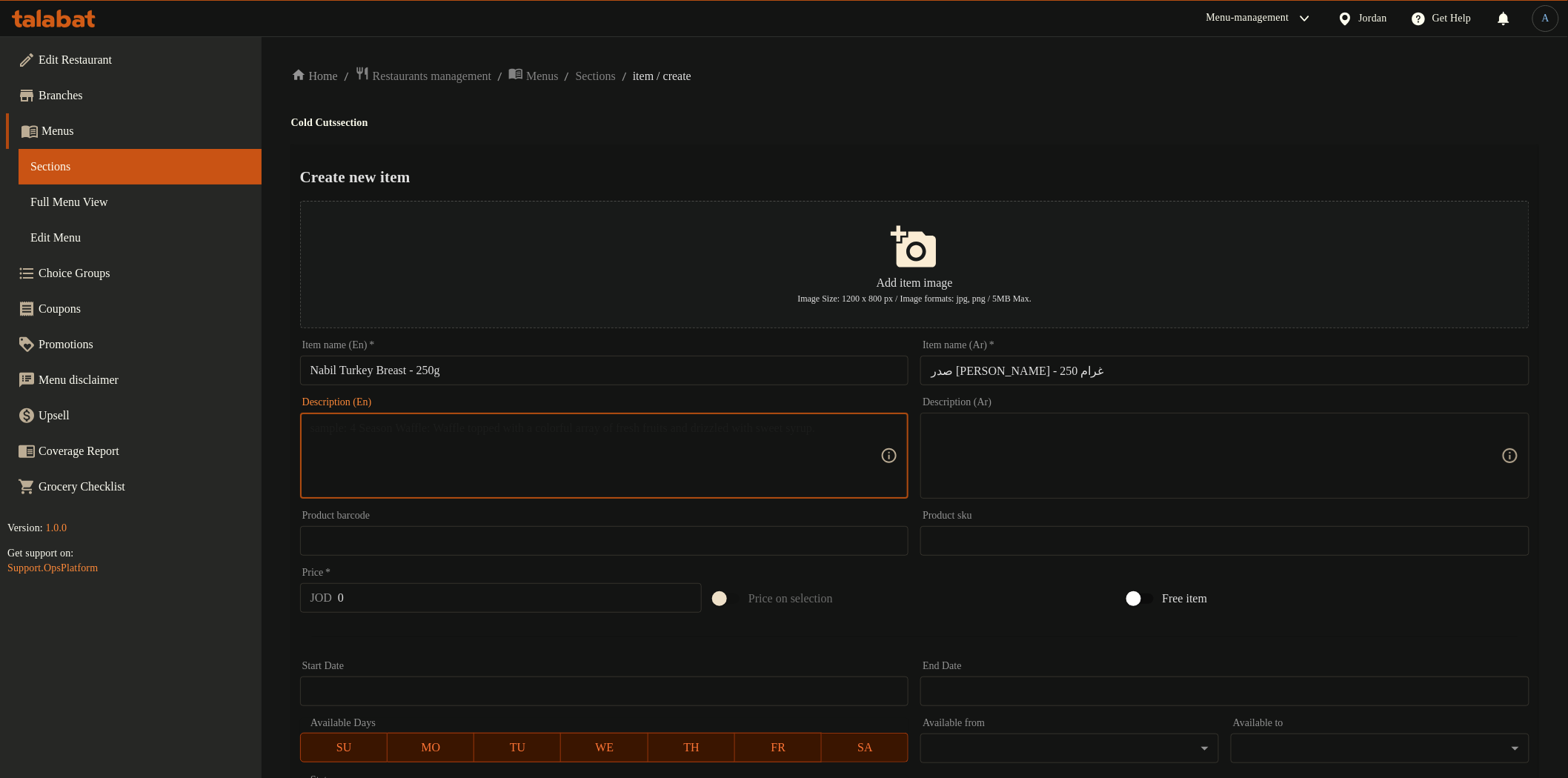
click at [781, 458] on textarea at bounding box center [595, 455] width 570 height 70
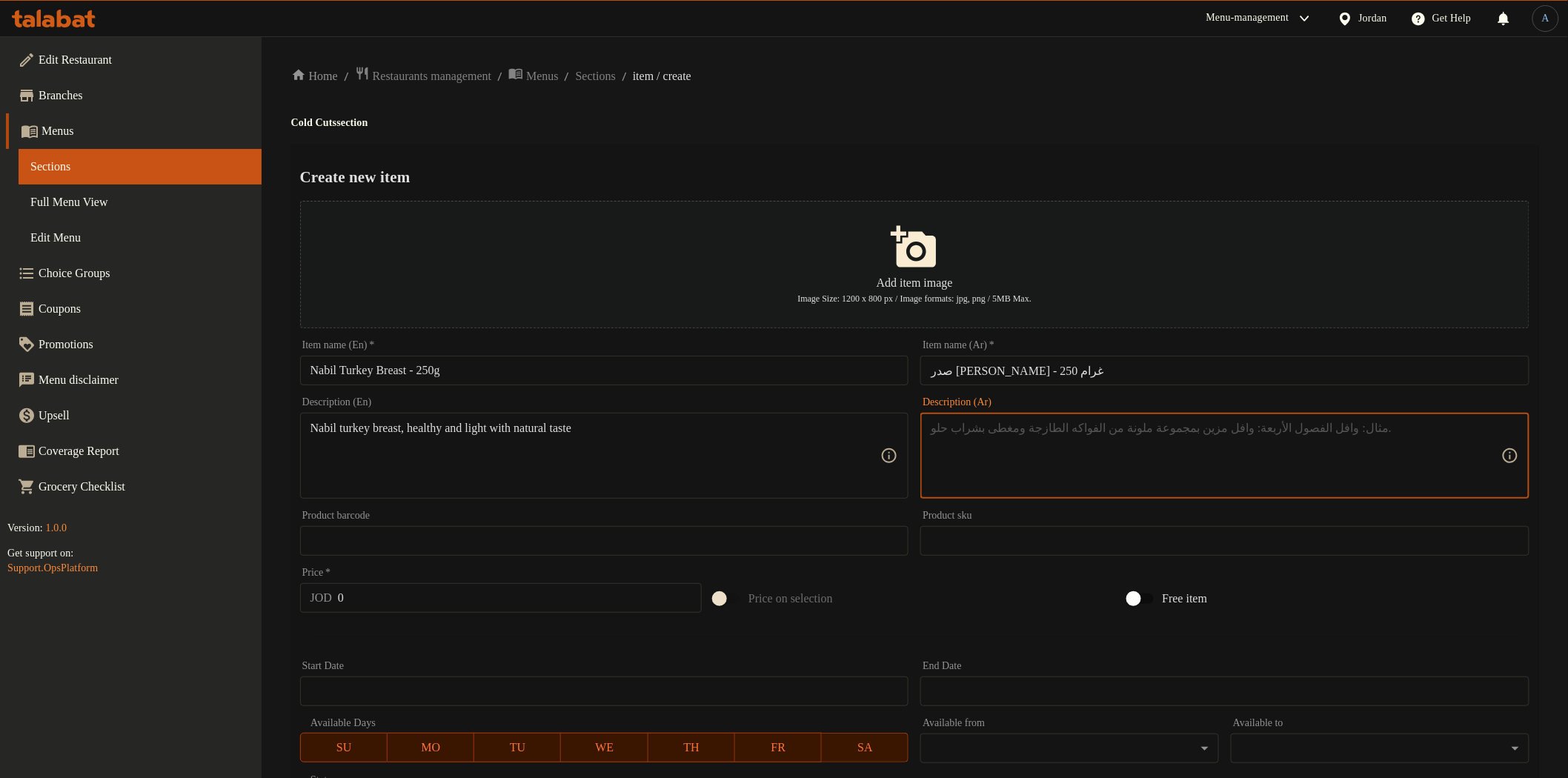
click at [1171, 462] on textarea at bounding box center [1216, 455] width 570 height 70
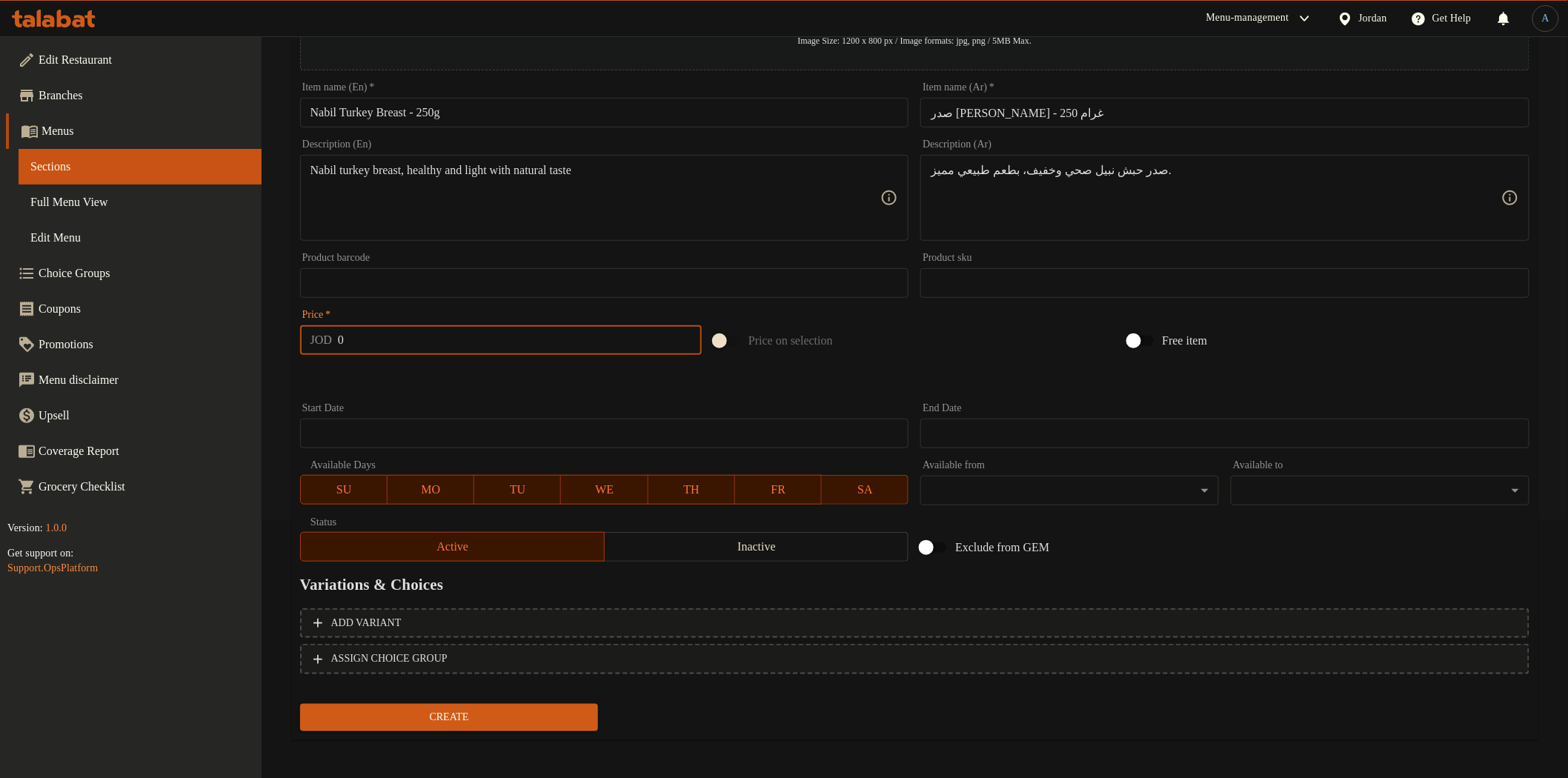
click at [543, 345] on input "0" at bounding box center [519, 340] width 364 height 30
click at [375, 342] on input "0" at bounding box center [519, 340] width 364 height 30
click at [301, 704] on button "Create" at bounding box center [449, 717] width 299 height 28
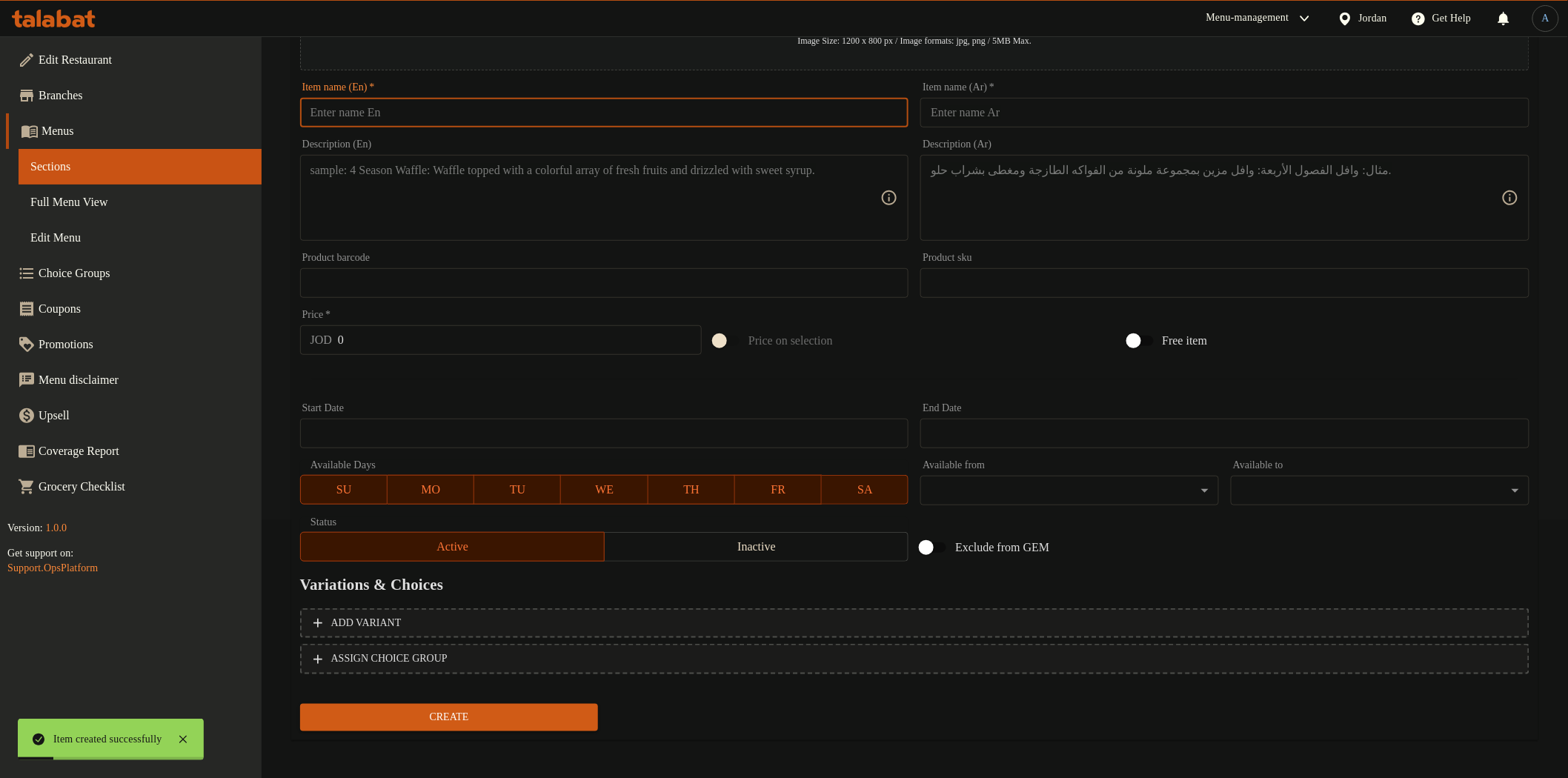
click at [430, 105] on input "text" at bounding box center [605, 112] width 609 height 30
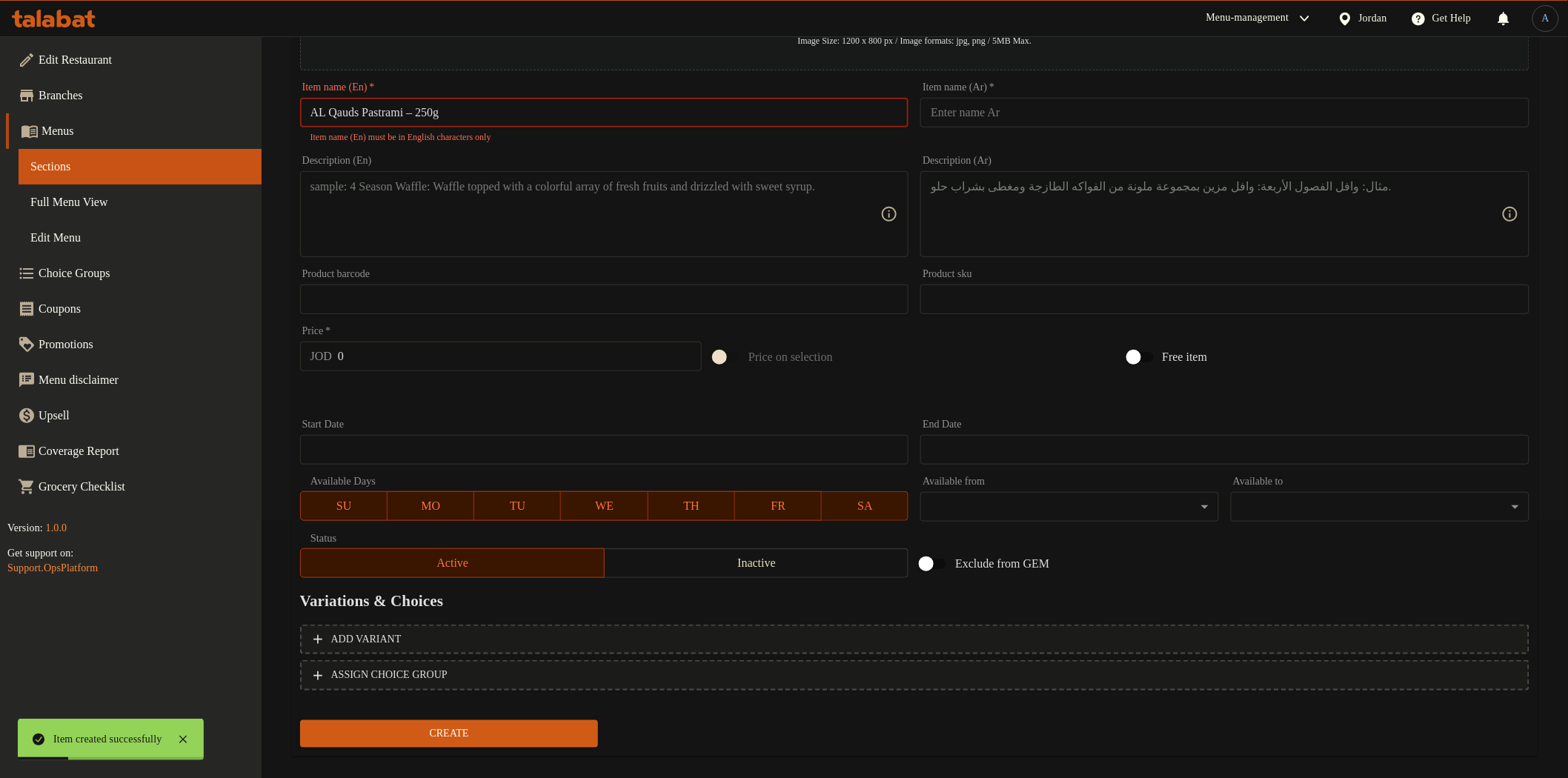
click at [421, 114] on input "AL Qauds Pastrami – 250g" at bounding box center [605, 112] width 609 height 30
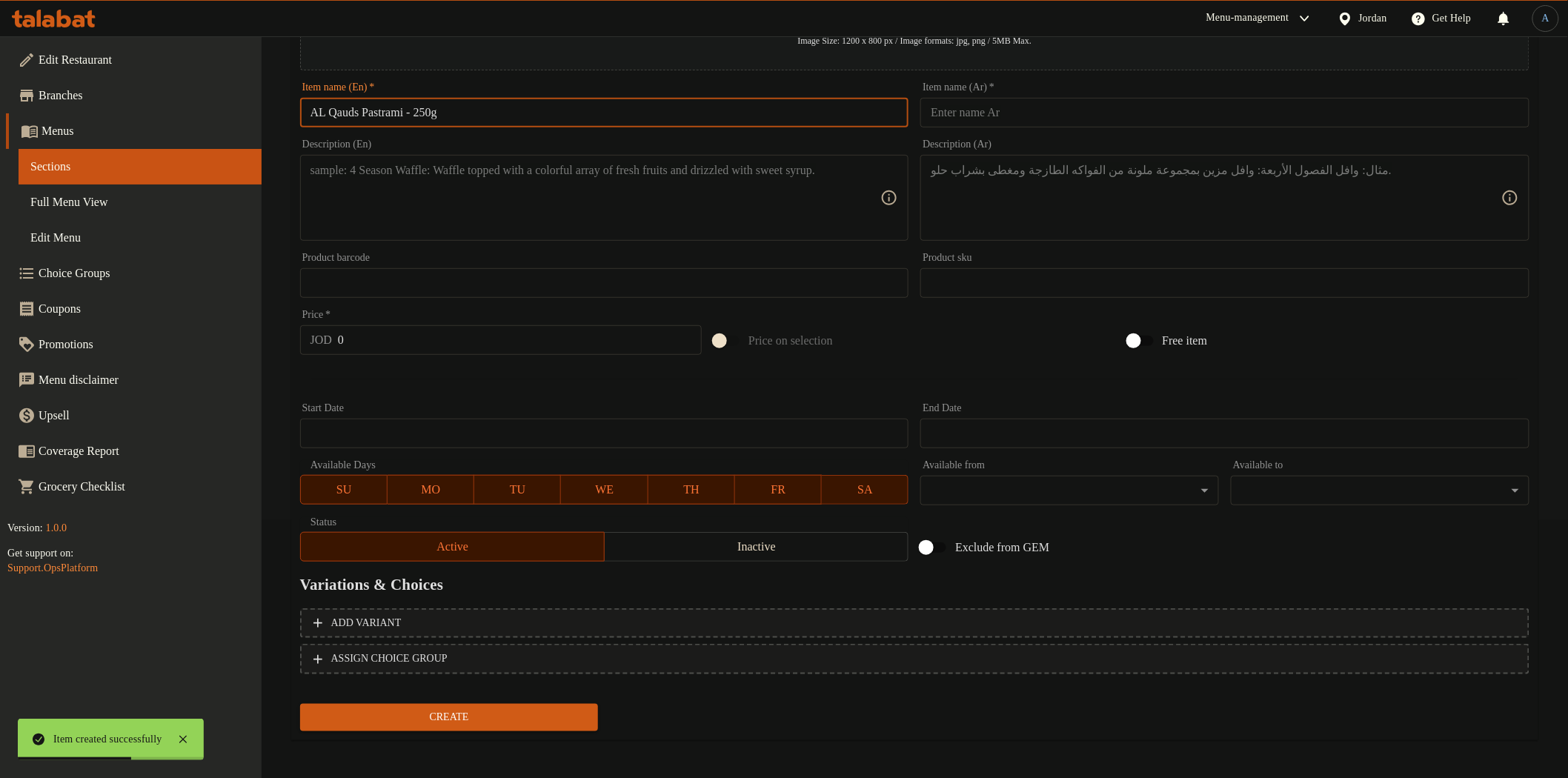
click at [472, 112] on input "AL Qauds Pastrami - 250g" at bounding box center [605, 112] width 609 height 30
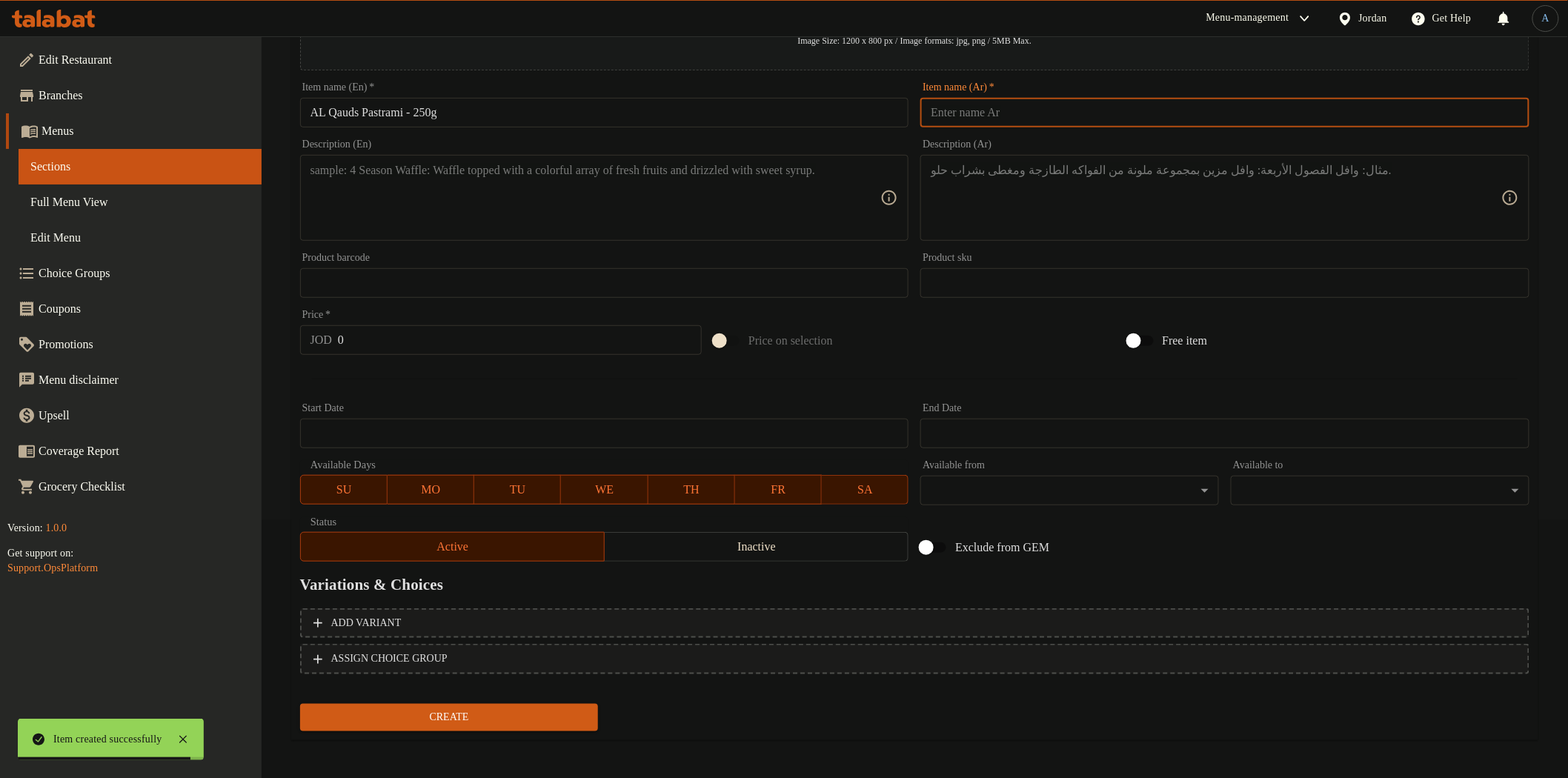
click at [1365, 108] on input "text" at bounding box center [1225, 112] width 609 height 30
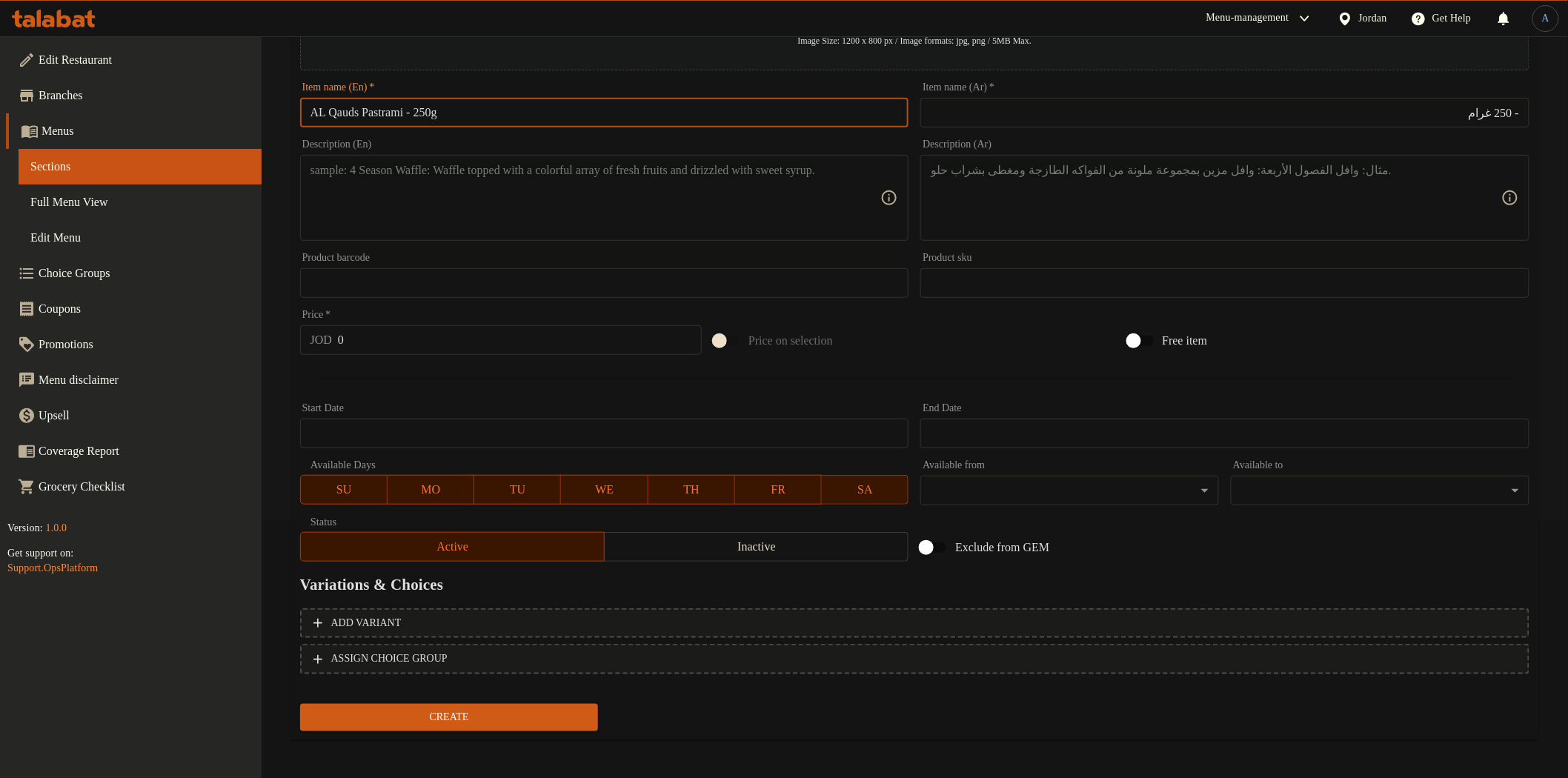
click at [383, 109] on input "AL Qauds Pastrami - 250g" at bounding box center [605, 112] width 609 height 30
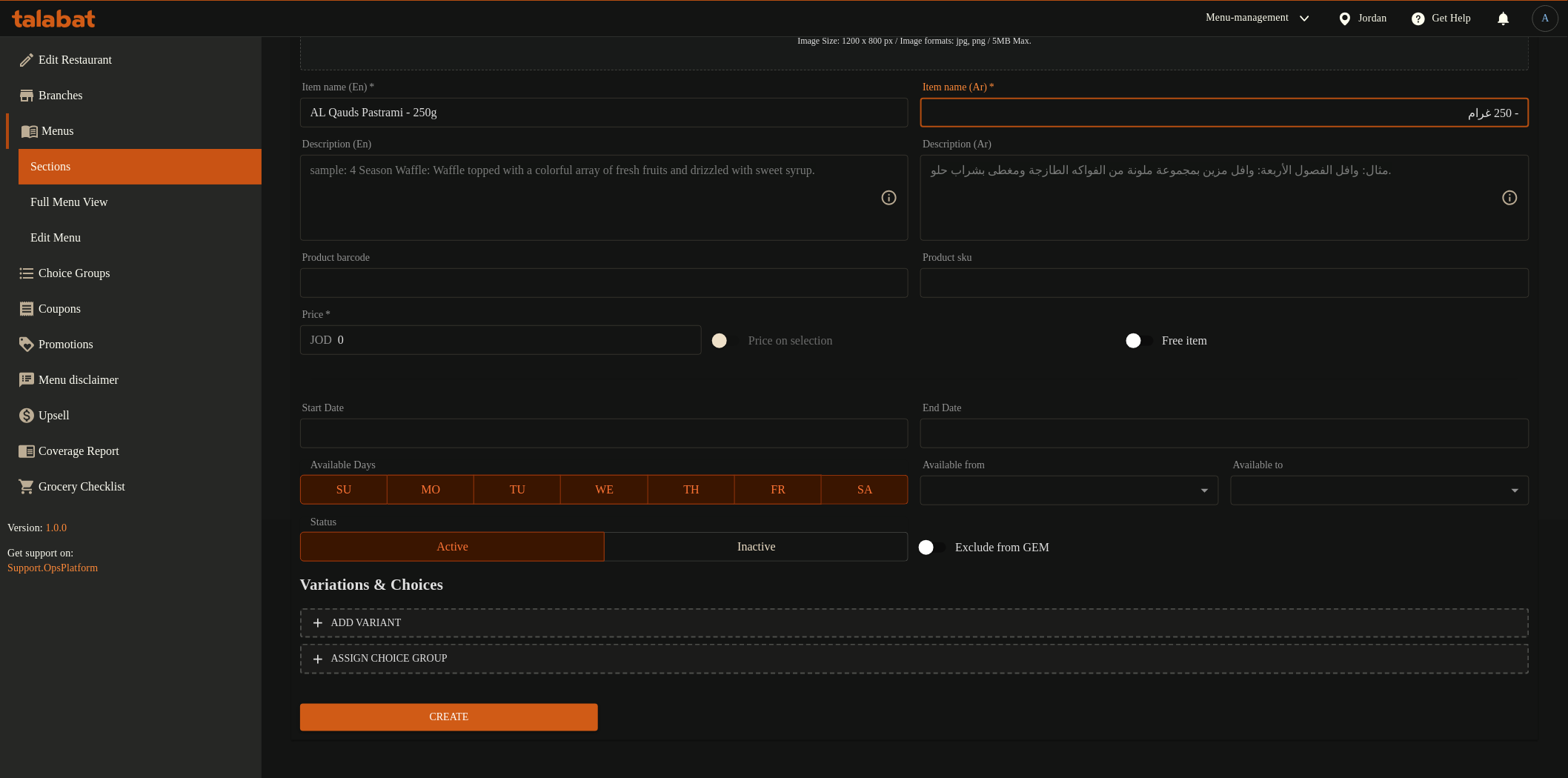
click at [1524, 112] on input "- 250 غرام" at bounding box center [1225, 112] width 609 height 30
drag, startPoint x: 1457, startPoint y: 113, endPoint x: 1330, endPoint y: 106, distance: 127.2
click at [1330, 106] on input "بسطرمة القدس - 250 غرام" at bounding box center [1225, 112] width 609 height 30
drag, startPoint x: 1458, startPoint y: 112, endPoint x: 1391, endPoint y: 114, distance: 67.0
click at [1391, 114] on input "بسطرمة القدس روست بيف القدس 250 غم" at bounding box center [1225, 112] width 609 height 30
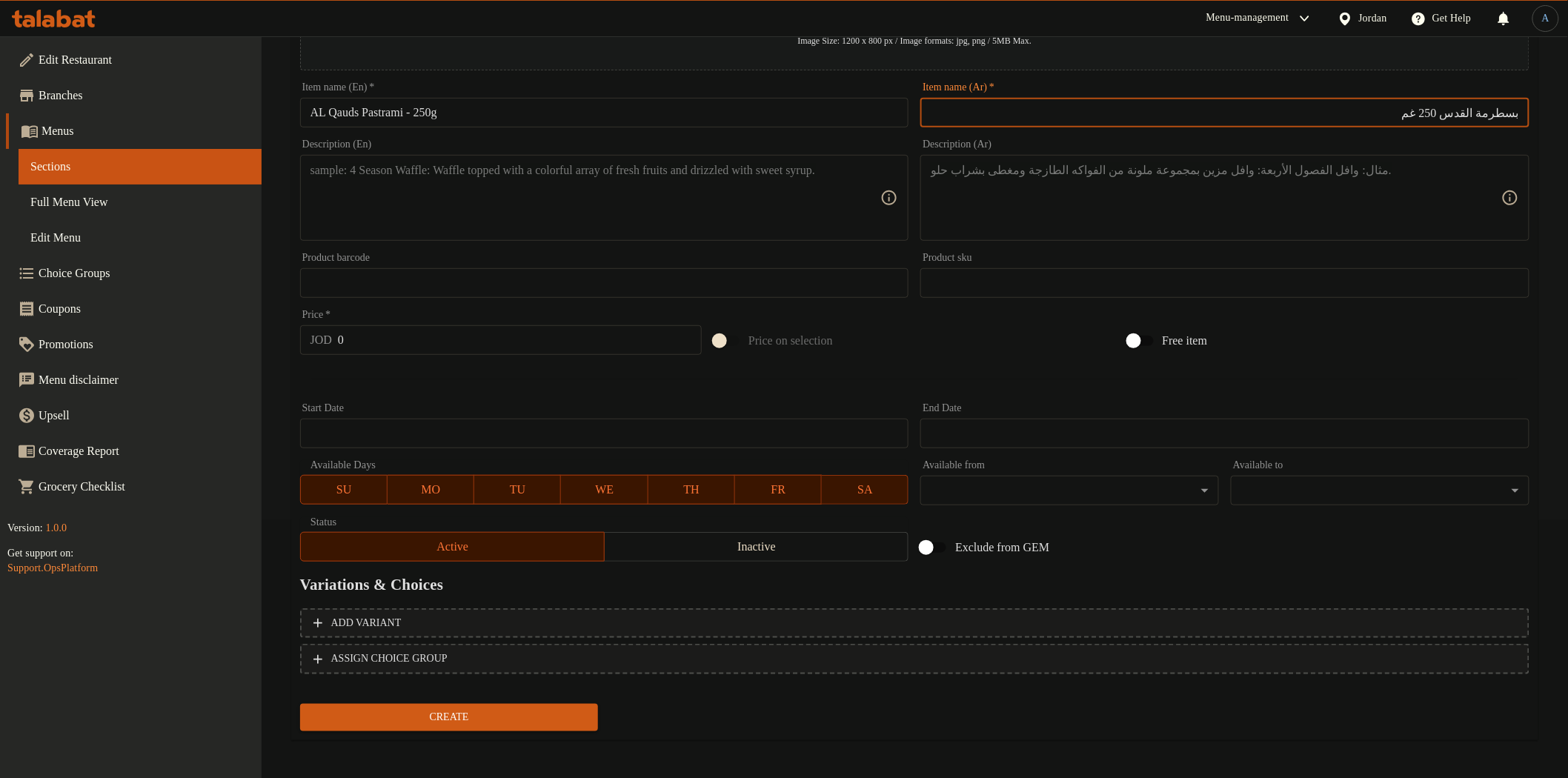
click at [1386, 174] on textarea at bounding box center [1216, 198] width 570 height 70
click at [672, 191] on textarea at bounding box center [595, 198] width 570 height 70
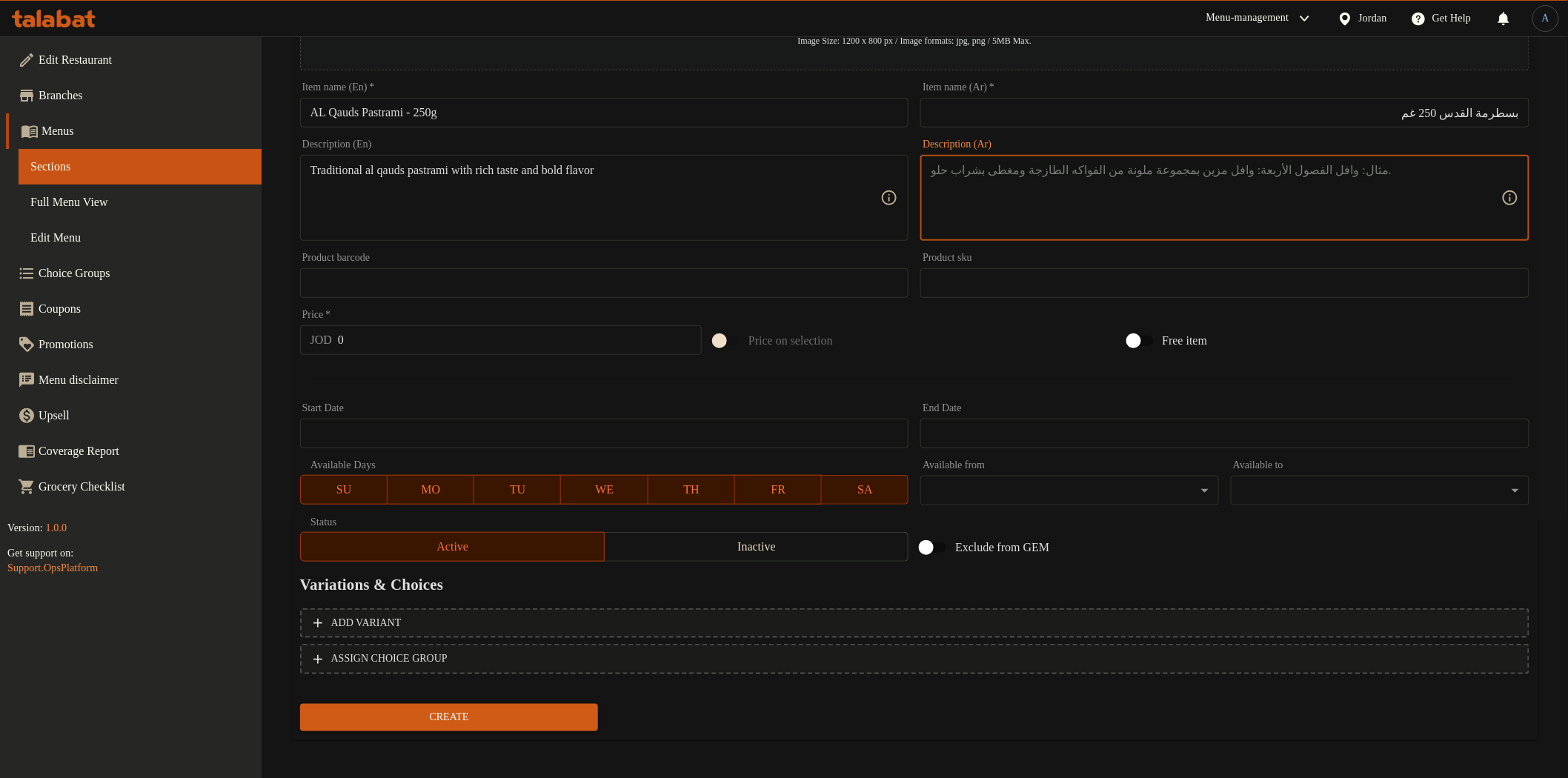
click at [1201, 220] on textarea at bounding box center [1216, 198] width 570 height 70
click at [452, 344] on input "0" at bounding box center [519, 340] width 364 height 30
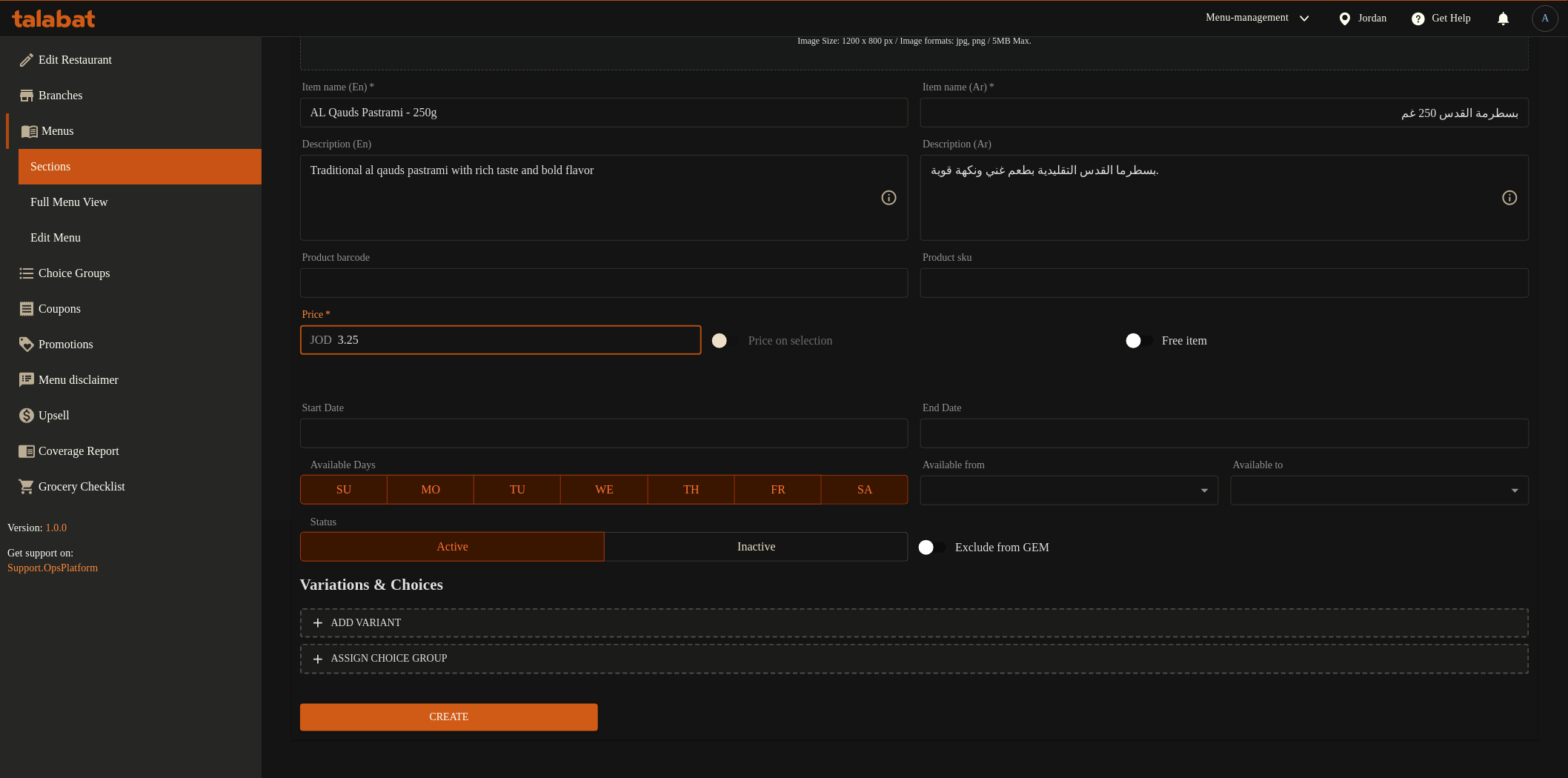
click at [301, 704] on button "Create" at bounding box center [449, 717] width 299 height 28
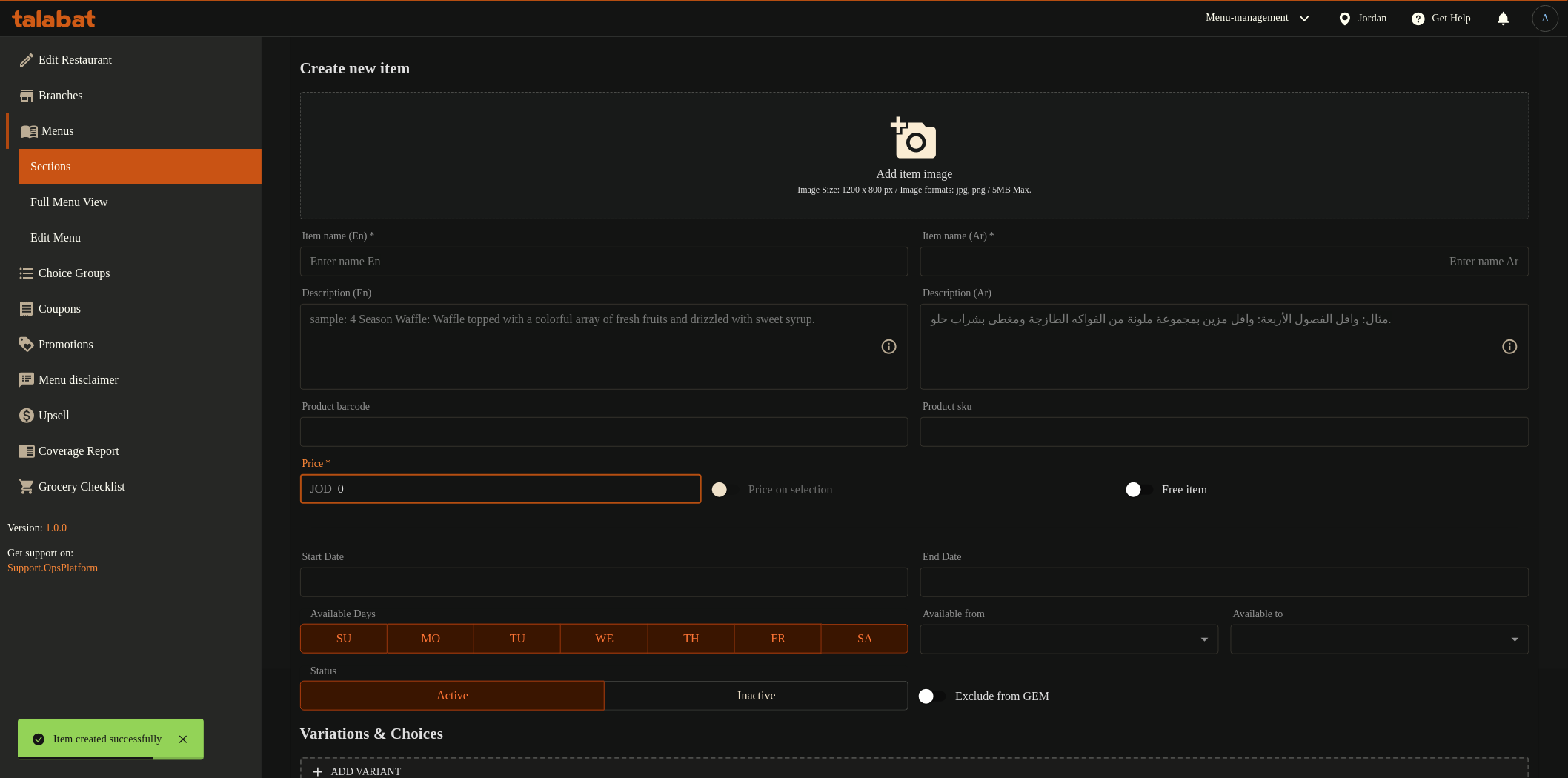
scroll to position [0, 0]
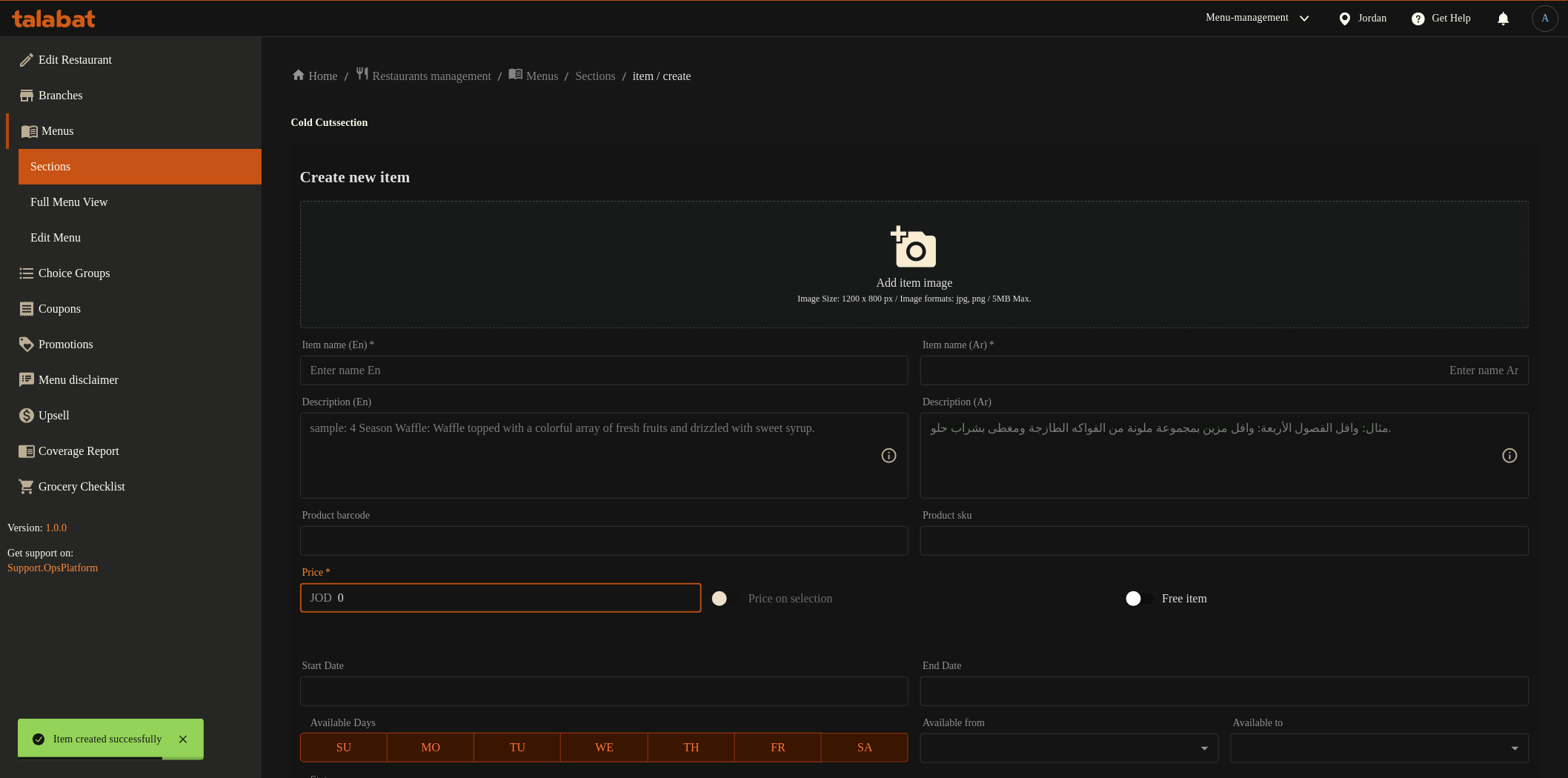
click at [567, 372] on input "text" at bounding box center [605, 370] width 609 height 30
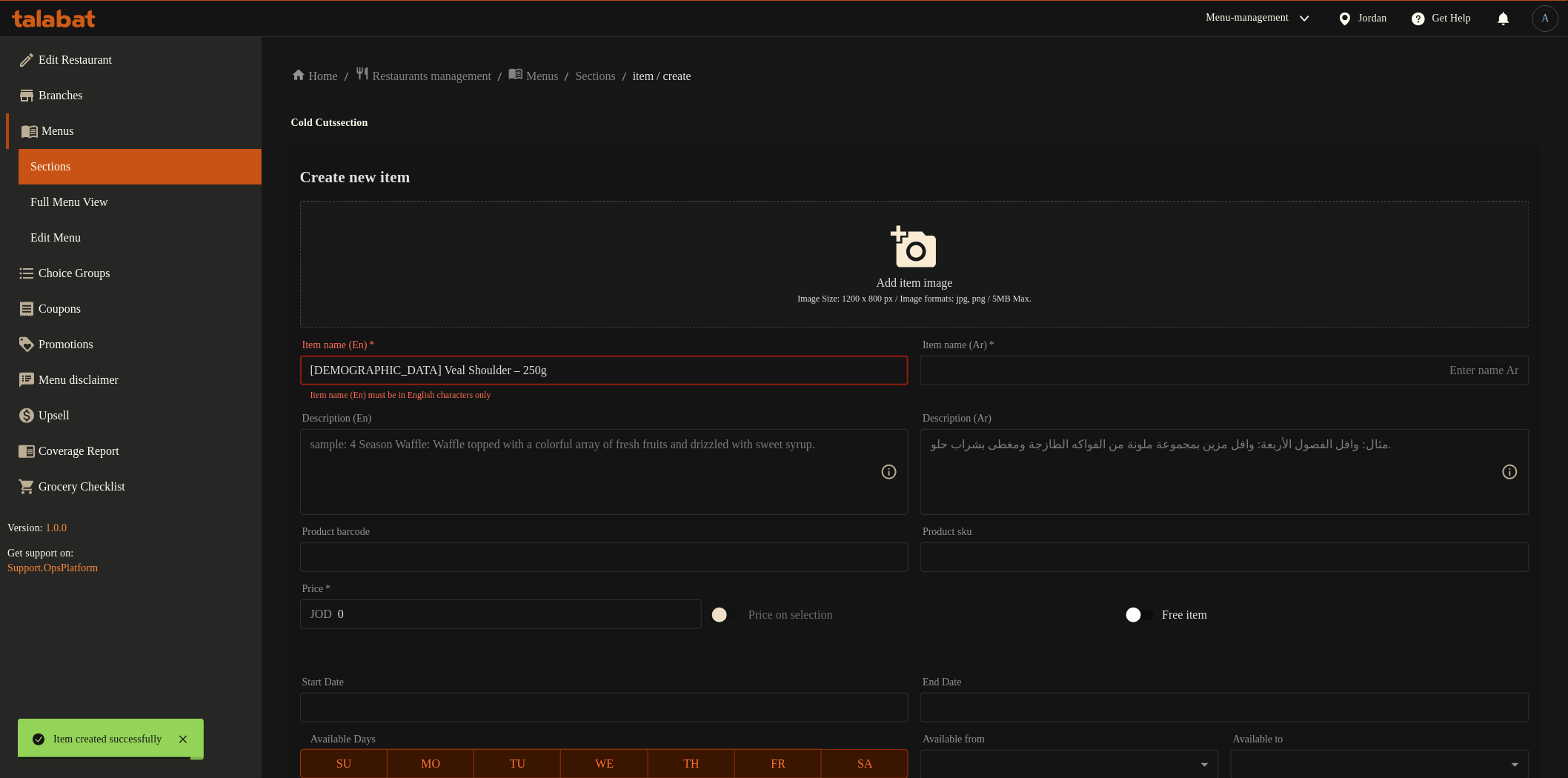
click at [439, 369] on input "[DEMOGRAPHIC_DATA] Veal Shoulder – 250g" at bounding box center [605, 370] width 609 height 30
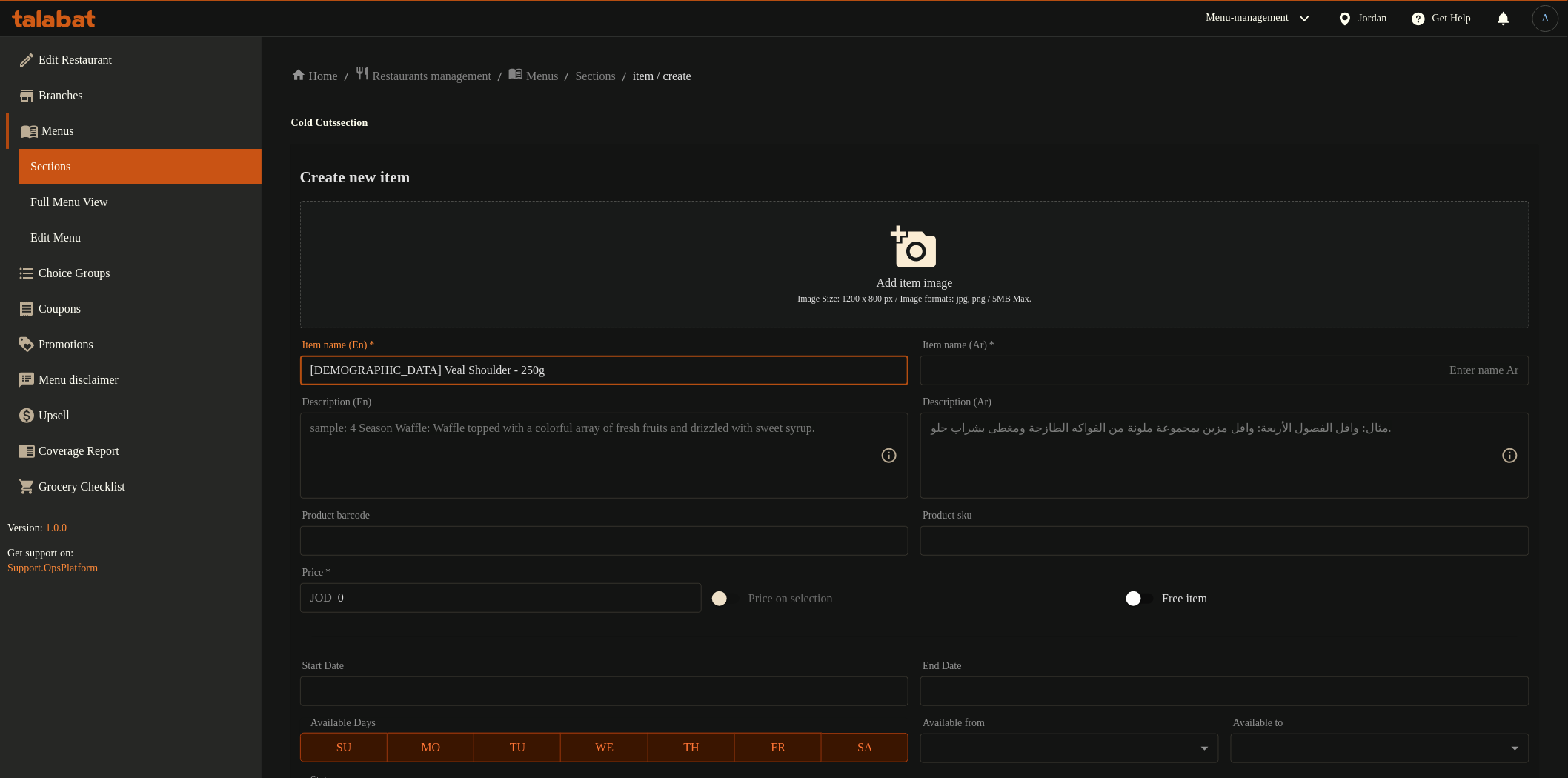
click at [1023, 376] on input "text" at bounding box center [1225, 370] width 609 height 30
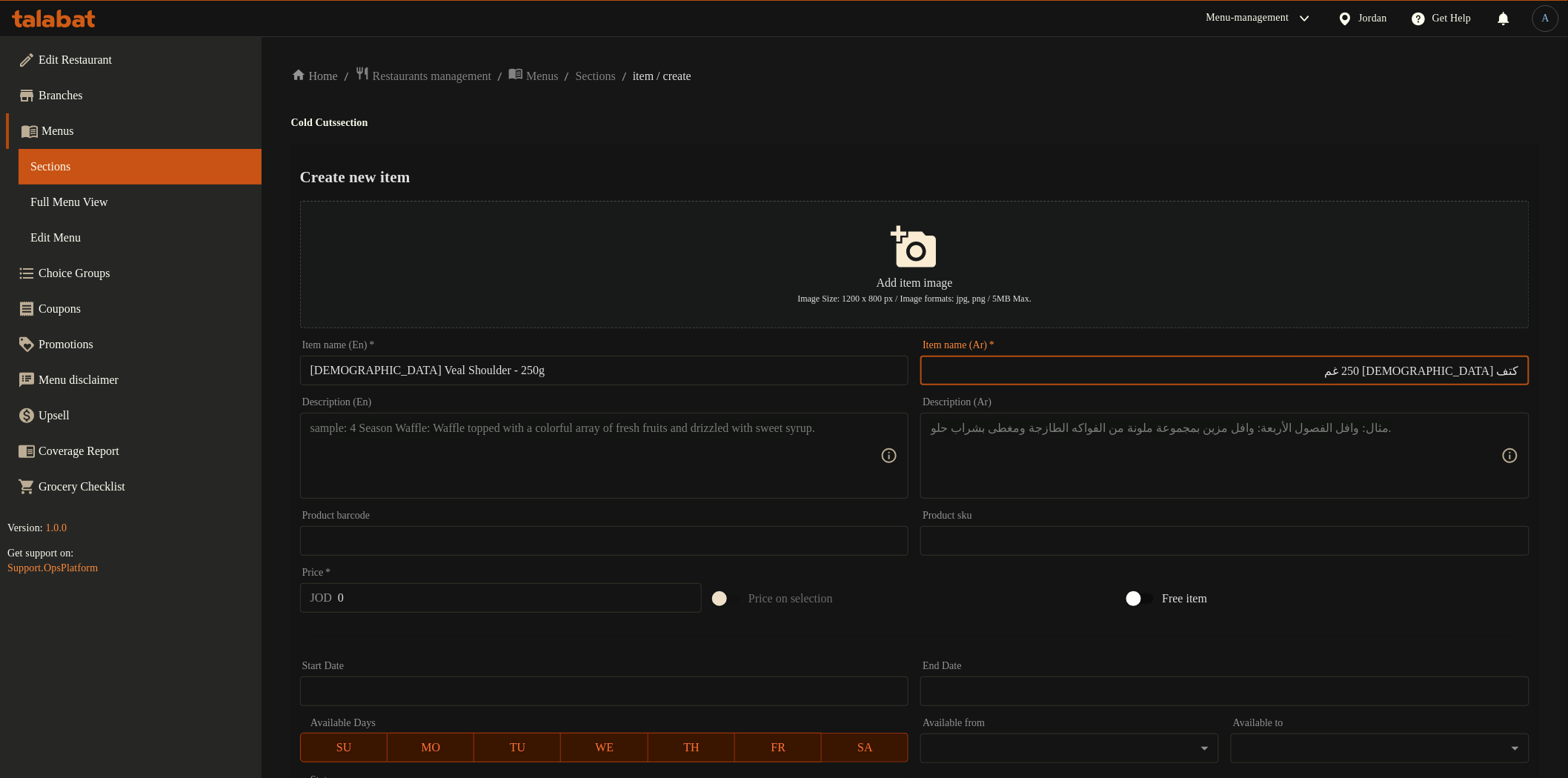
click at [1004, 87] on div "Home / Restaurants management / Menus / Sections / item / create Cold Cuts sect…" at bounding box center [914, 538] width 1247 height 944
click at [498, 460] on textarea at bounding box center [595, 455] width 570 height 70
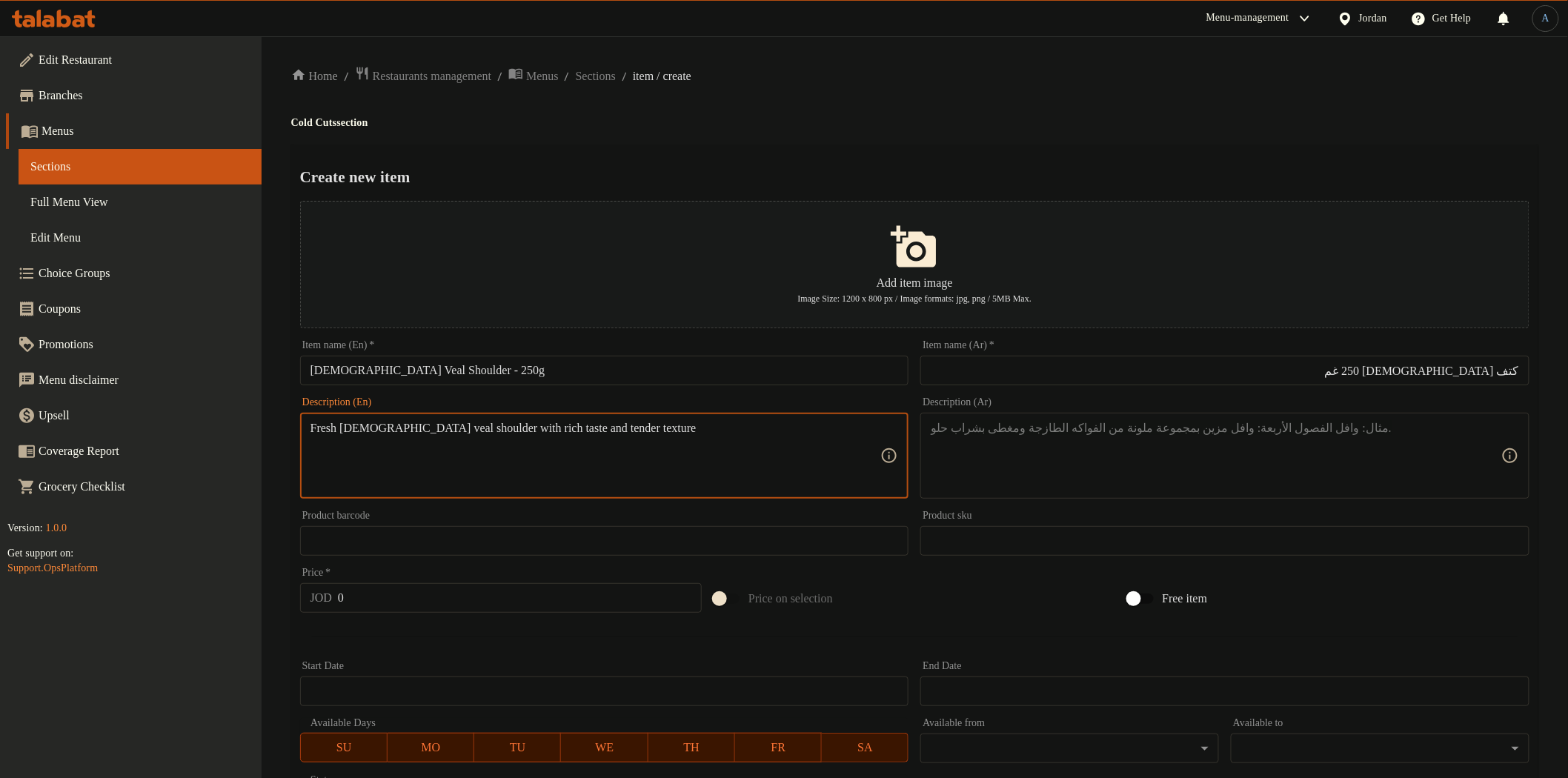
click at [1064, 470] on textarea at bounding box center [1216, 455] width 570 height 70
click at [802, 454] on textarea "Fresh [DEMOGRAPHIC_DATA] veal shoulder with rich taste and tender texture" at bounding box center [595, 455] width 570 height 70
click at [805, 121] on h4 "Cold Cuts section" at bounding box center [914, 122] width 1247 height 14
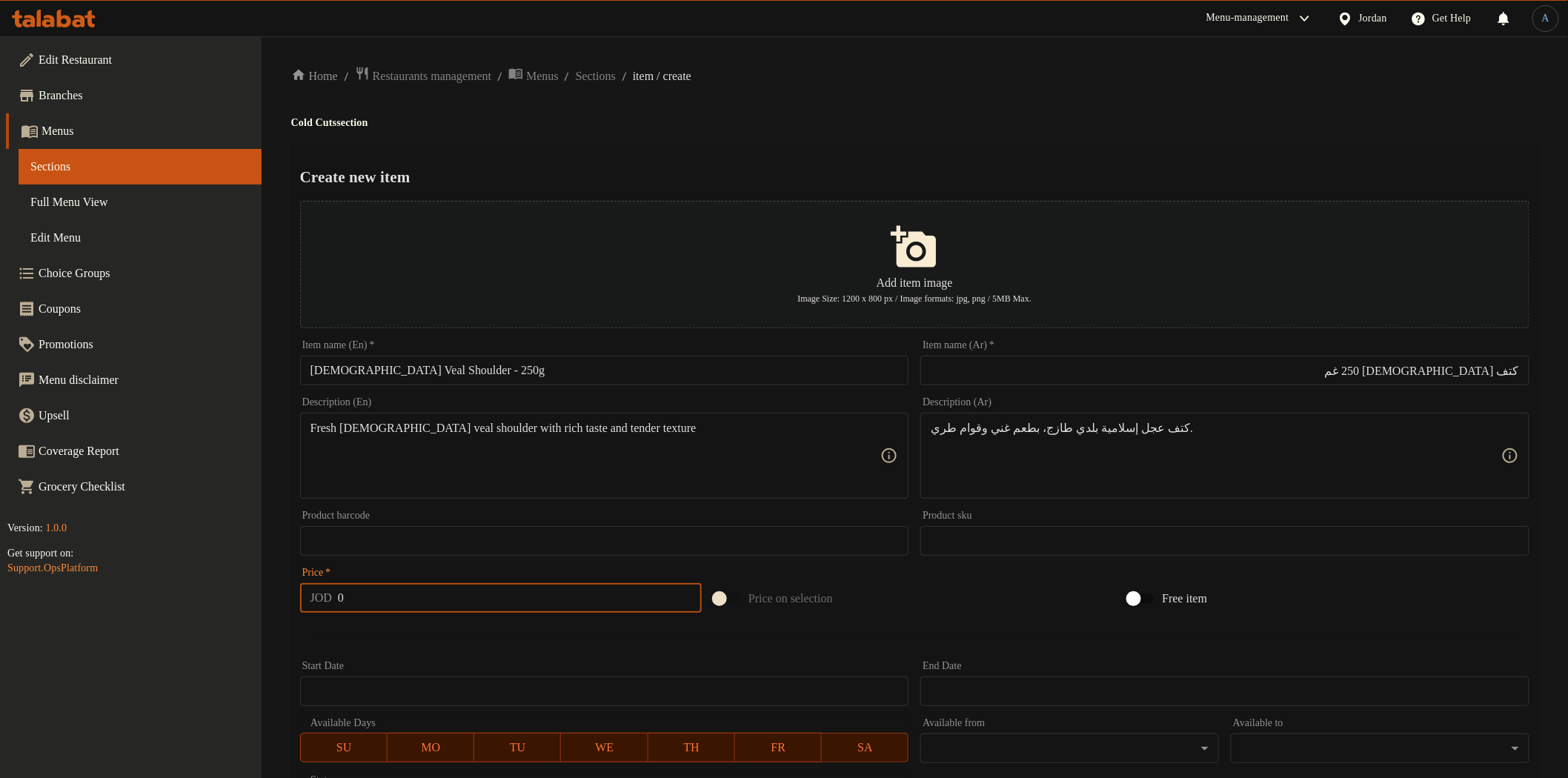
click at [397, 609] on input "0" at bounding box center [519, 597] width 364 height 30
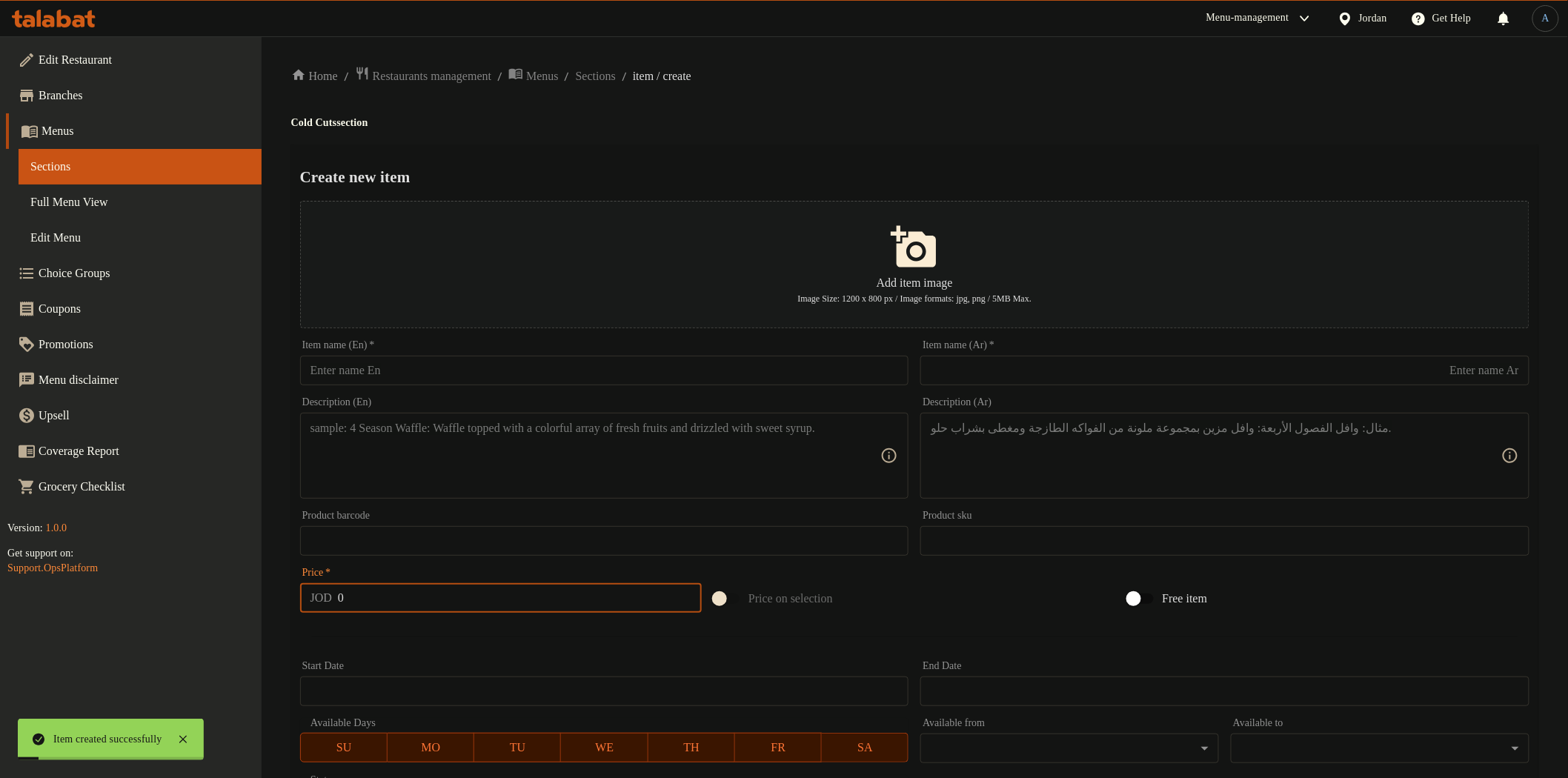
click at [490, 365] on input "text" at bounding box center [605, 370] width 609 height 30
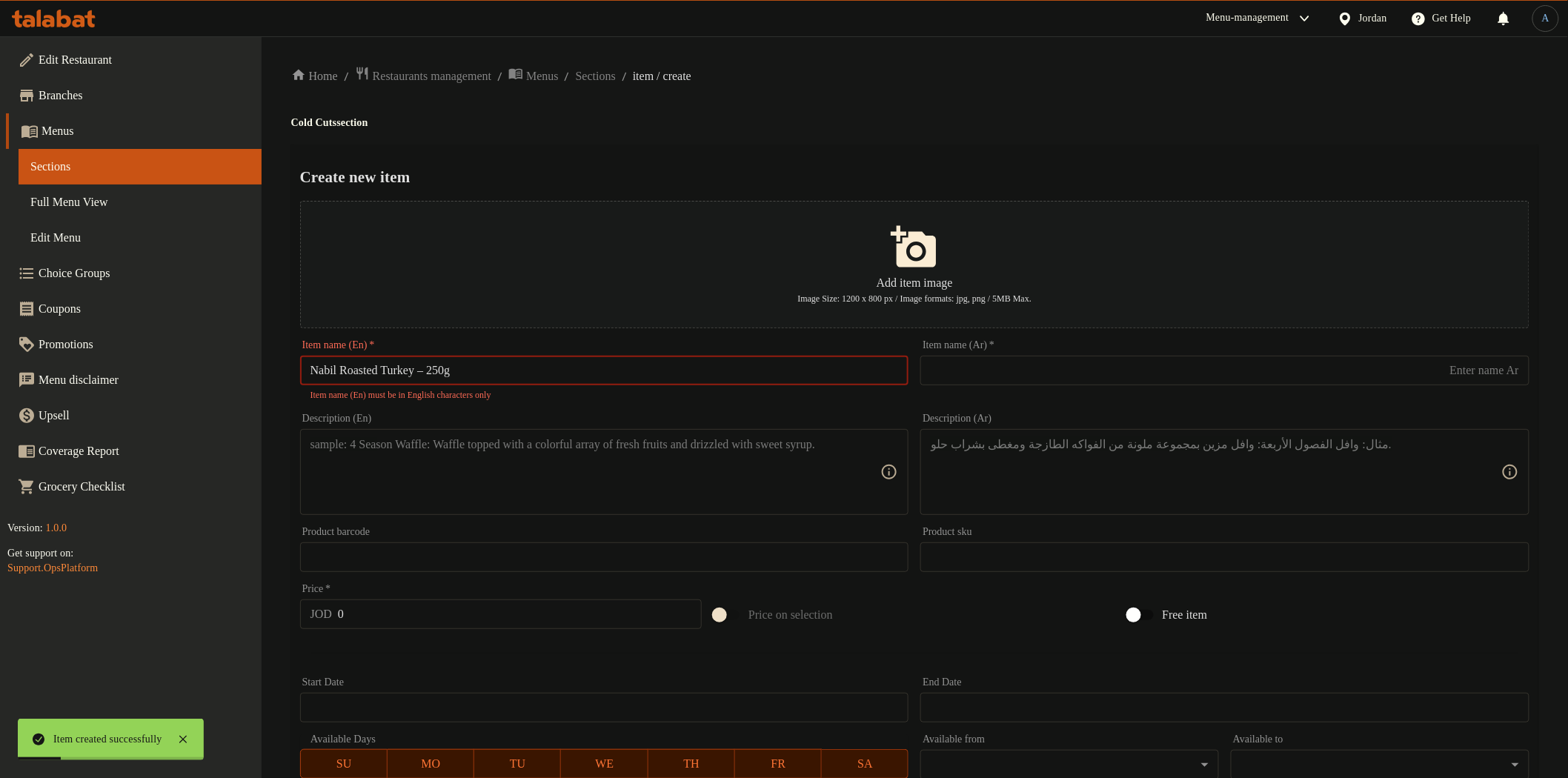
click at [438, 372] on input "Nabil Roasted Turkey – 250g" at bounding box center [605, 370] width 609 height 30
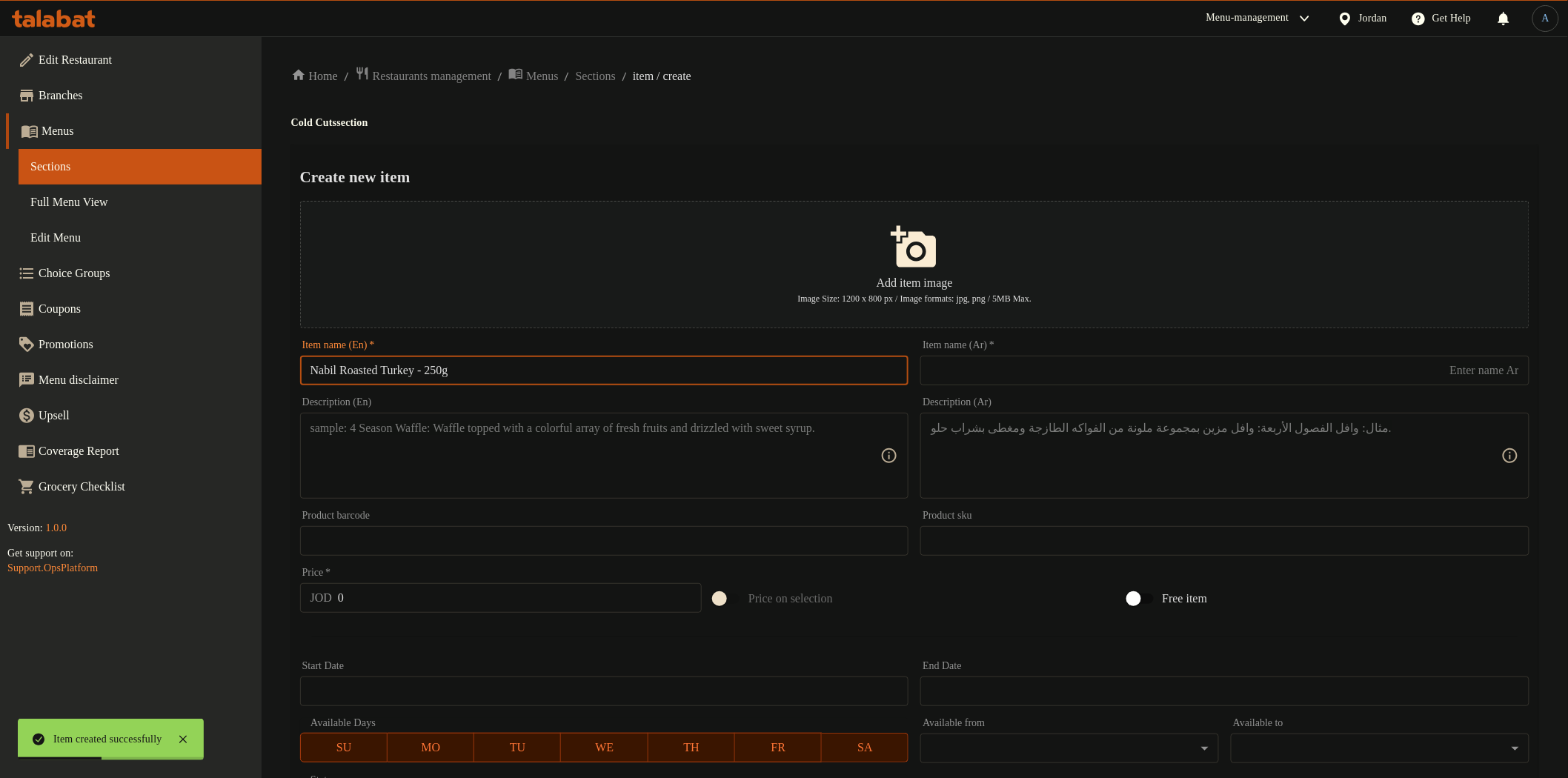
click at [981, 377] on input "text" at bounding box center [1225, 370] width 609 height 30
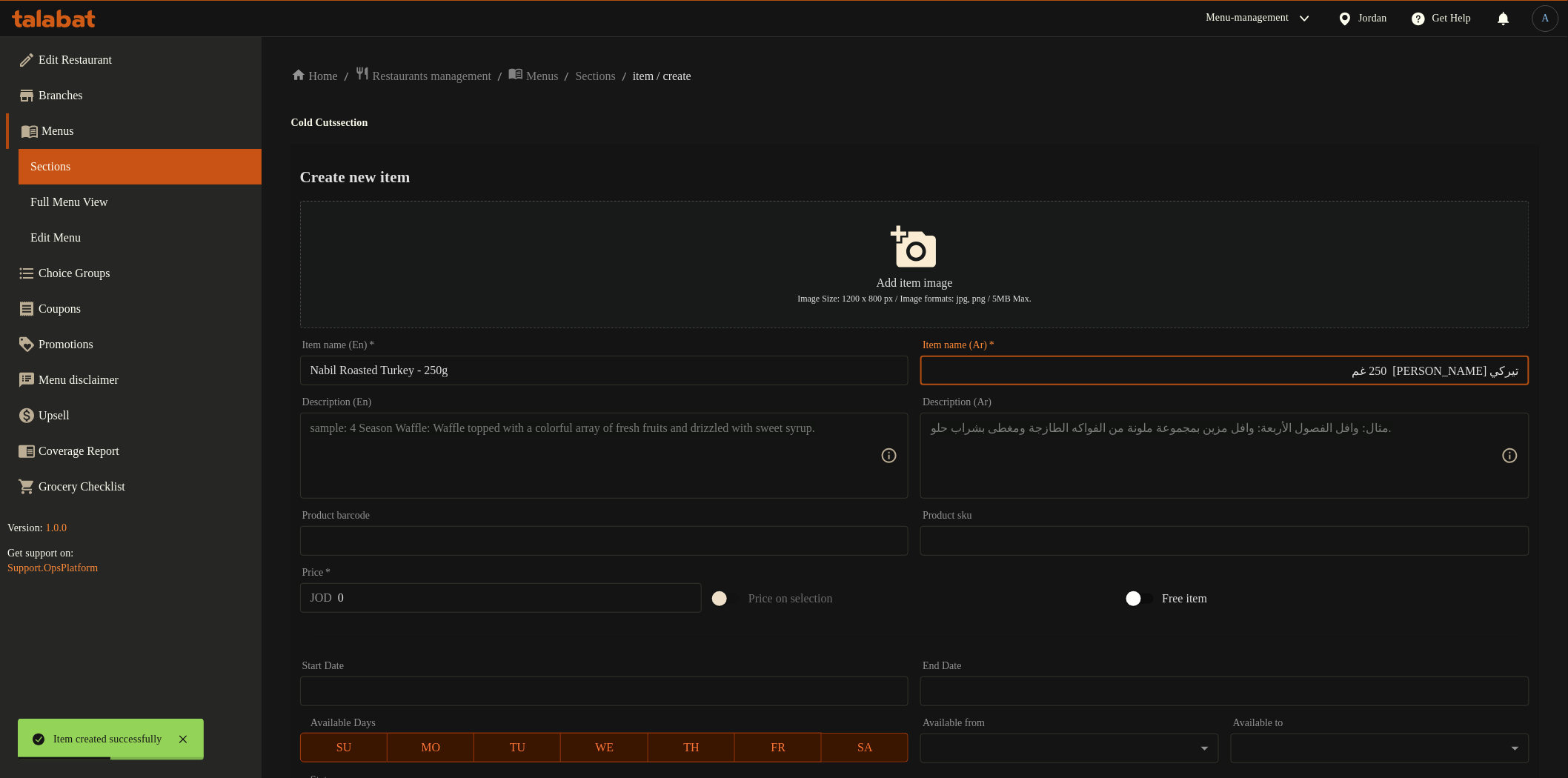
click at [967, 103] on div "Home / Restaurants management / Menus / Sections / item / create Cold Cuts sect…" at bounding box center [914, 538] width 1247 height 944
click at [538, 461] on textarea at bounding box center [595, 455] width 570 height 70
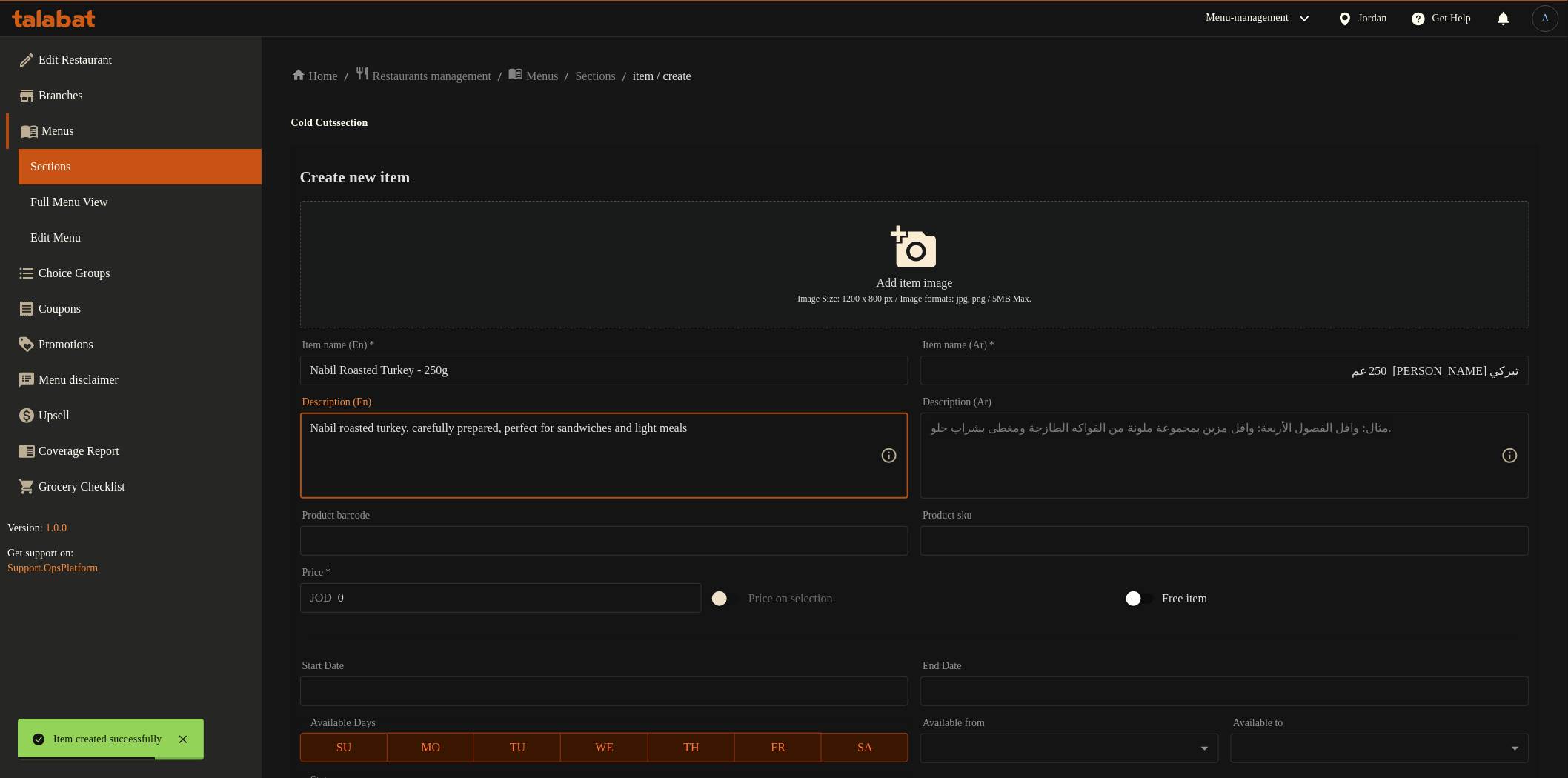
click at [1010, 450] on textarea at bounding box center [1216, 455] width 570 height 70
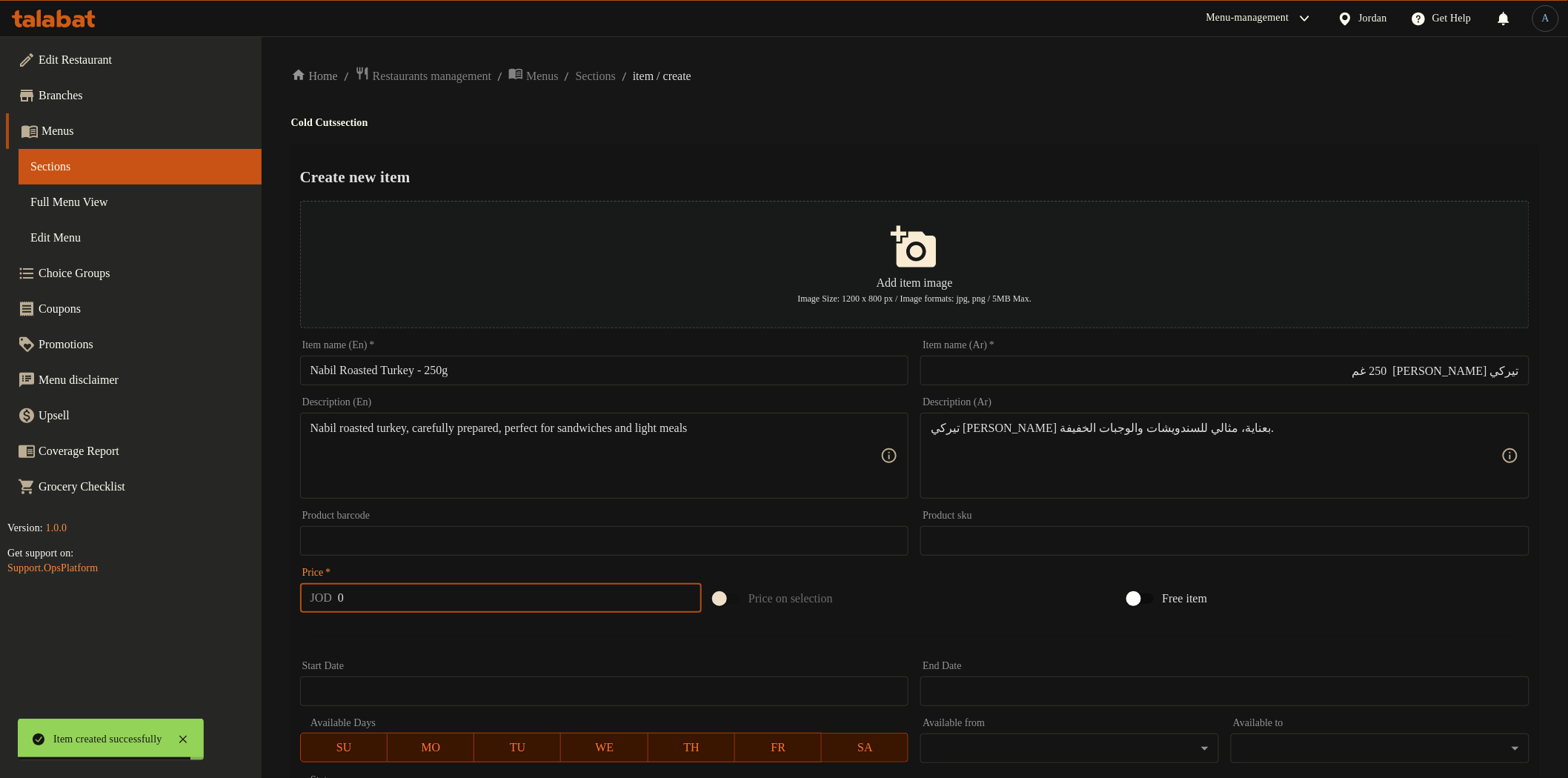
click at [515, 596] on input "0" at bounding box center [519, 597] width 364 height 30
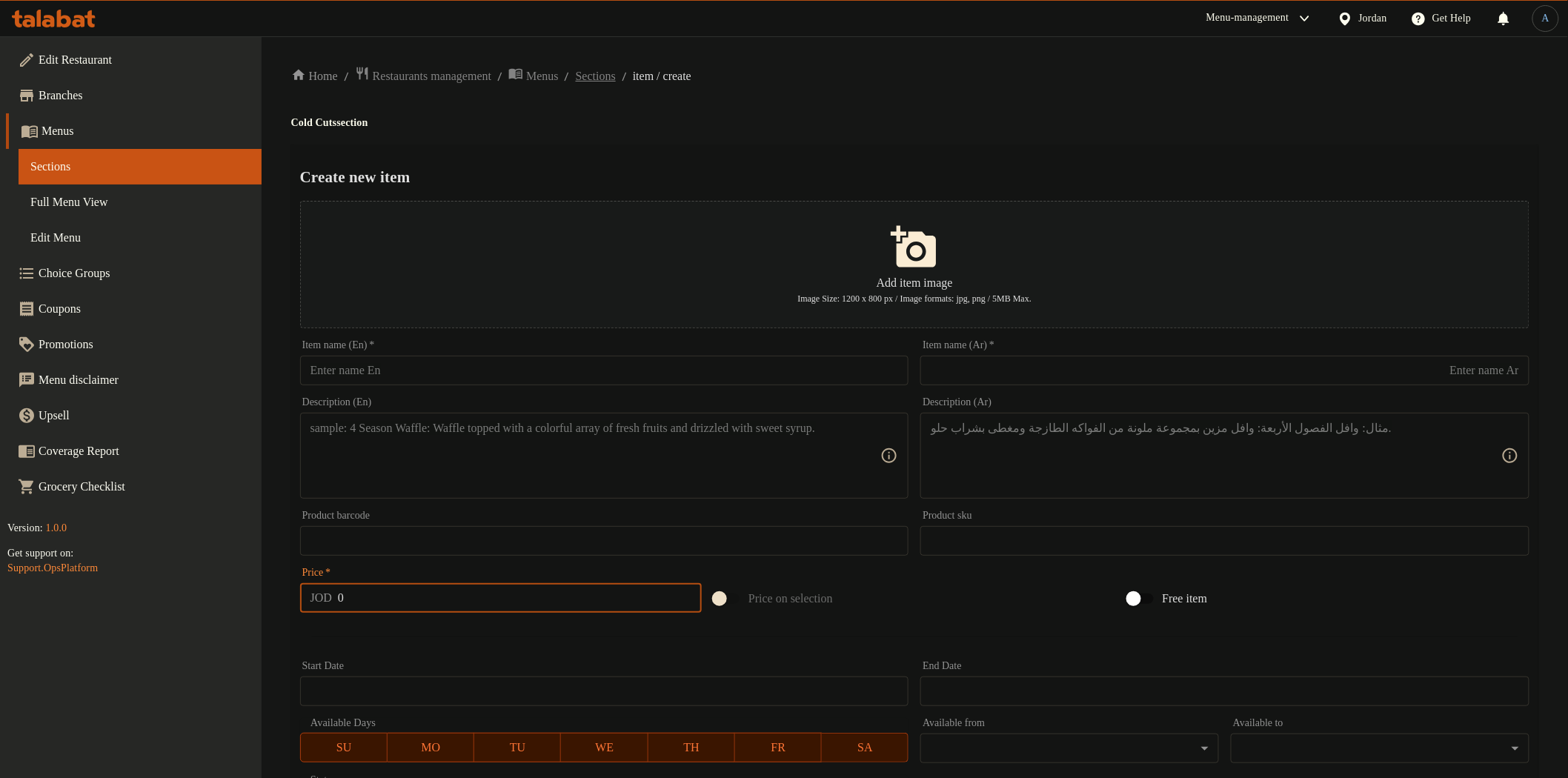
click at [615, 77] on span "Sections" at bounding box center [596, 76] width 40 height 18
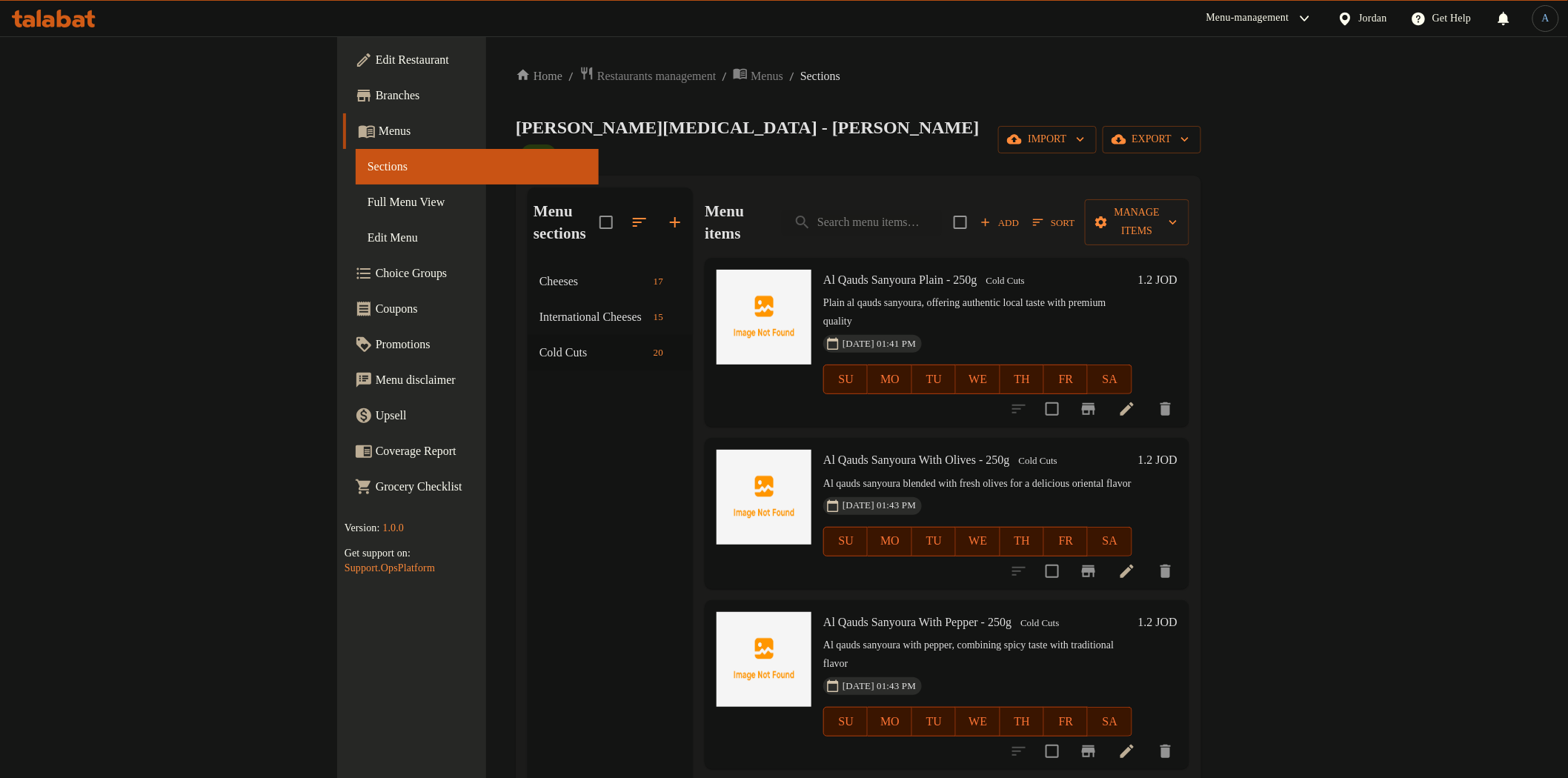
click at [1020, 214] on span "Add" at bounding box center [1000, 223] width 40 height 17
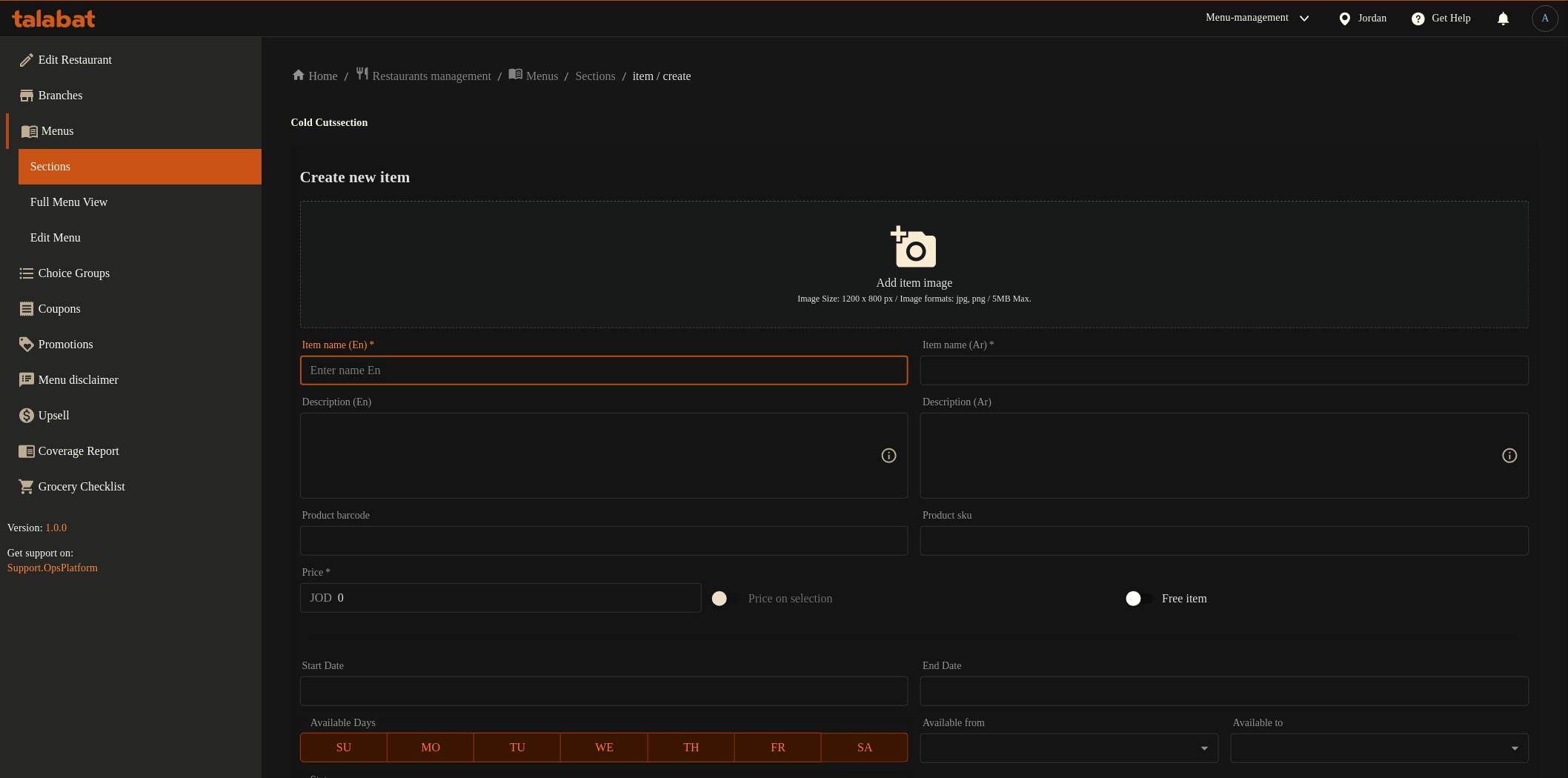
click at [722, 365] on input "text" at bounding box center [605, 370] width 609 height 30
click at [433, 375] on input "Nabil Turkey Breast – 250g" at bounding box center [605, 370] width 609 height 30
click at [1094, 364] on input "text" at bounding box center [1225, 370] width 609 height 30
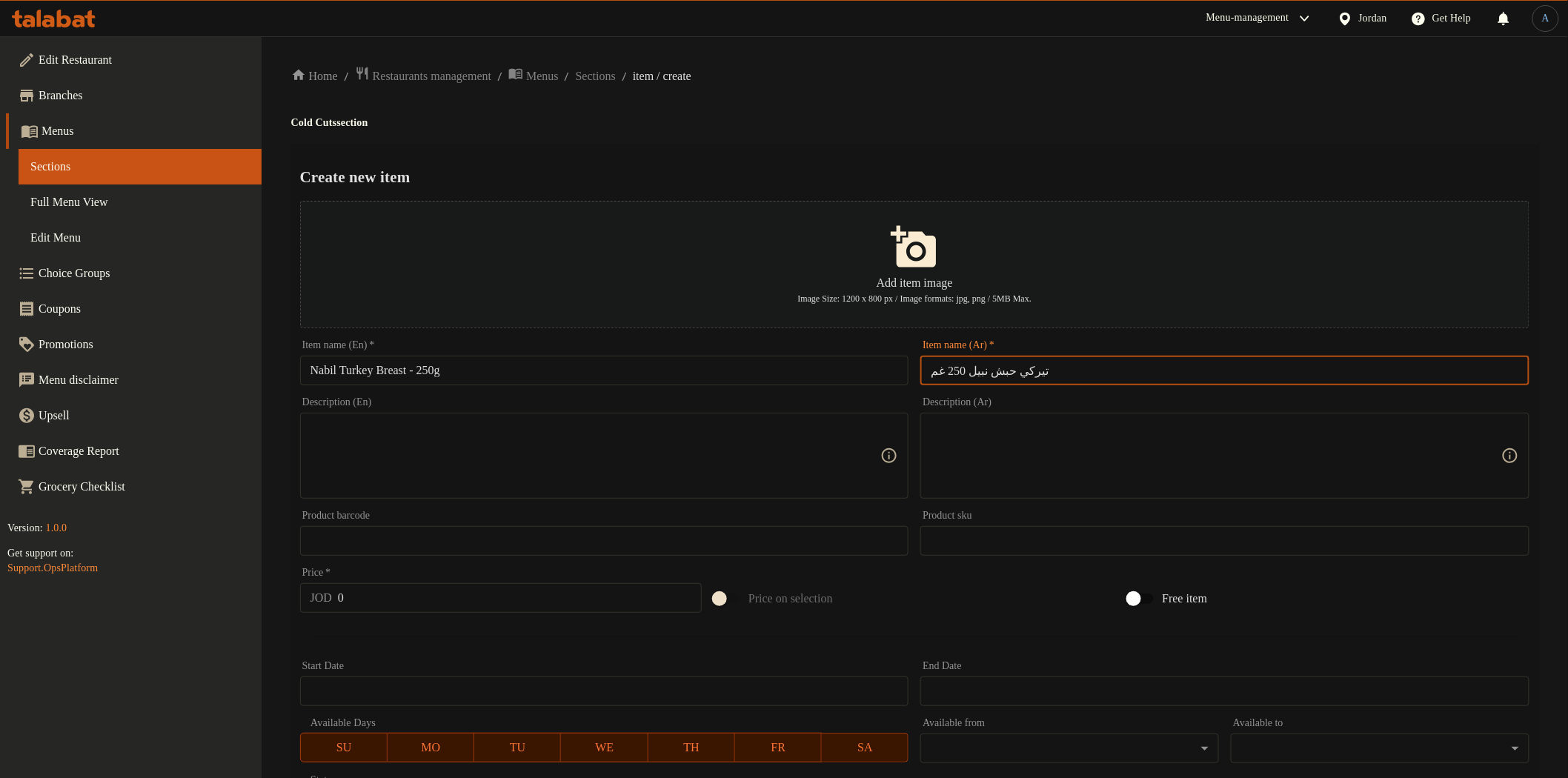
click at [950, 134] on div "Home / Restaurants management / Menus / Sections / item / create Cold Cuts sect…" at bounding box center [914, 538] width 1247 height 944
click at [1019, 141] on div "Home / Restaurants management / Menus / Sections / item / create Cold Cuts sect…" at bounding box center [914, 538] width 1247 height 944
click at [547, 378] on input "Nabil Turkey Breast - 250g" at bounding box center [605, 370] width 609 height 30
click at [999, 377] on input "تيركي حبش نبيل 250 غم" at bounding box center [1225, 370] width 609 height 30
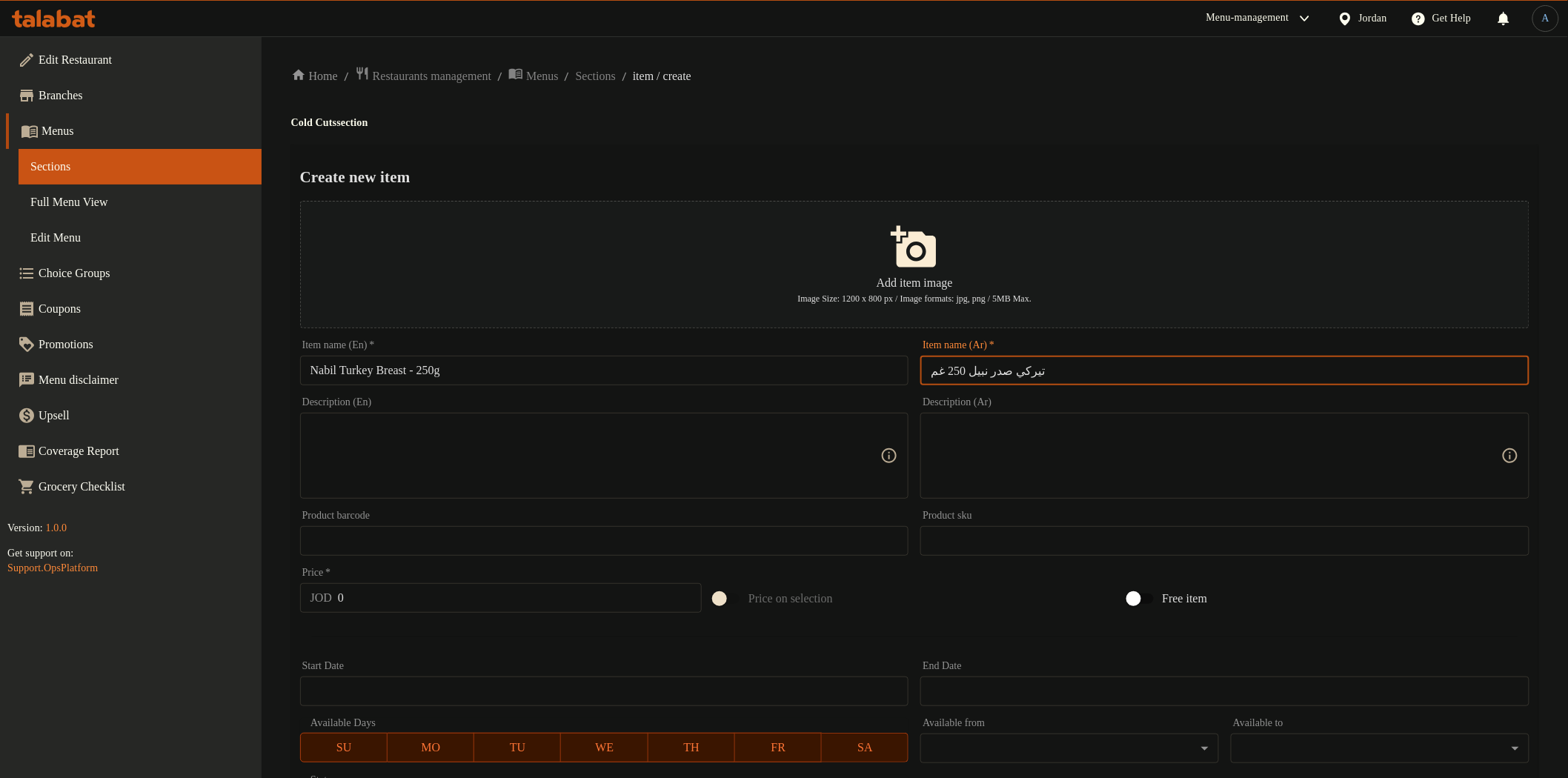
click at [1110, 164] on div "Create new item Add item image Image Size: 1200 x 800 px / Image formats: jpg, …" at bounding box center [914, 571] width 1247 height 855
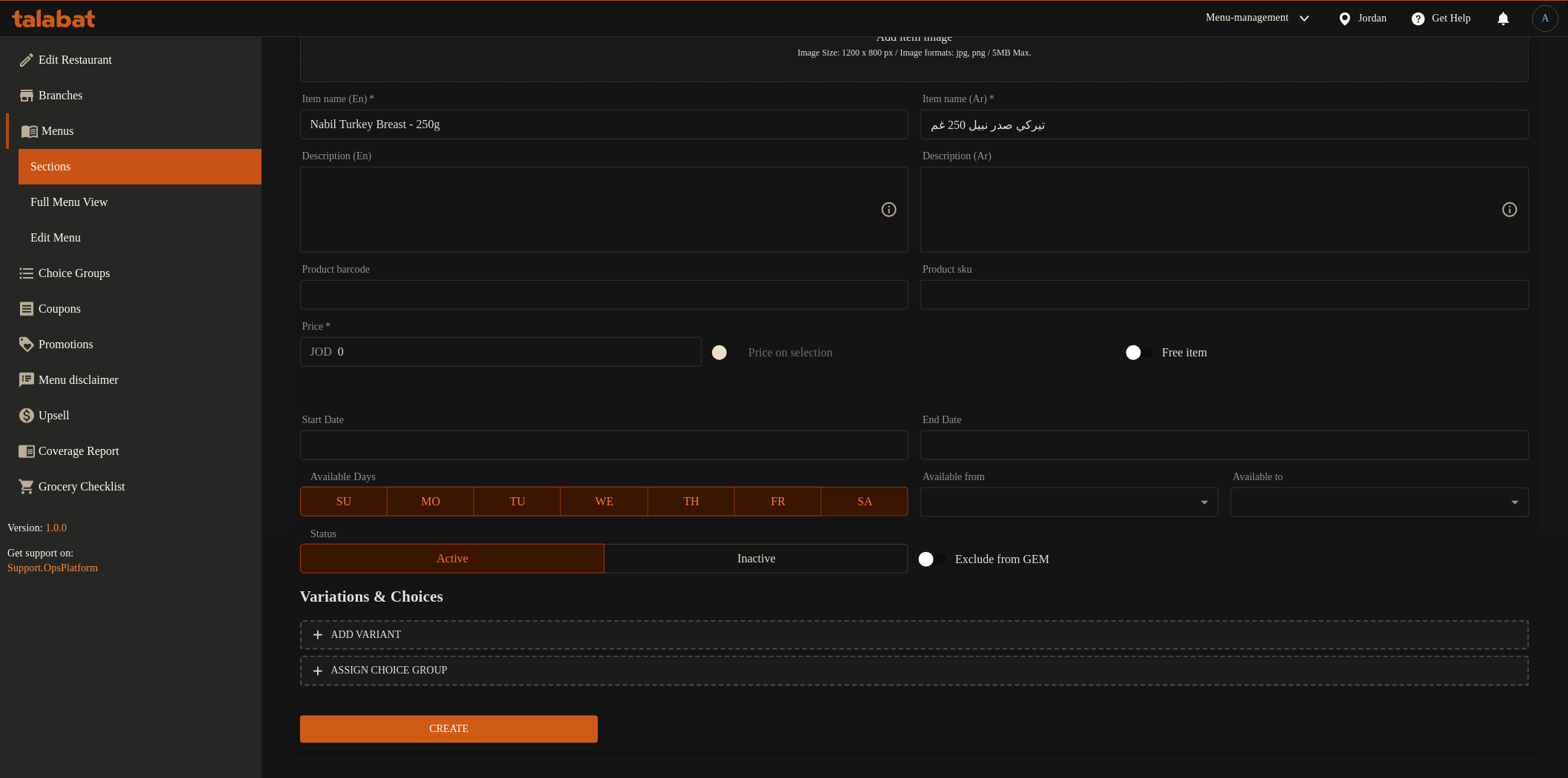
scroll to position [247, 0]
click at [460, 176] on textarea at bounding box center [595, 208] width 570 height 70
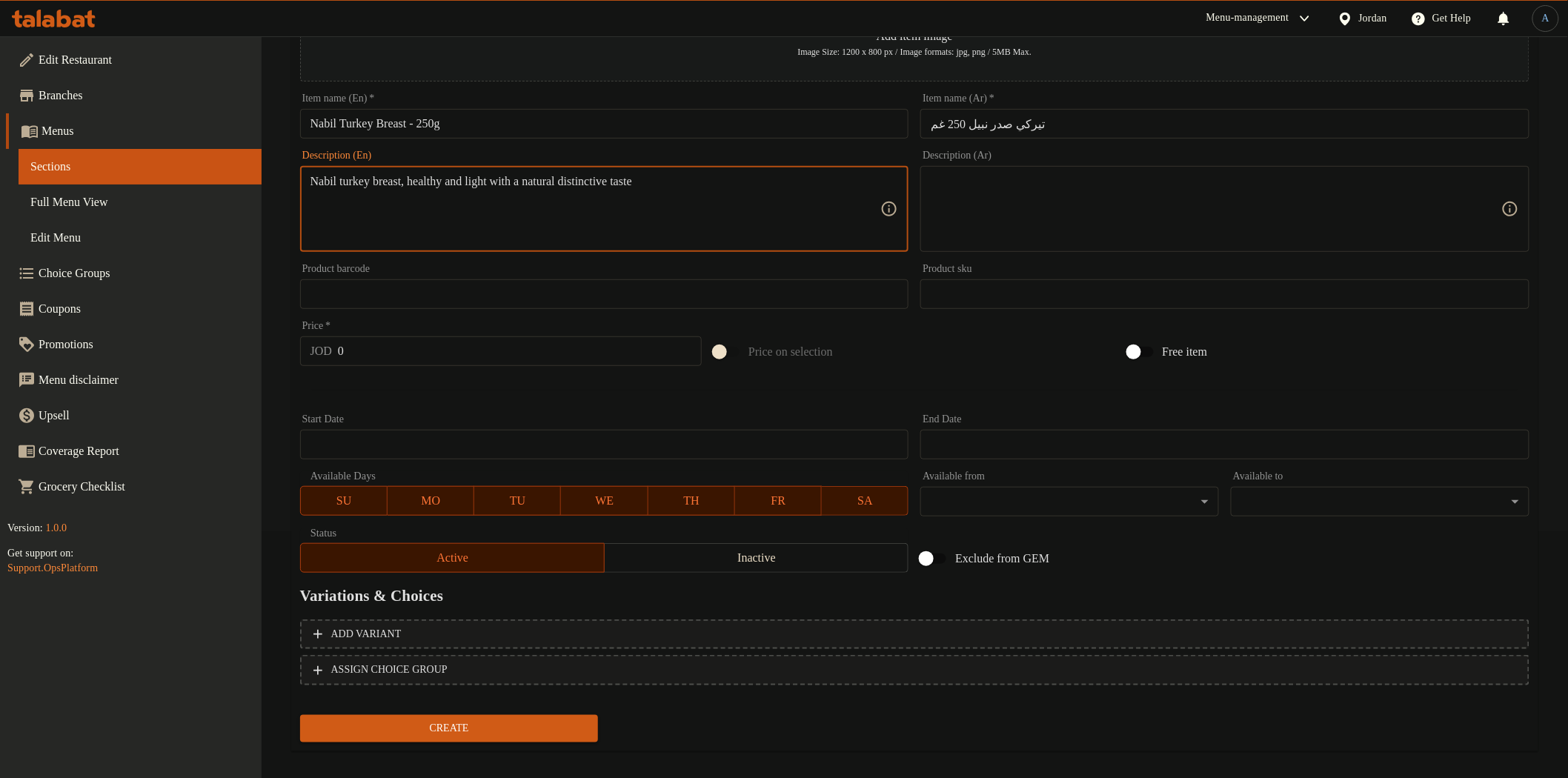
drag, startPoint x: 1027, startPoint y: 242, endPoint x: 1032, endPoint y: 234, distance: 9.4
click at [1032, 234] on textarea at bounding box center [1216, 208] width 570 height 70
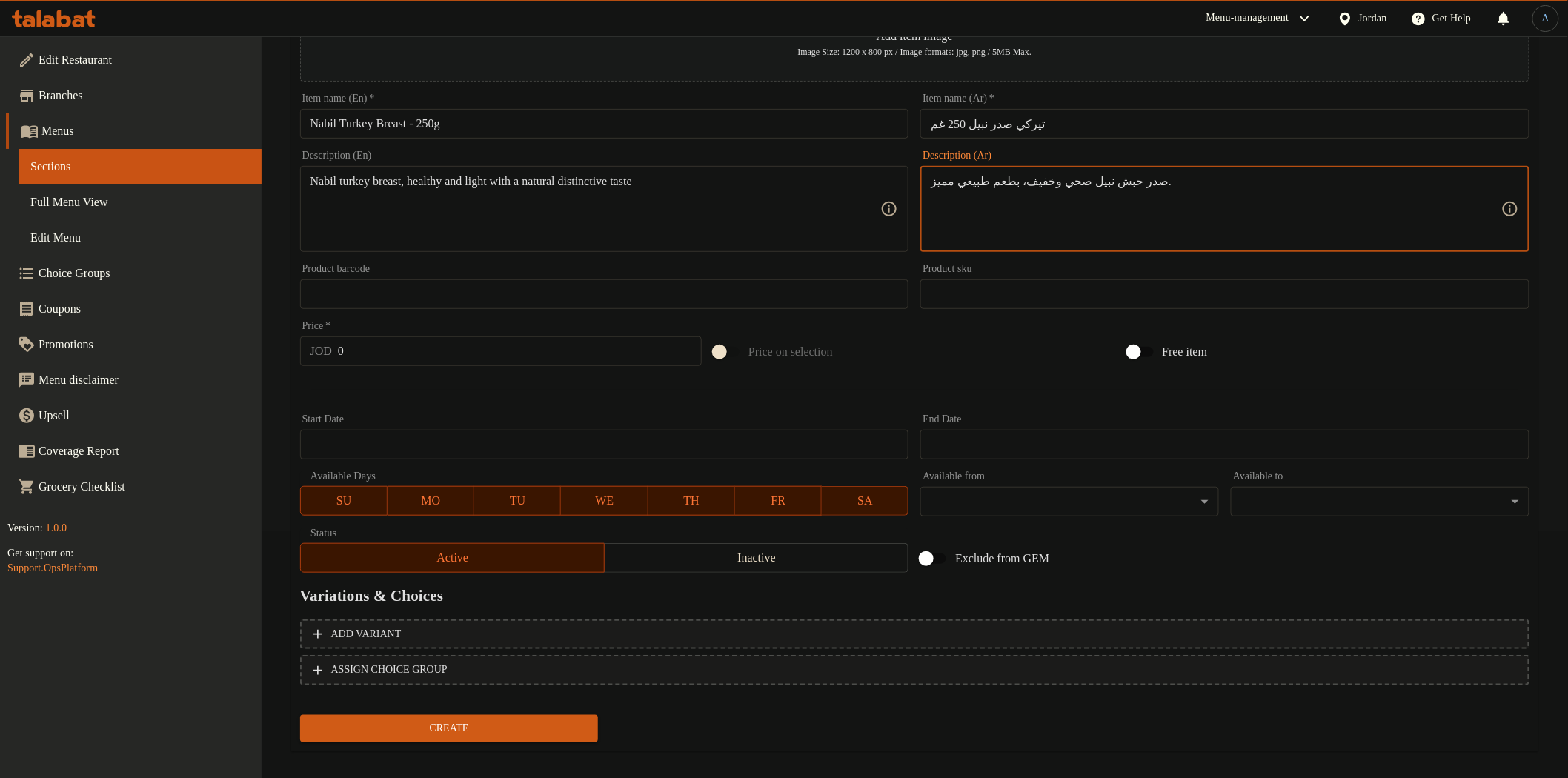
click at [495, 345] on input "0" at bounding box center [519, 351] width 364 height 30
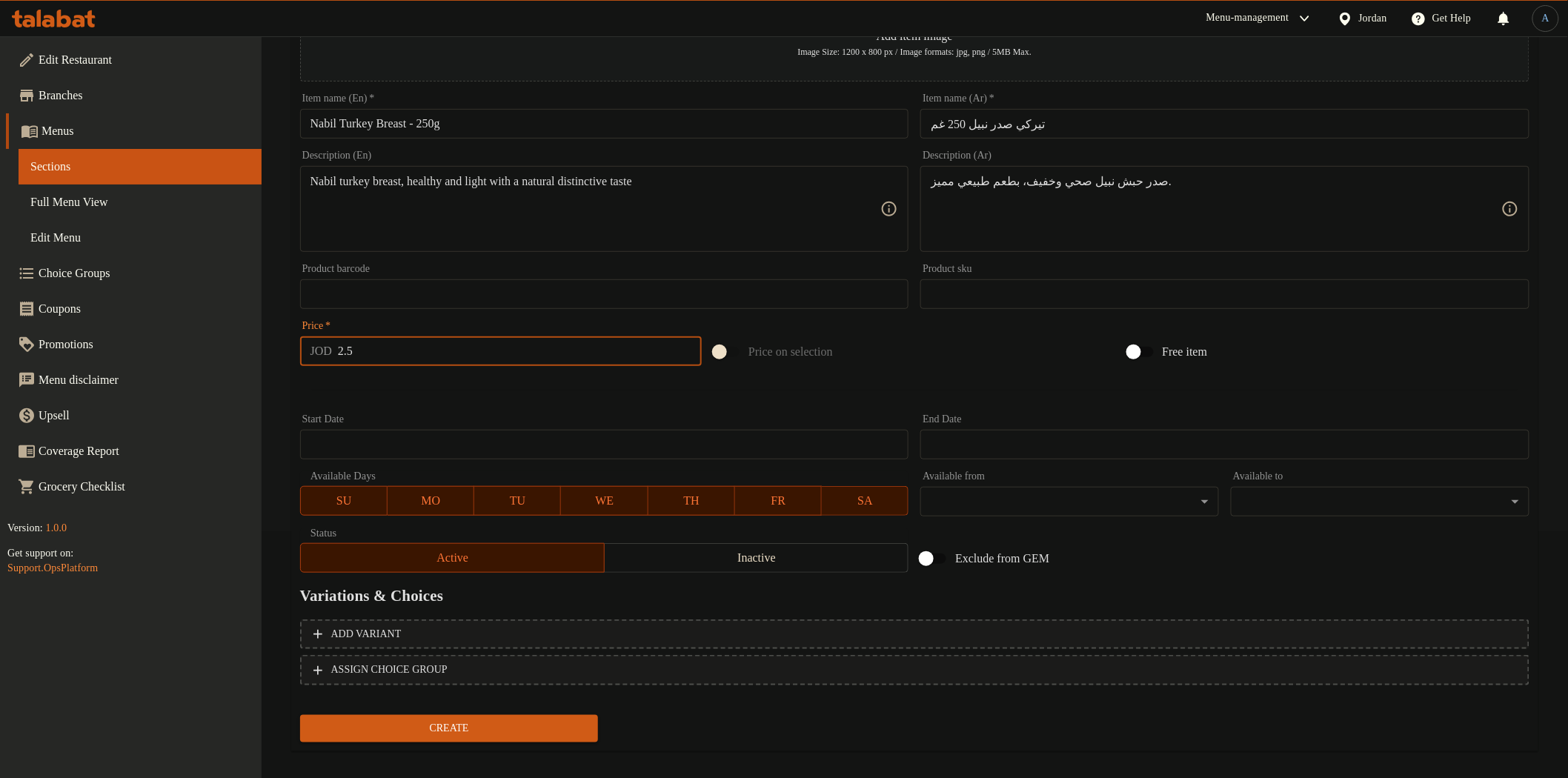
click at [301, 716] on button "Create" at bounding box center [449, 729] width 299 height 28
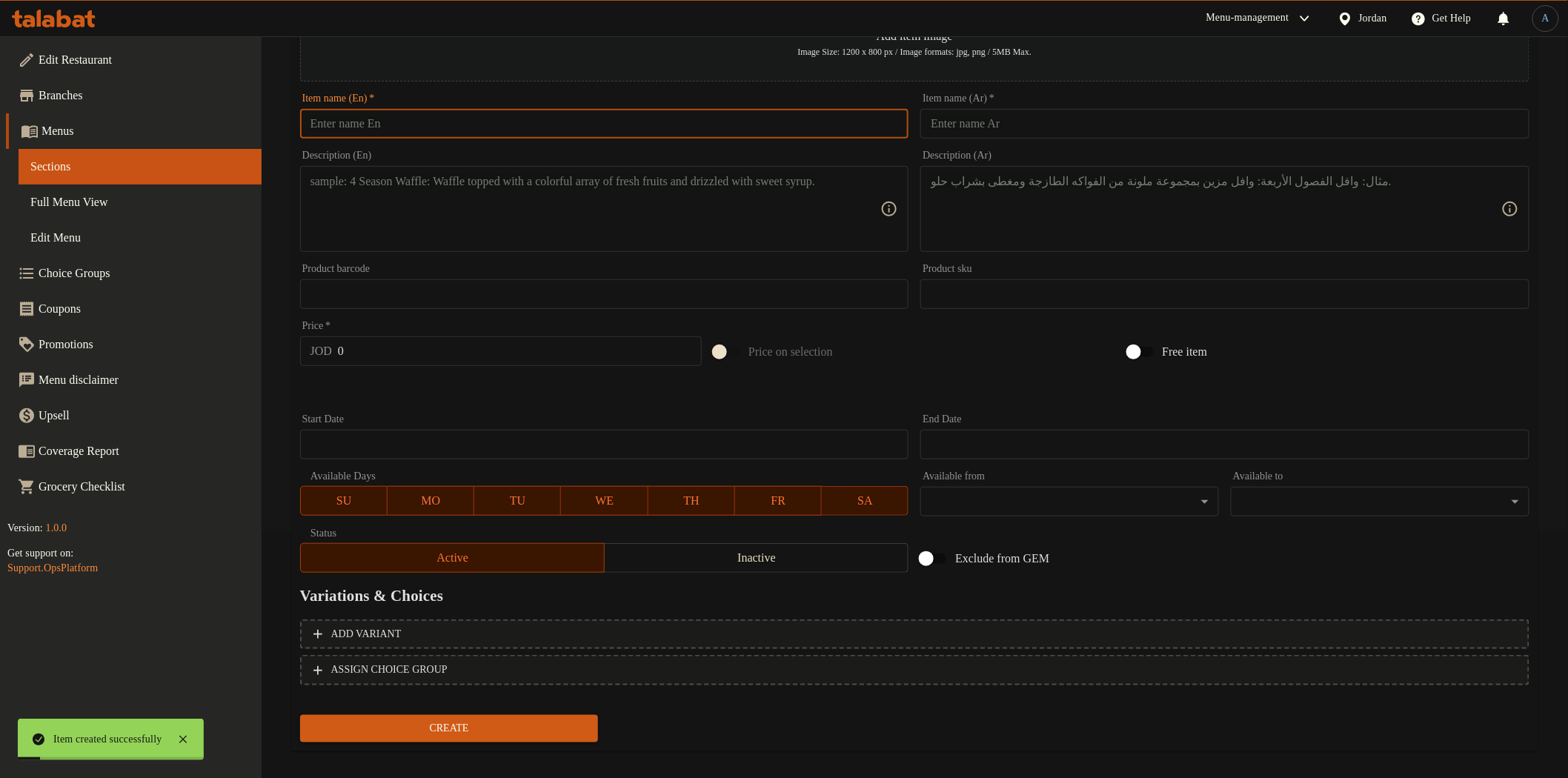
click at [650, 124] on input "text" at bounding box center [605, 123] width 609 height 30
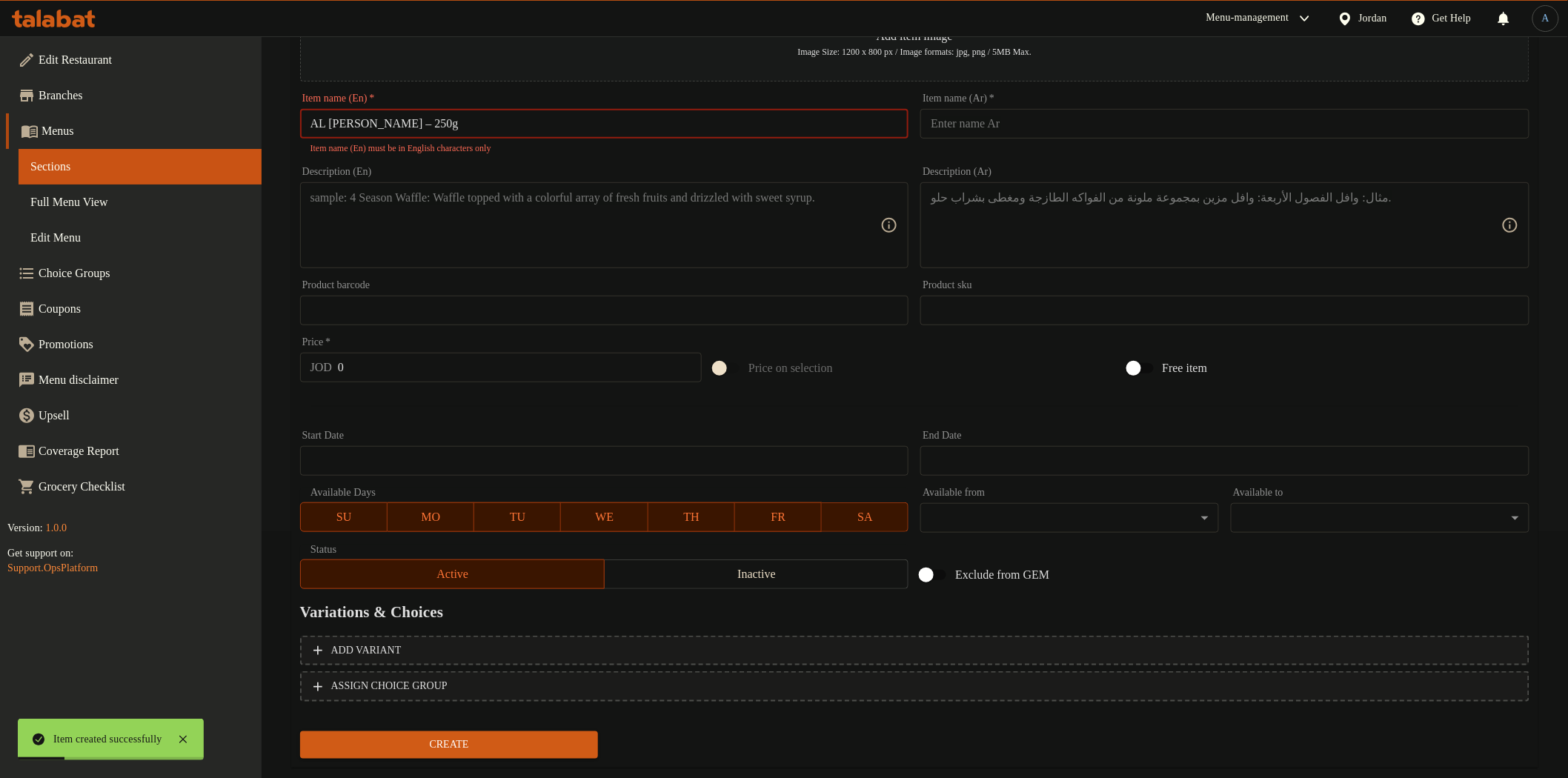
click at [413, 122] on input "AL [PERSON_NAME] – 250g" at bounding box center [605, 123] width 609 height 30
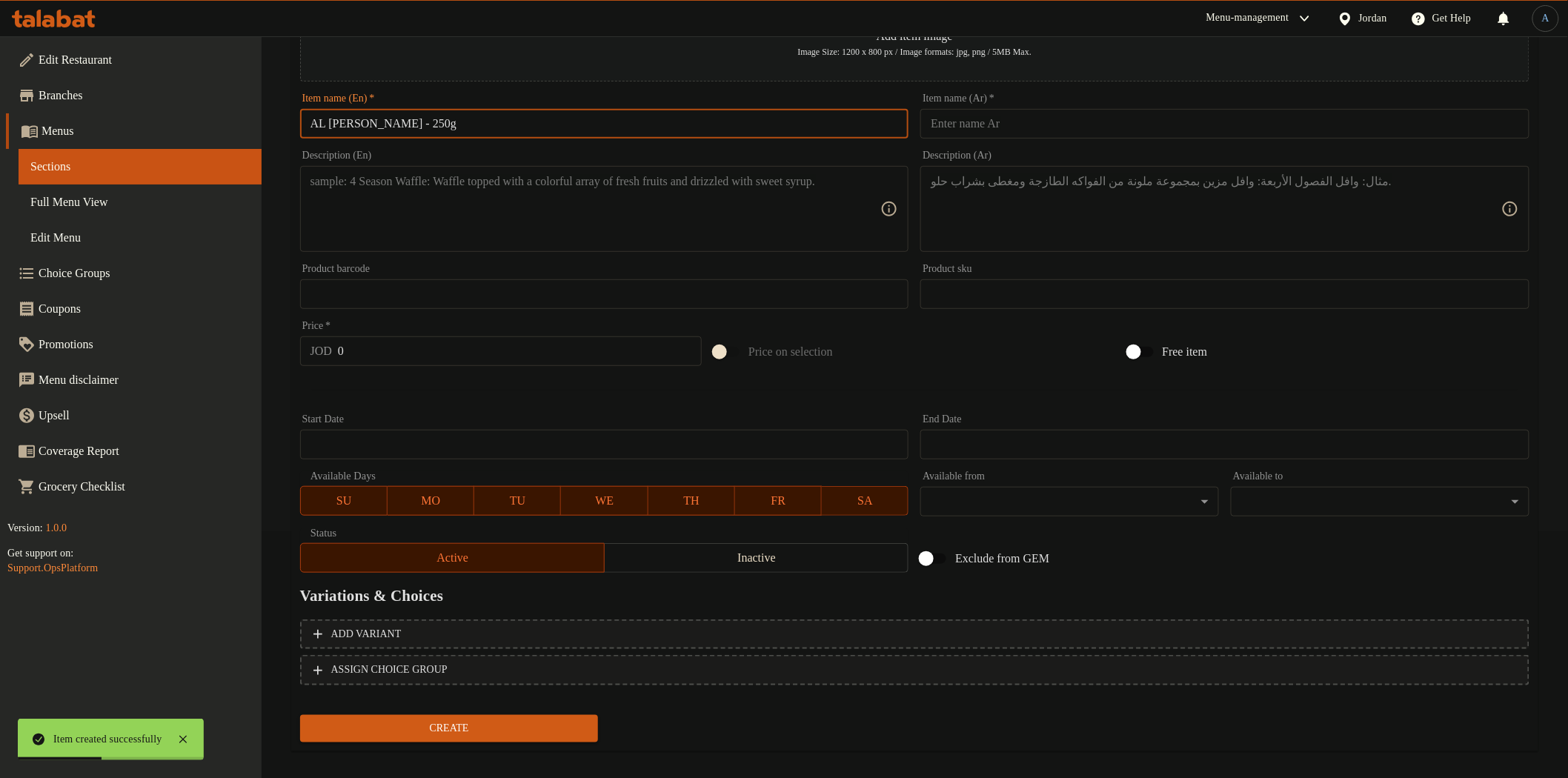
click at [1084, 126] on input "text" at bounding box center [1225, 123] width 609 height 30
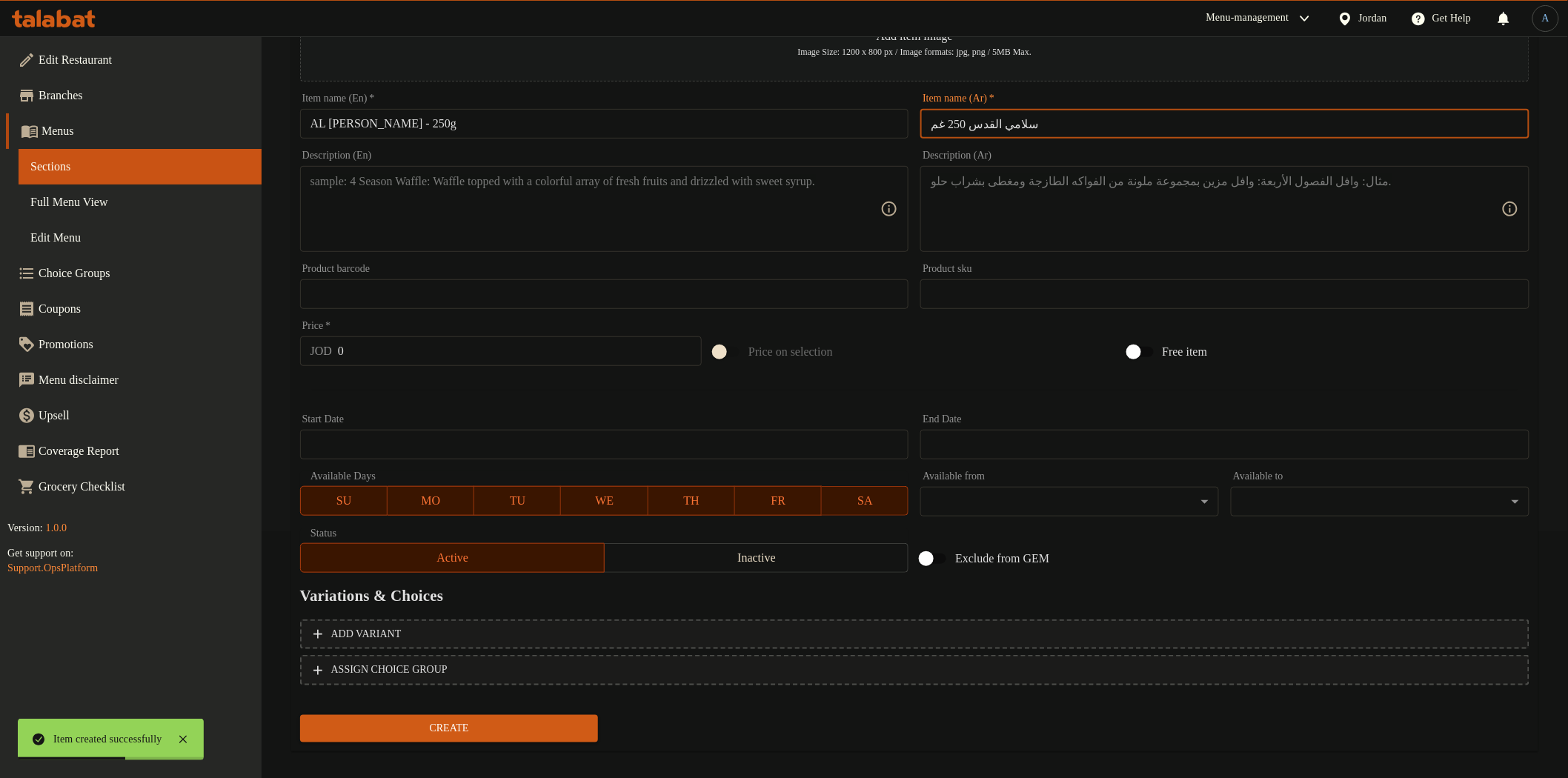
click at [653, 199] on textarea at bounding box center [595, 208] width 570 height 70
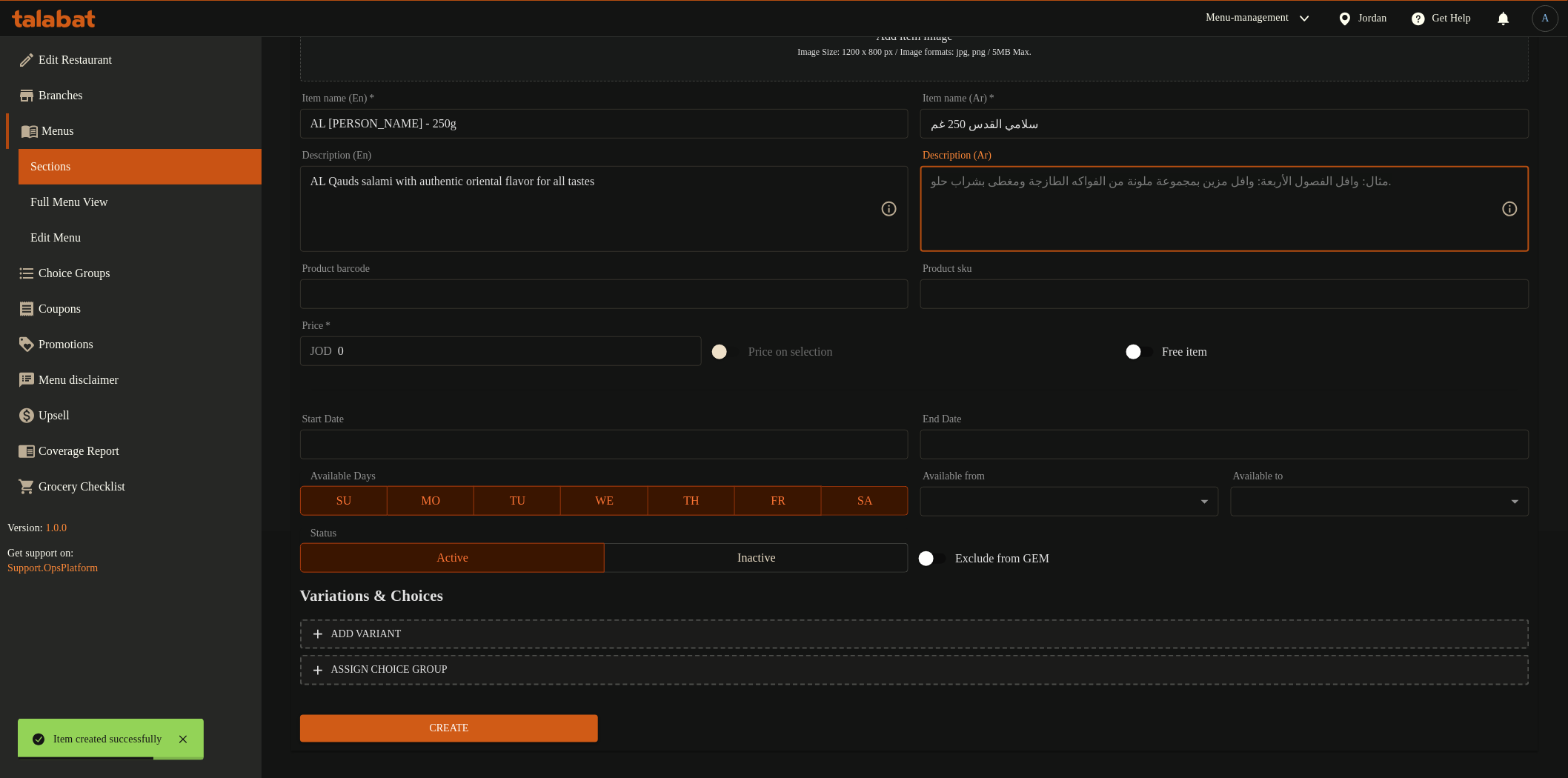
click at [1109, 216] on textarea at bounding box center [1216, 208] width 570 height 70
click at [396, 351] on input "0" at bounding box center [519, 351] width 364 height 30
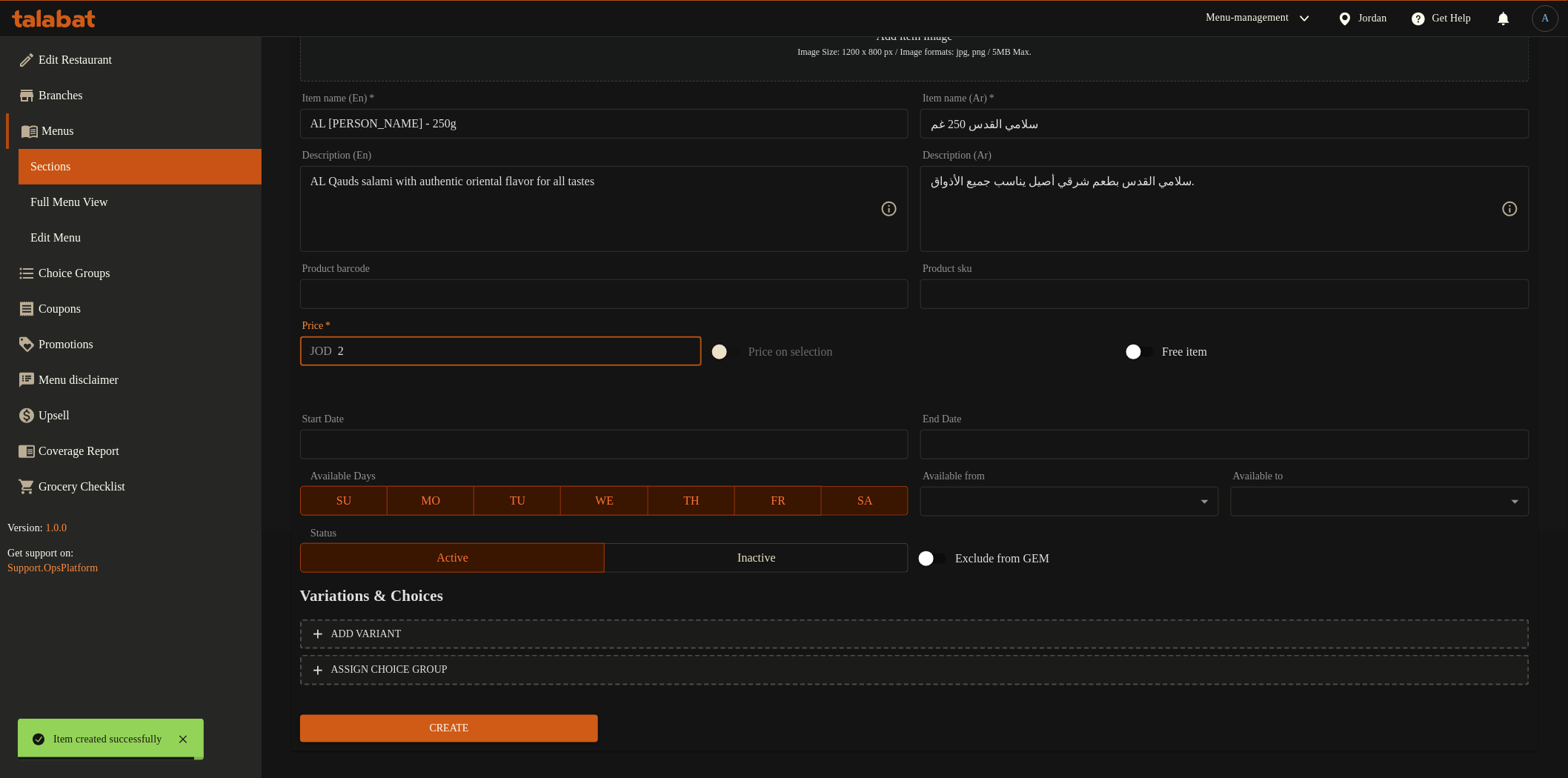
click at [301, 716] on button "Create" at bounding box center [449, 729] width 299 height 28
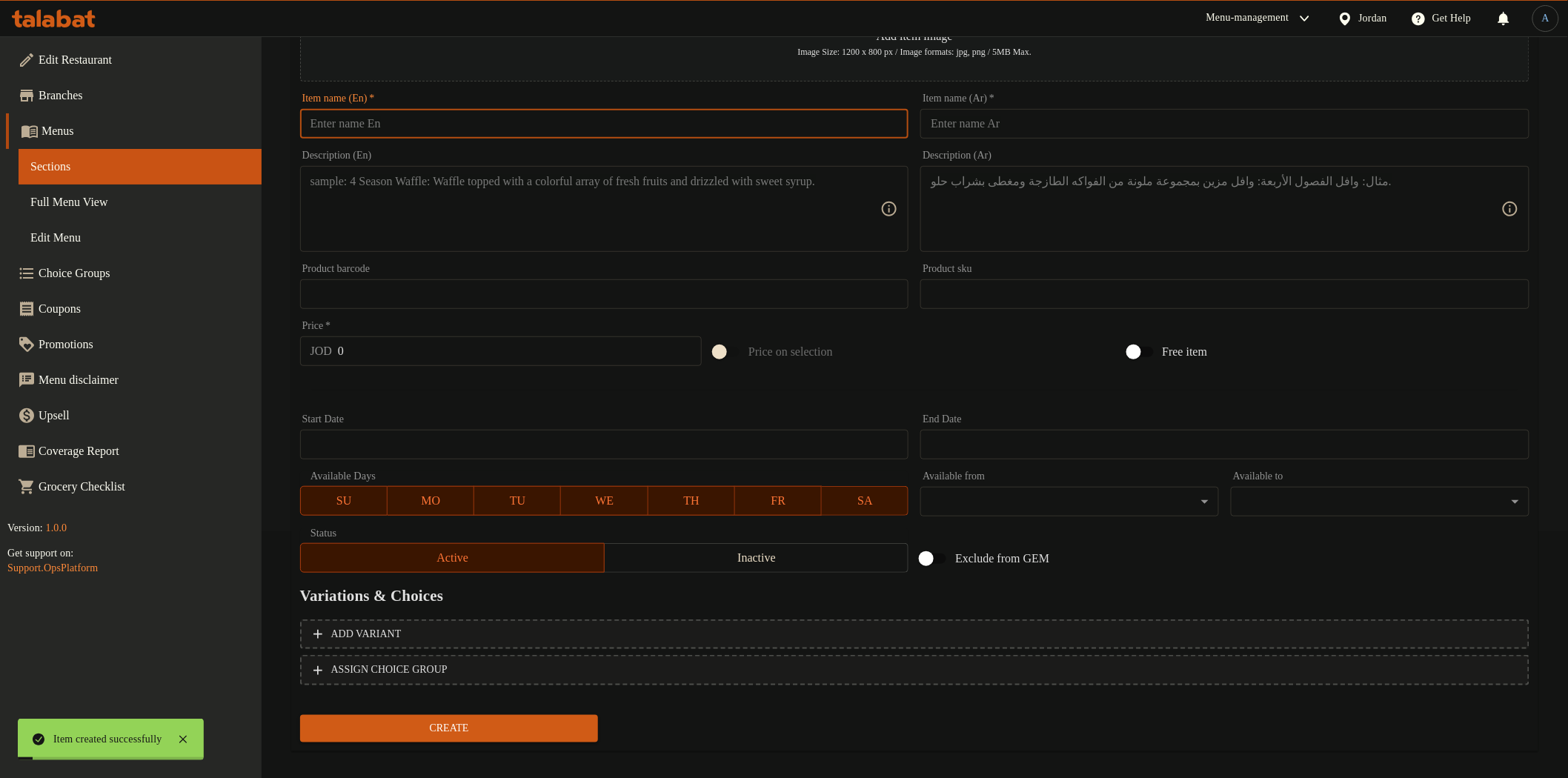
click at [440, 118] on input "text" at bounding box center [605, 123] width 609 height 30
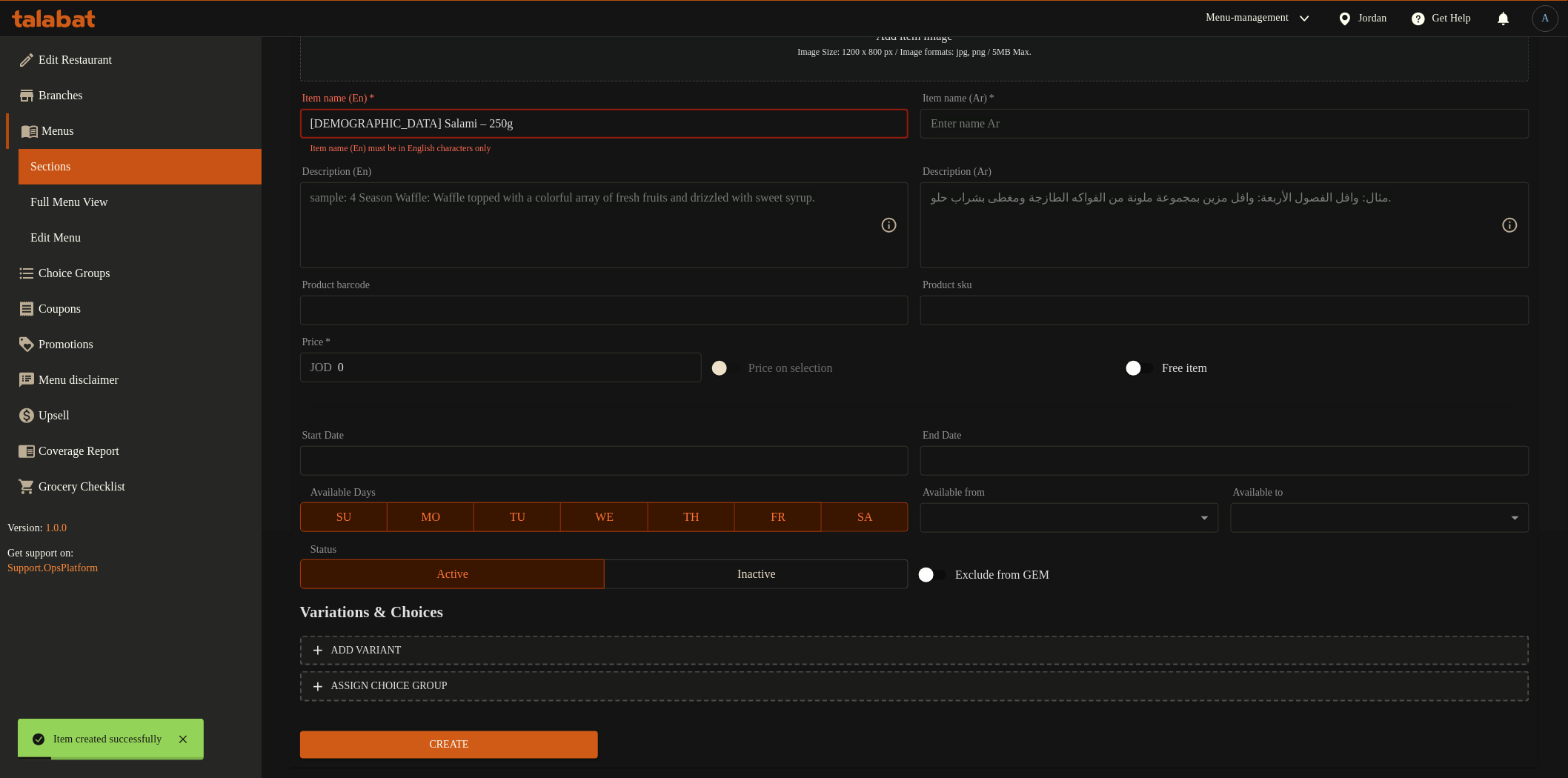
click at [398, 124] on input "[DEMOGRAPHIC_DATA] Salami – 250g" at bounding box center [605, 123] width 609 height 30
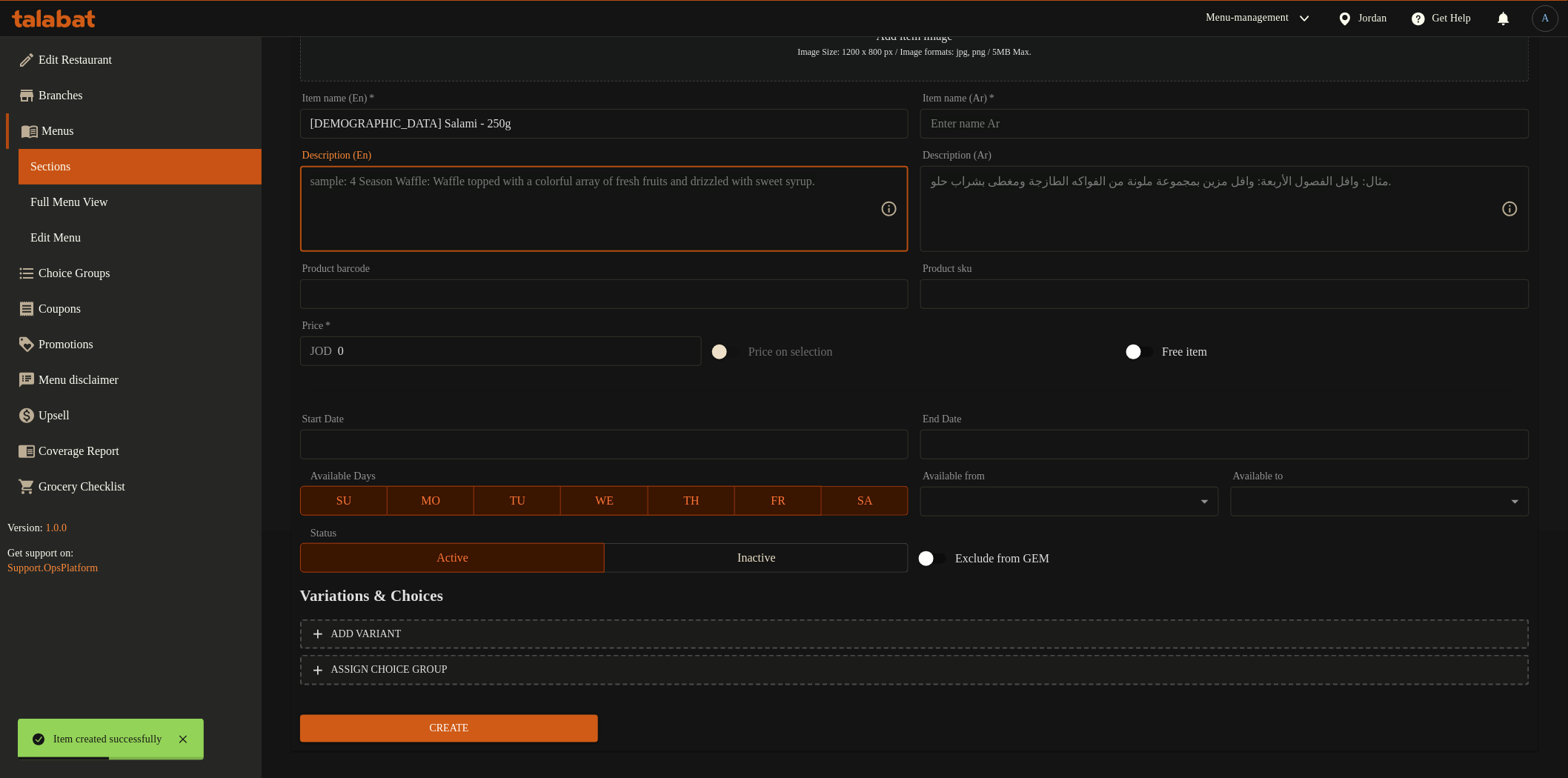
click at [1104, 109] on input "text" at bounding box center [1225, 123] width 609 height 30
click at [596, 212] on textarea at bounding box center [595, 208] width 570 height 70
click at [1061, 210] on textarea at bounding box center [1216, 208] width 570 height 70
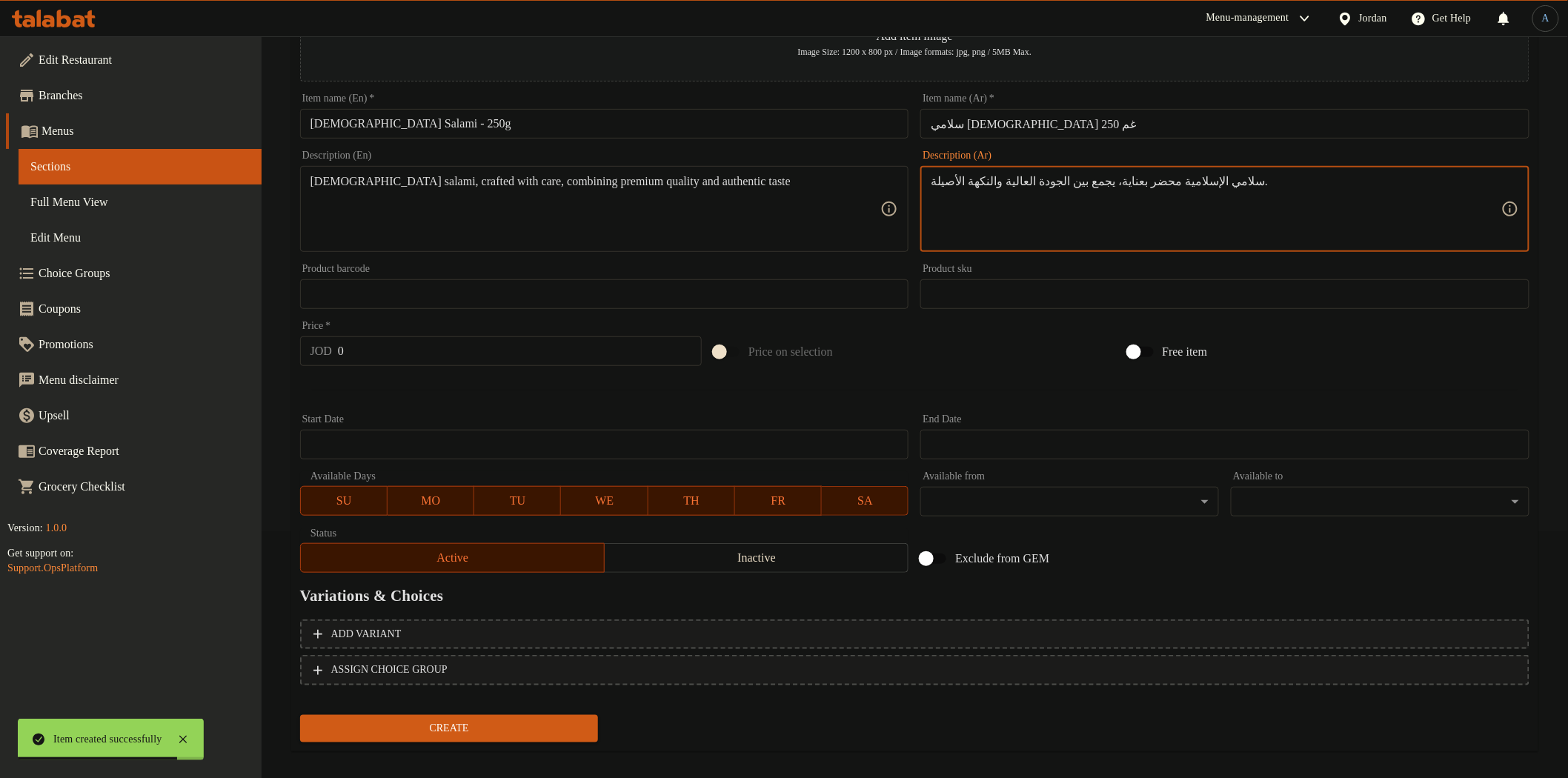
click at [409, 356] on input "0" at bounding box center [519, 351] width 364 height 30
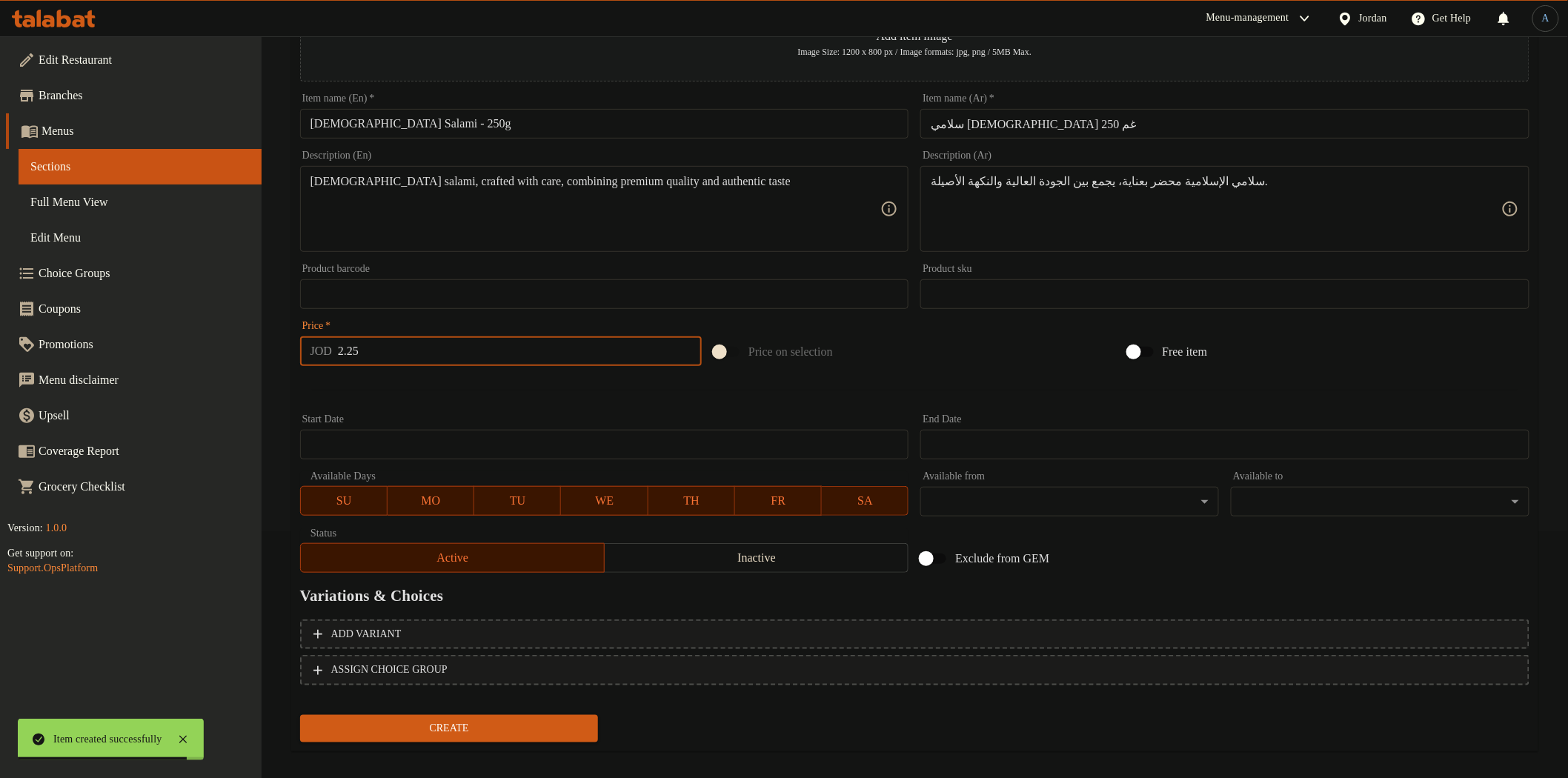
click at [301, 716] on button "Create" at bounding box center [449, 729] width 299 height 28
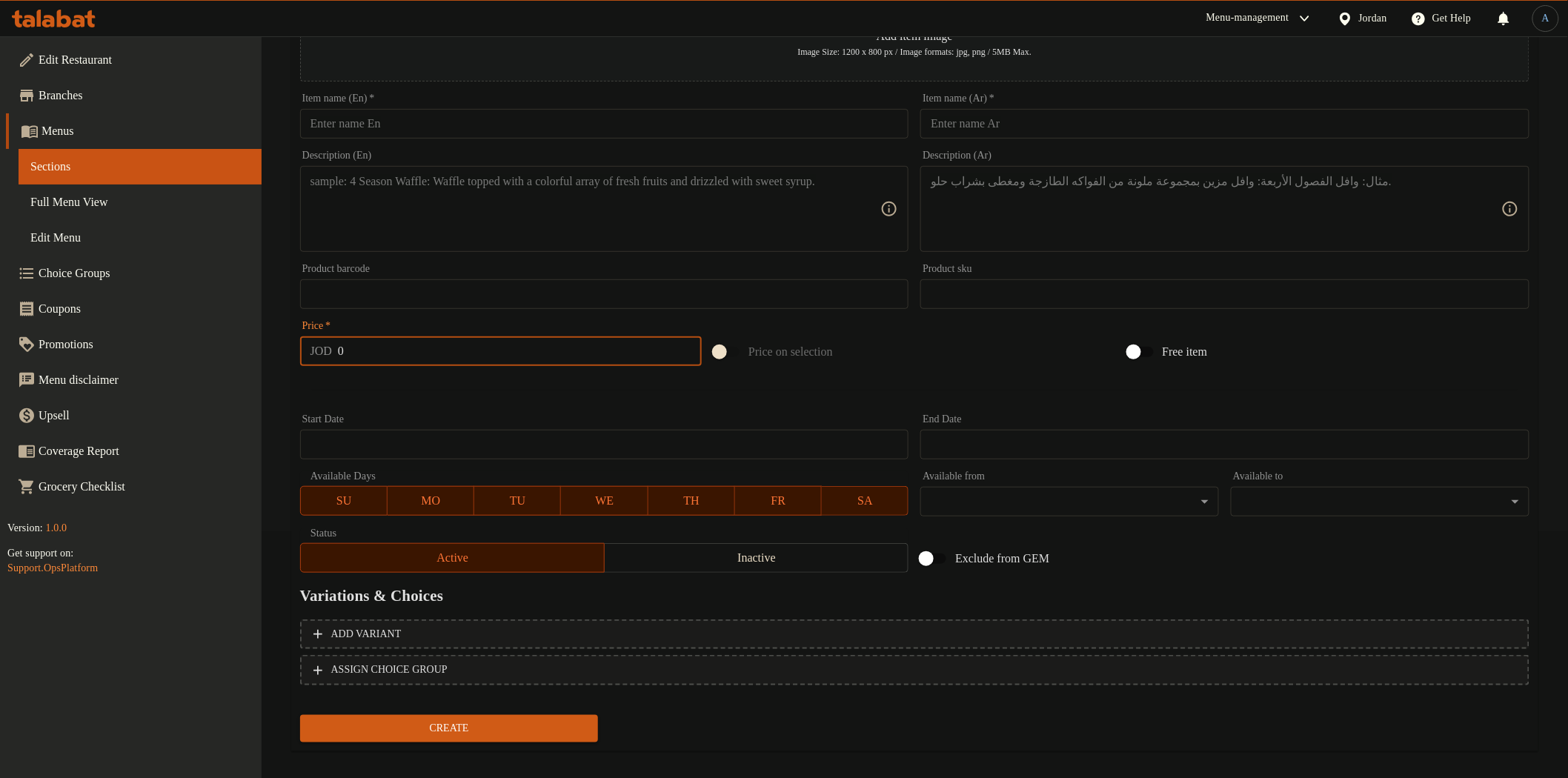
scroll to position [0, 0]
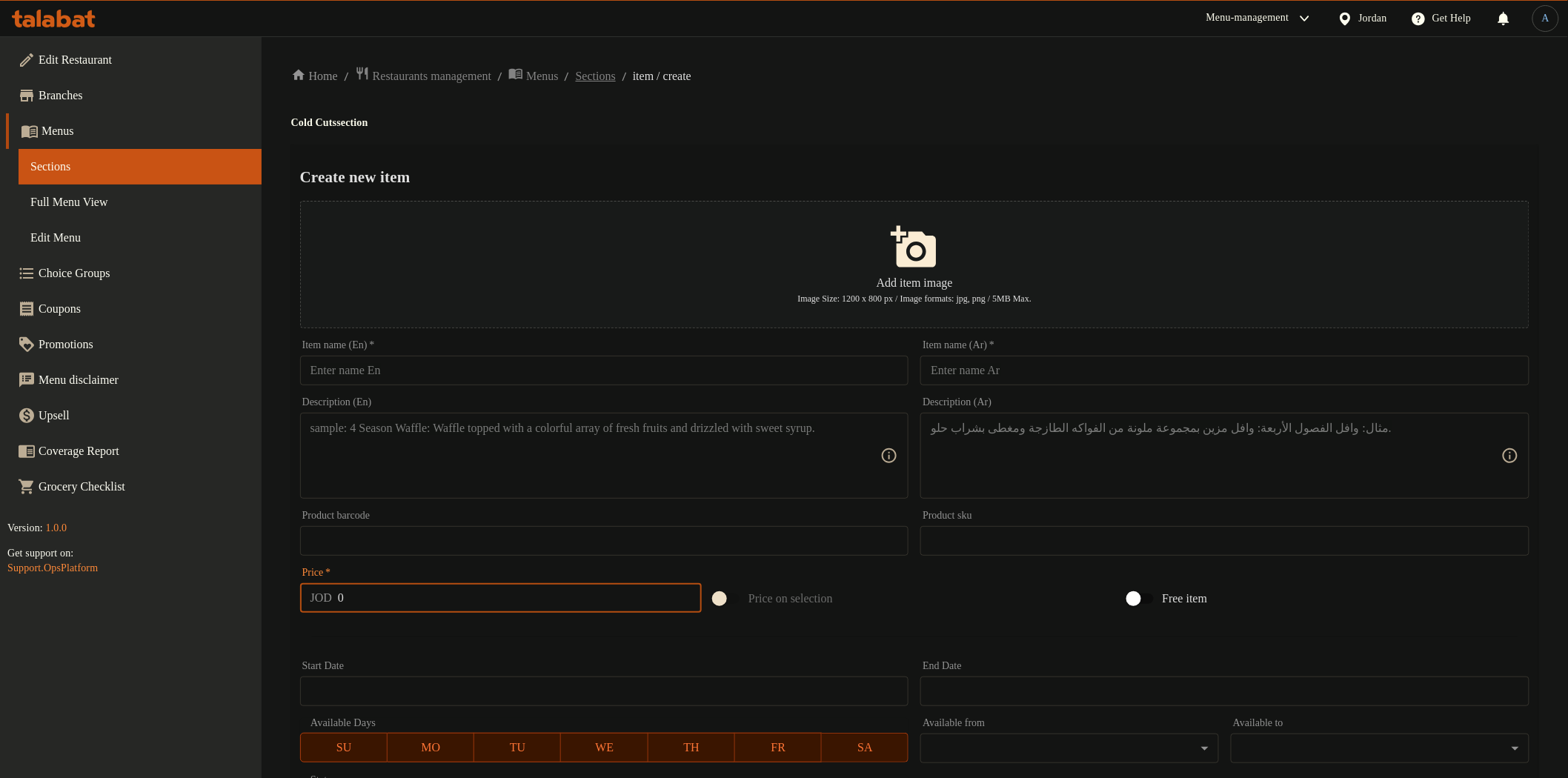
click at [615, 69] on span "Sections" at bounding box center [596, 76] width 40 height 18
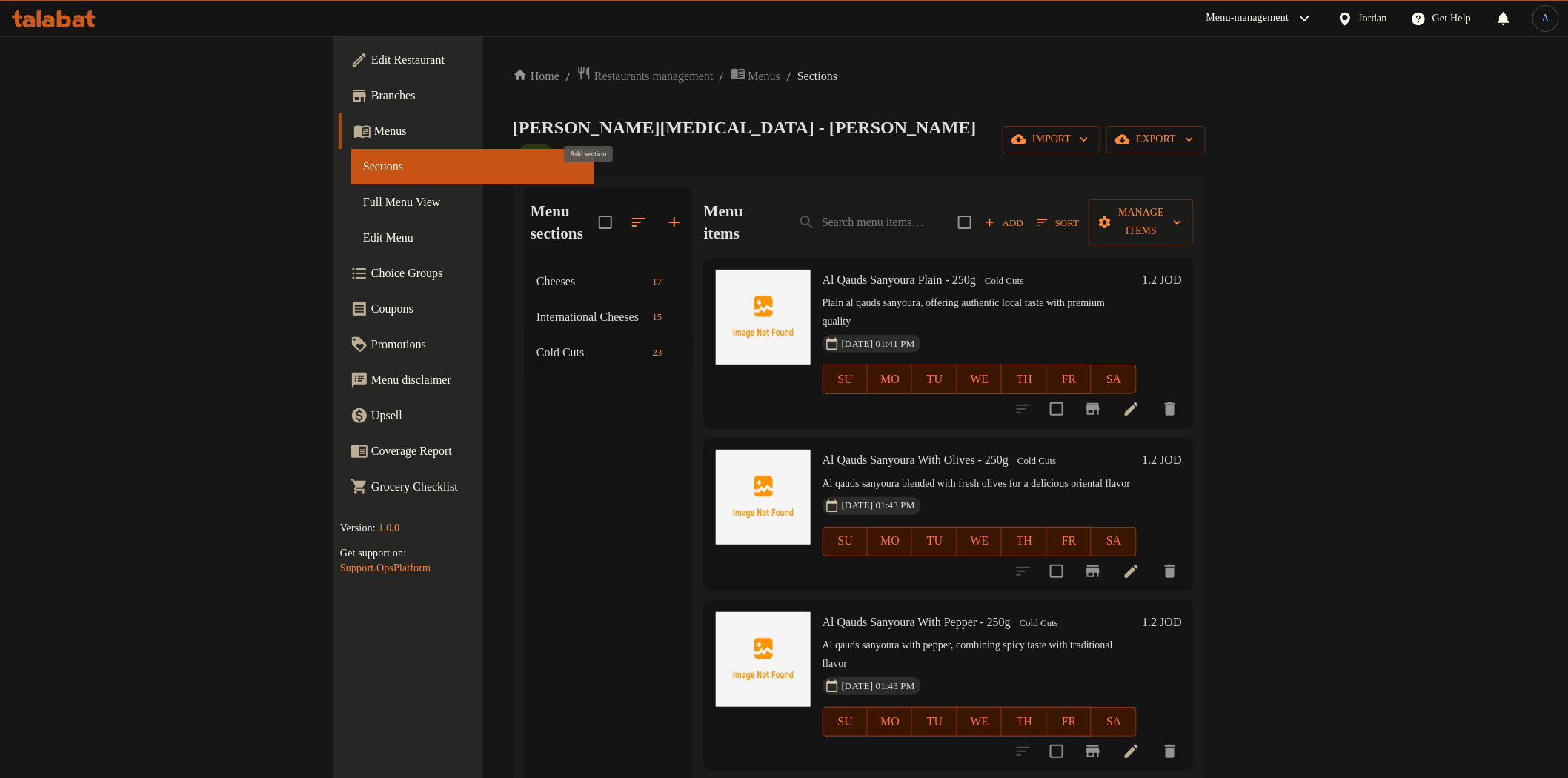
click at [665, 213] on icon "button" at bounding box center [674, 222] width 18 height 18
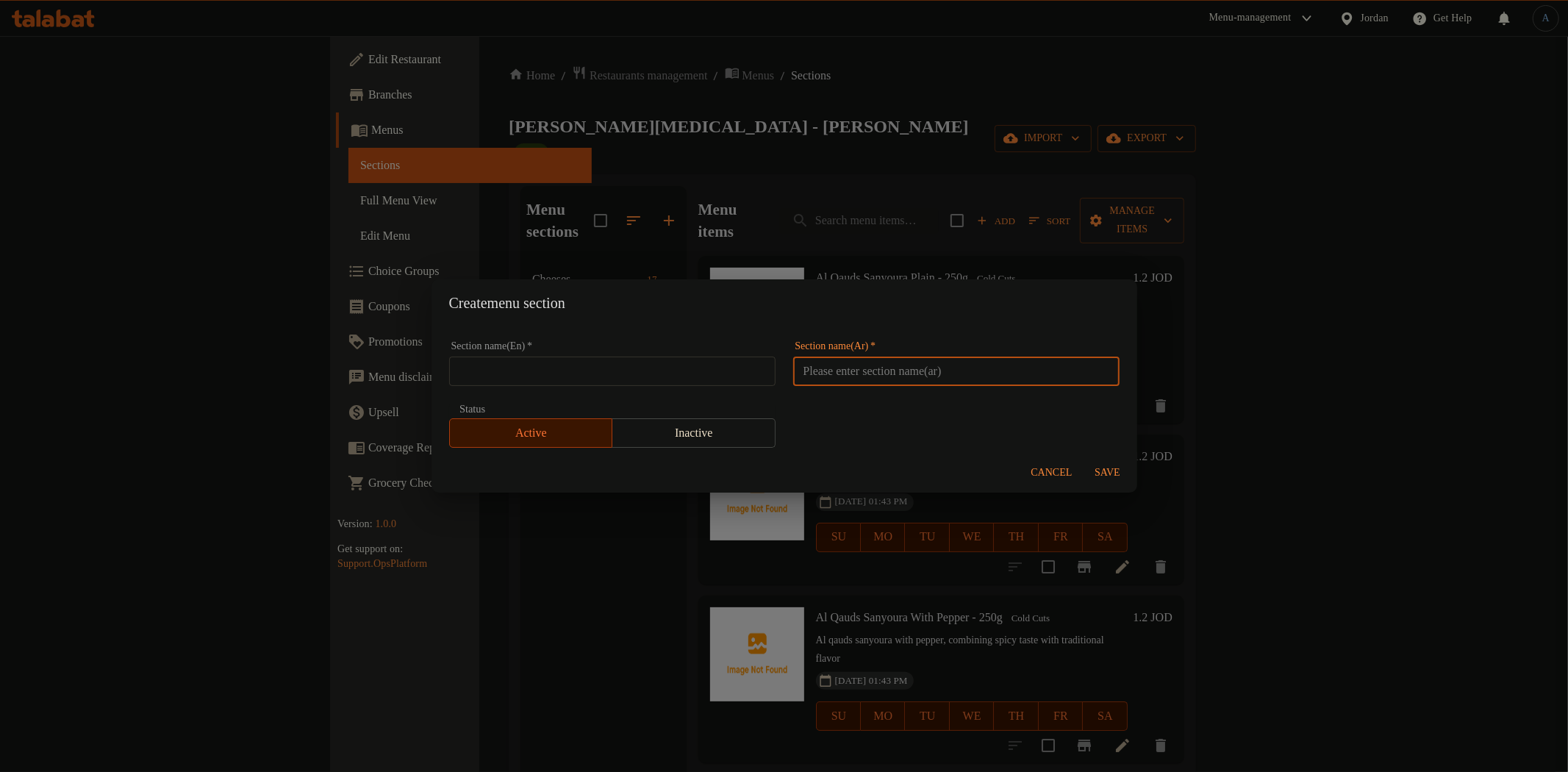
click at [850, 372] on input "text" at bounding box center [956, 371] width 327 height 30
click at [666, 373] on input "text" at bounding box center [613, 371] width 327 height 30
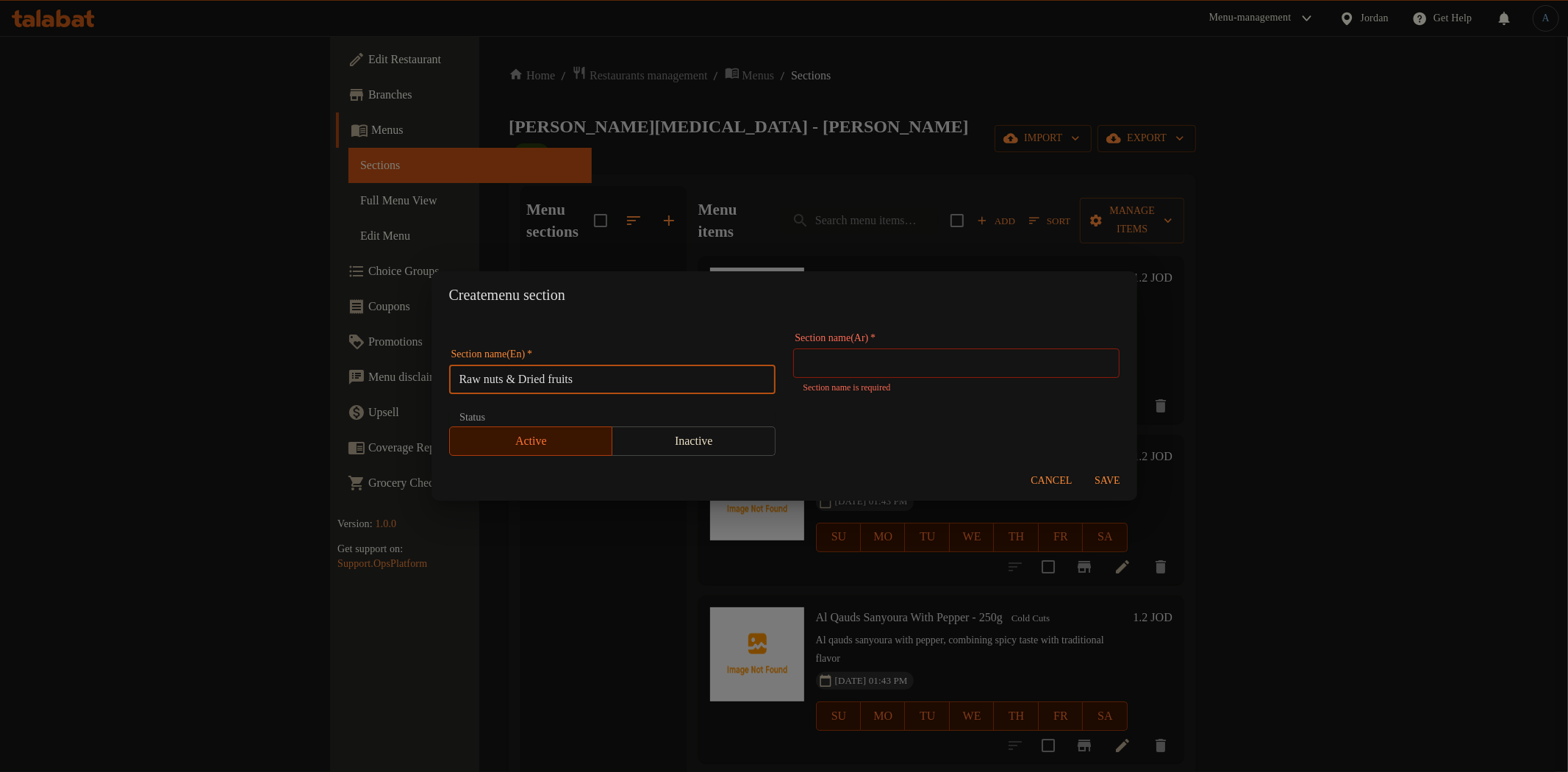
click at [857, 369] on input "text" at bounding box center [956, 363] width 327 height 30
click at [1020, 406] on div "Section name(En)   * Raw nuts & Dried fruits Section name(En) * Section name(Ar…" at bounding box center [784, 394] width 688 height 140
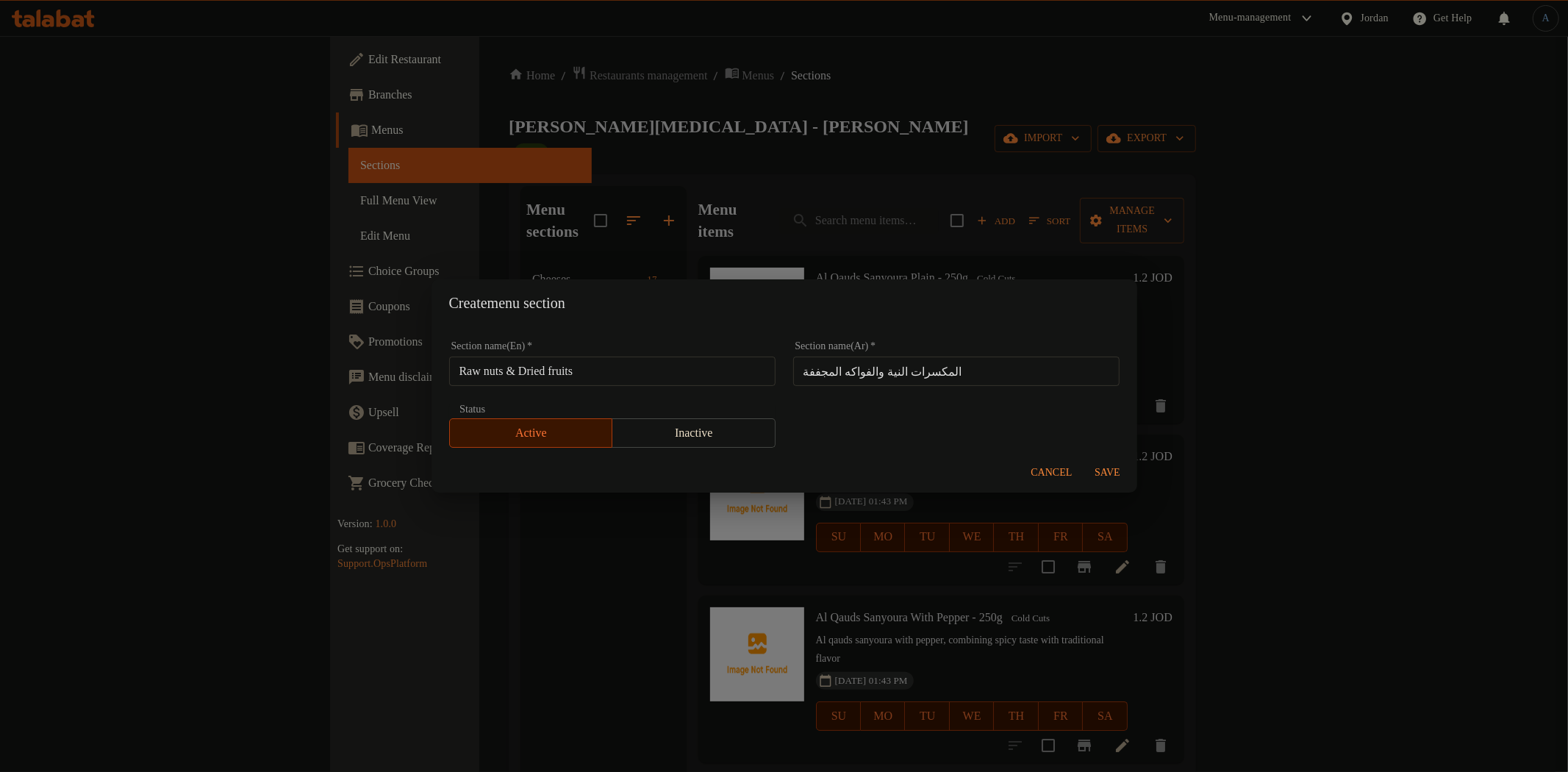
click at [1119, 469] on span "Save" at bounding box center [1108, 473] width 35 height 18
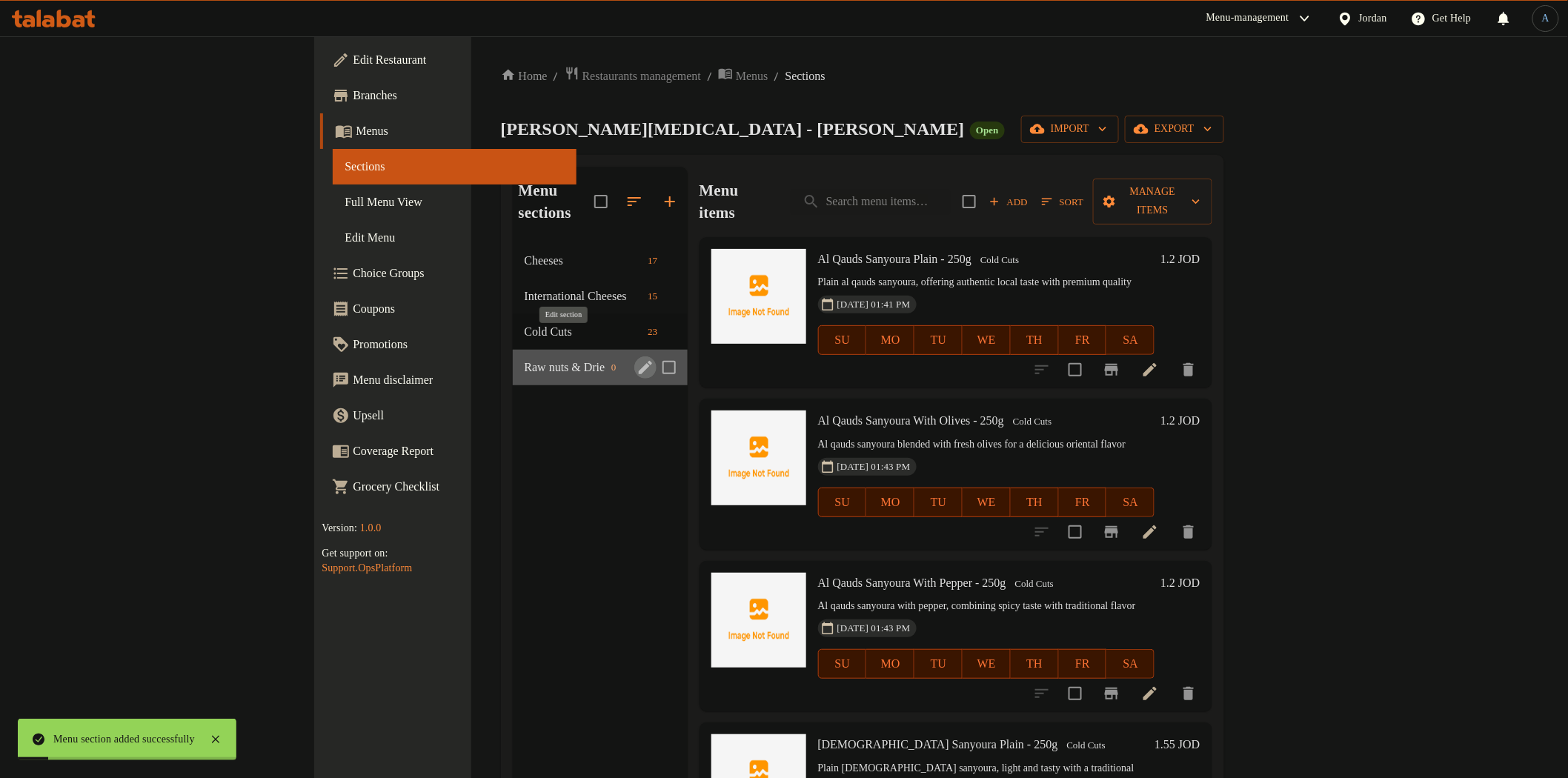
click at [639, 361] on icon "edit" at bounding box center [645, 368] width 13 height 13
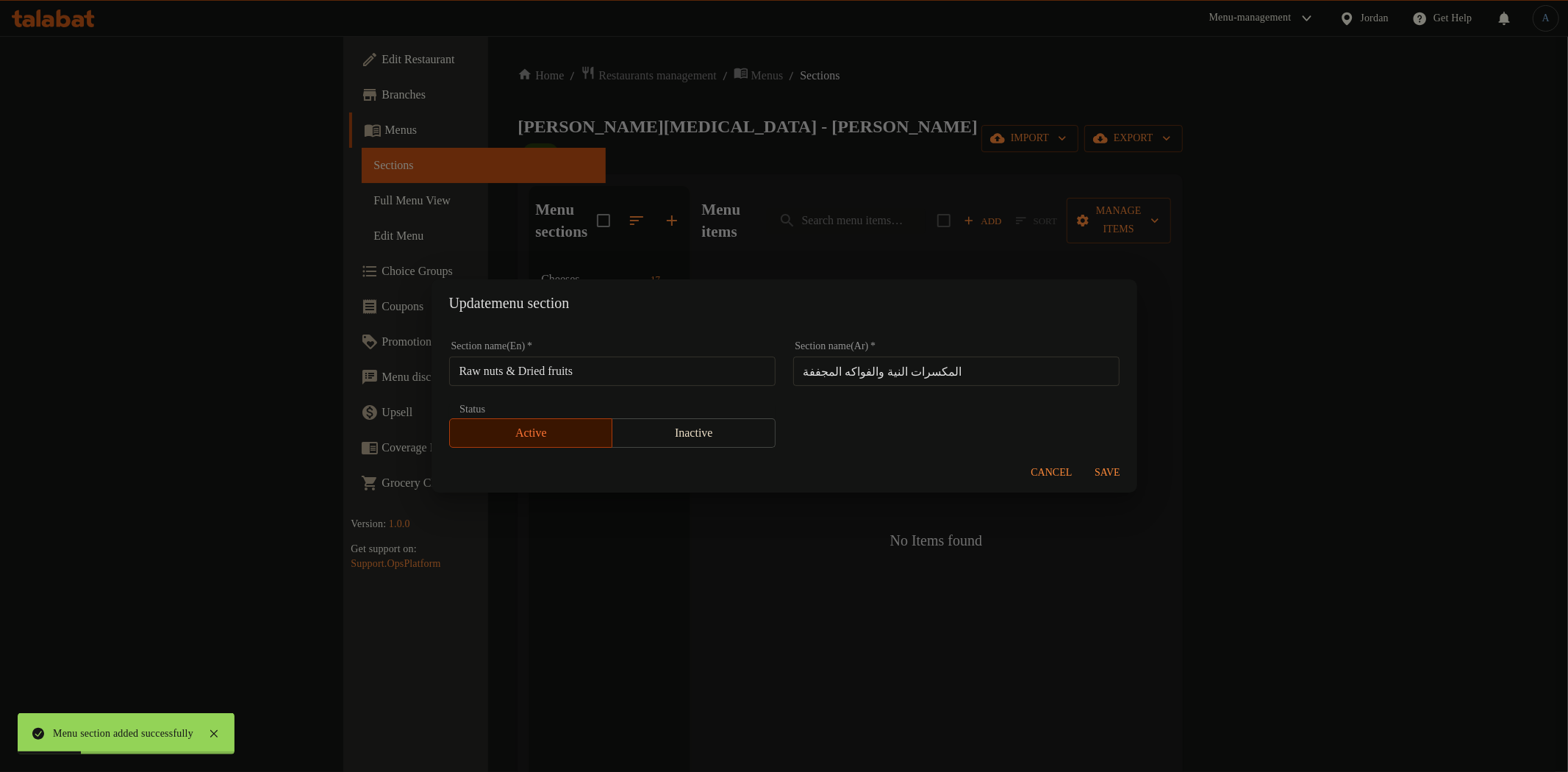
click at [488, 373] on input "Raw nuts & Dried fruits" at bounding box center [613, 371] width 327 height 30
click at [569, 370] on input "Raw Nuts & Dried fruits" at bounding box center [613, 371] width 327 height 30
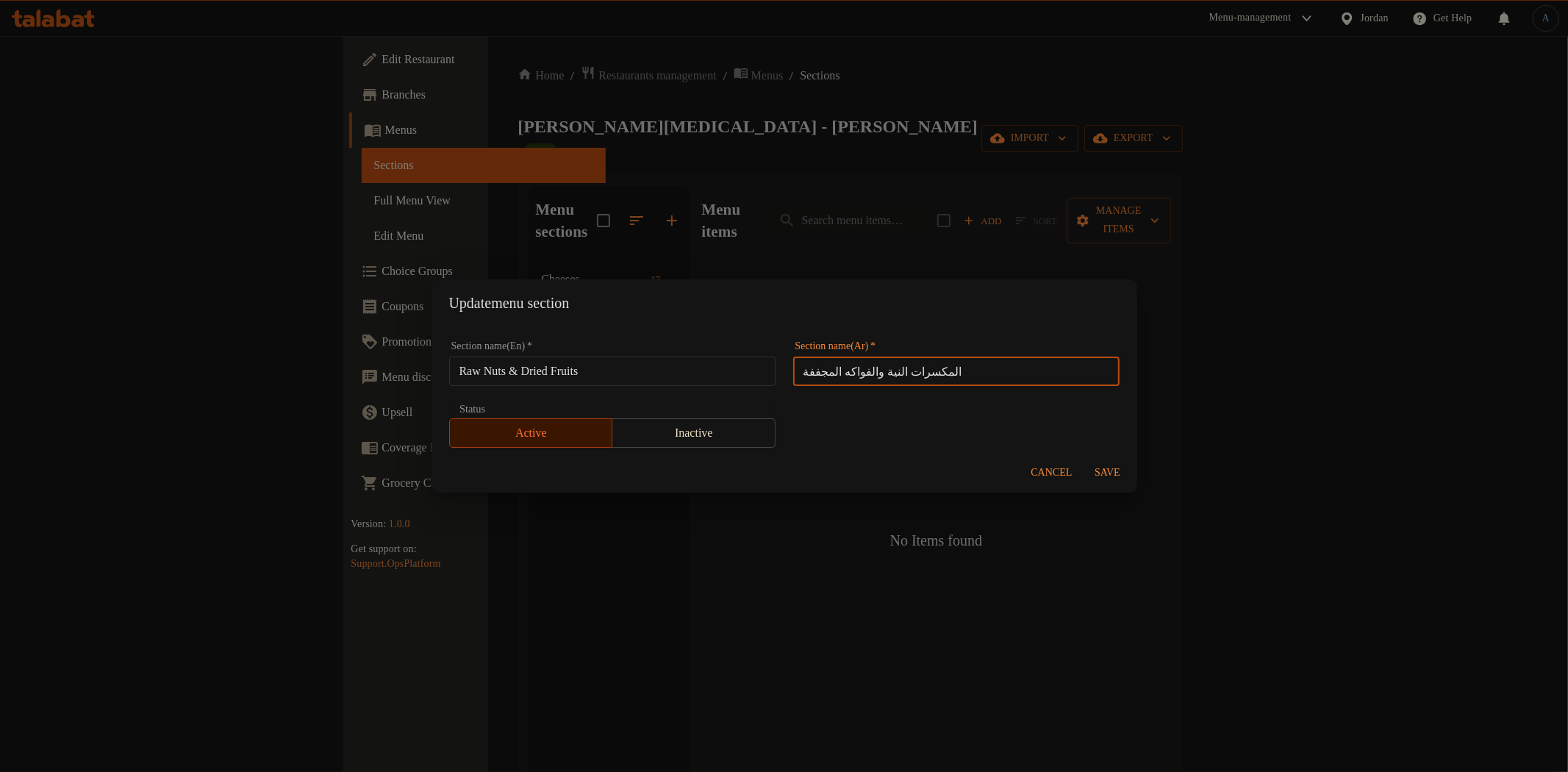
click at [972, 371] on input "المكسرات النية والفواكه المجففة" at bounding box center [956, 371] width 327 height 30
click at [1104, 472] on span "Save" at bounding box center [1108, 473] width 35 height 18
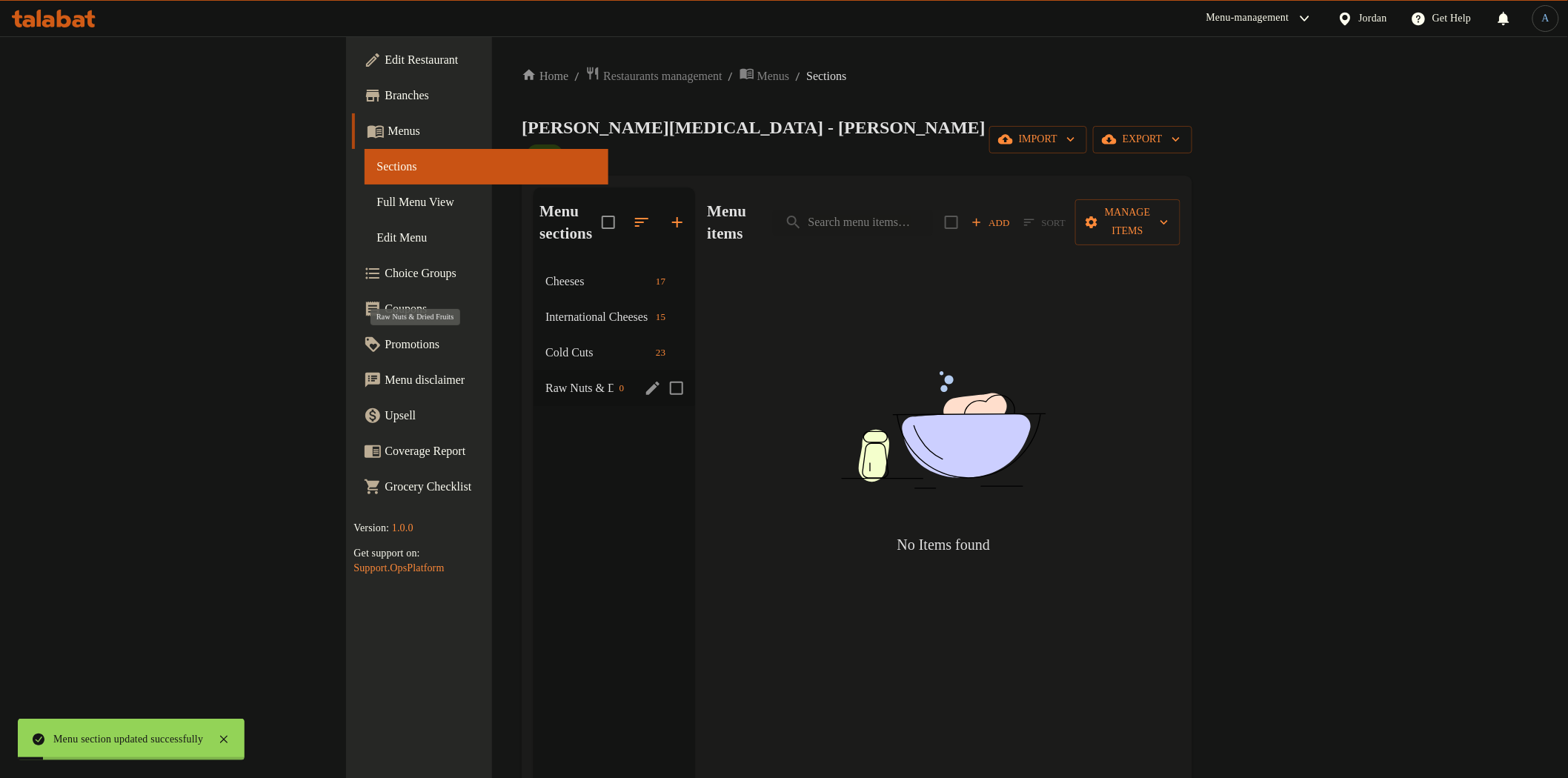
click at [545, 379] on span "Raw Nuts & Dried Fruits" at bounding box center [579, 388] width 67 height 18
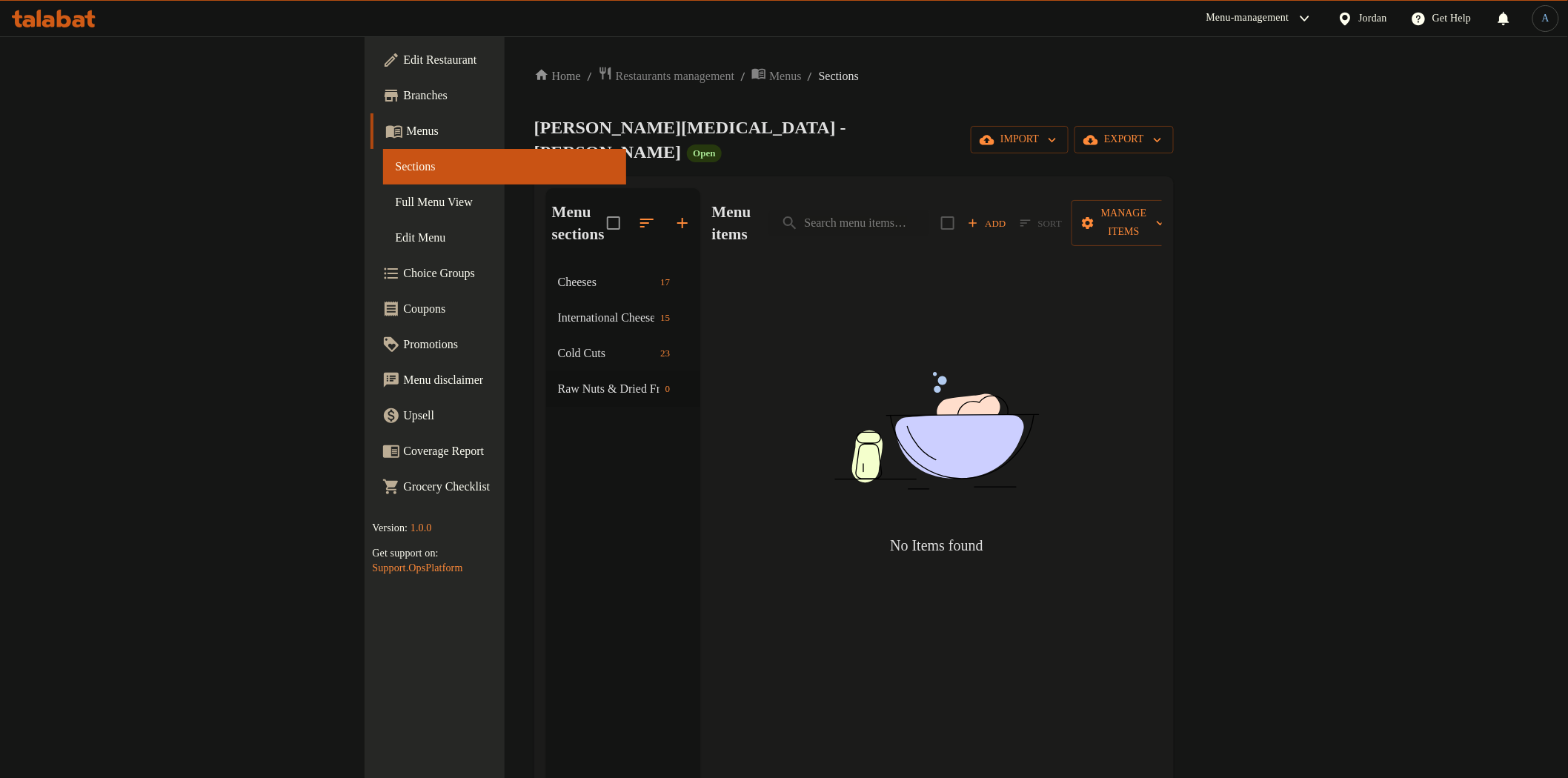
click at [784, 360] on div "Menu items Add Sort Manage items No Items found" at bounding box center [930, 577] width 462 height 778
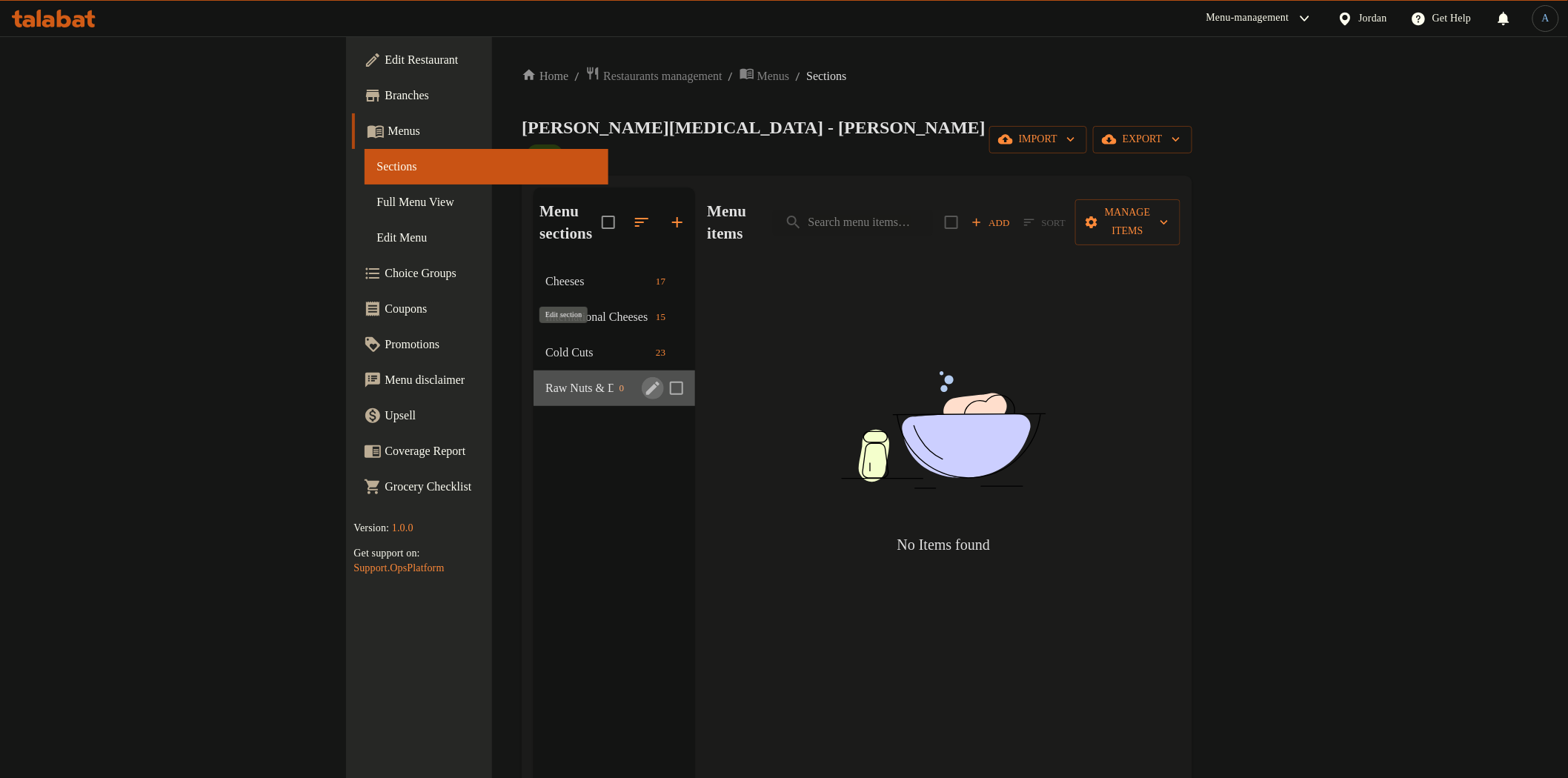
click at [644, 379] on icon "edit" at bounding box center [653, 388] width 18 height 18
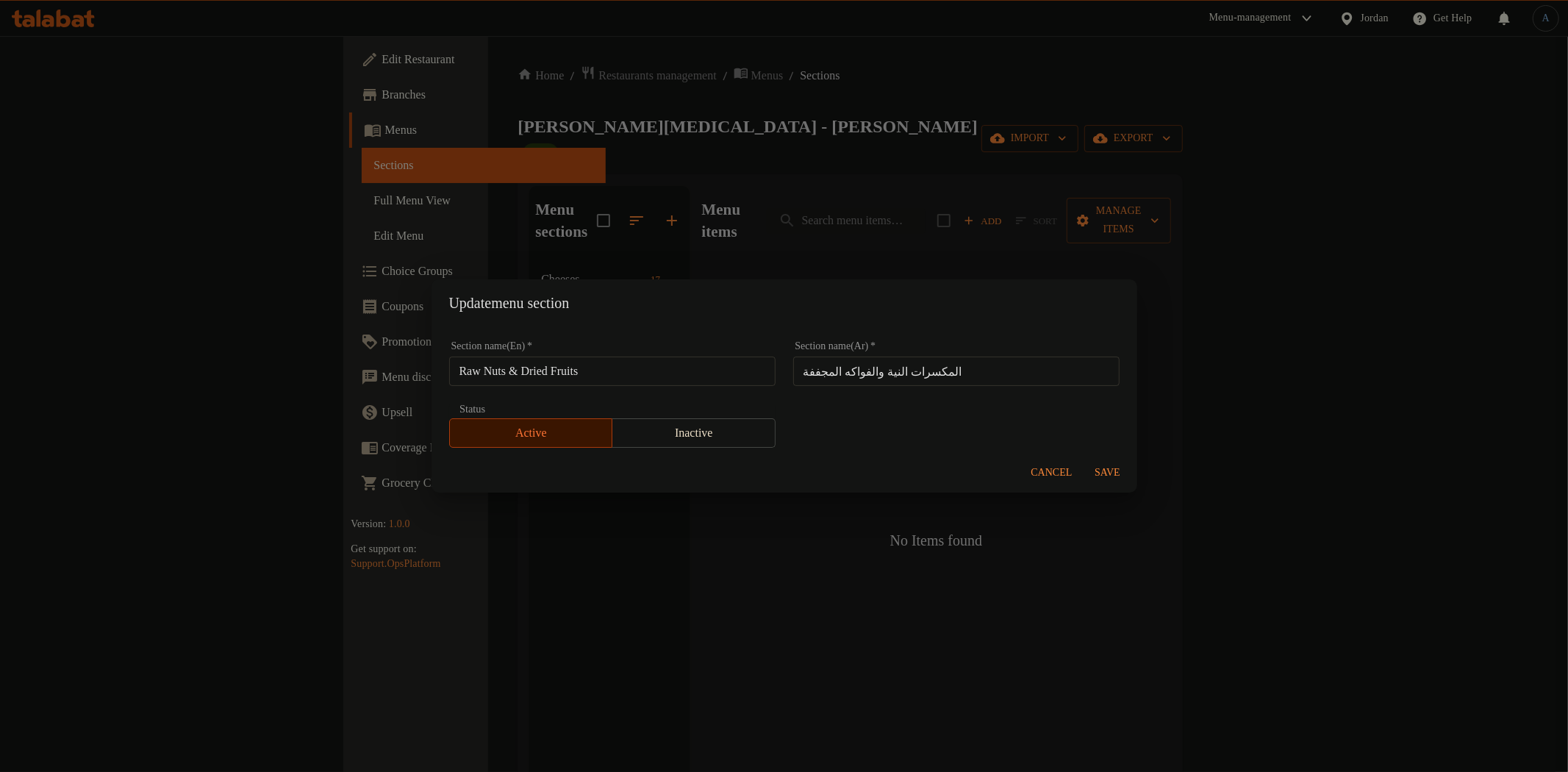
click at [1093, 465] on span "Save" at bounding box center [1108, 473] width 35 height 18
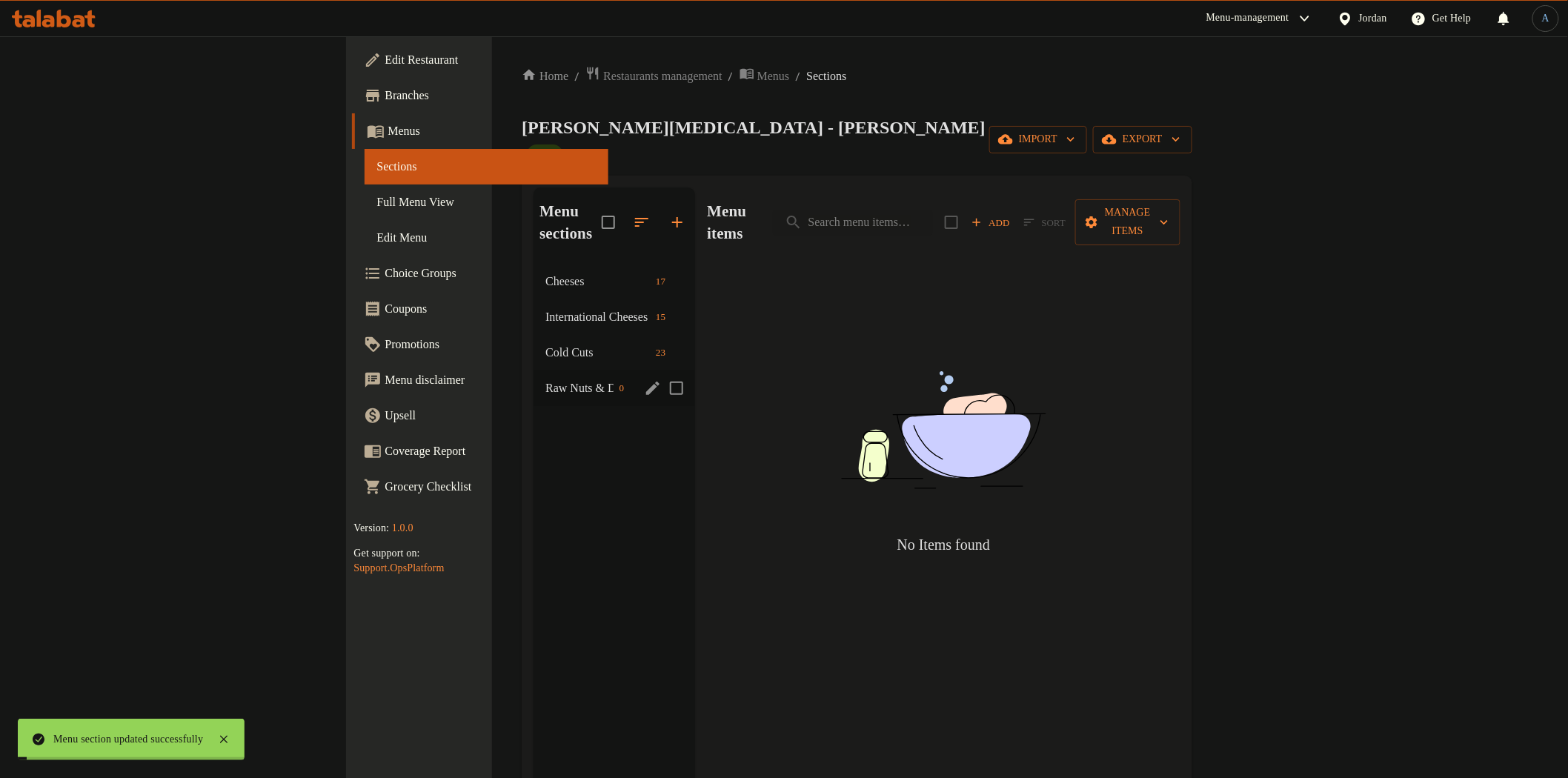
click at [775, 520] on div "Menu items Add Sort Manage items No Items found" at bounding box center [937, 576] width 485 height 778
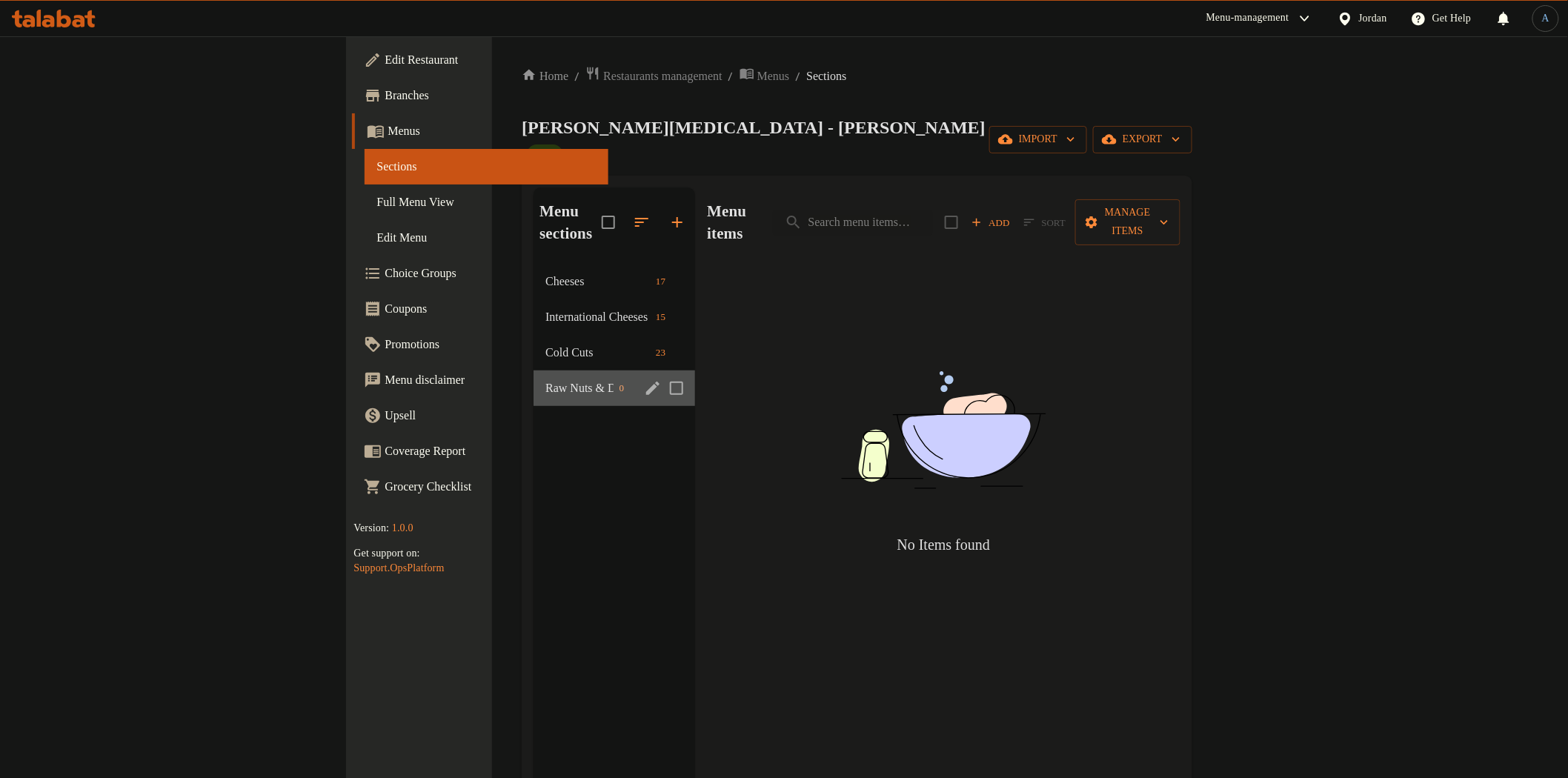
click at [545, 379] on span "Raw Nuts & Dried Fruits" at bounding box center [579, 388] width 67 height 18
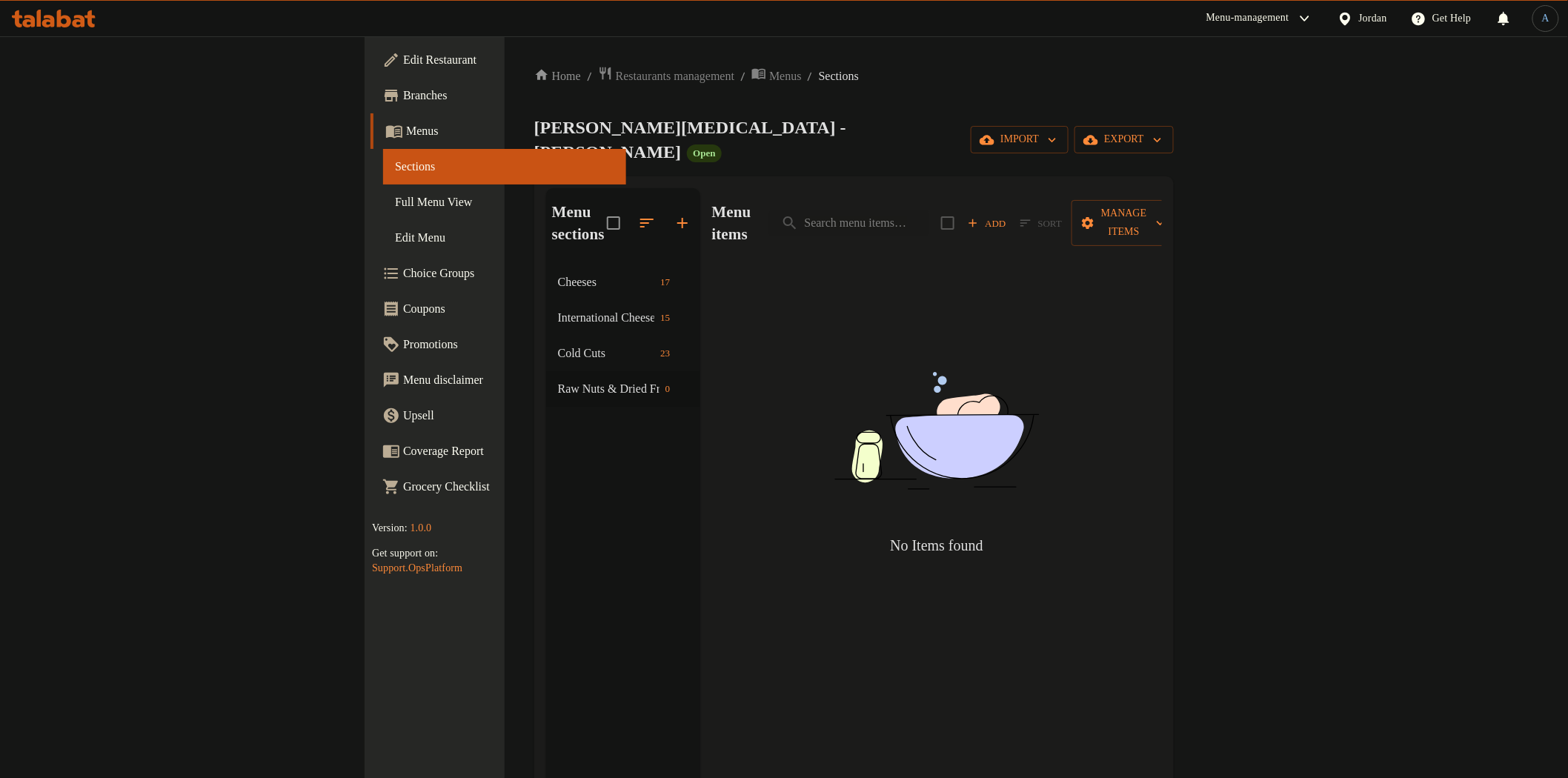
click at [1007, 215] on span "Add" at bounding box center [987, 224] width 40 height 17
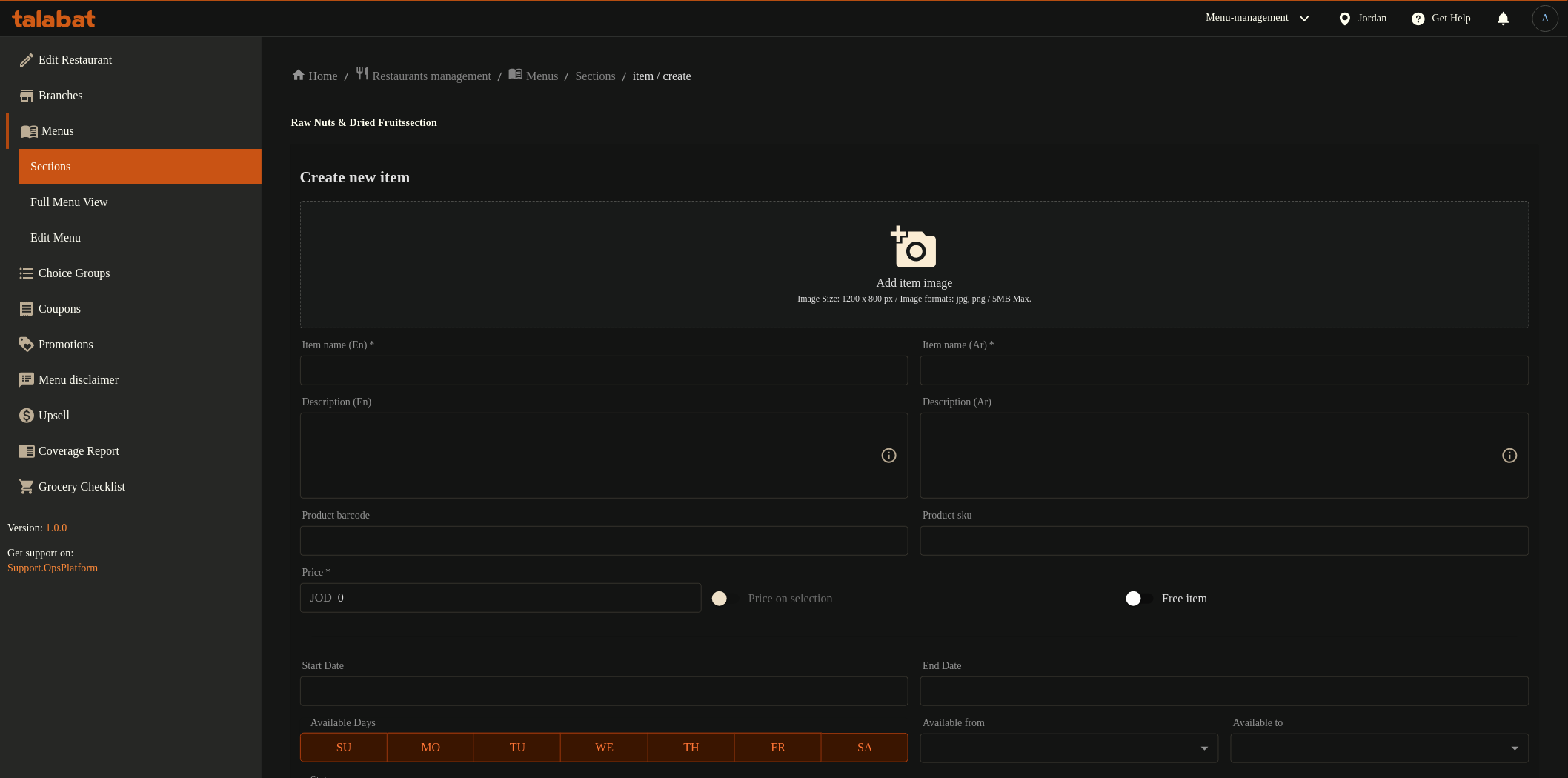
click at [898, 142] on div "Home / Restaurants management / Menus / Sections / item / create Raw Nuts & Dri…" at bounding box center [914, 538] width 1247 height 944
click at [541, 375] on input "text" at bounding box center [605, 370] width 609 height 30
click at [425, 372] on input "Dried Strawberries – 250g" at bounding box center [605, 370] width 609 height 30
click at [1115, 146] on div "Create new item Add item image Image Size: 1200 x 800 px / Image formats: jpg, …" at bounding box center [914, 571] width 1247 height 855
drag, startPoint x: 1109, startPoint y: 381, endPoint x: 1102, endPoint y: 376, distance: 8.6
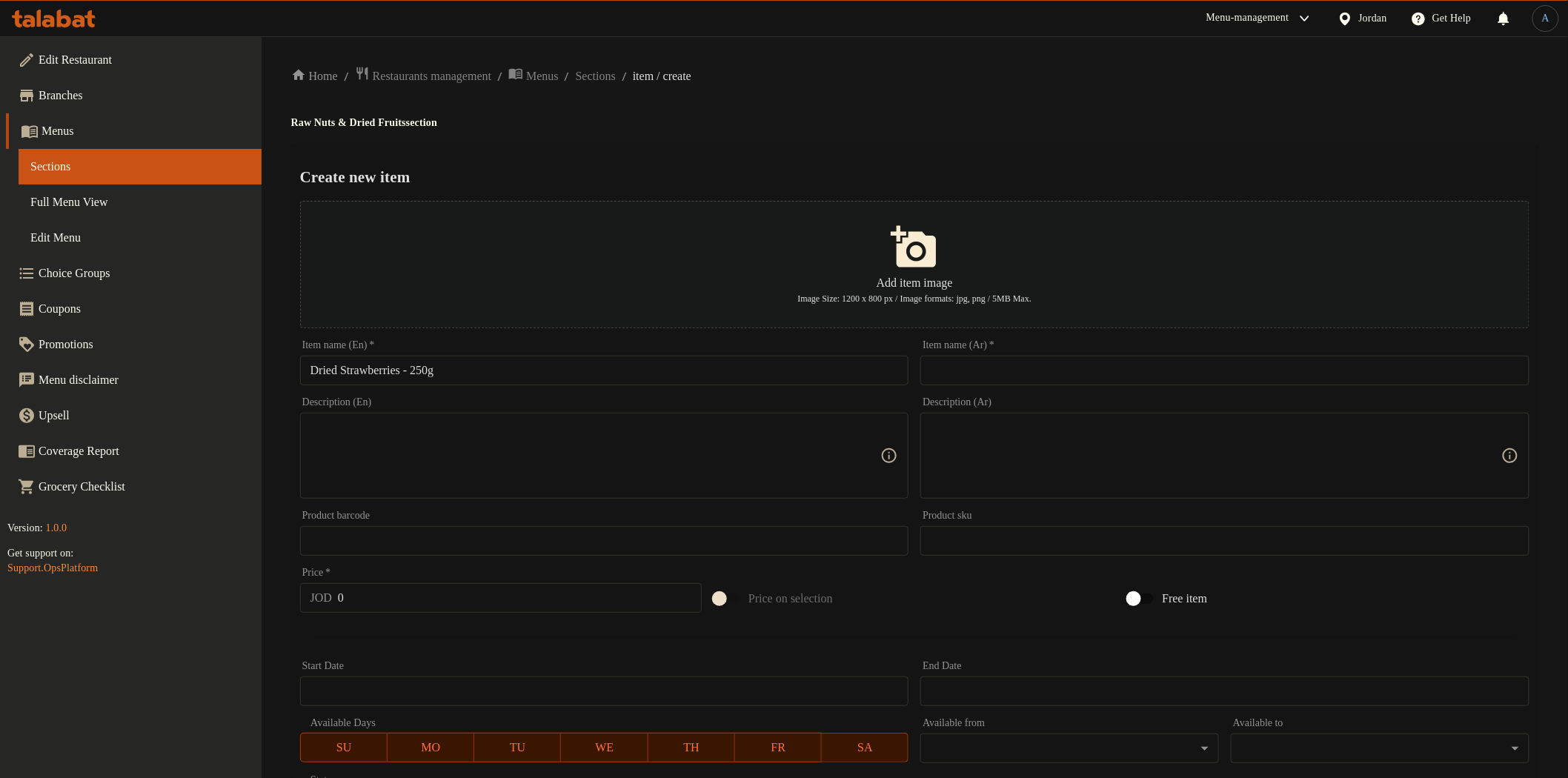
click at [1109, 381] on input "text" at bounding box center [1225, 370] width 609 height 30
click at [1025, 115] on h4 "Raw Nuts & Dried Fruits section" at bounding box center [914, 122] width 1247 height 14
click at [531, 479] on textarea at bounding box center [595, 455] width 570 height 70
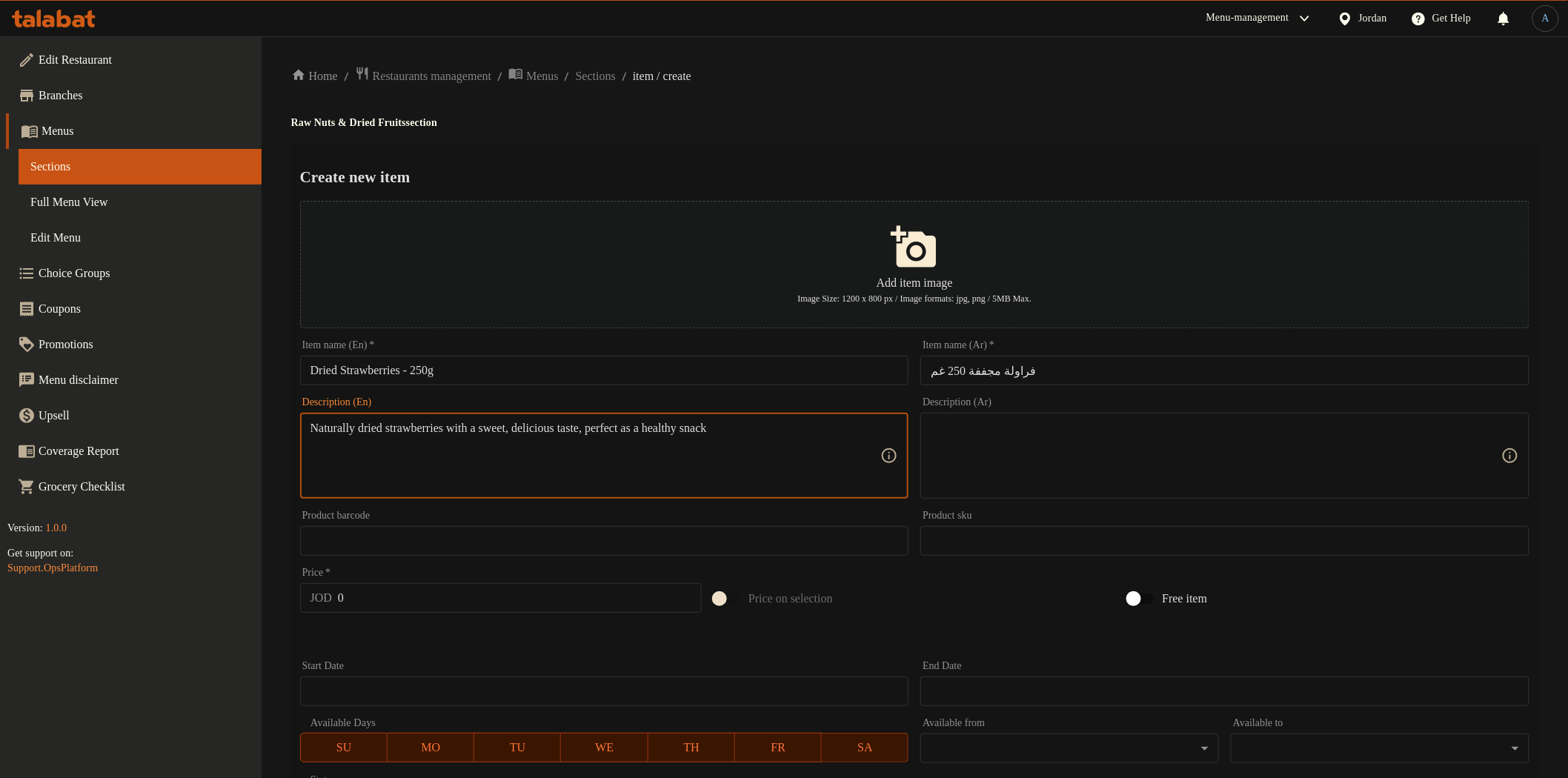
click at [1087, 450] on textarea at bounding box center [1216, 455] width 570 height 70
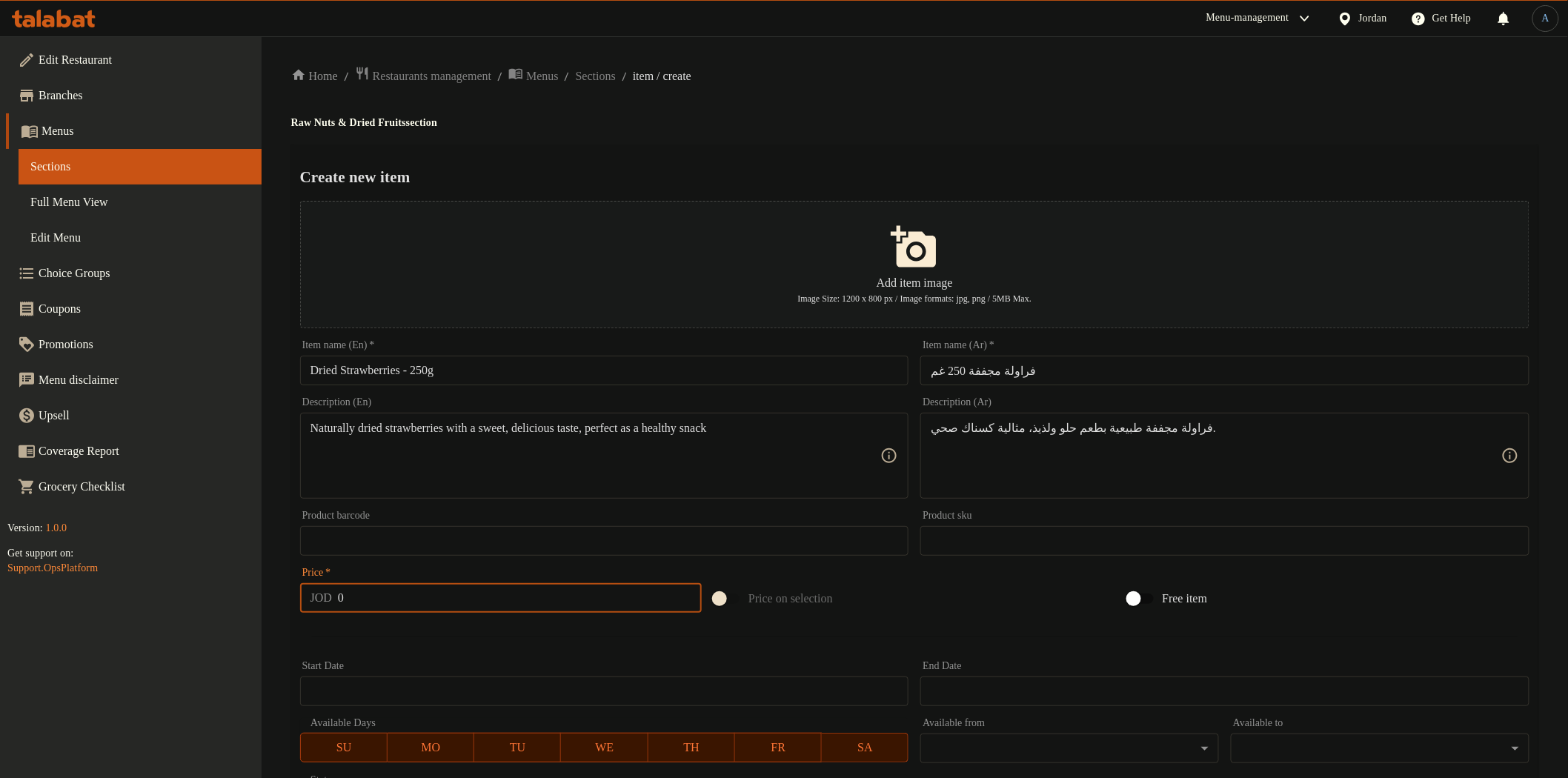
click at [470, 598] on input "0" at bounding box center [519, 597] width 364 height 30
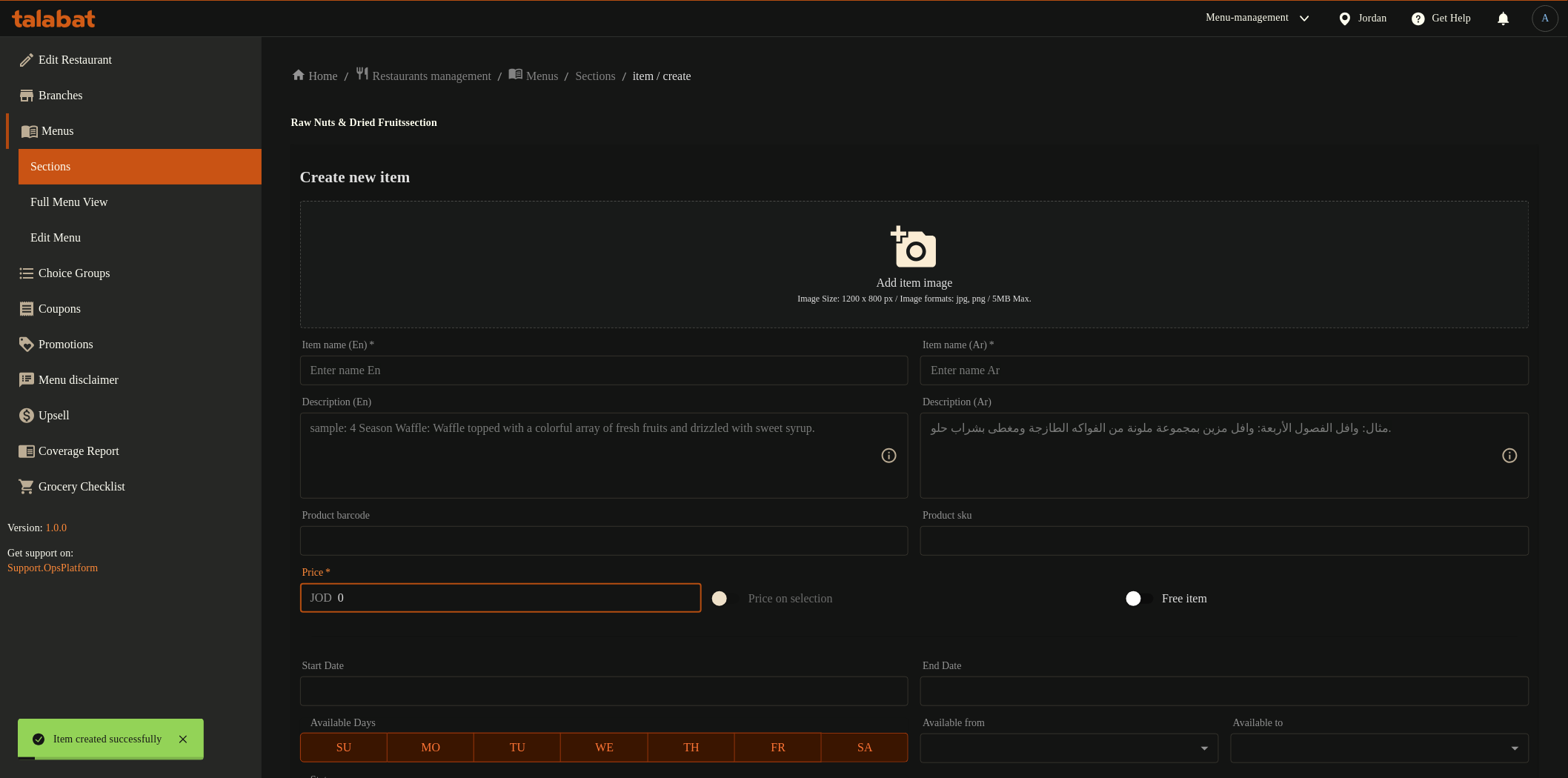
click at [628, 378] on input "text" at bounding box center [605, 370] width 609 height 30
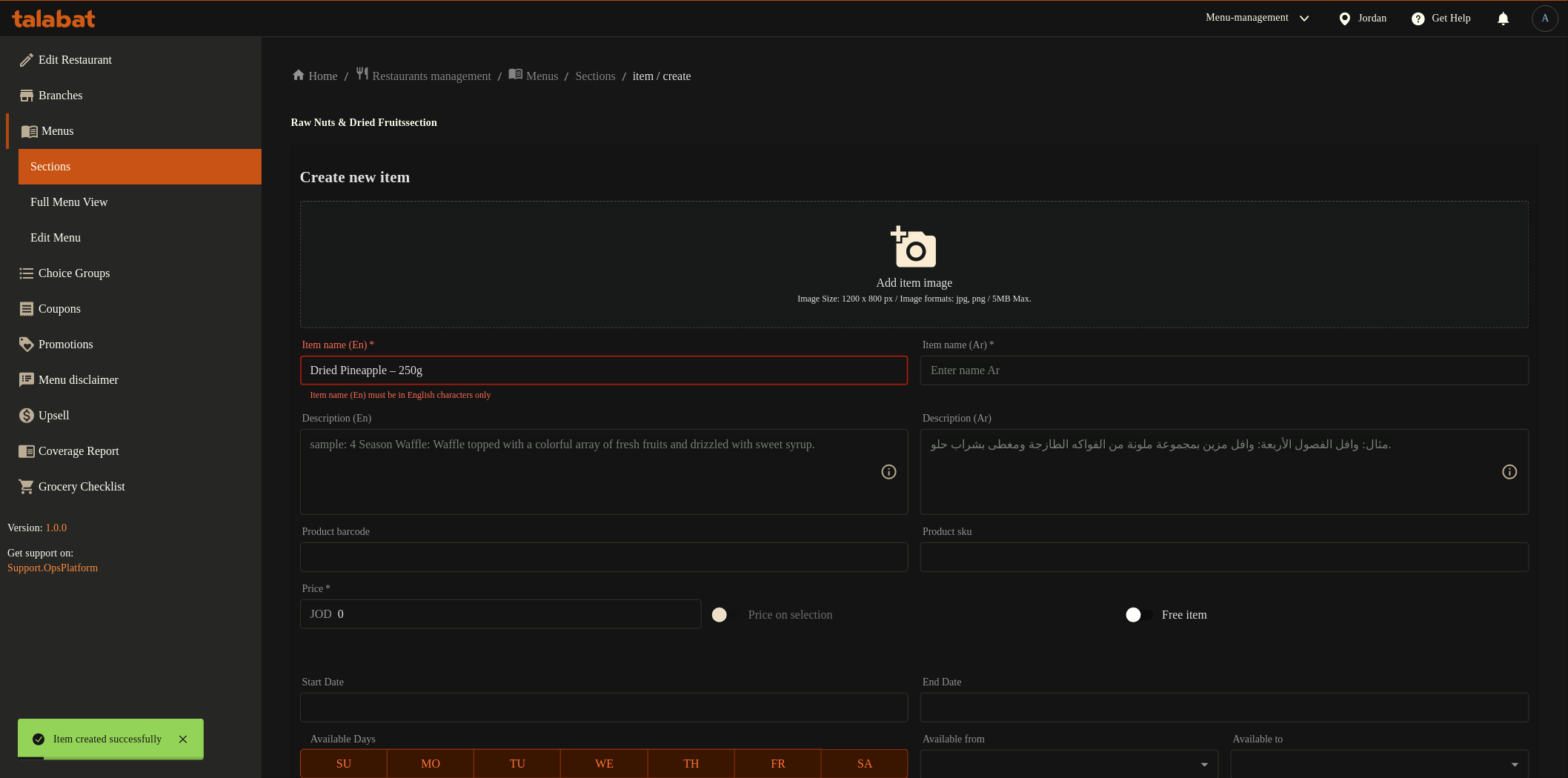
click at [795, 134] on div "Home / Restaurants management / Menus / Sections / item / create Raw Nuts & Dri…" at bounding box center [914, 547] width 1247 height 960
click at [403, 372] on input "Dried Pineapple – 250g" at bounding box center [605, 370] width 609 height 30
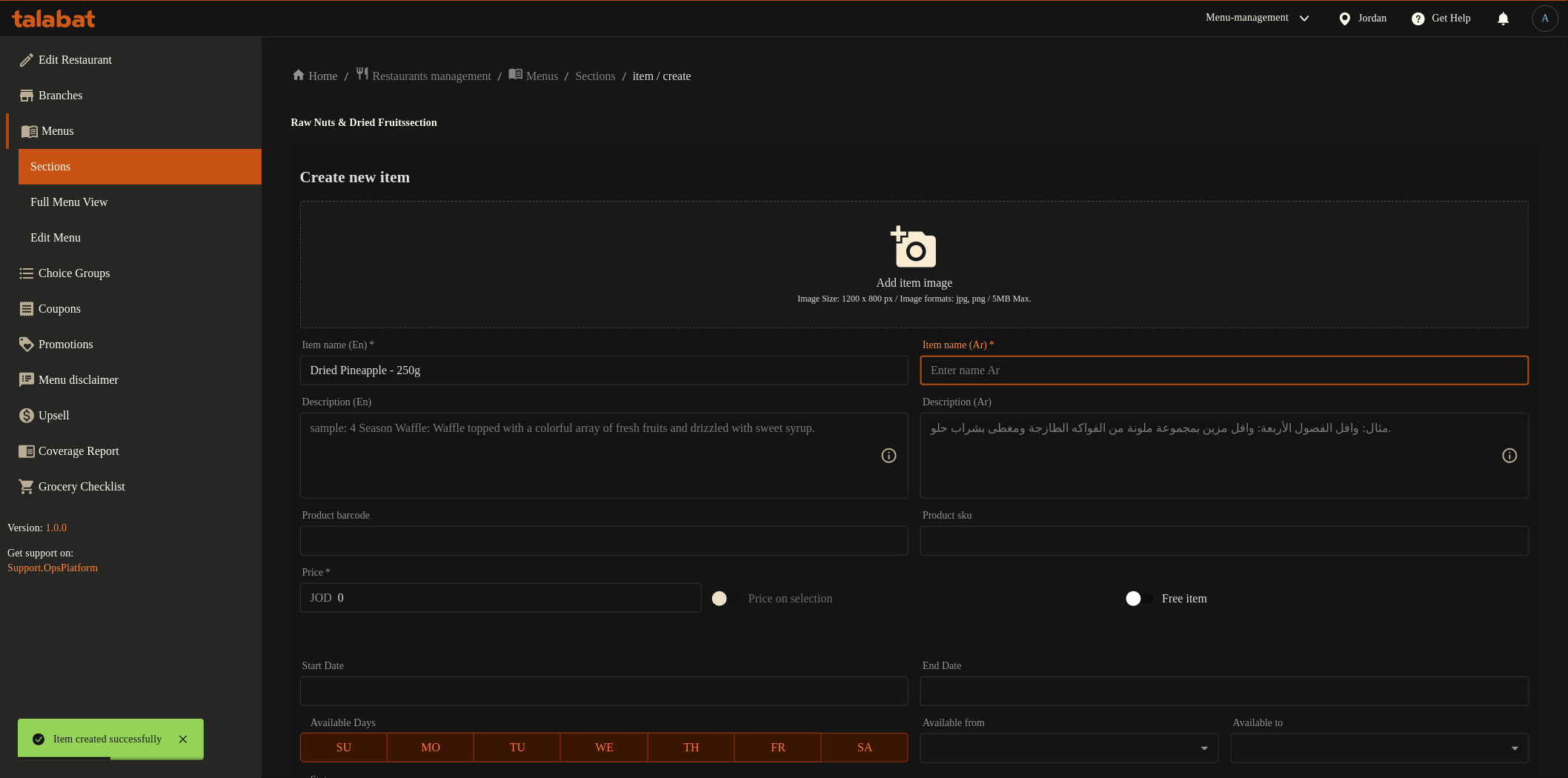
click at [1041, 381] on input "text" at bounding box center [1225, 370] width 609 height 30
click at [1030, 151] on div "Create new item Add item image Image Size: 1200 x 800 px / Image formats: jpg, …" at bounding box center [914, 571] width 1247 height 855
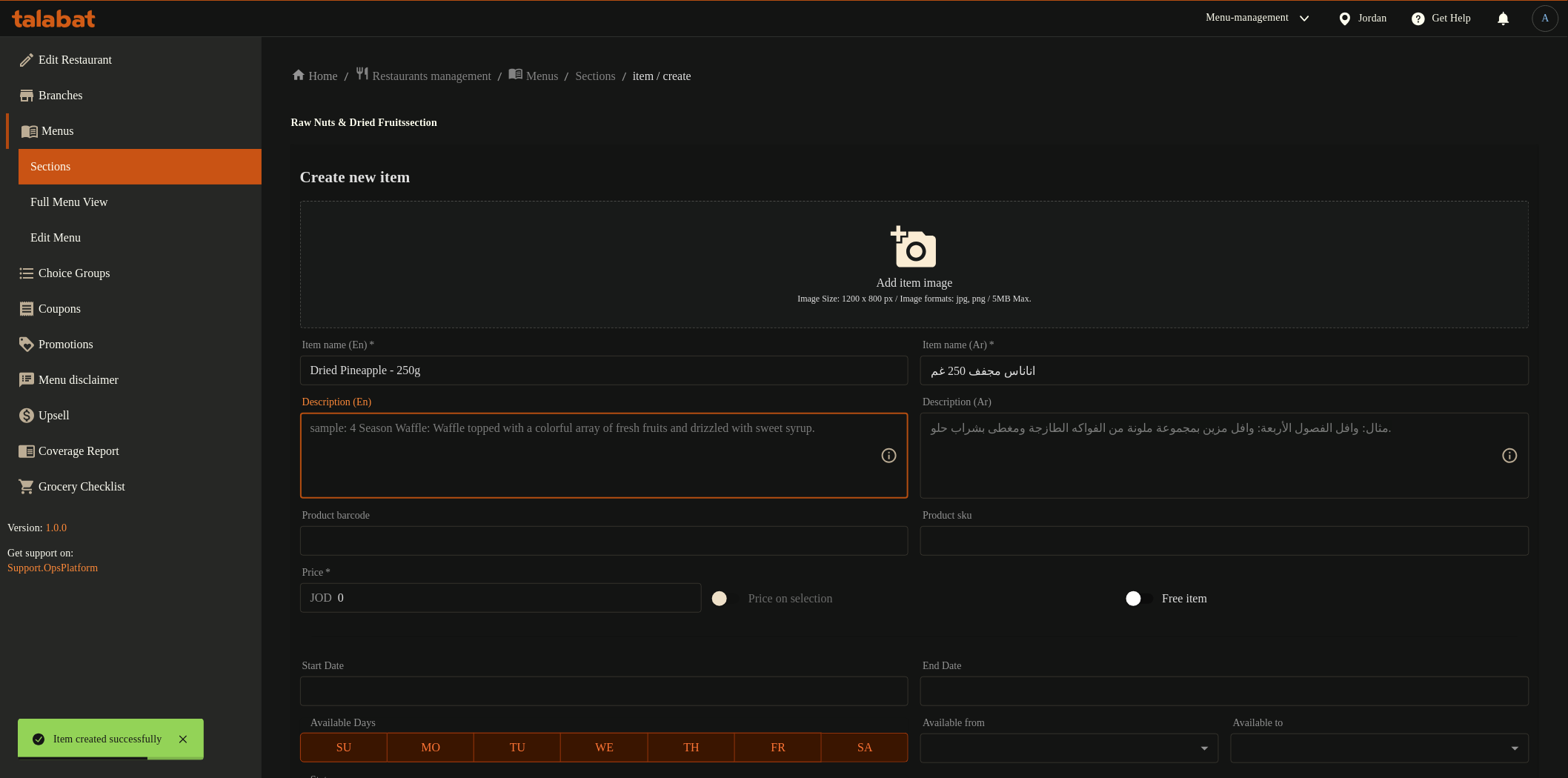
click at [719, 445] on textarea at bounding box center [595, 455] width 570 height 70
click at [991, 462] on textarea at bounding box center [1216, 455] width 570 height 70
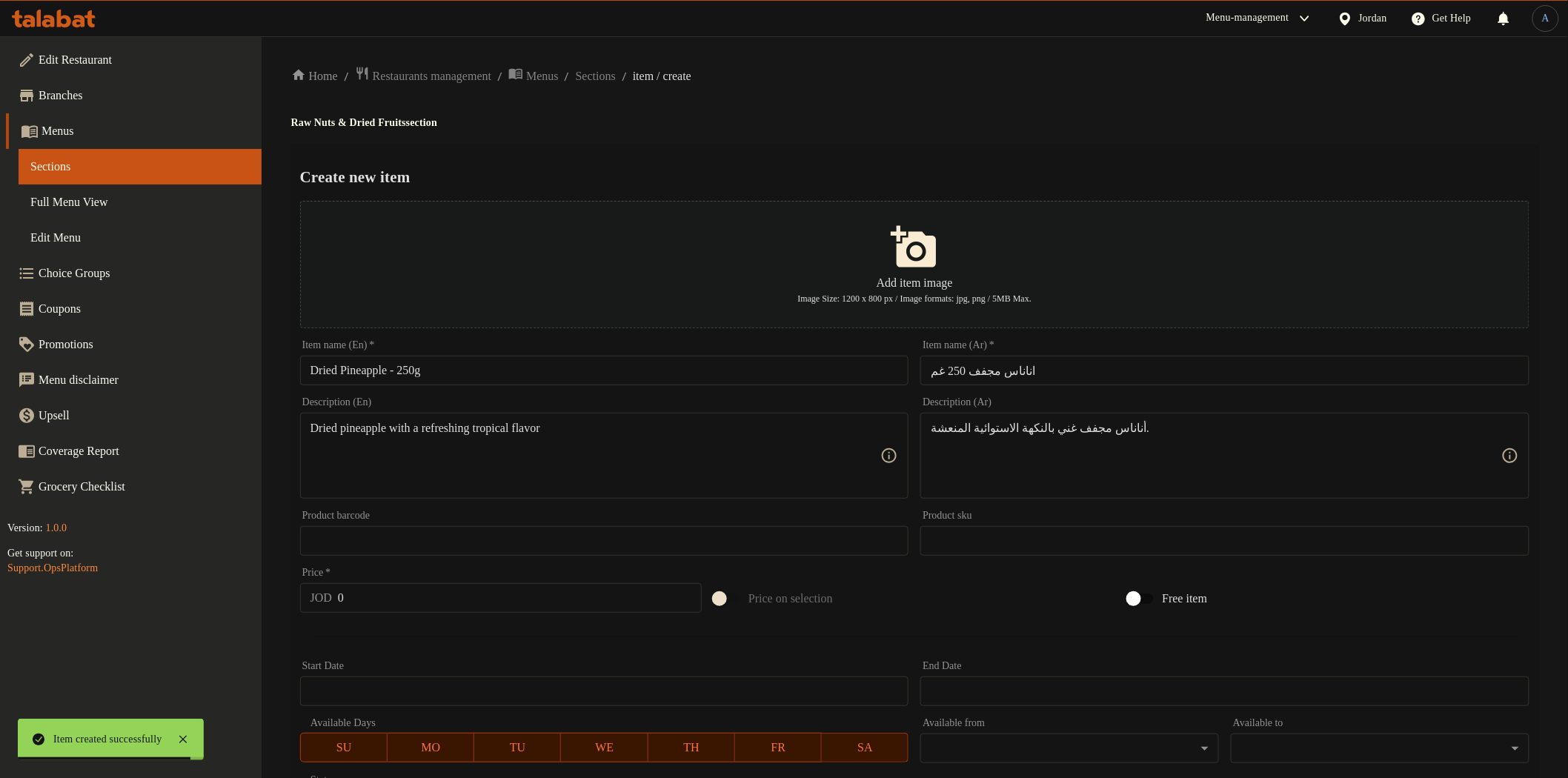
click at [1035, 134] on div "Home / Restaurants management / Menus / Sections / item / create Raw Nuts & Dri…" at bounding box center [914, 538] width 1247 height 944
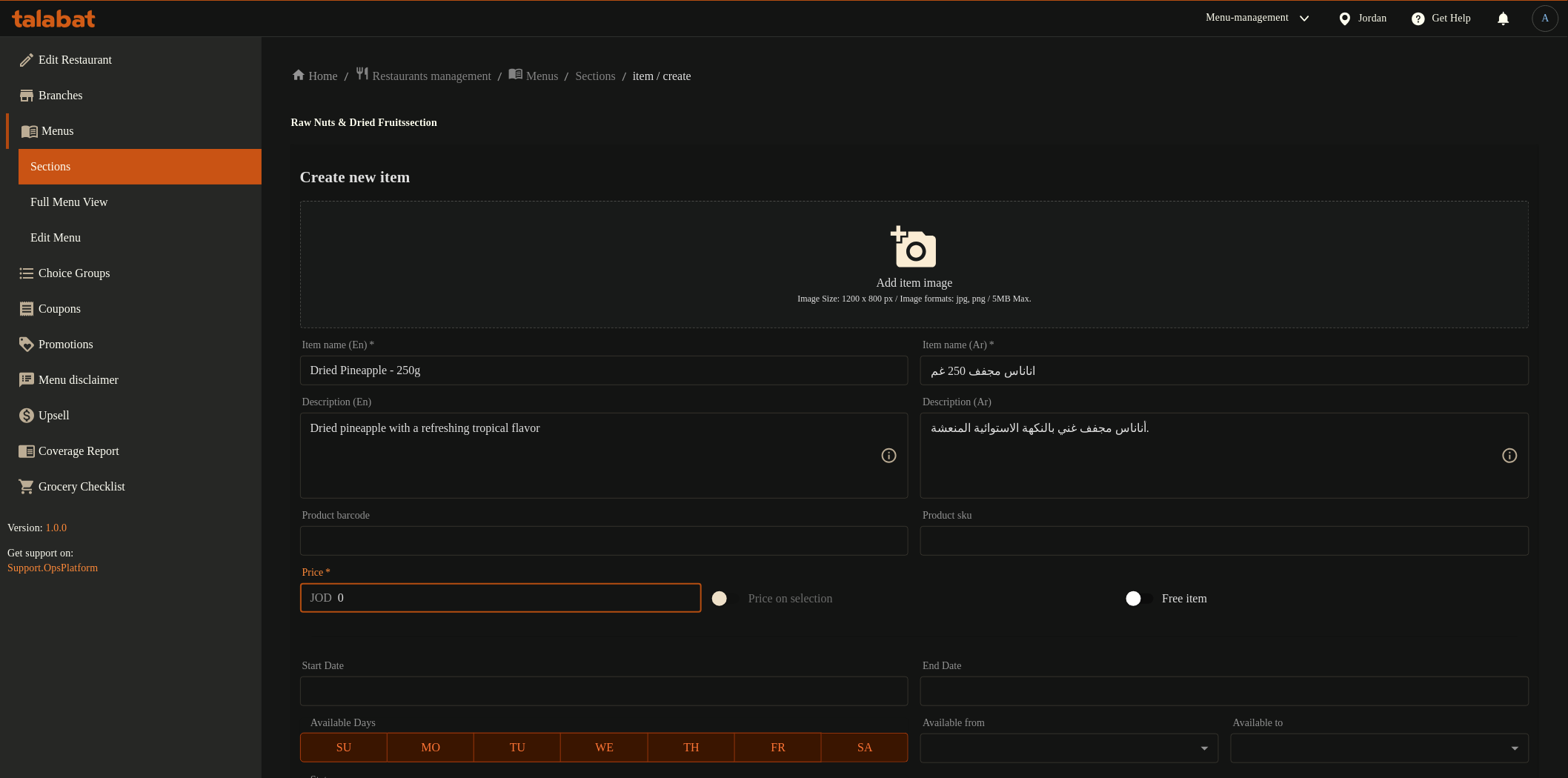
click at [404, 594] on input "0" at bounding box center [519, 597] width 364 height 30
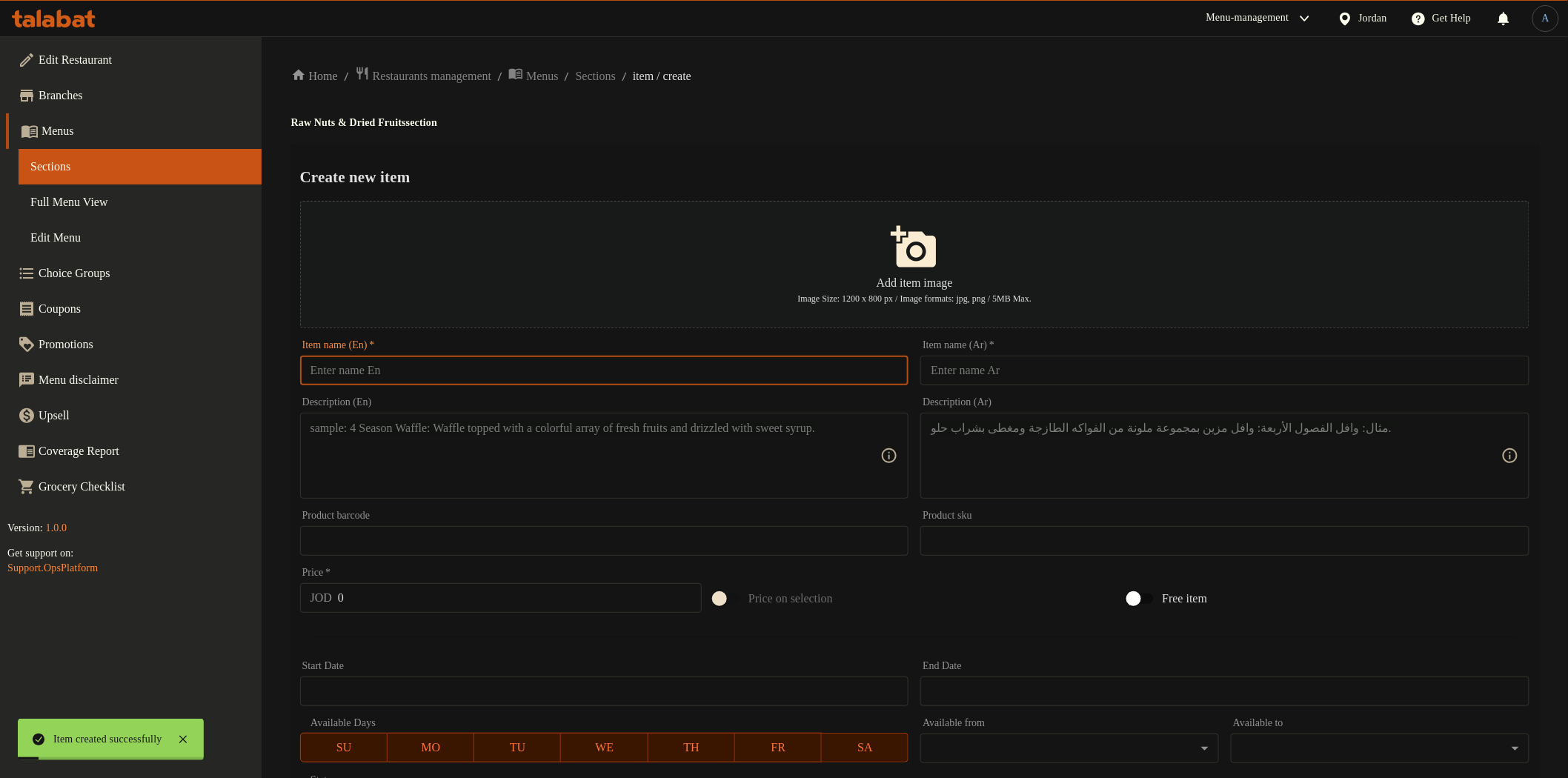
click at [495, 368] on input "text" at bounding box center [605, 370] width 609 height 30
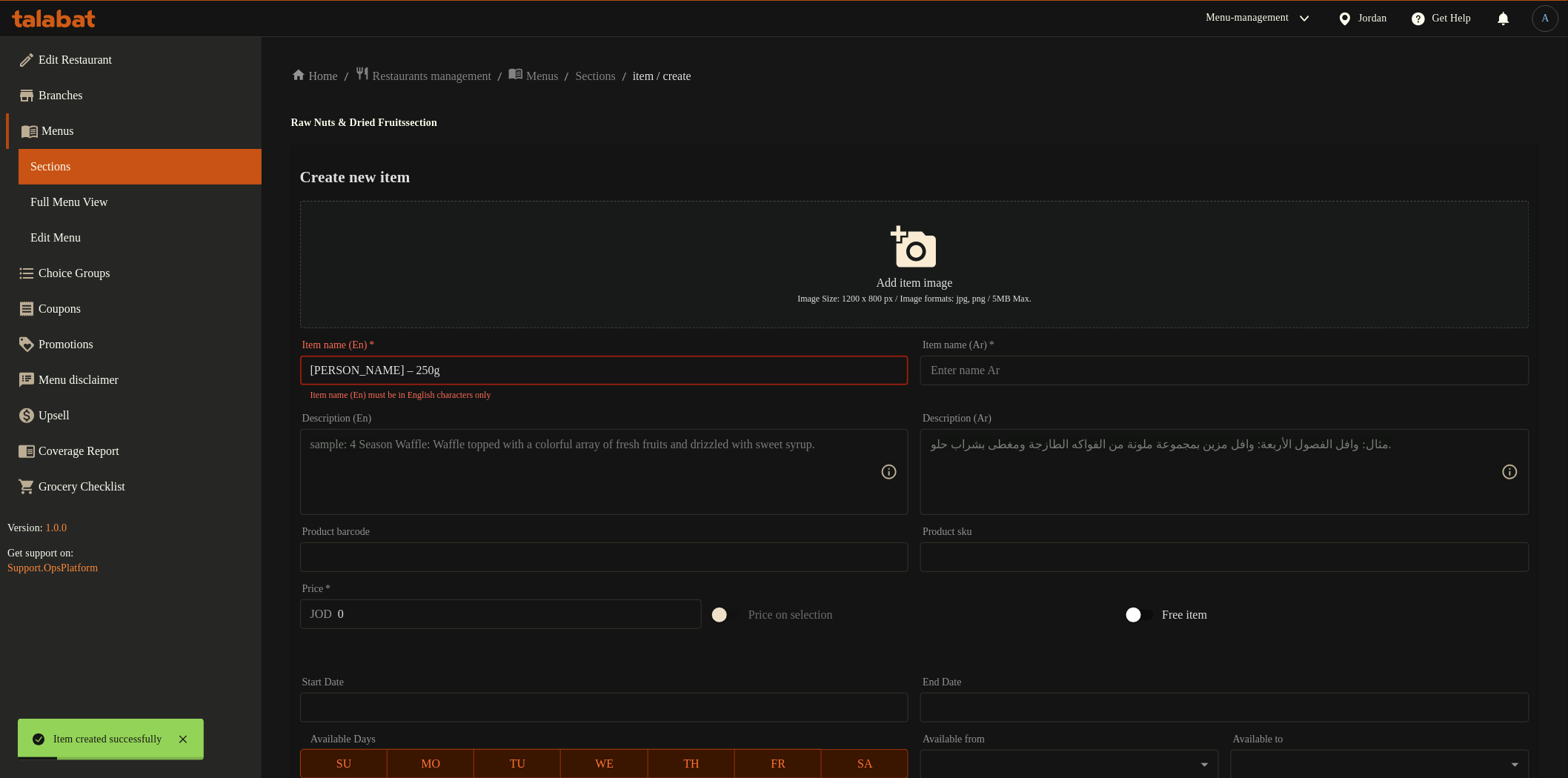
click at [375, 372] on input "[PERSON_NAME] – 250g" at bounding box center [605, 370] width 609 height 30
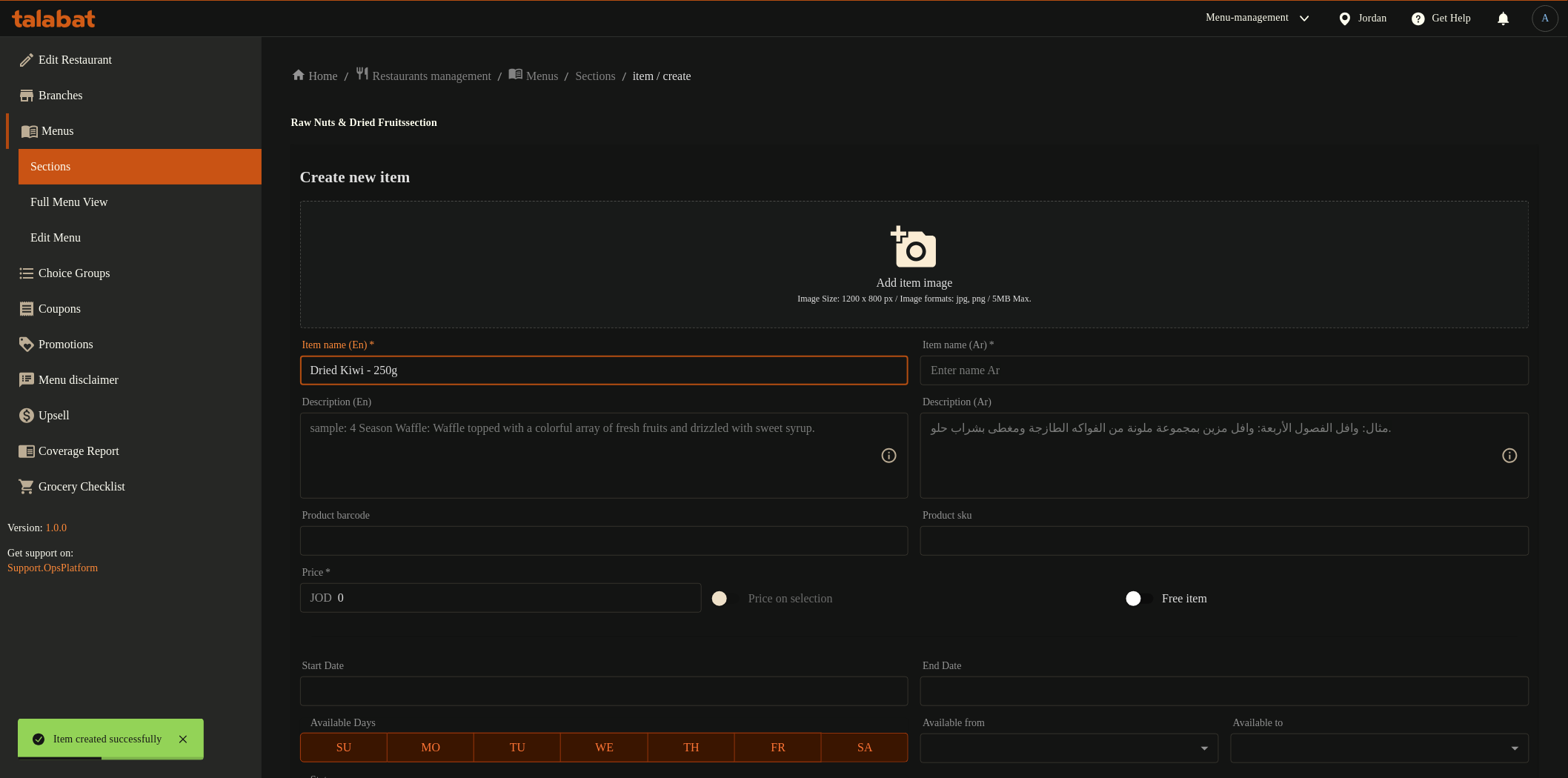
click at [972, 360] on input "text" at bounding box center [1225, 370] width 609 height 30
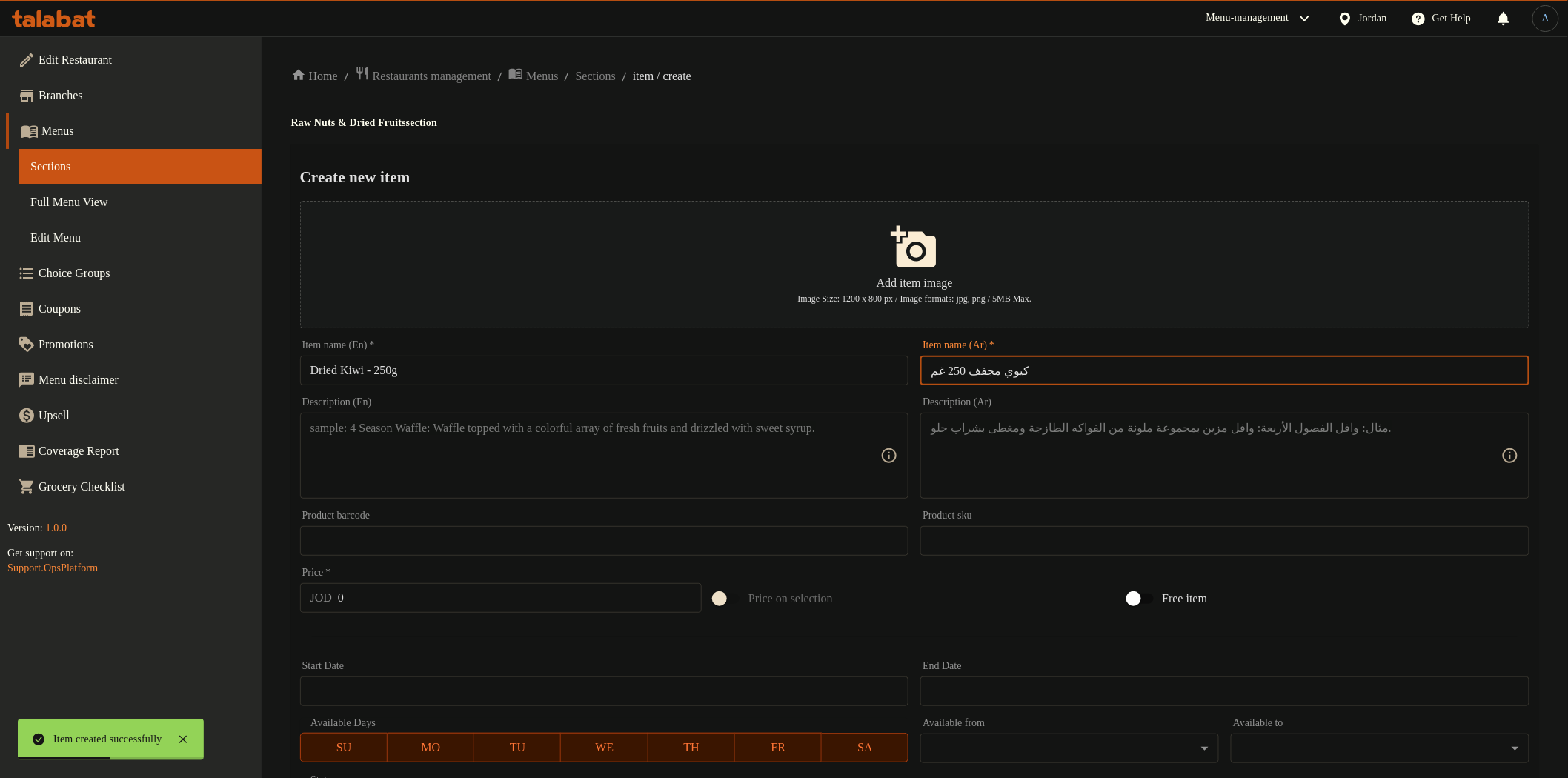
click at [979, 159] on div "Create new item Add item image Image Size: 1200 x 800 px / Image formats: jpg, …" at bounding box center [914, 571] width 1247 height 855
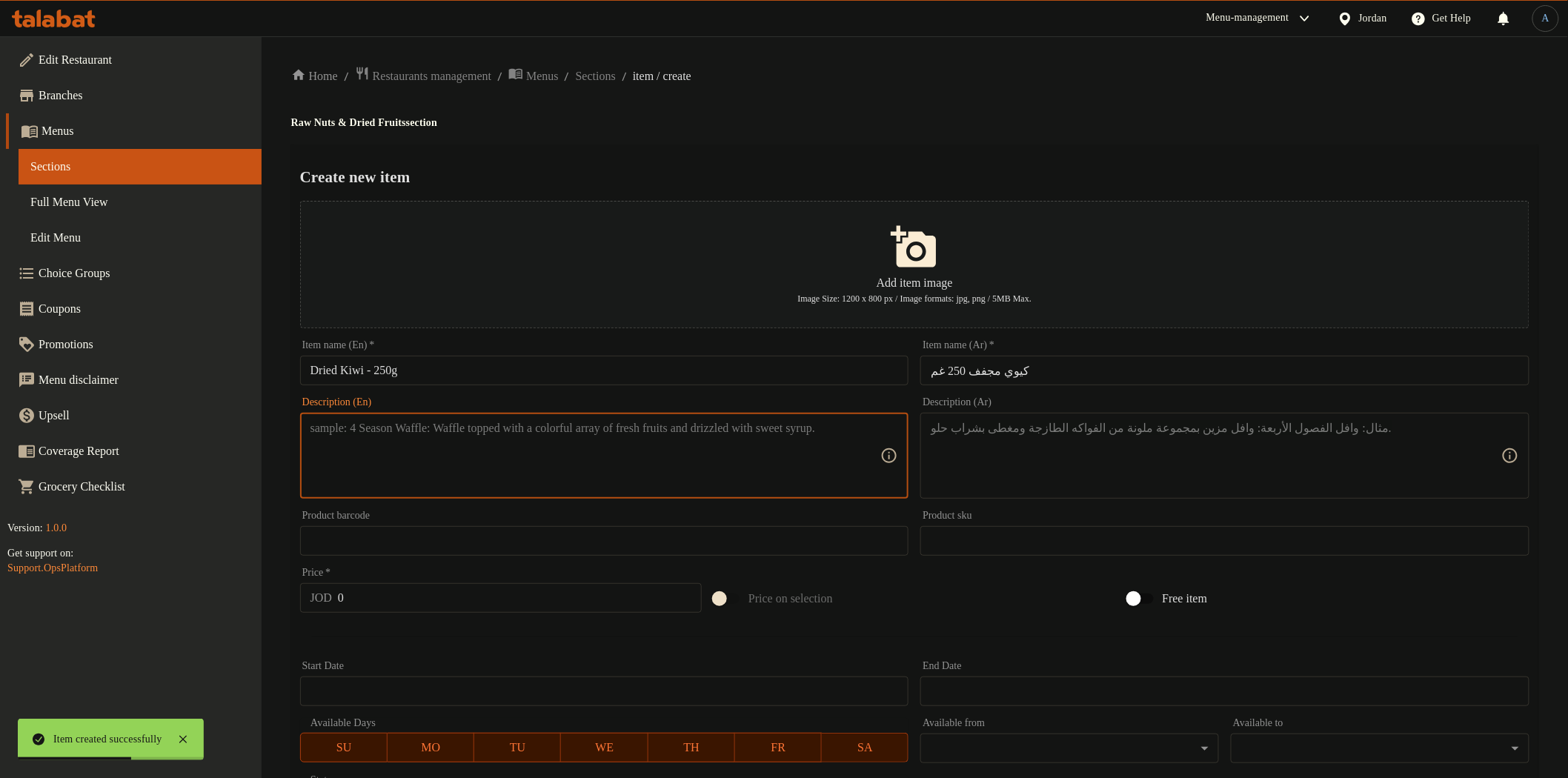
click at [639, 480] on textarea at bounding box center [595, 455] width 570 height 70
click at [1005, 436] on textarea at bounding box center [1216, 455] width 570 height 70
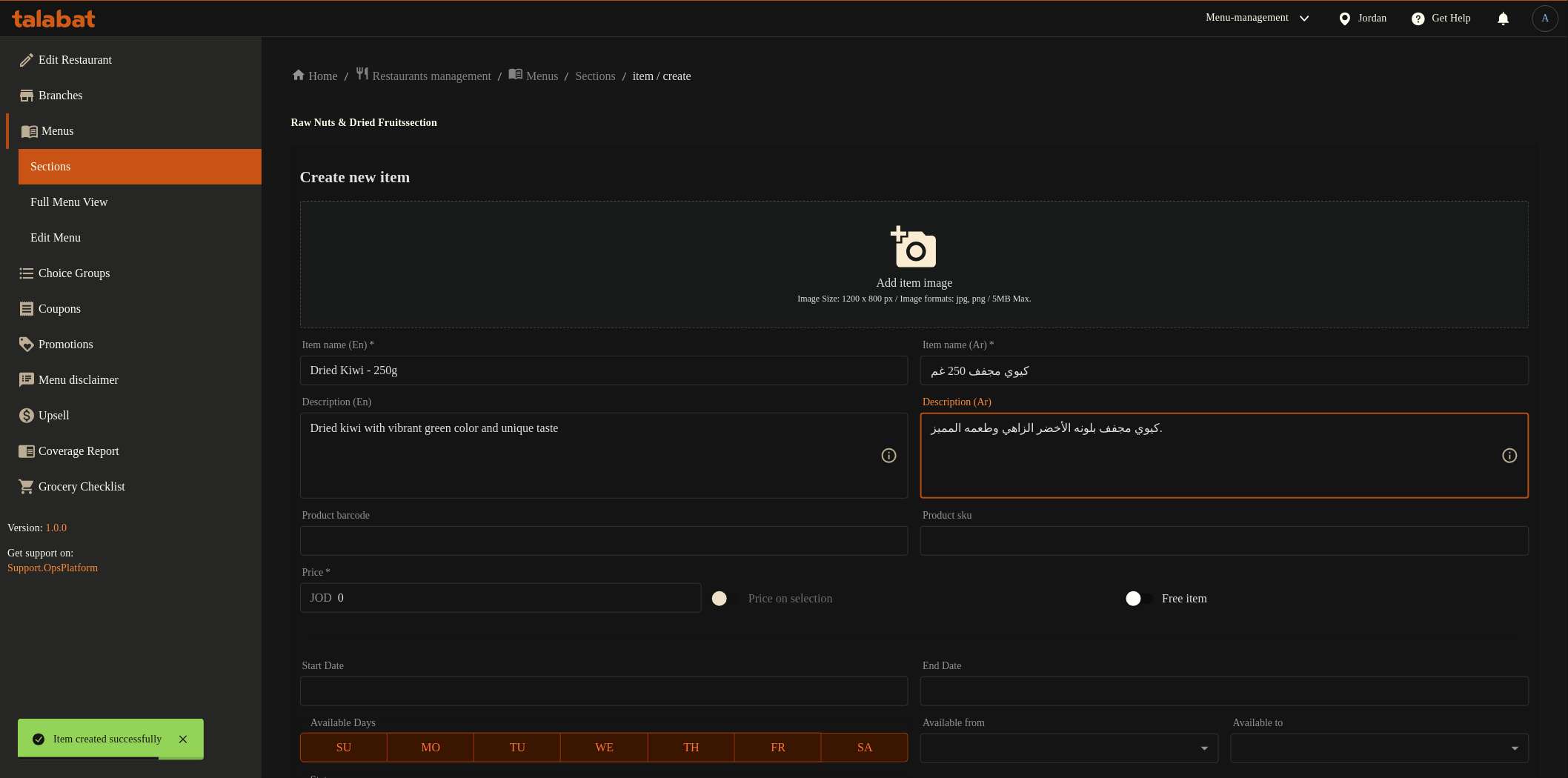
click at [997, 54] on div "Home / Restaurants management / Menus / Sections / item / create Raw Nuts & Dri…" at bounding box center [914, 538] width 1307 height 1004
click at [438, 587] on input "0" at bounding box center [519, 597] width 364 height 30
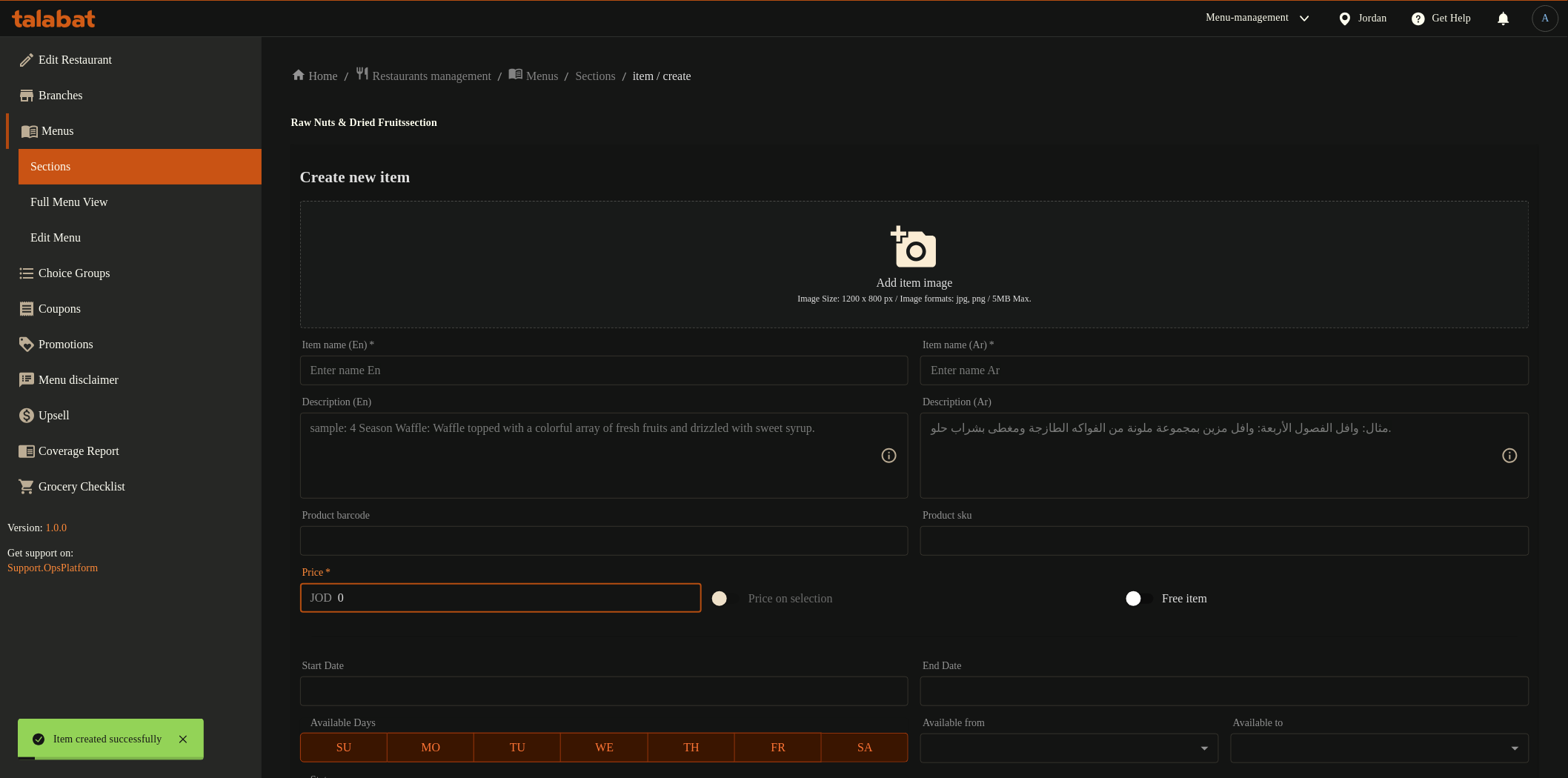
click at [458, 369] on input "text" at bounding box center [605, 370] width 609 height 30
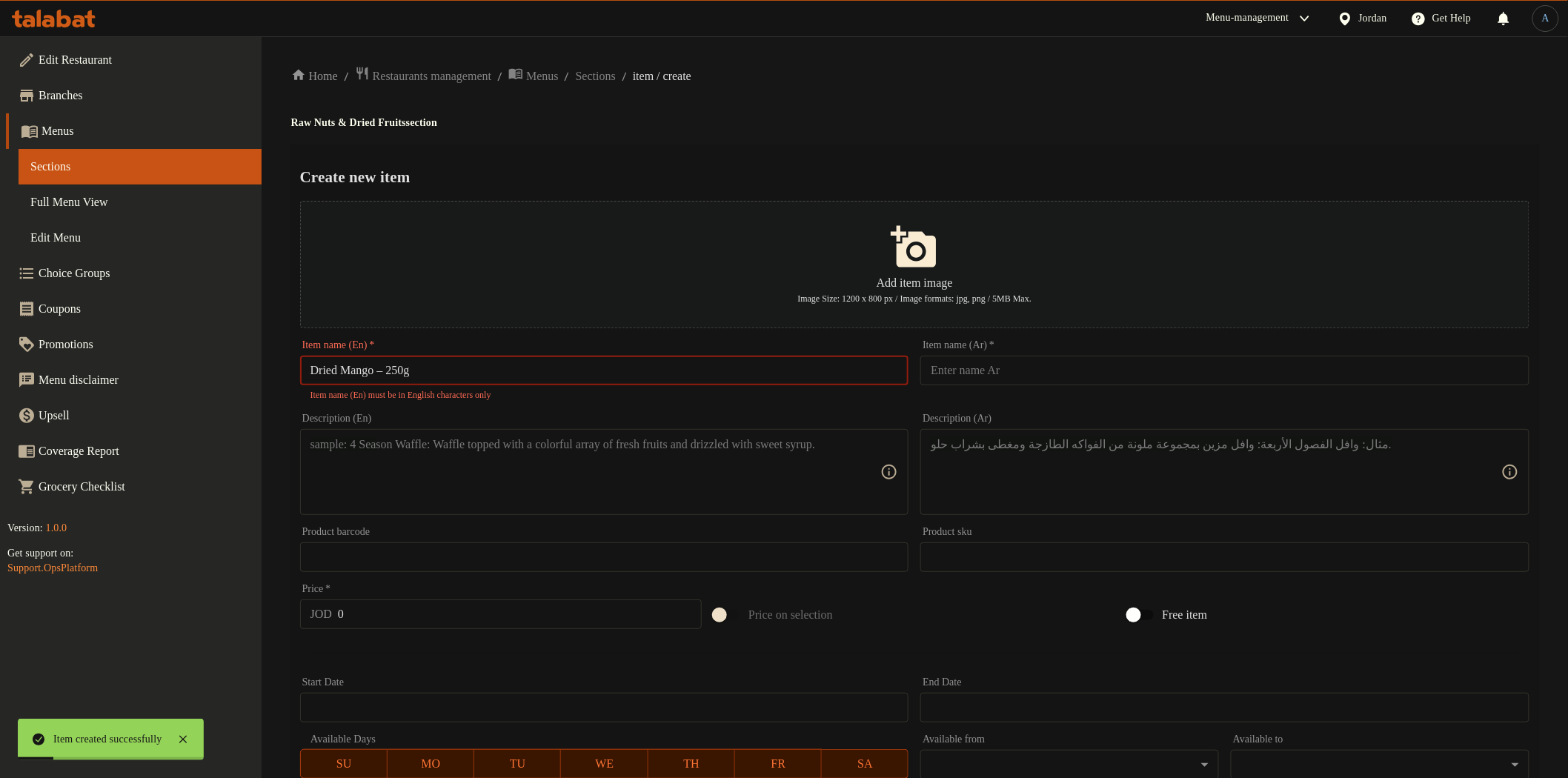
click at [389, 365] on input "Dried Mango – 250g" at bounding box center [605, 370] width 609 height 30
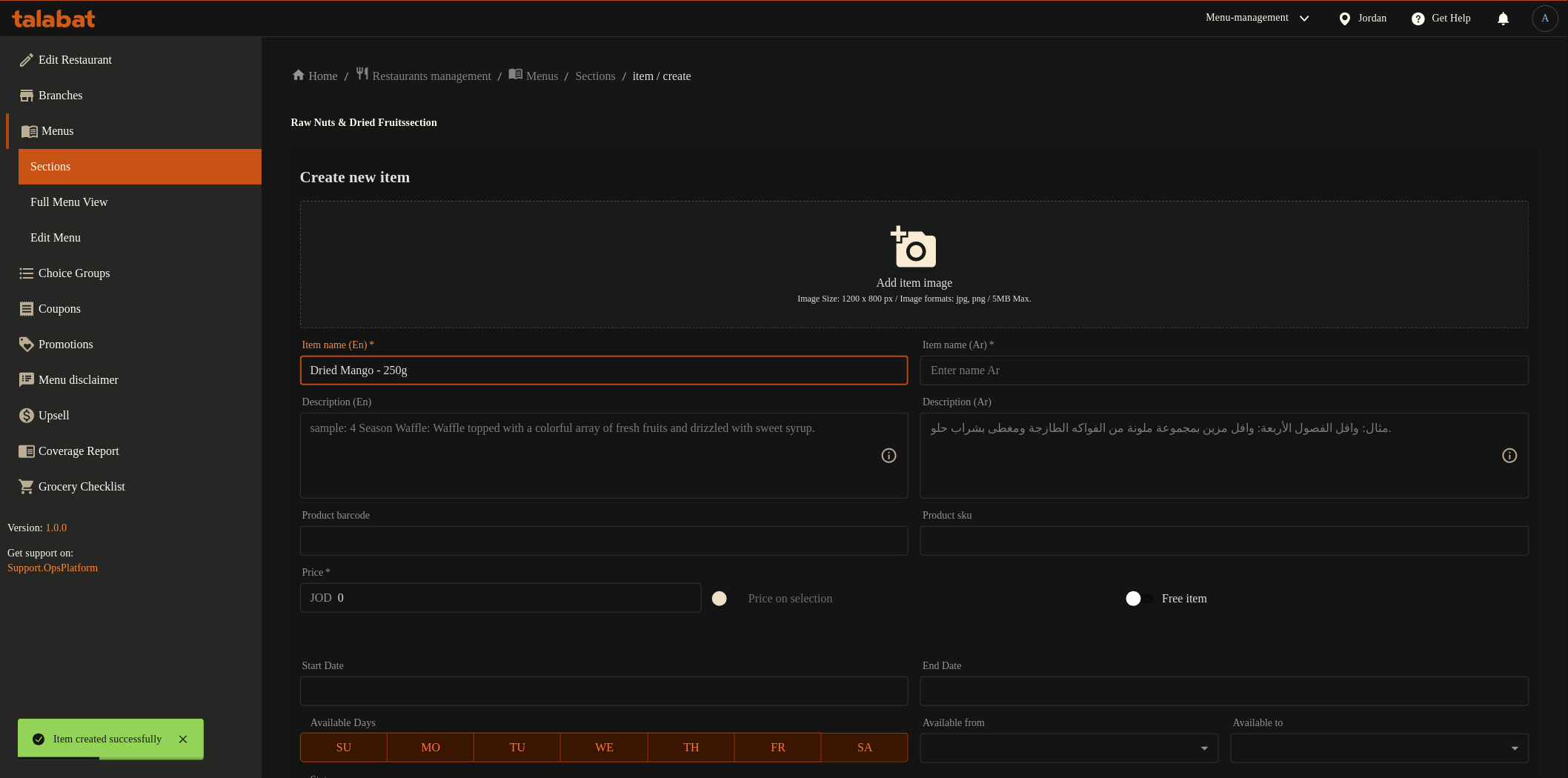
click at [1054, 369] on input "text" at bounding box center [1225, 370] width 609 height 30
click at [1024, 144] on div "Create new item Add item image Image Size: 1200 x 800 px / Image formats: jpg, …" at bounding box center [914, 571] width 1247 height 855
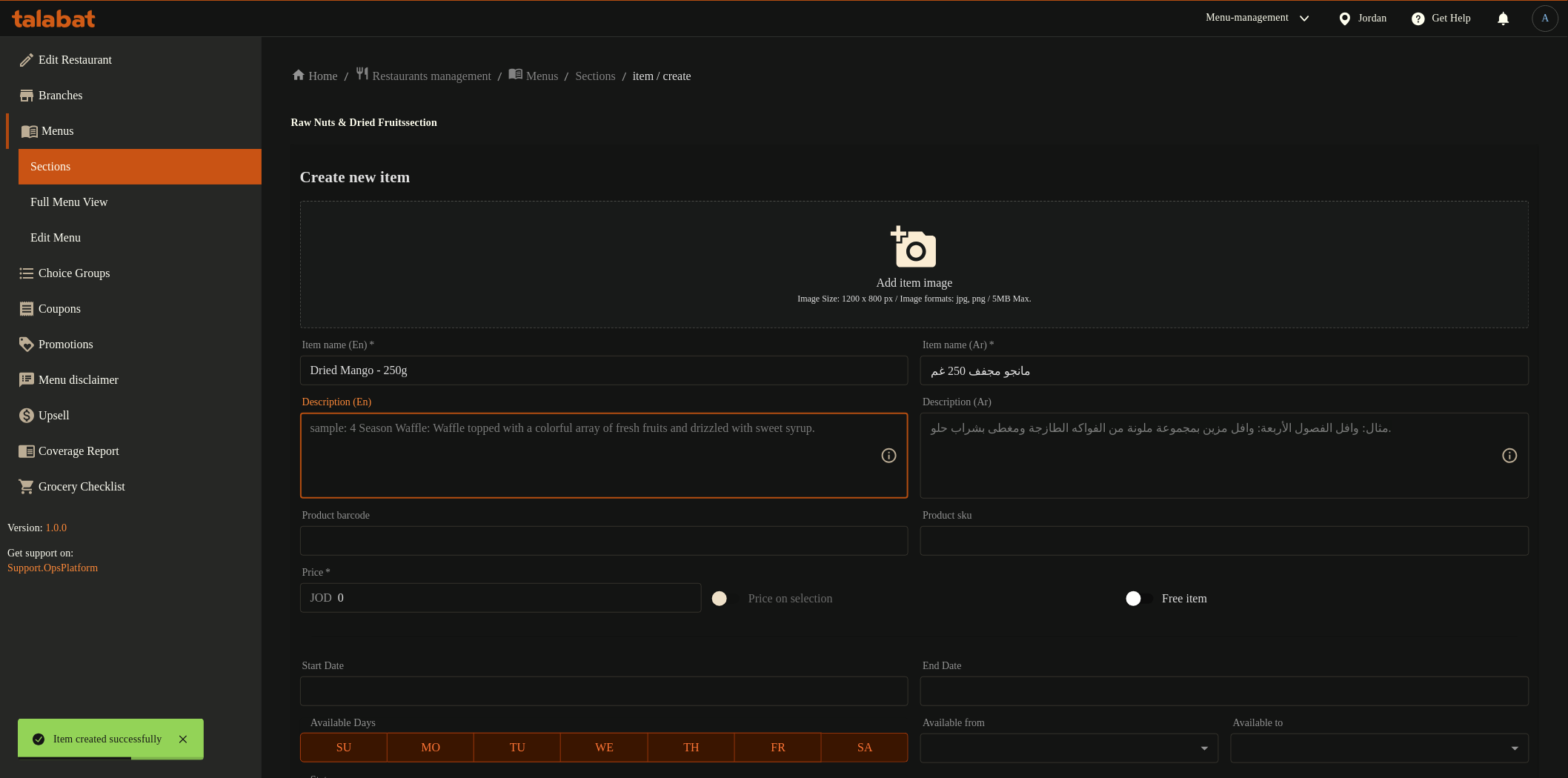
click at [641, 440] on textarea at bounding box center [595, 455] width 570 height 70
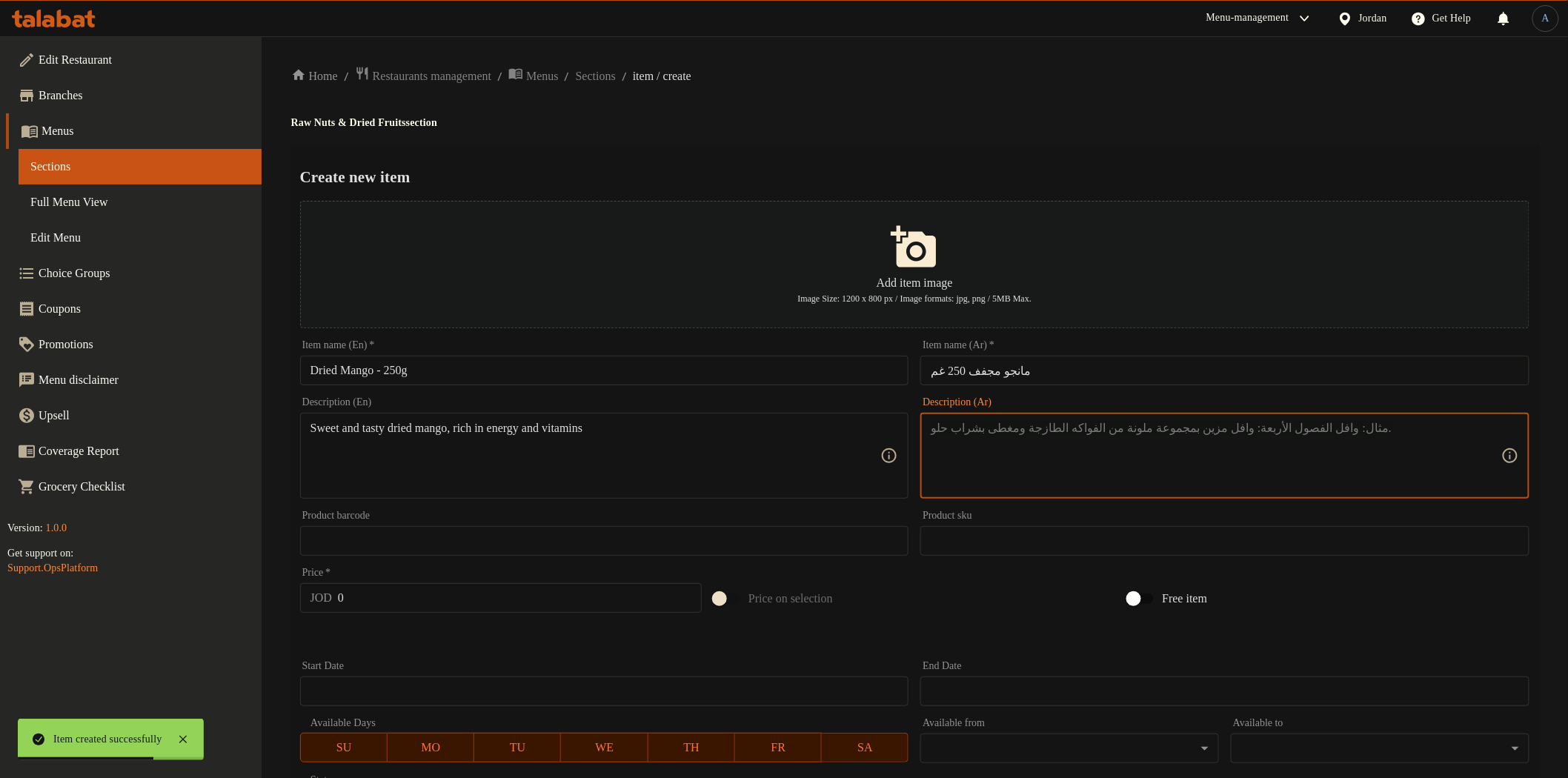
click at [1041, 432] on textarea at bounding box center [1216, 455] width 570 height 70
click at [1042, 112] on div "Home / Restaurants management / Menus / Sections / item / create Raw Nuts & Dri…" at bounding box center [914, 538] width 1247 height 944
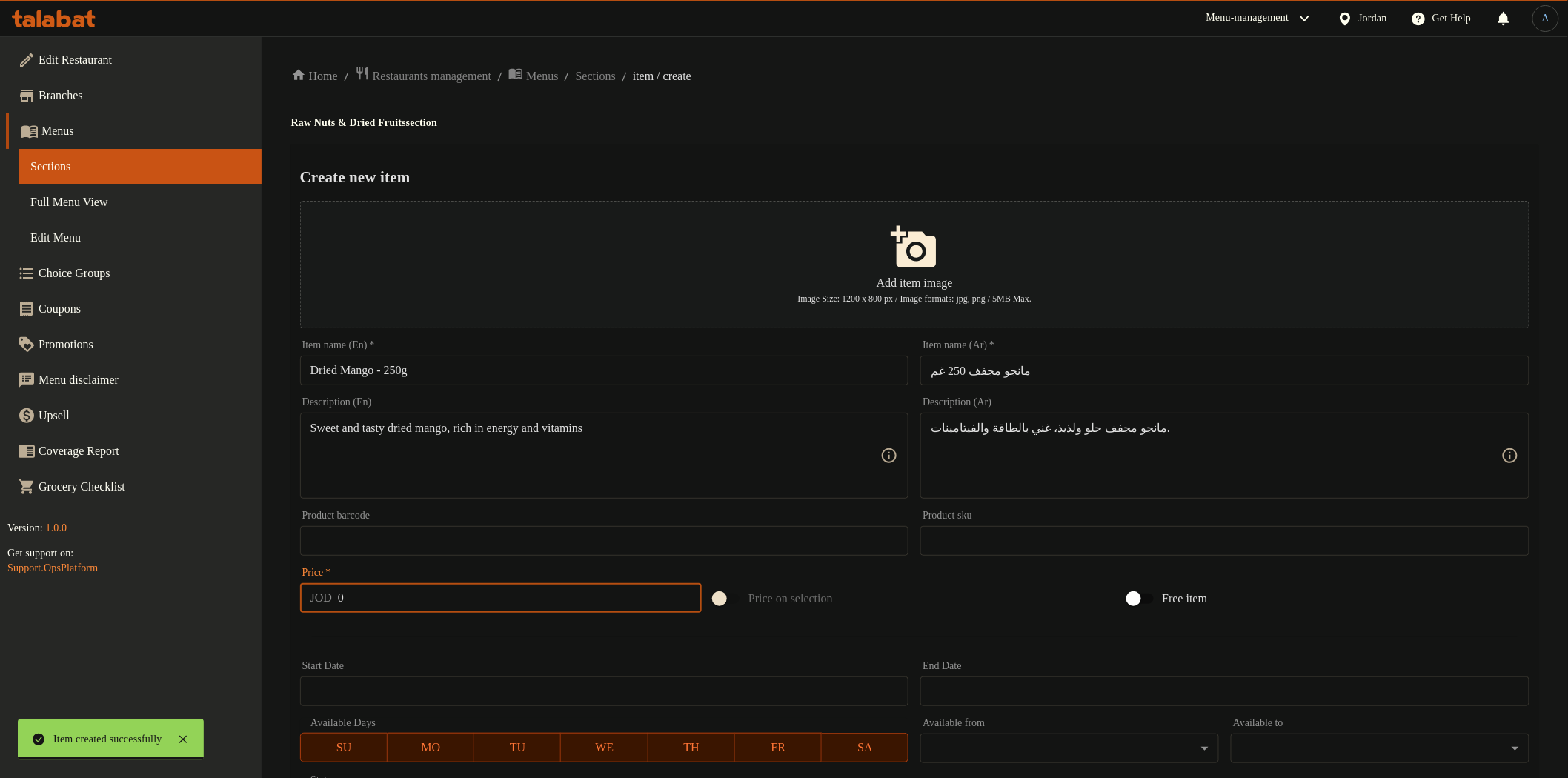
click at [435, 601] on input "0" at bounding box center [519, 597] width 364 height 30
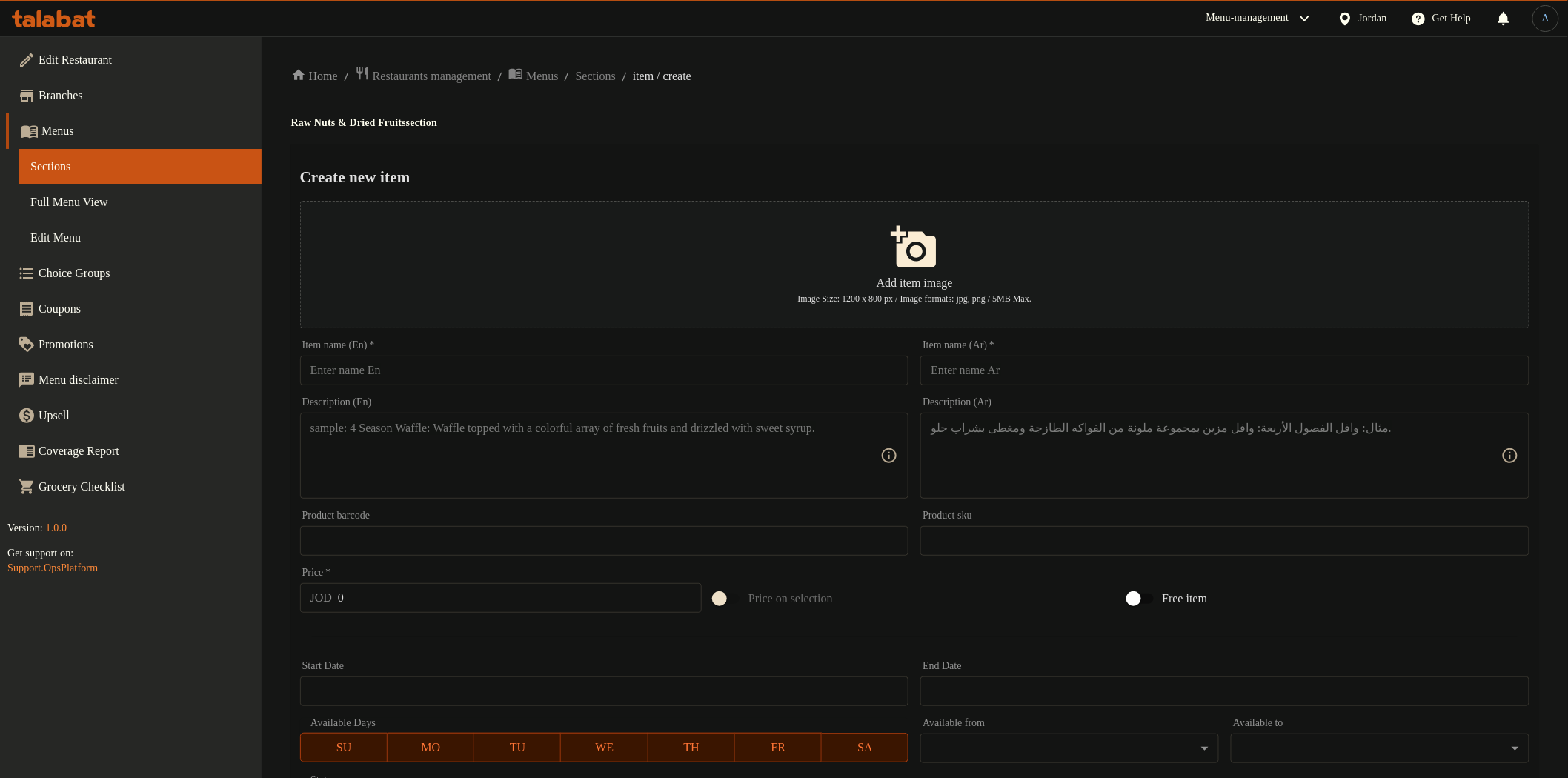
click at [982, 151] on div "Create new item Add item image Image Size: 1200 x 800 px / Image formats: jpg, …" at bounding box center [914, 571] width 1247 height 855
click at [752, 108] on div "Home / Restaurants management / Menus / Sections / item / create Raw Nuts & Dri…" at bounding box center [914, 538] width 1247 height 944
click at [615, 78] on span "Sections" at bounding box center [596, 76] width 40 height 18
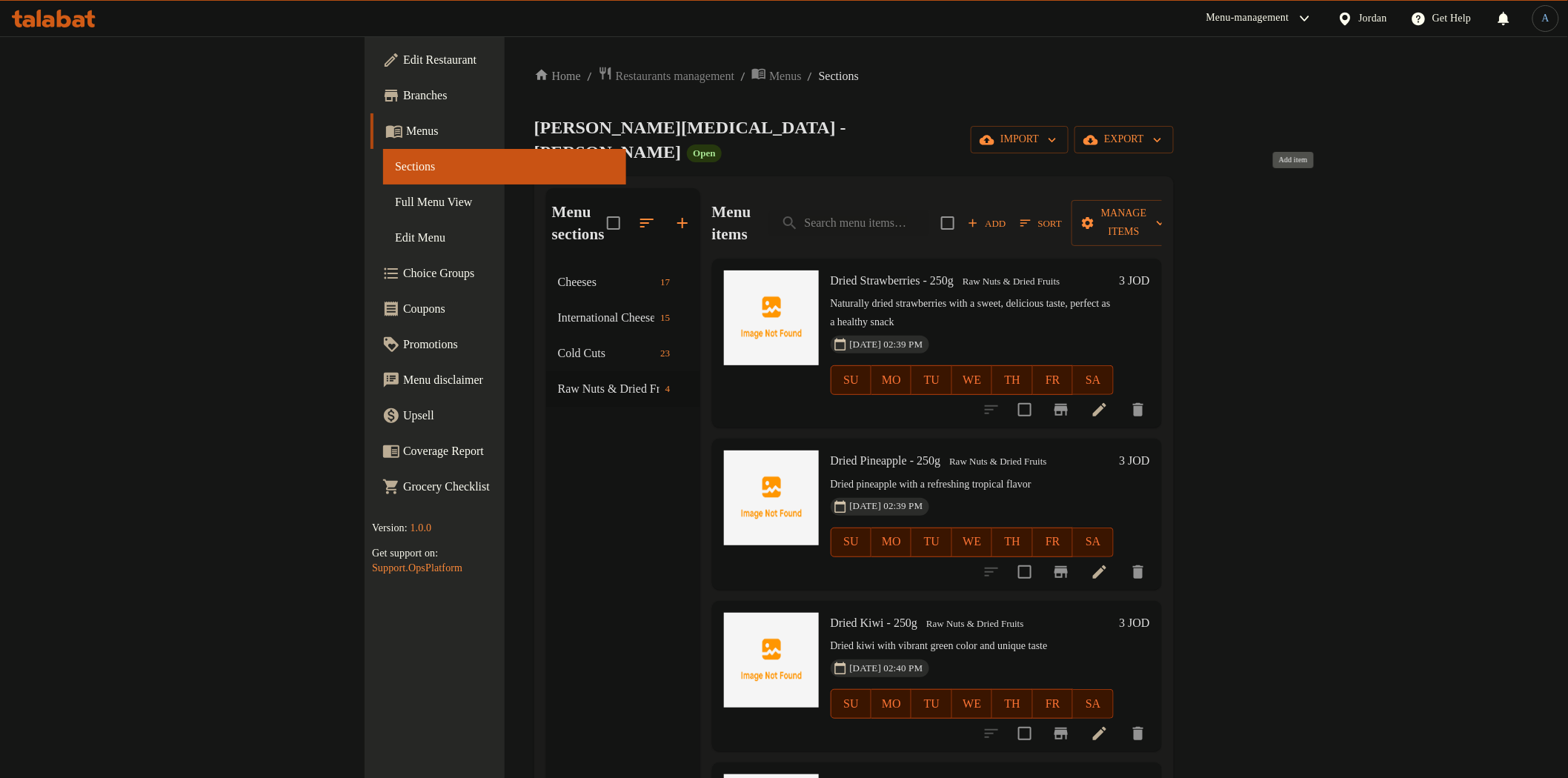
click at [1007, 215] on span "Add" at bounding box center [987, 224] width 40 height 17
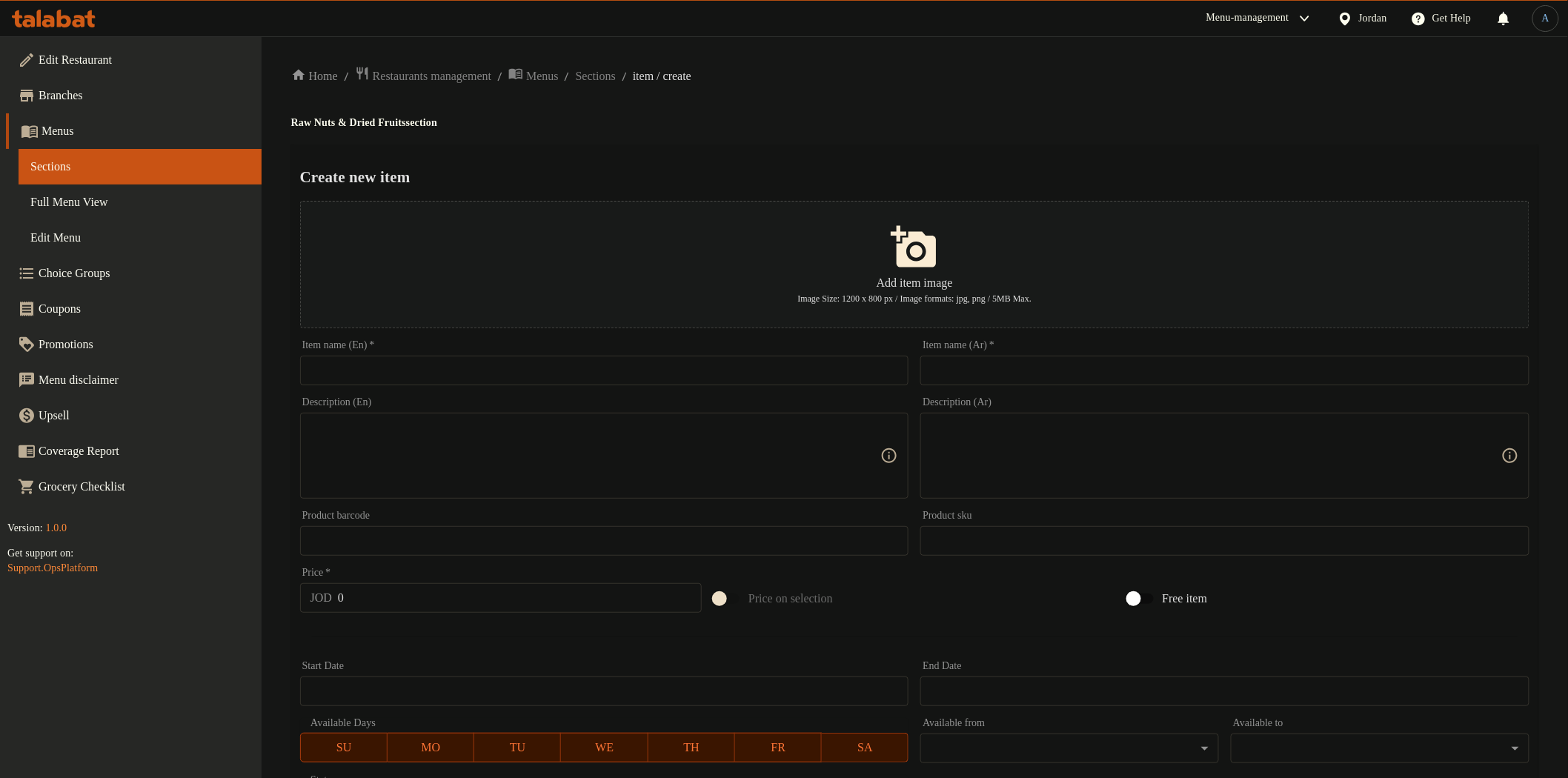
click at [609, 369] on input "text" at bounding box center [605, 370] width 609 height 30
drag, startPoint x: 398, startPoint y: 372, endPoint x: 426, endPoint y: 372, distance: 28.0
click at [398, 373] on input "Coconut Flakes – 250g" at bounding box center [605, 370] width 609 height 30
click at [1011, 362] on input "text" at bounding box center [1225, 370] width 609 height 30
click at [982, 137] on div "Home / Restaurants management / Menus / Sections / item / create Raw Nuts & Dri…" at bounding box center [914, 538] width 1247 height 944
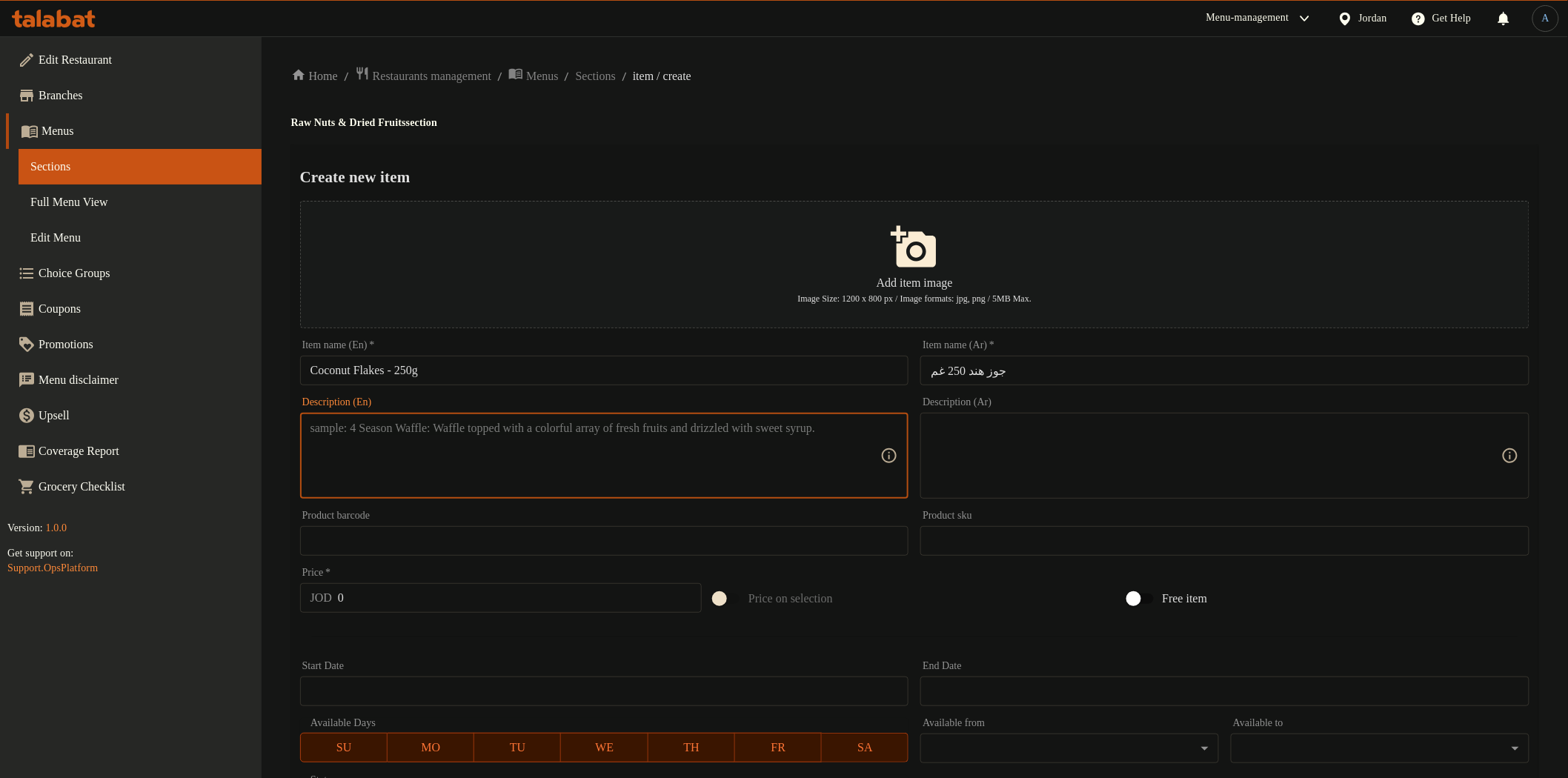
click at [557, 473] on textarea at bounding box center [595, 455] width 570 height 70
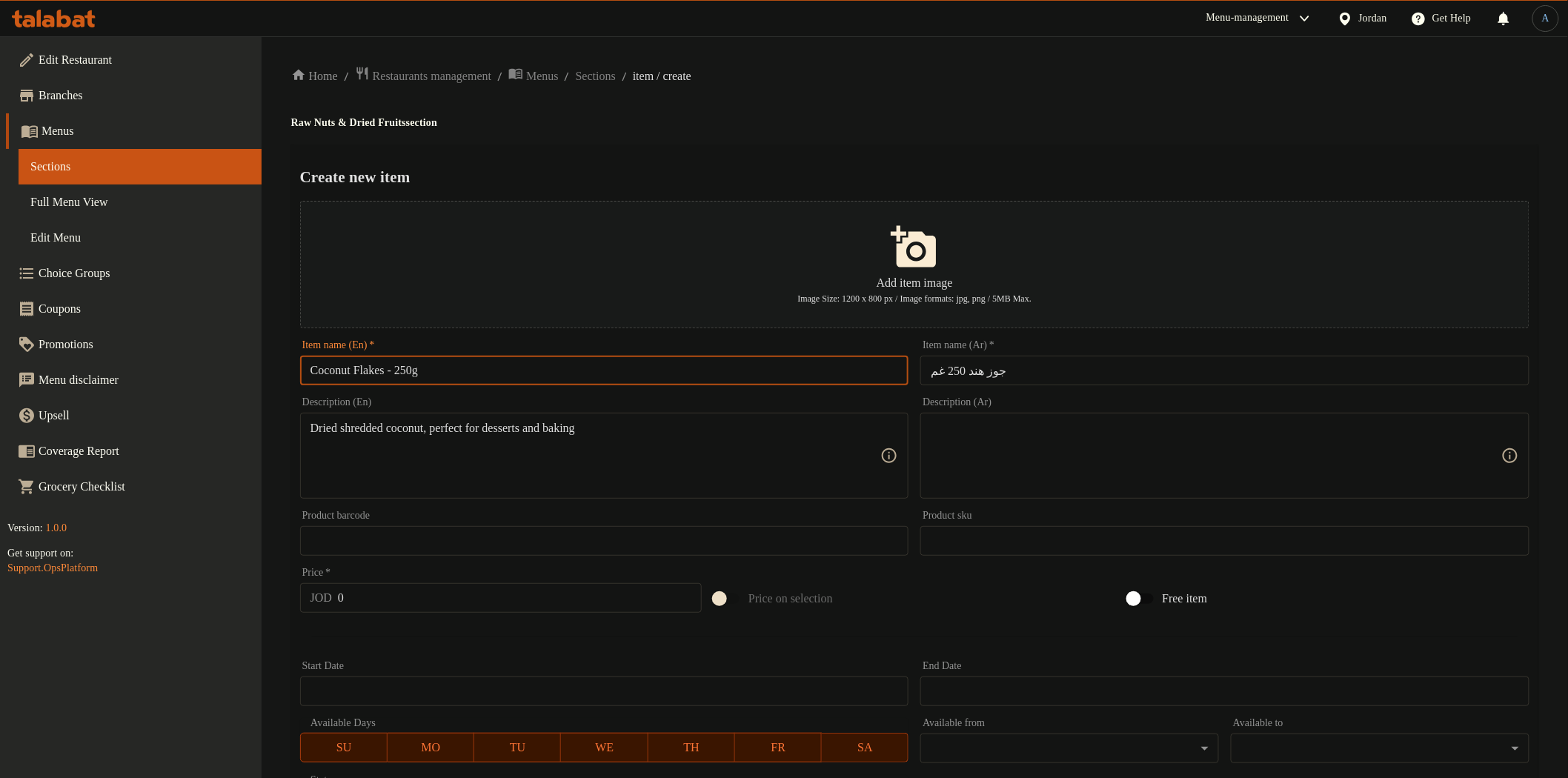
click at [369, 372] on input "Coconut Flakes - 250g" at bounding box center [605, 370] width 609 height 30
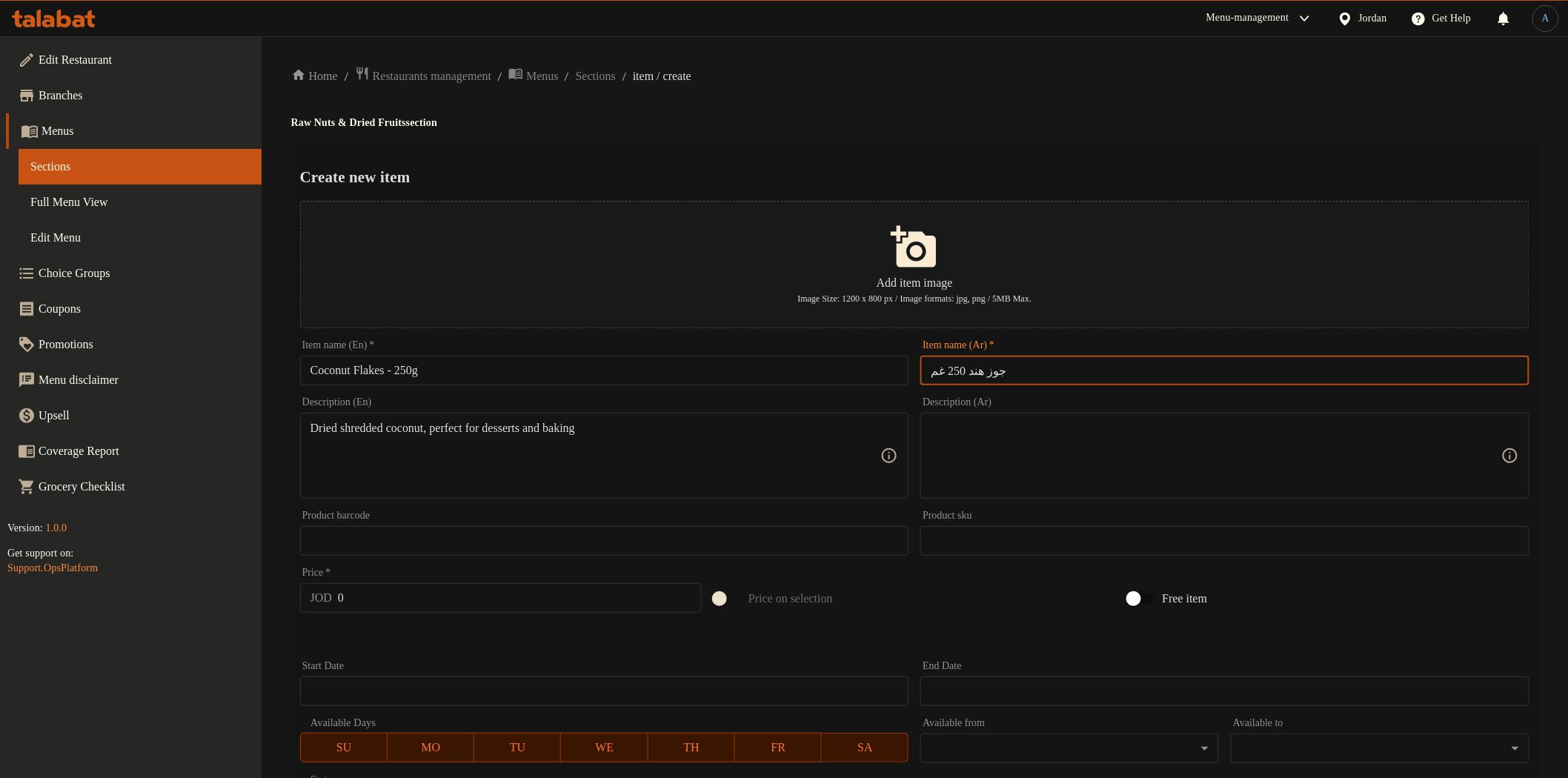
click at [1056, 366] on input "جوز هند 250 غم" at bounding box center [1225, 370] width 609 height 30
click at [1068, 144] on div "Create new item Add item image Image Size: 1200 x 800 px / Image formats: jpg, …" at bounding box center [914, 571] width 1247 height 855
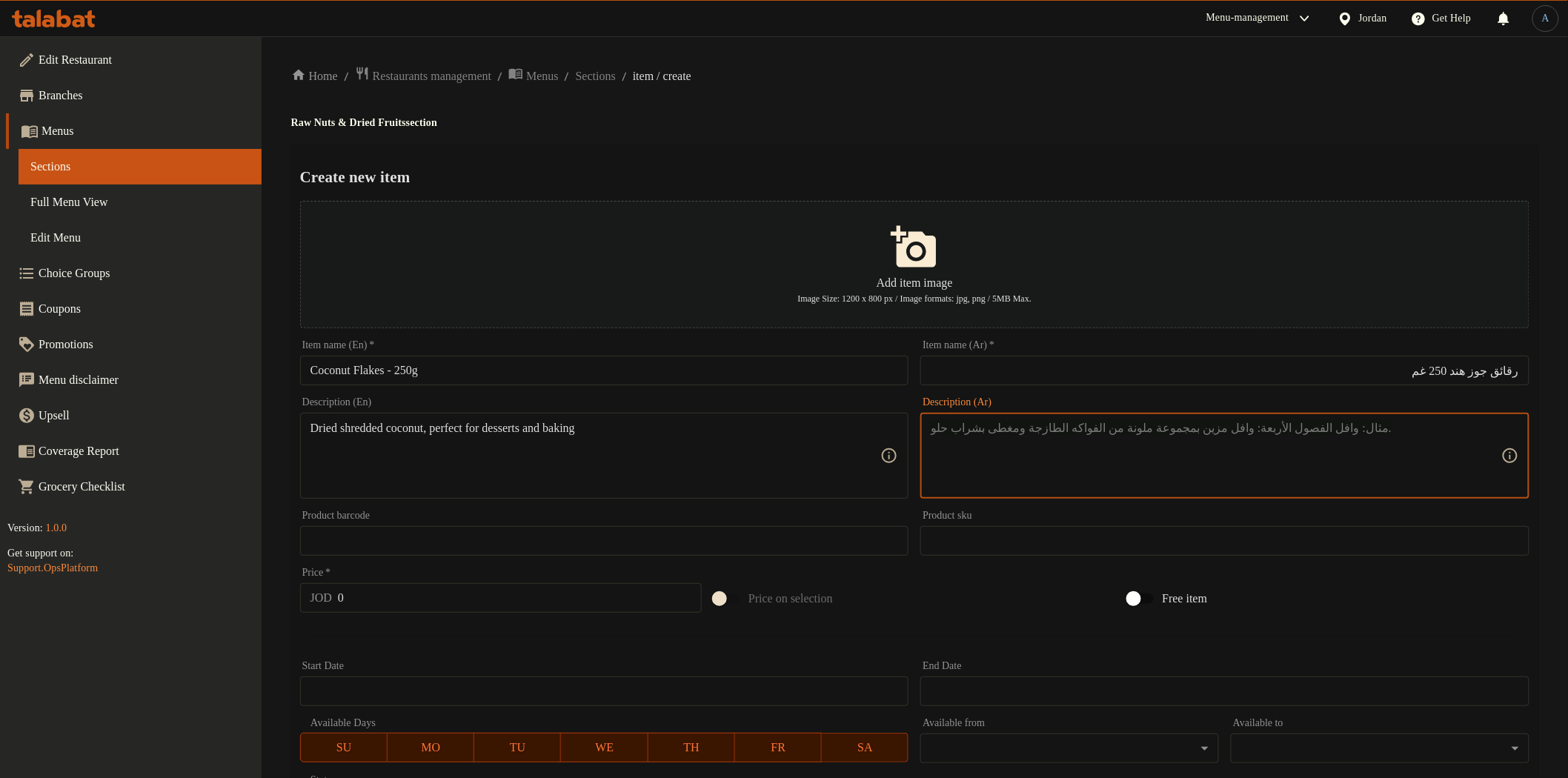
click at [1202, 479] on textarea at bounding box center [1216, 455] width 570 height 70
click at [472, 609] on input "0" at bounding box center [519, 597] width 364 height 30
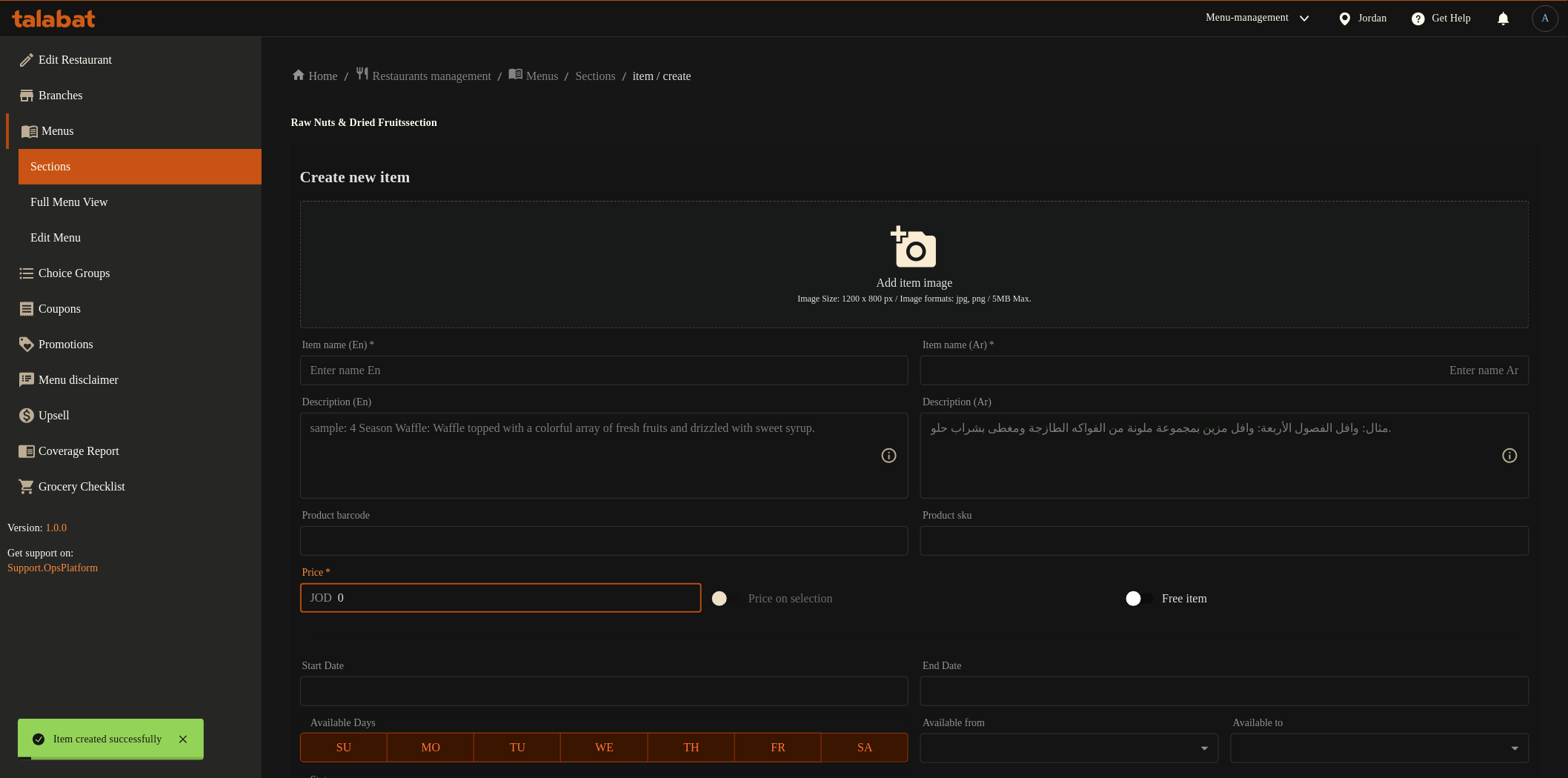
click at [454, 367] on input "text" at bounding box center [605, 370] width 609 height 30
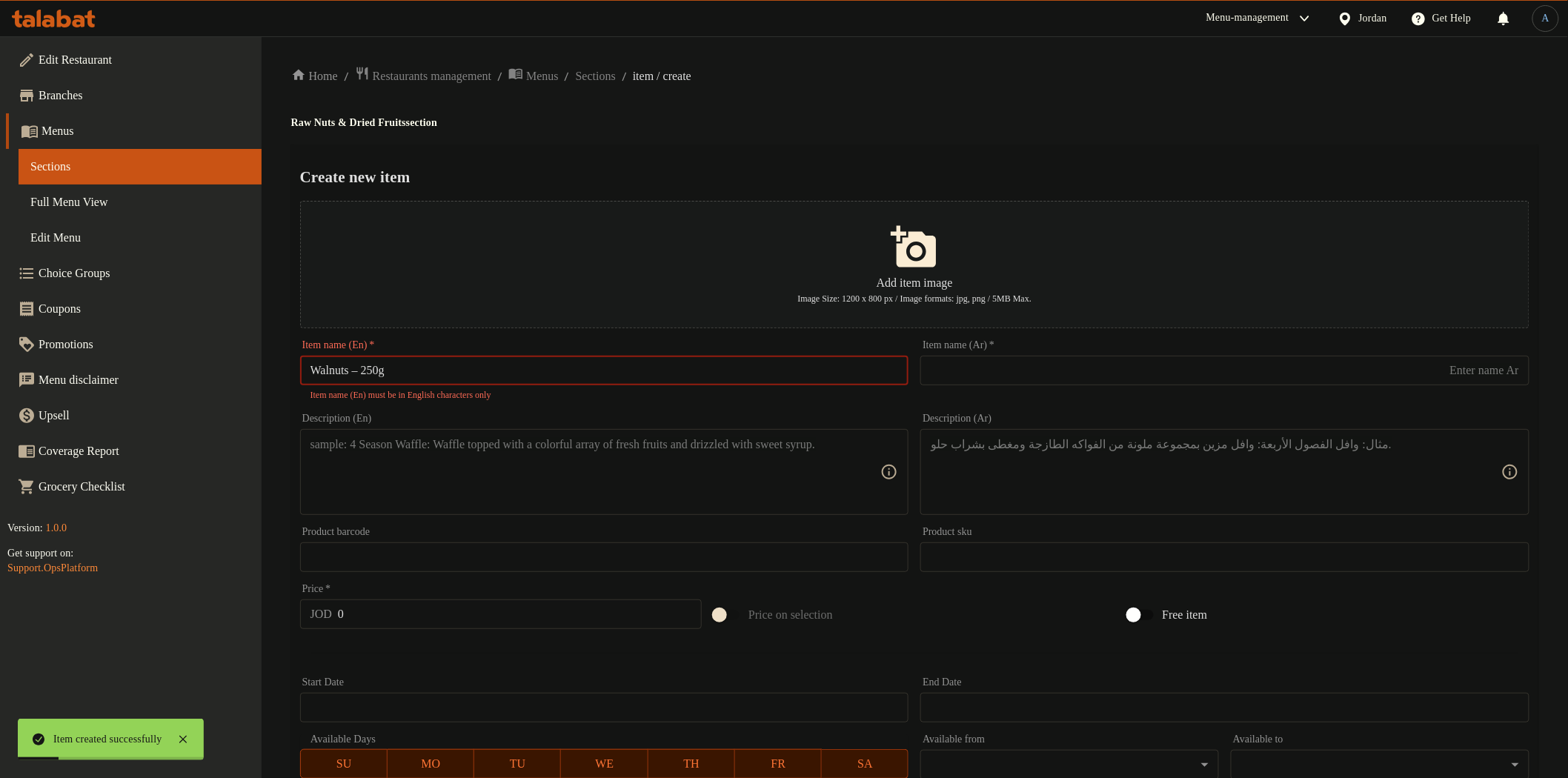
click at [990, 371] on input "text" at bounding box center [1225, 370] width 609 height 30
click at [364, 369] on input "Walnuts – 250g" at bounding box center [605, 370] width 609 height 30
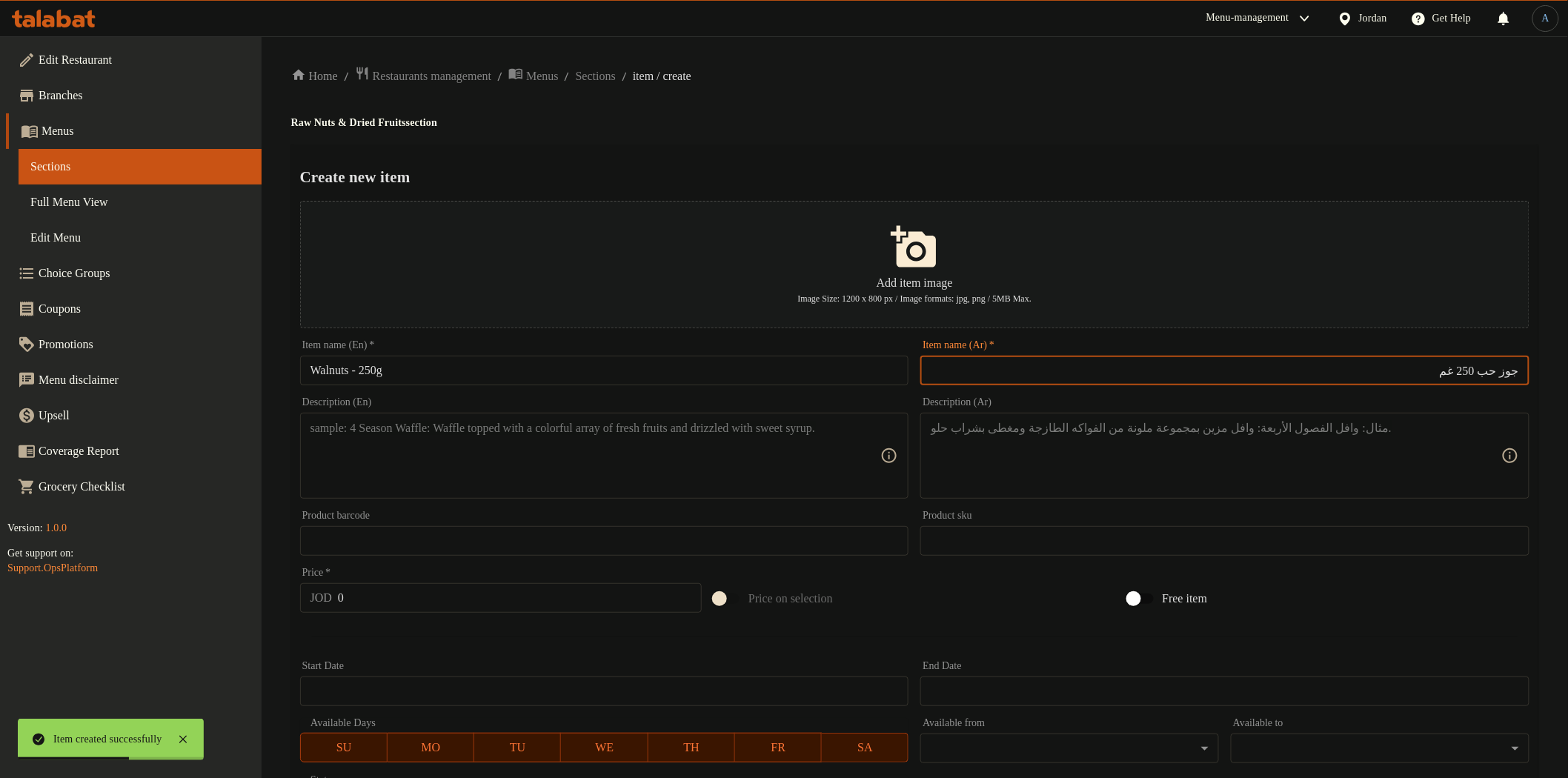
click at [1480, 376] on input "جوز حب 250 غم" at bounding box center [1225, 370] width 609 height 30
click at [902, 111] on div "Home / Restaurants management / Menus / Sections / item / create Raw Nuts & Dri…" at bounding box center [914, 538] width 1247 height 944
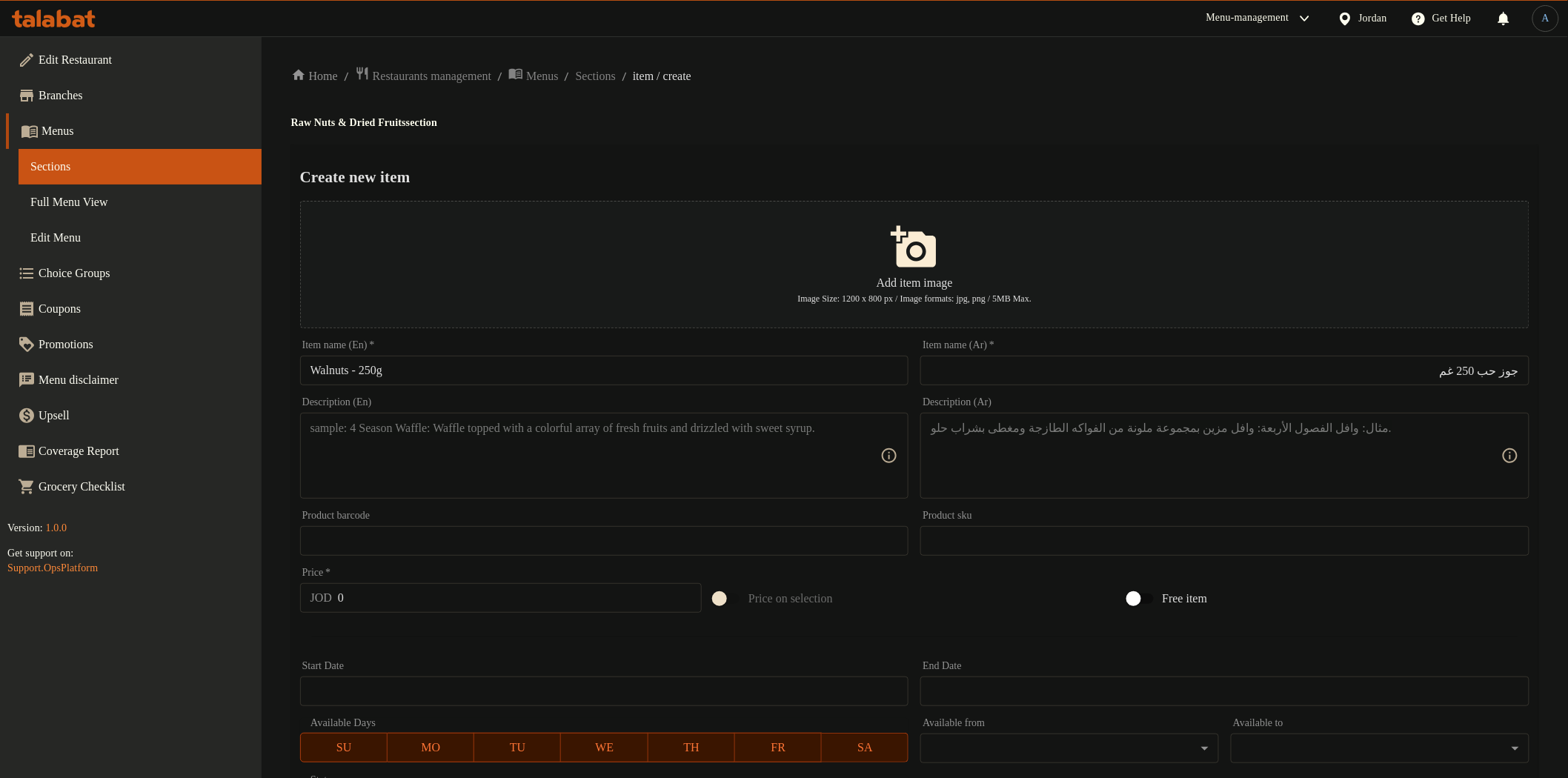
click at [567, 476] on textarea at bounding box center [595, 455] width 570 height 70
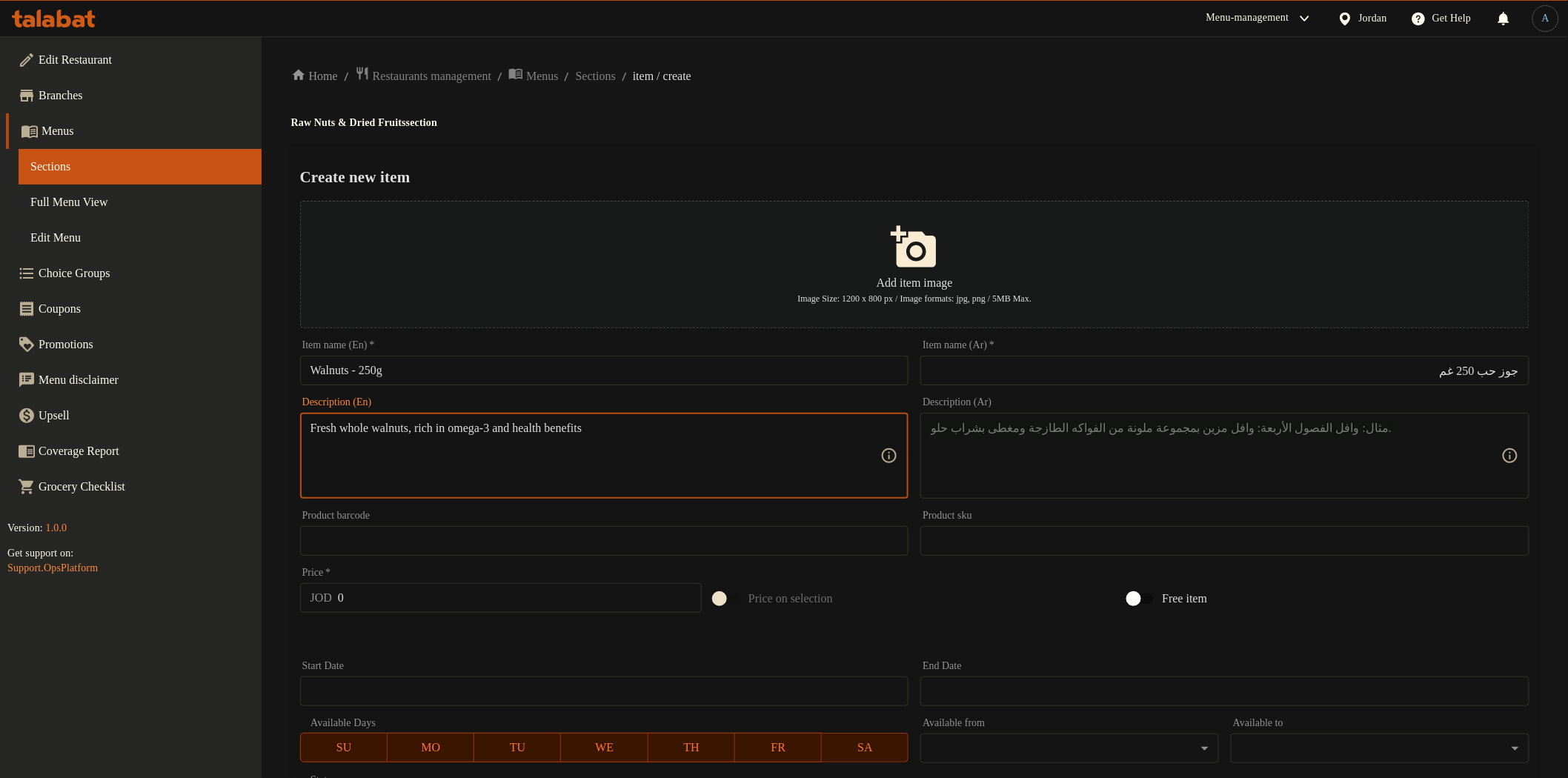
click at [1213, 417] on div "Description (Ar) Description (Ar)" at bounding box center [1225, 449] width 609 height 102
click at [1206, 434] on textarea at bounding box center [1216, 455] width 570 height 70
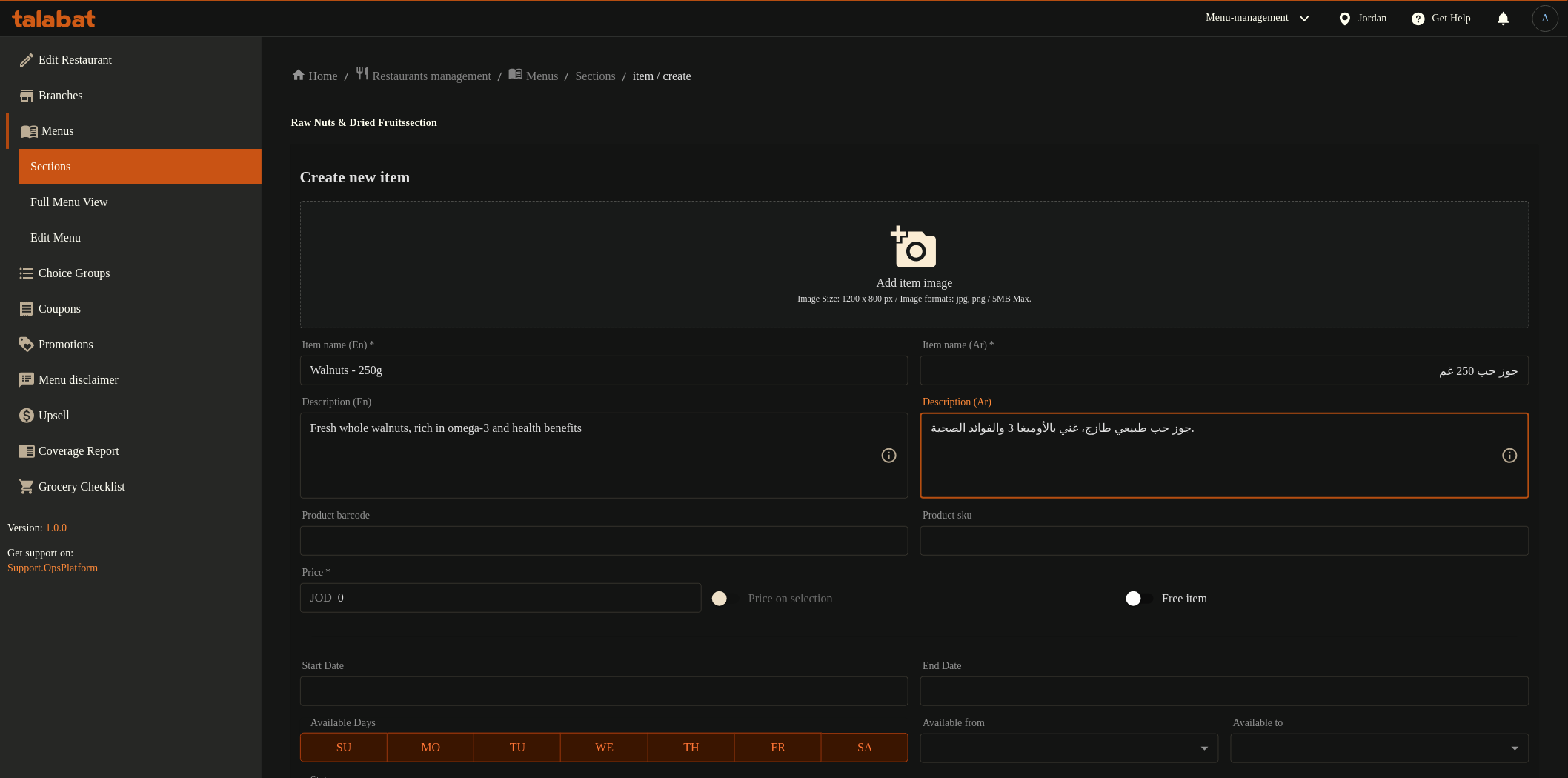
click at [1110, 89] on div "Home / Restaurants management / Menus / Sections / item / create Raw Nuts & Dri…" at bounding box center [914, 538] width 1247 height 944
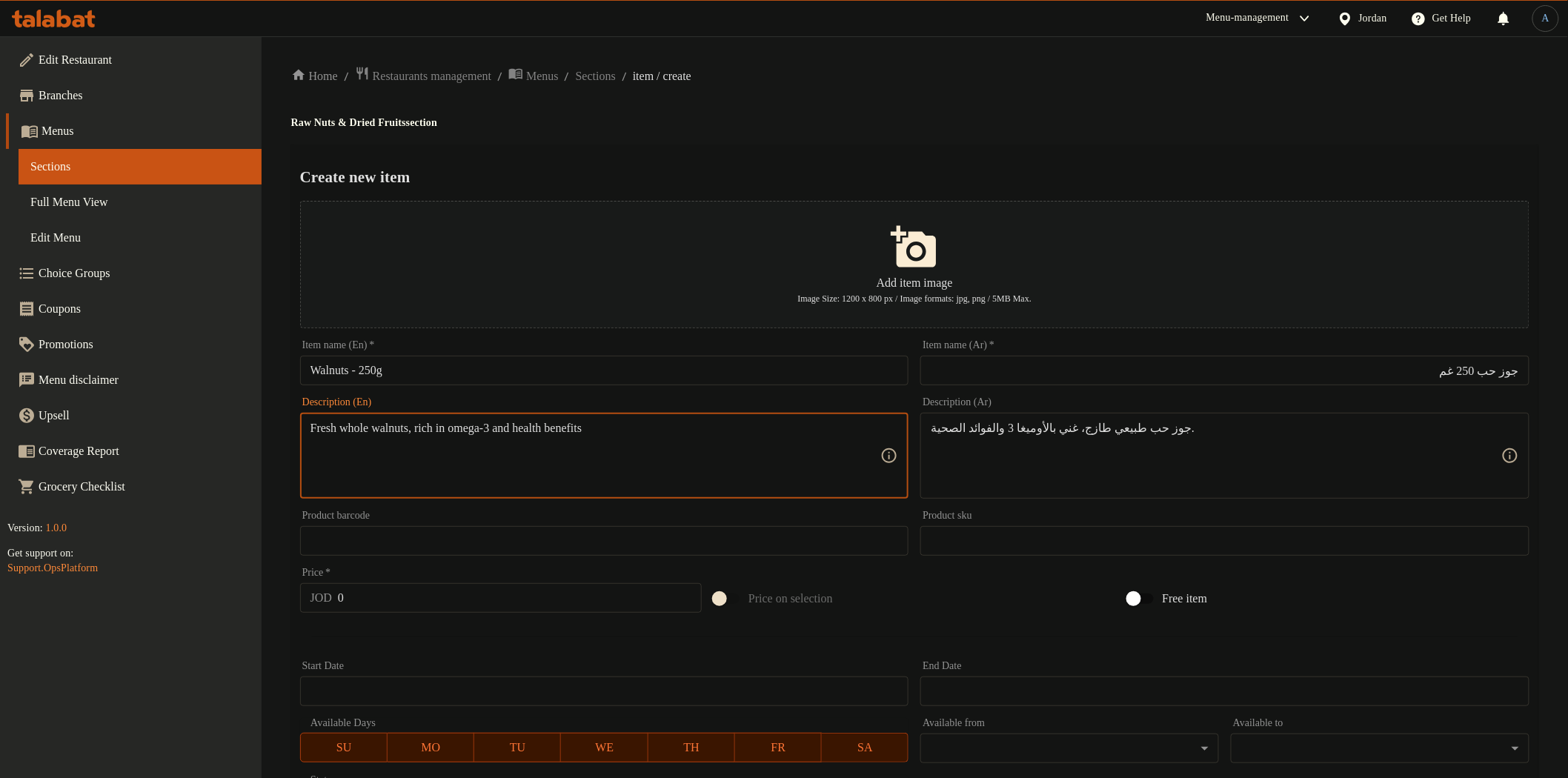
click at [359, 427] on textarea "Fresh whole walnuts, rich in omega-3 and health benefits" at bounding box center [595, 455] width 570 height 70
click at [590, 433] on textarea "Fresh whole walnuts, rich in omega-3 and health benefits" at bounding box center [595, 455] width 570 height 70
click at [1176, 413] on div "جوز حب طبيعي طازج، غني بالأوميغا 3 والفوائد الصحية. Description (Ar)" at bounding box center [1225, 456] width 609 height 86
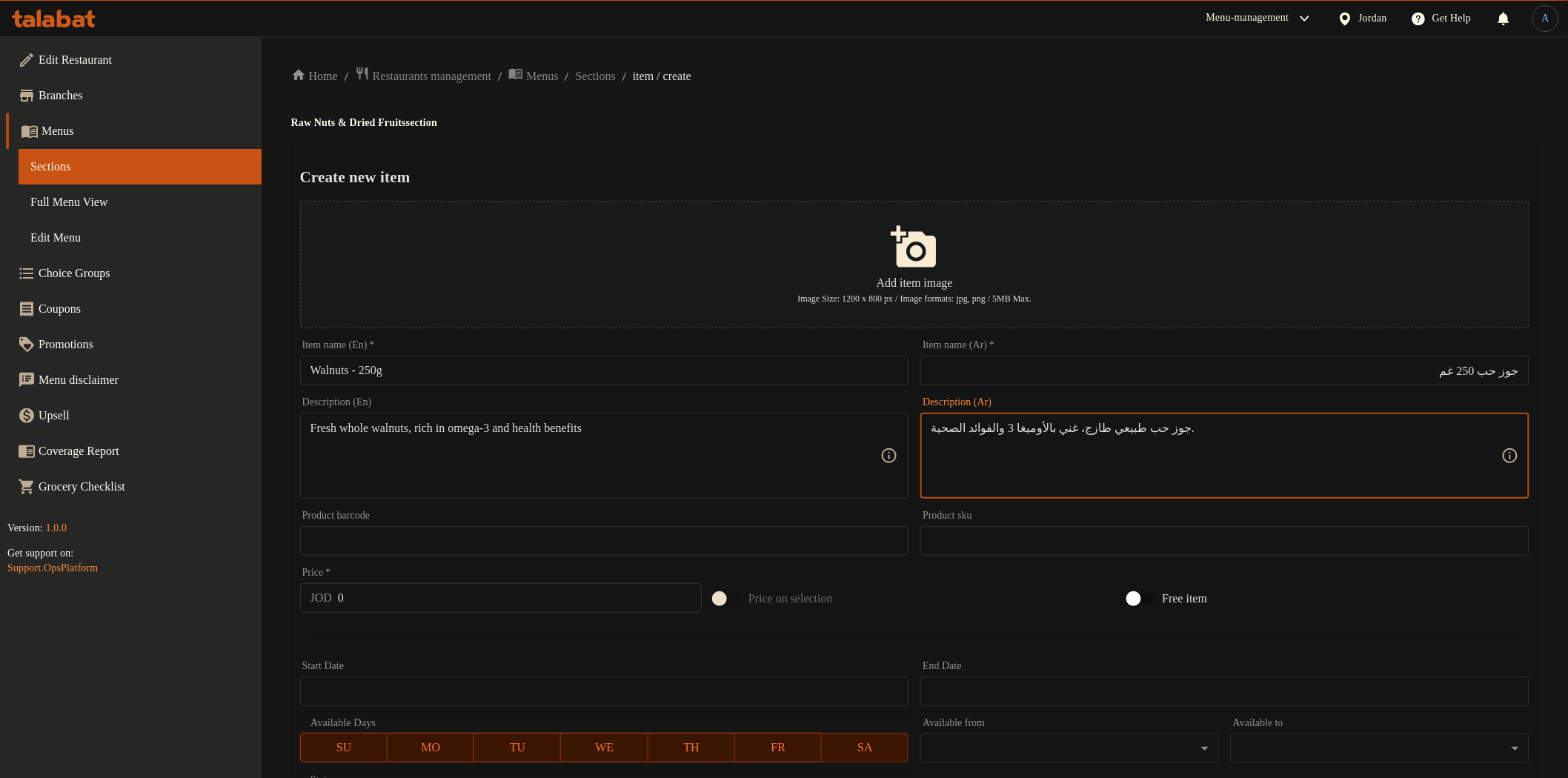
click at [1173, 436] on textarea "جوز حب طبيعي طازج، غني بالأوميغا 3 والفوائد الصحية." at bounding box center [1216, 455] width 570 height 70
click at [1463, 467] on textarea "جوز كامل حب طبيعي طازج، غني بالأوميغا 3 والفوائد الصحية." at bounding box center [1216, 455] width 570 height 70
click at [393, 603] on input "0" at bounding box center [519, 597] width 364 height 30
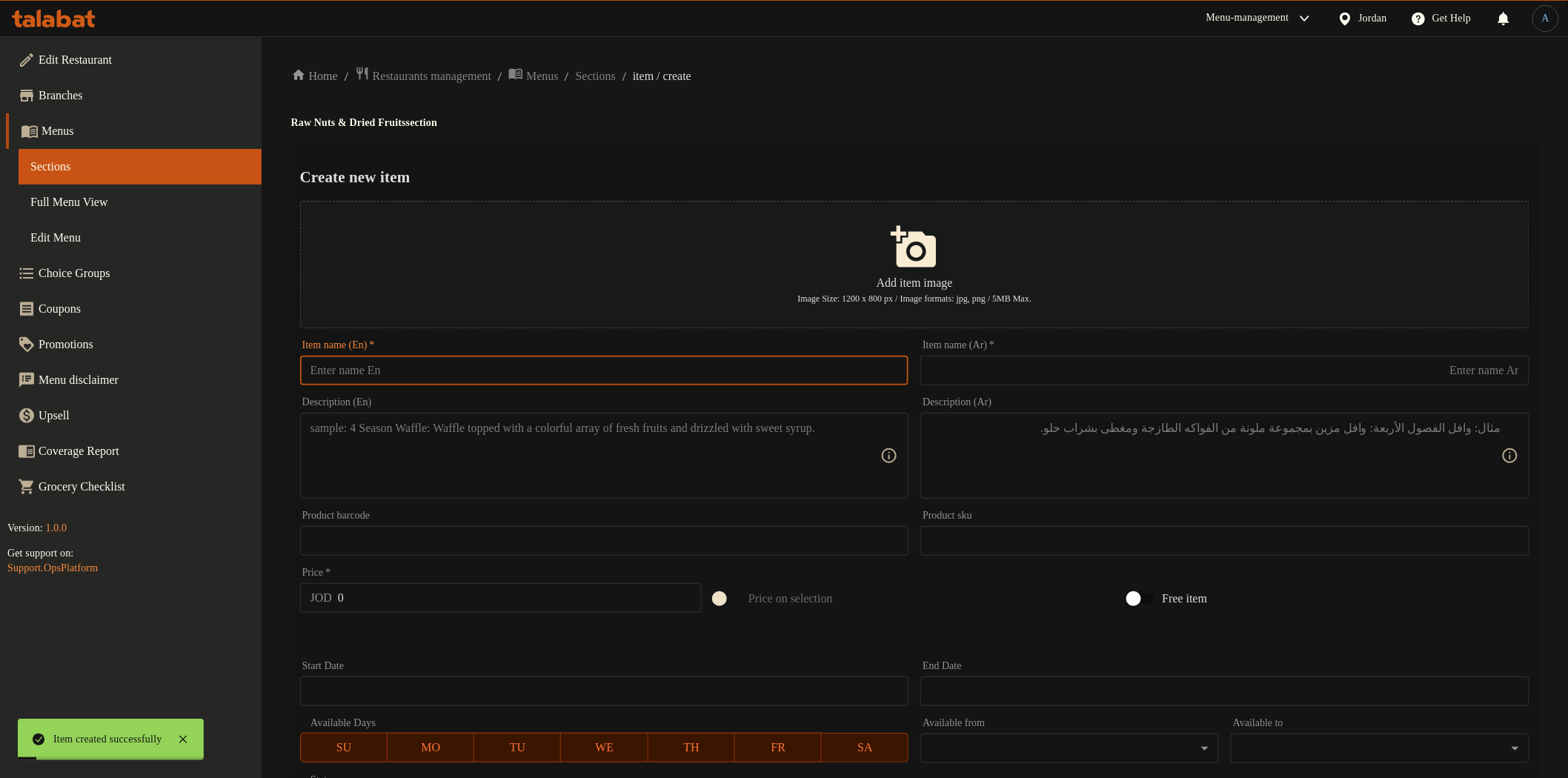
click at [417, 379] on input "text" at bounding box center [605, 370] width 609 height 30
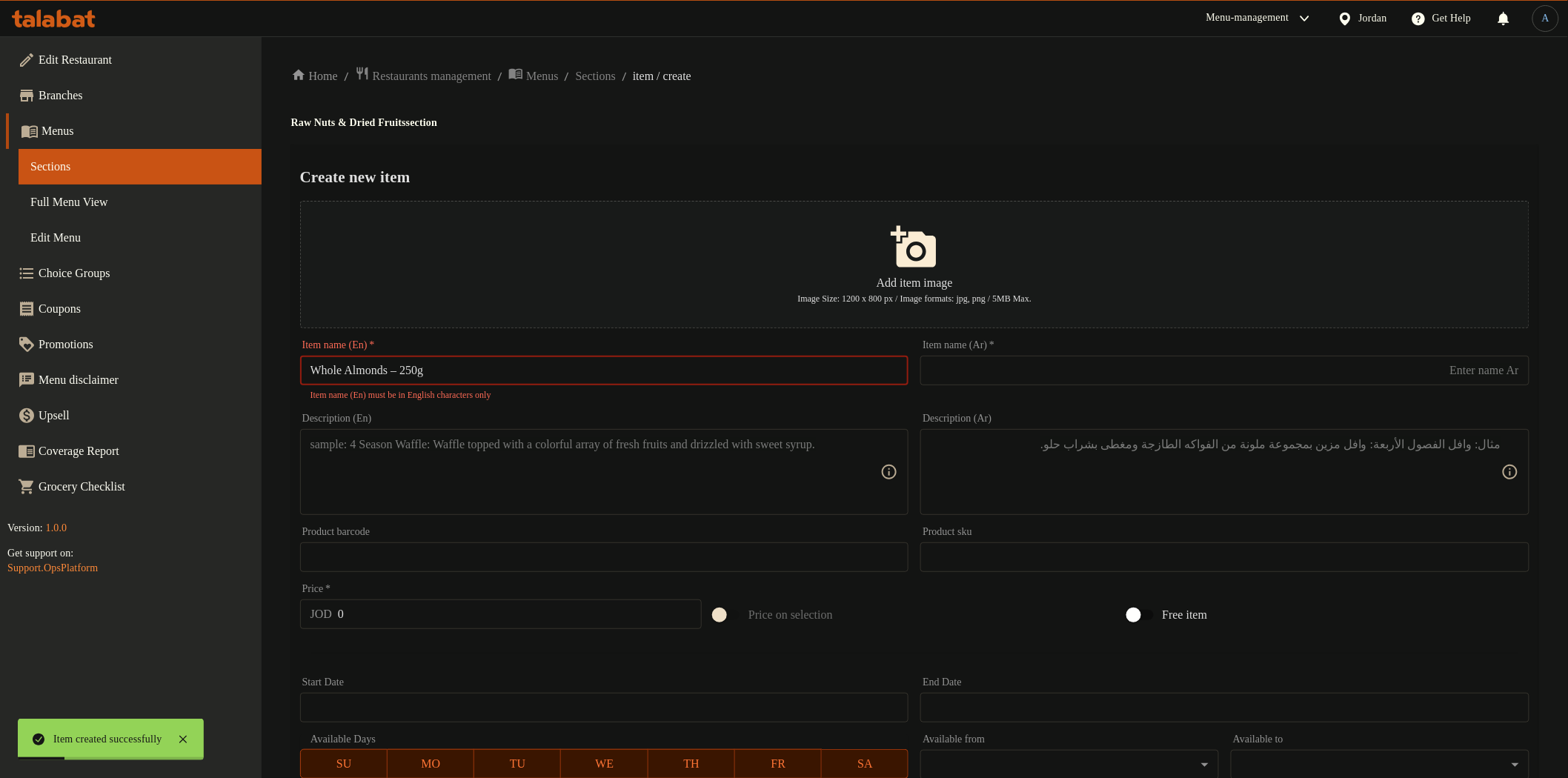
drag, startPoint x: 401, startPoint y: 376, endPoint x: 562, endPoint y: 361, distance: 161.7
click at [403, 376] on input "Whole Almonds – 250g" at bounding box center [605, 370] width 609 height 30
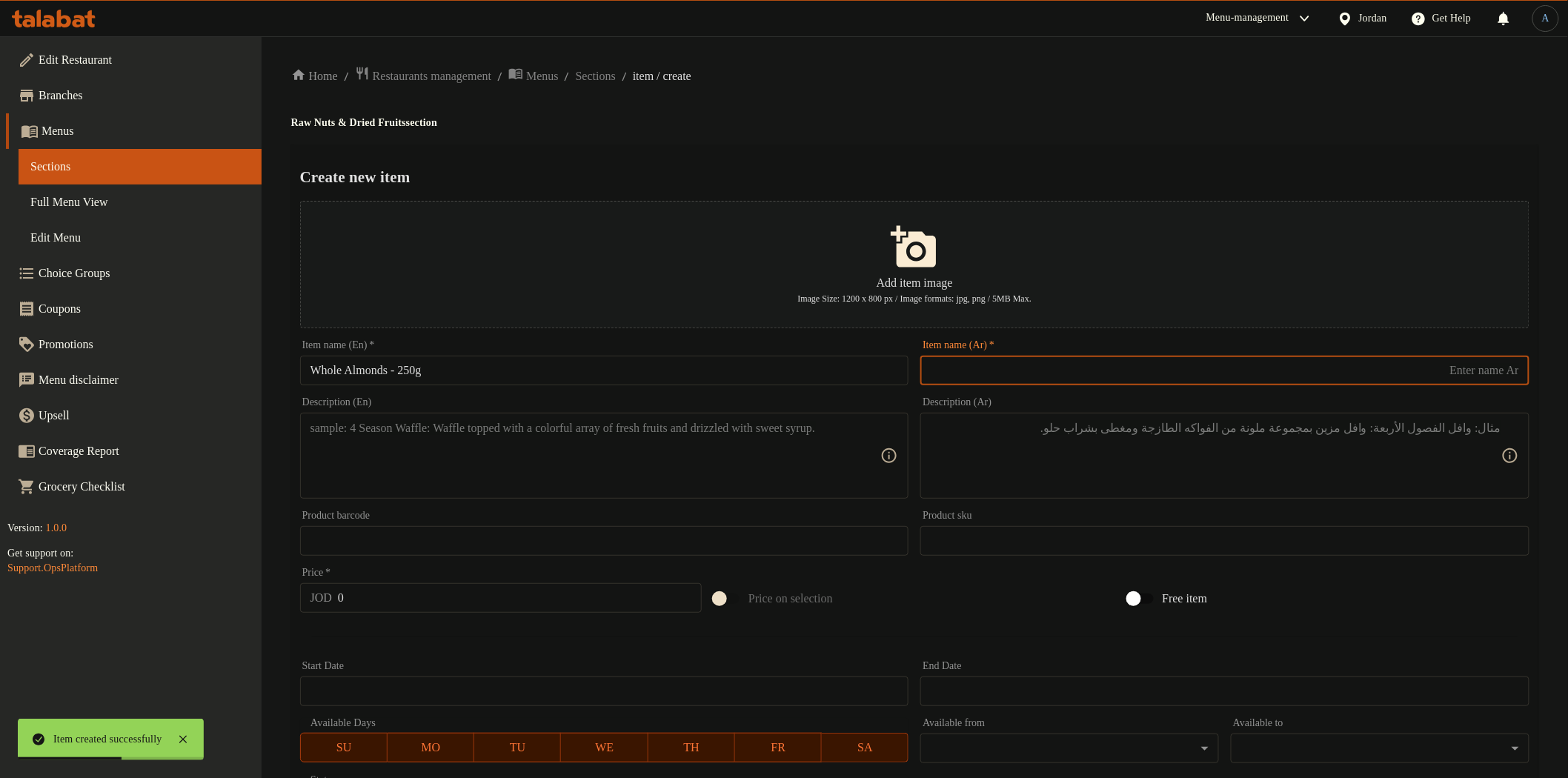
click at [992, 378] on input "text" at bounding box center [1225, 370] width 609 height 30
click at [1001, 109] on div "Home / Restaurants management / Menus / Sections / item / create Raw Nuts & Dri…" at bounding box center [914, 538] width 1247 height 944
click at [514, 462] on textarea at bounding box center [595, 455] width 570 height 70
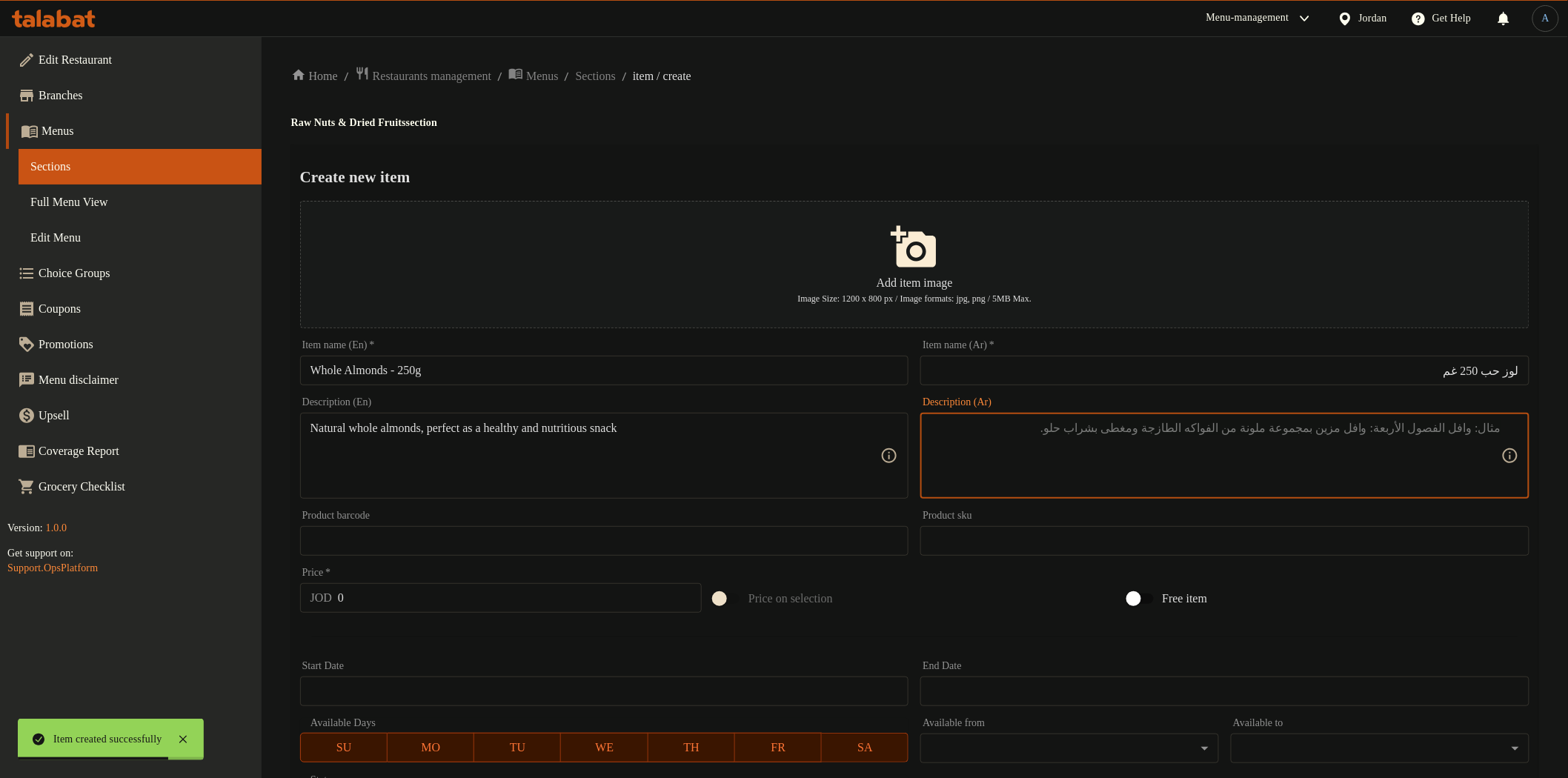
click at [1134, 439] on textarea at bounding box center [1216, 455] width 570 height 70
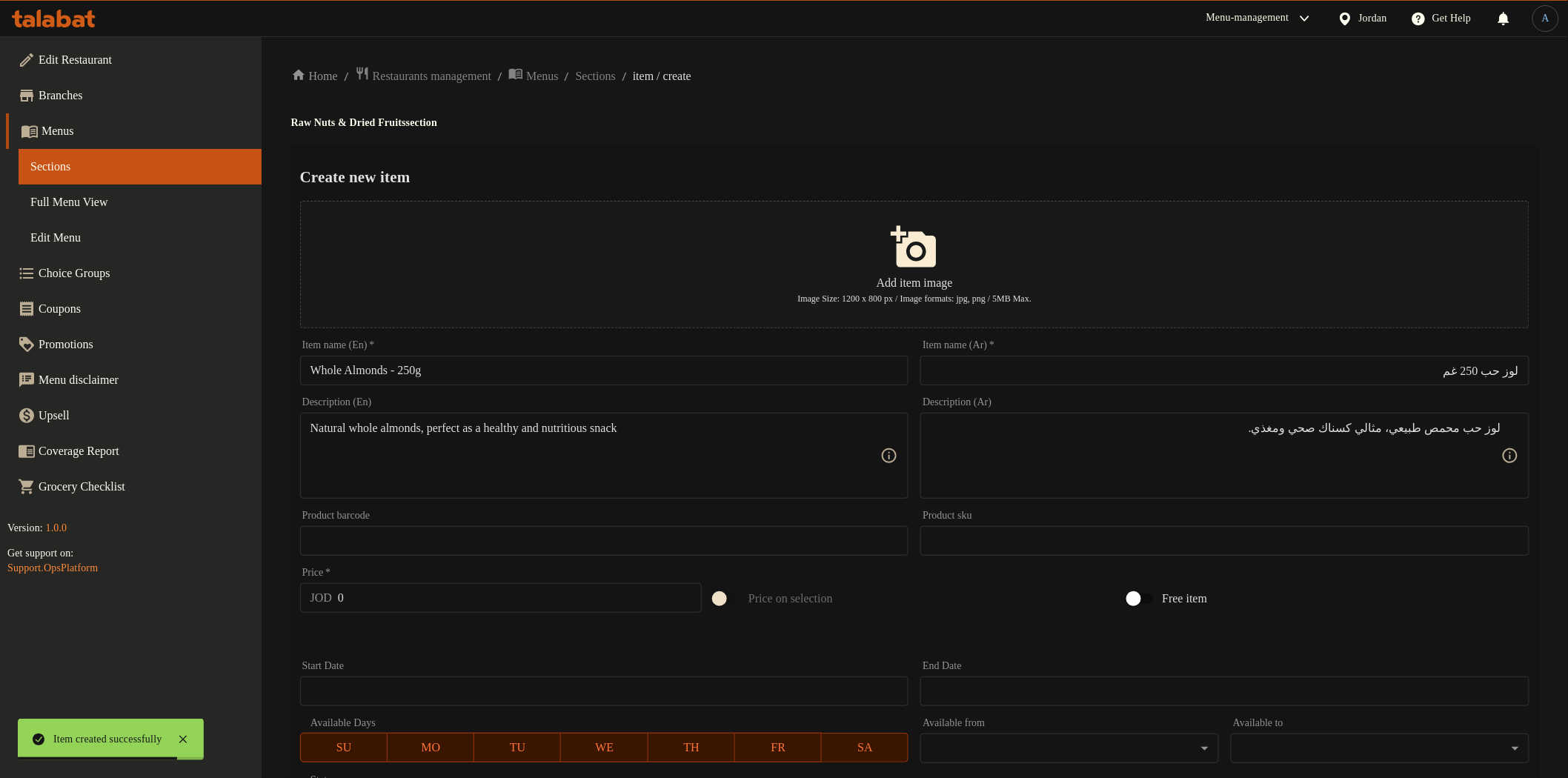
click at [1040, 149] on div "Create new item Add item image Image Size: 1200 x 800 px / Image formats: jpg, …" at bounding box center [914, 571] width 1247 height 855
click at [464, 601] on input "0" at bounding box center [519, 597] width 364 height 30
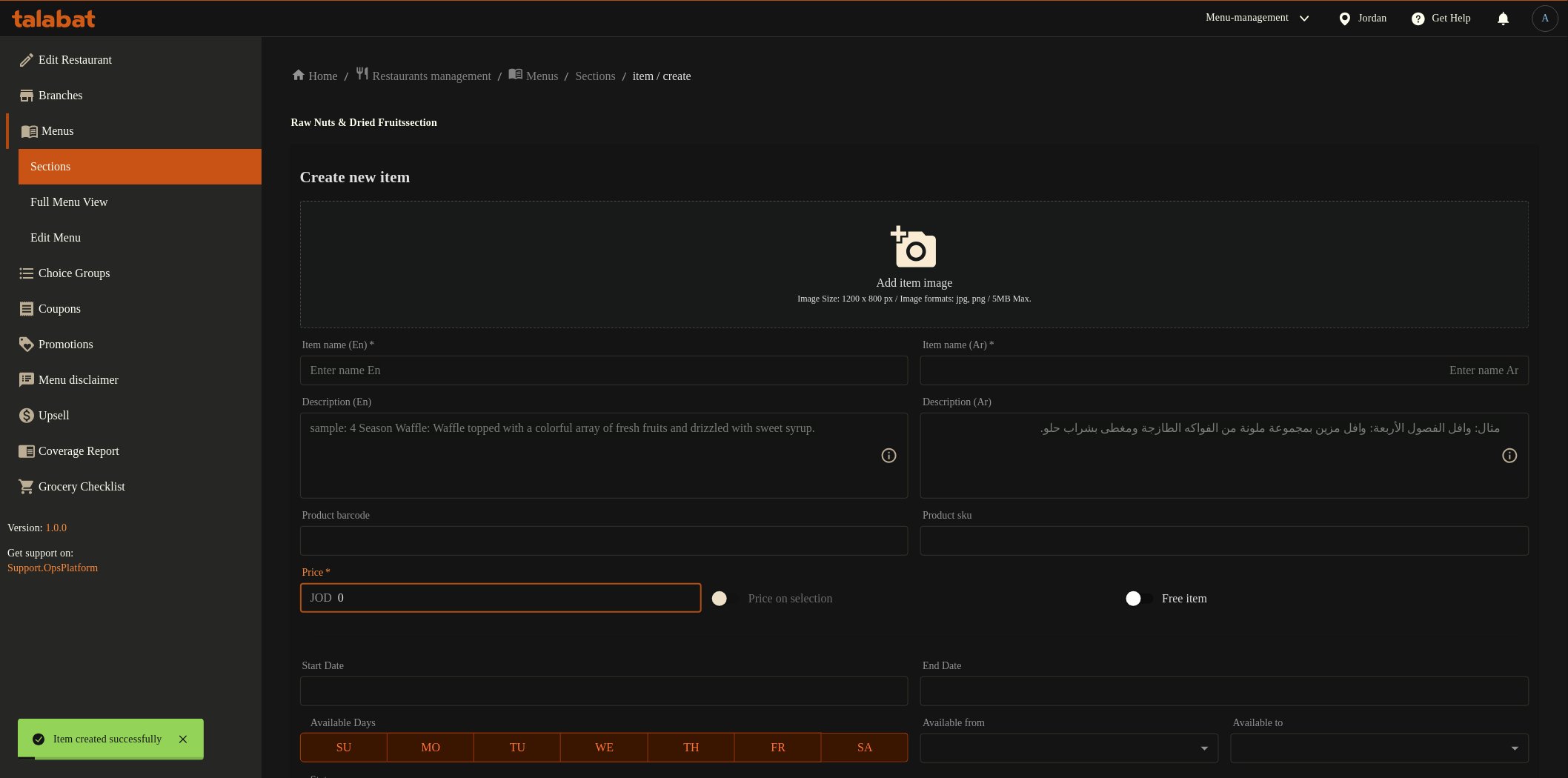
click at [587, 379] on input "text" at bounding box center [605, 370] width 609 height 30
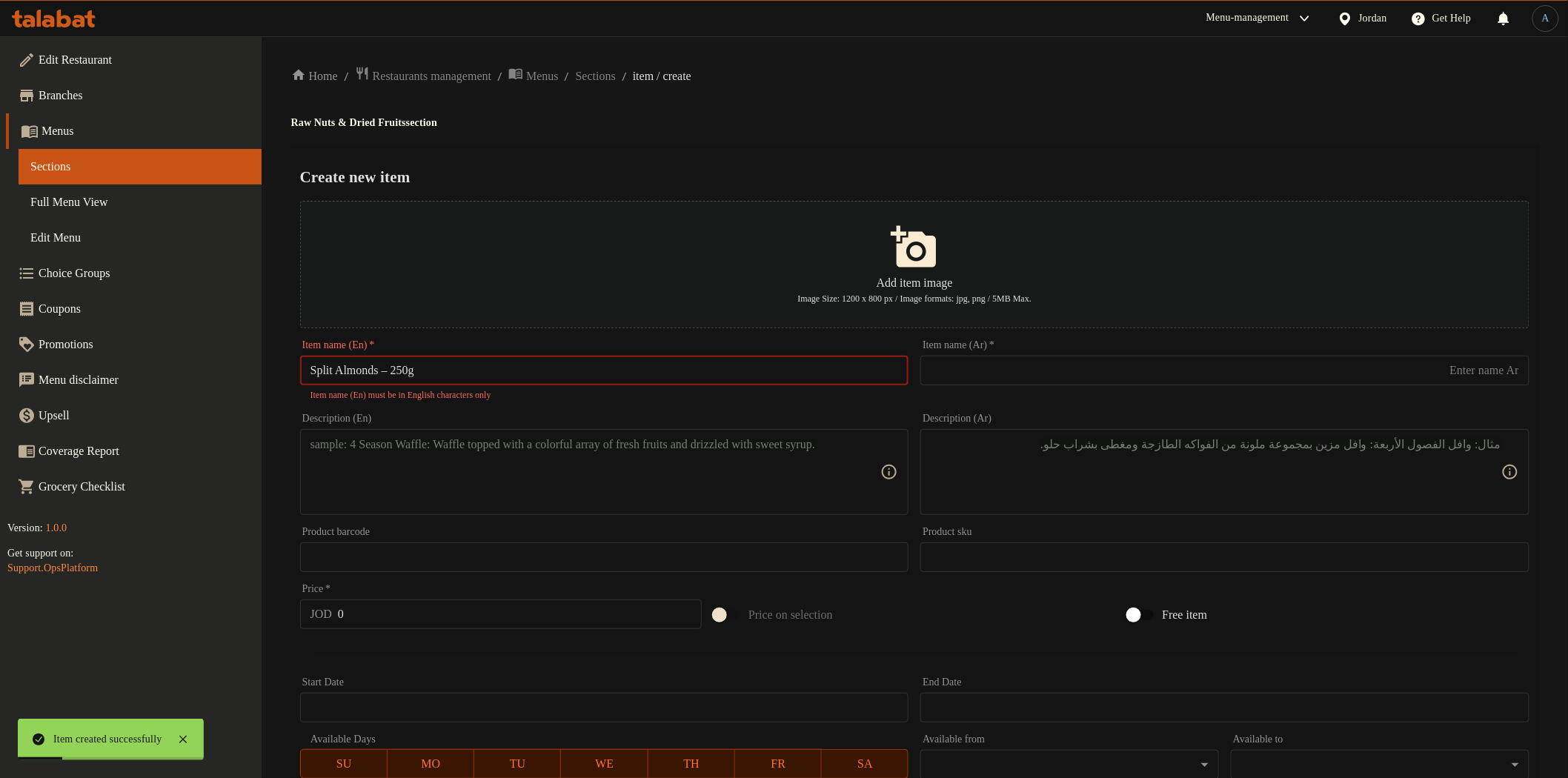
drag, startPoint x: 396, startPoint y: 372, endPoint x: 910, endPoint y: 351, distance: 514.4
click at [398, 372] on input "Split Almonds – 250g" at bounding box center [605, 370] width 609 height 30
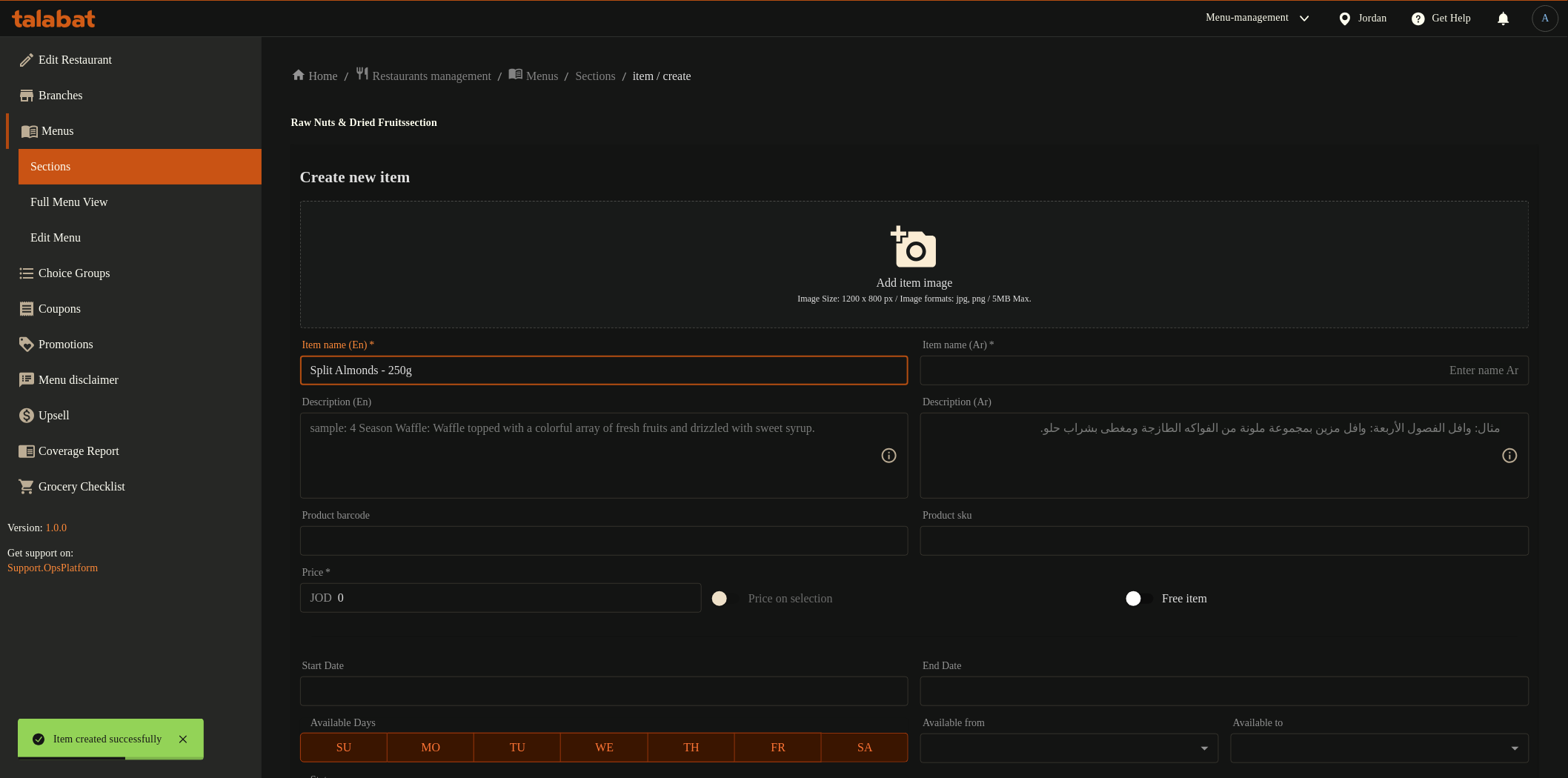
click at [1112, 375] on input "text" at bounding box center [1225, 370] width 609 height 30
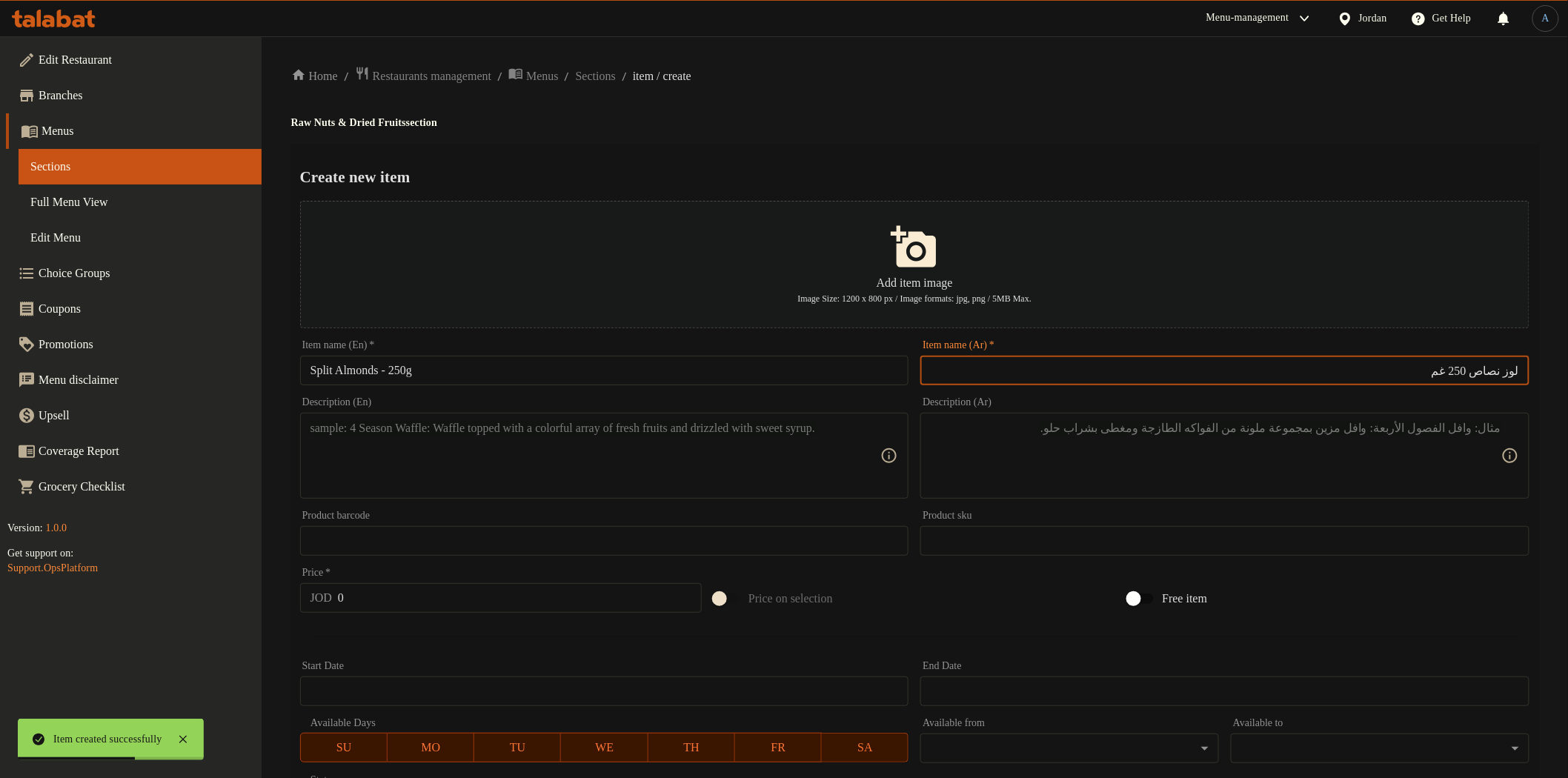
click at [1002, 128] on h4 "Raw Nuts & Dried Fruits section" at bounding box center [914, 122] width 1247 height 14
click at [537, 431] on textarea at bounding box center [595, 455] width 570 height 70
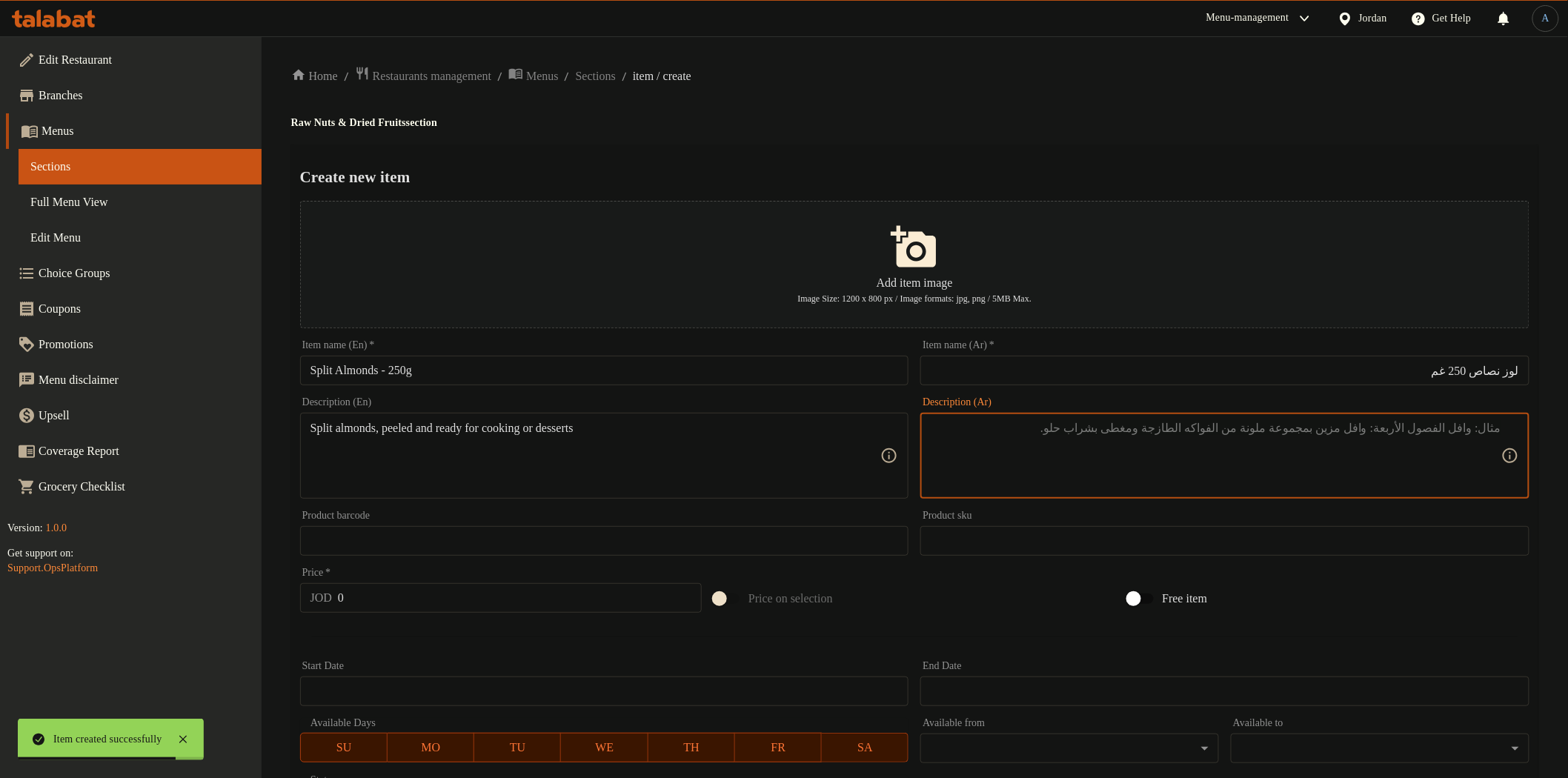
click at [1208, 486] on textarea at bounding box center [1216, 455] width 570 height 70
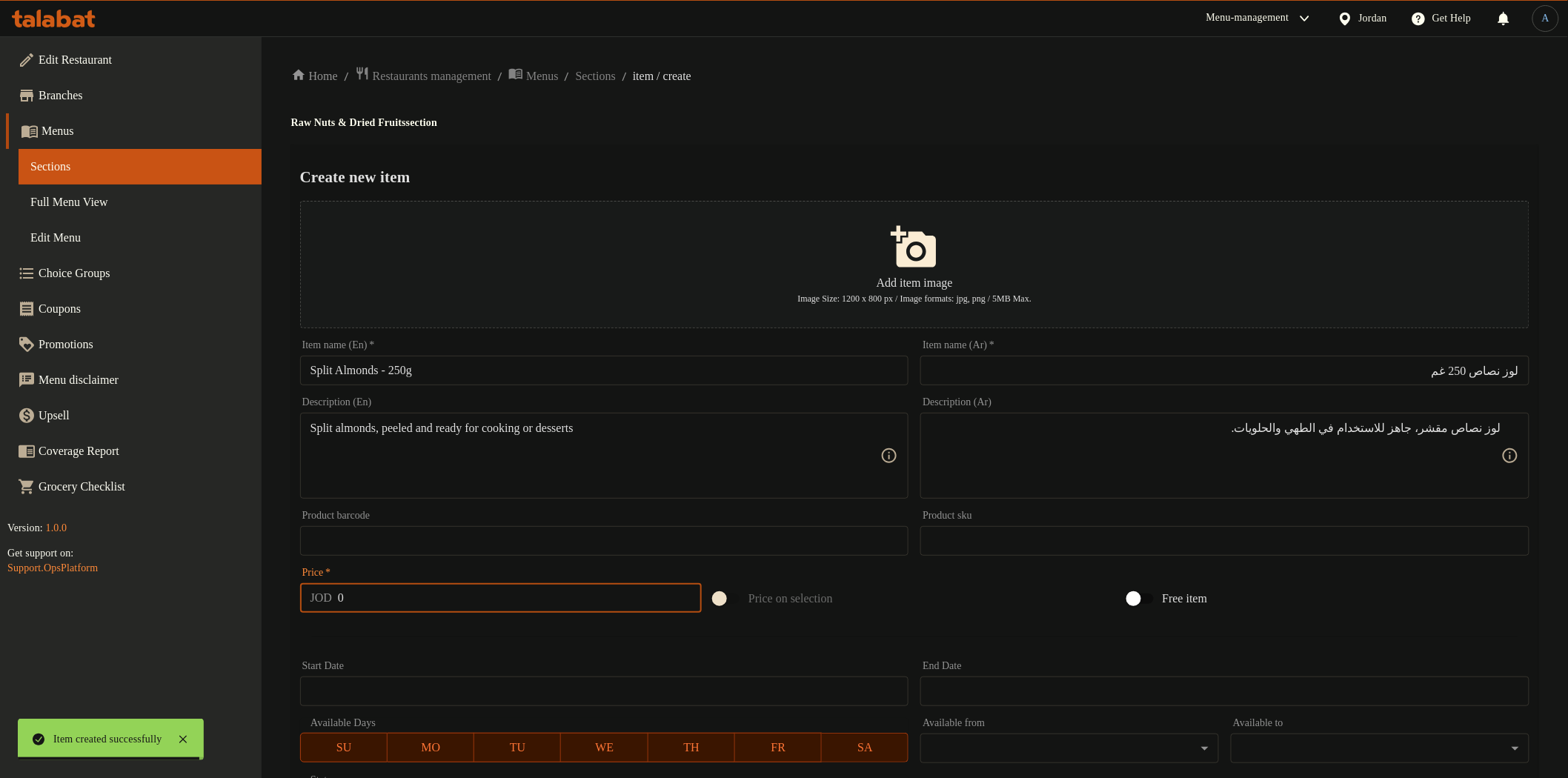
click at [550, 591] on input "0" at bounding box center [519, 597] width 364 height 30
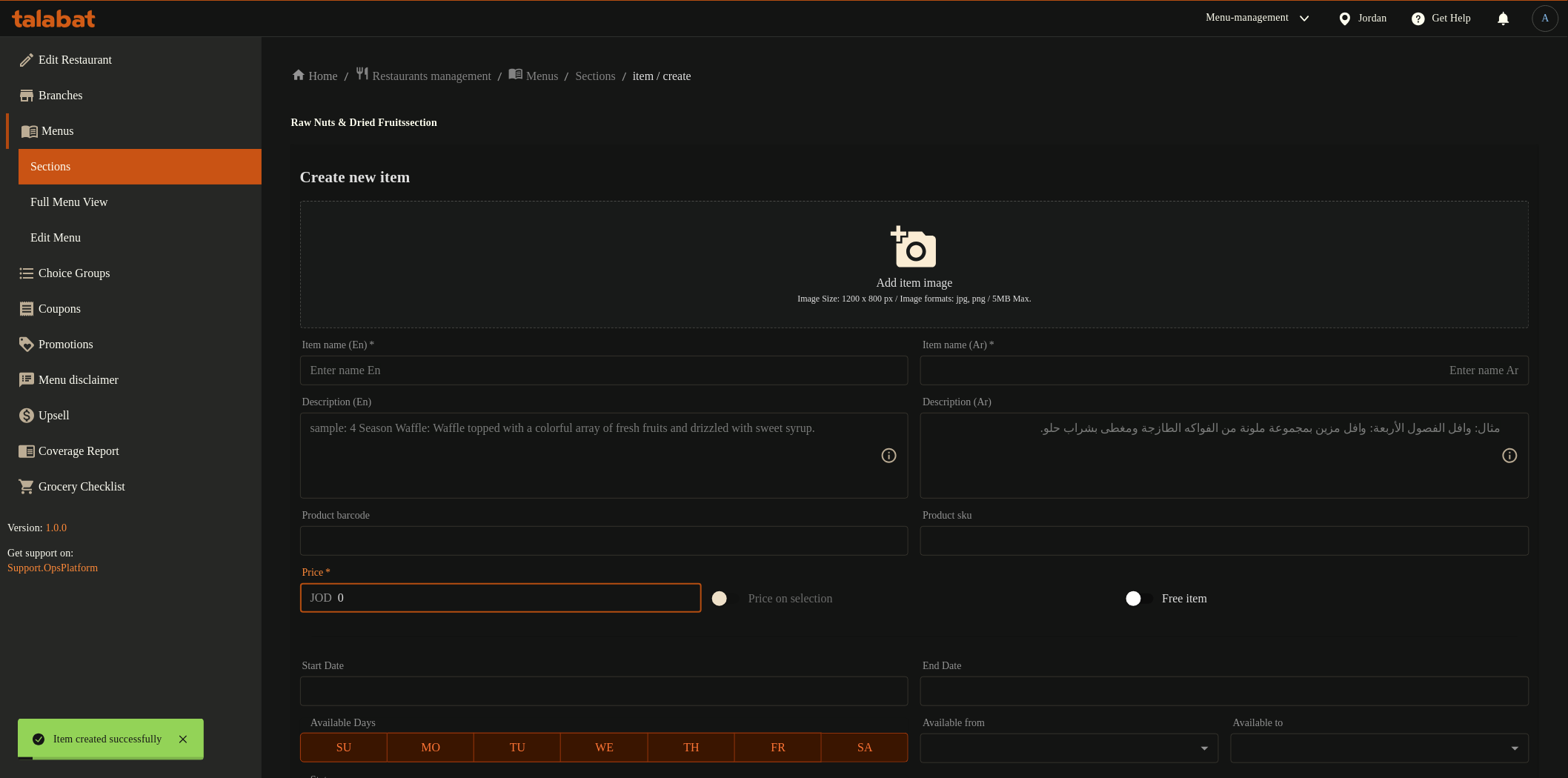
click at [458, 371] on input "text" at bounding box center [605, 370] width 609 height 30
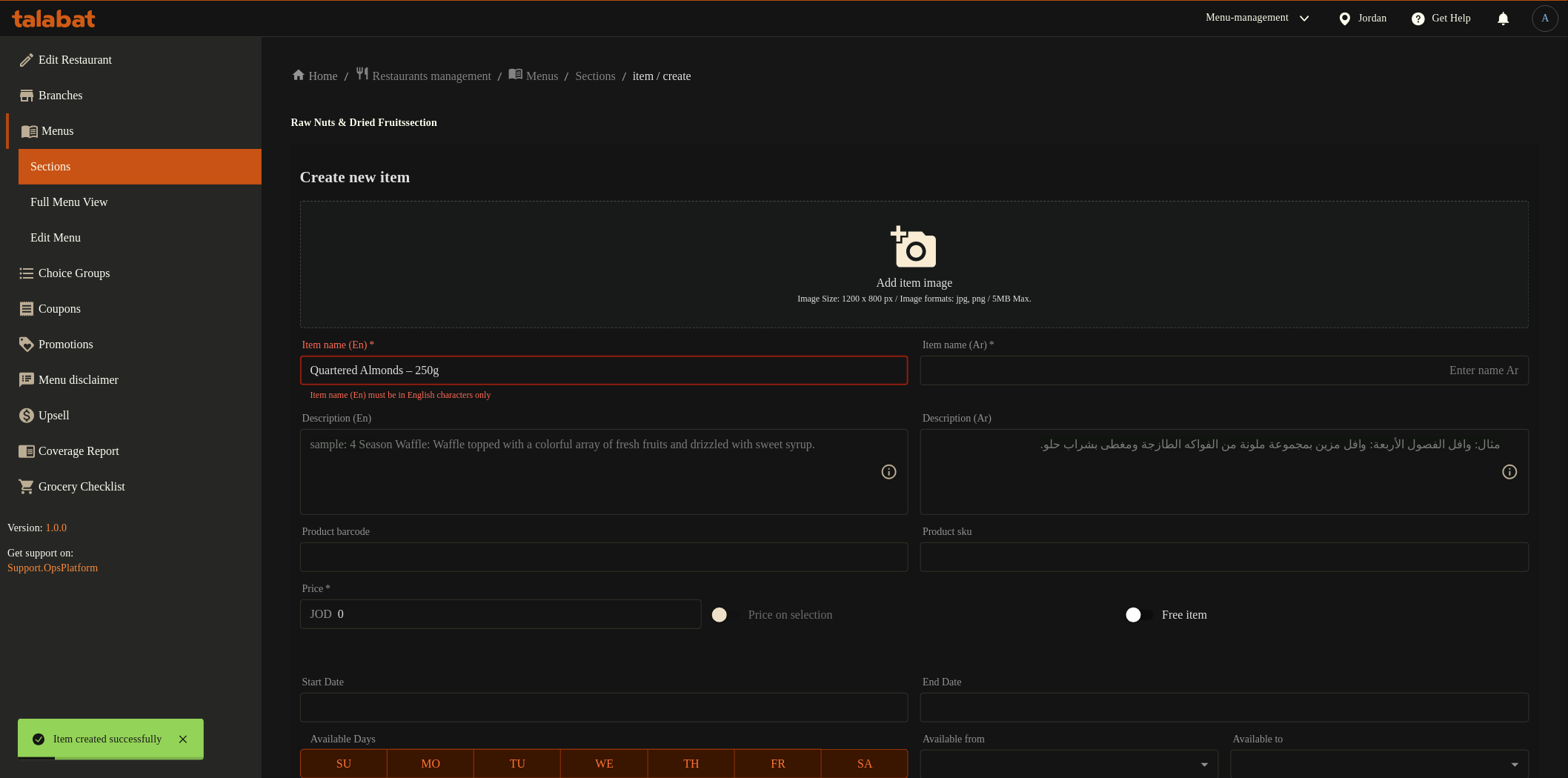
click at [424, 372] on input "Quartered Almonds – 250g" at bounding box center [605, 370] width 609 height 30
click at [428, 375] on input "Quartered Almonds – 250g" at bounding box center [605, 370] width 609 height 30
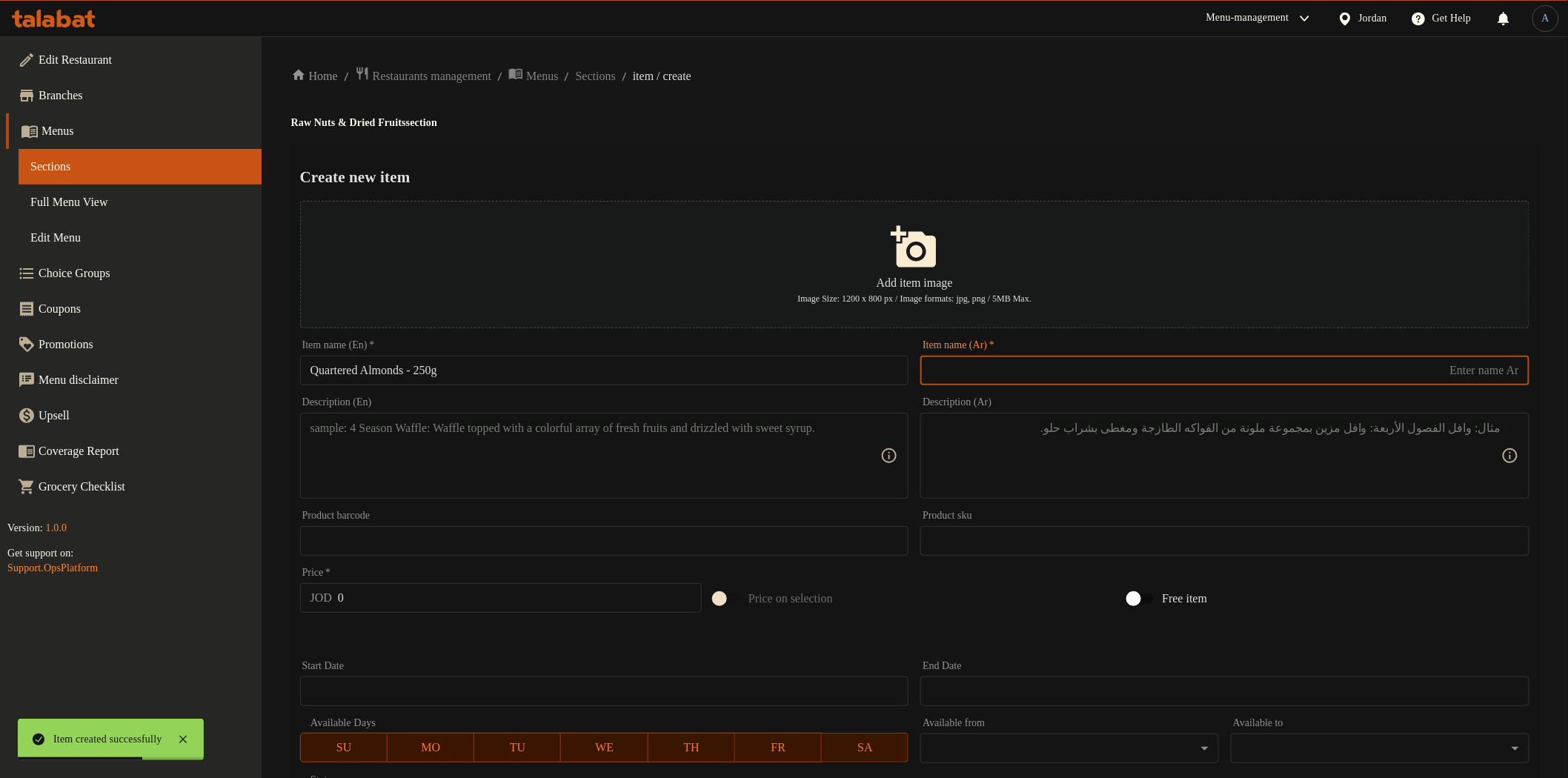
click at [1184, 356] on input "text" at bounding box center [1225, 370] width 609 height 30
click at [1083, 76] on ol "Home / Restaurants management / Menus / Sections / item / create" at bounding box center [914, 76] width 1247 height 20
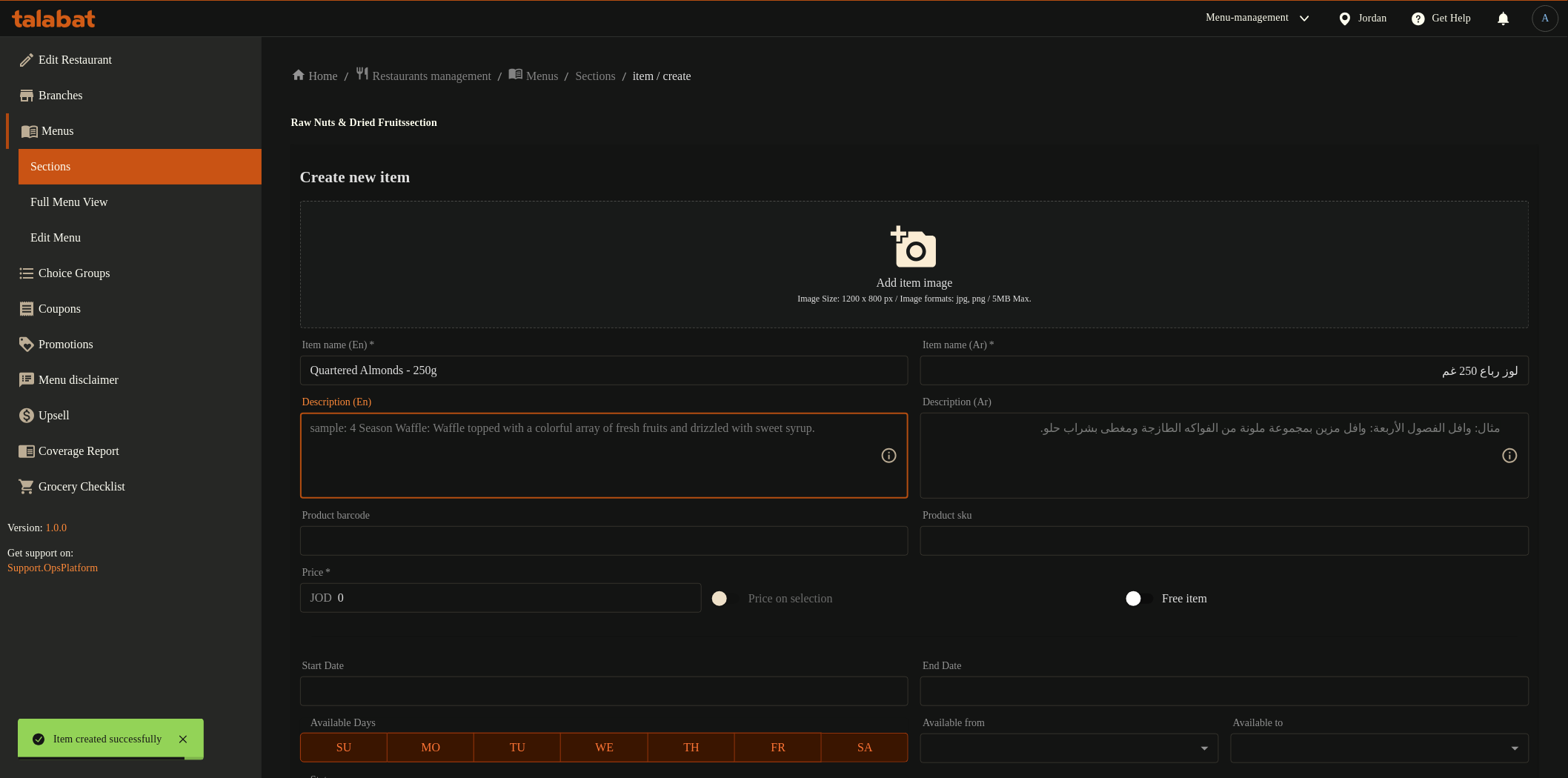
click at [811, 450] on textarea at bounding box center [595, 455] width 570 height 70
click at [946, 467] on textarea at bounding box center [1216, 455] width 570 height 70
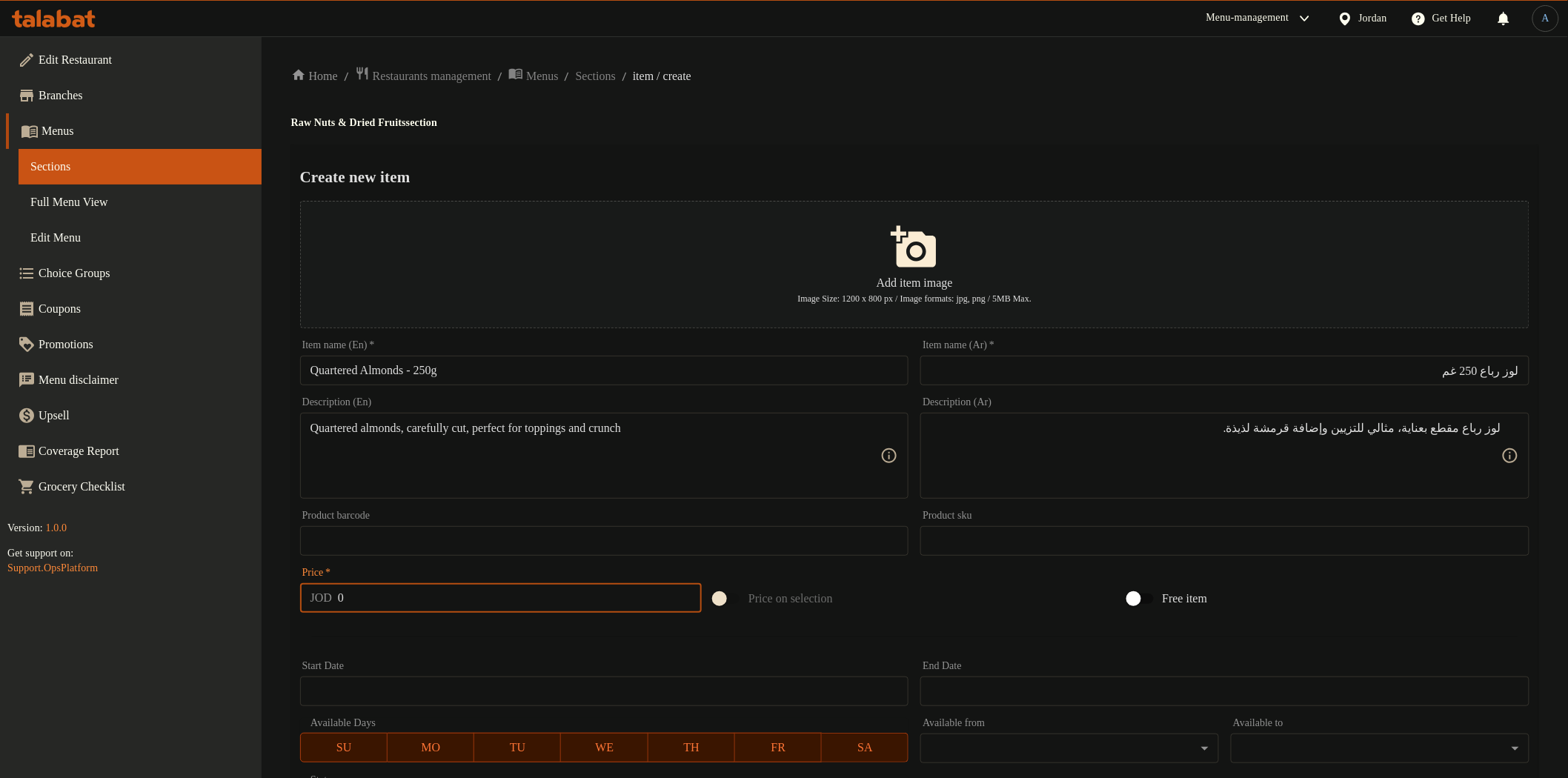
click at [560, 597] on input "0" at bounding box center [519, 597] width 364 height 30
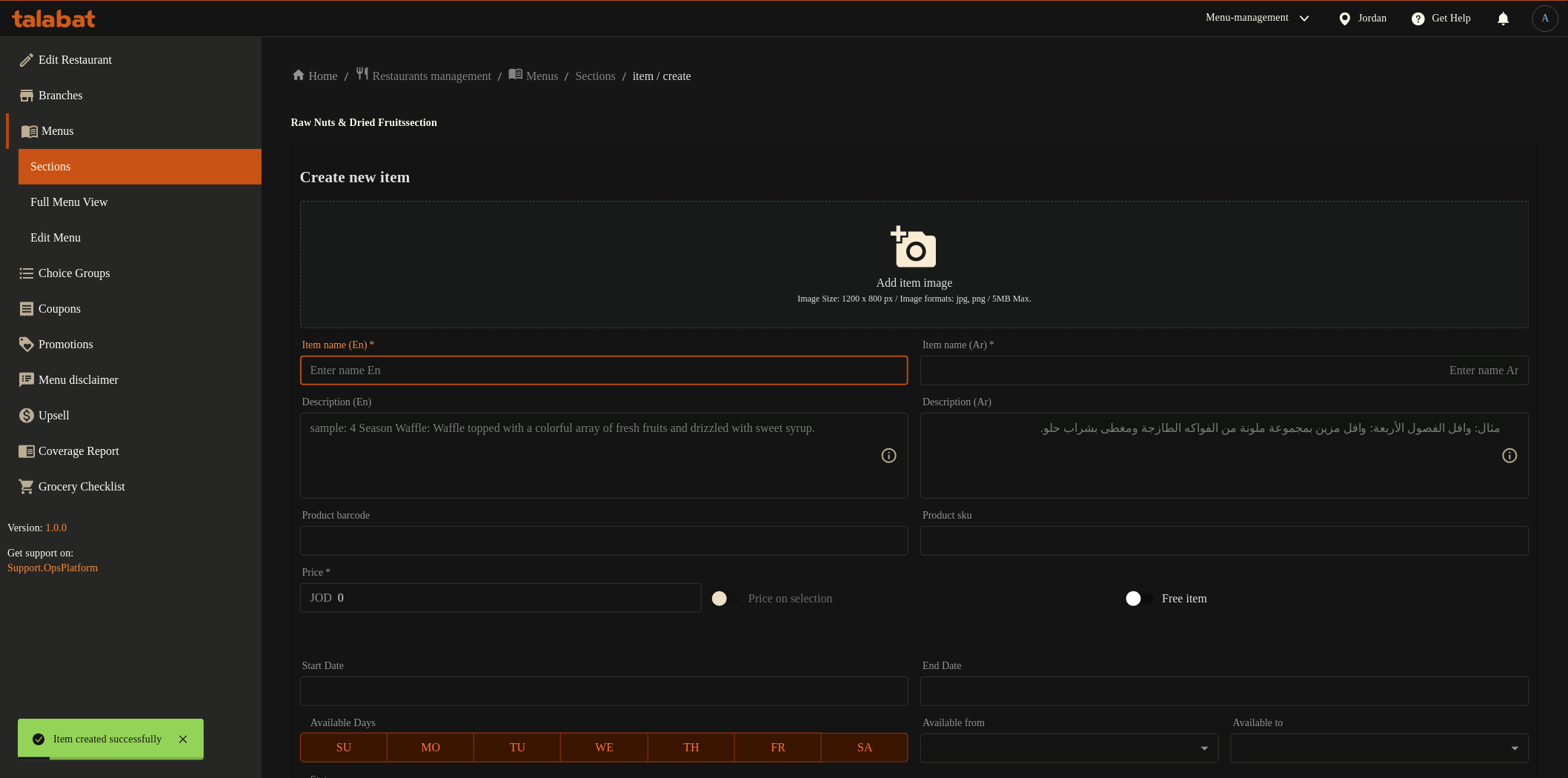
click at [480, 358] on input "text" at bounding box center [605, 370] width 609 height 30
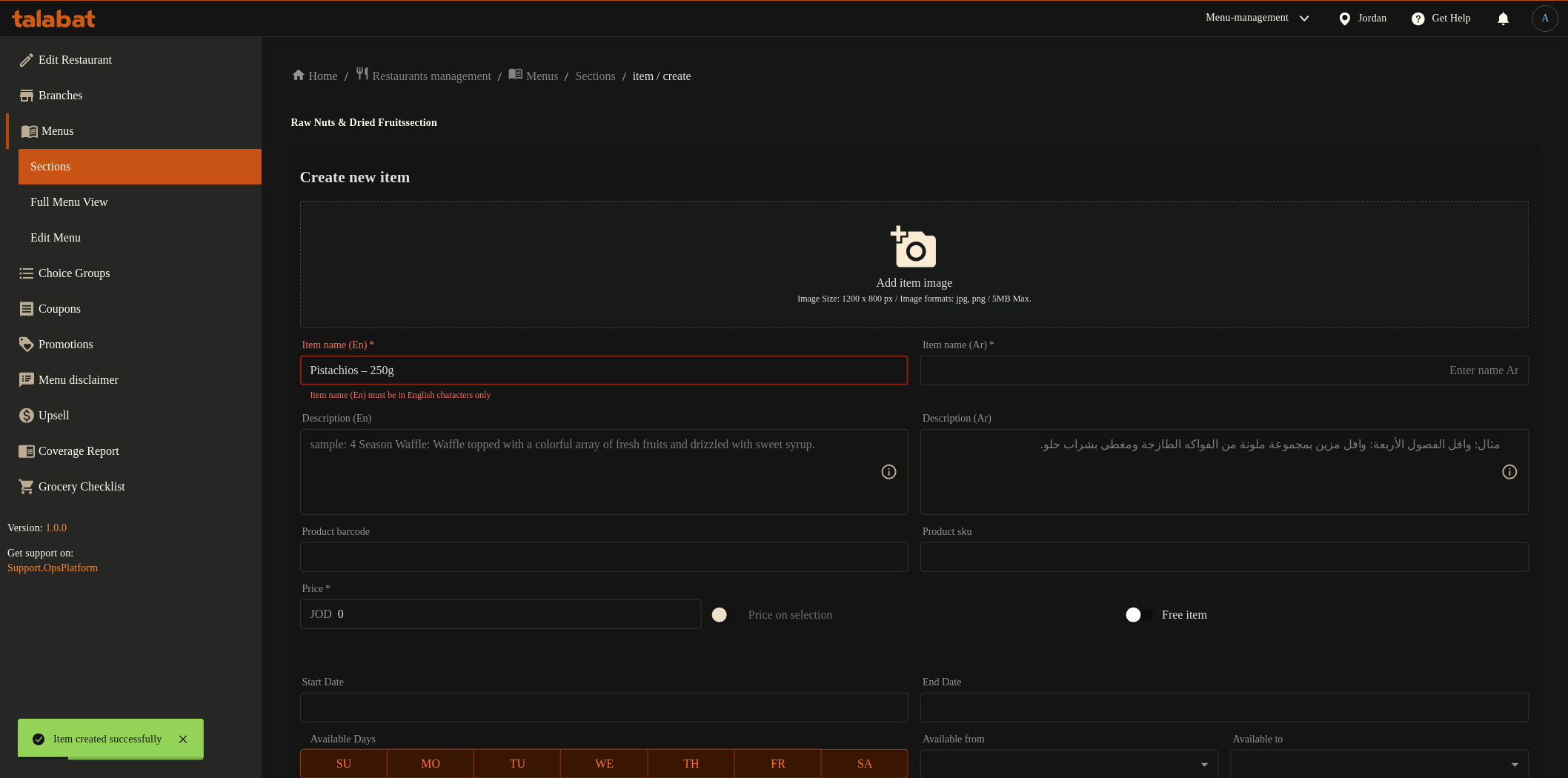
click at [374, 375] on input "Pistachios – 250g" at bounding box center [605, 370] width 609 height 30
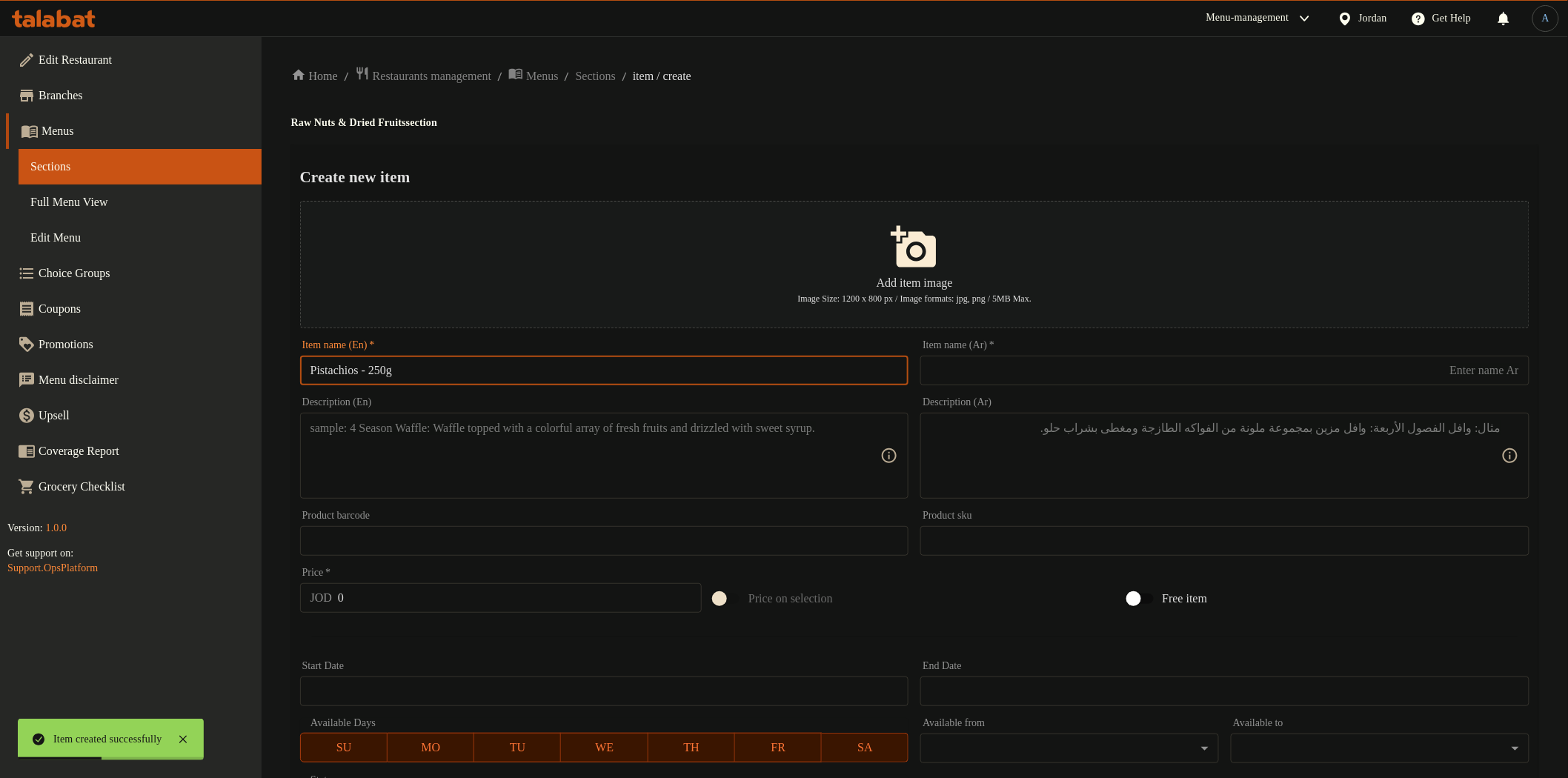
click at [1064, 375] on input "text" at bounding box center [1225, 370] width 609 height 30
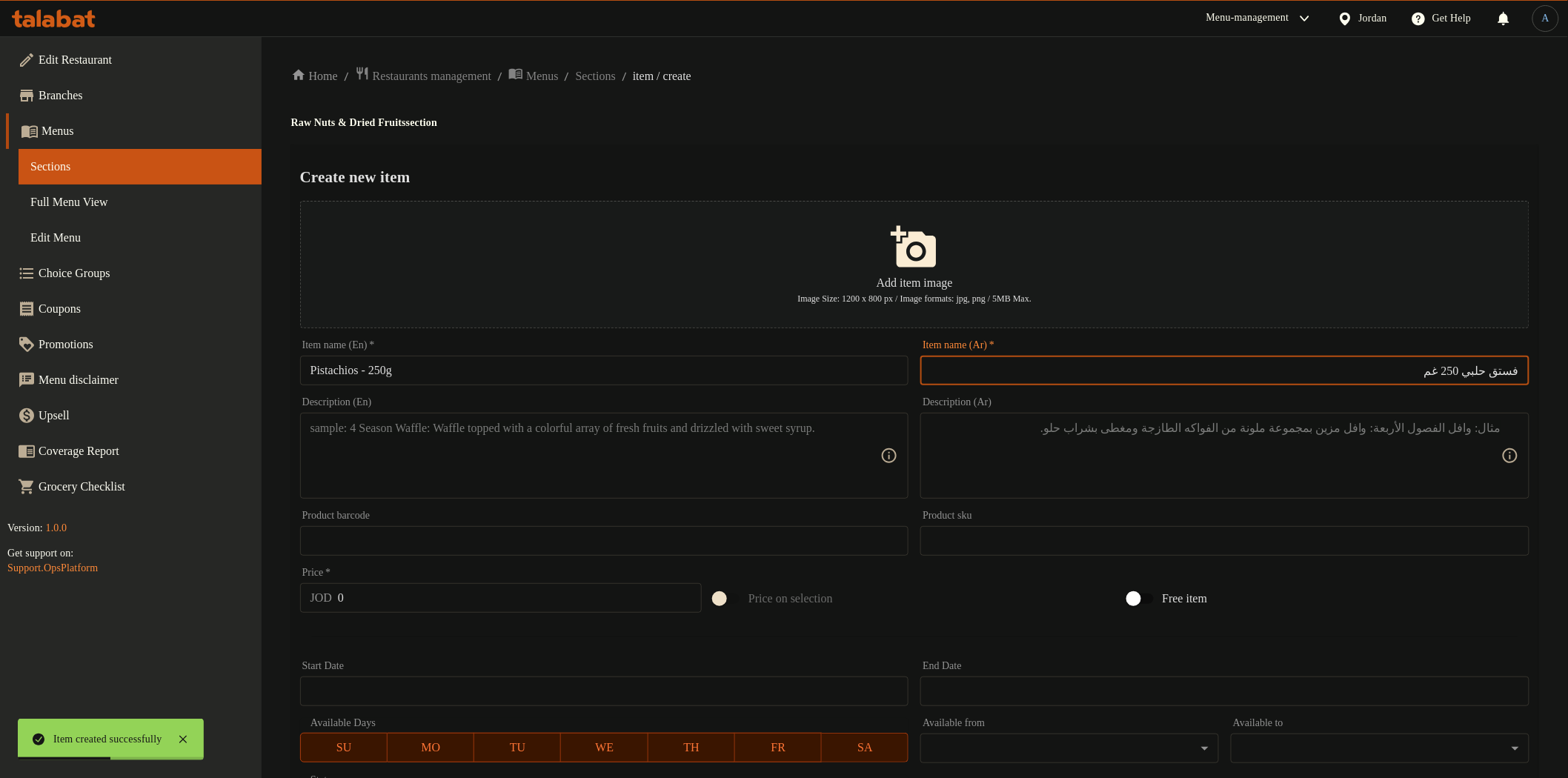
click at [1027, 136] on div "Home / Restaurants management / Menus / Sections / item / create Raw Nuts & Dri…" at bounding box center [914, 538] width 1247 height 944
click at [545, 448] on textarea at bounding box center [595, 455] width 570 height 70
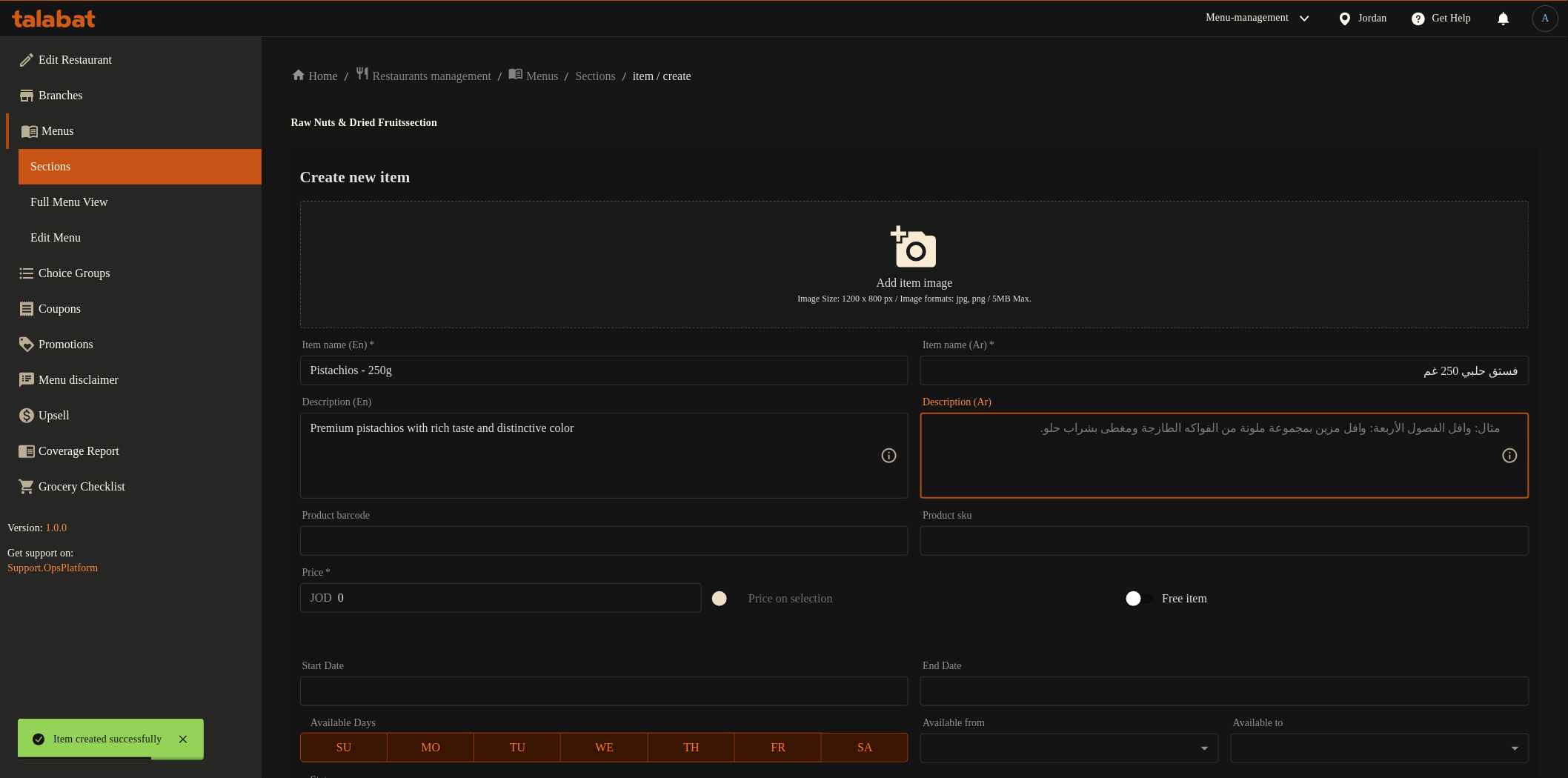
click at [1121, 463] on textarea at bounding box center [1216, 455] width 570 height 70
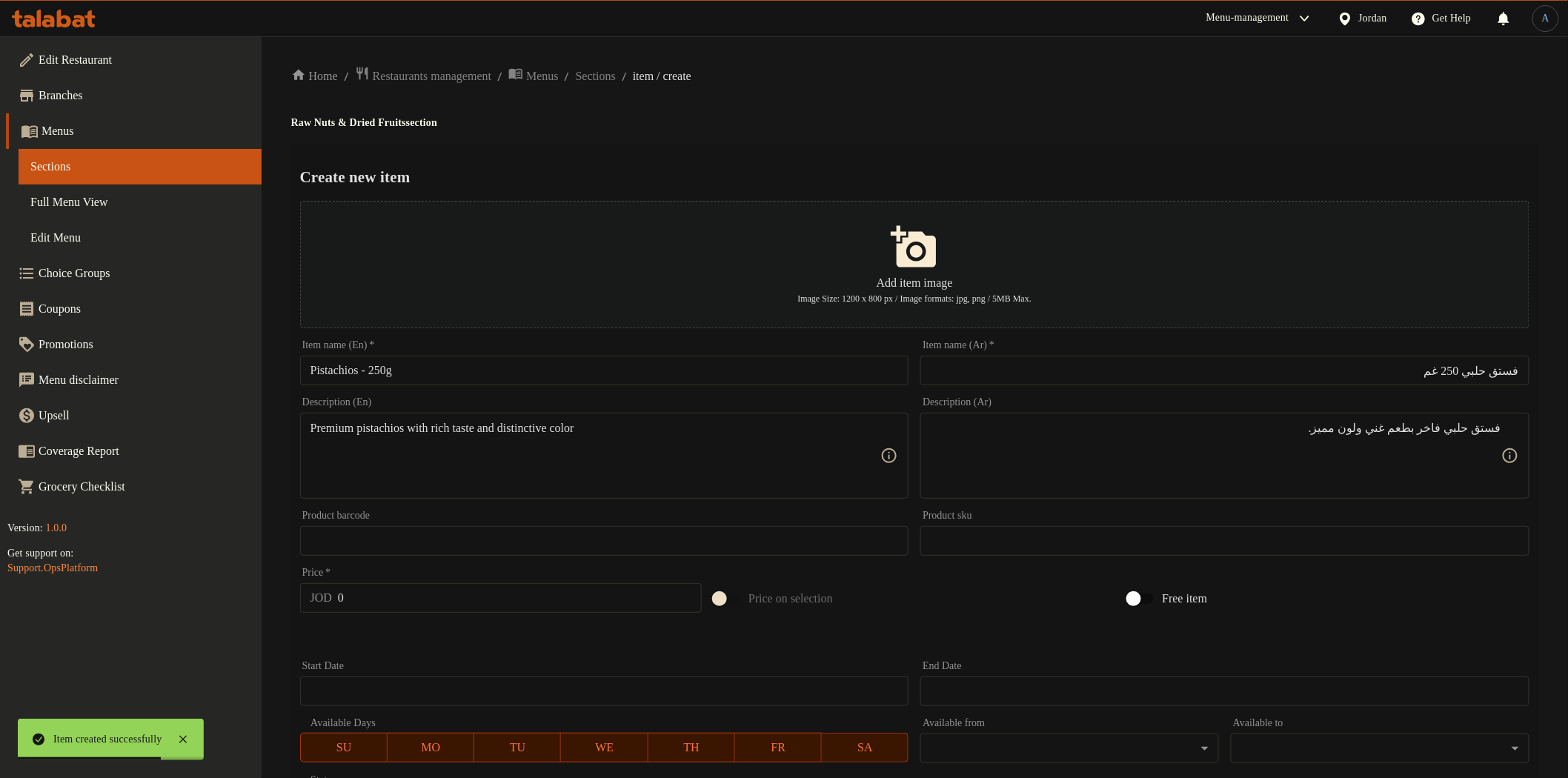
click at [1005, 111] on div "Home / Restaurants management / Menus / Sections / item / create Raw Nuts & Dri…" at bounding box center [914, 538] width 1247 height 944
click at [440, 605] on input "0" at bounding box center [519, 597] width 364 height 30
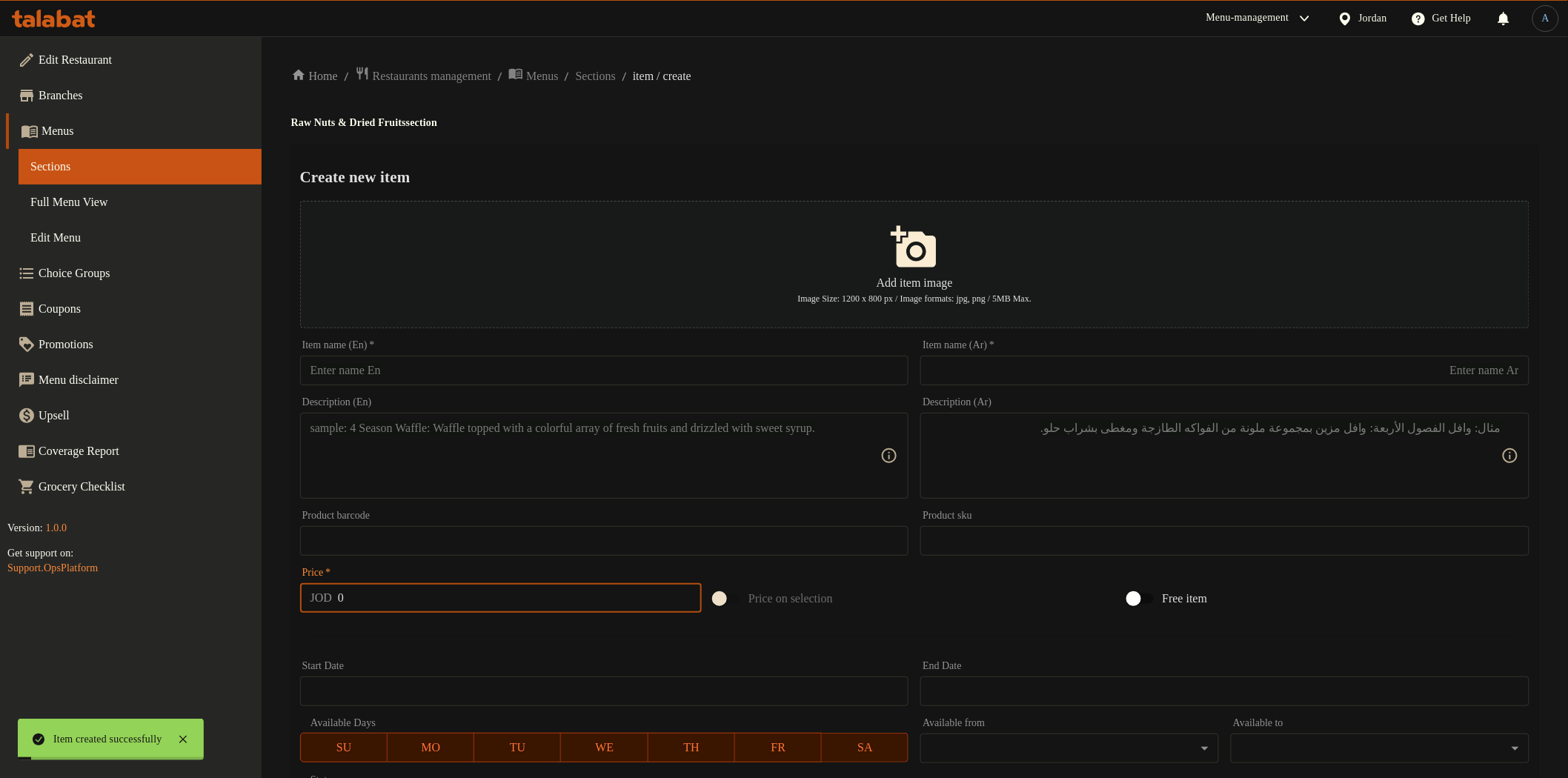
click at [456, 381] on input "text" at bounding box center [605, 370] width 609 height 30
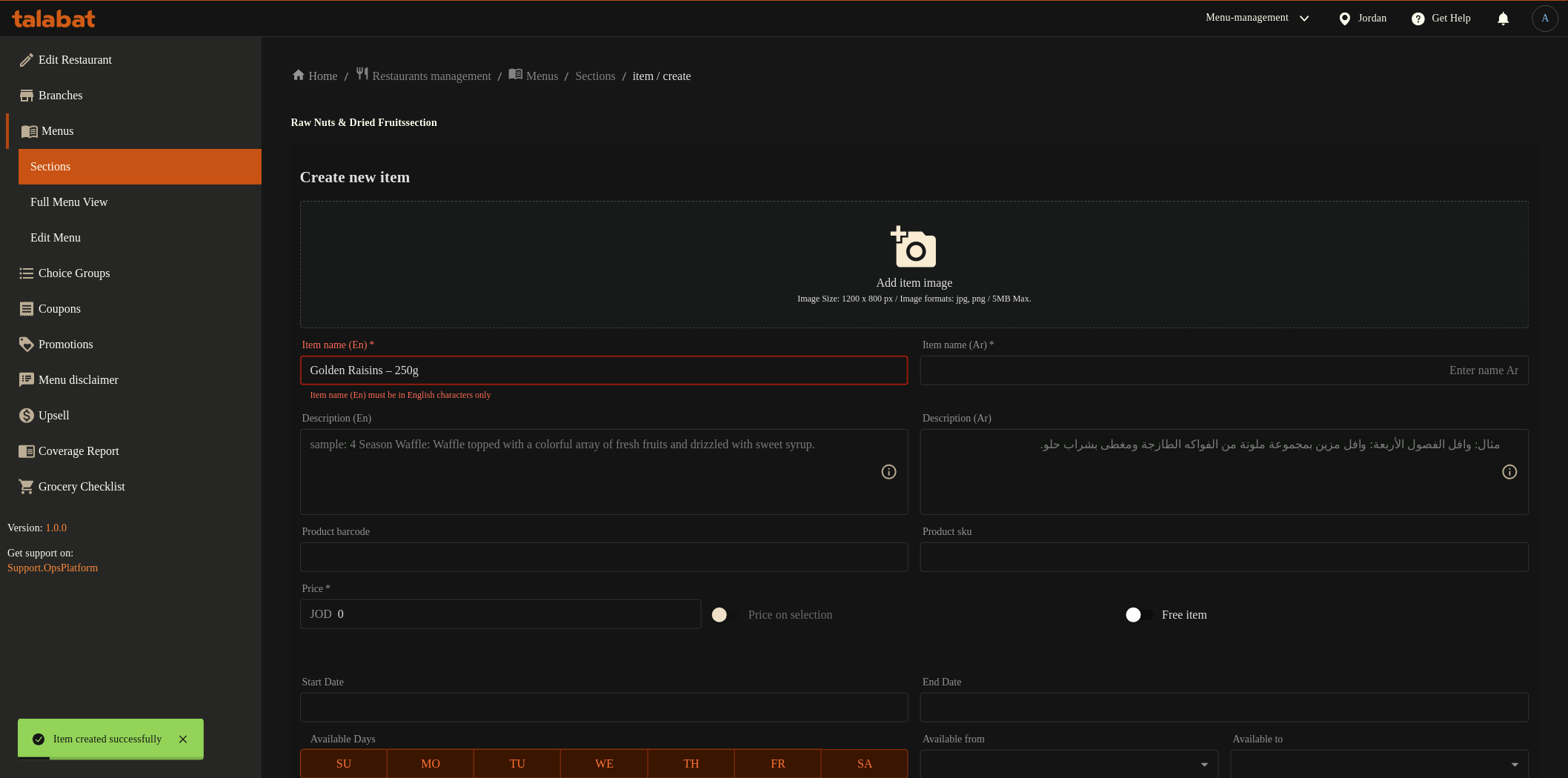
click at [398, 373] on input "Golden Raisins – 250g" at bounding box center [605, 370] width 609 height 30
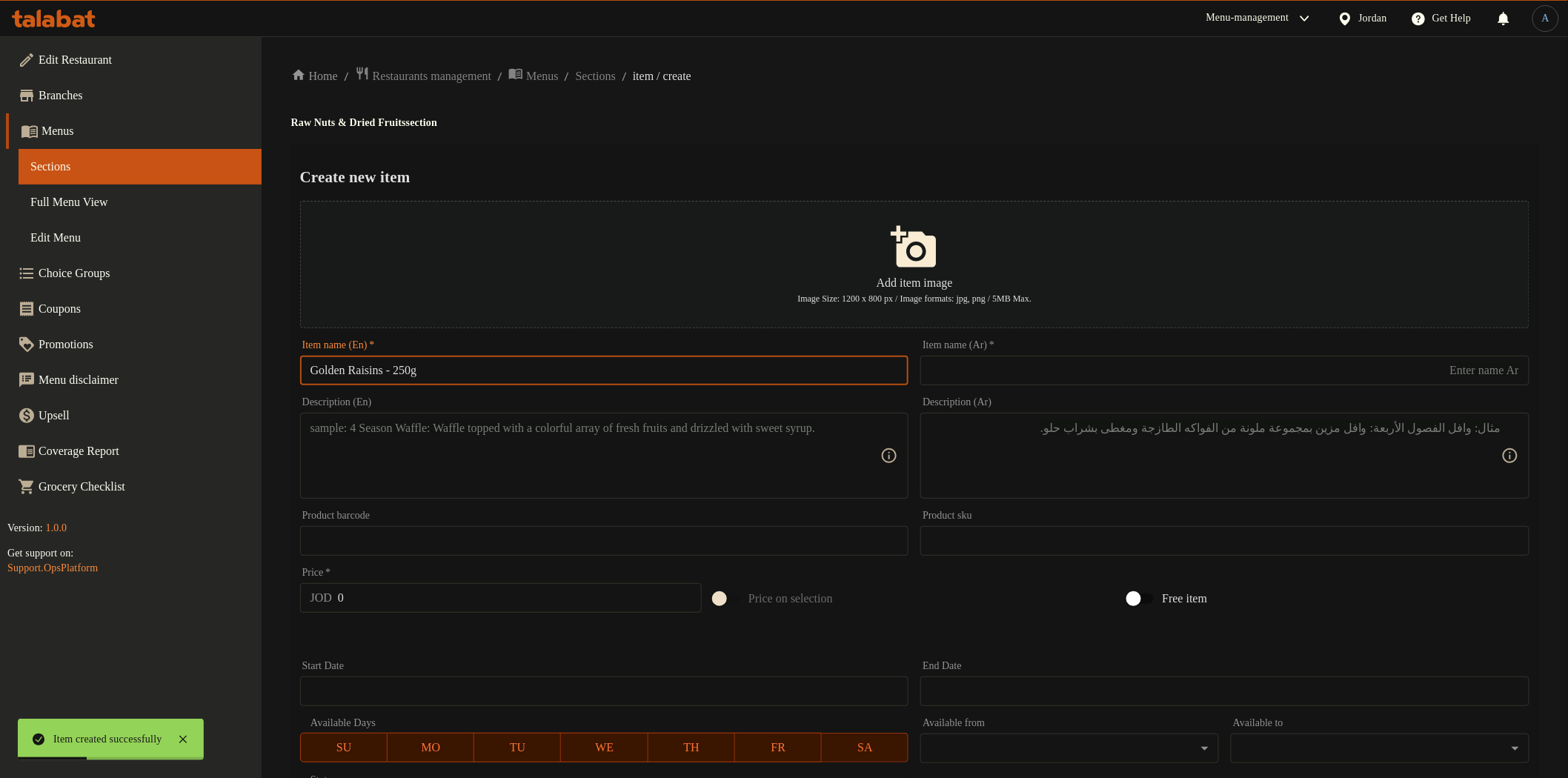
click at [1011, 356] on input "text" at bounding box center [1225, 370] width 609 height 30
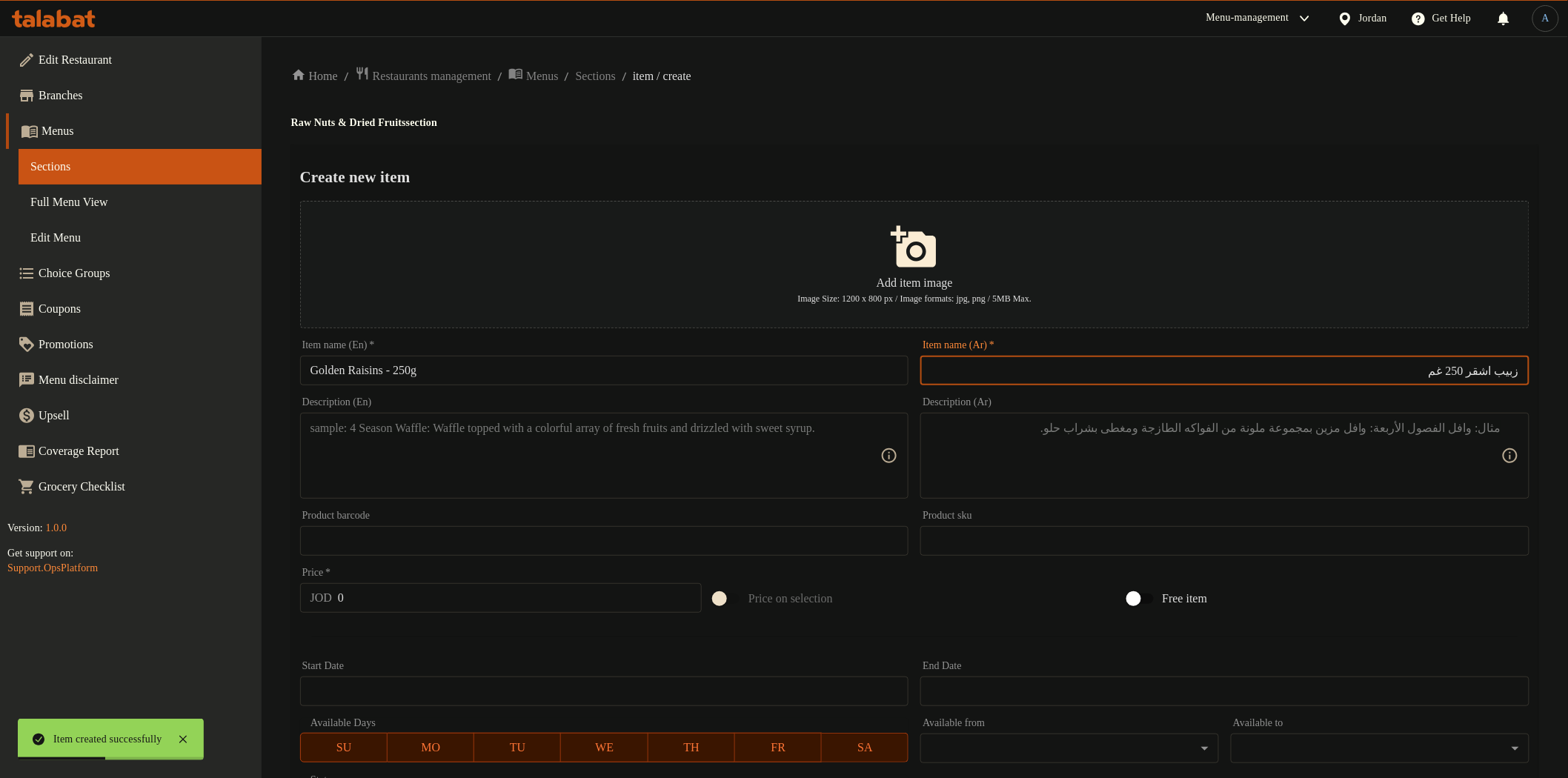
click at [1063, 71] on ol "Home / Restaurants management / Menus / Sections / item / create" at bounding box center [914, 76] width 1247 height 20
click at [1492, 379] on input "زبيب اشقر 250 غم" at bounding box center [1225, 370] width 609 height 30
click at [1062, 85] on ol "Home / Restaurants management / Menus / Sections / item / create" at bounding box center [914, 76] width 1247 height 20
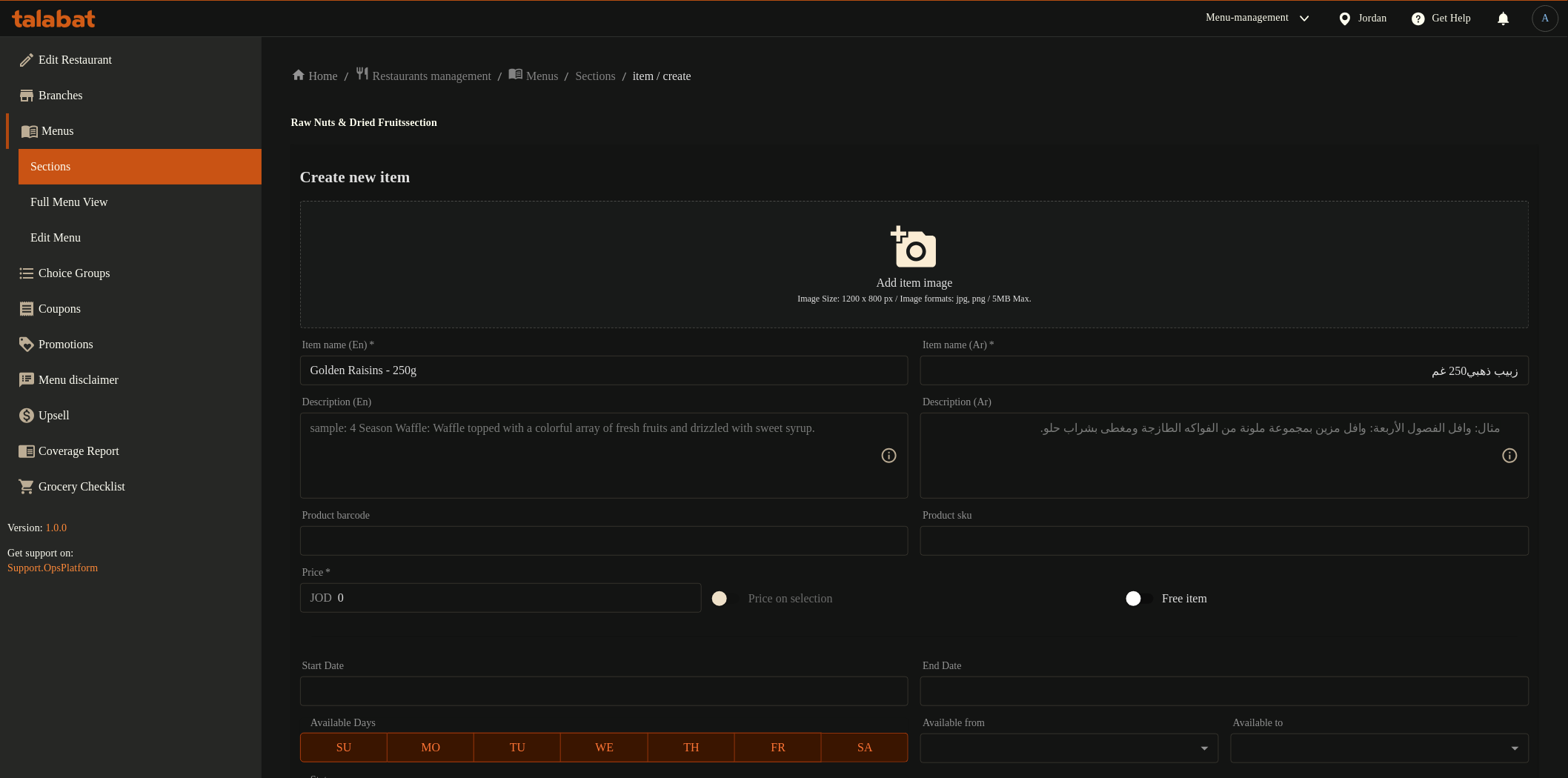
click at [486, 460] on textarea at bounding box center [595, 455] width 570 height 70
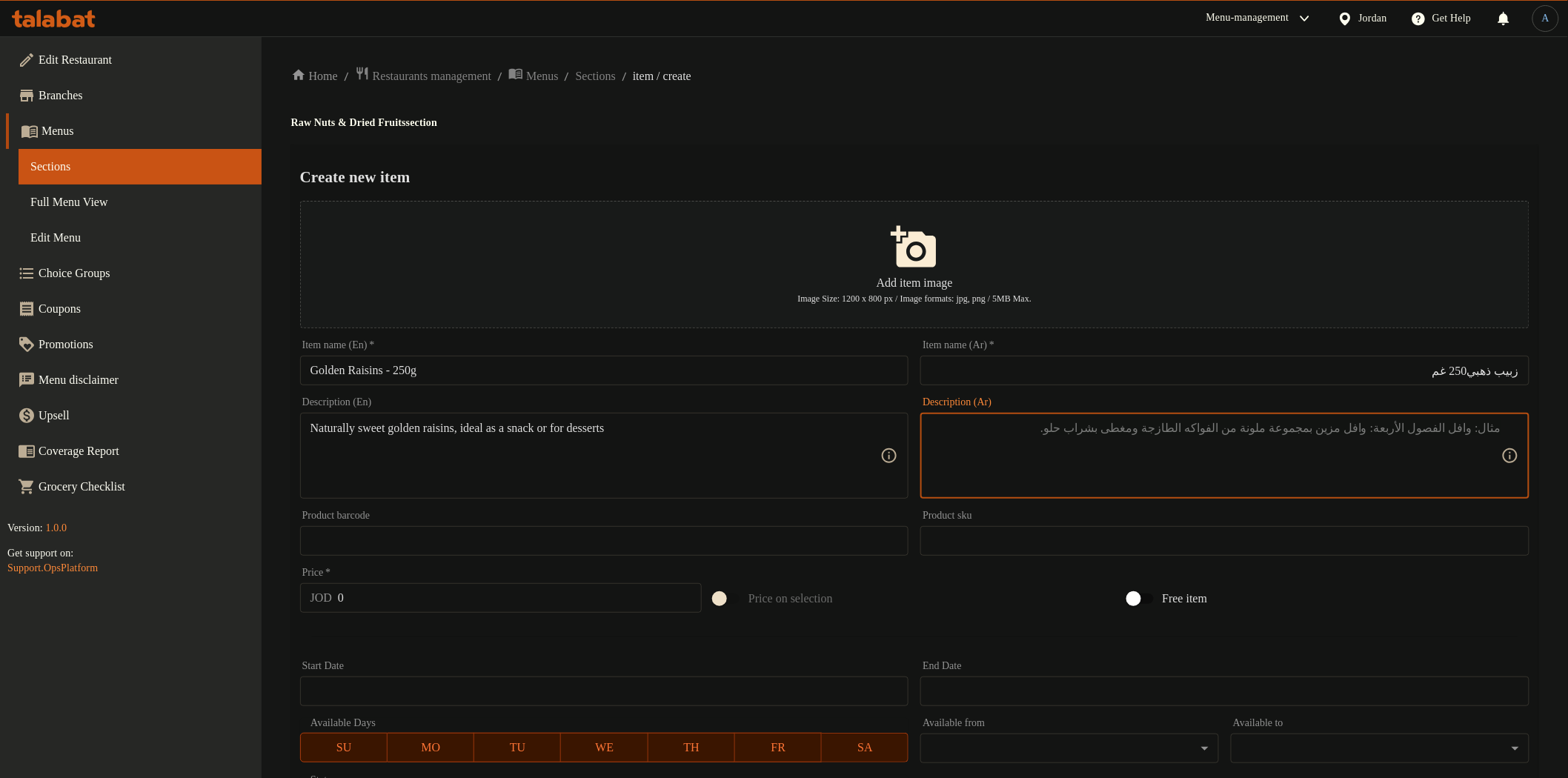
click at [979, 461] on textarea at bounding box center [1216, 455] width 570 height 70
click at [507, 598] on input "0" at bounding box center [519, 597] width 364 height 30
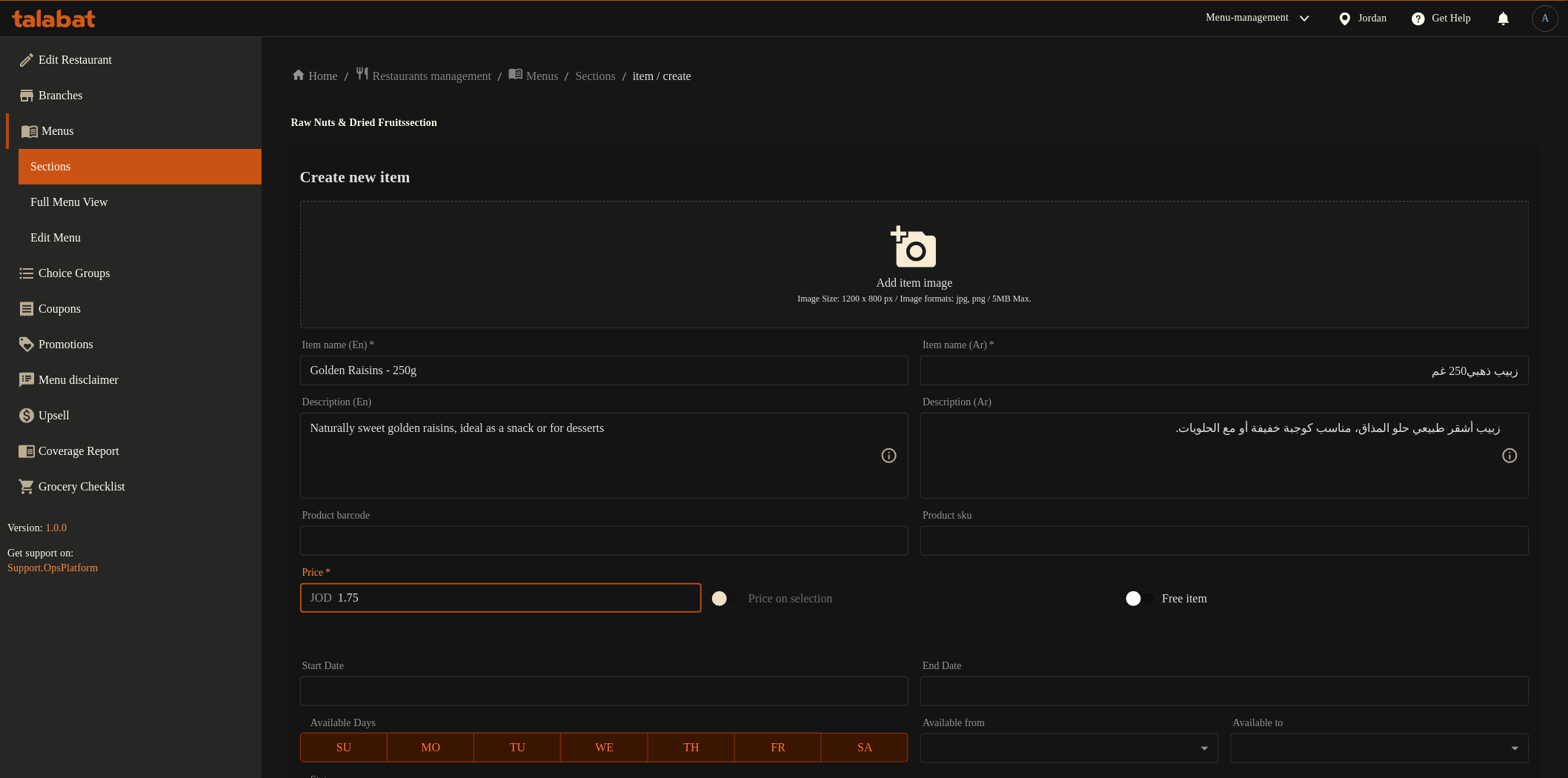
click at [1297, 389] on div "Item name (Ar)   * زبيب ذهبي250 غم Item name (Ar) *" at bounding box center [1224, 362] width 621 height 57
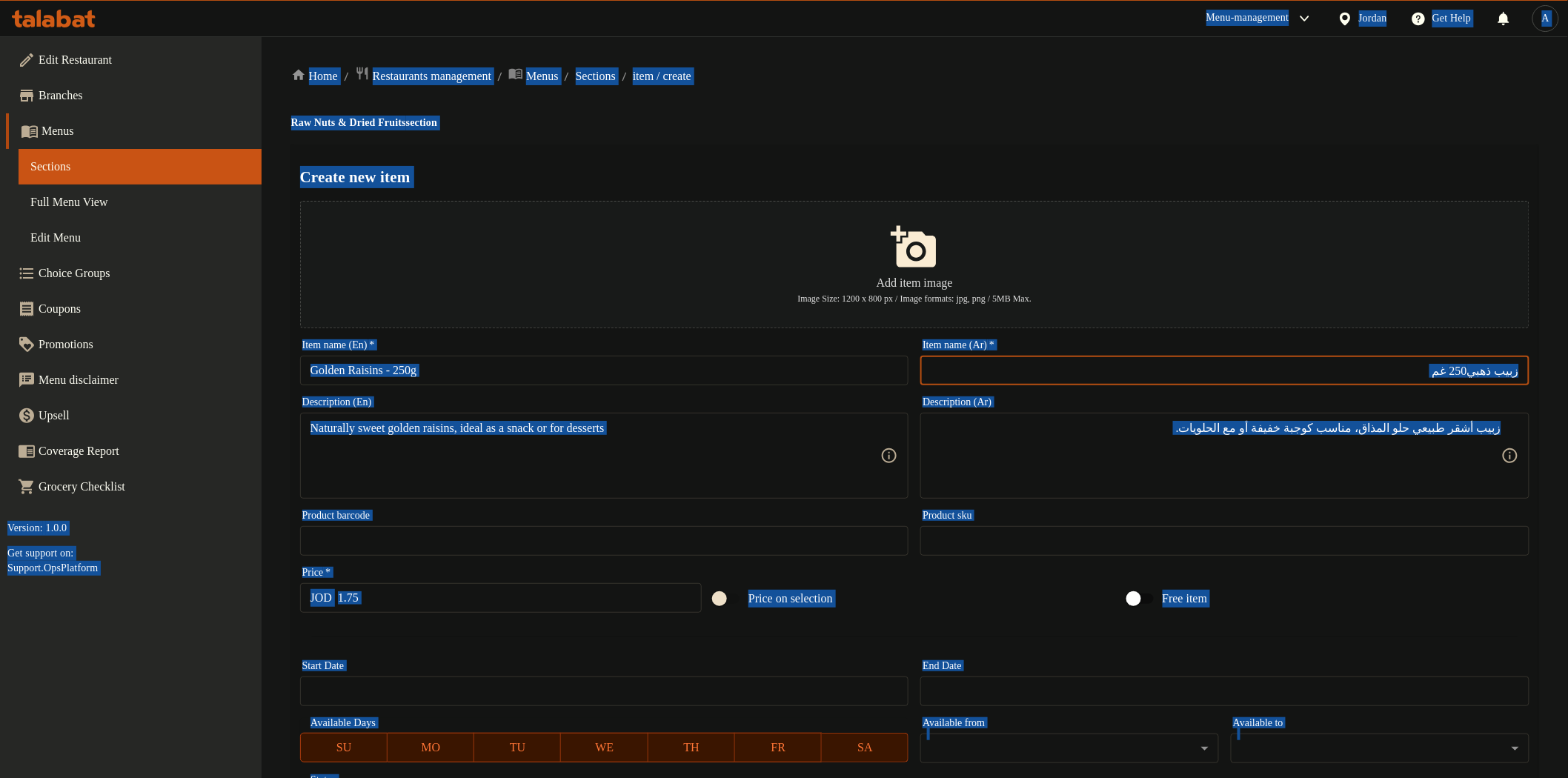
click at [1300, 383] on input "زبيب ذهبي250 غم" at bounding box center [1225, 370] width 609 height 30
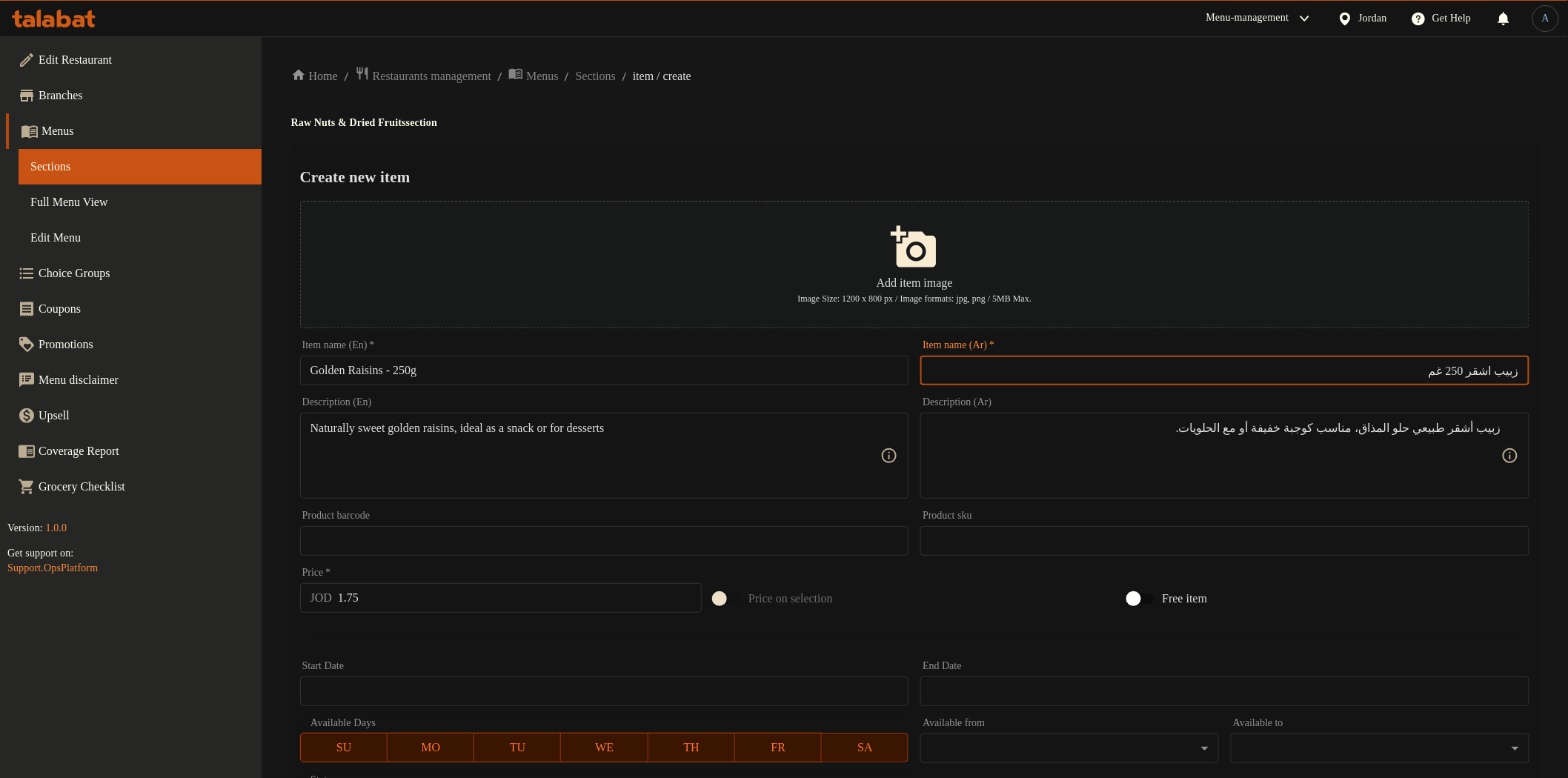
click at [1084, 150] on div "Create new item Add item image Image Size: 1200 x 800 px / Image formats: jpg, …" at bounding box center [914, 571] width 1247 height 855
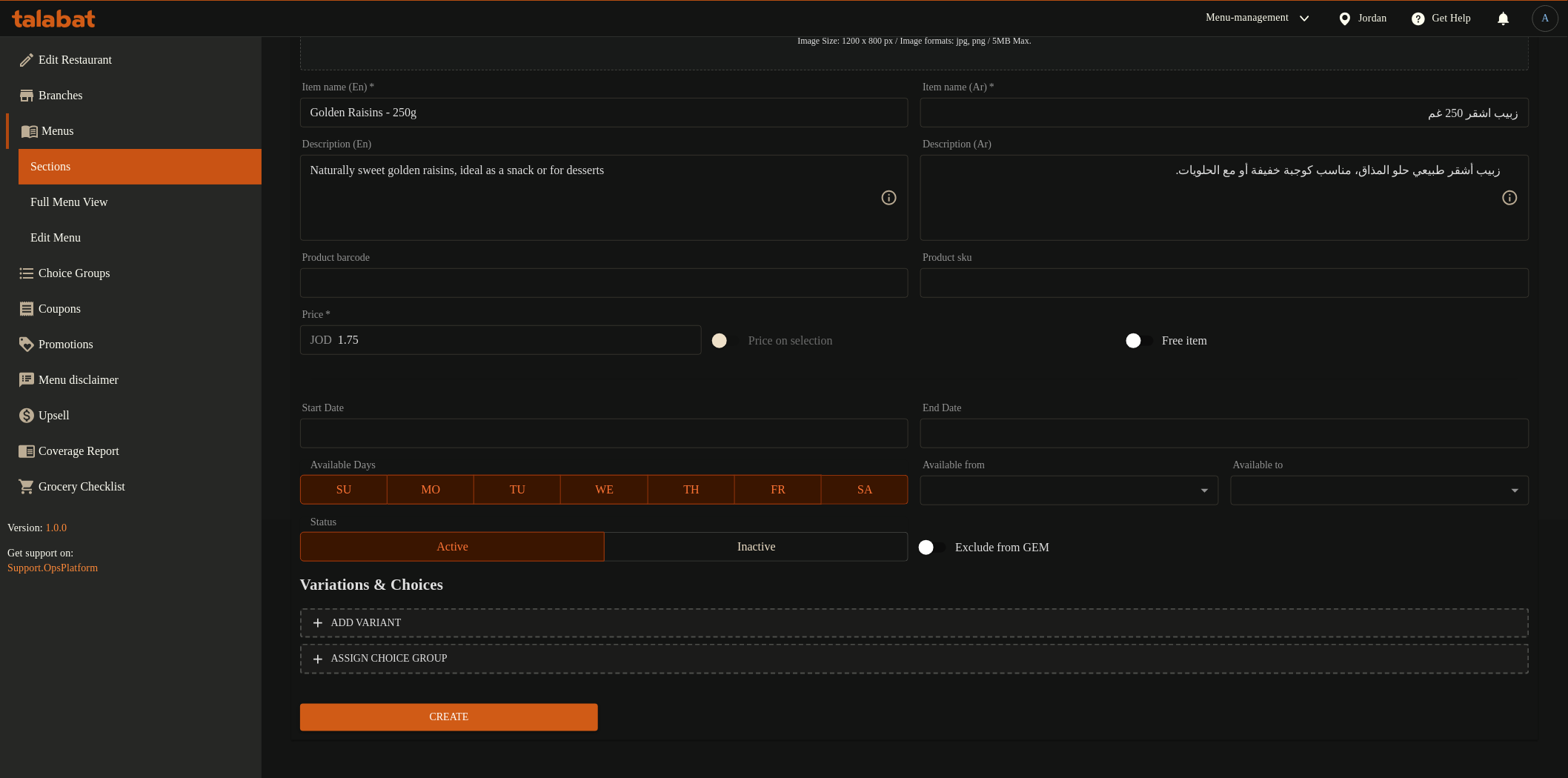
click at [452, 713] on span "Create" at bounding box center [449, 717] width 275 height 18
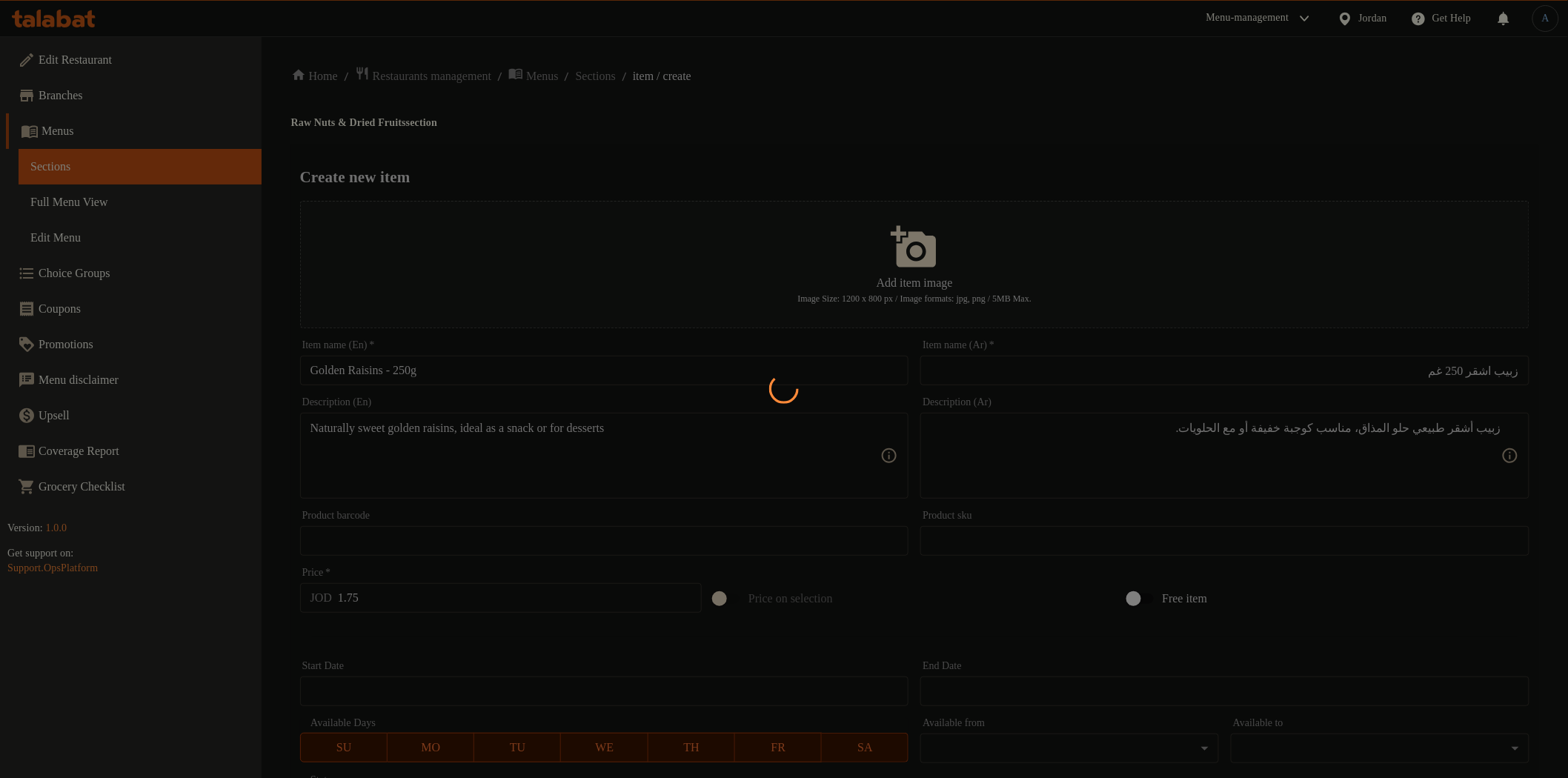
click at [610, 79] on div at bounding box center [784, 389] width 1568 height 778
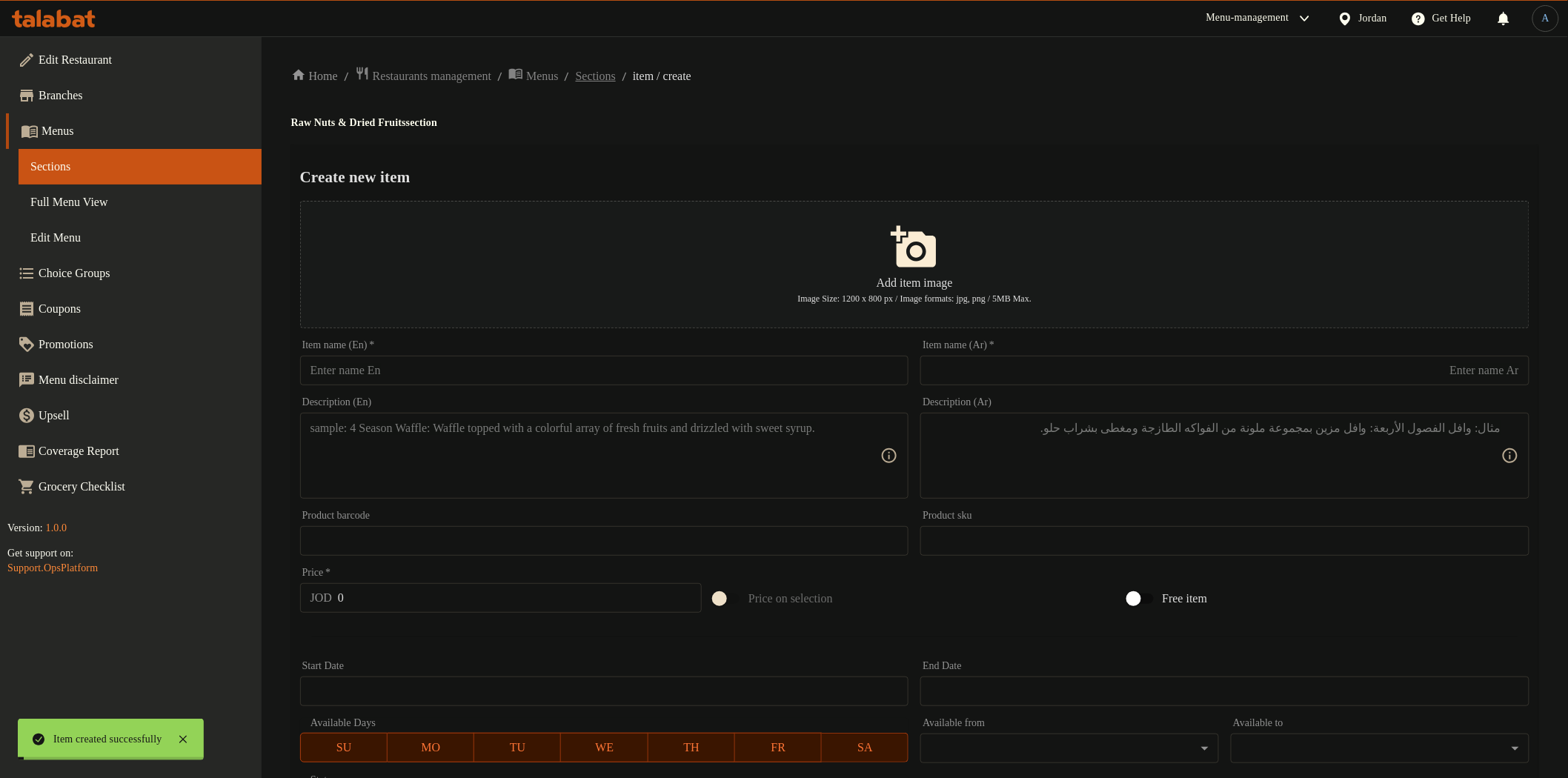
click at [610, 79] on span "Sections" at bounding box center [596, 76] width 40 height 18
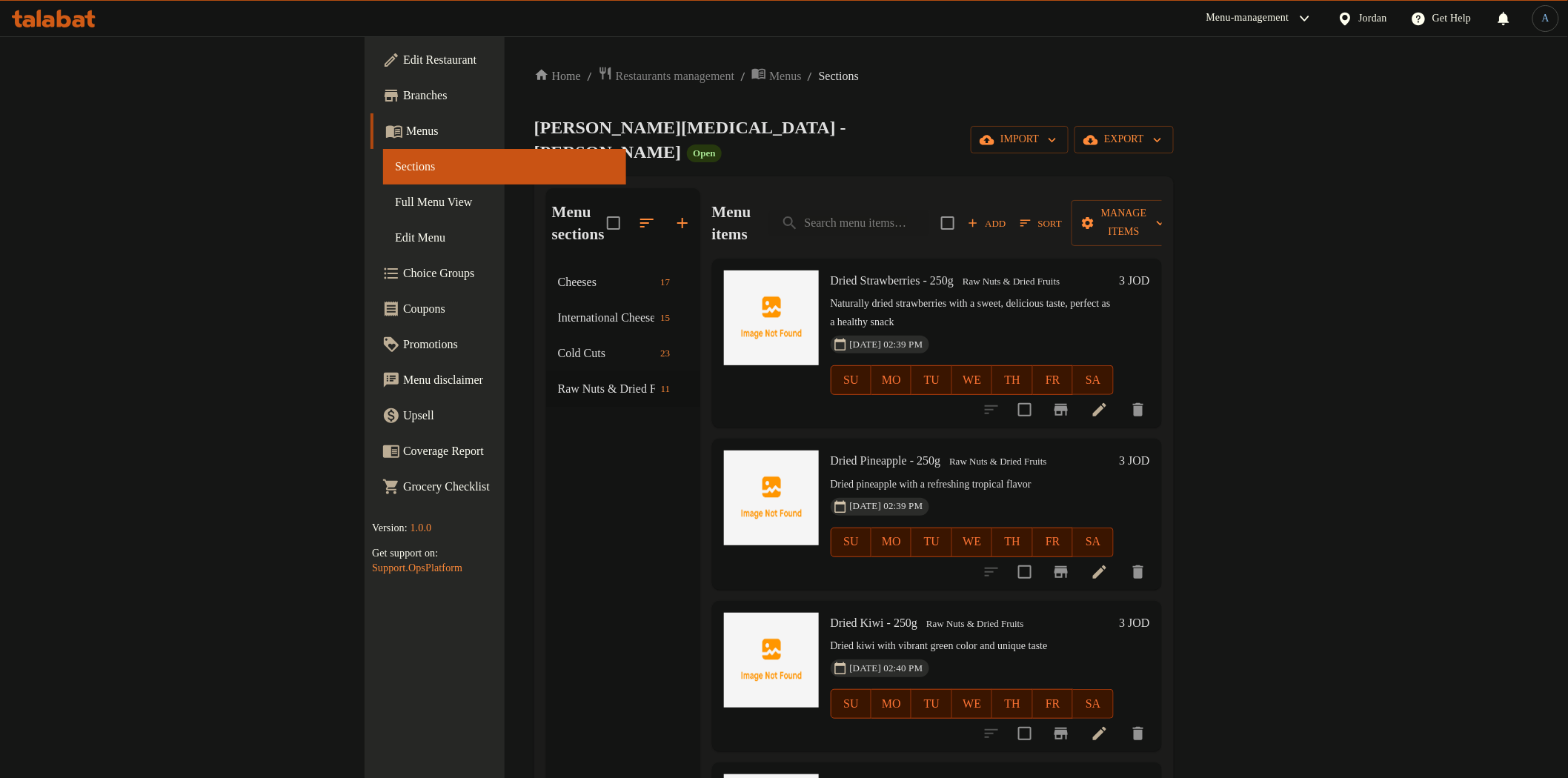
click at [546, 438] on div "Menu sections Cheeses 17 International Cheeses 15 Cold Cuts 23 Raw Nuts & Dried…" at bounding box center [623, 577] width 155 height 778
click at [674, 214] on icon "button" at bounding box center [683, 223] width 18 height 18
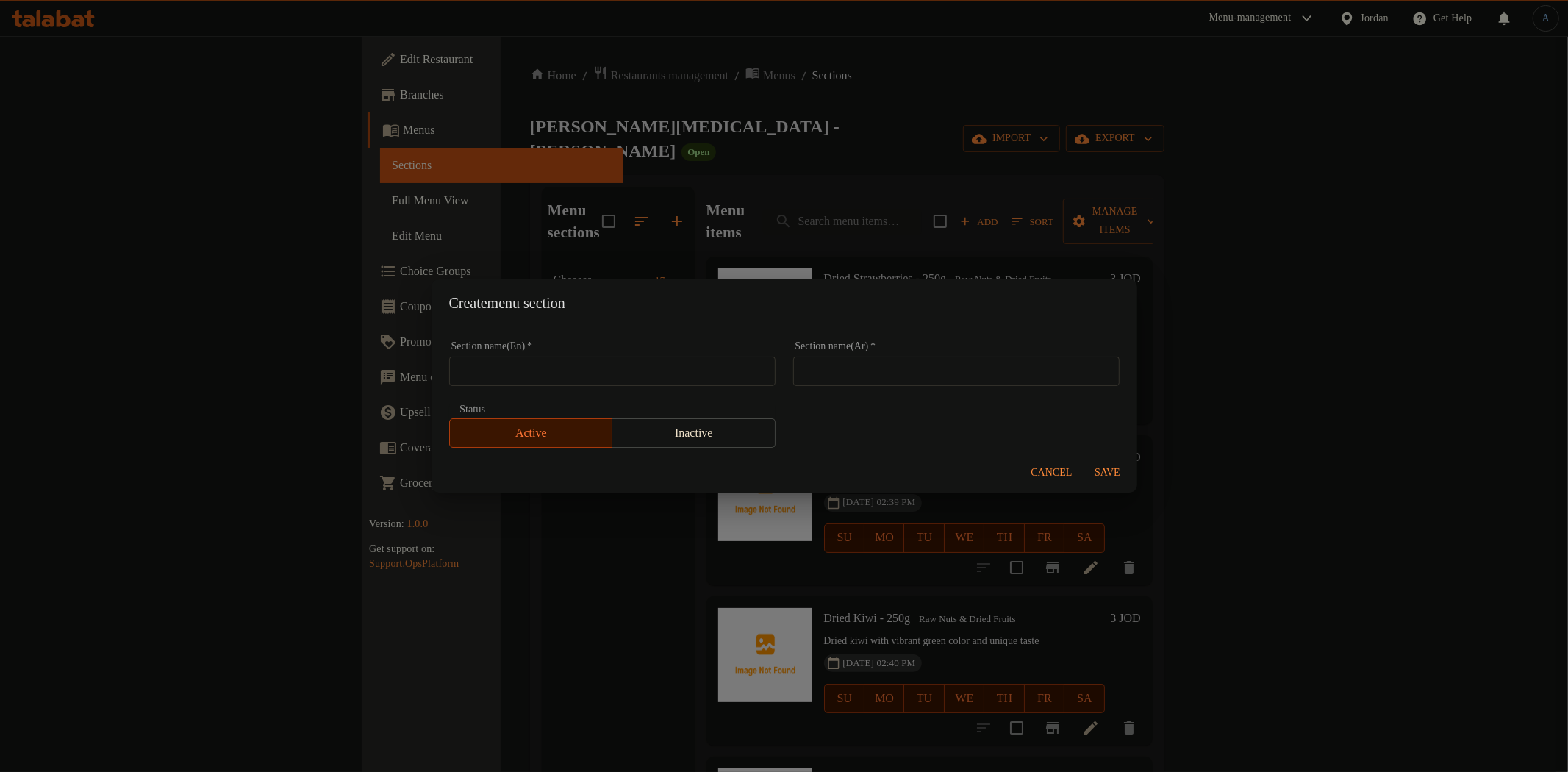
click at [682, 353] on div "Section name(En)   * Section name(En) *" at bounding box center [613, 363] width 327 height 45
click at [688, 366] on input "Thyme" at bounding box center [613, 371] width 327 height 30
click at [839, 361] on input "text" at bounding box center [956, 371] width 327 height 30
click at [1107, 471] on span "Save" at bounding box center [1108, 473] width 35 height 18
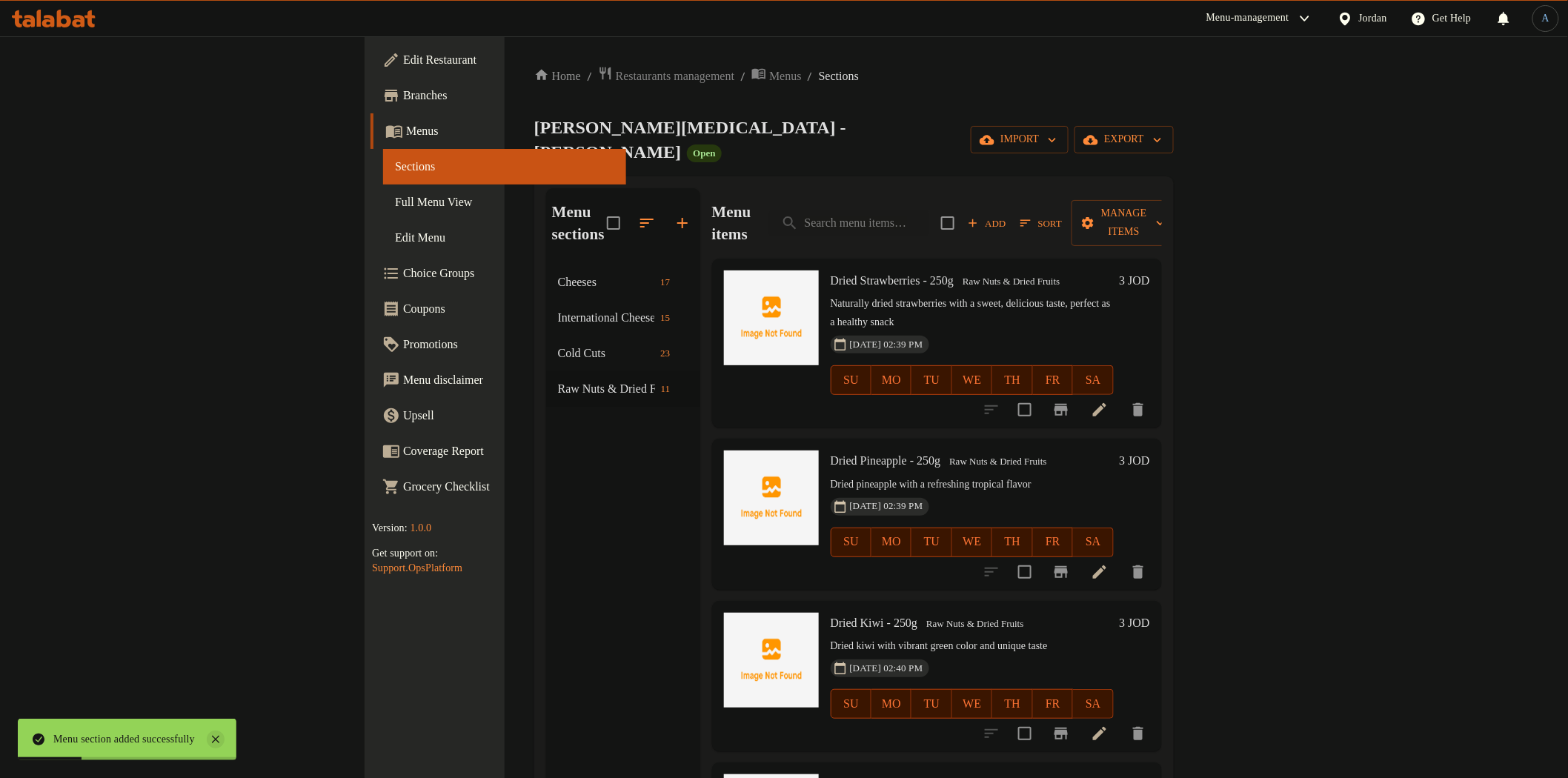
click at [225, 734] on icon at bounding box center [215, 740] width 18 height 18
click at [546, 589] on div "Menu sections Cheeses 17 International Cheeses 15 Cold Cuts 23 Raw Nuts & Dried…" at bounding box center [623, 577] width 155 height 778
click at [648, 122] on div "[PERSON_NAME][MEDICAL_DATA] - [PERSON_NAME] Open import export" at bounding box center [854, 139] width 639 height 49
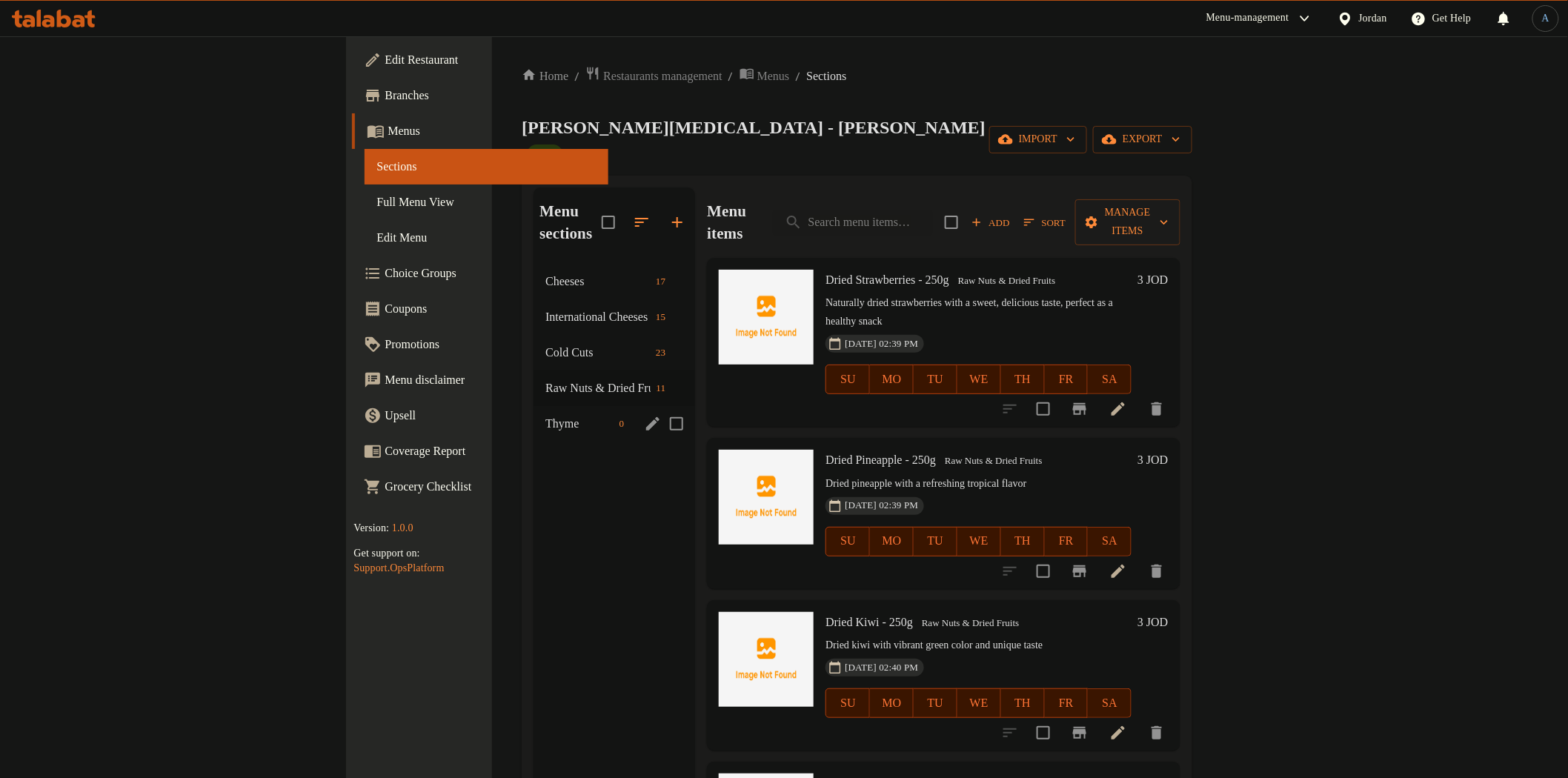
click at [545, 415] on span "Thyme" at bounding box center [579, 424] width 67 height 18
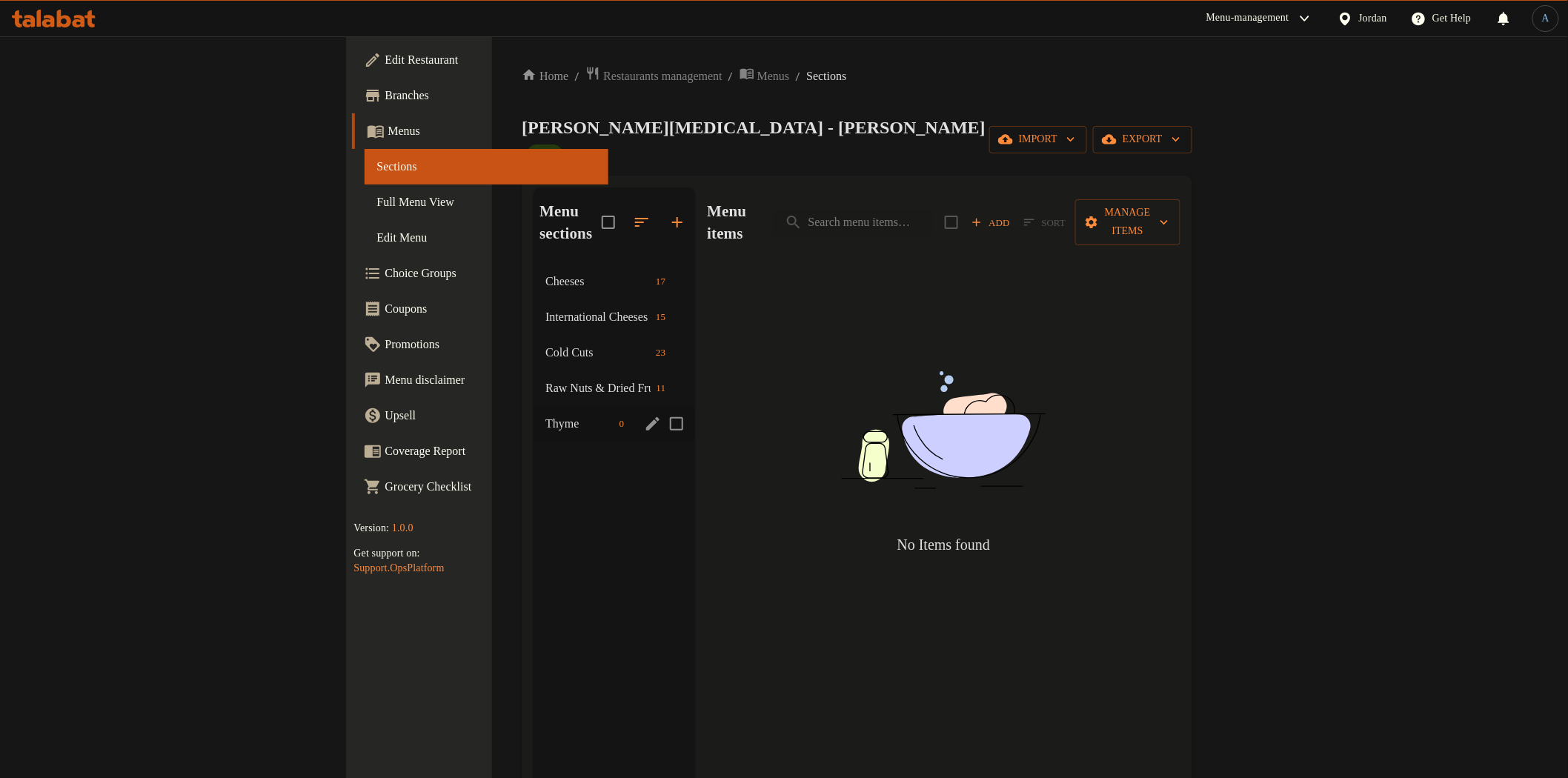
click at [545, 415] on span "Thyme" at bounding box center [579, 424] width 67 height 18
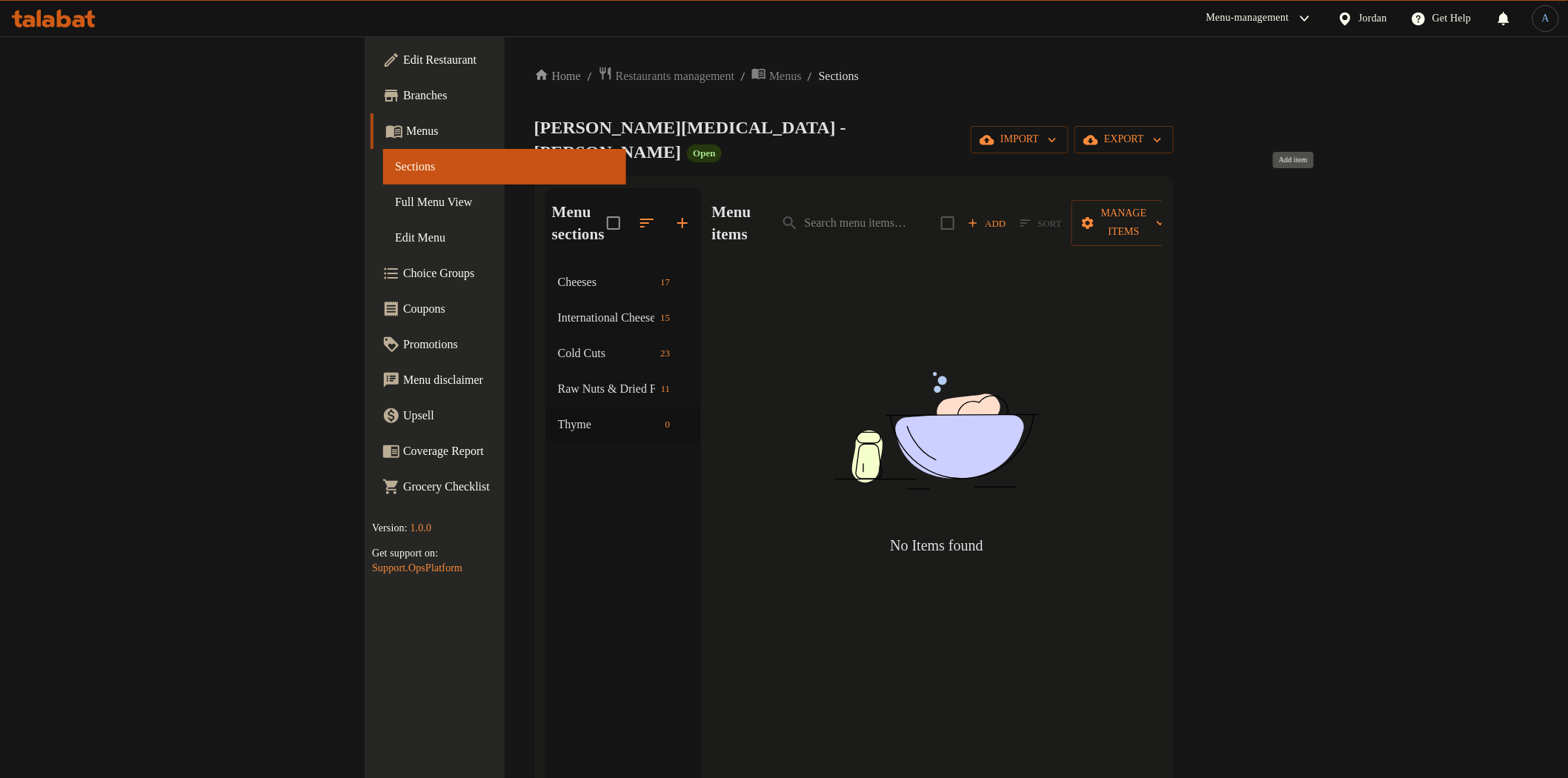
click at [1011, 212] on button "Add" at bounding box center [986, 224] width 47 height 23
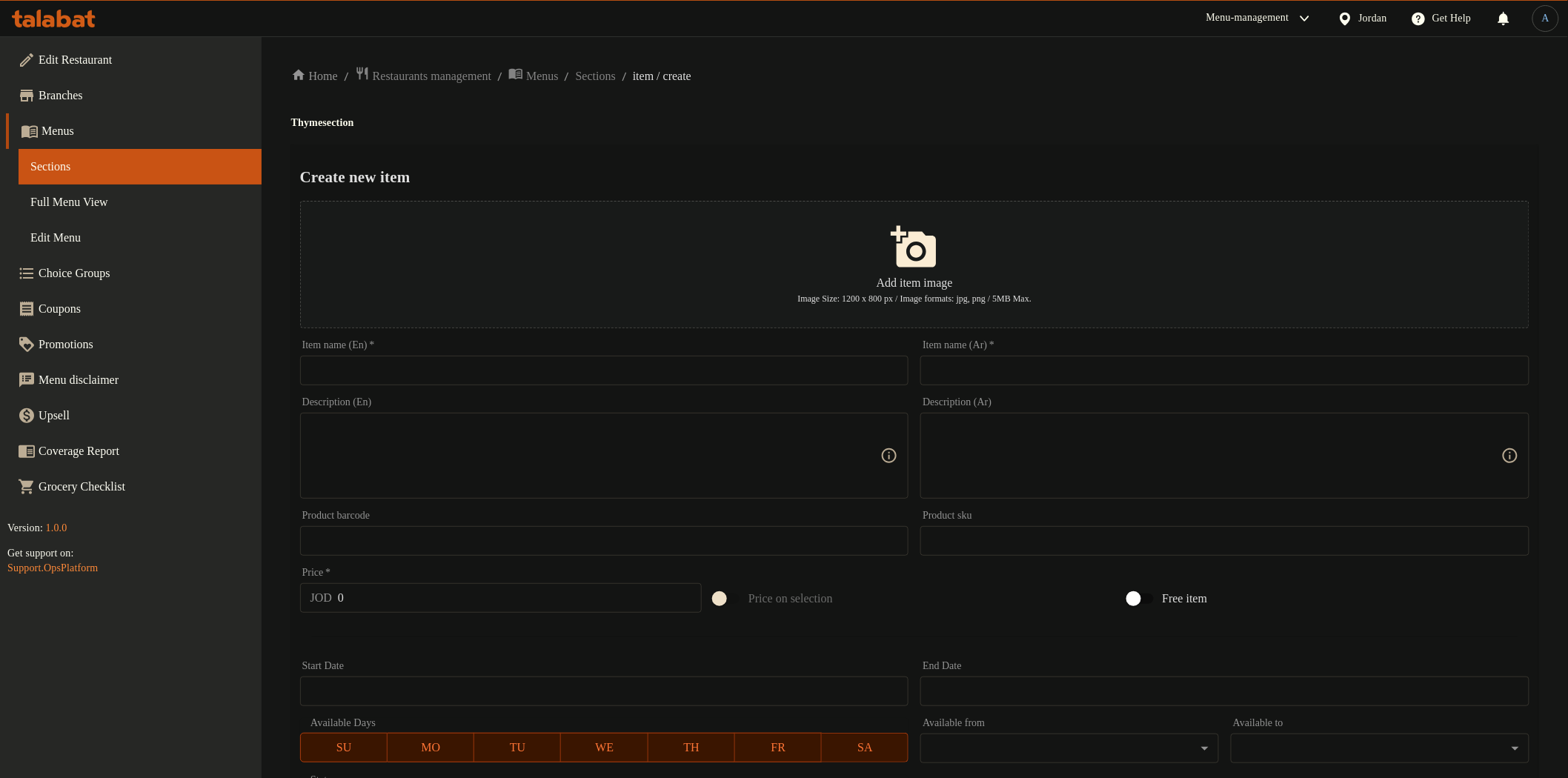
click at [840, 371] on input "text" at bounding box center [605, 370] width 609 height 30
click at [444, 373] on input "West Bank Thyme Mix – 250g" at bounding box center [605, 370] width 609 height 30
click at [976, 369] on input "text" at bounding box center [1225, 370] width 609 height 30
click at [760, 384] on input "West Bank Thyme Mix - 250g" at bounding box center [605, 370] width 609 height 30
click at [1039, 376] on input "زعتر الضفة 250غم" at bounding box center [1225, 370] width 609 height 30
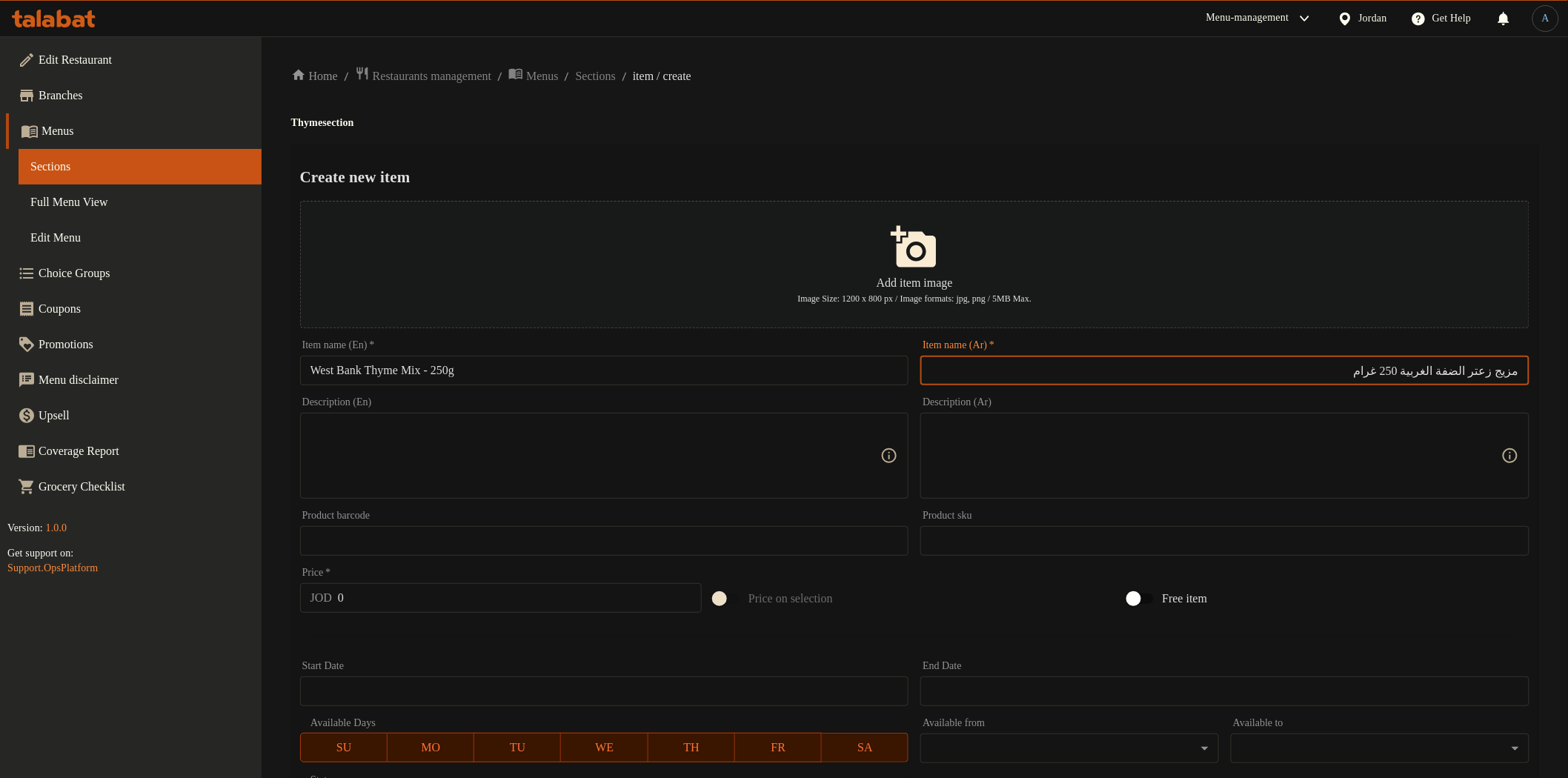
click at [1050, 138] on div "Home / Restaurants management / Menus / Sections / item / create Thyme section …" at bounding box center [914, 538] width 1247 height 944
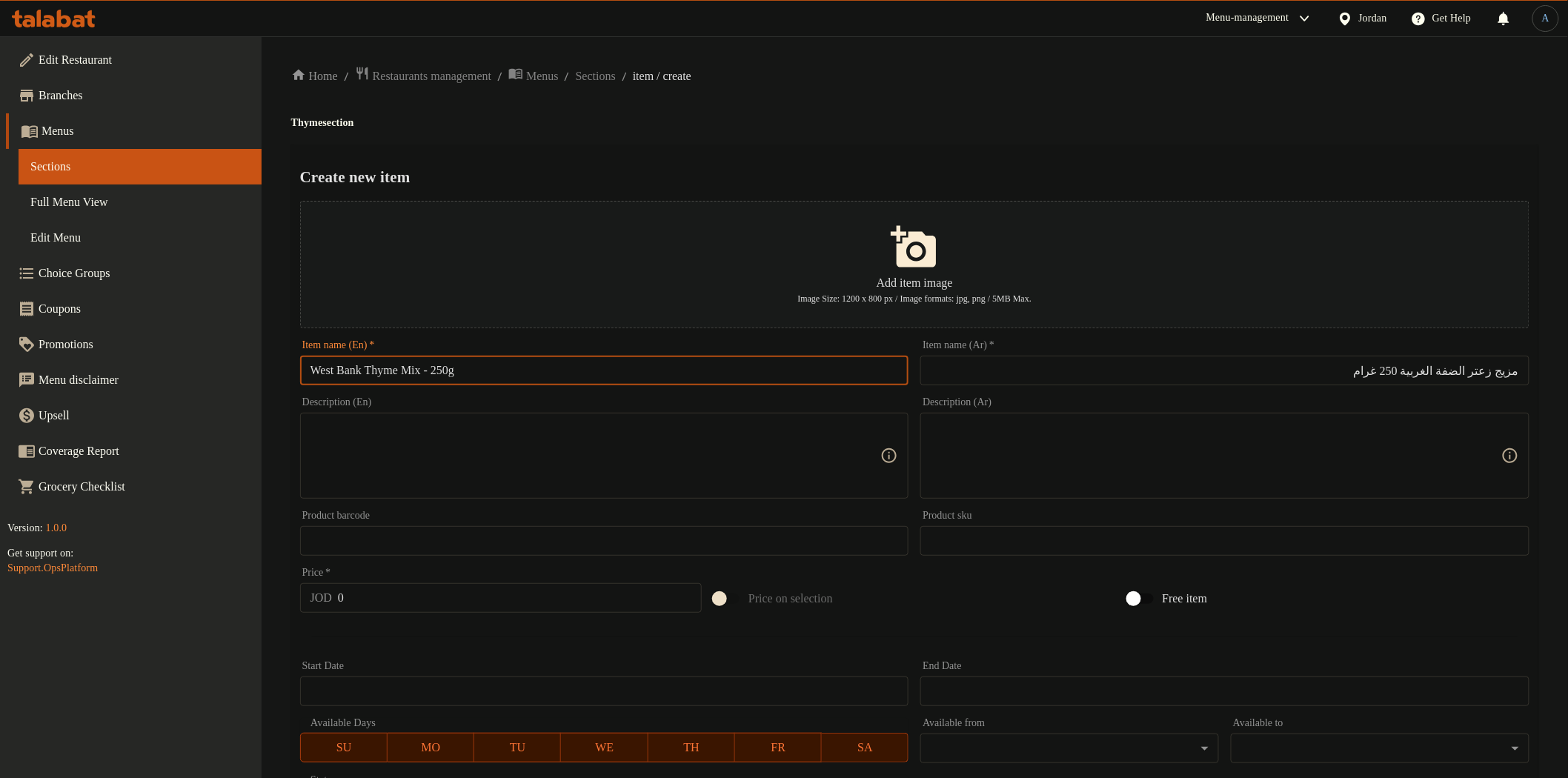
click at [593, 367] on input "West Bank Thyme Mix - 250g" at bounding box center [605, 370] width 609 height 30
click at [729, 159] on div "Create new item Add item image Image Size: 1200 x 800 px / Image formats: jpg, …" at bounding box center [914, 571] width 1247 height 855
click at [763, 138] on div "Home / Restaurants management / Menus / Sections / item / create Thyme section …" at bounding box center [914, 538] width 1247 height 944
click at [565, 465] on textarea at bounding box center [595, 455] width 570 height 70
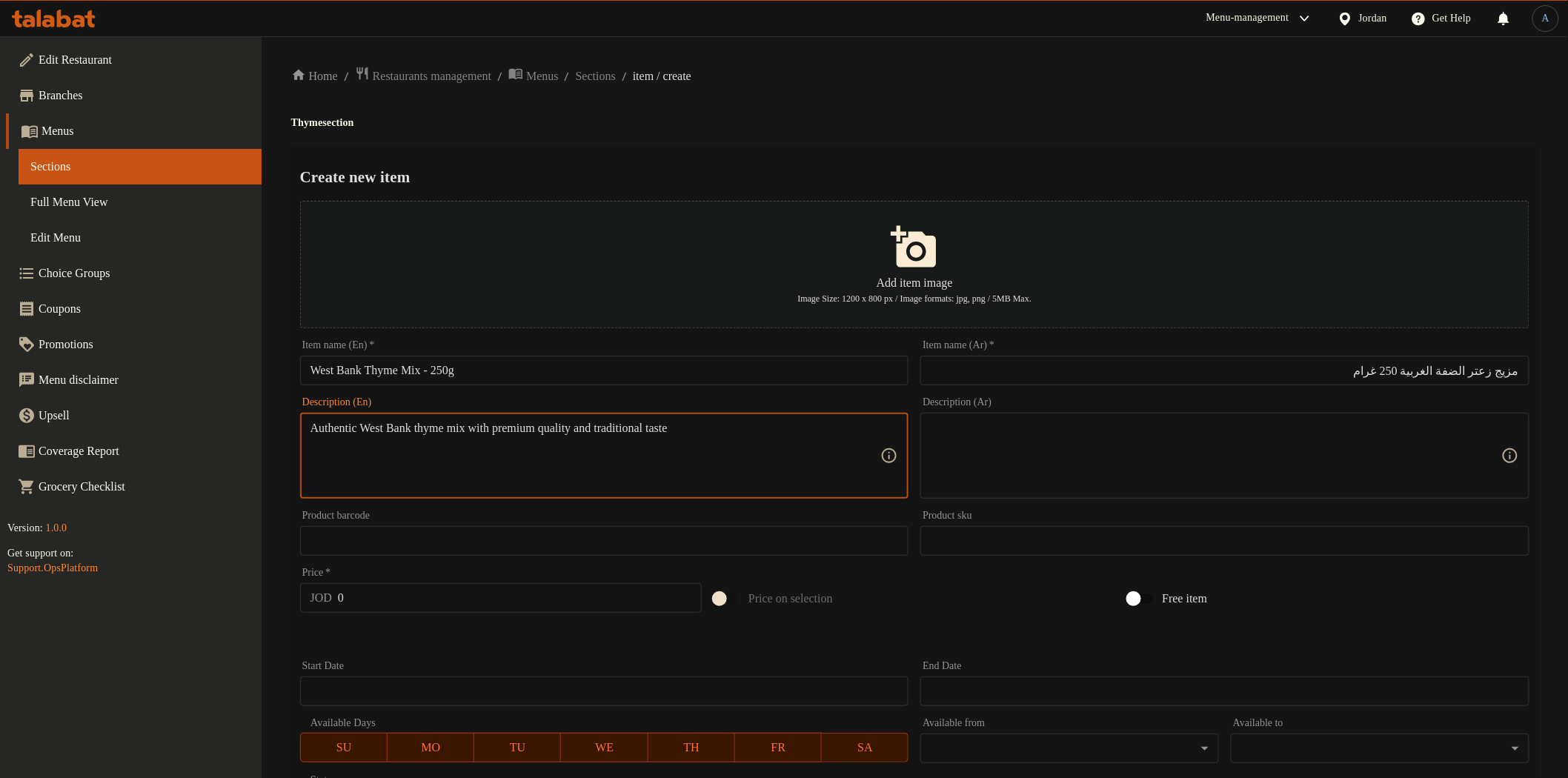
click at [967, 441] on textarea at bounding box center [1216, 455] width 570 height 70
click at [716, 436] on textarea "Authentic West Bank thyme mix with premium quality and traditional taste" at bounding box center [595, 455] width 570 height 70
click at [867, 126] on h4 "Thyme section" at bounding box center [914, 122] width 1247 height 14
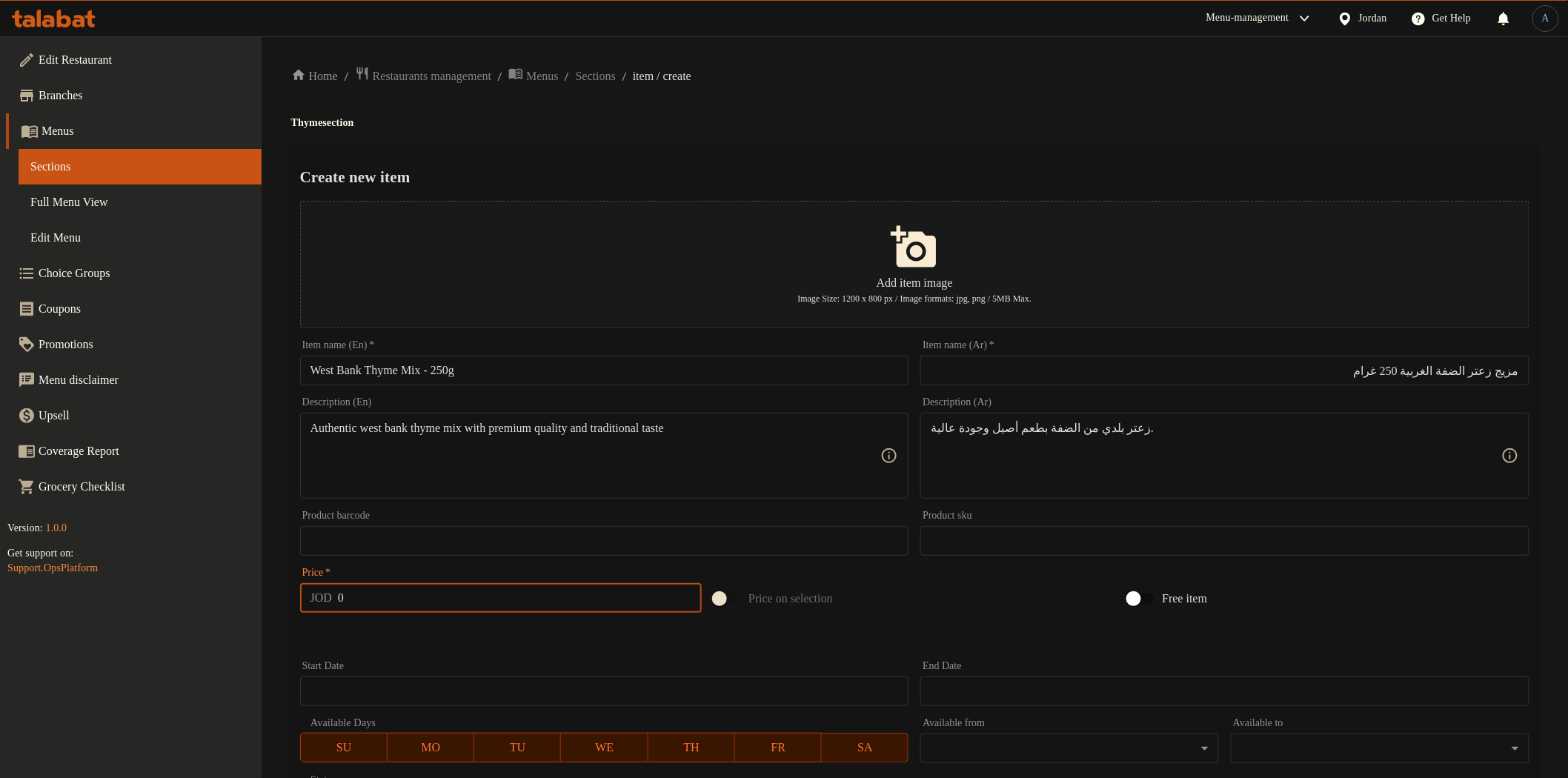
click at [472, 592] on input "0" at bounding box center [519, 597] width 364 height 30
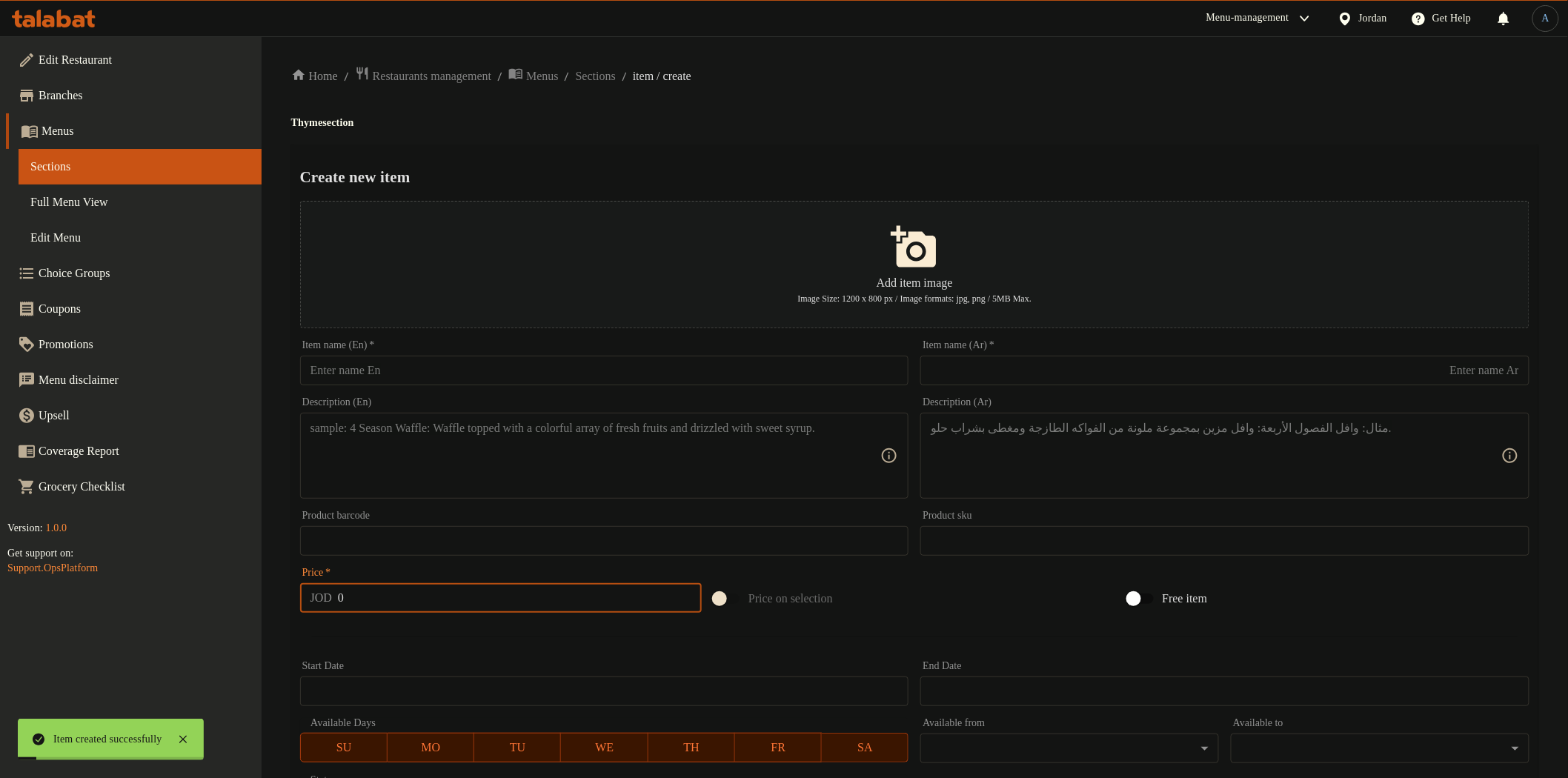
click at [526, 358] on input "text" at bounding box center [605, 370] width 609 height 30
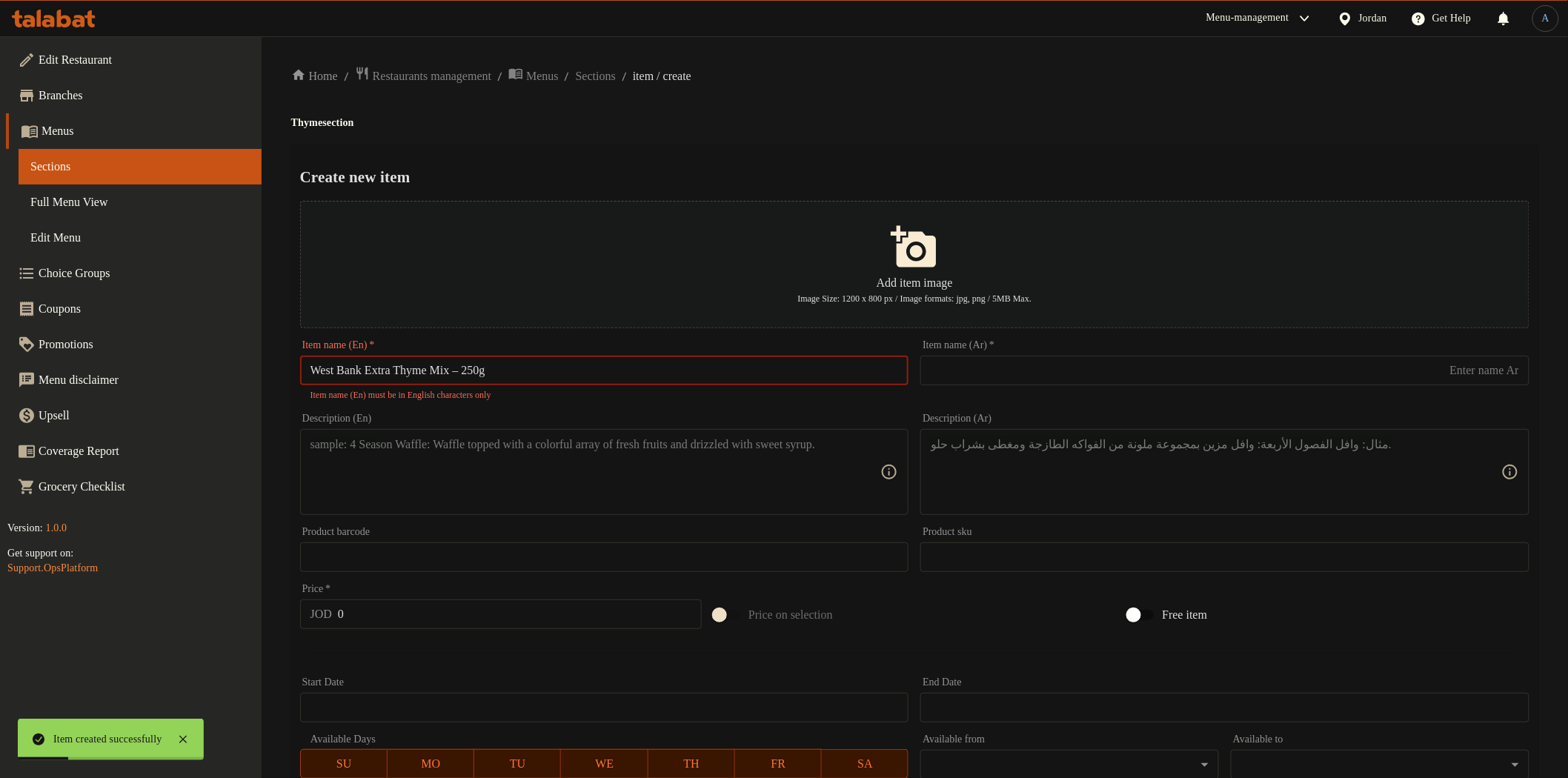
click at [478, 367] on input "West Bank Extra Thyme Mix – 250g" at bounding box center [605, 370] width 609 height 30
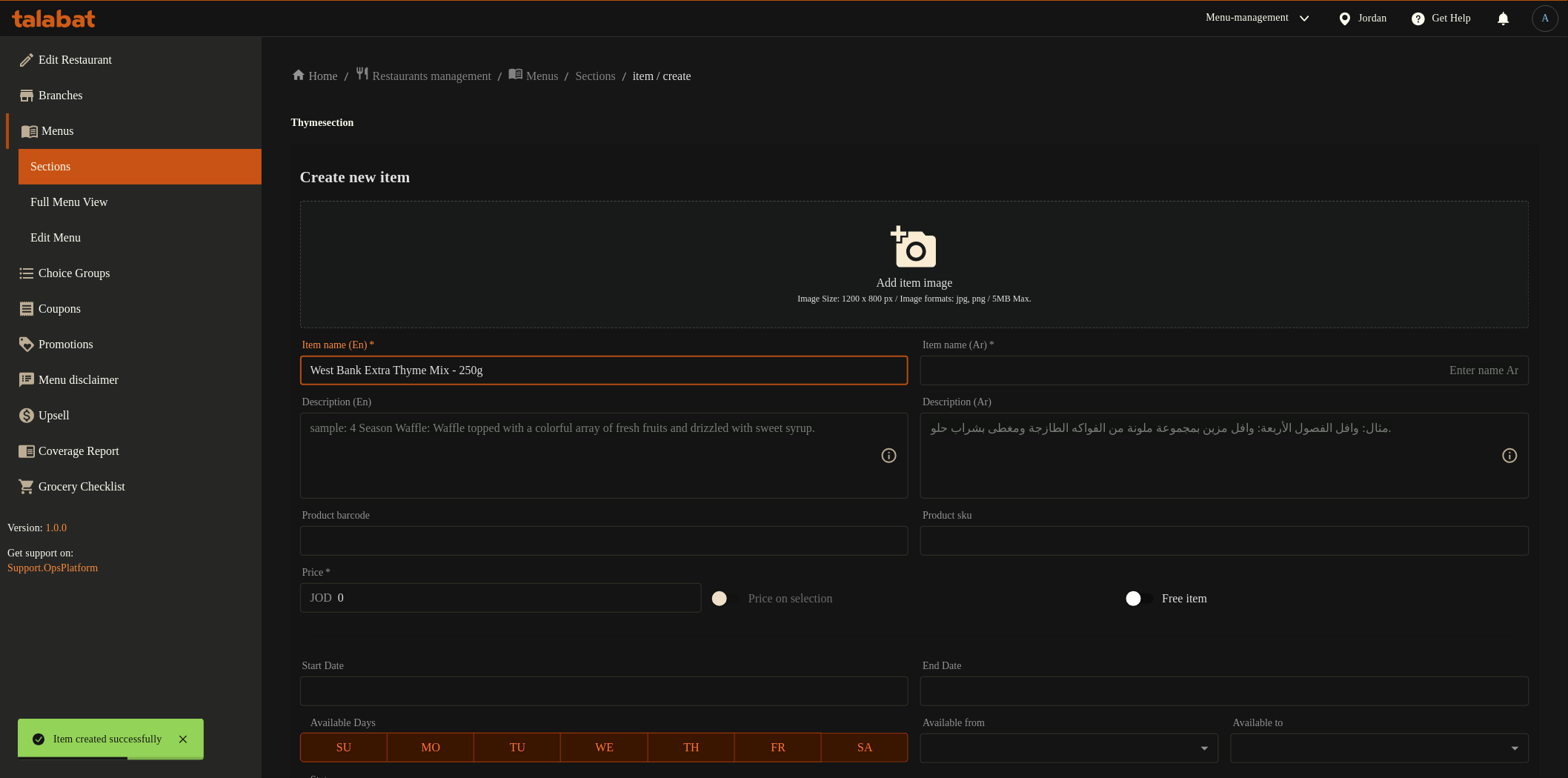
click at [1087, 376] on input "text" at bounding box center [1225, 370] width 609 height 30
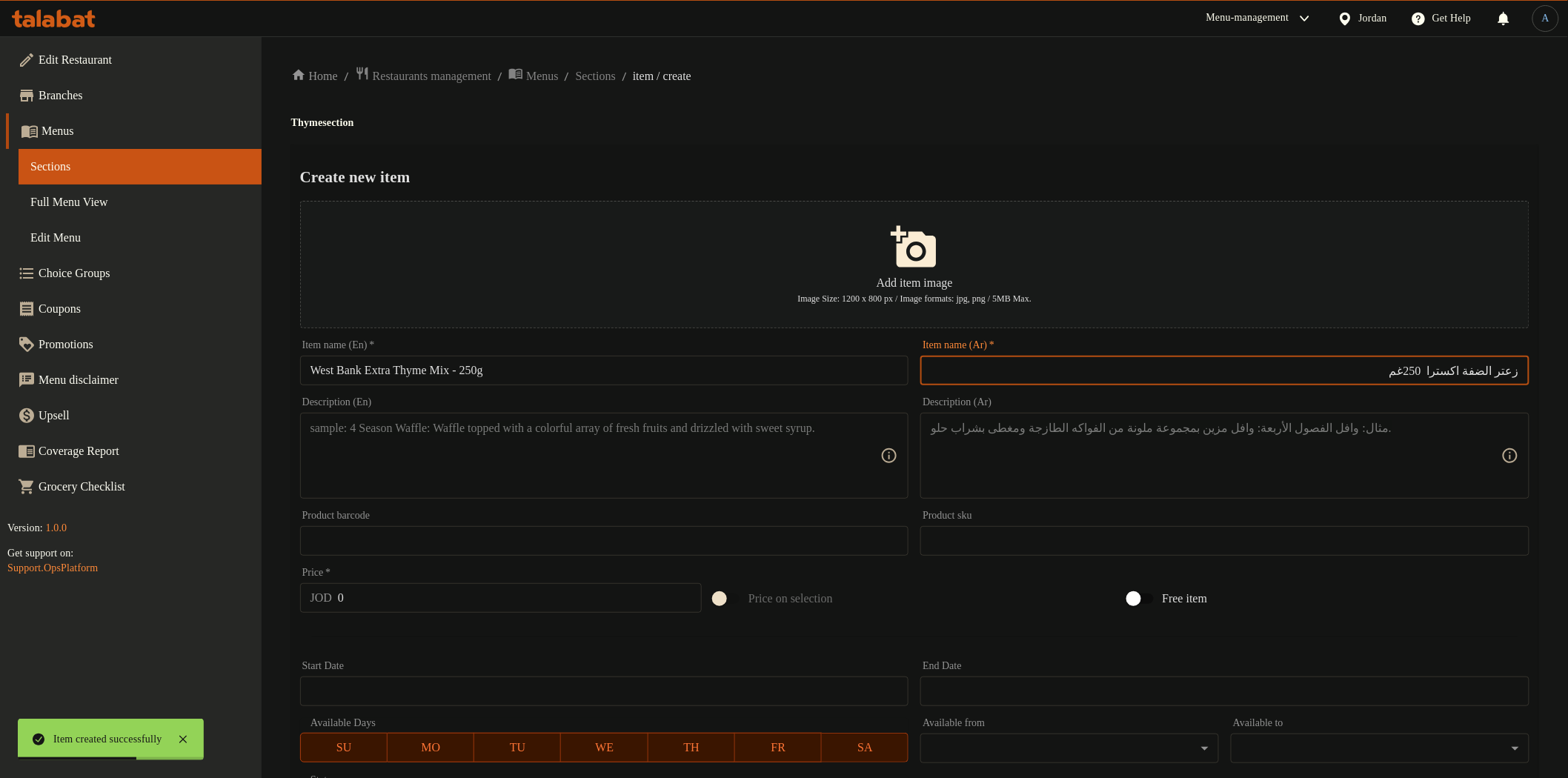
click at [691, 385] on input "West Bank Extra Thyme Mix - 250g" at bounding box center [605, 370] width 609 height 30
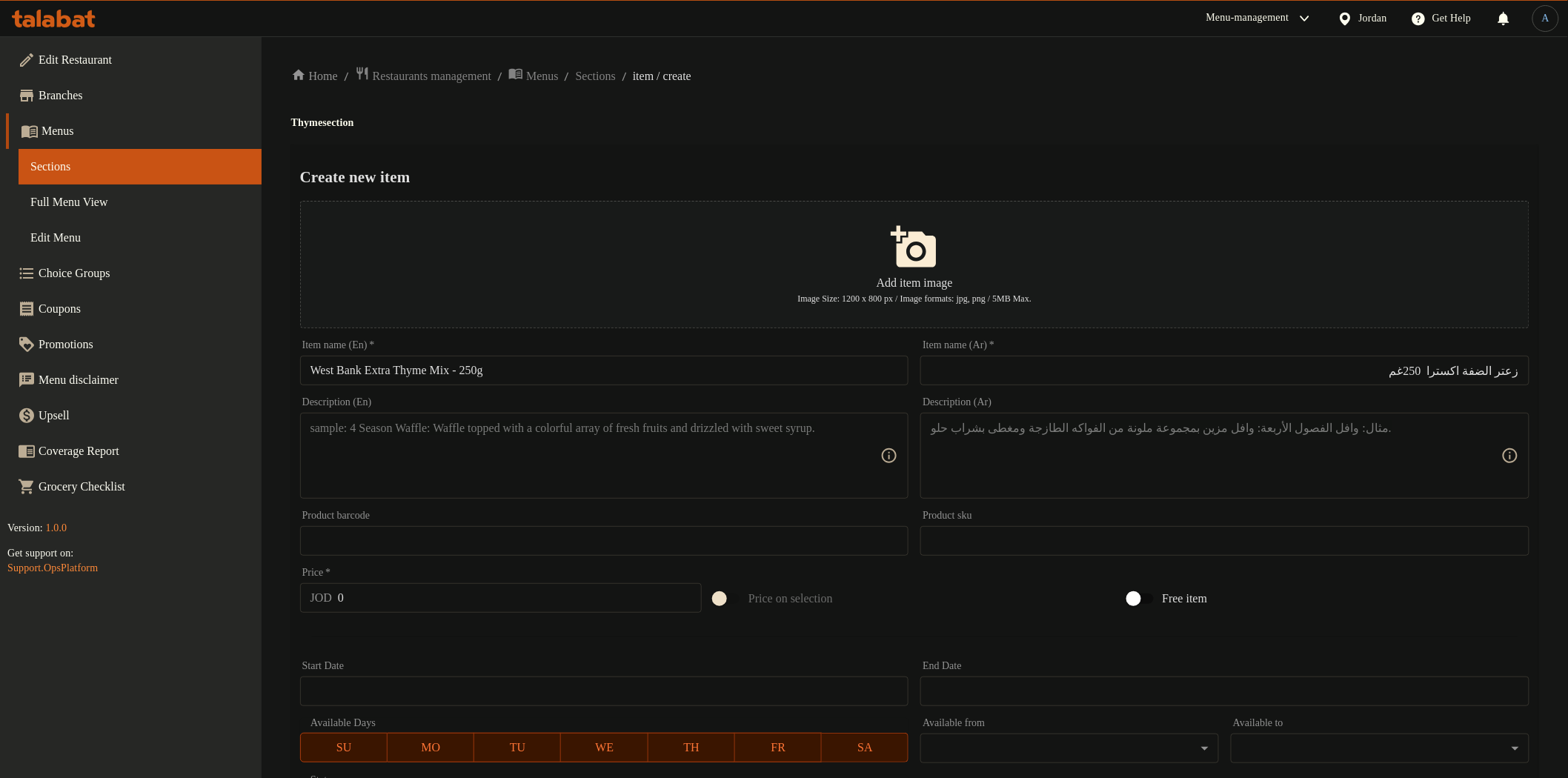
click at [1371, 369] on input "زعتر الضفة اكسترا 250غم" at bounding box center [1225, 370] width 609 height 30
click at [1382, 374] on input "مزيج زعتر الضفة الغربية الإضافي - 250 غرام" at bounding box center [1225, 370] width 609 height 30
click at [615, 76] on span "Sections" at bounding box center [596, 76] width 40 height 18
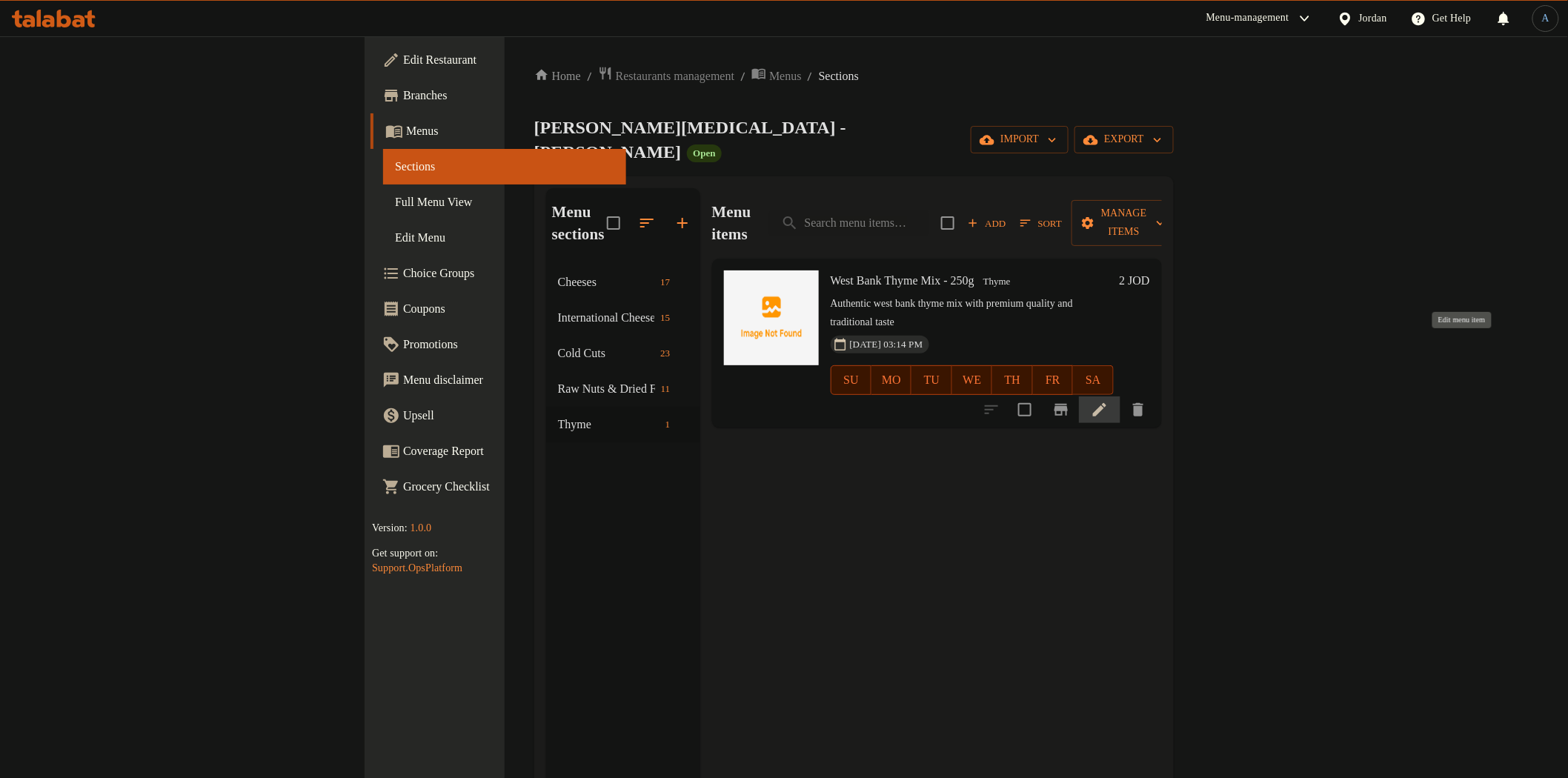
click at [1106, 403] on icon at bounding box center [1099, 410] width 13 height 13
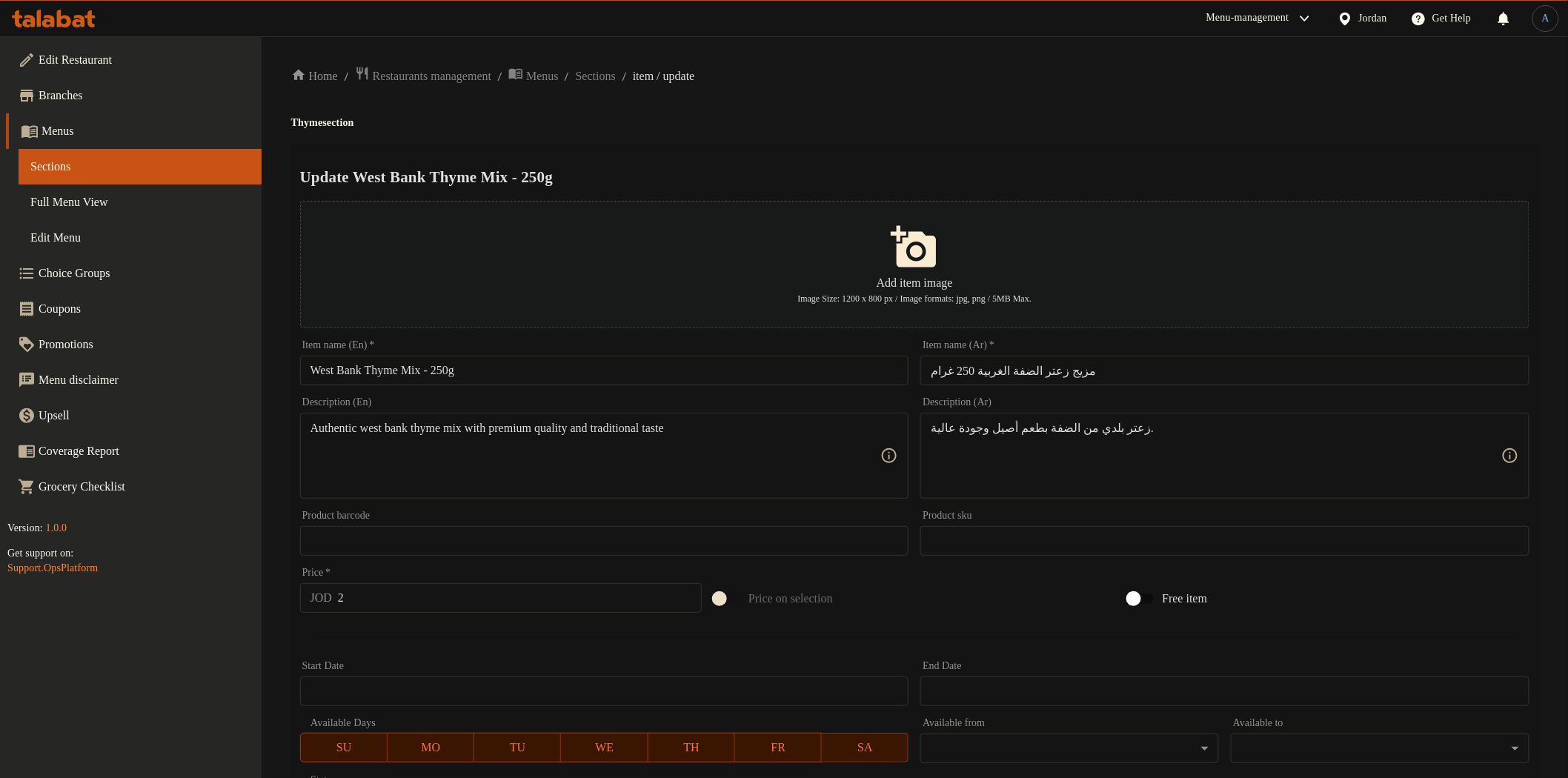
drag, startPoint x: 936, startPoint y: 371, endPoint x: 1247, endPoint y: 353, distance: 311.5
click at [937, 371] on input "مزيج زعتر الضفة الغربية 250 غرام" at bounding box center [1225, 370] width 609 height 30
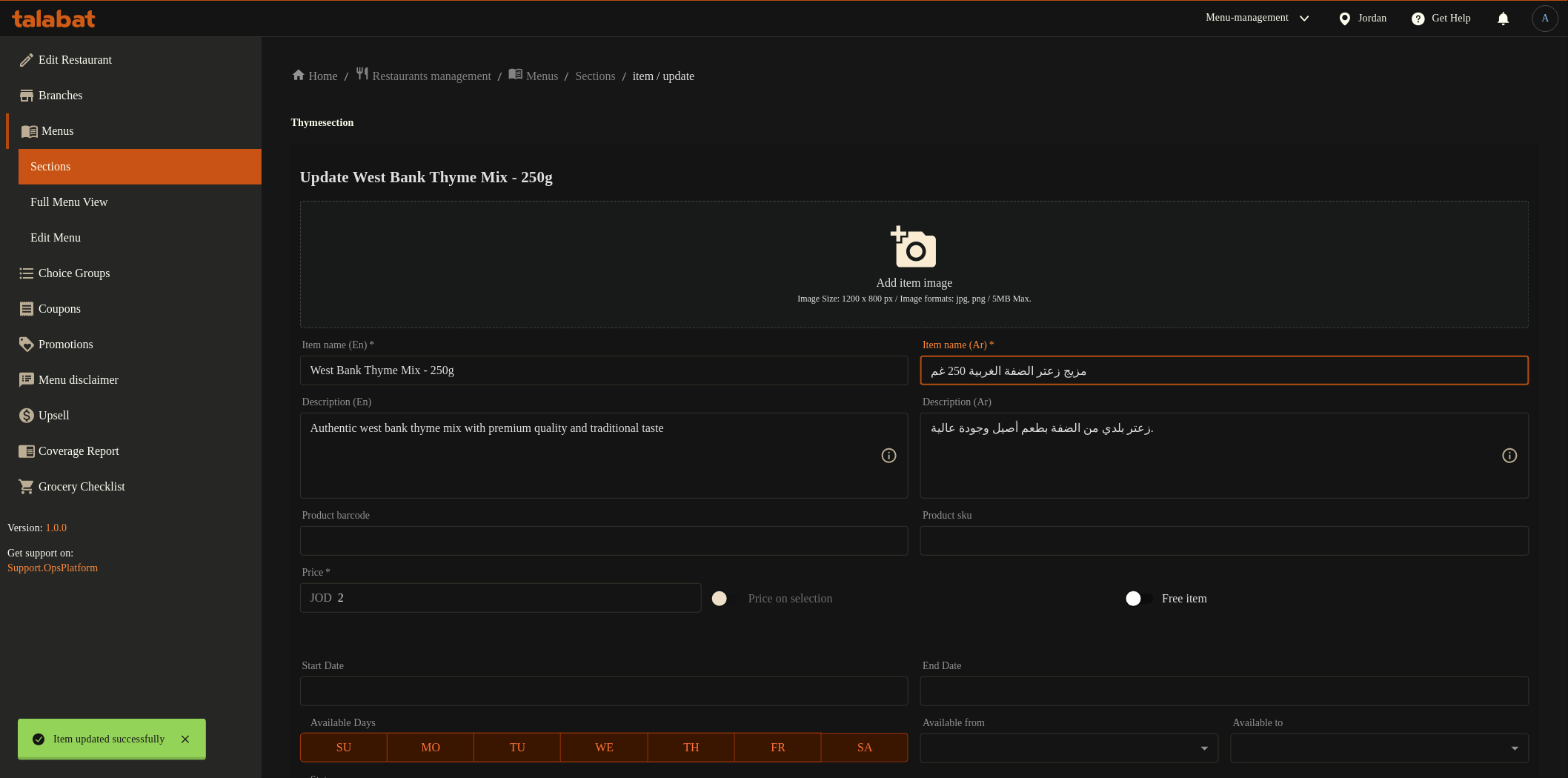
click at [996, 106] on div "Home / Restaurants management / Menus / Sections / item / update Thyme section …" at bounding box center [914, 538] width 1247 height 944
click at [615, 80] on span "Sections" at bounding box center [596, 76] width 40 height 18
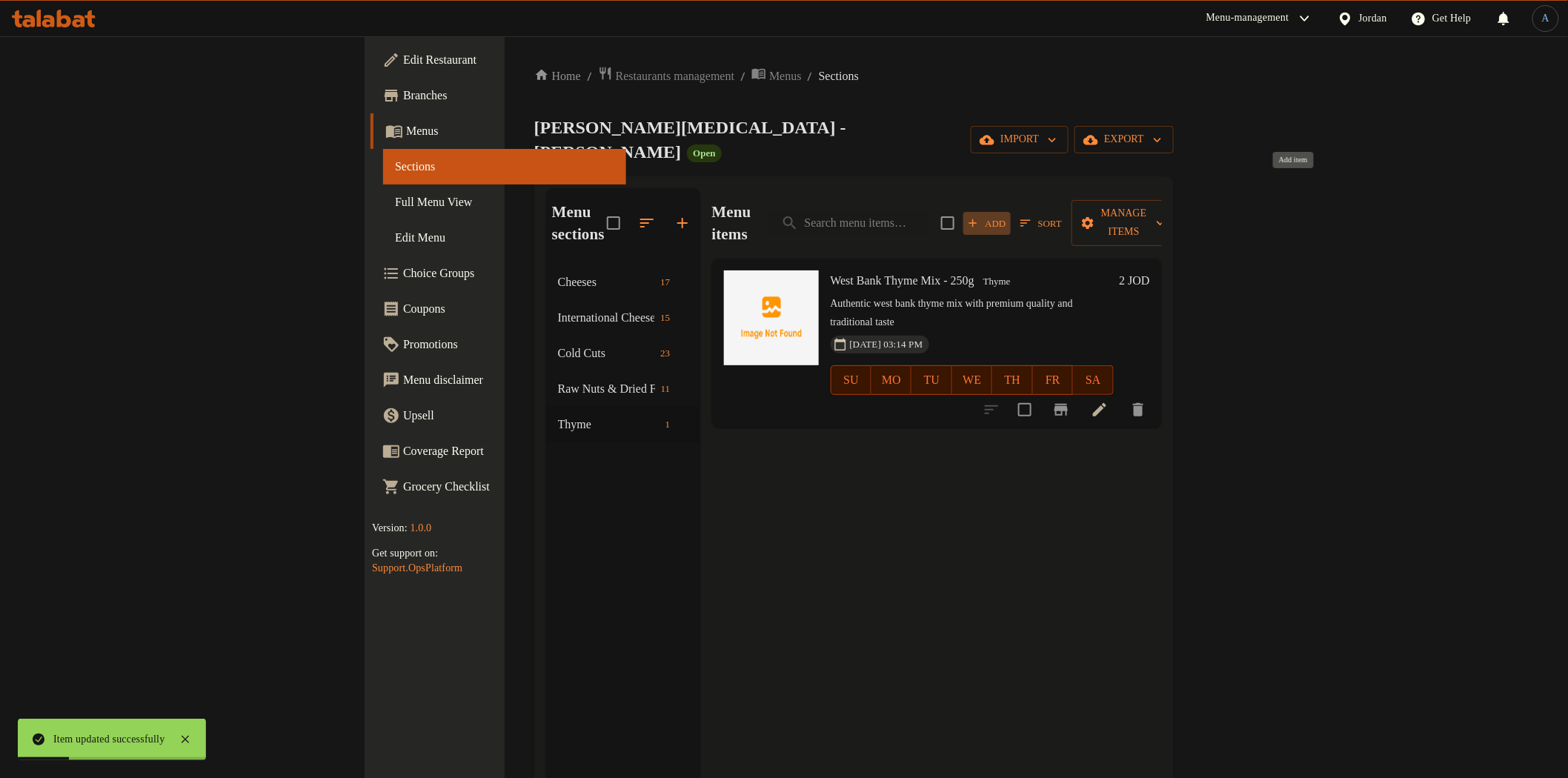
click at [1007, 215] on span "Add" at bounding box center [987, 224] width 40 height 17
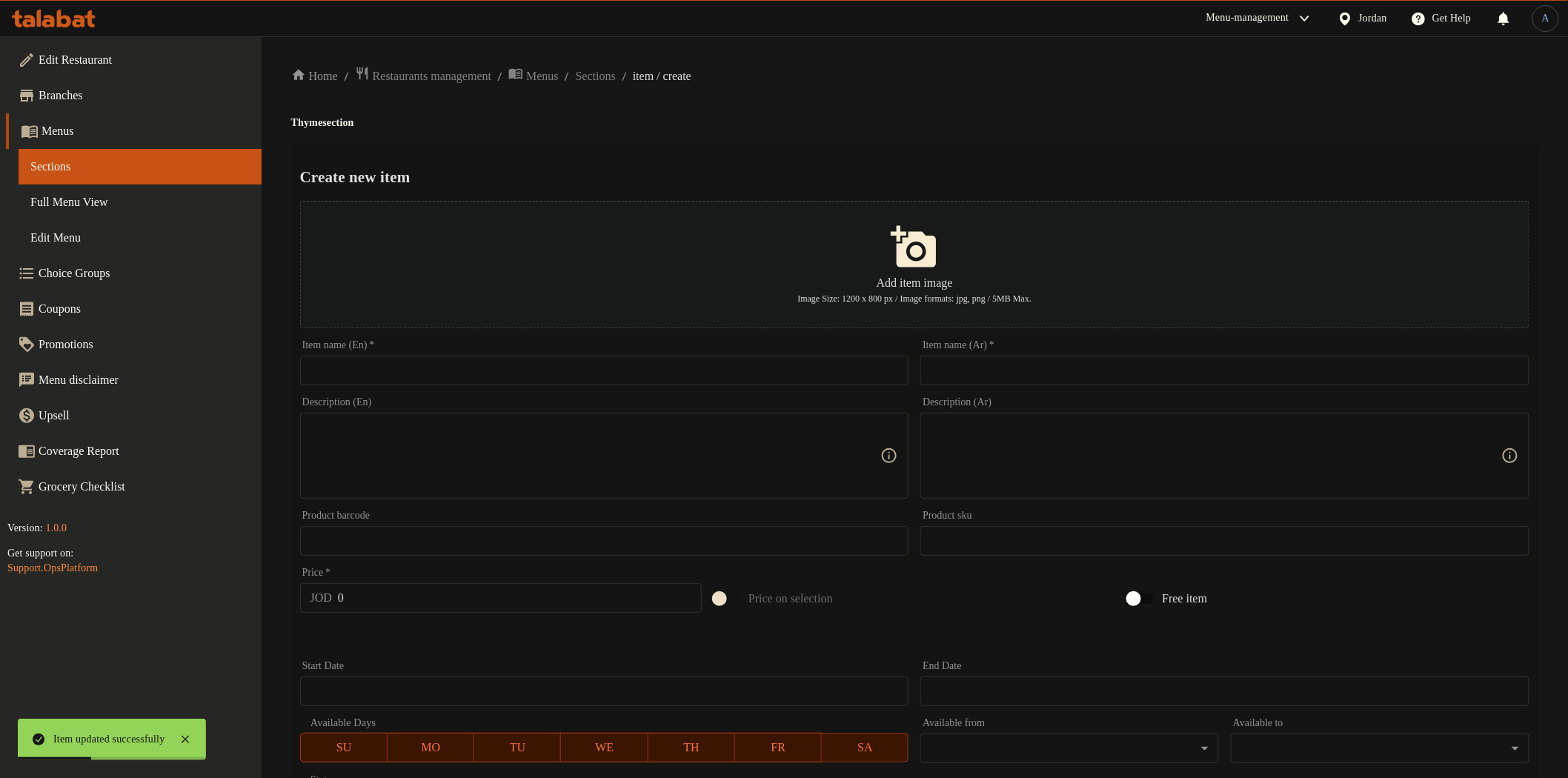
click at [634, 354] on div "Item name (En)   * Item name (En) *" at bounding box center [605, 362] width 609 height 45
click at [631, 363] on input "text" at bounding box center [605, 370] width 609 height 30
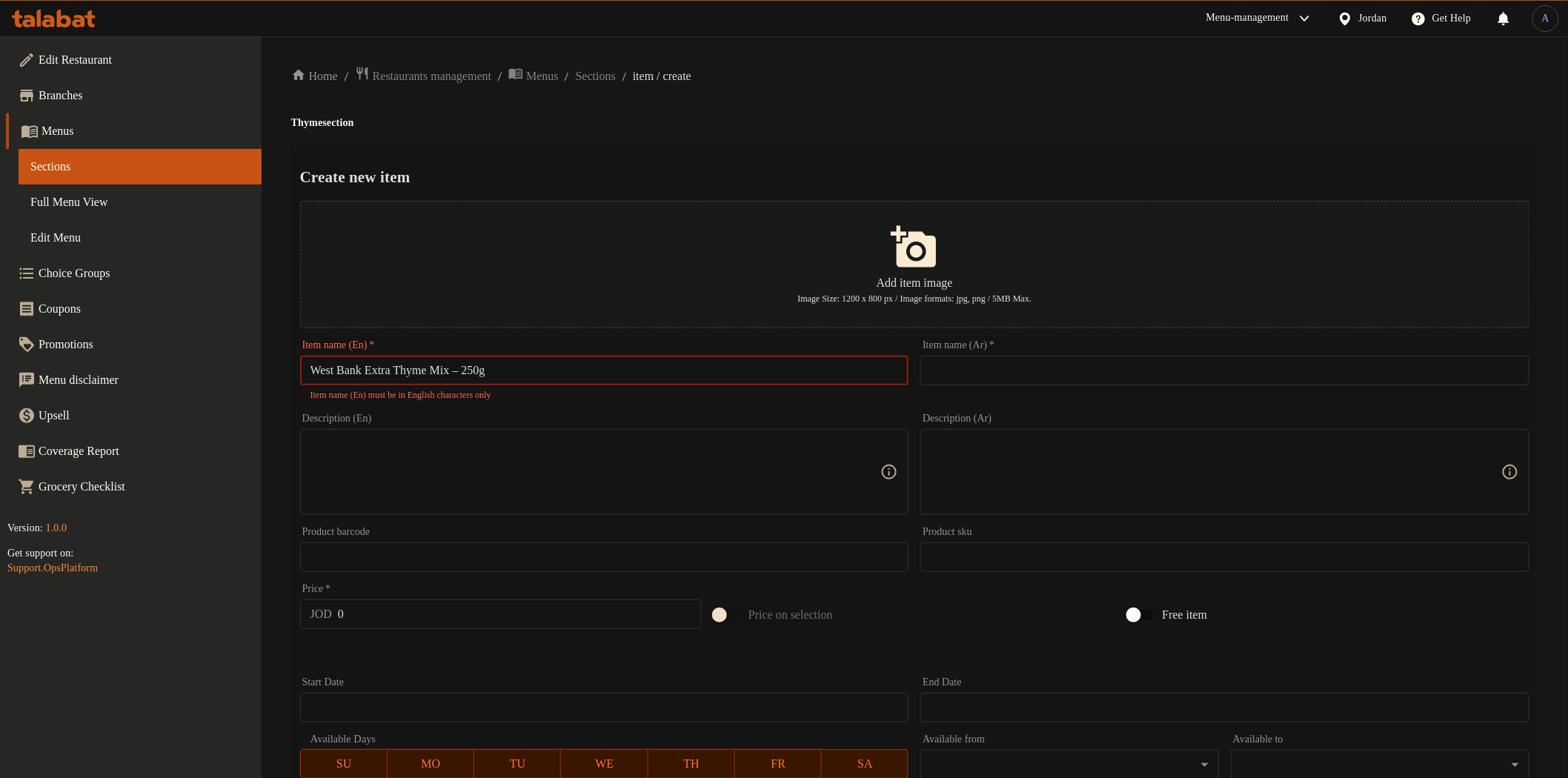
click at [635, 375] on input "West Bank Extra Thyme Mix – 250g" at bounding box center [605, 370] width 609 height 30
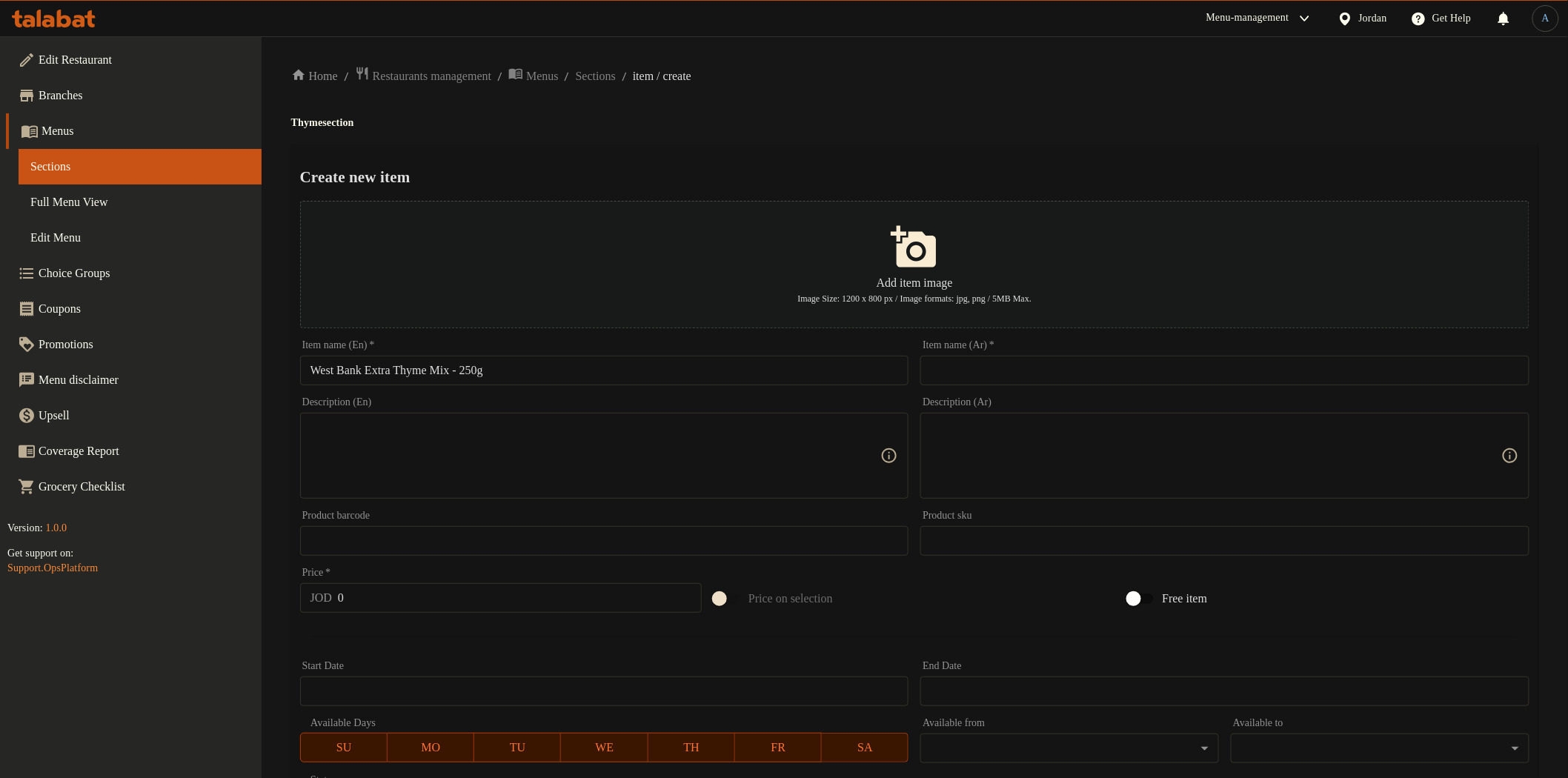
click at [796, 142] on div "Home / Restaurants management / Menus / Sections / item / create Thyme section …" at bounding box center [914, 538] width 1247 height 944
click at [1158, 368] on input "text" at bounding box center [1225, 370] width 609 height 30
click at [610, 373] on input "West Bank Extra Thyme Mix - 250g" at bounding box center [605, 370] width 609 height 30
drag, startPoint x: 1473, startPoint y: 369, endPoint x: 1549, endPoint y: 357, distance: 76.9
click at [1549, 357] on div "Home / Restaurants management / Menus / Sections / item / create Thyme section …" at bounding box center [914, 538] width 1307 height 1004
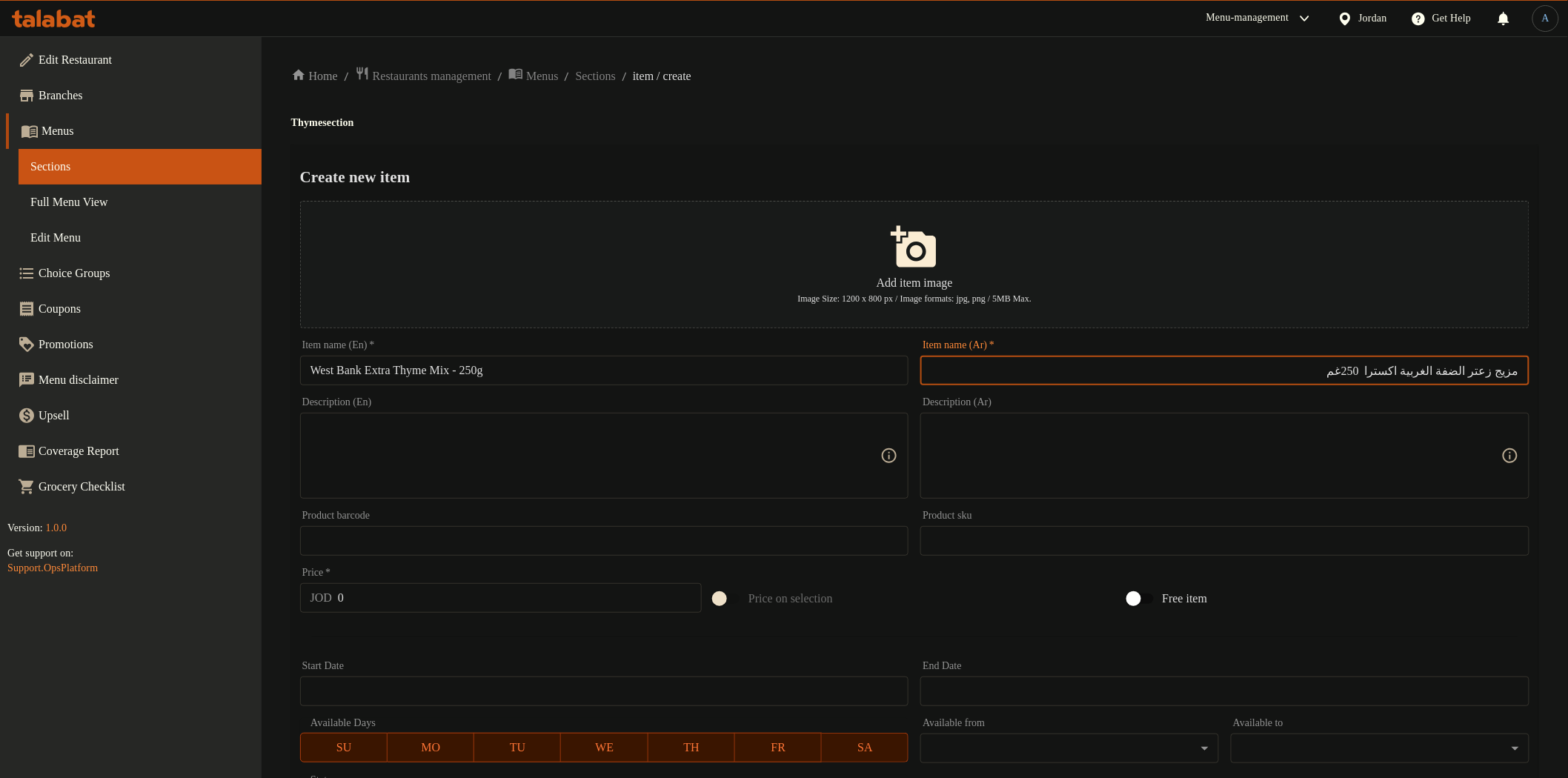
click at [1353, 160] on div "Create new item Add item image Image Size: 1200 x 800 px / Image formats: jpg, …" at bounding box center [914, 571] width 1247 height 855
click at [675, 433] on textarea at bounding box center [595, 455] width 570 height 70
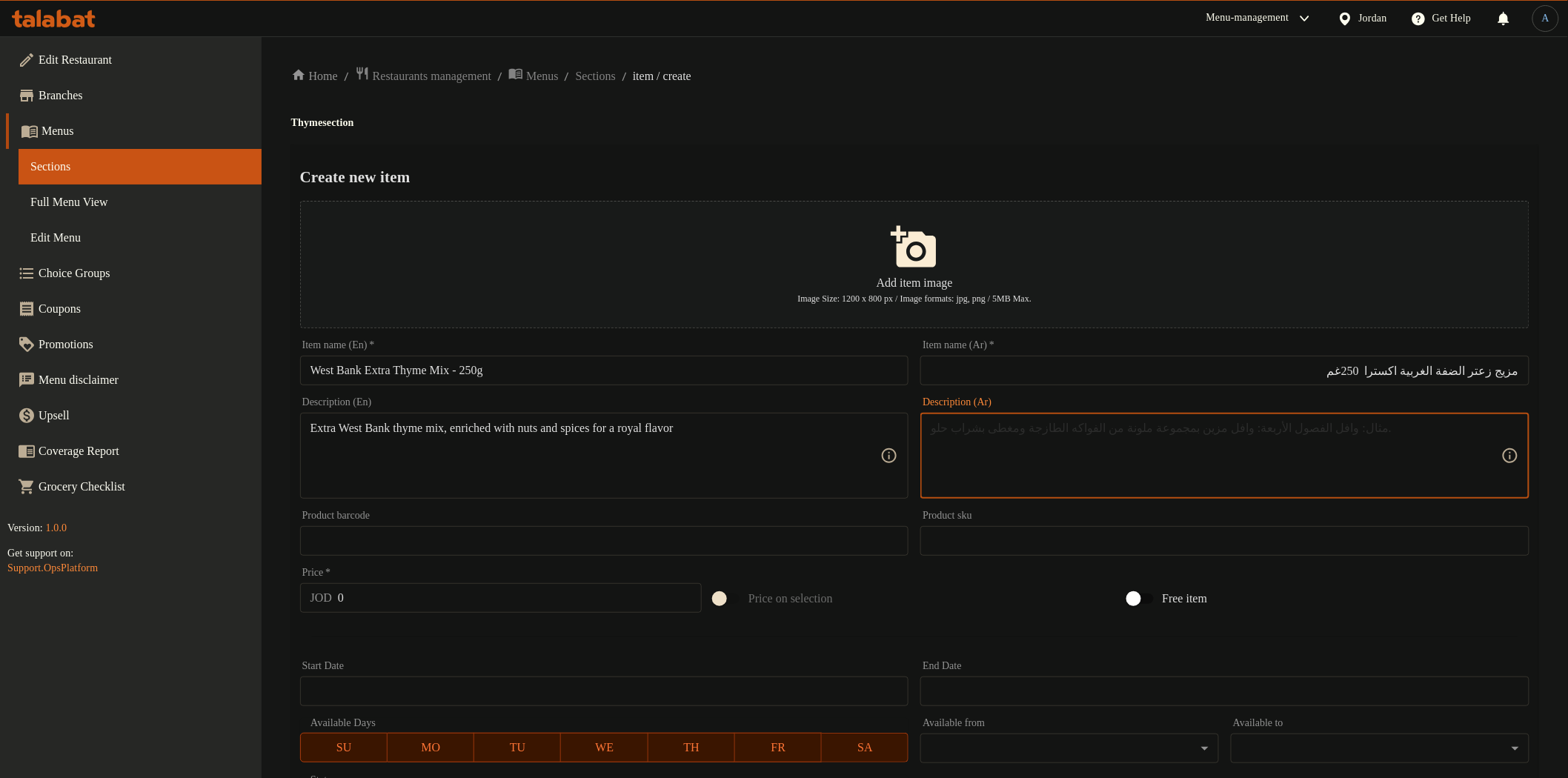
click at [1205, 449] on textarea at bounding box center [1216, 455] width 570 height 70
click at [937, 160] on div "Create new item Add item image Image Size: 1200 x 800 px / Image formats: jpg, …" at bounding box center [914, 571] width 1247 height 855
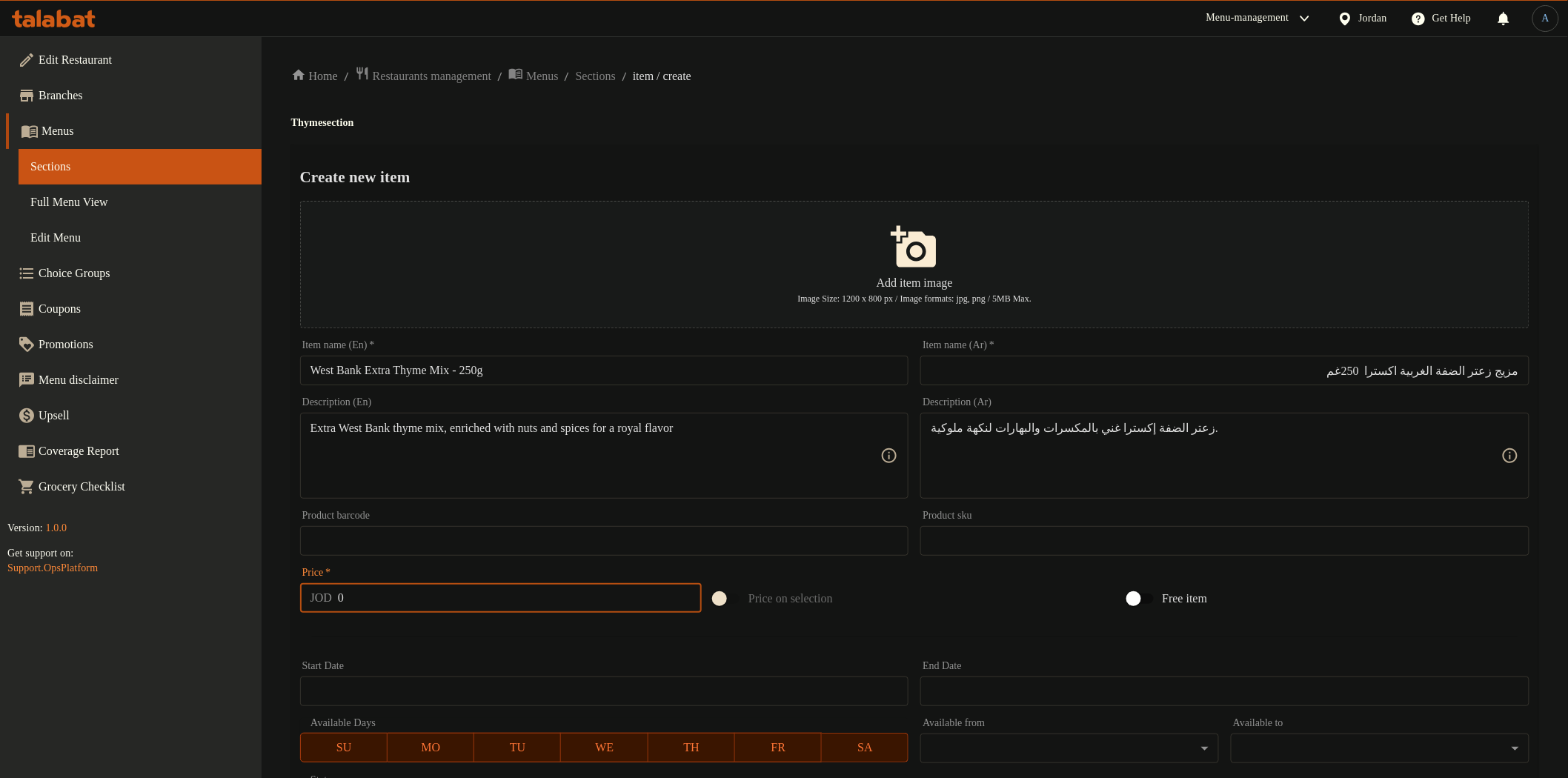
click at [578, 602] on input "0" at bounding box center [519, 597] width 364 height 30
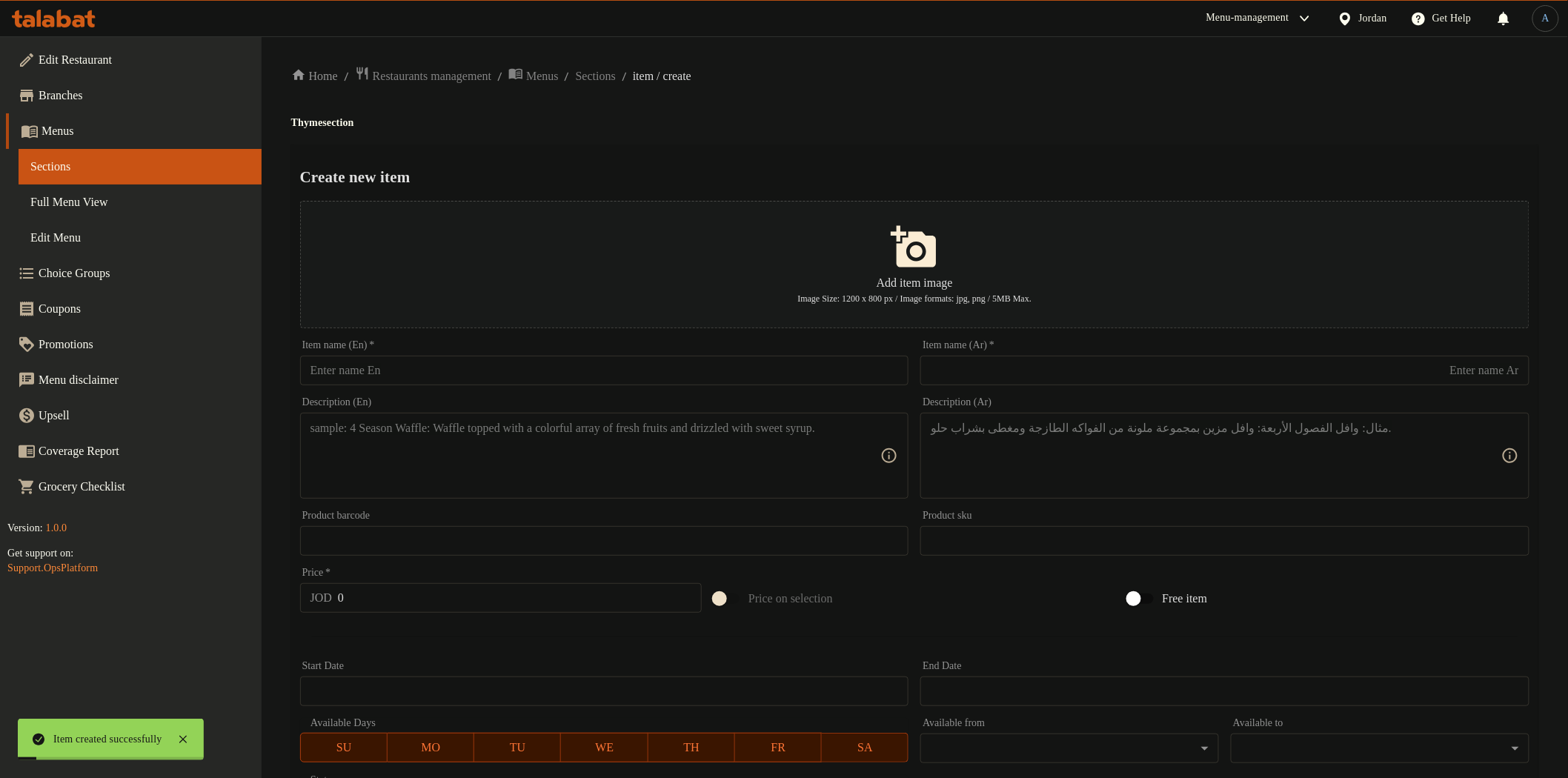
click at [564, 353] on div "Item name (En)   * Item name (En) *" at bounding box center [605, 362] width 609 height 45
click at [562, 369] on input "text" at bounding box center [605, 370] width 609 height 30
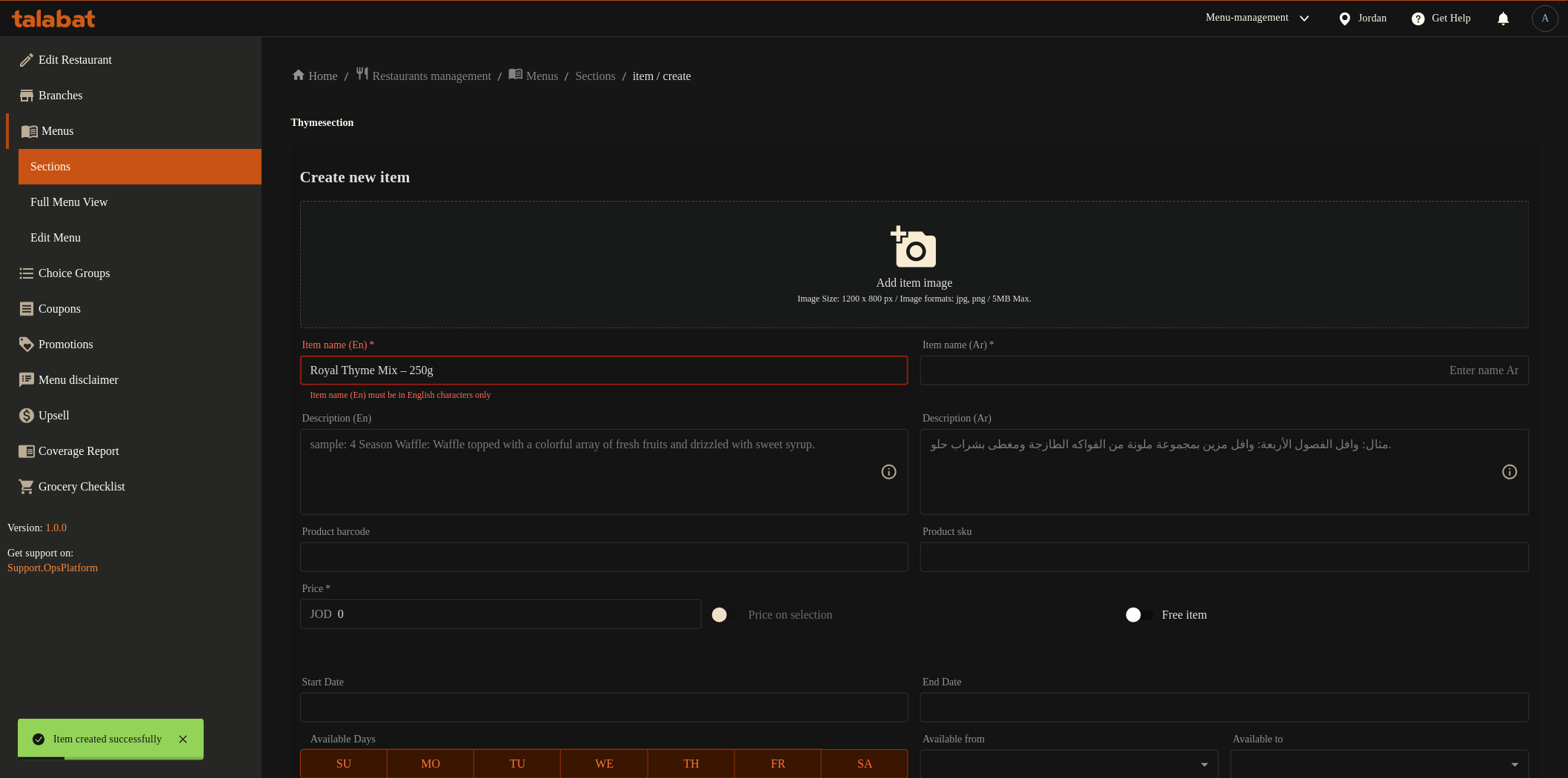
click at [411, 372] on input "Royal Thyme Mix – 250g" at bounding box center [605, 370] width 609 height 30
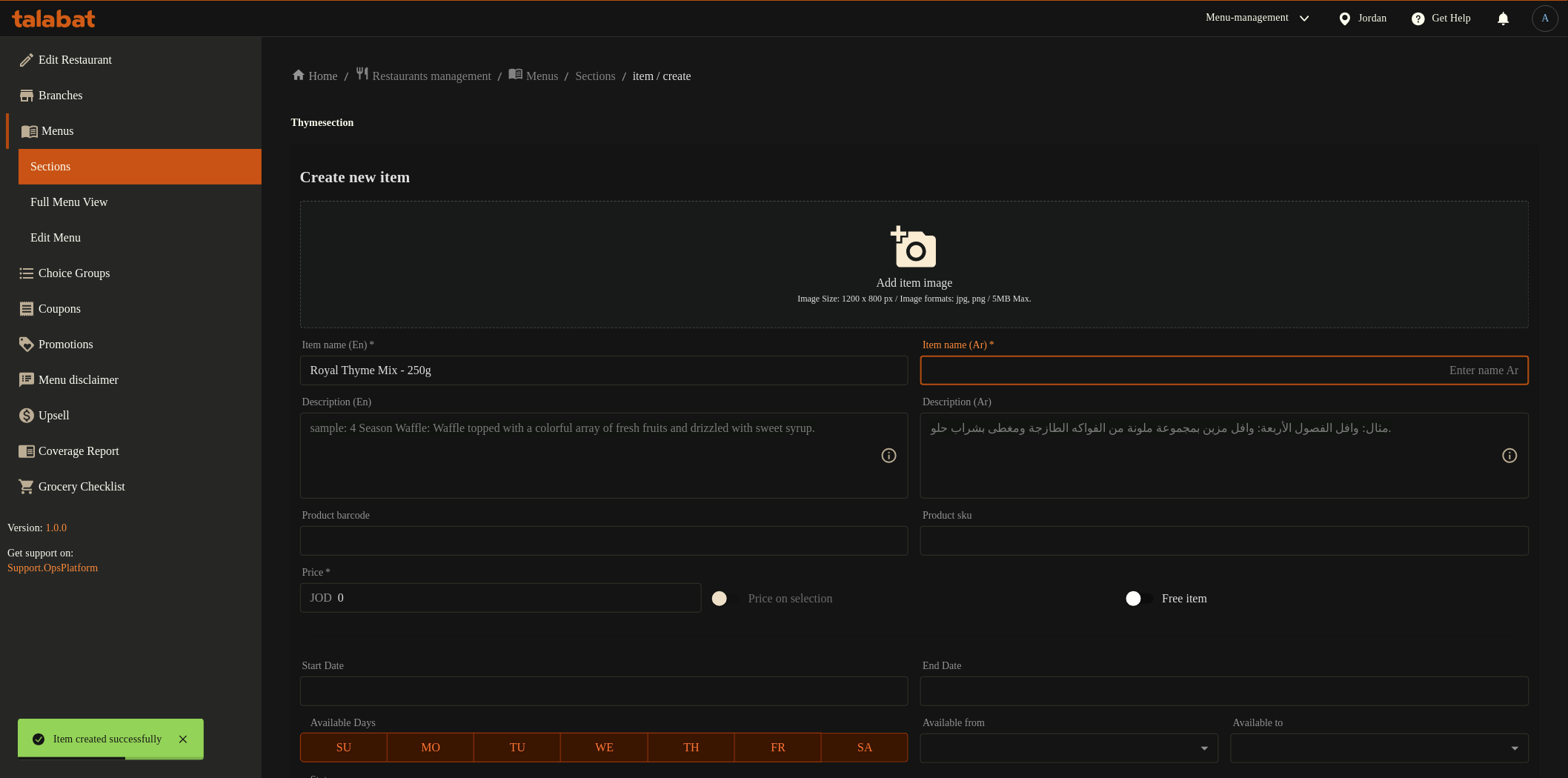
click at [1076, 359] on input "text" at bounding box center [1225, 370] width 609 height 30
click at [1069, 153] on div "Create new item Add item image Image Size: 1200 x 800 px / Image formats: jpg, …" at bounding box center [914, 571] width 1247 height 855
click at [570, 386] on div "Item name (En)   * Royal Thyme Mix - 250g Item name (En) *" at bounding box center [604, 362] width 621 height 57
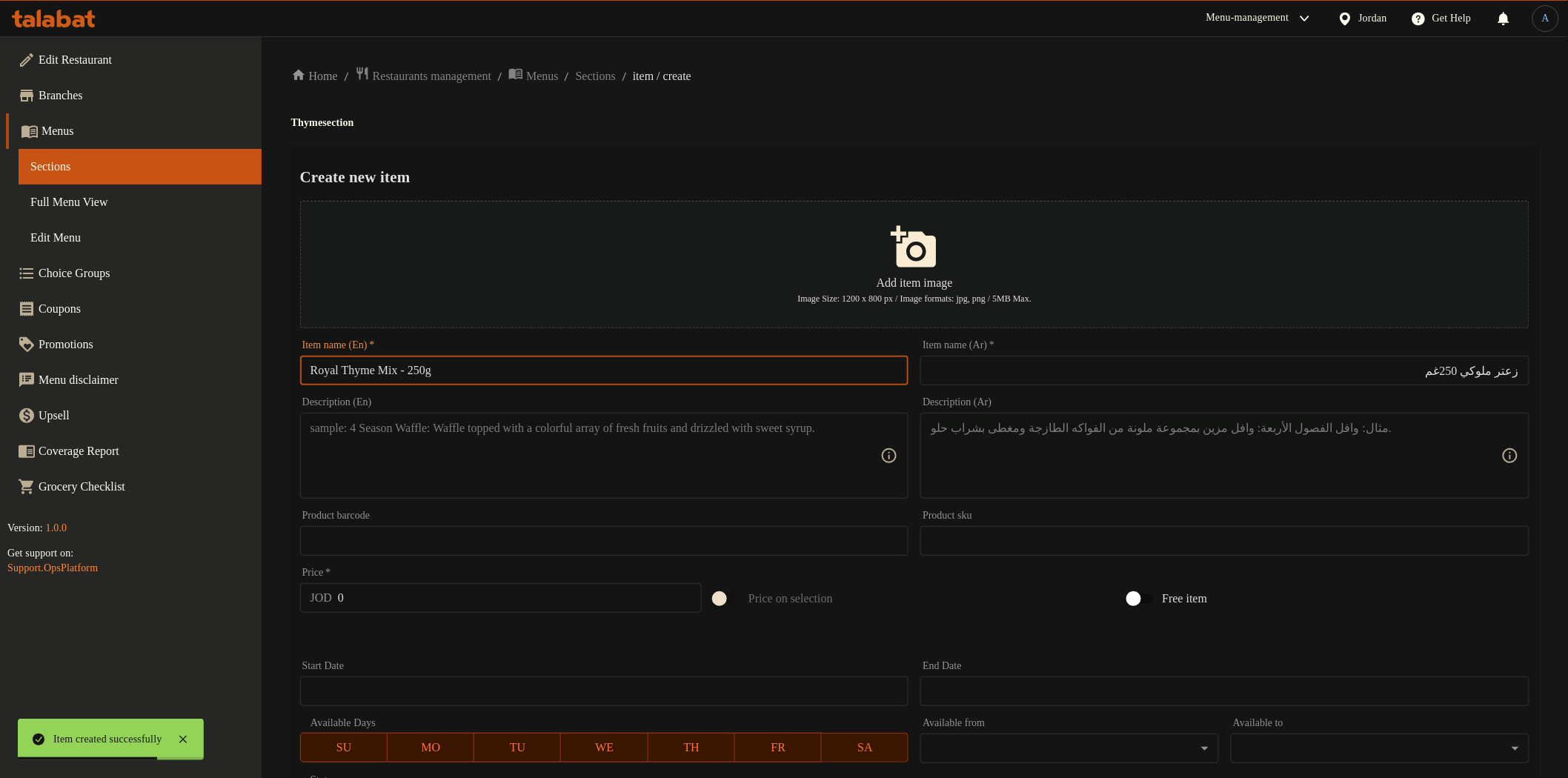
click at [576, 376] on input "Royal Thyme Mix - 250g" at bounding box center [605, 370] width 609 height 30
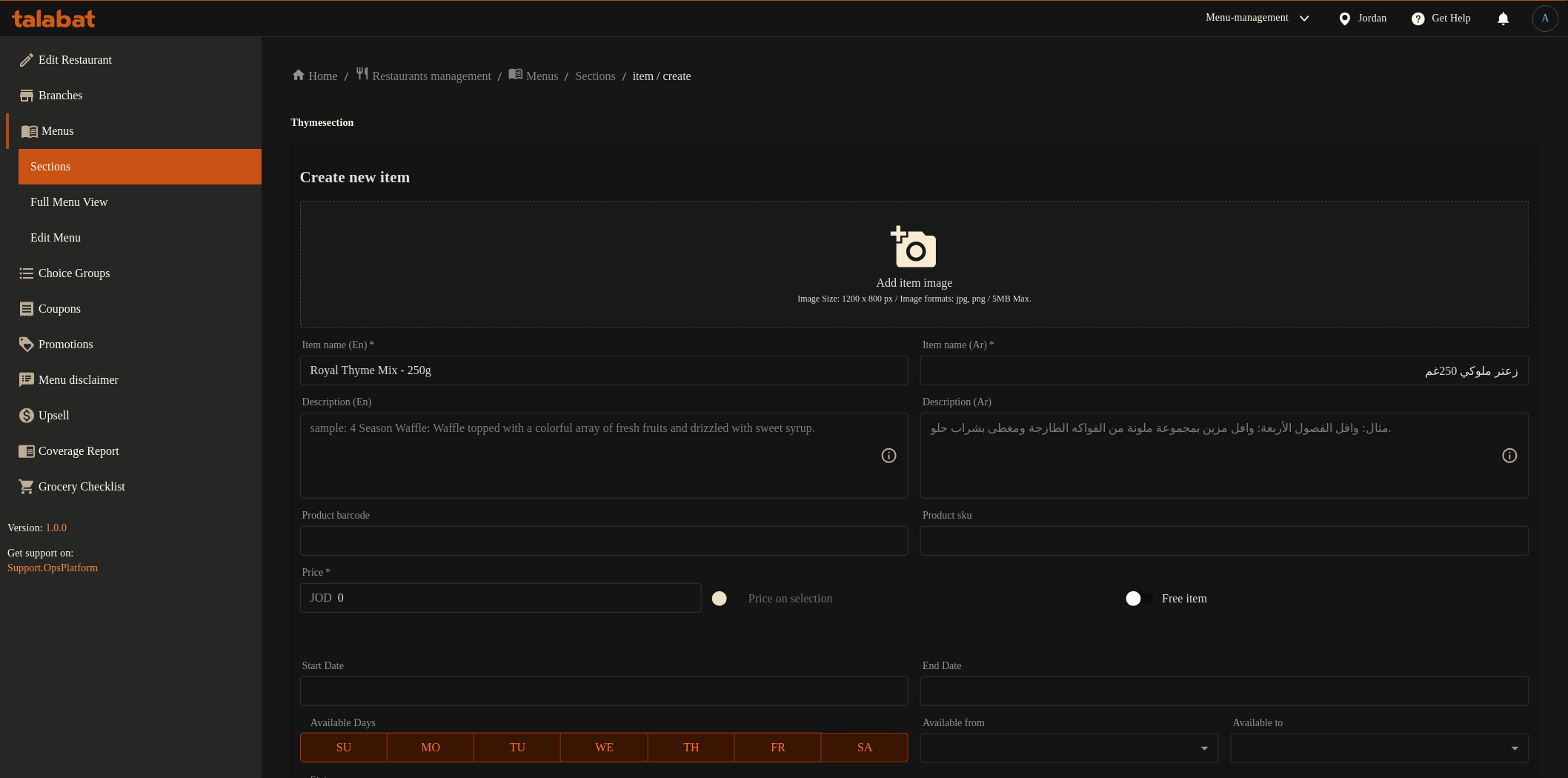
drag, startPoint x: 1467, startPoint y: 368, endPoint x: 1476, endPoint y: 363, distance: 10.3
click at [1467, 368] on input "زعتر ملوكي 250غم" at bounding box center [1225, 370] width 609 height 30
click at [945, 94] on div "Home / Restaurants management / Menus / Sections / item / create Thyme section …" at bounding box center [914, 538] width 1247 height 944
click at [615, 460] on textarea at bounding box center [595, 455] width 570 height 70
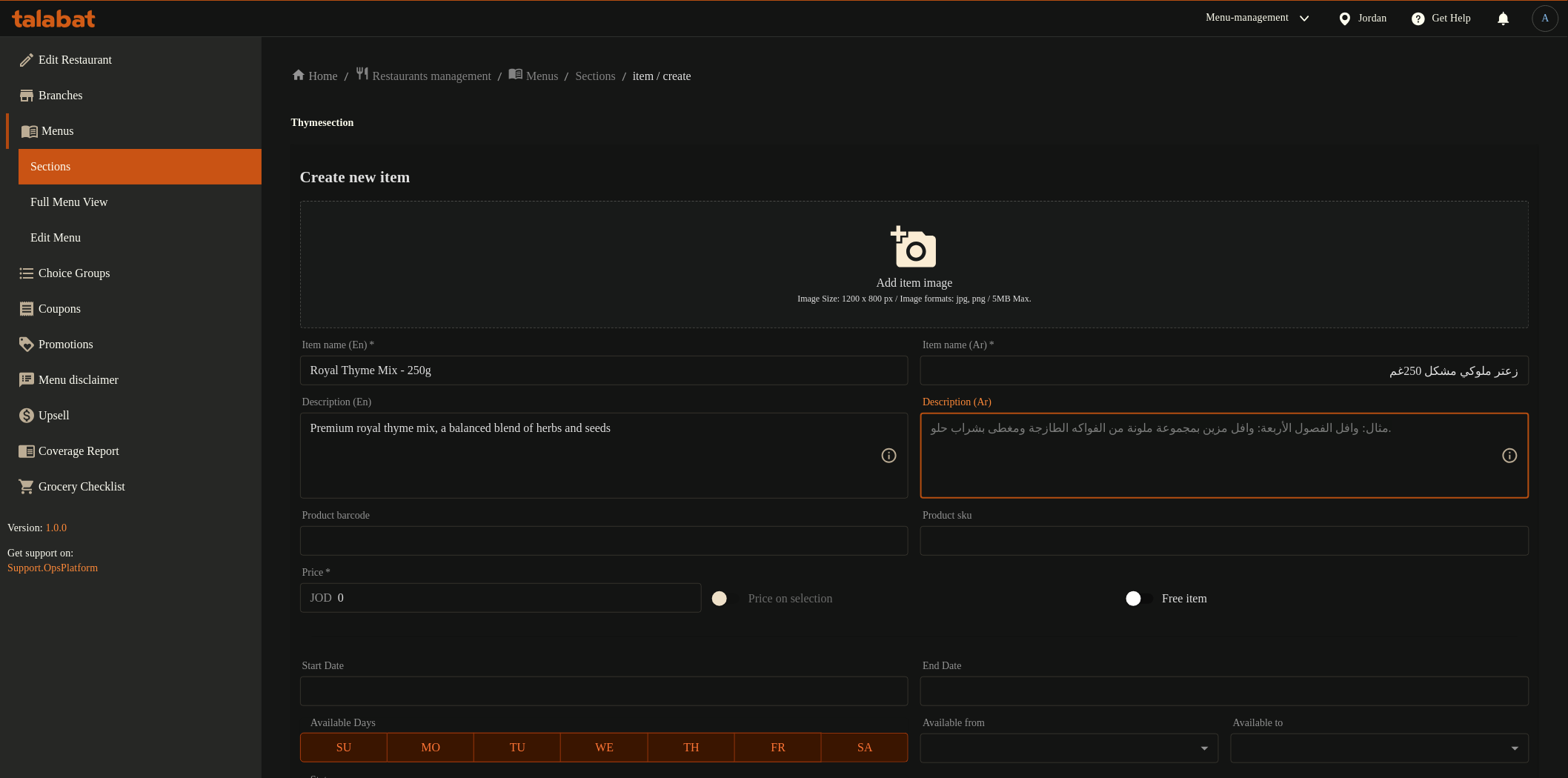
click at [1293, 441] on textarea at bounding box center [1216, 455] width 570 height 70
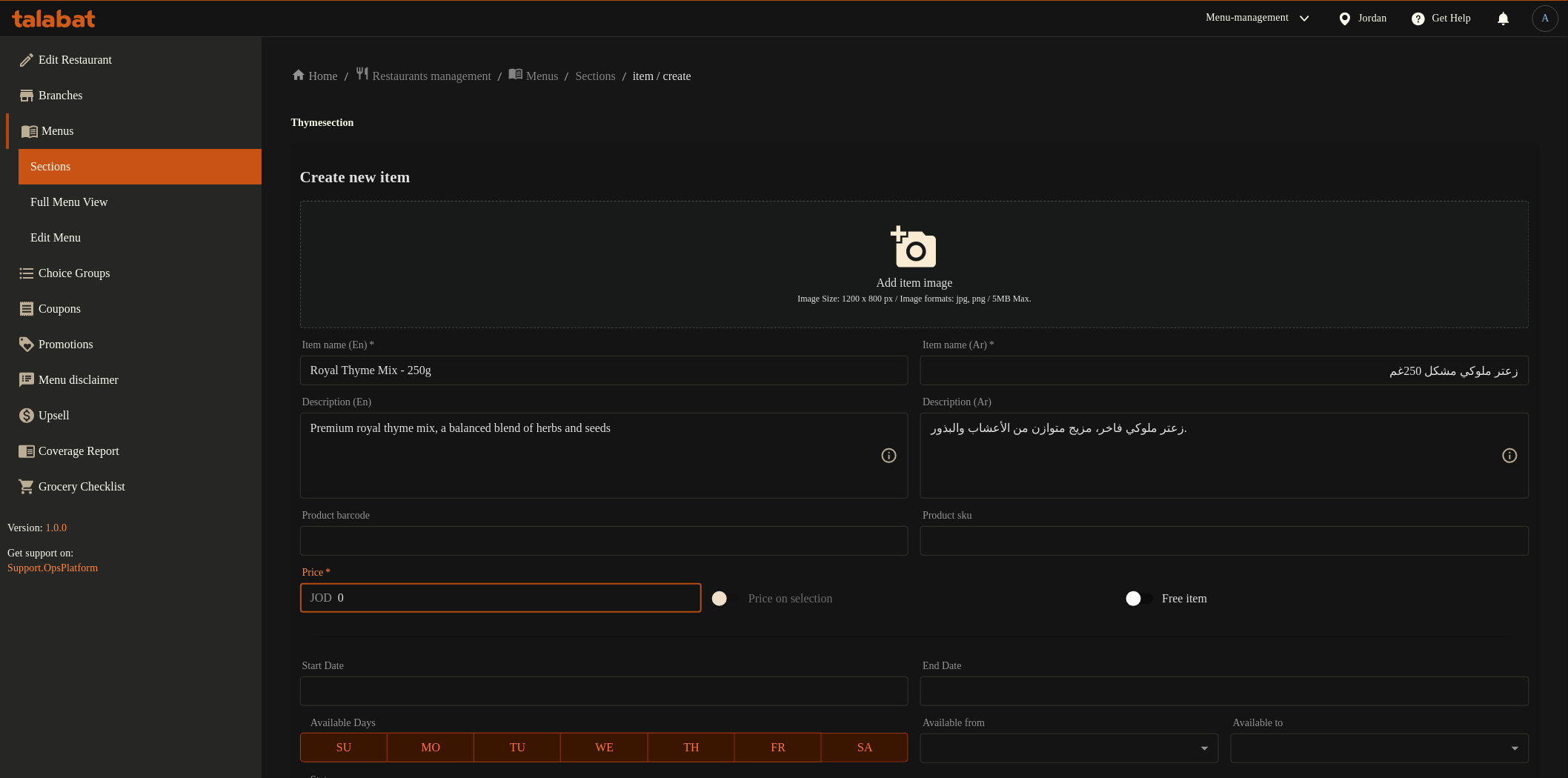
click at [507, 599] on input "0" at bounding box center [519, 597] width 364 height 30
click at [615, 135] on div "Home / Restaurants management / Menus / Sections / item / create Thyme section …" at bounding box center [914, 538] width 1247 height 944
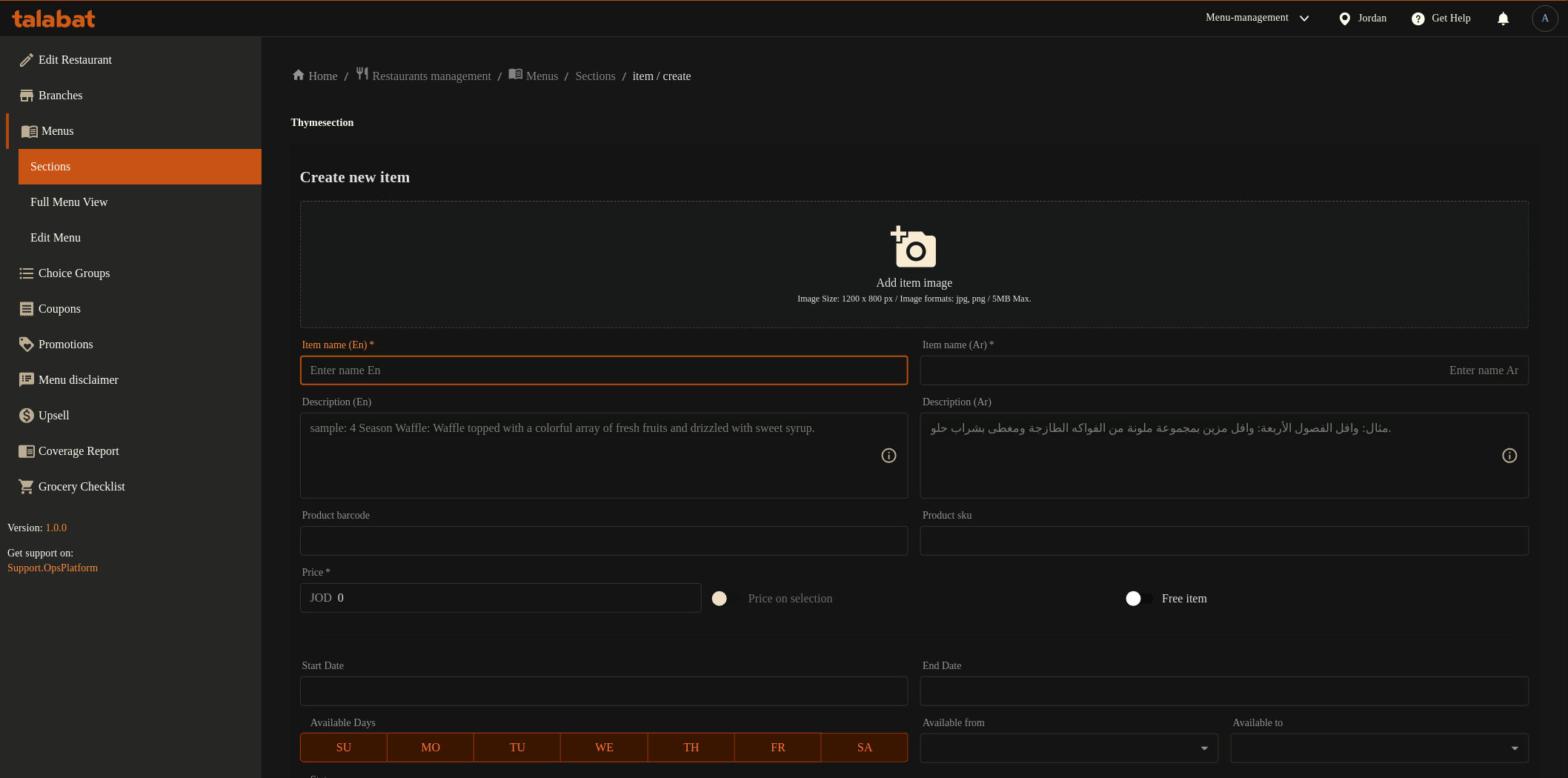
click at [700, 379] on input "text" at bounding box center [605, 370] width 609 height 30
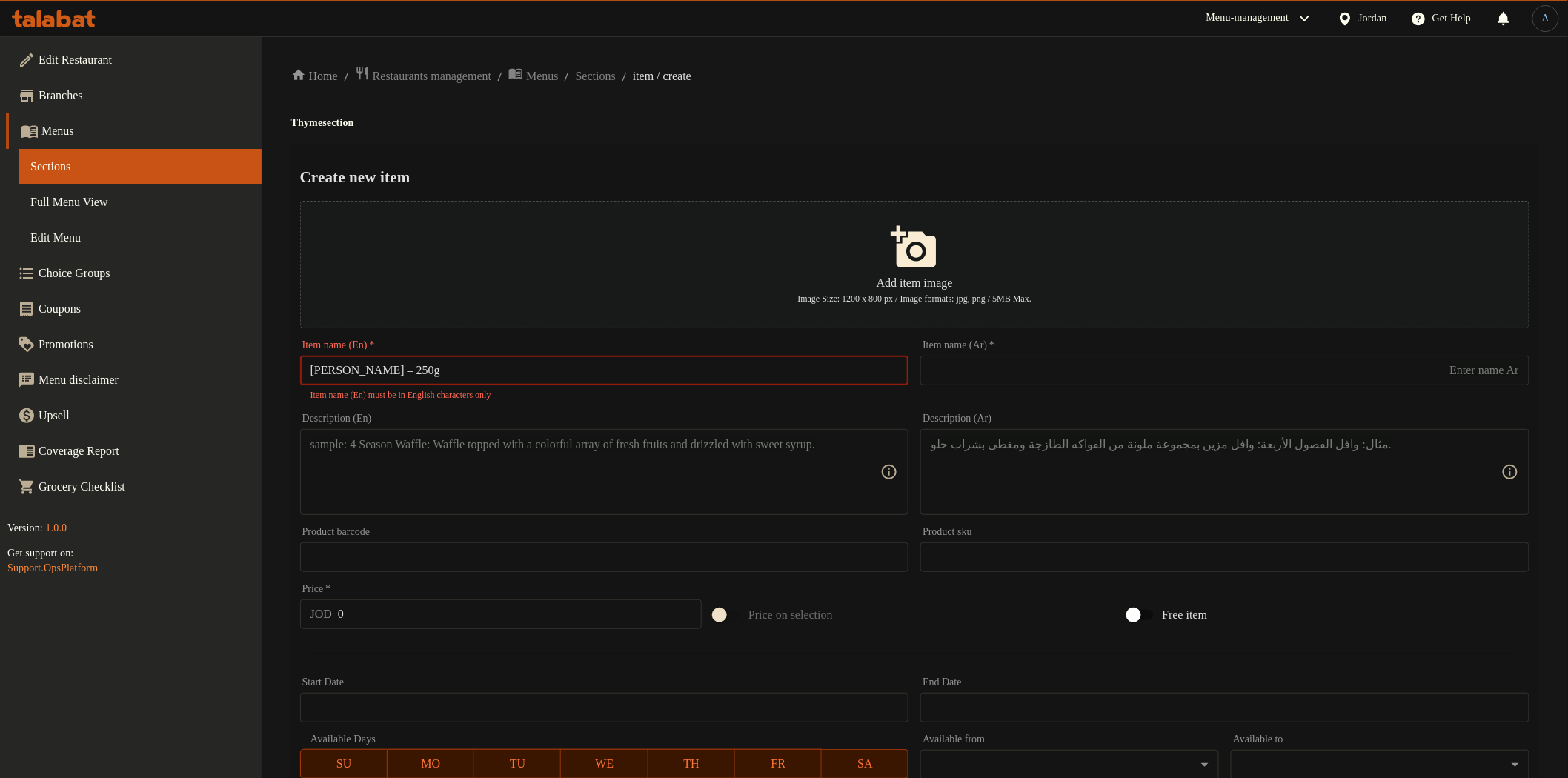
click at [412, 374] on input "[PERSON_NAME] – 250g" at bounding box center [605, 370] width 609 height 30
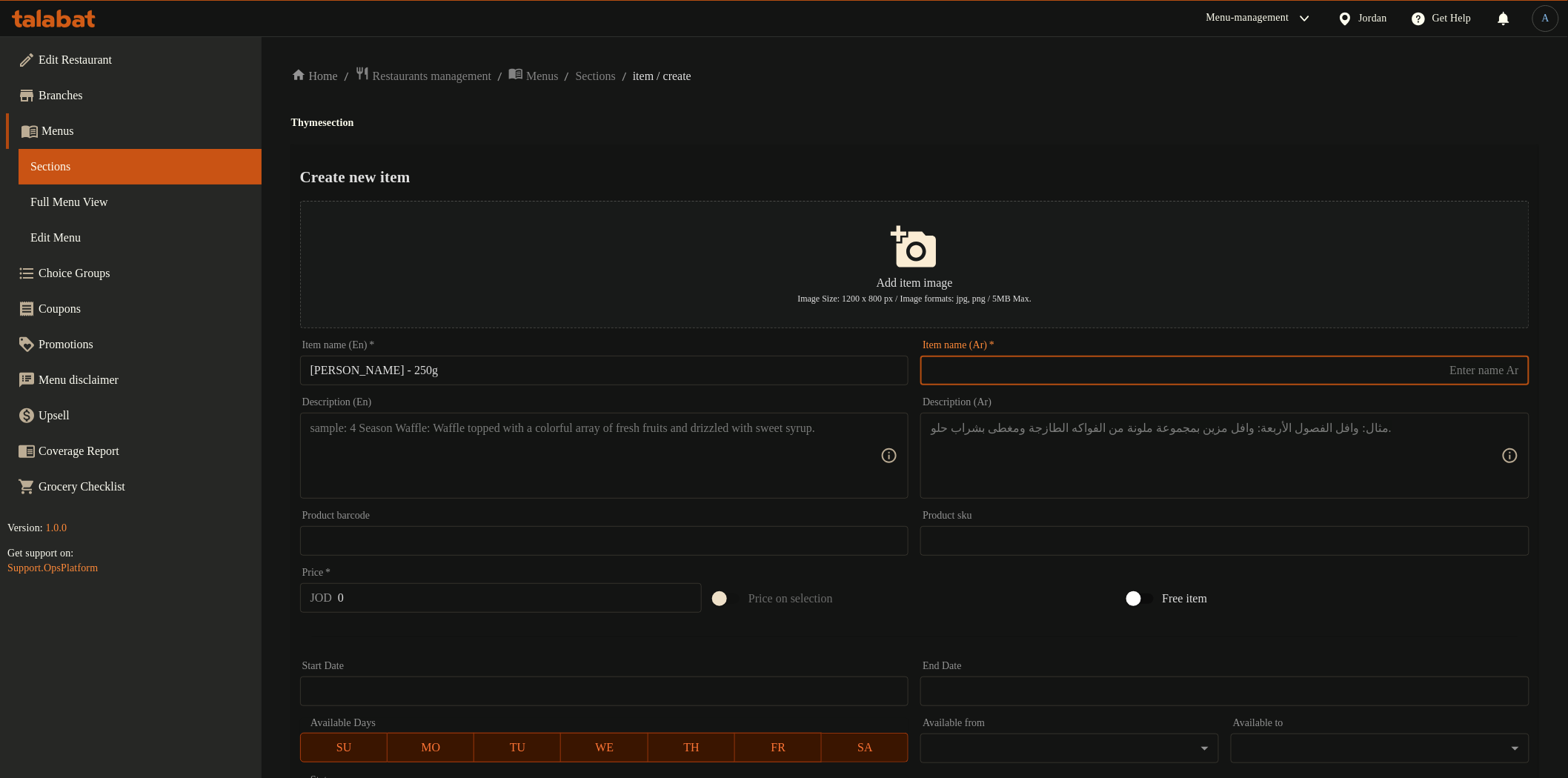
click at [1148, 360] on input "text" at bounding box center [1225, 370] width 609 height 30
click at [1016, 145] on div "Create new item Add item image Image Size: 1200 x 800 px / Image formats: jpg, …" at bounding box center [914, 571] width 1247 height 855
click at [590, 354] on div "Item name (En)   * [PERSON_NAME] - 250g Item name (En) *" at bounding box center [605, 362] width 609 height 45
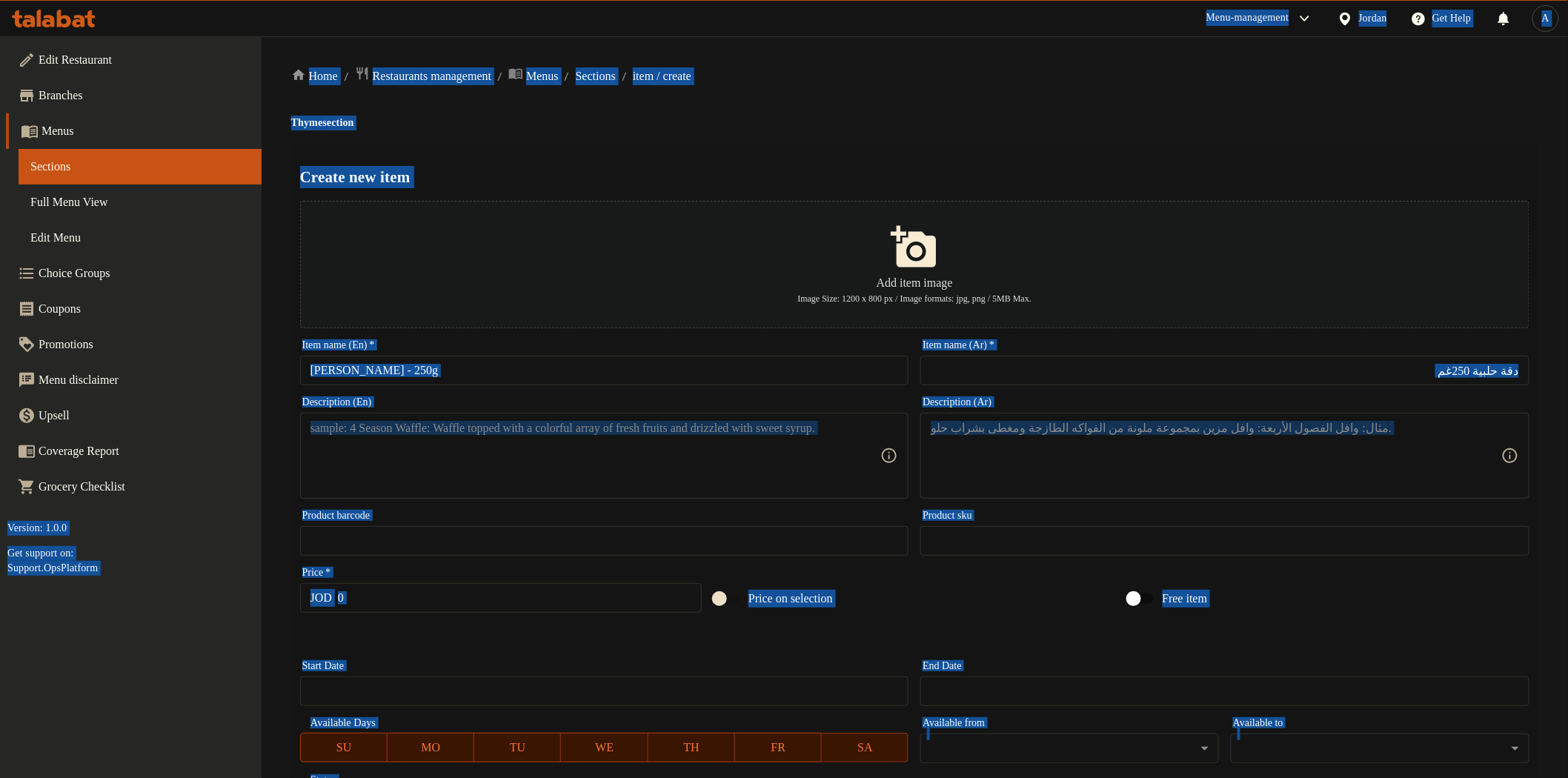
click at [583, 378] on input "[PERSON_NAME] - 250g" at bounding box center [605, 370] width 609 height 30
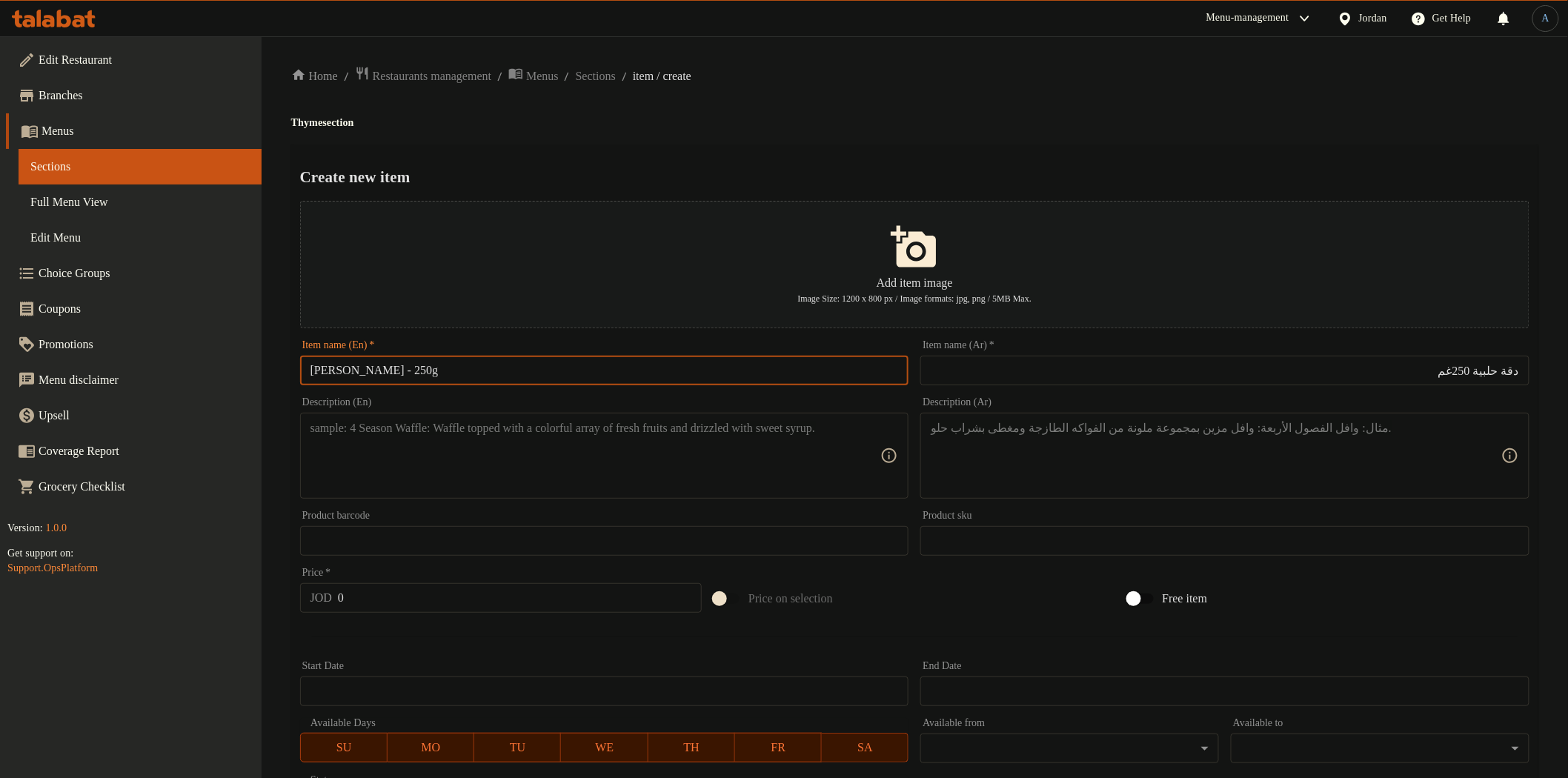
click at [991, 84] on ol "Home / Restaurants management / Menus / Sections / item / create" at bounding box center [914, 76] width 1247 height 20
click at [472, 442] on textarea at bounding box center [595, 455] width 570 height 70
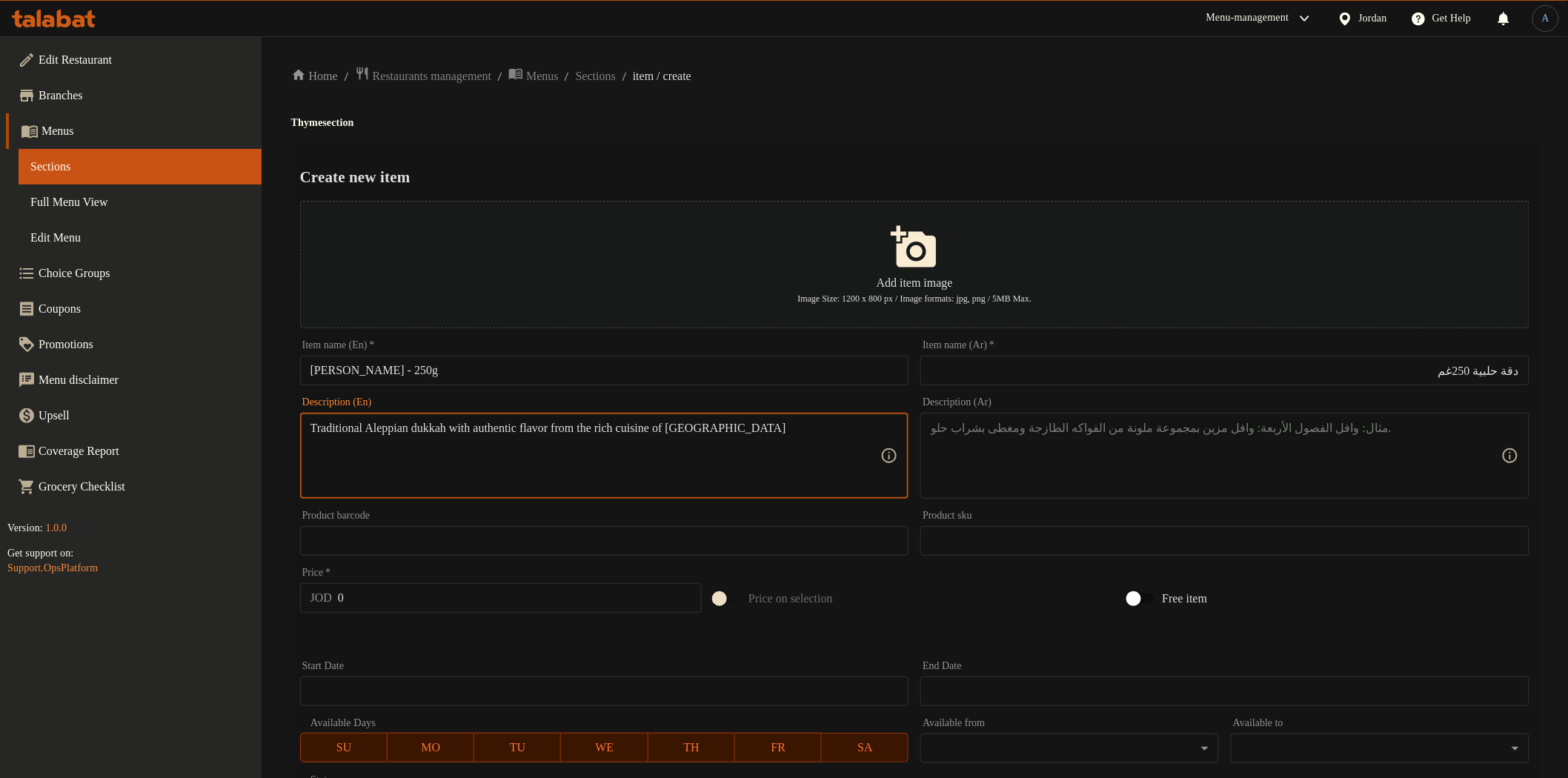
click at [1148, 475] on textarea at bounding box center [1216, 455] width 570 height 70
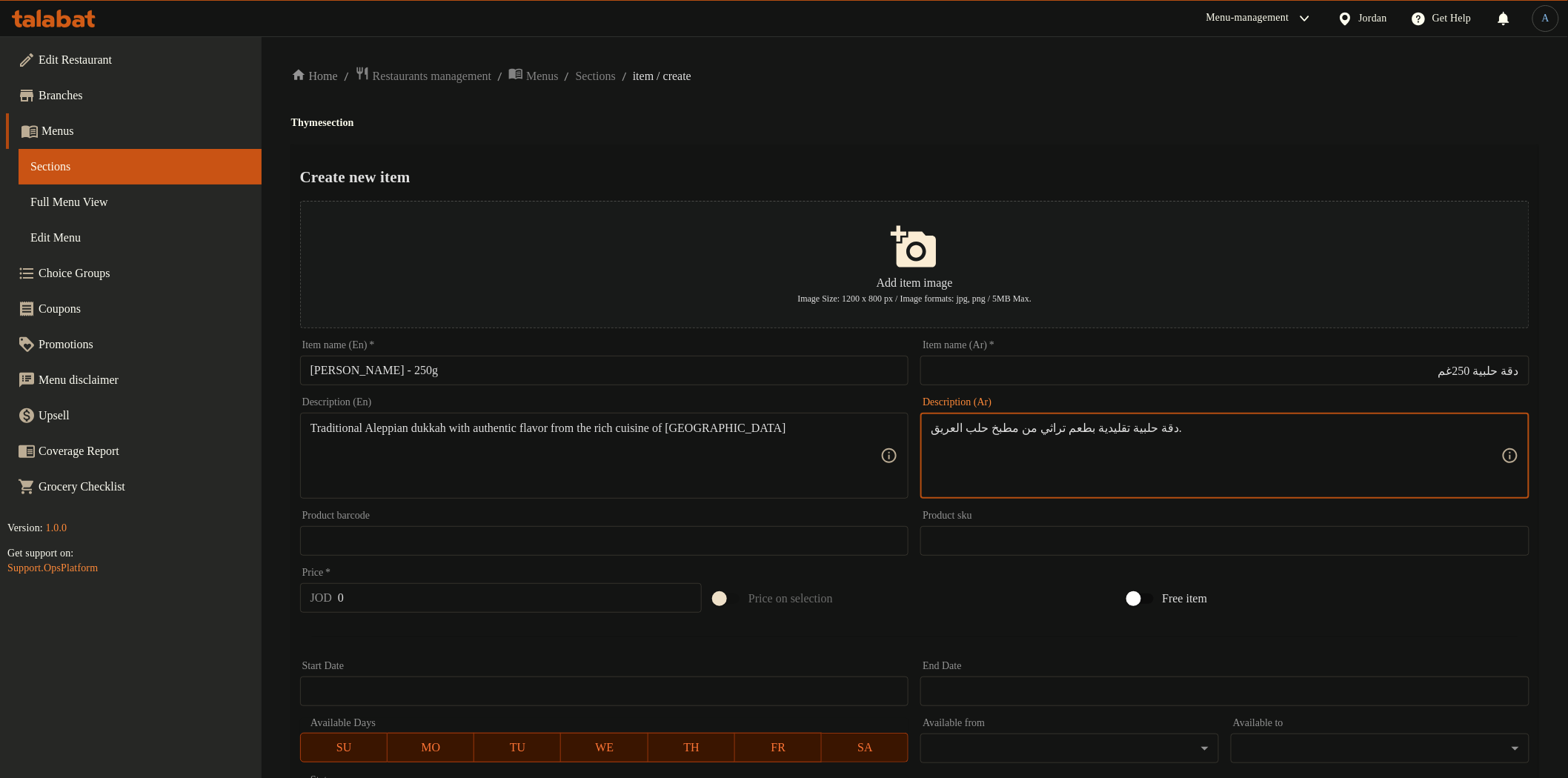
click at [467, 613] on div "Price   * JOD 0 Price *" at bounding box center [500, 590] width 414 height 57
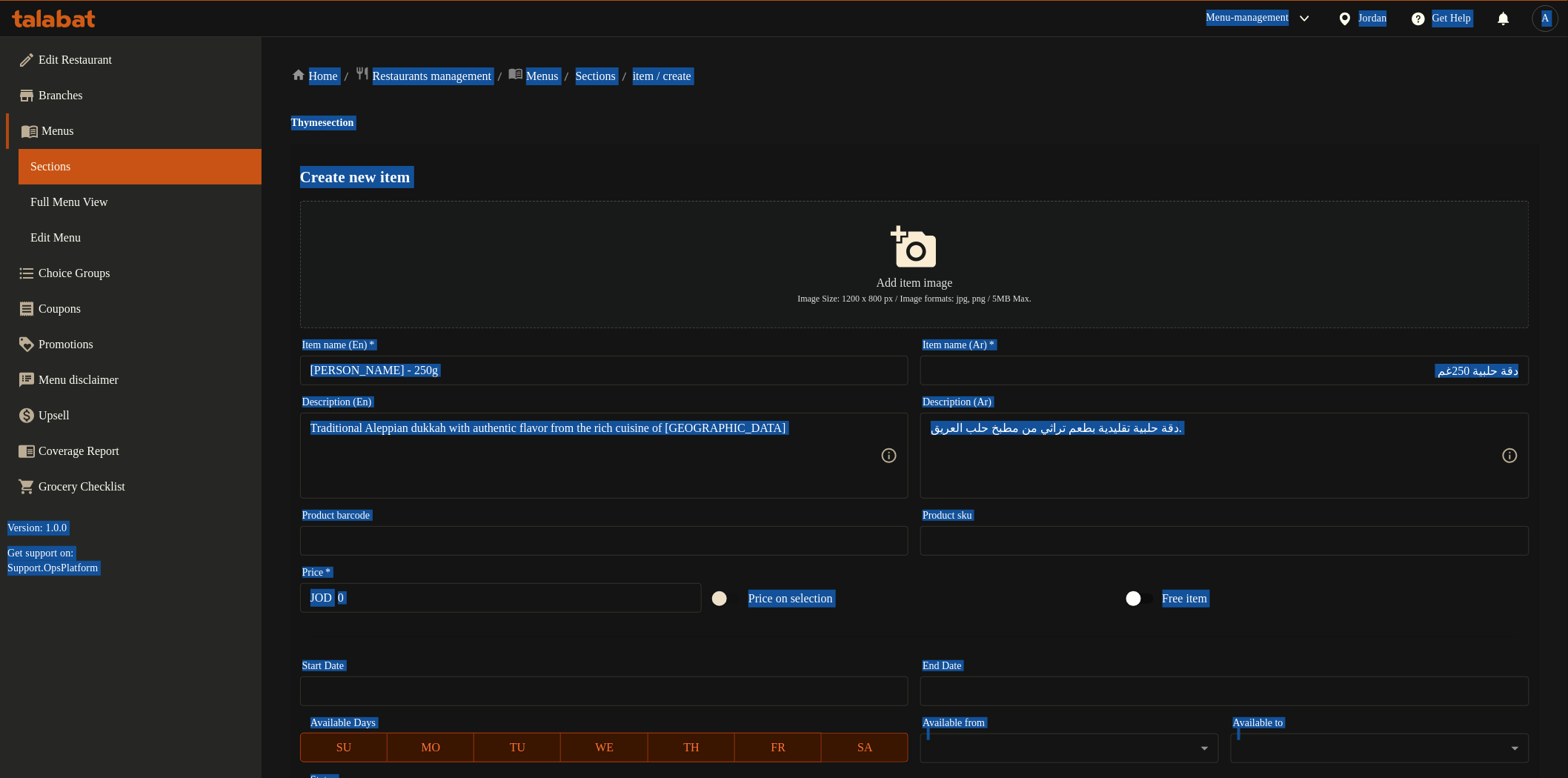
click at [471, 599] on input "0" at bounding box center [519, 597] width 364 height 30
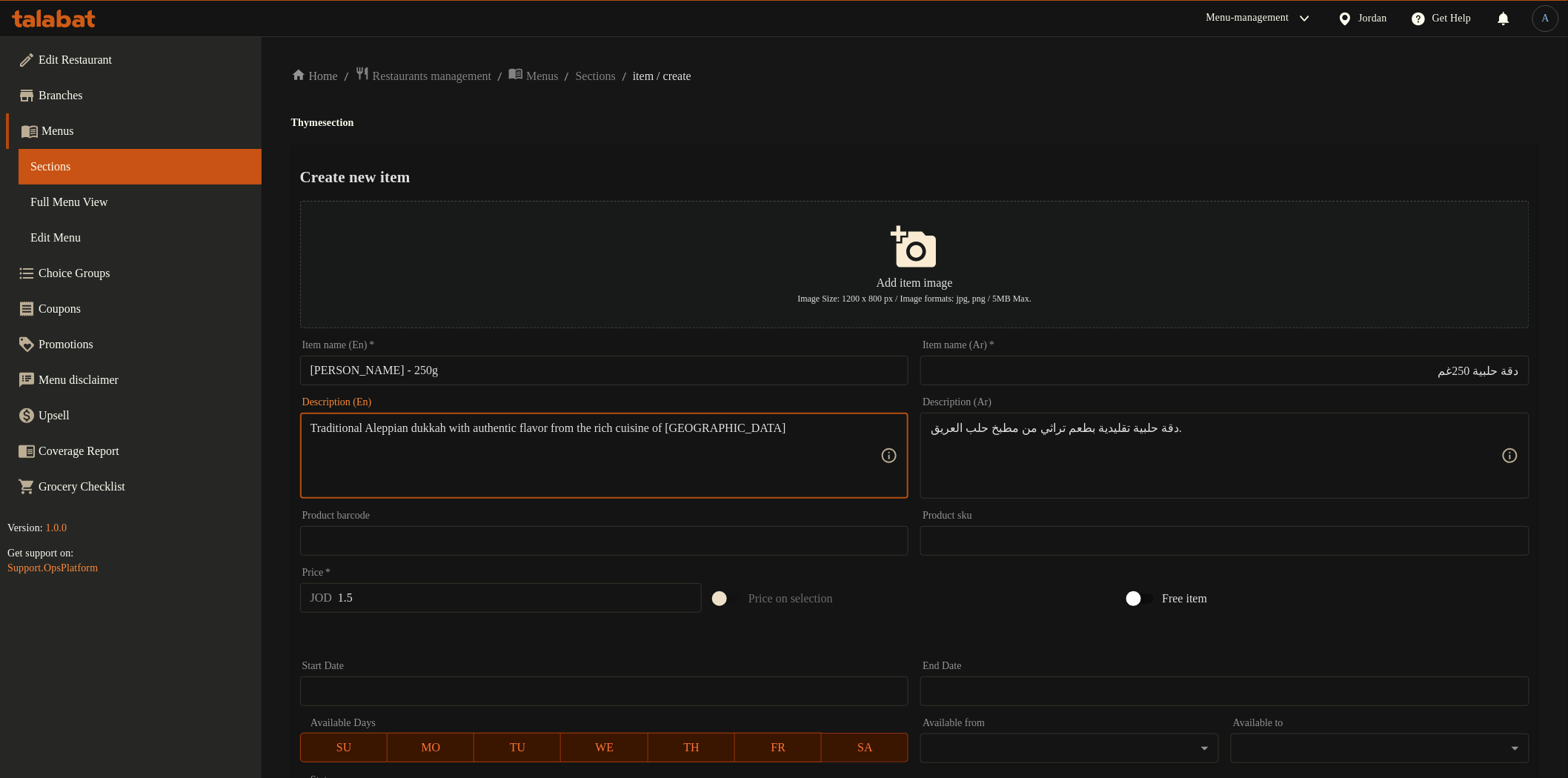
click at [943, 130] on div "Home / Restaurants management / Menus / Sections / item / create Thyme section …" at bounding box center [914, 538] width 1247 height 944
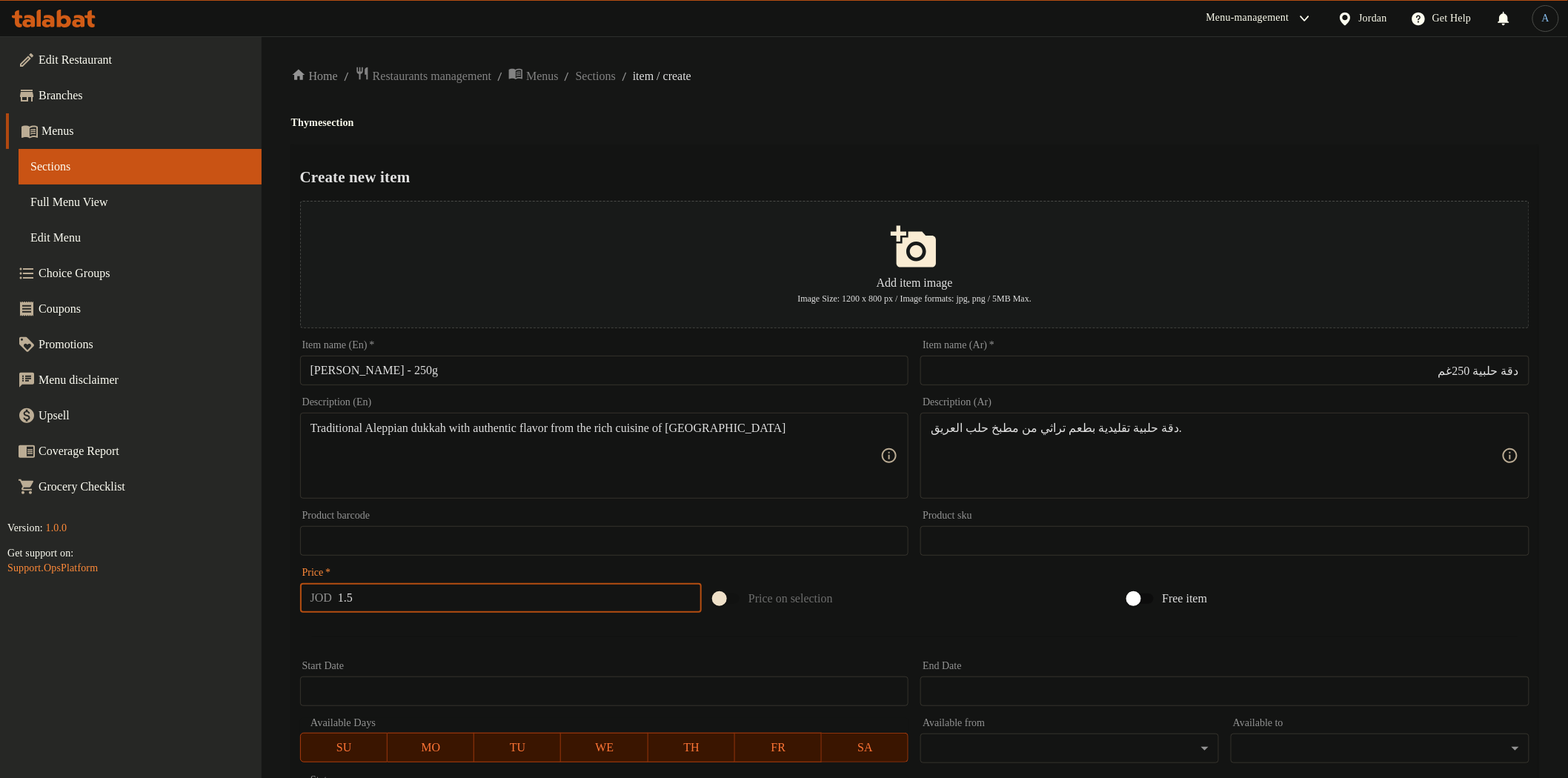
click at [562, 602] on input "1.5" at bounding box center [519, 597] width 364 height 30
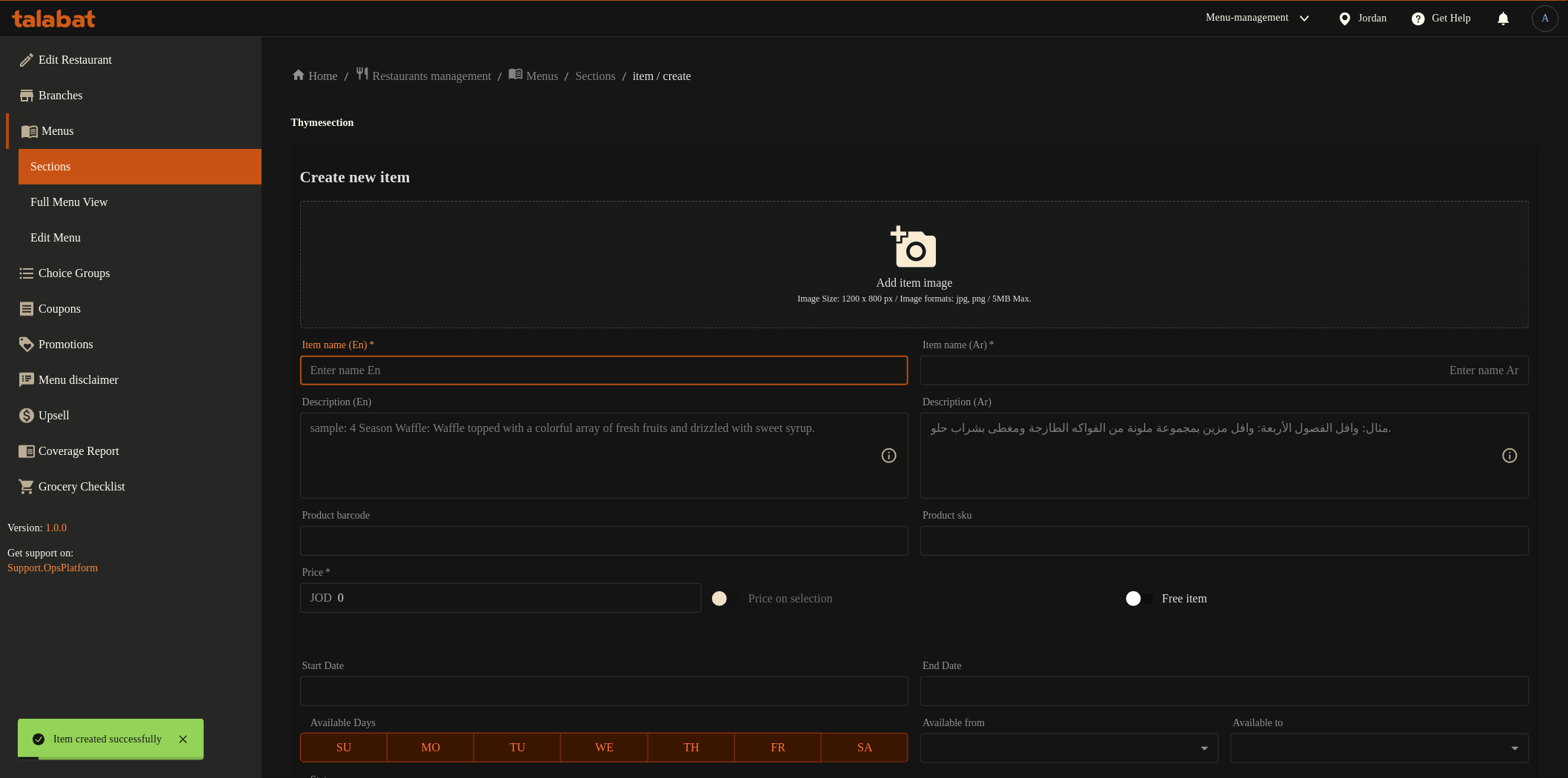
click at [625, 367] on input "text" at bounding box center [605, 370] width 609 height 30
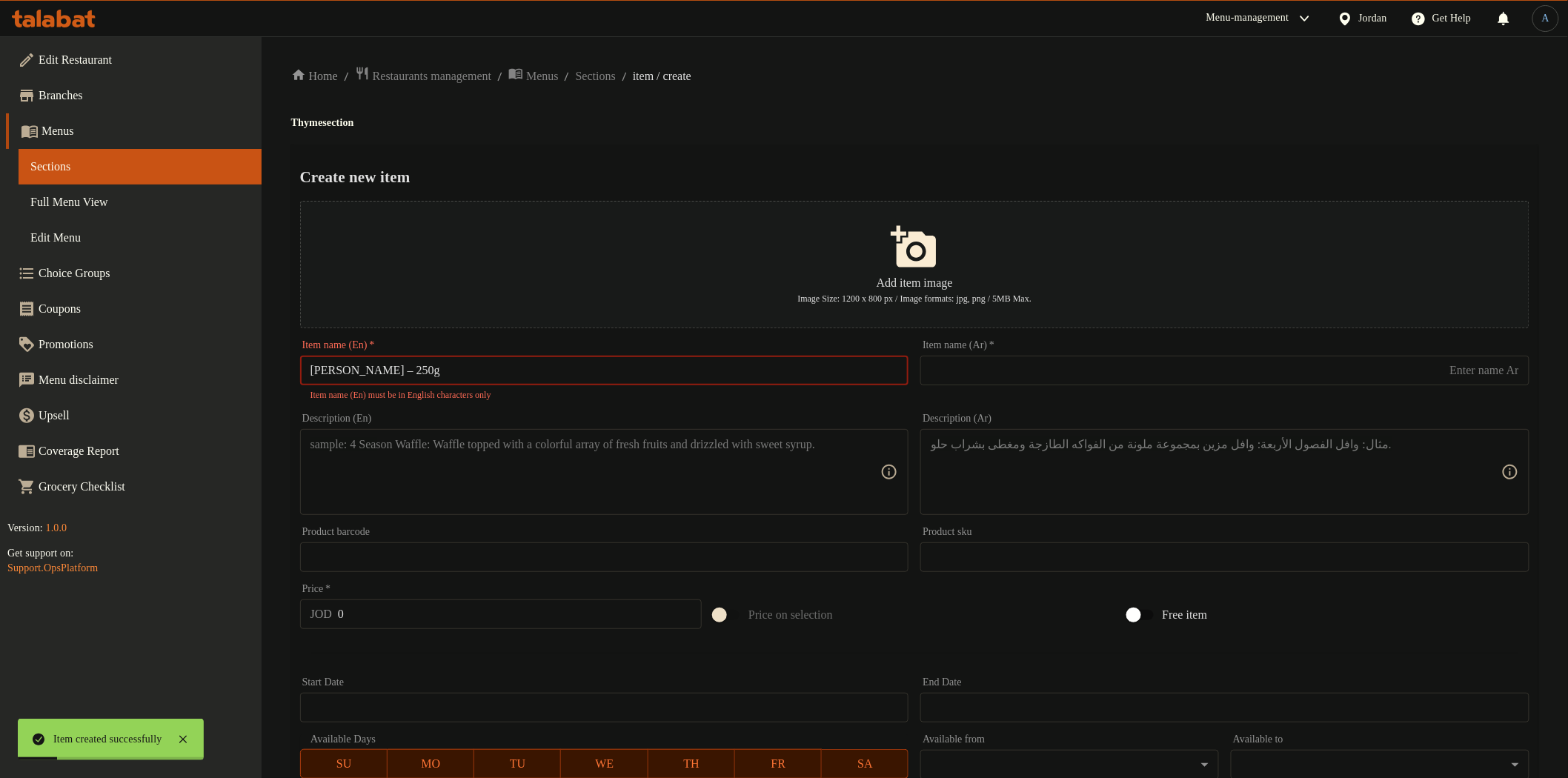
click at [395, 376] on input "[PERSON_NAME] – 250g" at bounding box center [605, 370] width 609 height 30
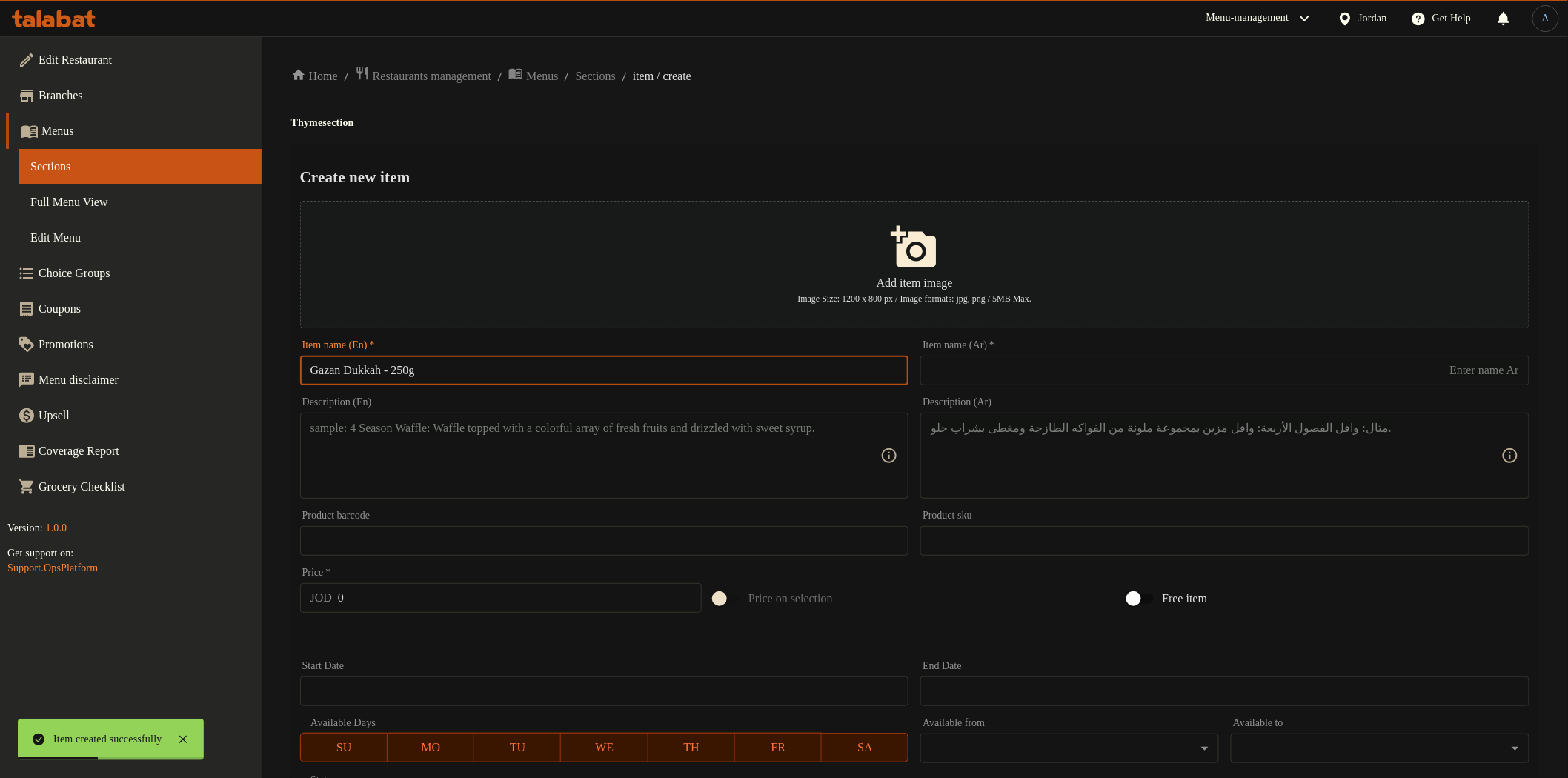
click at [975, 372] on input "text" at bounding box center [1225, 370] width 609 height 30
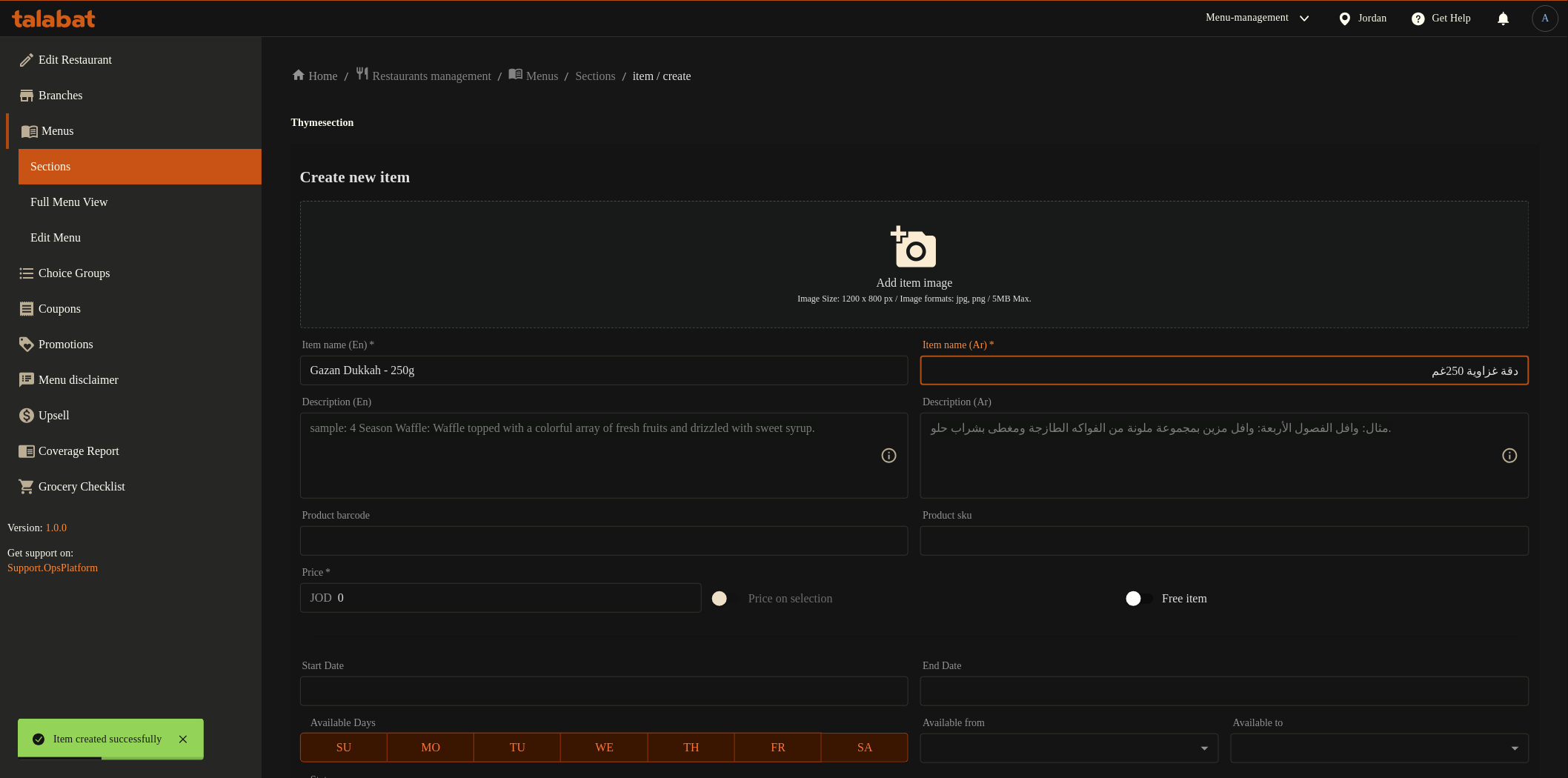
click at [887, 112] on div "Home / Restaurants management / Menus / Sections / item / create Thyme section …" at bounding box center [914, 538] width 1247 height 944
click at [566, 472] on textarea at bounding box center [595, 455] width 570 height 70
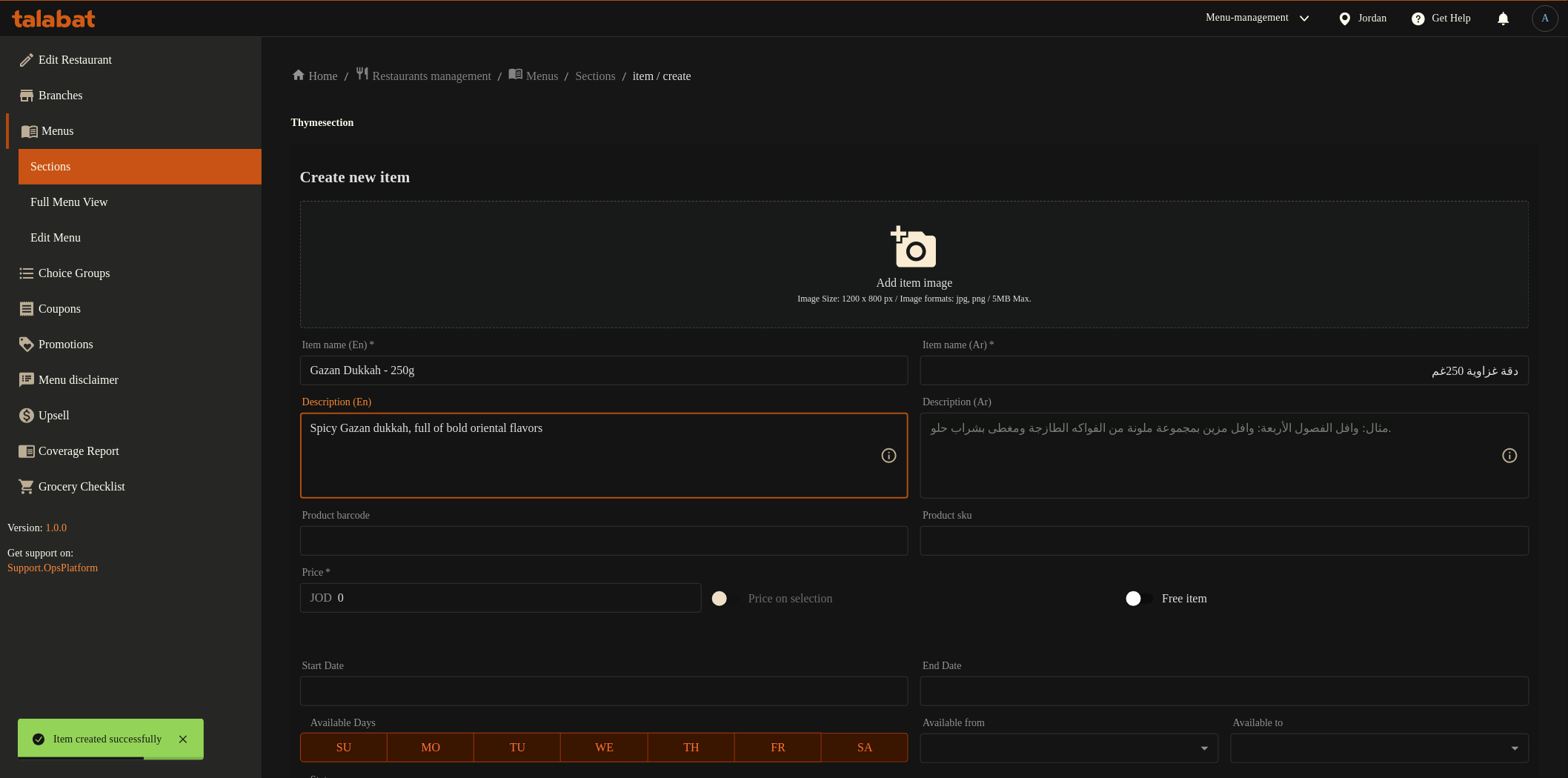
click at [1132, 441] on textarea at bounding box center [1216, 455] width 570 height 70
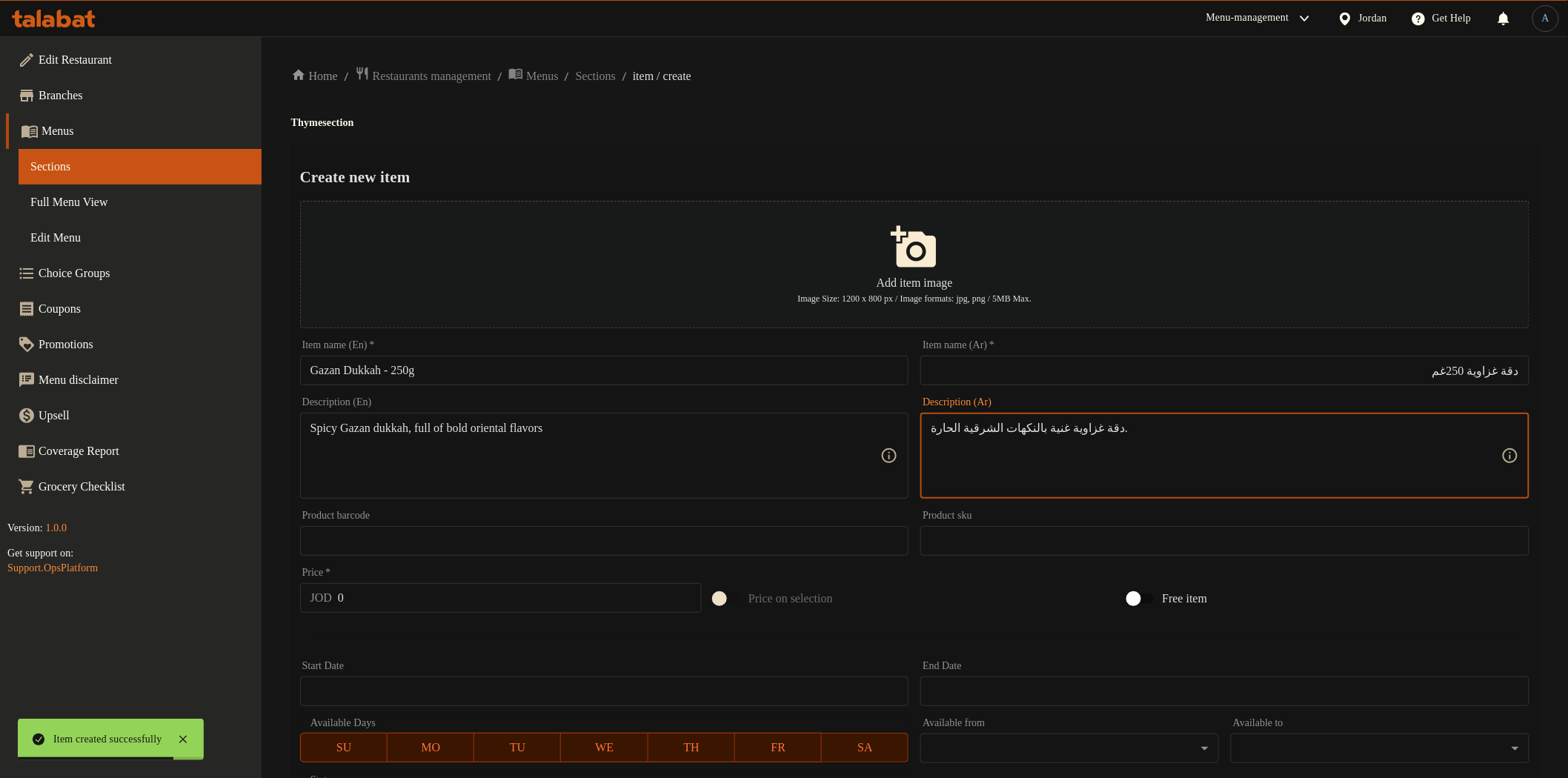
click at [397, 586] on input "0" at bounding box center [519, 597] width 364 height 30
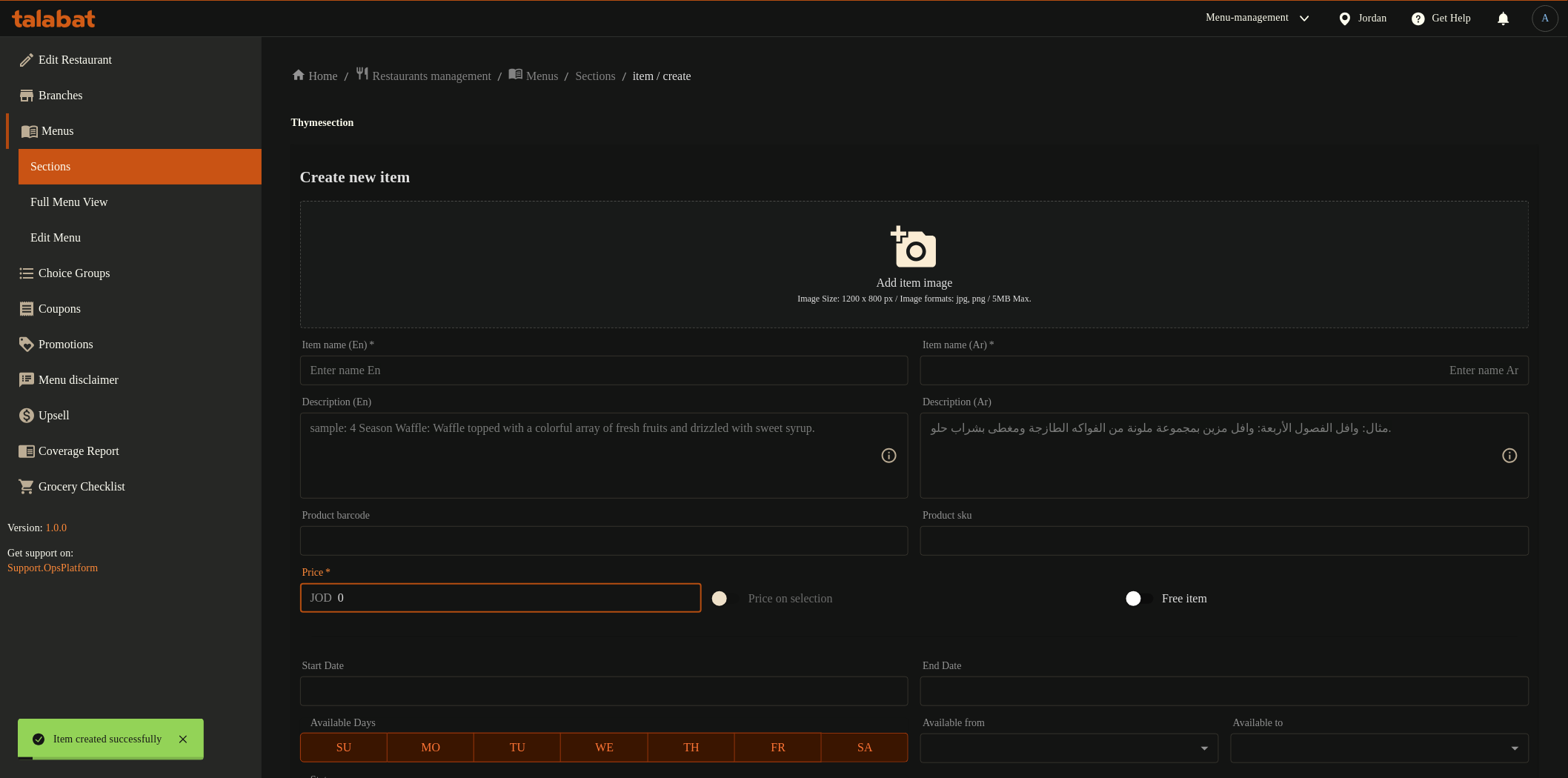
click at [518, 376] on input "text" at bounding box center [605, 370] width 609 height 30
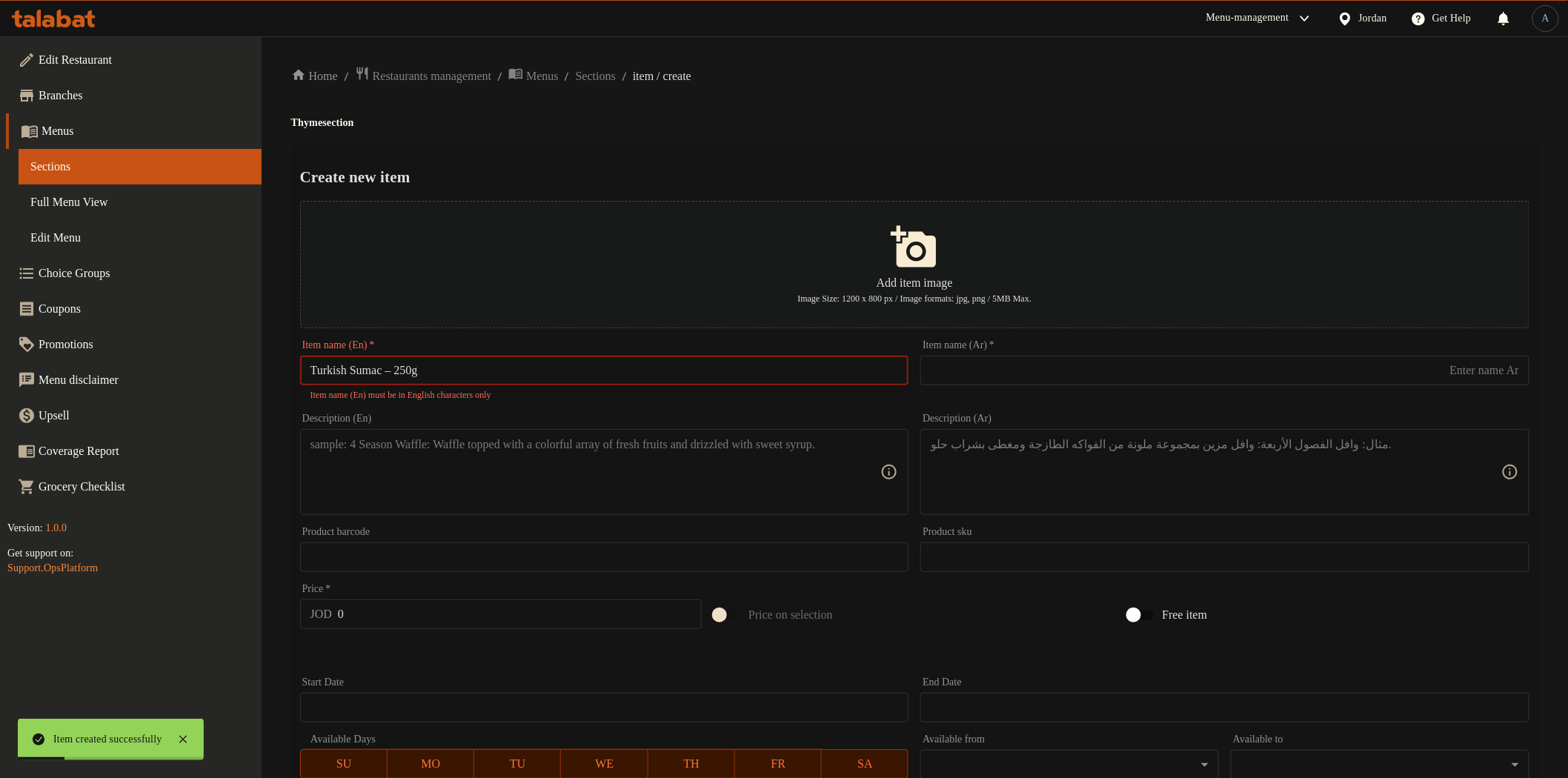
drag, startPoint x: 398, startPoint y: 371, endPoint x: 710, endPoint y: 371, distance: 312.0
click at [401, 371] on input "Turkish Sumac – 250g" at bounding box center [605, 370] width 609 height 30
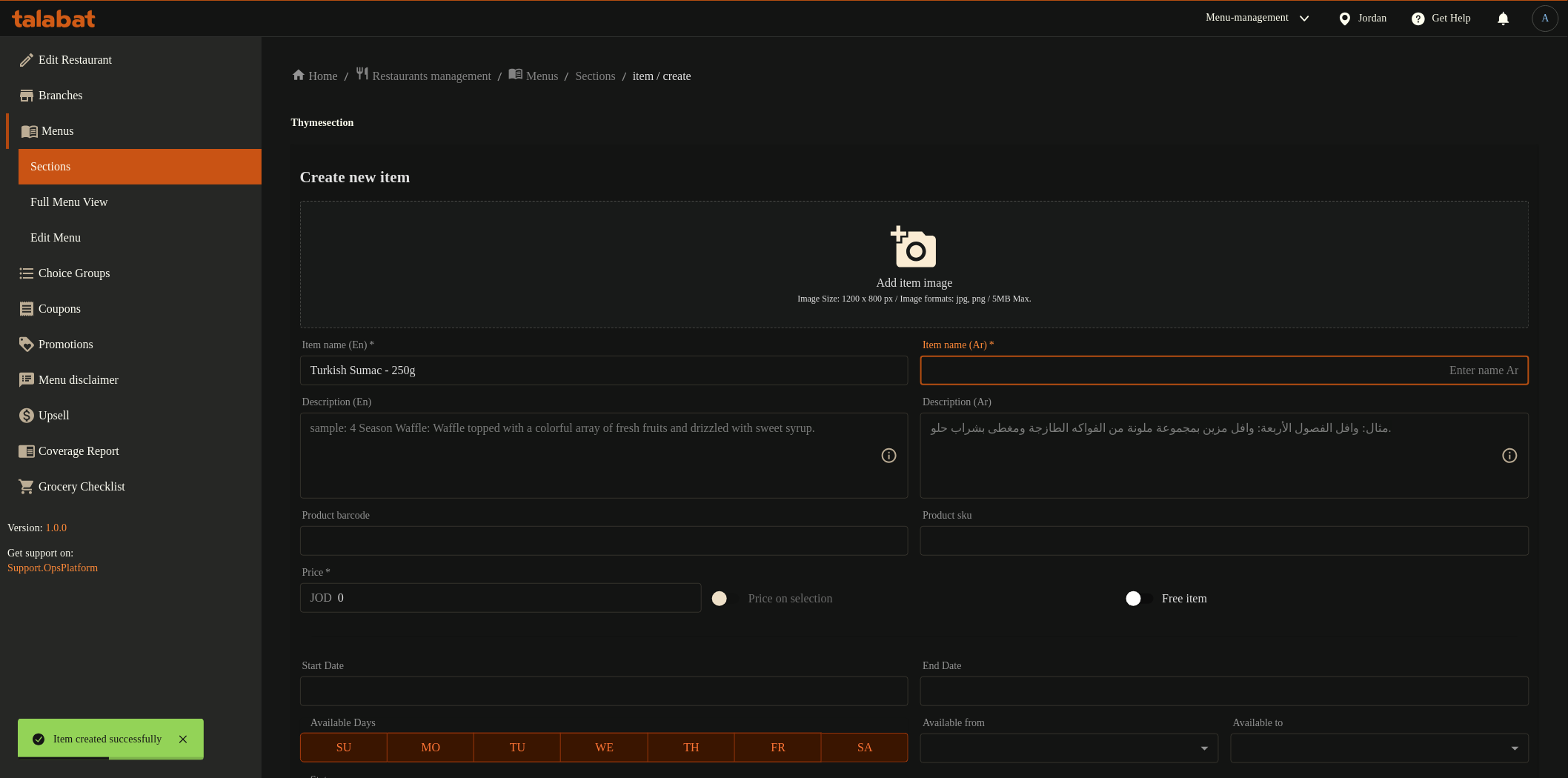
click at [1008, 375] on input "text" at bounding box center [1225, 370] width 609 height 30
click at [1060, 145] on div "Create new item Add item image Image Size: 1200 x 800 px / Image formats: jpg, …" at bounding box center [914, 571] width 1247 height 855
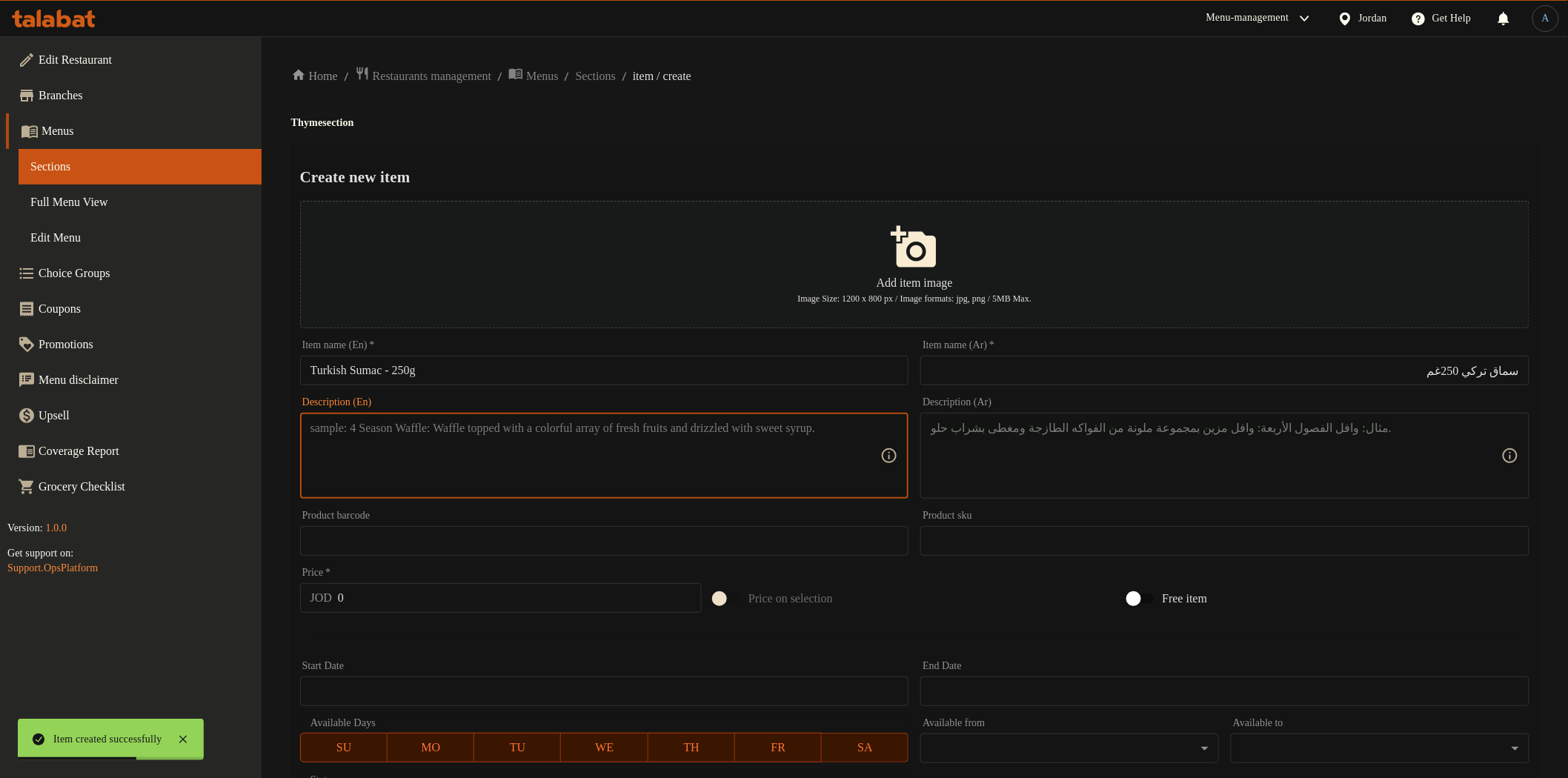
click at [547, 474] on textarea at bounding box center [595, 455] width 570 height 70
click at [1136, 462] on textarea at bounding box center [1216, 455] width 570 height 70
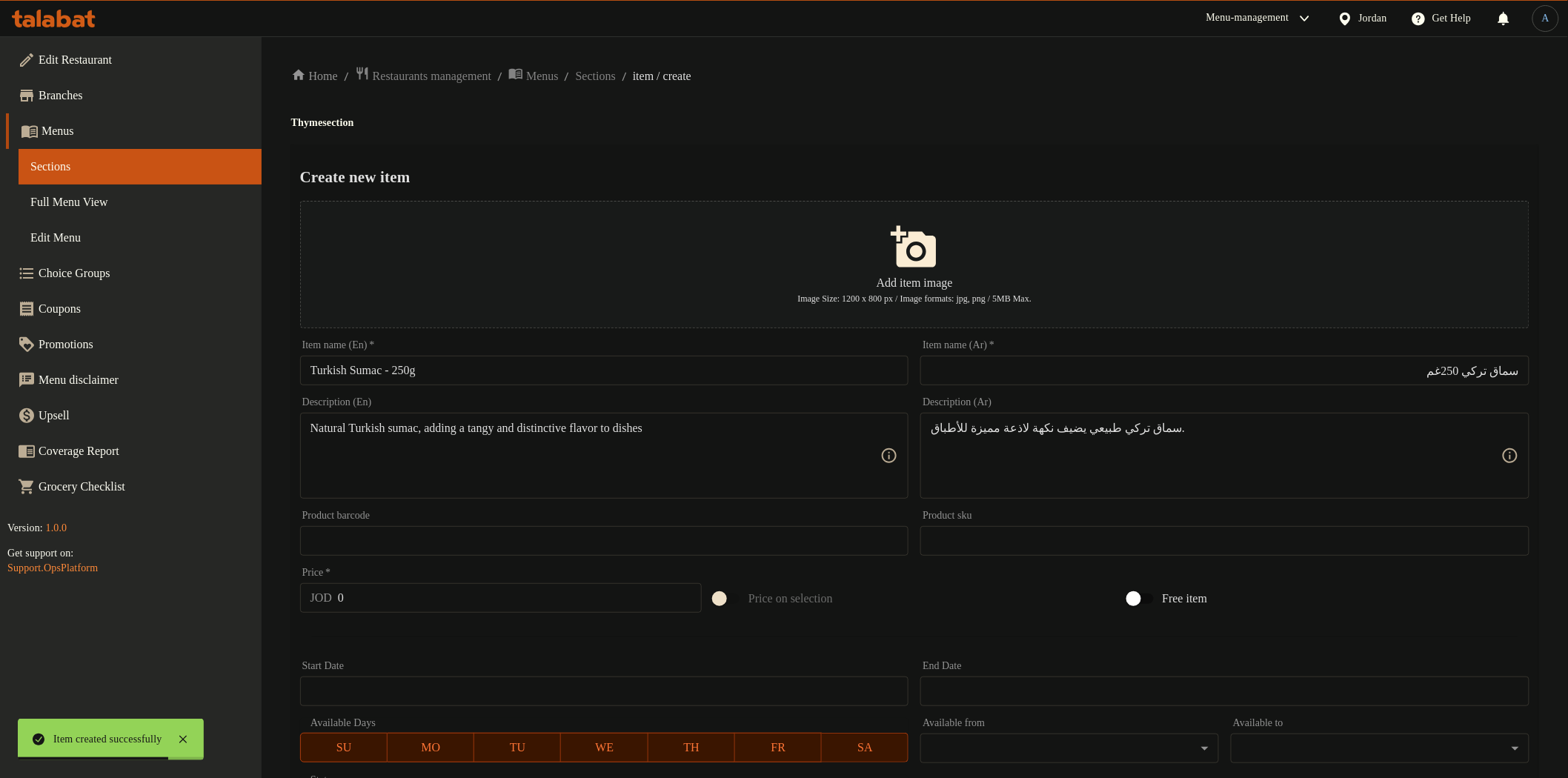
click at [922, 89] on div "Home / Restaurants management / Menus / Sections / item / create Thyme section …" at bounding box center [914, 538] width 1247 height 944
click at [421, 609] on input "0" at bounding box center [519, 597] width 364 height 30
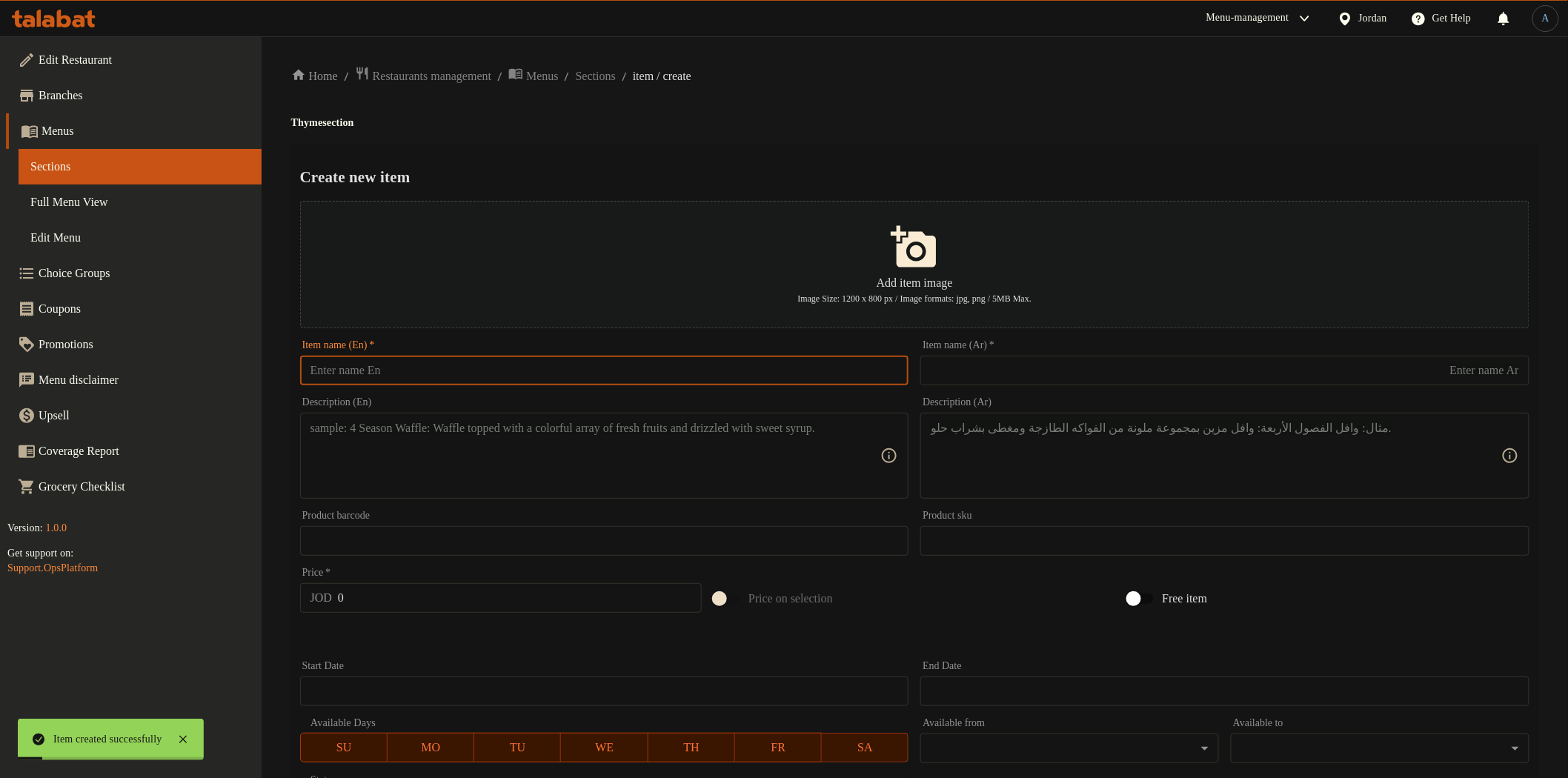
click at [507, 371] on input "text" at bounding box center [605, 370] width 609 height 30
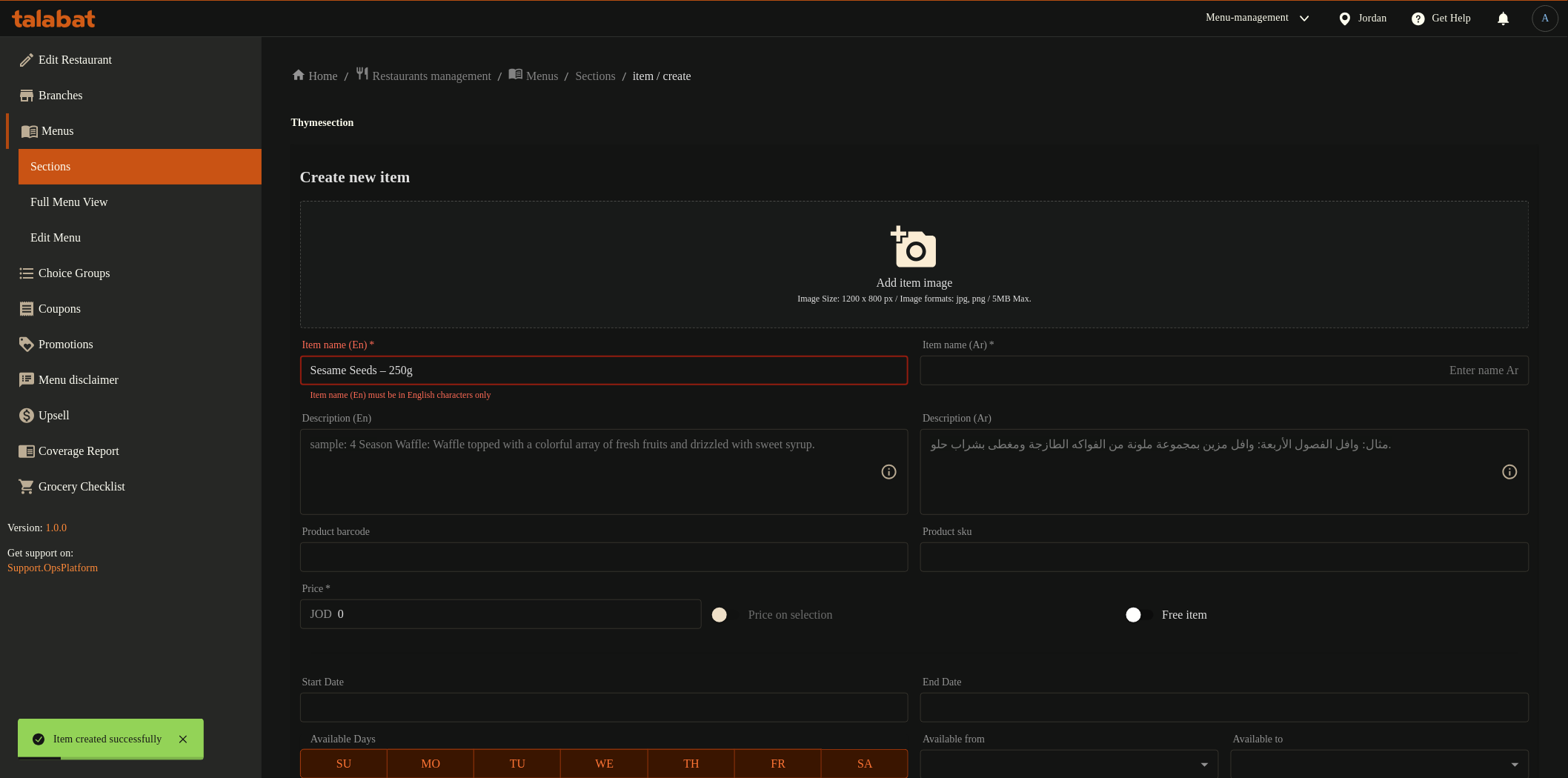
click at [400, 371] on input "Sesame Seeds – 250g" at bounding box center [605, 370] width 609 height 30
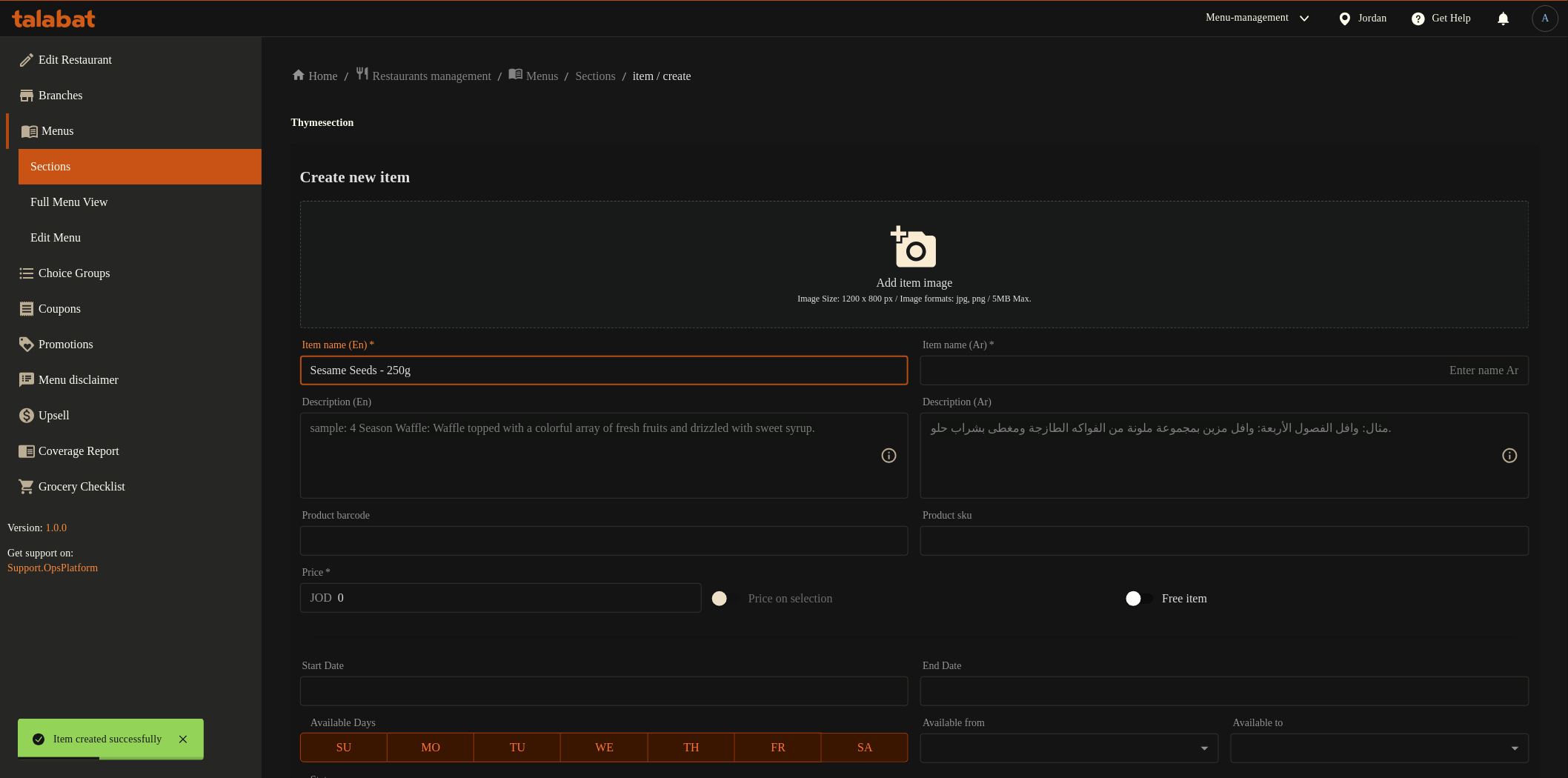
click at [1027, 366] on input "text" at bounding box center [1225, 370] width 609 height 30
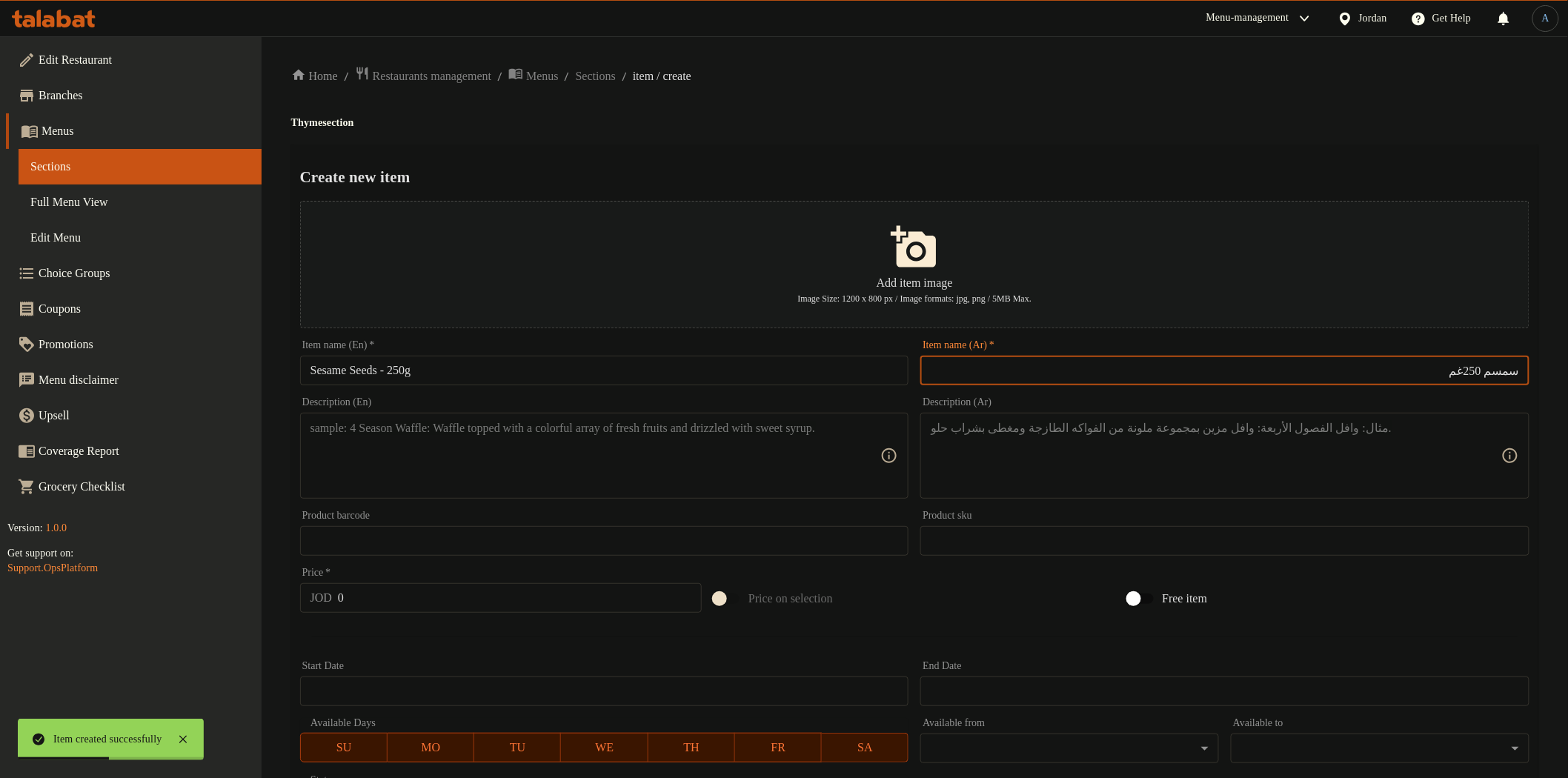
click at [1011, 128] on h4 "Thyme section" at bounding box center [914, 122] width 1247 height 14
click at [1520, 372] on input "سمسم 250غم" at bounding box center [1225, 370] width 609 height 30
click at [861, 109] on div "Home / Restaurants management / Menus / Sections / item / create Thyme section …" at bounding box center [914, 538] width 1247 height 944
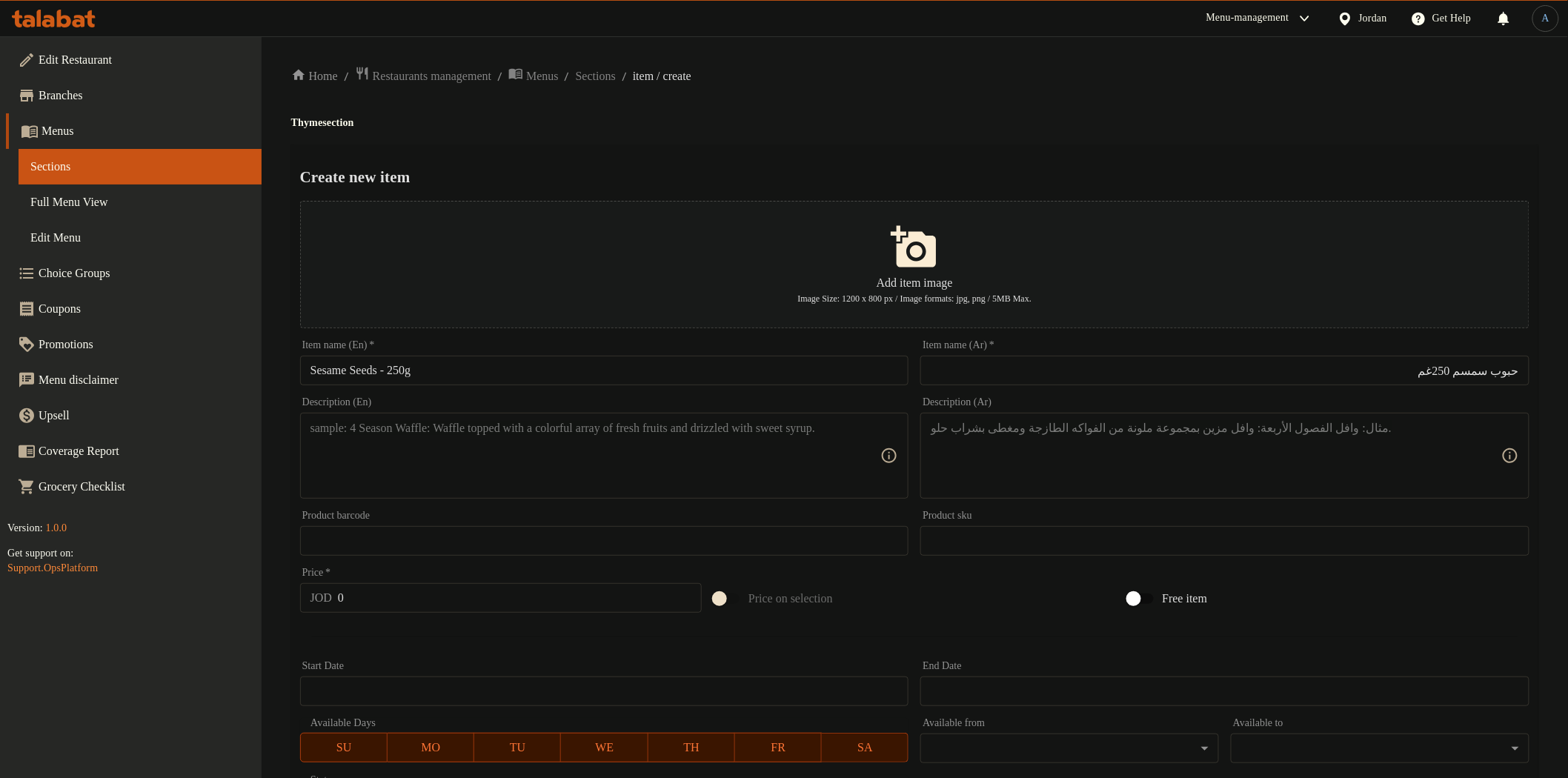
click at [616, 443] on textarea at bounding box center [595, 455] width 570 height 70
click at [1150, 418] on div "Description (Ar)" at bounding box center [1225, 456] width 609 height 86
click at [1046, 75] on ol "Home / Restaurants management / Menus / Sections / item / create" at bounding box center [914, 76] width 1247 height 20
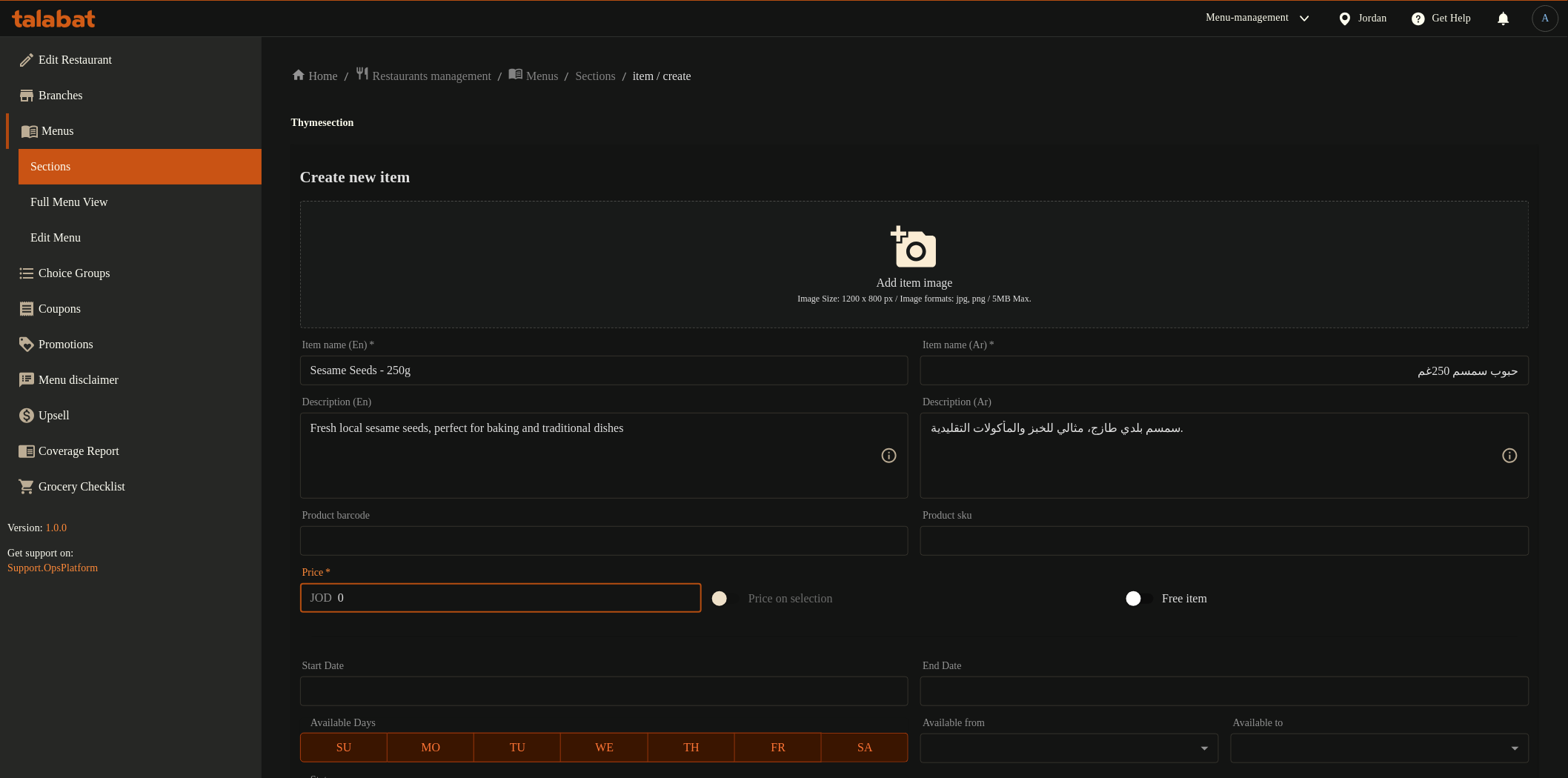
click at [391, 593] on input "0" at bounding box center [519, 597] width 364 height 30
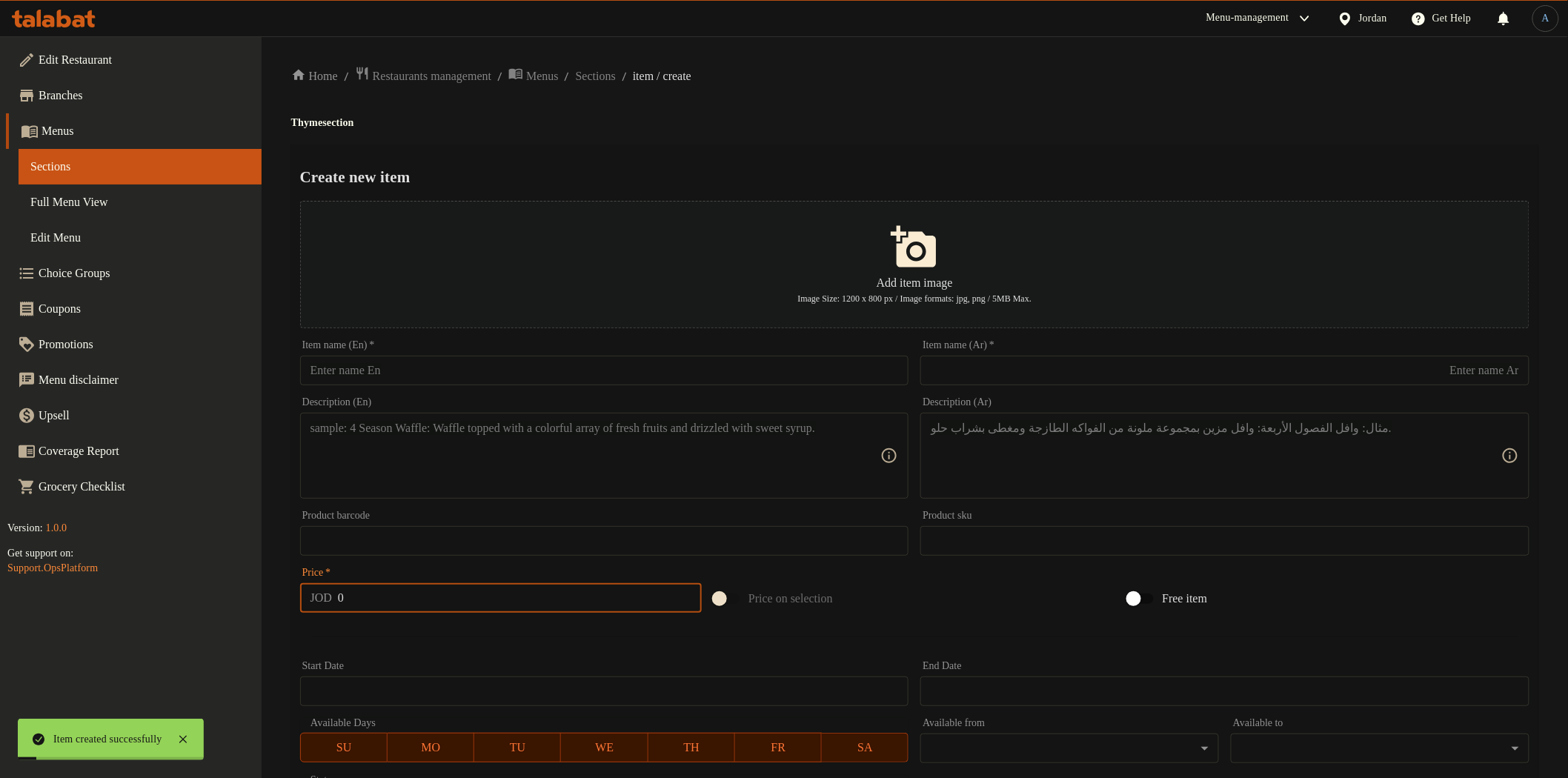
click at [527, 378] on input "text" at bounding box center [605, 370] width 609 height 30
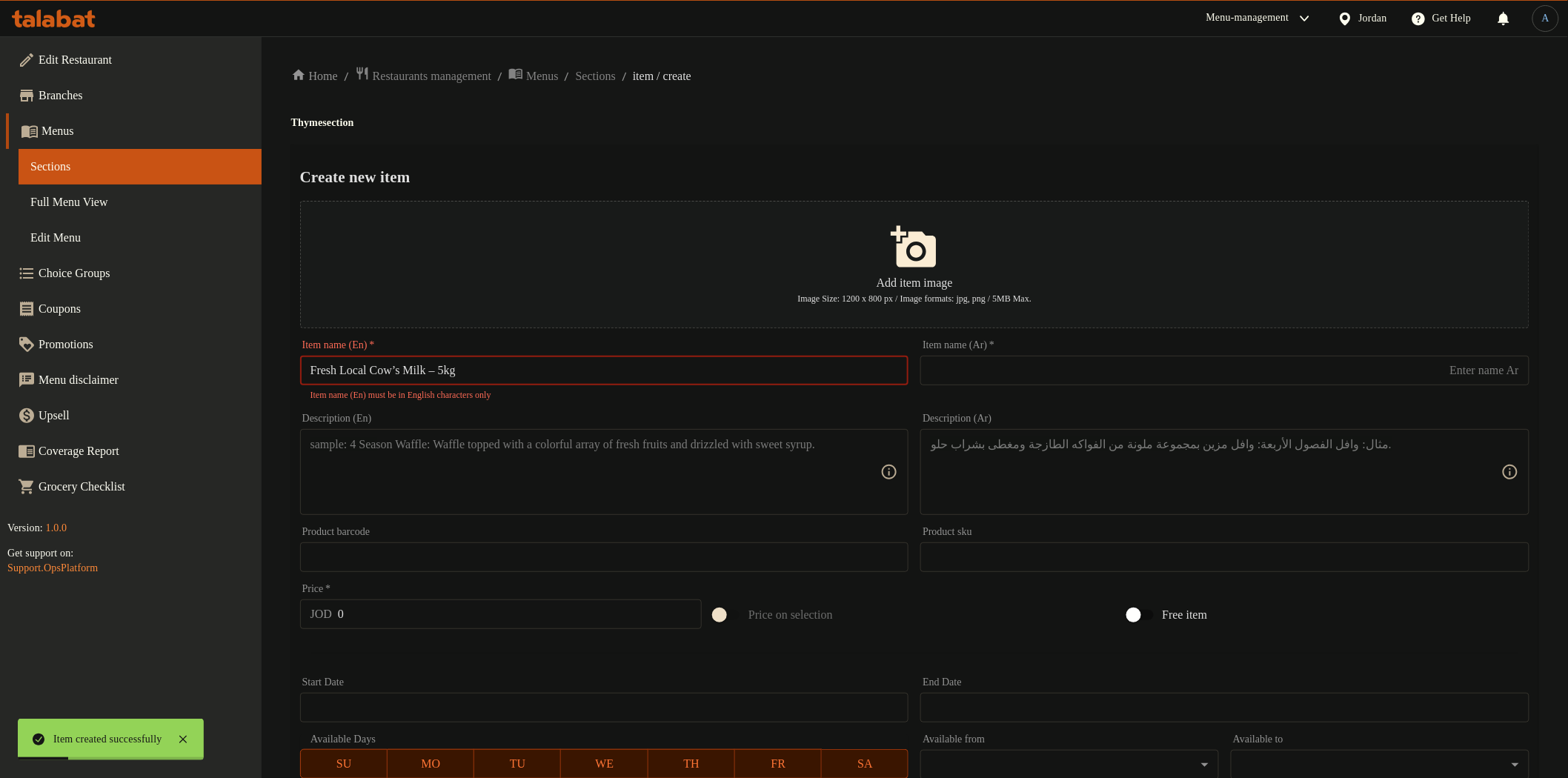
click at [440, 371] on input "Fresh Local Cow’s Milk – 5kg" at bounding box center [605, 370] width 609 height 30
click at [1210, 385] on input "text" at bounding box center [1225, 370] width 609 height 30
click at [1106, 159] on div "Create new item Add item image Image Size: 1200 x 800 px / Image formats: jpg, …" at bounding box center [914, 579] width 1247 height 871
click at [1049, 80] on ol "Home / Restaurants management / Menus / Sections / item / create" at bounding box center [914, 76] width 1247 height 20
click at [442, 375] on input "Fresh Local Cow’s Milk - 5kg" at bounding box center [605, 370] width 609 height 30
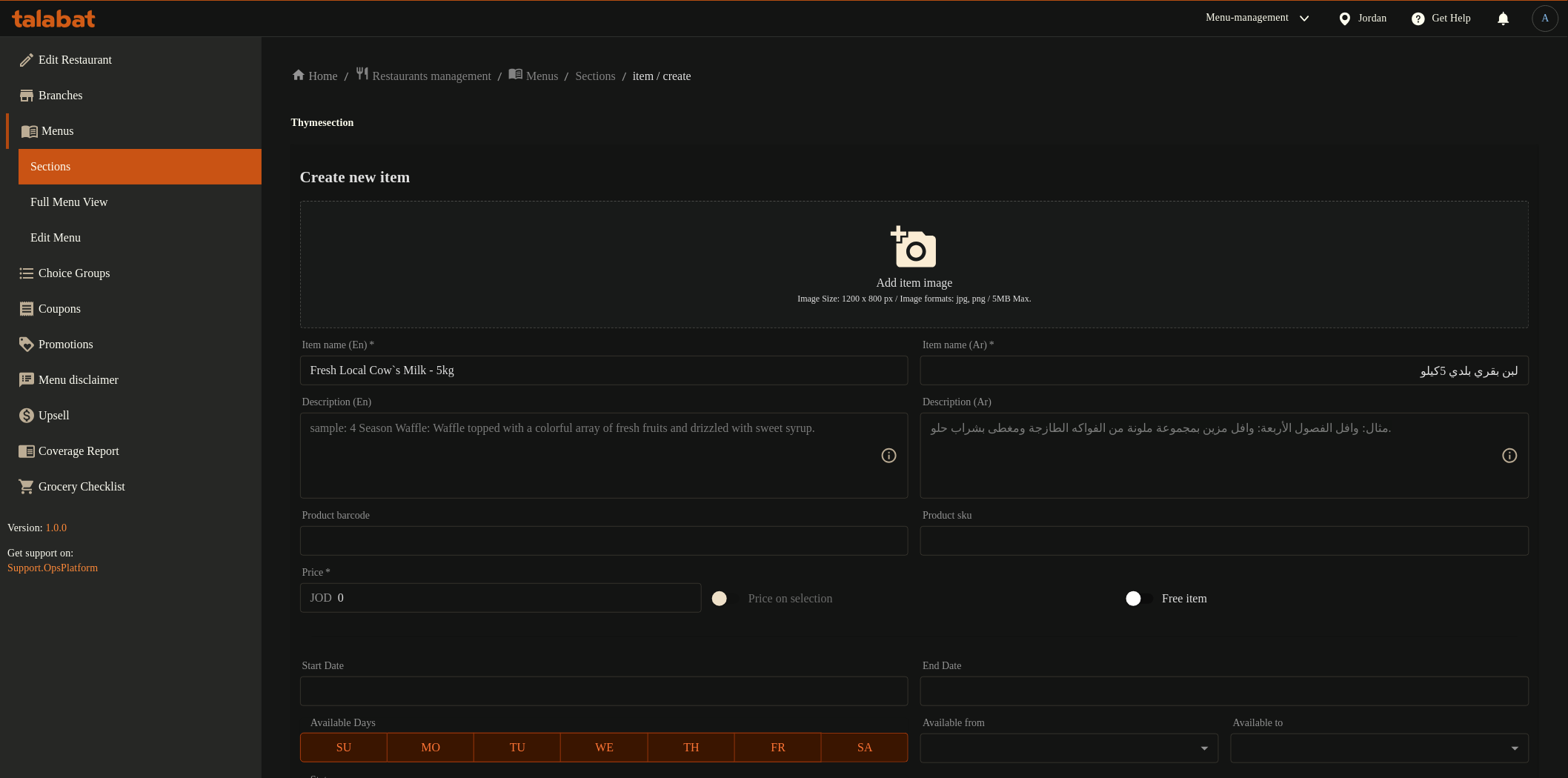
click at [895, 129] on h4 "Thyme section" at bounding box center [914, 122] width 1247 height 14
click at [1460, 375] on input "لبن بقري بلدي 5كيلو" at bounding box center [1225, 370] width 609 height 30
click at [1080, 125] on h4 "Thyme section" at bounding box center [914, 122] width 1247 height 14
click at [586, 432] on textarea at bounding box center [595, 455] width 570 height 70
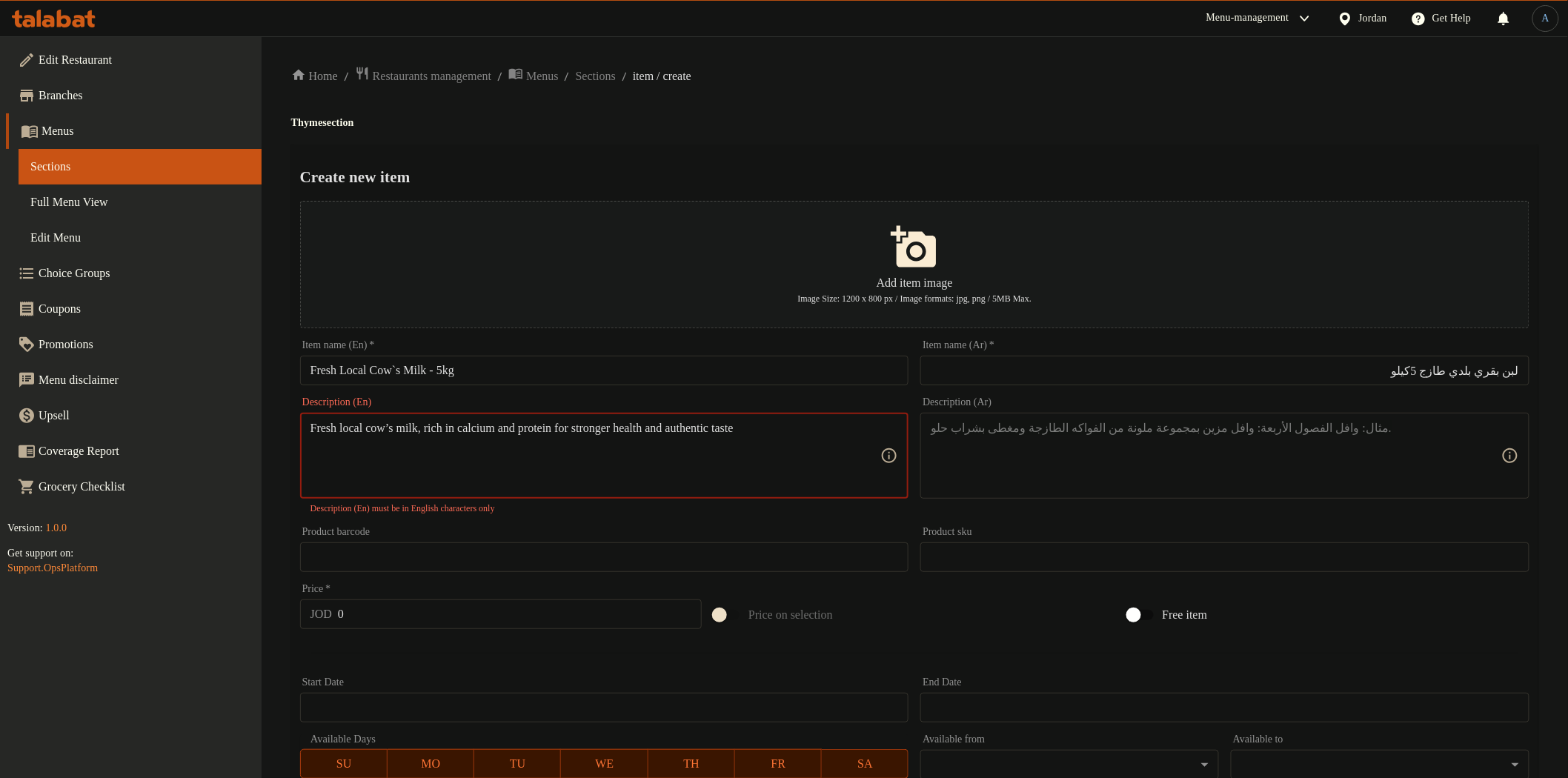
click at [662, 472] on textarea "Fresh local cow’s milk, rich in calcium and protein for stronger health and aut…" at bounding box center [595, 455] width 570 height 70
drag, startPoint x: 396, startPoint y: 427, endPoint x: 435, endPoint y: 416, distance: 40.5
click at [396, 426] on textarea "Fresh local cow’s milk, rich in calcium and protein for stronger health and aut…" at bounding box center [595, 455] width 570 height 70
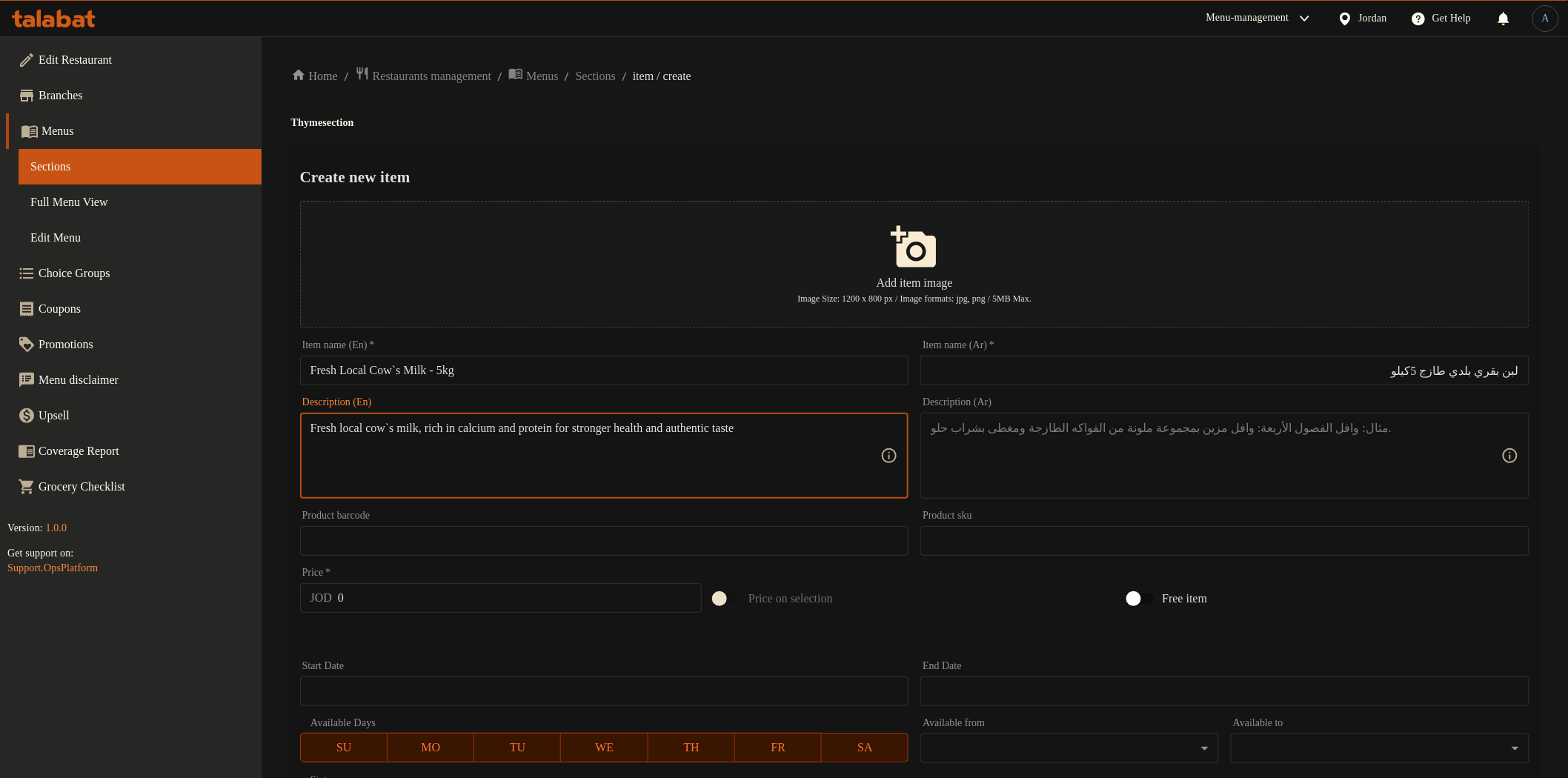
click at [873, 82] on ol "Home / Restaurants management / Menus / Sections / item / create" at bounding box center [914, 76] width 1247 height 20
click at [1251, 461] on textarea at bounding box center [1216, 455] width 570 height 70
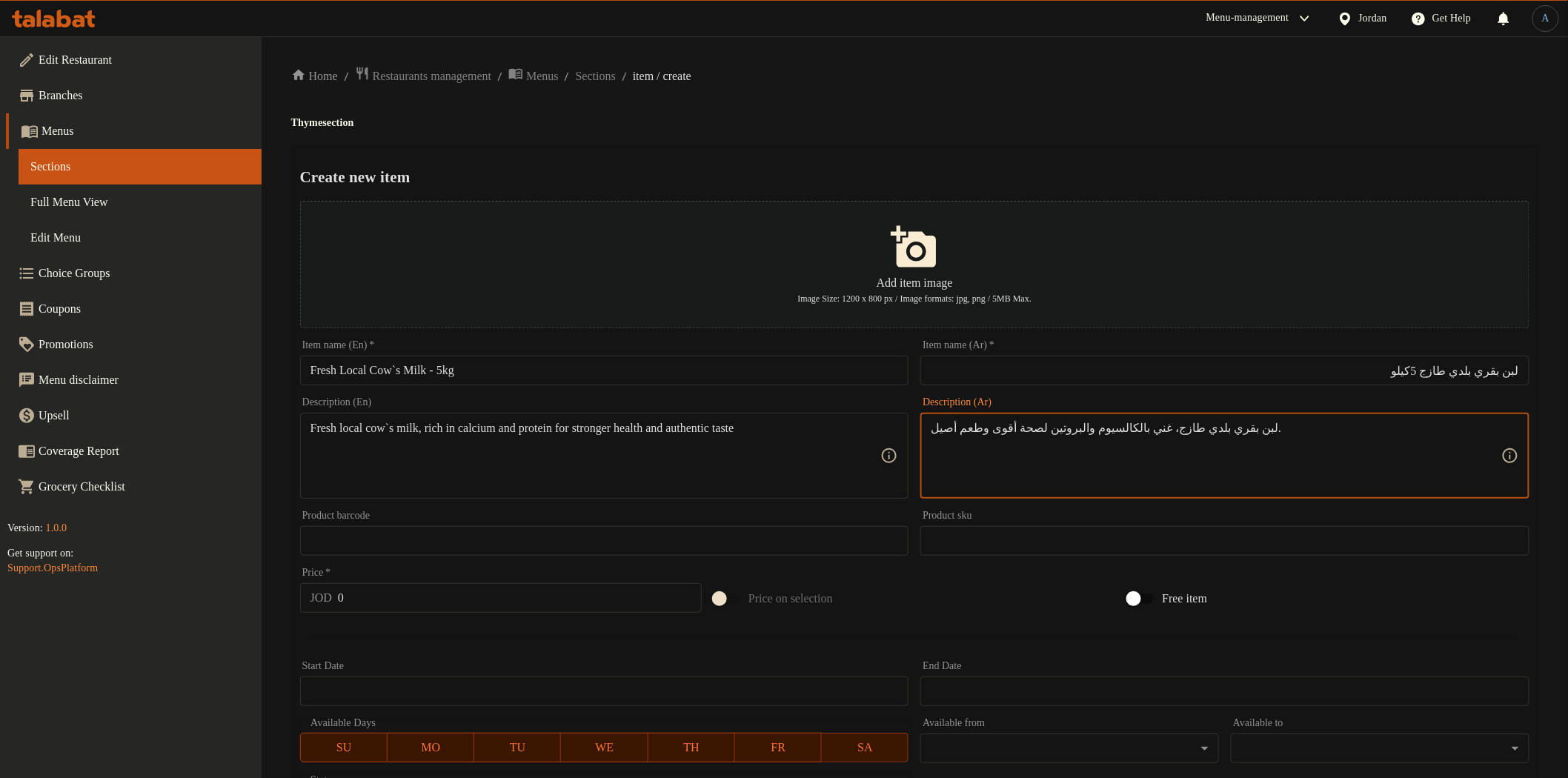
click at [409, 602] on input "0" at bounding box center [519, 597] width 364 height 30
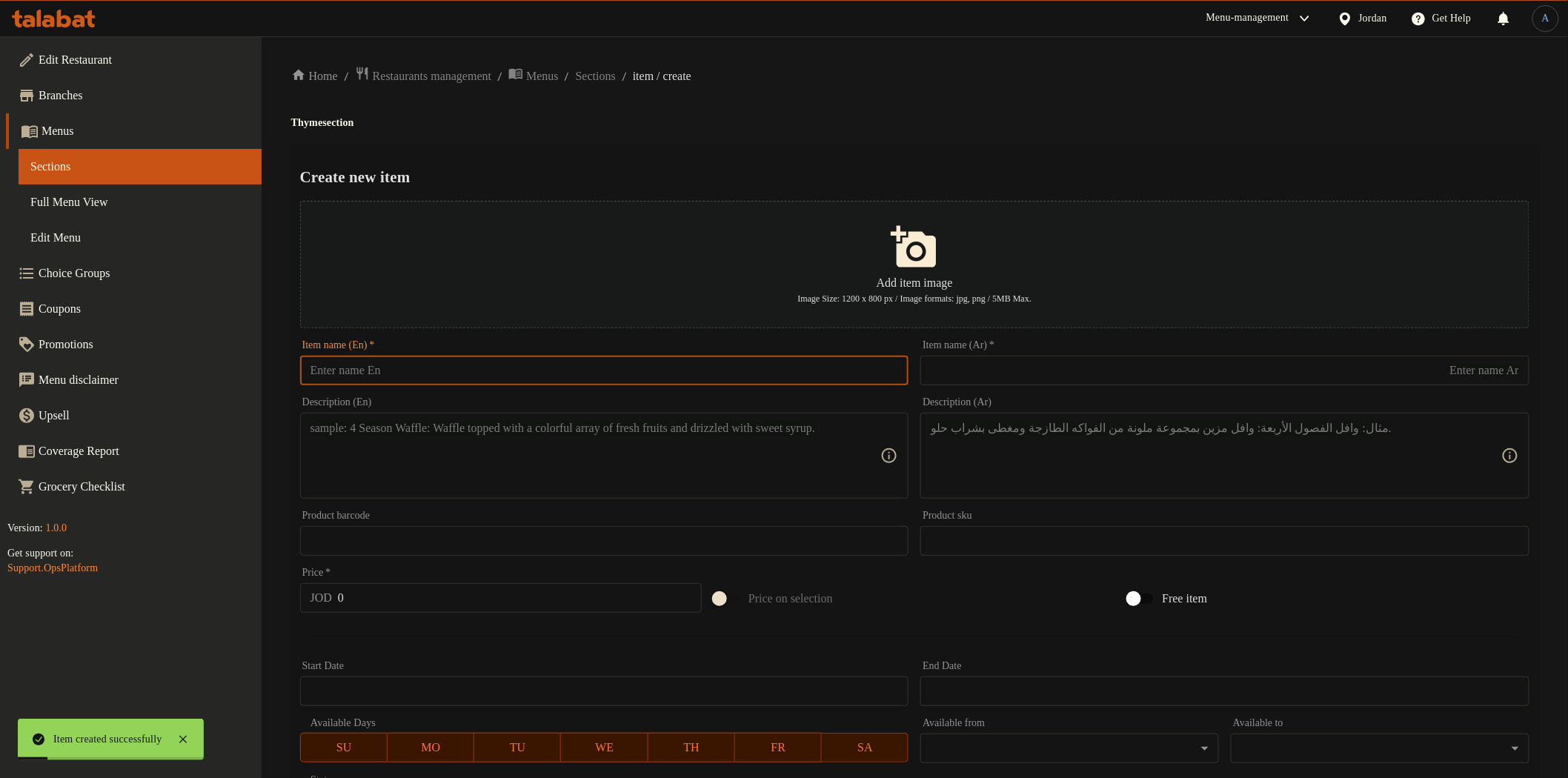
click at [486, 371] on input "text" at bounding box center [605, 370] width 609 height 30
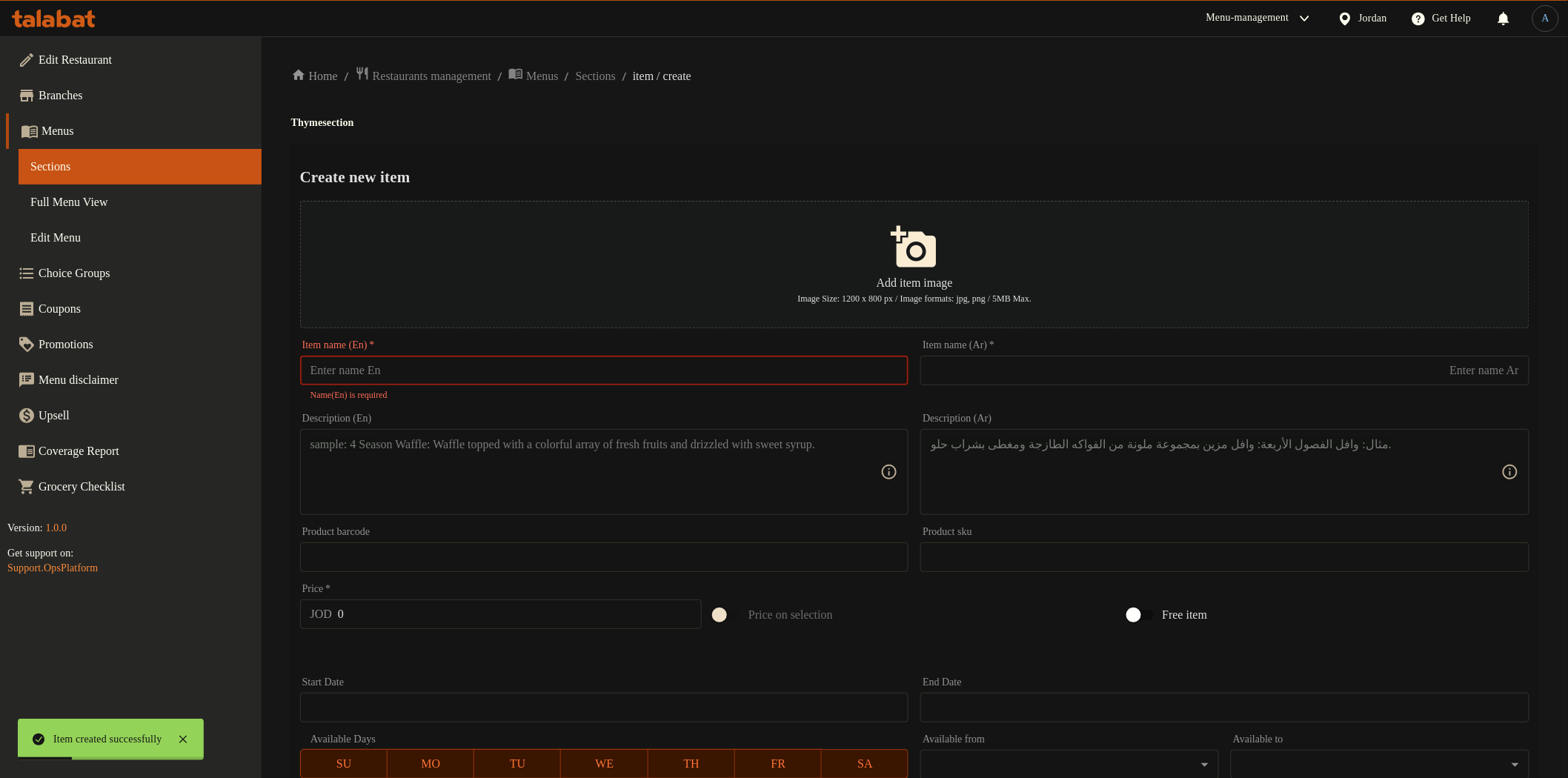
click at [601, 153] on div "Create new item Add item image Image Size: 1200 x 800 px / Image formats: jpg, …" at bounding box center [914, 579] width 1247 height 871
click at [527, 376] on input "text" at bounding box center [605, 370] width 609 height 30
click at [1004, 380] on input "text" at bounding box center [1225, 370] width 609 height 30
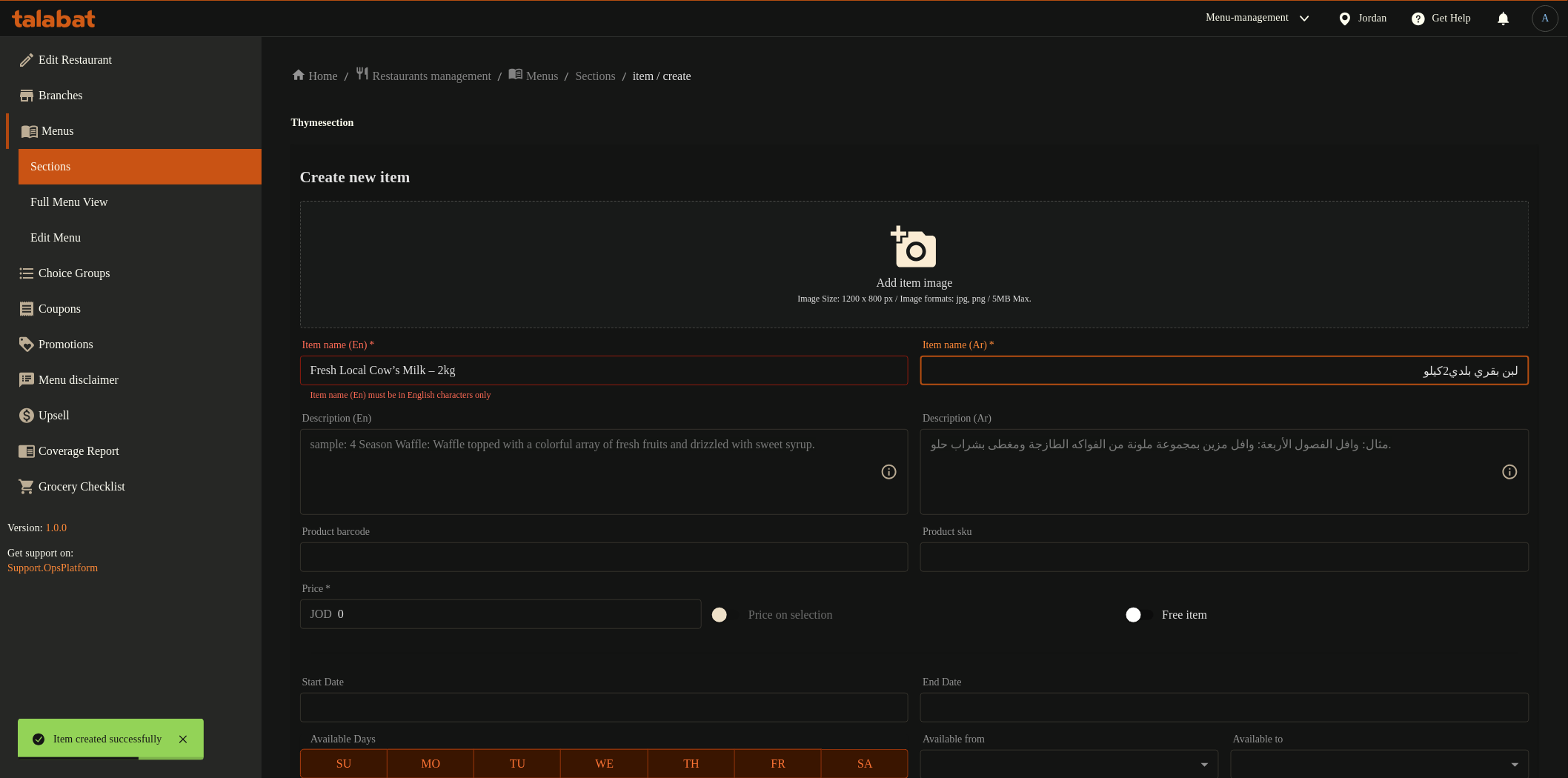
click at [404, 369] on input "Fresh Local Cow’s Milk – 2kg" at bounding box center [605, 370] width 609 height 30
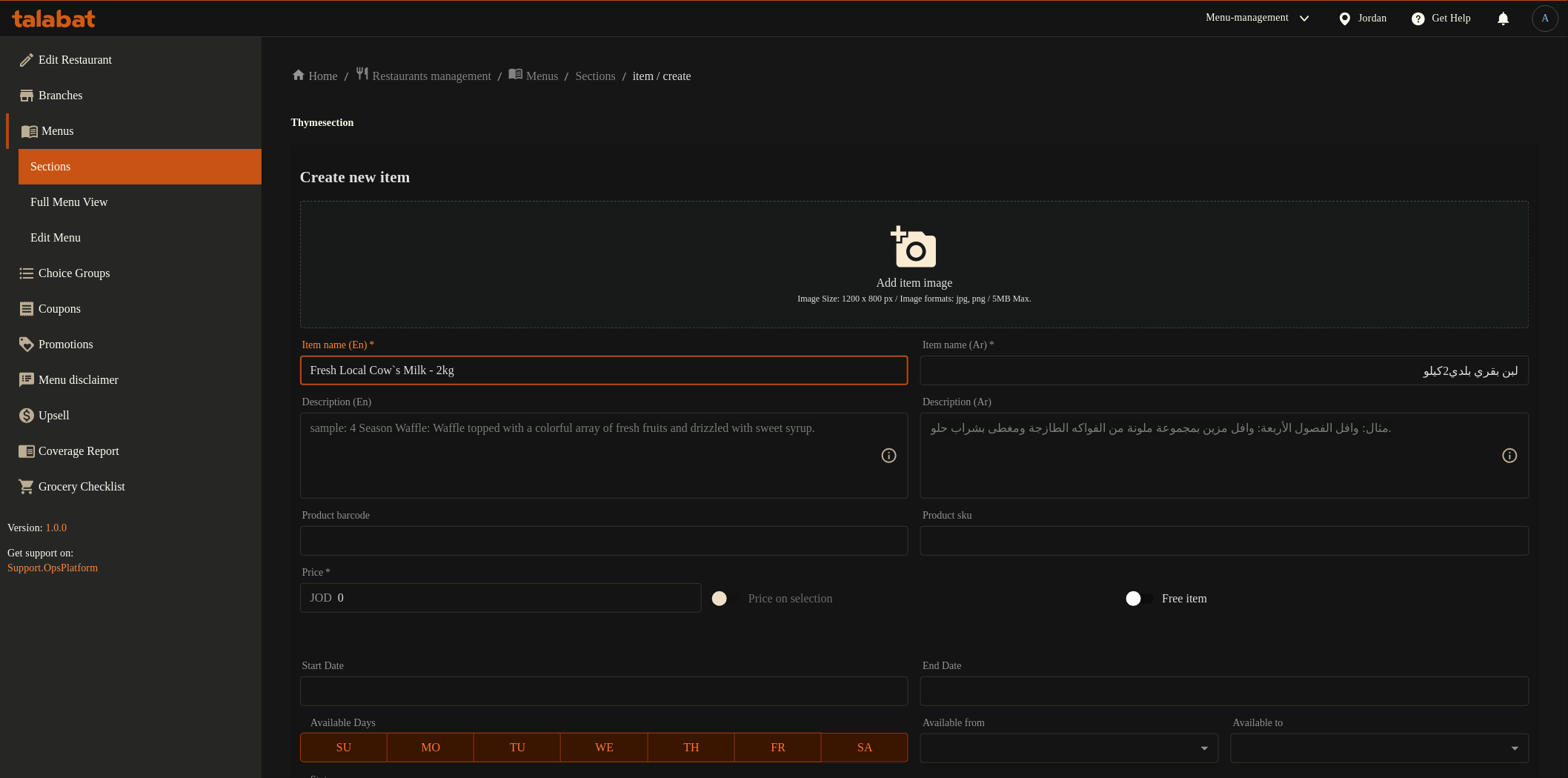
click at [1460, 371] on input "لبن بقري بلدي2كيلو" at bounding box center [1225, 370] width 609 height 30
click at [992, 89] on div "Home / Restaurants management / Menus / Sections / item / create Thyme section …" at bounding box center [914, 538] width 1247 height 944
click at [729, 455] on textarea at bounding box center [595, 455] width 570 height 70
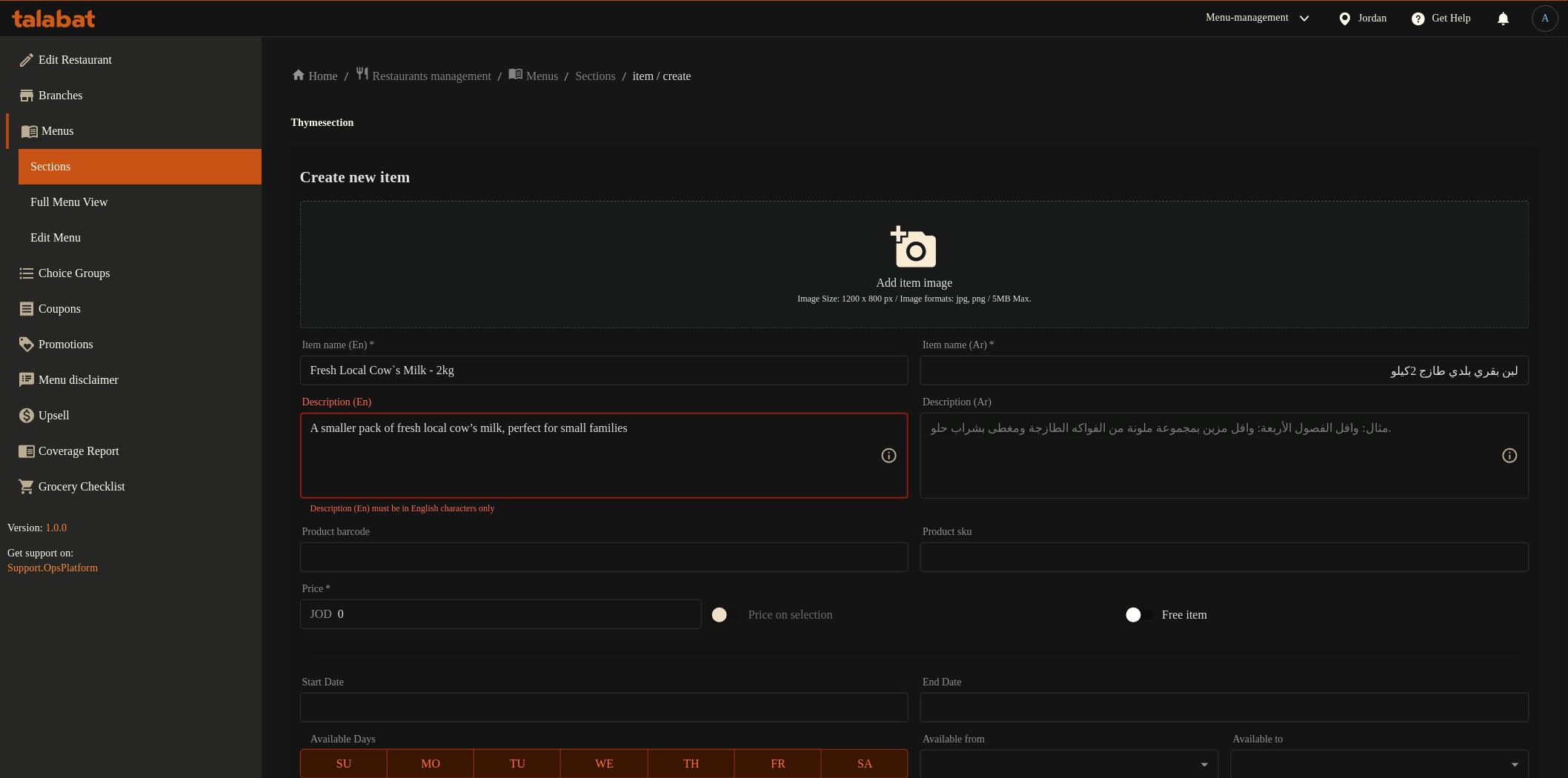
click at [499, 426] on textarea "A smaller pack of fresh local cow’s milk, perfect for small families" at bounding box center [595, 455] width 570 height 70
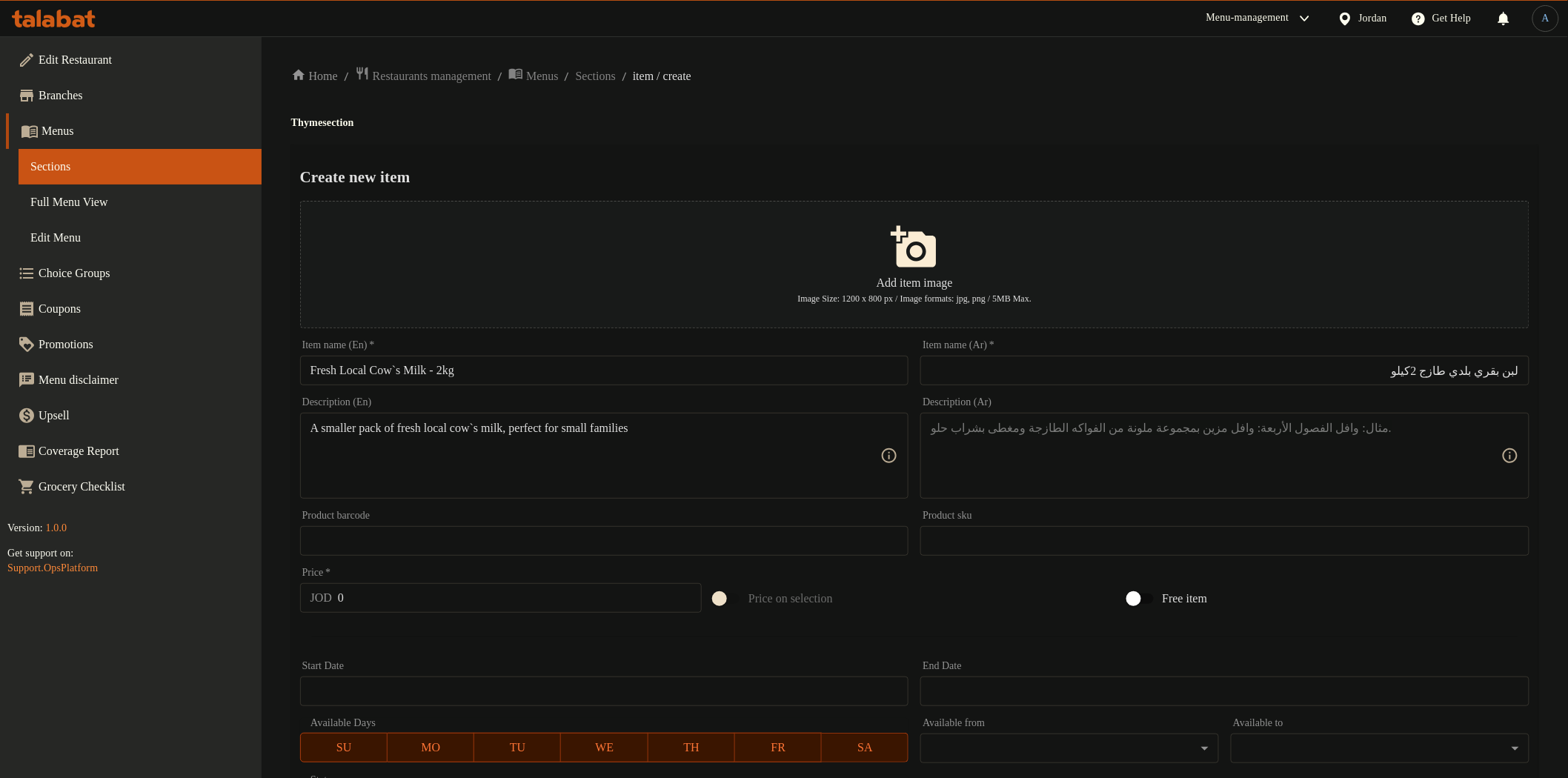
click at [827, 160] on div "Create new item Add item image Image Size: 1200 x 800 px / Image formats: jpg, …" at bounding box center [914, 571] width 1247 height 855
click at [1194, 448] on textarea at bounding box center [1216, 455] width 570 height 70
click at [504, 601] on input "0" at bounding box center [519, 597] width 364 height 30
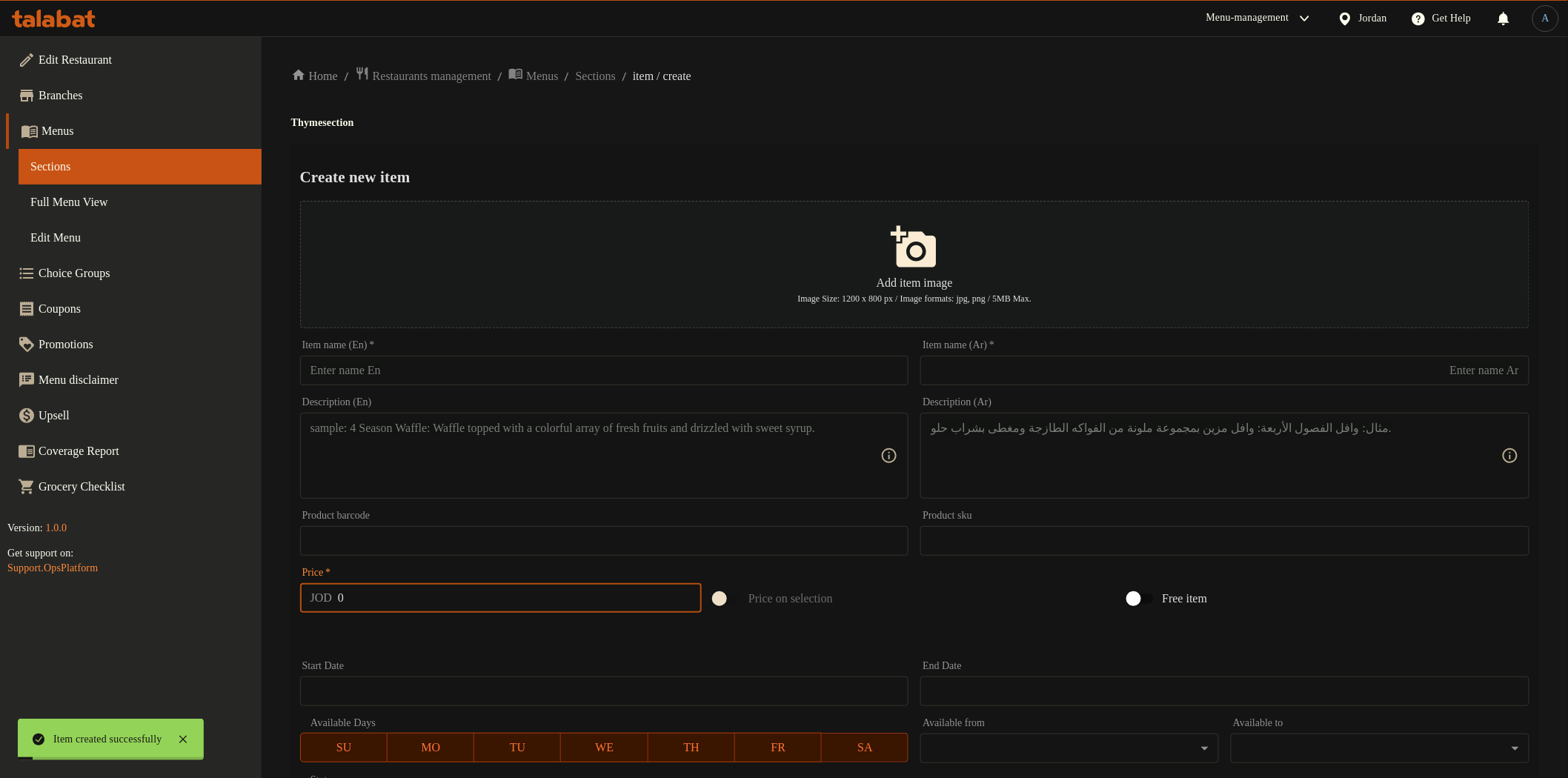
click at [416, 384] on input "text" at bounding box center [605, 370] width 609 height 30
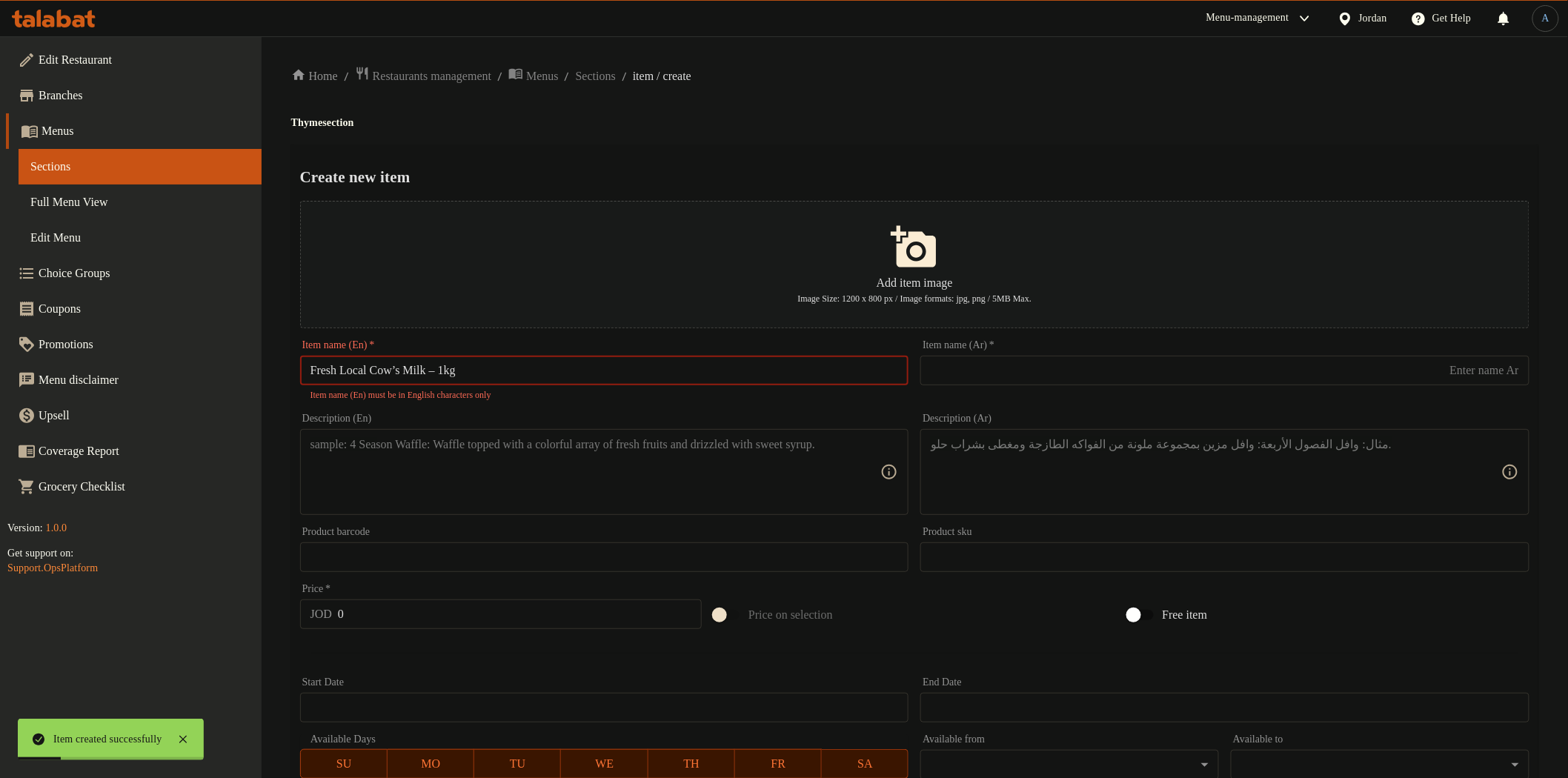
click at [445, 368] on input "Fresh Local Cow’s Milk – 1kg" at bounding box center [605, 370] width 609 height 30
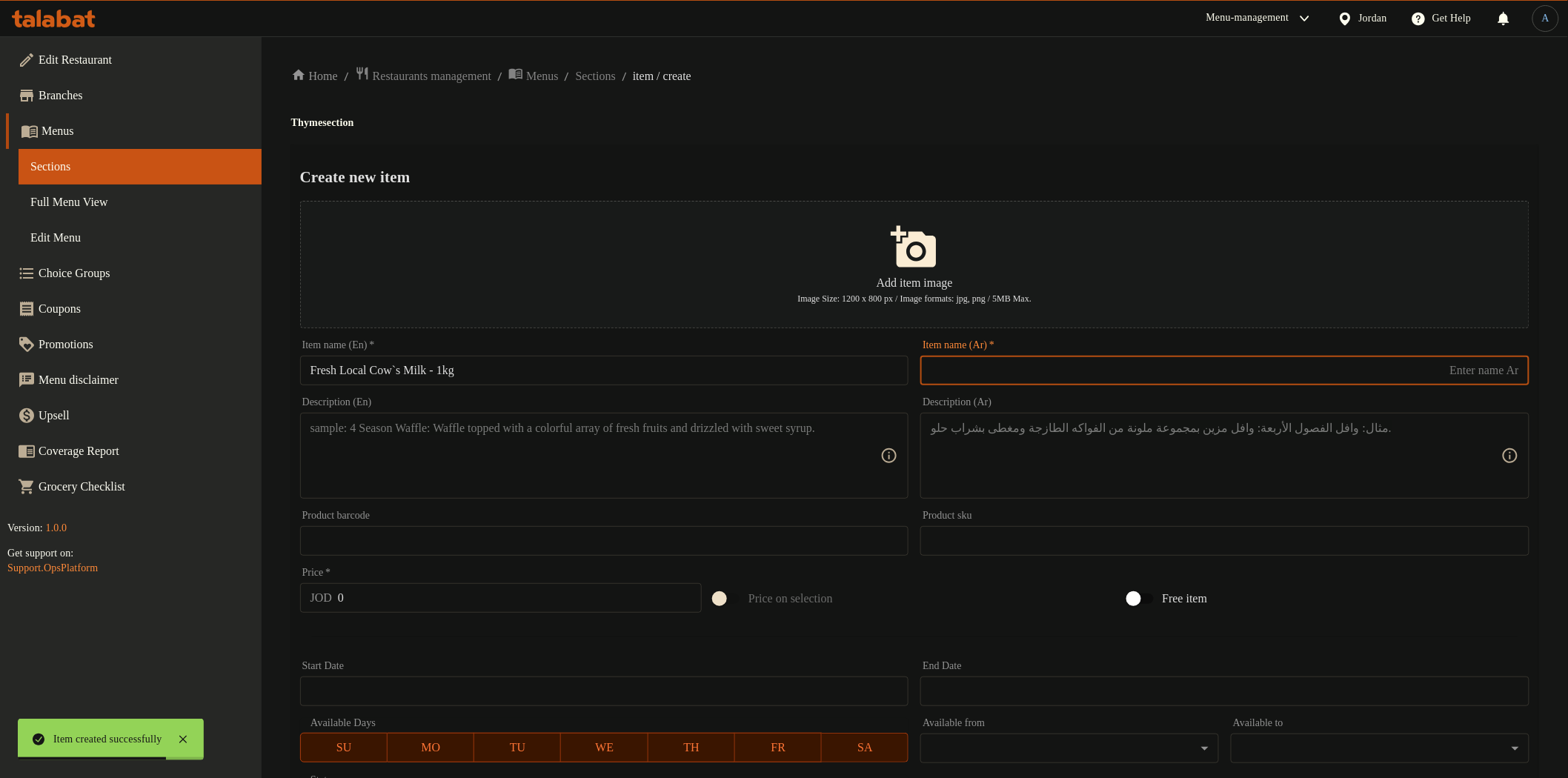
drag, startPoint x: 1165, startPoint y: 375, endPoint x: 1127, endPoint y: 350, distance: 45.5
click at [1165, 375] on input "text" at bounding box center [1225, 370] width 609 height 30
click at [1464, 371] on input "لبن بقري بلدي1كيلو" at bounding box center [1225, 370] width 609 height 30
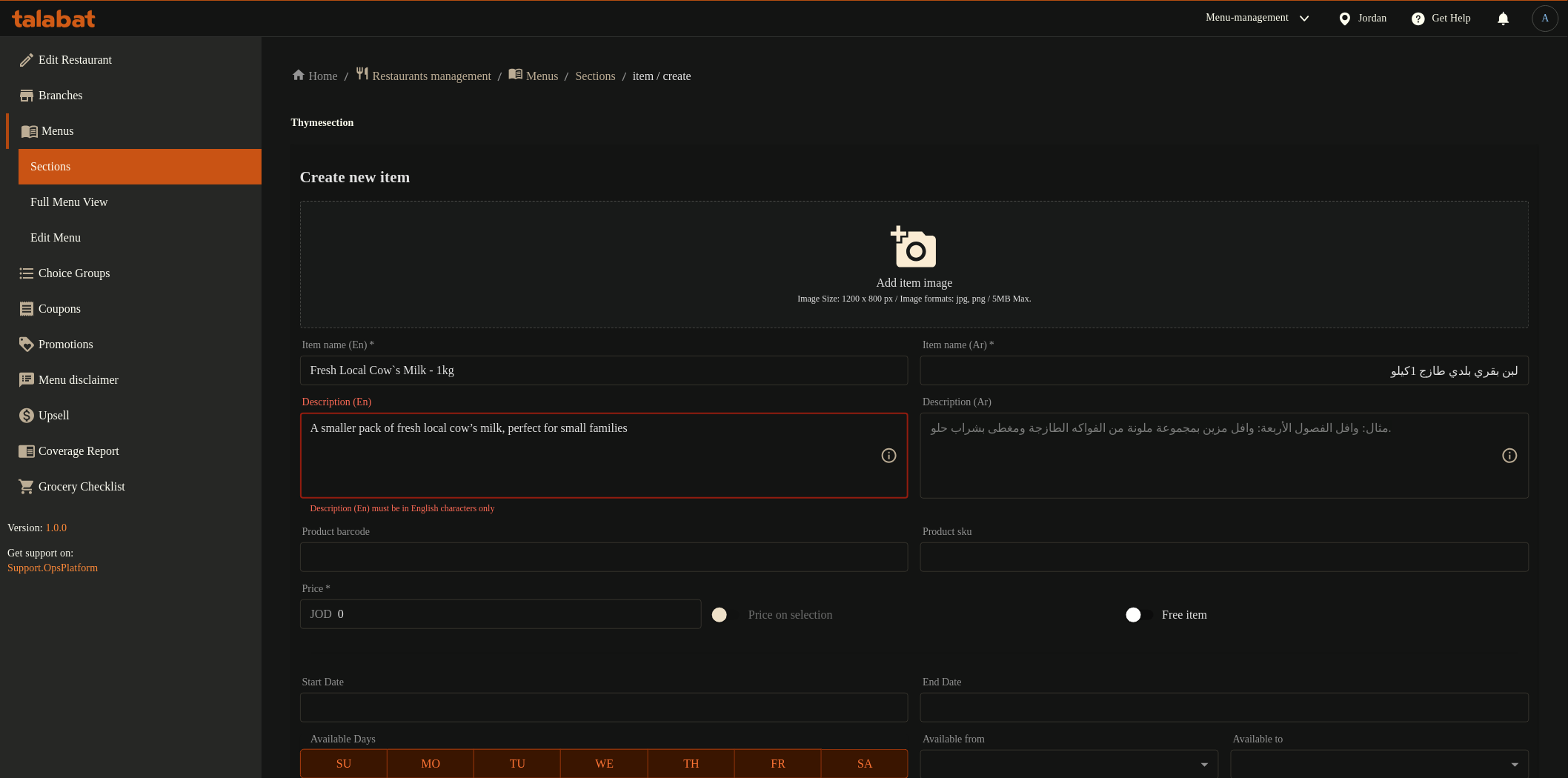
click at [498, 427] on textarea "A smaller pack of fresh local cow’s milk, perfect for small families" at bounding box center [595, 455] width 570 height 70
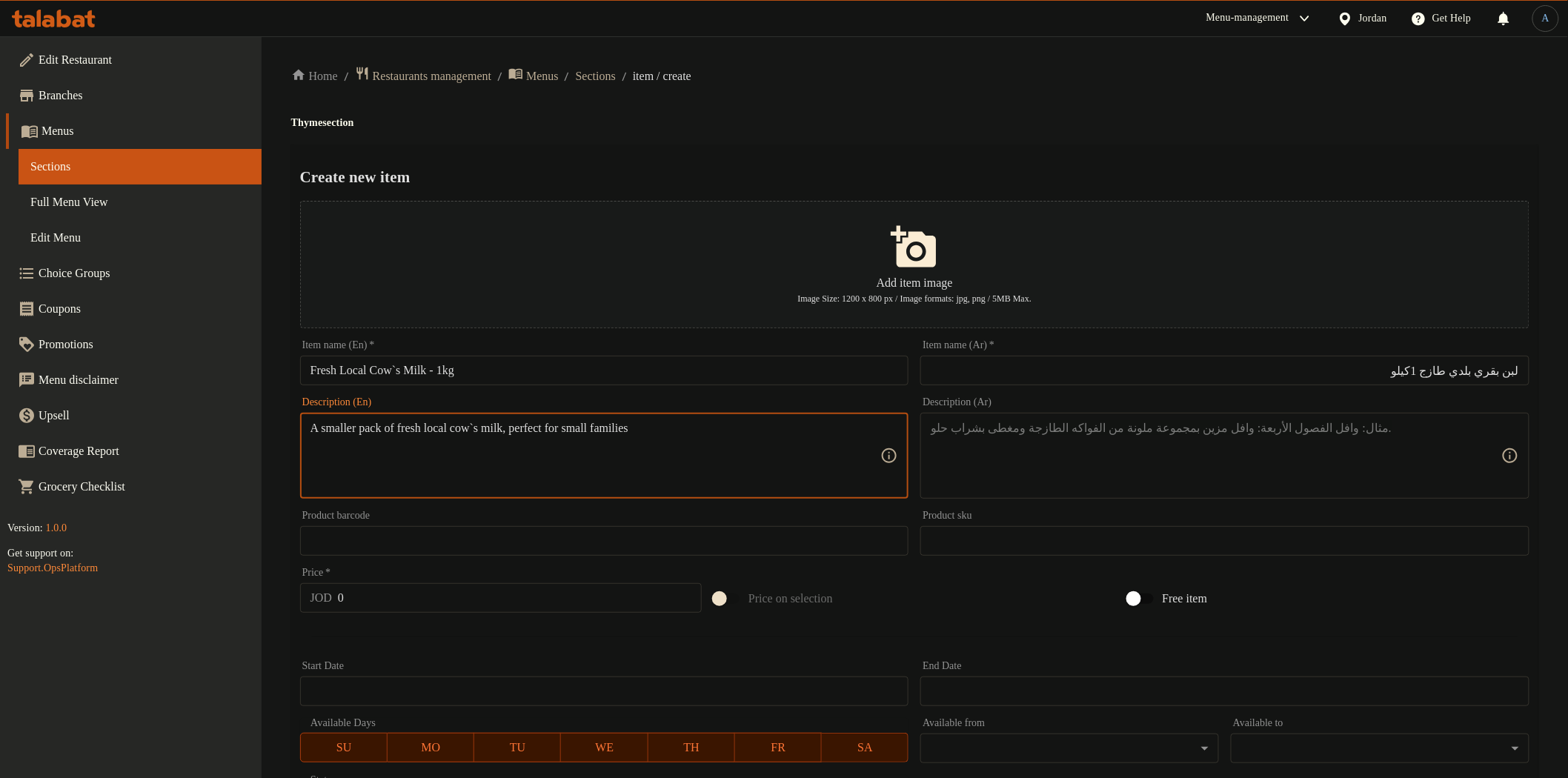
type textarea "A smaller pack of fresh local cow`s milk, perfect for small families"
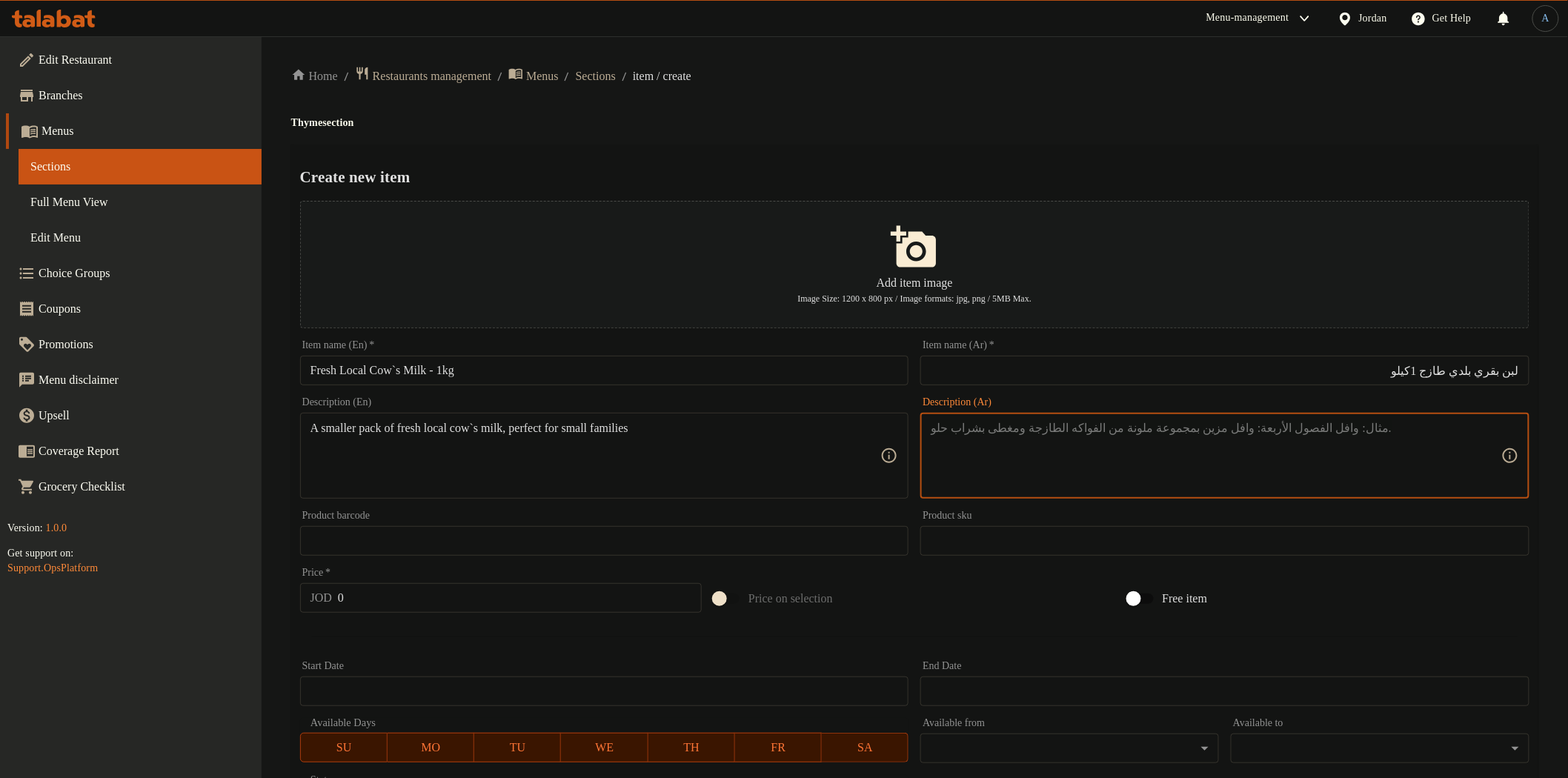
click at [1138, 475] on textarea at bounding box center [1216, 455] width 570 height 70
paste textarea "لبن بقري بلدي طازج، غني بالكالسيوم والبروتين لصحة أقوى وطعم أصيل."
type textarea "لبن بقري بلدي طازج، غني بالكالسيوم والبروتين لصحة أقوى وطعم أصيل."
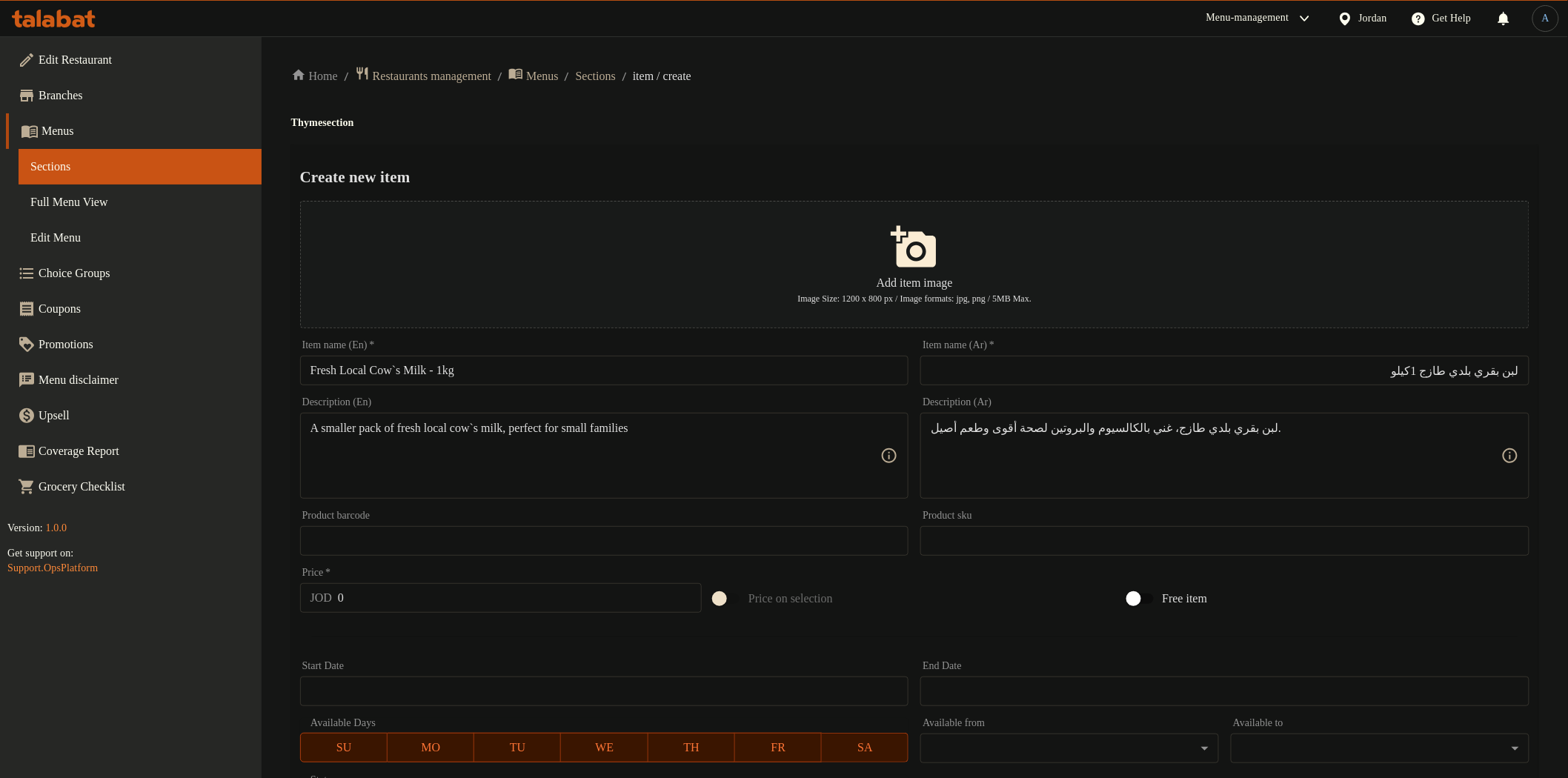
click at [960, 121] on h4 "Thyme section" at bounding box center [914, 122] width 1247 height 14
click at [453, 598] on input "0" at bounding box center [519, 597] width 364 height 30
paste input "1.45"
type input "1.45"
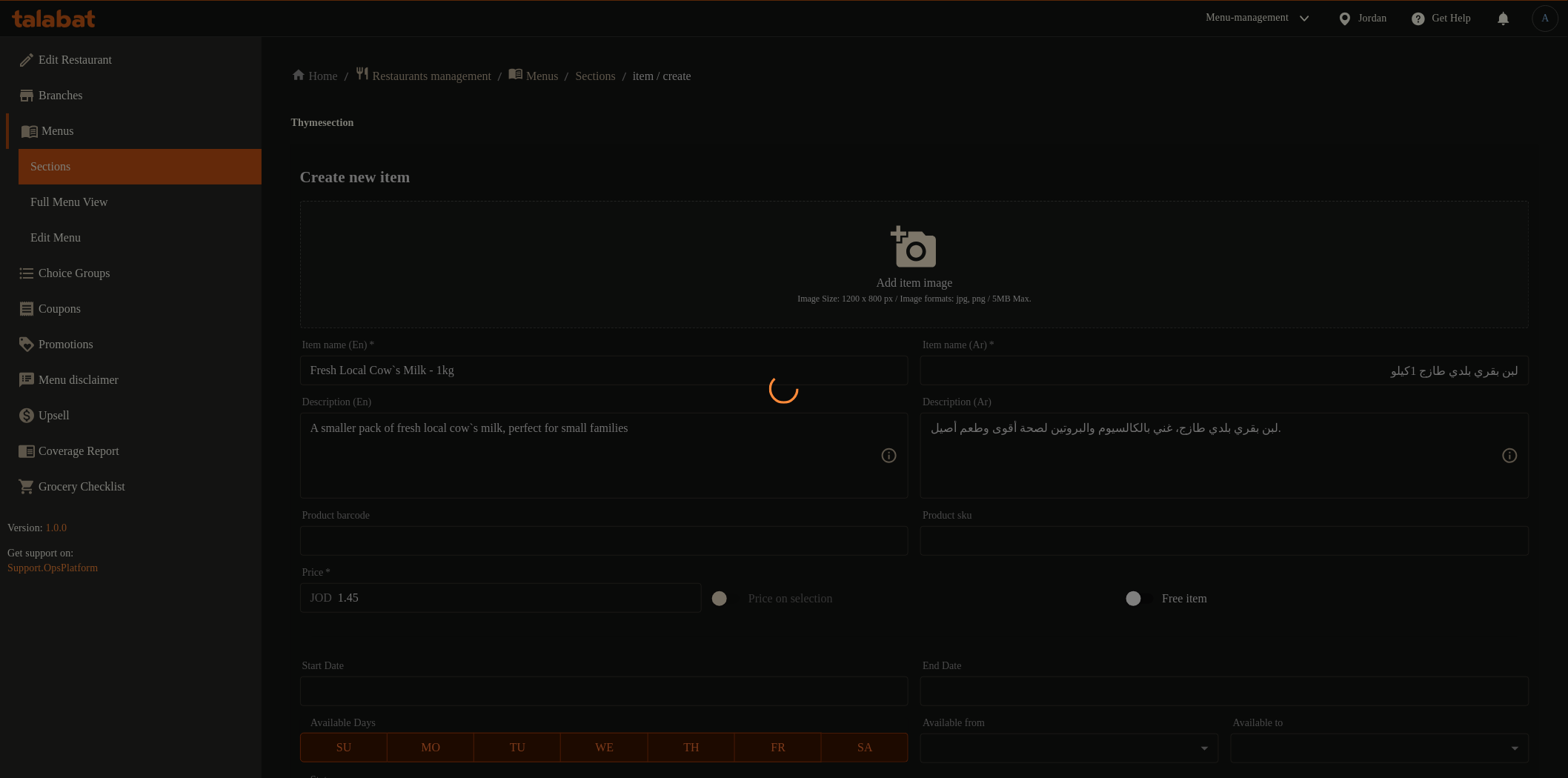
type input "0"
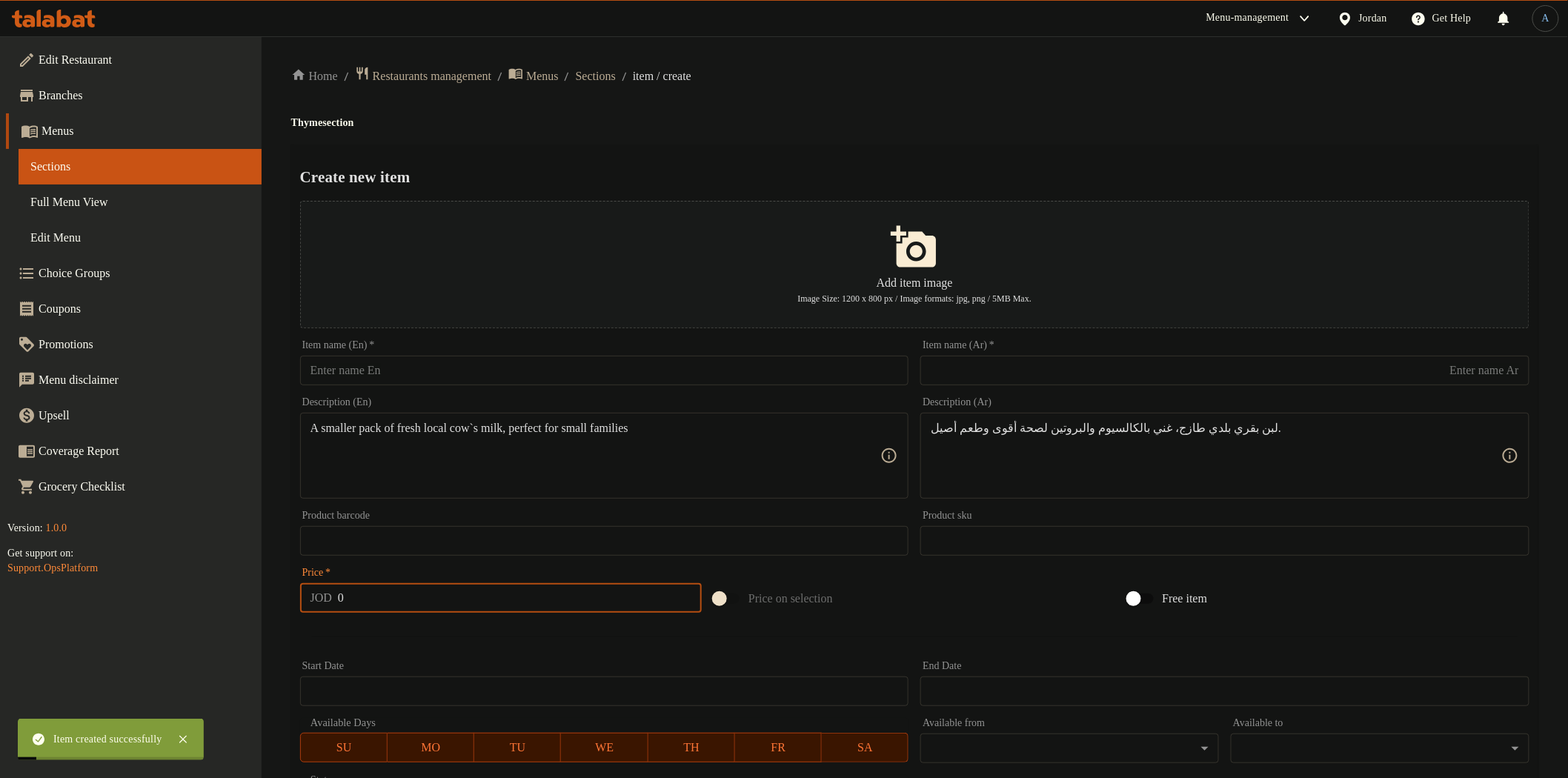
click at [613, 357] on input "text" at bounding box center [605, 370] width 609 height 30
paste input "Fresh Local Sheep’s Milk – 1kg"
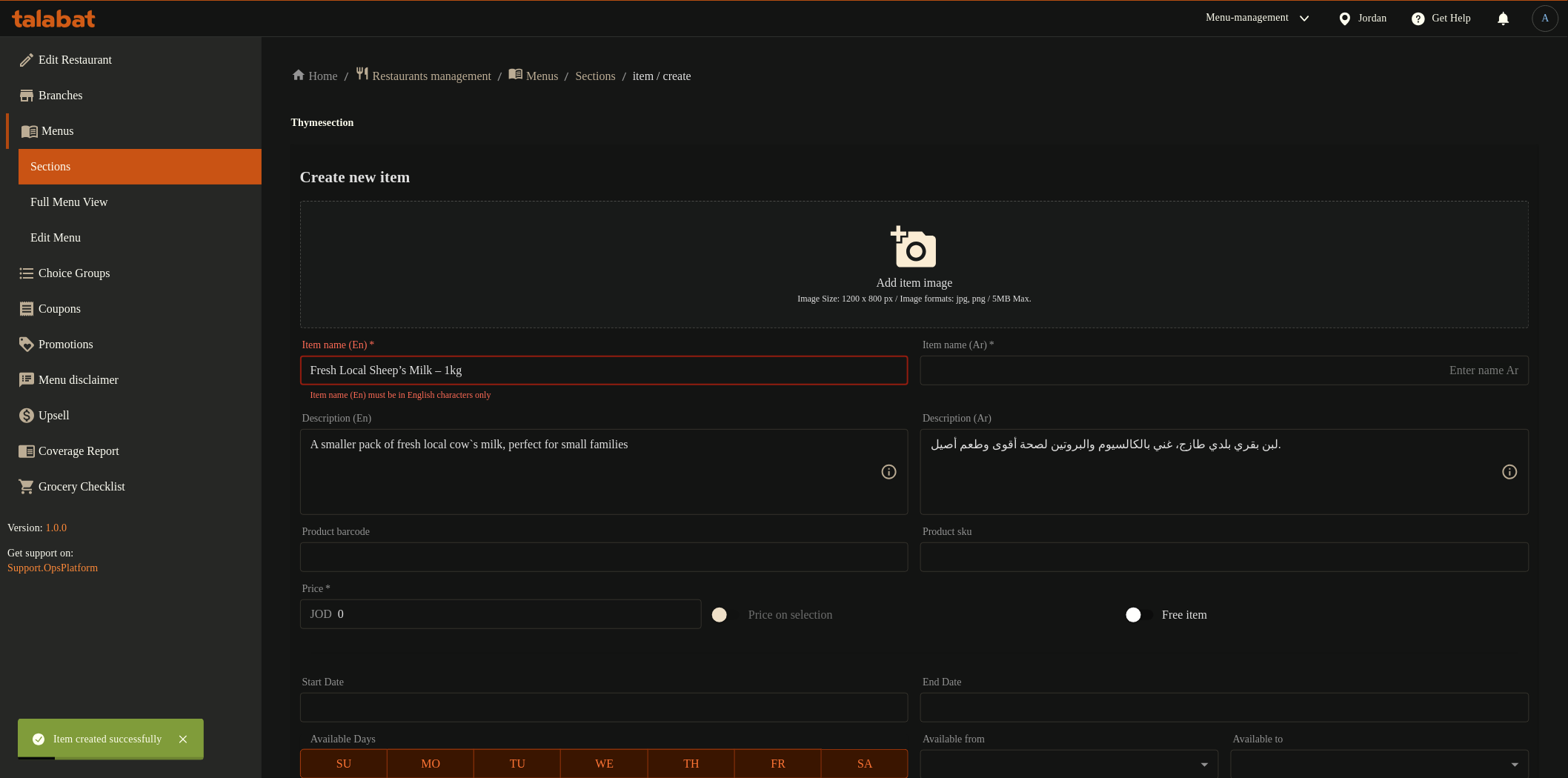
click at [414, 375] on input "Fresh Local Sheep’s Milk – 1kg" at bounding box center [605, 370] width 609 height 30
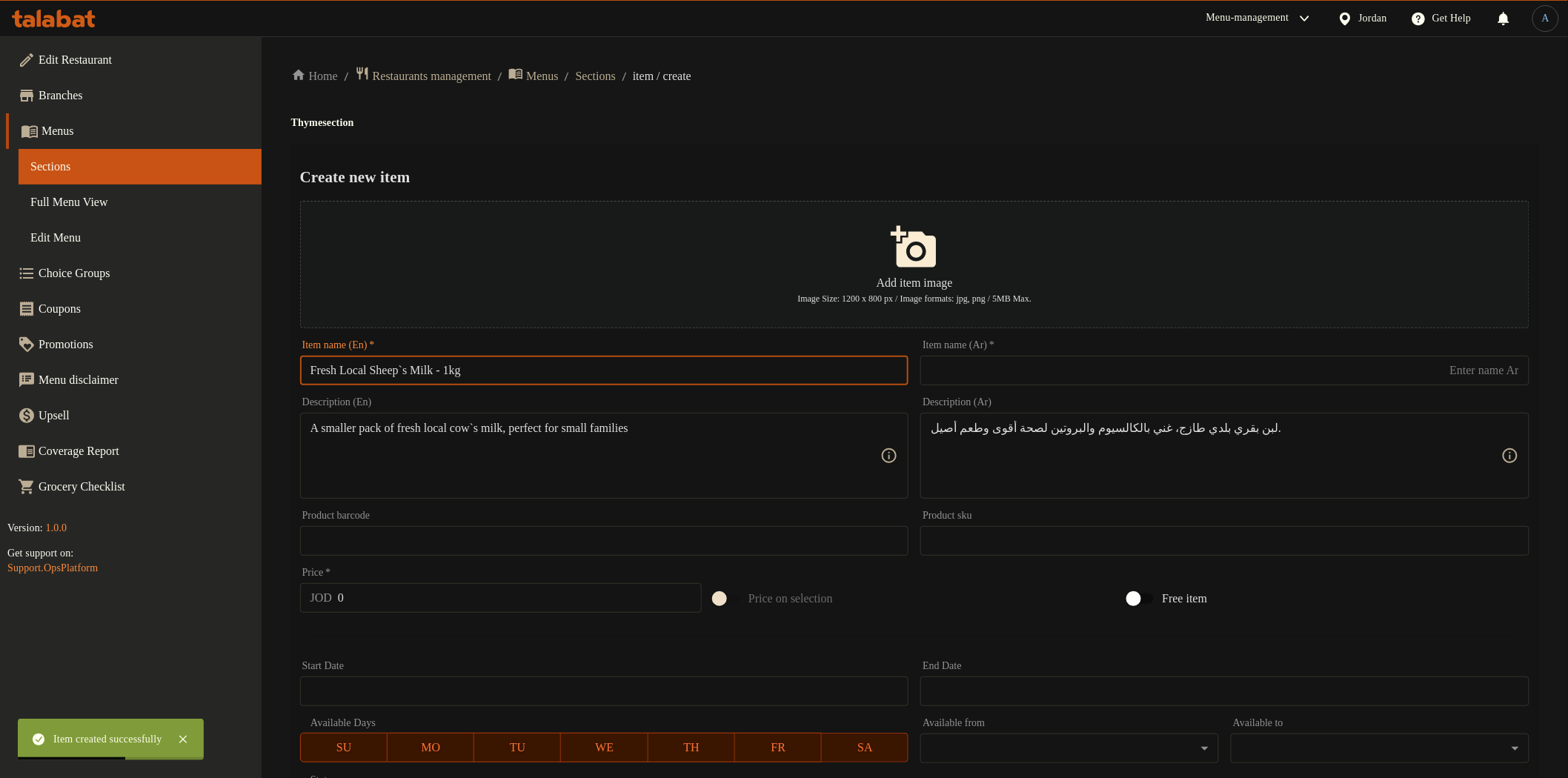
type input "Fresh Local Sheep`s Milk - 1kg"
click at [994, 379] on input "text" at bounding box center [1225, 370] width 609 height 30
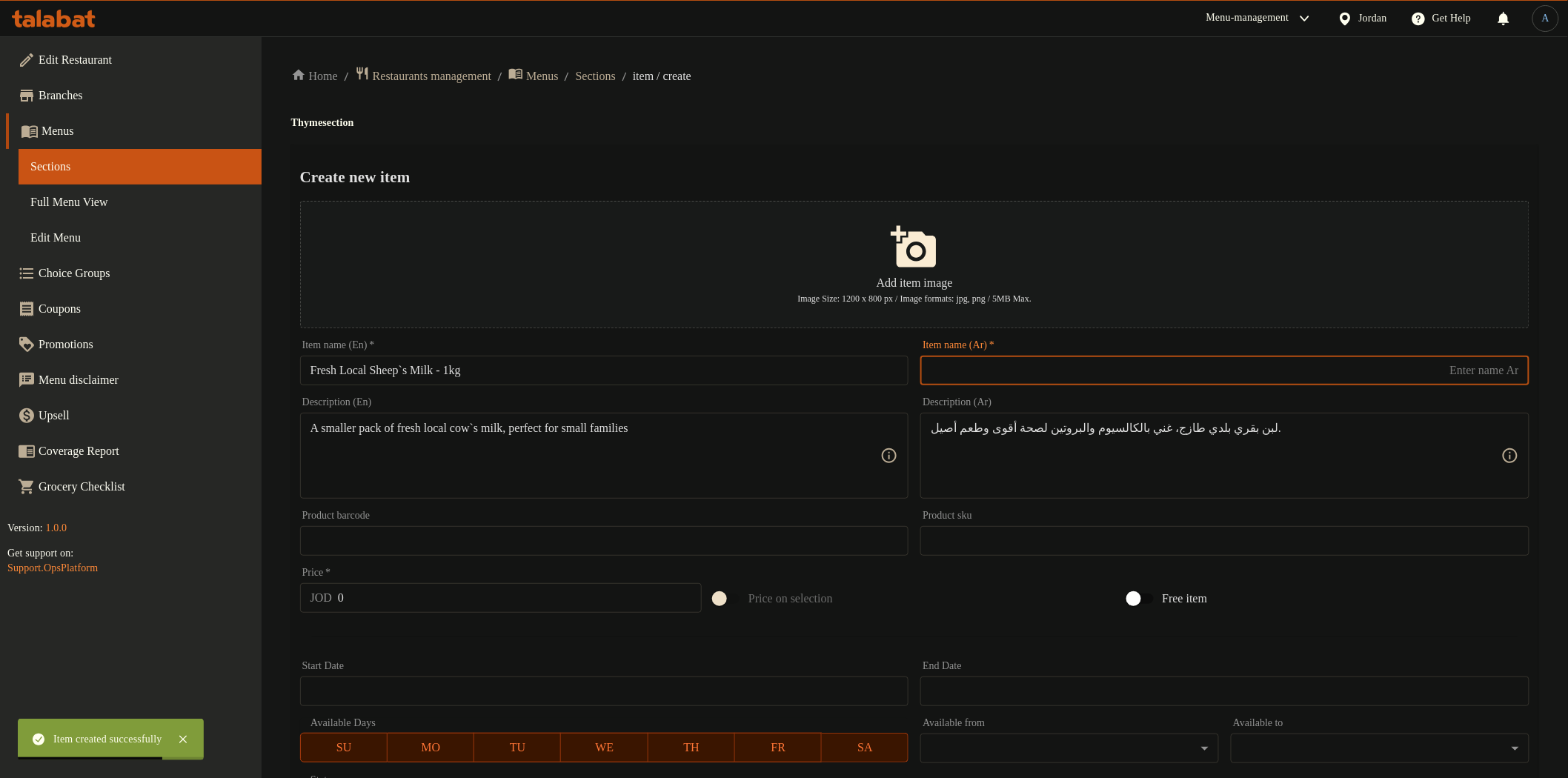
paste input "لبن نعاج بلدي1كيلو"
click at [1468, 374] on input "لبن نعاج بلدي1كيلو" at bounding box center [1225, 370] width 609 height 30
type input "لبن نعاج بلدي طازج 1كيلو"
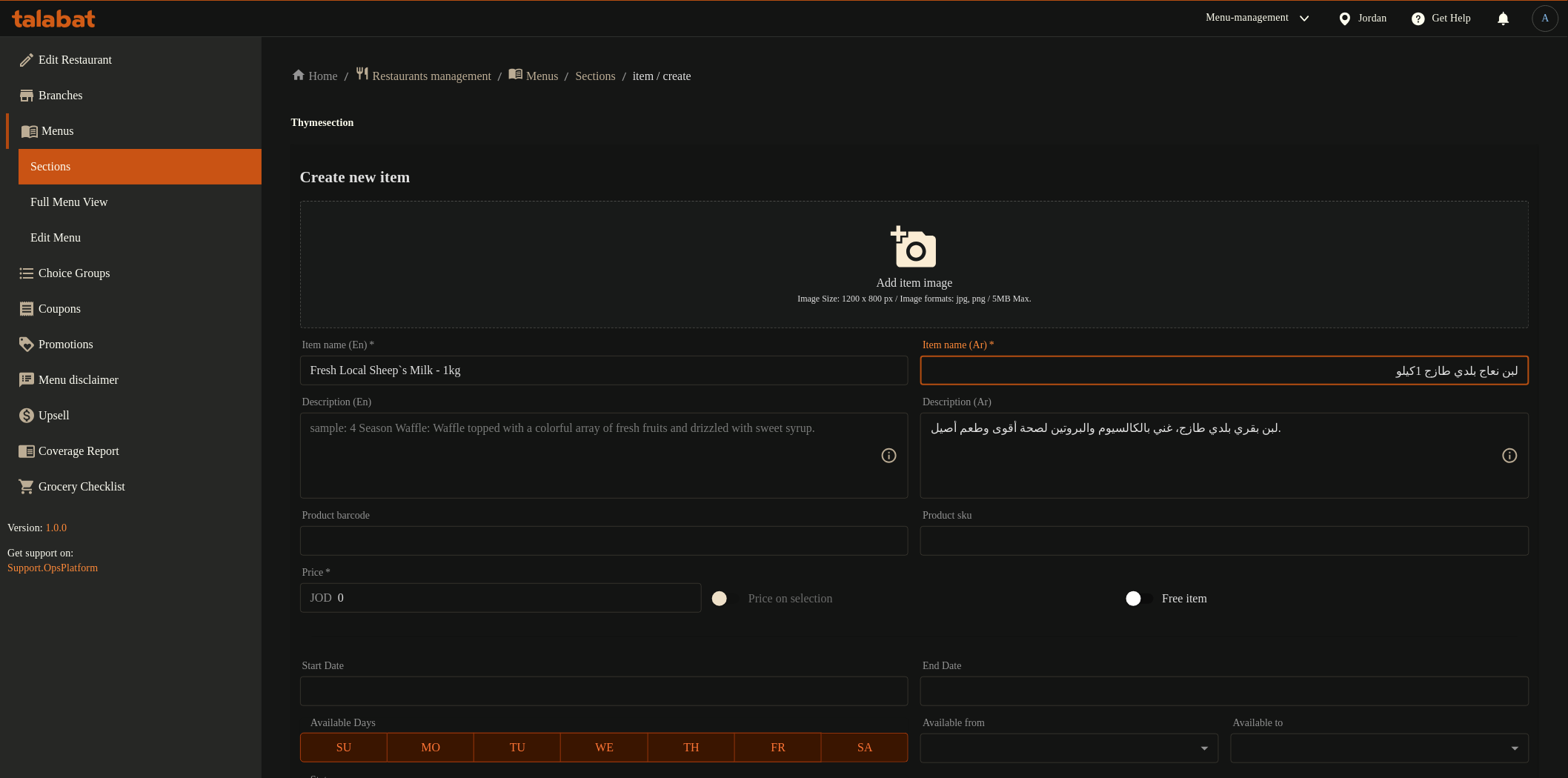
click at [752, 458] on textarea at bounding box center [595, 455] width 570 height 70
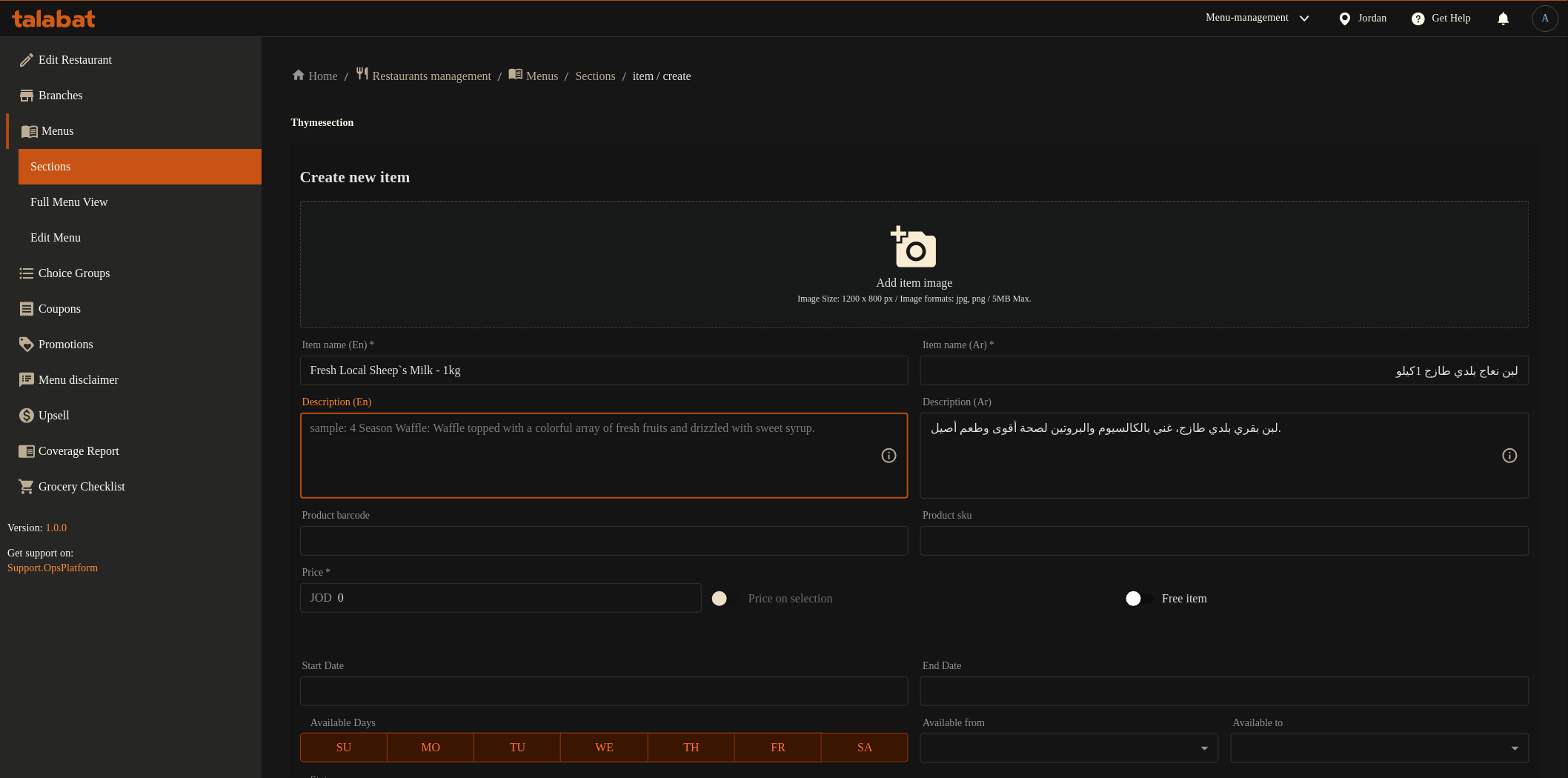
paste textarea "Fresh local sheep’s milk with rich flavor and nutrition, a perfect choice for a…"
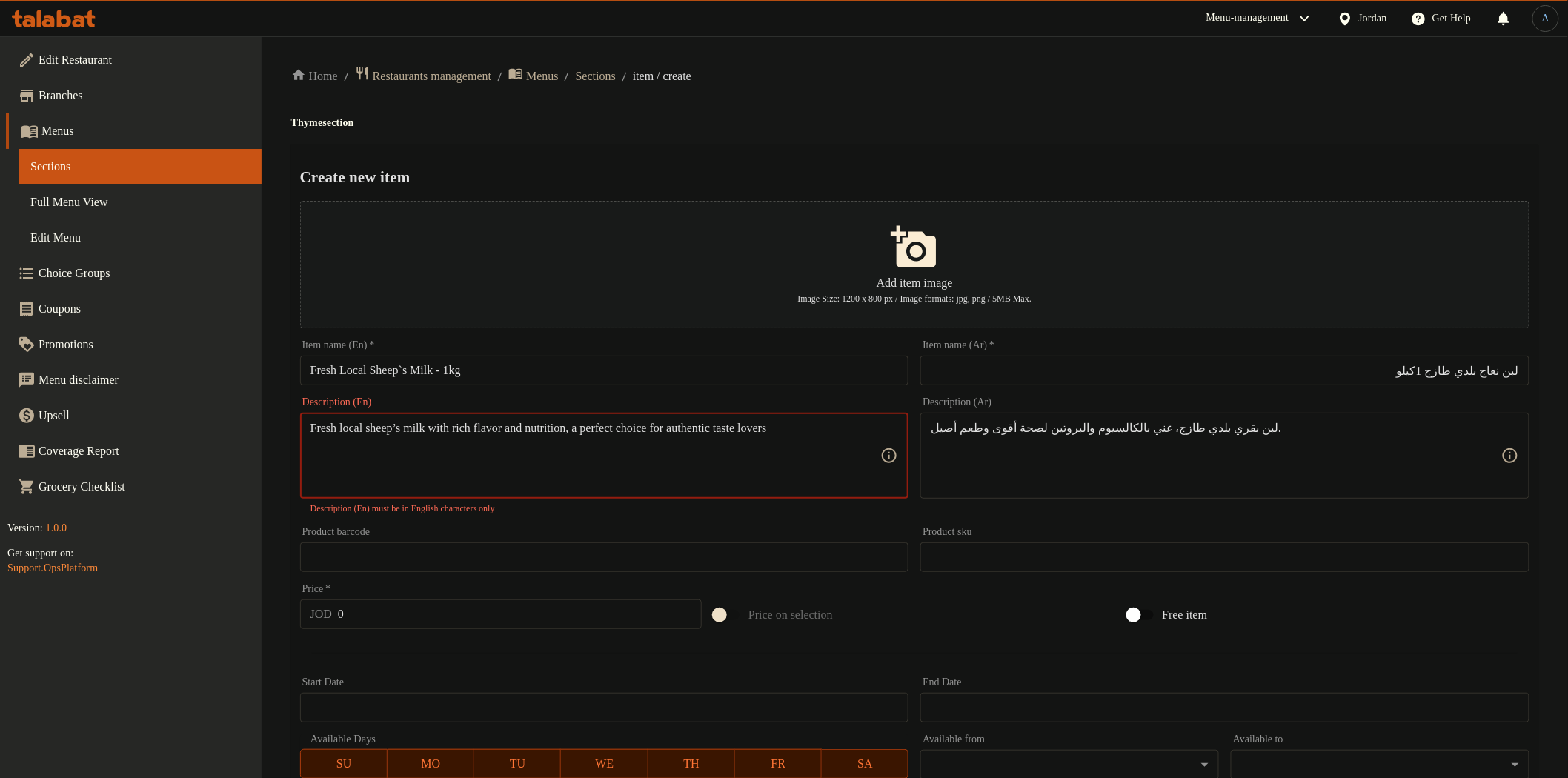
click at [410, 427] on textarea "Fresh local sheep’s milk with rich flavor and nutrition, a perfect choice for a…" at bounding box center [595, 455] width 570 height 70
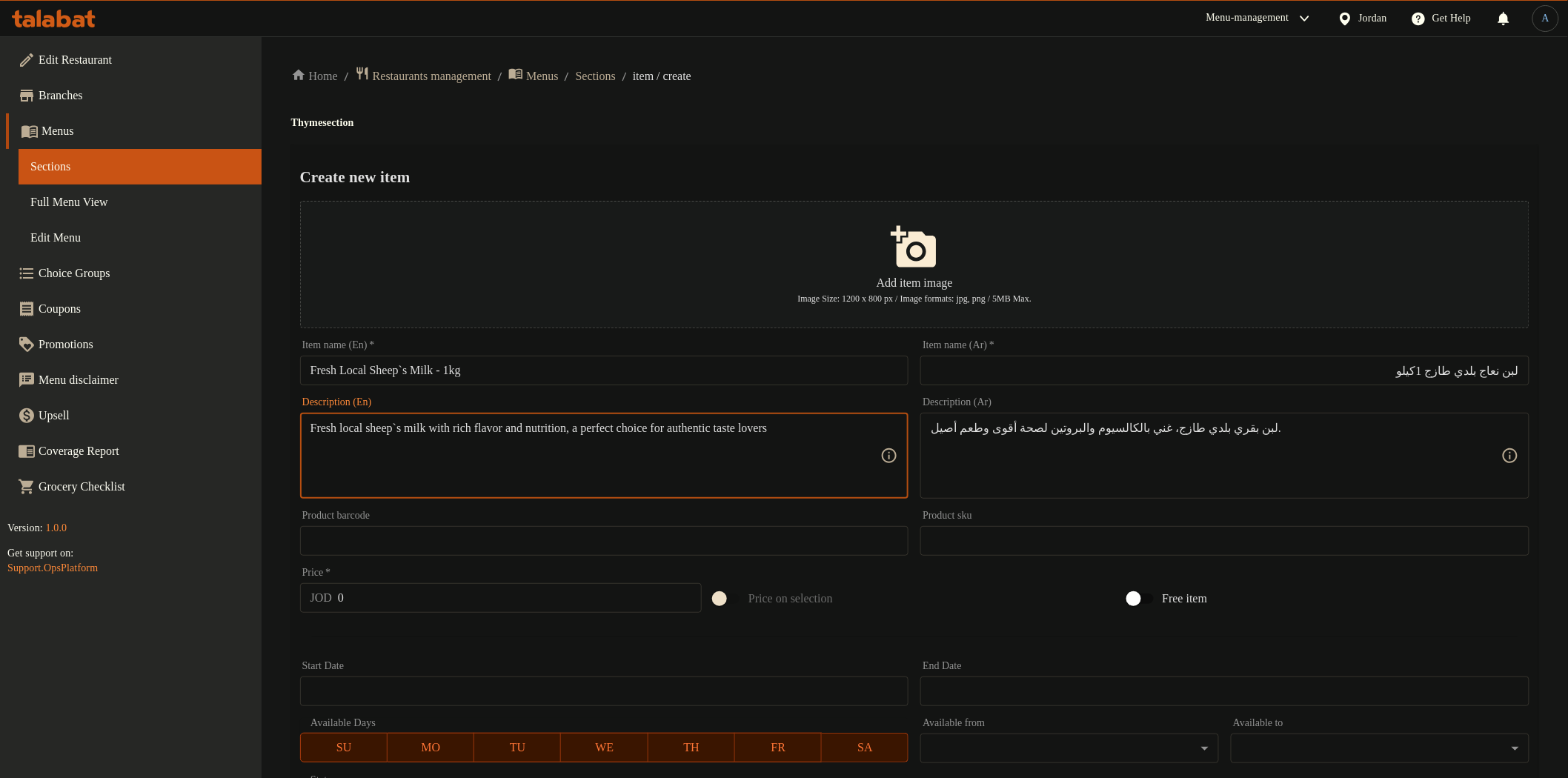
type textarea "Fresh local sheep`s milk with rich flavor and nutrition, a perfect choice for a…"
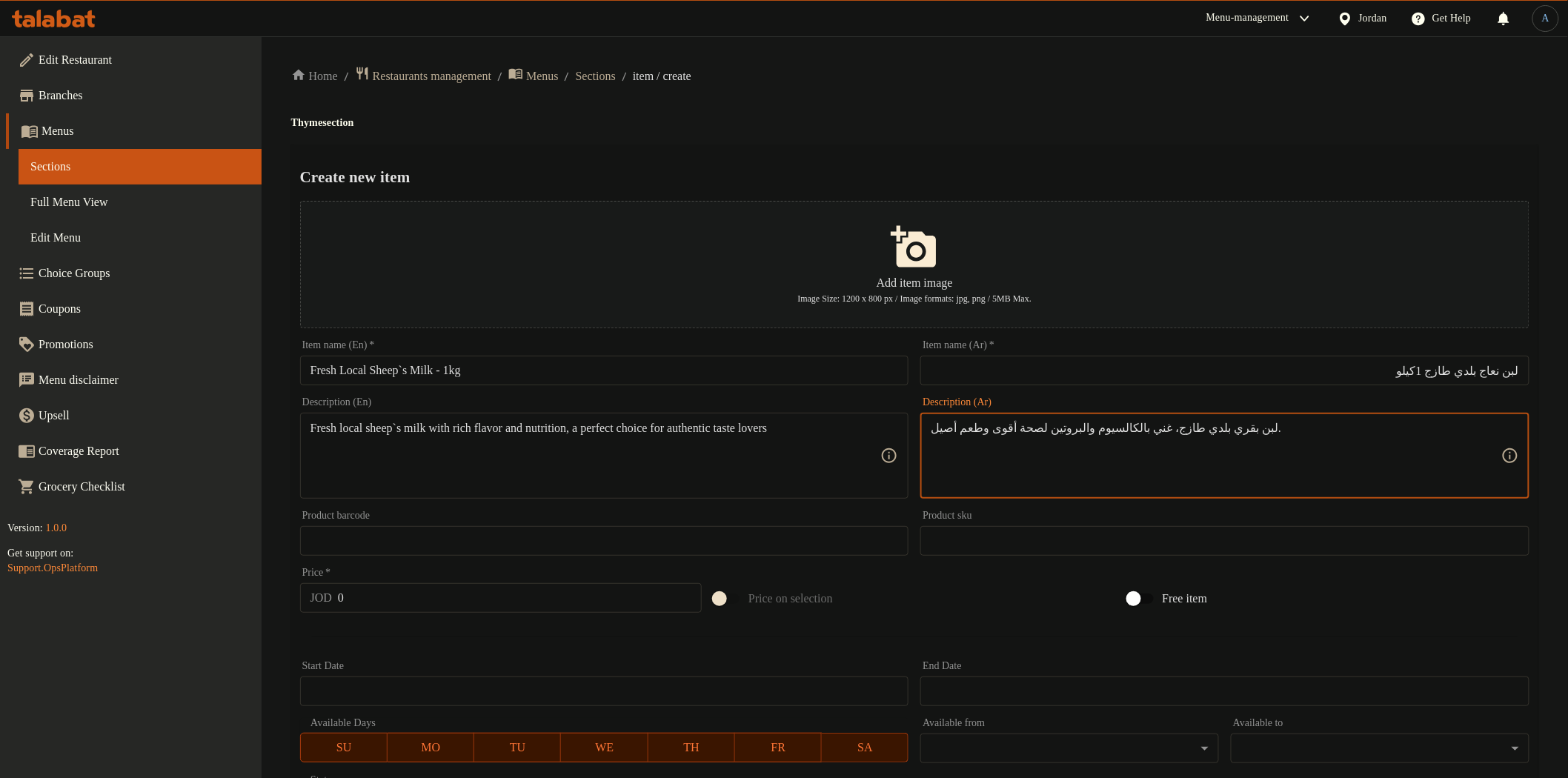
click at [1076, 450] on textarea "لبن بقري بلدي طازج، غني بالكالسيوم والبروتين لصحة أقوى وطعم أصيل." at bounding box center [1216, 455] width 570 height 70
paste textarea "لبن نعاج بلدي غني بالنكهة والقيمة الغذائية، خيار مثالي لعشاق الطعم الأصيل."
type textarea "لبن نعاج بلدي غني بالنكهة والقيمة الغذائية، خيار مثالي لعشاق الطعم الأصيل."
click at [418, 604] on input "0" at bounding box center [519, 597] width 364 height 30
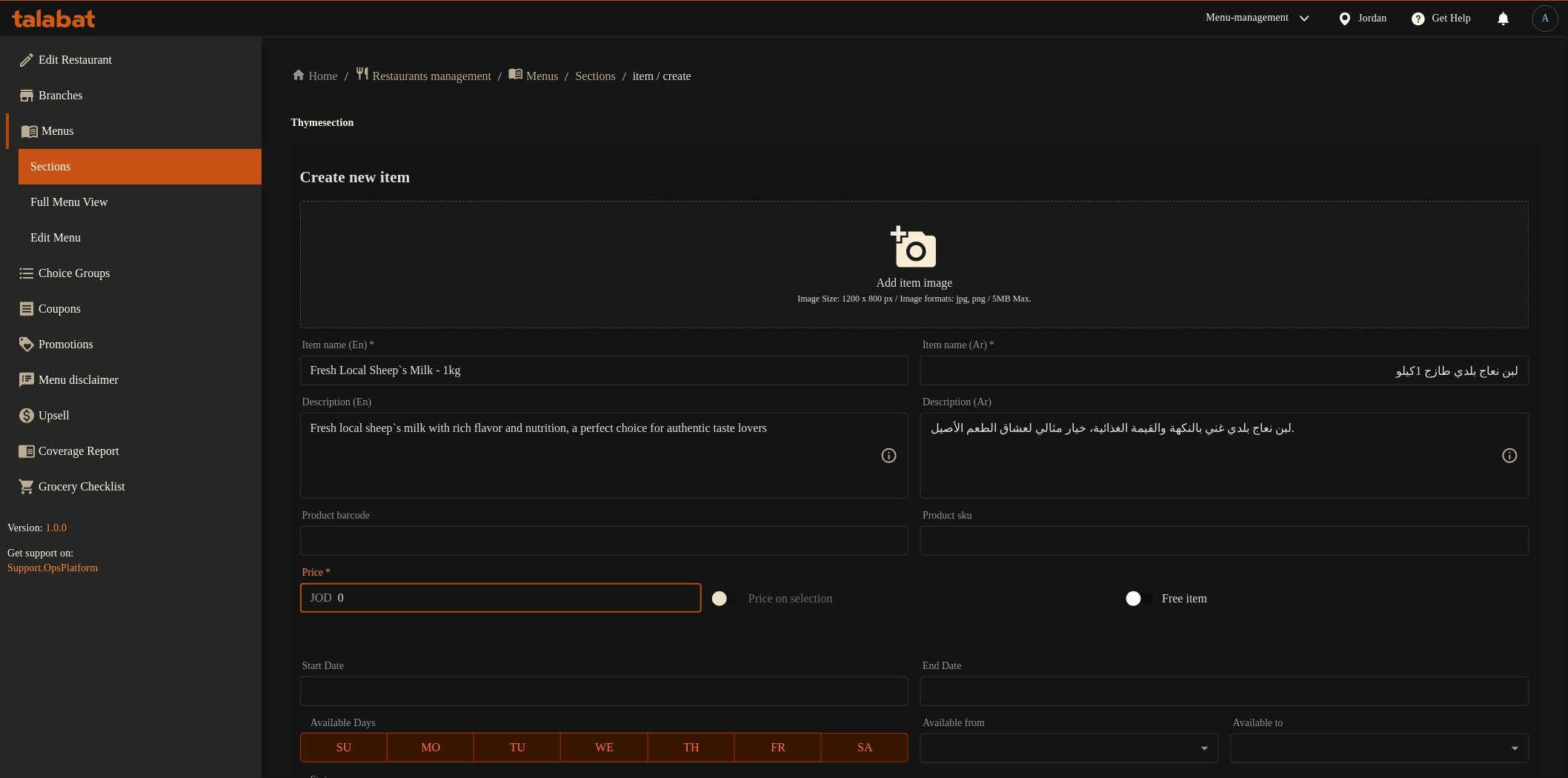
paste input "2.35"
type input "2.35"
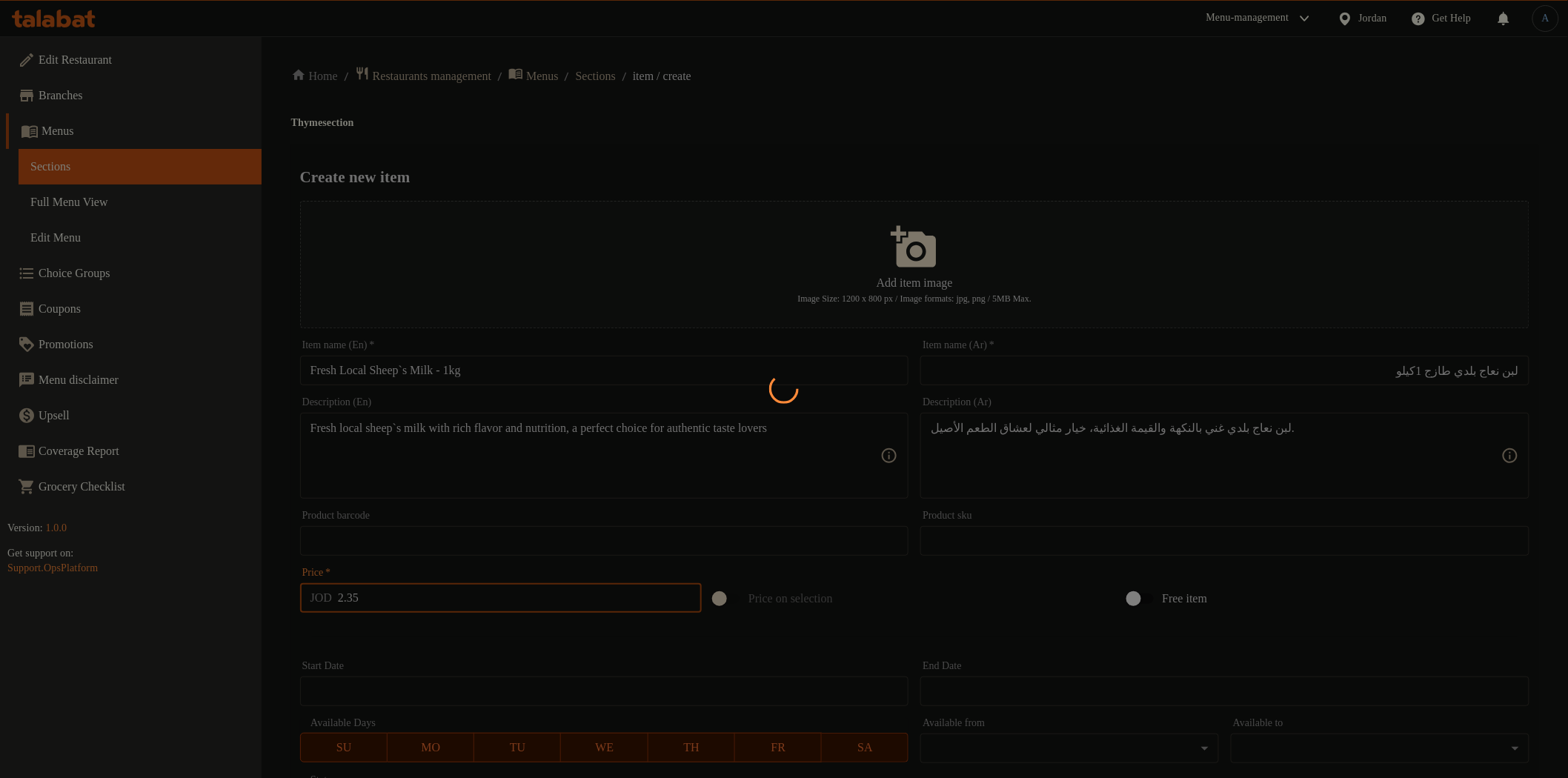
type input "0"
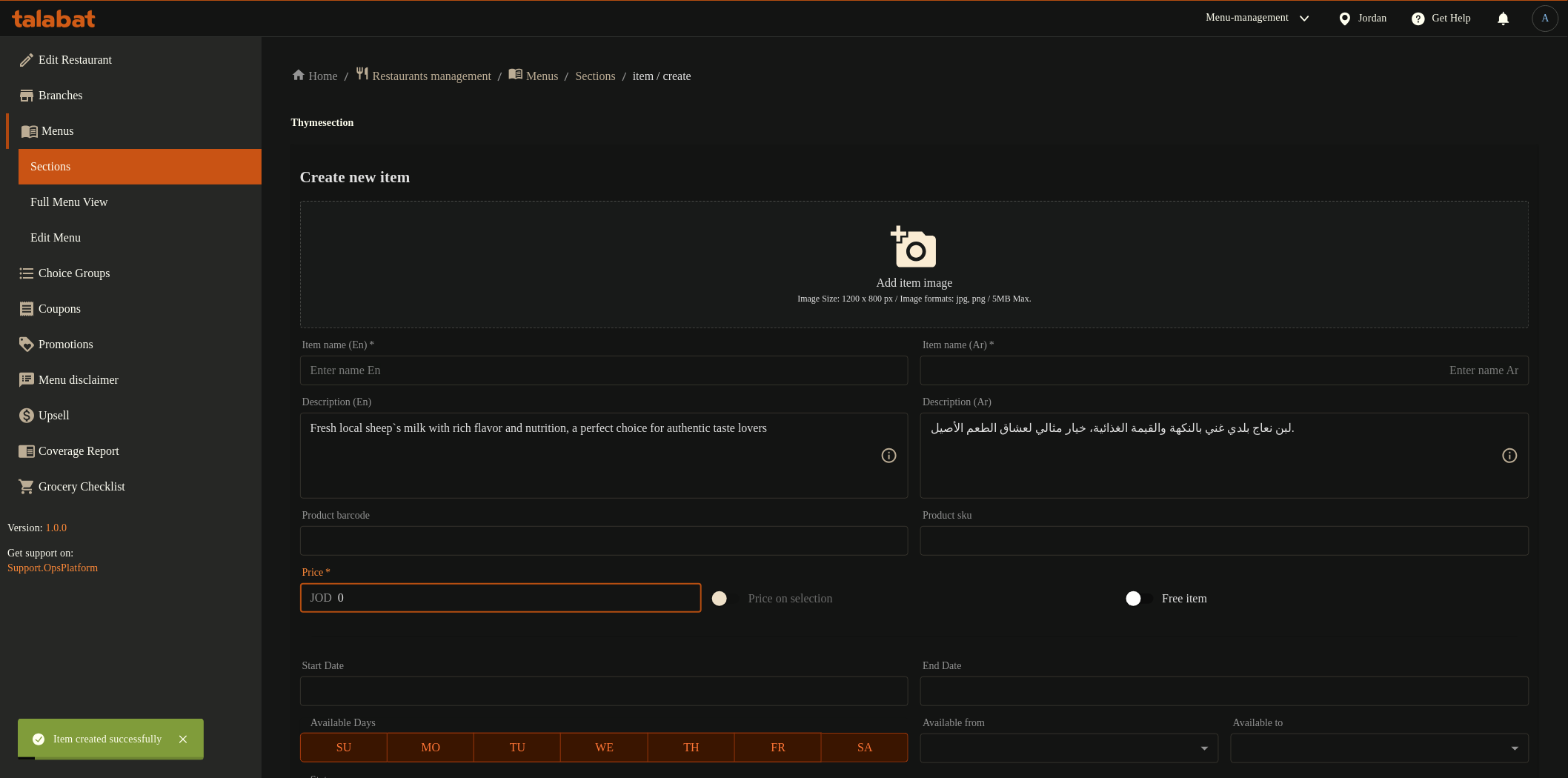
click at [396, 369] on input "text" at bounding box center [605, 370] width 609 height 30
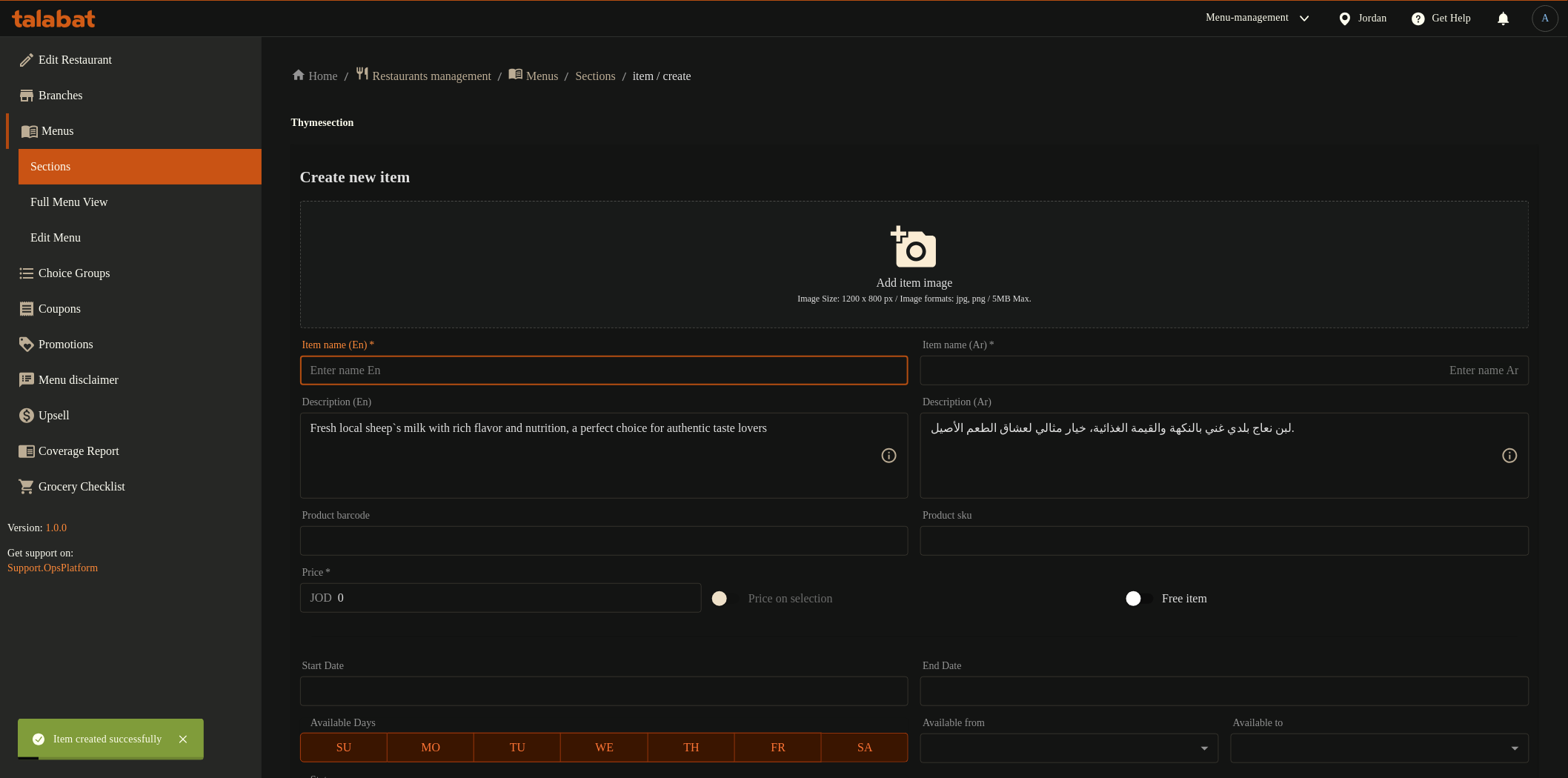
paste input "Fermented Local Milk – 1kg"
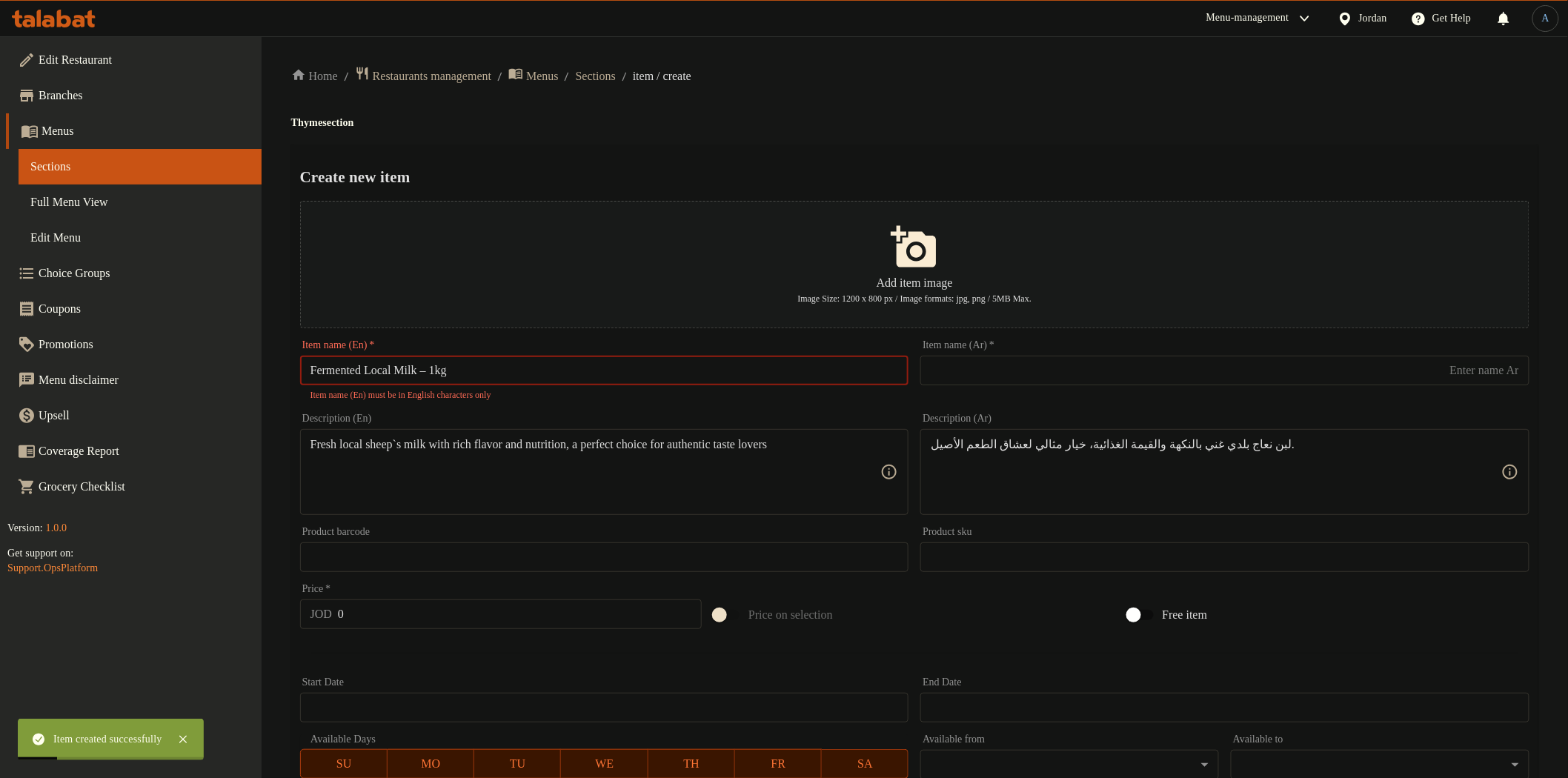
click at [439, 369] on input "Fermented Local Milk – 1kg" at bounding box center [605, 370] width 609 height 30
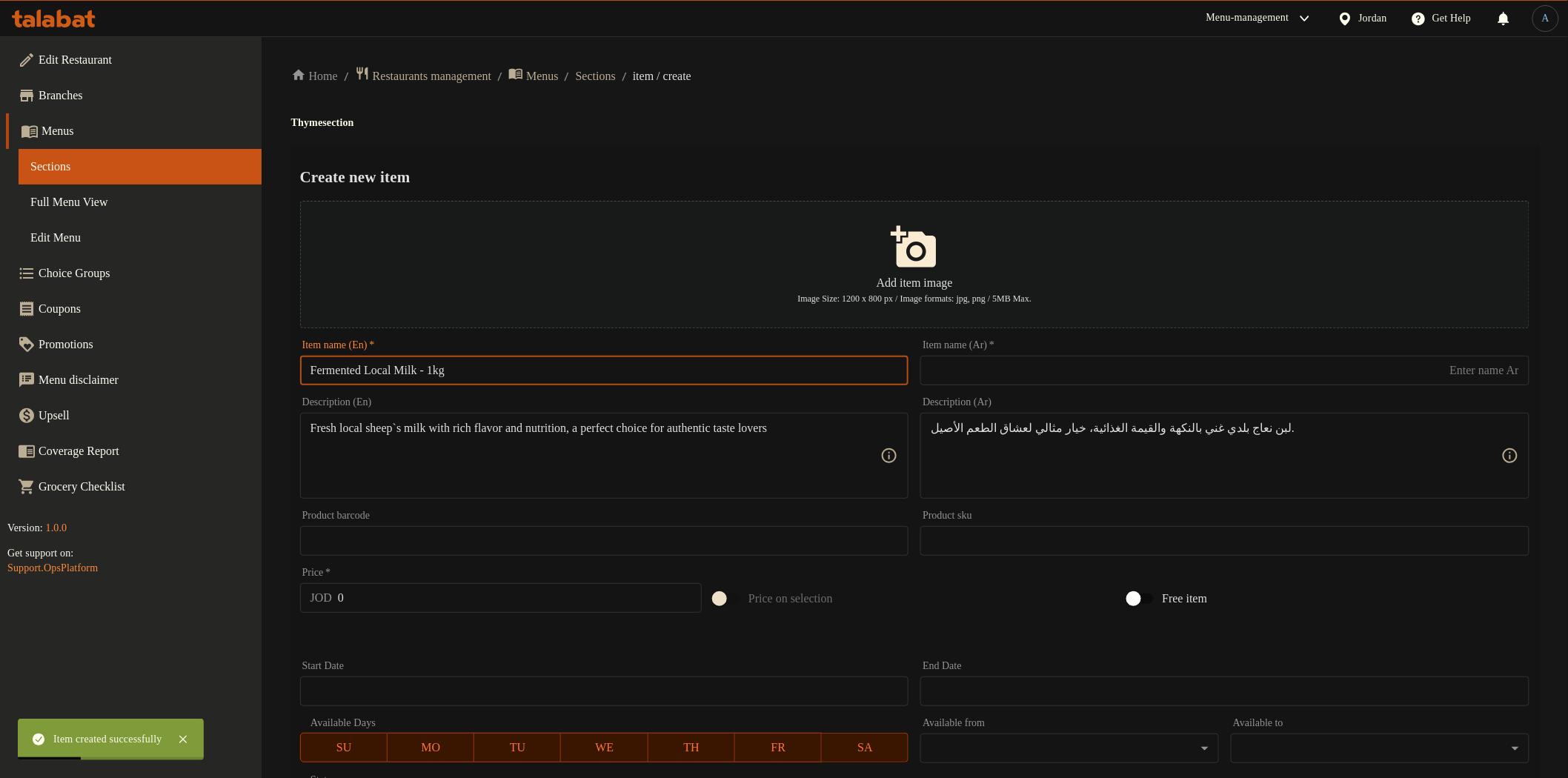
type input "Fermented Local Milk - 1kg"
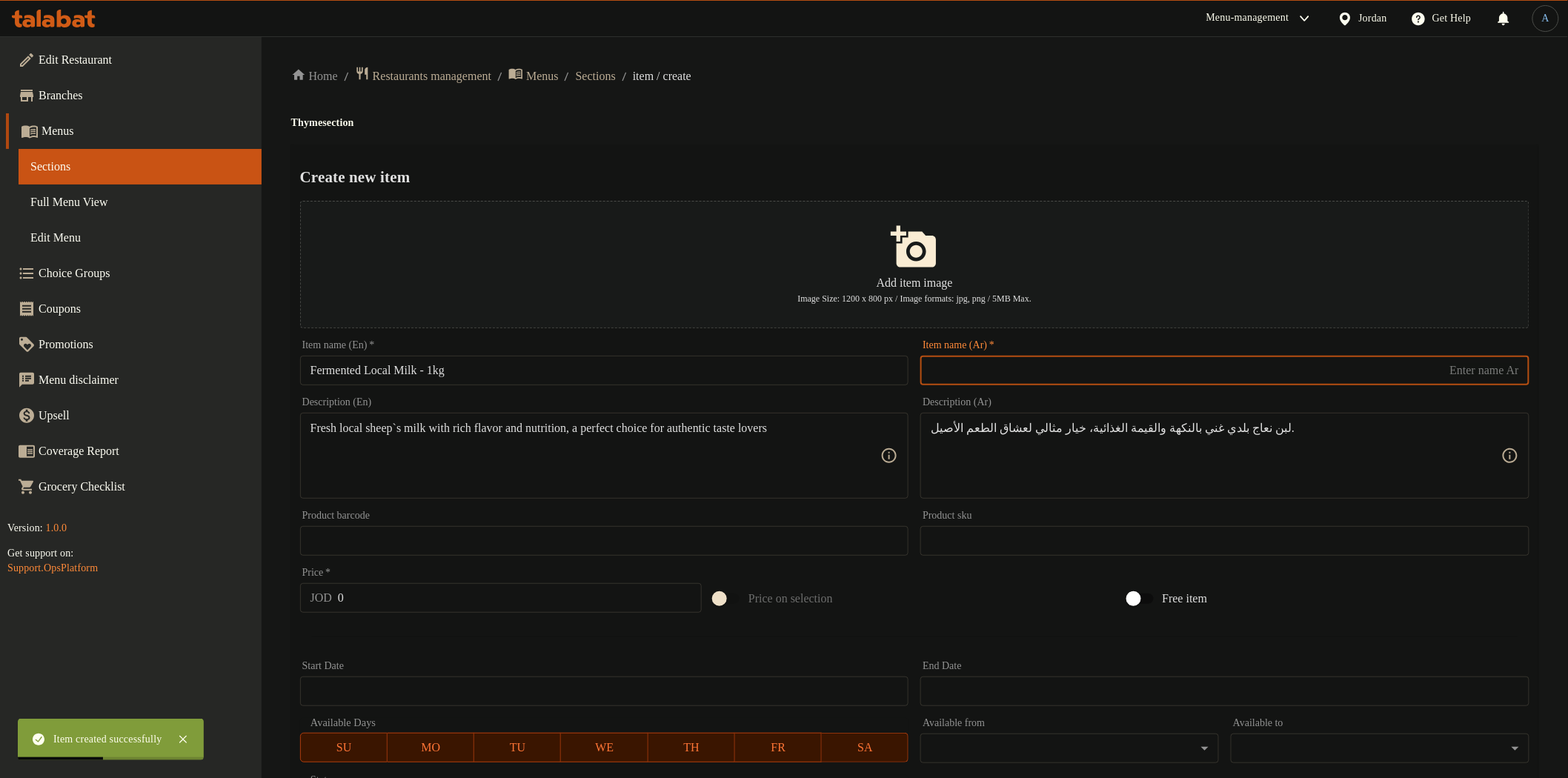
click at [979, 376] on input "text" at bounding box center [1225, 370] width 609 height 30
paste input "لبن مشمول1كيلو"
click at [395, 369] on input "Fermented Local Milk - 1kg" at bounding box center [605, 370] width 609 height 30
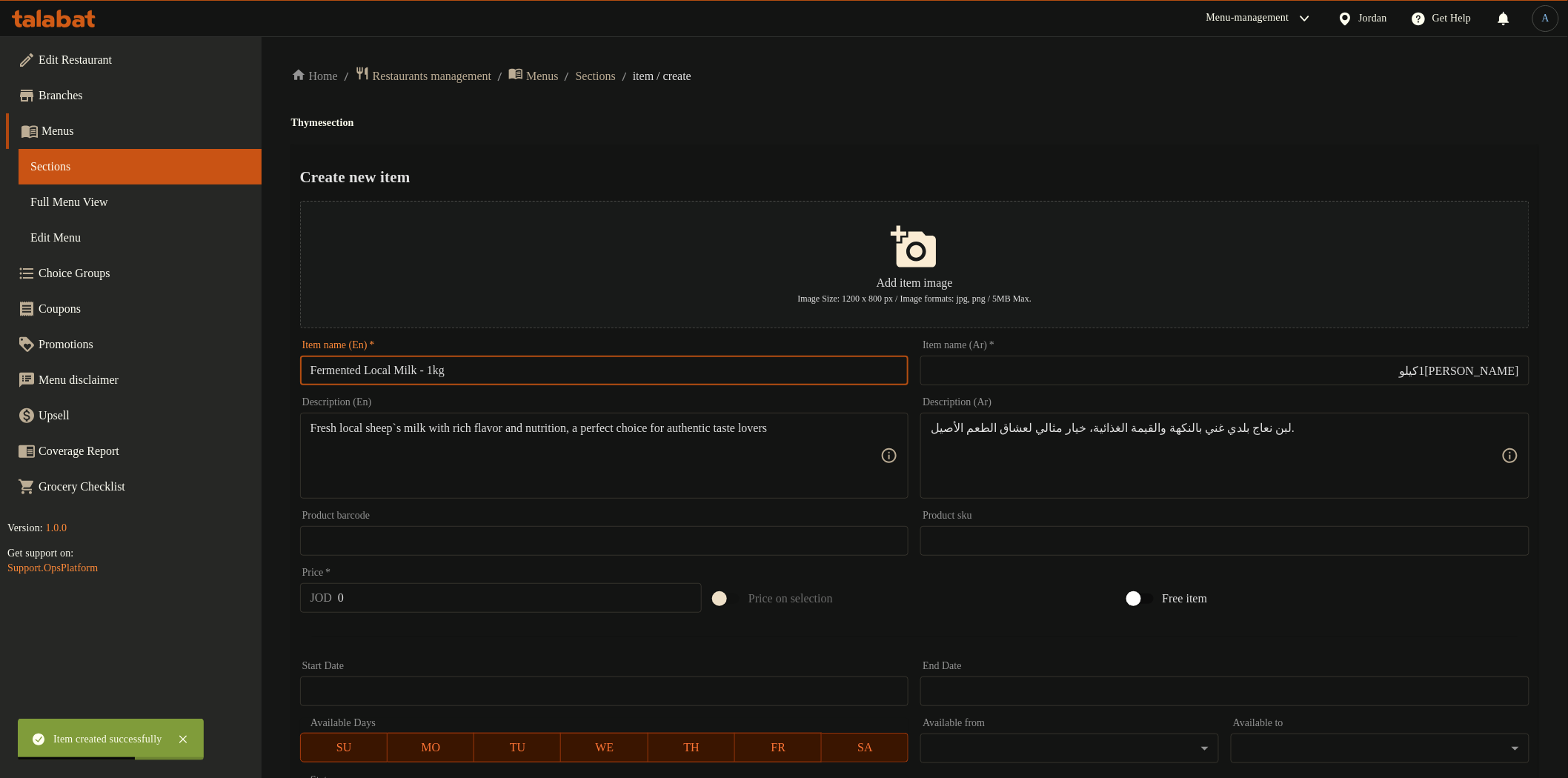
click at [395, 369] on input "Fermented Local Milk - 1kg" at bounding box center [605, 370] width 609 height 30
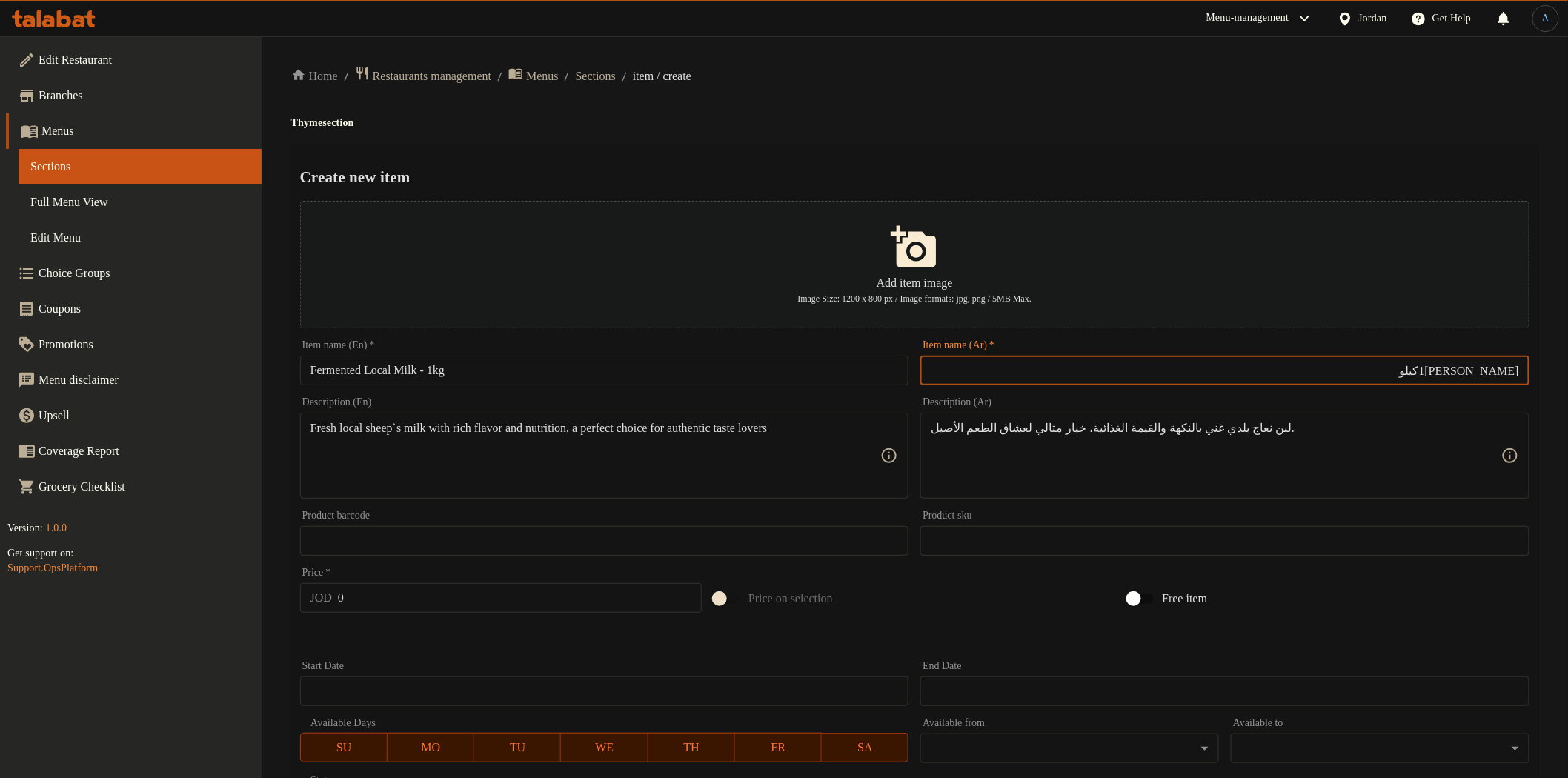
click at [1506, 371] on input "لبن مشمول1كيلو" at bounding box center [1225, 370] width 609 height 30
type input "لبن محلي مشمول 1كيلو"
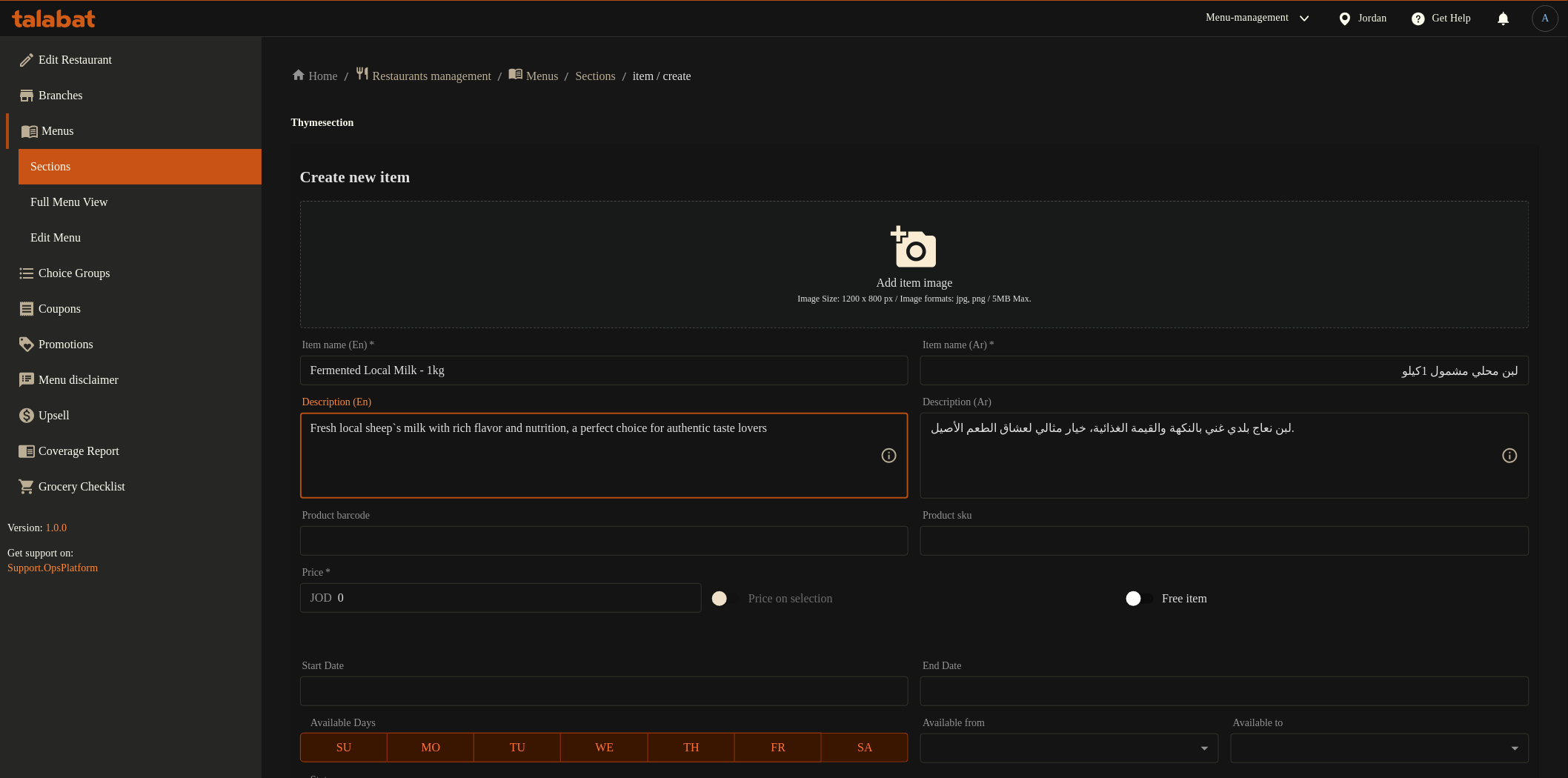
click at [810, 433] on textarea "Fresh local sheep`s milk with rich flavor and nutrition, a perfect choice for a…" at bounding box center [595, 455] width 570 height 70
paste textarea "Traditional fermented milk with a unique taste and digestive health benefits"
type textarea "Traditional fermented milk with a unique taste and digestive health benefits"
click at [1095, 480] on textarea at bounding box center [1216, 455] width 570 height 70
paste textarea "لبن مشمول تقليدي بطعم مميز وفوائد صحية للهضم."
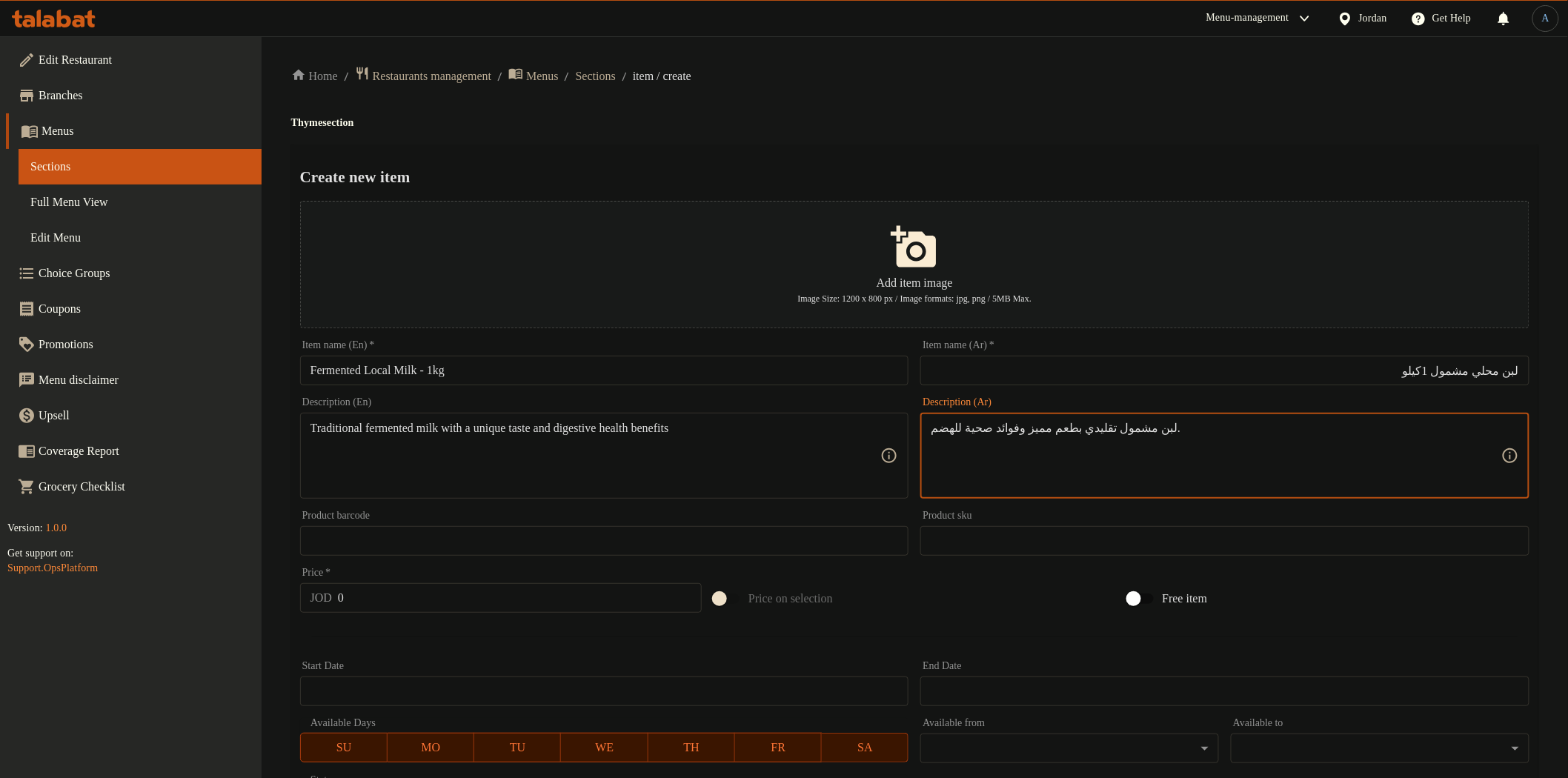
type textarea "لبن مشمول تقليدي بطعم مميز وفوائد صحية للهضم."
click at [1014, 115] on h4 "Thyme section" at bounding box center [914, 122] width 1247 height 14
click at [435, 601] on input "0" at bounding box center [519, 597] width 364 height 30
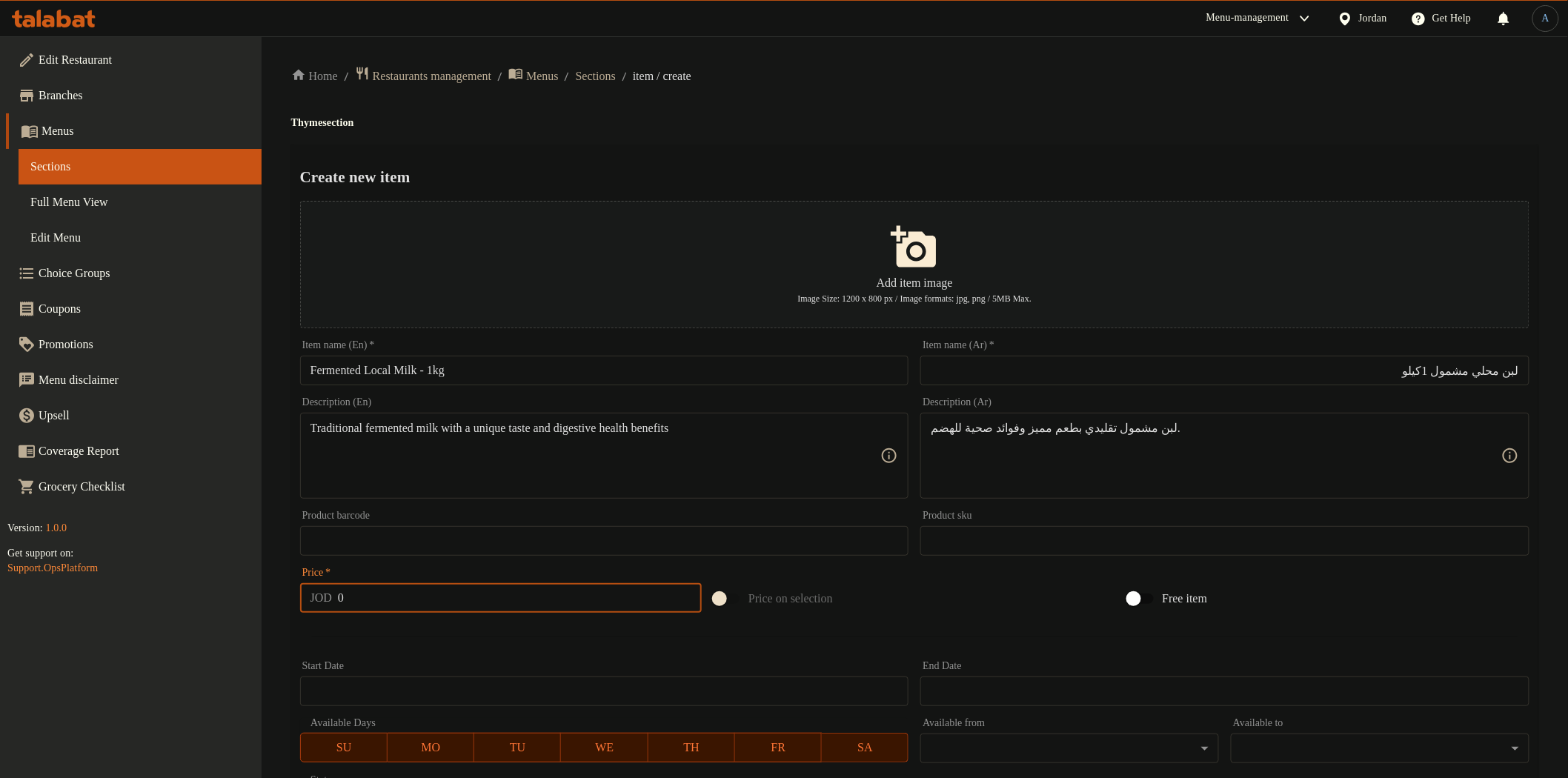
paste input "1.8"
type input "1.8"
click at [796, 139] on div "Home / Restaurants management / Menus / Sections / item / create Thyme section …" at bounding box center [914, 538] width 1247 height 944
click at [1016, 78] on ol "Home / Restaurants management / Menus / Sections / item / create" at bounding box center [914, 76] width 1247 height 20
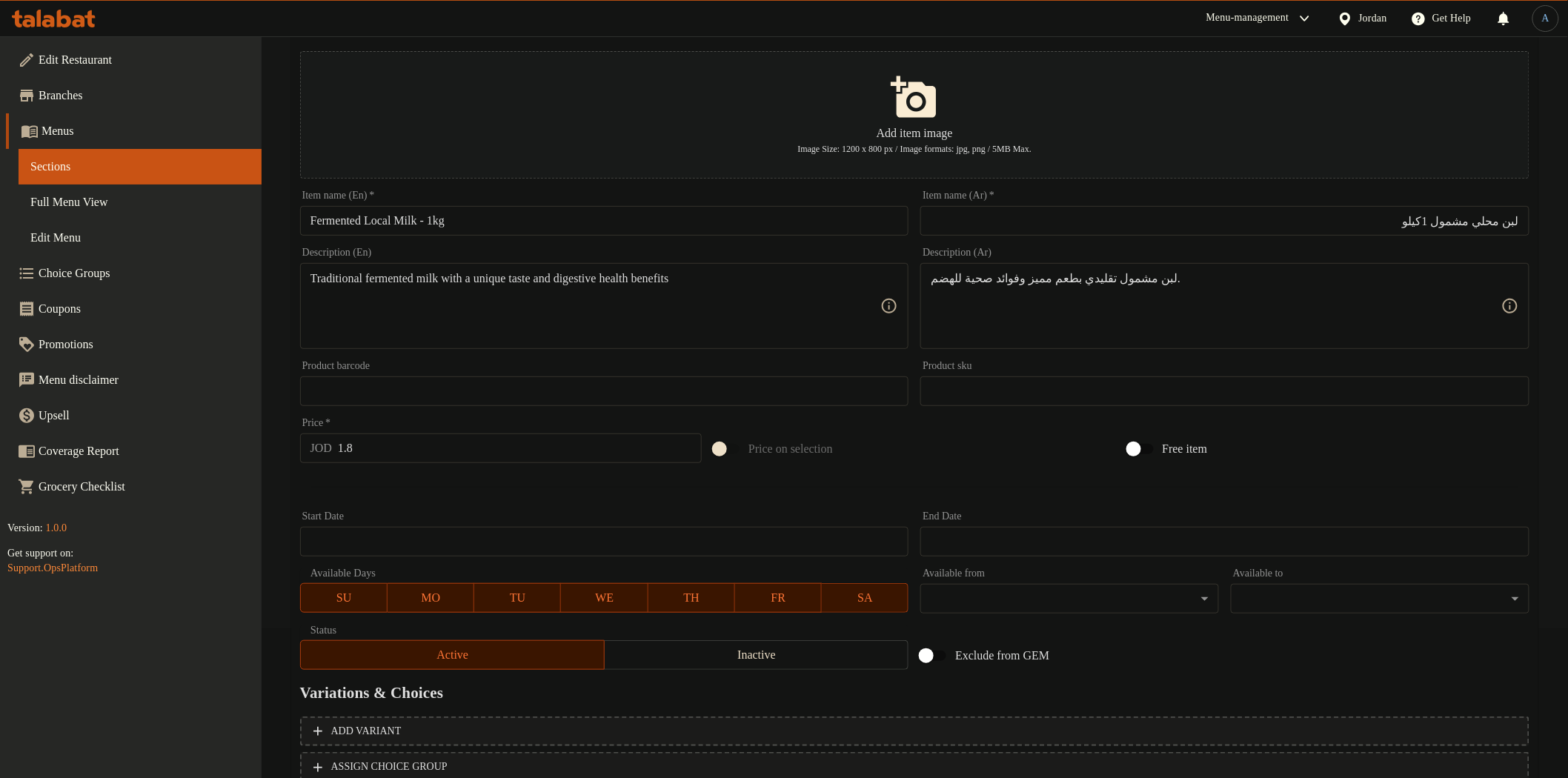
scroll to position [258, 0]
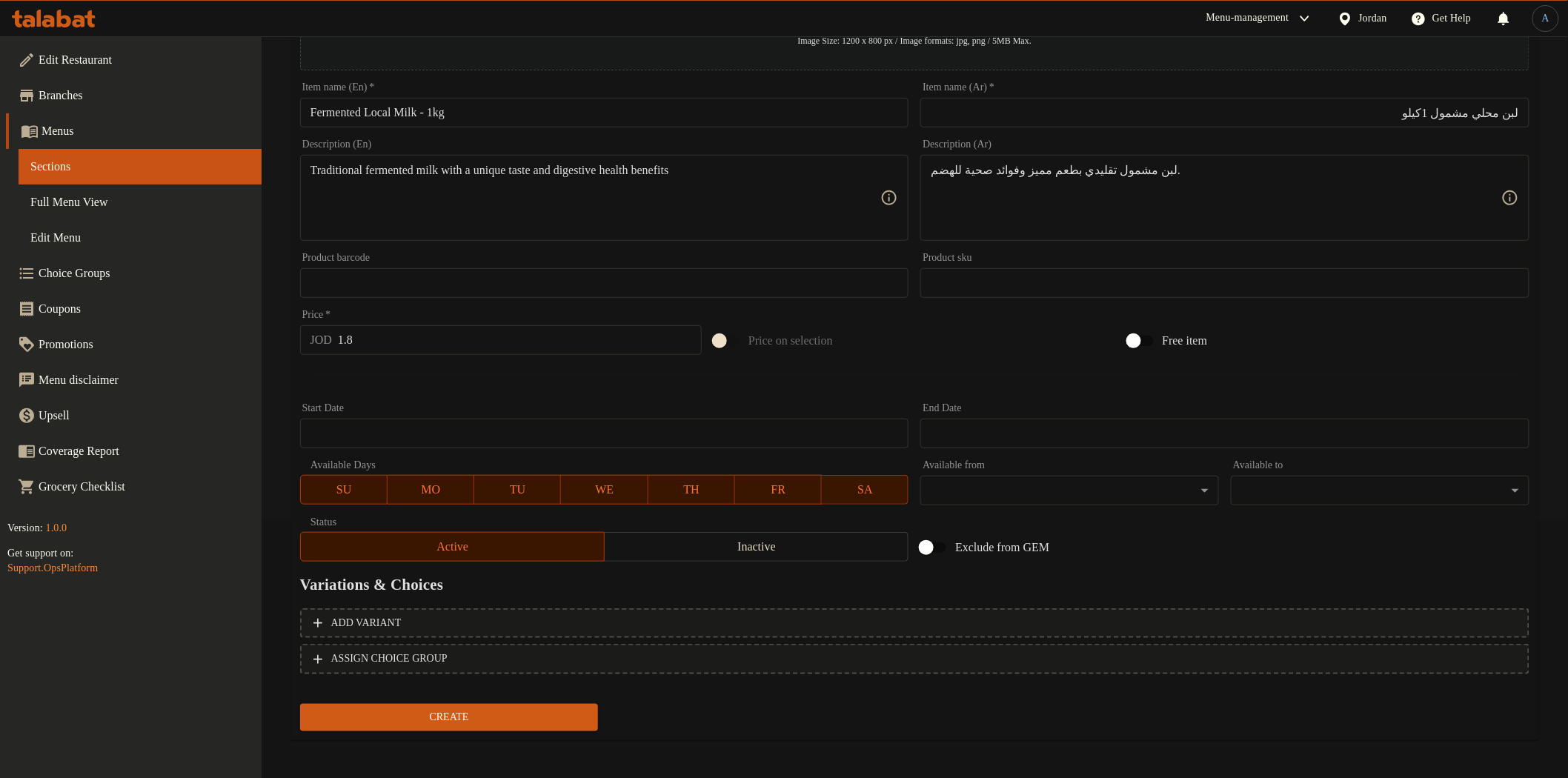
click at [463, 723] on button "Create" at bounding box center [449, 717] width 299 height 28
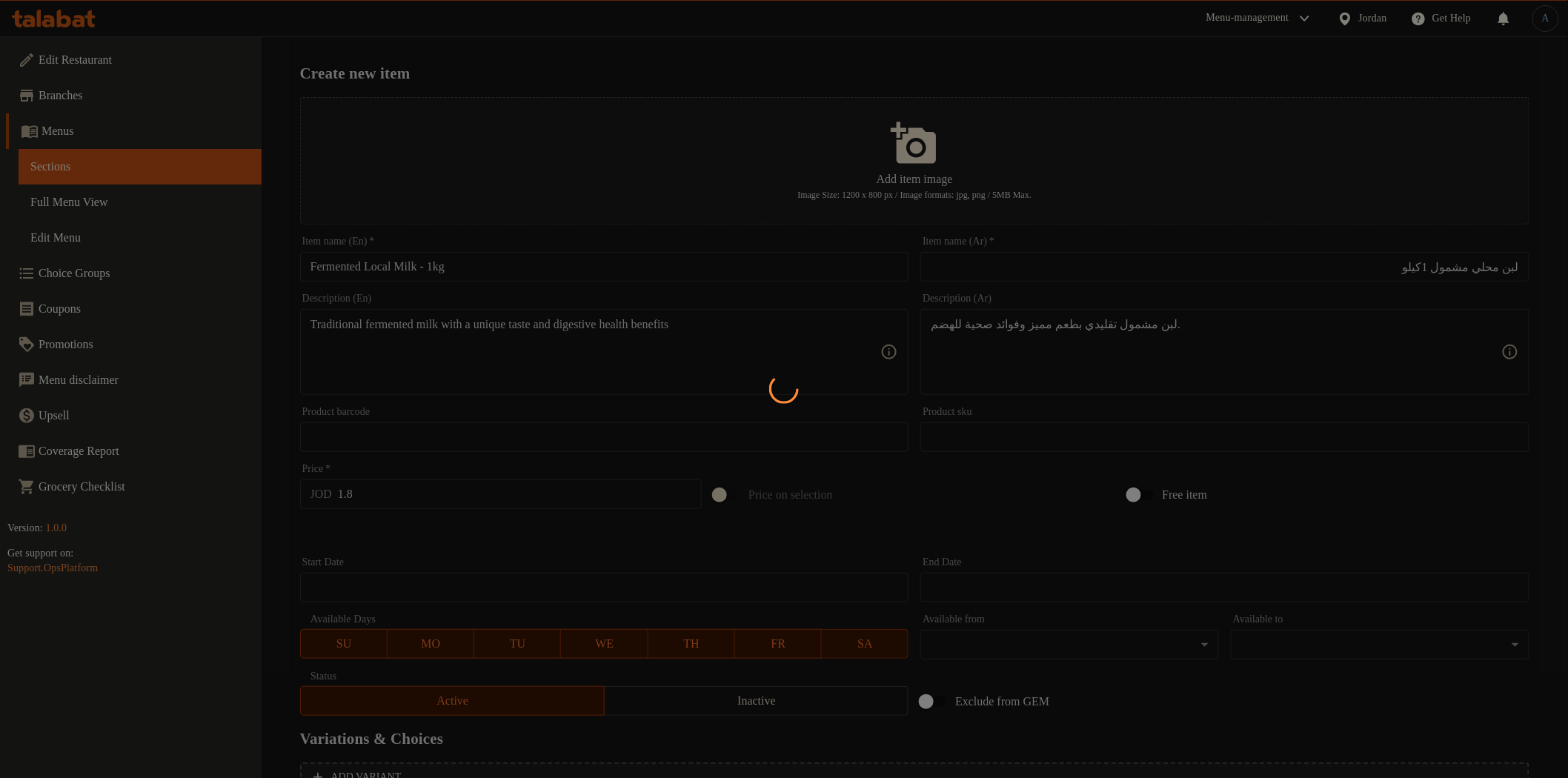
scroll to position [0, 0]
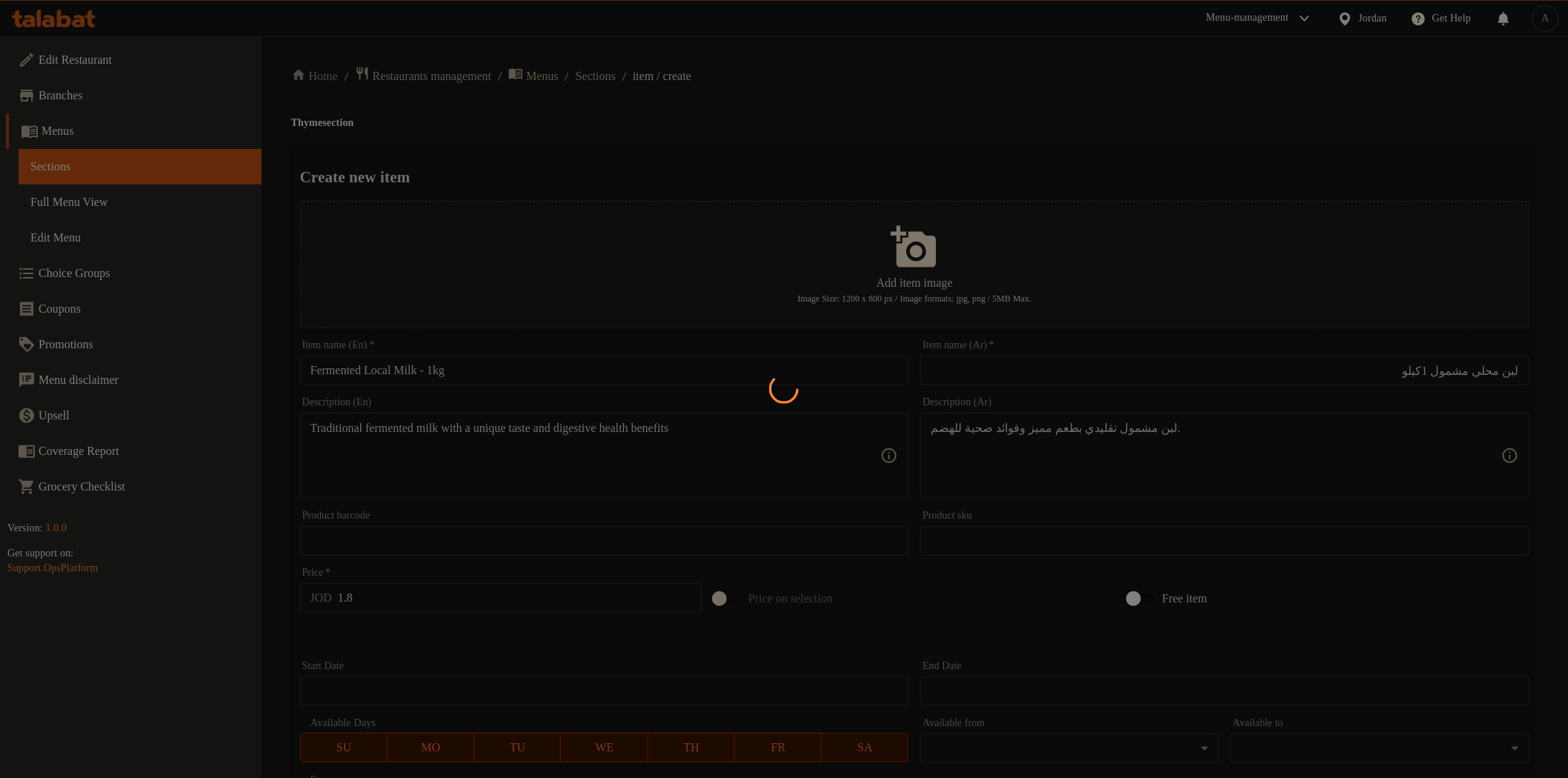
type input "0"
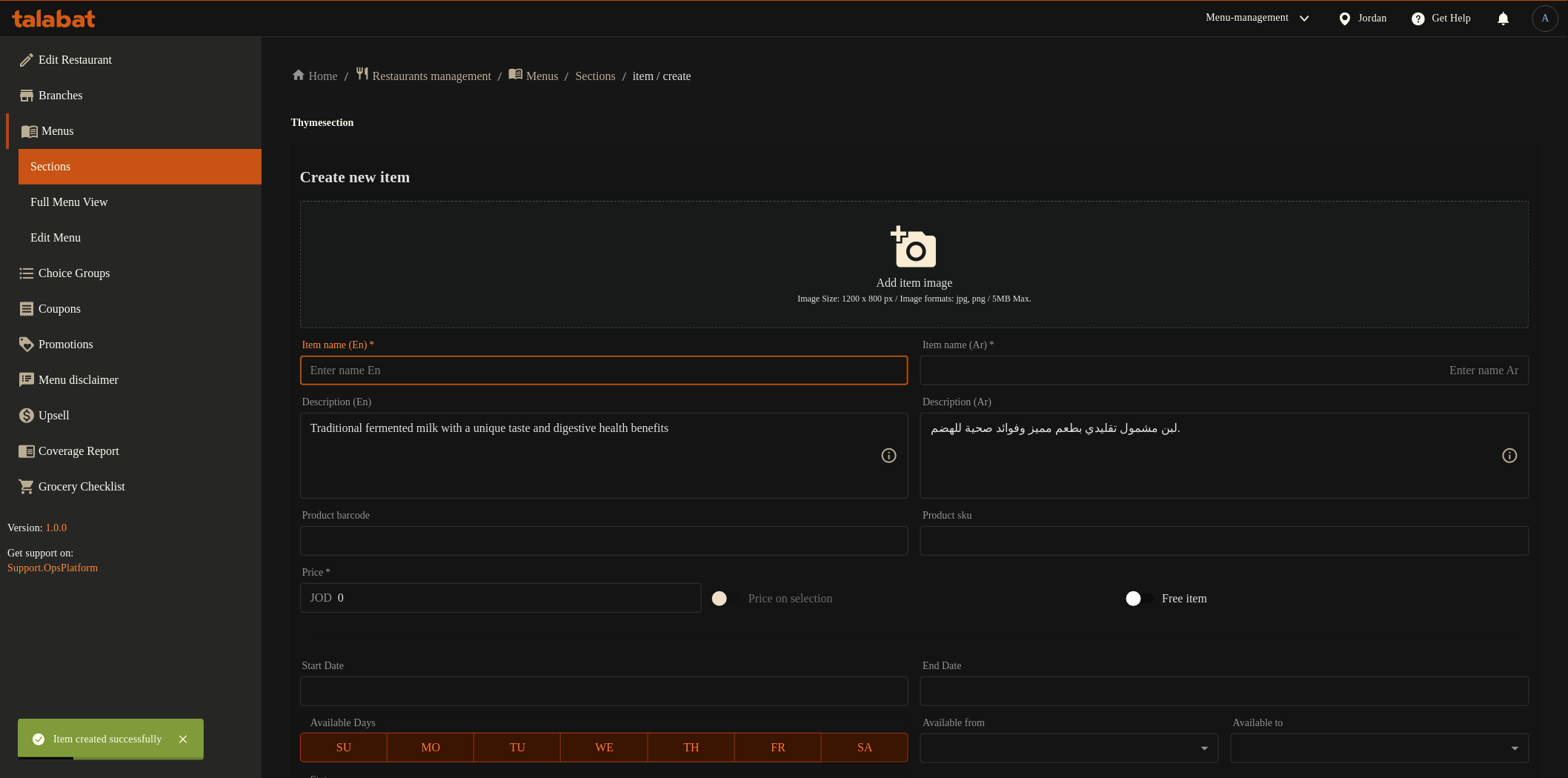
click at [539, 372] on input "text" at bounding box center [605, 370] width 609 height 30
paste input "Local Sheep’s Ayran (Shaneena) – 1L"
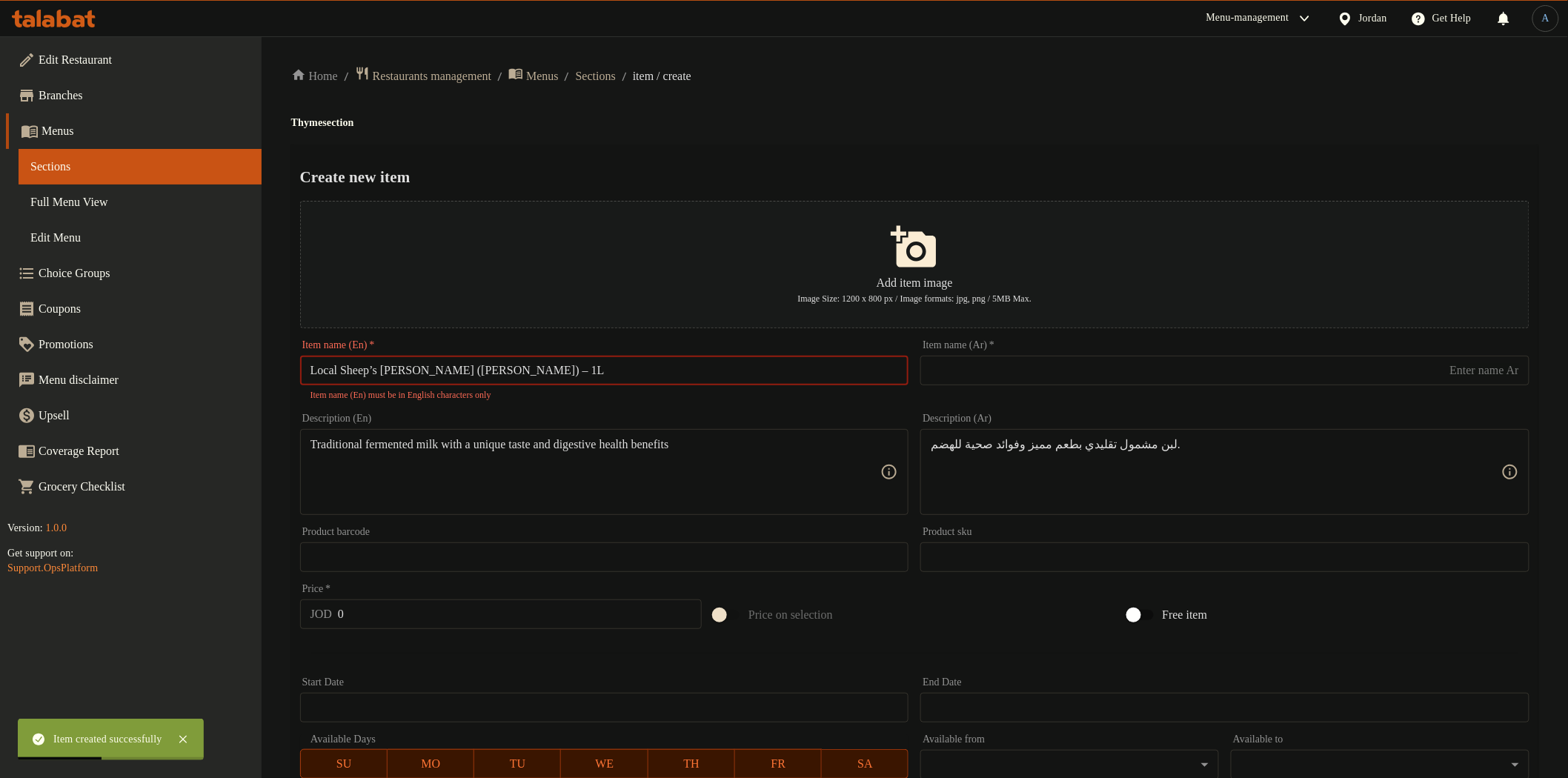
click at [378, 375] on input "Local Sheep’s Ayran (Shaneena) – 1L" at bounding box center [605, 370] width 609 height 30
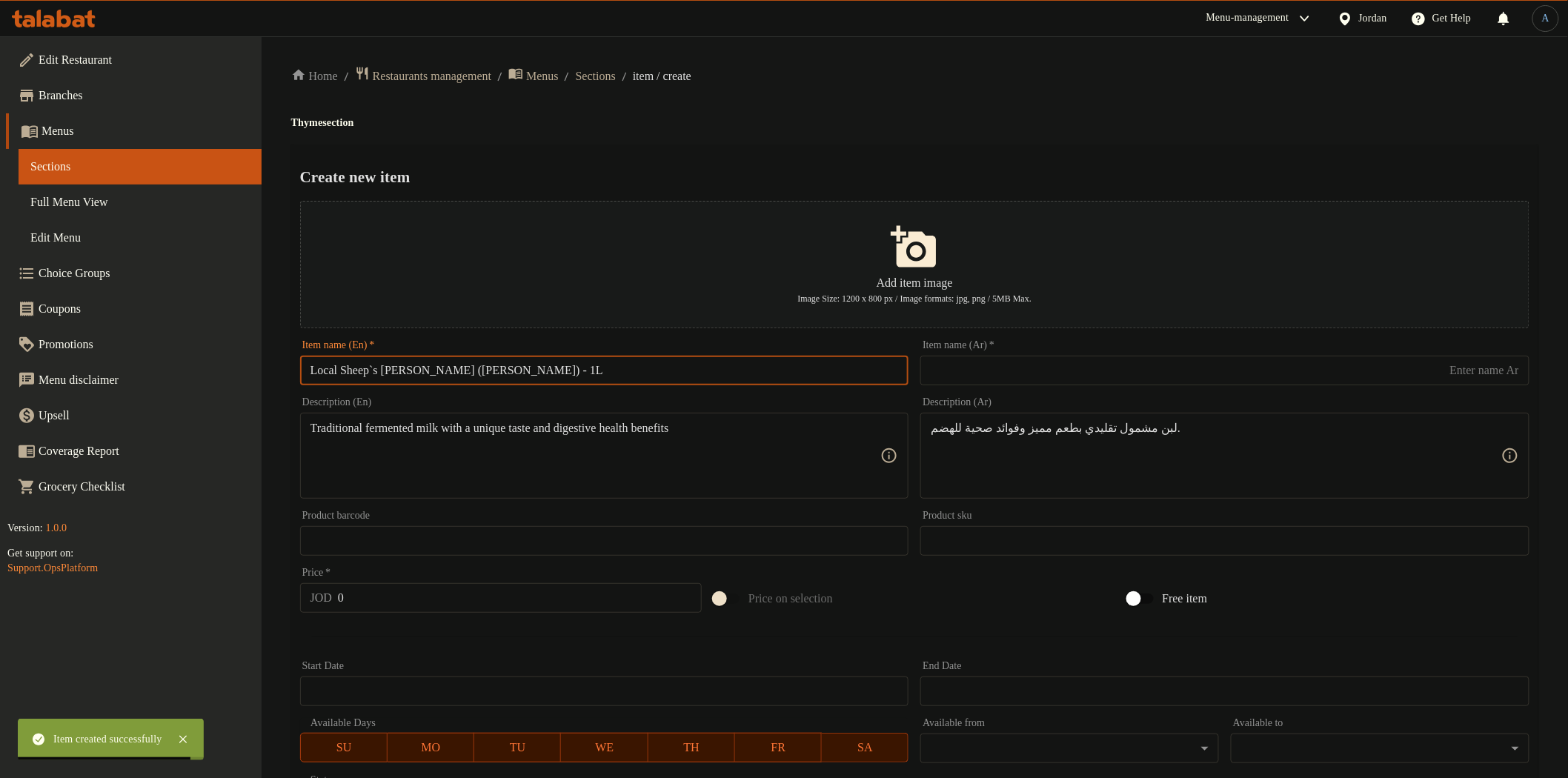
type input "Local Sheep`s Ayran (Shaneena) - 1L"
click at [1092, 378] on input "text" at bounding box center [1225, 370] width 609 height 30
paste input "شنينة غنم بلدي1لتر"
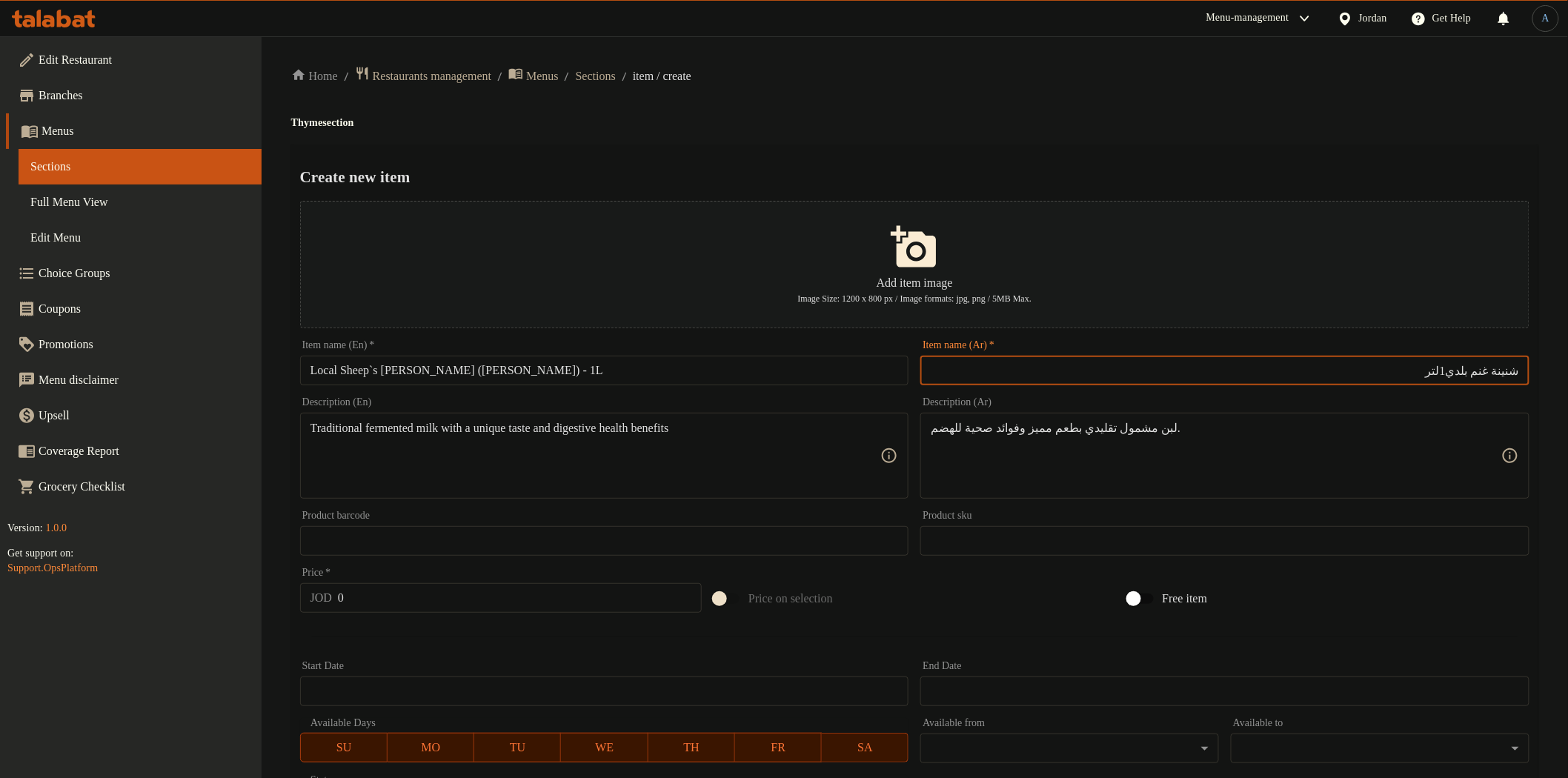
click at [1462, 369] on input "شنينة غنم بلدي1لتر" at bounding box center [1225, 370] width 609 height 30
type input "شنينة غنم بلدي عيران 1لتر"
paste textarea "Refreshing and healthy local sheep’s ayran, perfect with your daily meals"
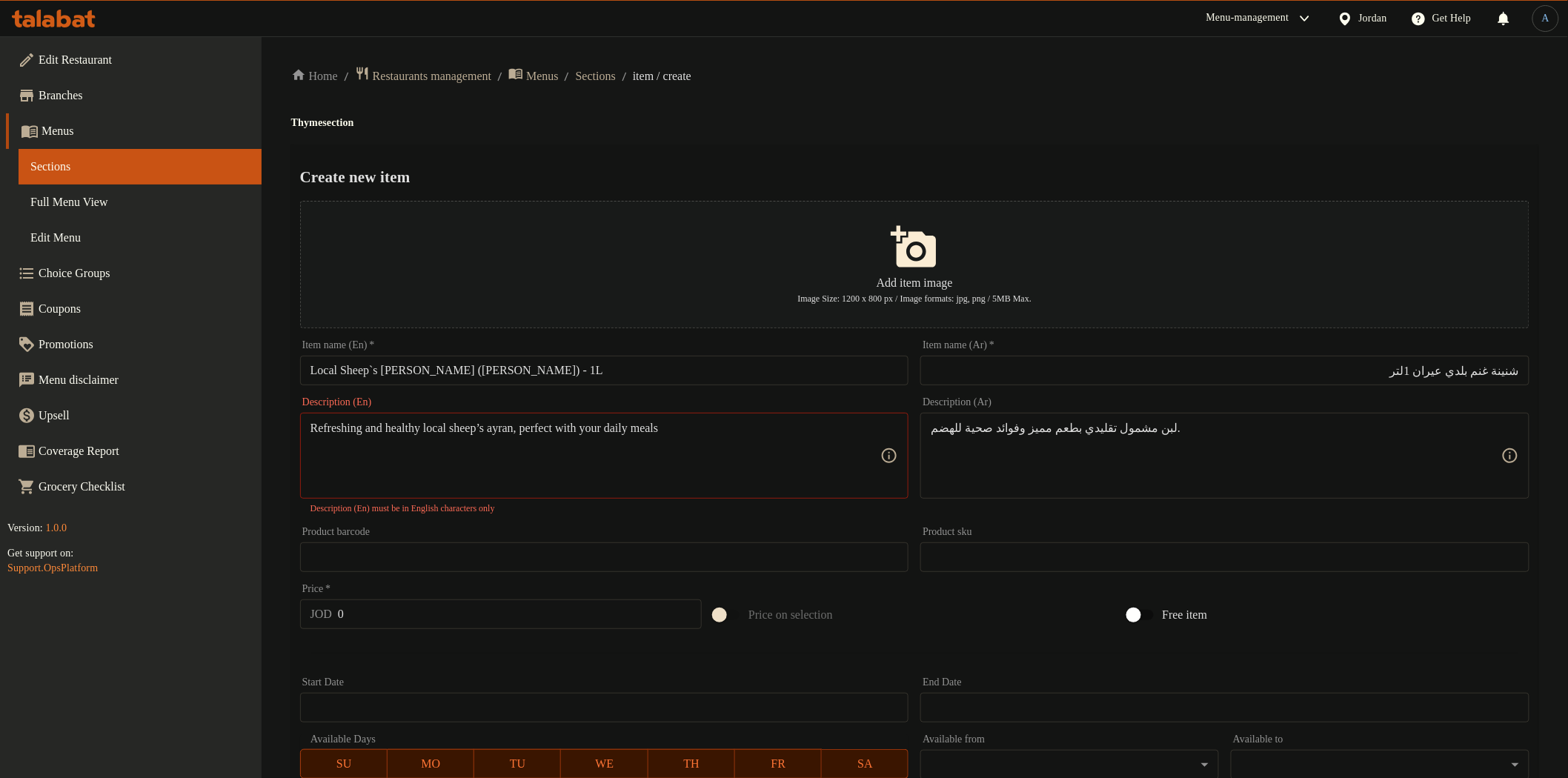
click at [506, 428] on textarea "Refreshing and healthy local sheep’s ayran, perfect with your daily meals" at bounding box center [595, 455] width 570 height 70
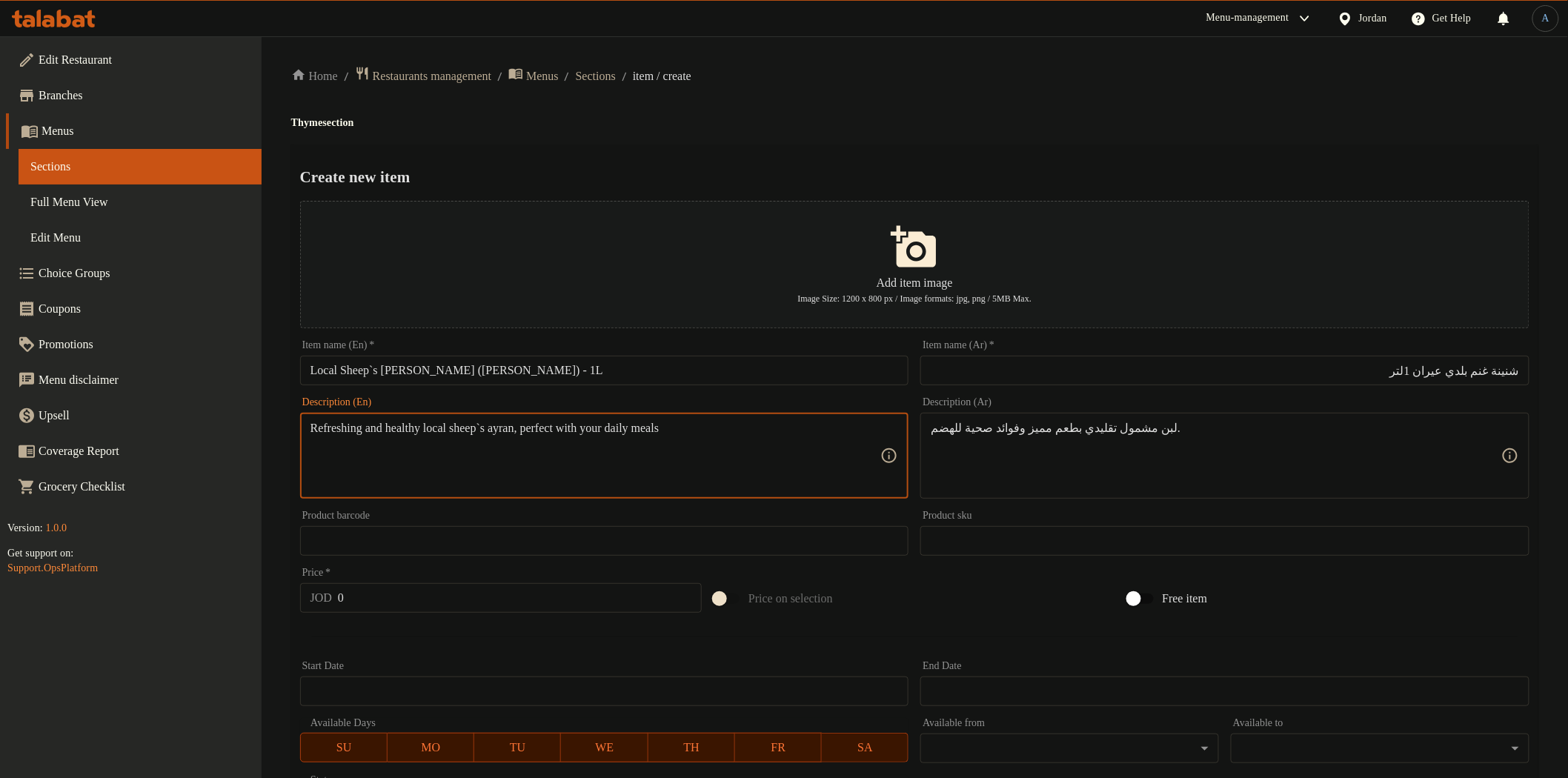
type textarea "Refreshing and healthy local sheep`s ayran, perfect with your daily meals"
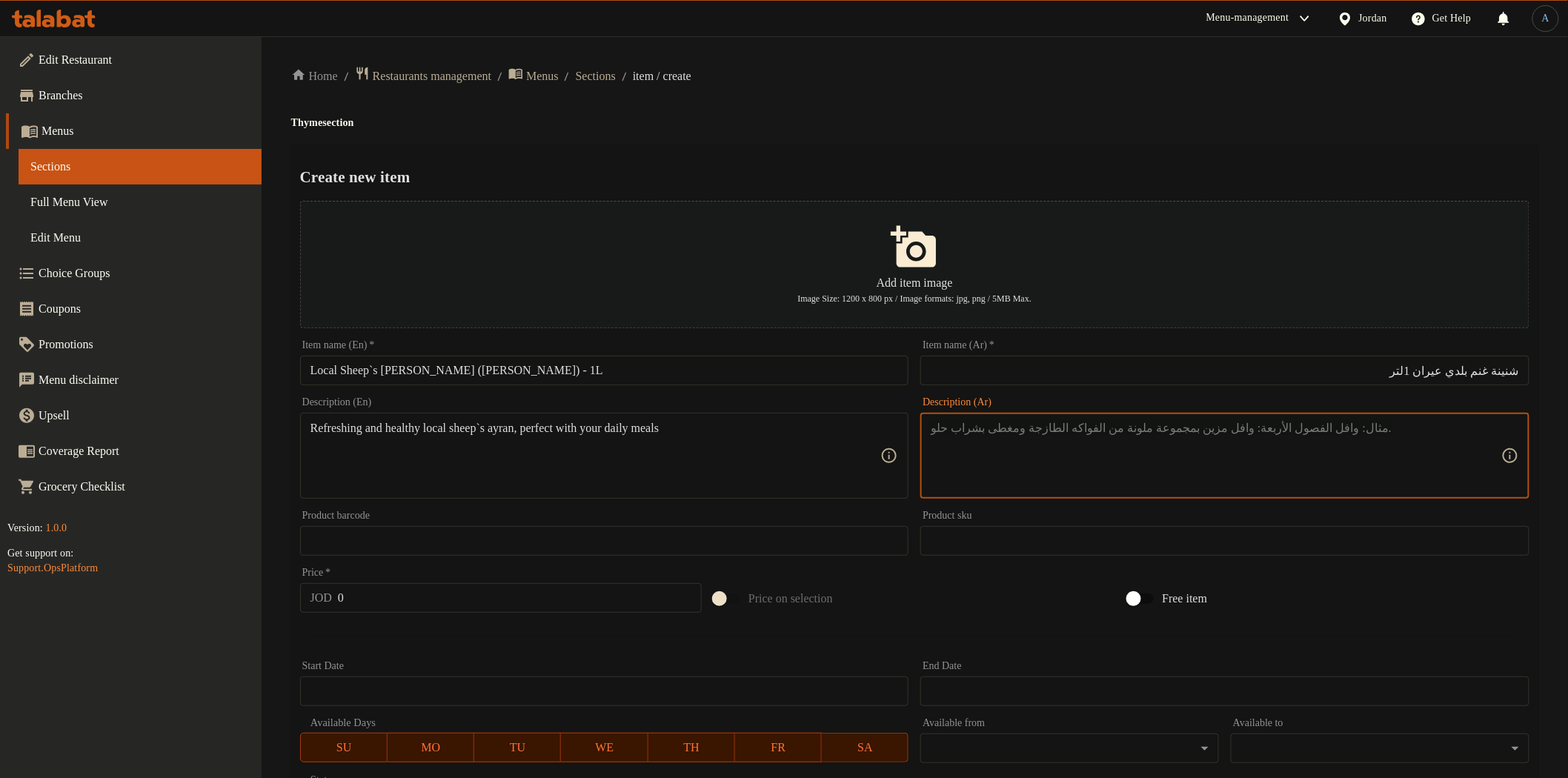
click at [1248, 458] on textarea at bounding box center [1216, 455] width 570 height 70
paste textarea "شنينة غنم بلدية منعشة وصحية، مثالية مع وجباتك اليومية."
click at [1136, 432] on textarea "شنينة غنم بلدية منعشة وصحية، مثالية مع وجباتك اليومية." at bounding box center [1216, 455] width 570 height 70
click at [1460, 427] on textarea "شنينة غنم بلدية منعشة وصحية، مثالية مع وجباتك اليومية." at bounding box center [1216, 455] width 570 height 70
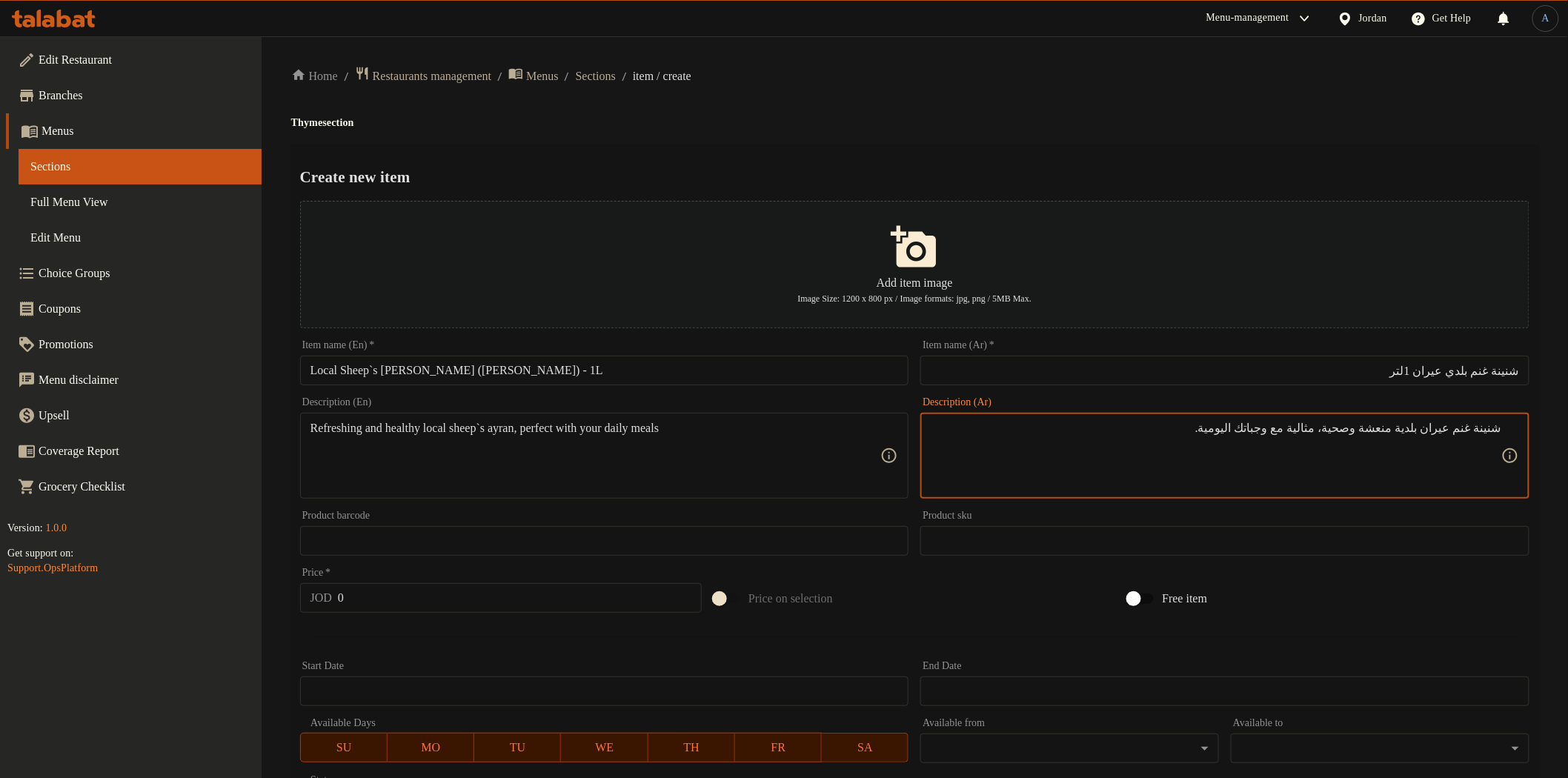
type textarea "شنينة غنم عيران بلدية منعشة وصحية، مثالية مع وجباتك اليومية."
click at [461, 373] on input "Local Sheep`s Ayran (Shaneena) - 1L" at bounding box center [605, 370] width 609 height 30
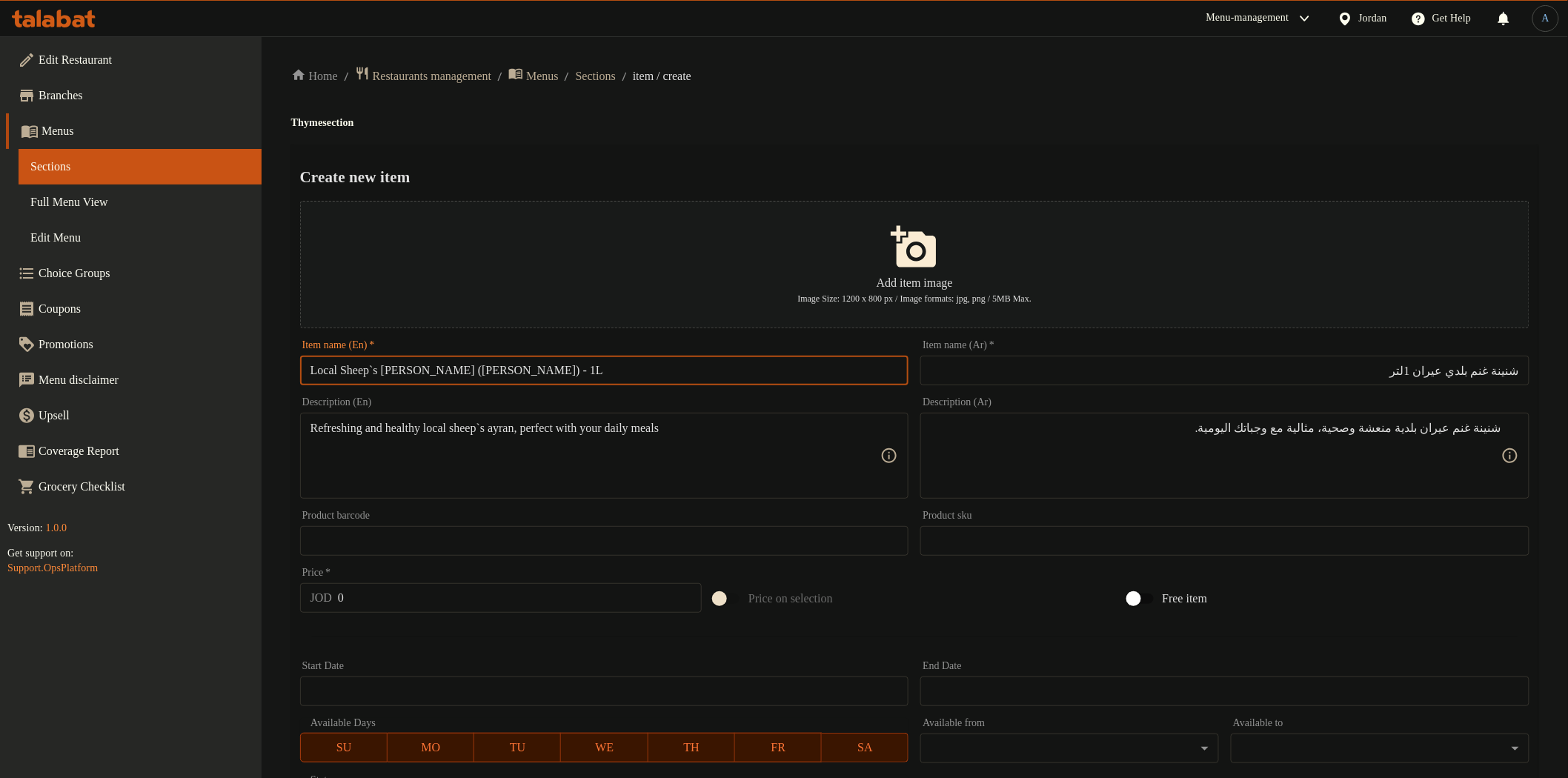
click at [461, 373] on input "Local Sheep`s Ayran (Shaneena) - 1L" at bounding box center [605, 370] width 609 height 30
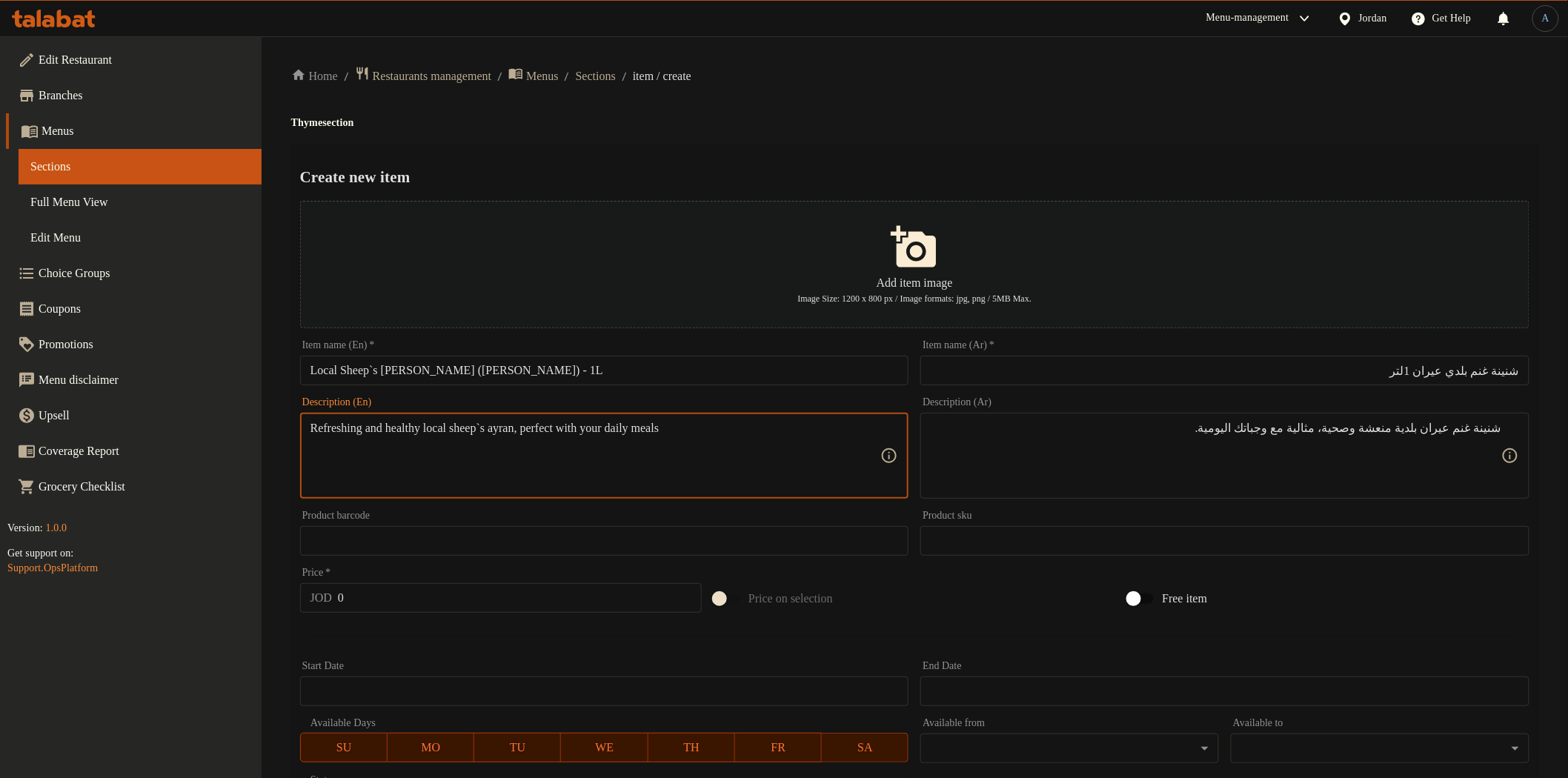
paste textarea "Shaneena"
click at [675, 445] on textarea "Refreshing and healthy local Shaneena sheep`s ayran, perfect with your daily me…" at bounding box center [595, 455] width 570 height 70
paste textarea "s"
type textarea "Refreshing and healthy local shaneena sheep`s ayran, perfect with your daily me…"
click at [965, 141] on div "Home / Restaurants management / Menus / Sections / item / create Thyme section …" at bounding box center [914, 538] width 1247 height 944
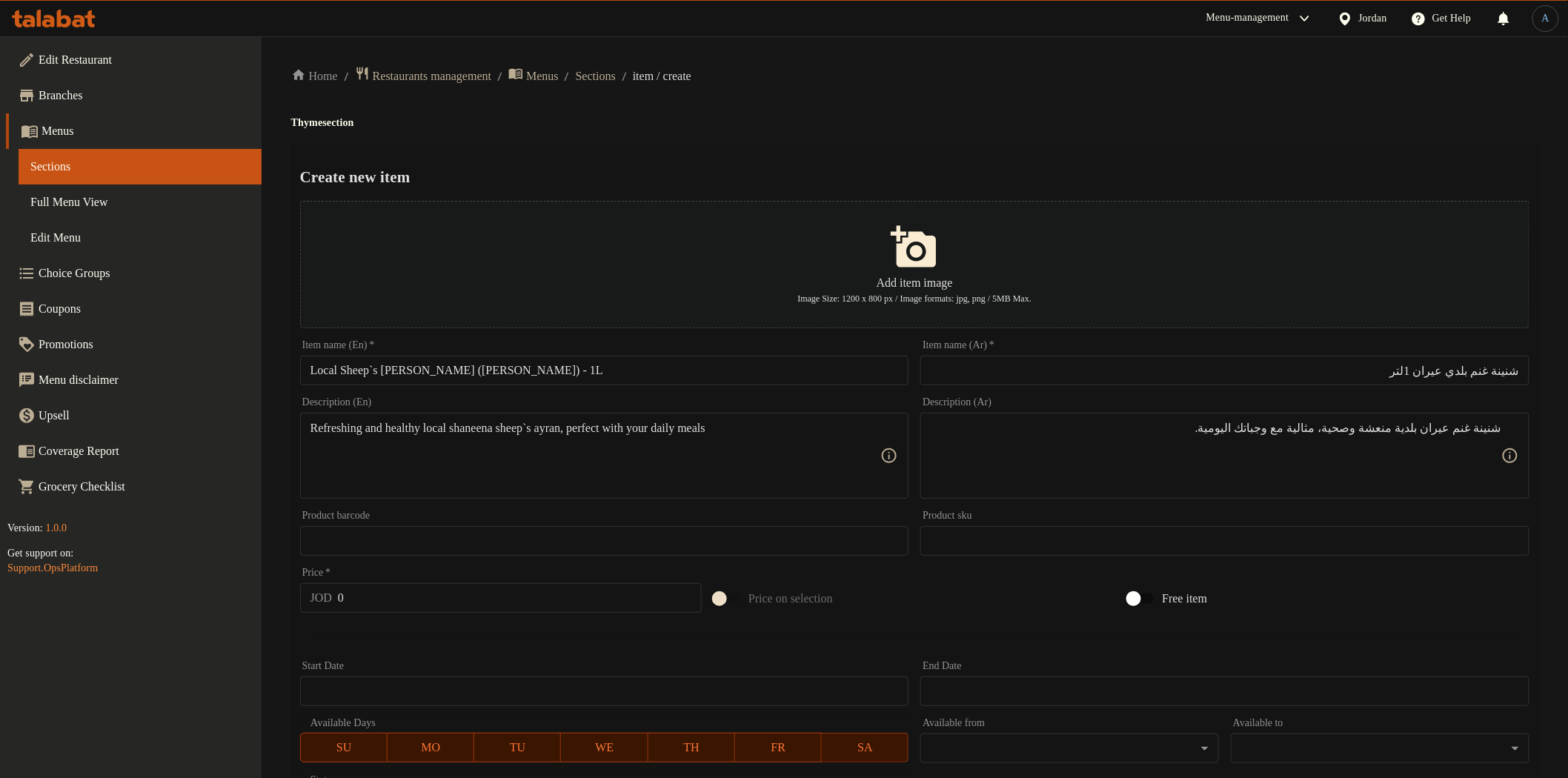
click at [417, 601] on input "0" at bounding box center [519, 597] width 364 height 30
paste input "1.25"
type input "1.25"
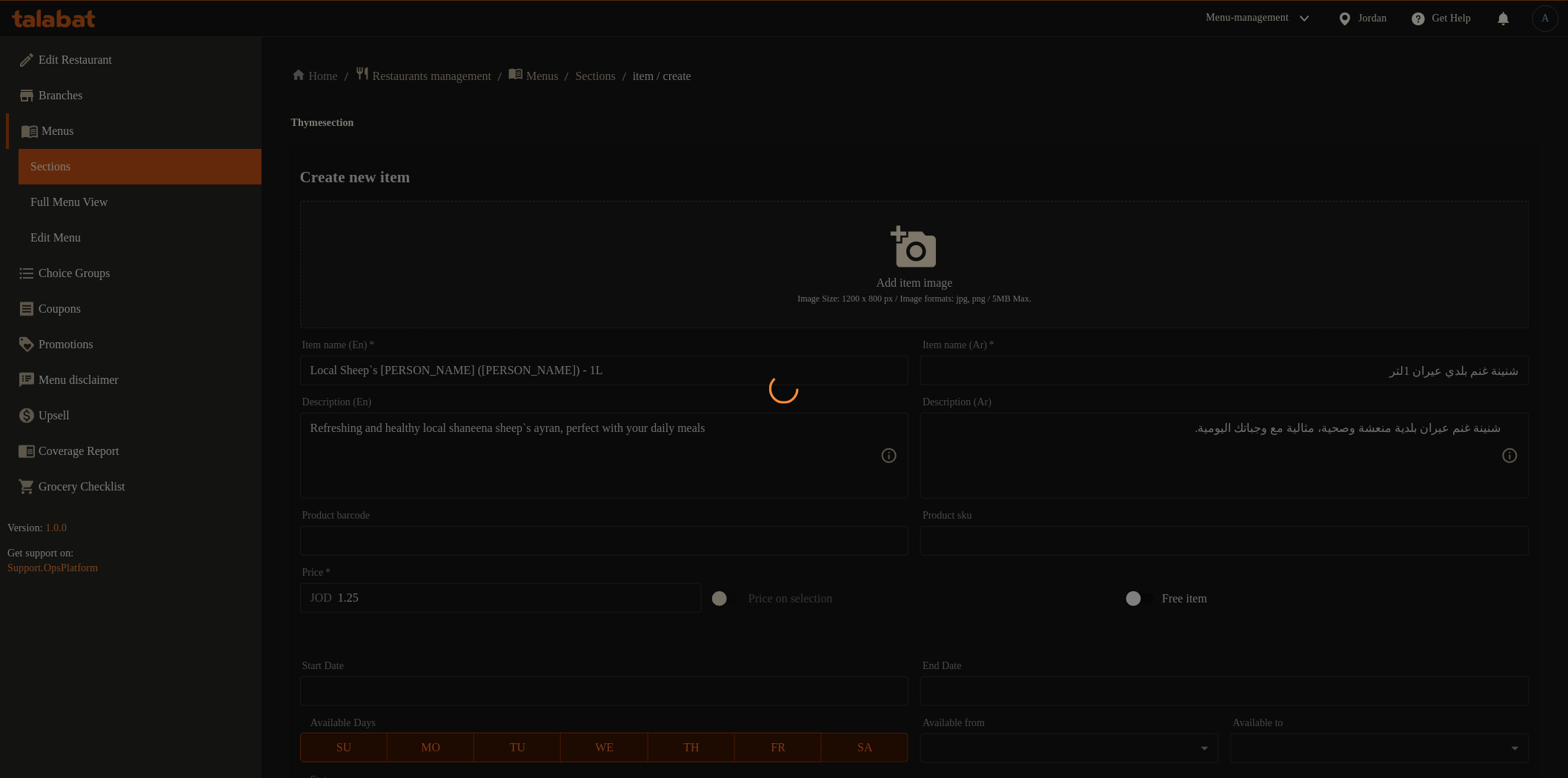
type input "0"
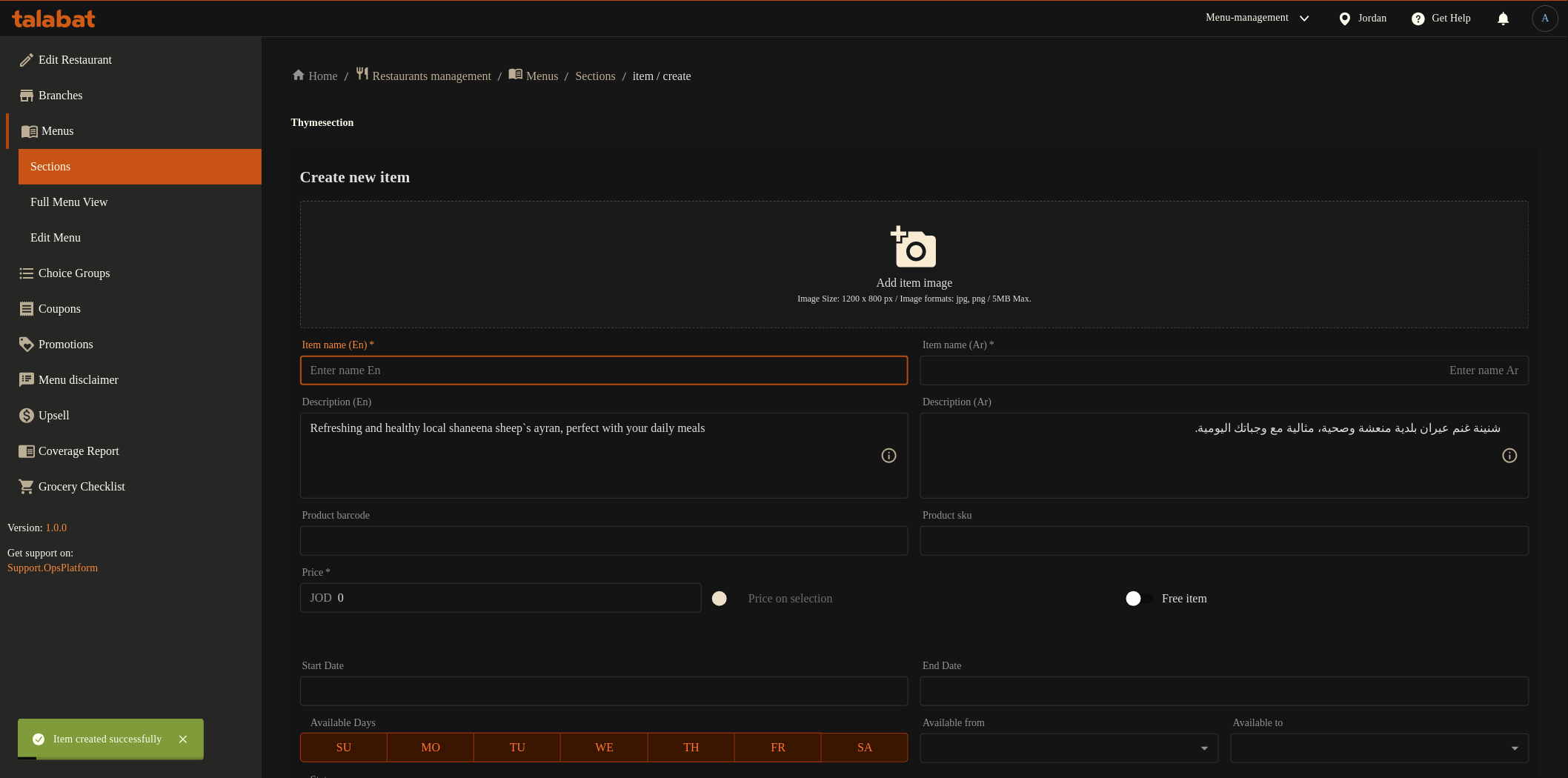
click at [475, 364] on input "text" at bounding box center [605, 370] width 609 height 30
paste input "Fermented Ayran (Shaneena) – 1kg"
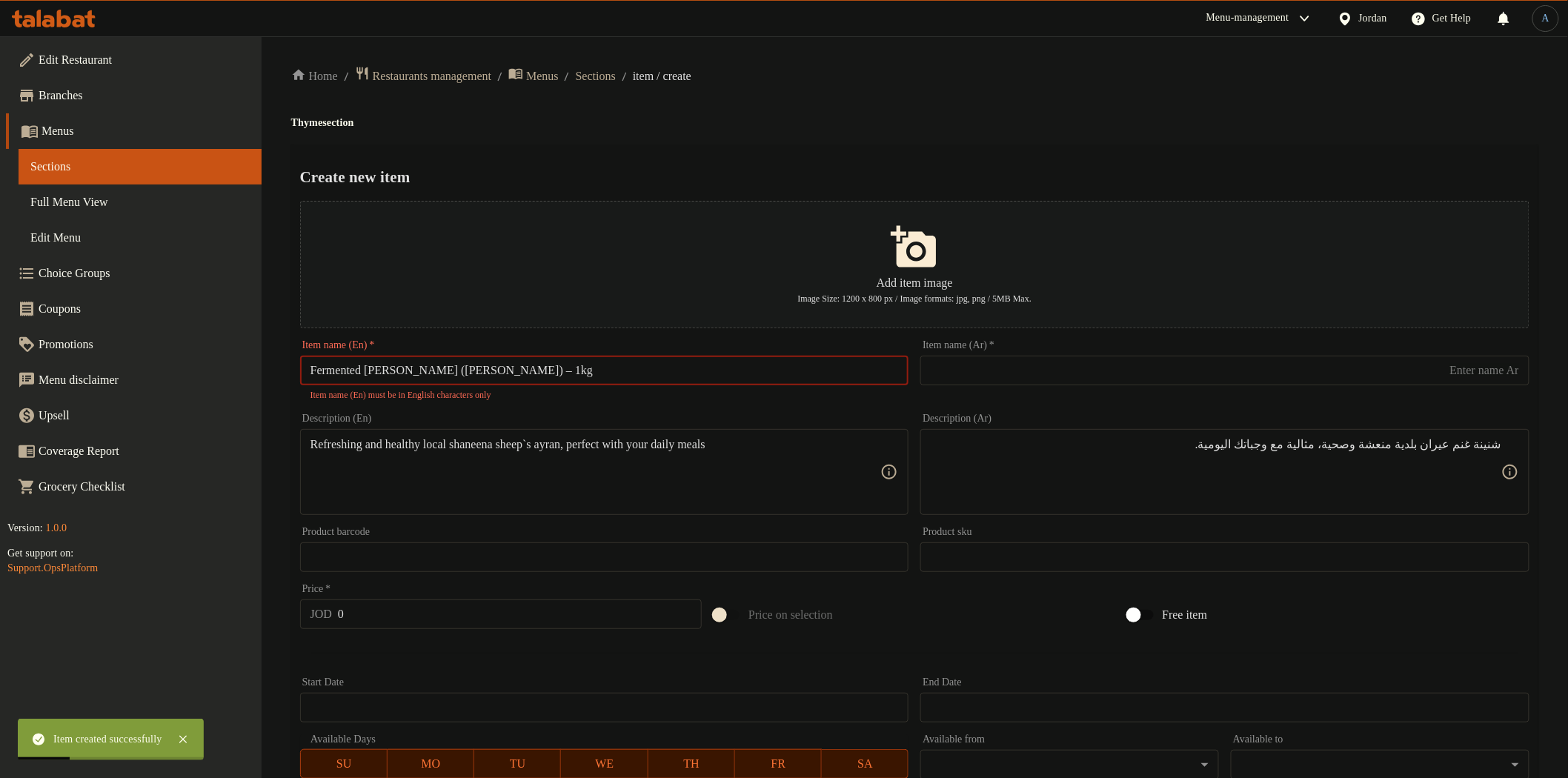
click at [483, 375] on input "Fermented Ayran (Shaneena) – 1kg" at bounding box center [605, 370] width 609 height 30
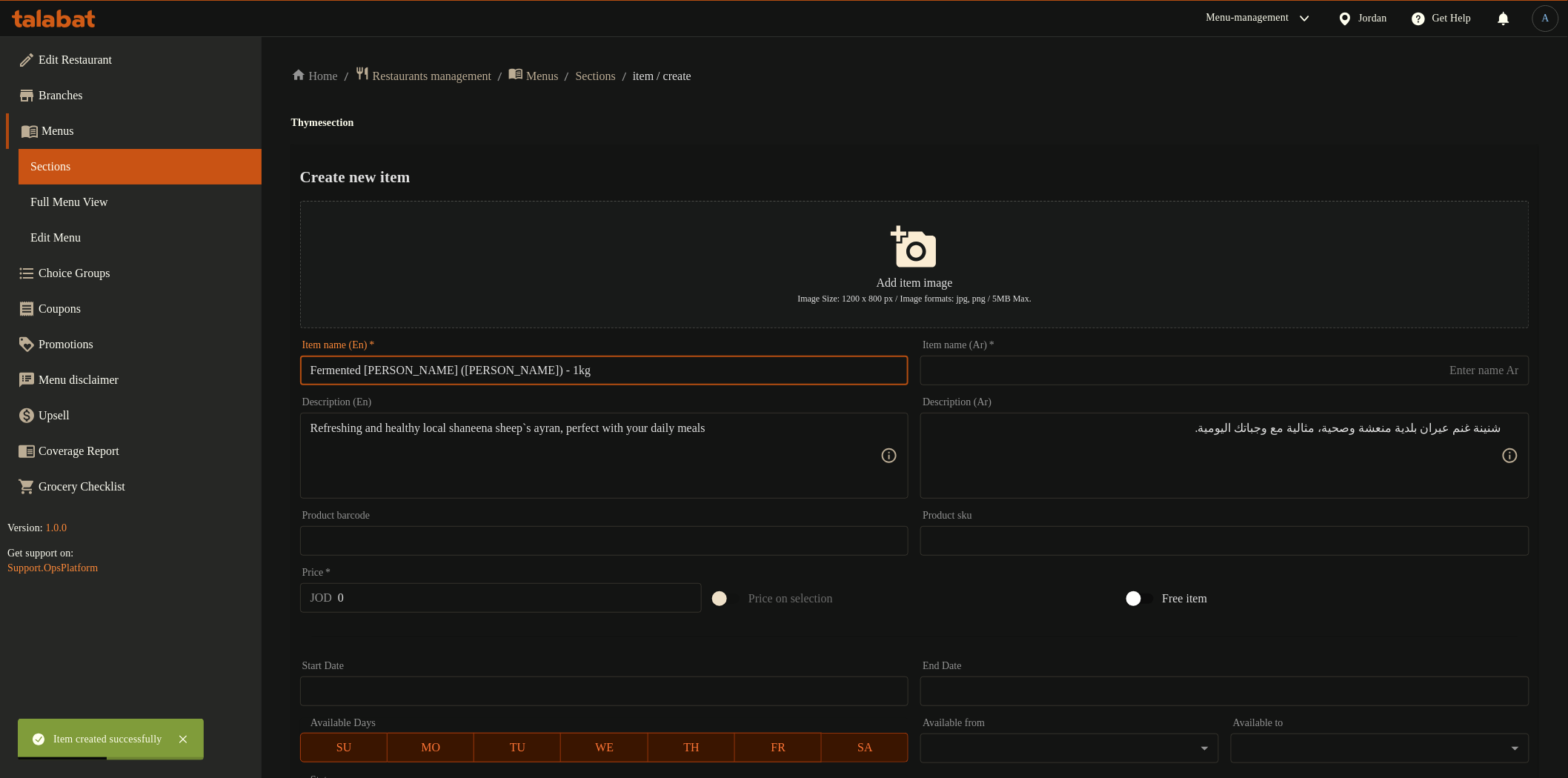
type input "Fermented Ayran (Shaneena) - 1kg"
click at [1165, 371] on input "text" at bounding box center [1225, 370] width 609 height 30
paste input "شنينة مشمولة1كيلو"
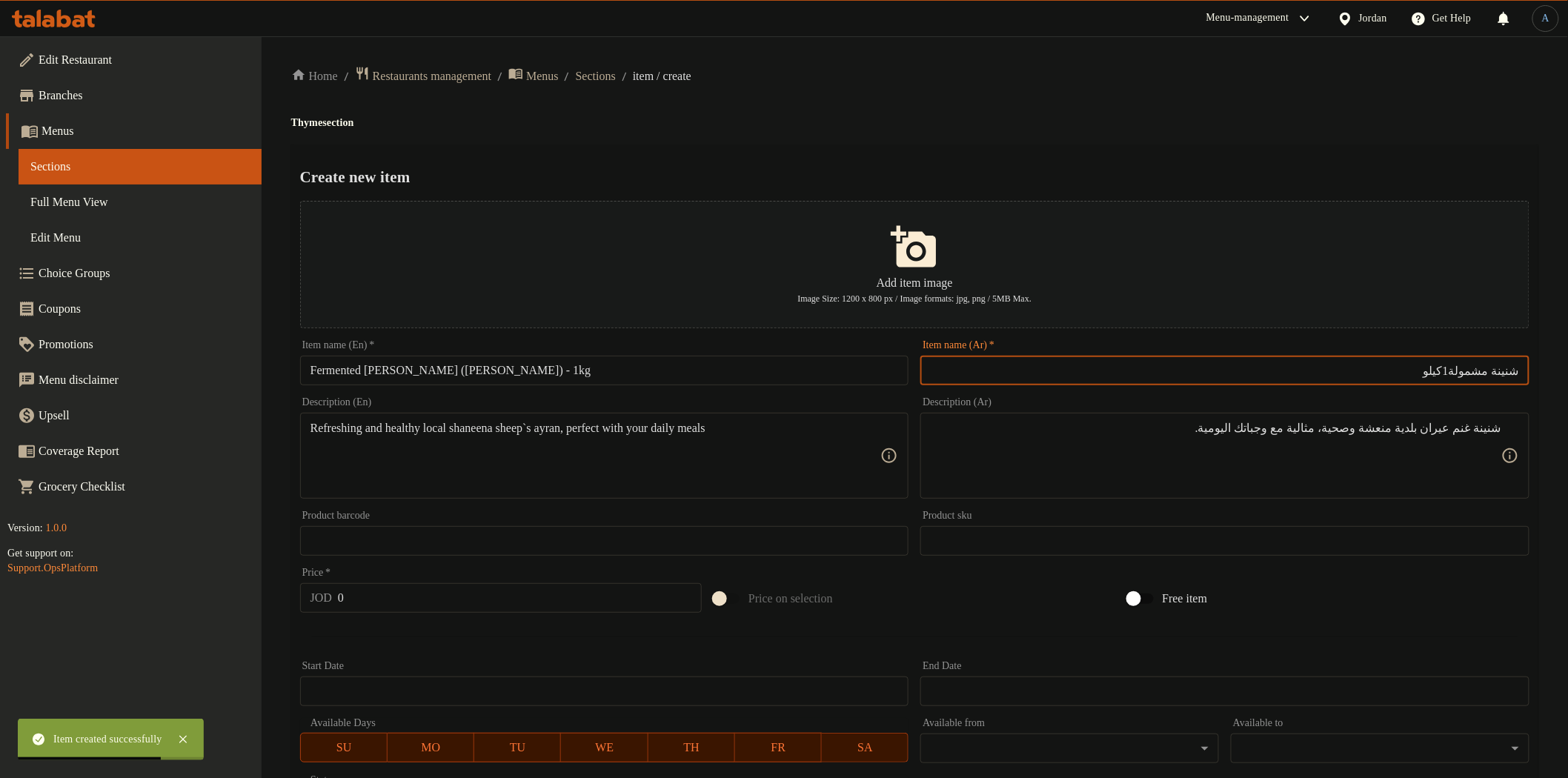
click at [1469, 369] on input "شنينة مشمولة1كيلو" at bounding box center [1225, 370] width 609 height 30
type input "شنينة مشمولة عيران 1كيلو"
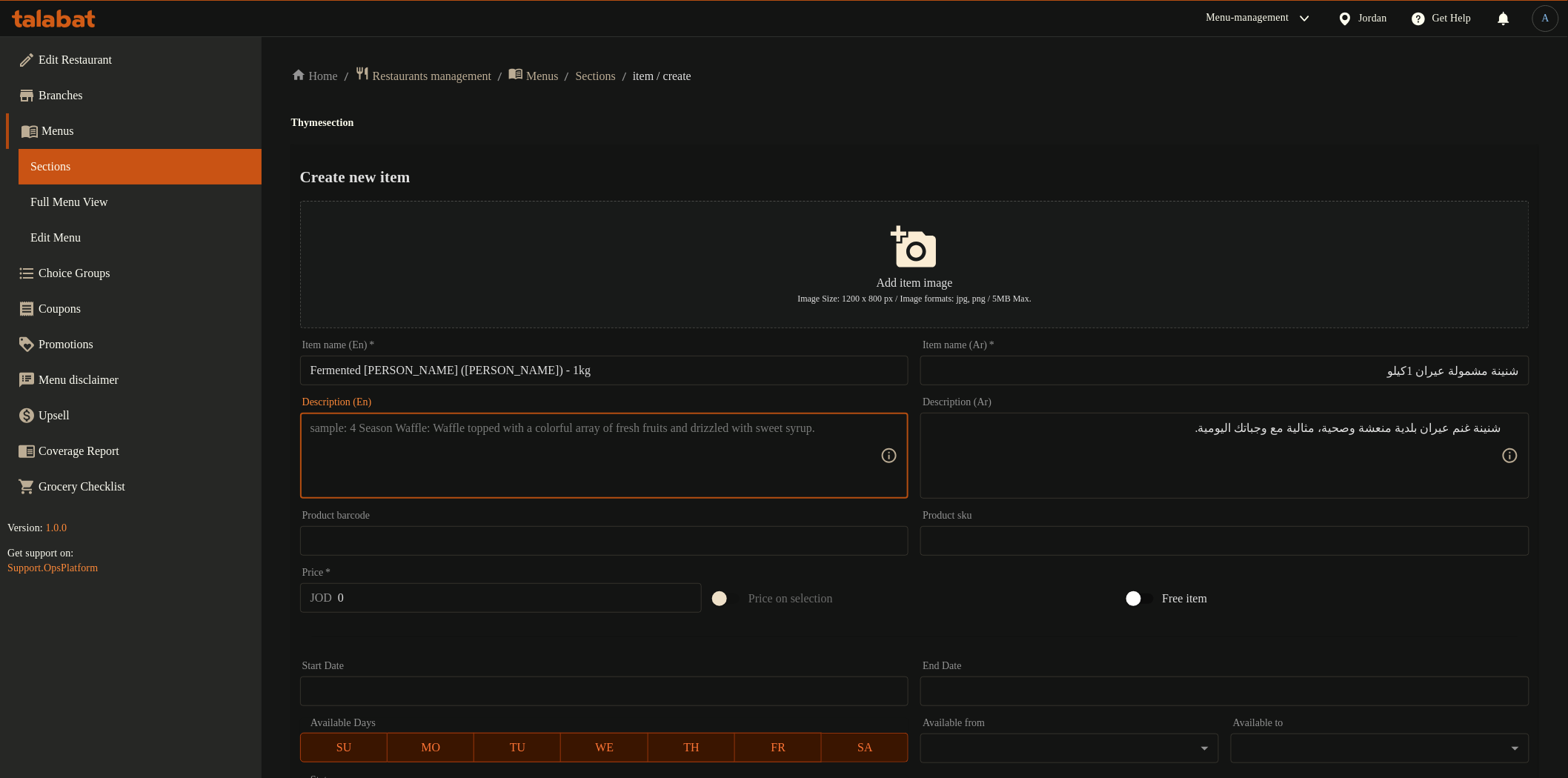
click at [742, 473] on textarea at bounding box center [595, 455] width 570 height 70
paste textarea "Traditional fermented ayran with a refreshing taste and digestive health benefi…"
type textarea "Traditional fermented ayran with a refreshing taste and digestive health benefi…"
click at [1194, 433] on textarea "شنينة غنم عيران بلدية منعشة وصحية، مثالية مع وجباتك اليومية." at bounding box center [1216, 455] width 570 height 70
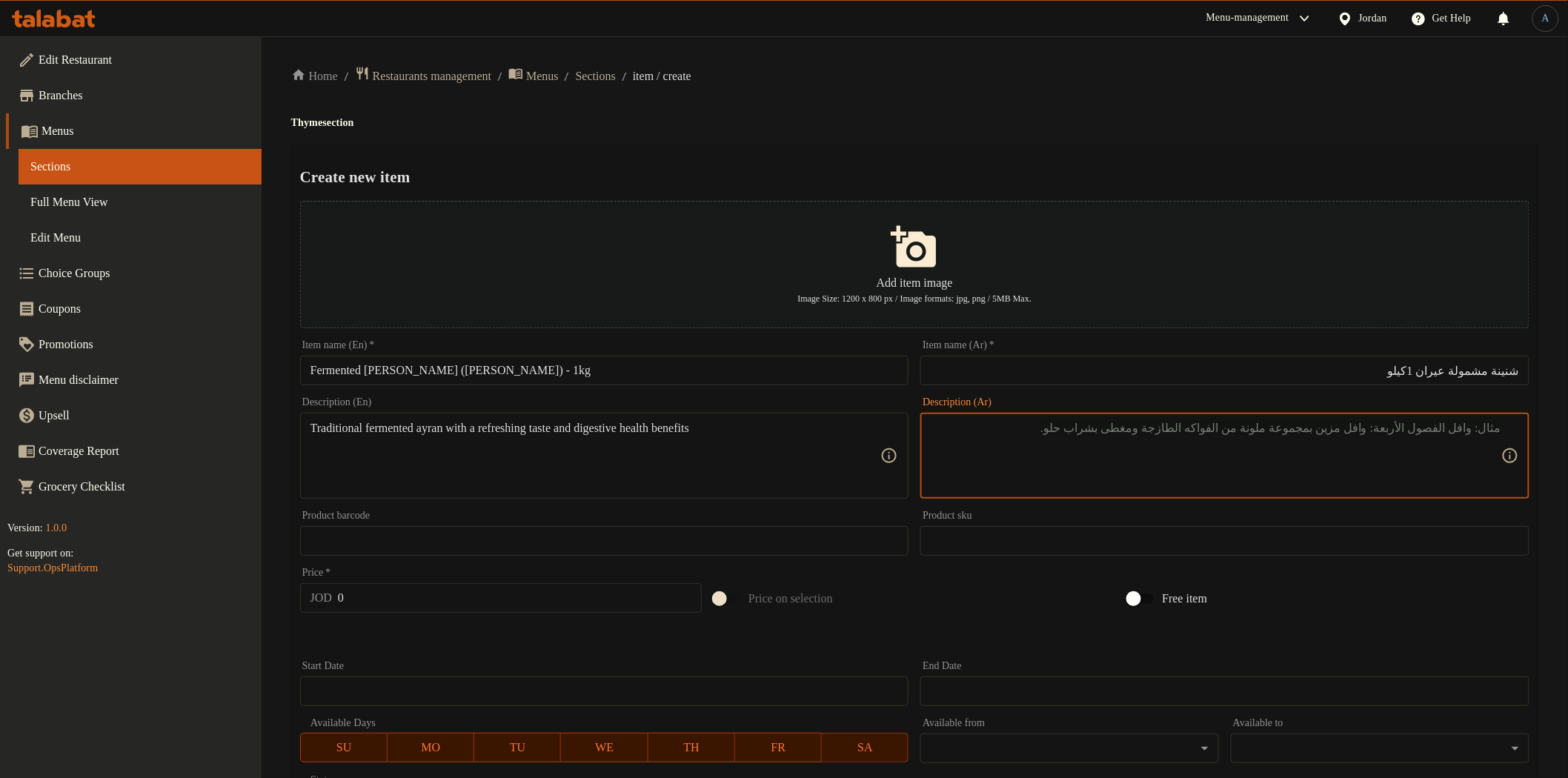
paste textarea "شنينة مشمولة تقليدية بطعم منعش وفوائد صحية للهضم."
type textarea "شنينة مشمولة تقليدية بطعم منعش وفوائد صحية للهضم."
click at [522, 589] on input "0" at bounding box center [519, 597] width 364 height 30
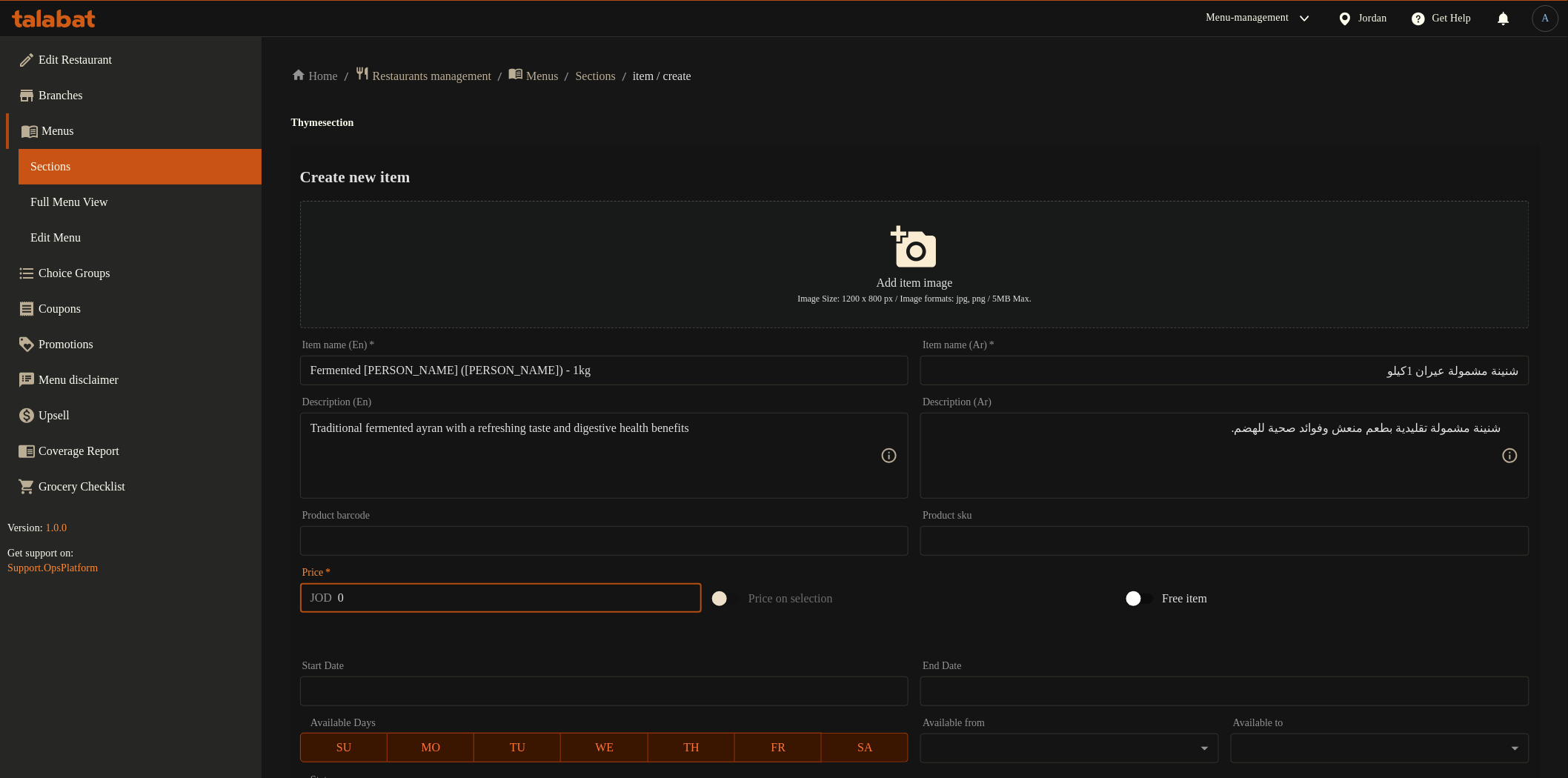
paste input "1"
type input "1"
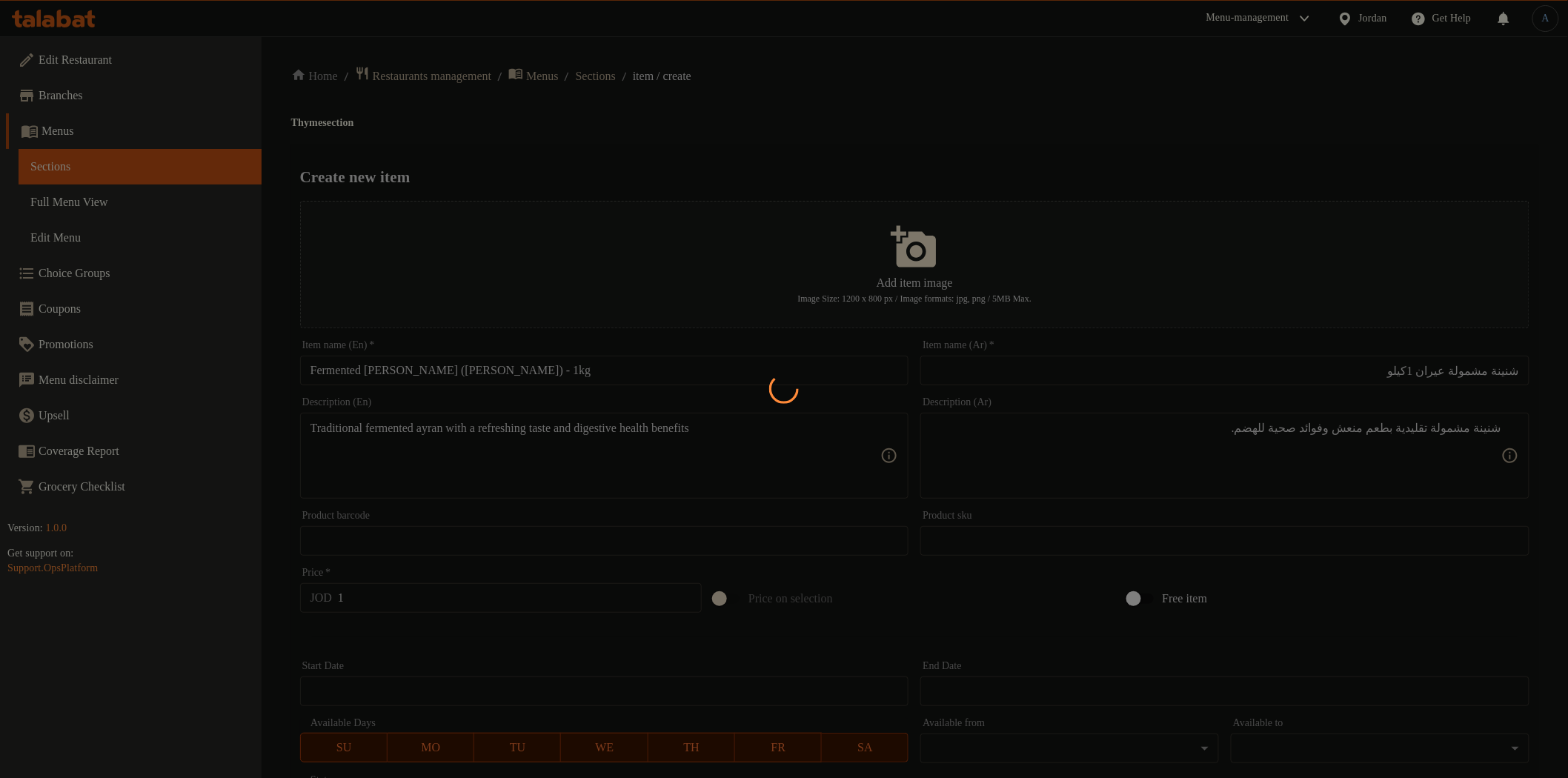
type input "0"
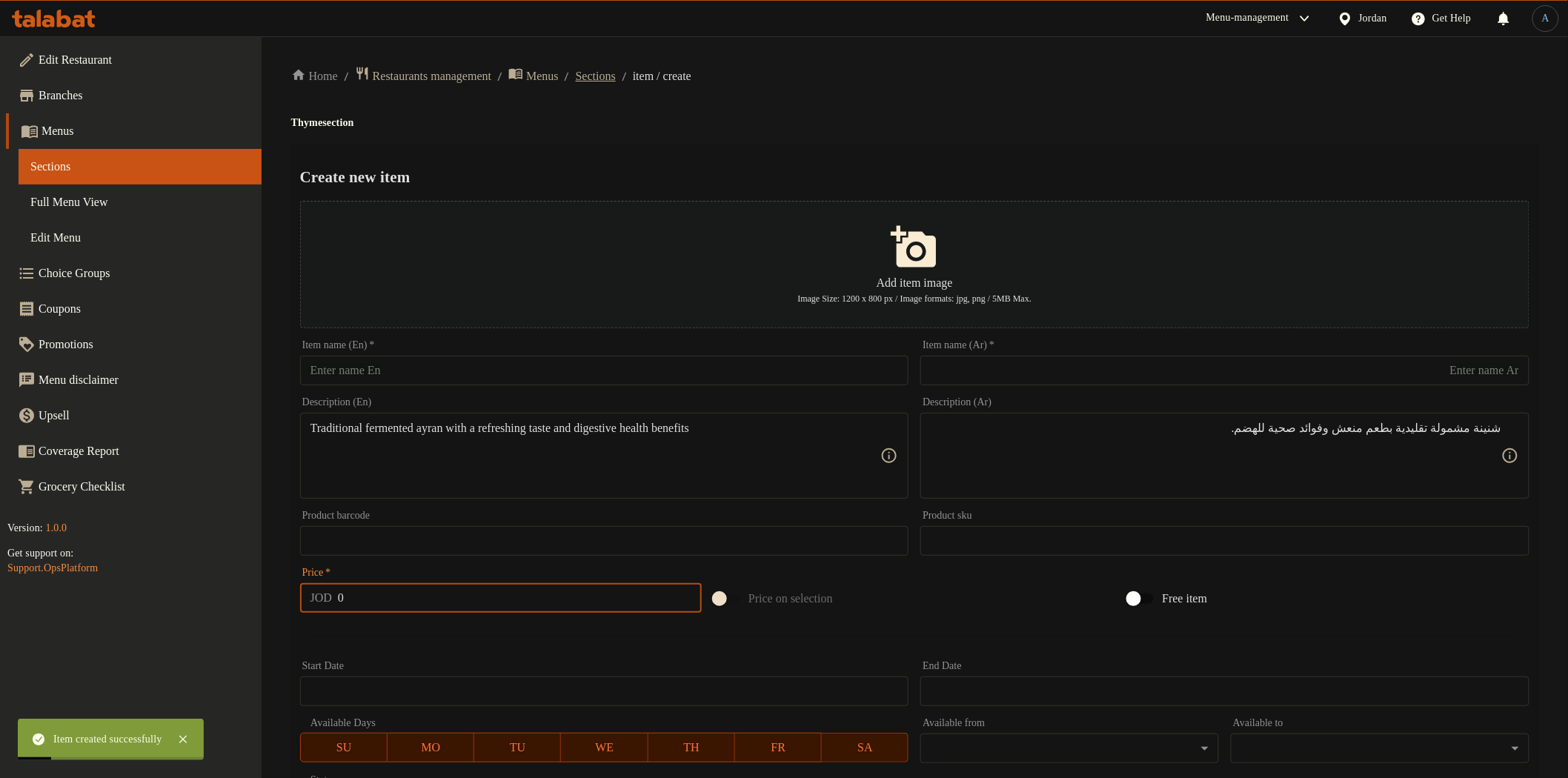
click at [615, 83] on span "Sections" at bounding box center [596, 76] width 40 height 18
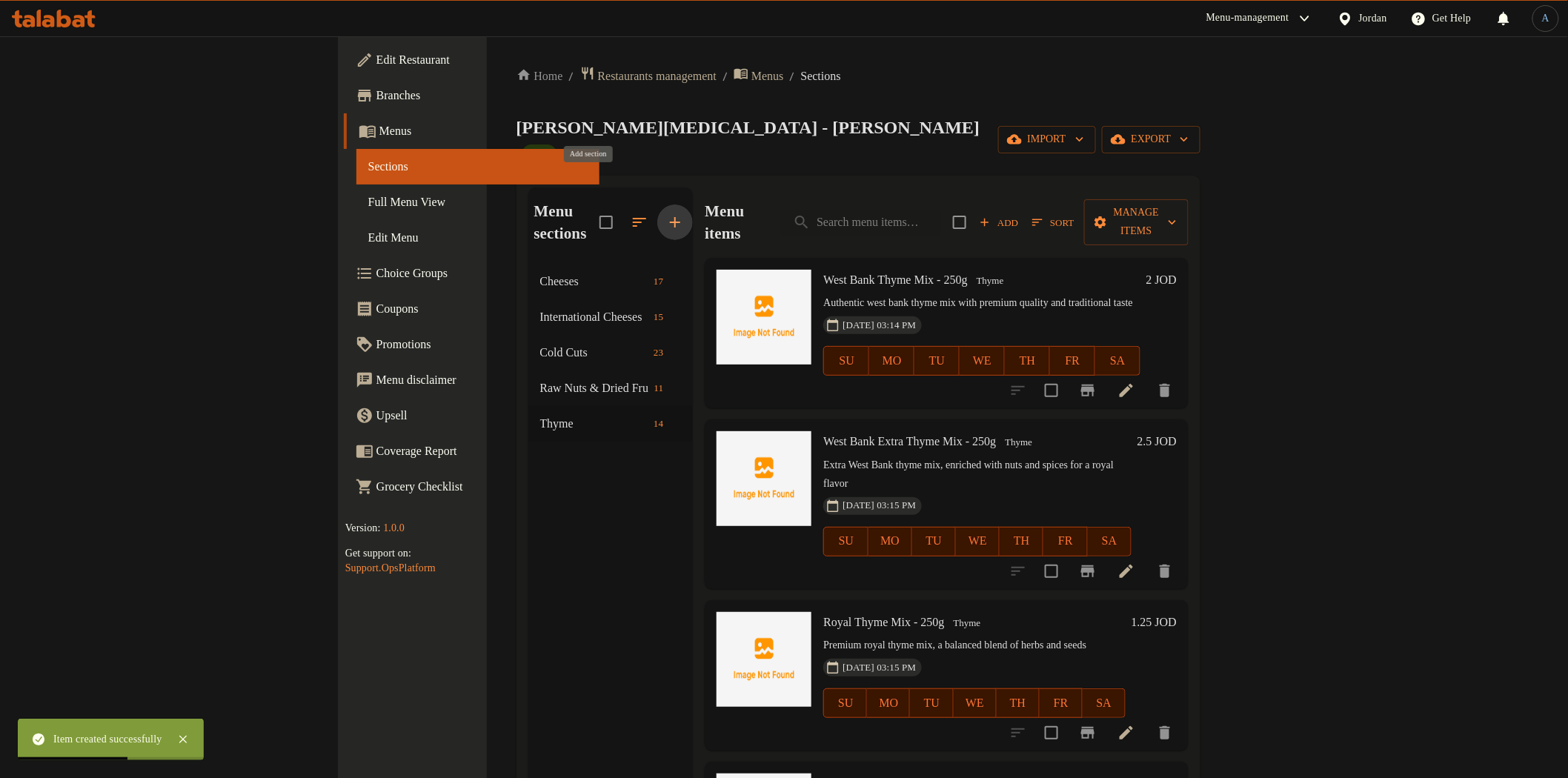
click at [666, 213] on icon "button" at bounding box center [675, 222] width 18 height 18
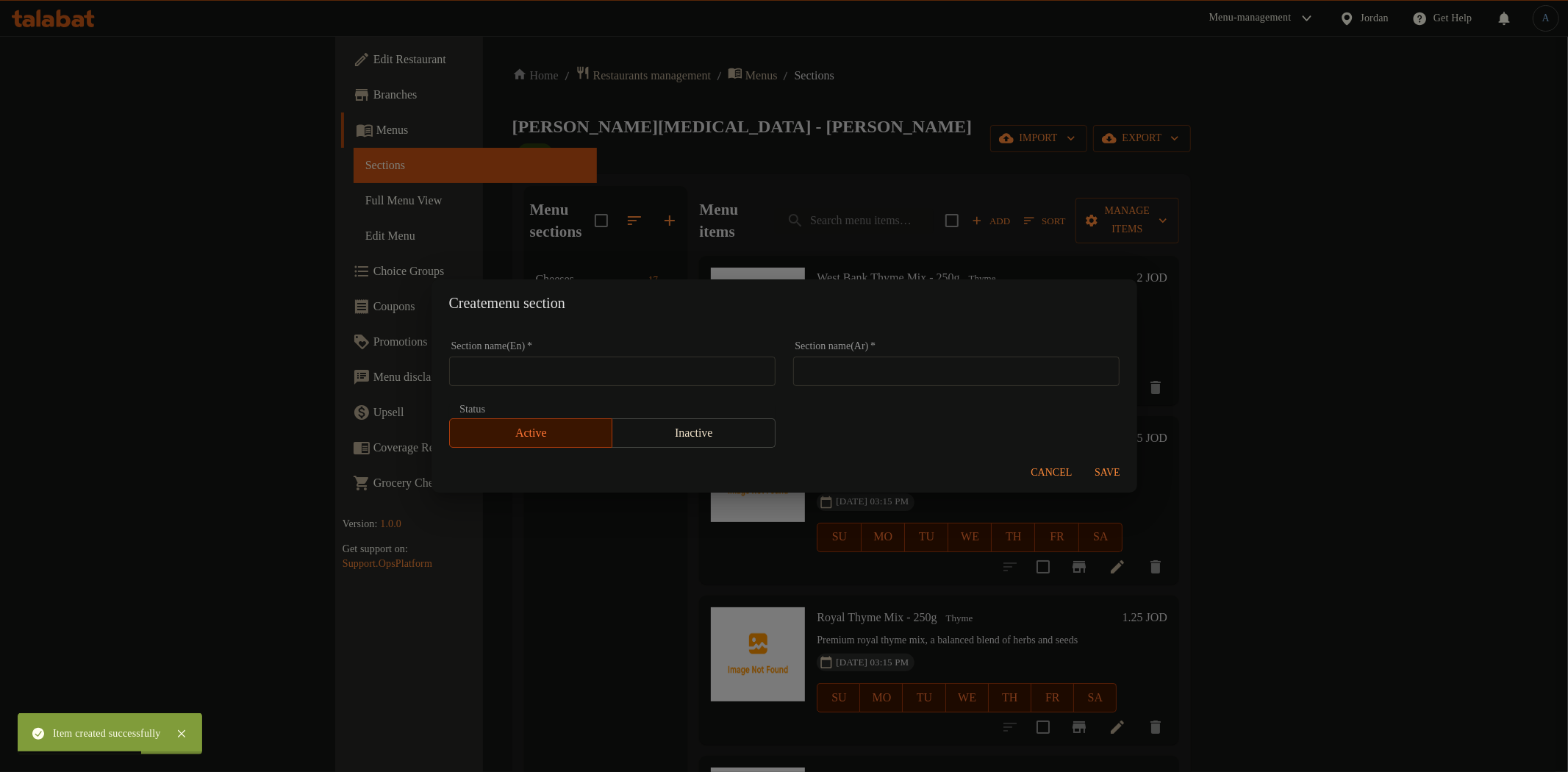
click at [601, 365] on input "text" at bounding box center [613, 371] width 327 height 30
paste input "Yogurt"
type input "Yogurt"
click at [855, 360] on input "text" at bounding box center [956, 371] width 327 height 30
paste input "لبن"
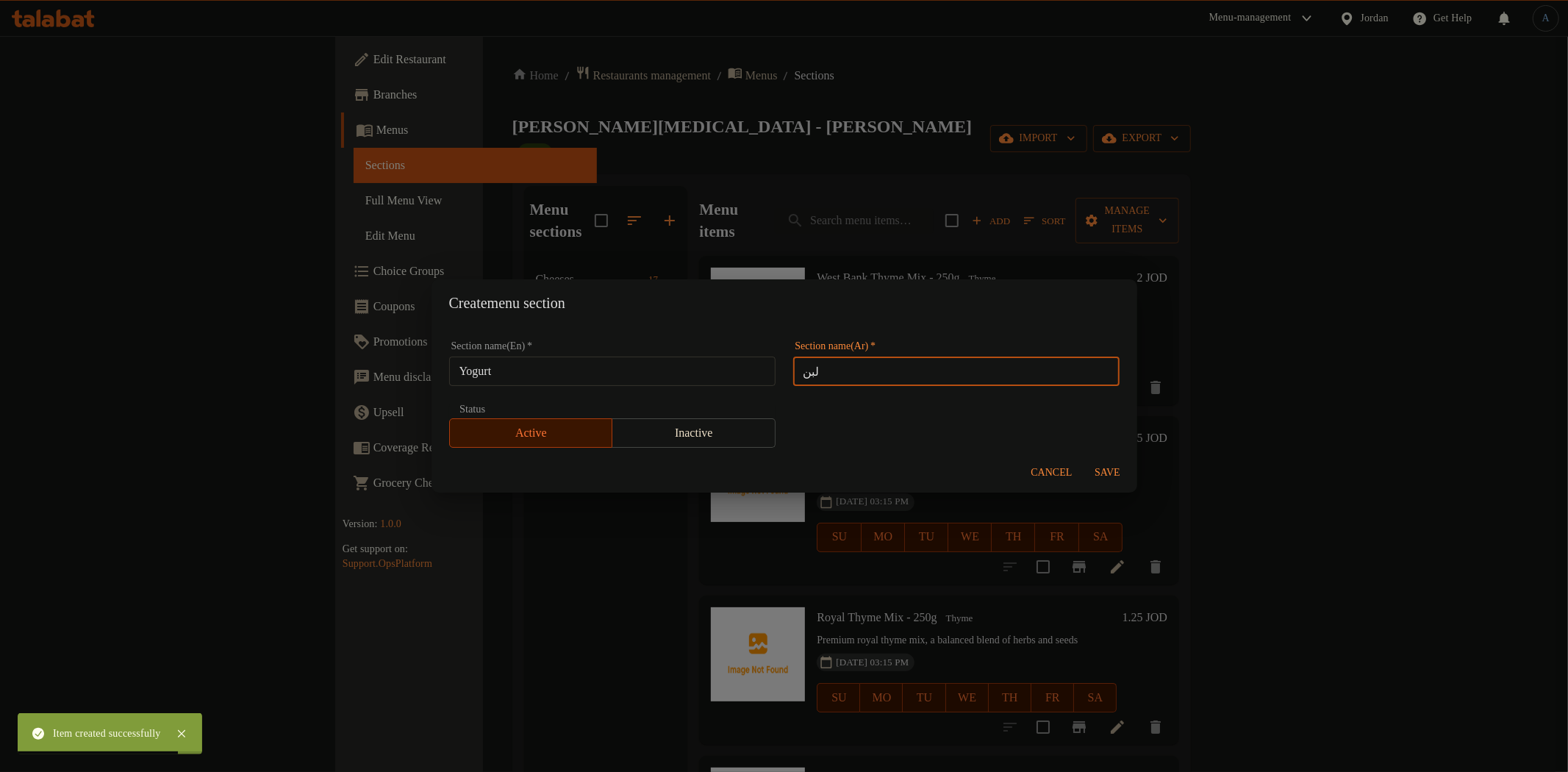
type input "لبن"
click at [1120, 466] on span "Save" at bounding box center [1108, 473] width 35 height 18
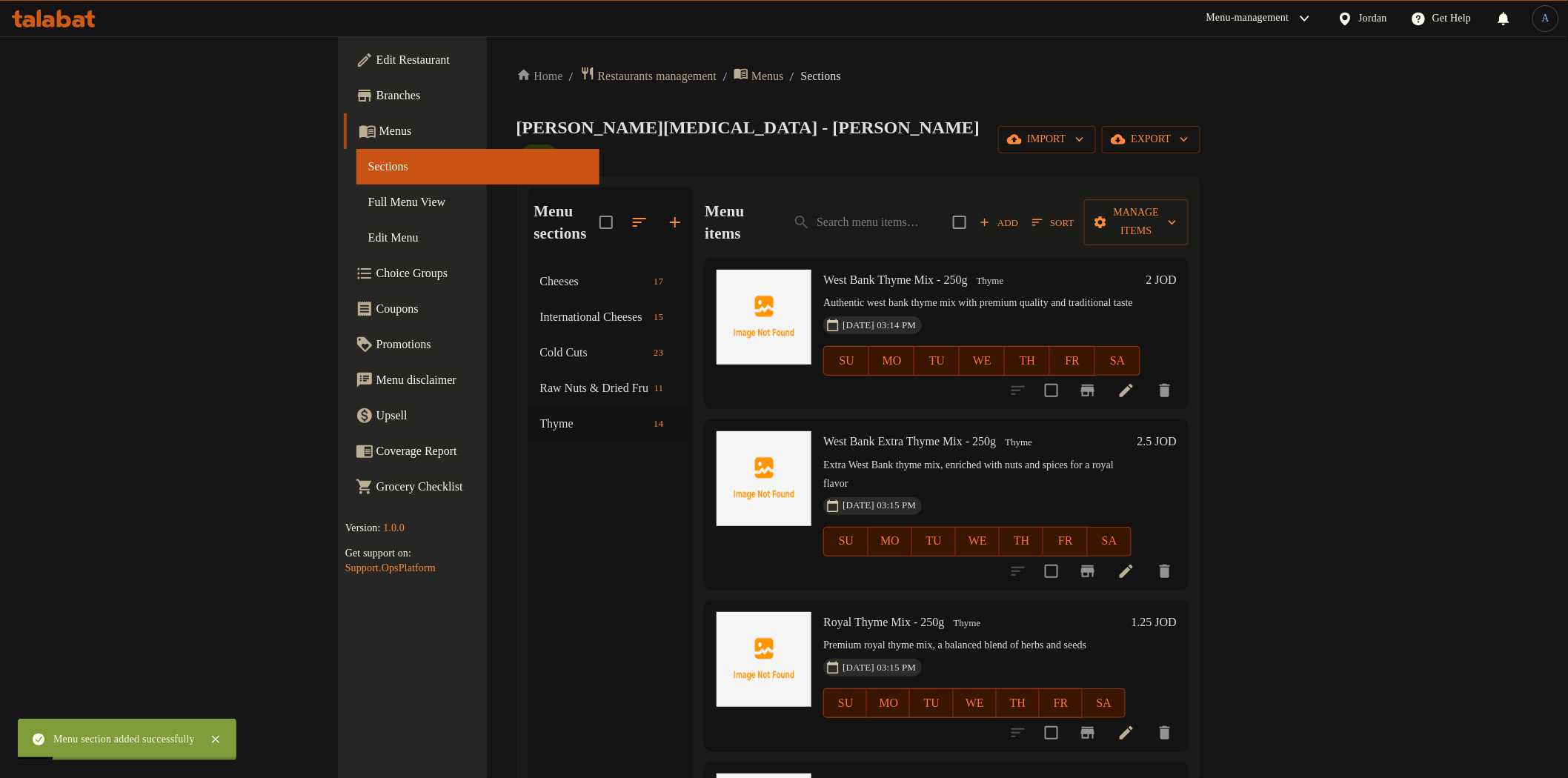
click at [528, 564] on div "Menu sections Cheeses 17 International Cheeses 15 Cold Cuts 23 Raw Nuts & Dried…" at bounding box center [611, 576] width 165 height 778
click at [219, 742] on icon at bounding box center [216, 740] width 8 height 8
click at [528, 566] on div "Menu sections Cheeses 17 International Cheeses 15 Cold Cuts 23 Raw Nuts & Dried…" at bounding box center [611, 576] width 165 height 778
click at [618, 116] on div "[PERSON_NAME][MEDICAL_DATA] - [PERSON_NAME] Open import export" at bounding box center [858, 139] width 685 height 48
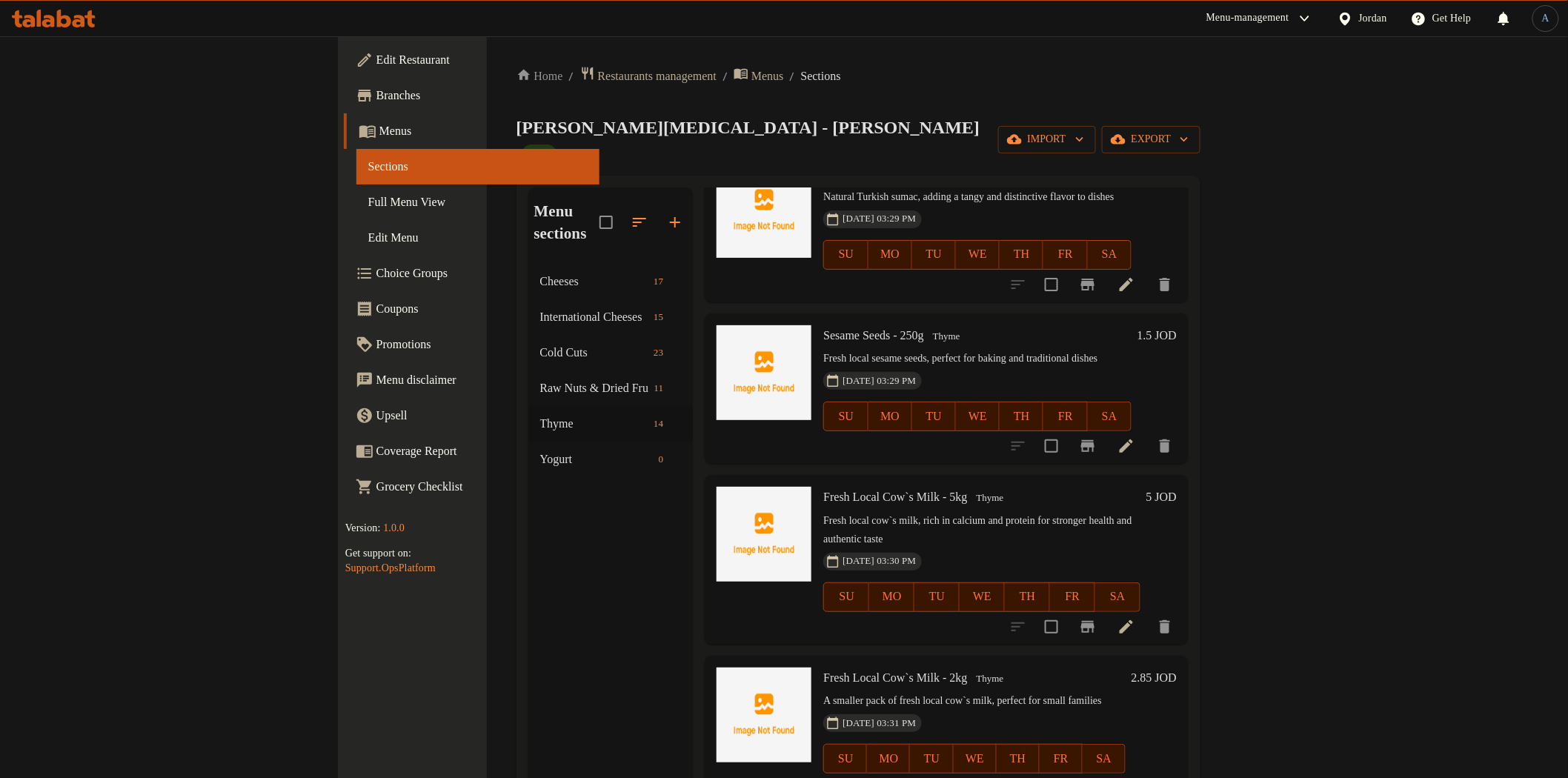
scroll to position [947, 0]
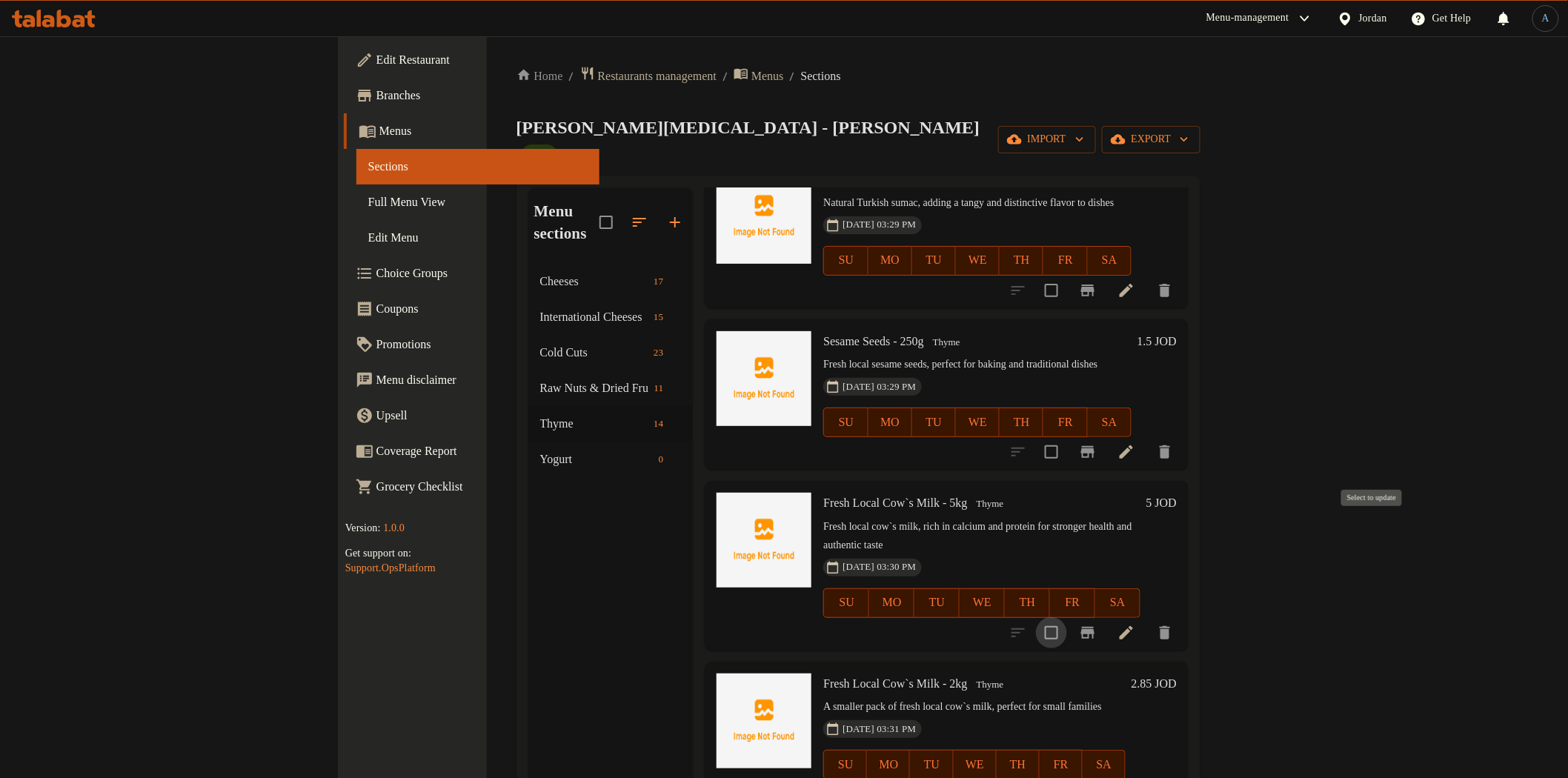
click at [1067, 618] on input "checkbox" at bounding box center [1051, 633] width 31 height 31
checkbox input "true"
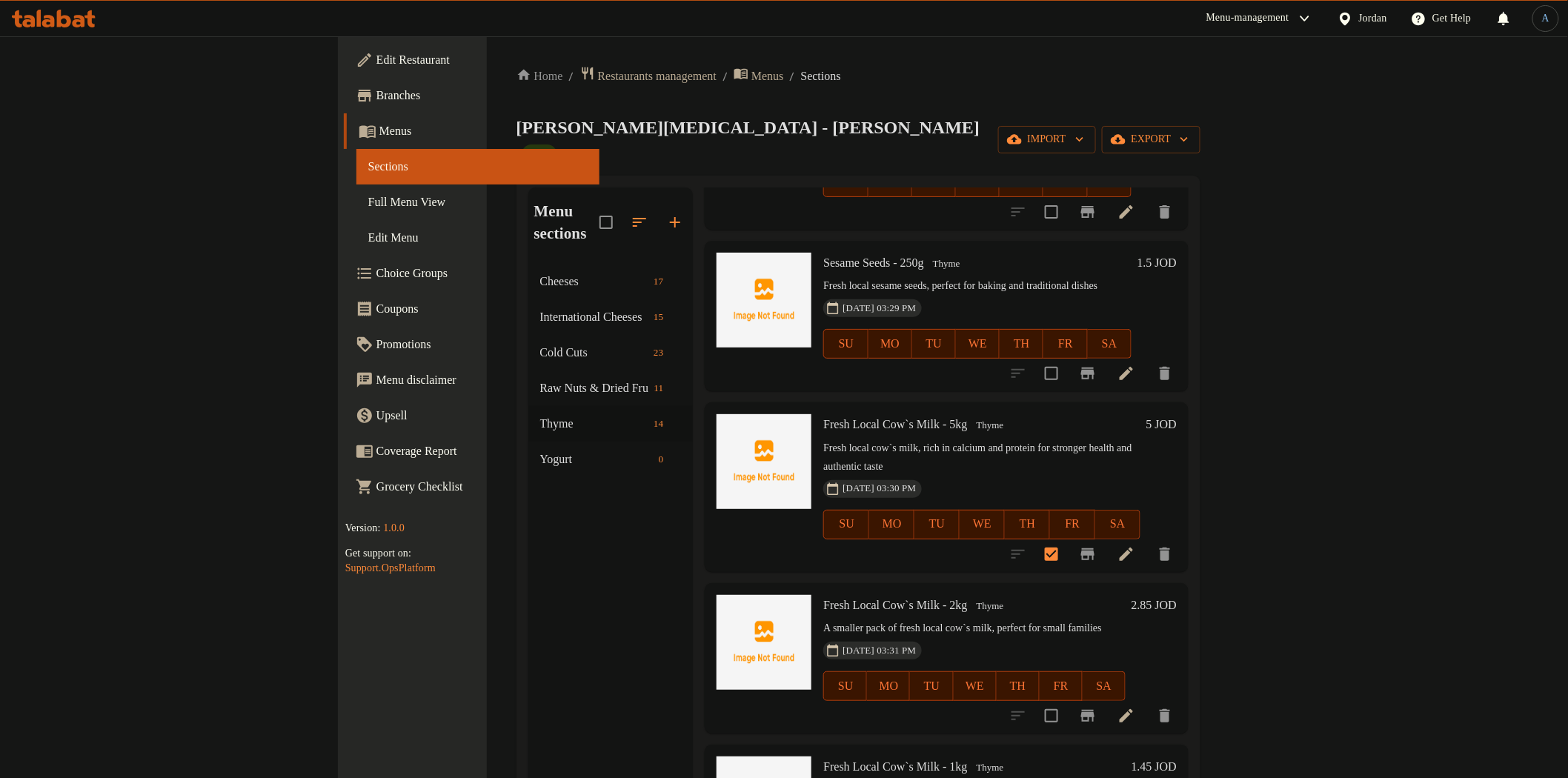
scroll to position [1112, 0]
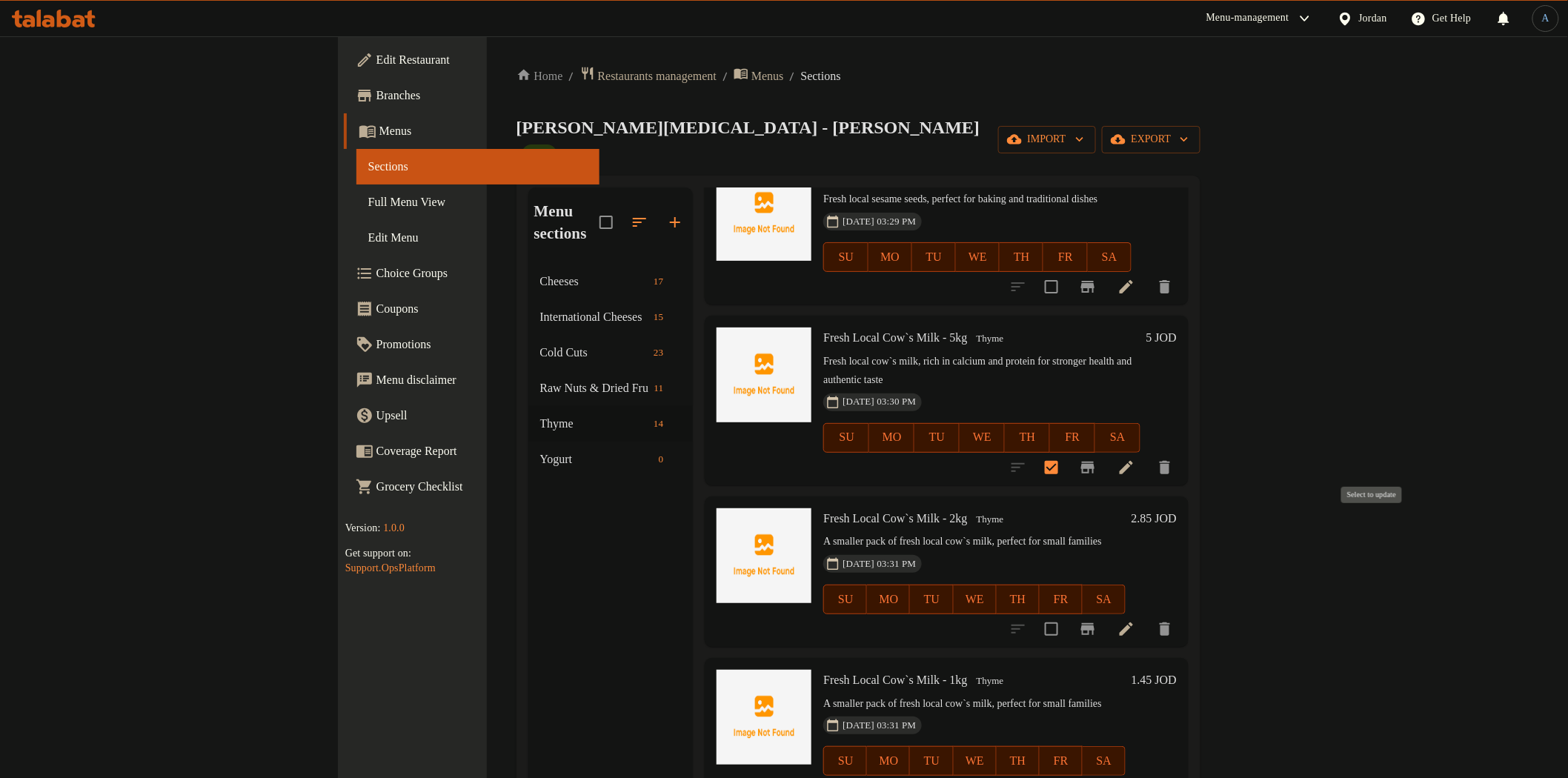
click at [1067, 614] on input "checkbox" at bounding box center [1051, 629] width 31 height 31
checkbox input "true"
click at [1067, 775] on input "checkbox" at bounding box center [1051, 790] width 31 height 31
checkbox input "true"
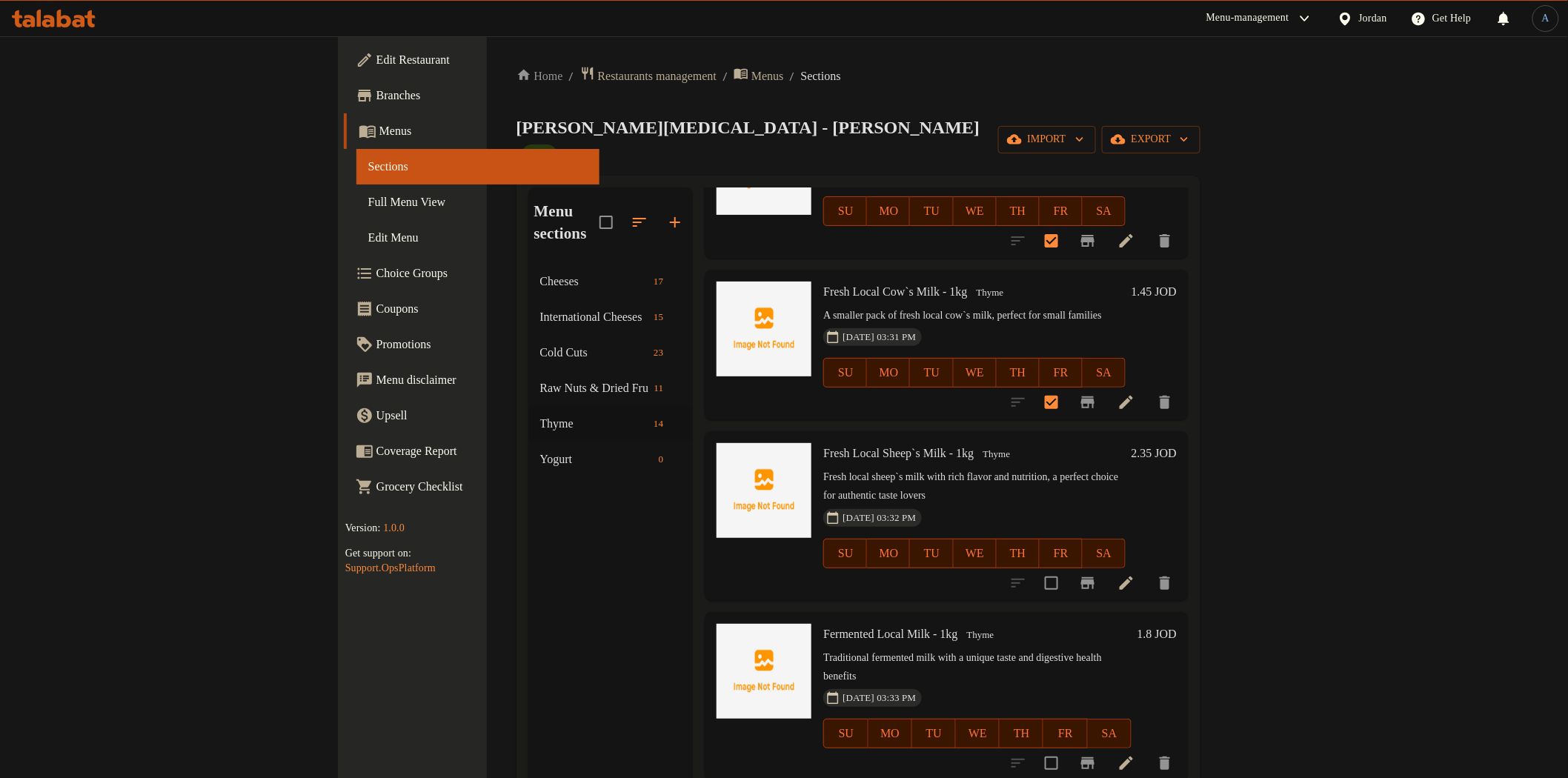
scroll to position [1524, 0]
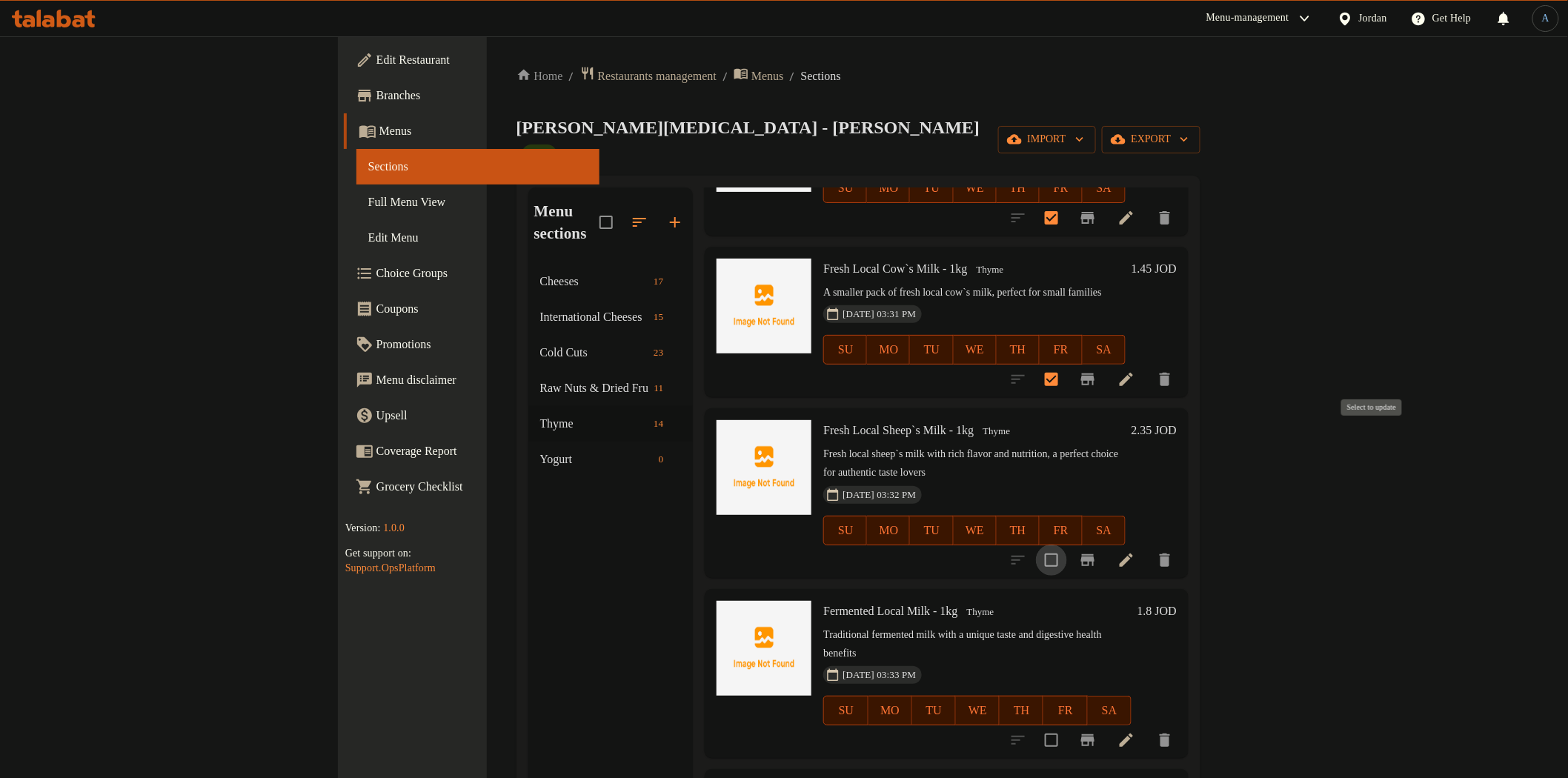
click at [1067, 545] on input "checkbox" at bounding box center [1051, 560] width 31 height 31
checkbox input "true"
click at [1067, 725] on input "checkbox" at bounding box center [1051, 741] width 31 height 31
checkbox input "true"
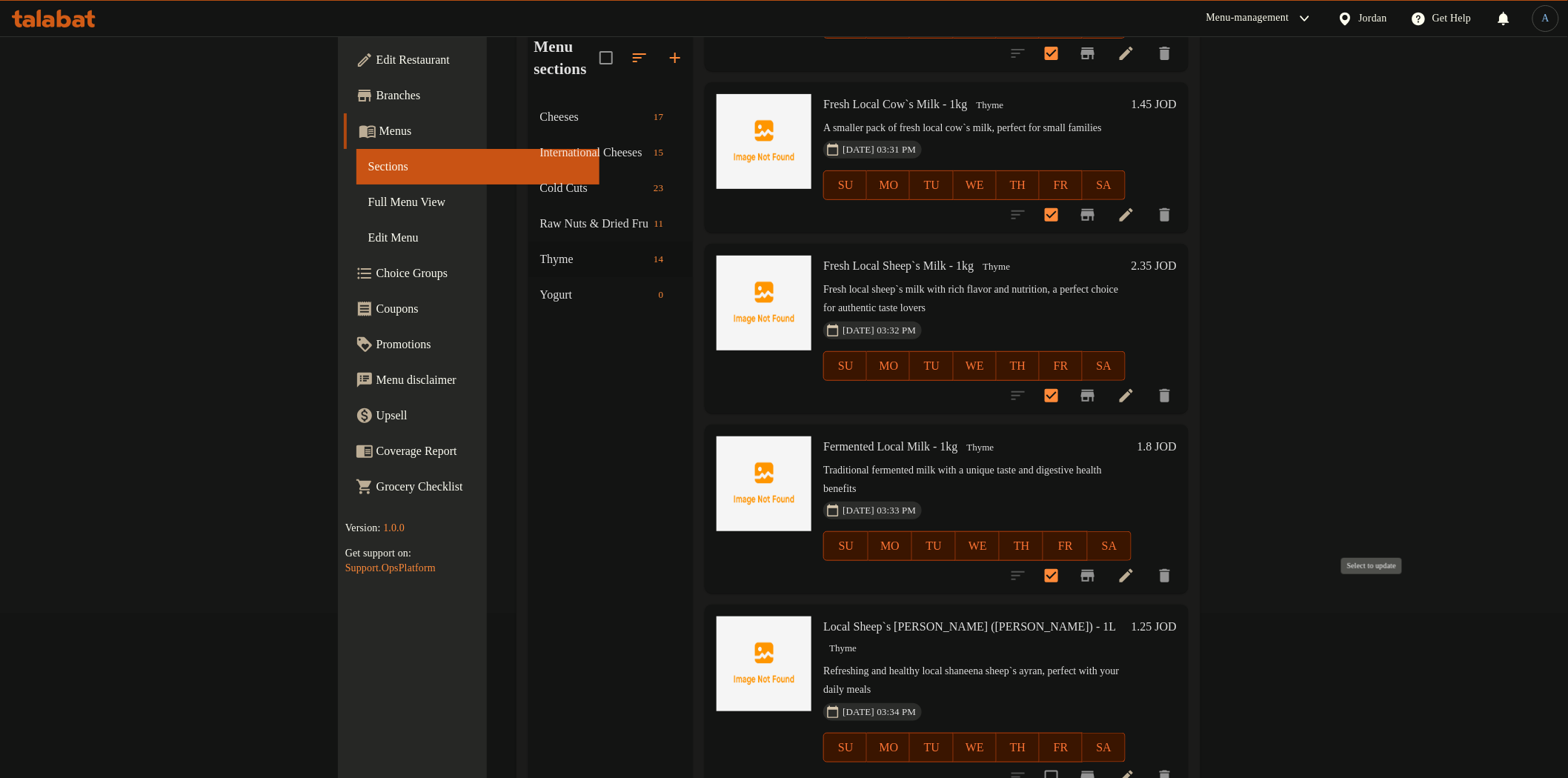
click at [1067, 762] on input "checkbox" at bounding box center [1051, 777] width 31 height 31
checkbox input "true"
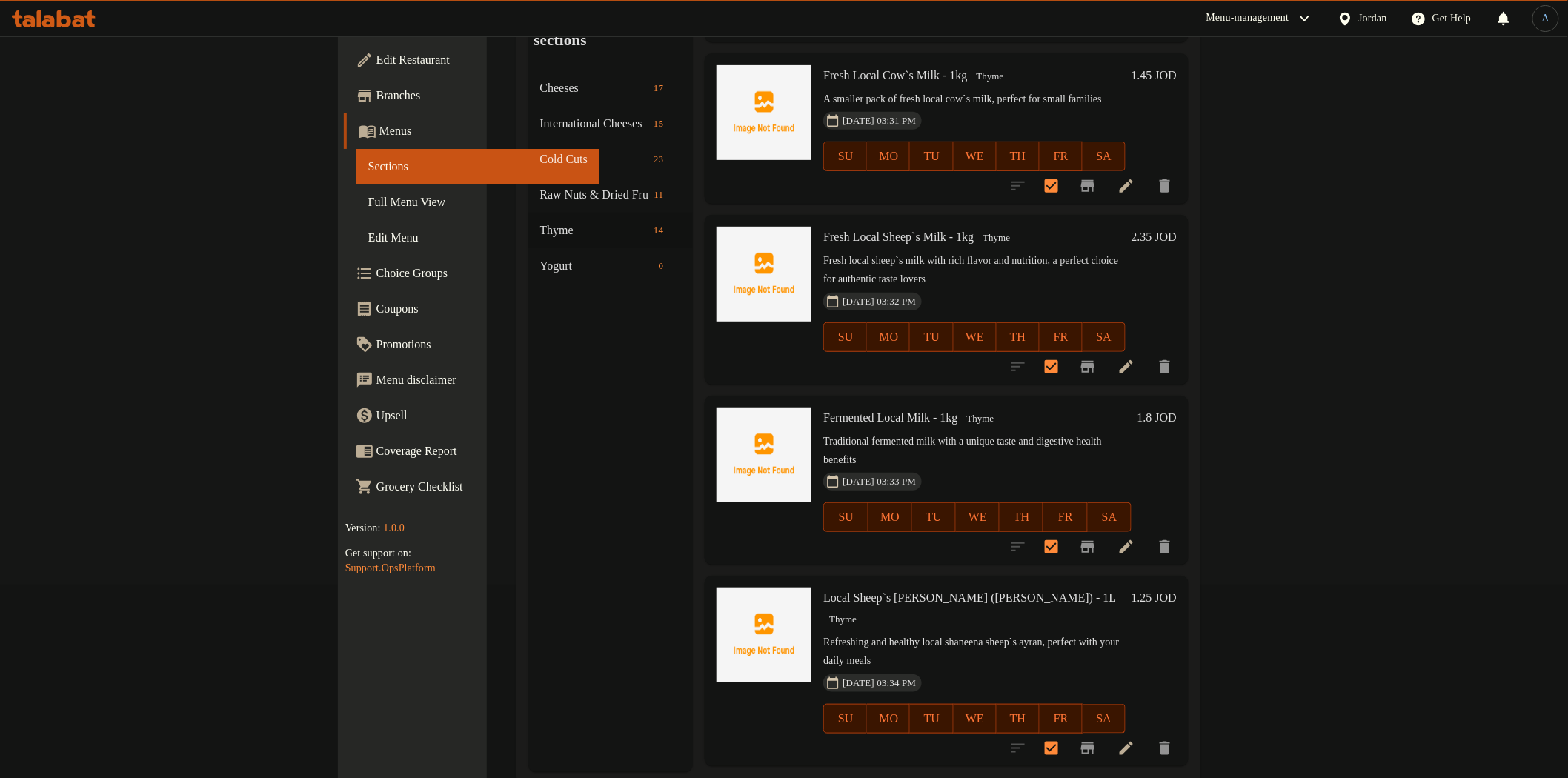
scroll to position [207, 0]
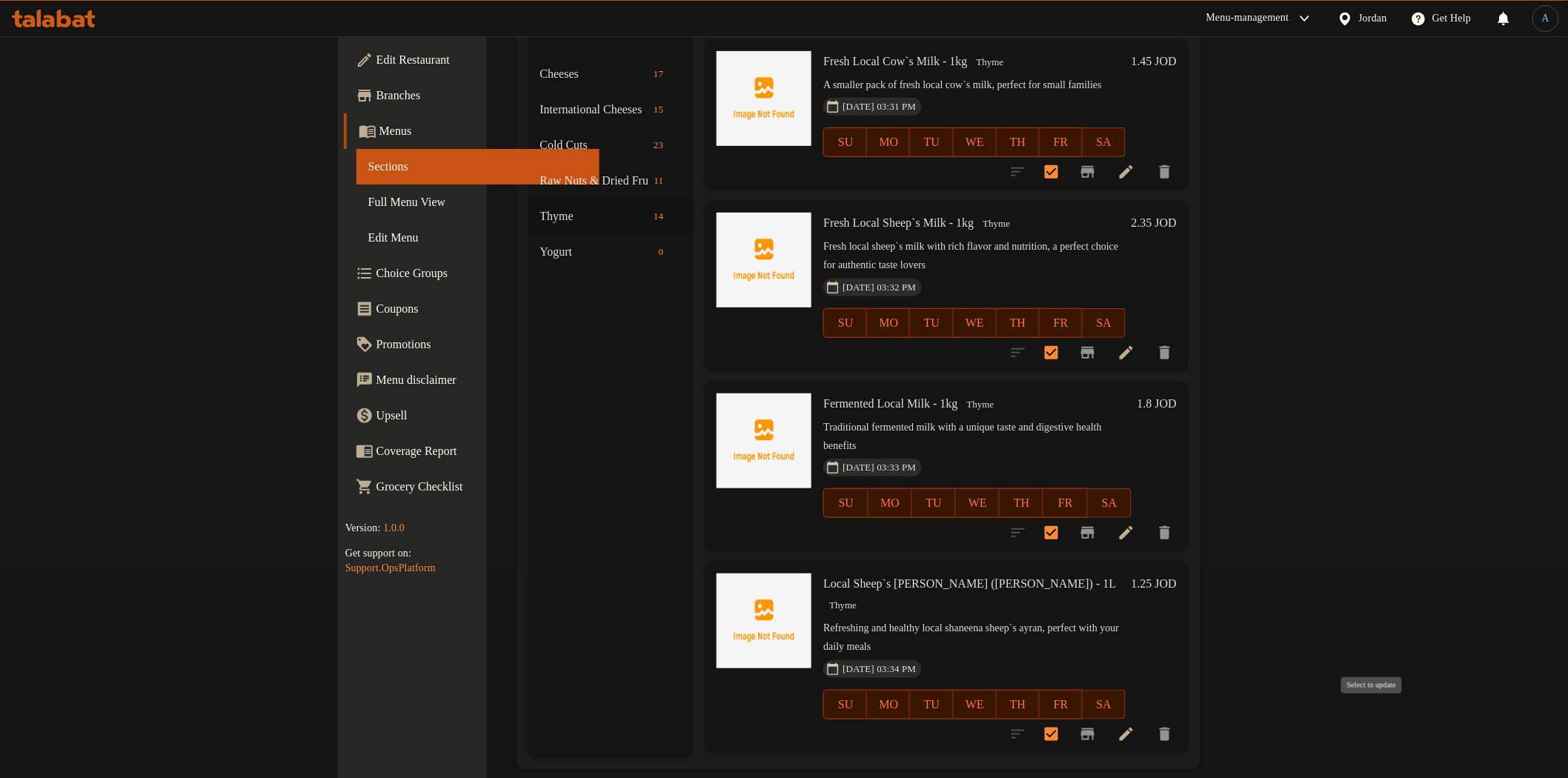
checkbox input "true"
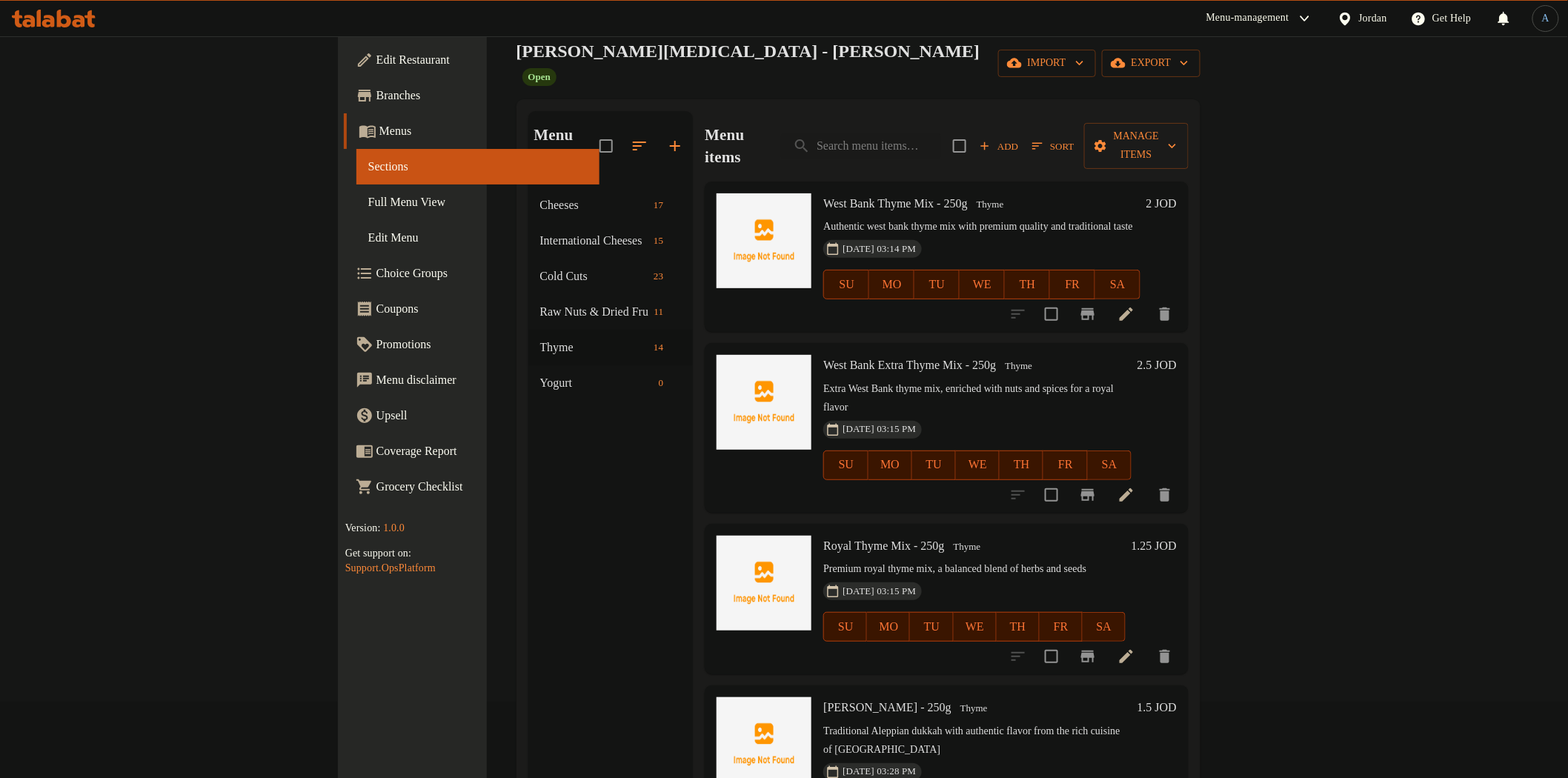
scroll to position [0, 0]
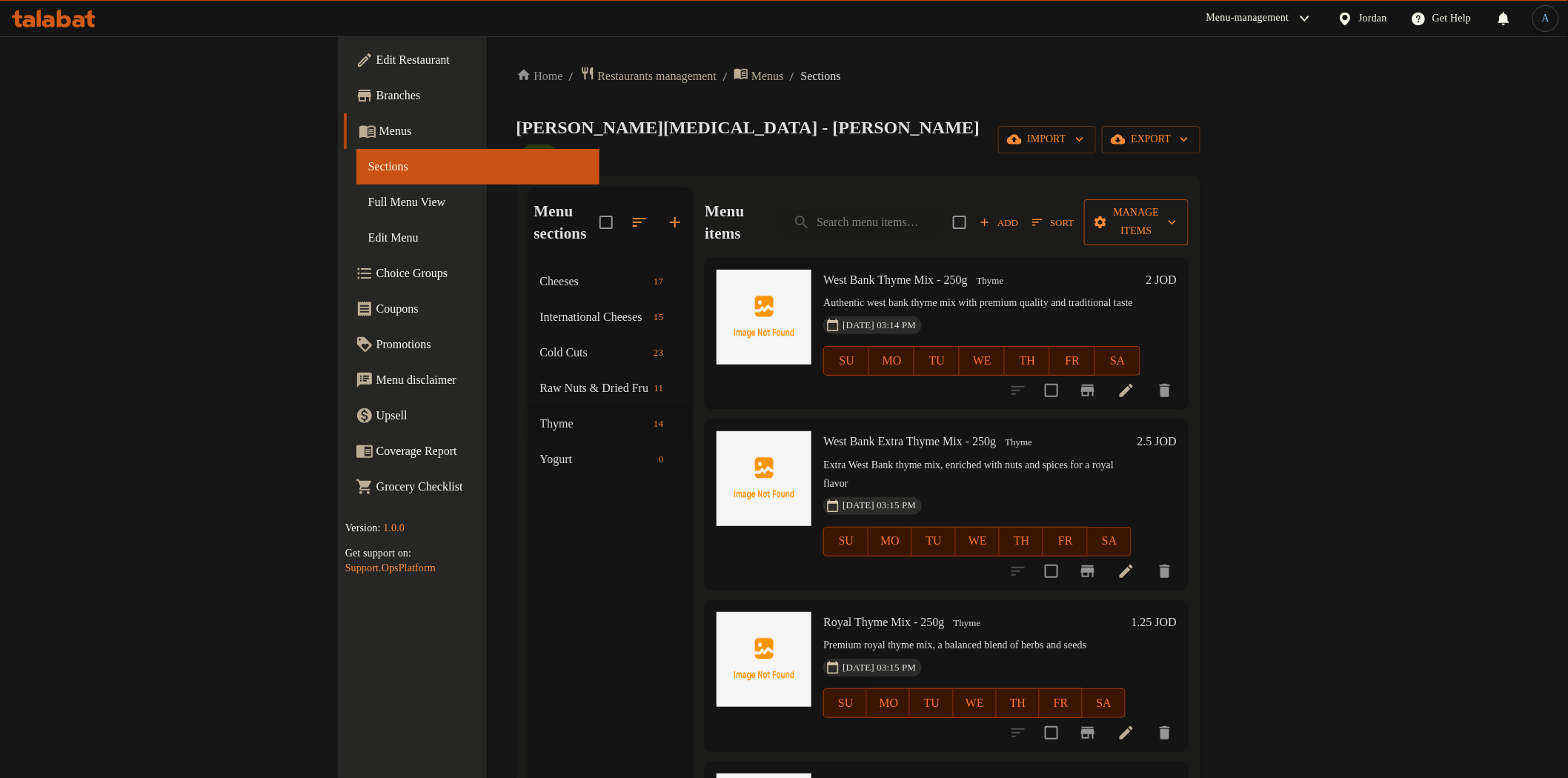
click at [1177, 204] on span "Manage items" at bounding box center [1136, 222] width 81 height 37
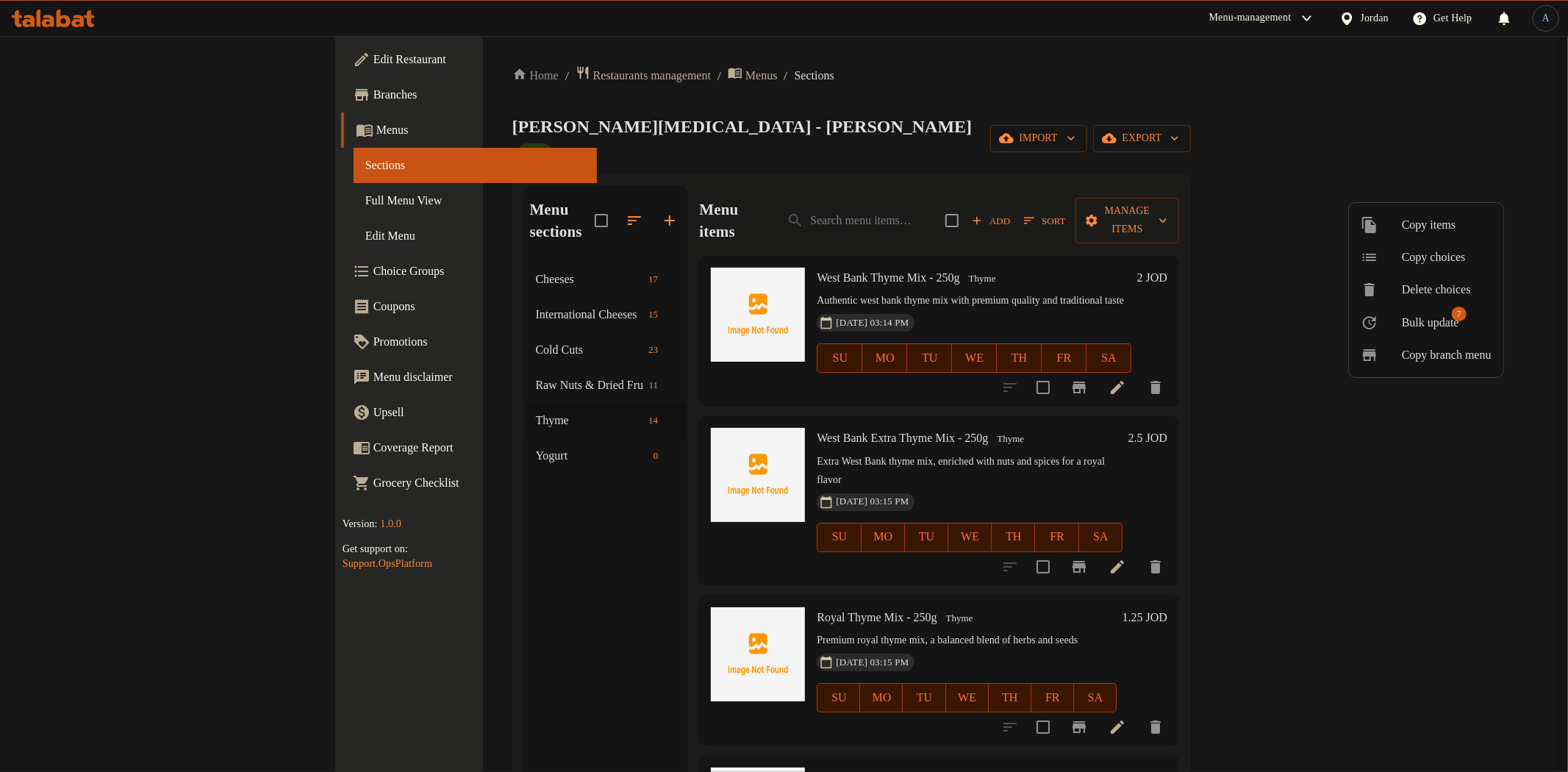
click at [1405, 322] on span "Bulk update" at bounding box center [1431, 323] width 57 height 18
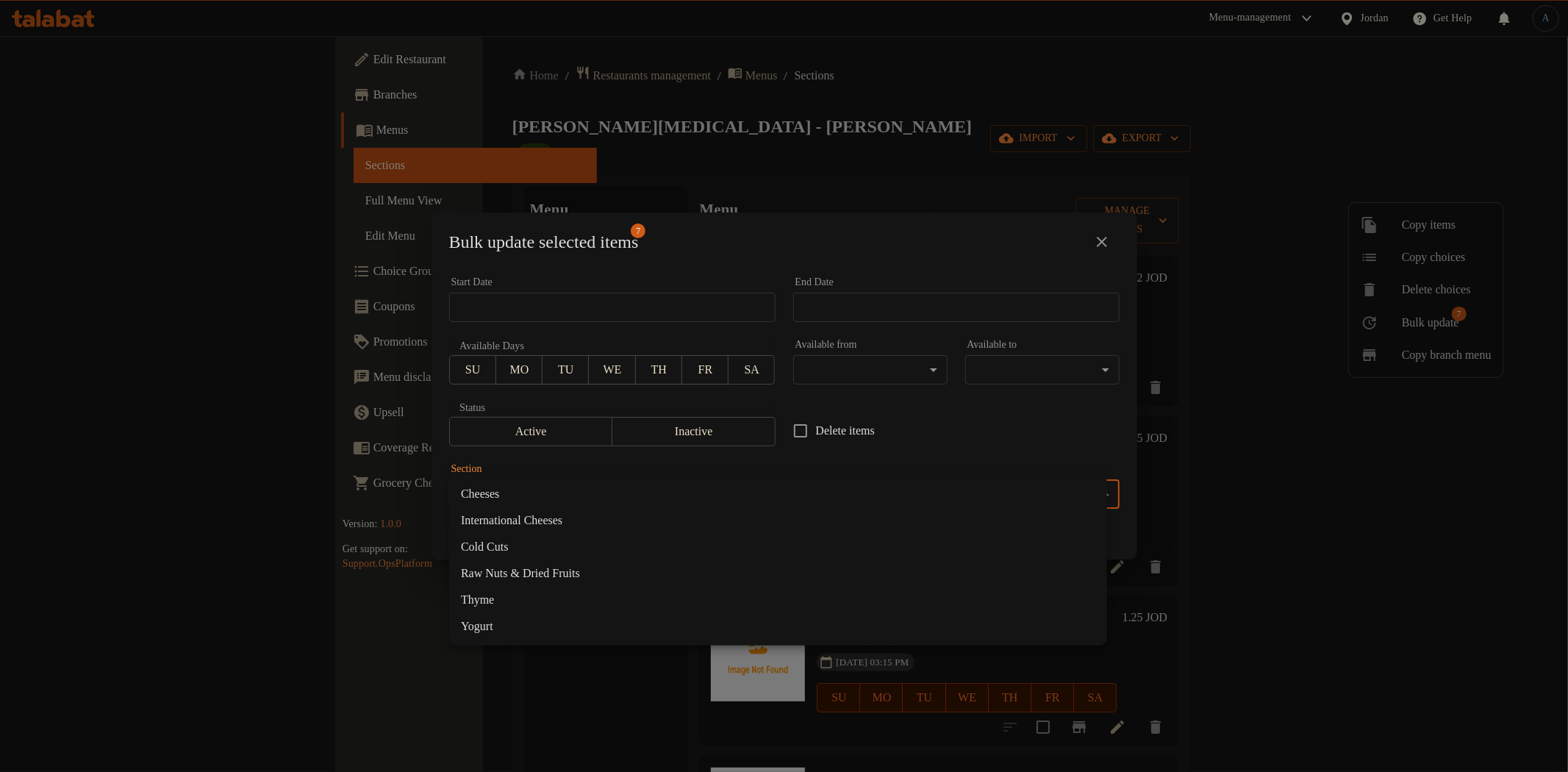
click at [716, 498] on body "​ Menu-management Jordan Get Help A Edit Restaurant Branches Menus Sections Ful…" at bounding box center [784, 404] width 1568 height 737
click at [481, 627] on li "Yogurt" at bounding box center [778, 627] width 658 height 27
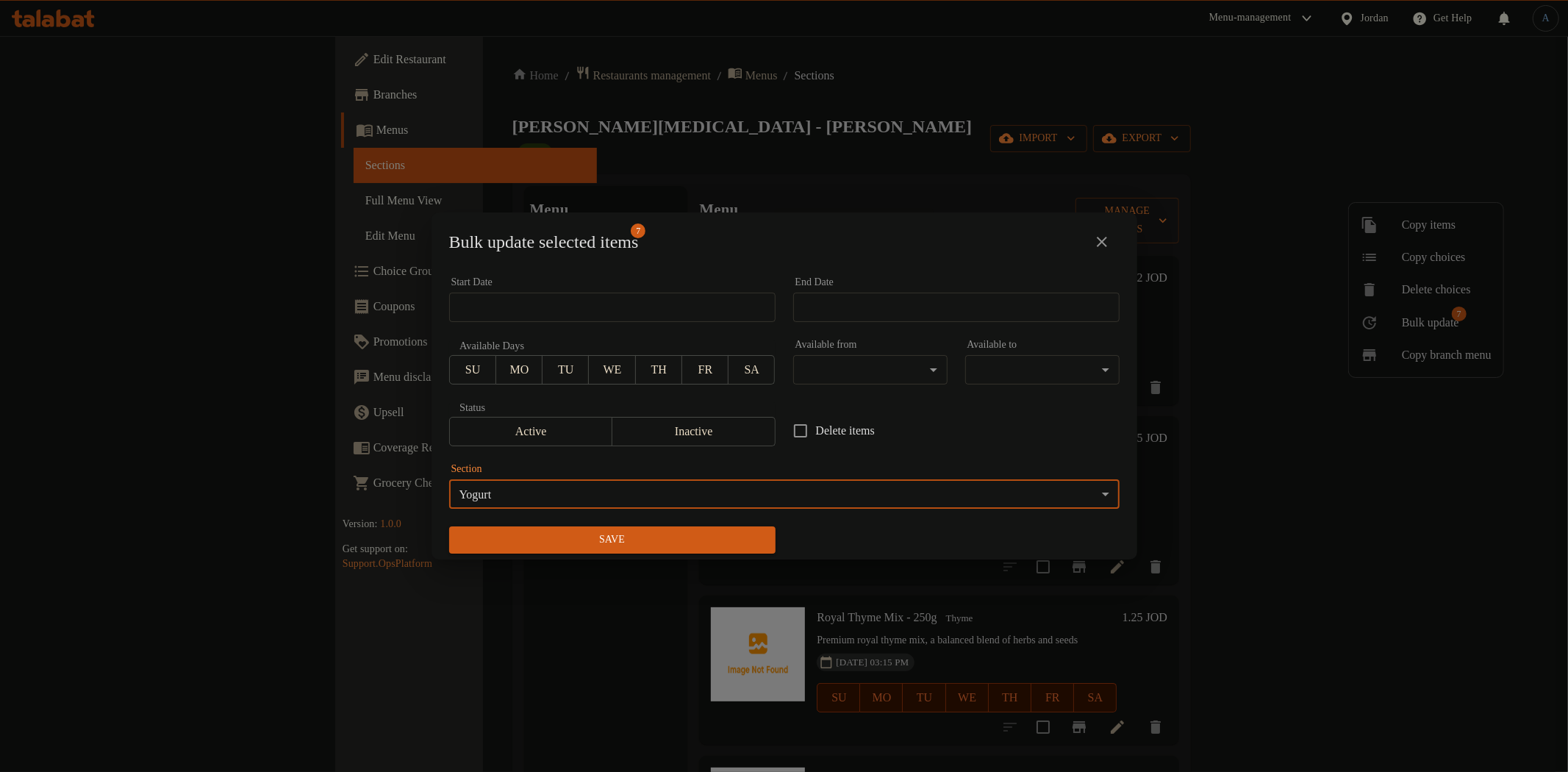
click at [574, 543] on span "Save" at bounding box center [613, 539] width 303 height 18
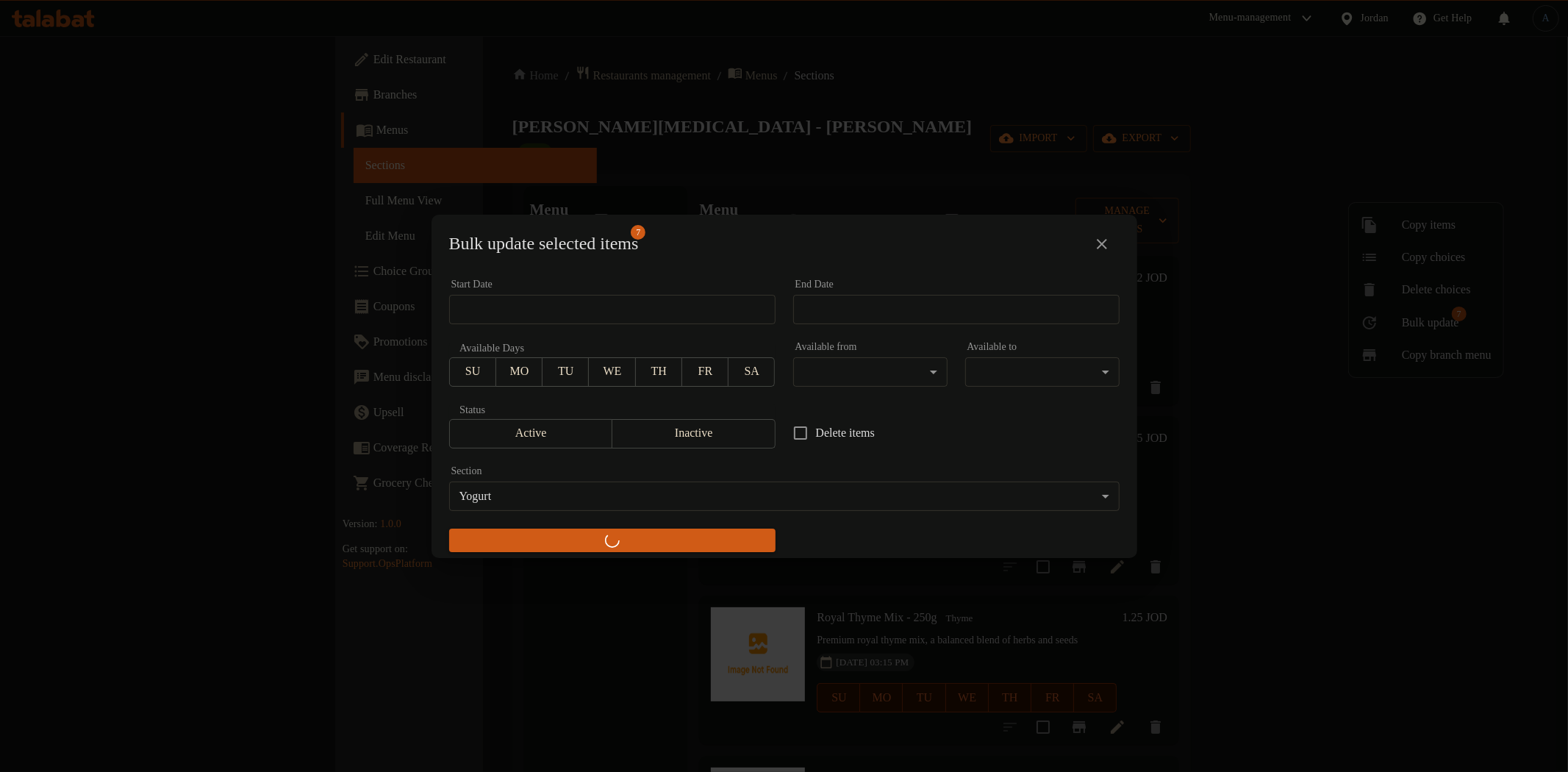
checkbox input "false"
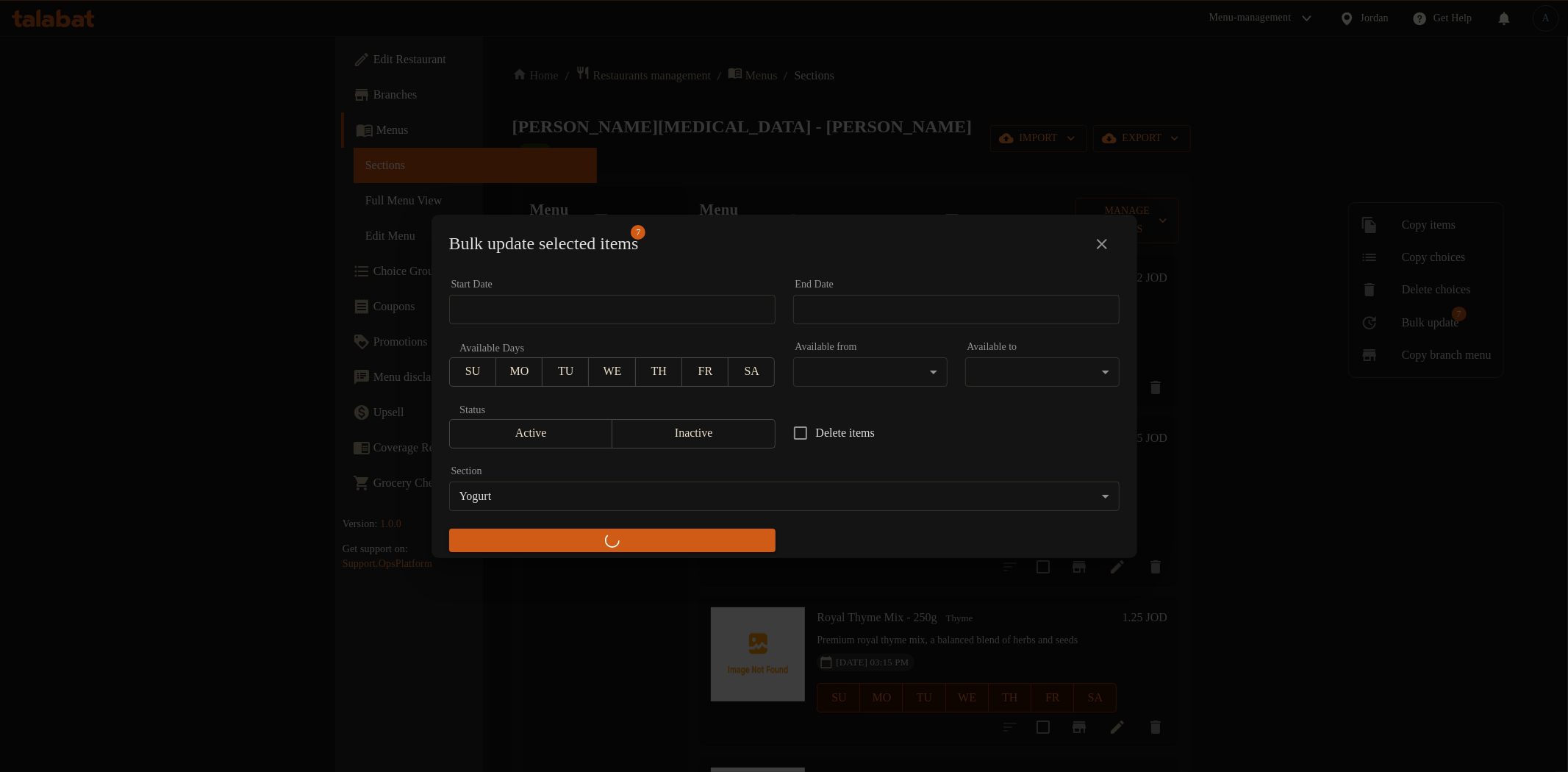
checkbox input "false"
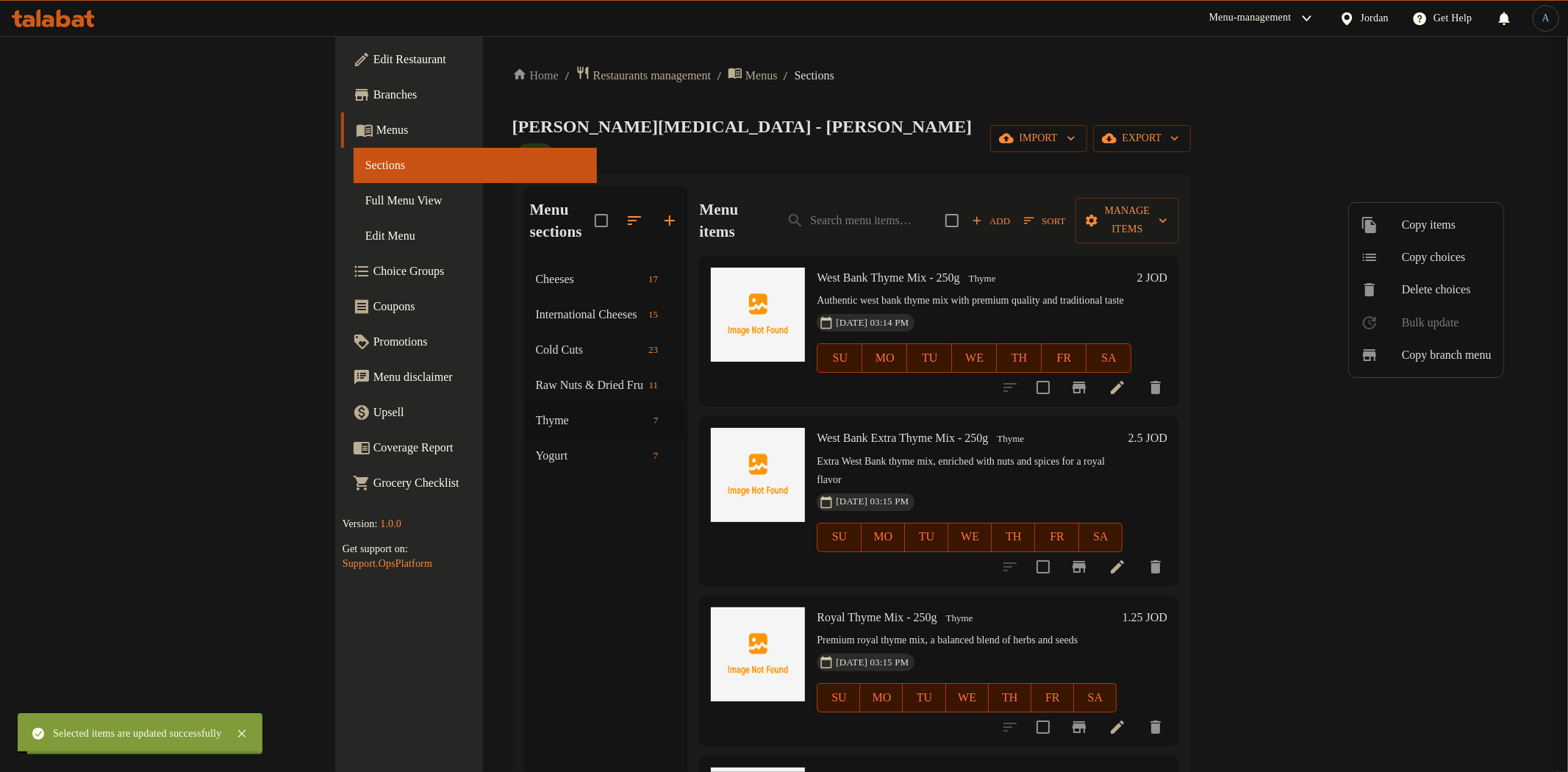
click at [478, 636] on div at bounding box center [784, 386] width 1568 height 772
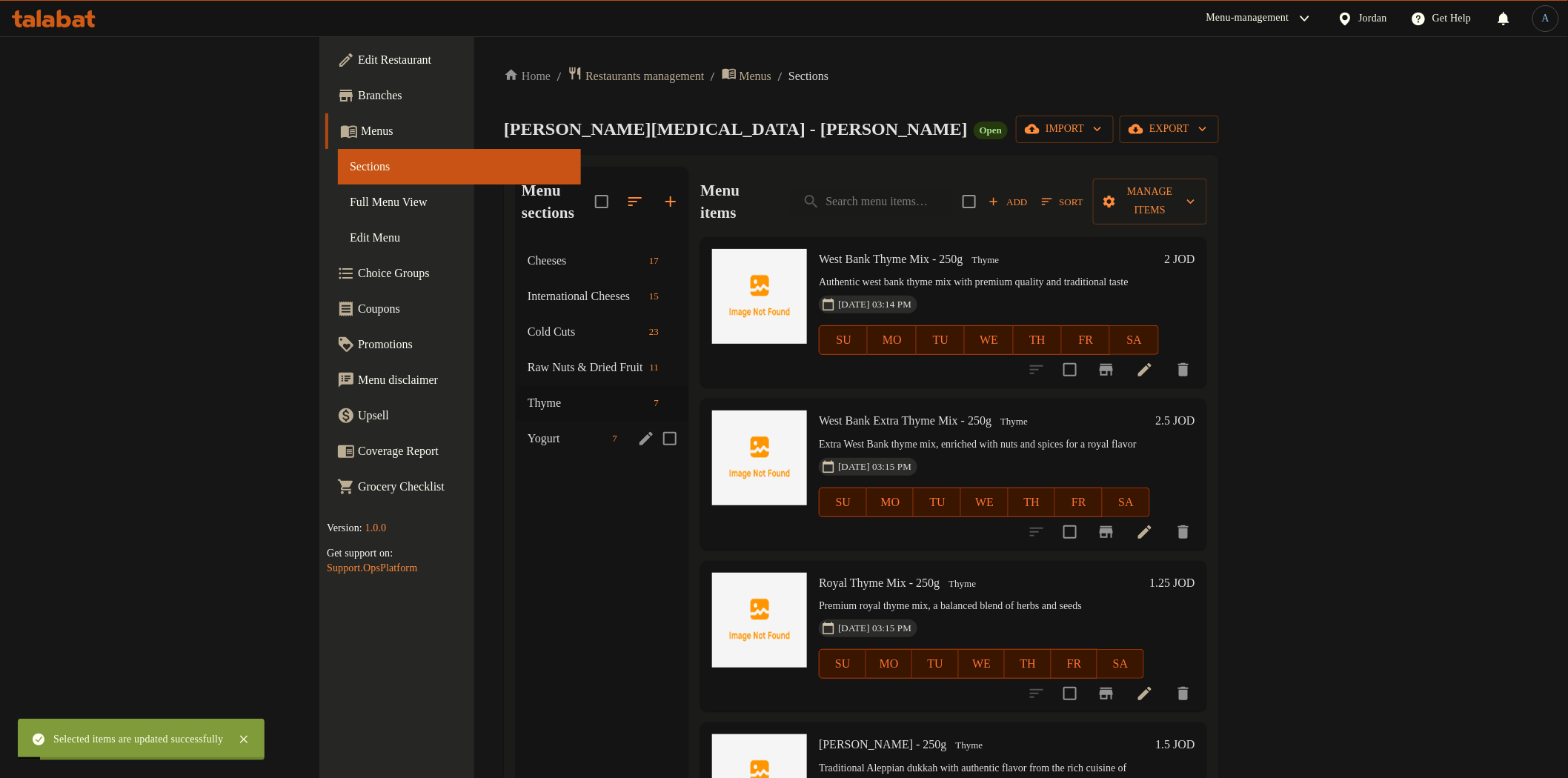
click at [528, 430] on span "Yogurt" at bounding box center [567, 439] width 80 height 18
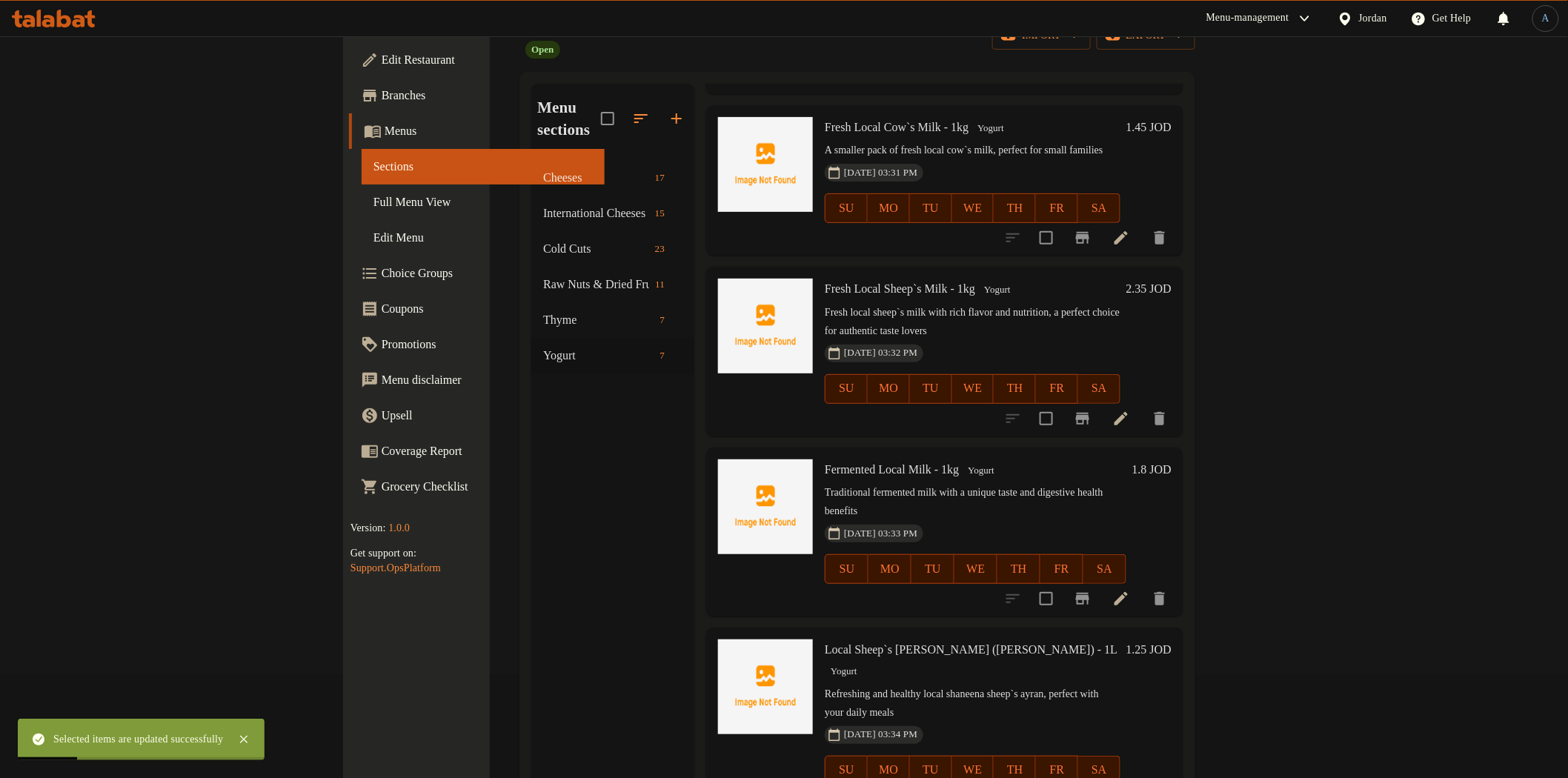
scroll to position [207, 0]
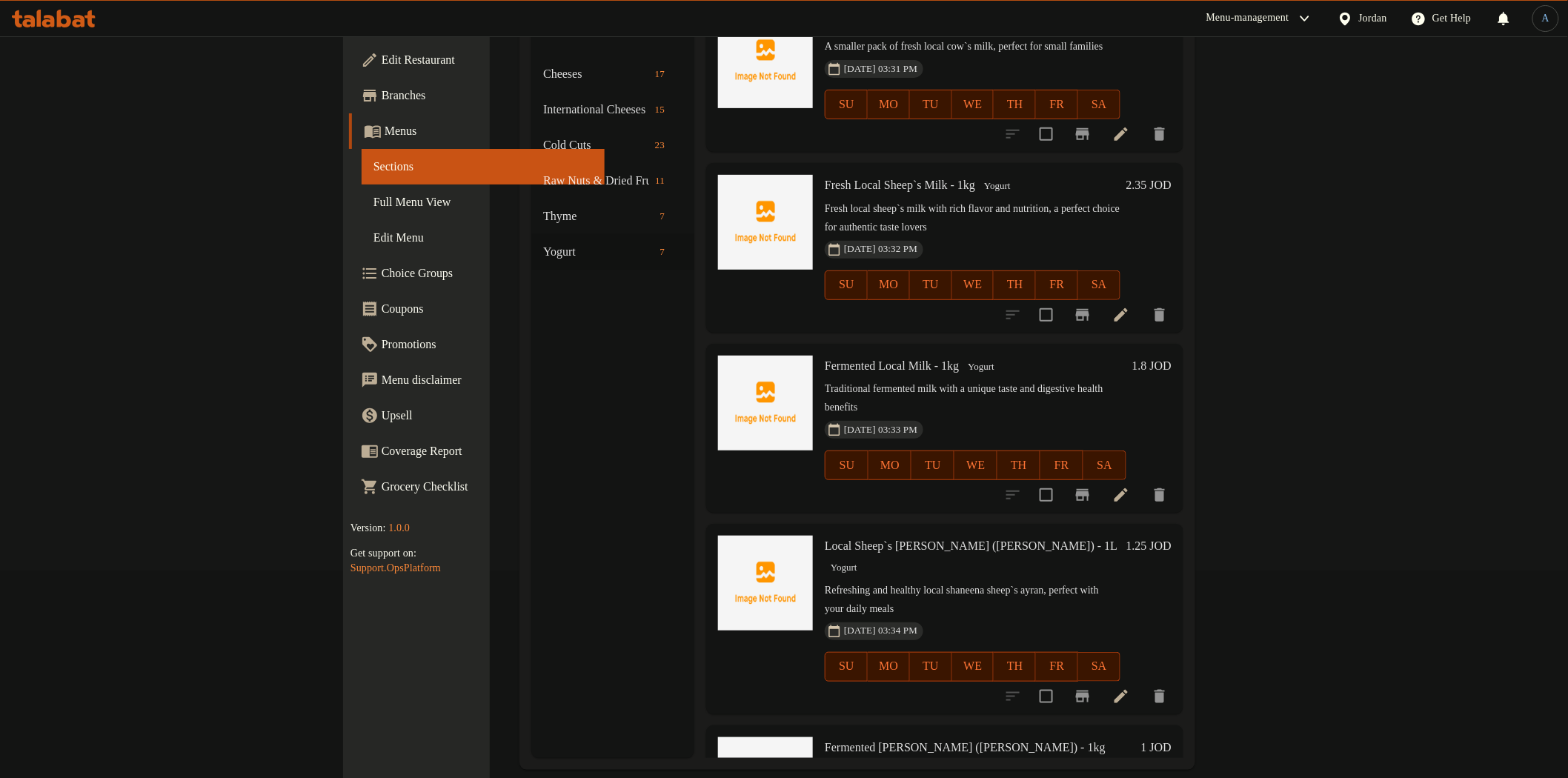
click at [825, 738] on h6 "Fermented Ayran (Shaneena) - 1kg Yogurt" at bounding box center [979, 758] width 310 height 41
copy h6 "Fermented Ayran (Shaneena) - 1kg"
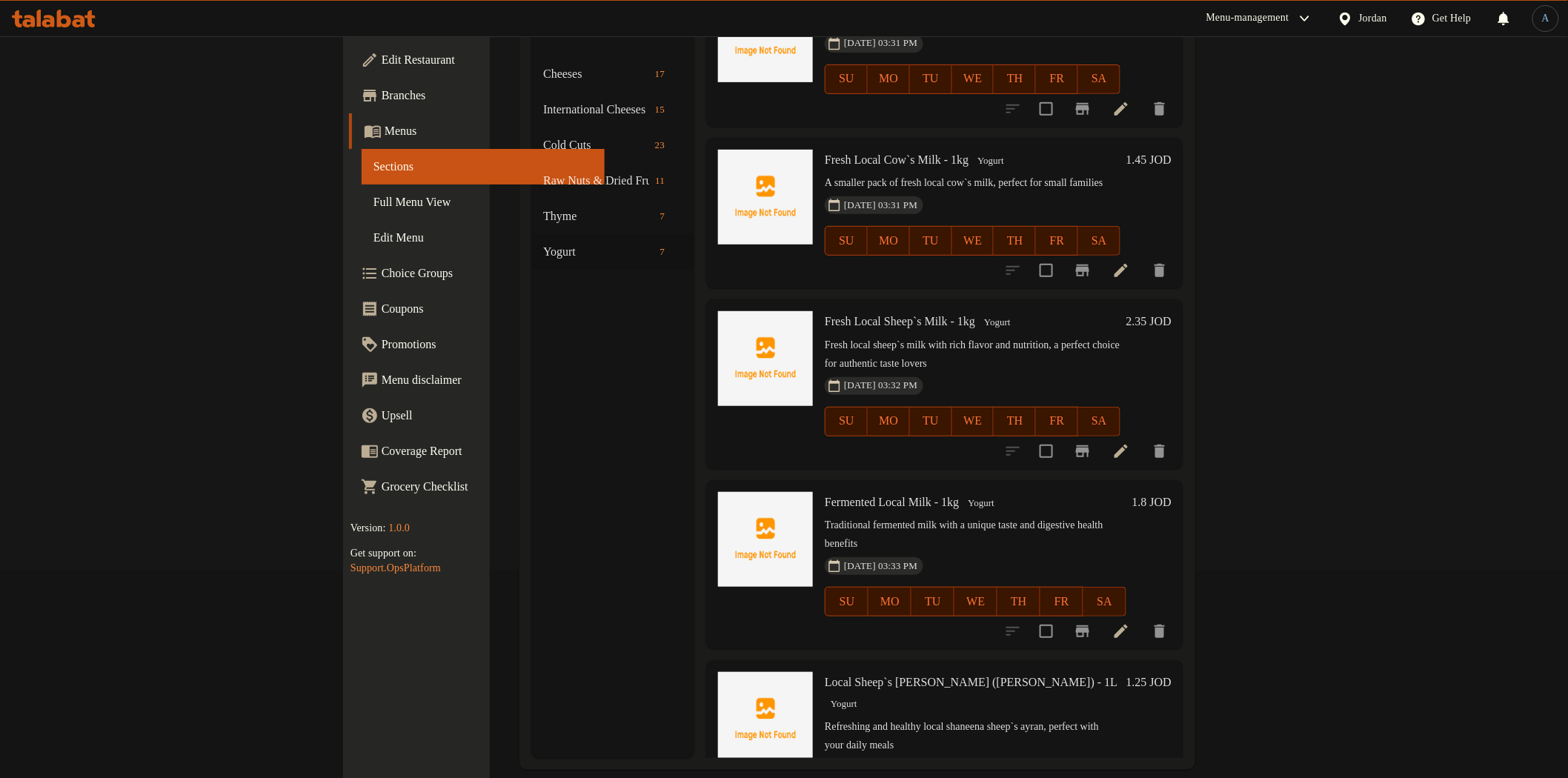
scroll to position [392, 0]
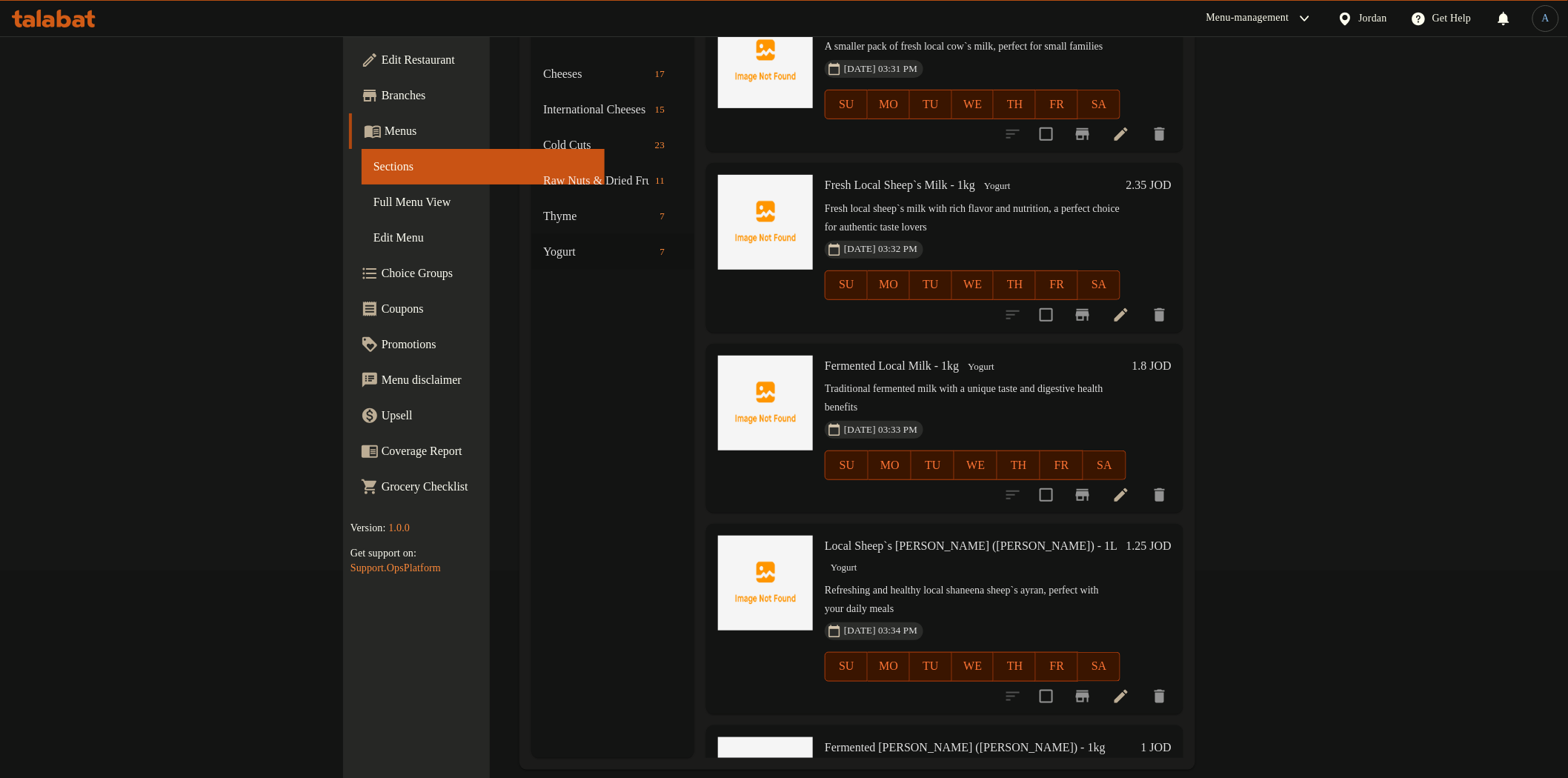
click at [825, 540] on span "Local Sheep`s Ayran (Shaneena) - 1L" at bounding box center [971, 546] width 292 height 12
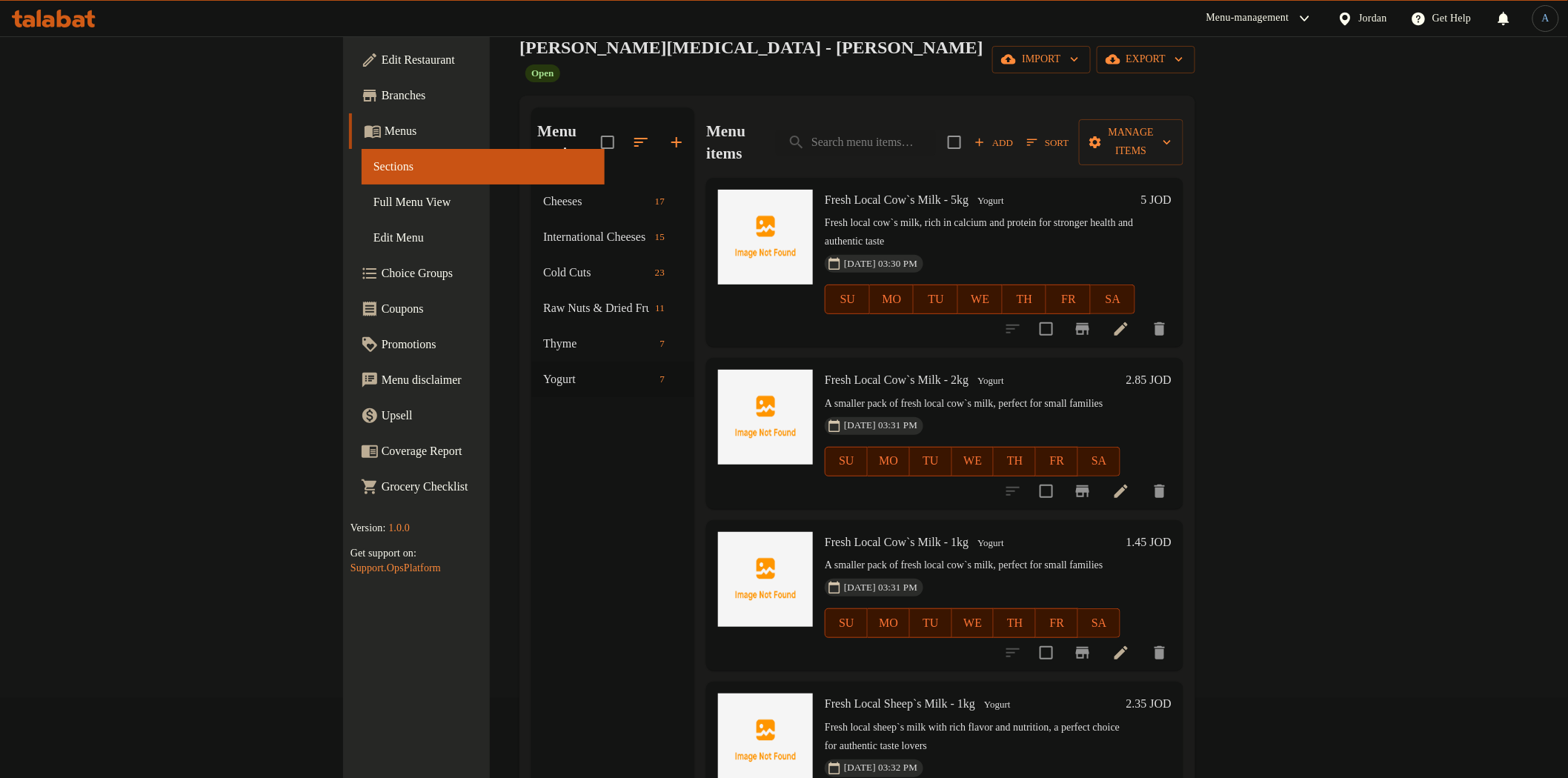
scroll to position [0, 0]
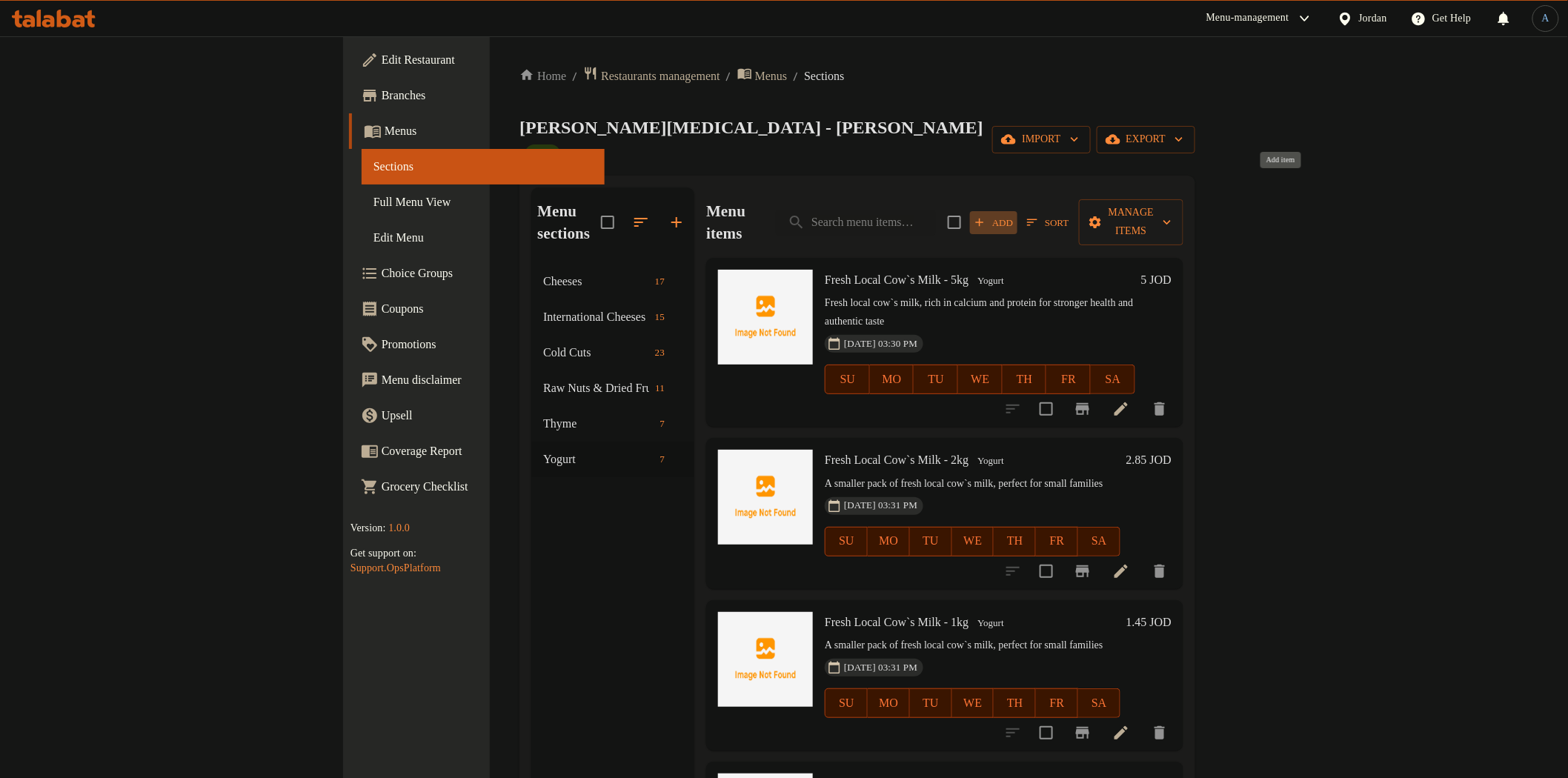
click at [1014, 214] on span "Add" at bounding box center [994, 223] width 40 height 17
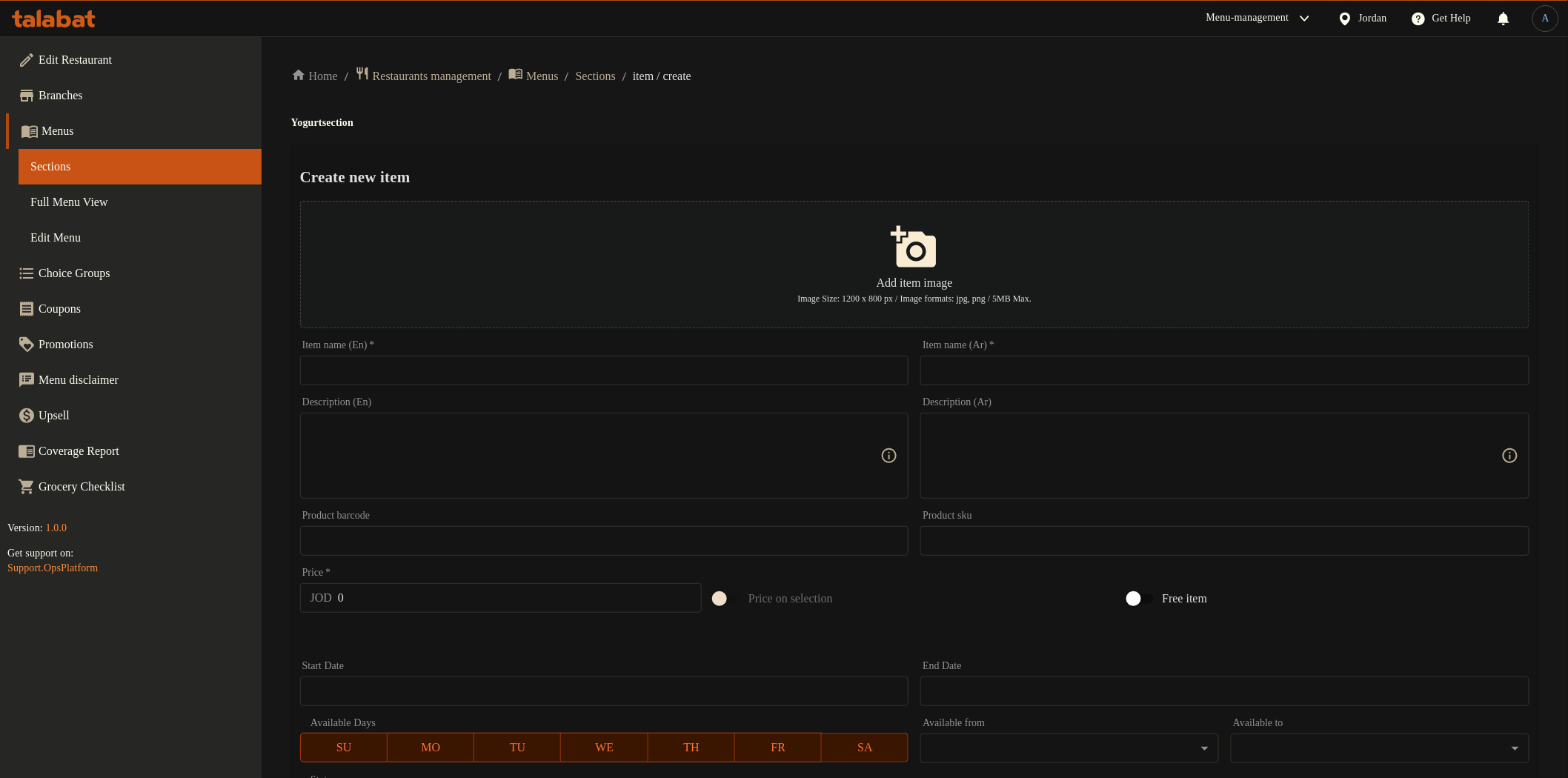
click at [849, 378] on input "text" at bounding box center [605, 370] width 609 height 30
paste input "Kefir Milk – 1L"
type input "Kefir Milk – 1L"
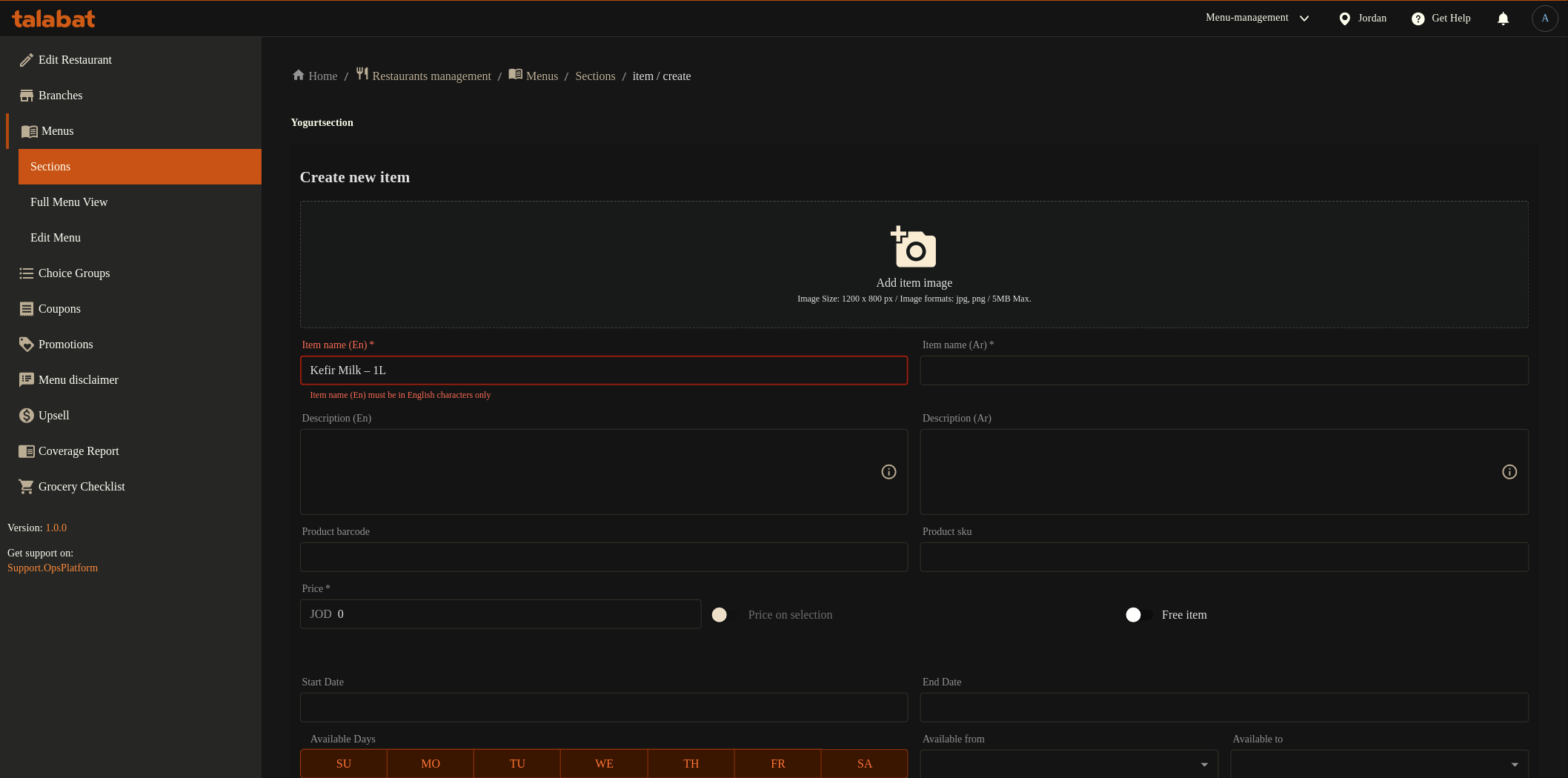
click at [1084, 361] on input "text" at bounding box center [1225, 370] width 609 height 30
paste input "لبن الكفير 1لتر"
type input "لبن الكفير 1لتر"
click at [375, 373] on input "Kefir Milk – 1L" at bounding box center [605, 370] width 609 height 30
type input "Kefir Milk - 1L"
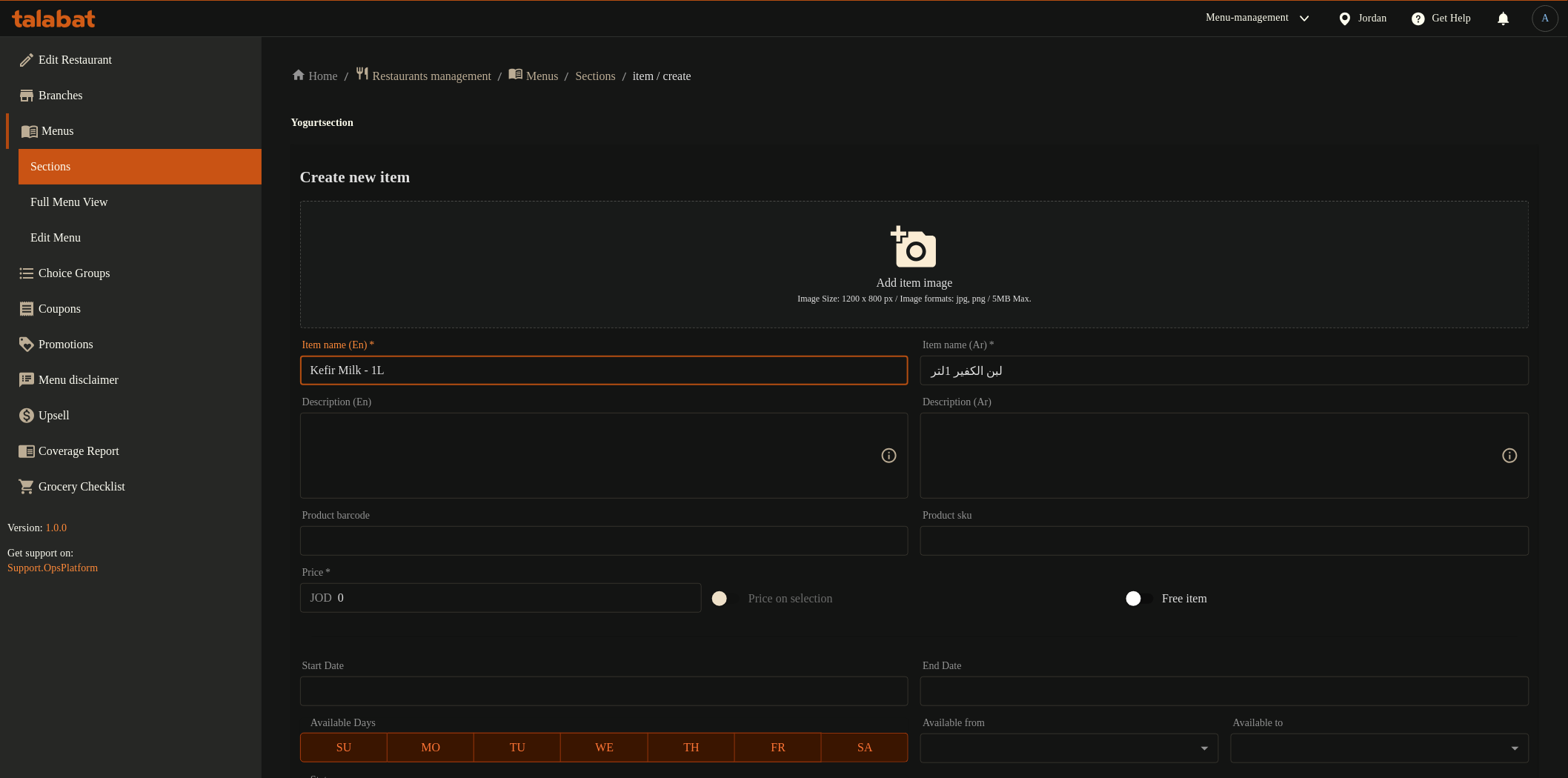
click at [495, 456] on textarea at bounding box center [595, 455] width 570 height 70
paste textarea "Natural kefir milk, rich in probiotics to support gut health and immunity"
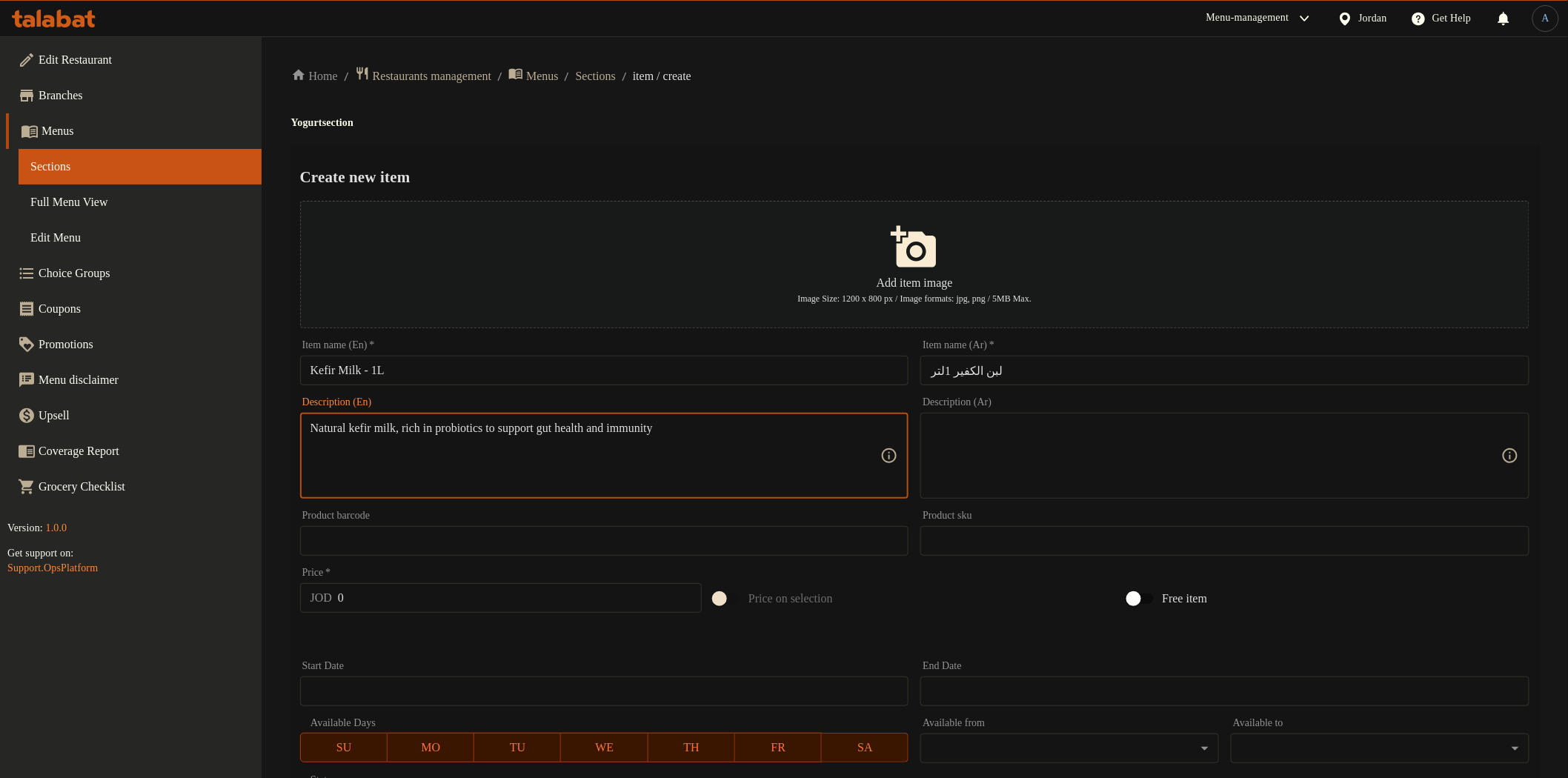
type textarea "Natural kefir milk, rich in probiotics to support gut health and immunity"
click at [1047, 470] on textarea at bounding box center [1216, 455] width 570 height 70
paste textarea "لبن كفير طبيعي غني بالبروبيوتيك لتعزيز صحة الأمعاء والمناعة."
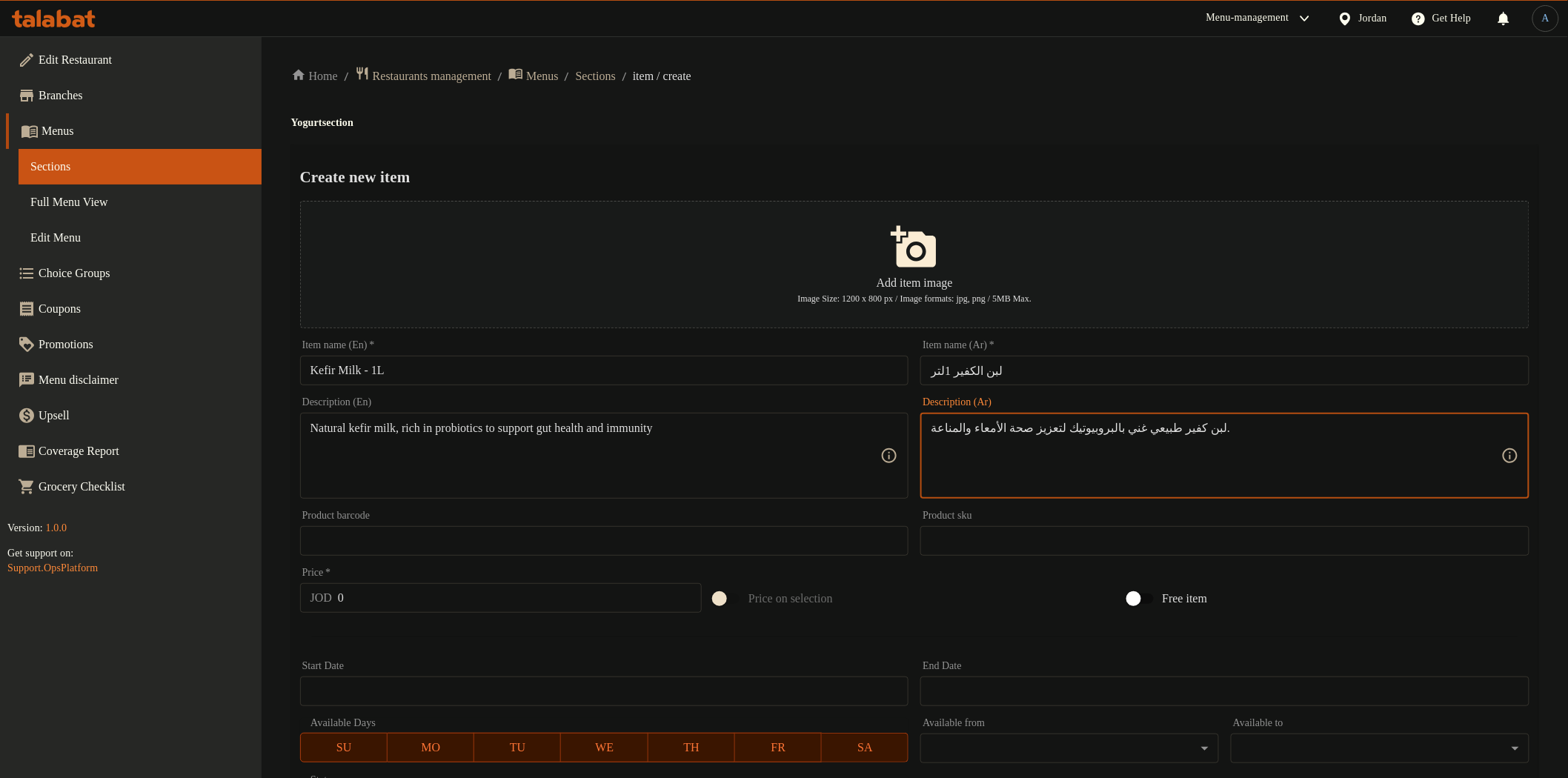
type textarea "لبن كفير طبيعي غني بالبروبيوتيك لتعزيز صحة الأمعاء والمناعة."
click at [403, 584] on input "0" at bounding box center [519, 597] width 364 height 30
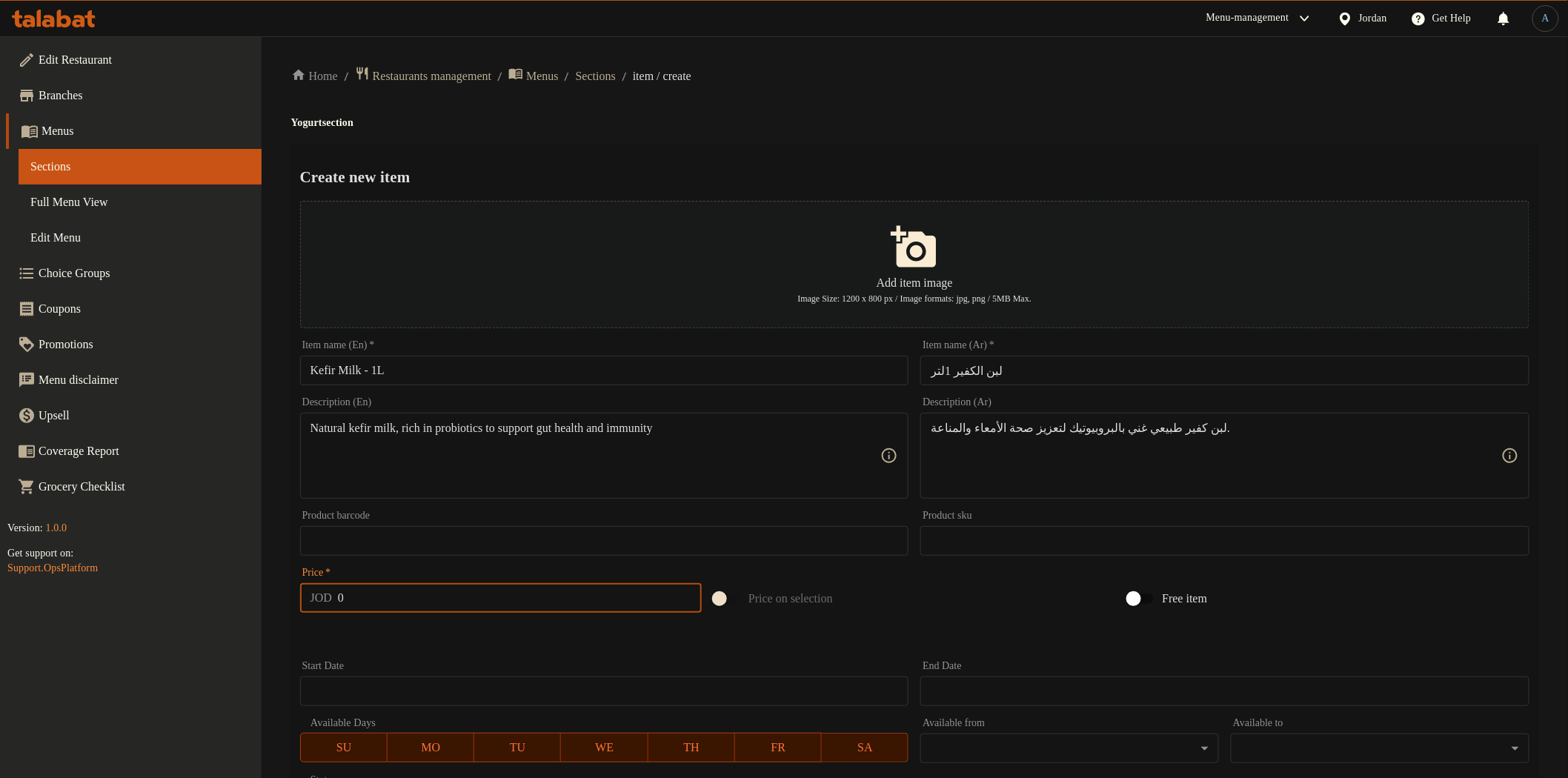
paste input "5"
type input "5"
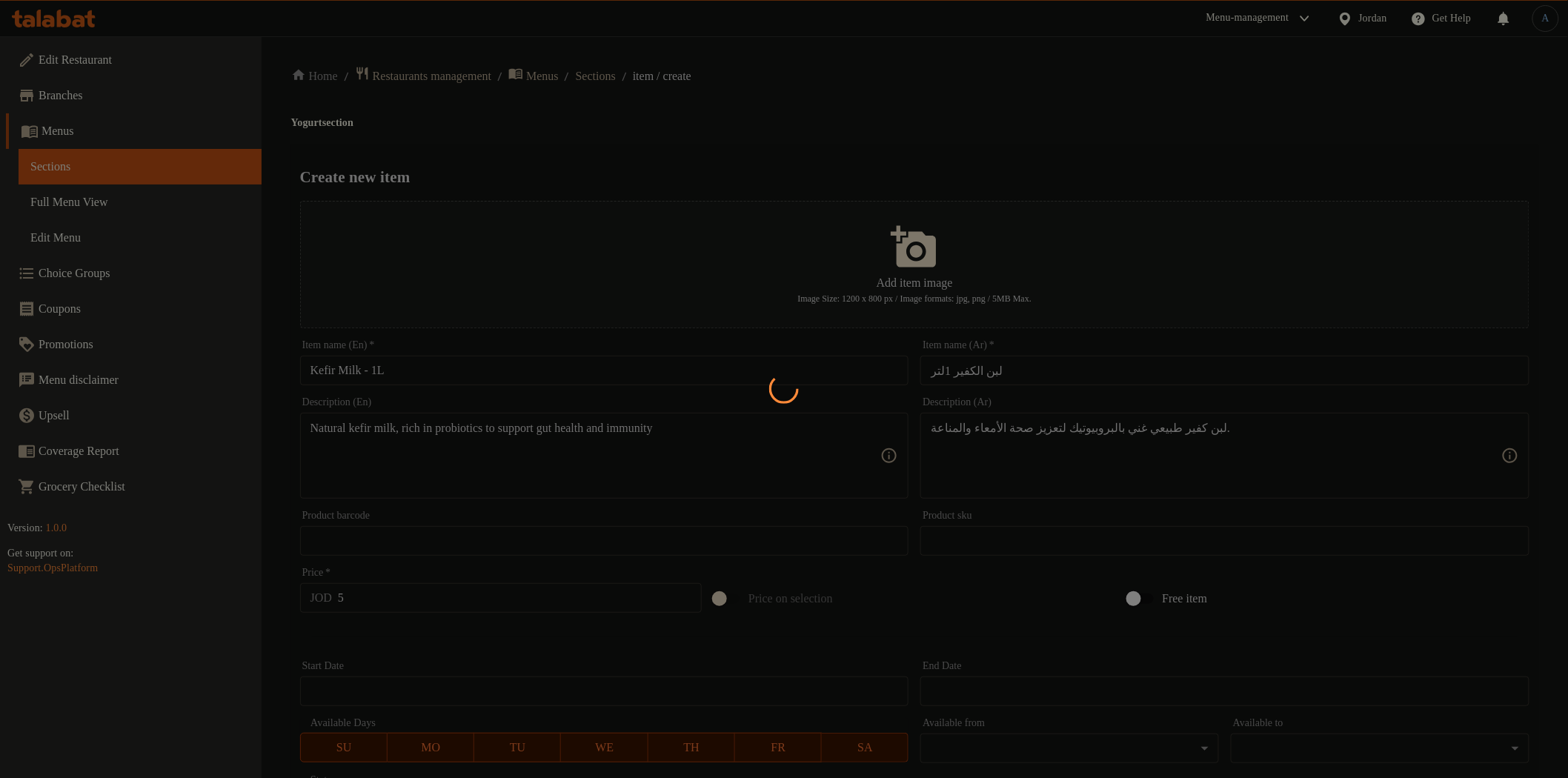
type input "0"
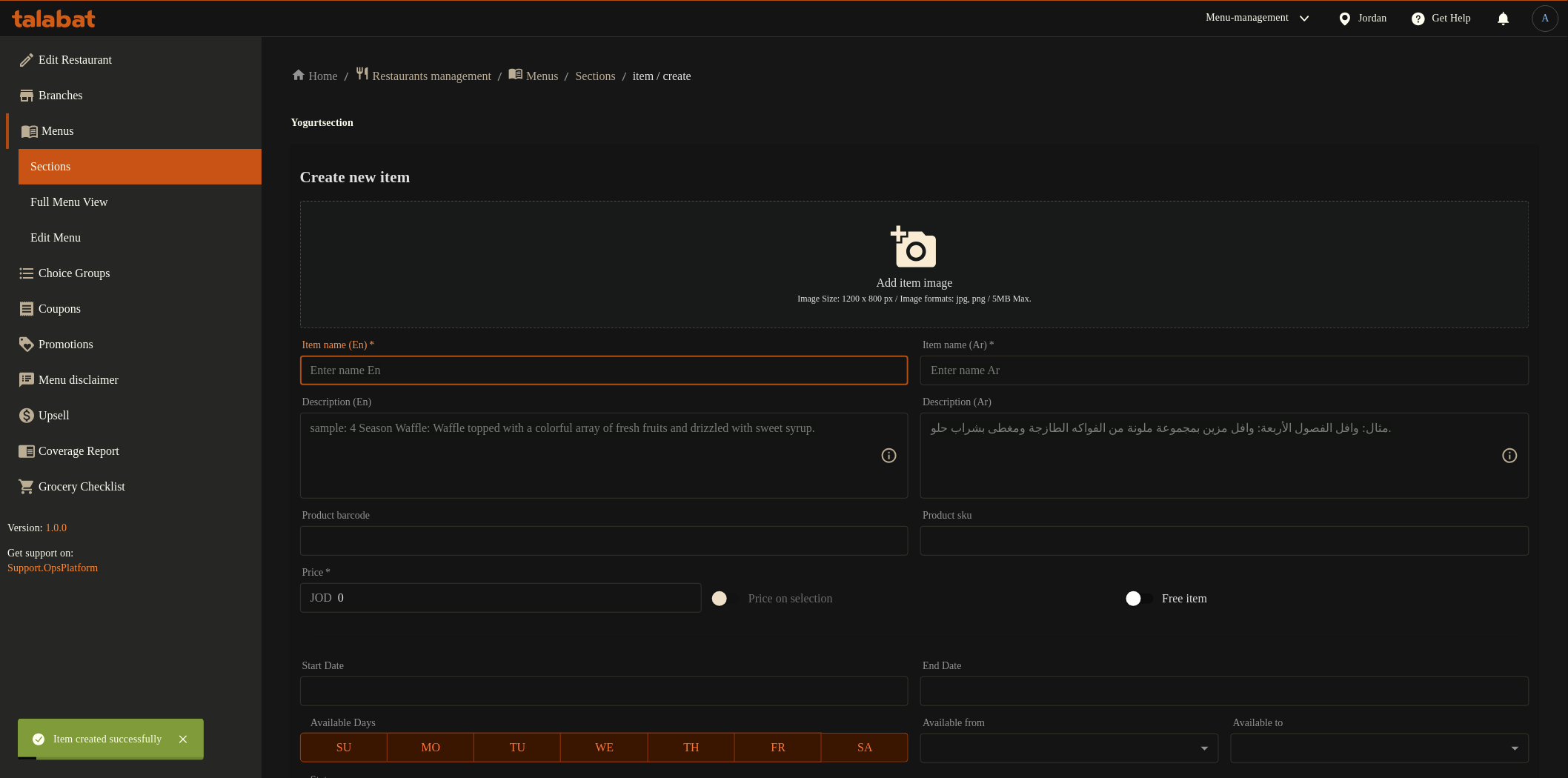
click at [612, 376] on input "text" at bounding box center [605, 370] width 609 height 30
paste input "Kefir Milk – 350g"
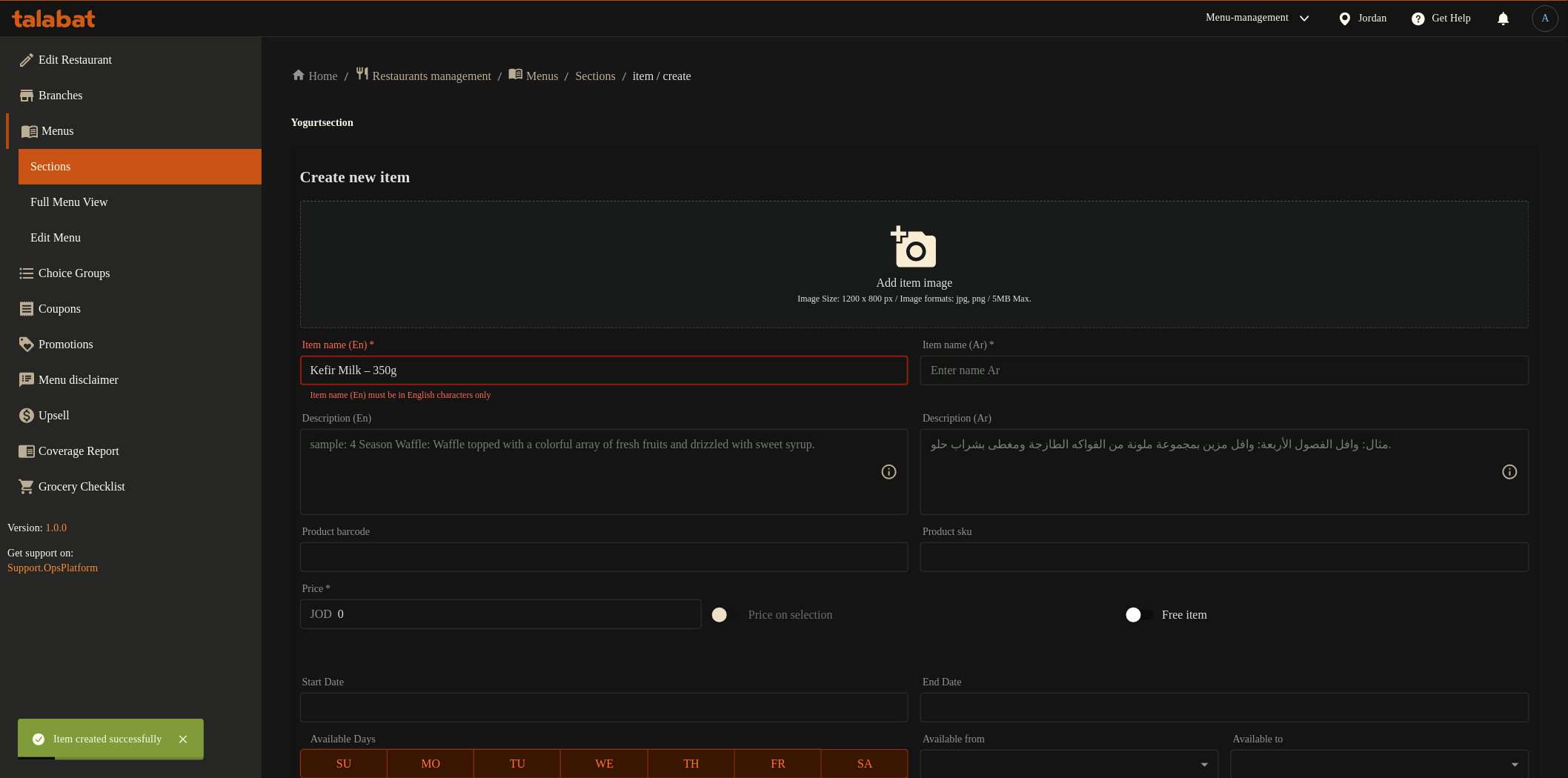
click at [375, 371] on input "Kefir Milk – 350g" at bounding box center [605, 370] width 609 height 30
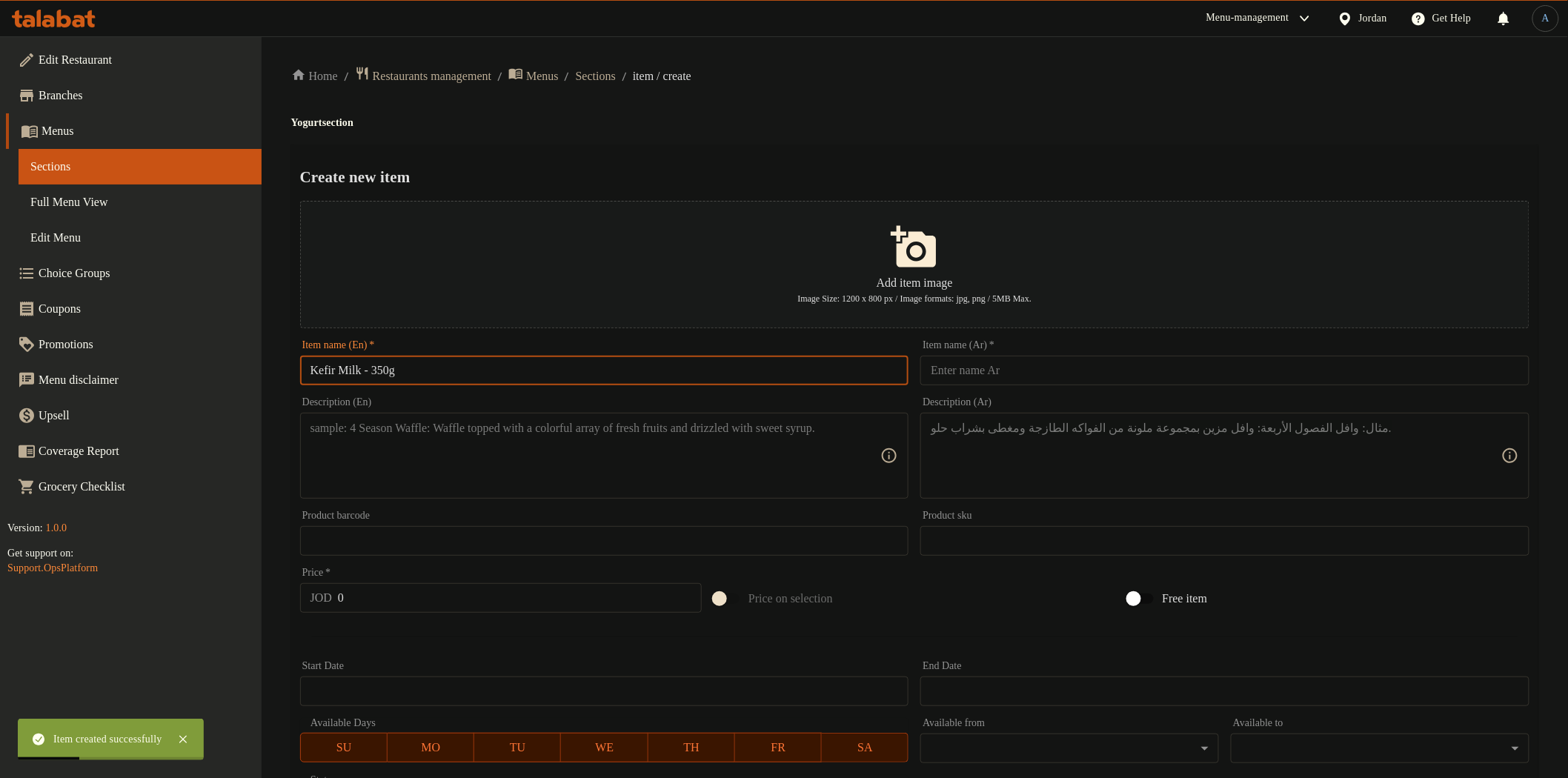
type input "Kefir Milk - 350g"
click at [952, 368] on input "text" at bounding box center [1225, 370] width 609 height 30
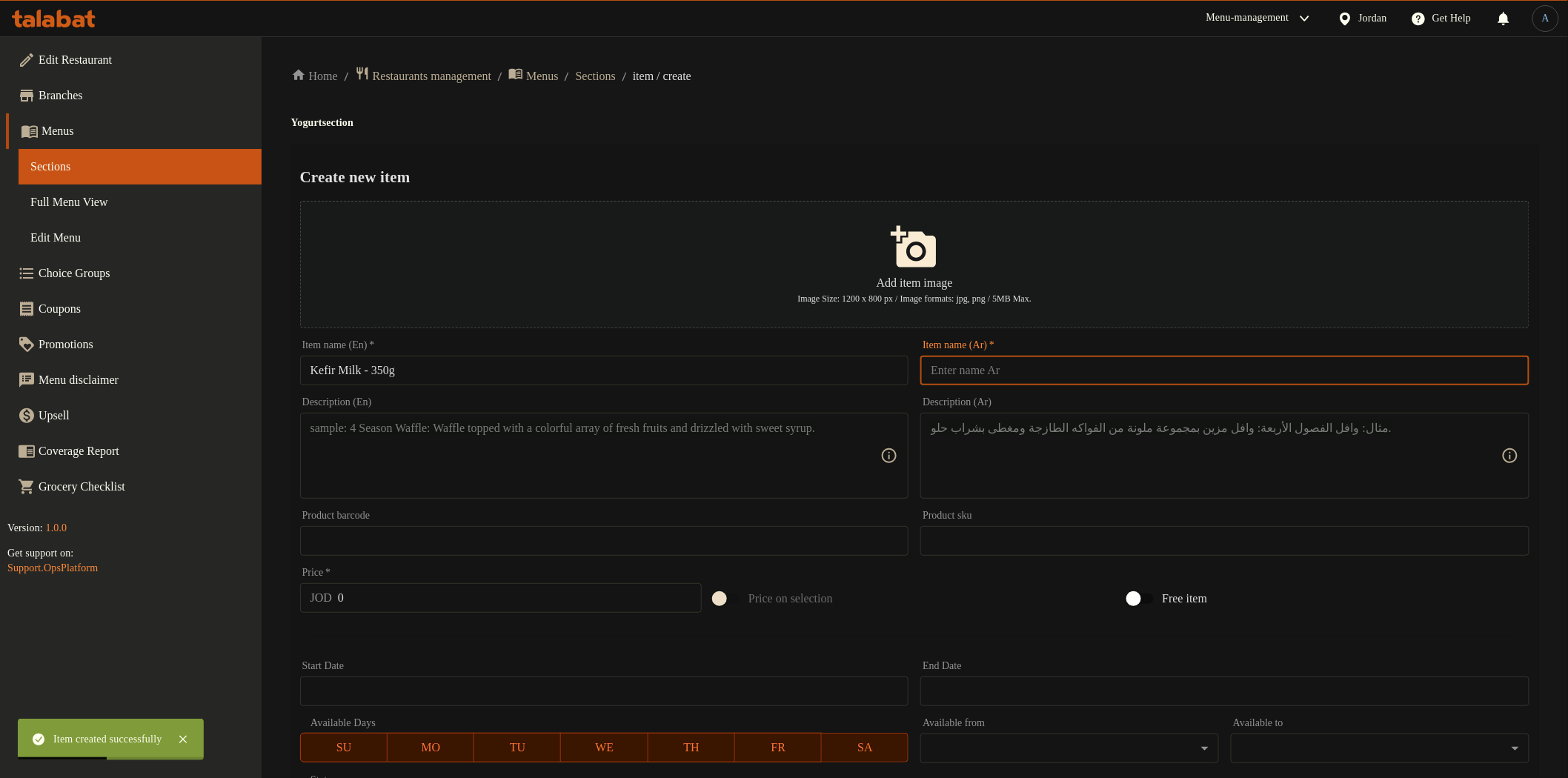
paste input "لبن الكفير350غم"
type input "لبن الكفير350غم"
click at [940, 109] on div "Home / Restaurants management / Menus / Sections / item / create Yogurt section…" at bounding box center [914, 538] width 1247 height 944
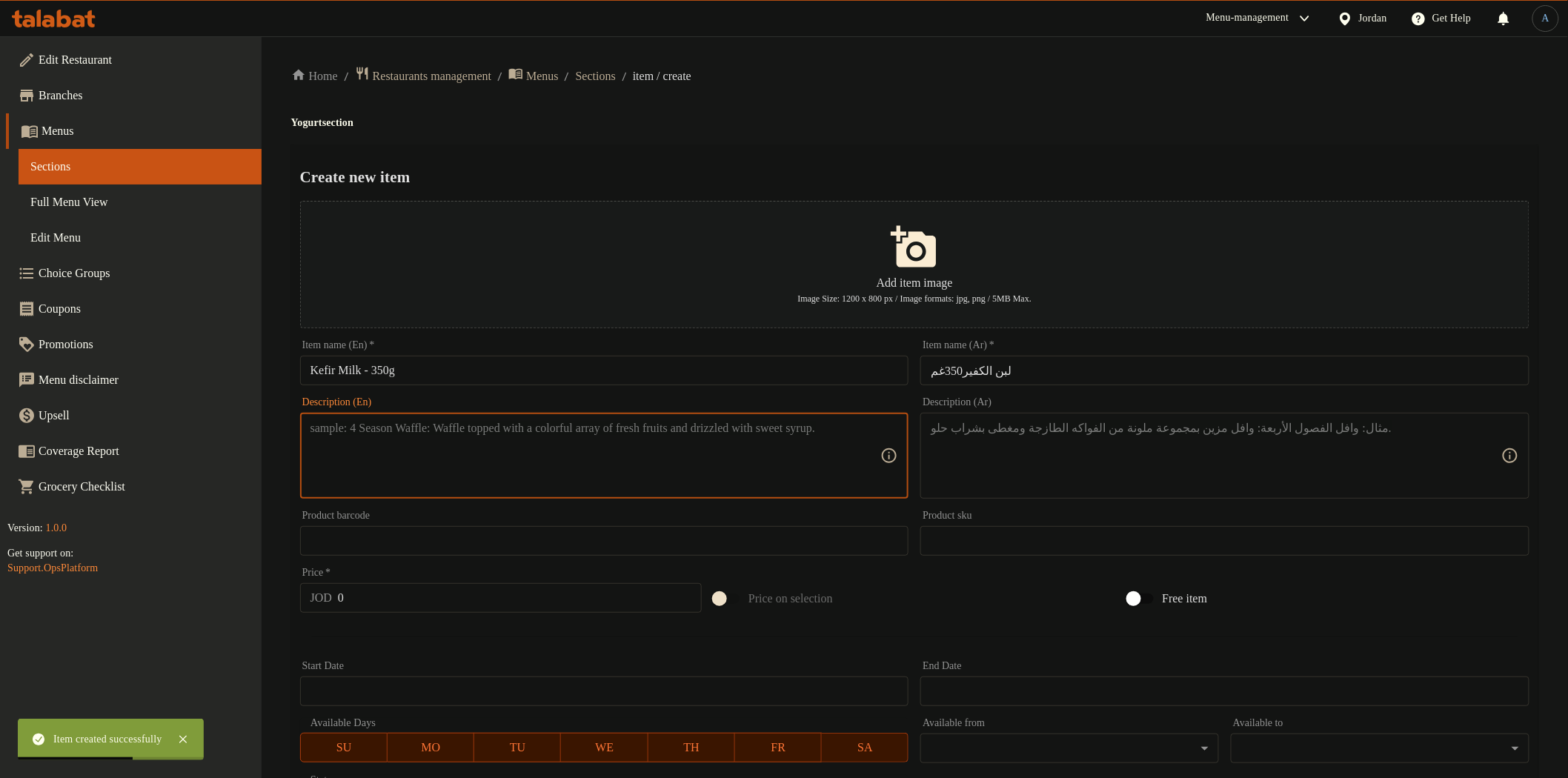
click at [583, 475] on textarea at bounding box center [595, 455] width 570 height 70
paste textarea "Kefir milk in a compact pack, perfect for daily individual use"
type textarea "Kefir milk in a compact pack, perfect for daily individual use"
click at [982, 446] on textarea at bounding box center [1216, 455] width 570 height 70
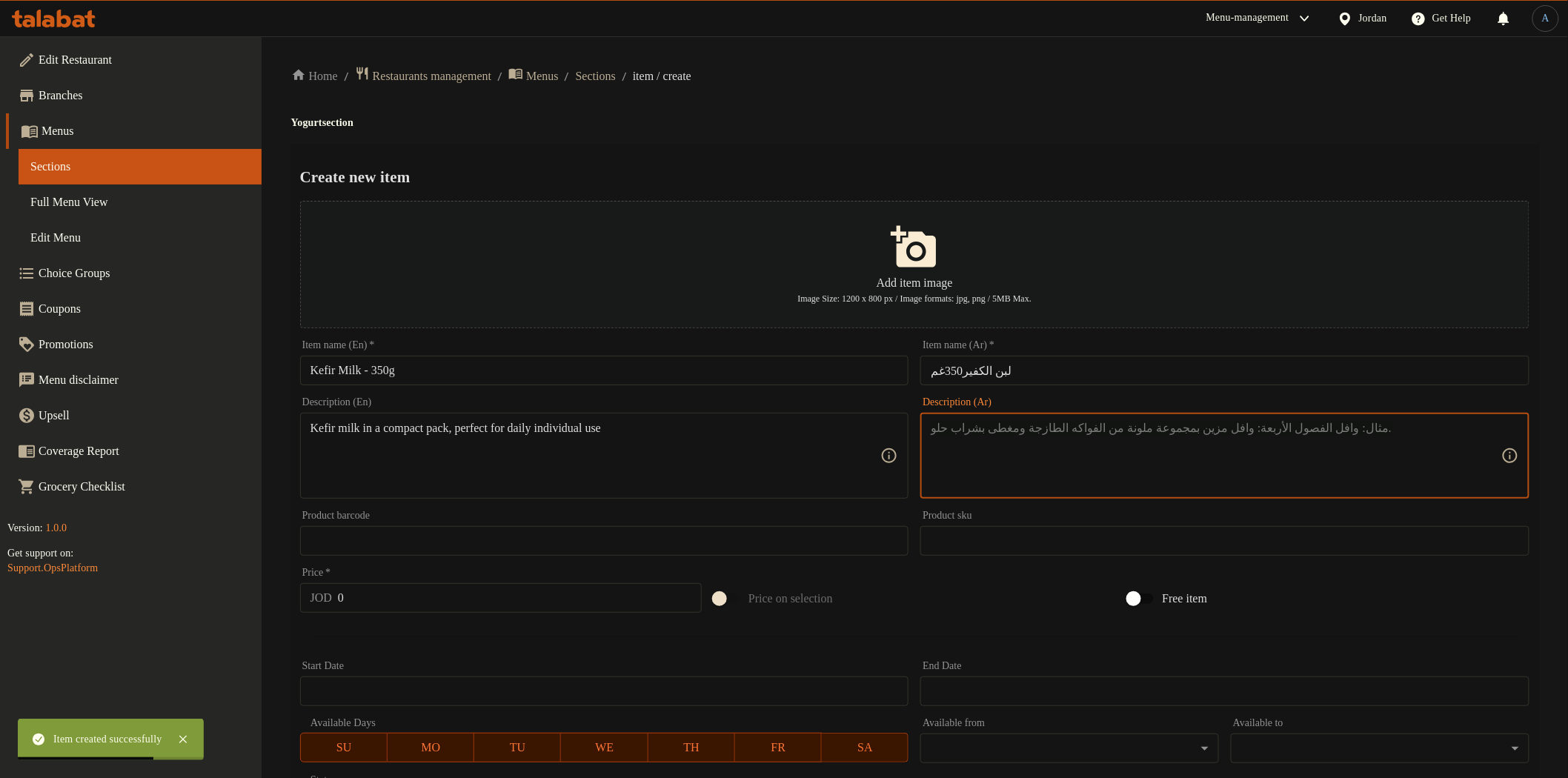
paste textarea "لبن كفير بعبوة صغيرة مثالية للاستعمال الفردي اليومي."
type textarea "لبن كفير بعبوة صغيرة مثالية للاستعمال الفردي اليومي."
click at [930, 112] on div "Home / Restaurants management / Menus / Sections / item / create Yogurt section…" at bounding box center [914, 538] width 1247 height 944
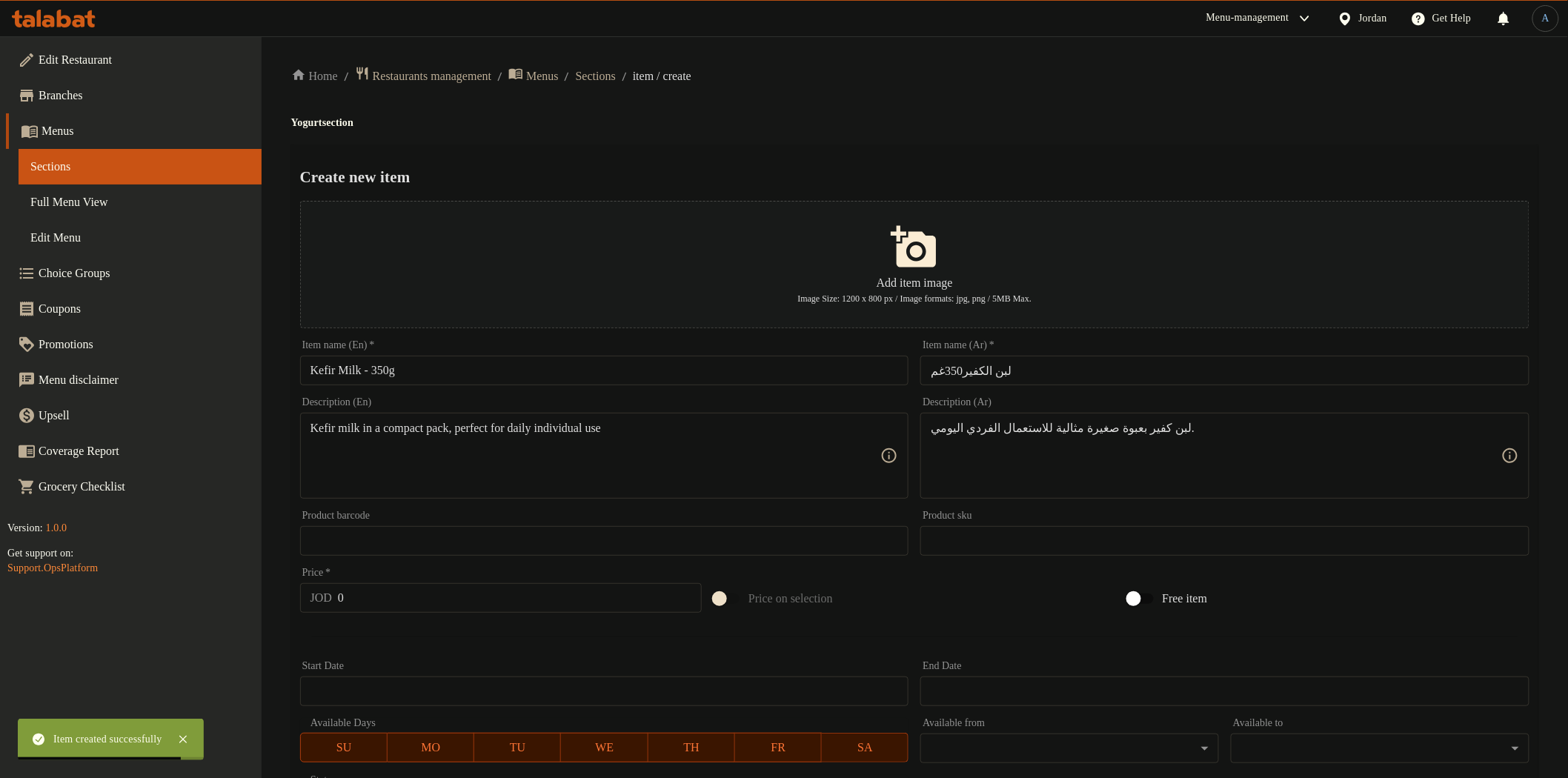
click at [427, 611] on input "0" at bounding box center [519, 597] width 364 height 30
paste input "1.75"
type input "1.75"
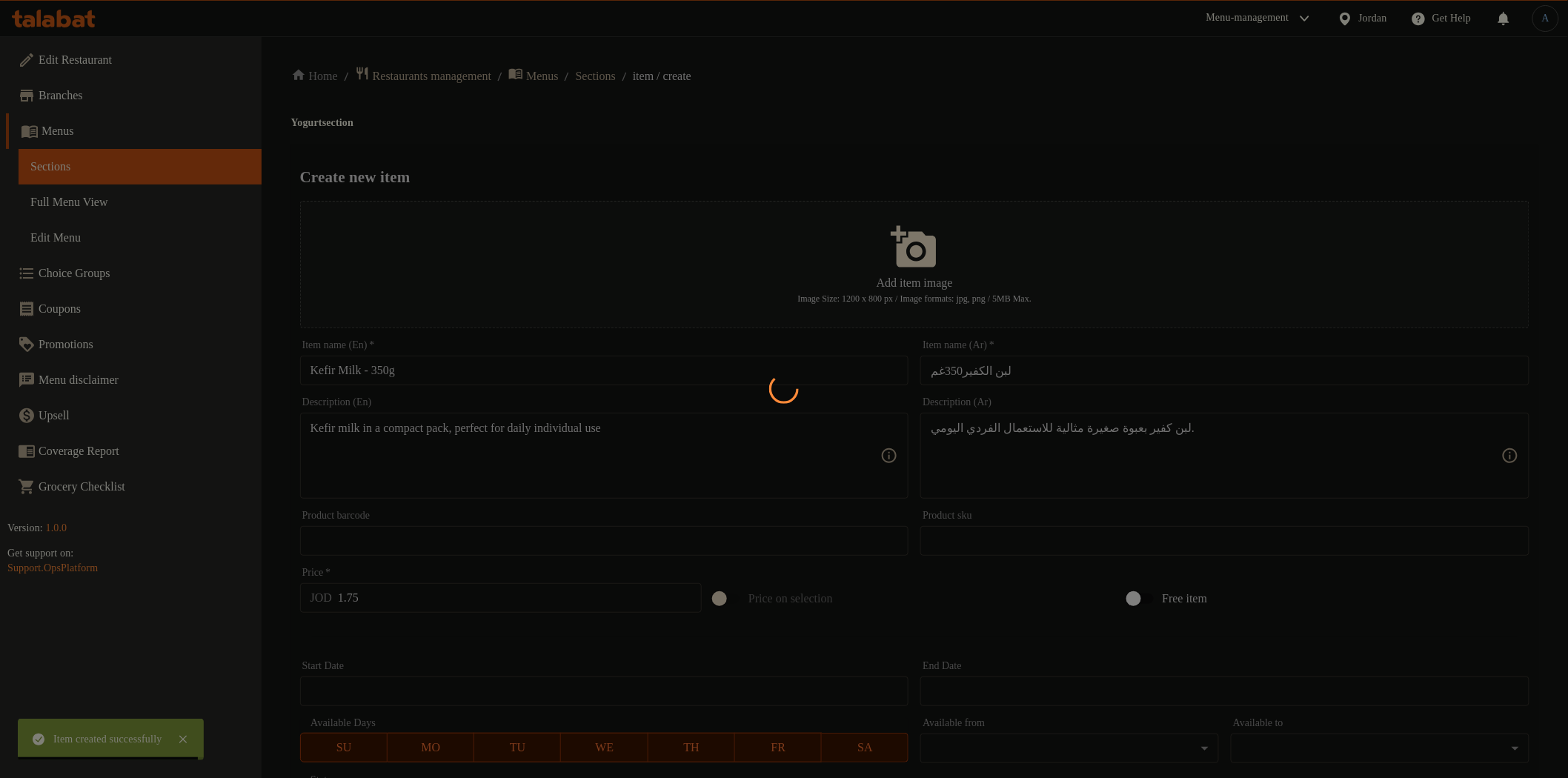
type input "0"
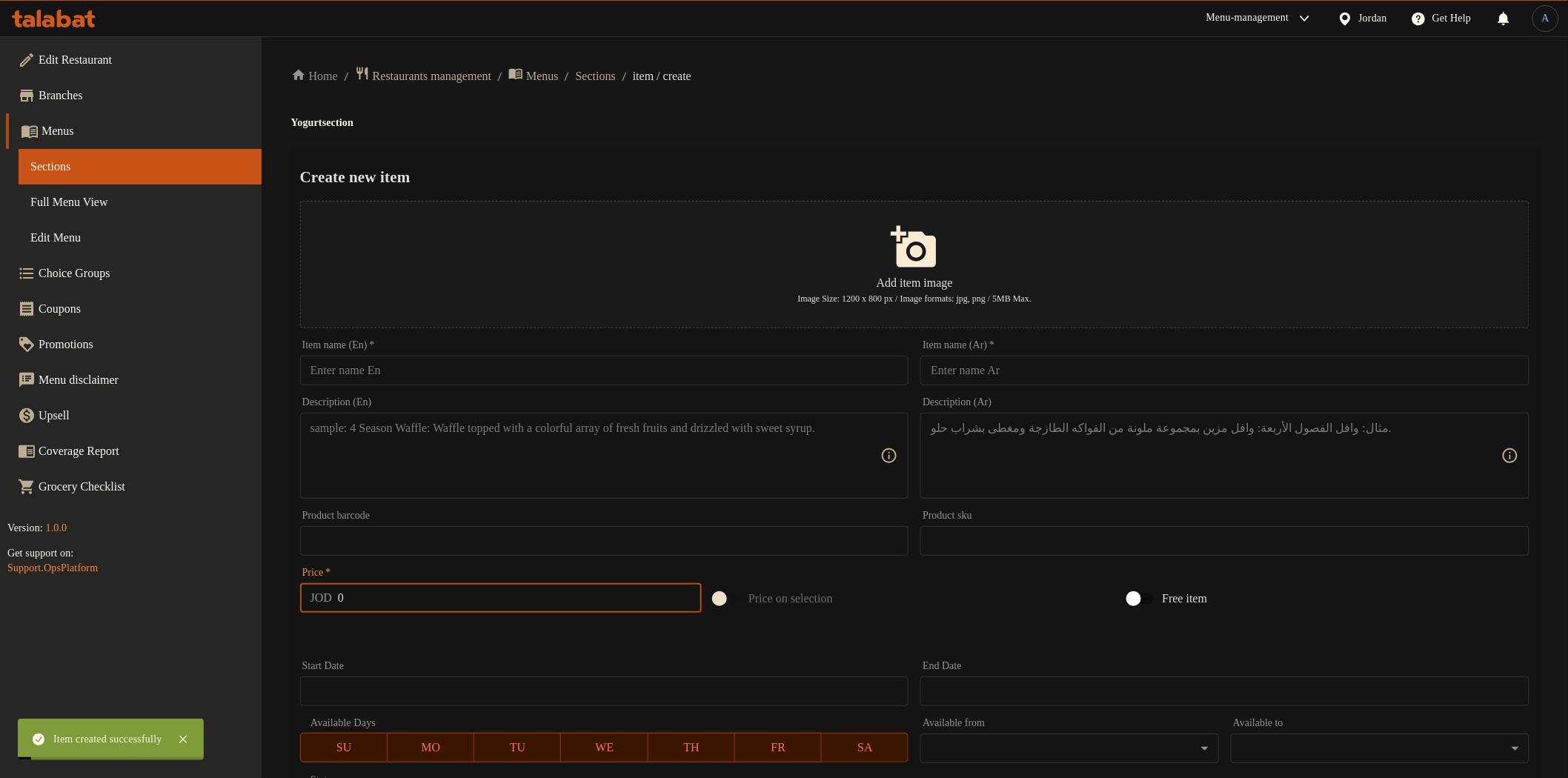
click at [516, 366] on input "text" at bounding box center [605, 370] width 609 height 30
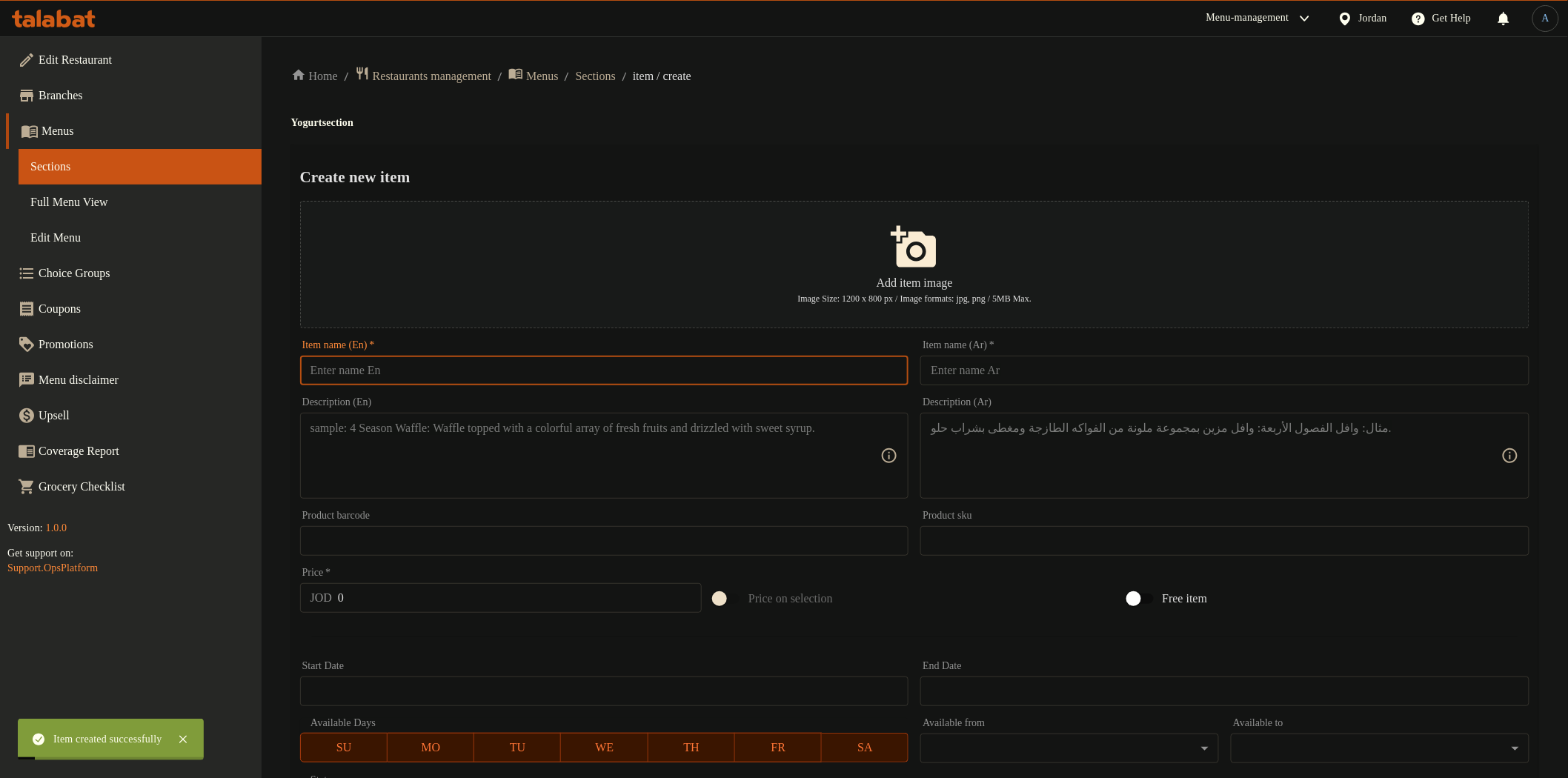
paste input "Karaki Jameed – 500g"
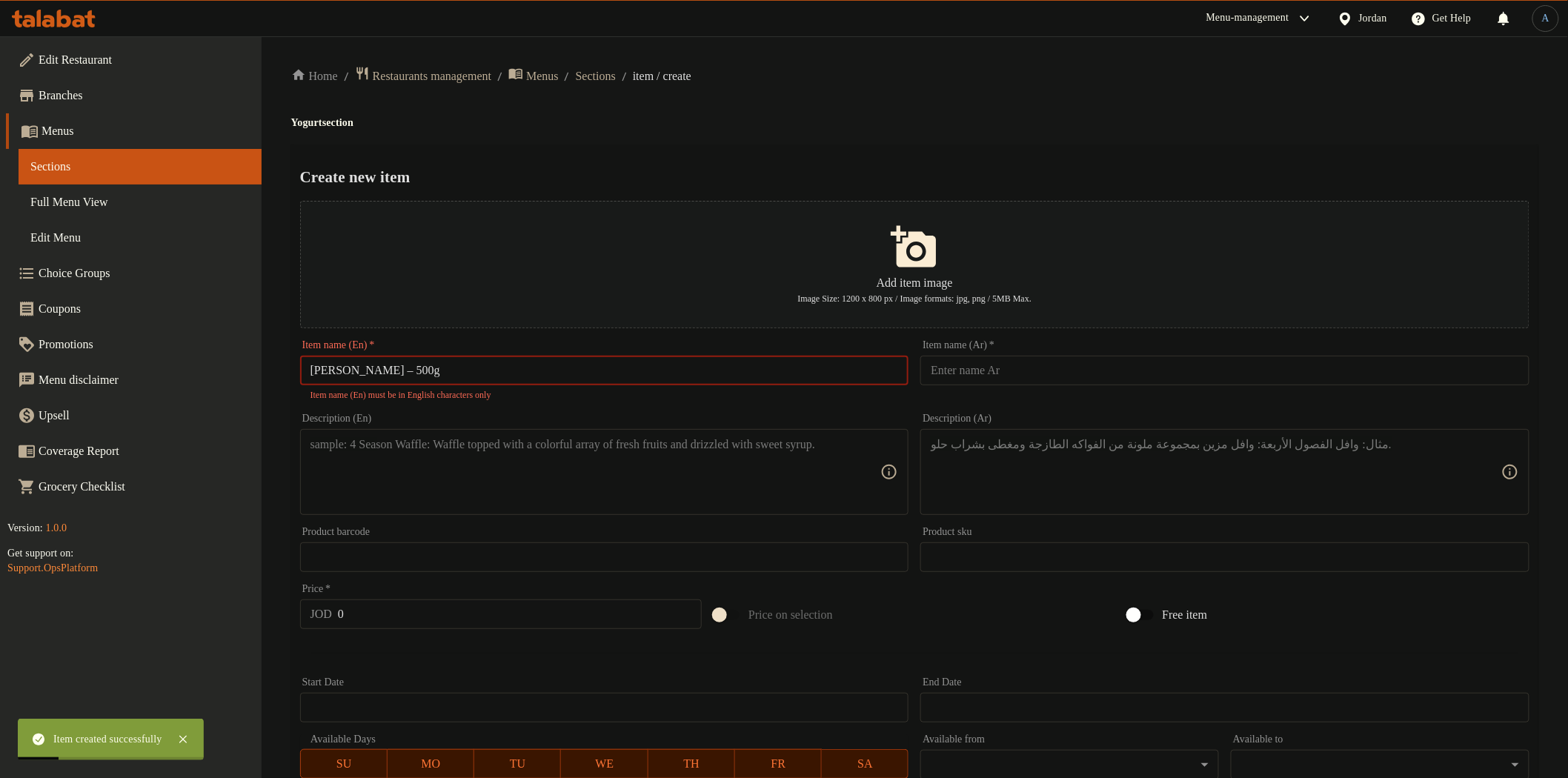
click at [404, 369] on input "Karaki Jameed – 500g" at bounding box center [605, 370] width 609 height 30
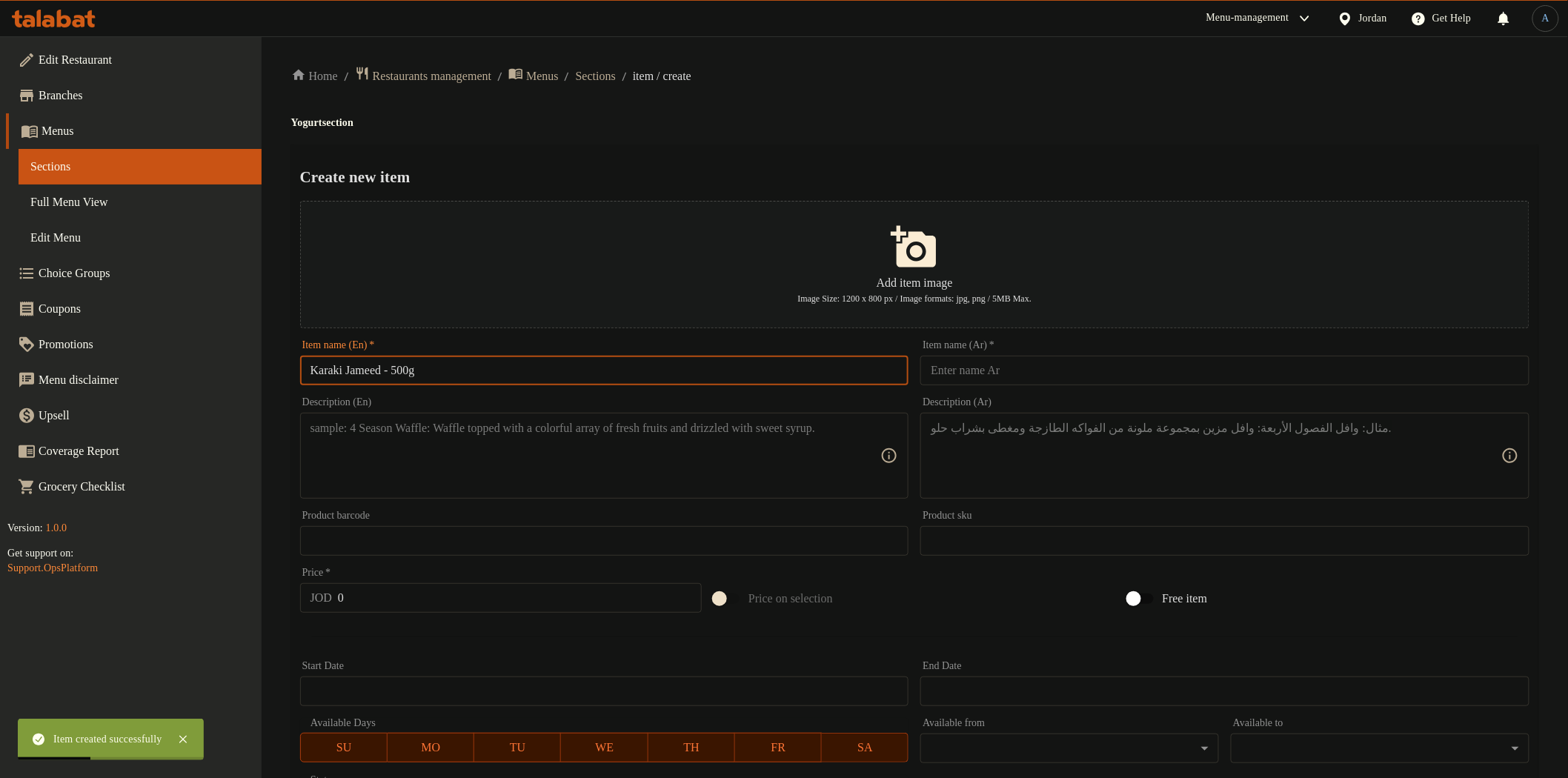
type input "Karaki Jameed - 500g"
drag, startPoint x: 1001, startPoint y: 376, endPoint x: 1001, endPoint y: 335, distance: 41.0
click at [1001, 376] on input "text" at bounding box center [1225, 370] width 609 height 30
paste input "جميد كركي 500 غم"
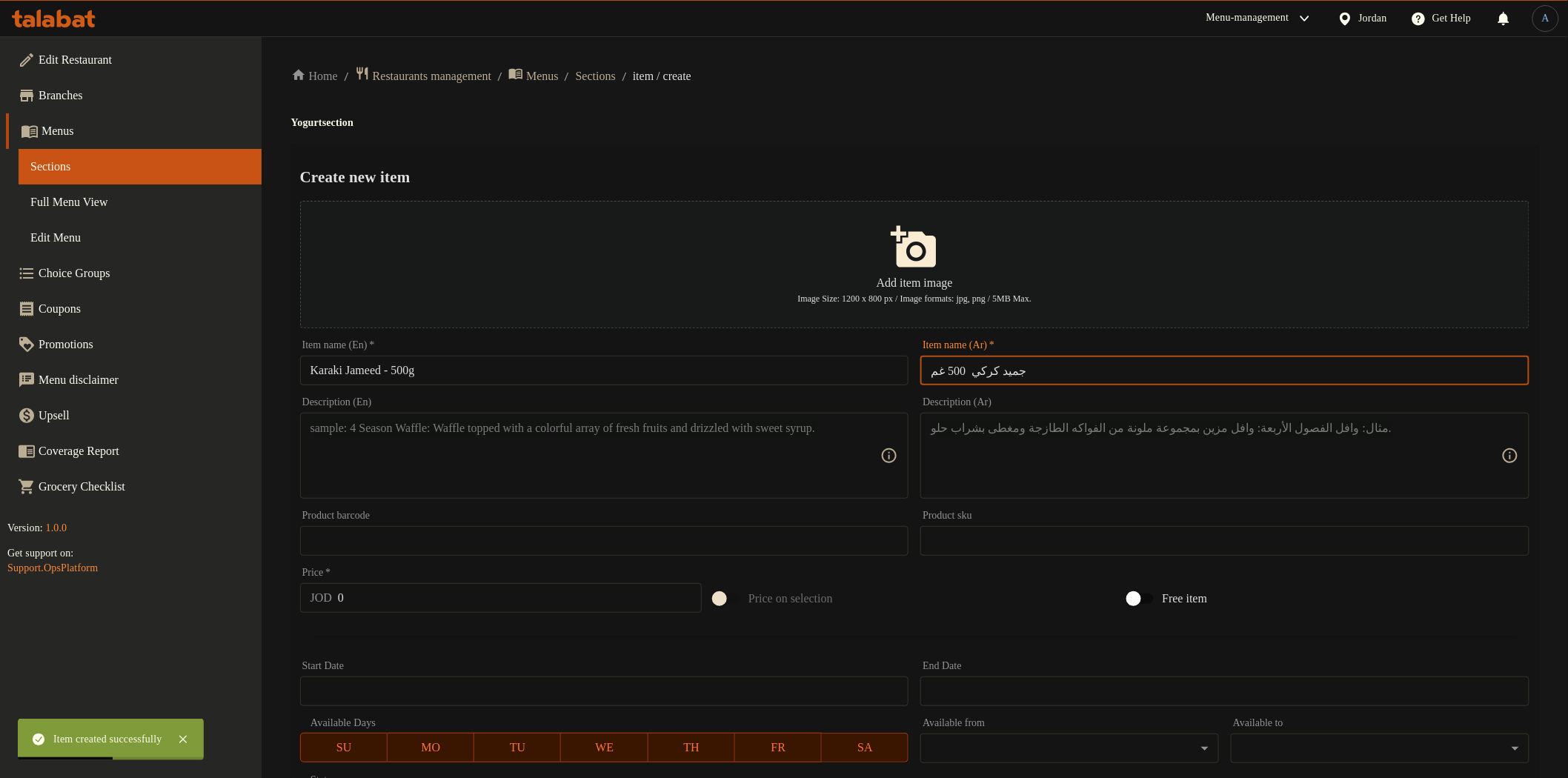
type input "جميد كركي 500 غم"
click at [1082, 99] on div "Home / Restaurants management / Menus / Sections / item / create Yogurt section…" at bounding box center [914, 538] width 1247 height 944
click at [725, 470] on textarea at bounding box center [595, 455] width 570 height 70
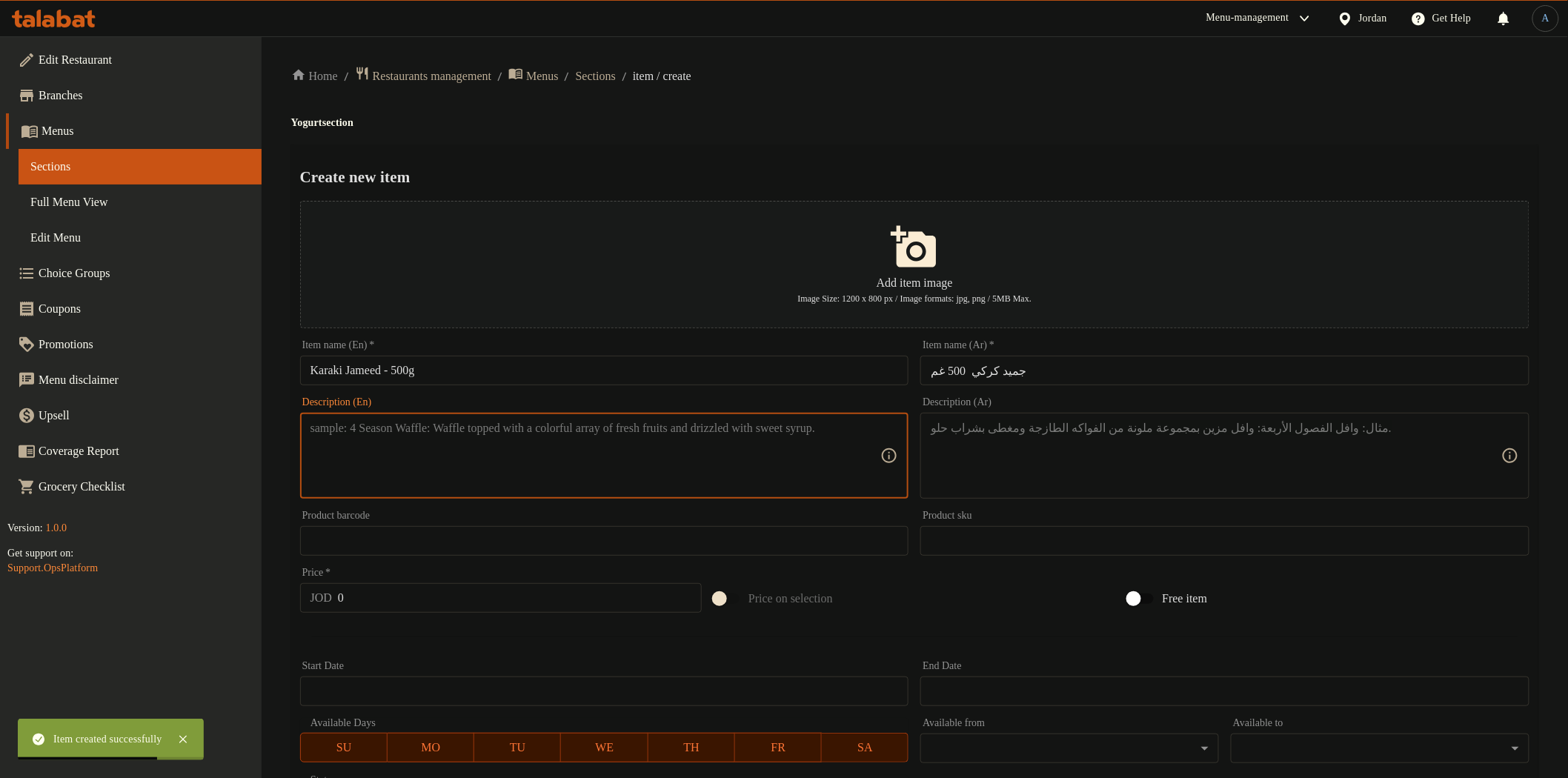
paste textarea "Authentic Karaki jameed, perfect for preparing Jordanian mansaf and traditional…"
type textarea "Authentic Karaki jameed, perfect for preparing Jordanian mansaf and traditional…"
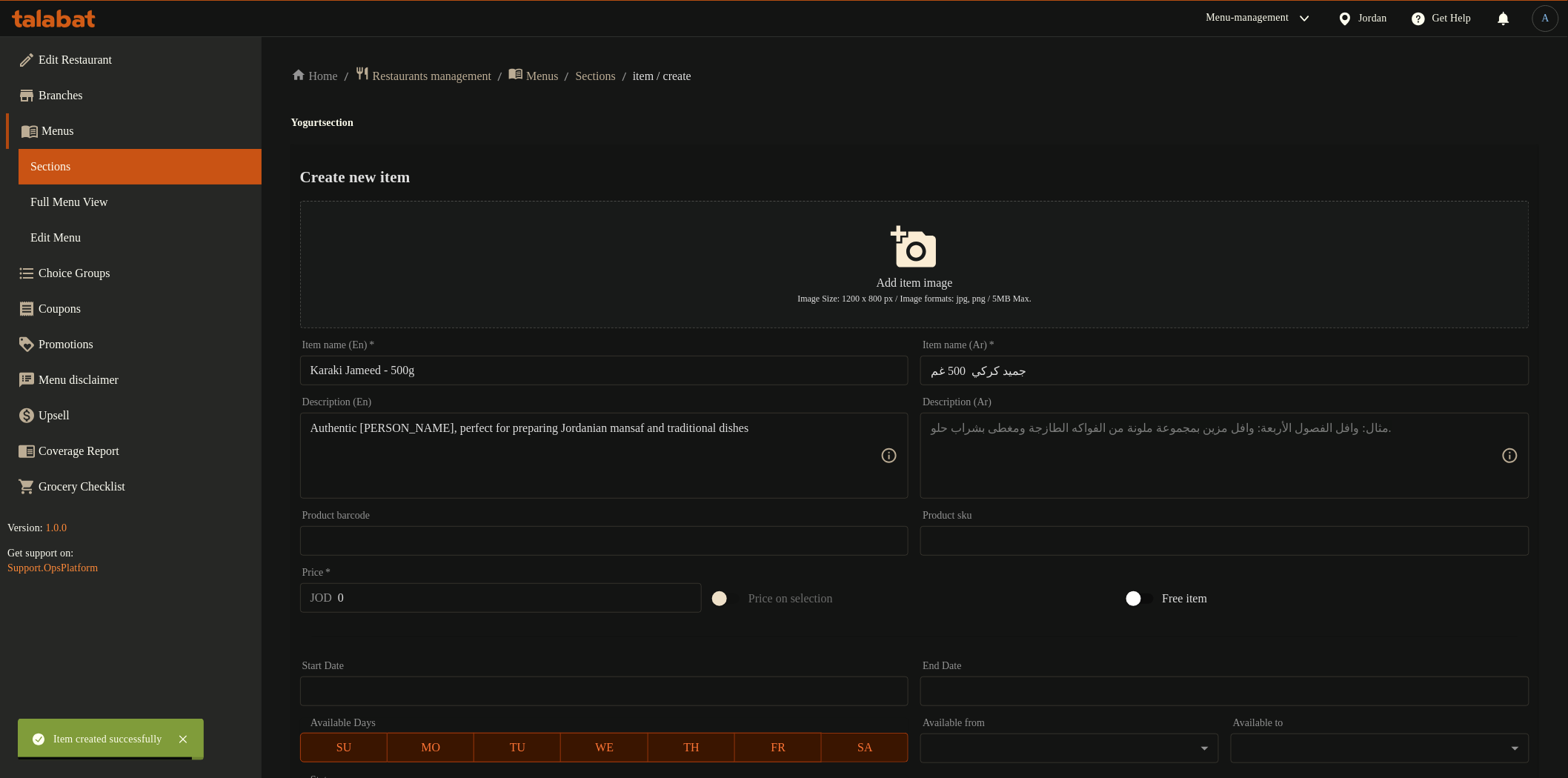
click at [1174, 458] on textarea at bounding box center [1216, 455] width 570 height 70
paste textarea "جميد كركي أصيل لتحضير المنسف الأردني والمأكولات التراثية."
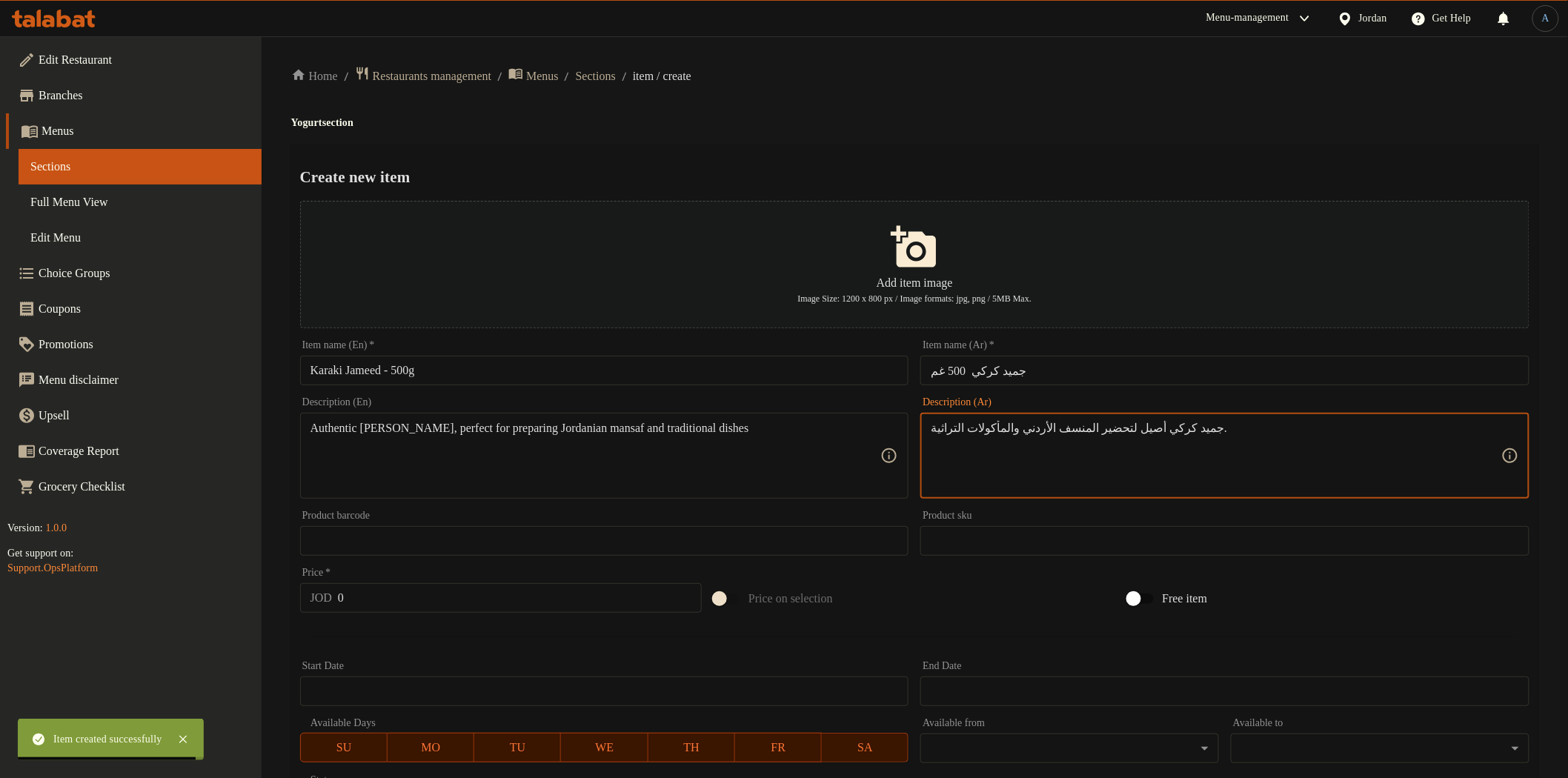
type textarea "جميد كركي أصيل لتحضير المنسف الأردني والمأكولات التراثية."
click at [1057, 80] on ol "Home / Restaurants management / Menus / Sections / item / create" at bounding box center [914, 76] width 1247 height 20
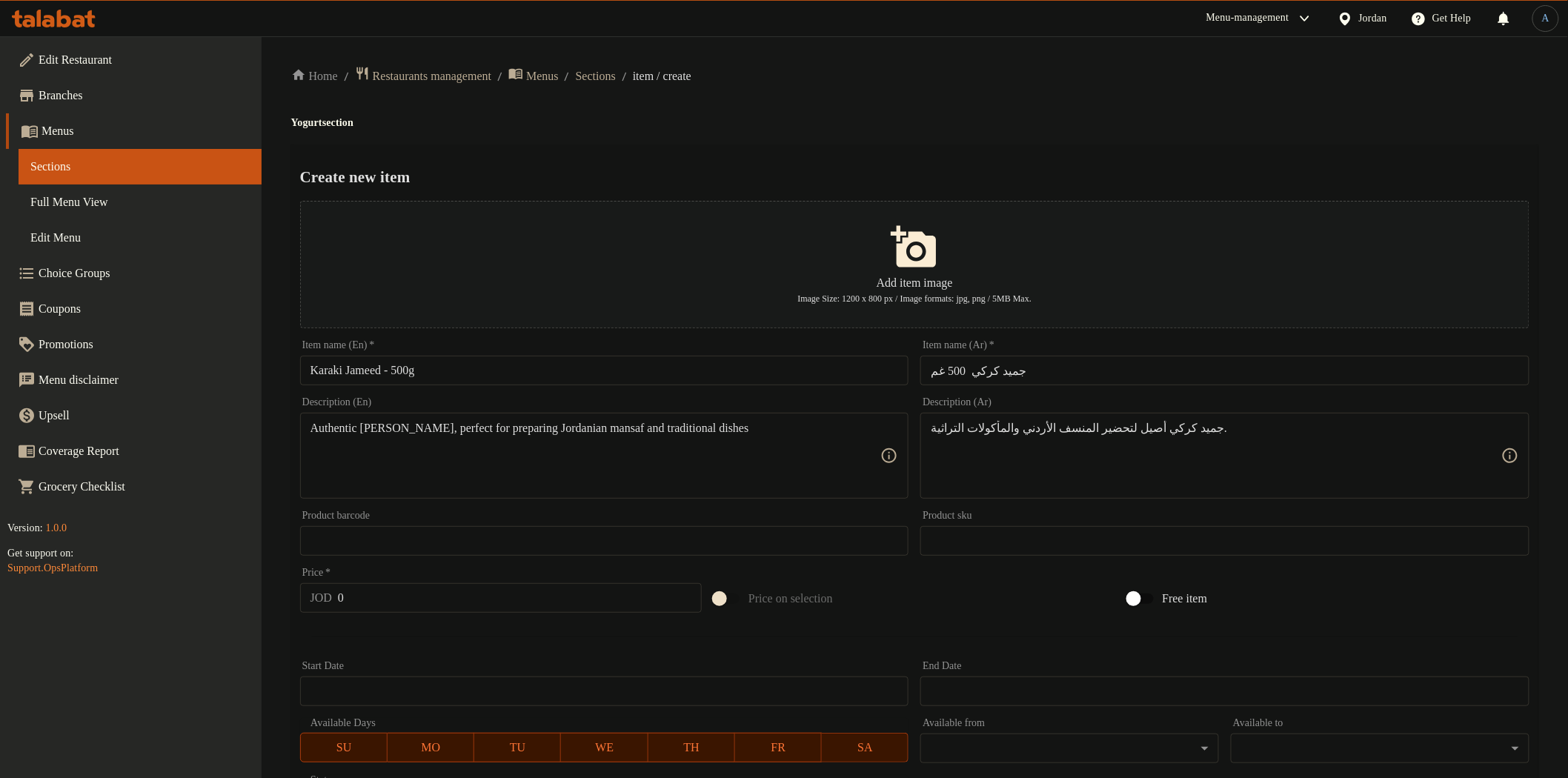
click at [374, 600] on input "0" at bounding box center [519, 597] width 364 height 30
paste input "6"
type input "6"
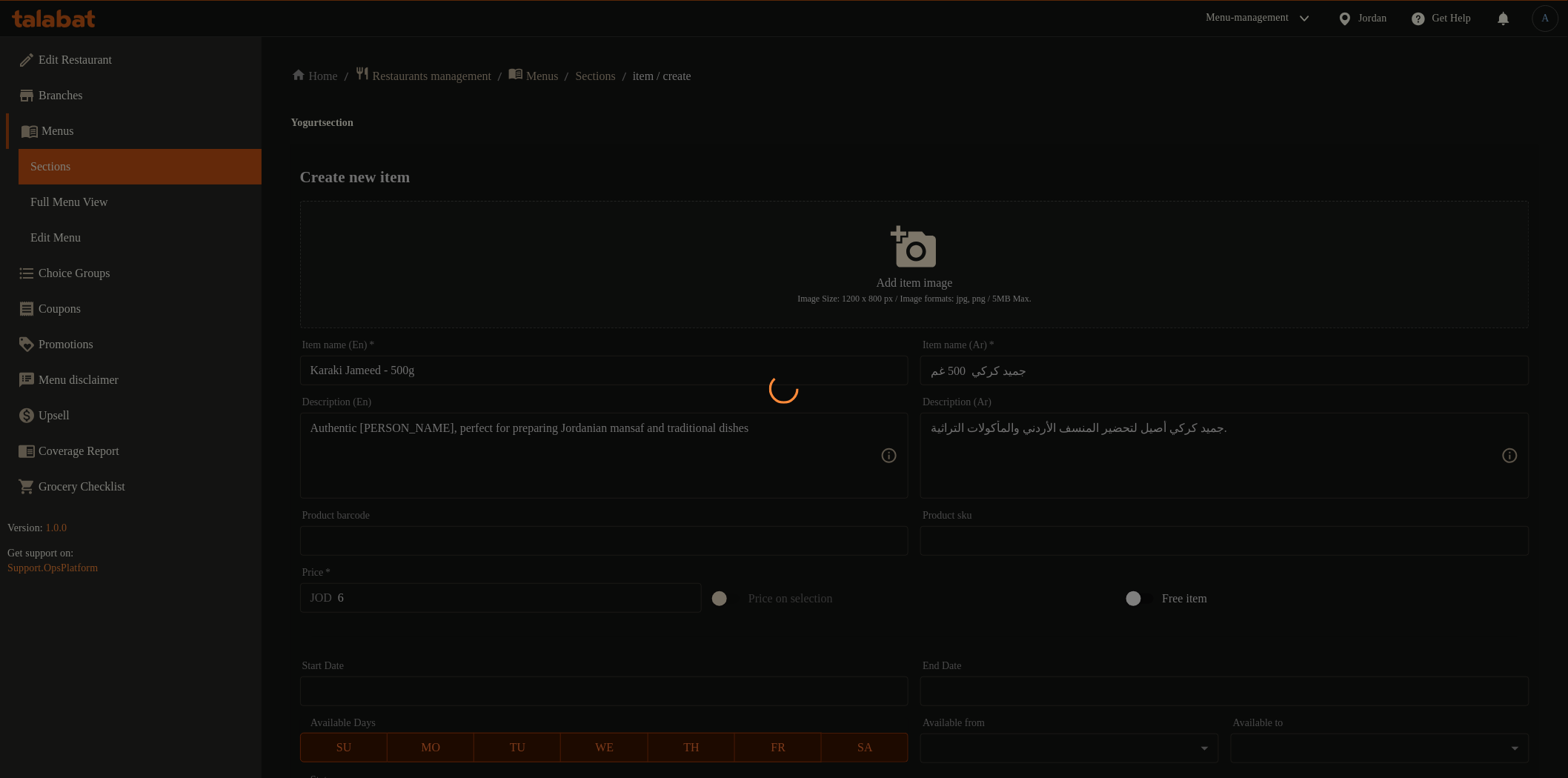
type input "0"
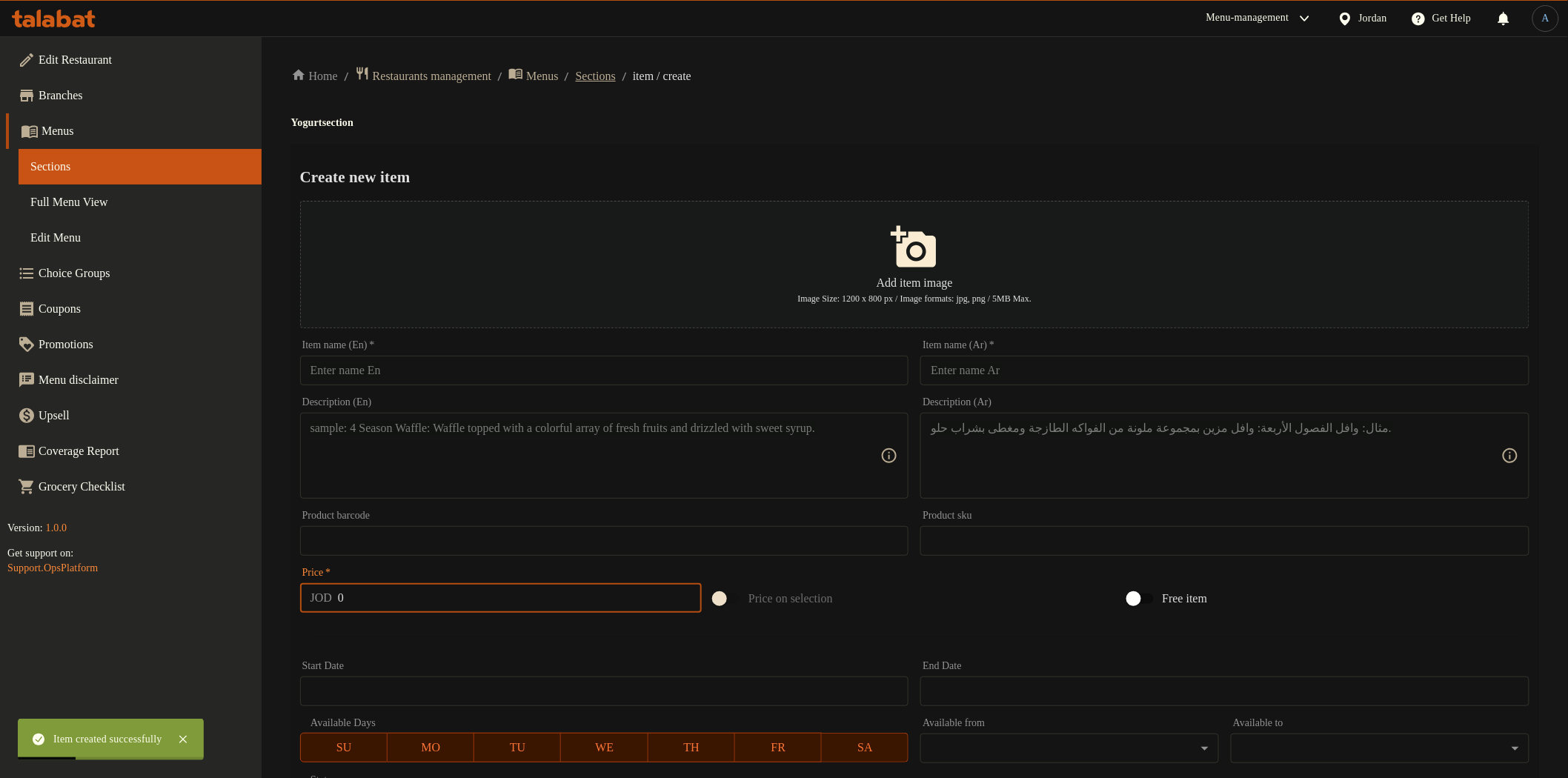
click at [615, 72] on span "Sections" at bounding box center [596, 76] width 40 height 18
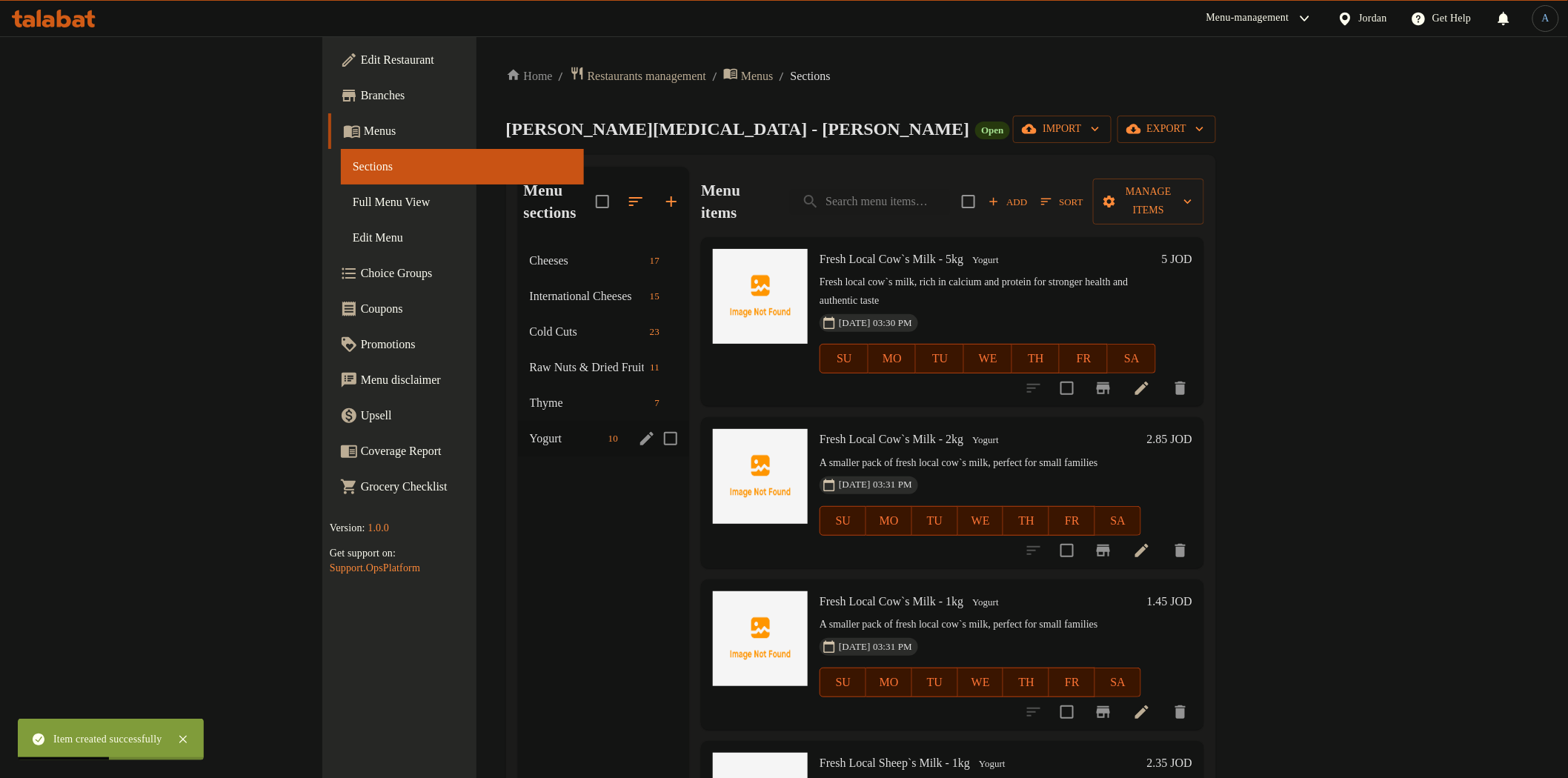
click at [518, 427] on div "Yogurt 10" at bounding box center [603, 438] width 172 height 36
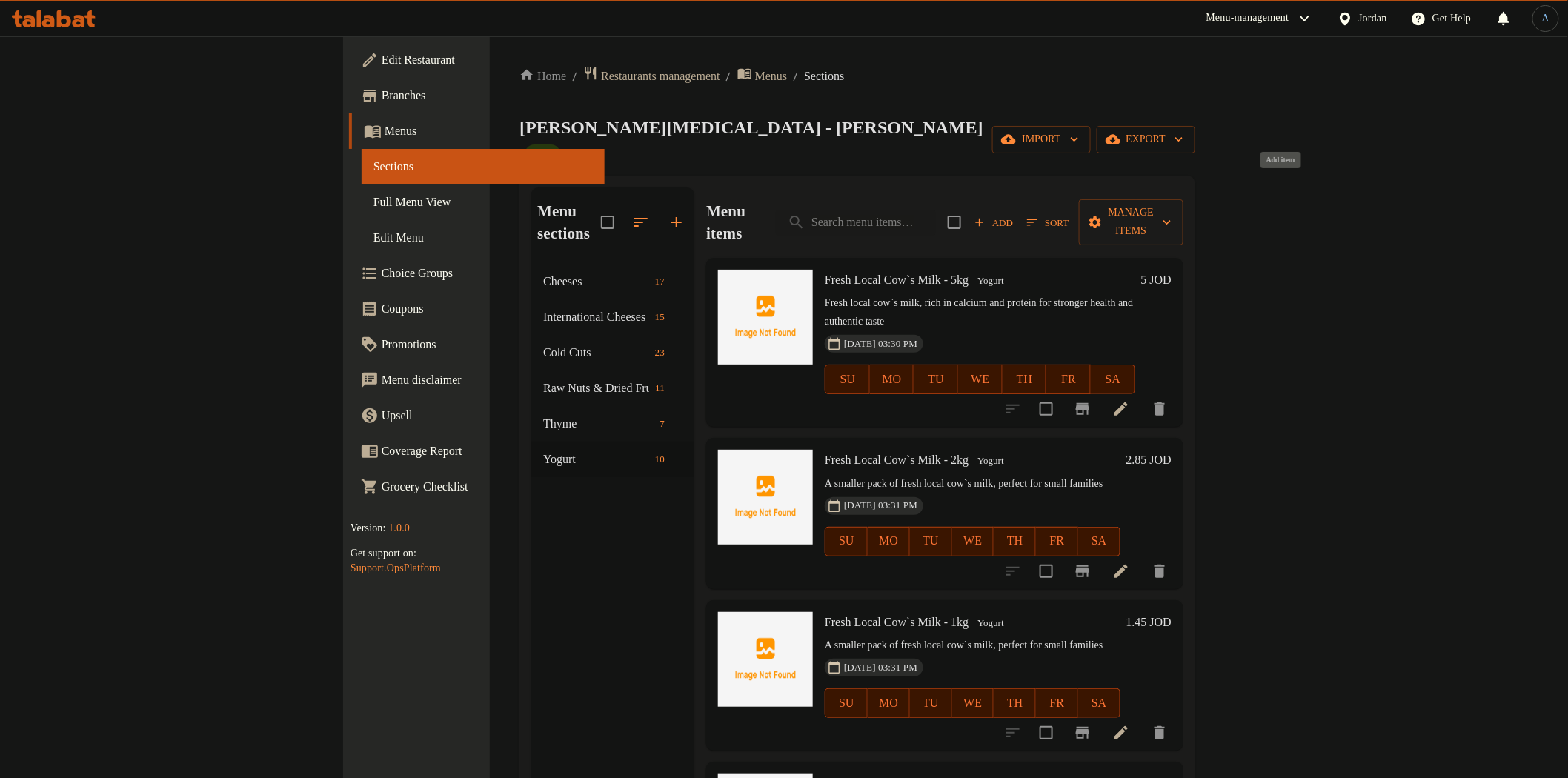
click at [1014, 214] on span "Add" at bounding box center [994, 223] width 40 height 17
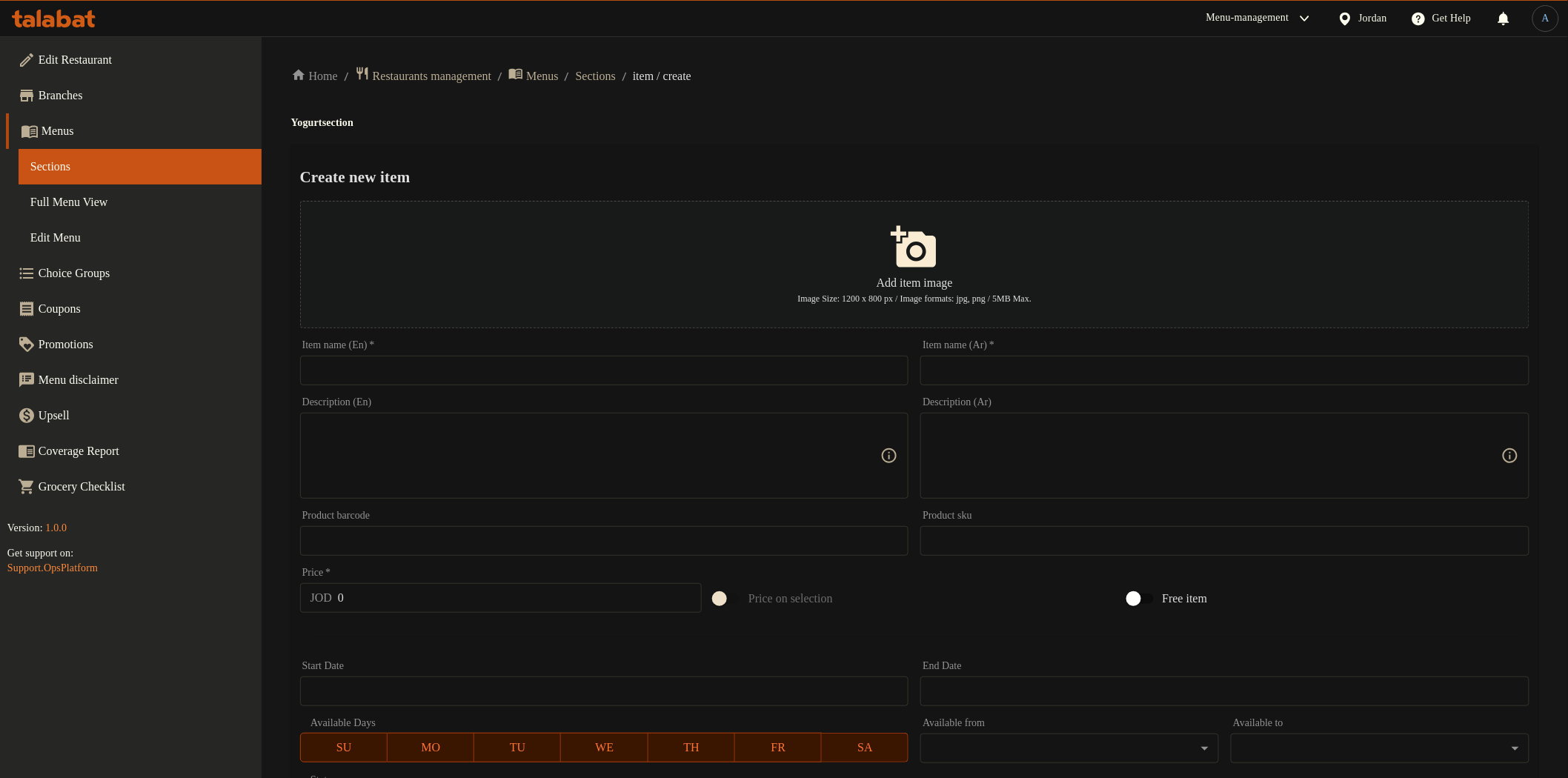
click at [752, 383] on input "text" at bounding box center [605, 370] width 609 height 30
paste input "Local Ghee – 300g"
click at [378, 373] on input "Local Ghee – 300g" at bounding box center [605, 370] width 609 height 30
type input "Local Ghee - 300g"
click at [987, 366] on input "text" at bounding box center [1225, 370] width 609 height 30
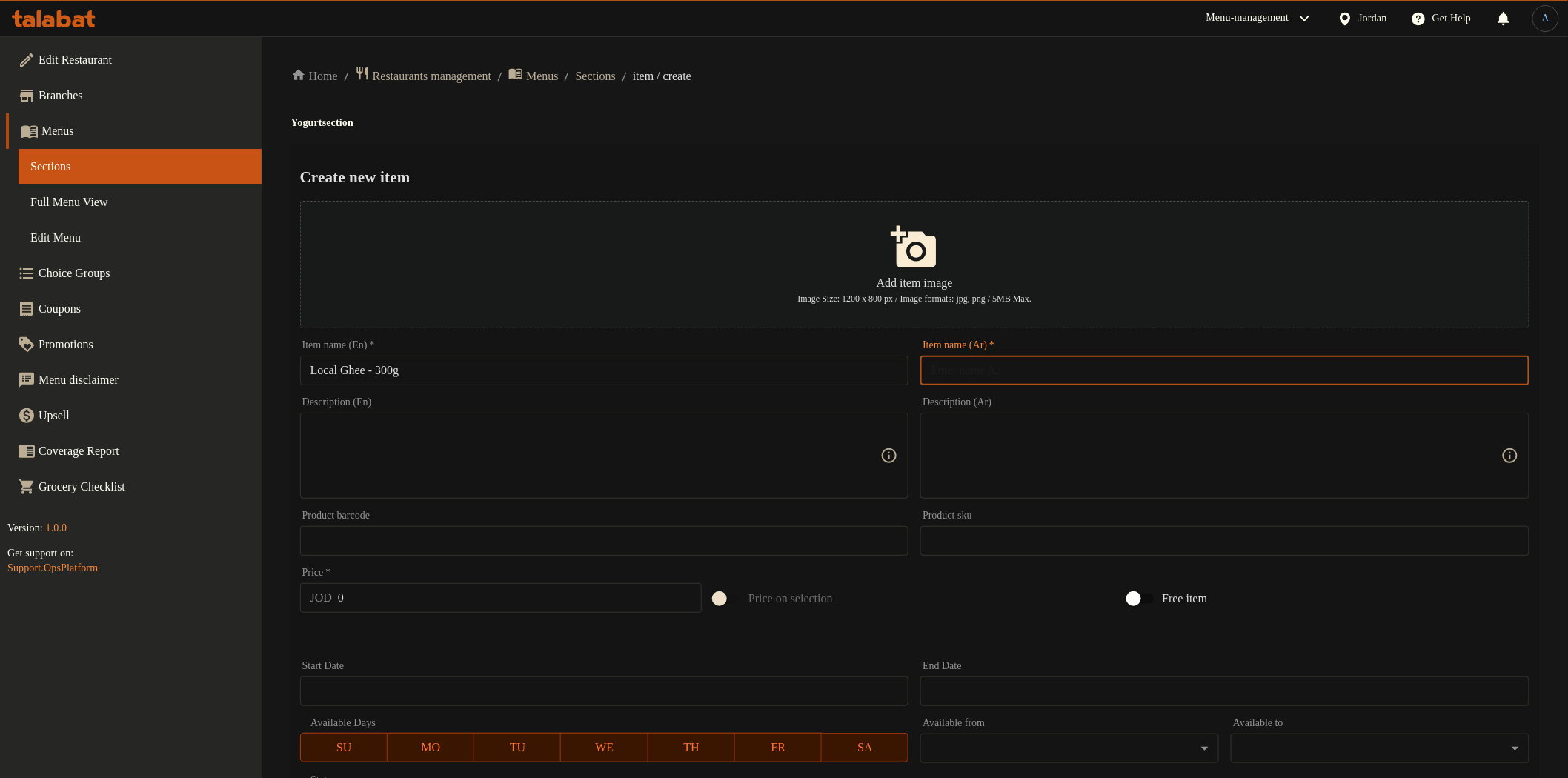
paste input "سمن بلدي 300 غم"
type input "سمن بلدي 300 غم"
click at [996, 136] on div "Home / Restaurants management / Menus / Sections / item / create Yogurt section…" at bounding box center [914, 538] width 1247 height 944
click at [717, 450] on textarea at bounding box center [595, 455] width 570 height 70
paste textarea "Authentic local ghee in a practical small pack, perfect for daily use"
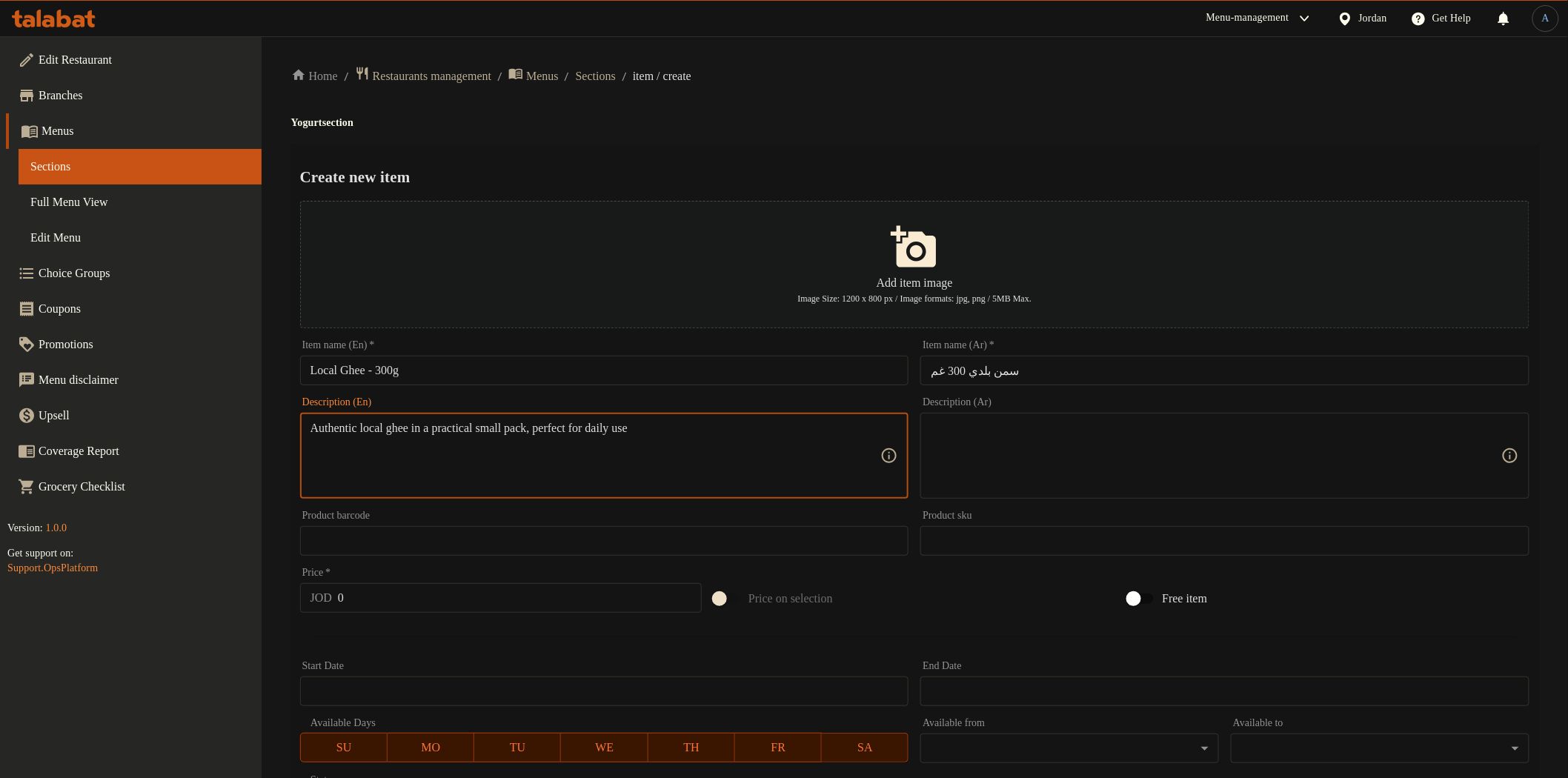
type textarea "Authentic local ghee in a practical small pack, perfect for daily use"
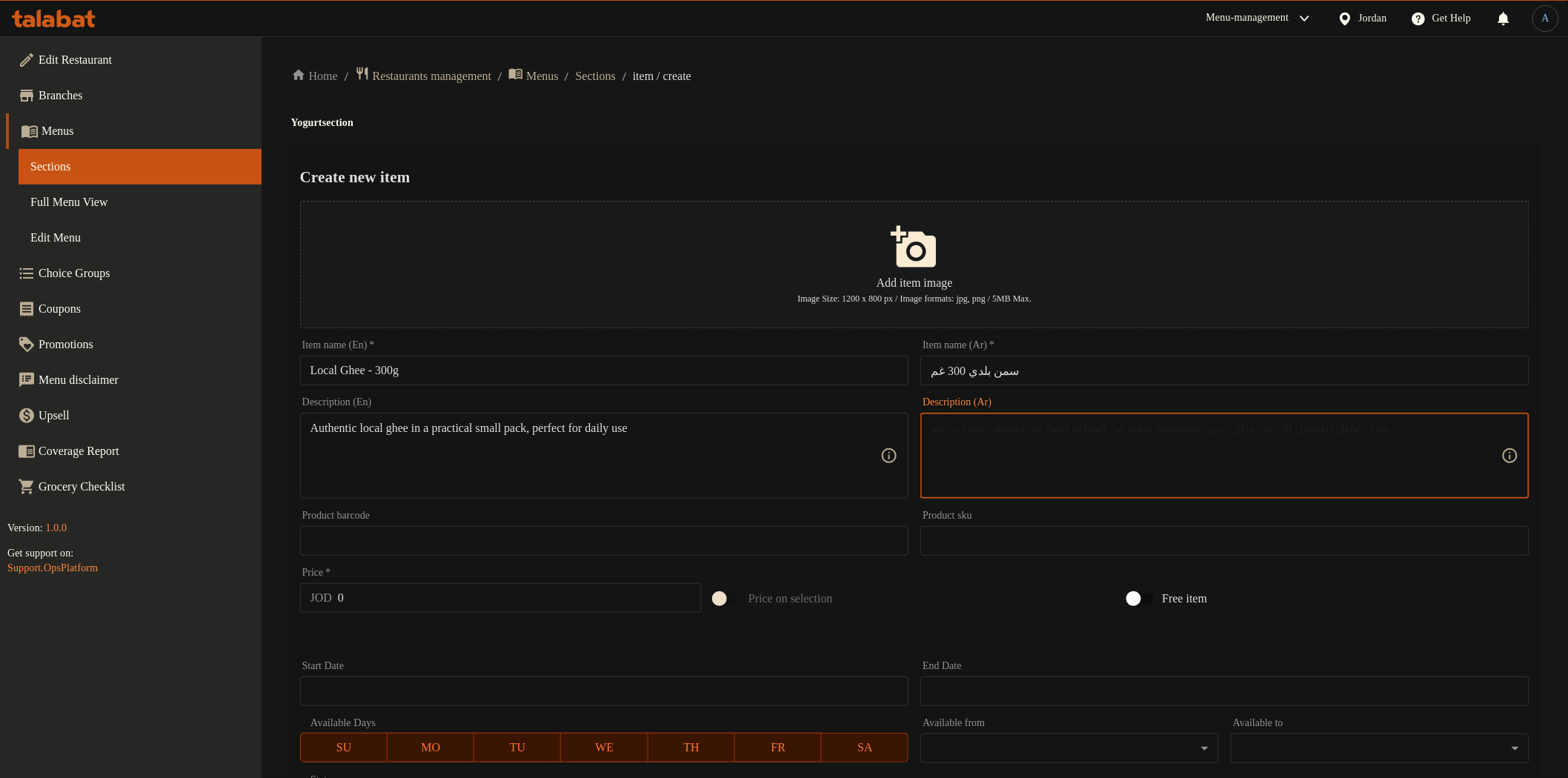
click at [1119, 445] on textarea at bounding box center [1216, 455] width 570 height 70
paste textarea "سمن بلدي أصيل بعبوة صغيرة عملية، مثالي للاستخدام اليومي."
type textarea "سمن بلدي أصيل بعبوة صغيرة عملية، مثالي للاستخدام اليومي."
click at [470, 596] on input "0" at bounding box center [519, 597] width 364 height 30
paste input "4.5"
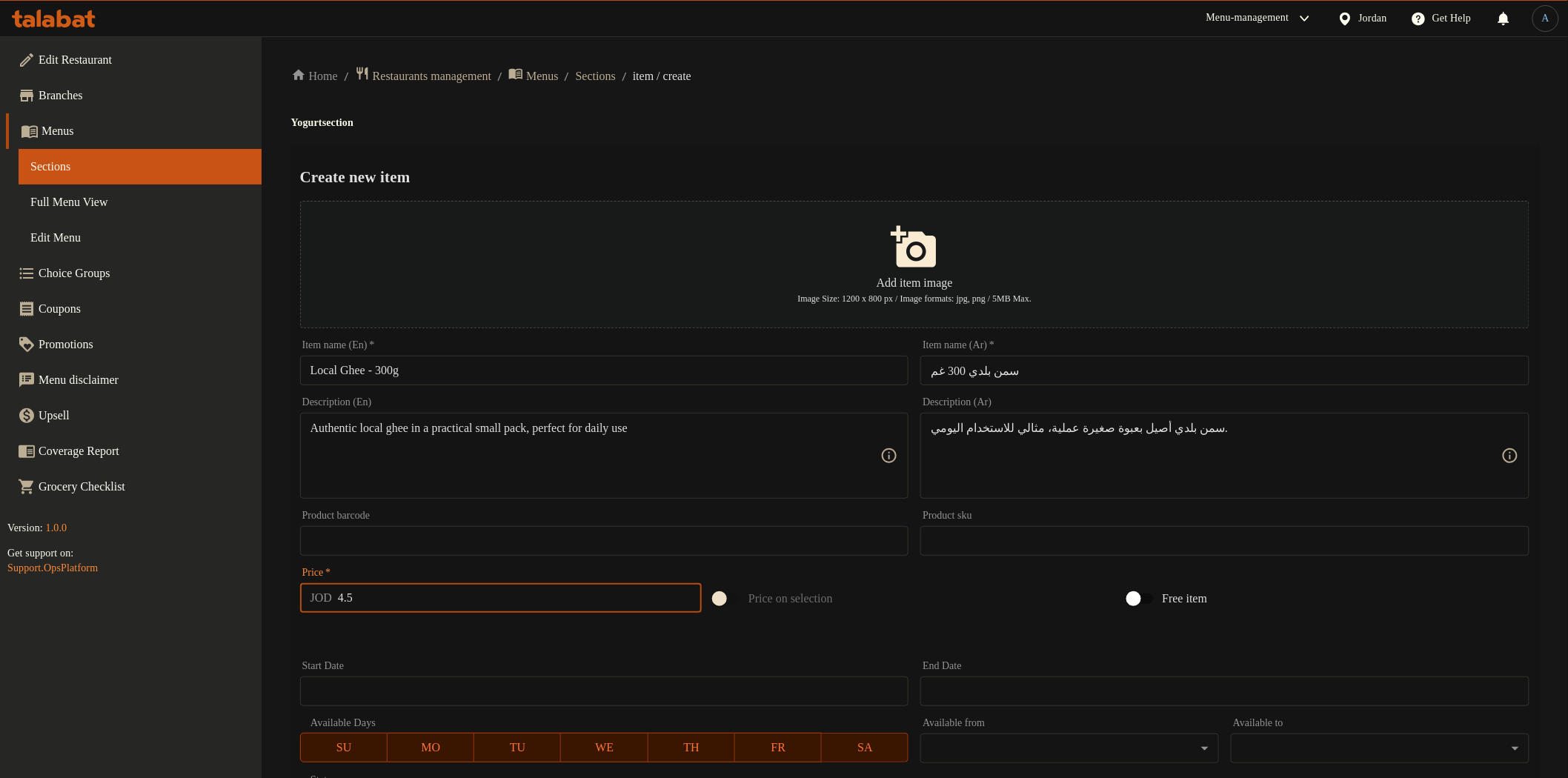
type input "4.5"
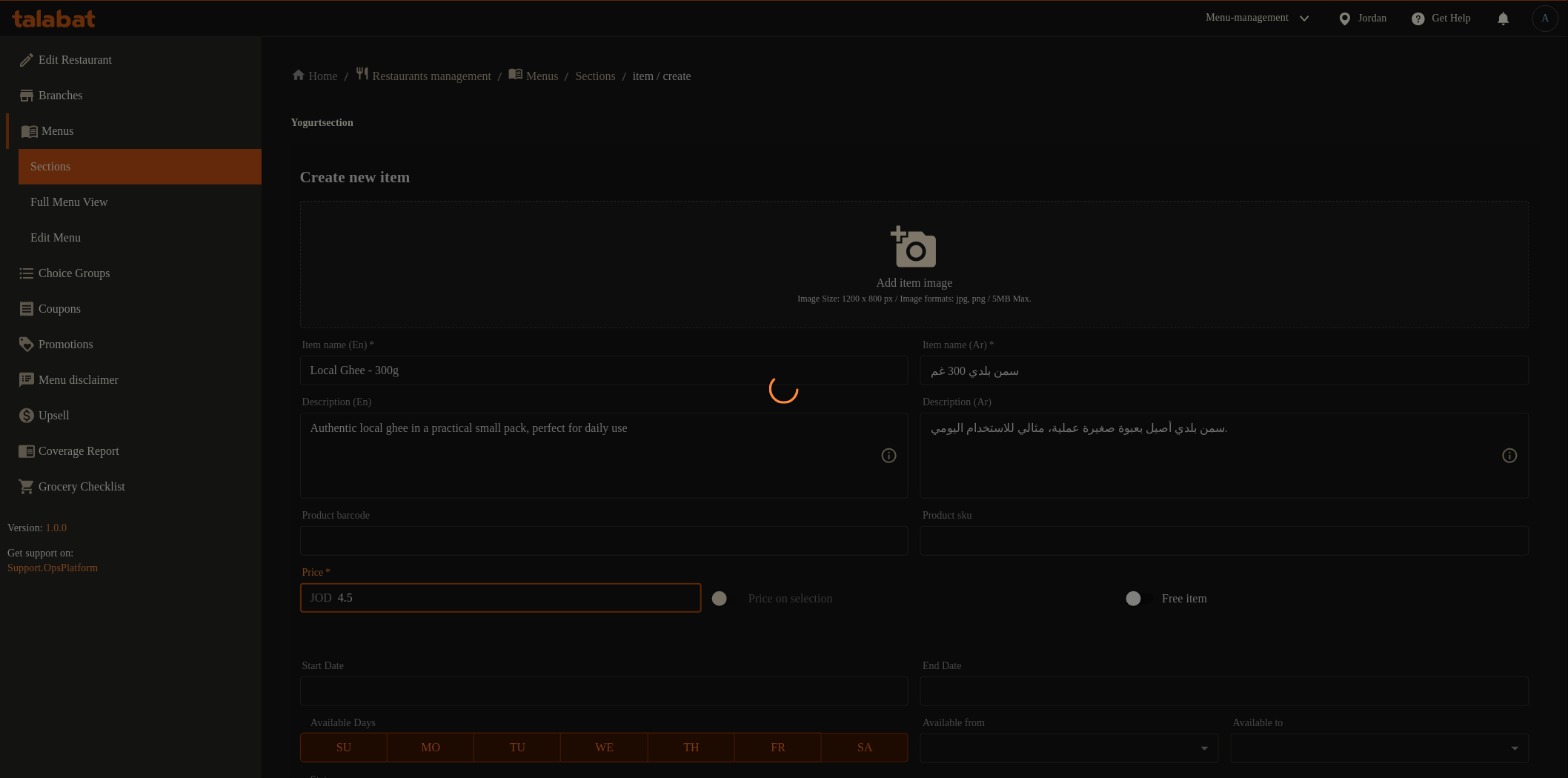
type input "0"
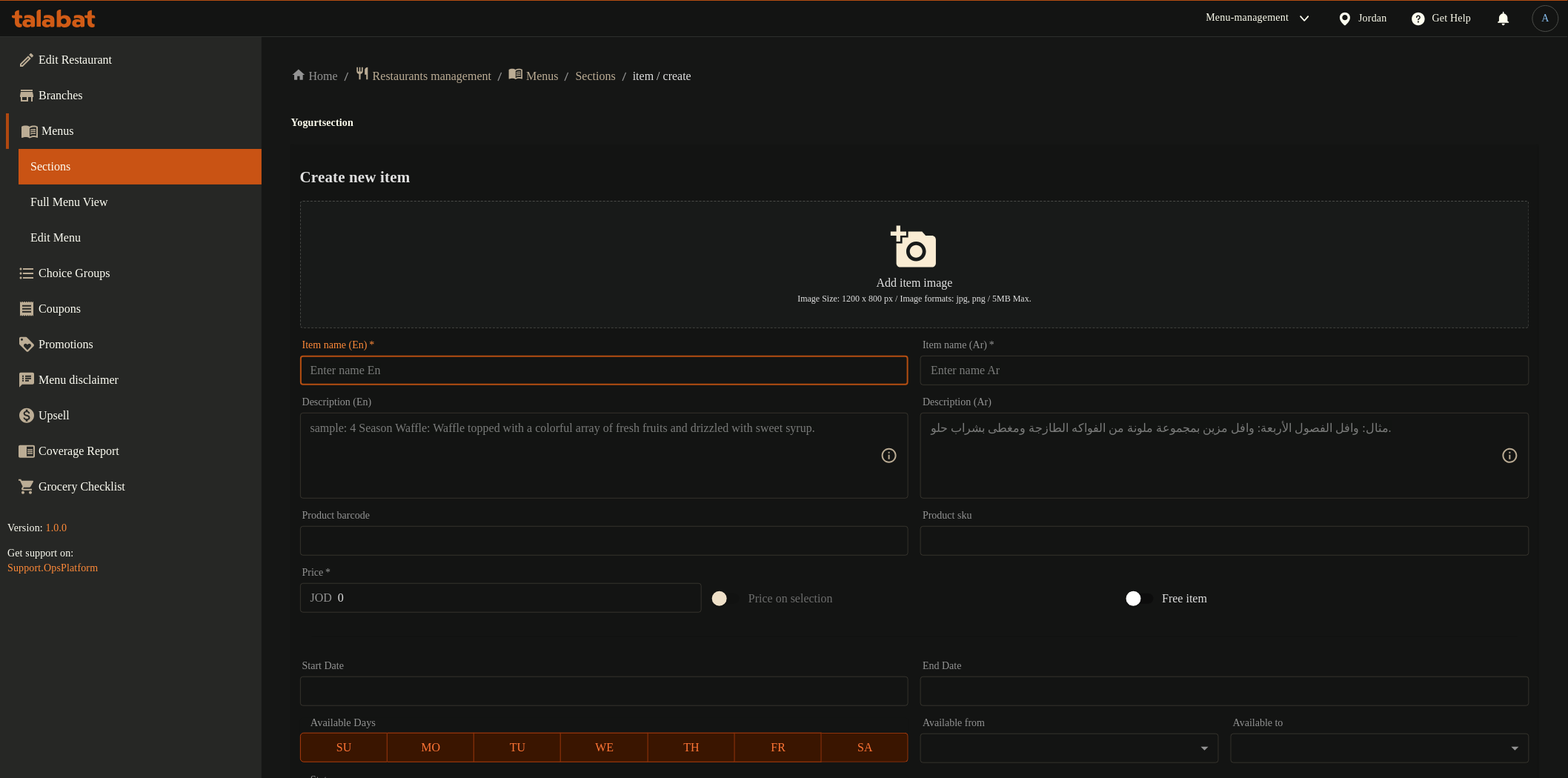
click at [542, 369] on input "text" at bounding box center [605, 370] width 609 height 30
paste input "Local Ghee – 1kg"
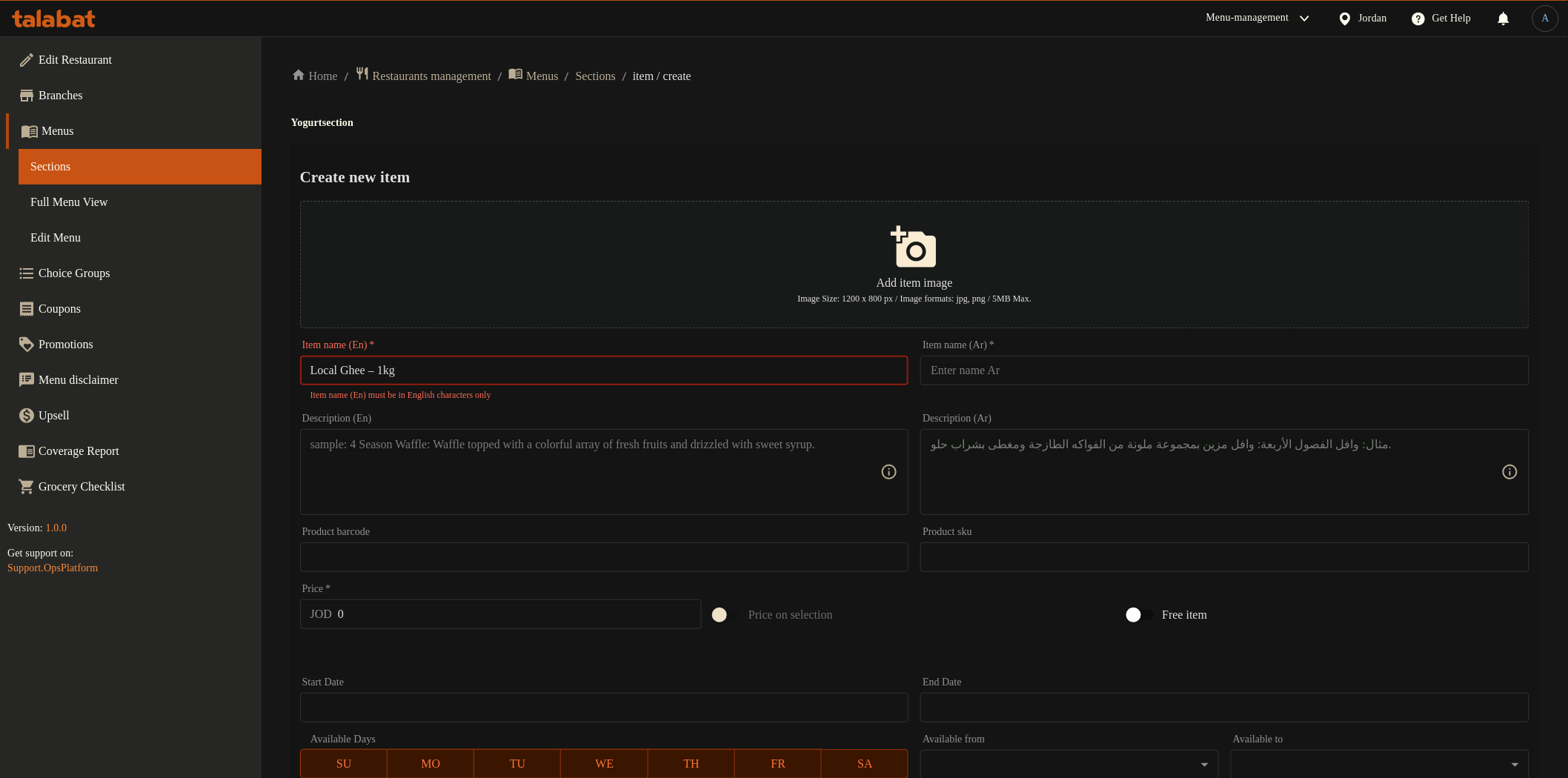
click at [378, 372] on input "Local Ghee – 1kg" at bounding box center [605, 370] width 609 height 30
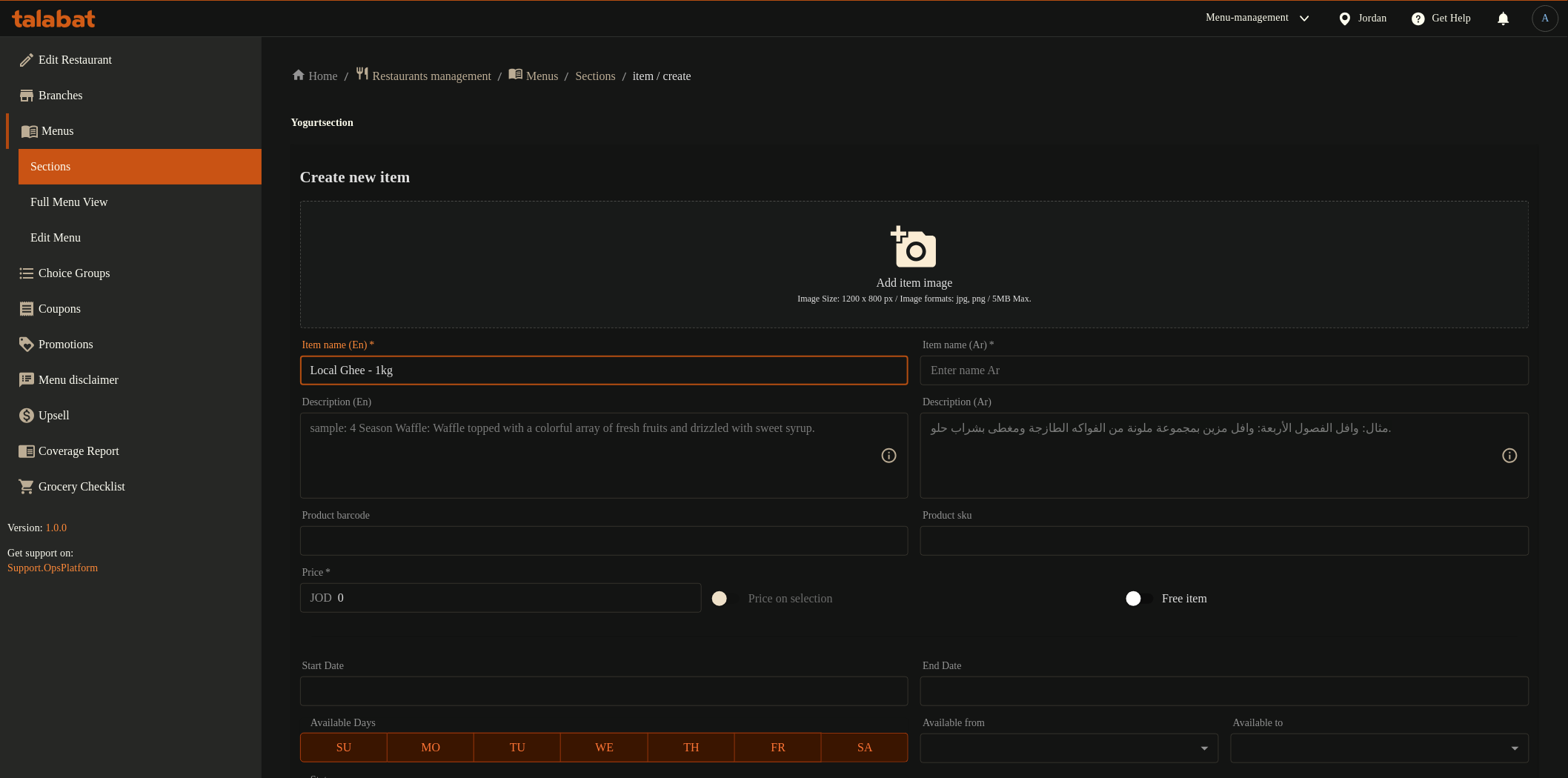
type input "Local Ghee - 1kg"
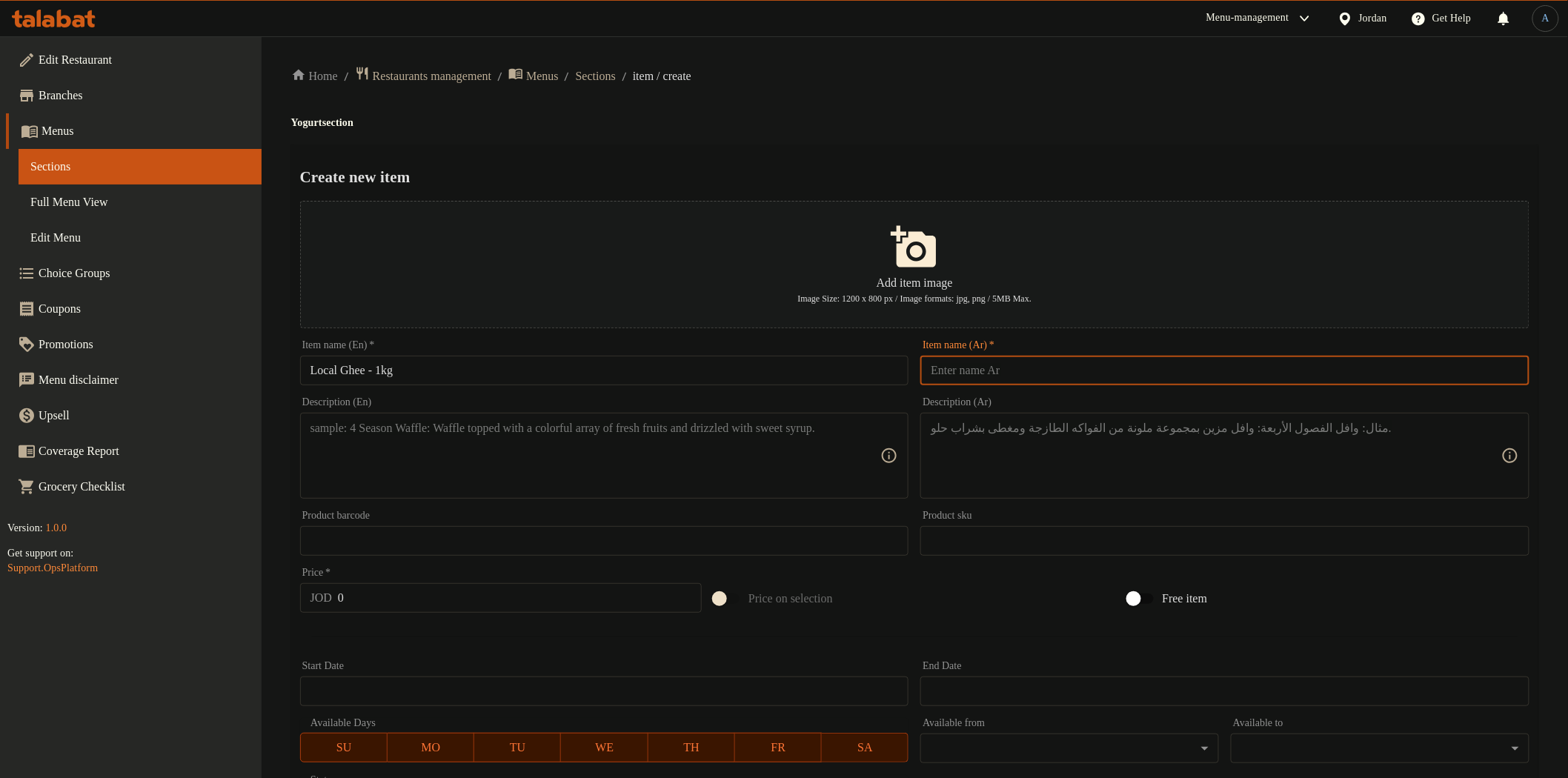
click at [1003, 373] on input "text" at bounding box center [1225, 370] width 609 height 30
paste input "سمن بلدي كيلو"
type input "سمن بلدي كيلو"
click at [978, 148] on div "Create new item Add item image Image Size: 1200 x 800 px / Image formats: jpg, …" at bounding box center [914, 571] width 1247 height 855
click at [645, 426] on textarea at bounding box center [595, 455] width 570 height 70
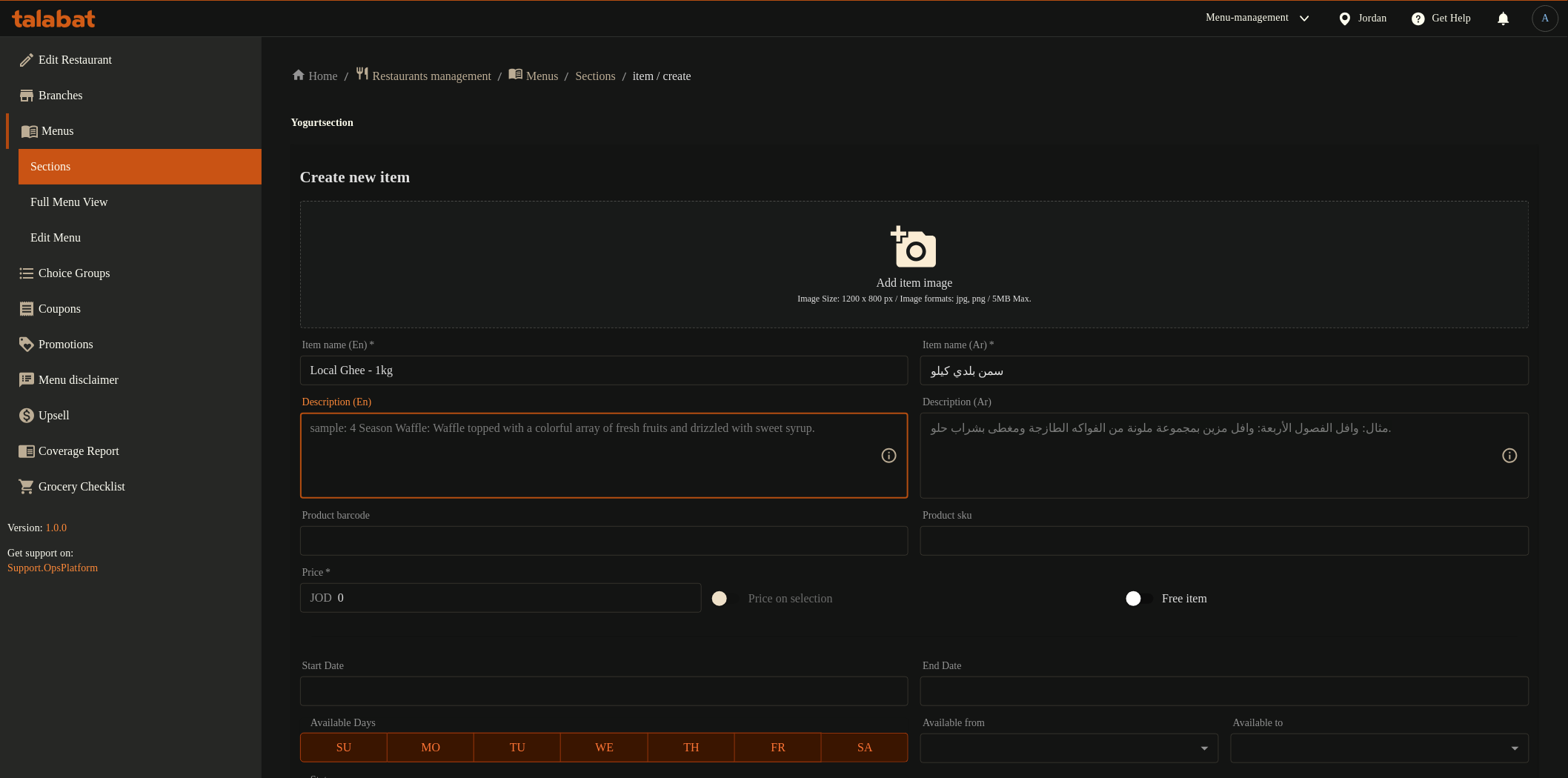
paste textarea "Pure local ghee of premium quality, adding rich authentic flavor to dishes"
type textarea "Pure local ghee of premium quality, adding rich authentic flavor to dishes"
click at [1093, 465] on textarea at bounding box center [1216, 455] width 570 height 70
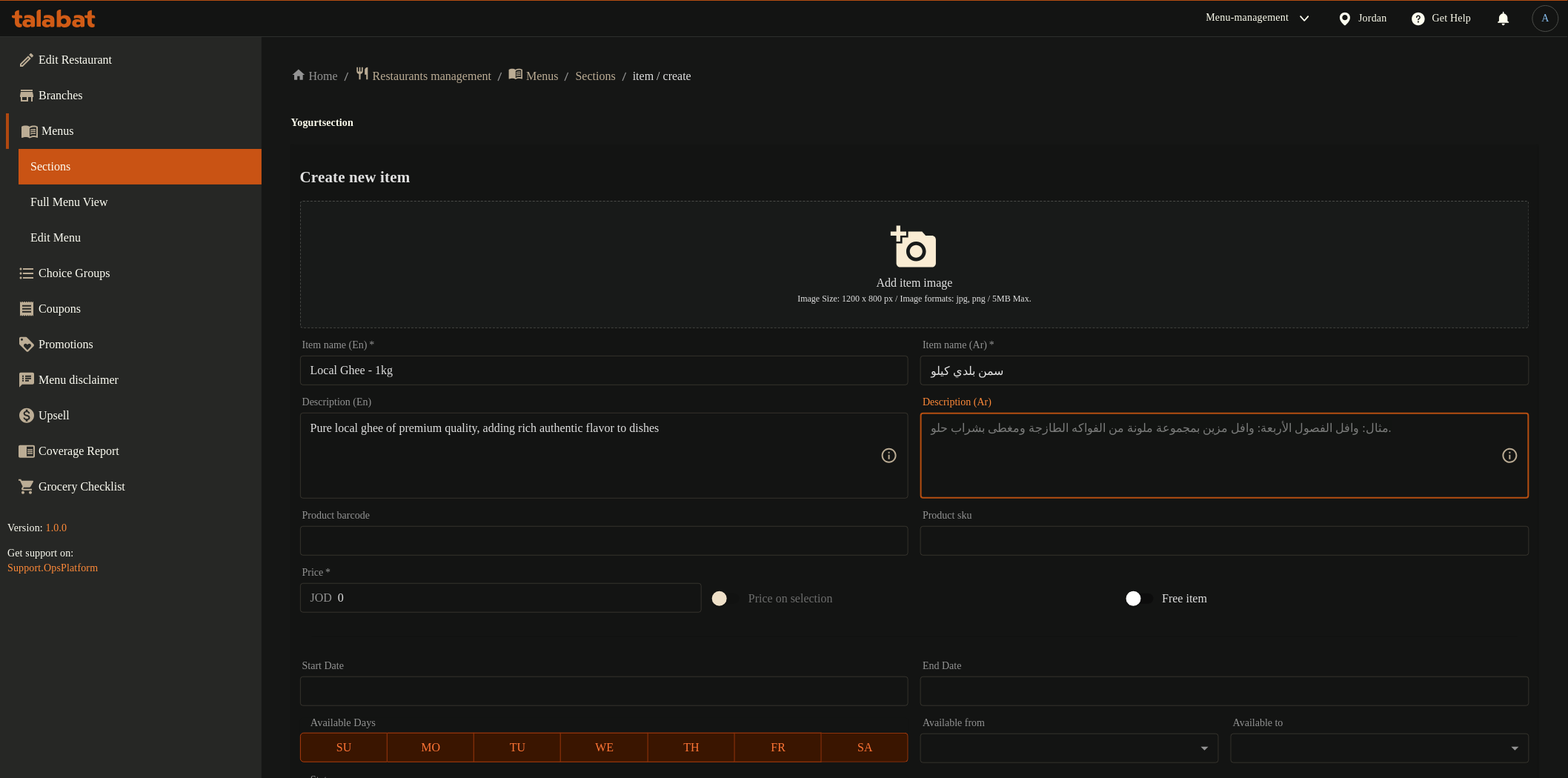
paste textarea "سمن بلدي نقي بجودة عالية، يمنح الأطباق طعماً غنياً وأصيلاً."
type textarea "سمن بلدي نقي بجودة عالية، يمنح الأطباق طعماً غنياً وأصيلاً."
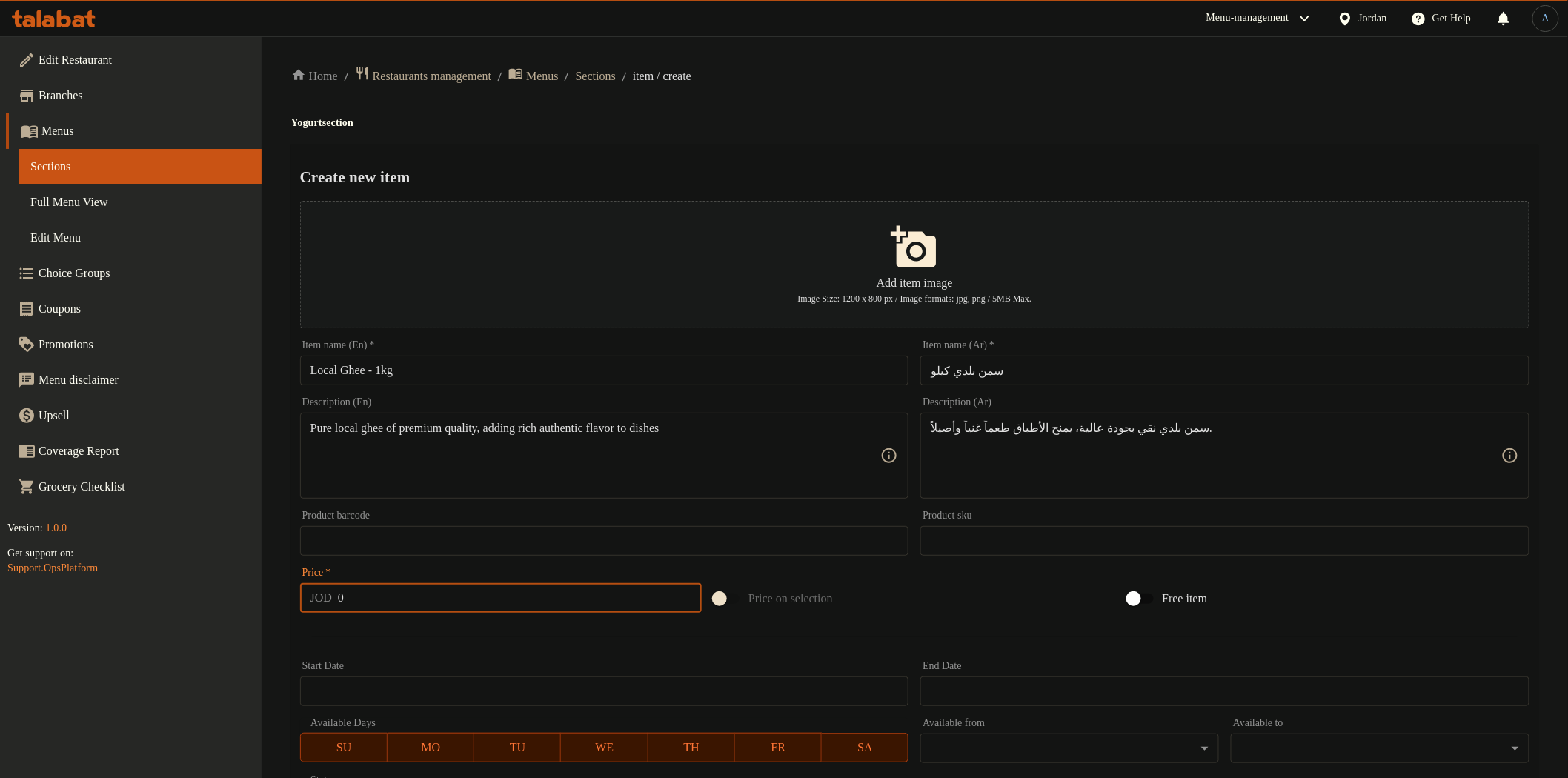
click at [388, 606] on input "0" at bounding box center [519, 597] width 364 height 30
paste input "15"
type input "15"
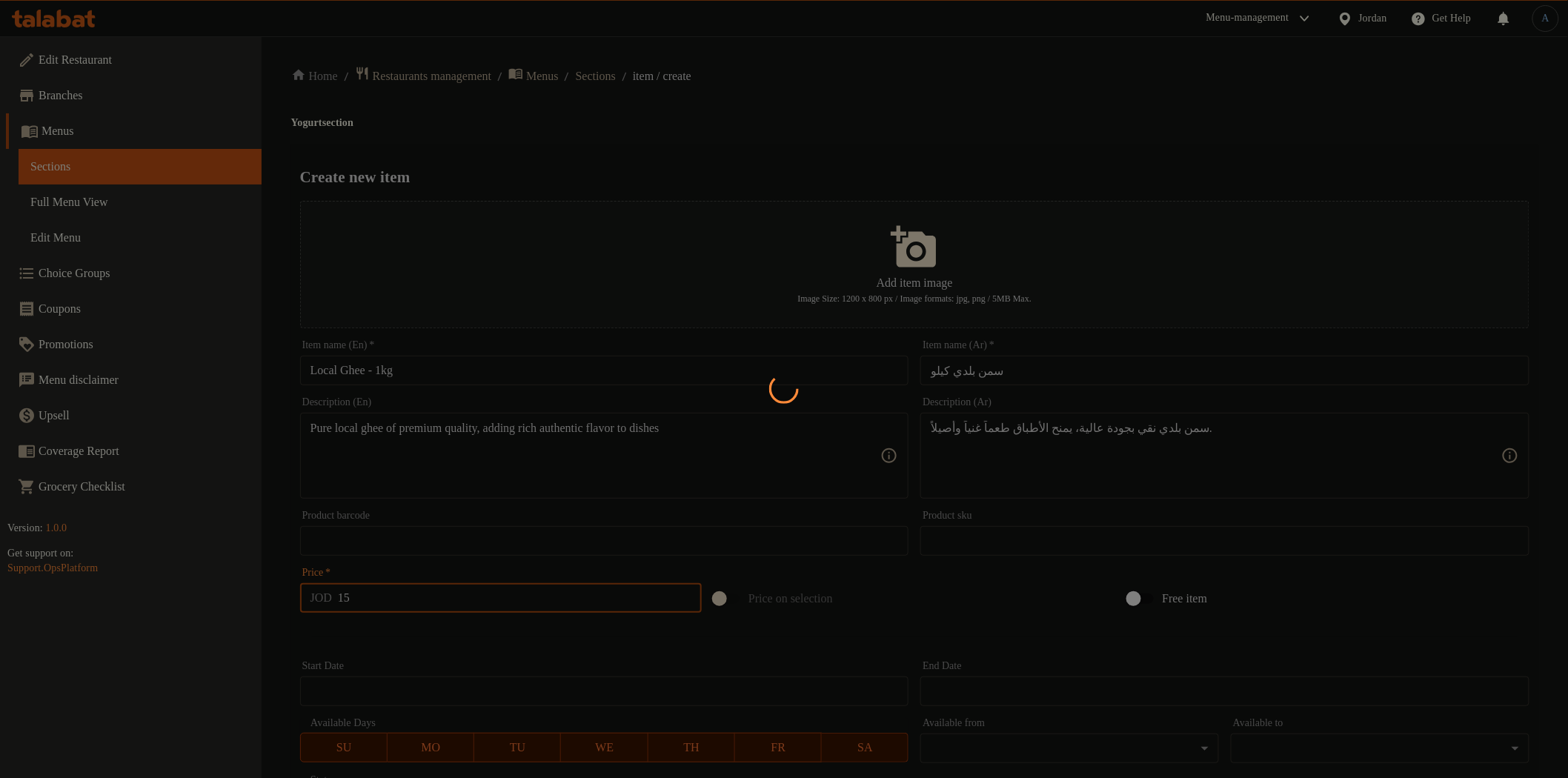
type input "0"
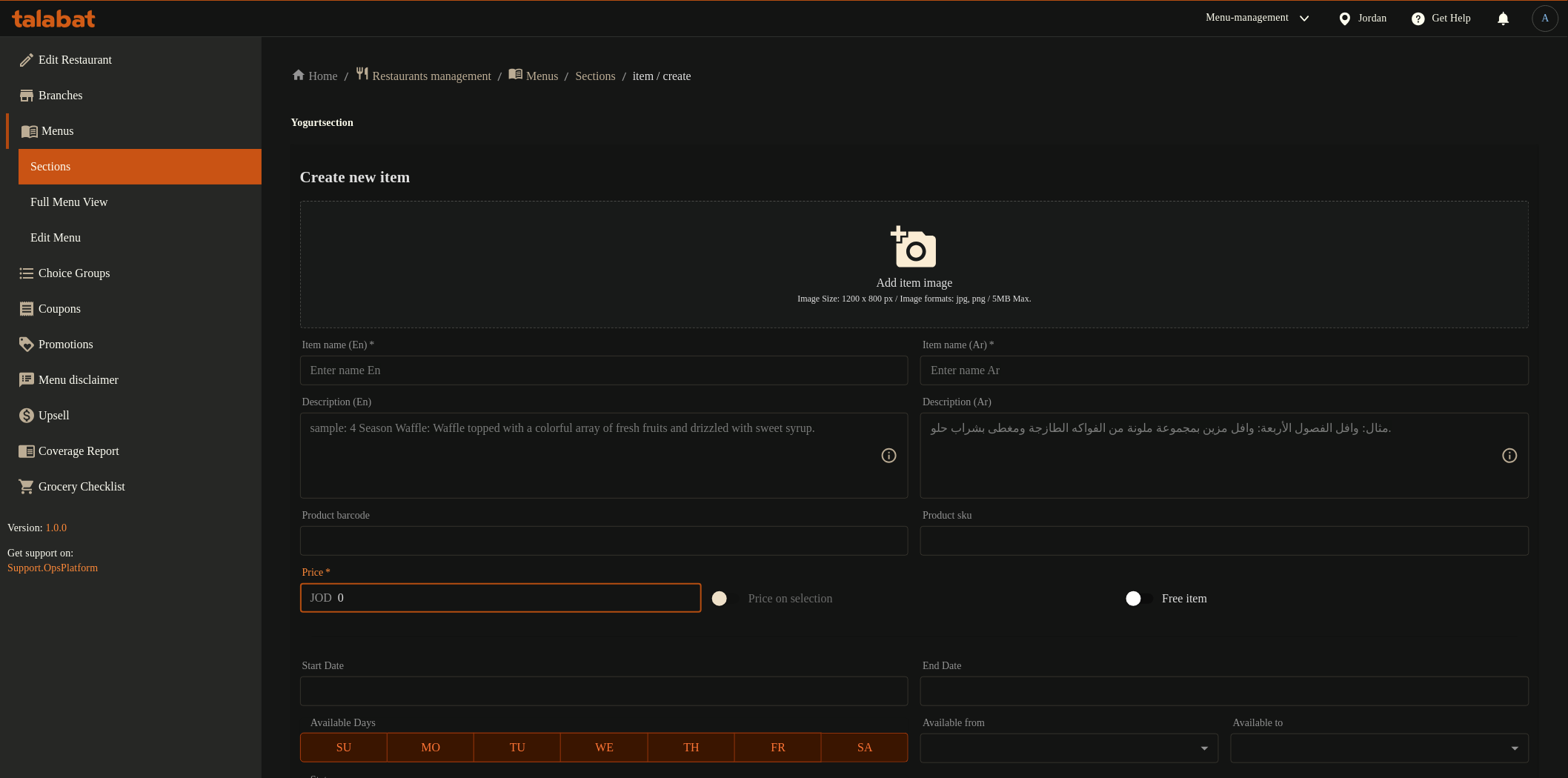
click at [716, 374] on input "text" at bounding box center [605, 370] width 609 height 30
paste input "Soft Labneh – 250g"
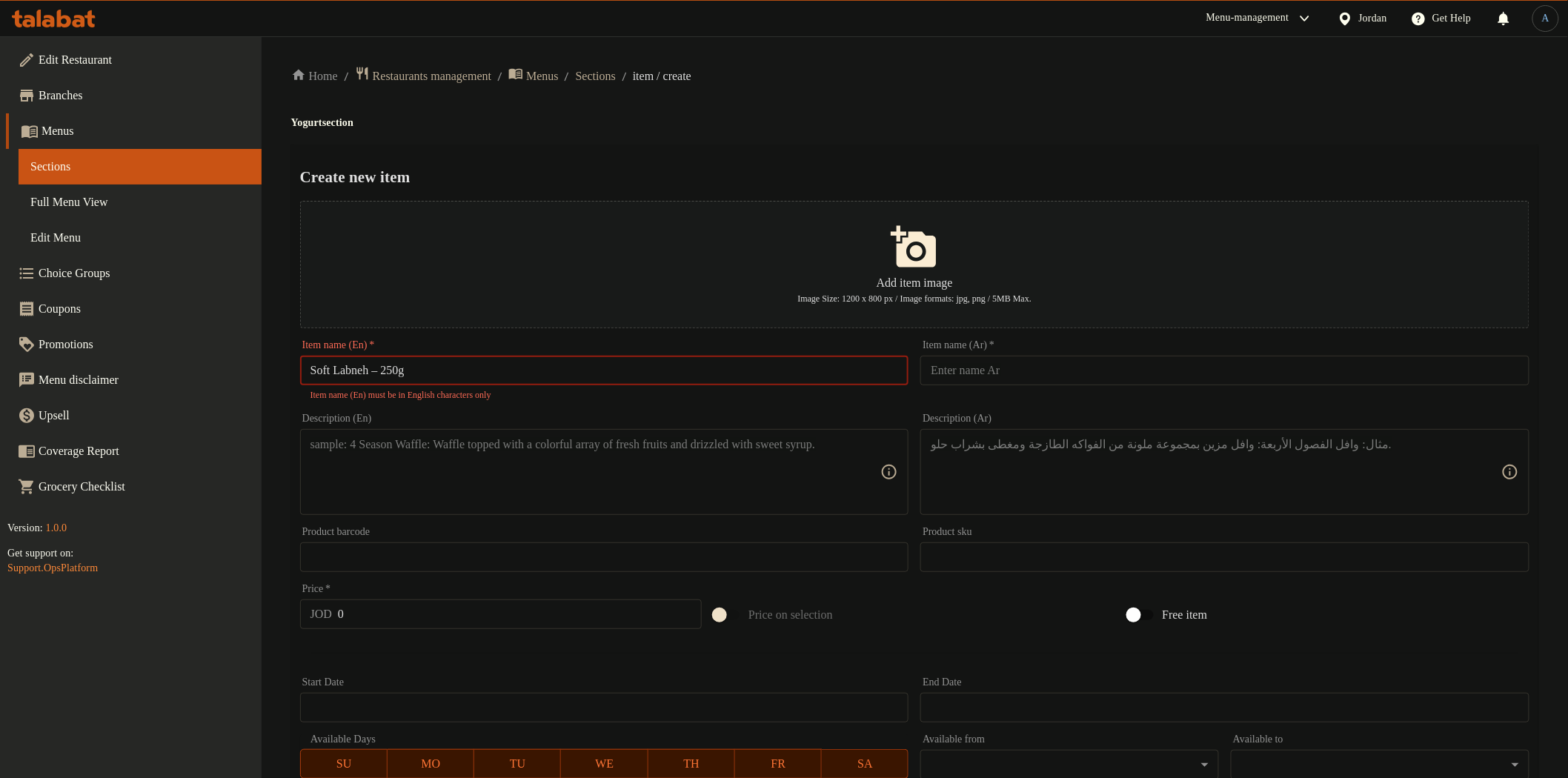
click at [387, 376] on input "Soft Labneh – 250g" at bounding box center [605, 370] width 609 height 30
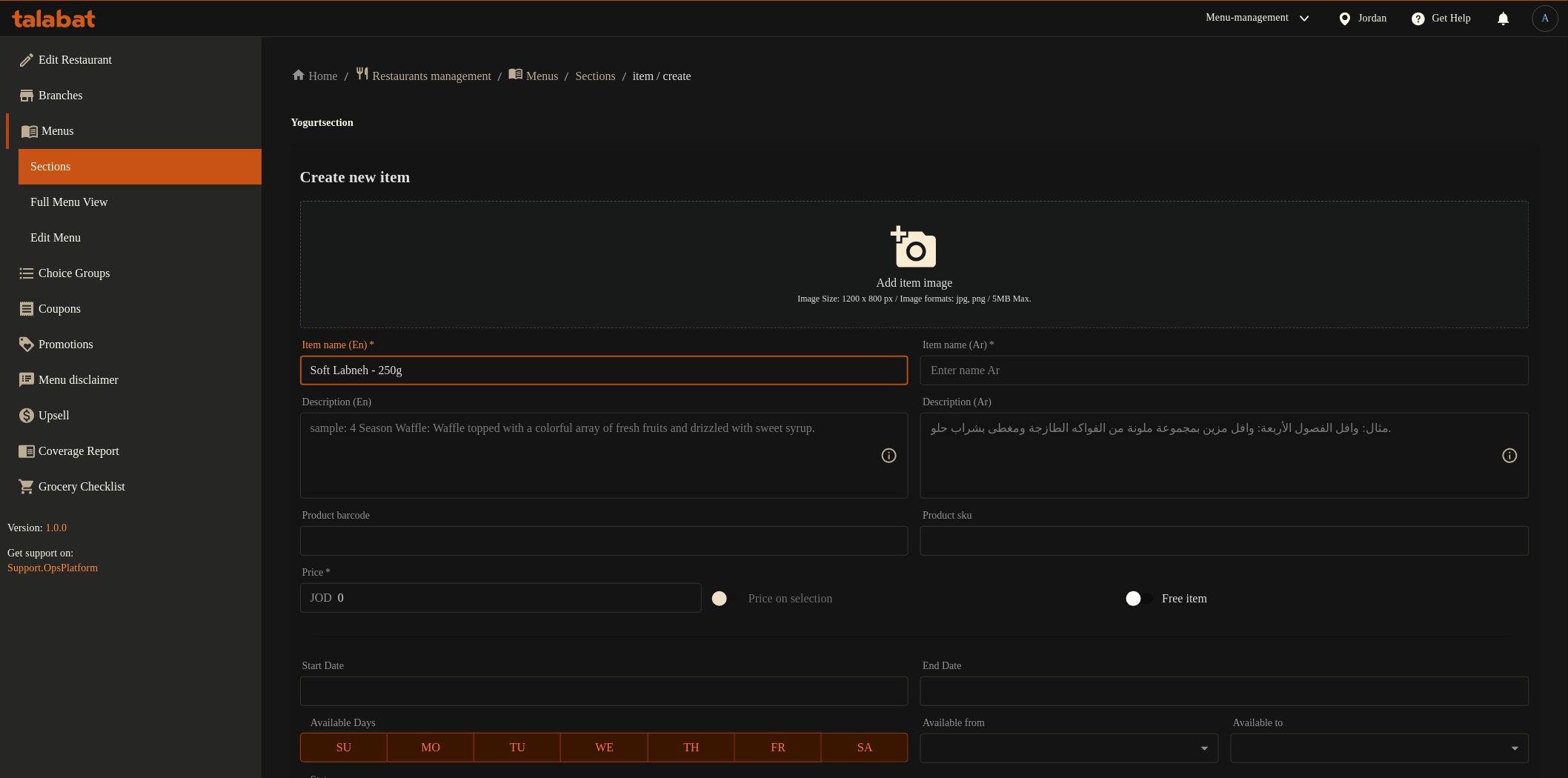
type input "Soft Labneh - 250g"
click at [1122, 357] on div "Item name (Ar)   * Item name (Ar) *" at bounding box center [1225, 362] width 609 height 45
click at [1122, 362] on input "text" at bounding box center [1225, 370] width 609 height 30
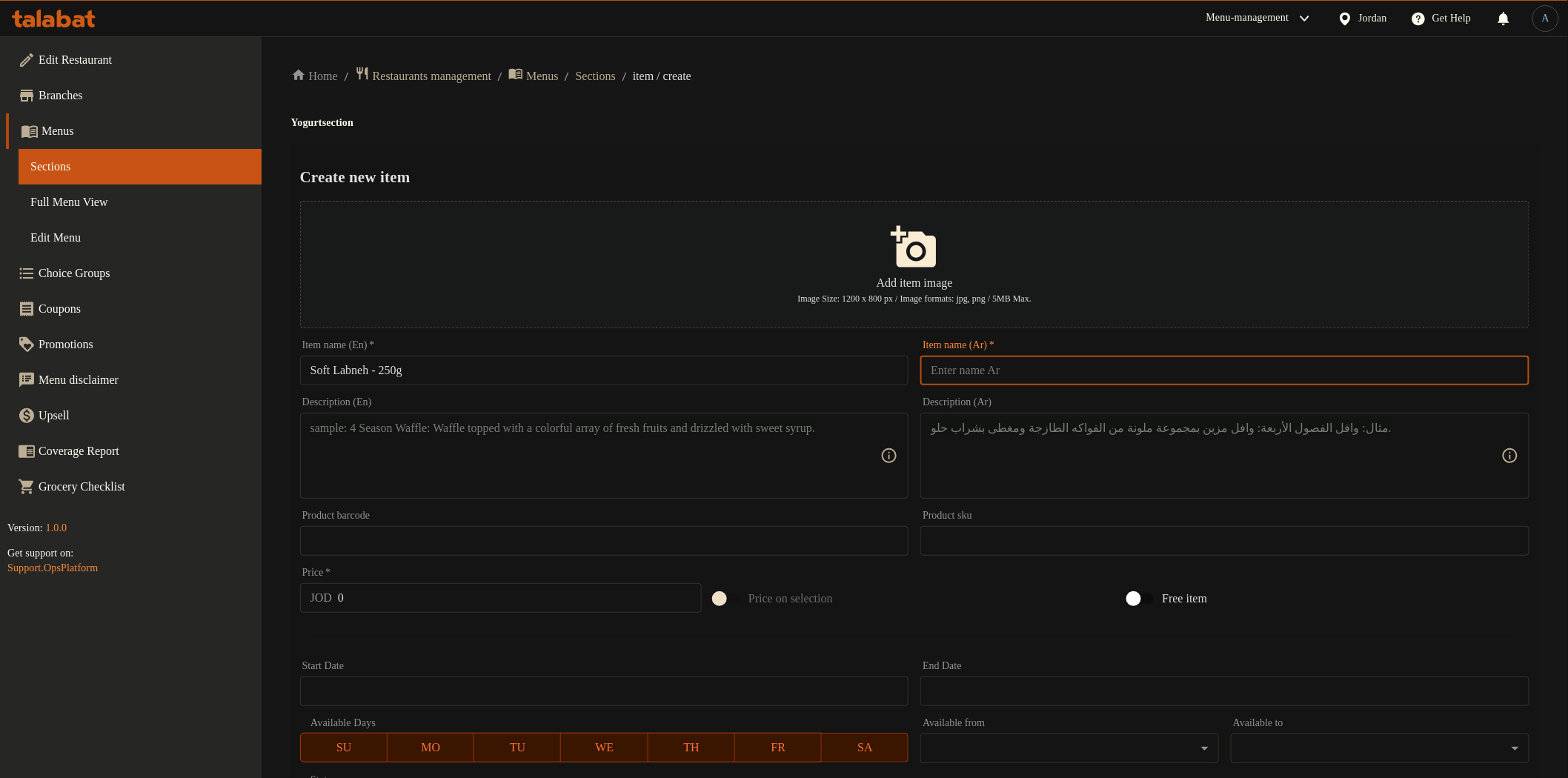
paste input "لبنة طرية 250غم"
type input "لبنة طرية 250غم"
click at [1048, 62] on div "Home / Restaurants management / Menus / Sections / item / create Yogurt section…" at bounding box center [914, 538] width 1307 height 1004
click at [707, 470] on textarea at bounding box center [595, 455] width 570 height 70
paste textarea "Soft and creamy labneh, perfect for breakfast and appetizers"
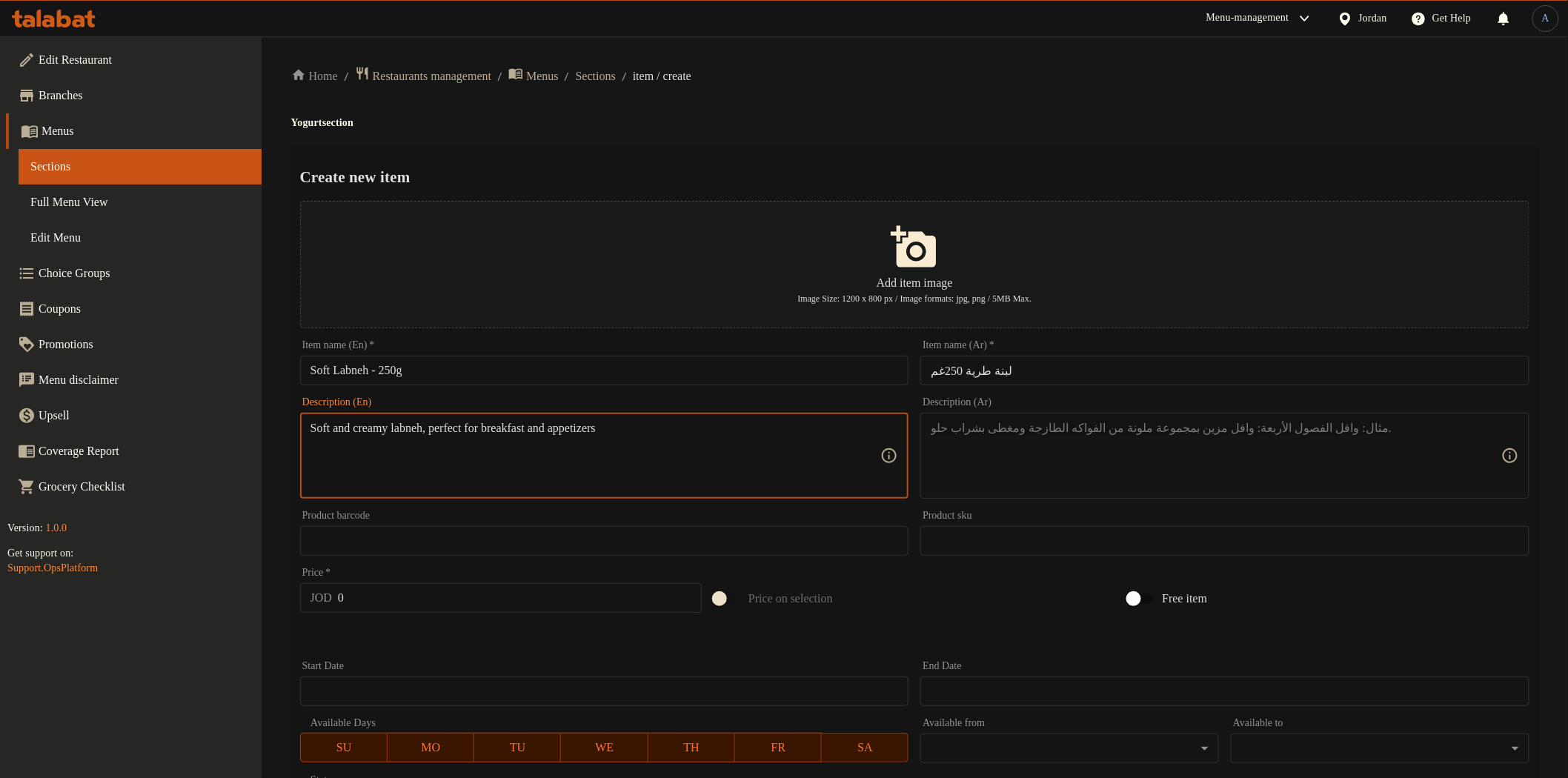
type textarea "Soft and creamy labneh, perfect for breakfast and appetizers"
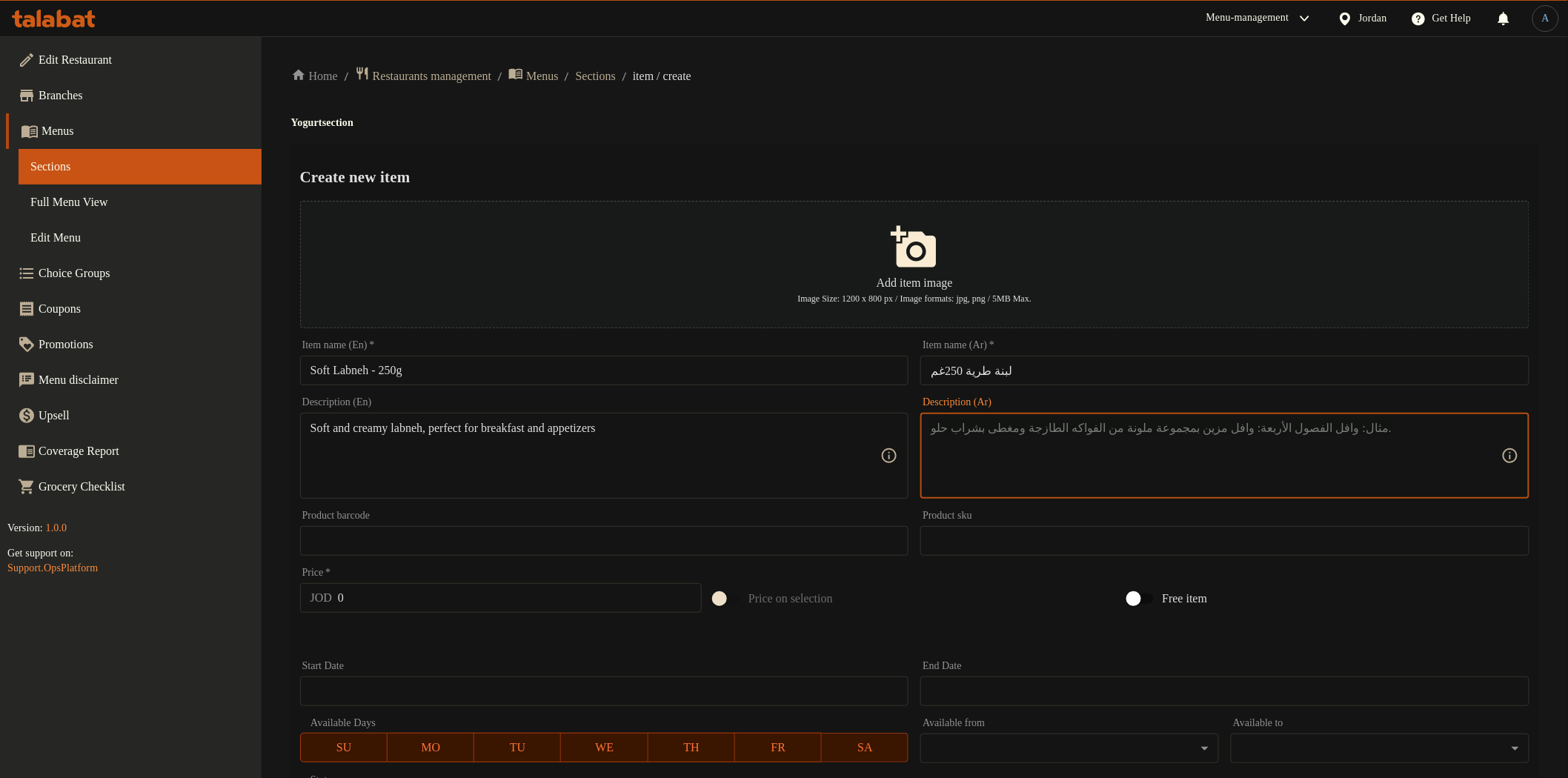
click at [1194, 442] on textarea at bounding box center [1216, 455] width 570 height 70
paste textarea "لبنة طرية كريمية المذاق، مثالية للفطور والمقبلات."
type textarea "لبنة طرية كريمية المذاق، مثالية للفطور والمقبلات."
click at [402, 598] on input "0" at bounding box center [519, 597] width 364 height 30
paste input ".95"
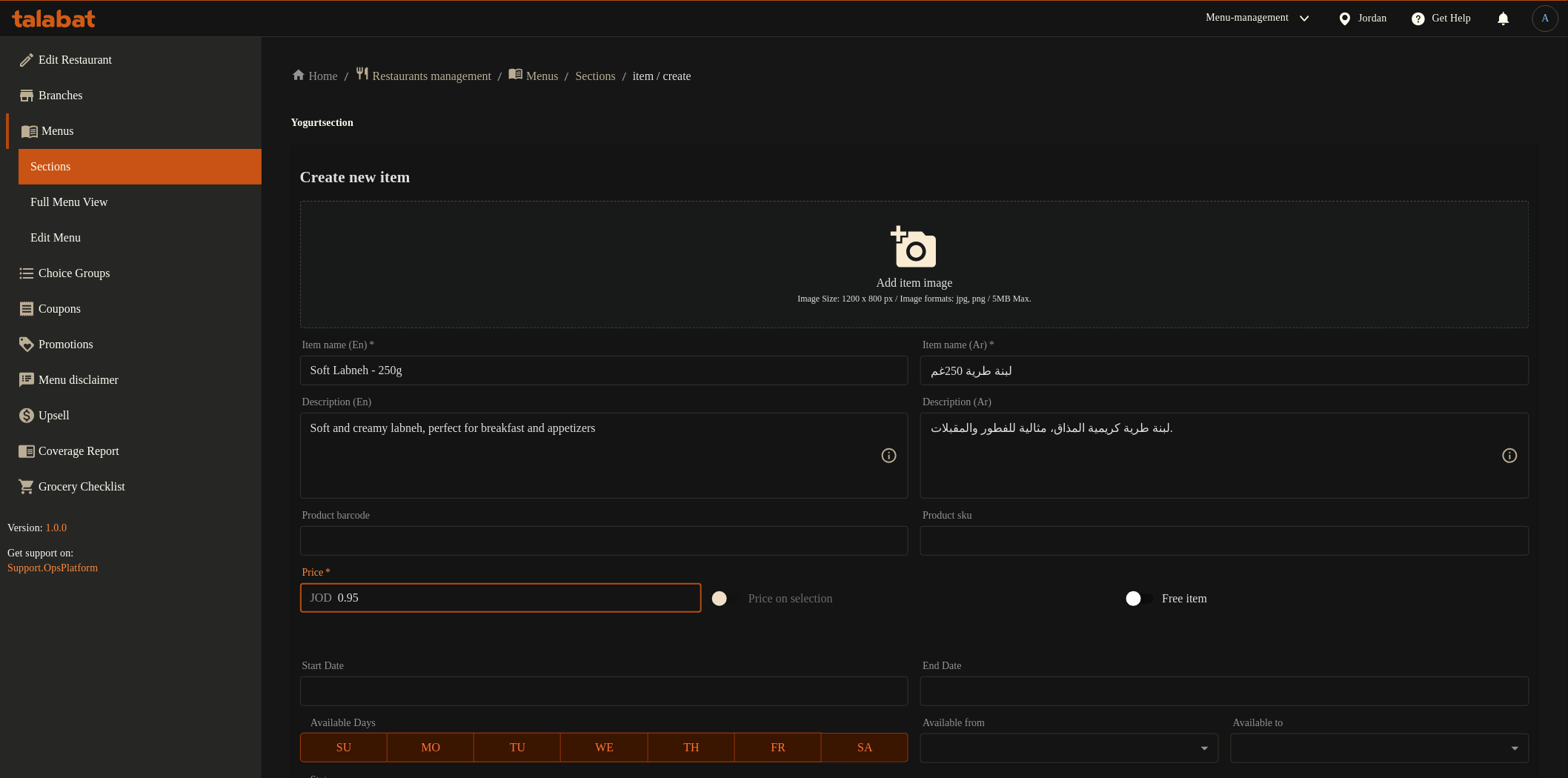
type input "0.95"
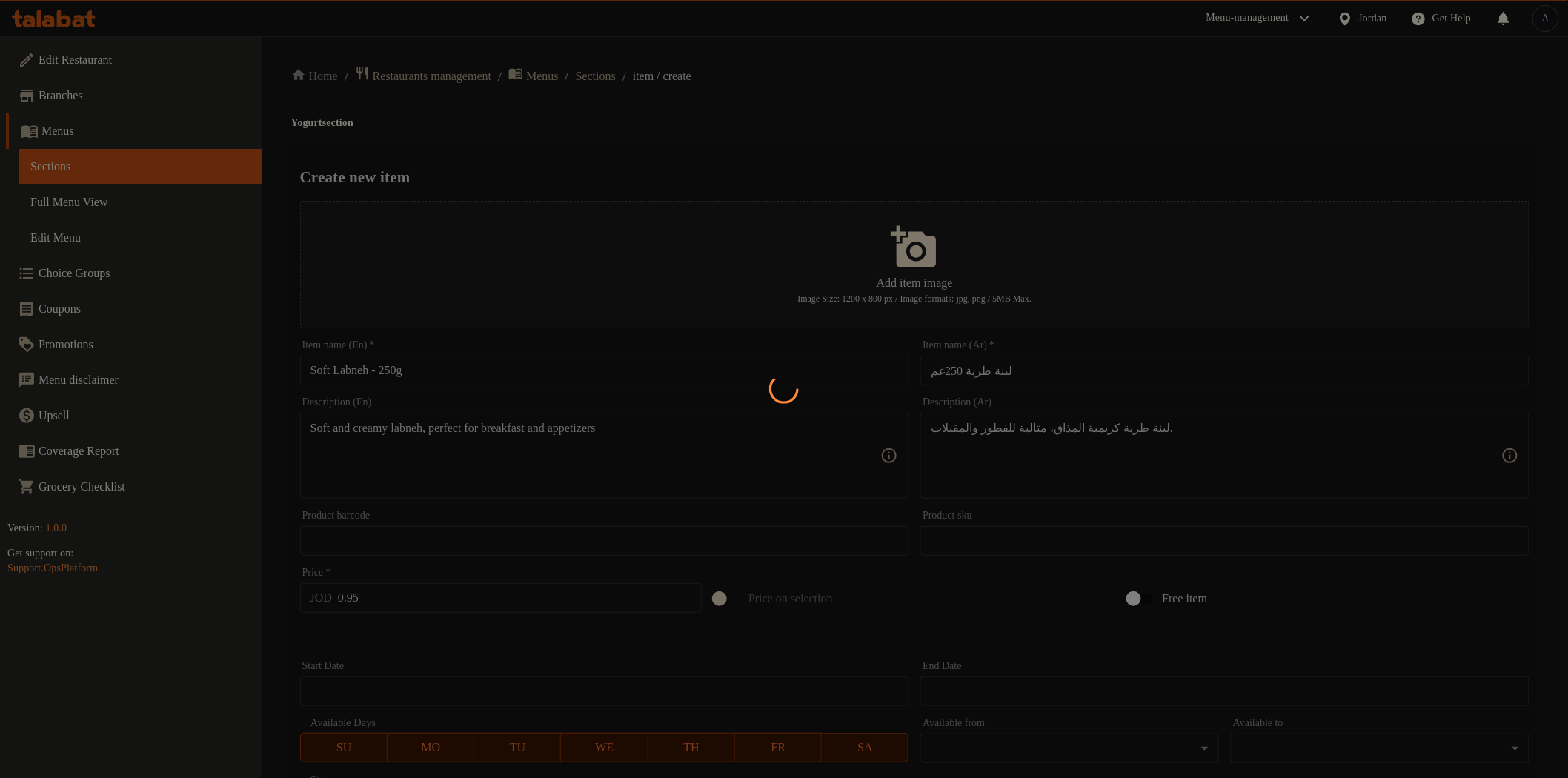
type input "0"
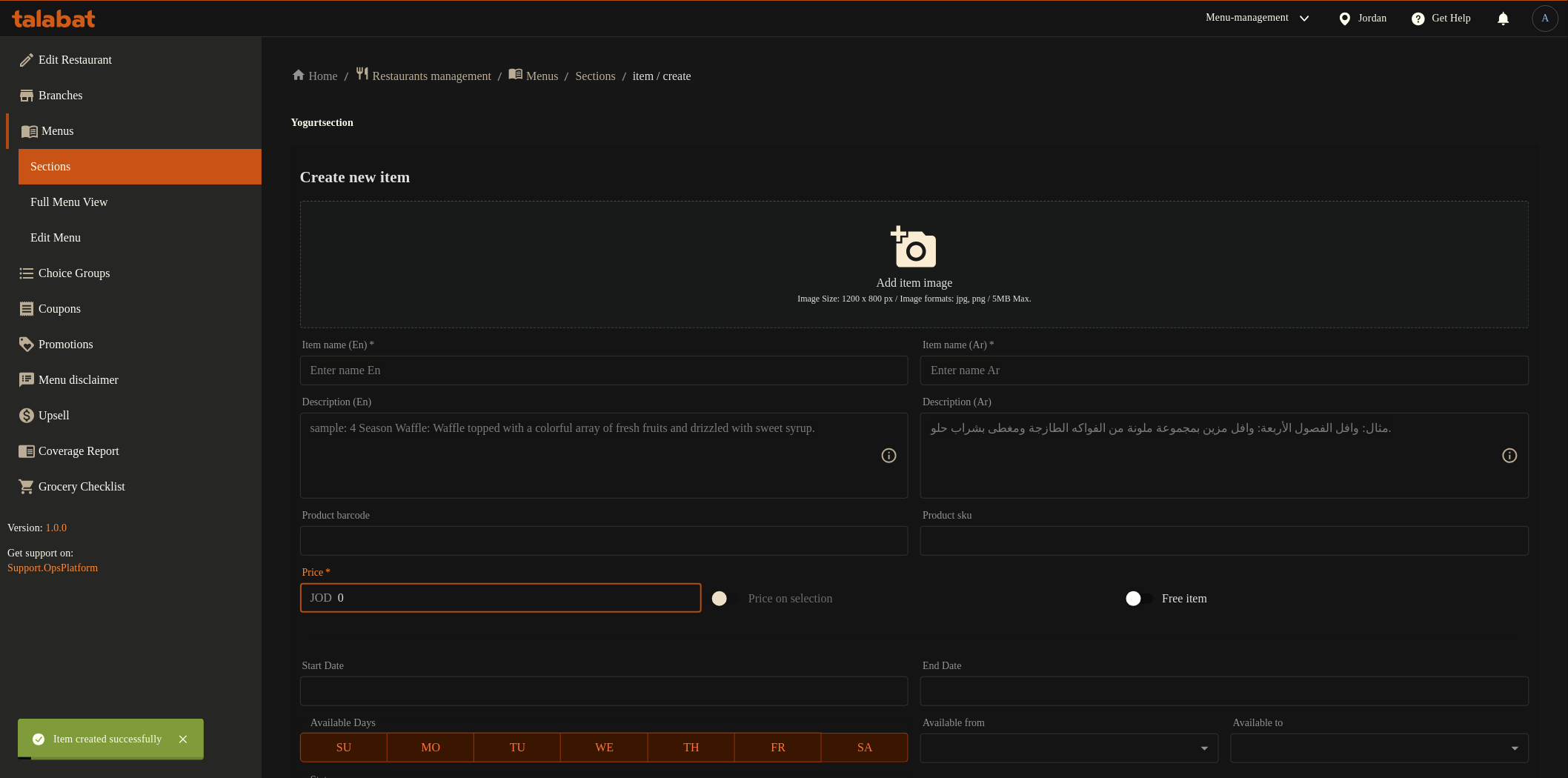
click at [449, 369] on input "text" at bounding box center [605, 370] width 609 height 30
paste input "Jerashi Cow’s Labneh – 250g"
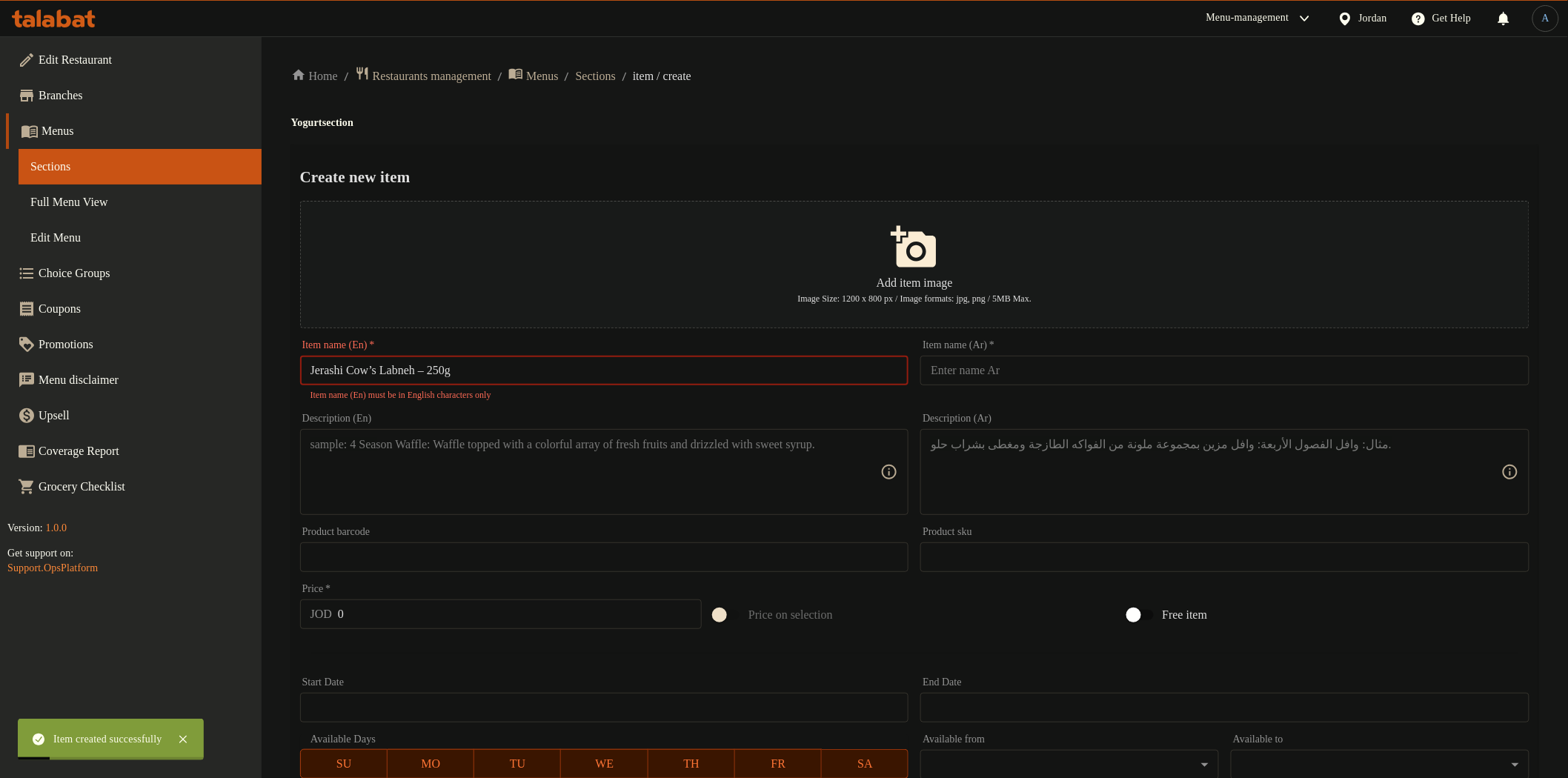
click at [434, 369] on input "Jerashi Cow’s Labneh – 250g" at bounding box center [605, 370] width 609 height 30
type input "Jerashi Cow’s Labneh - 250g"
click at [1043, 372] on input "text" at bounding box center [1225, 370] width 609 height 30
paste input "لبنة جرشية بقري 250غم"
type input "لبنة جرشية بقري 250غم"
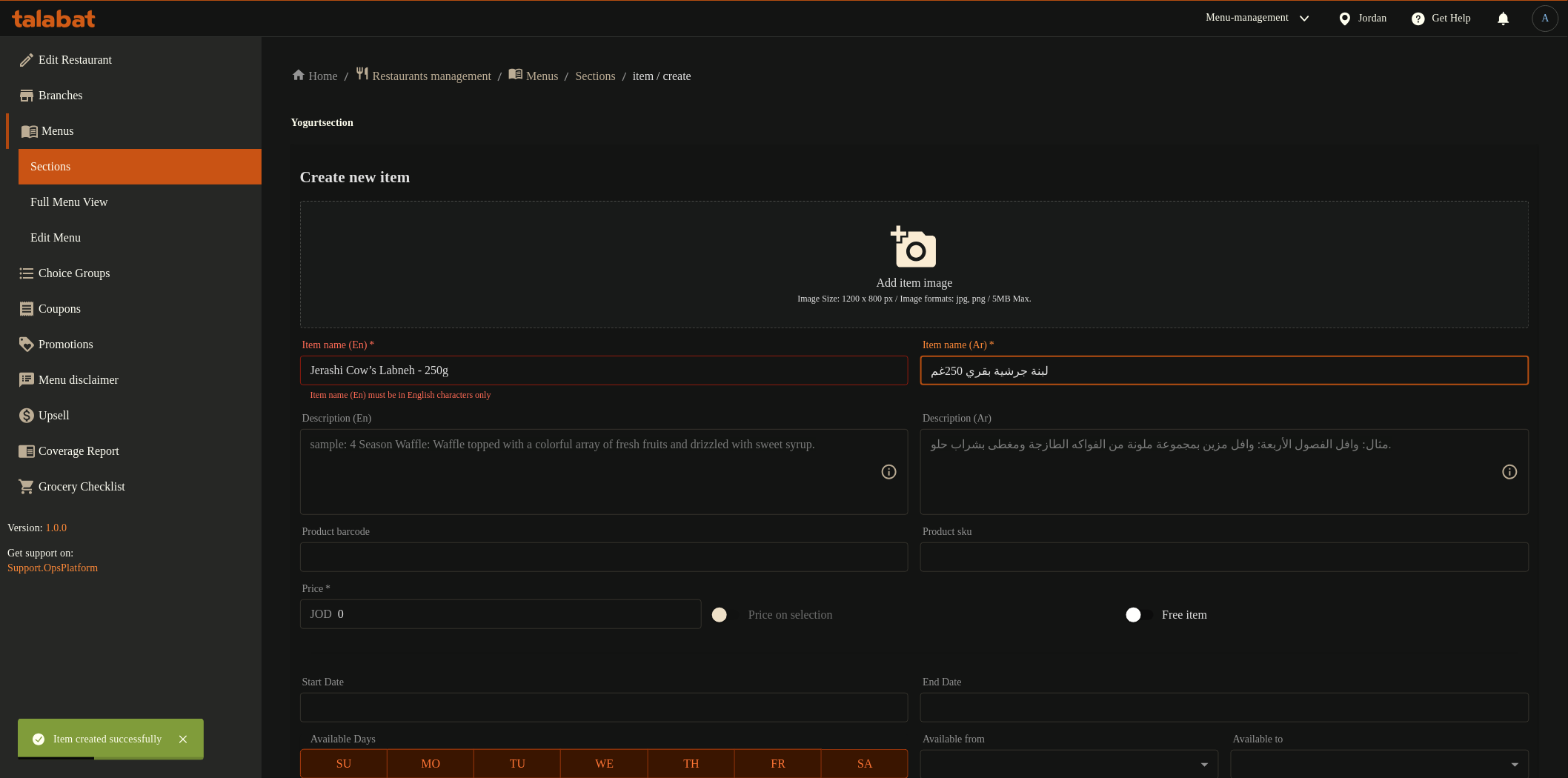
click at [963, 47] on div "Home / Restaurants management / Menus / Sections / item / create Yogurt section…" at bounding box center [914, 547] width 1307 height 1020
click at [979, 76] on ol "Home / Restaurants management / Menus / Sections / item / create" at bounding box center [914, 76] width 1247 height 20
click at [518, 377] on input "Jerashi Cow’s Labneh - 250g" at bounding box center [605, 370] width 609 height 30
click at [380, 371] on input "Jerashi Cow’s Labneh - 250g" at bounding box center [605, 370] width 609 height 30
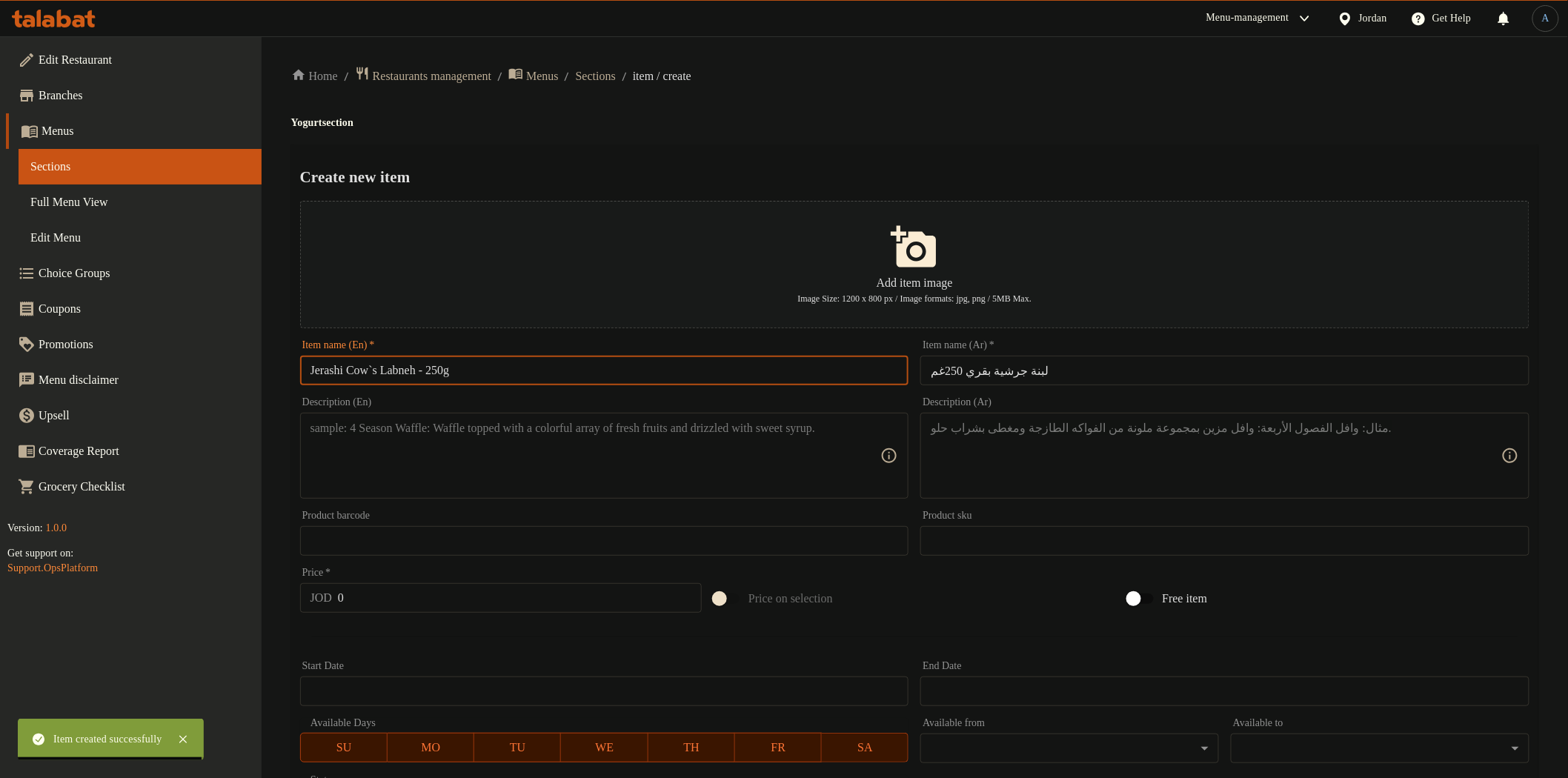
type input "Jerashi Cow`s Labneh - 250g"
click at [1084, 109] on div "Home / Restaurants management / Menus / Sections / item / create Yogurt section…" at bounding box center [914, 538] width 1247 height 944
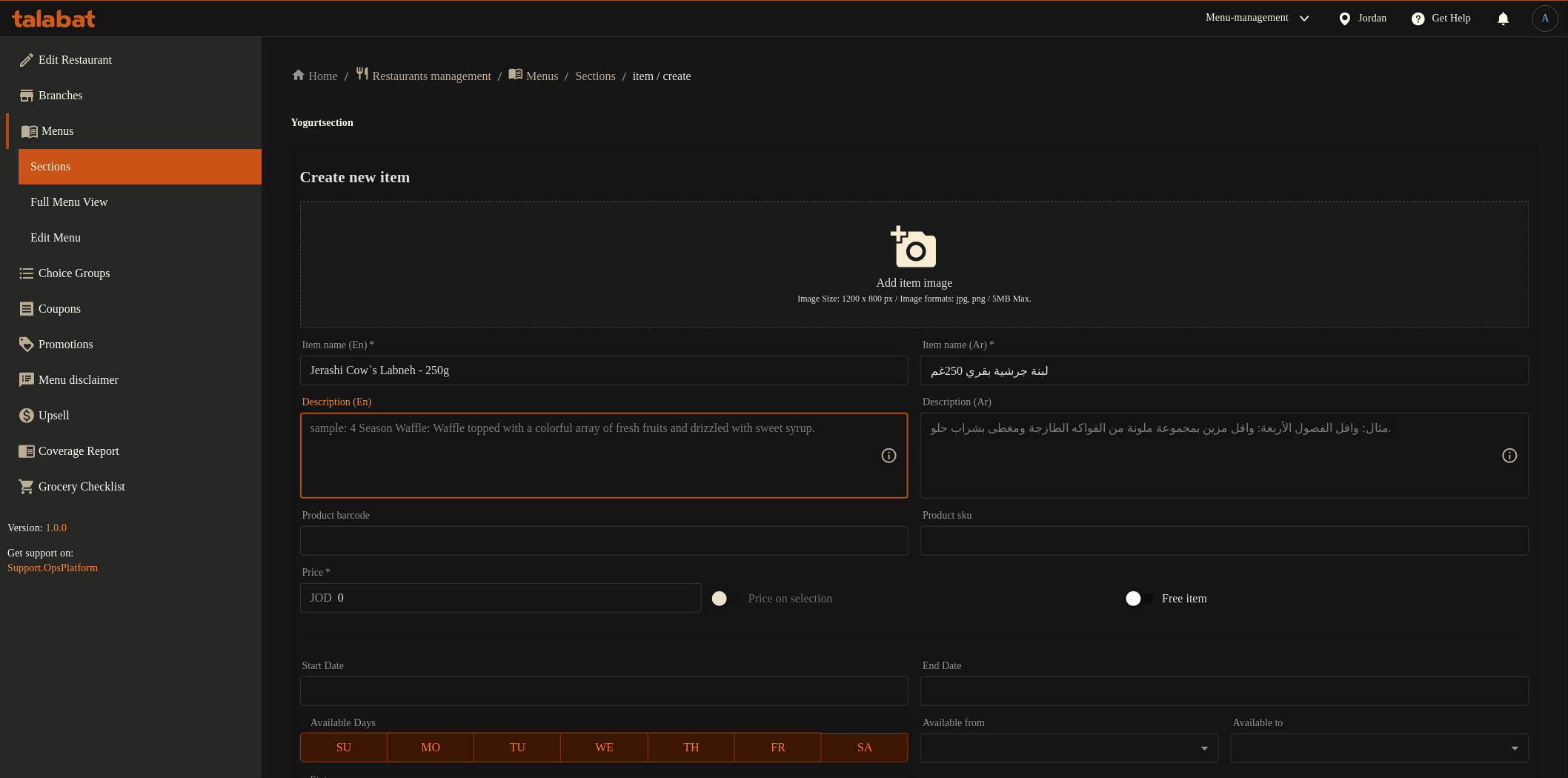
click at [492, 437] on textarea at bounding box center [595, 455] width 570 height 70
paste textarea "Jerashi-style cow’s labneh made from local cow’s milk, with a rich traditional …"
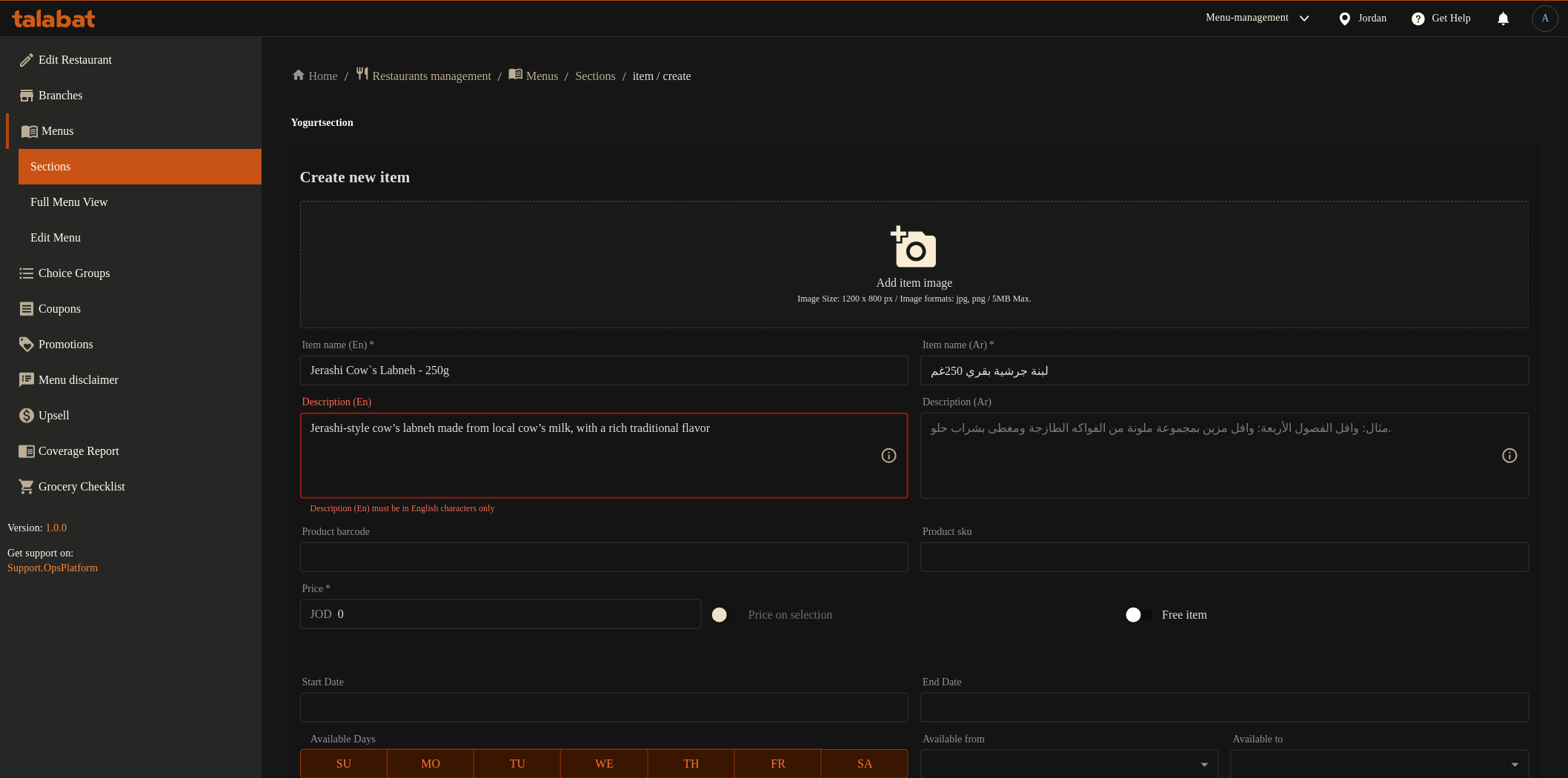
click at [409, 427] on textarea "Jerashi-style cow’s labneh made from local cow’s milk, with a rich traditional …" at bounding box center [595, 455] width 570 height 70
click at [581, 426] on textarea "Jerashi-style cow`s labneh made from local cow’s milk, with a rich traditional …" at bounding box center [595, 455] width 570 height 70
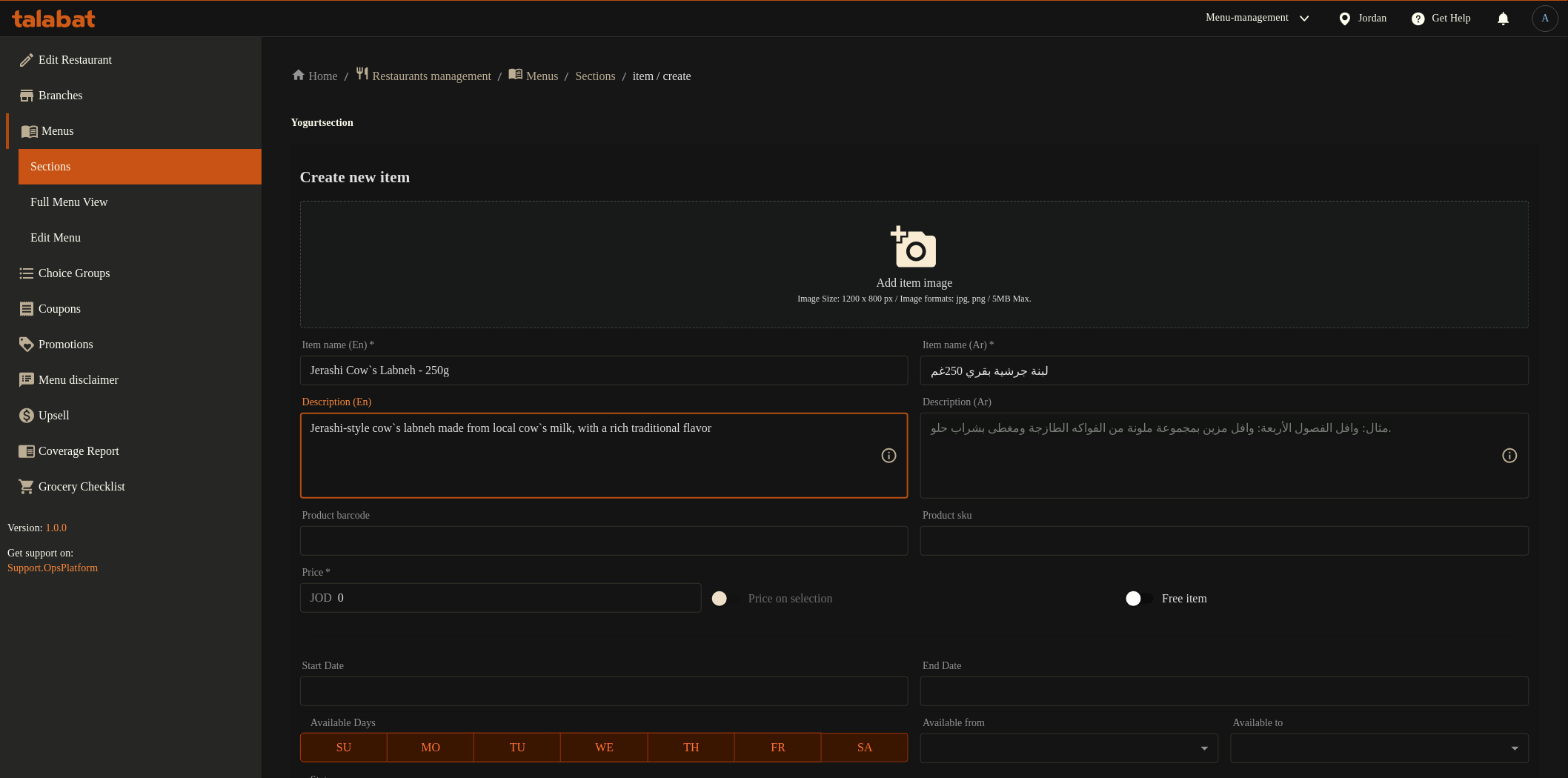
type textarea "Jerashi-style cow`s labneh made from local cow`s milk, with a rich traditional …"
click at [1204, 452] on textarea at bounding box center [1216, 455] width 570 height 70
paste textarea "لبنة جرشية من حليب الأبقار البلدي، بطعم تقليدي غني ومميز."
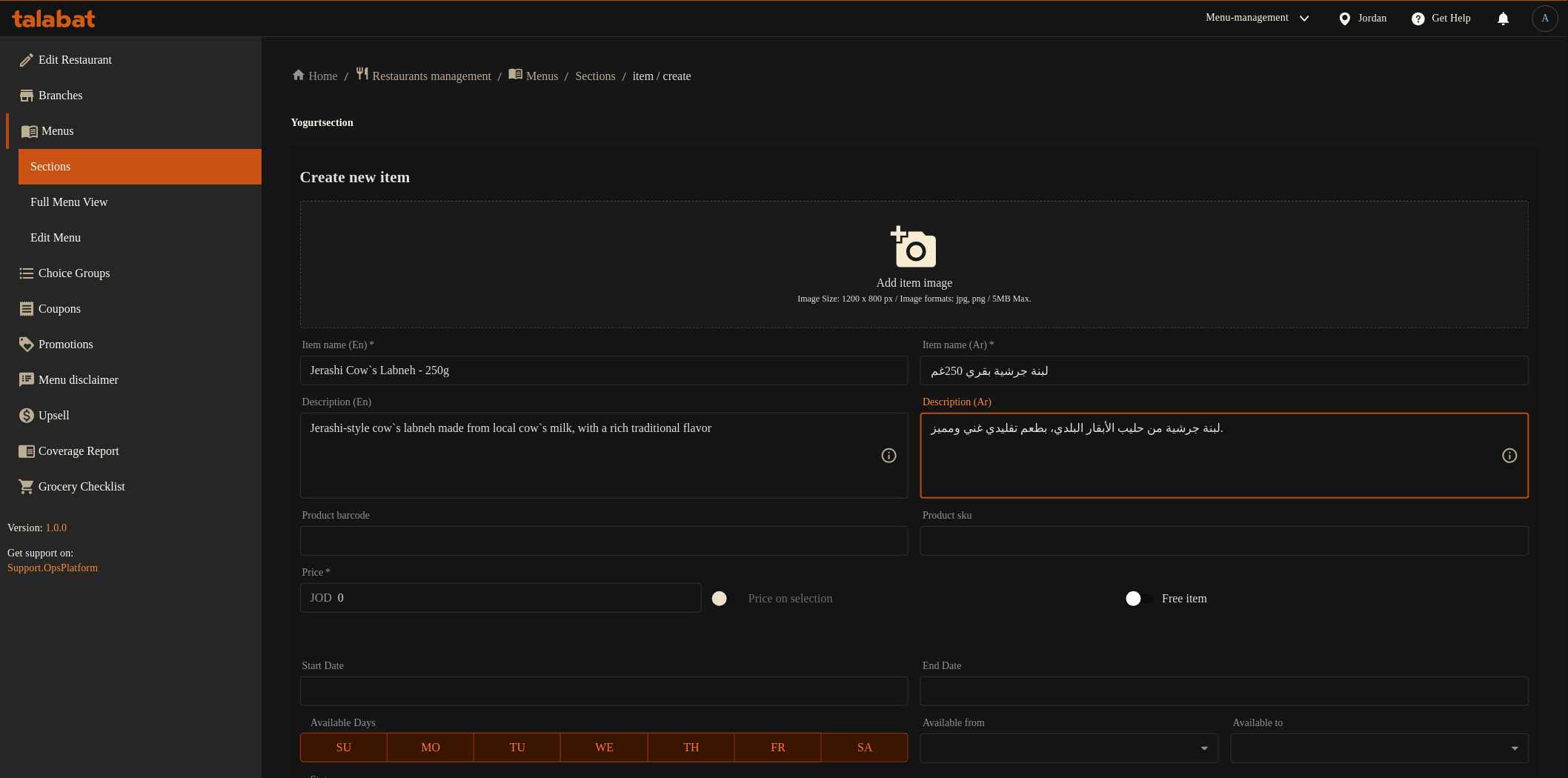
type textarea "لبنة جرشية من حليب الأبقار البلدي، بطعم تقليدي غني ومميز."
click at [443, 593] on input "0" at bounding box center [519, 597] width 364 height 30
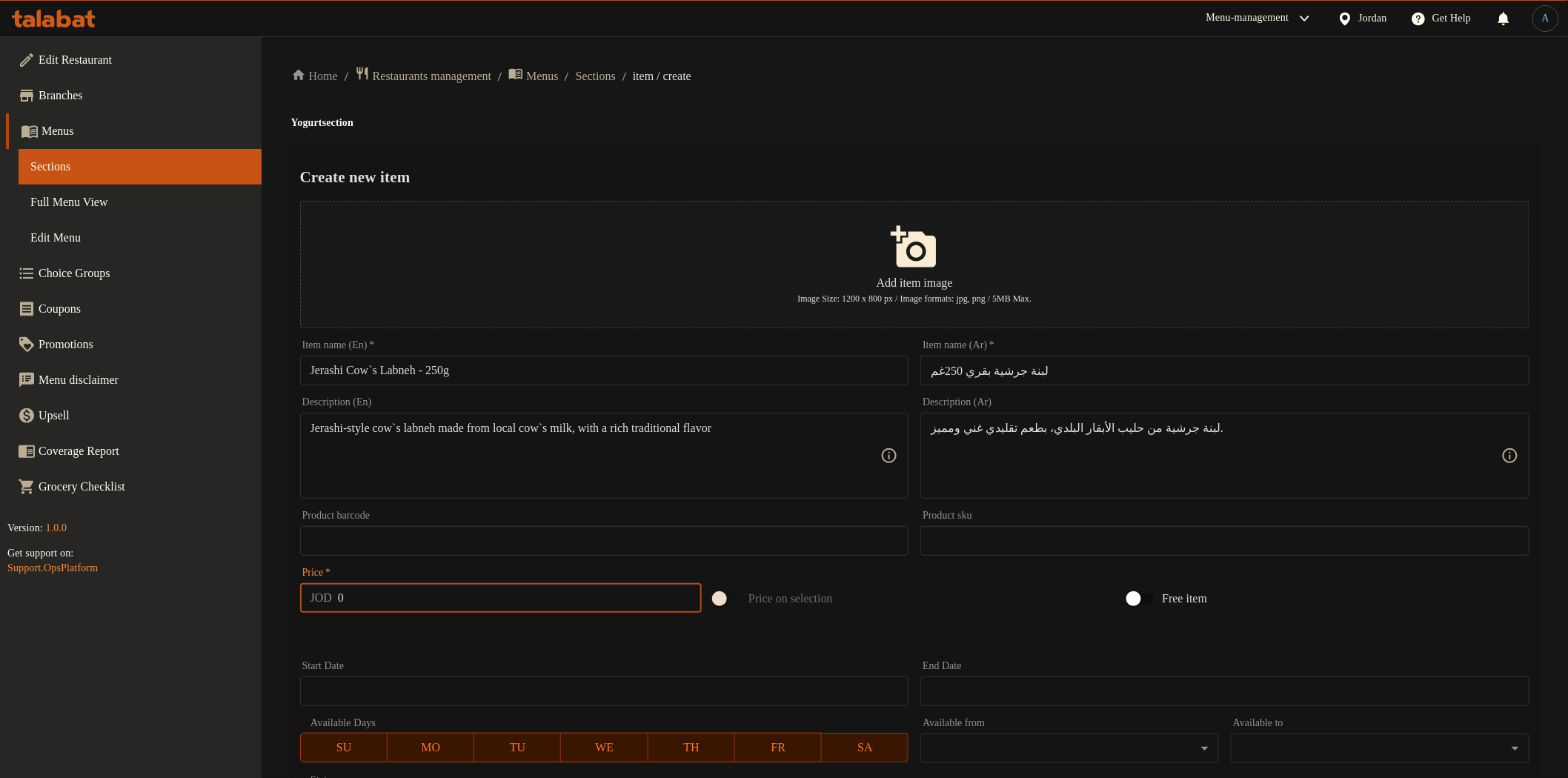
paste input "1.25"
type input "1.25"
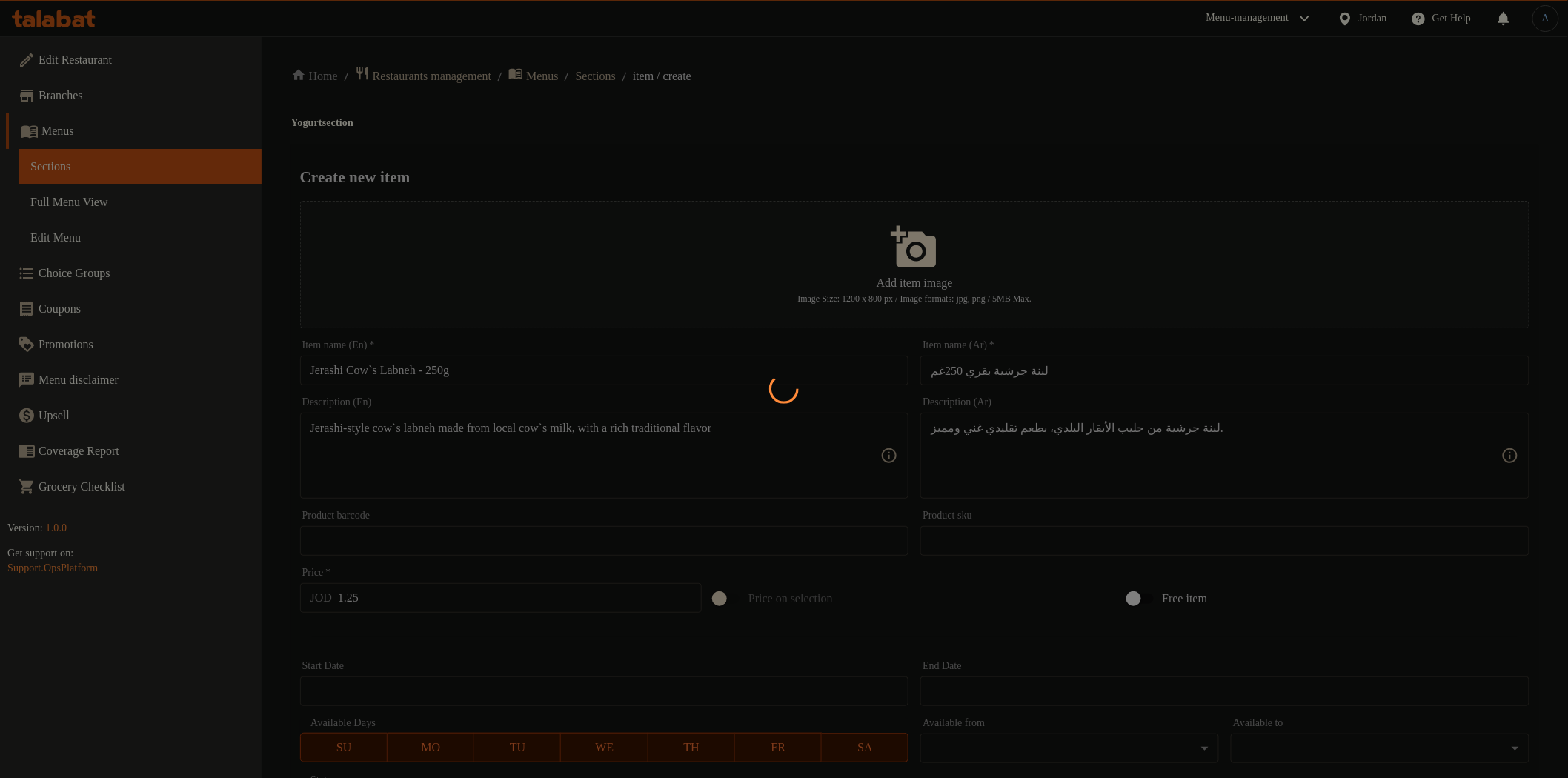
type input "0"
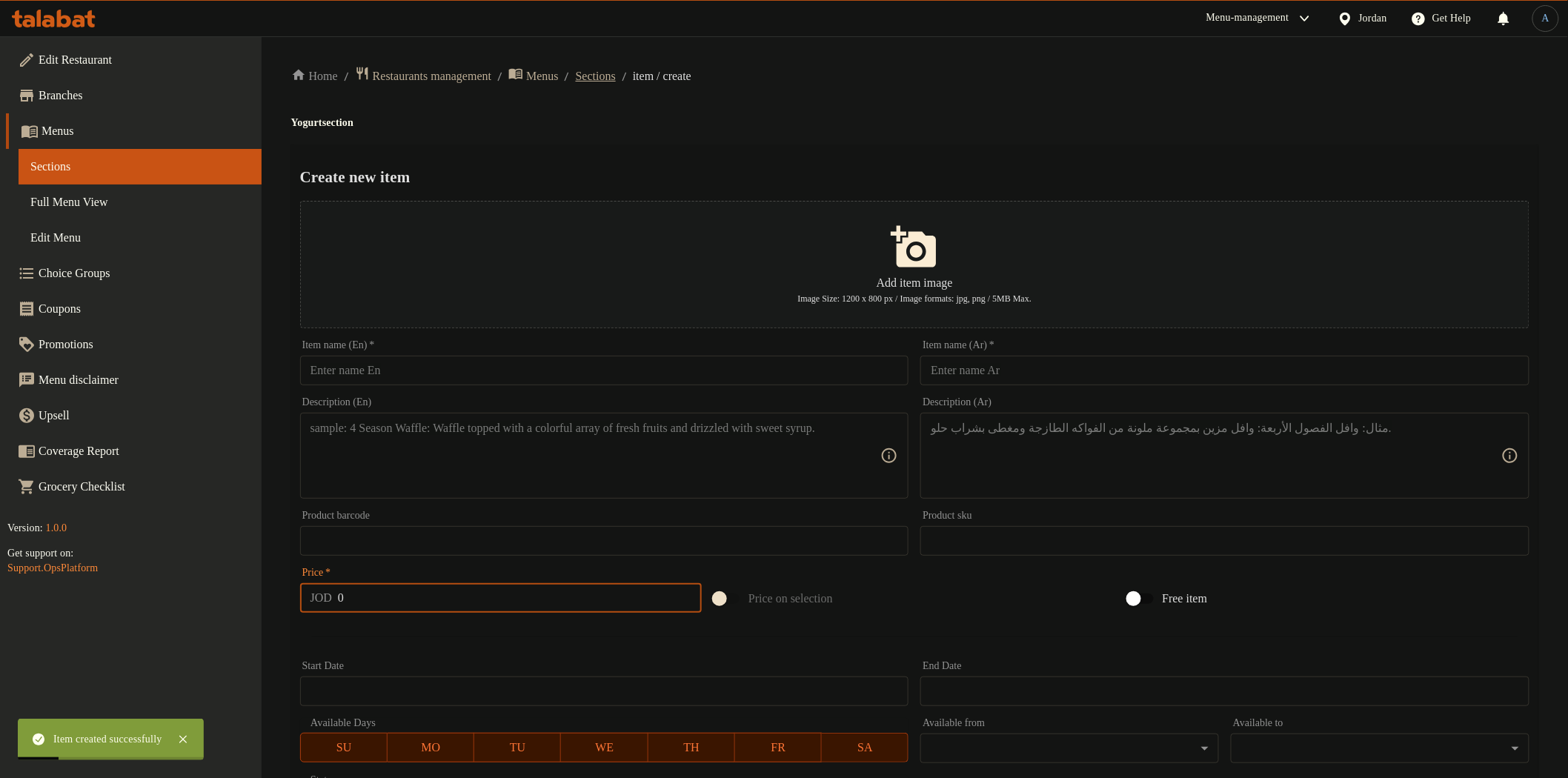
click at [615, 75] on span "Sections" at bounding box center [596, 76] width 40 height 18
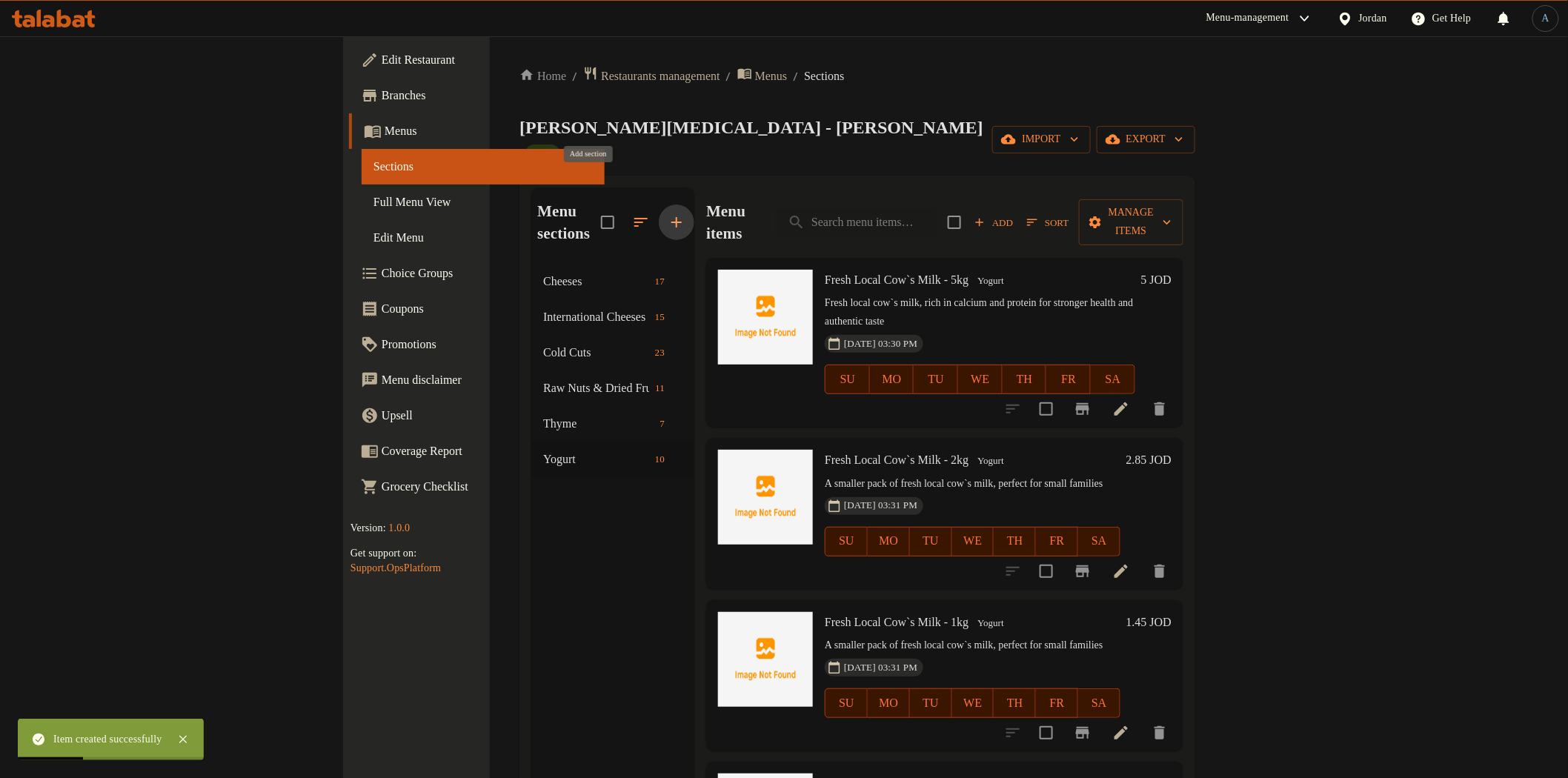
click at [667, 213] on icon "button" at bounding box center [676, 222] width 18 height 18
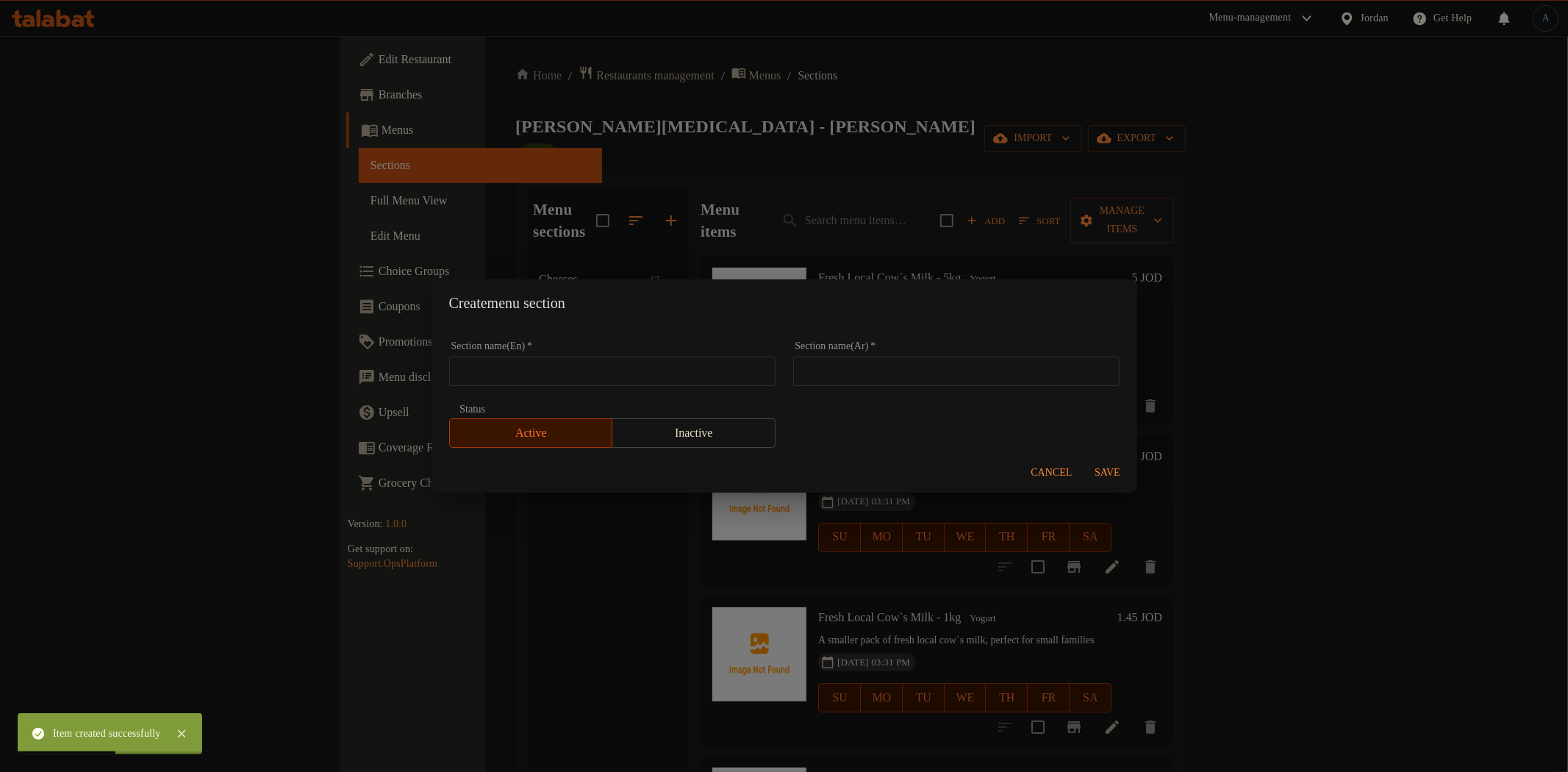
click at [546, 360] on input "text" at bounding box center [613, 371] width 327 height 30
paste input "Labneh"
type input "Labneh"
click at [886, 381] on input "text" at bounding box center [956, 371] width 327 height 30
paste input "لبنة"
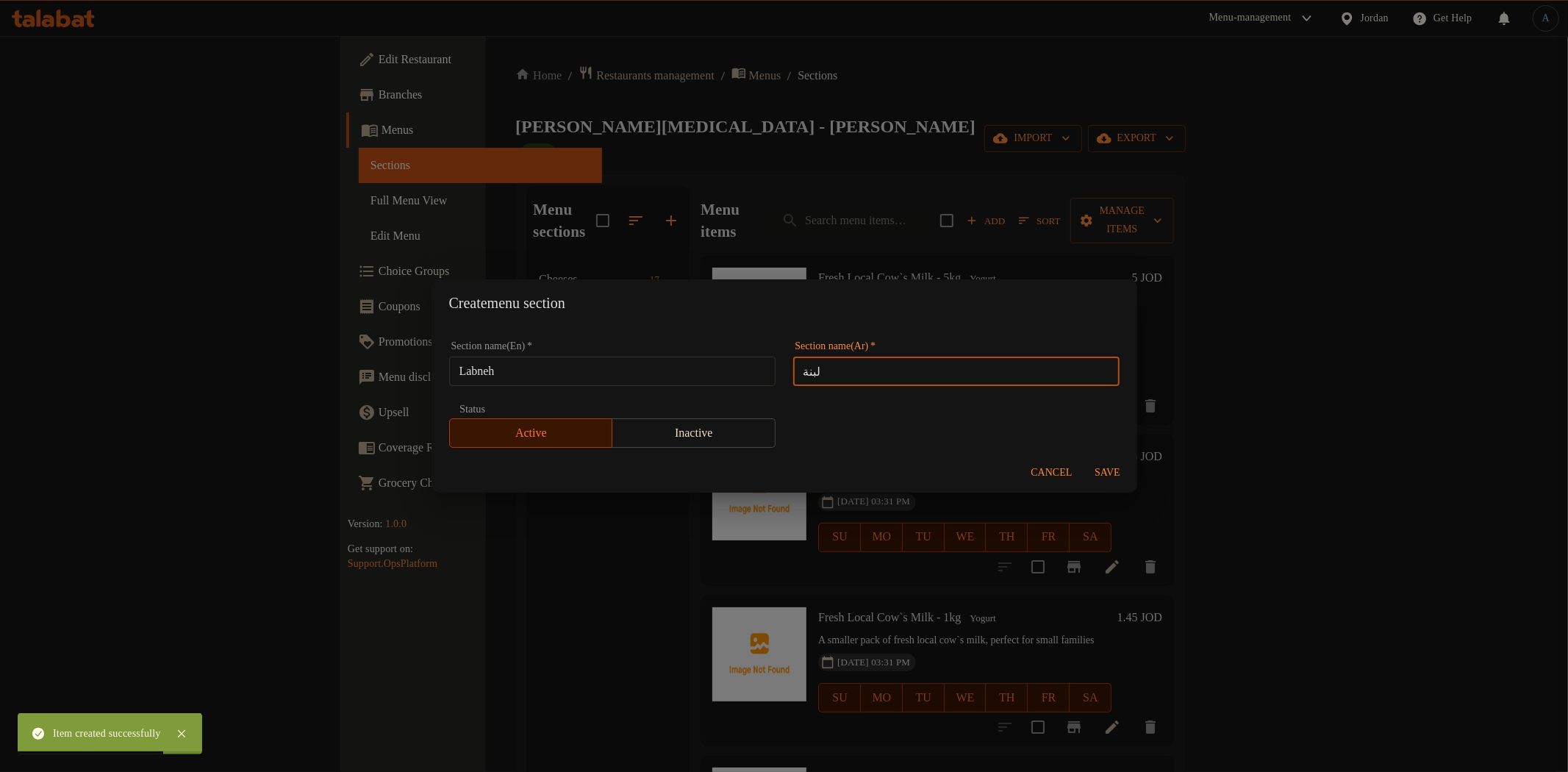
type input "لبنة"
click at [1106, 469] on span "Save" at bounding box center [1108, 473] width 35 height 18
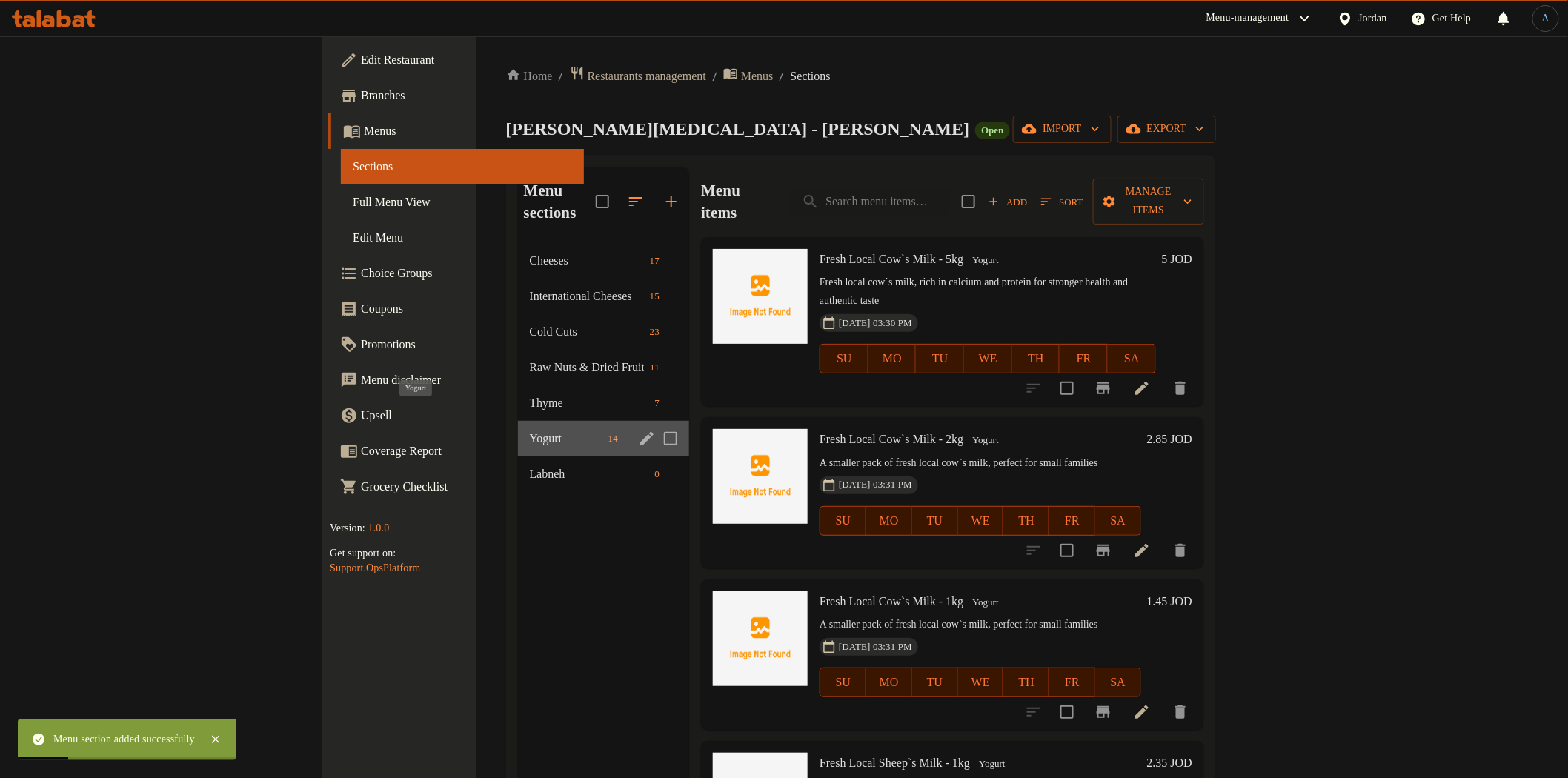
click at [530, 430] on span "Yogurt" at bounding box center [567, 439] width 73 height 18
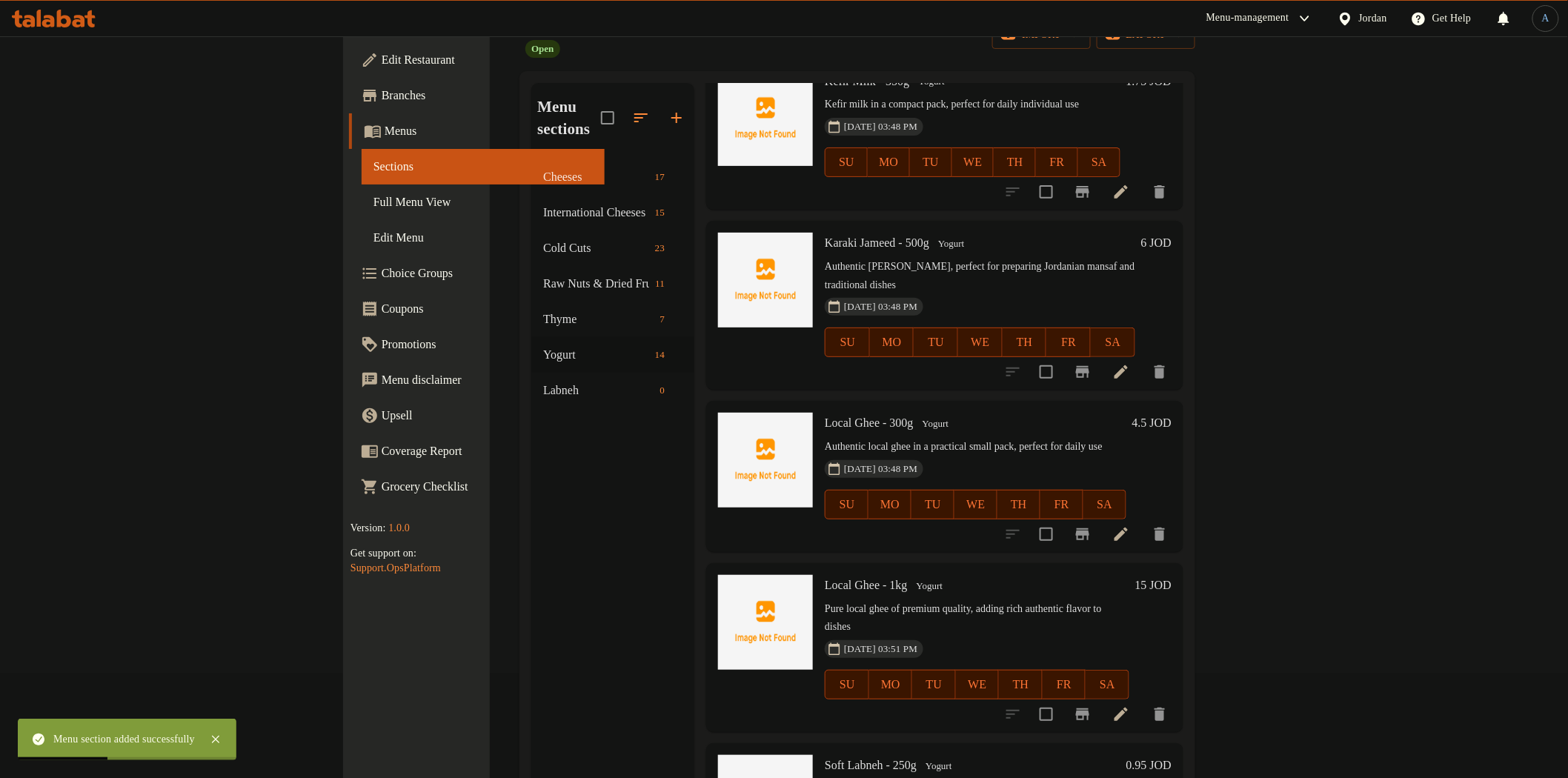
scroll to position [207, 0]
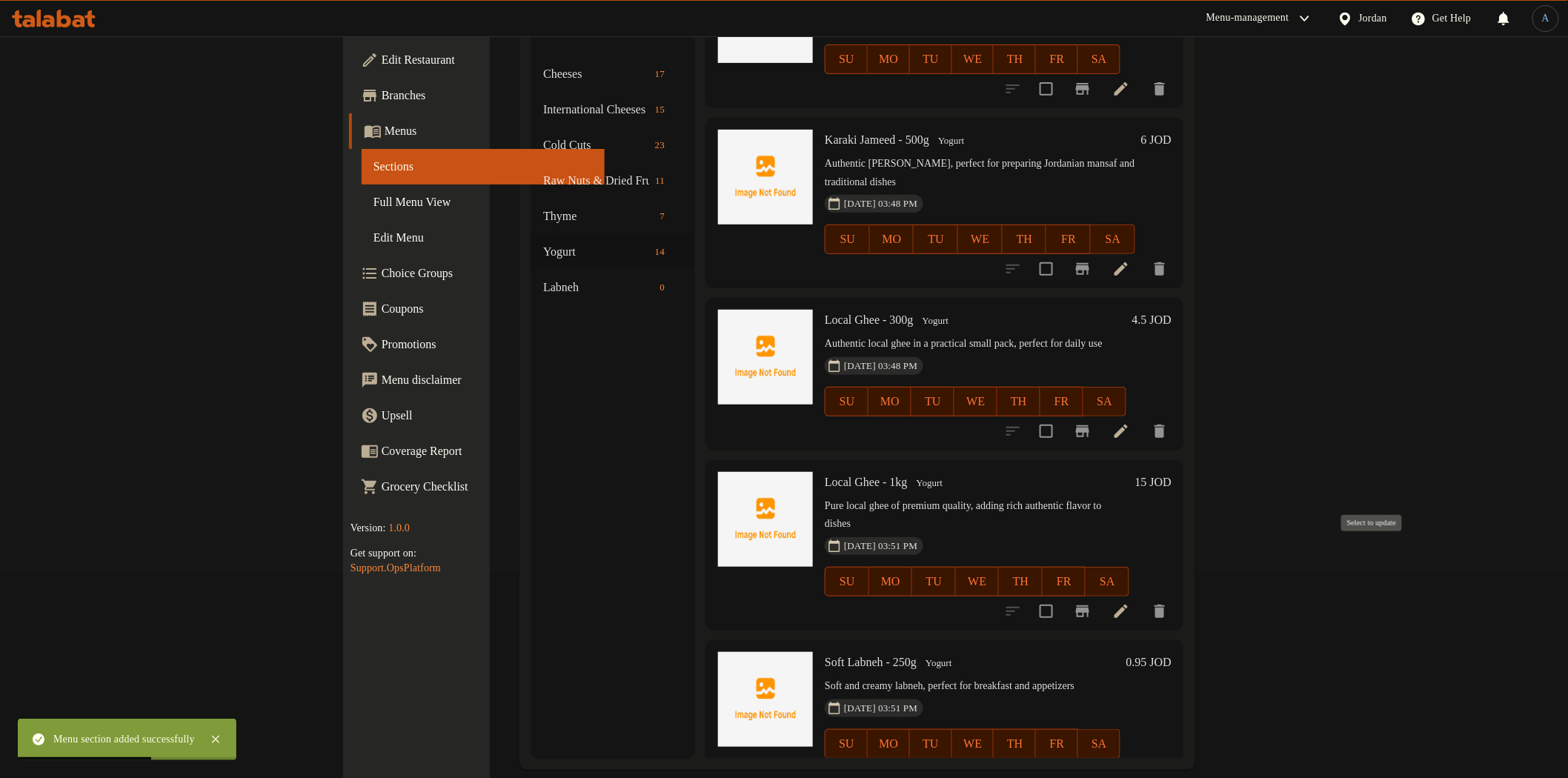
click at [1062, 759] on input "checkbox" at bounding box center [1047, 774] width 31 height 31
checkbox input "true"
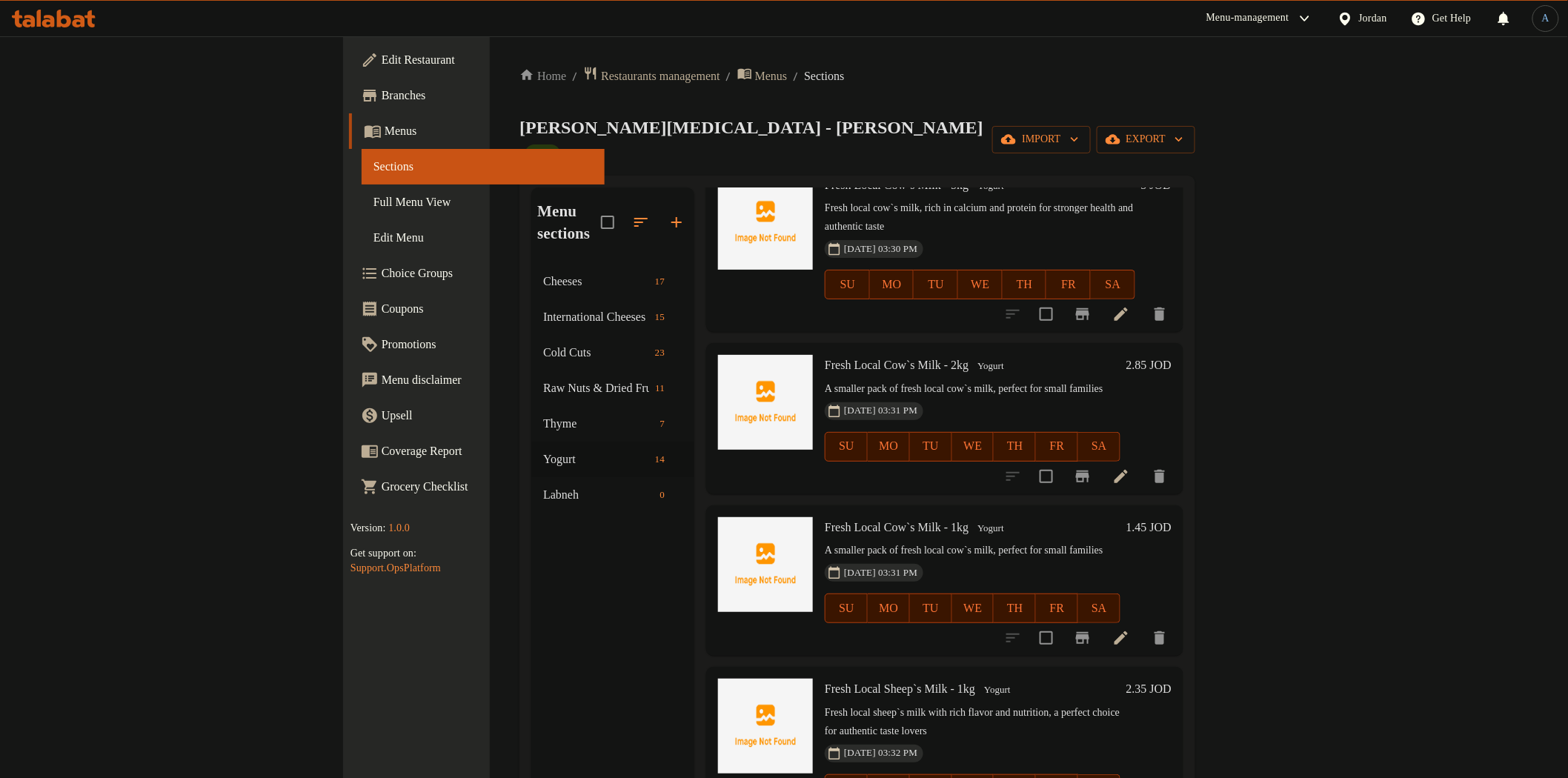
scroll to position [0, 0]
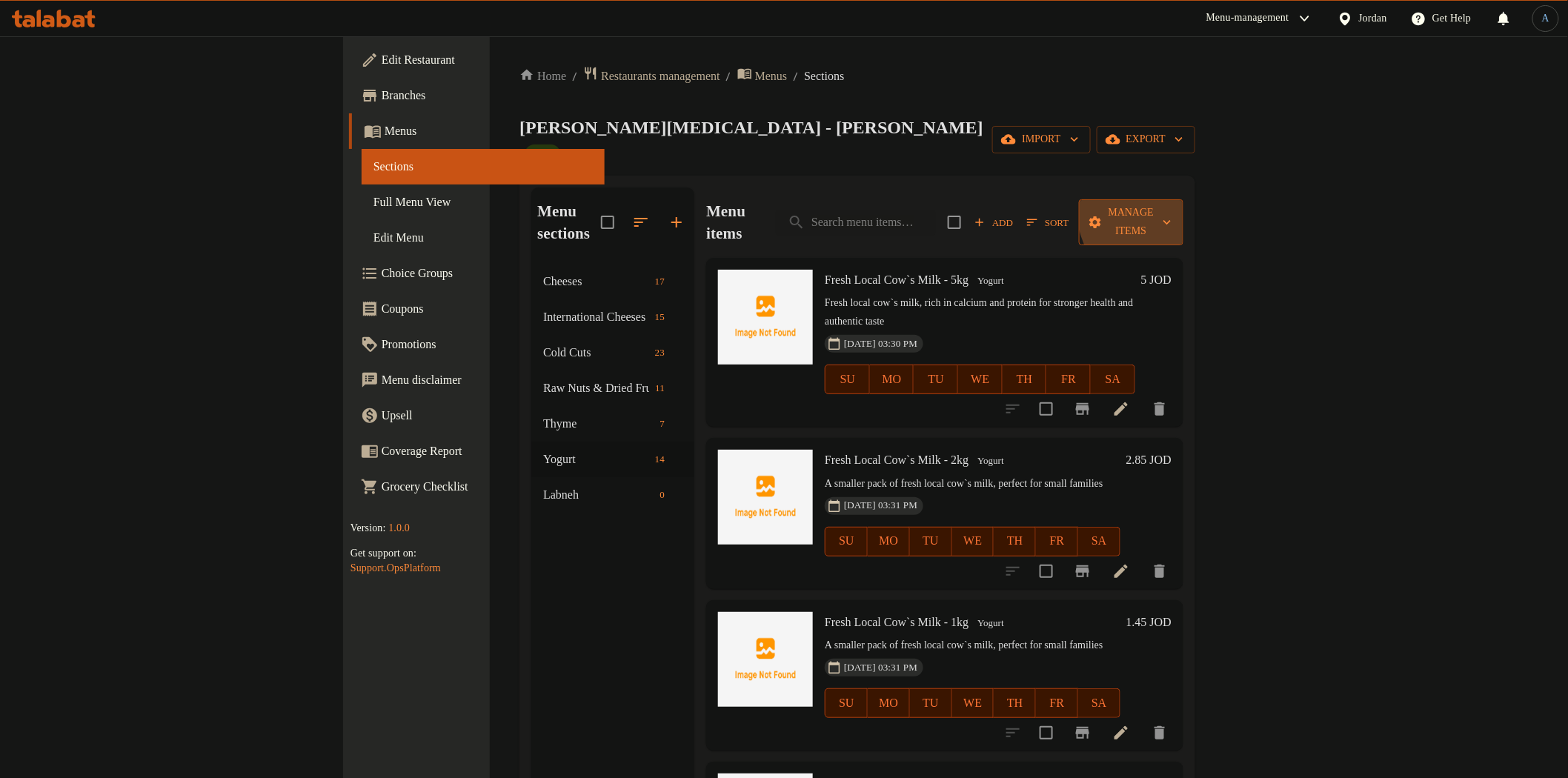
click at [1171, 204] on span "Manage items" at bounding box center [1131, 222] width 81 height 37
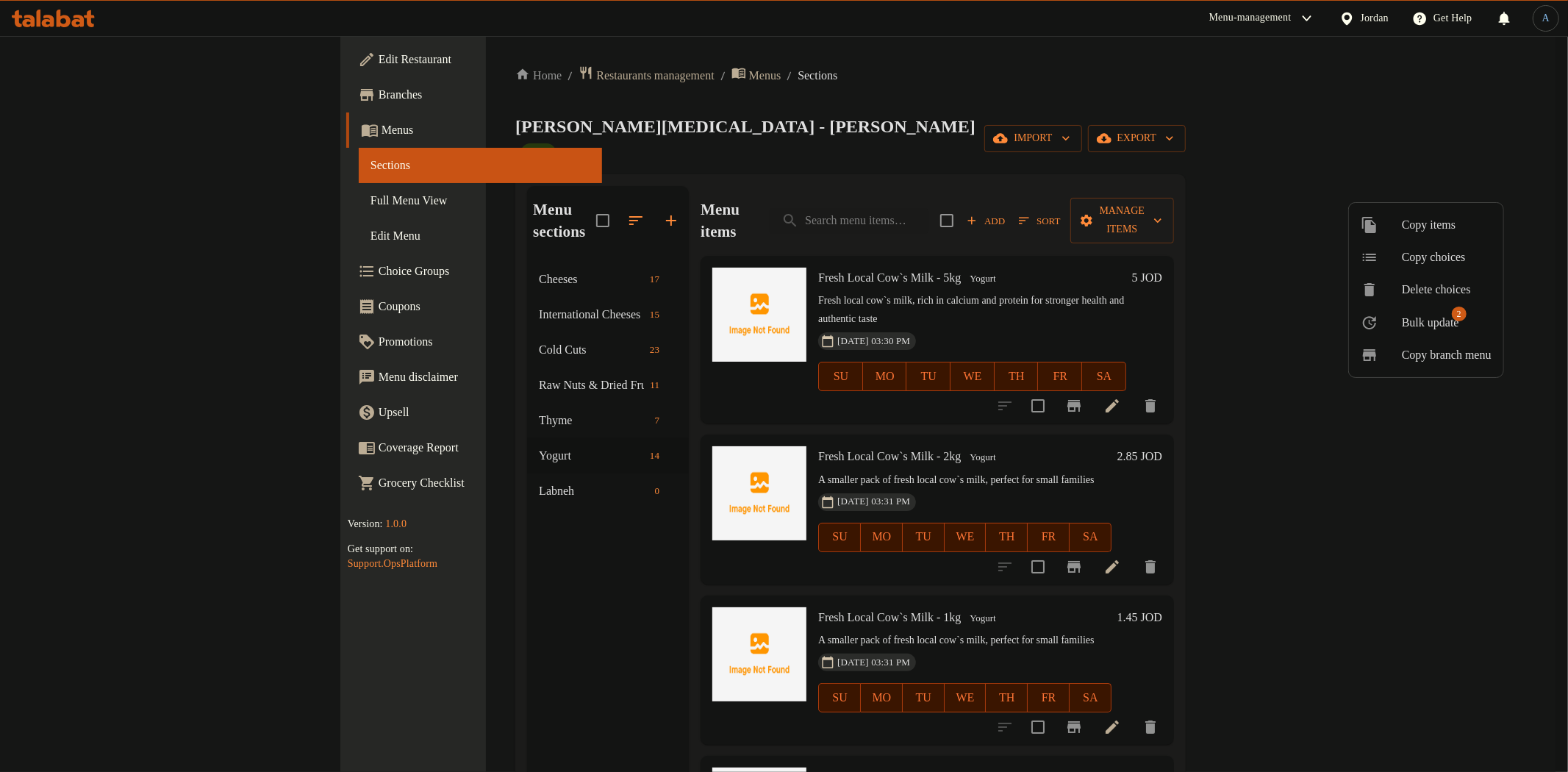
click at [1438, 333] on li "Bulk update 2" at bounding box center [1426, 322] width 154 height 33
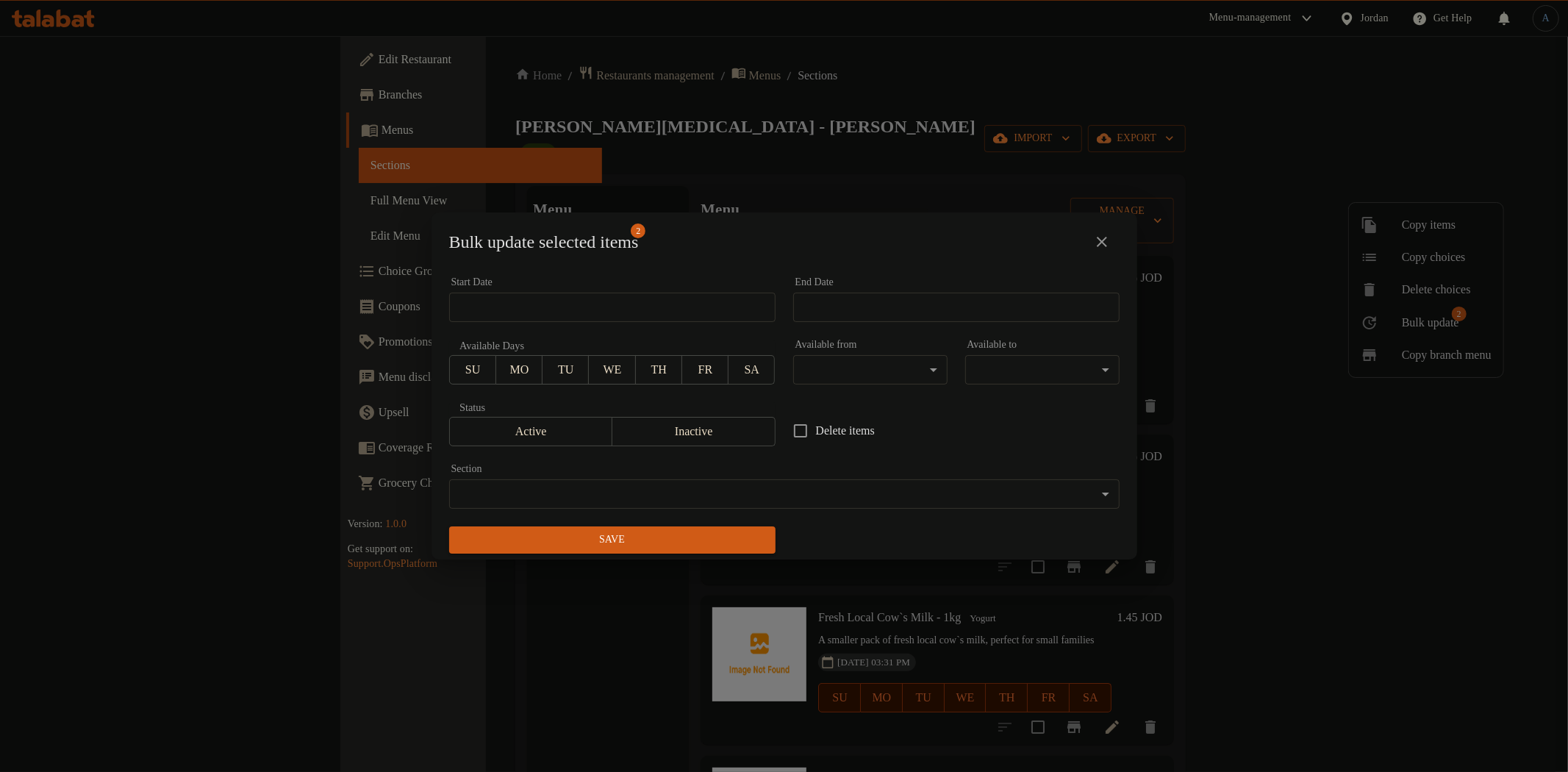
click at [827, 491] on body "​ Menu-management Jordan Get Help A Edit Restaurant Branches Menus Sections Ful…" at bounding box center [784, 404] width 1568 height 737
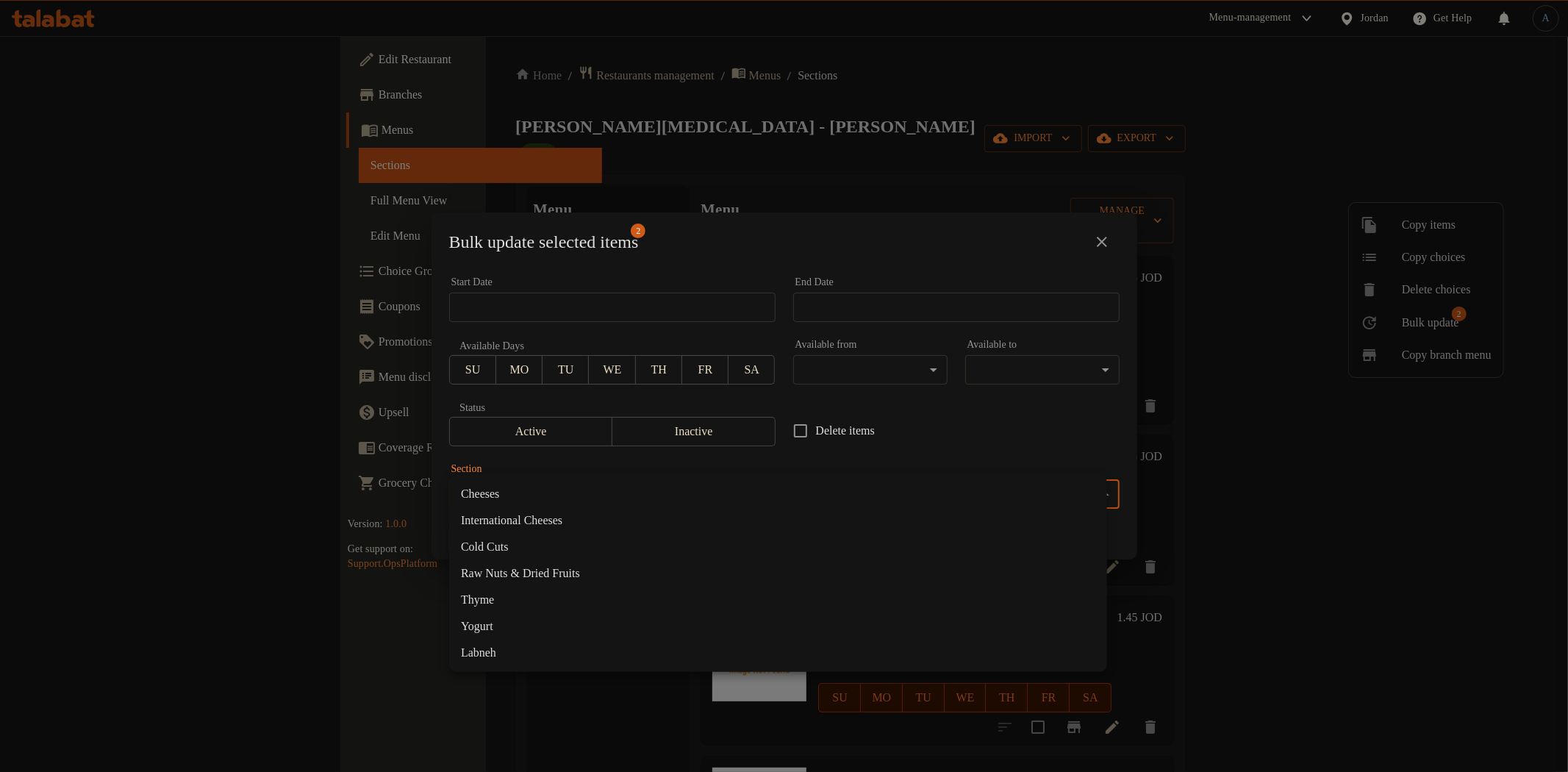
click at [491, 651] on li "Labneh" at bounding box center [778, 653] width 658 height 27
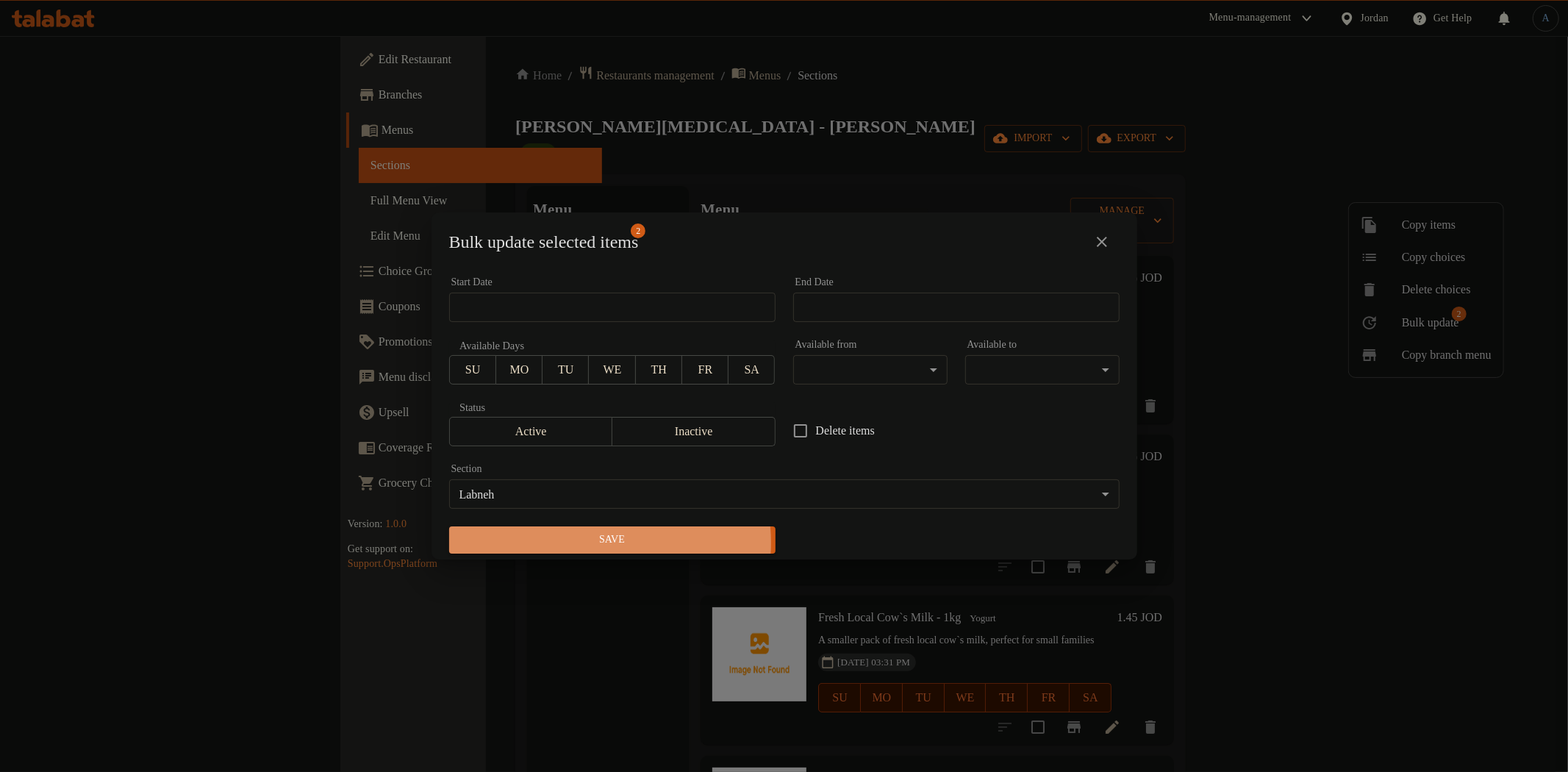
click at [596, 543] on span "Save" at bounding box center [613, 539] width 303 height 18
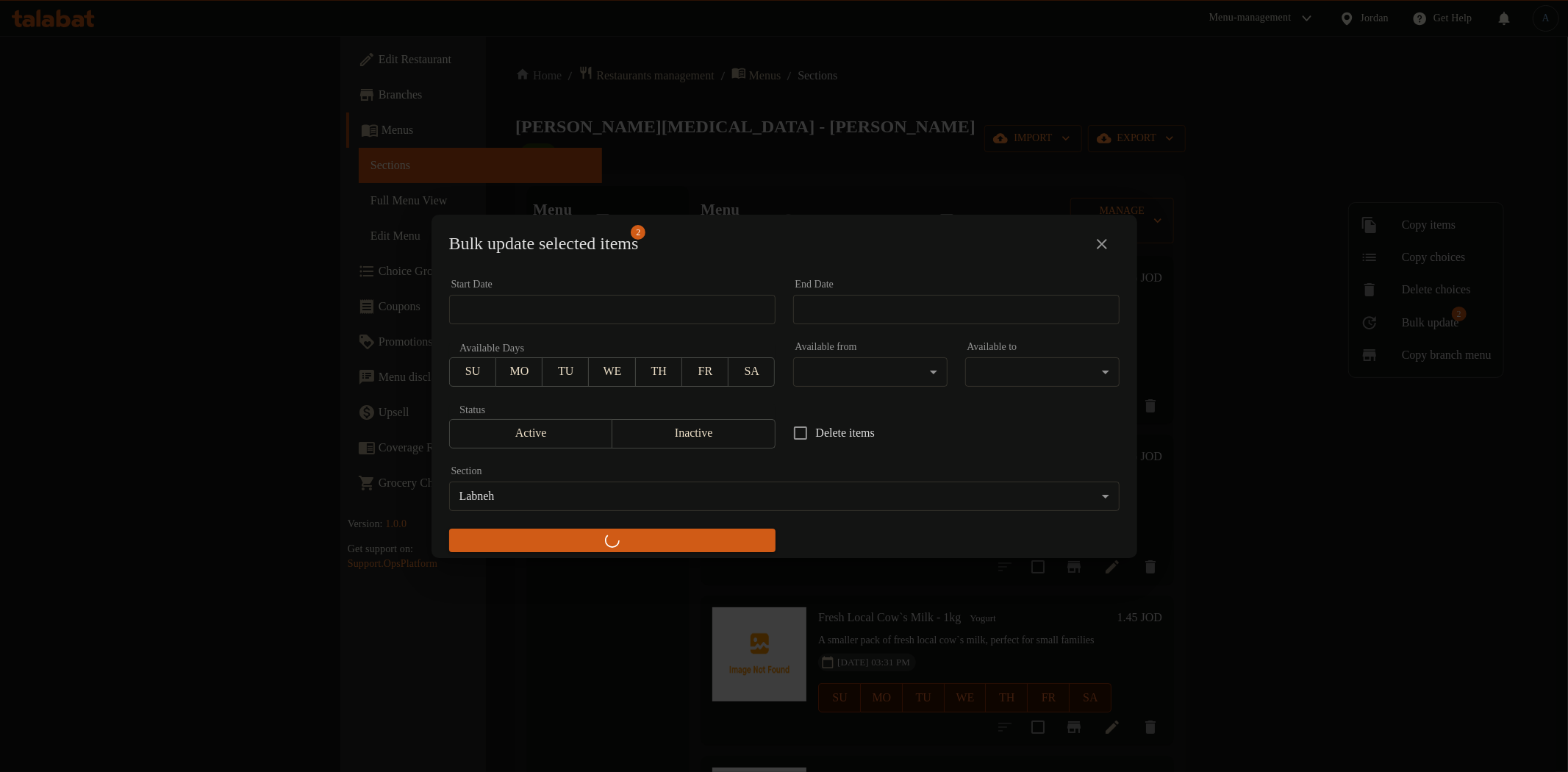
checkbox input "false"
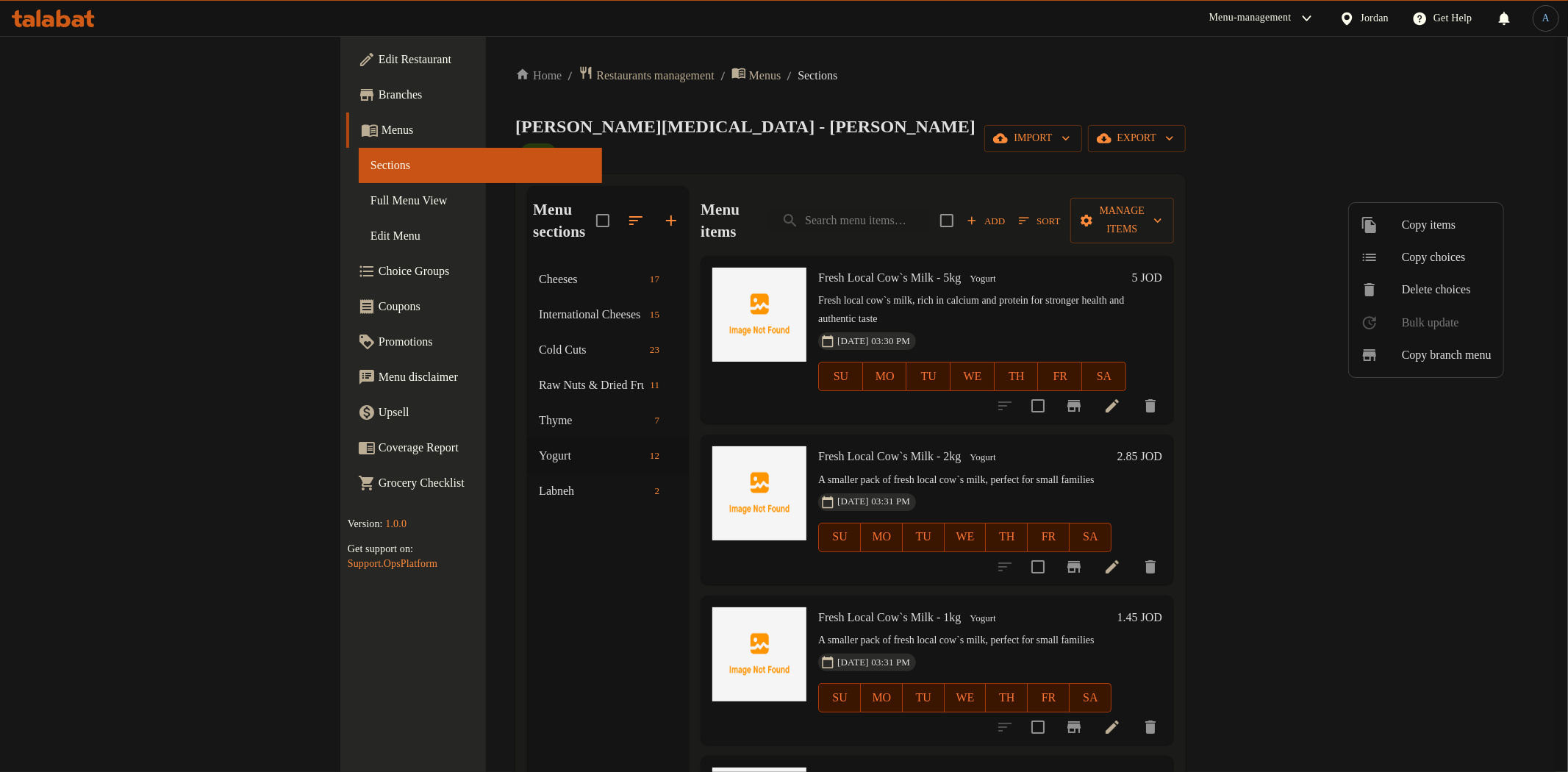
click at [414, 457] on div at bounding box center [784, 386] width 1568 height 772
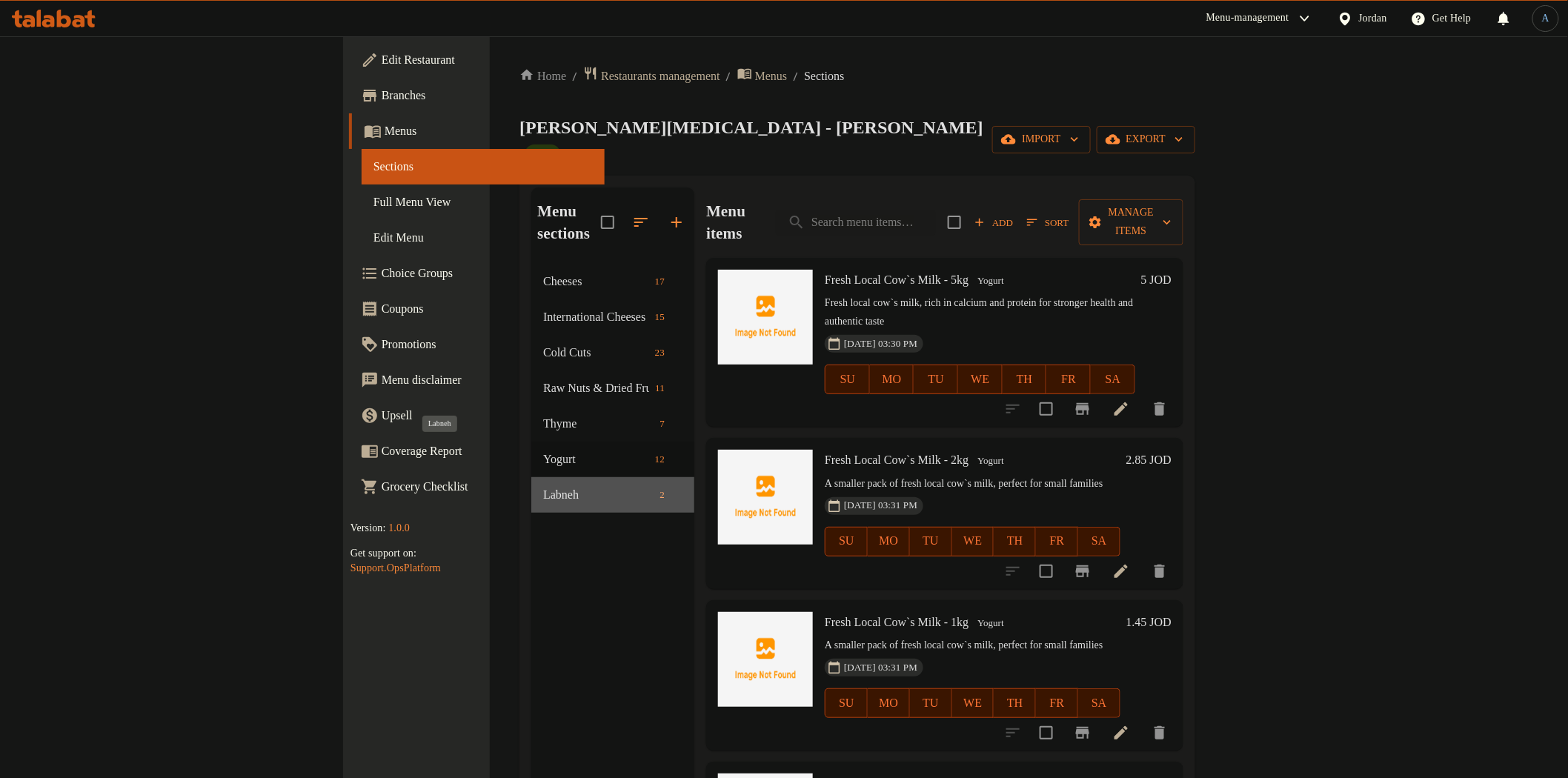
click at [543, 486] on span "Labneh" at bounding box center [598, 495] width 110 height 18
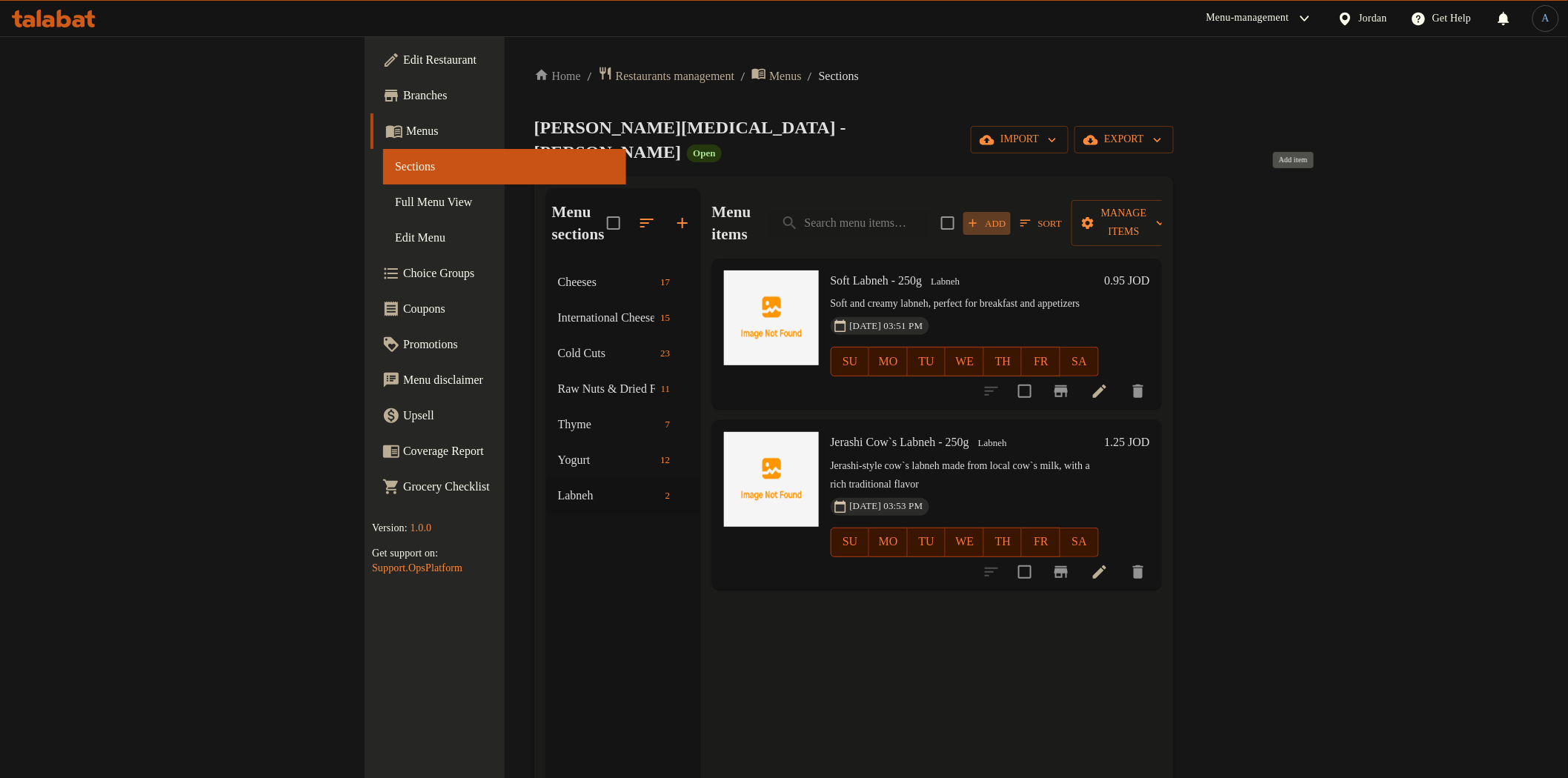
click at [1011, 212] on button "Add" at bounding box center [986, 224] width 47 height 23
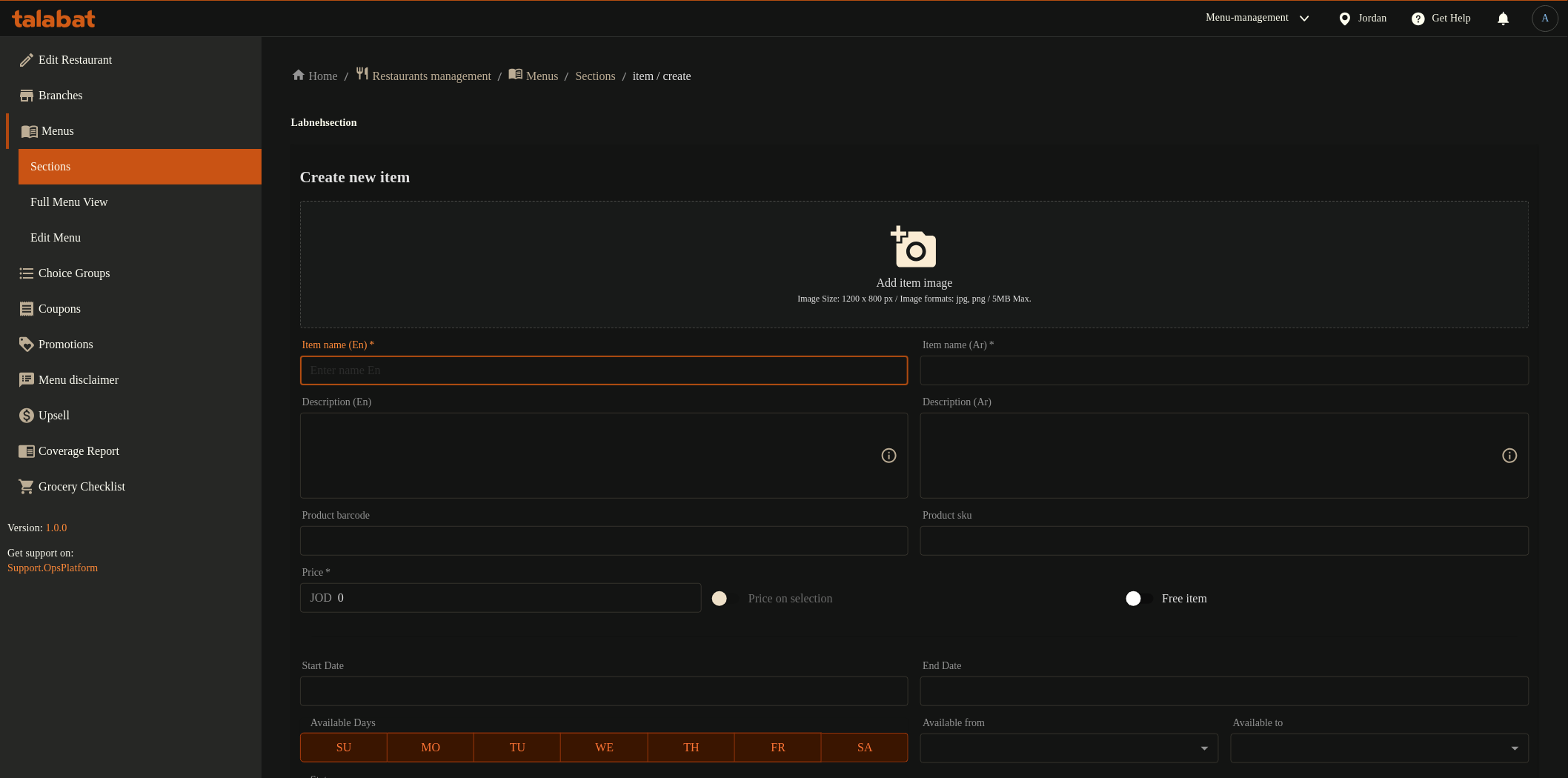
paste input "Fermented Labneh – 250g"
drag, startPoint x: 853, startPoint y: 376, endPoint x: 797, endPoint y: 382, distance: 56.3
click at [853, 376] on input "text" at bounding box center [605, 370] width 609 height 30
click at [419, 371] on input "Fermented Labneh – 250g" at bounding box center [605, 370] width 609 height 30
type input "Fermented Labneh - 250g"
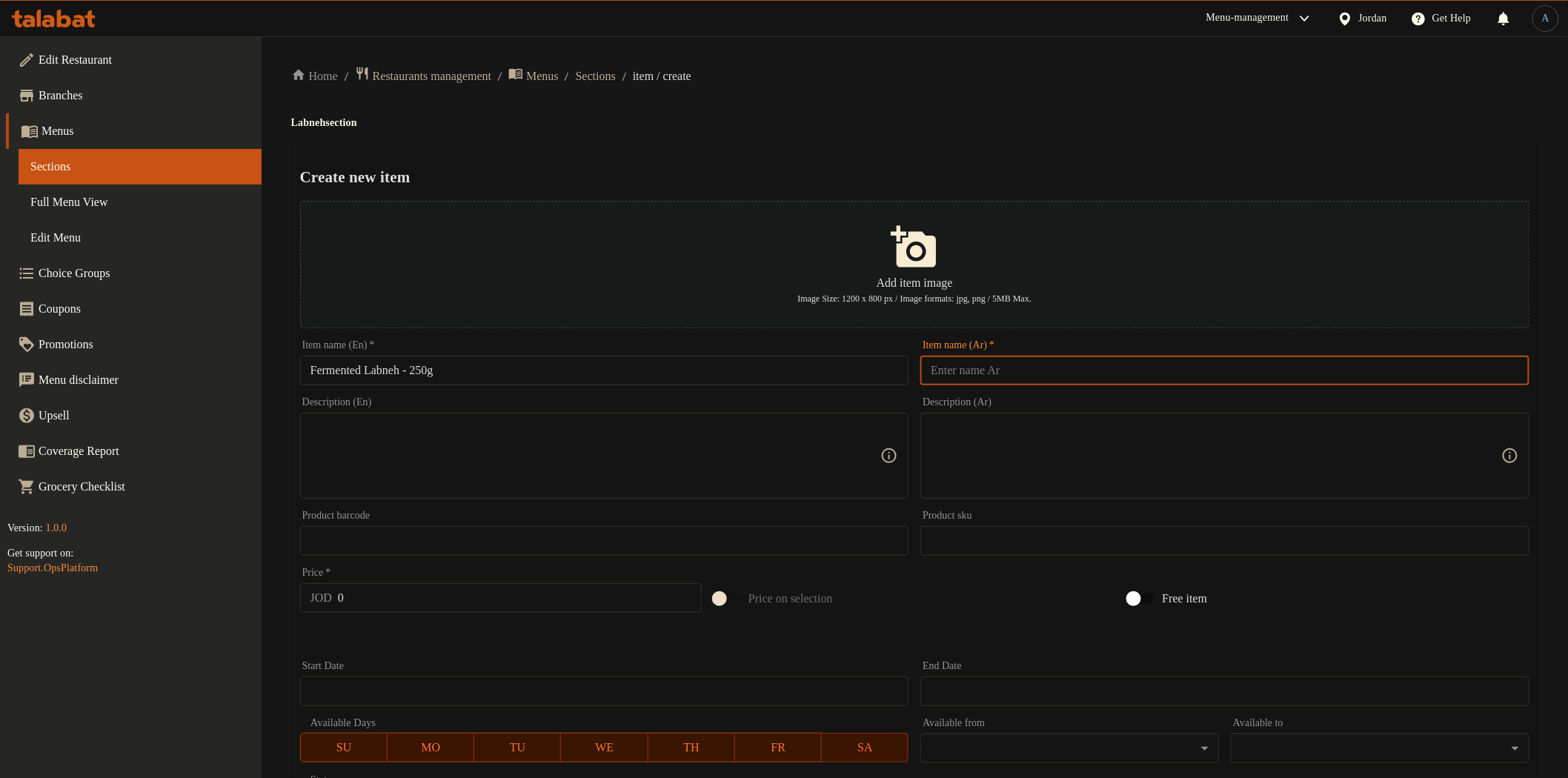
click at [1034, 378] on input "text" at bounding box center [1225, 370] width 609 height 30
paste input "لبنة مشمولة 250غم"
type input "لبنة مشمولة 250غم"
click at [1031, 100] on div "Home / Restaurants management / Menus / Sections / item / create Labneh section…" at bounding box center [914, 538] width 1247 height 944
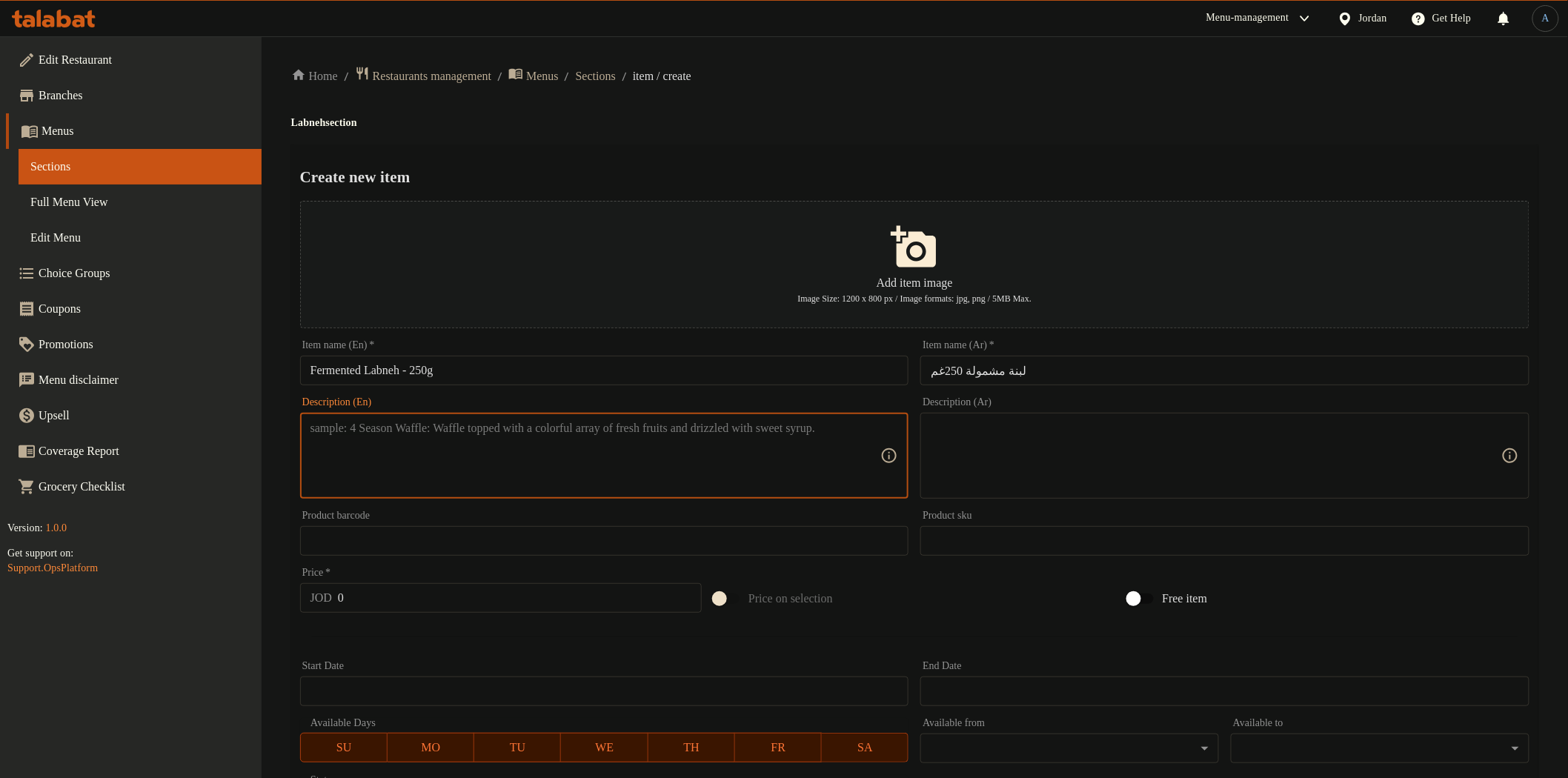
click at [575, 470] on textarea at bounding box center [595, 455] width 570 height 70
paste textarea "Traditional fermented labneh with authentic taste and unique texture"
type textarea "Traditional fermented labneh with authentic taste and unique texture"
paste textarea "لبنة مشمولة تقليدية بطعم أصيل وقوام مميز."
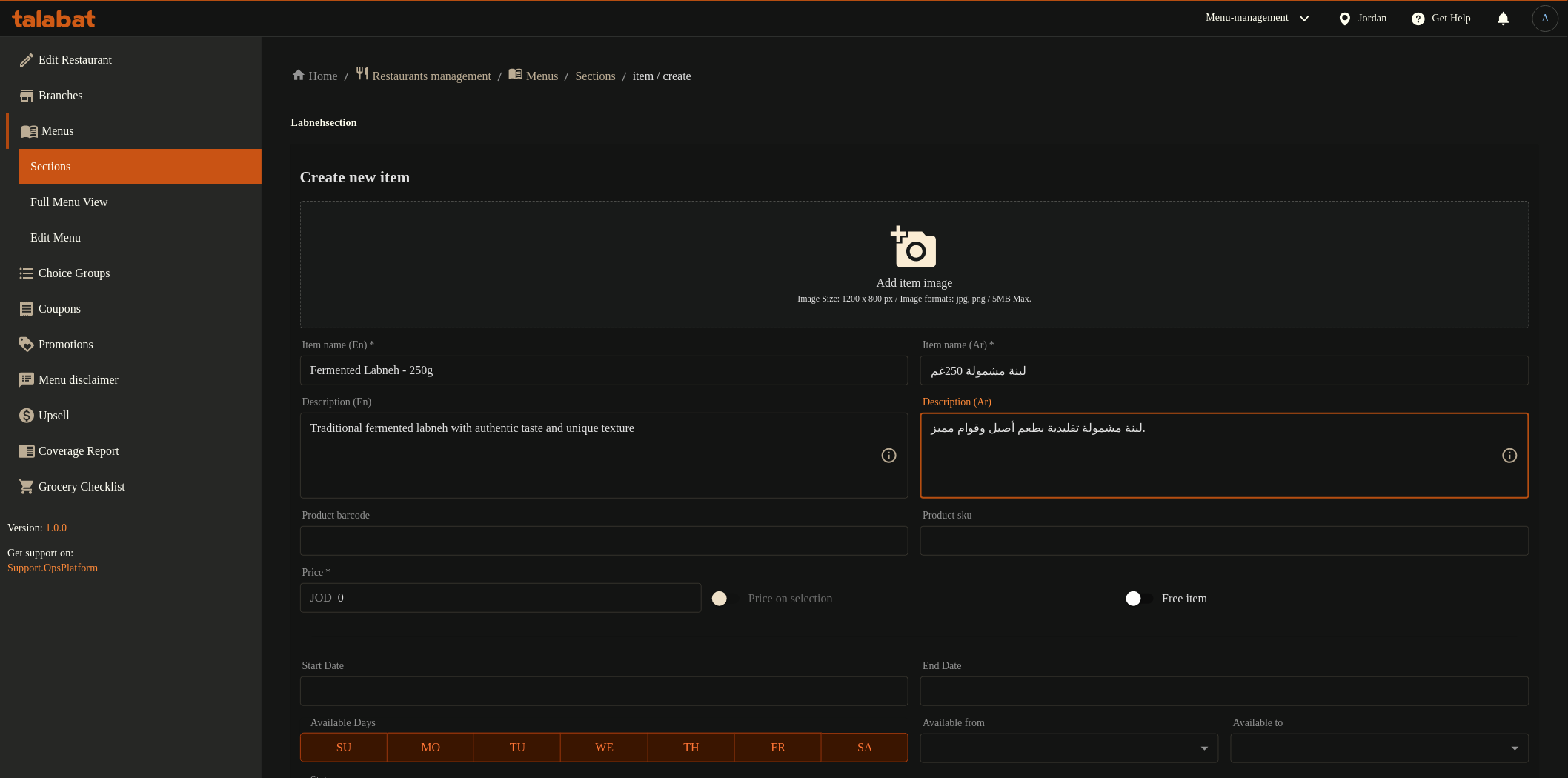
type textarea "لبنة مشمولة تقليدية بطعم أصيل وقوام مميز."
click at [989, 127] on h4 "Labneh section" at bounding box center [914, 122] width 1247 height 14
click at [383, 591] on input "0" at bounding box center [519, 597] width 364 height 30
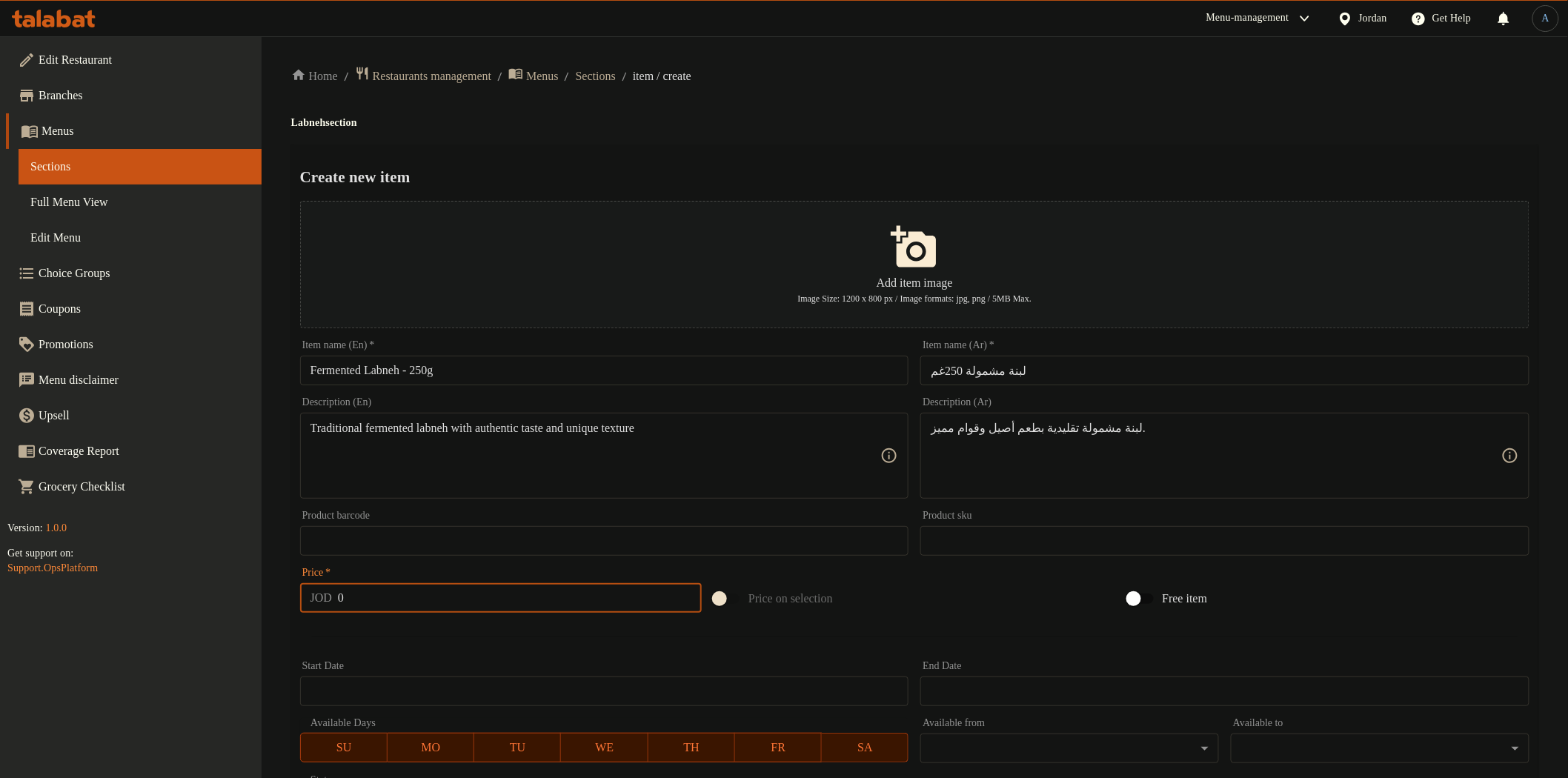
paste input "1.35"
type input "1.35"
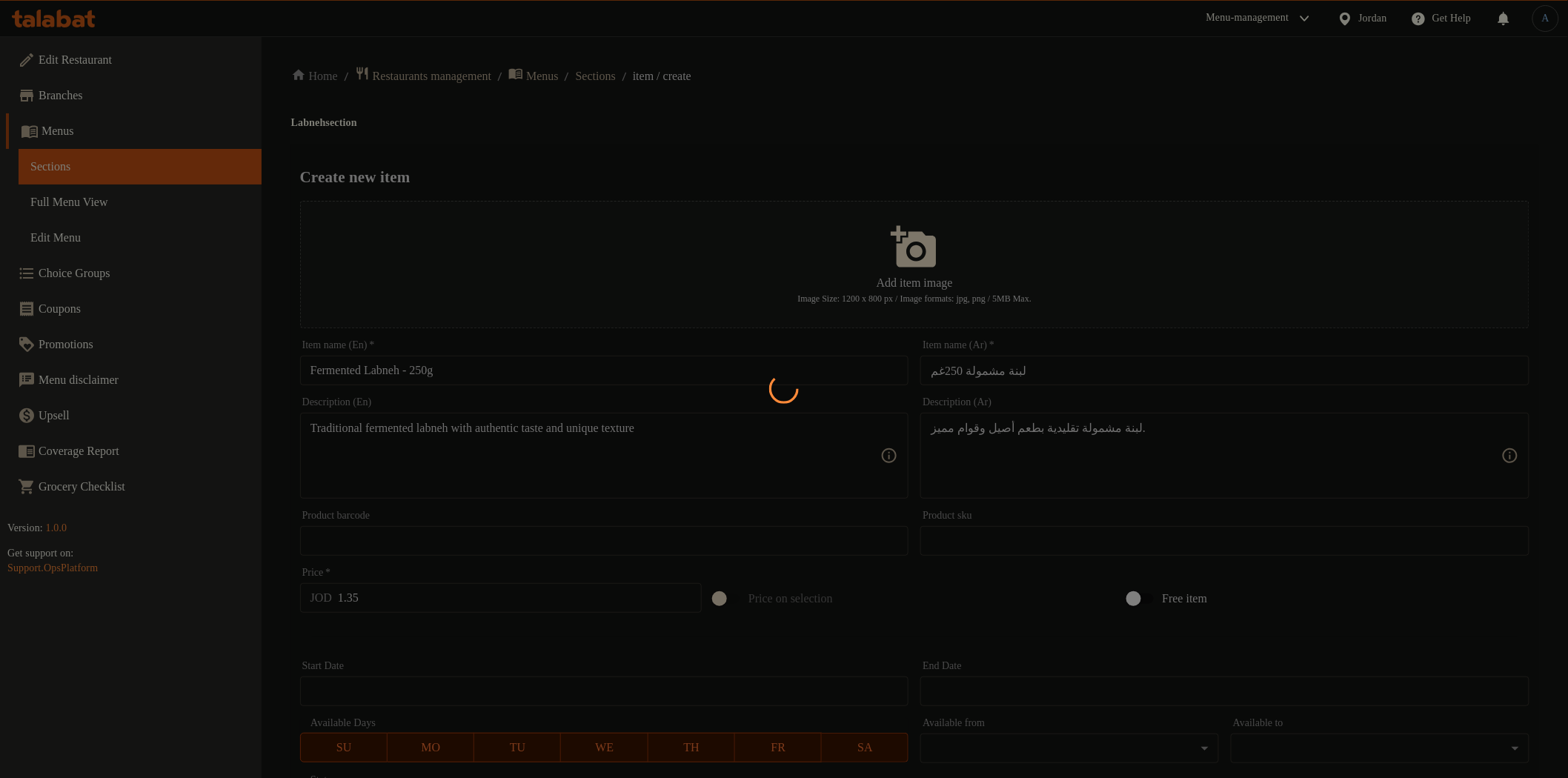
type input "0"
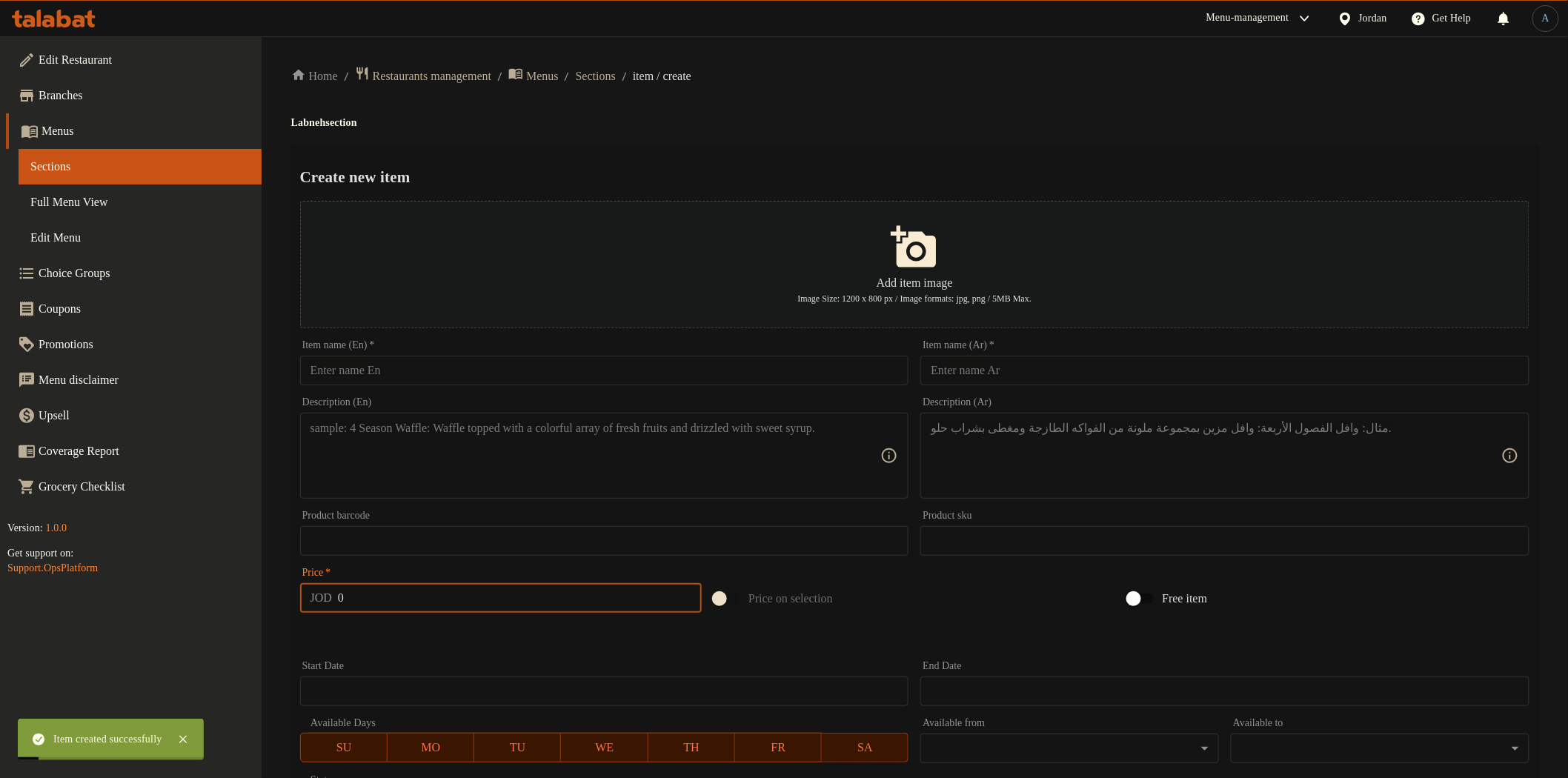
click at [415, 366] on input "text" at bounding box center [605, 370] width 609 height 30
paste input "Sheep’s Labneh – 250g"
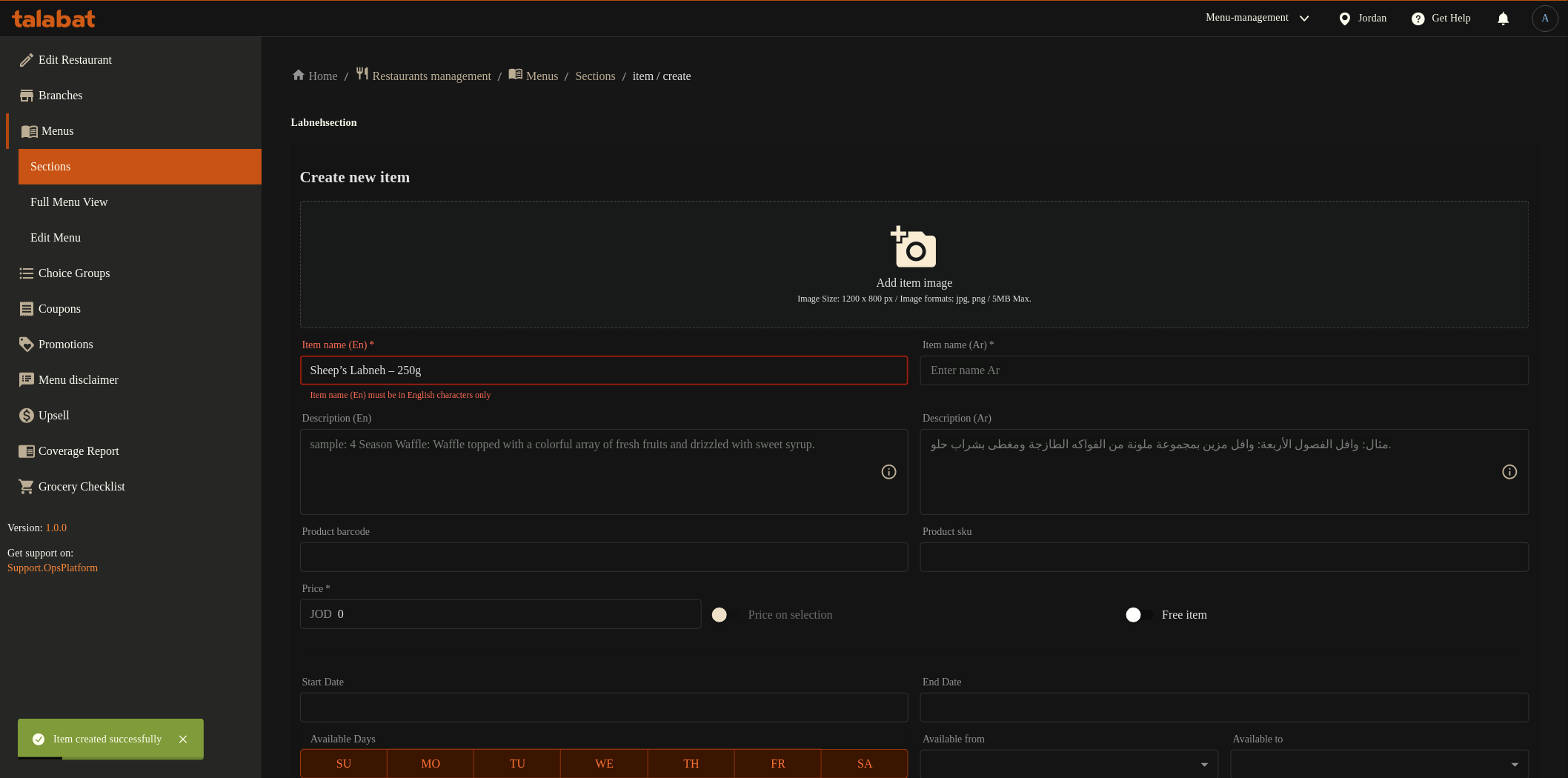
click at [350, 373] on input "Sheep’s Labneh – 250g" at bounding box center [605, 370] width 609 height 30
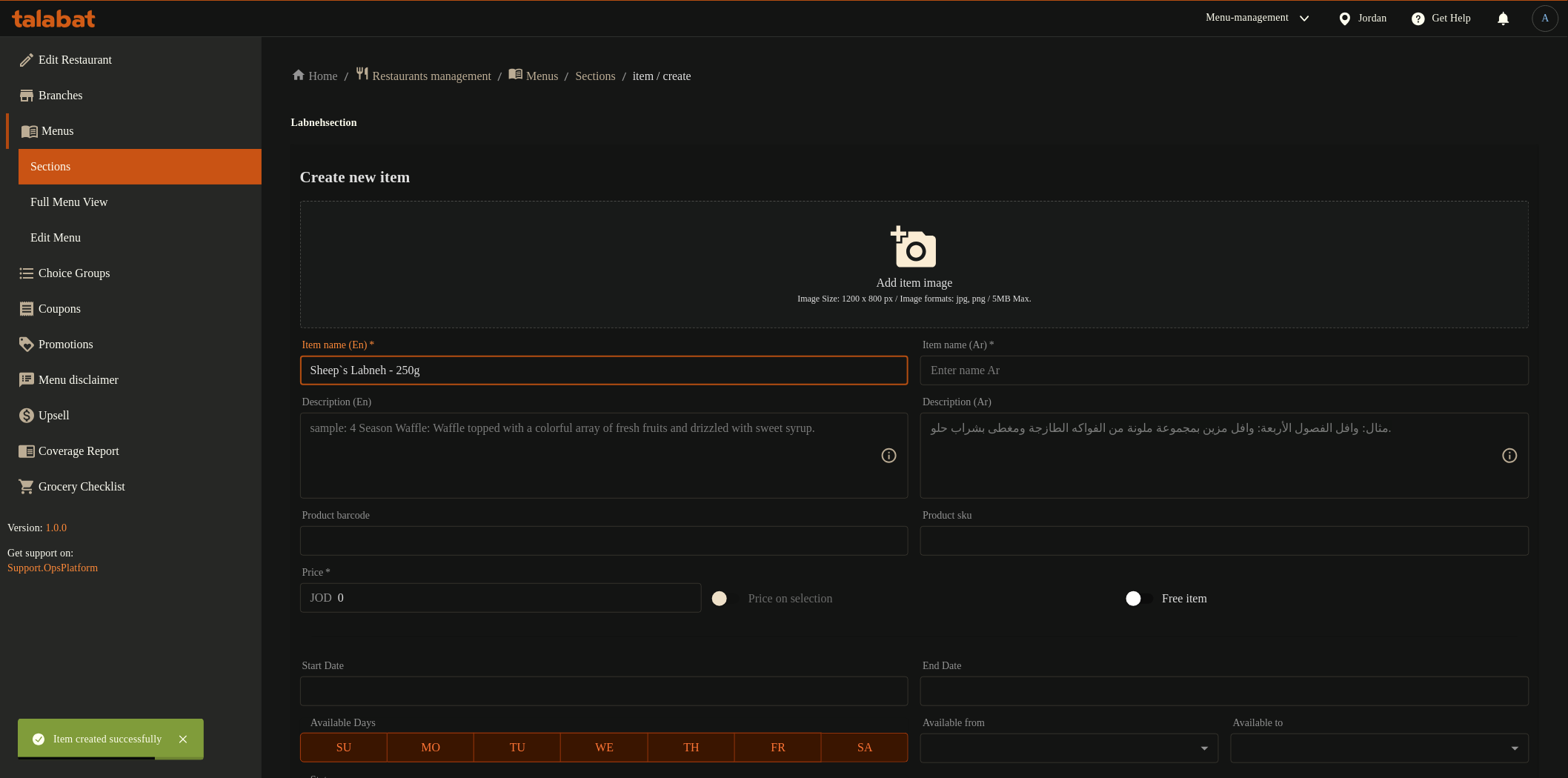
type input "Sheep`s Labneh - 250g"
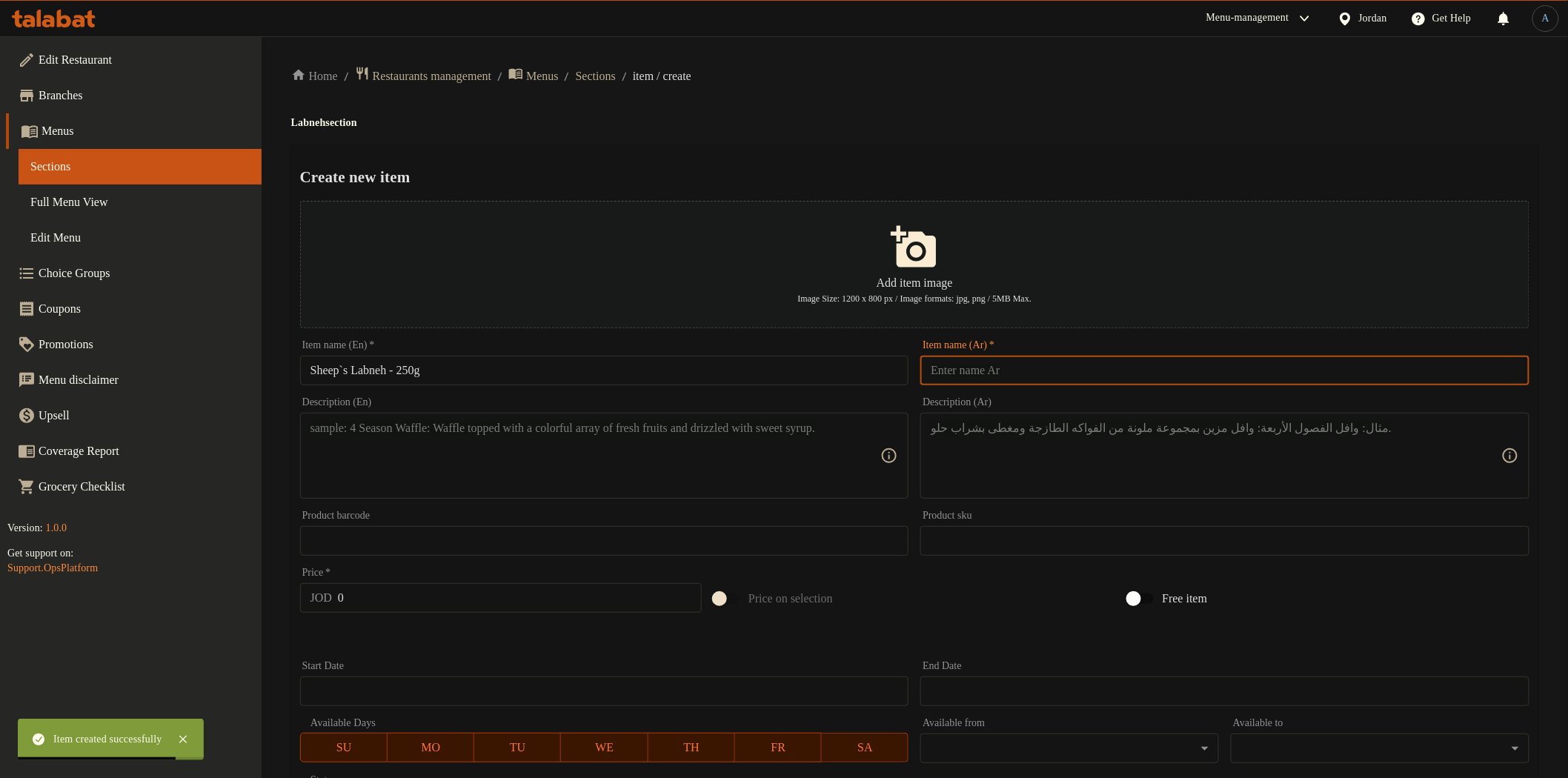
click at [975, 365] on input "text" at bounding box center [1225, 370] width 609 height 30
paste input "لبنة غنم 250غم"
type input "لبنة غنم 250غم"
click at [980, 122] on h4 "Labneh section" at bounding box center [914, 122] width 1247 height 14
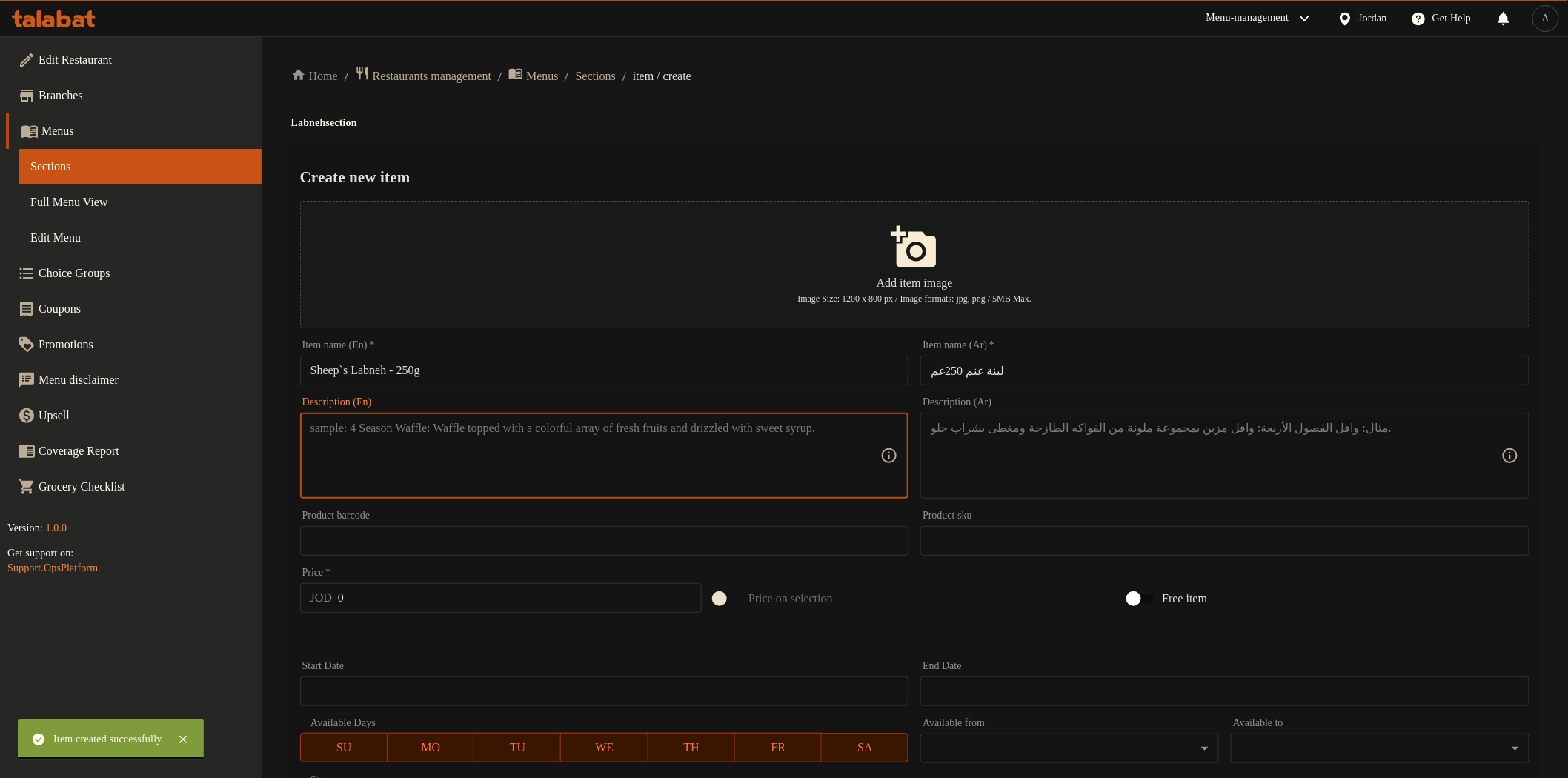
click at [541, 453] on textarea at bounding box center [595, 455] width 570 height 70
paste textarea "Traditional sheep’s labneh, rich in flavor and perfect for authentic taste love…"
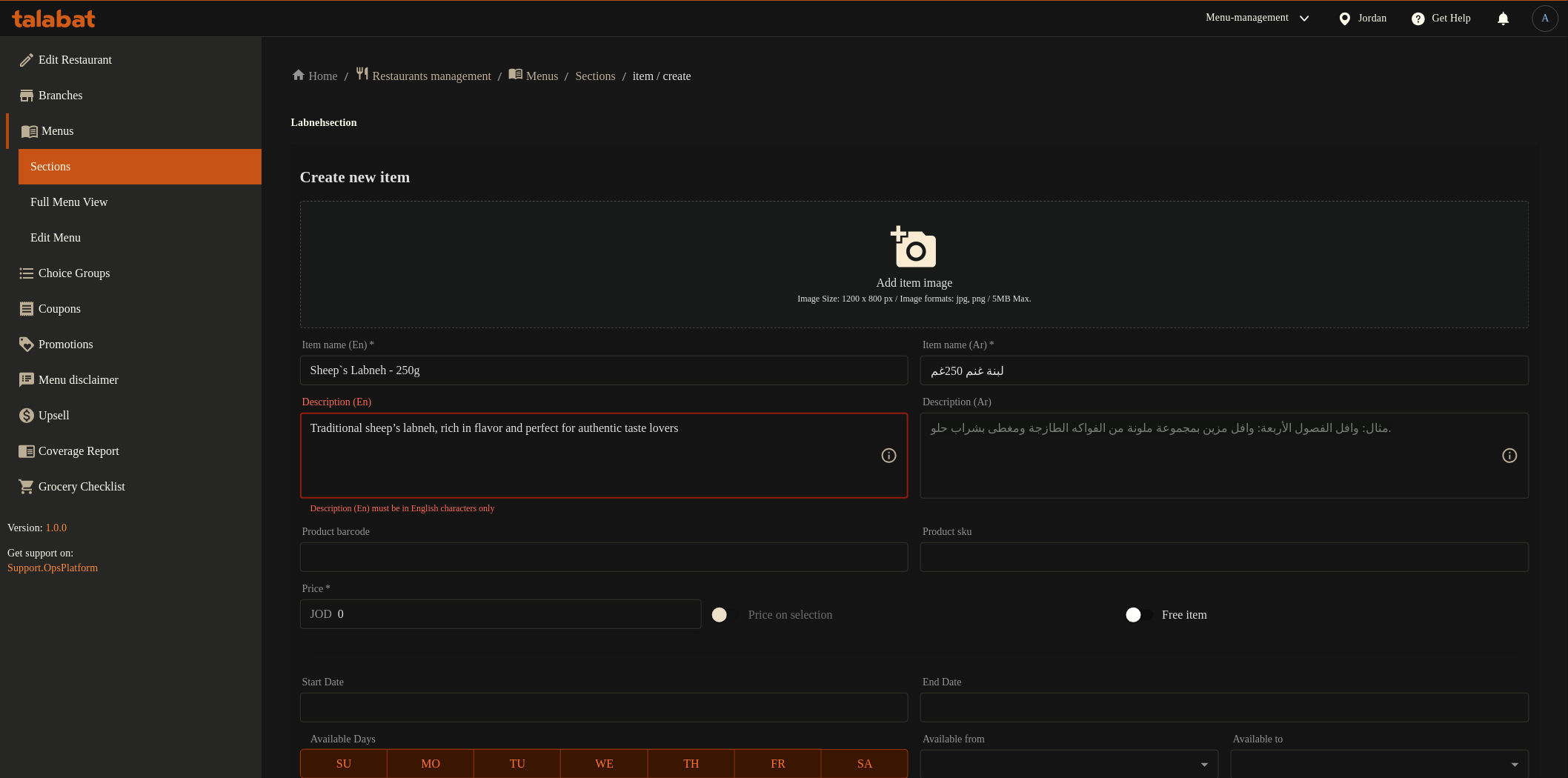
type textarea "Traditional sheep’s labneh, rich in flavor and perfect for authentic taste love…"
click at [1062, 472] on textarea at bounding box center [1216, 455] width 570 height 70
paste textarea "لبنة غنم بلدية غنية بالنكهة، مثالية لعشاق الطعم الأصيل."
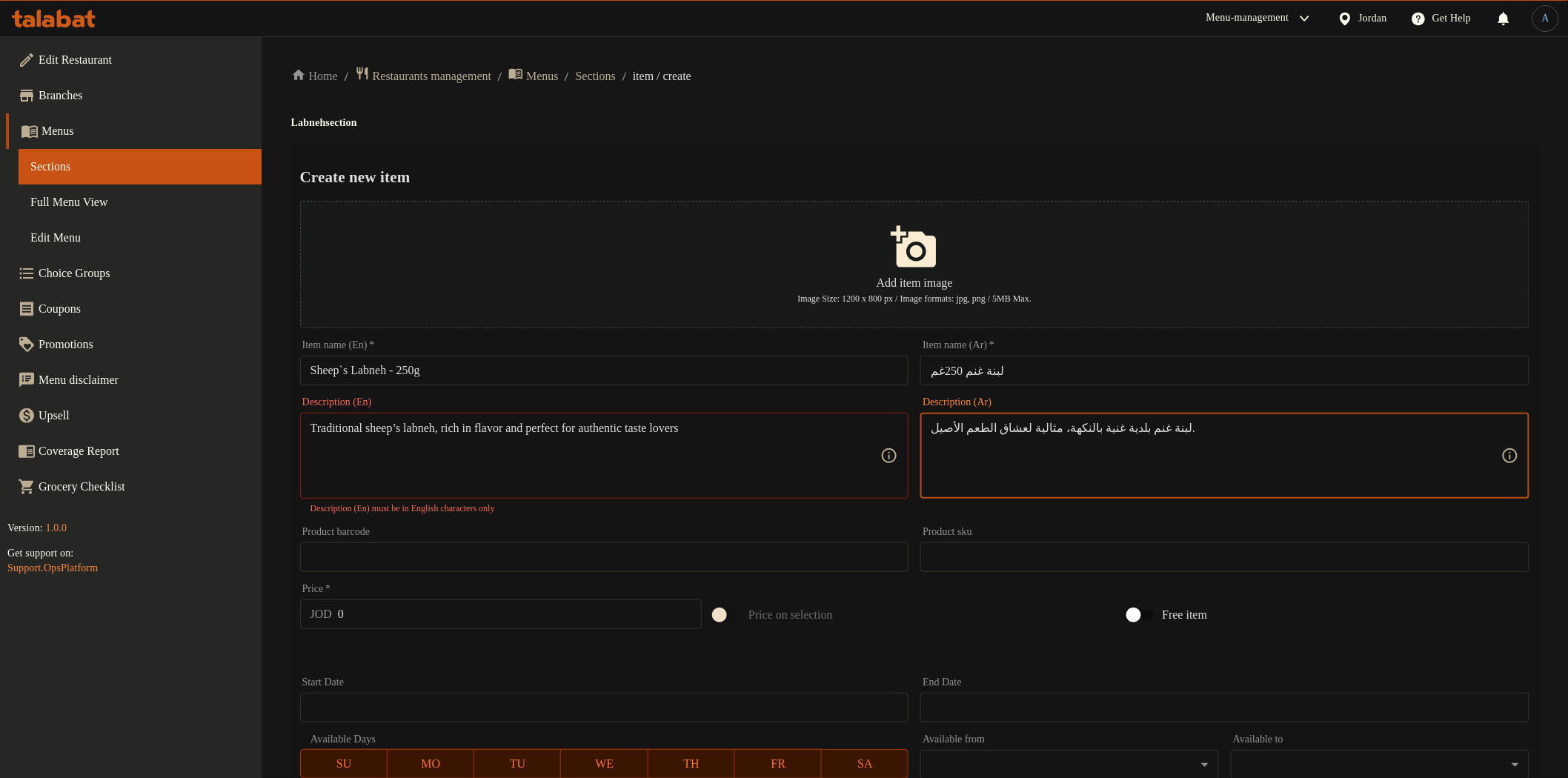
type textarea "لبنة غنم بلدية غنية بالنكهة، مثالية لعشاق الطعم الأصيل."
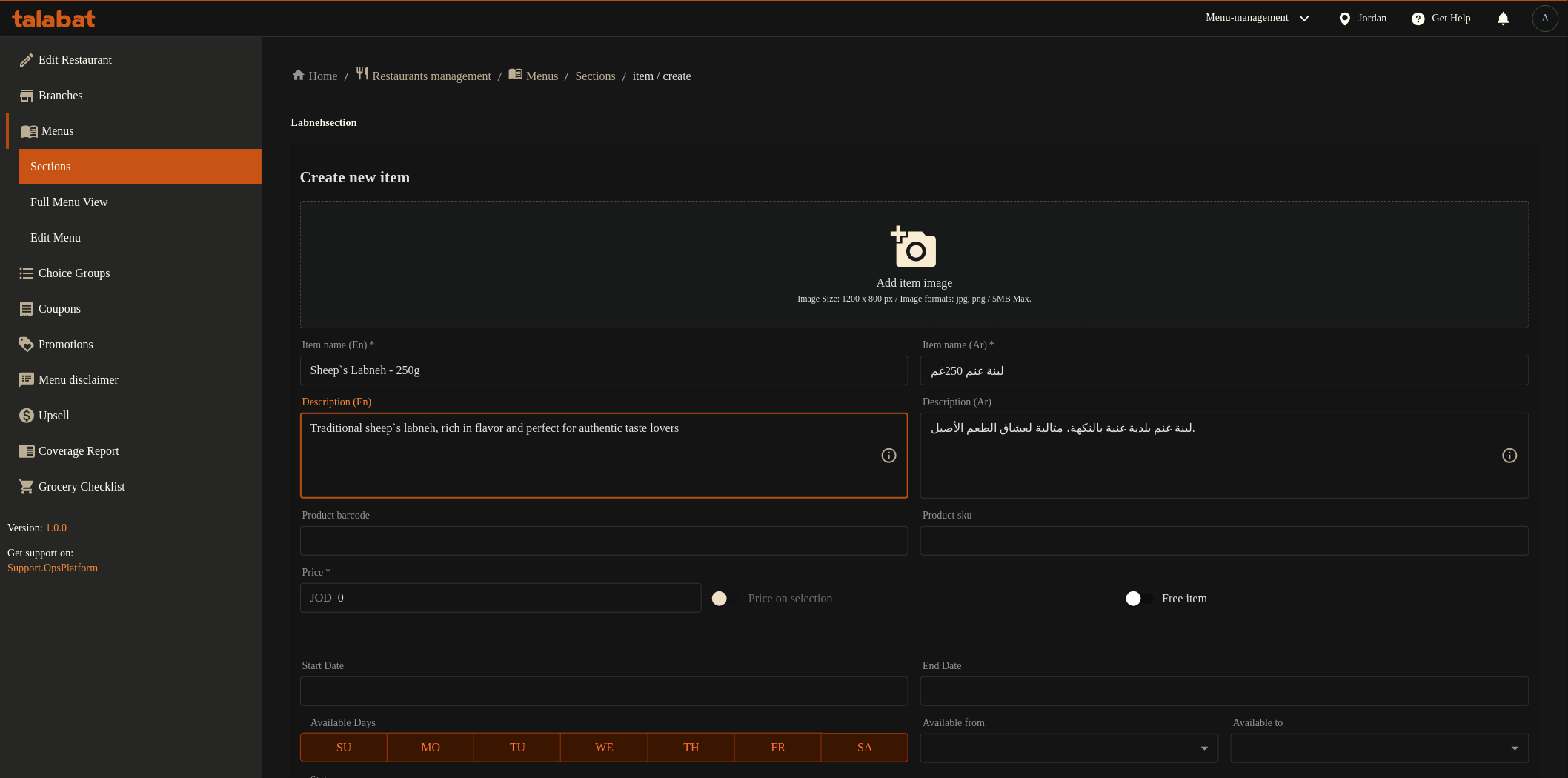
click at [566, 440] on textarea "Traditional sheep`s labneh, rich in flavor and perfect for authentic taste love…" at bounding box center [595, 455] width 570 height 70
type textarea "Traditional sheep`s labneh, rich in flavor and perfect for authentic taste love…"
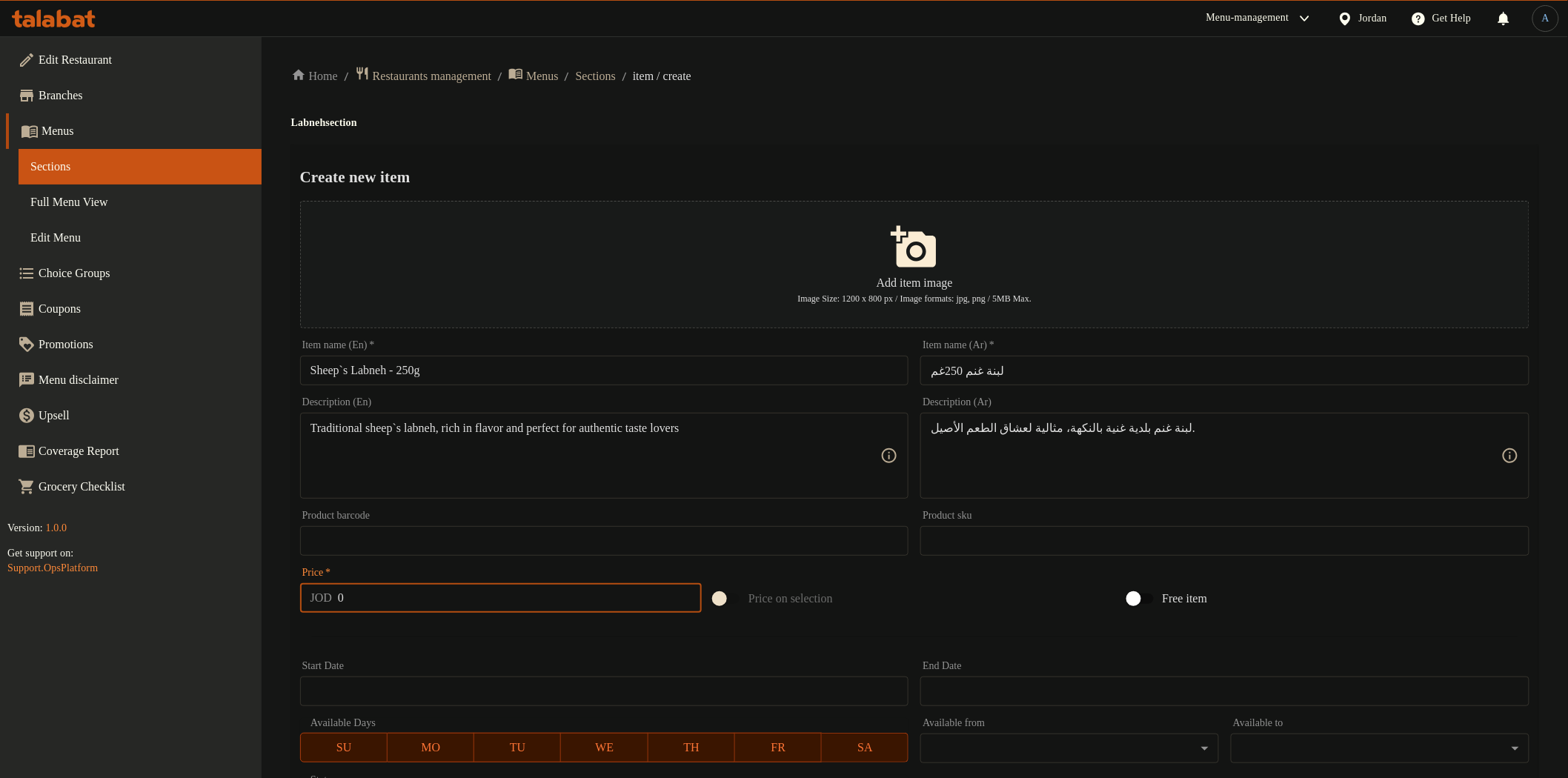
click at [373, 597] on input "0" at bounding box center [519, 597] width 364 height 30
paste input "1.5"
type input "1.5"
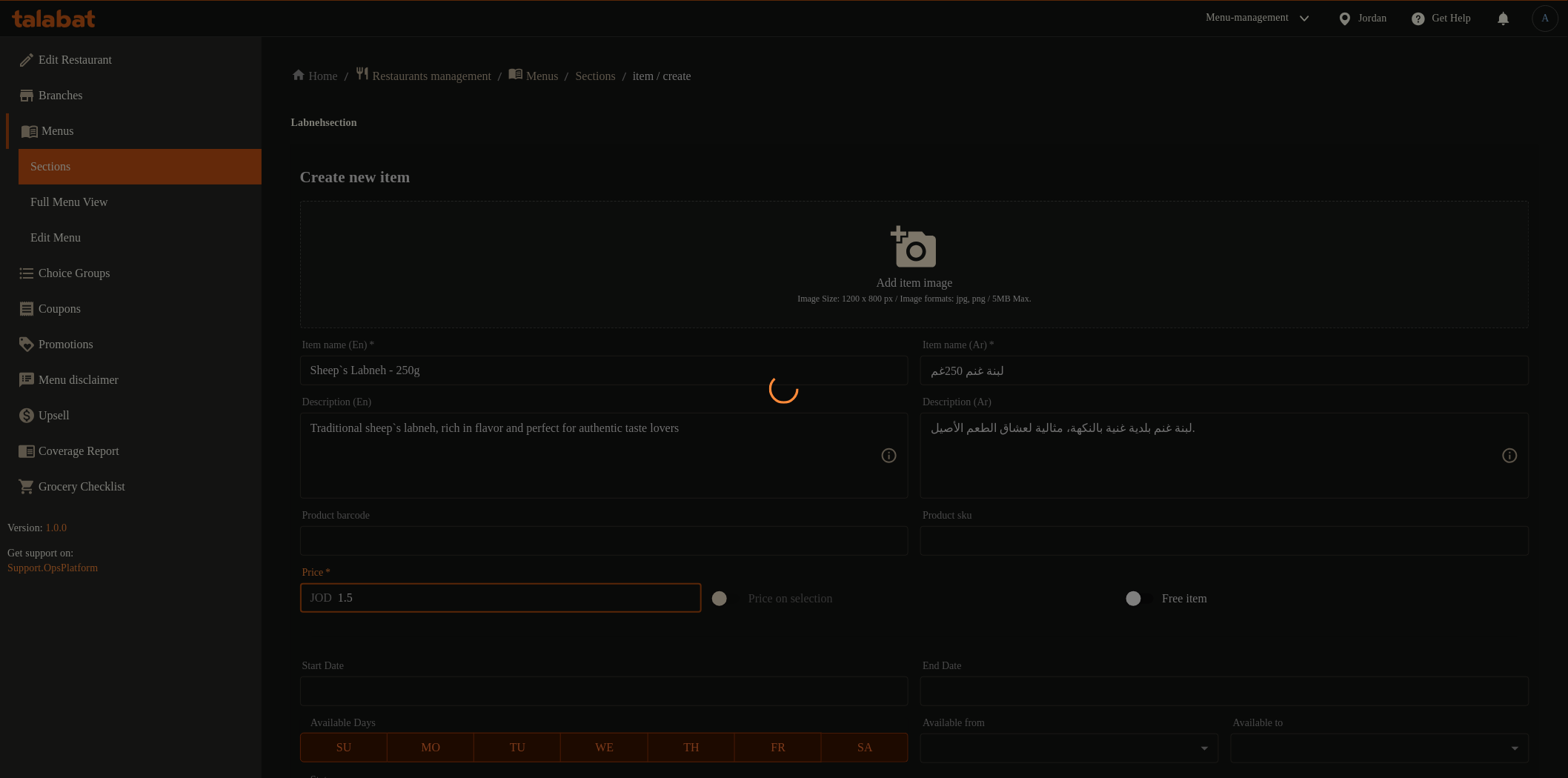
type input "0"
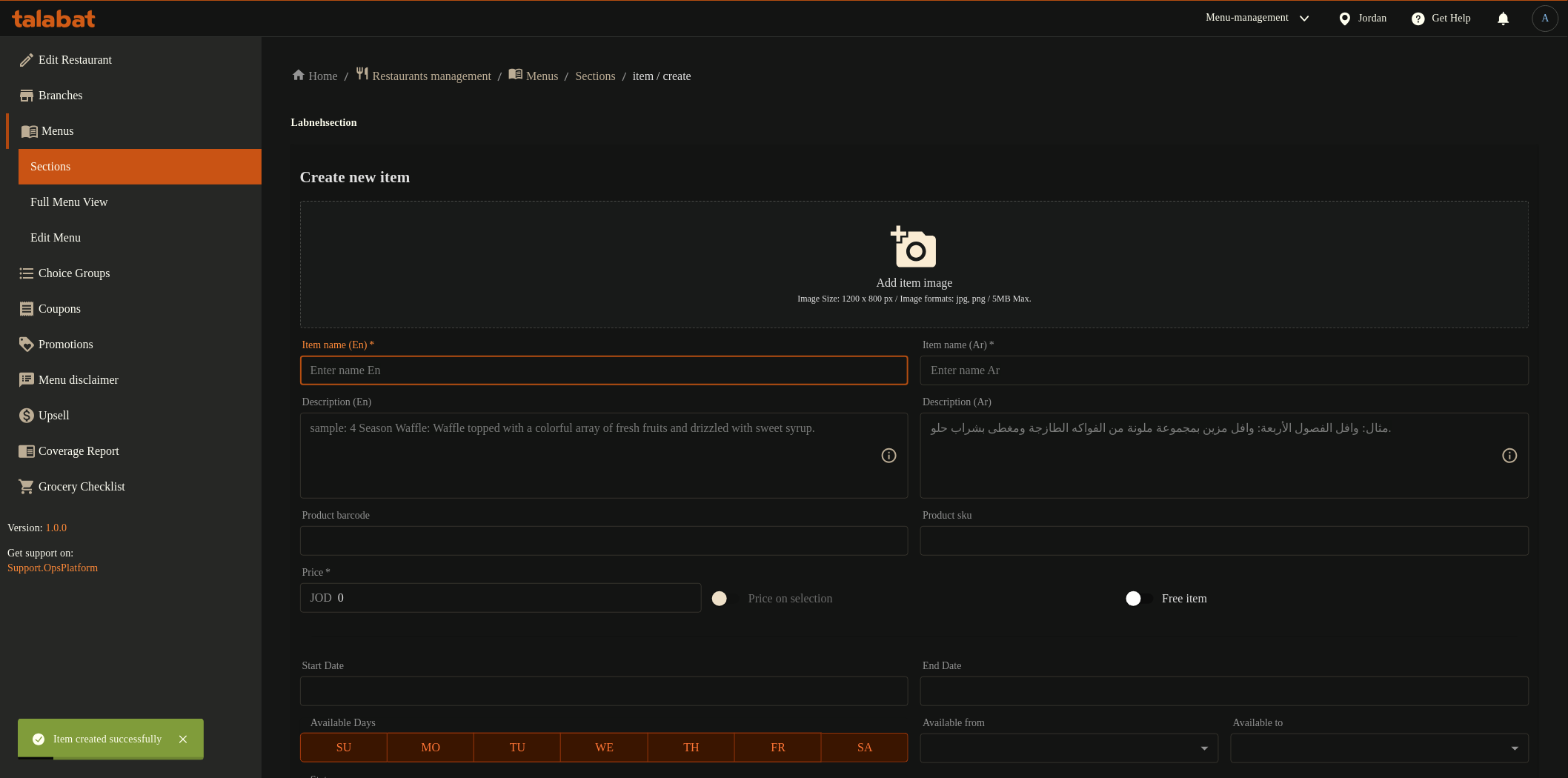
click at [528, 376] on input "text" at bounding box center [605, 370] width 609 height 30
paste input "Shami Shanklish Balls – 250g"
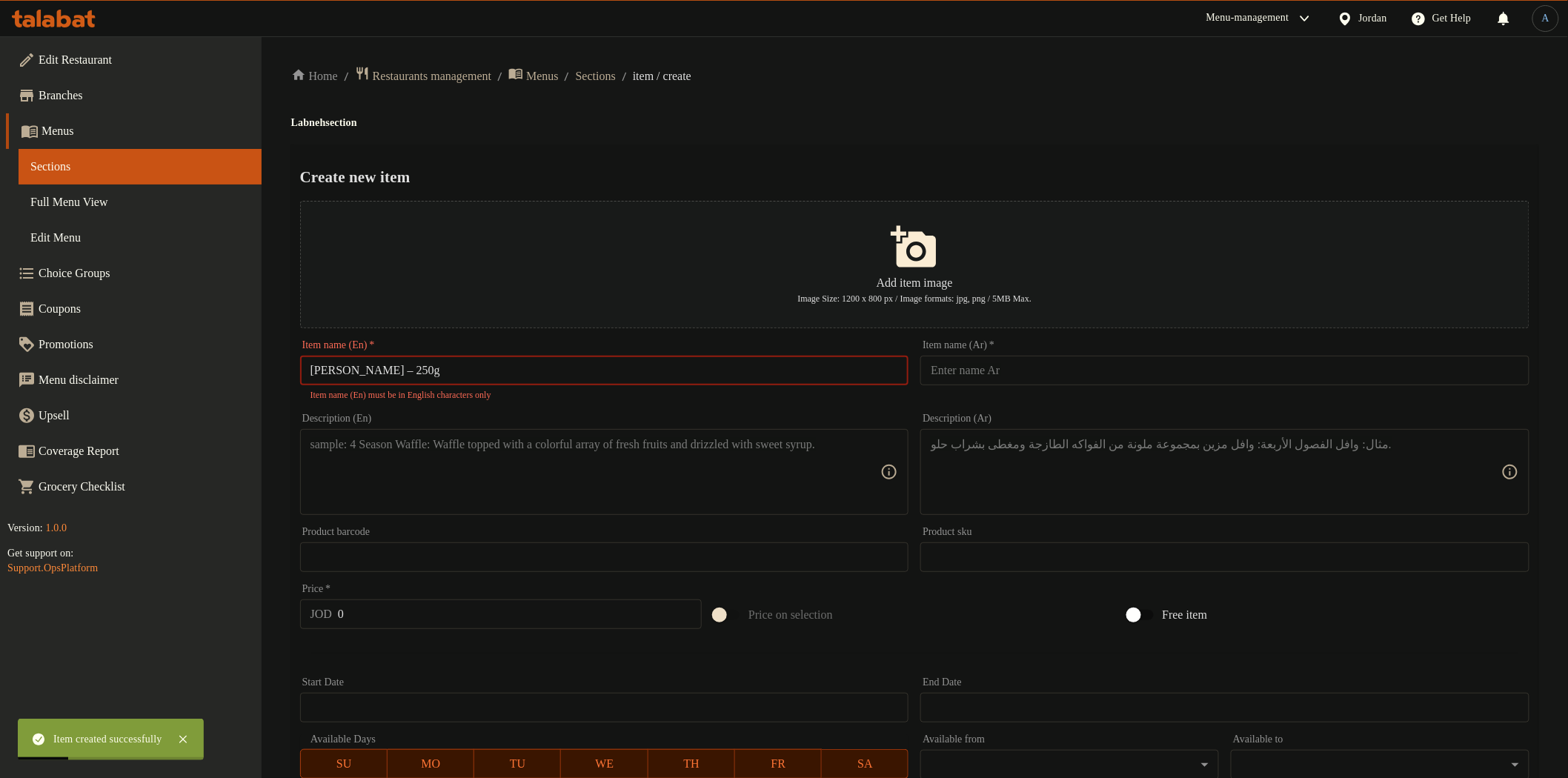
click at [436, 369] on input "Shami Shanklish Balls – 250g" at bounding box center [605, 370] width 609 height 30
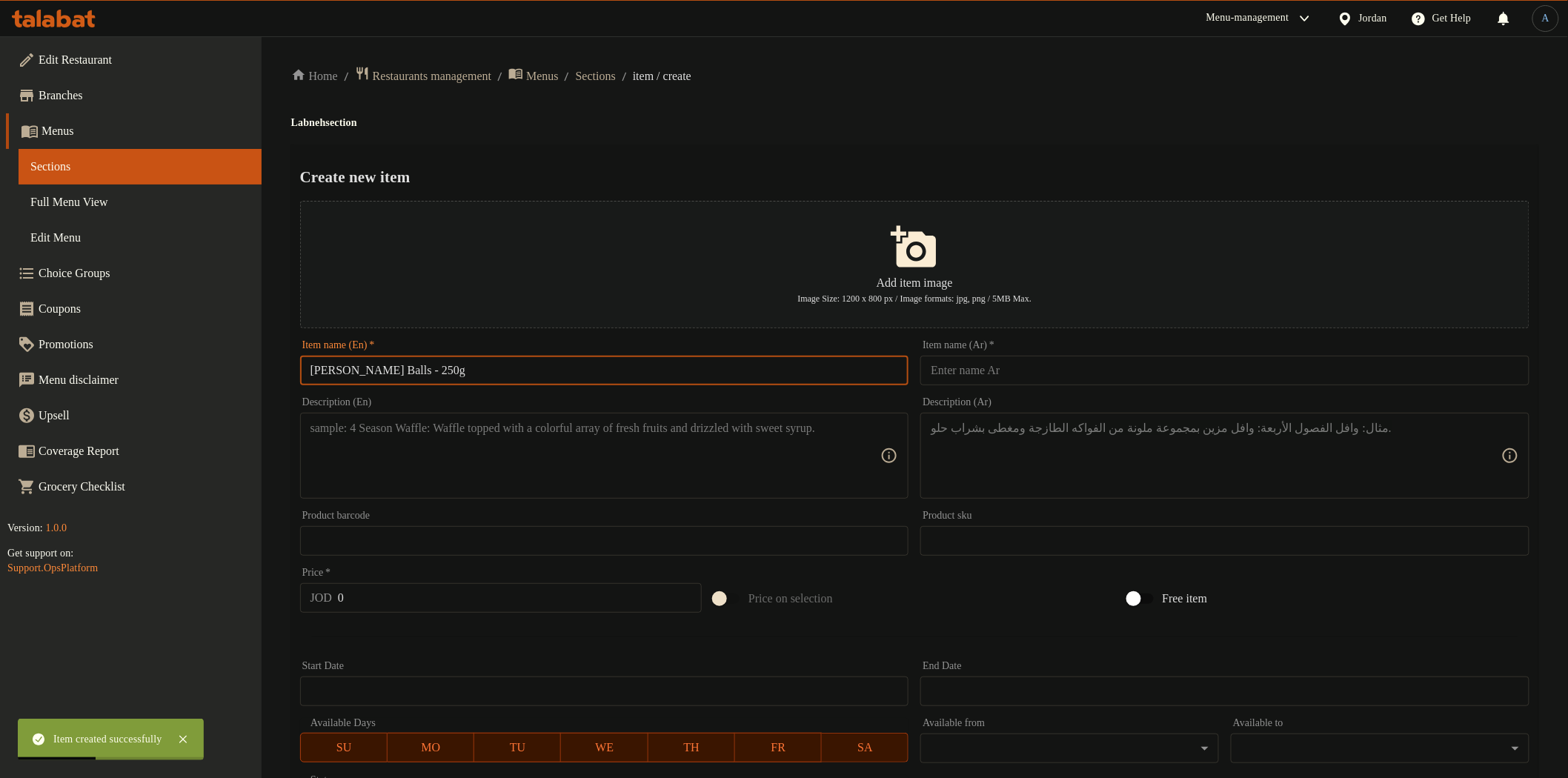
type input "Shami Shanklish Balls - 250g"
paste input "شنقليش شامي كرات 250غم"
click at [1105, 367] on input "text" at bounding box center [1225, 370] width 609 height 30
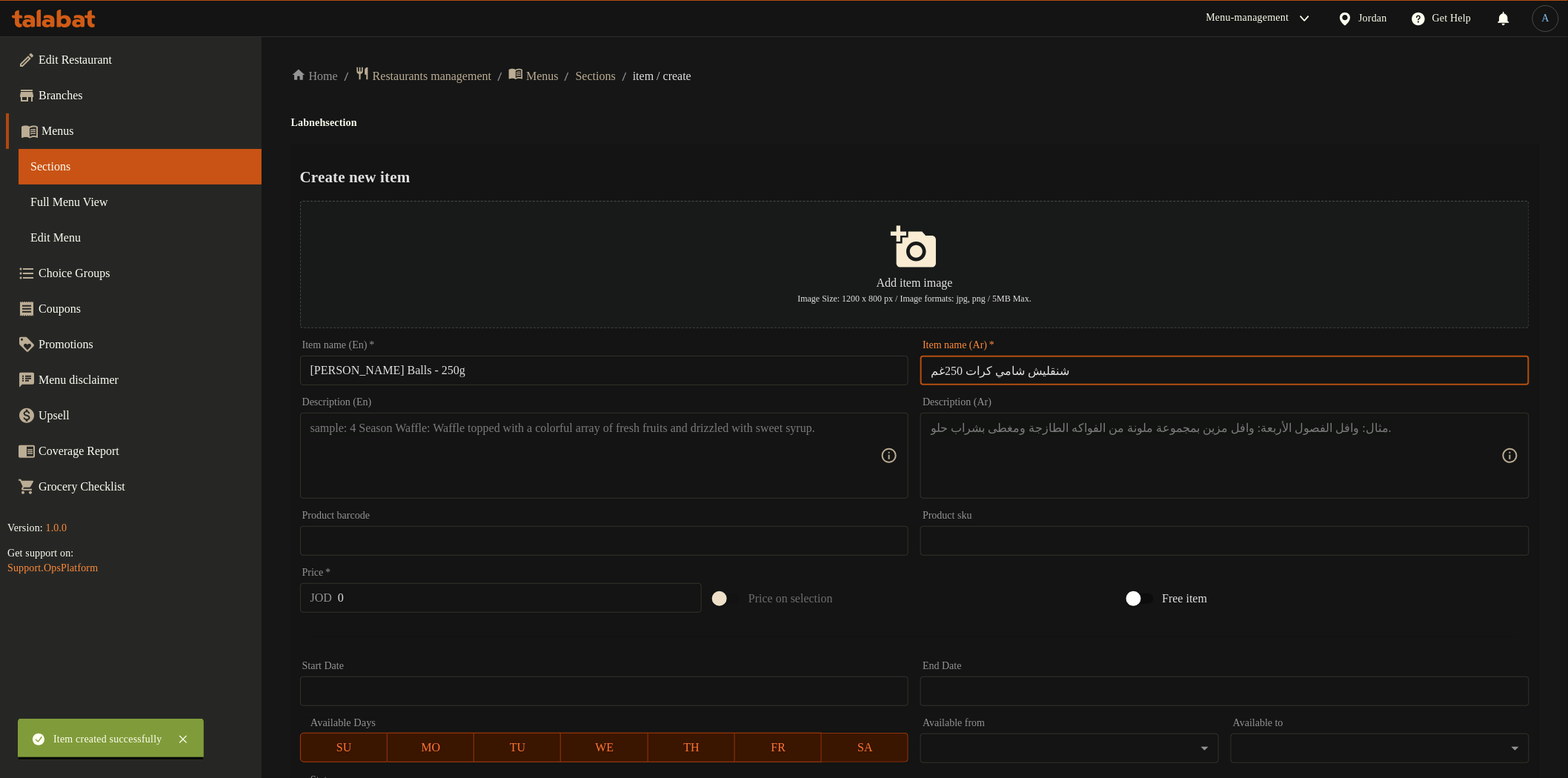
type input "شنقليش شامي كرات 250غم"
click at [716, 468] on textarea at bounding box center [595, 455] width 570 height 70
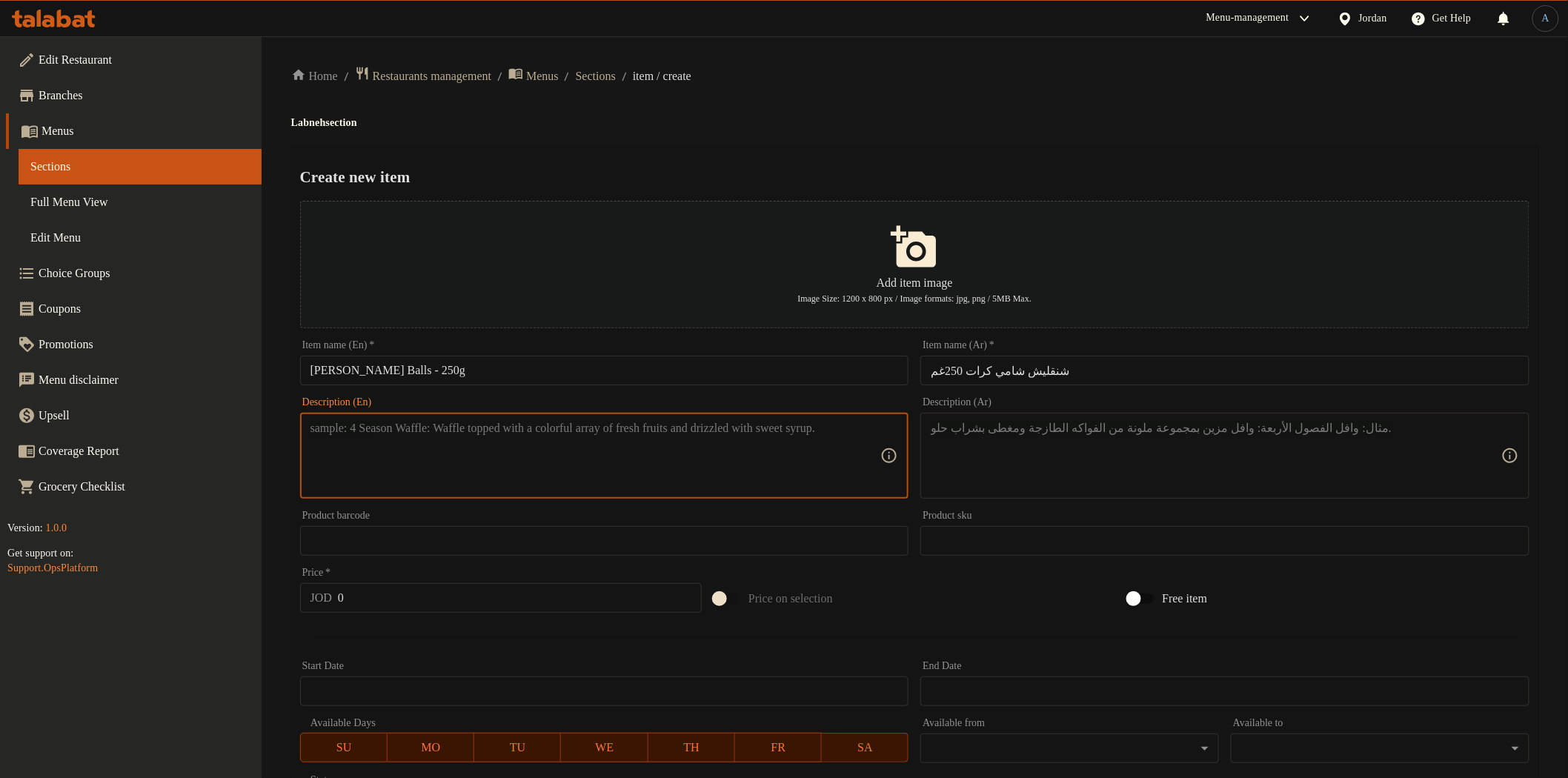
paste textarea "Shami-style shanklish balls, with a spicy touch and distinctive oriental flavor"
click at [832, 455] on textarea "Shami-style shanklish balls, with a spicy touch and distinctive oriental flavor" at bounding box center [595, 455] width 570 height 70
type textarea "Shami-style shanklish balls, with a spicy touch and distinctive oriental flavor"
click at [1031, 432] on textarea at bounding box center [1216, 455] width 570 height 70
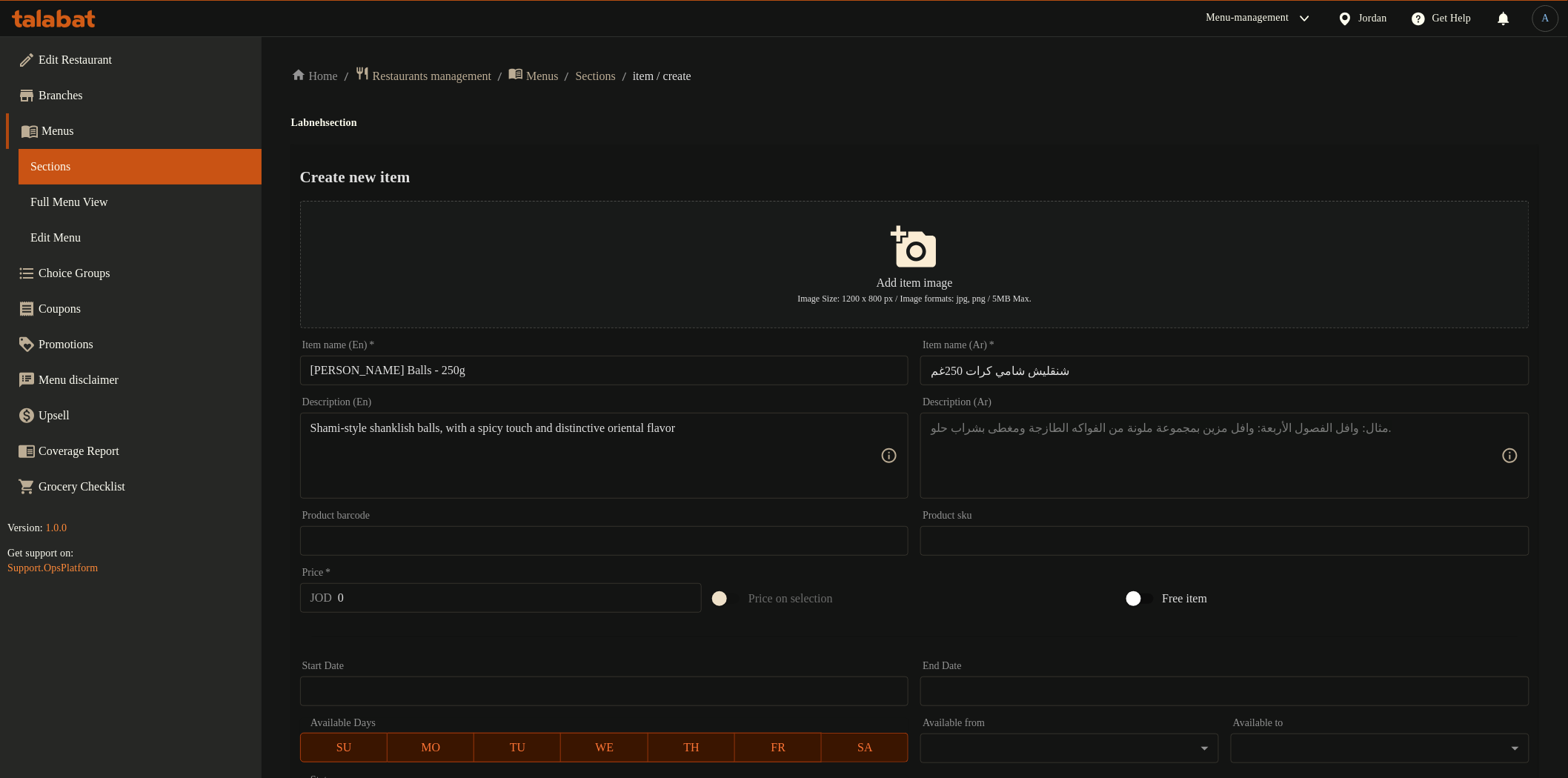
click at [1052, 440] on textarea at bounding box center [1216, 455] width 570 height 70
paste textarea "شنقليش شامي على شكل كرات صغيرة، بطعم حار ومذاق شرقي مميز."
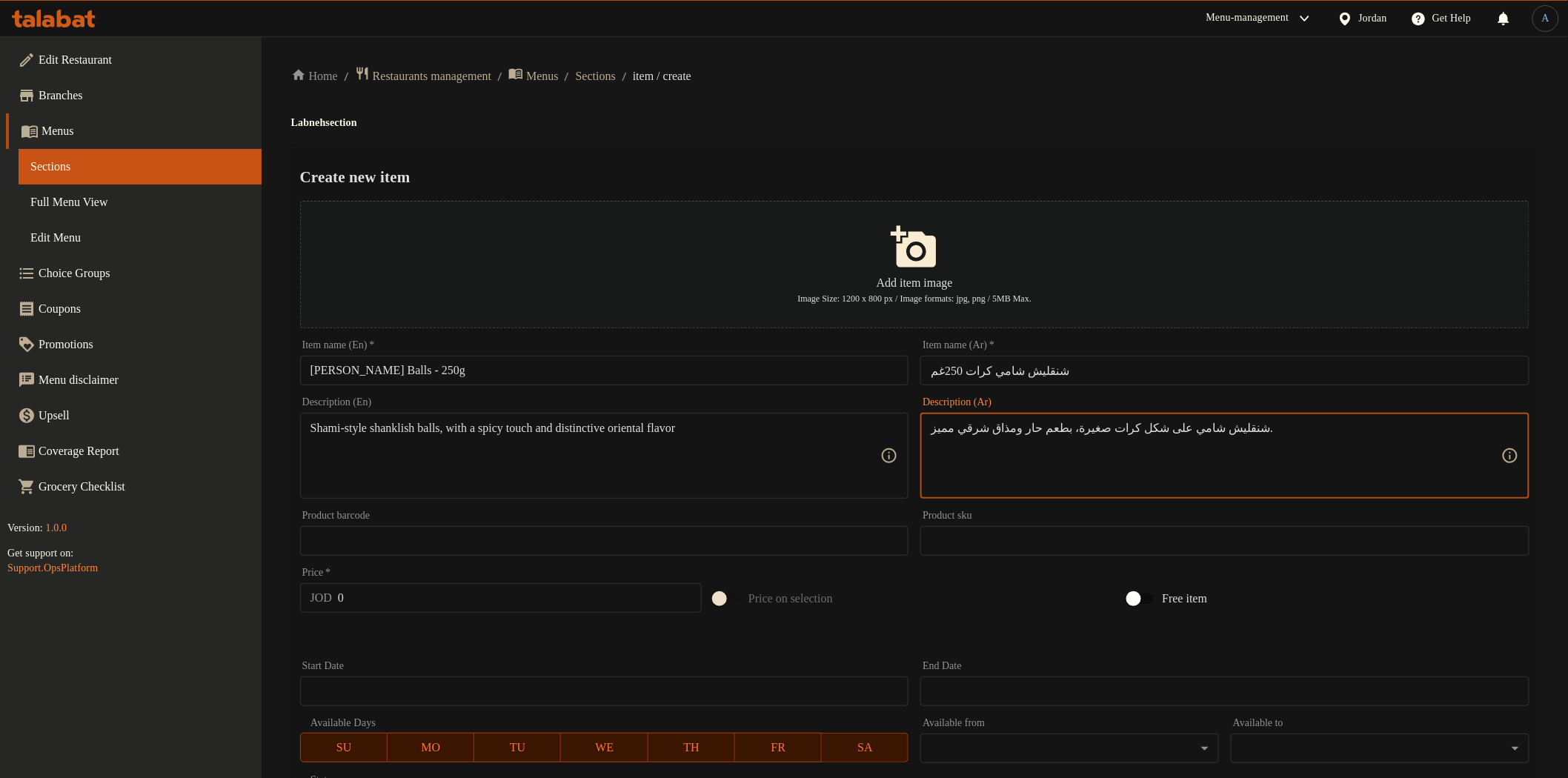
type textarea "شنقليش شامي على شكل كرات صغيرة، بطعم حار ومذاق شرقي مميز."
click at [928, 105] on div "Home / Restaurants management / Menus / Sections / item / create Labneh section…" at bounding box center [914, 538] width 1247 height 944
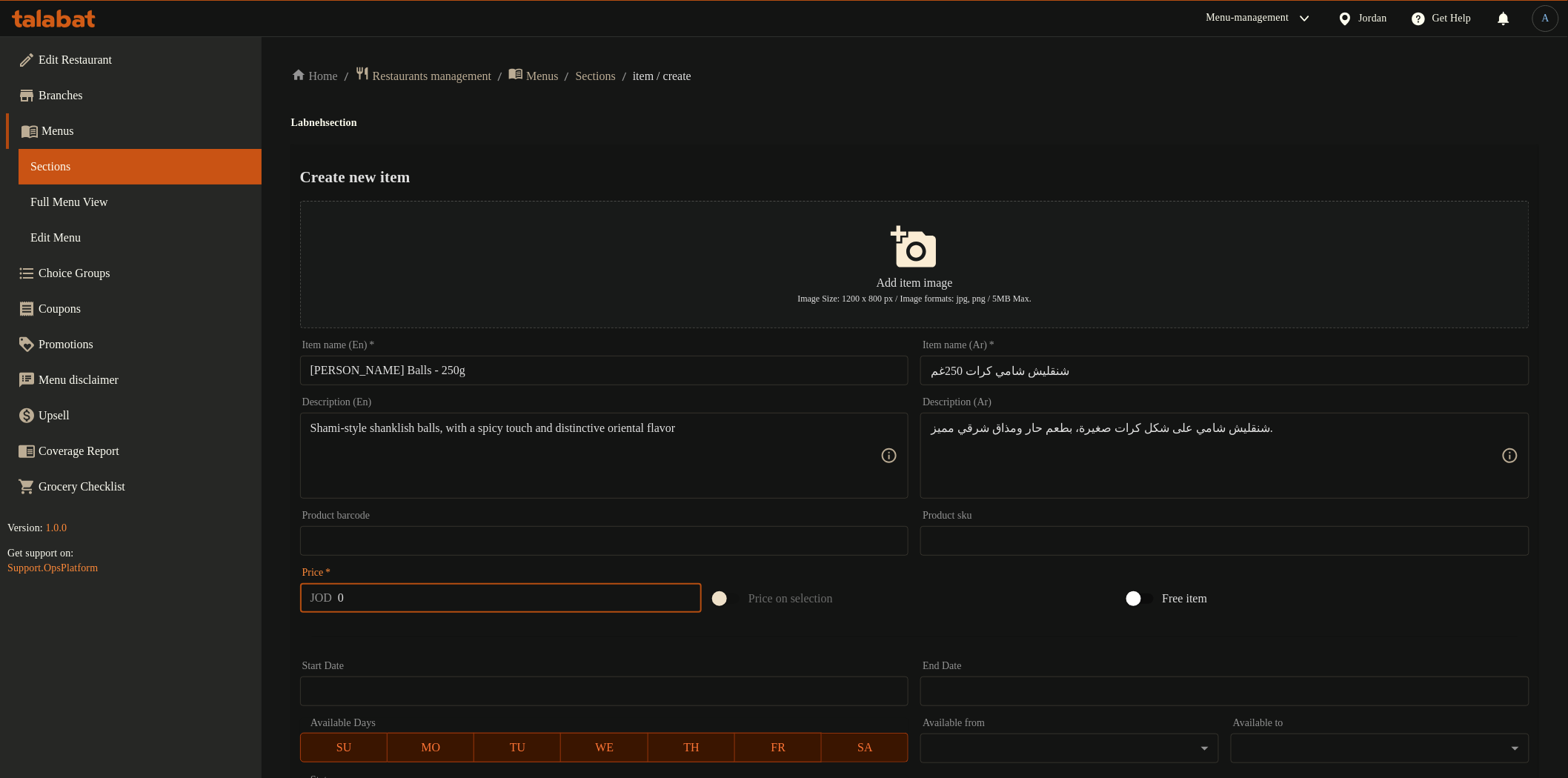
click at [431, 594] on input "0" at bounding box center [519, 597] width 364 height 30
paste input "2.25"
type input "2.25"
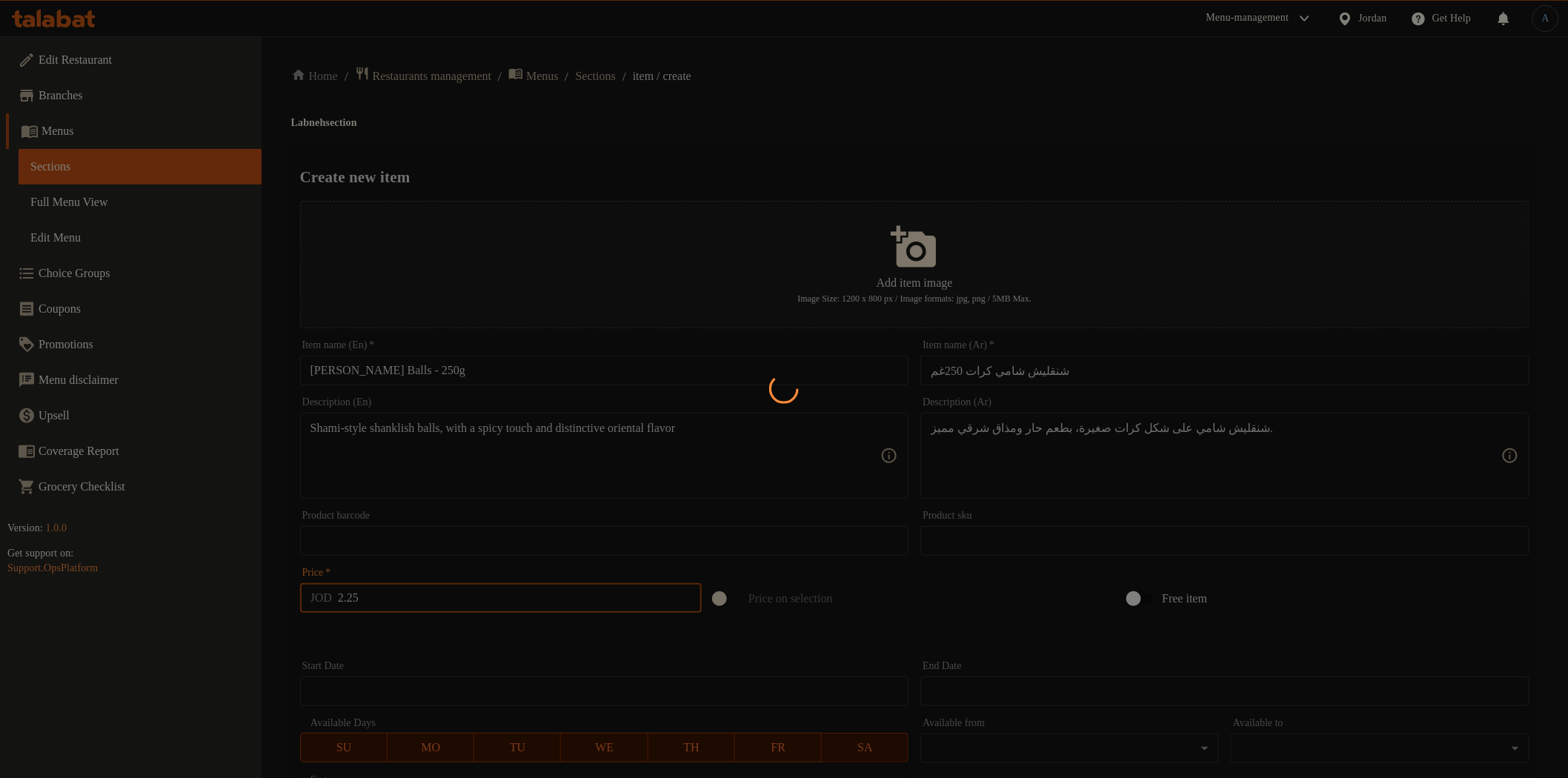
type input "0"
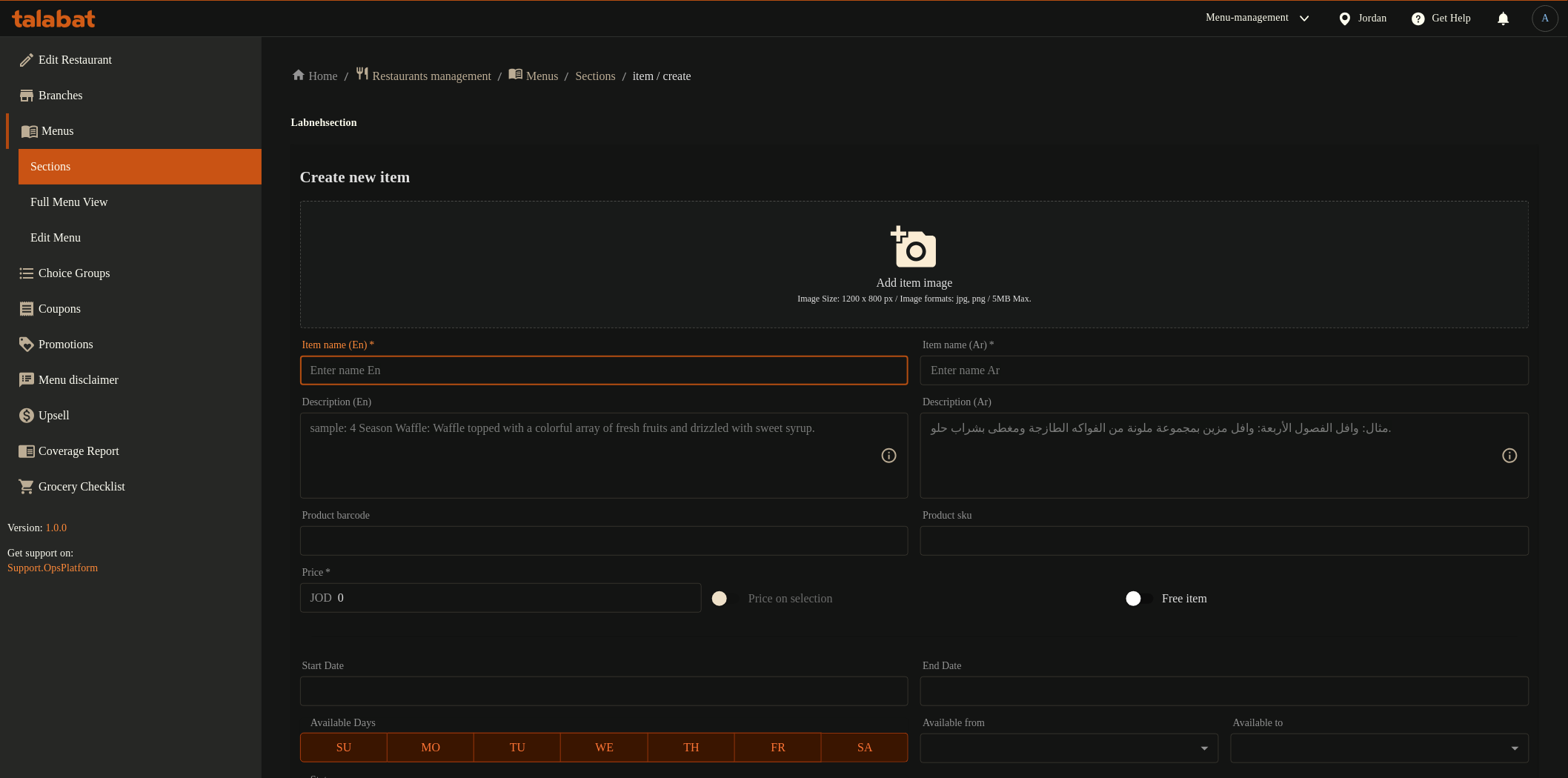
click at [706, 371] on input "text" at bounding box center [605, 370] width 609 height 30
paste input "Syrian Shanklish – 250g"
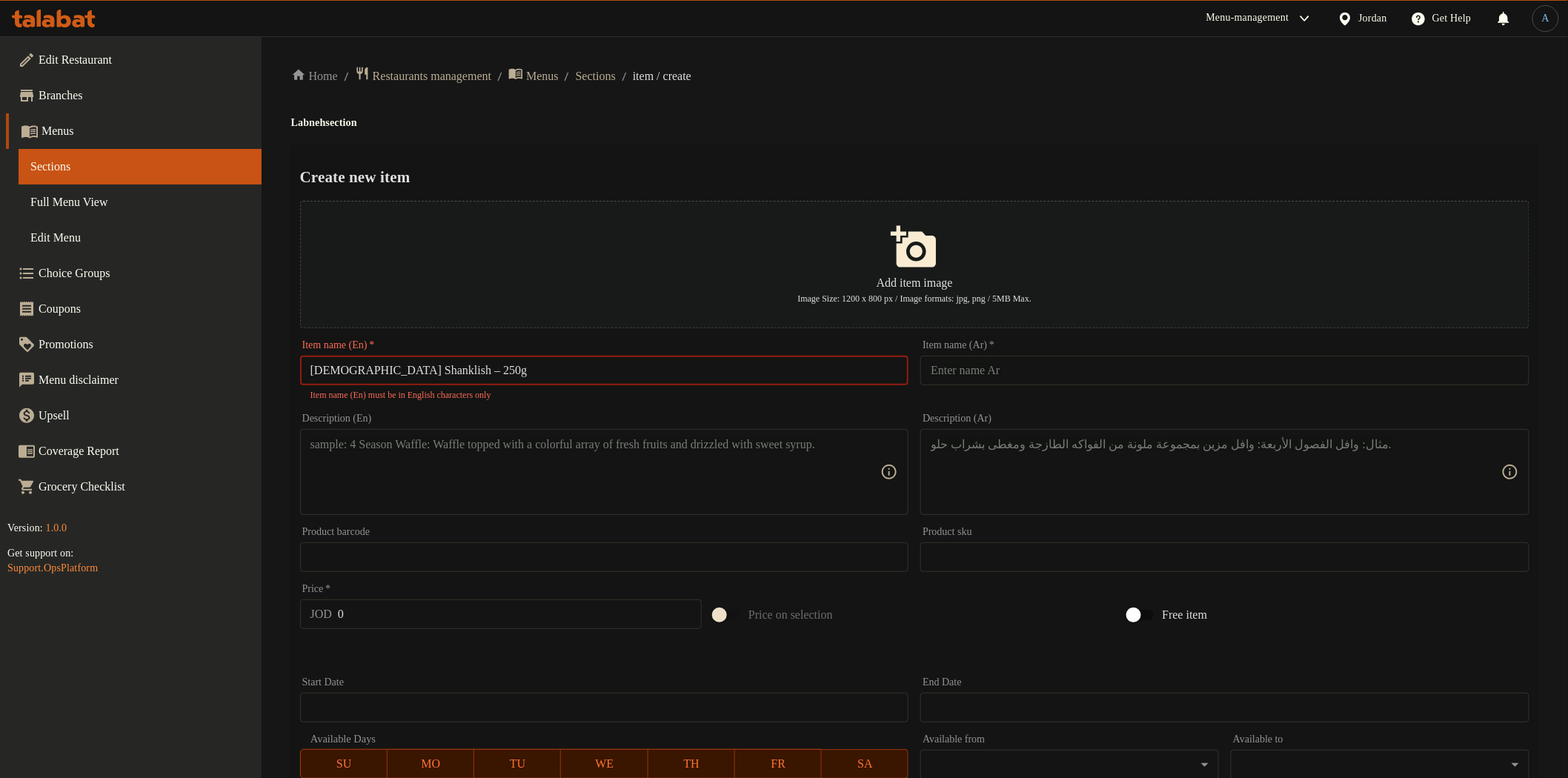
drag, startPoint x: 407, startPoint y: 371, endPoint x: 476, endPoint y: 364, distance: 69.4
click at [407, 372] on input "Syrian Shanklish – 250g" at bounding box center [605, 370] width 609 height 30
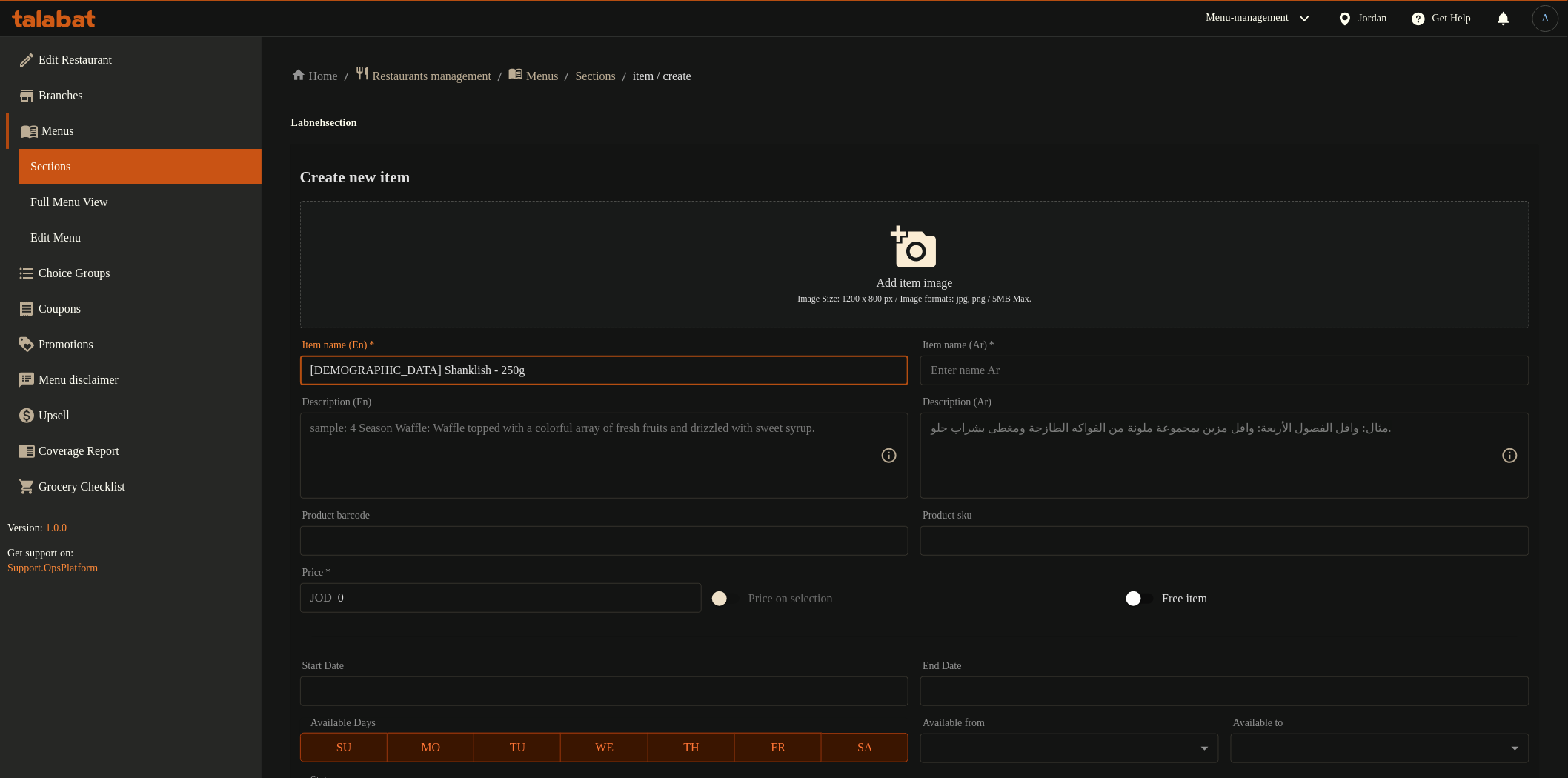
type input "Syrian Shanklish - 250g"
click at [1122, 367] on input "text" at bounding box center [1225, 370] width 609 height 30
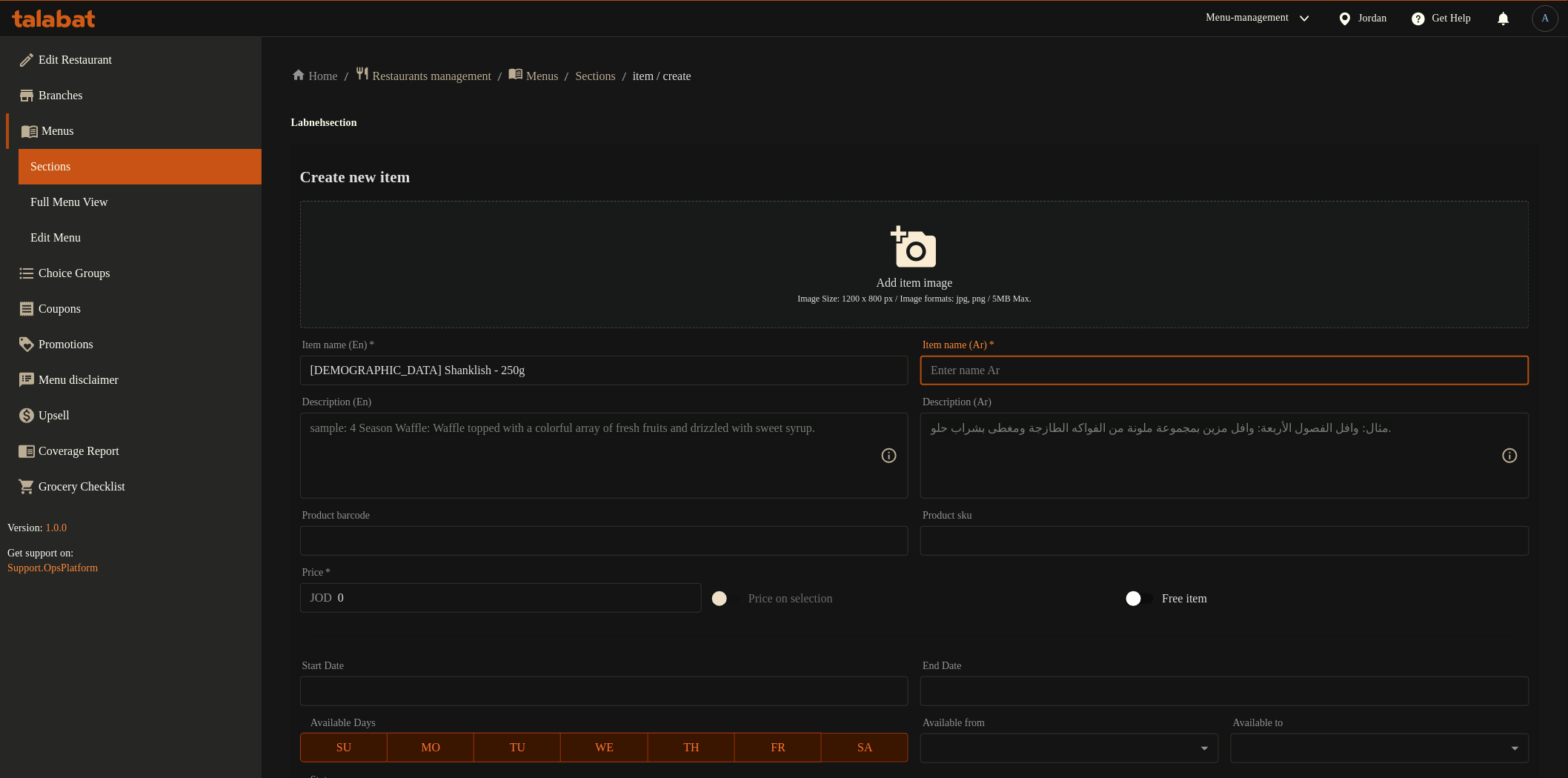
paste input "شنقليش سوري 250غم"
type input "شنقليش سوري 250غم"
click at [984, 64] on div "Home / Restaurants management / Menus / Sections / item / create Labneh section…" at bounding box center [914, 538] width 1307 height 1004
click at [621, 447] on textarea at bounding box center [595, 455] width 570 height 70
paste textarea "Traditional Syrian shanklish made from local milk, with bold taste and distinct…"
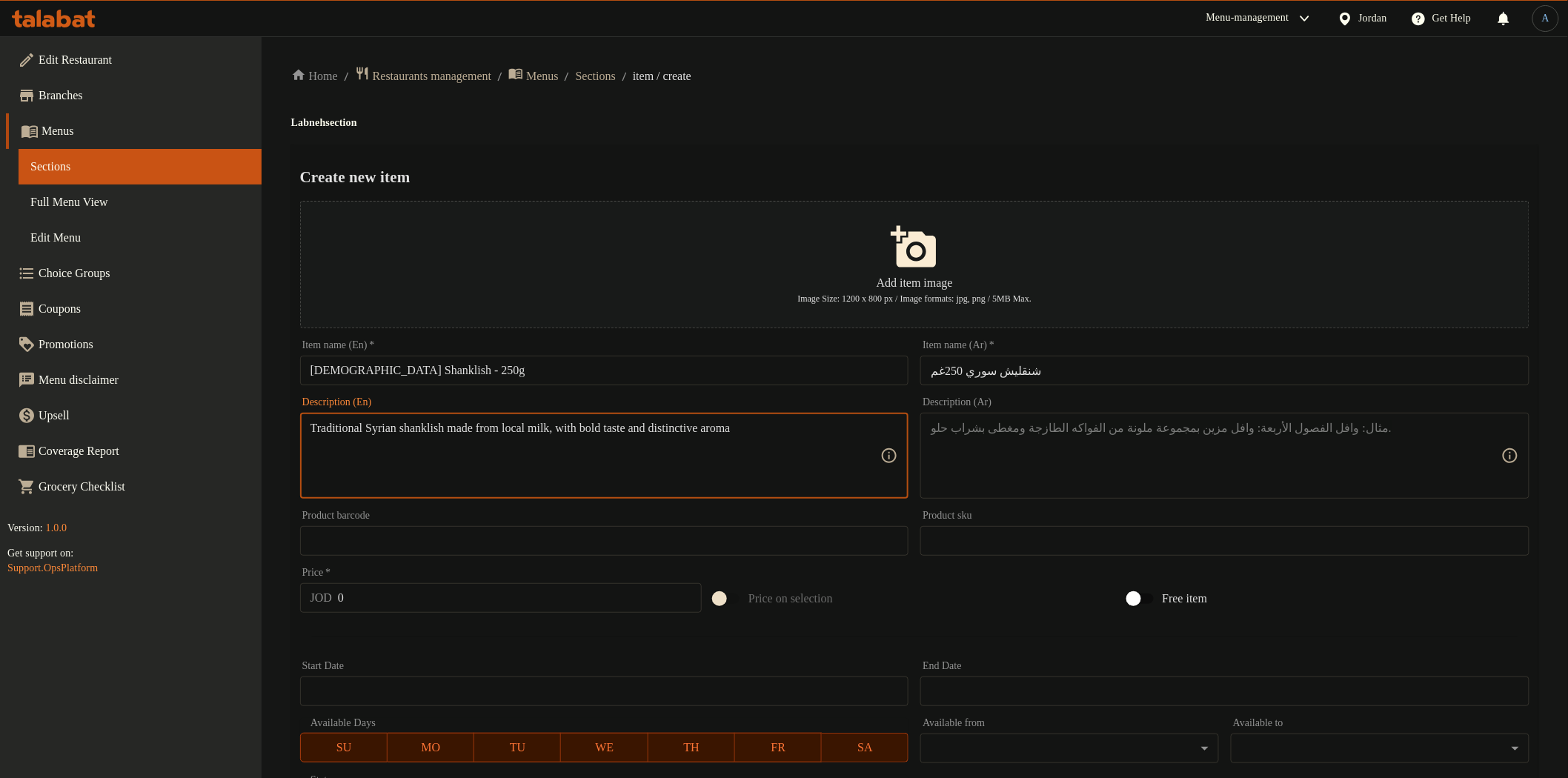
type textarea "Traditional Syrian shanklish made from local milk, with bold taste and distinct…"
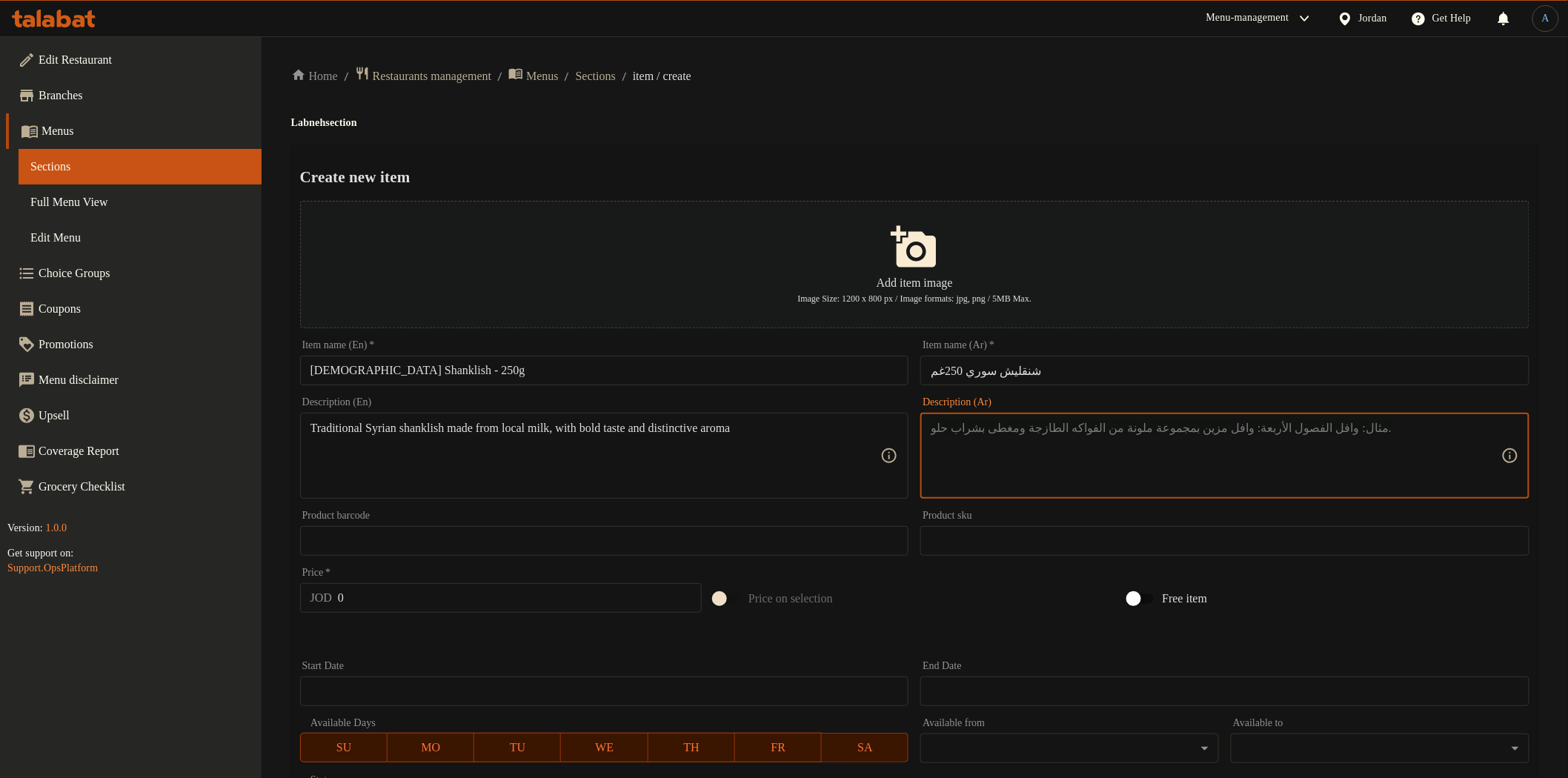
click at [1116, 425] on textarea at bounding box center [1216, 455] width 570 height 70
paste textarea "شنقليش سوري تقليدي مصنوع من الحليب البلدي، بطعم قوي ورائحة مميزة."
type textarea "شنقليش سوري تقليدي مصنوع من الحليب البلدي، بطعم قوي ورائحة مميزة."
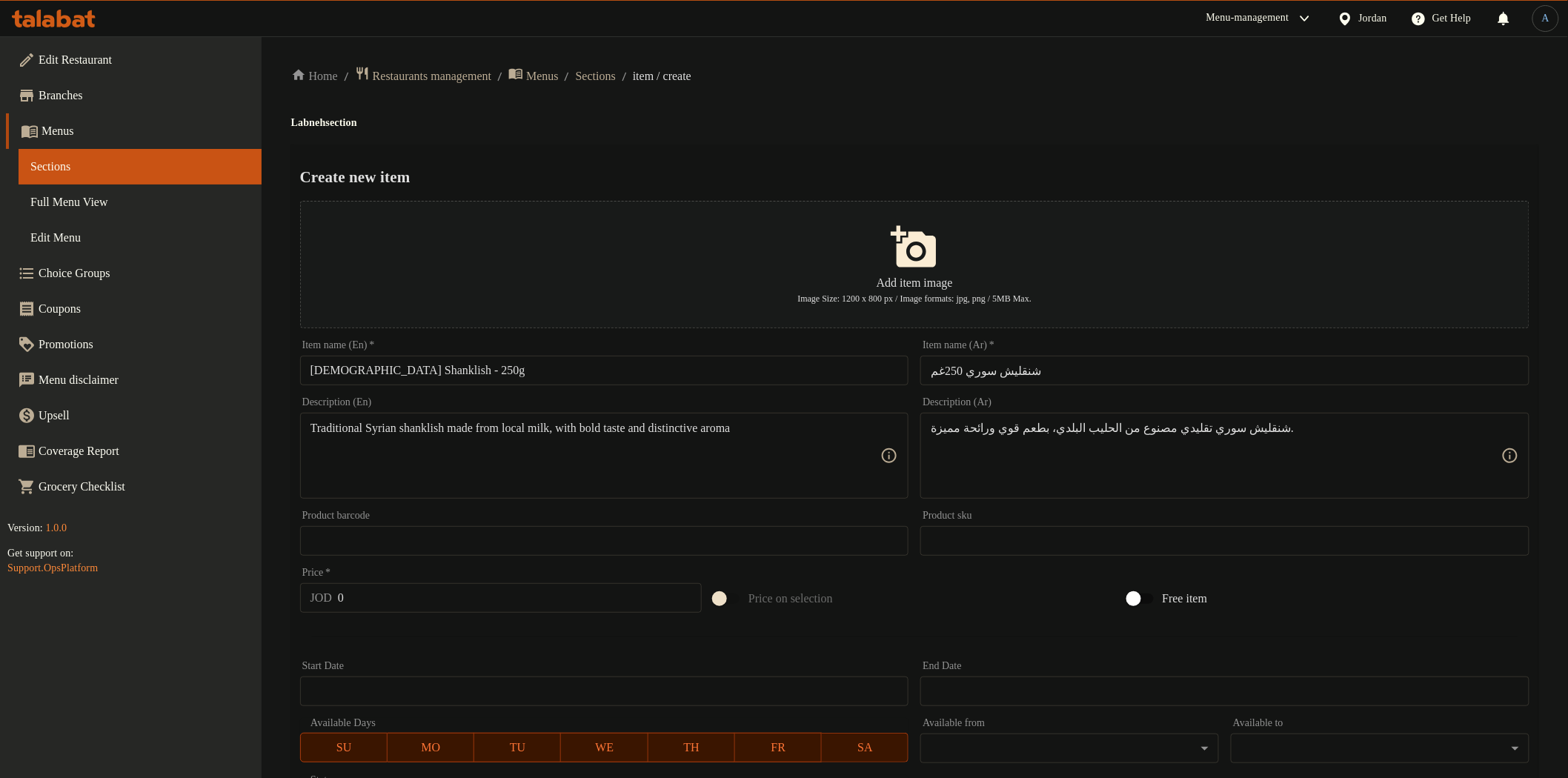
click at [1054, 102] on div "Home / Restaurants management / Menus / Sections / item / create Labneh section…" at bounding box center [914, 538] width 1247 height 944
click at [404, 606] on input "0" at bounding box center [519, 597] width 364 height 30
paste input "2"
type input "2"
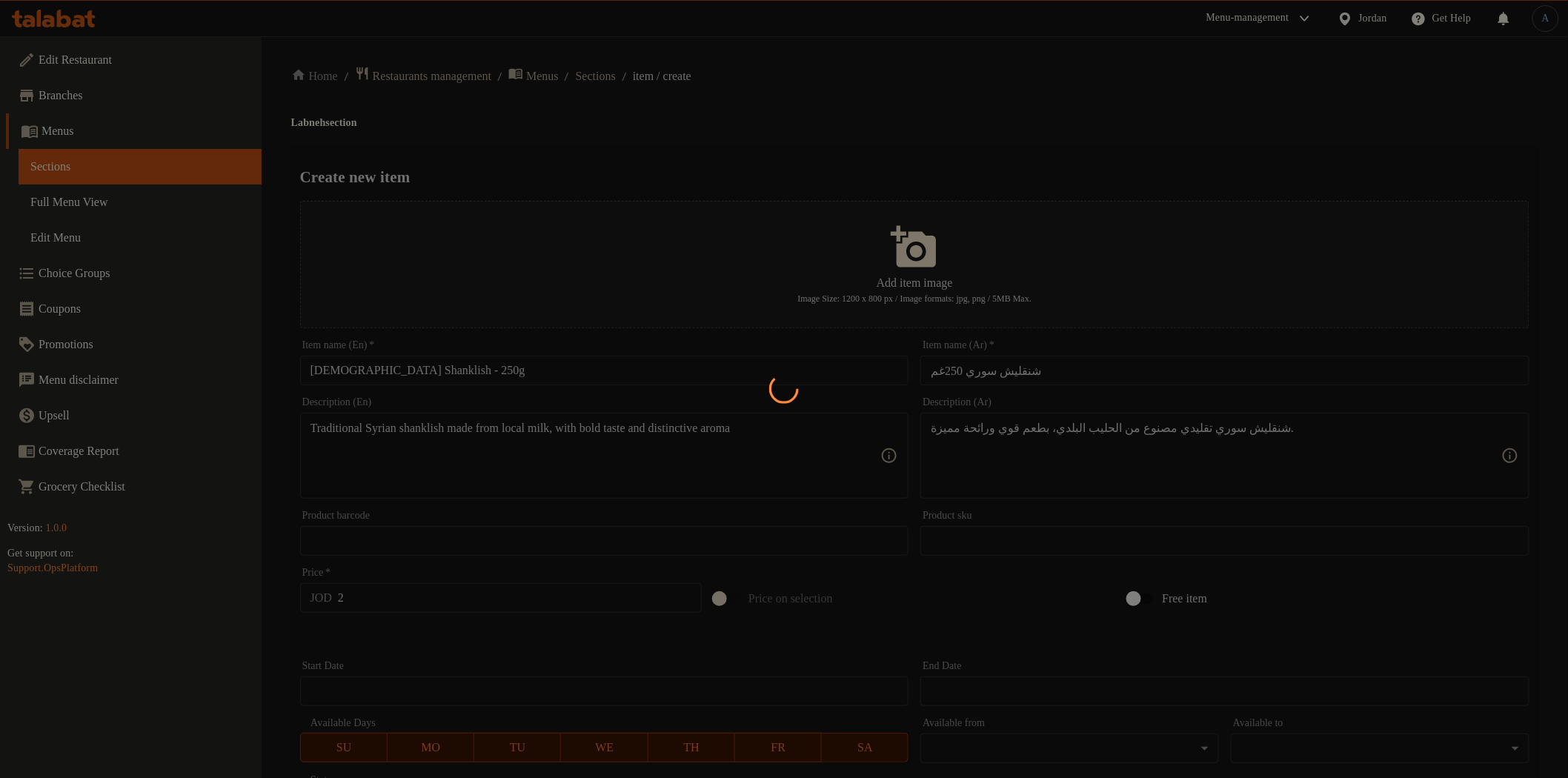
type input "0"
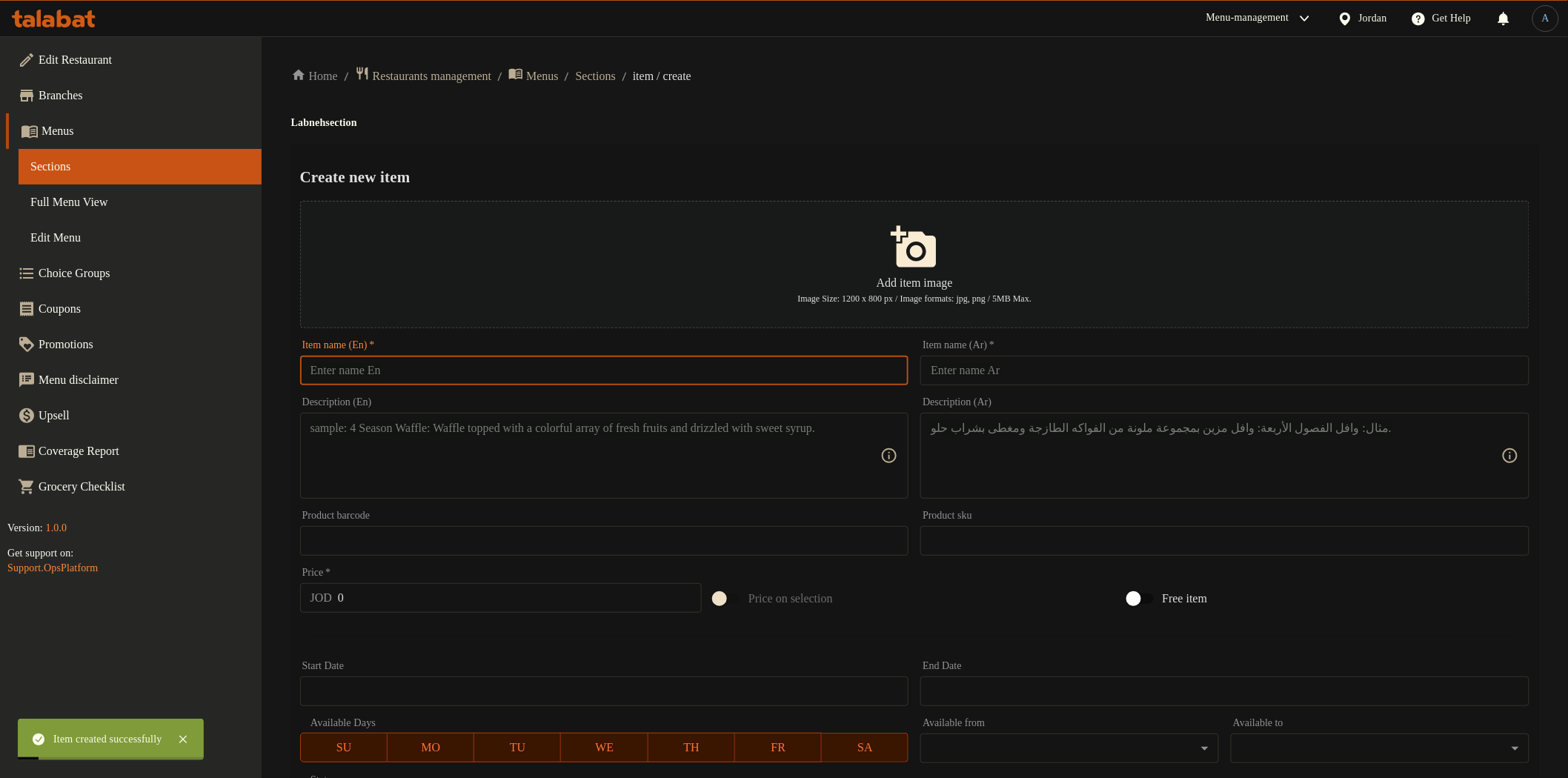
click at [385, 376] on input "text" at bounding box center [605, 370] width 609 height 30
paste input "Labneh with Stuffed Eggplants (Makdous) – 250g"
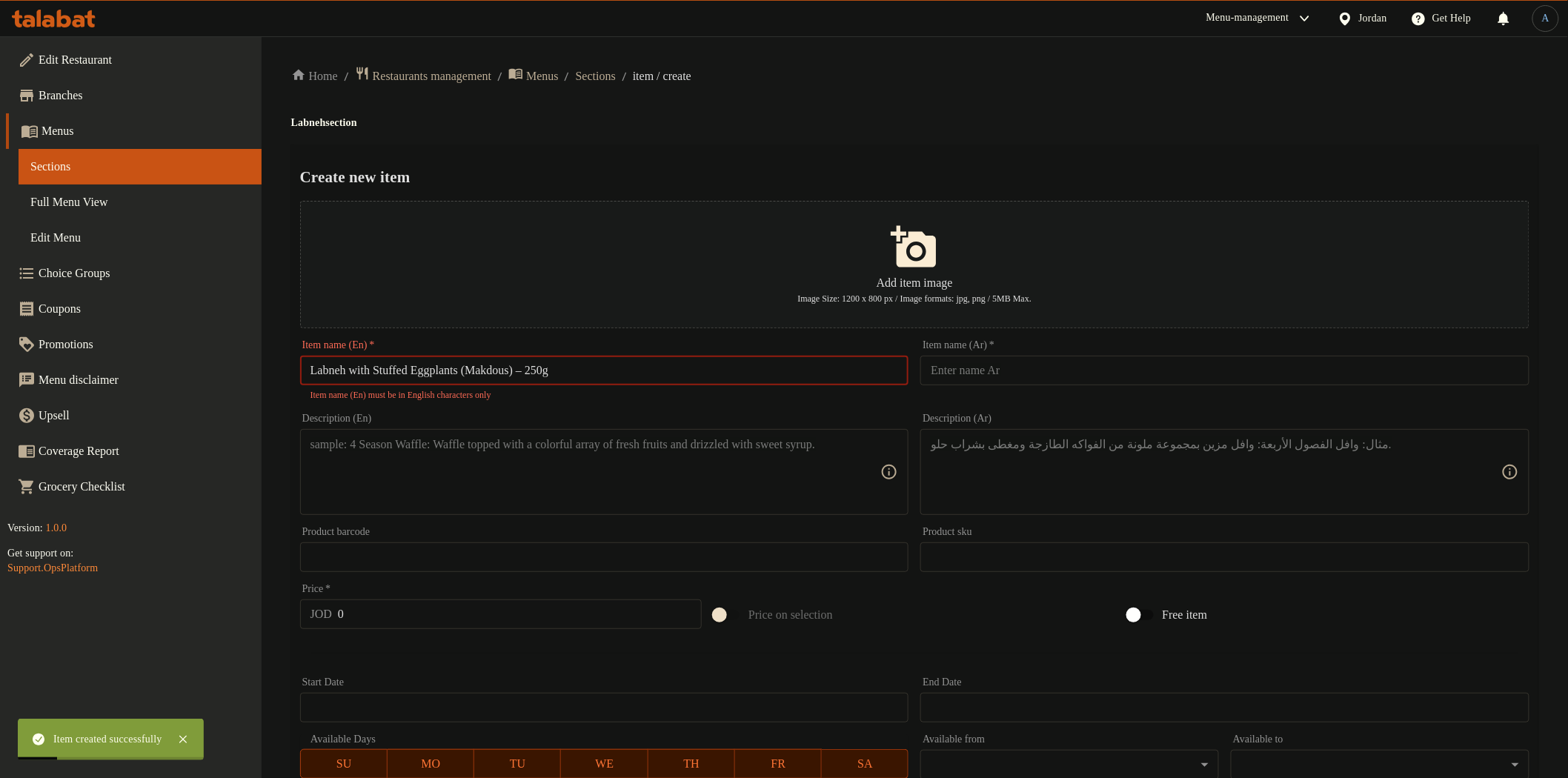
click at [556, 368] on input "Labneh with Stuffed Eggplants (Makdous) – 250g" at bounding box center [605, 370] width 609 height 30
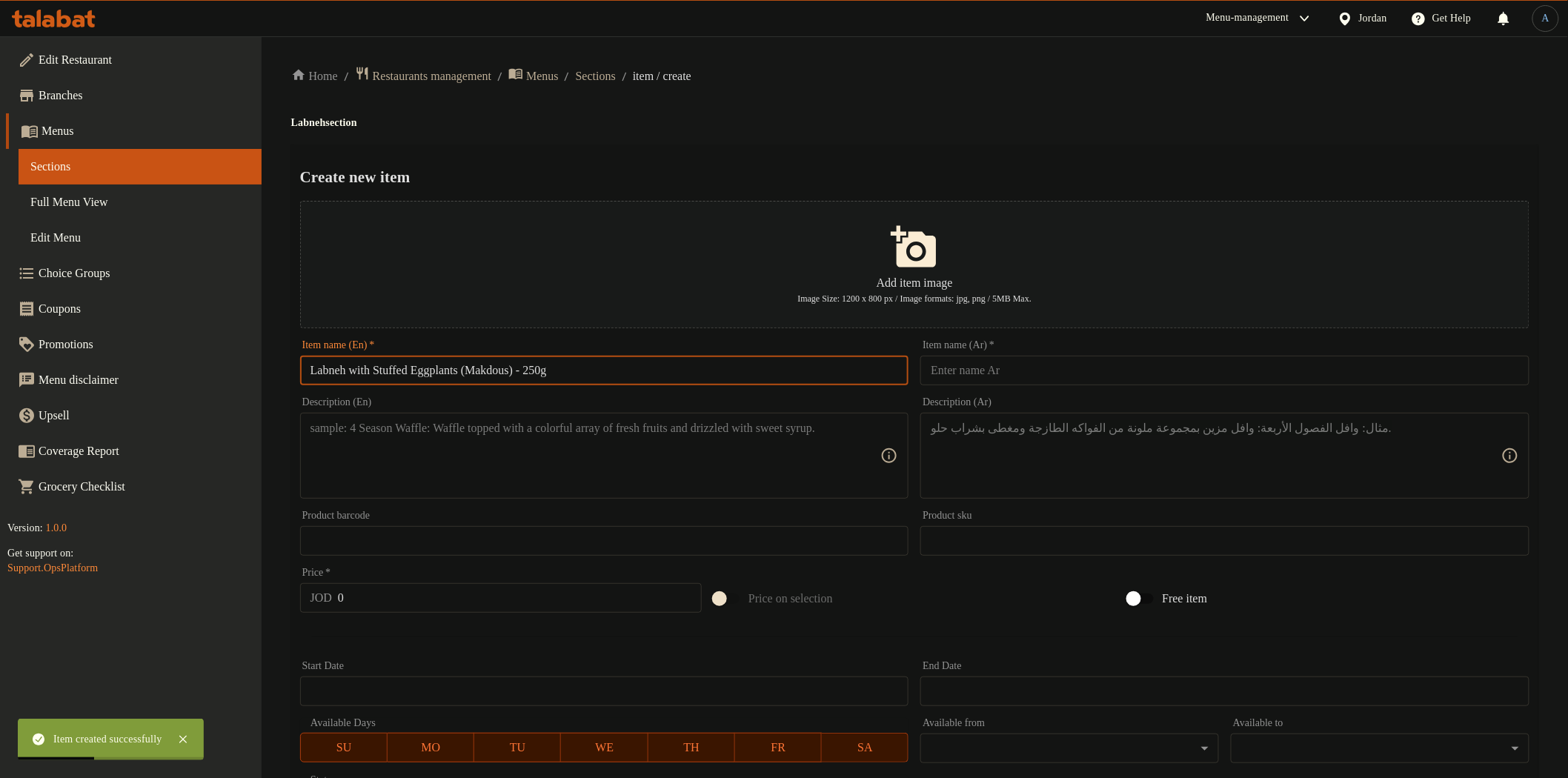
type input "Labneh with Stuffed Eggplants (Makdous) - 250g"
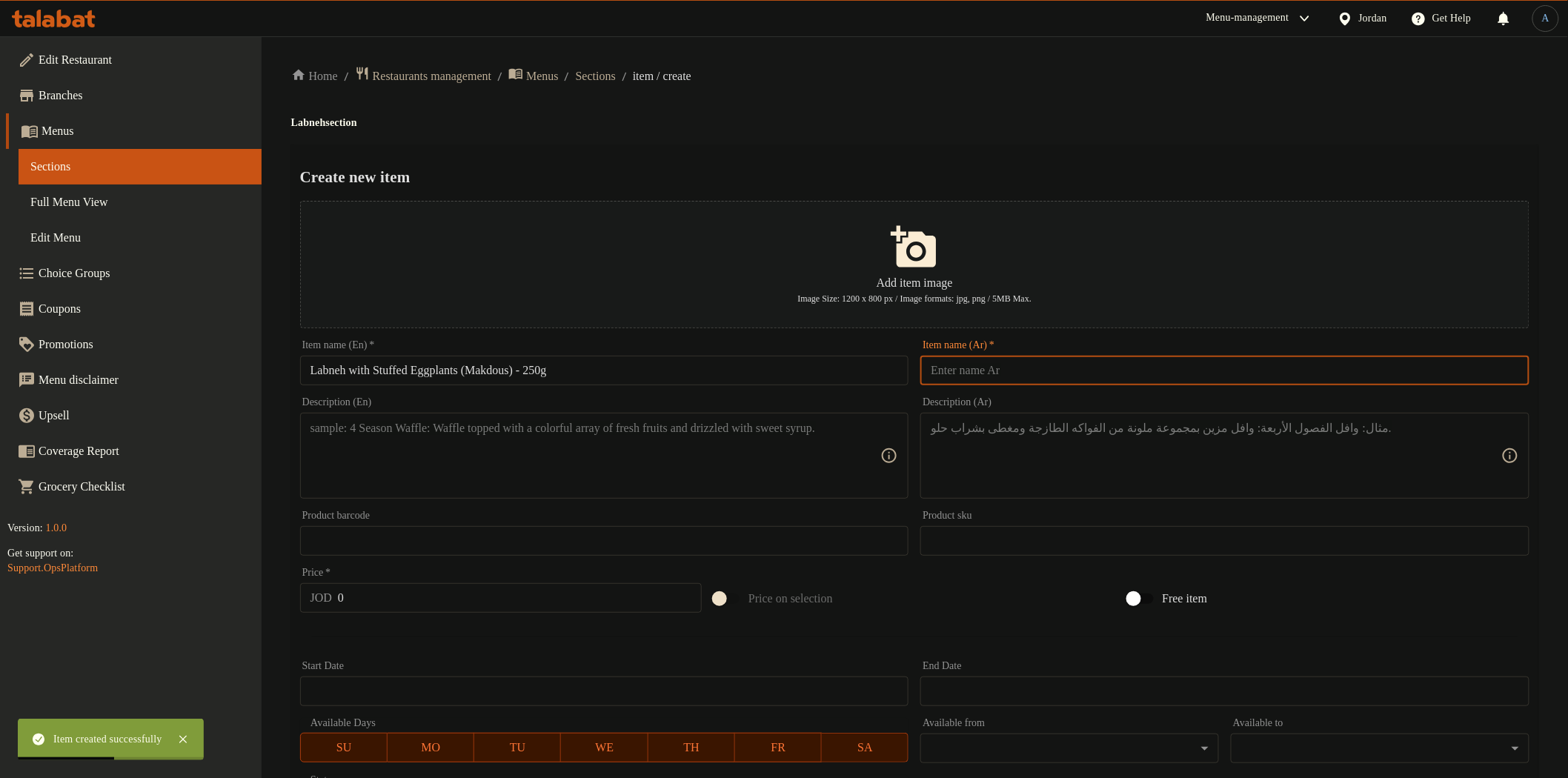
click at [986, 366] on input "text" at bounding box center [1225, 370] width 609 height 30
paste input "لبنة مقدوس بنانية 250غم"
type input "لبنة مقدوس بنانية 250غم"
click at [1019, 106] on div "Home / Restaurants management / Menus / Sections / item / create Labneh section…" at bounding box center [914, 538] width 1247 height 944
click at [598, 374] on input "Labneh with Stuffed Eggplants (Makdous) - 250g" at bounding box center [605, 370] width 609 height 30
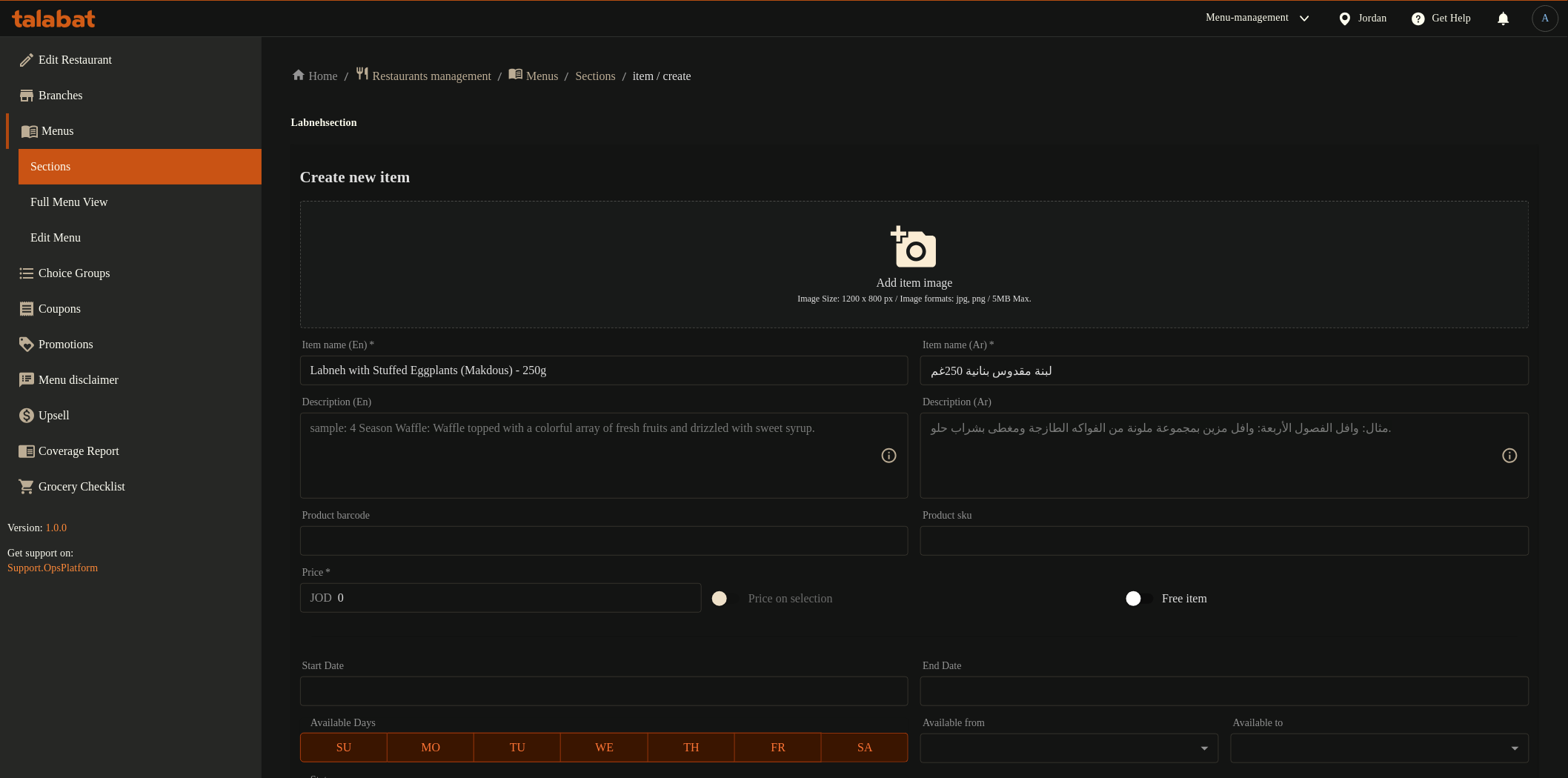
click at [594, 369] on input "Labneh with Stuffed Eggplants (Makdous) - 250g" at bounding box center [605, 370] width 609 height 30
paste input "W"
click at [586, 373] on input "Labneh With Stuffed Eggplants (Makdous) - 250g" at bounding box center [605, 370] width 609 height 30
type input "Labneh With Stuffed Eggplants (Makdous) - 250g"
click at [1067, 371] on input "لبنة مقدوس بنانية 250غم" at bounding box center [1225, 370] width 609 height 30
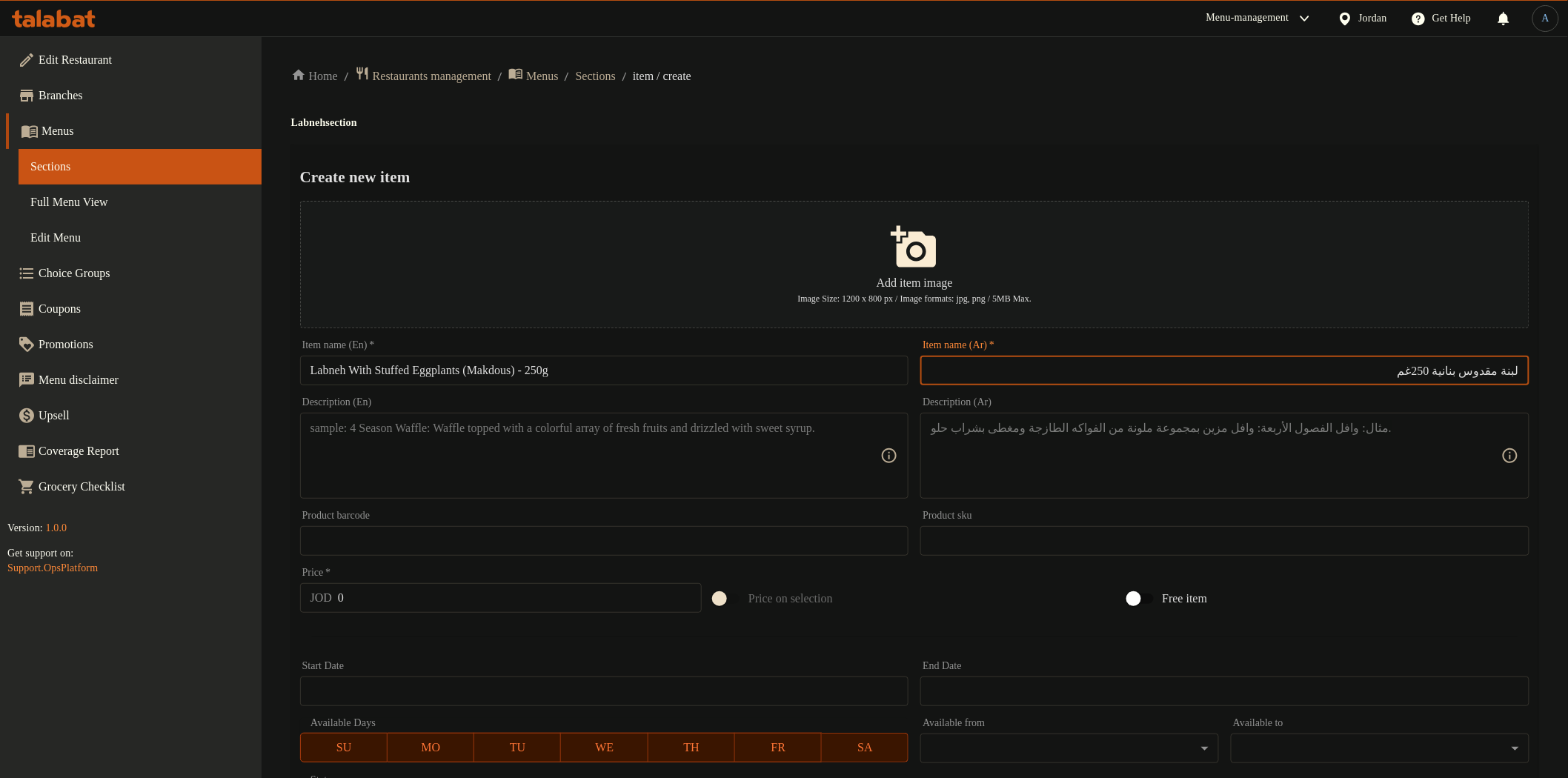
drag, startPoint x: 1454, startPoint y: 375, endPoint x: 1580, endPoint y: 364, distance: 126.5
click at [1567, 364] on html "​ Menu-management Jordan Get Help A Edit Restaurant Branches Menus Sections Ful…" at bounding box center [784, 389] width 1568 height 778
click at [1469, 372] on input "لبنة مقدوس بنانية 250غم" at bounding box center [1225, 370] width 609 height 30
click at [1435, 461] on textarea at bounding box center [1216, 455] width 570 height 70
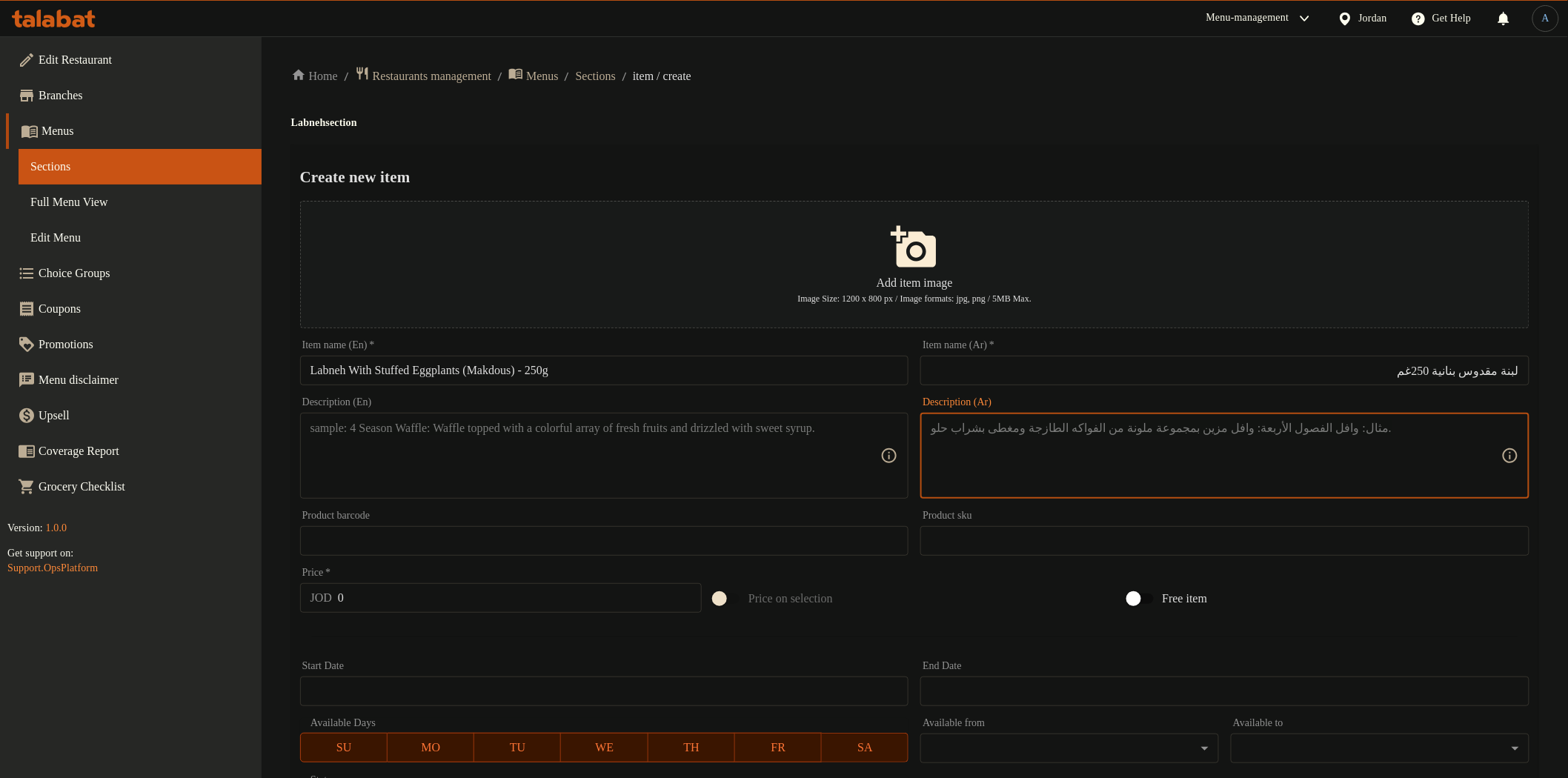
click at [1403, 379] on input "لبنة مقدوس بنانية 250غم" at bounding box center [1225, 370] width 609 height 30
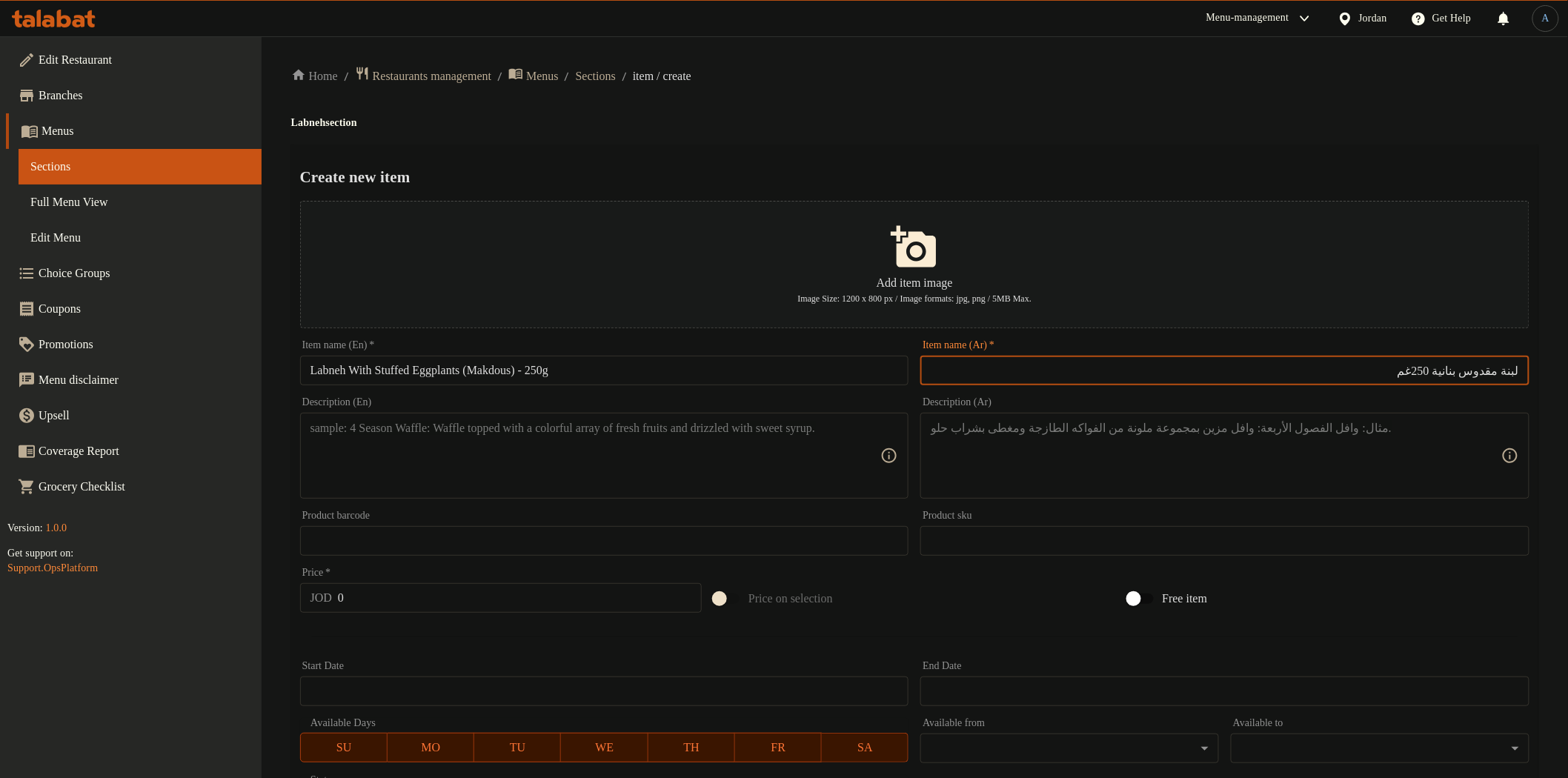
click at [1481, 365] on input "لبنة مقدوس بنانية 250غم" at bounding box center [1225, 370] width 609 height 30
click at [1473, 372] on input "لبنة مقدوس بنانية 250غم" at bounding box center [1225, 370] width 609 height 30
click at [1502, 372] on input "لبنة مقدوس بنانية 250غم" at bounding box center [1225, 370] width 609 height 30
type input "لبنة مع باذنجان محشي مقدوس بنانية 250غم"
click at [547, 374] on input "Labneh With Stuffed Eggplants (Makdous) - 250g" at bounding box center [605, 370] width 609 height 30
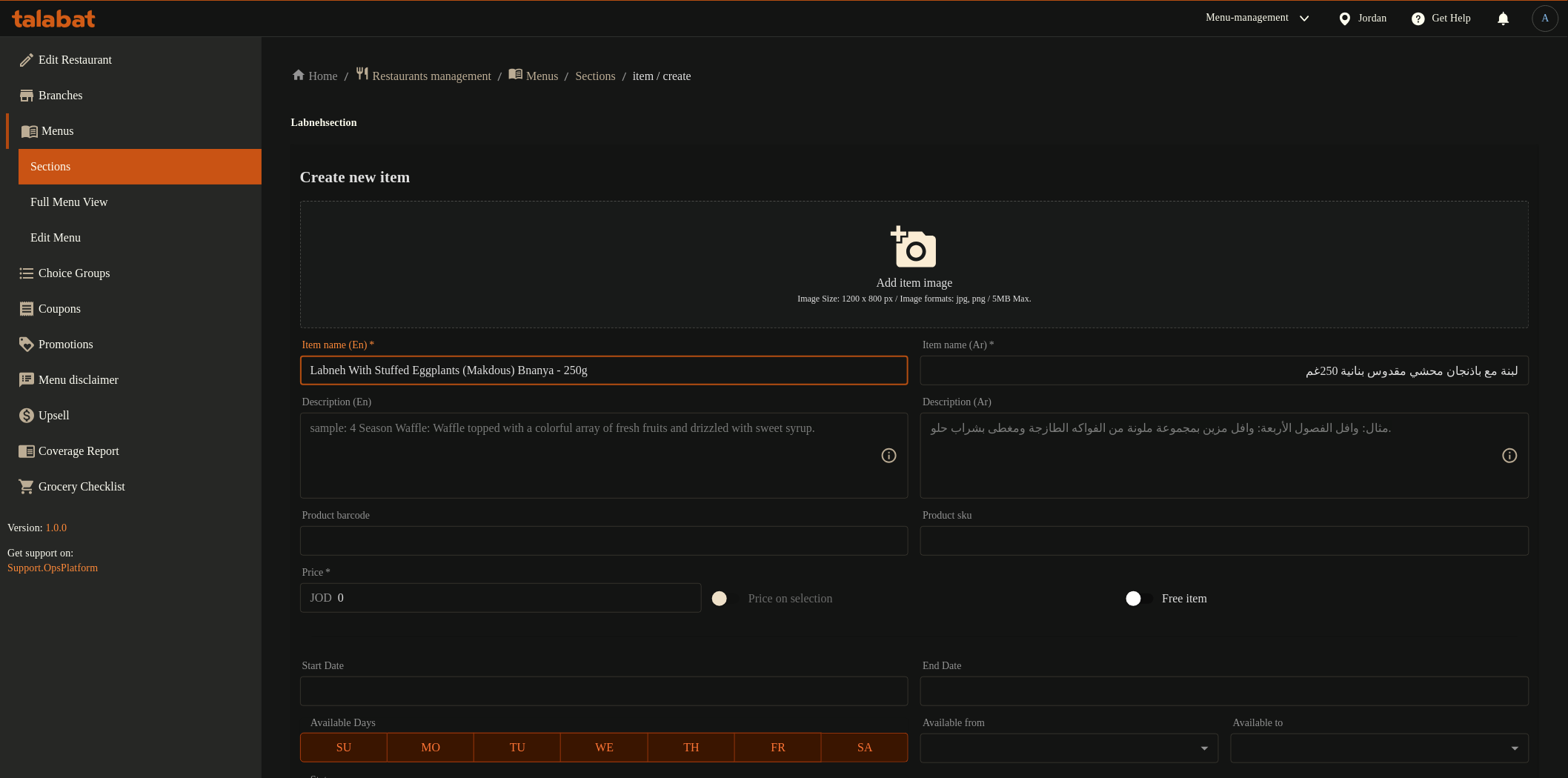
type input "Labneh With Stuffed Eggplants (Makdous) Bnanya - 250g"
click at [838, 129] on h4 "Labneh section" at bounding box center [914, 122] width 1247 height 14
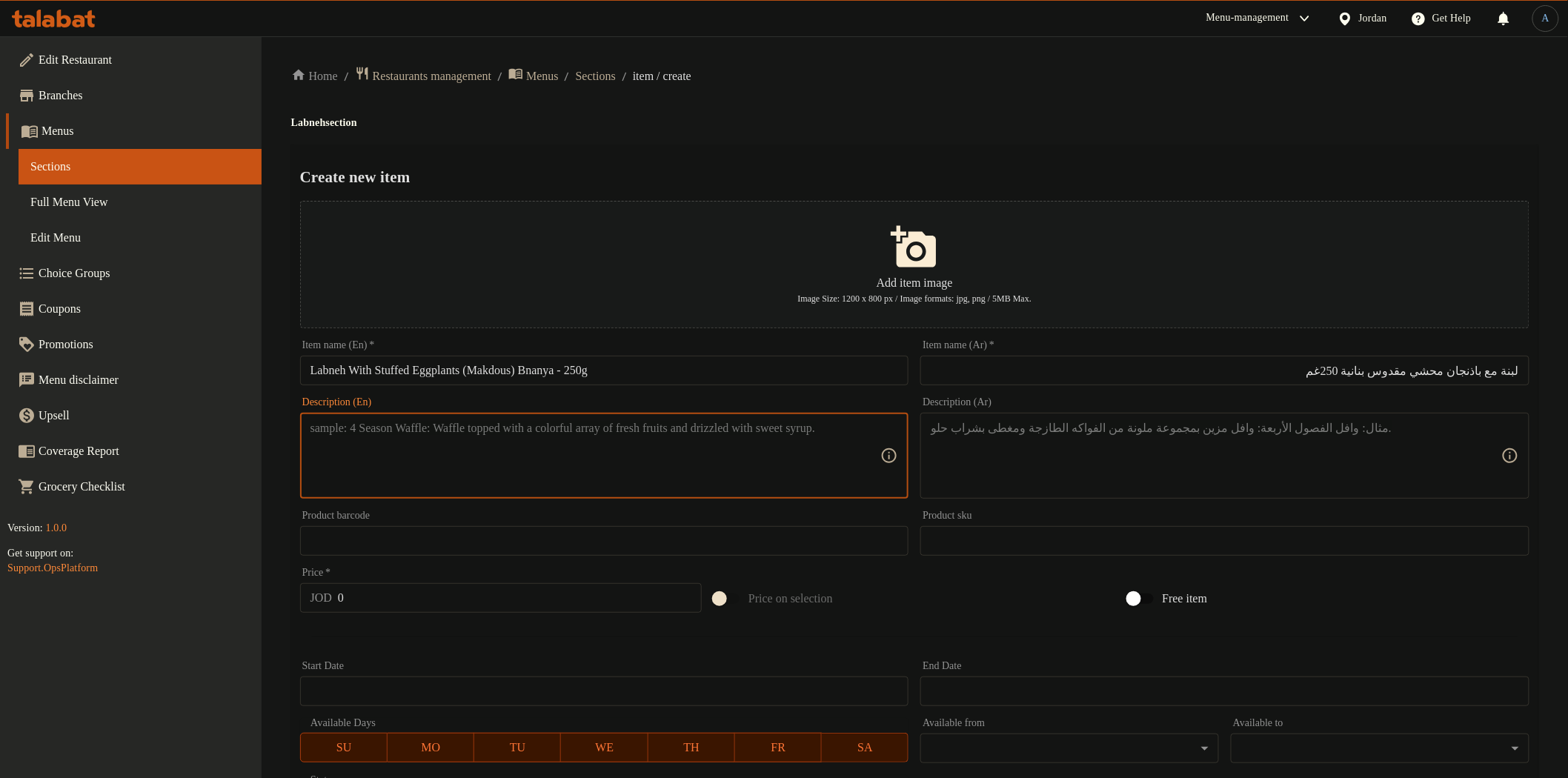
click at [687, 436] on textarea at bounding box center [595, 455] width 570 height 70
paste textarea "Lebanese-style labneh with stuffed eggplants (makdous), combining creamy textur…"
type textarea "Lebanese-style labneh with stuffed eggplants (makdous), combining creamy textur…"
click at [1194, 471] on textarea at bounding box center [1216, 455] width 570 height 70
paste textarea "لبنة مقدوس لبنانية تجمع بين اللبنة الكريمية ونكهة المقدوس الأصيلة."
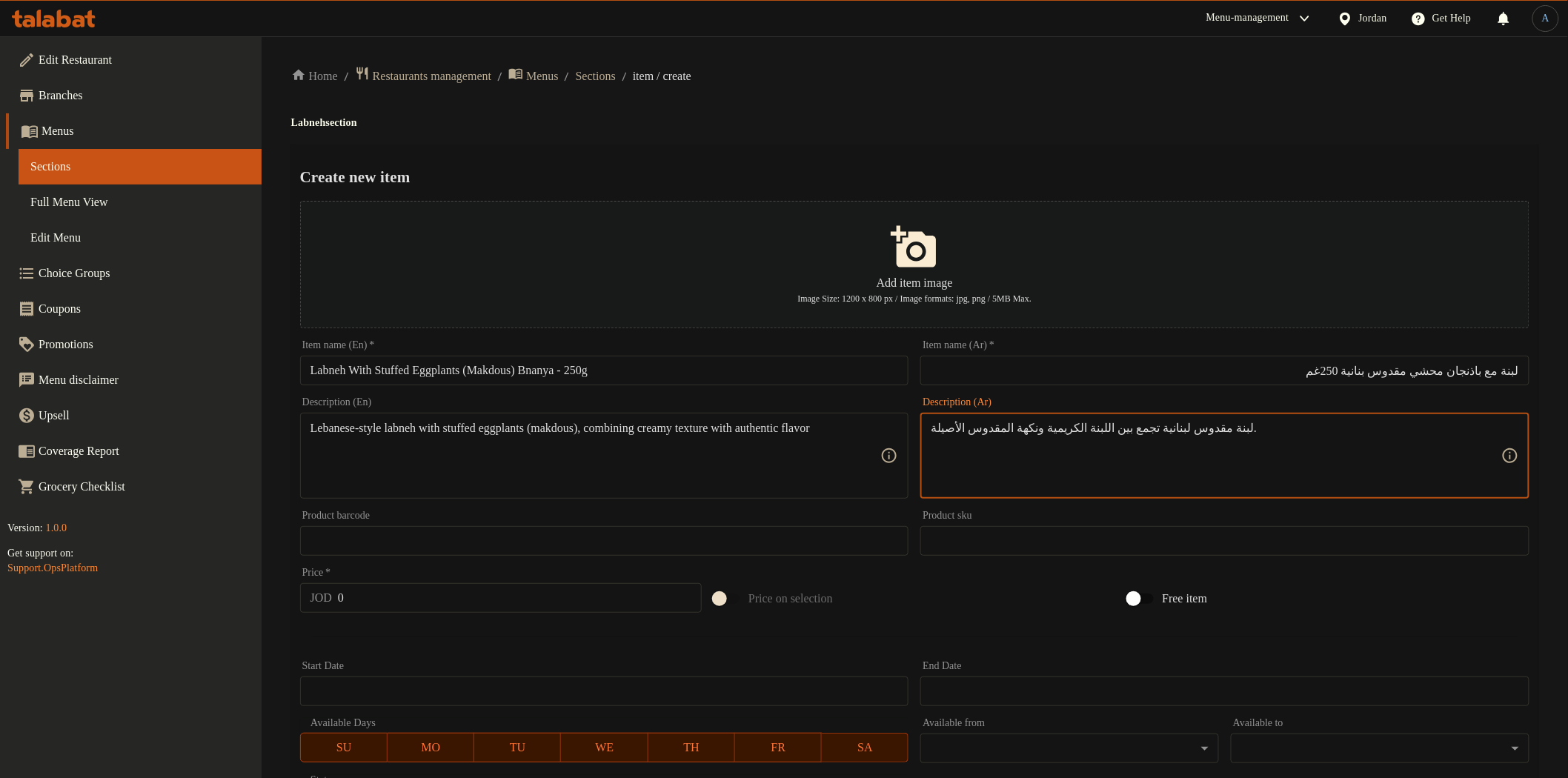
type textarea "لبنة مقدوس لبنانية تجمع بين اللبنة الكريمية ونكهة المقدوس الأصيلة."
click at [1060, 123] on h4 "Labneh section" at bounding box center [914, 122] width 1247 height 14
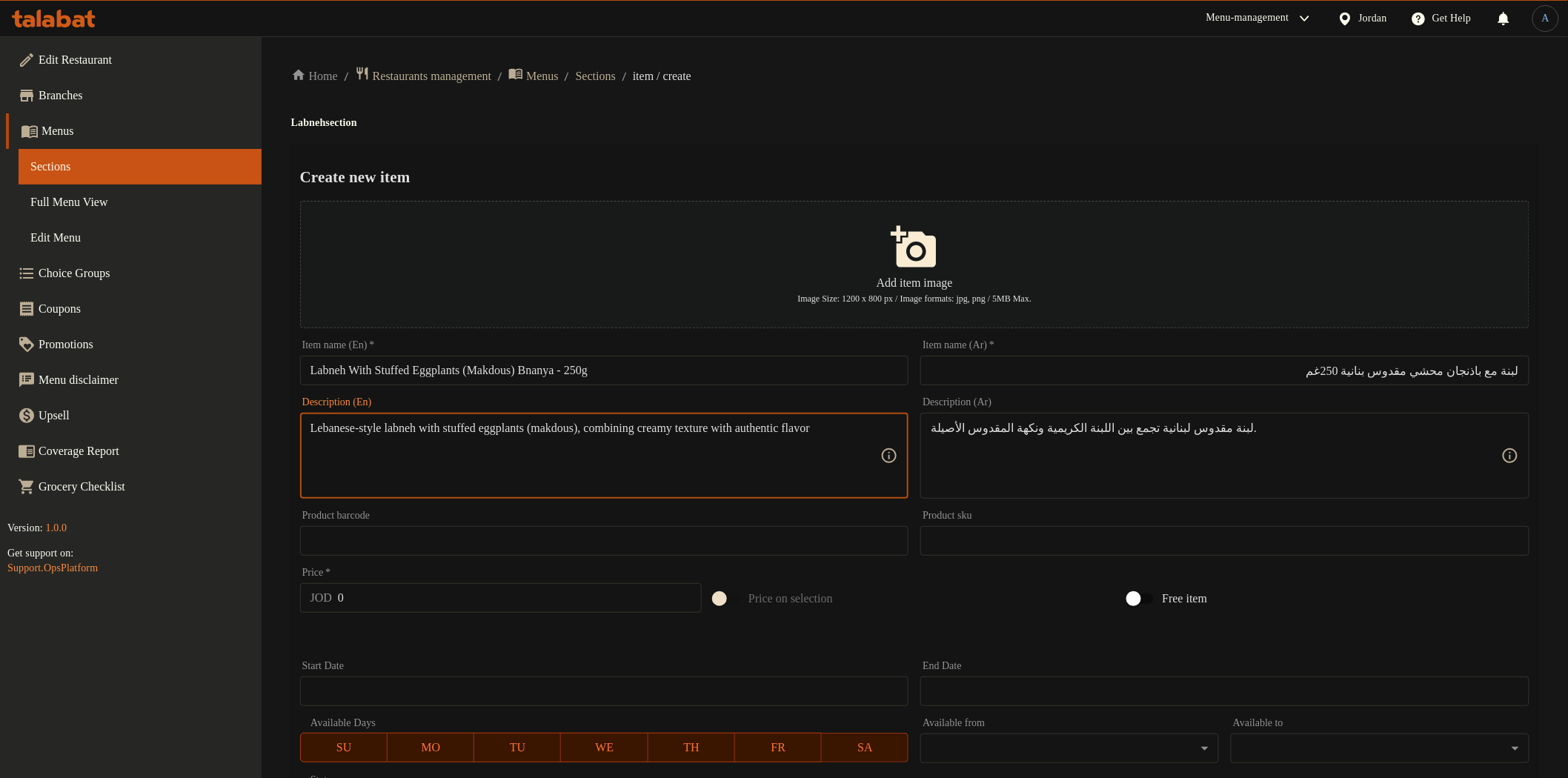
click at [625, 463] on textarea "Lebanese-style labneh with stuffed eggplants (makdous), combining creamy textur…" at bounding box center [595, 455] width 570 height 70
click at [626, 465] on textarea "Lebanese-style labneh with stuffed eggplants (makdous), combining creamy textur…" at bounding box center [595, 455] width 570 height 70
click at [446, 599] on input "0" at bounding box center [519, 597] width 364 height 30
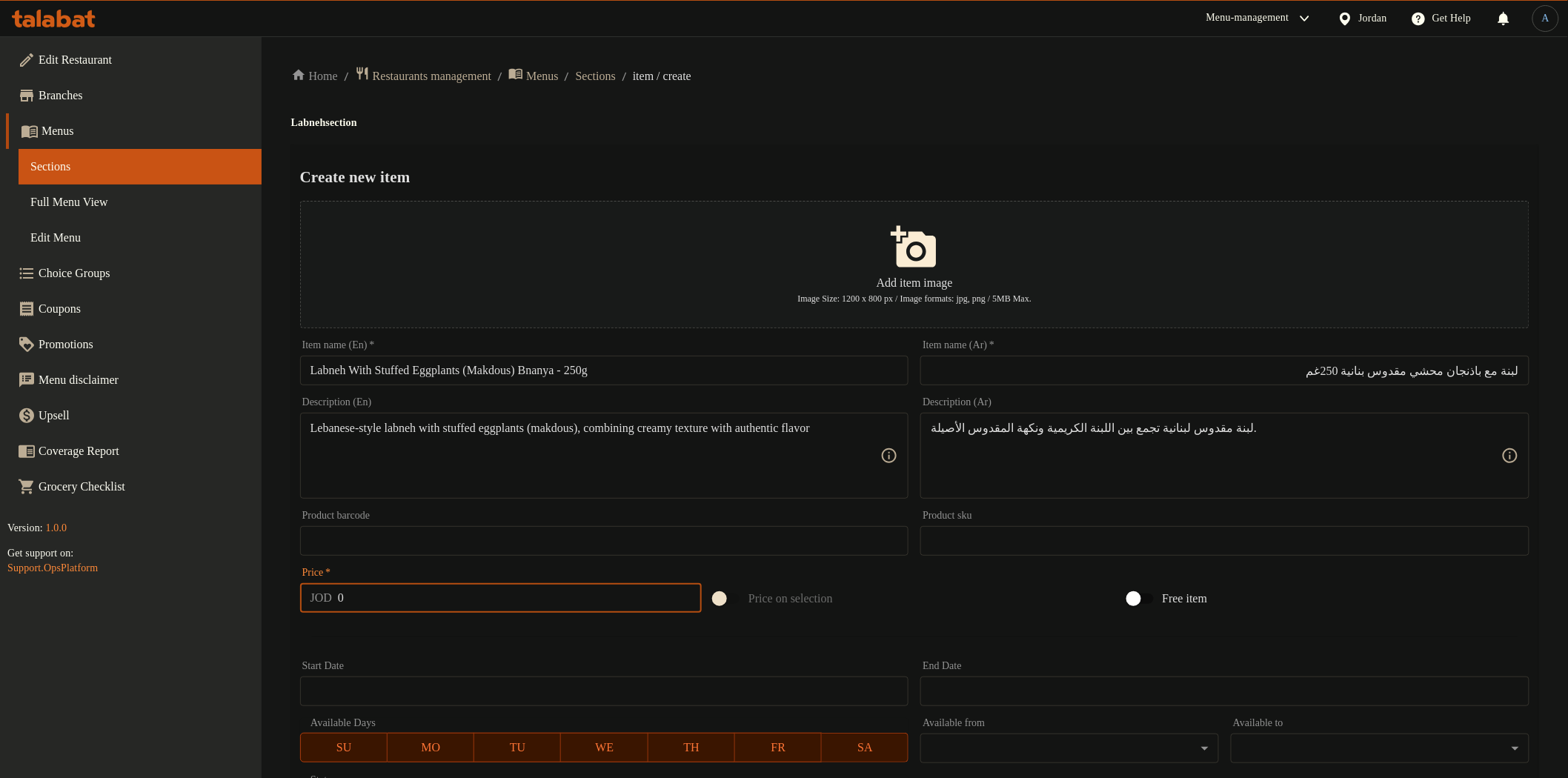
paste input "2"
type input "2"
click at [498, 642] on div at bounding box center [914, 637] width 1242 height 36
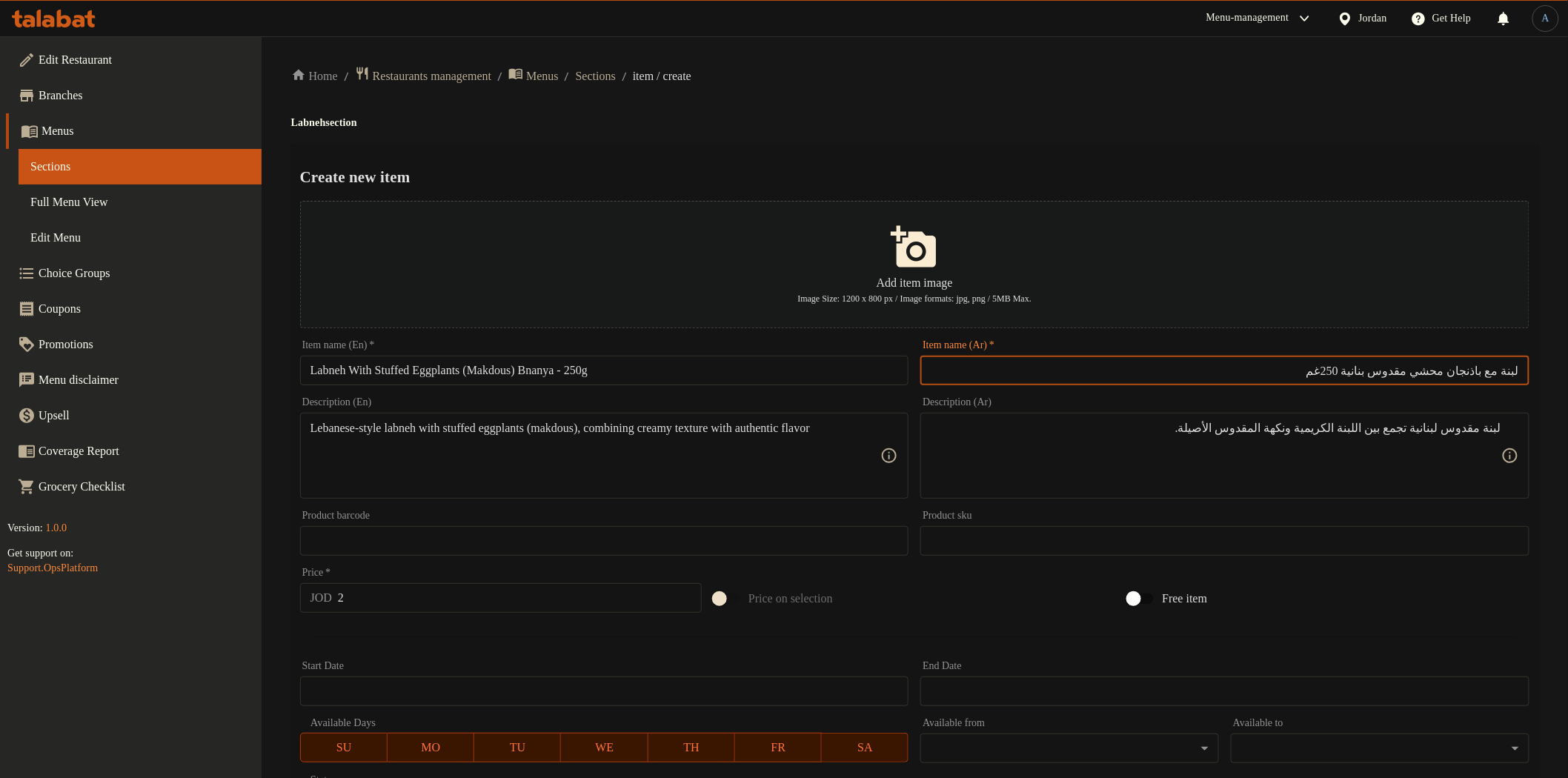
drag, startPoint x: 1503, startPoint y: 365, endPoint x: 1435, endPoint y: 382, distance: 70.1
click at [1435, 382] on input "لبنة مع باذنجان محشي مقدوس بنانية 250غم" at bounding box center [1225, 370] width 609 height 30
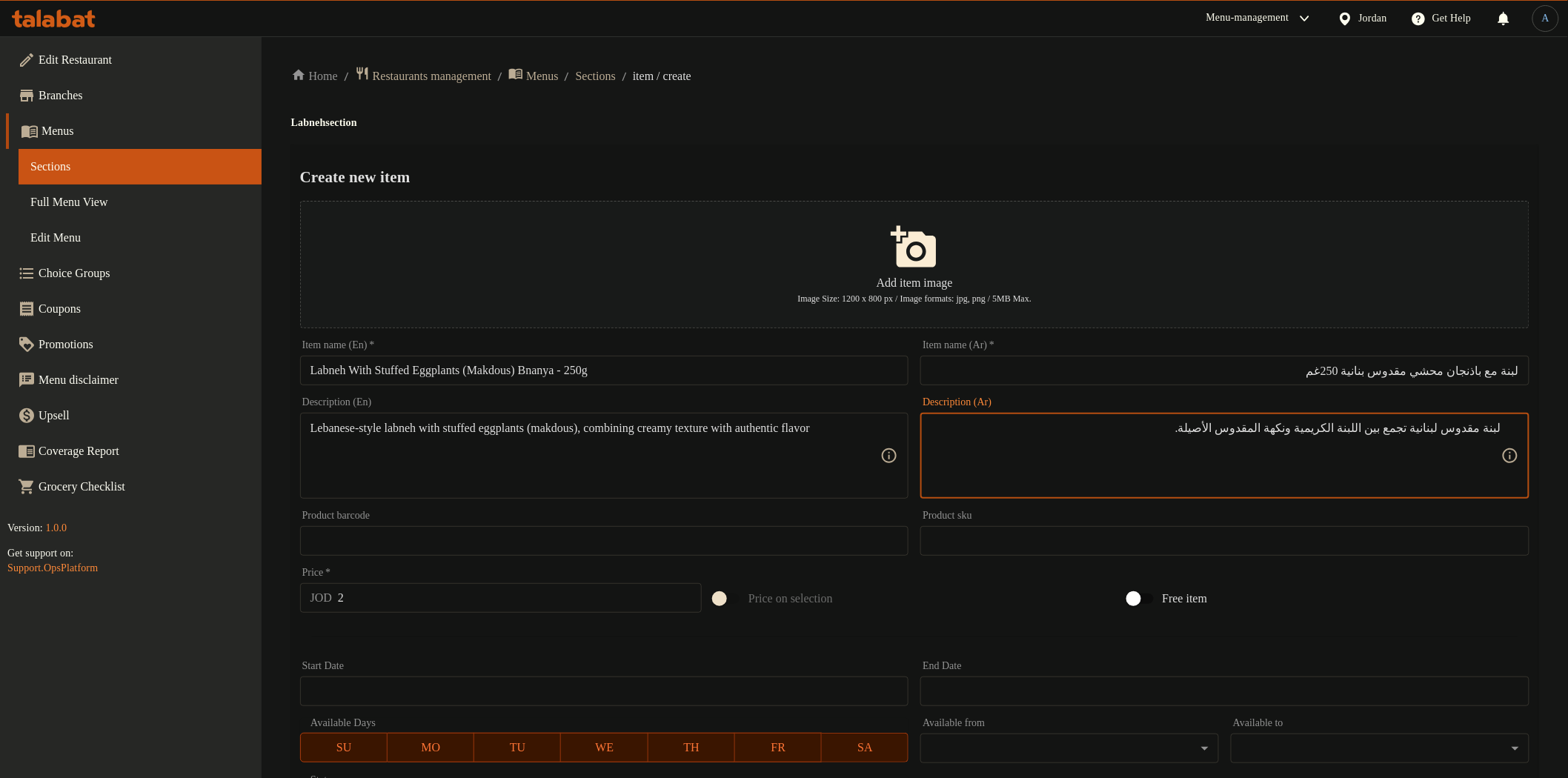
paste textarea "مع باذنجان محشي"
type textarea "لبنة مقدوس لبنانية مع باذنجان محشي تجمع بين اللبنة الكريمية ونكهة المقدوس الأصي…"
click at [1431, 508] on div "Product sku Product sku" at bounding box center [1224, 533] width 621 height 57
click at [470, 596] on input "2" at bounding box center [519, 597] width 364 height 30
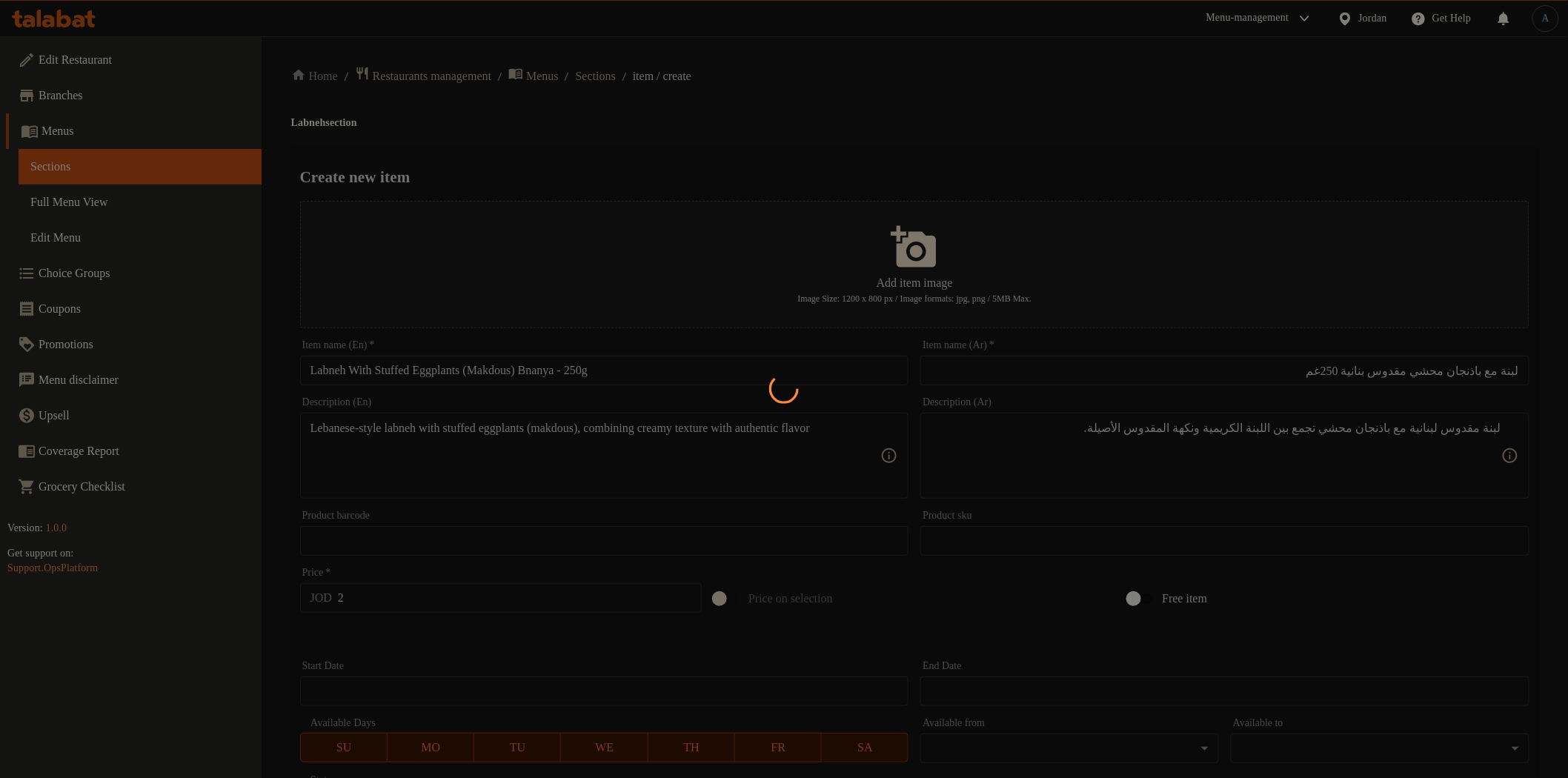
type input "0"
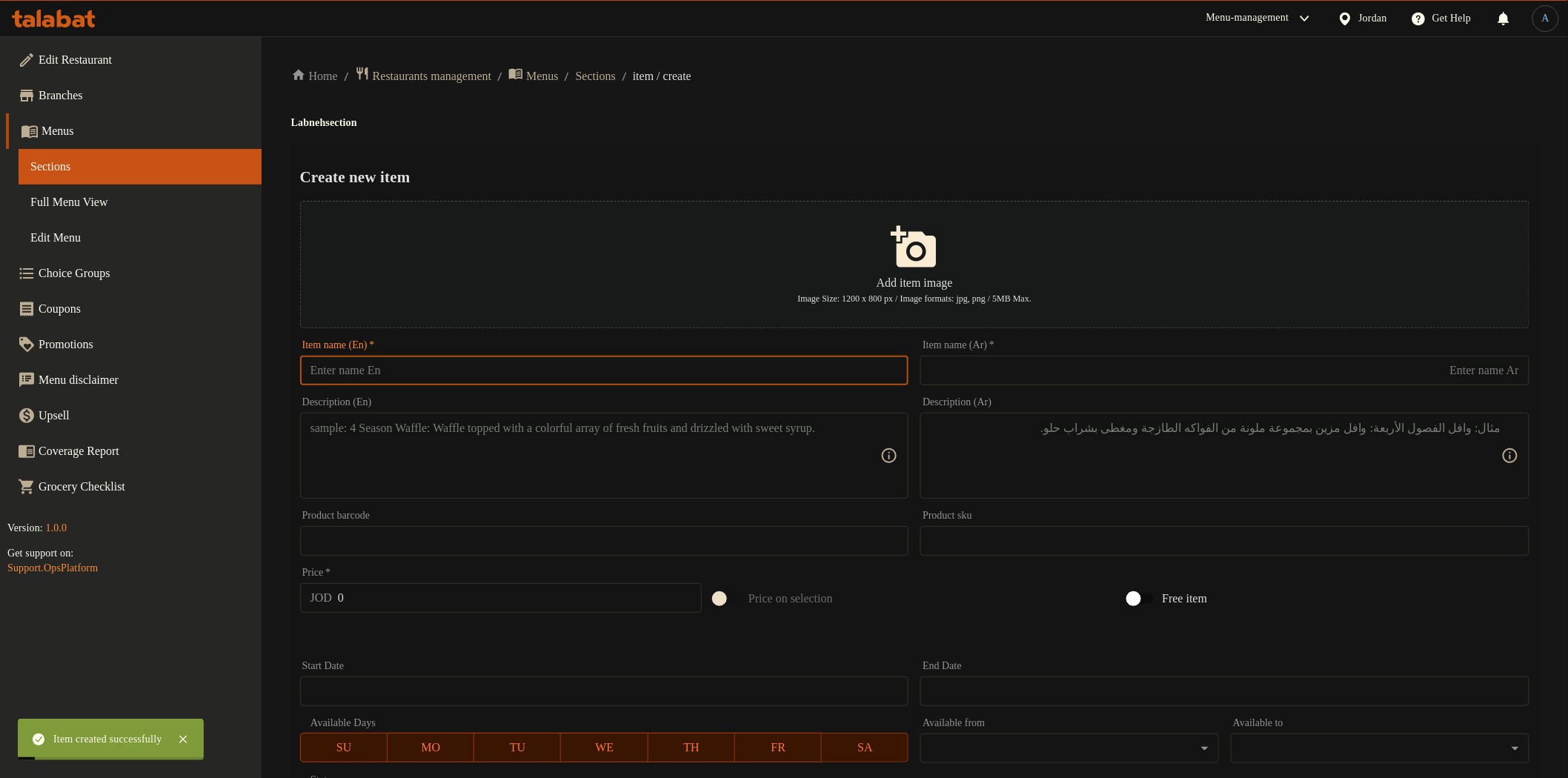
click at [433, 381] on input "text" at bounding box center [605, 370] width 609 height 30
paste input "Cow’s Labneh with Olive Oil – 500g"
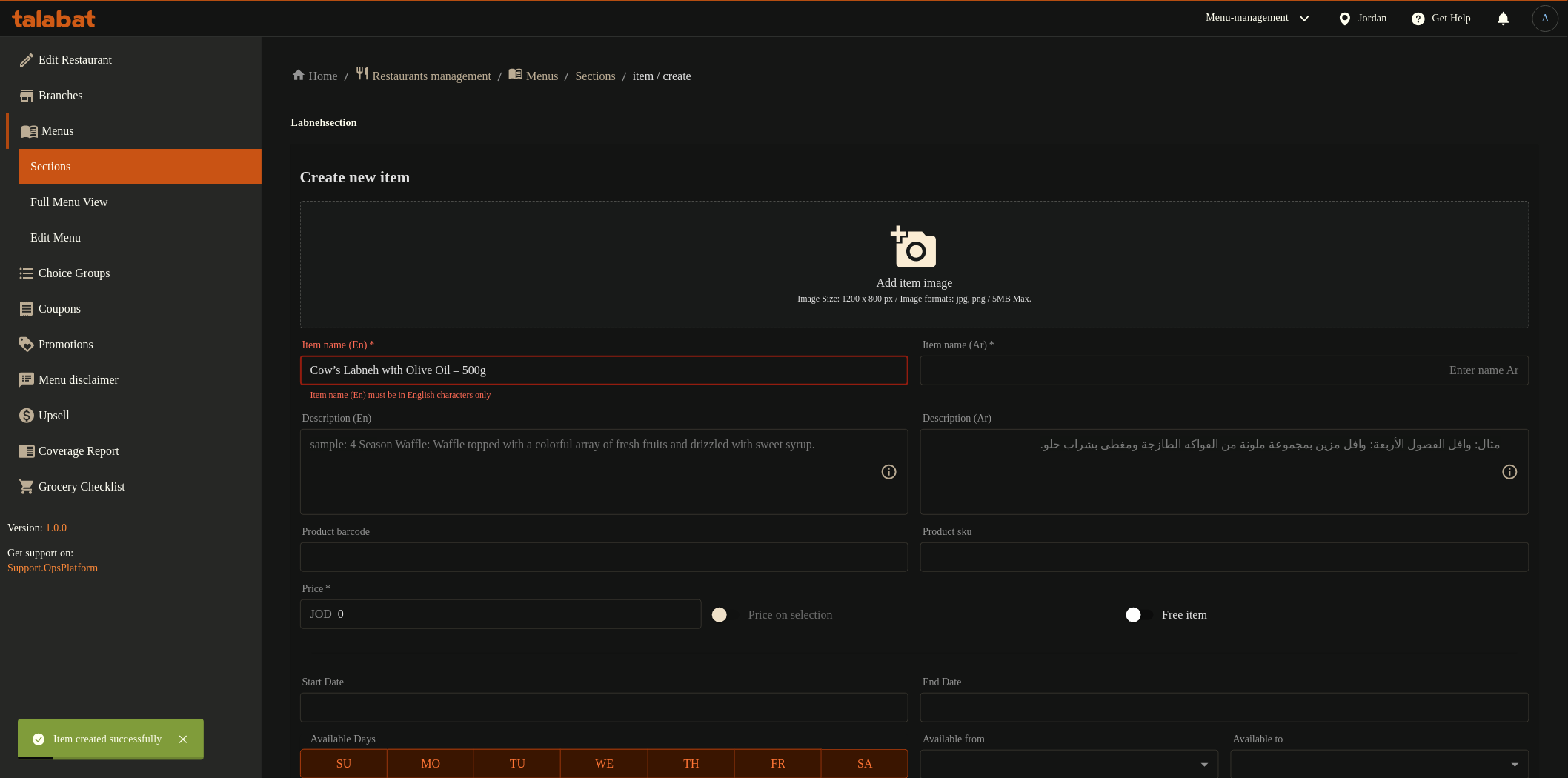
click at [474, 369] on input "Cow’s Labneh with Olive Oil – 500g" at bounding box center [605, 370] width 609 height 30
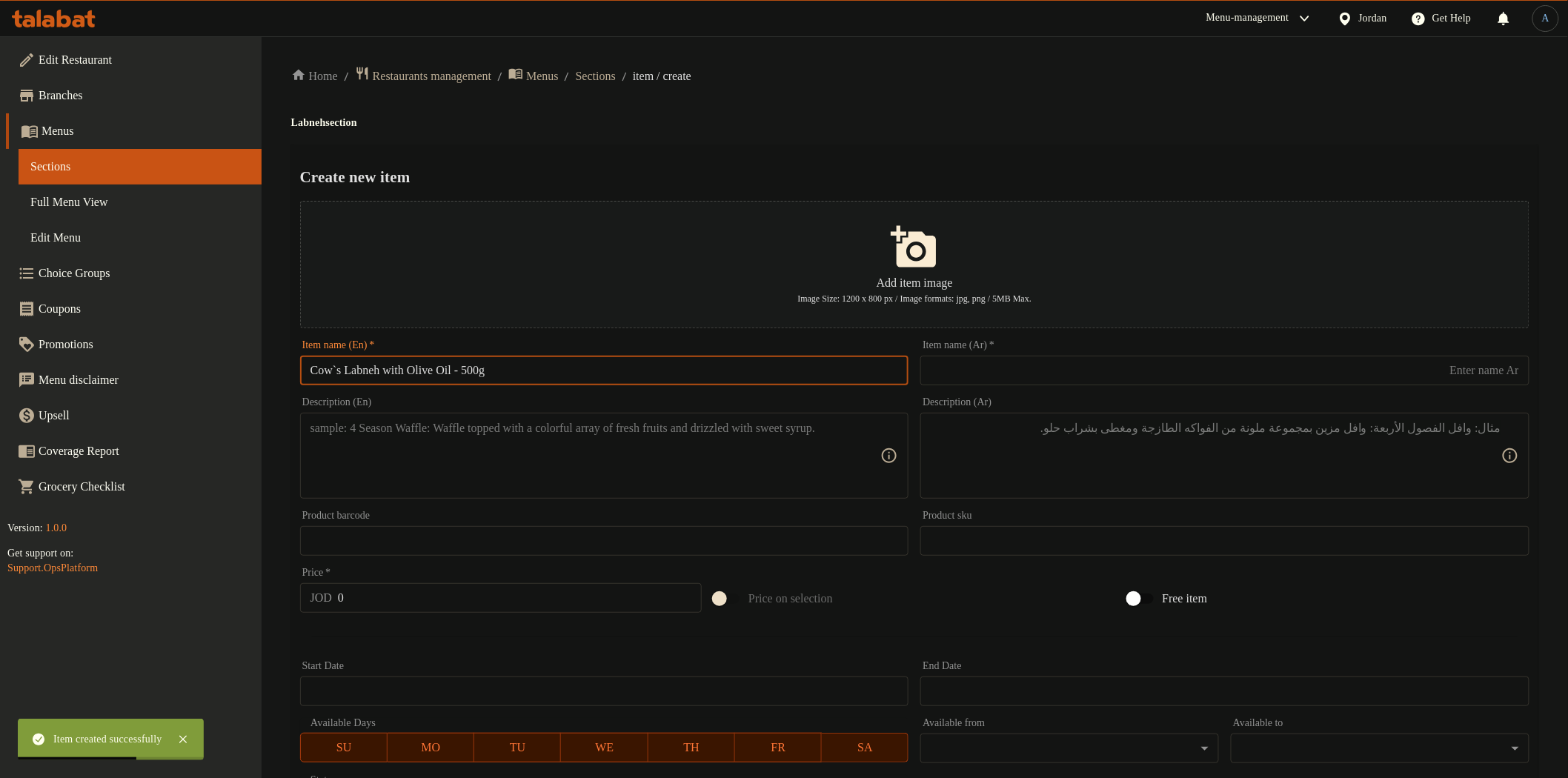
type input "Cow`s Labneh with Olive Oil - 500g"
click at [1090, 372] on input "text" at bounding box center [1225, 370] width 609 height 30
paste input "لبنة زيت بقري 500 غم"
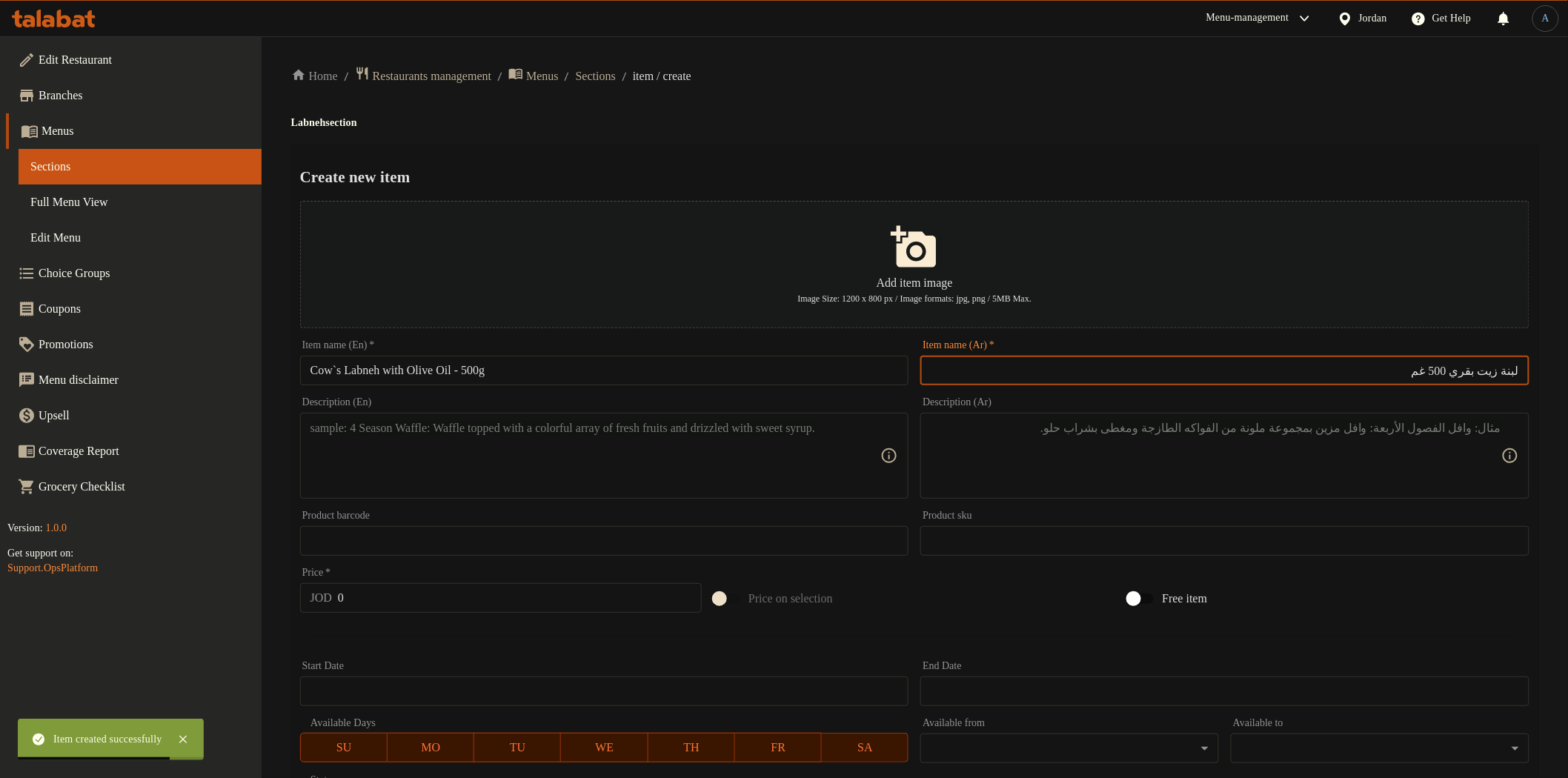
type input "لبنة زيت بقري 500 غم"
click at [1077, 164] on div "Create new item Add item image Image Size: 1200 x 800 px / Image formats: jpg, …" at bounding box center [914, 571] width 1247 height 855
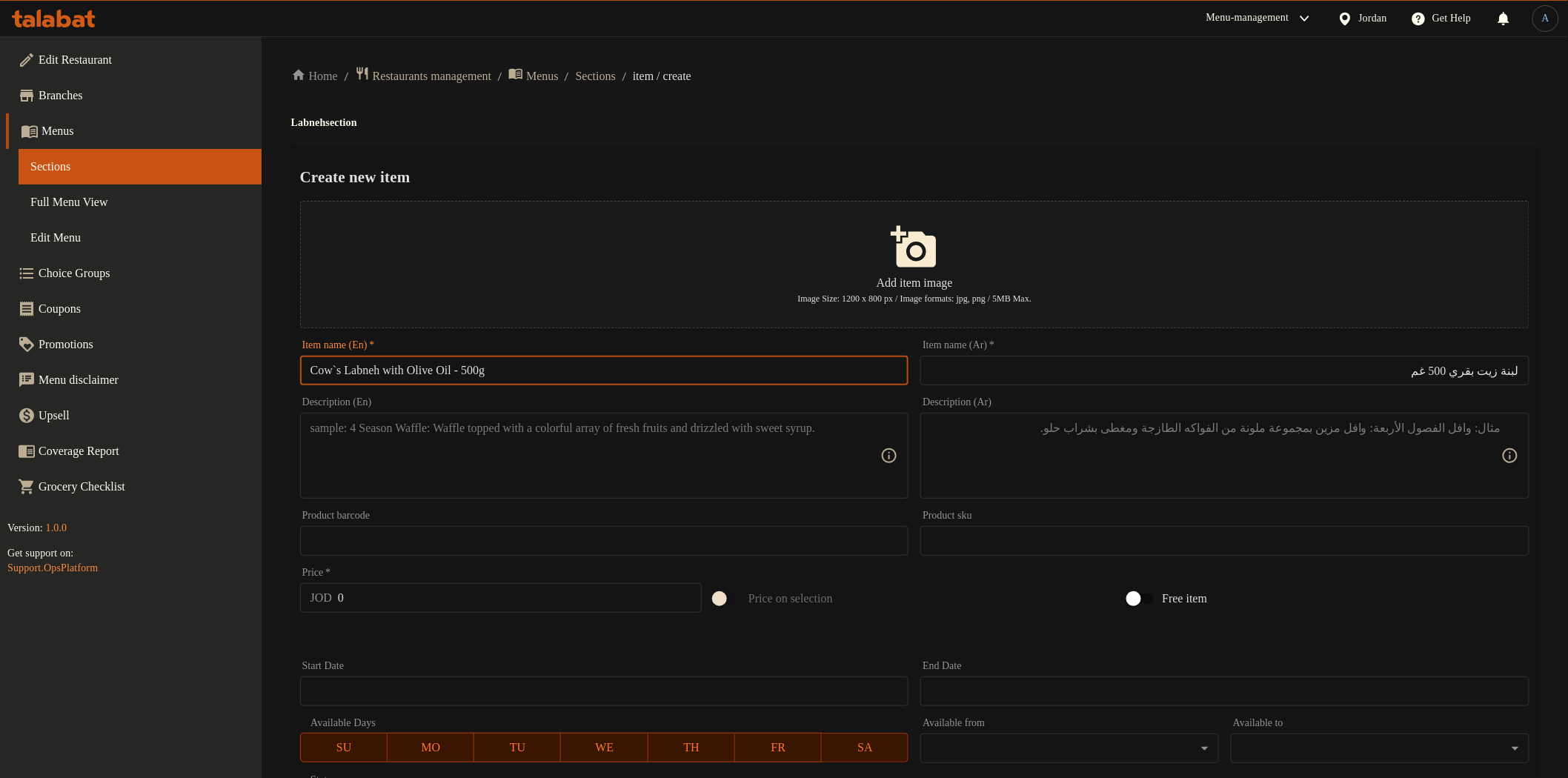
click at [614, 363] on input "Cow`s Labneh with Olive Oil - 500g" at bounding box center [605, 370] width 609 height 30
click at [727, 369] on input "Cow`s Labneh with Olive Oil - 500g" at bounding box center [605, 370] width 609 height 30
paste input "W"
type input "Cow`s Labneh With Olive Oil - 500g"
click at [1484, 369] on input "لبنة زيت بقري 500 غم" at bounding box center [1225, 370] width 609 height 30
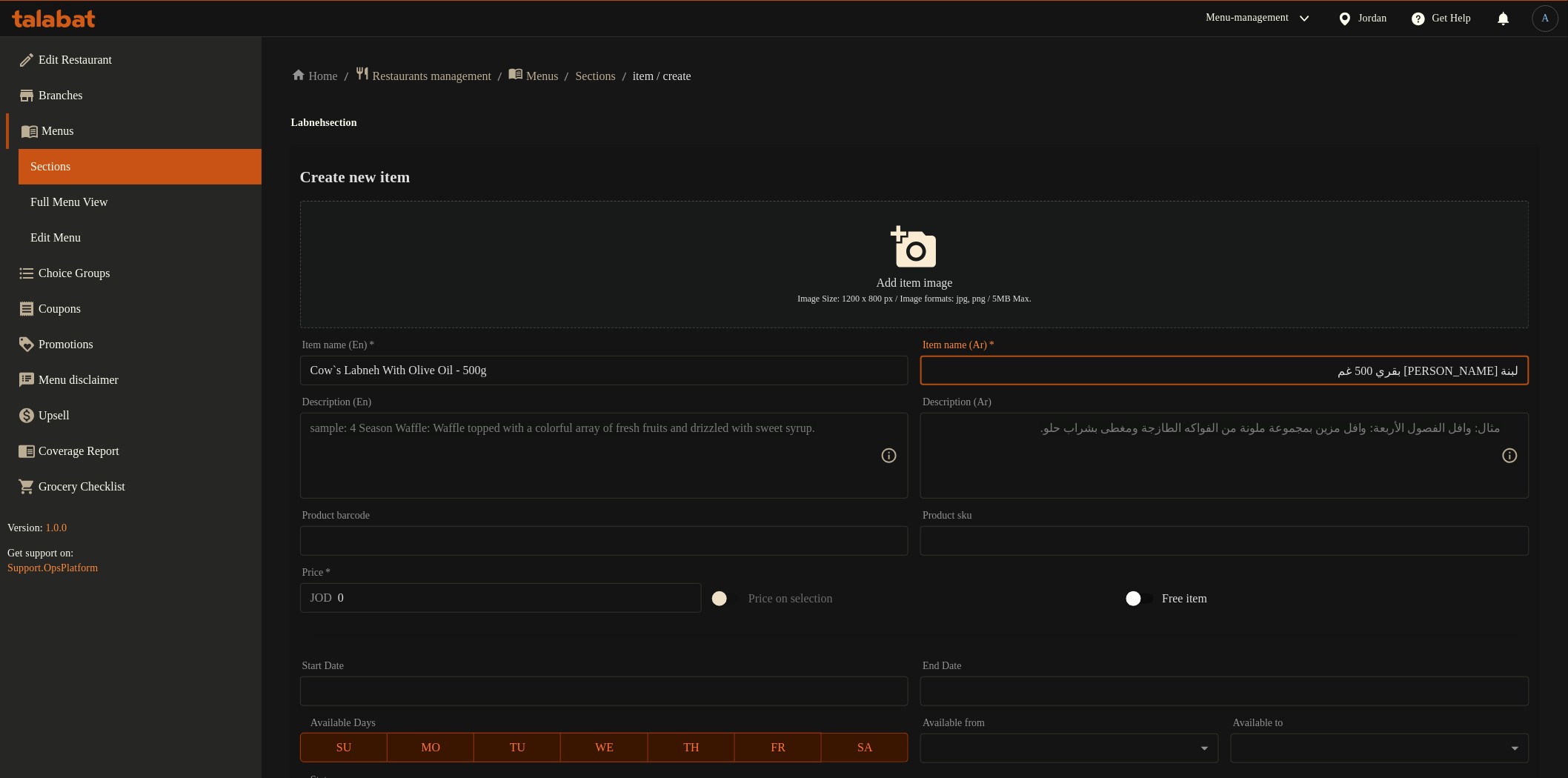
type input "لبنة زيت زيتون بقري 500 غم"
click at [1116, 125] on h4 "Labneh section" at bounding box center [914, 122] width 1247 height 14
drag, startPoint x: 684, startPoint y: 456, endPoint x: 687, endPoint y: 440, distance: 16.3
click at [687, 453] on textarea at bounding box center [595, 455] width 570 height 70
paste textarea "Fresh cow’s labneh immersed in local olive oil for a rich and authentic taste"
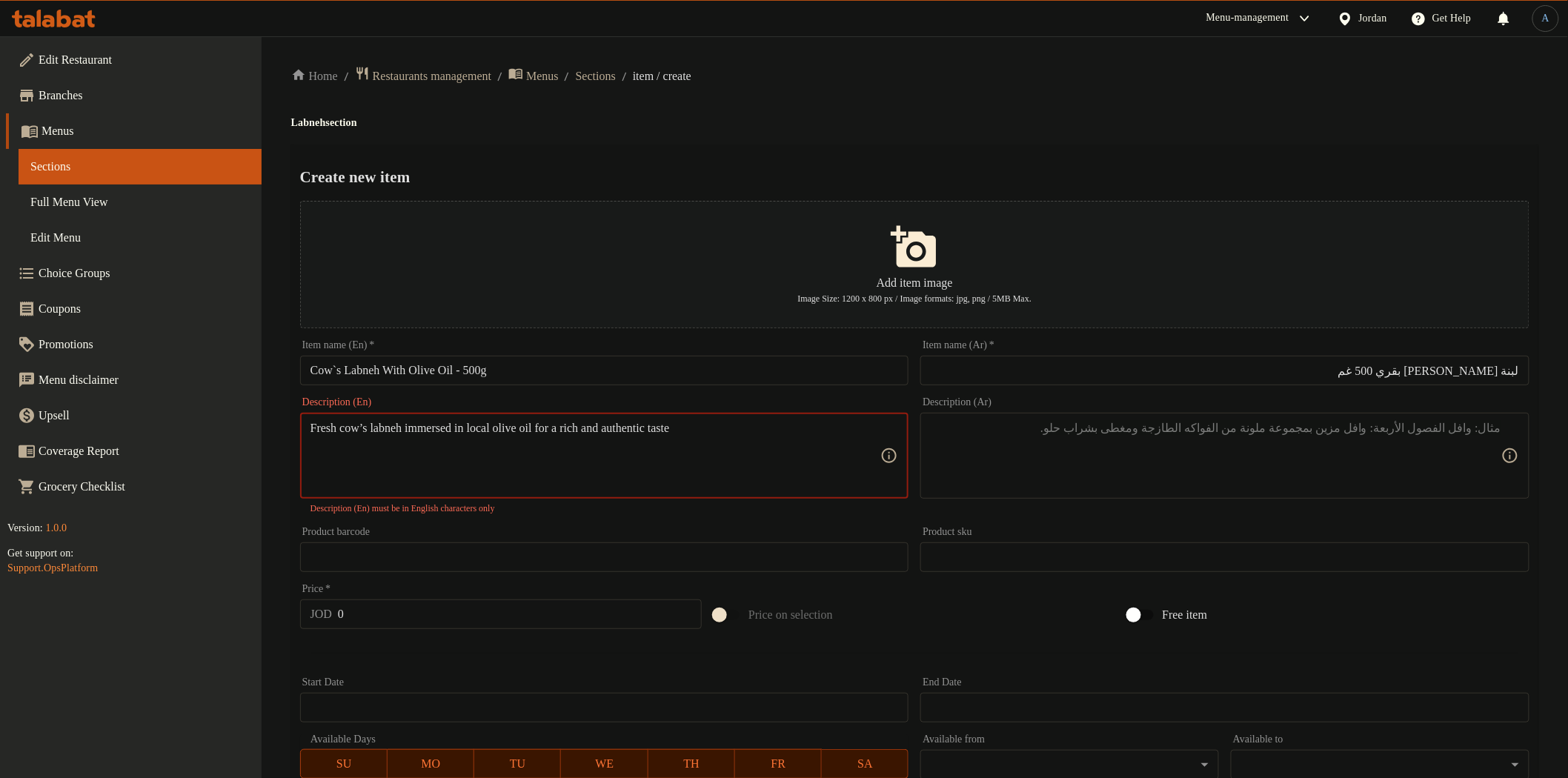
type textarea "Fresh cow’s labneh immersed in local olive oil for a rich and authentic taste"
click at [953, 464] on textarea at bounding box center [1216, 455] width 570 height 70
paste textarea "لبنة بقري طازجة مغمورة بزيت الزيتون البلدي لطعم غني وأصيل."
type textarea "لبنة بقري طازجة مغمورة بزيت الزيتون البلدي لطعم غني وأصيل."
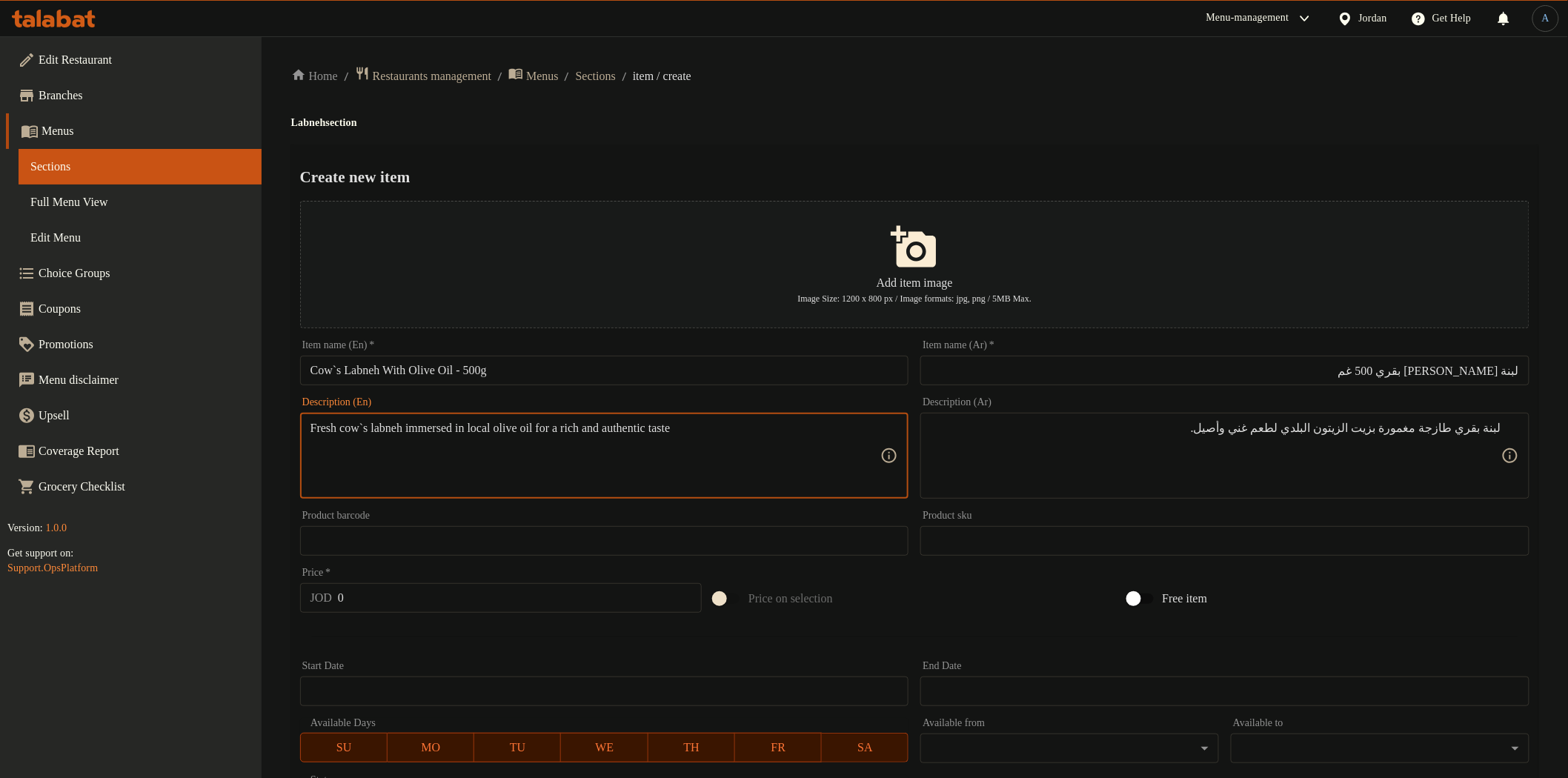
type textarea "Fresh cow`s labneh immersed in local olive oil for a rich and authentic taste"
click at [742, 146] on div "Create new item Add item image Image Size: 1200 x 800 px / Image formats: jpg, …" at bounding box center [914, 571] width 1247 height 855
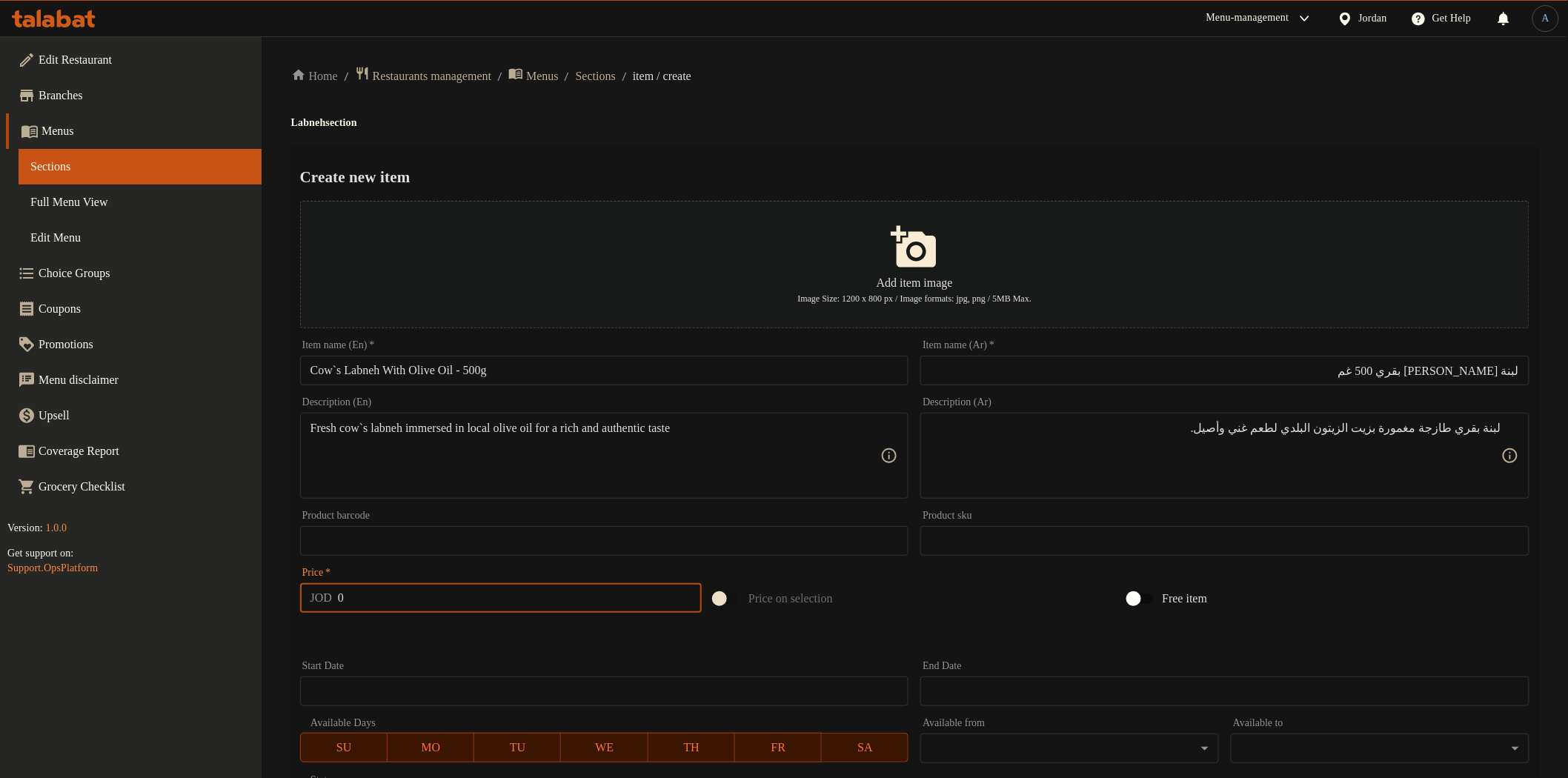
click at [367, 590] on input "0" at bounding box center [519, 597] width 364 height 30
paste input "3"
type input "3"
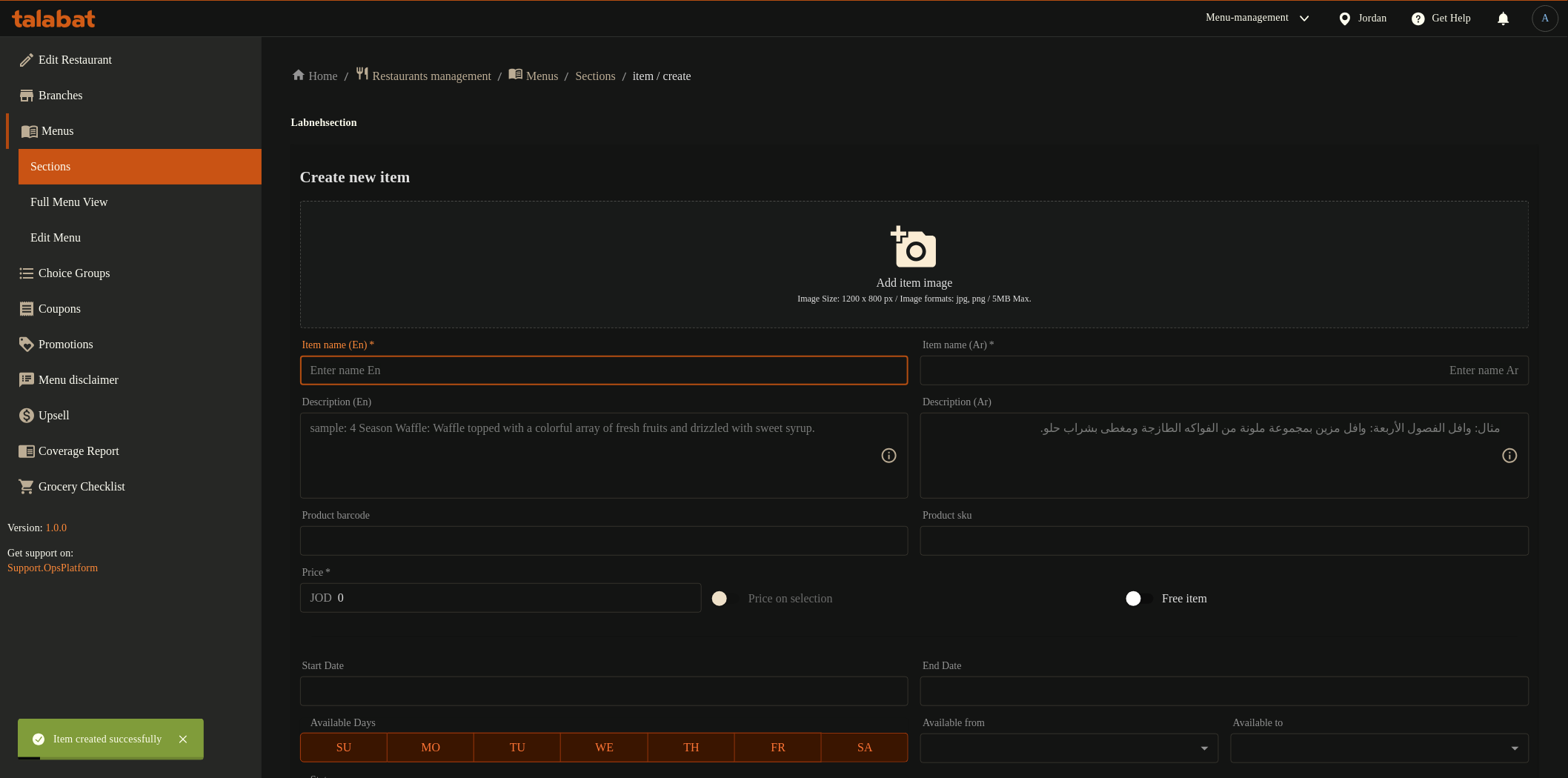
click at [582, 379] on input "text" at bounding box center [605, 370] width 609 height 30
paste input "Labneh Balls in Olive Oil – 250g"
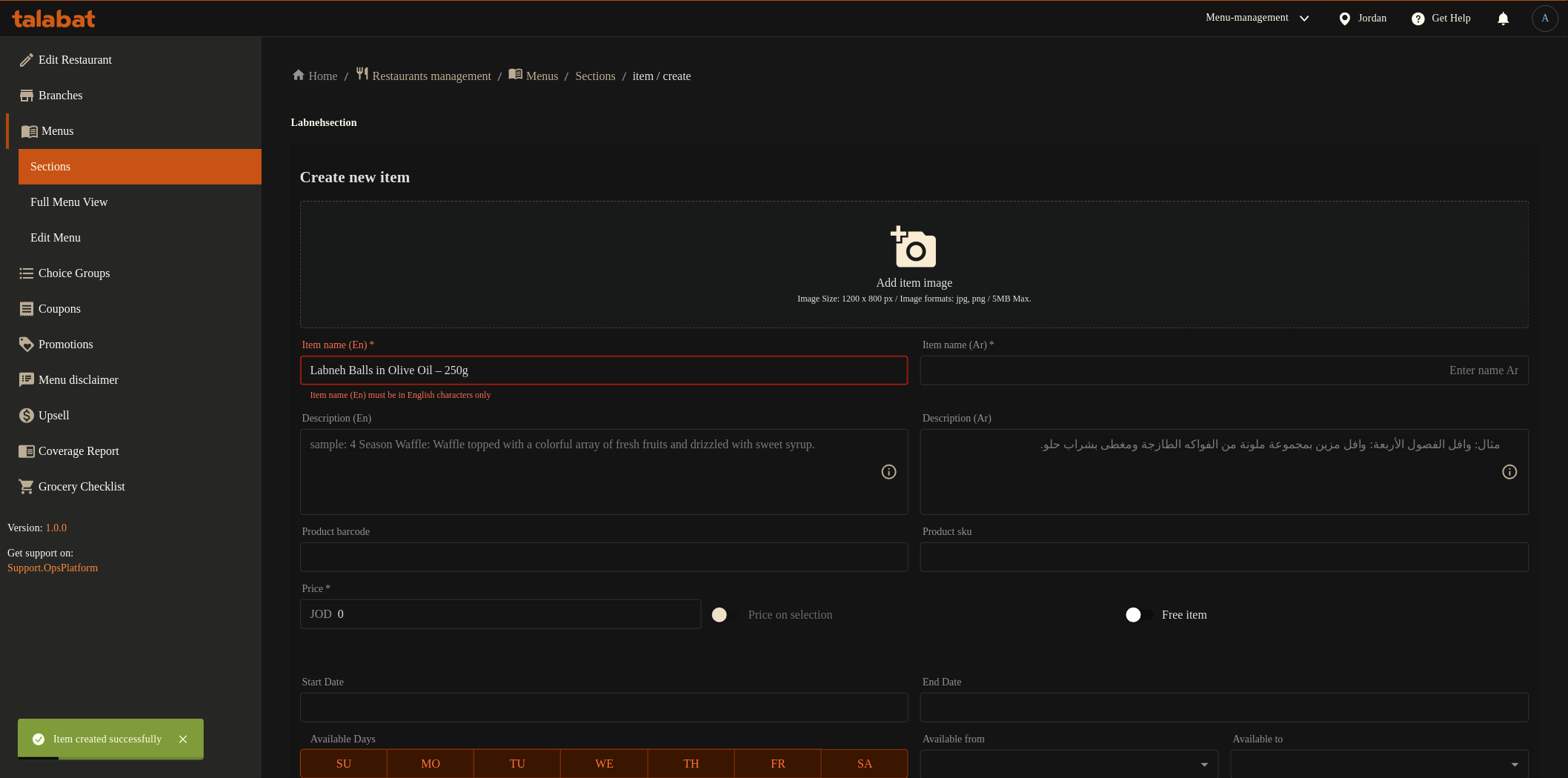
click at [449, 368] on input "Labneh Balls in Olive Oil – 250g" at bounding box center [605, 370] width 609 height 30
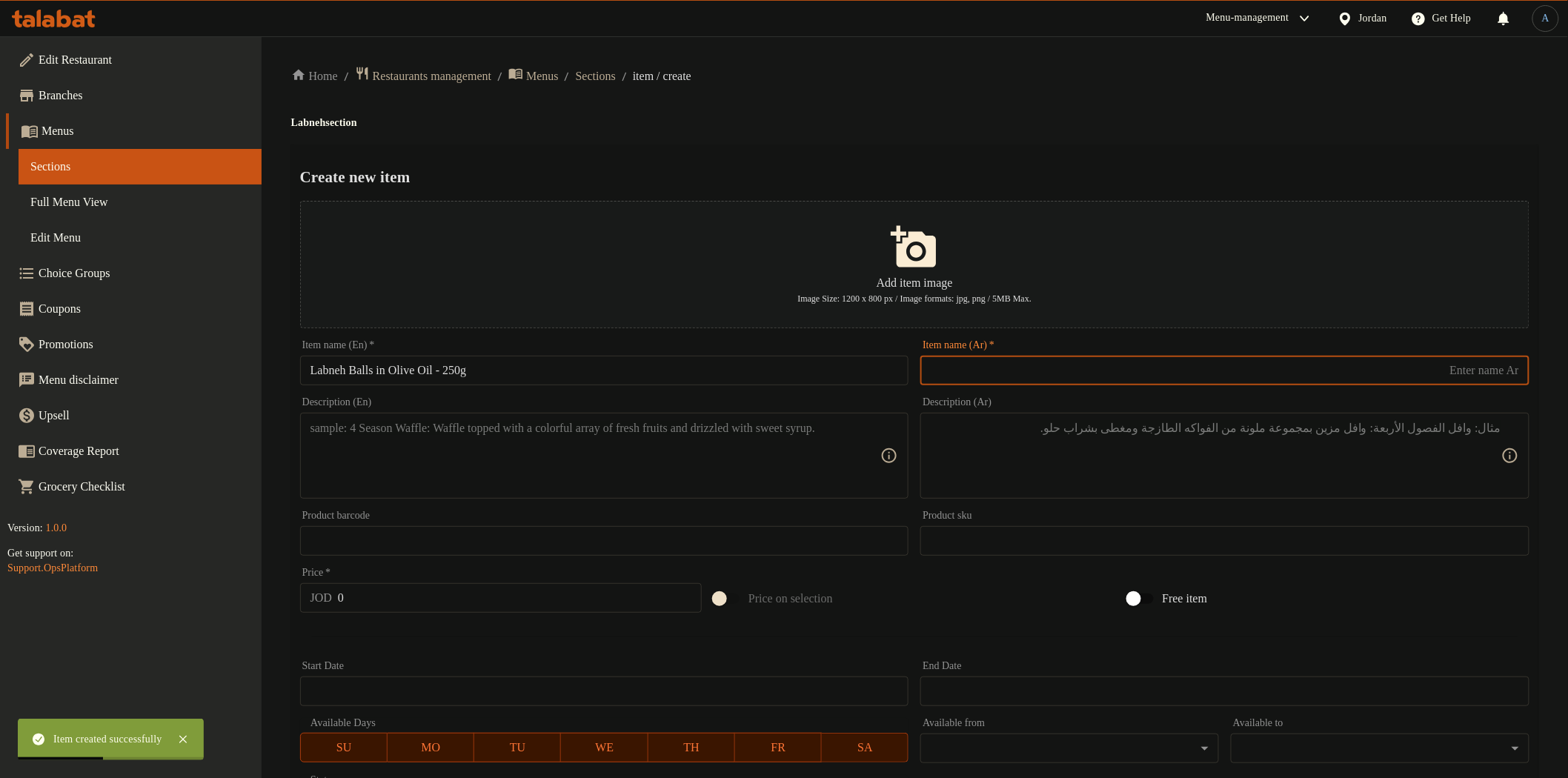
click at [975, 374] on input "text" at bounding box center [1225, 370] width 609 height 30
paste input "لبنة مكورة بزيت الزيتون 250غم"
click at [1022, 67] on ol "Home / Restaurants management / Menus / Sections / item / create" at bounding box center [914, 76] width 1247 height 20
click at [678, 380] on input "Labneh Balls in Olive Oil - 250g" at bounding box center [605, 370] width 609 height 30
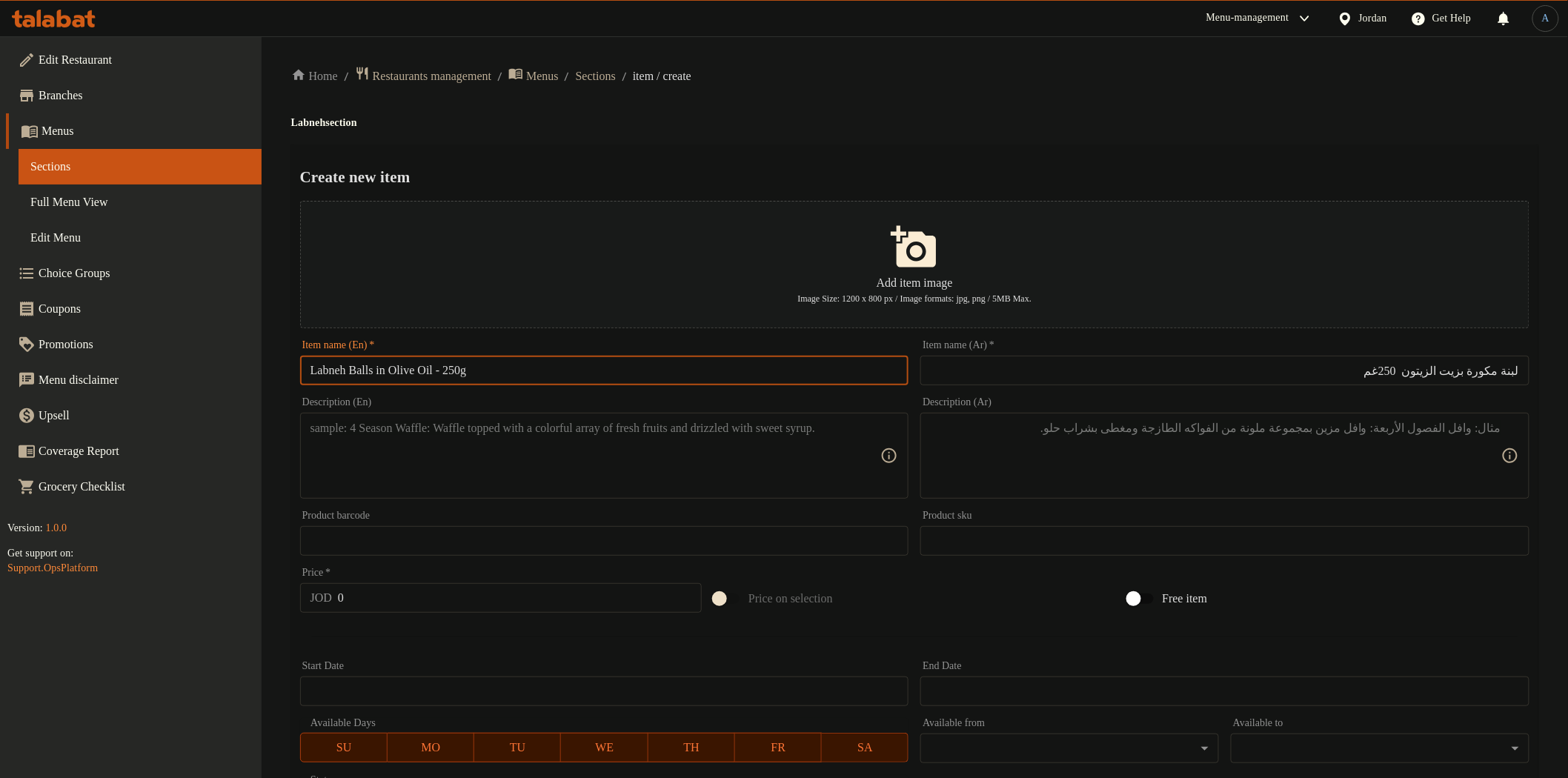
click at [750, 369] on input "Labneh Balls in Olive Oil - 250g" at bounding box center [605, 370] width 609 height 30
paste input "I"
click at [853, 177] on h2 "Create new item" at bounding box center [915, 177] width 1229 height 22
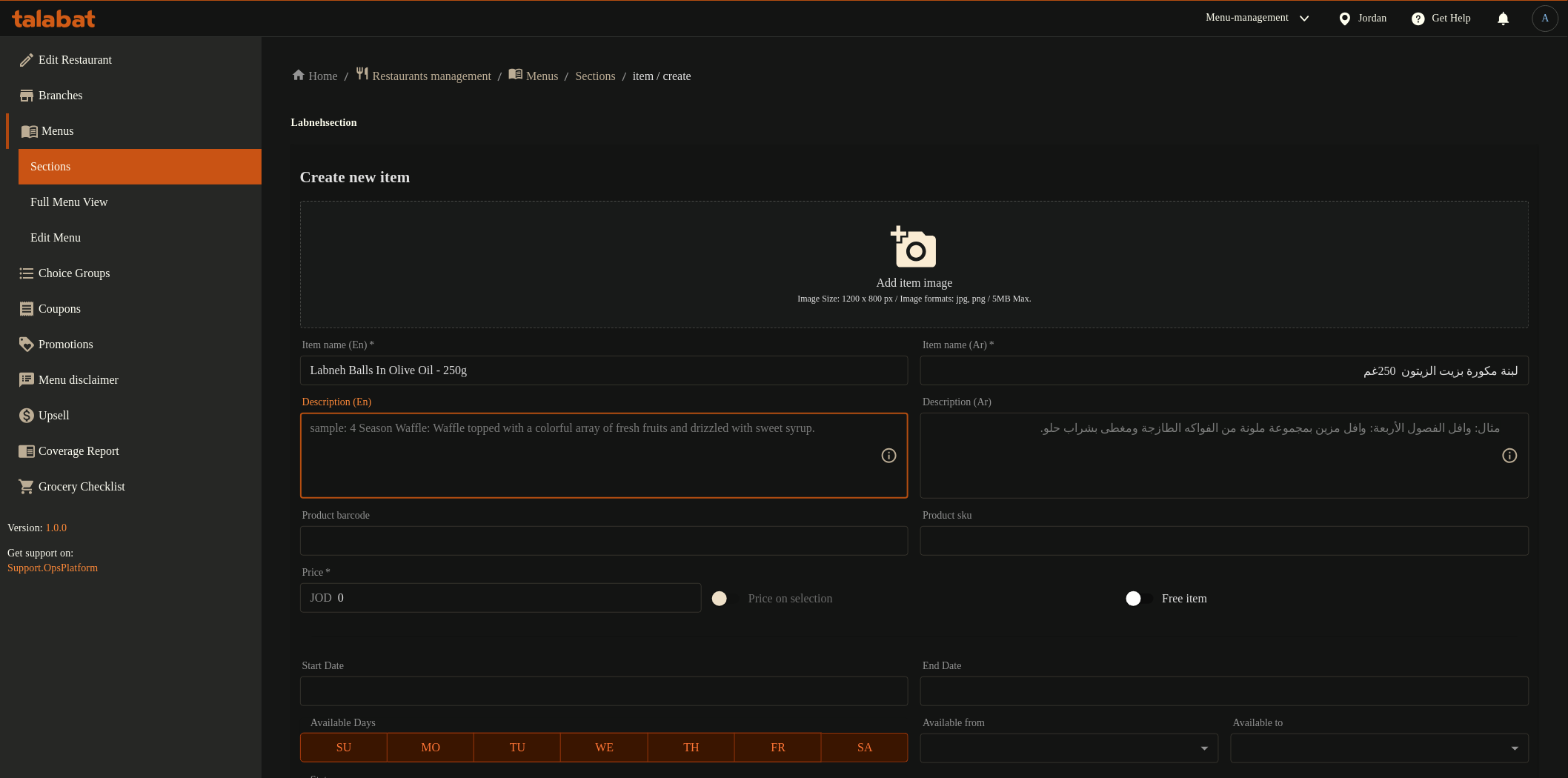
click at [634, 456] on textarea at bounding box center [595, 455] width 570 height 70
paste textarea "Fresh labneh balls preserved in local olive oil, perfect for traditional mezze"
click at [1151, 455] on textarea at bounding box center [1216, 455] width 570 height 70
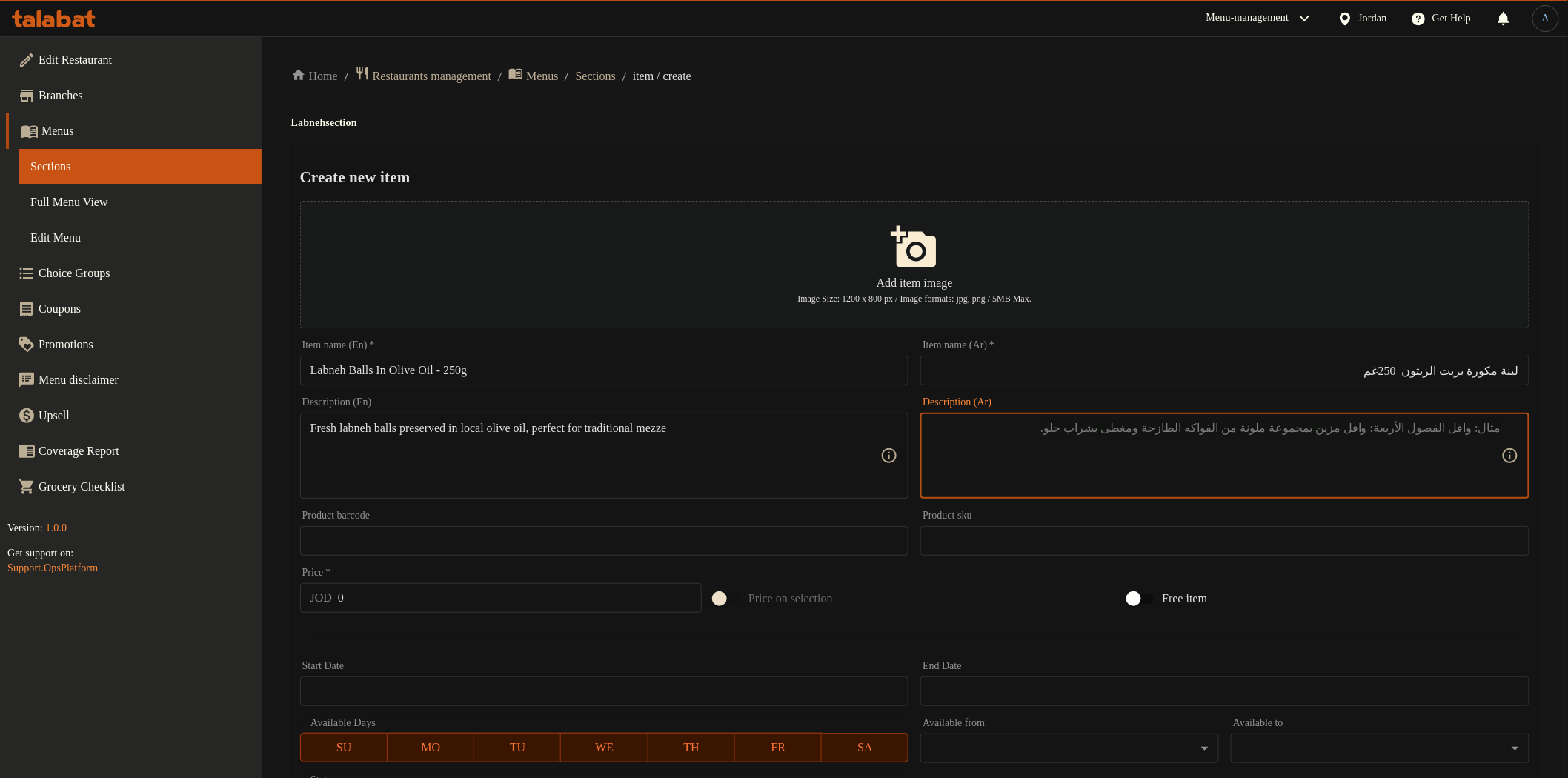
paste
click at [515, 592] on input "0" at bounding box center [519, 597] width 364 height 30
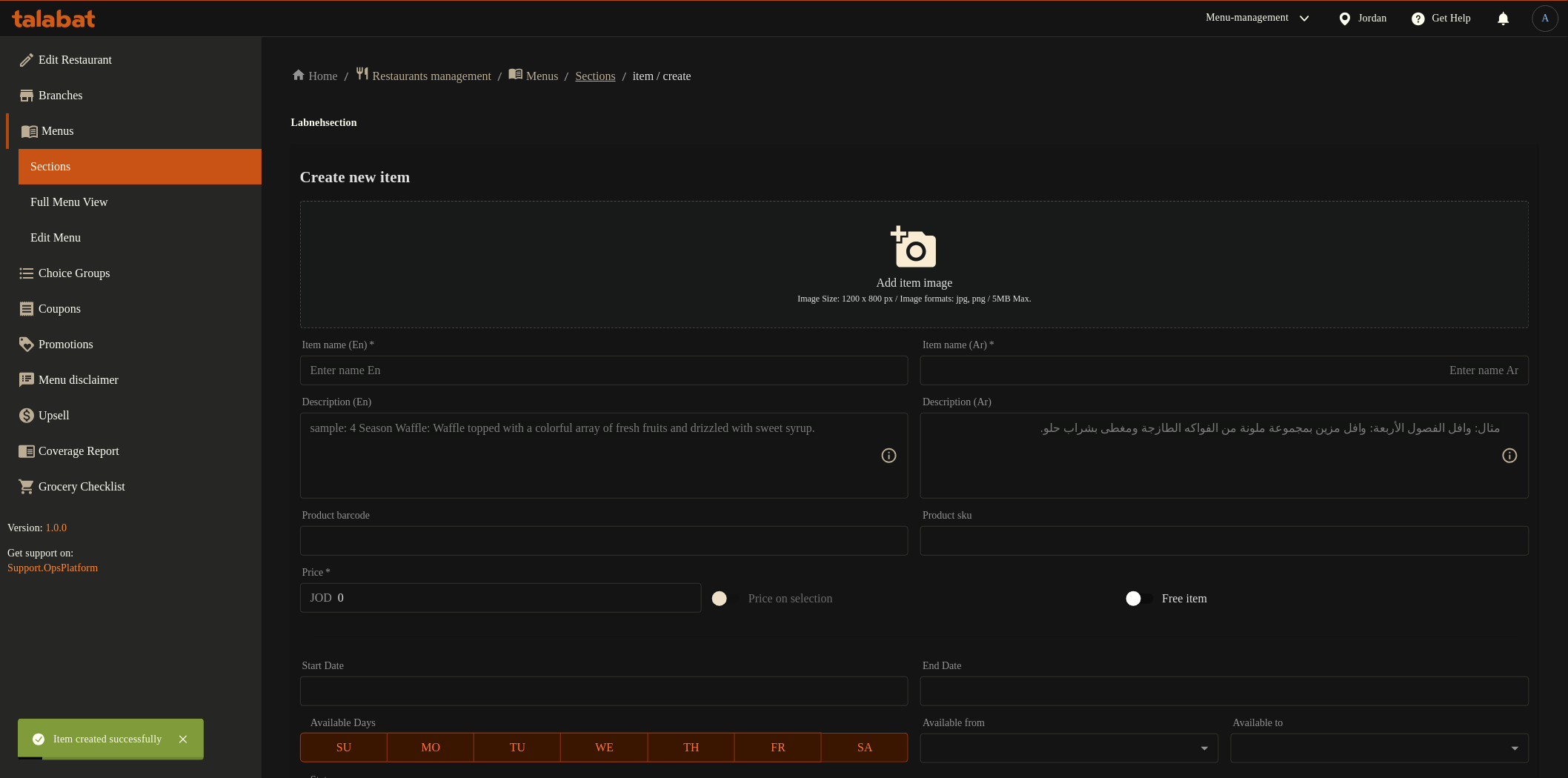
click at [615, 79] on span "Sections" at bounding box center [596, 76] width 40 height 18
